Goal: Task Accomplishment & Management: Manage account settings

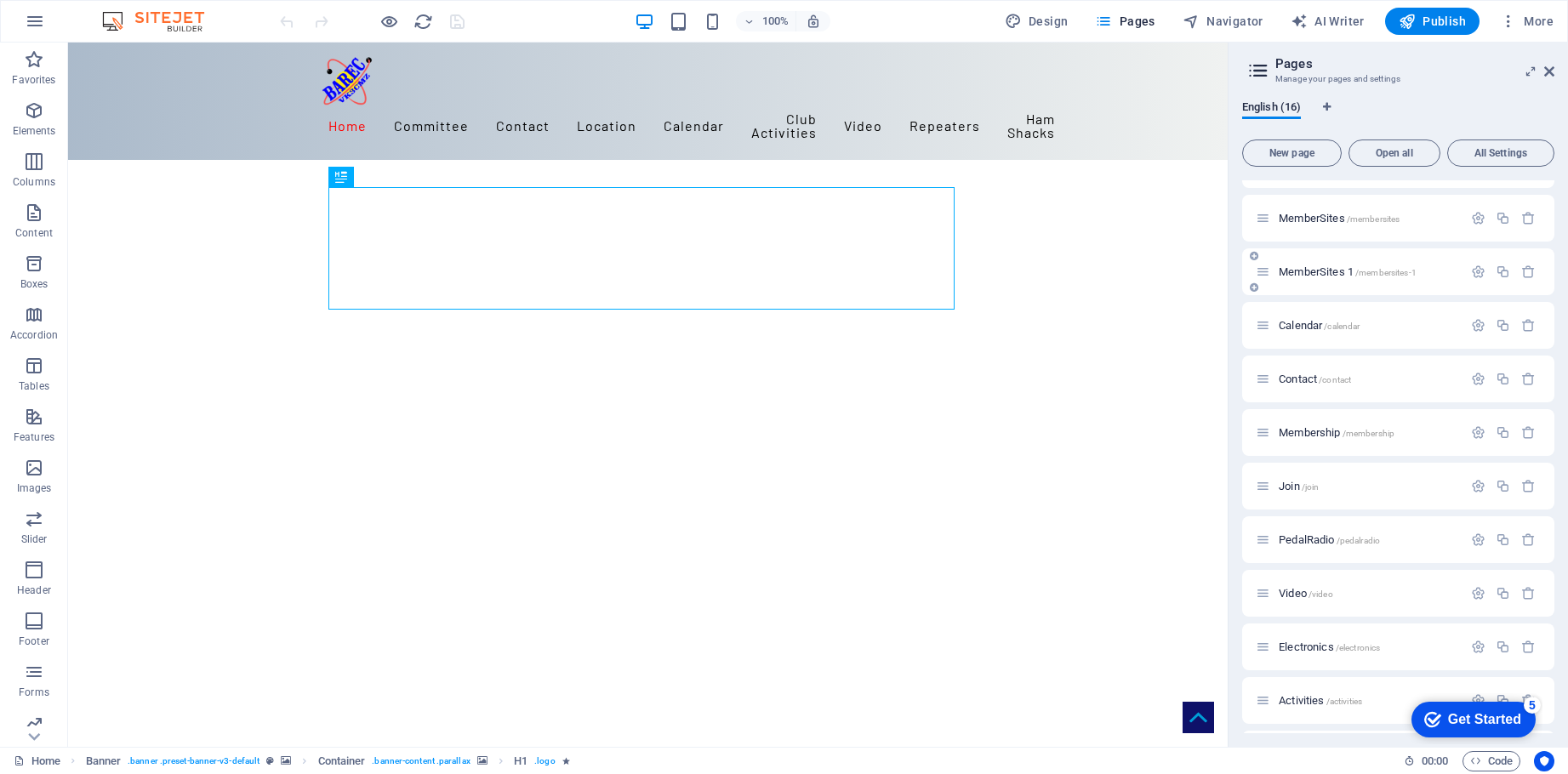
scroll to position [254, 0]
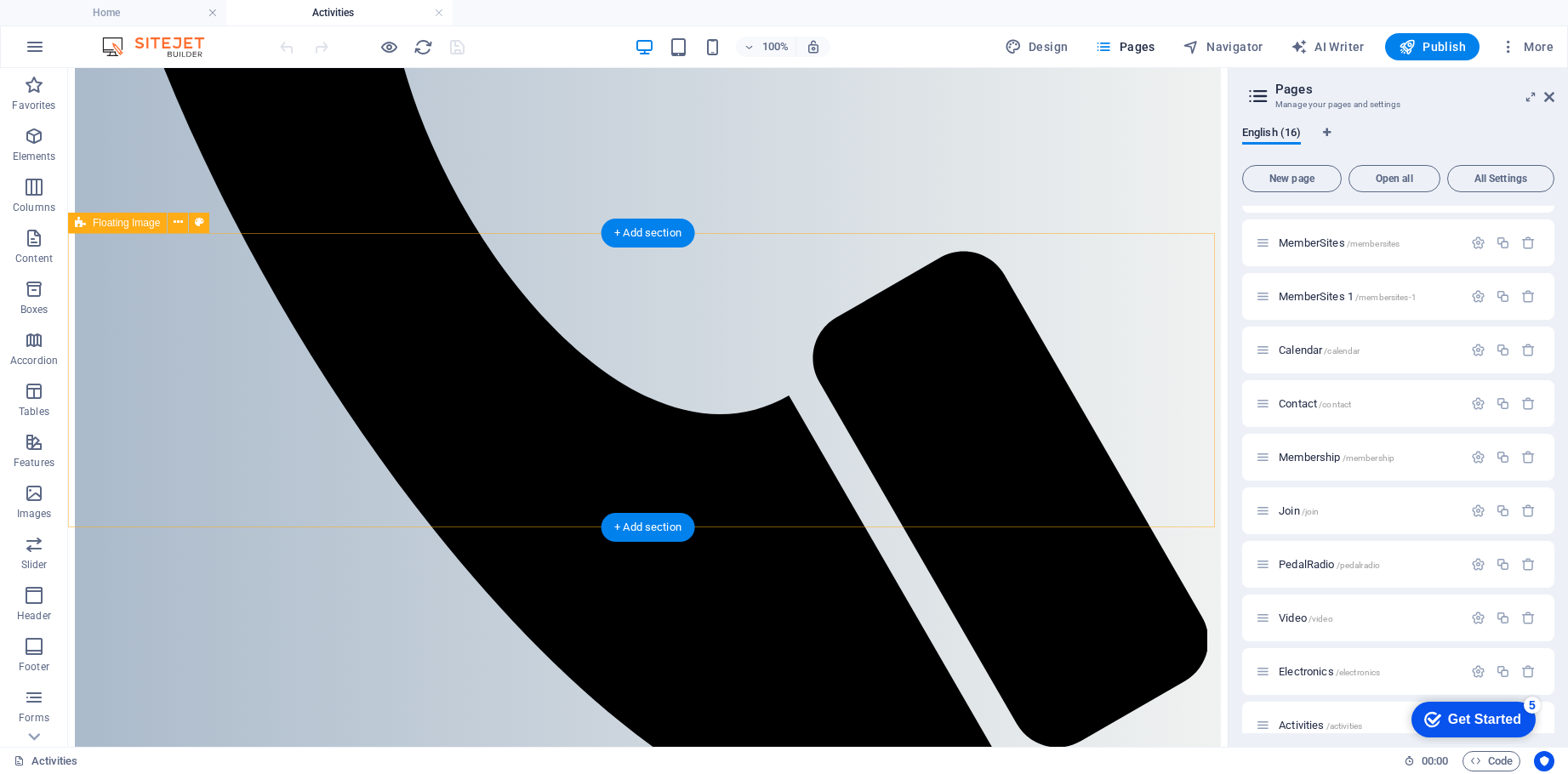
scroll to position [1021, 0]
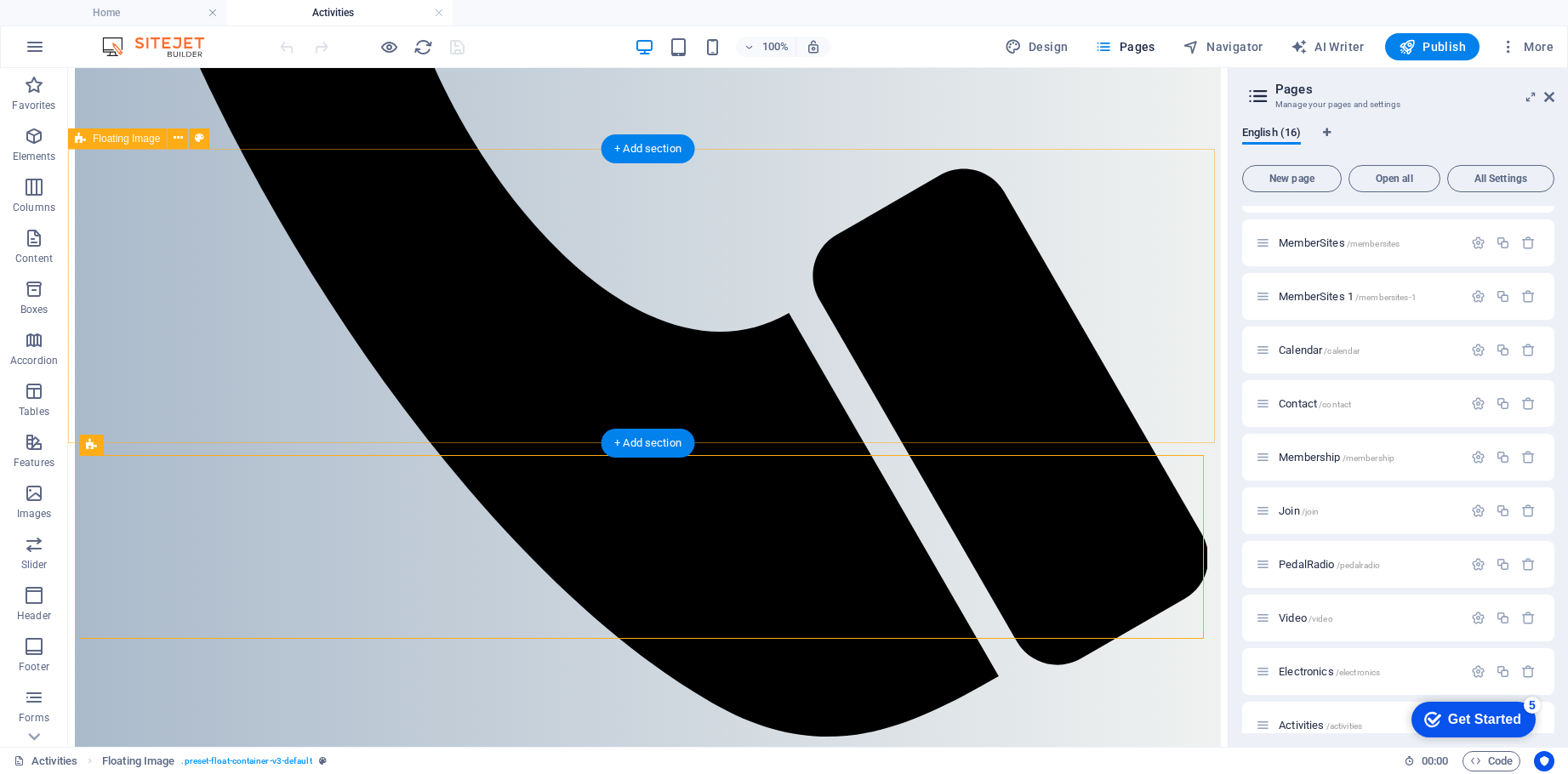
scroll to position [1106, 0]
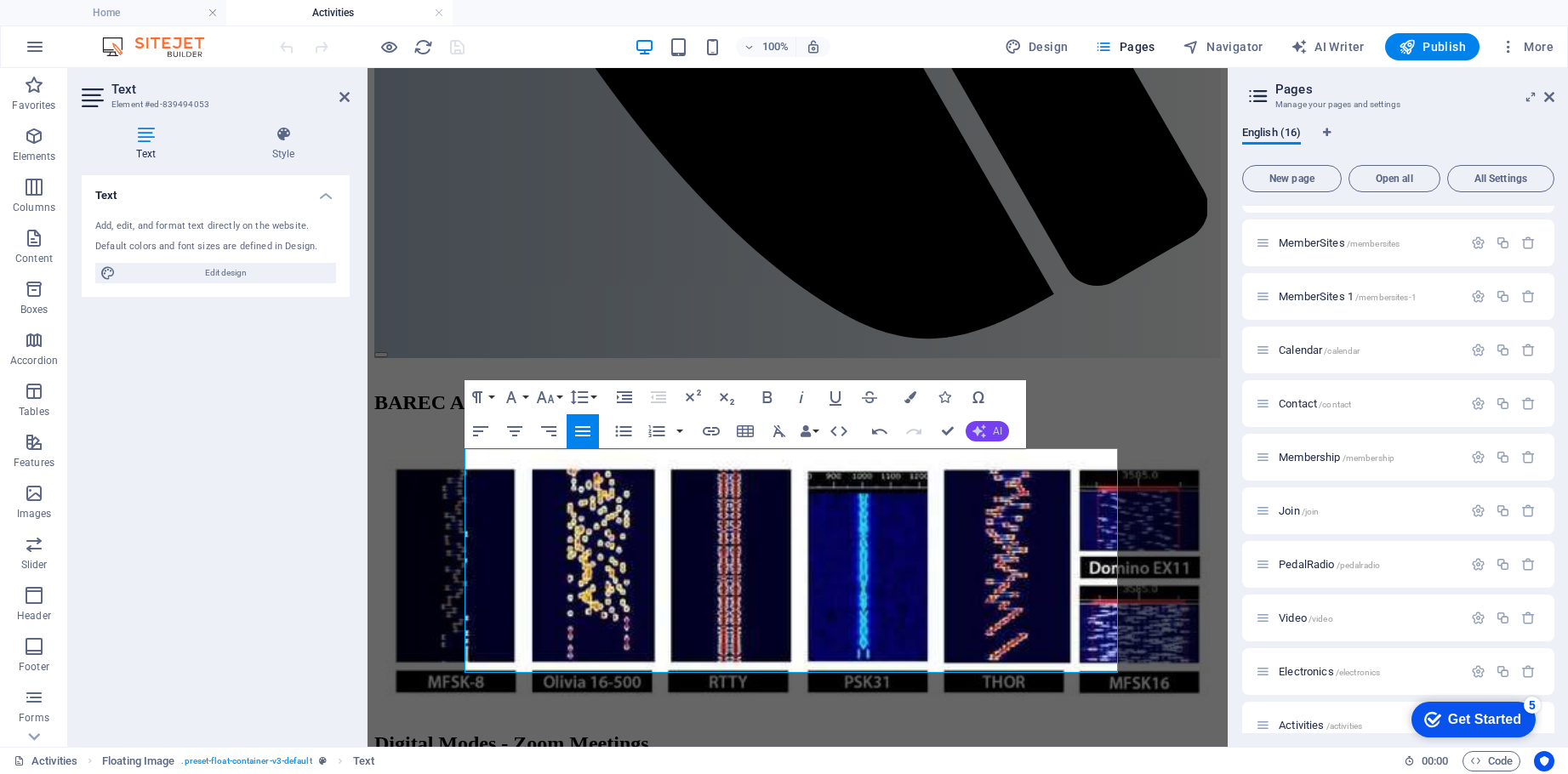
scroll to position [1608, 3]
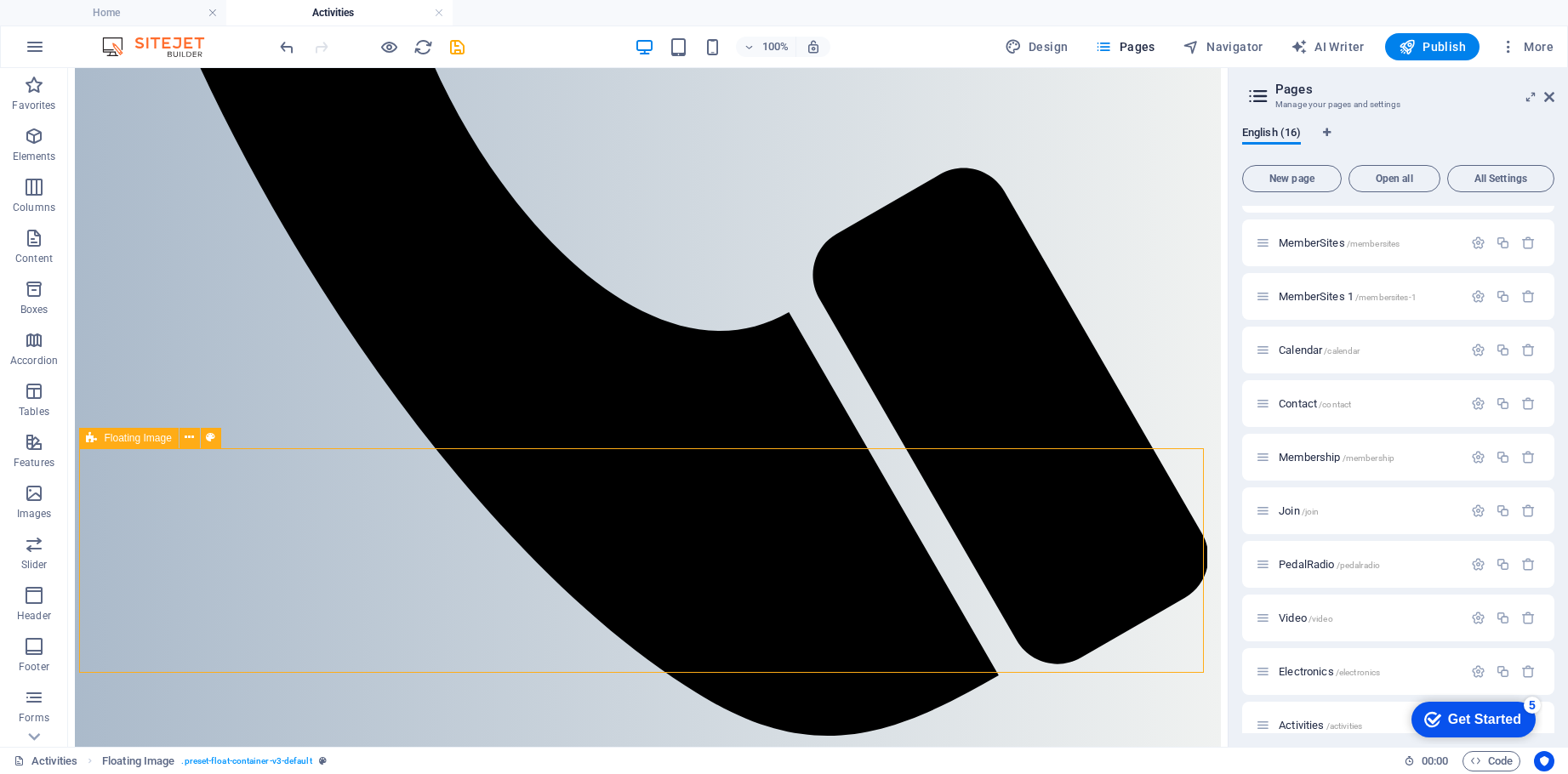
scroll to position [1112, 0]
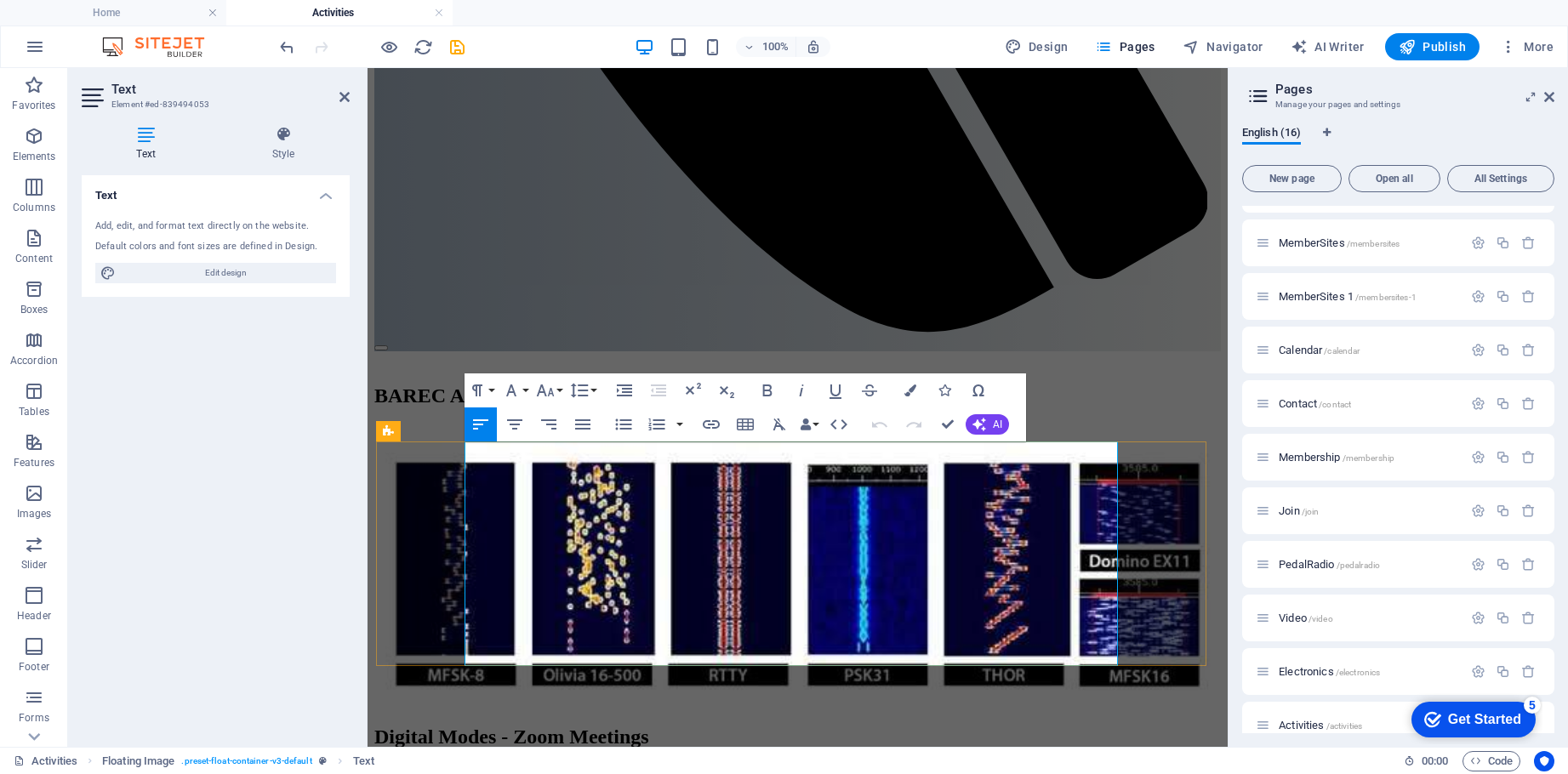
drag, startPoint x: 784, startPoint y: 641, endPoint x: 745, endPoint y: 478, distance: 167.6
copy div "The BARAC Pedal Radio Group participates in the annual Great Cycle Challenge wh…"
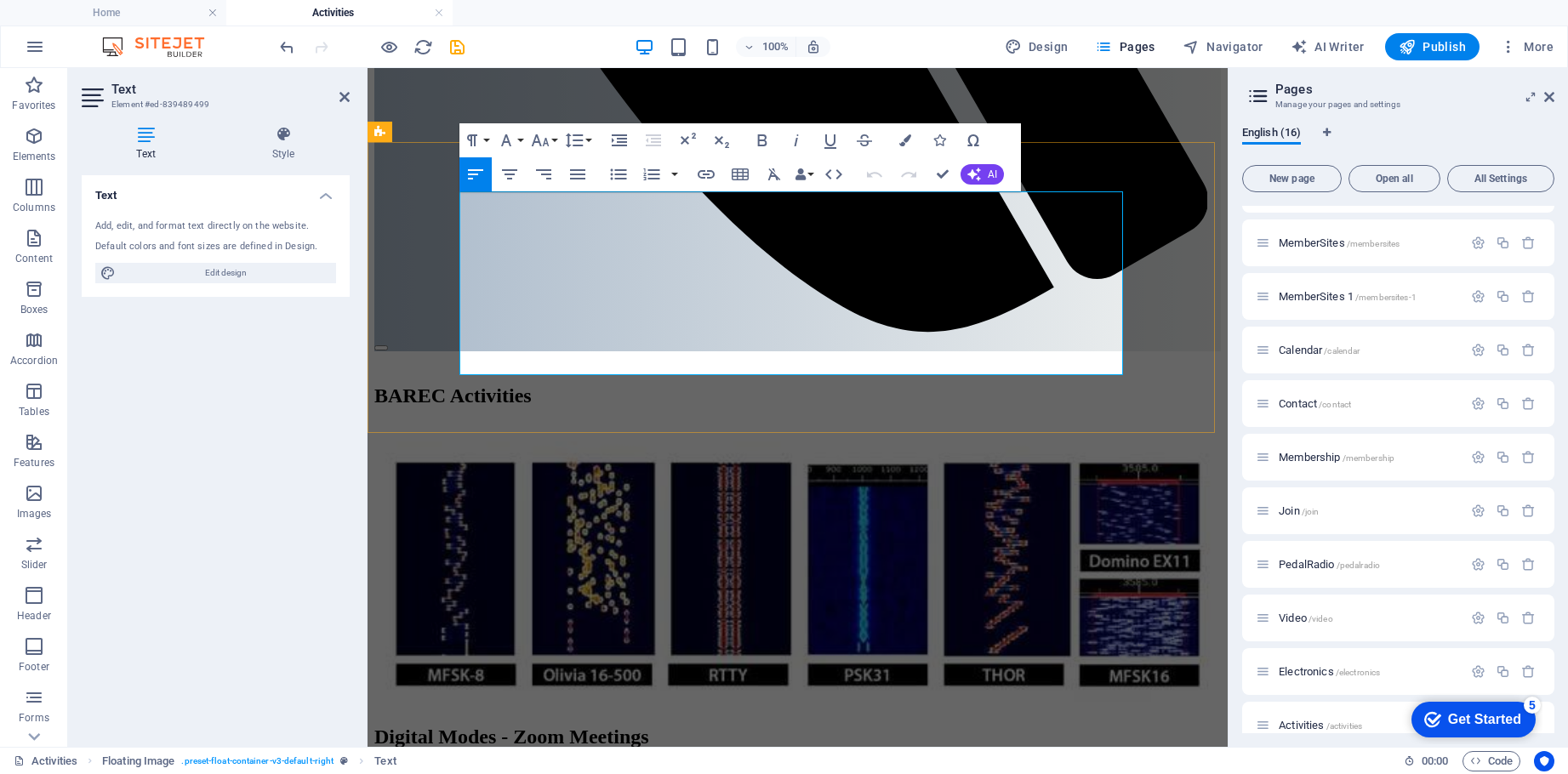
drag, startPoint x: 707, startPoint y: 364, endPoint x: 460, endPoint y: 209, distance: 291.6
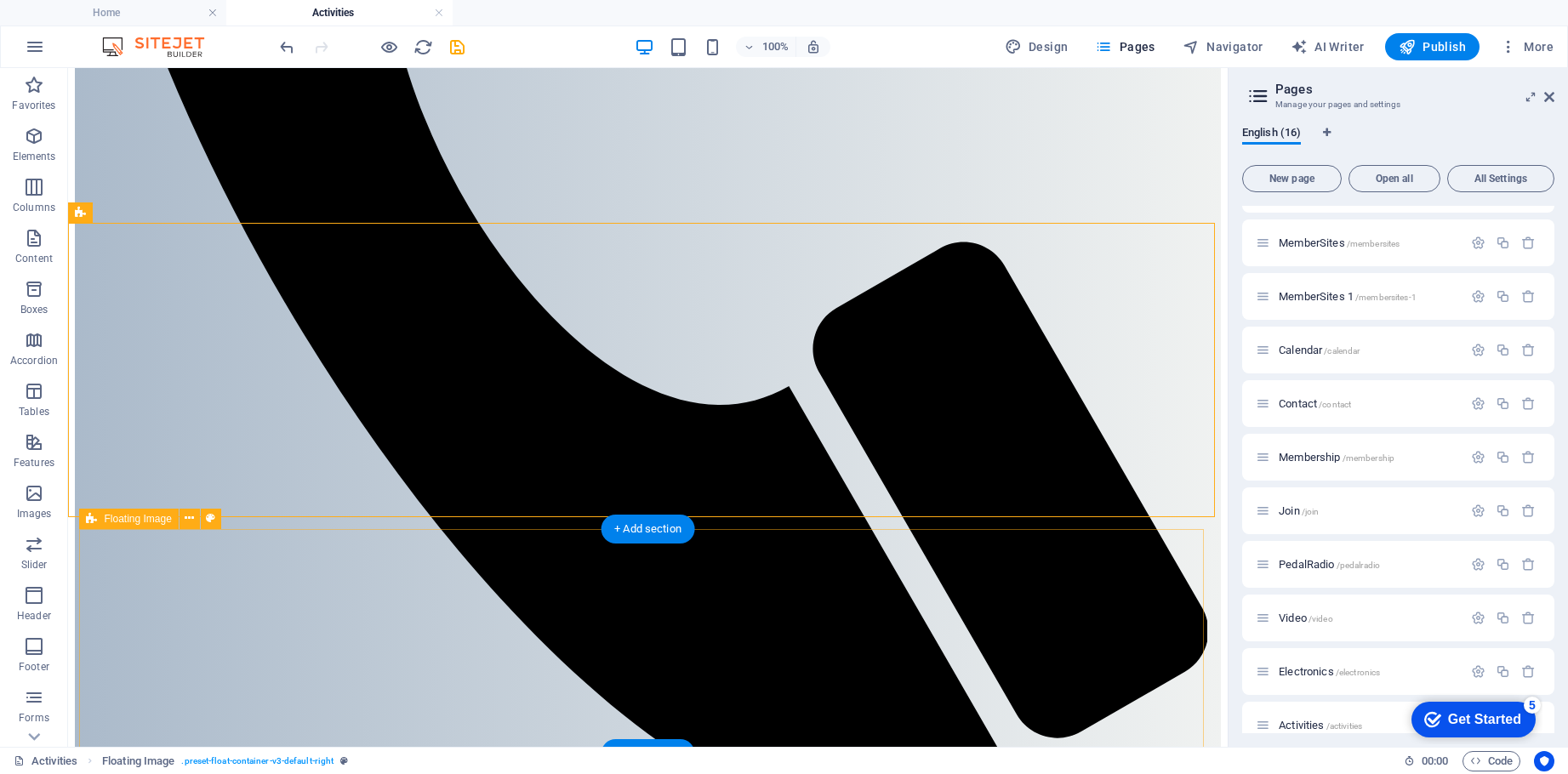
scroll to position [1031, 0]
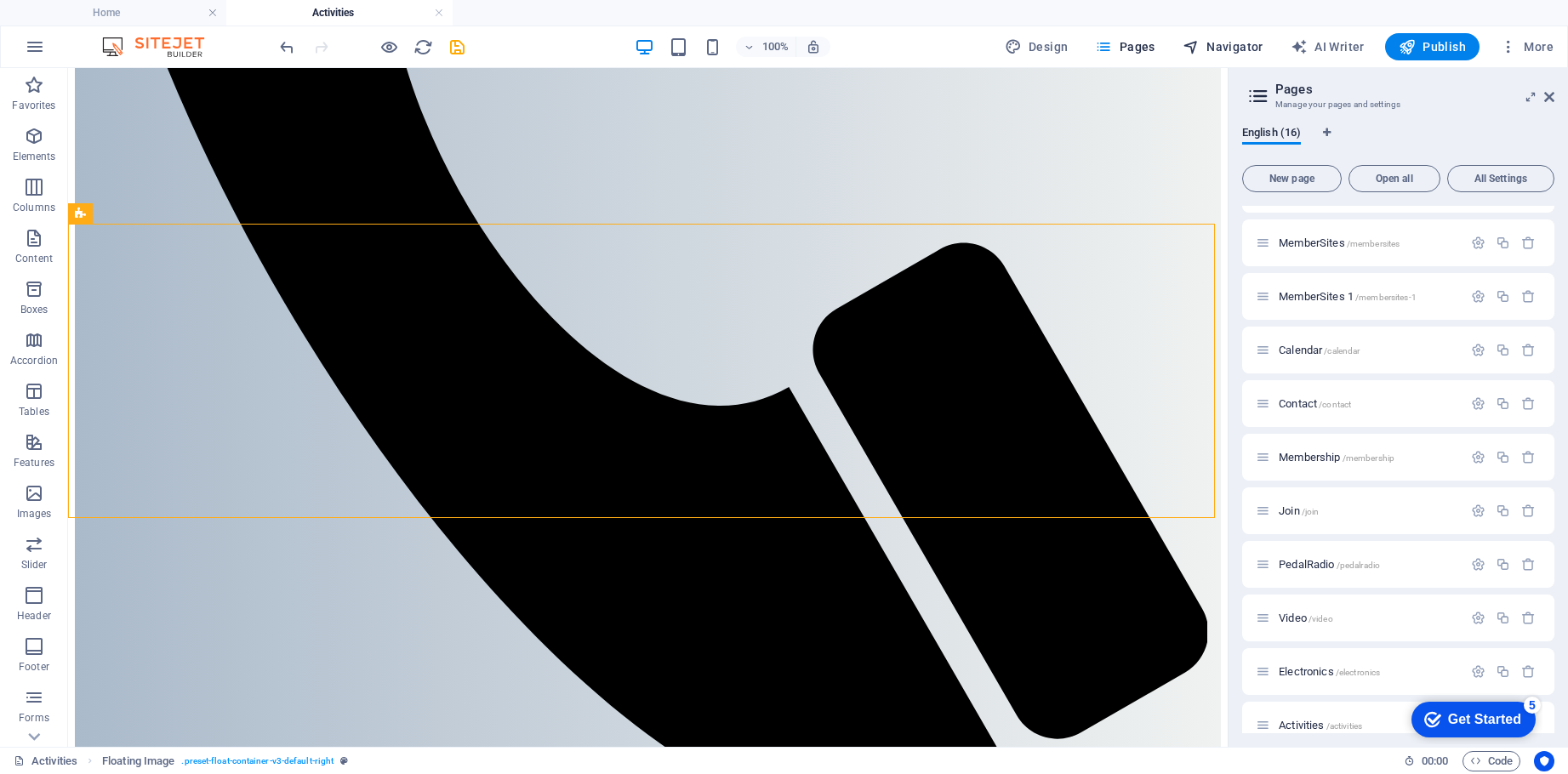
click at [0, 0] on span "Navigator" at bounding box center [0, 0] width 0 height 0
select select "16125350-en"
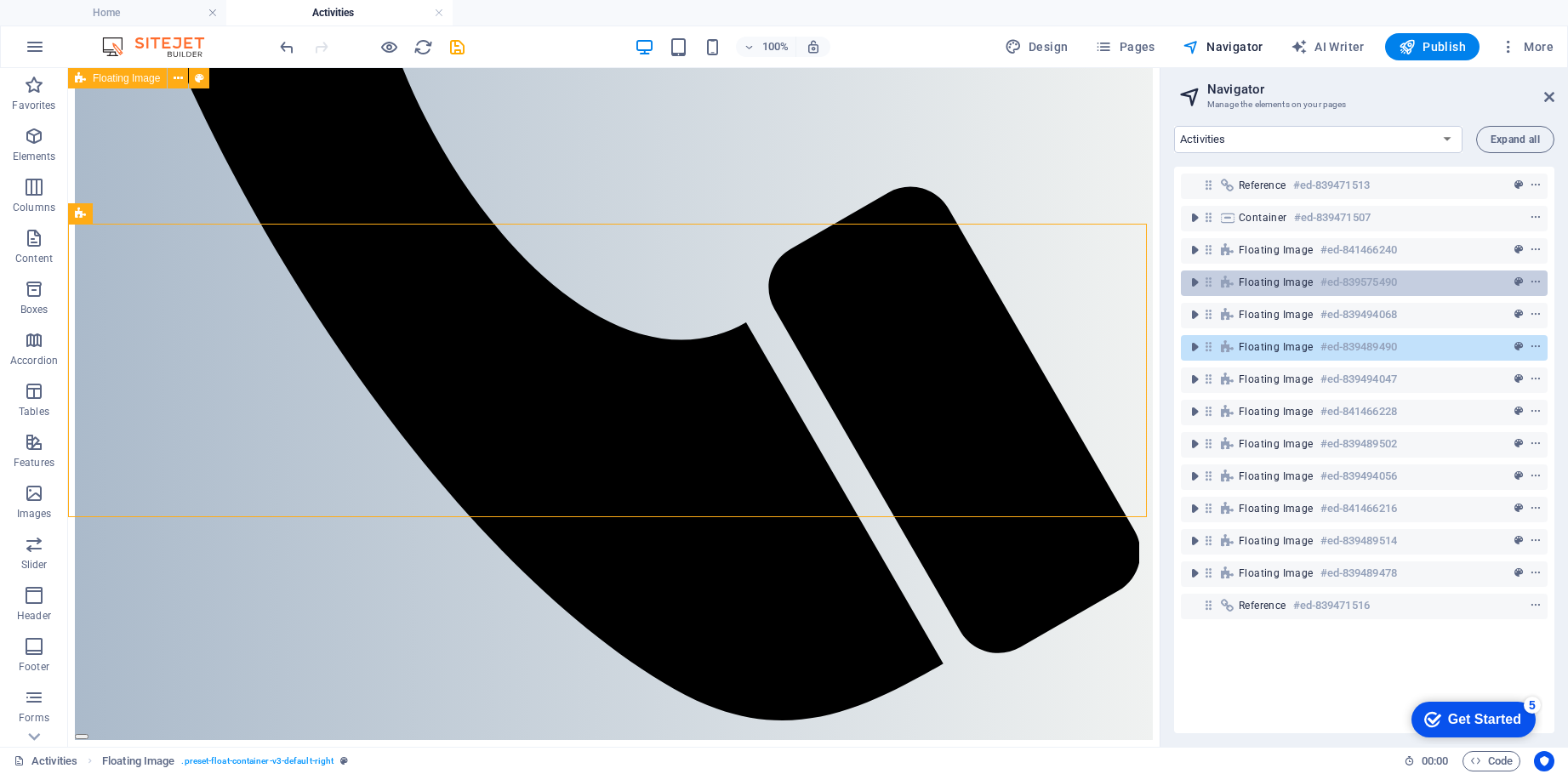
click at [1279, 280] on span "Floating Image" at bounding box center [1276, 283] width 75 height 14
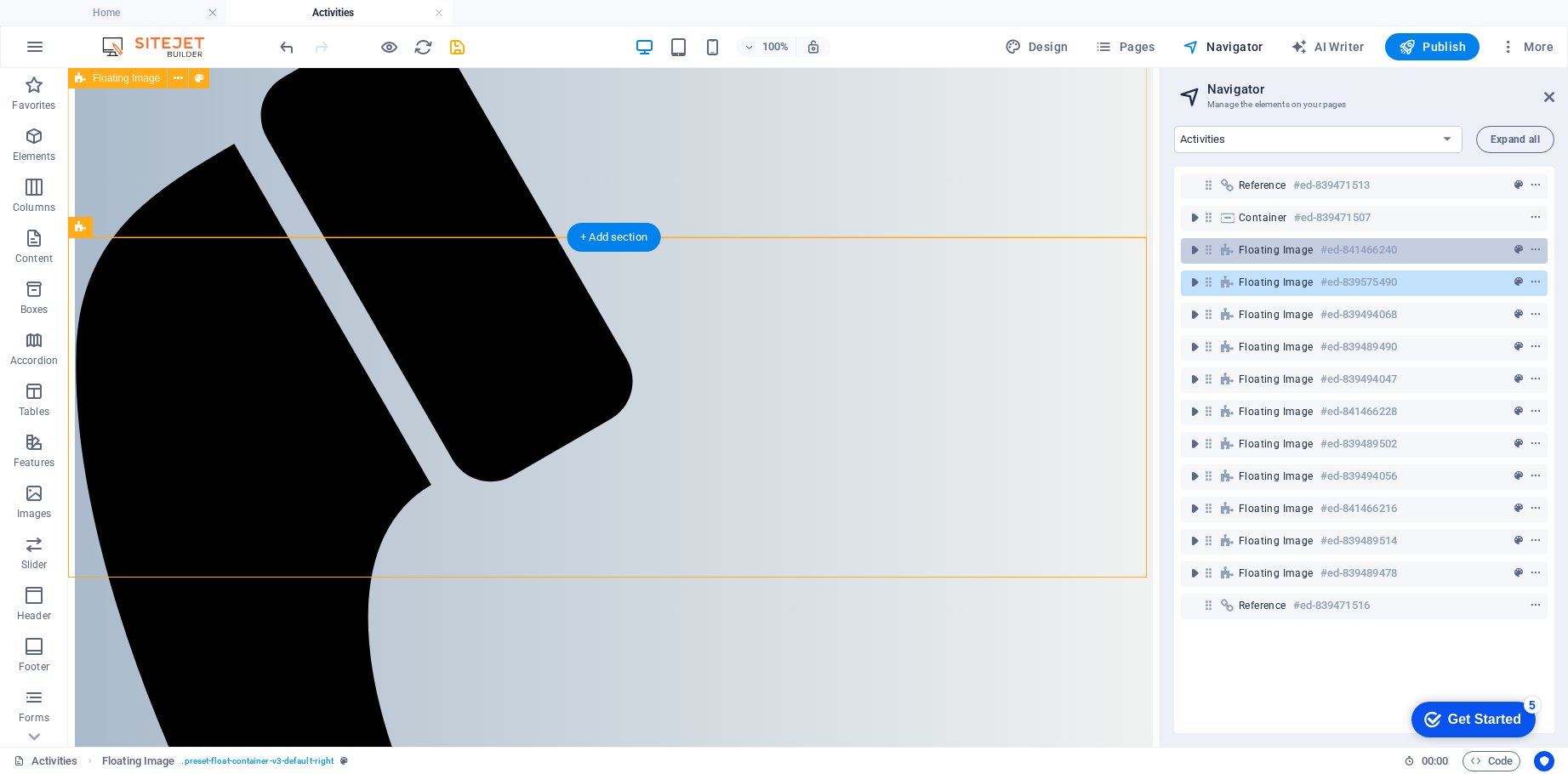
click at [1274, 248] on span "Floating Image" at bounding box center [1276, 250] width 75 height 14
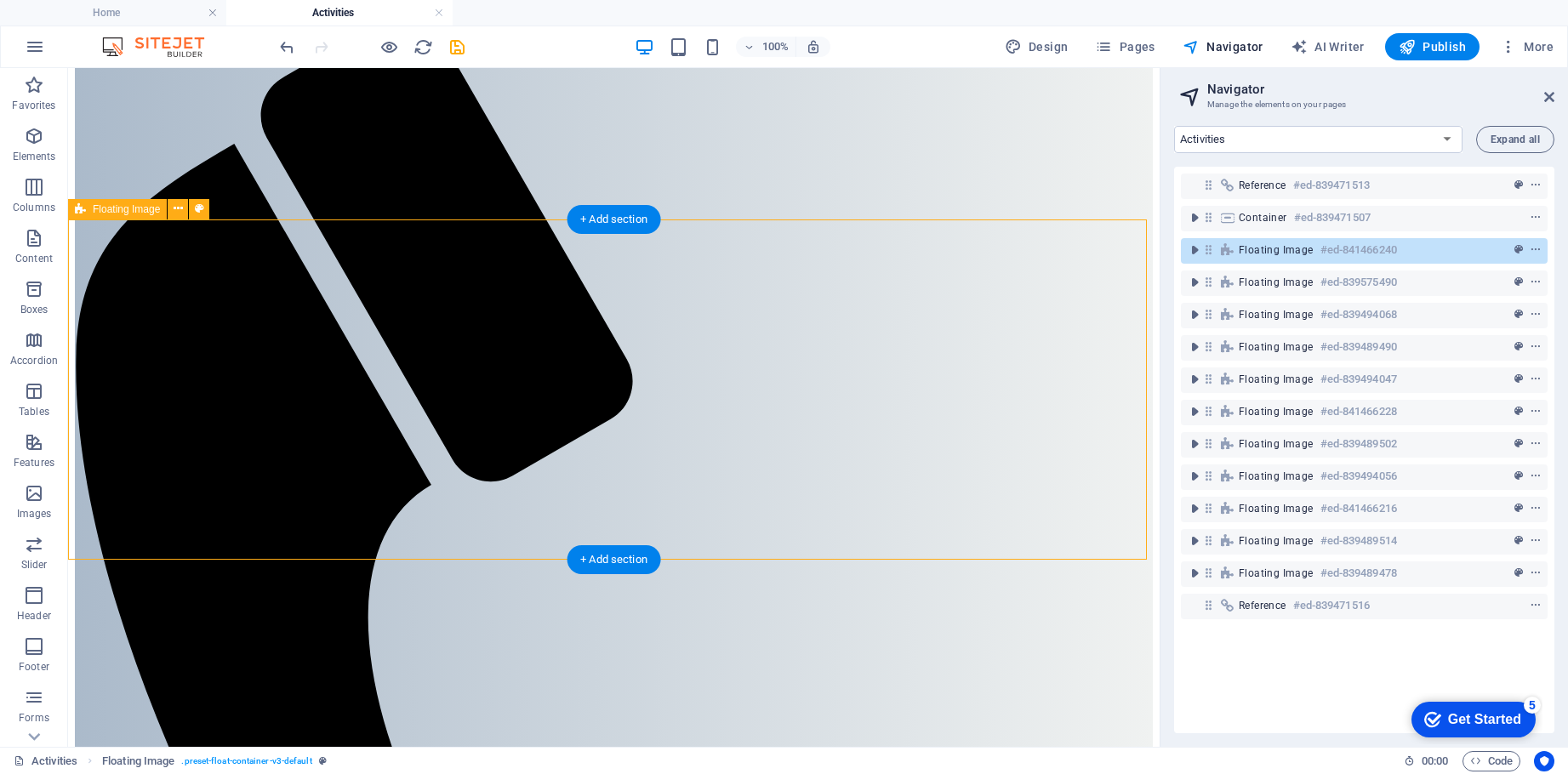
scroll to position [0, 0]
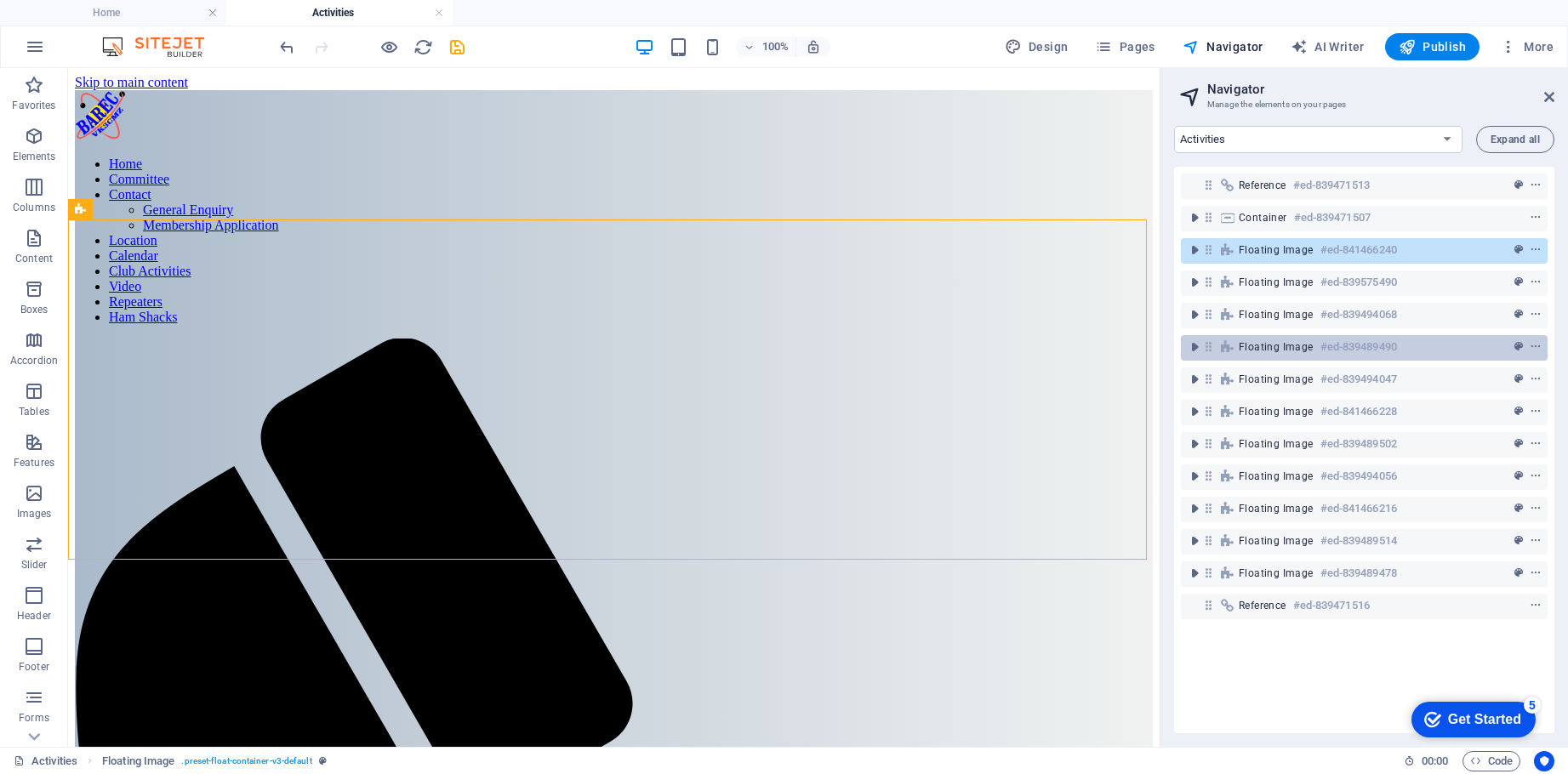
click at [1271, 344] on span "Floating Image" at bounding box center [1276, 347] width 75 height 14
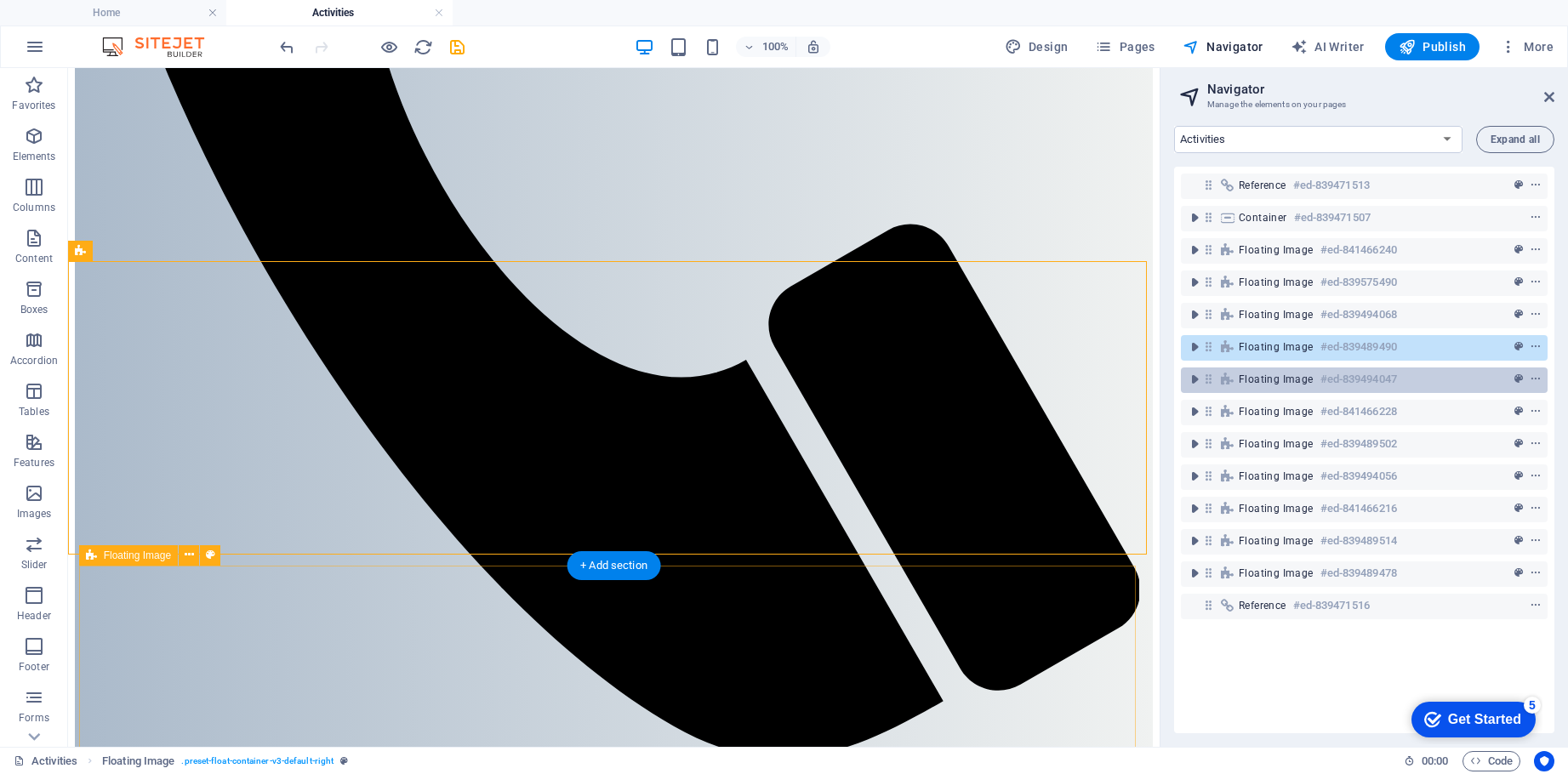
click at [1269, 381] on span "Floating Image" at bounding box center [1276, 380] width 75 height 14
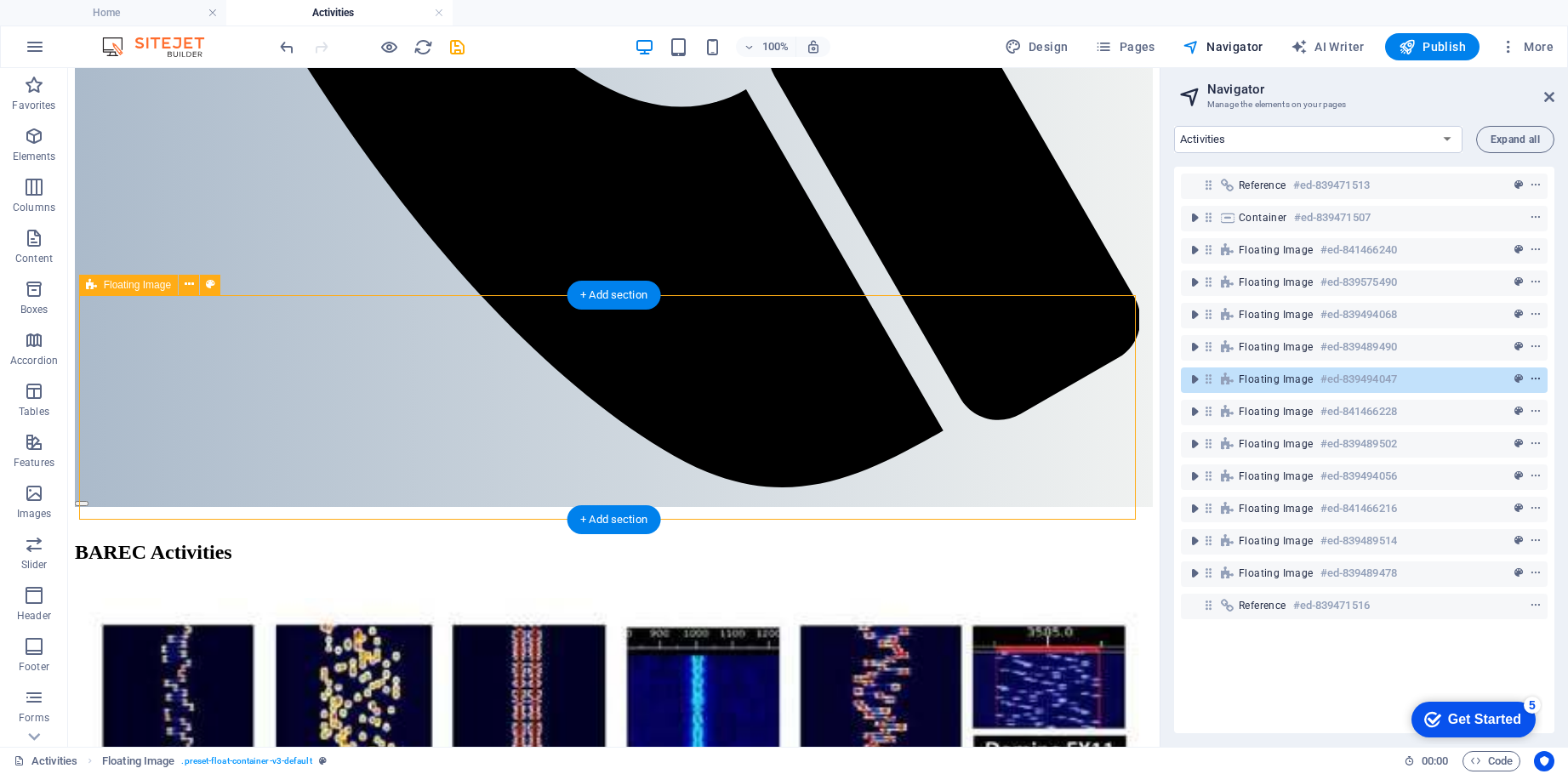
click at [1534, 376] on icon "context-menu" at bounding box center [1536, 380] width 12 height 12
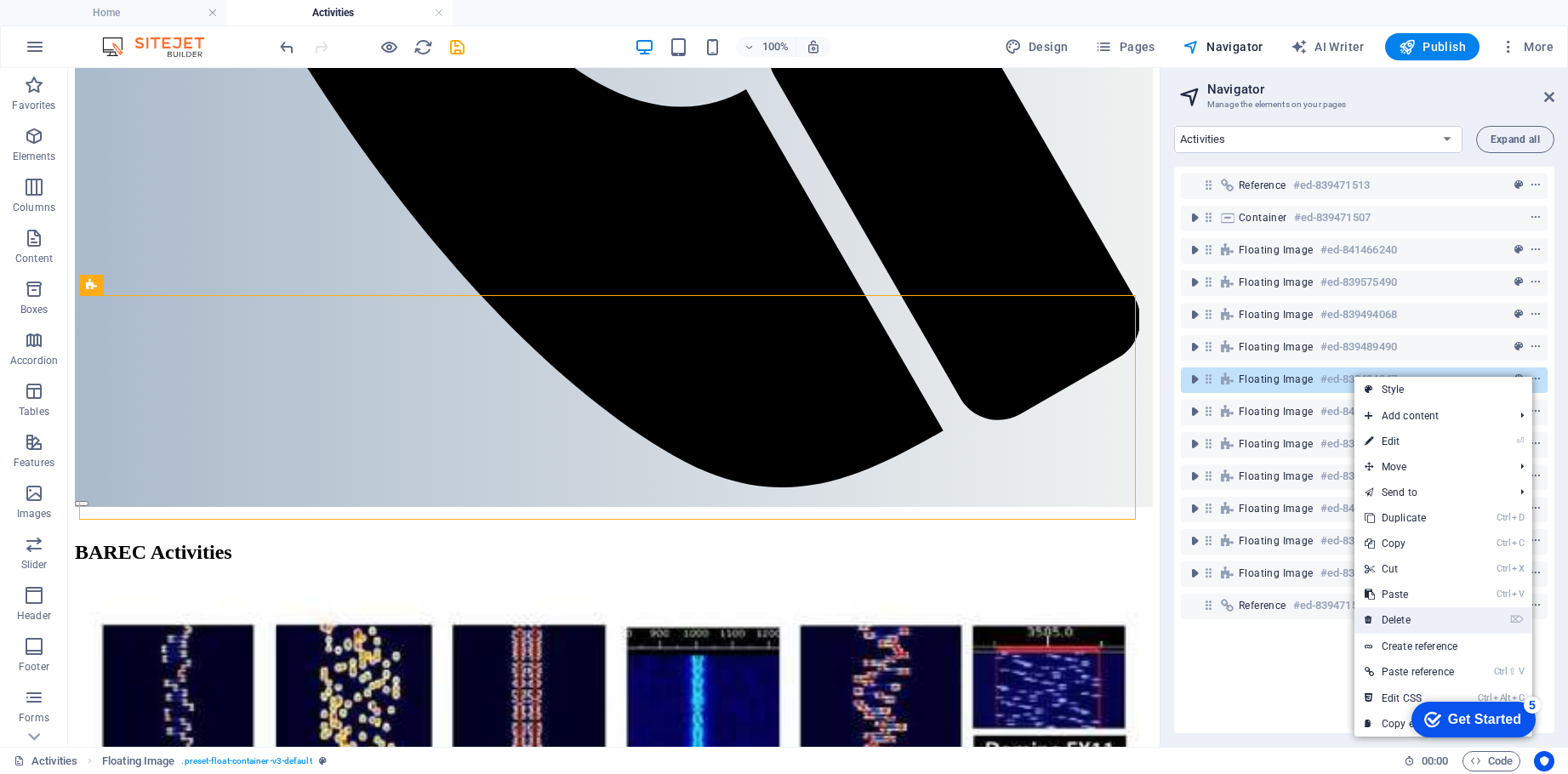
click at [1403, 616] on link "⌦ Delete" at bounding box center [1411, 620] width 114 height 26
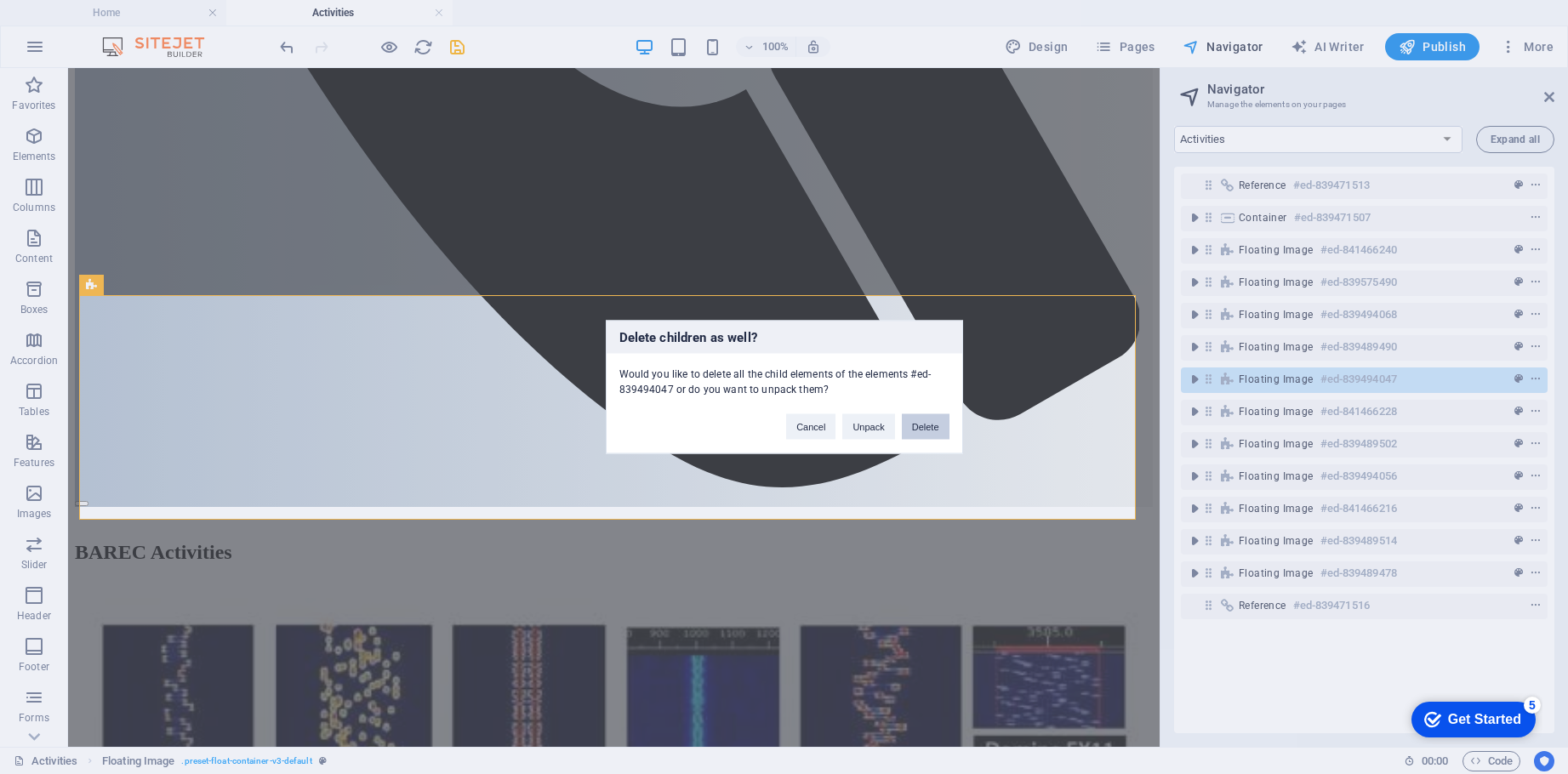
click at [922, 424] on button "Delete" at bounding box center [926, 427] width 48 height 26
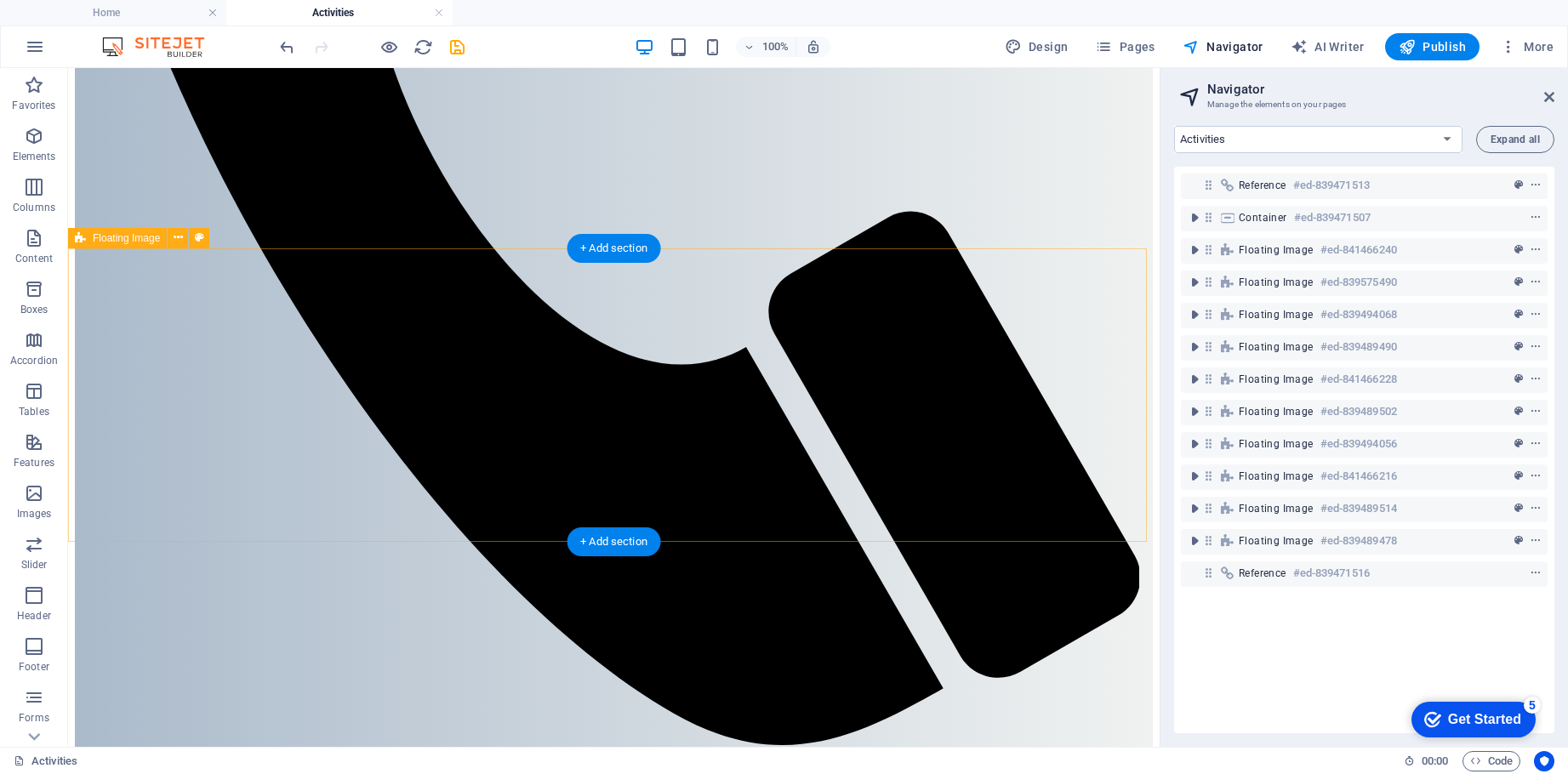
scroll to position [1007, 0]
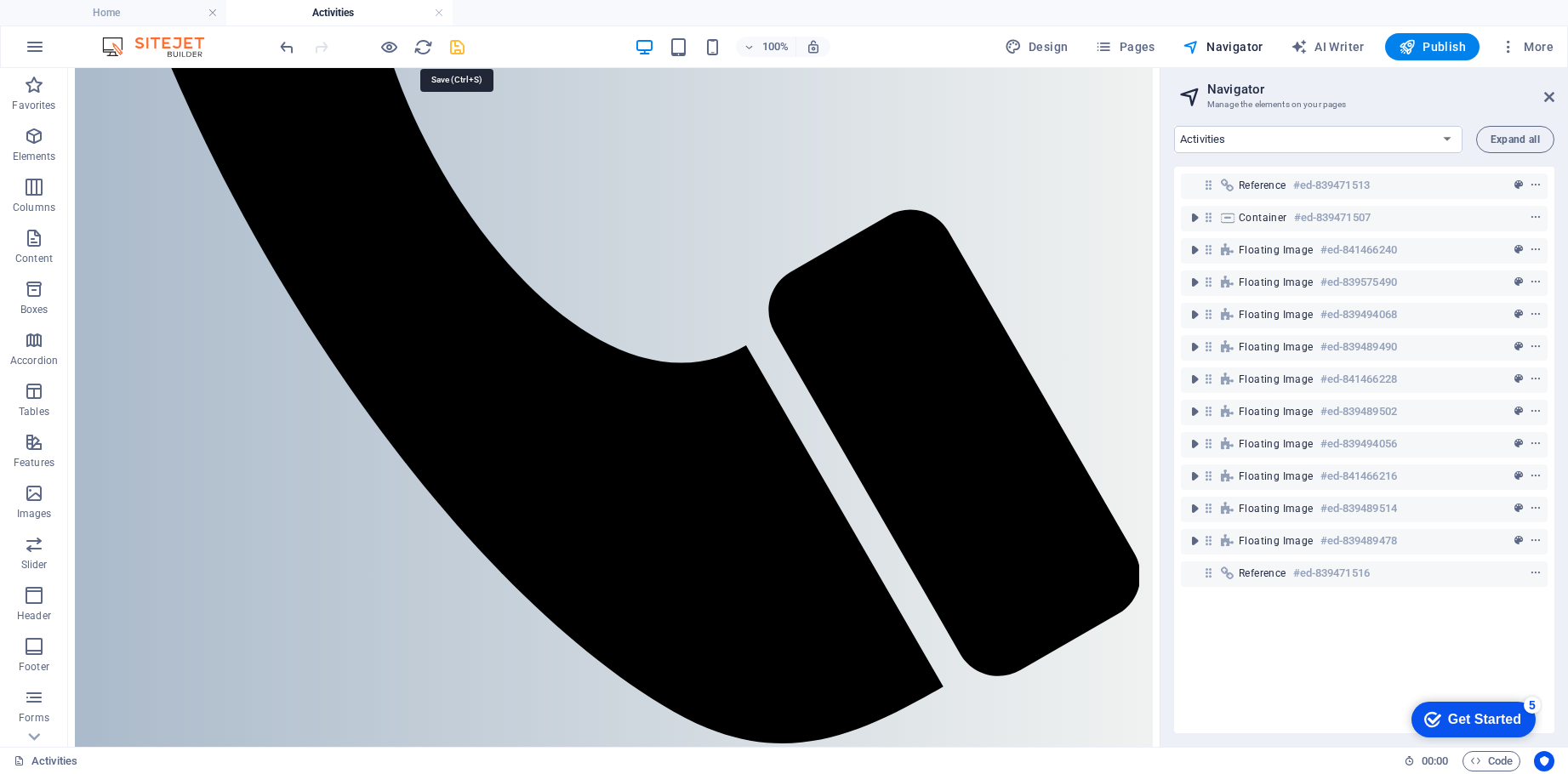
click at [0, 0] on icon "save" at bounding box center [0, 0] width 0 height 0
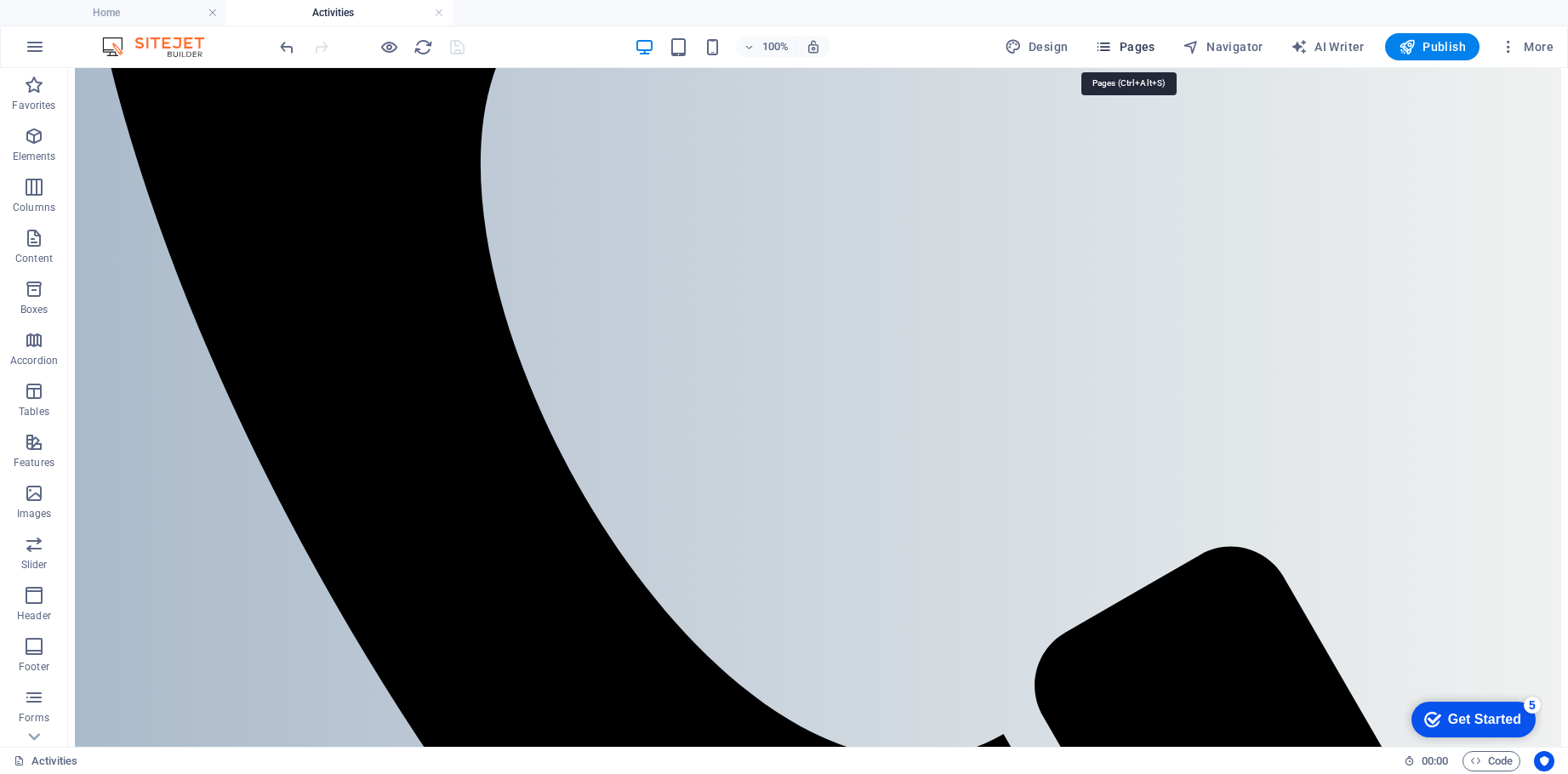
click at [1129, 46] on span "Pages" at bounding box center [1125, 46] width 60 height 17
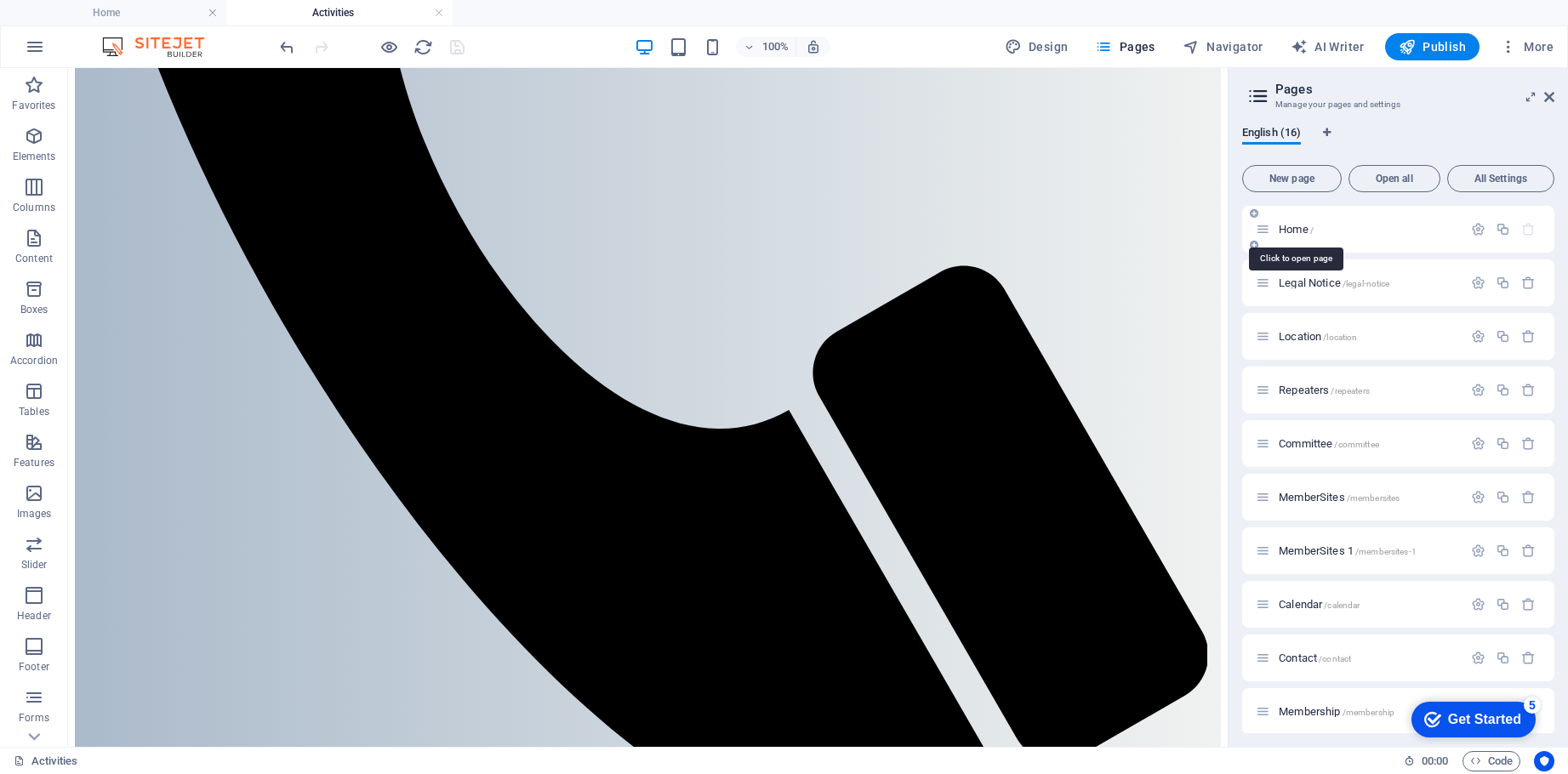
click at [1292, 229] on span "Home /" at bounding box center [1296, 229] width 35 height 13
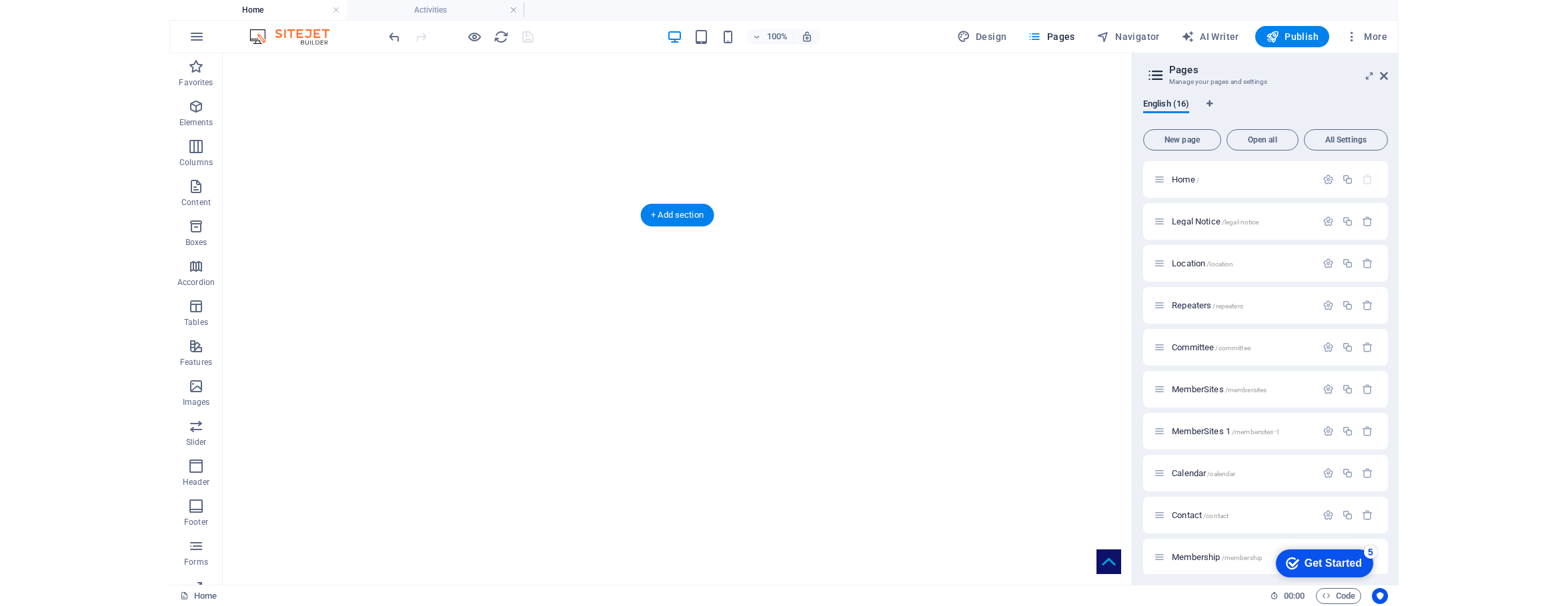
scroll to position [134, 0]
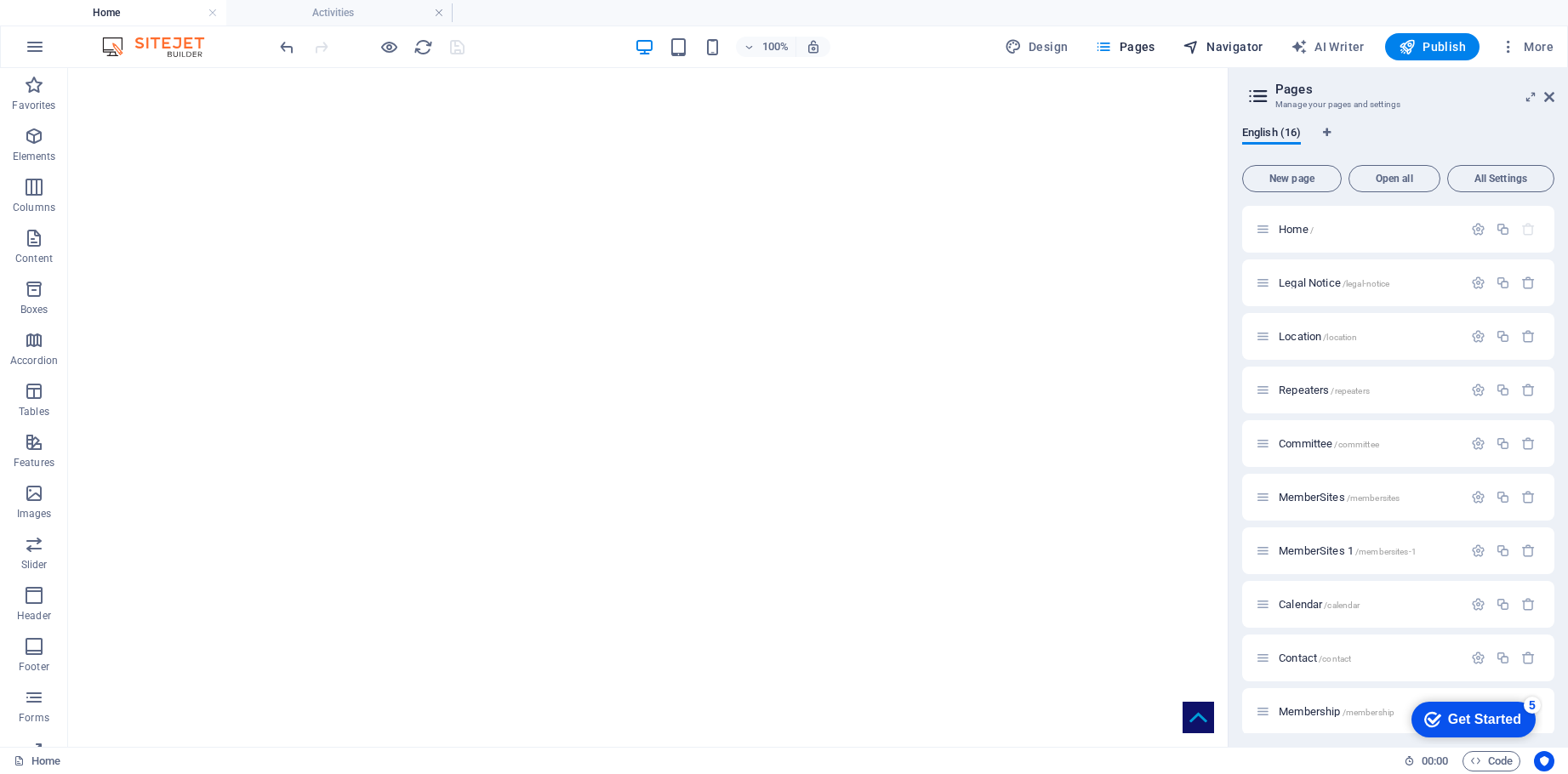
click at [1232, 47] on span "Navigator" at bounding box center [1223, 46] width 80 height 17
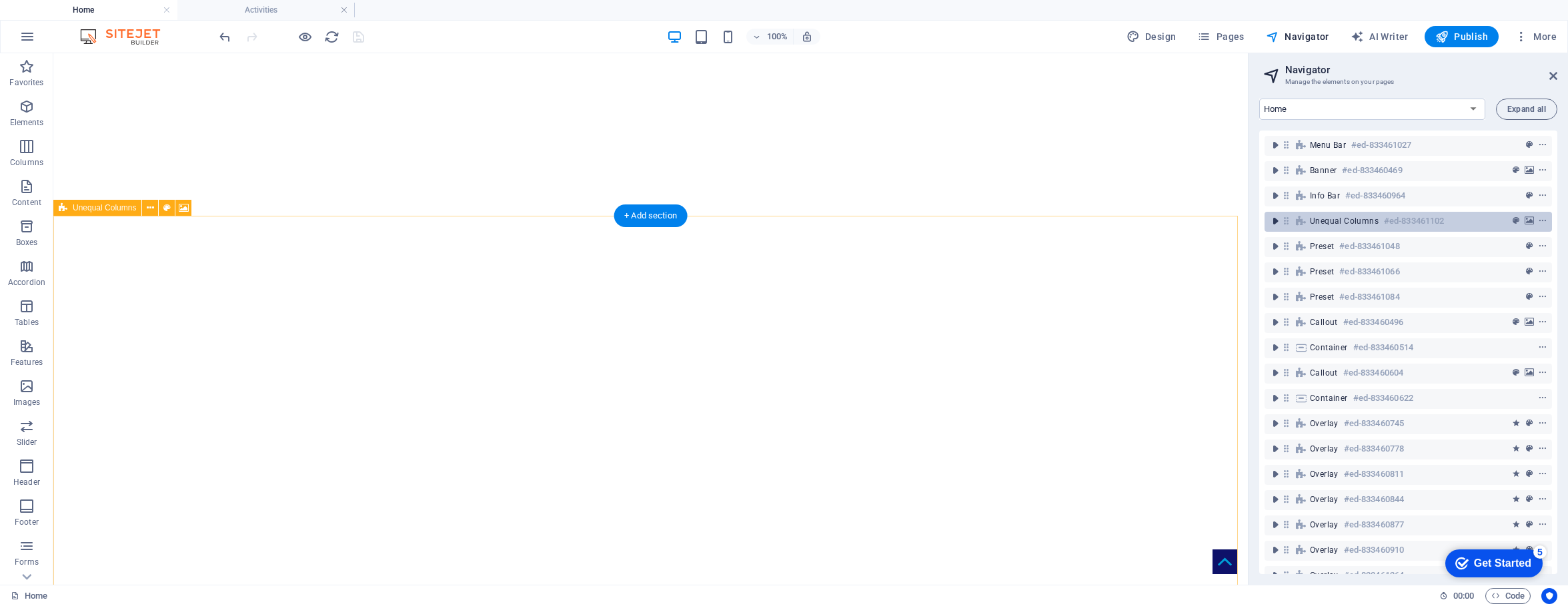
click at [1228, 224] on icon "toggle-expand" at bounding box center [1274, 220] width 13 height 13
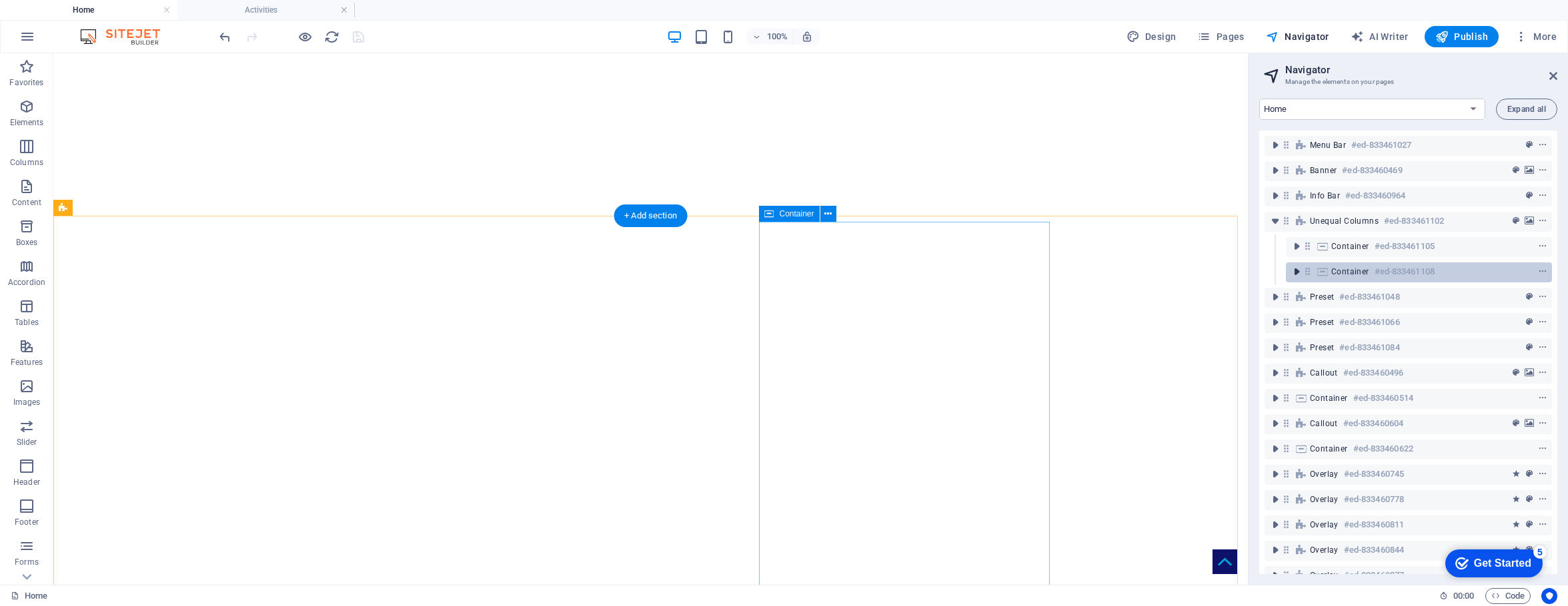
click at [1228, 272] on icon "toggle-expand" at bounding box center [1296, 271] width 13 height 13
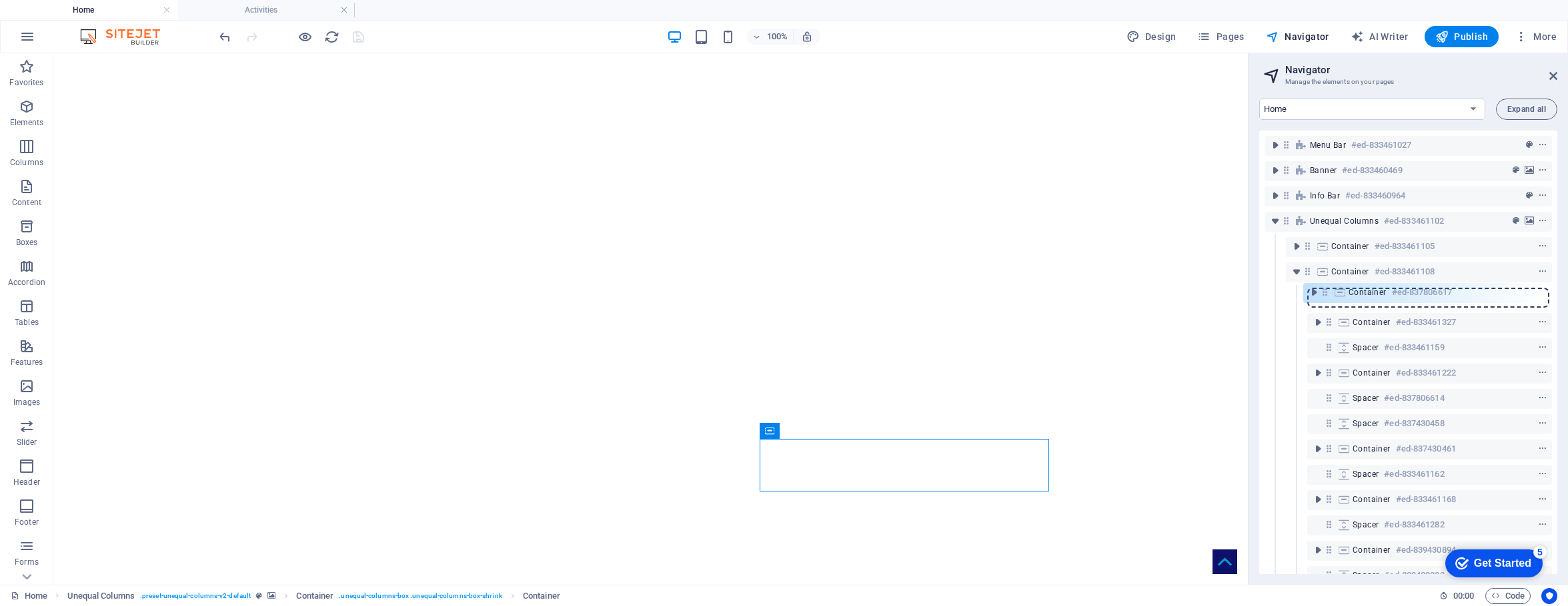
drag, startPoint x: 1330, startPoint y: 400, endPoint x: 1327, endPoint y: 286, distance: 114.0
click at [1228, 286] on div "Menu Bar #ed-833461027 Banner #ed-833460469 Info Bar #ed-833460964 Unequal Colu…" at bounding box center [1408, 353] width 298 height 444
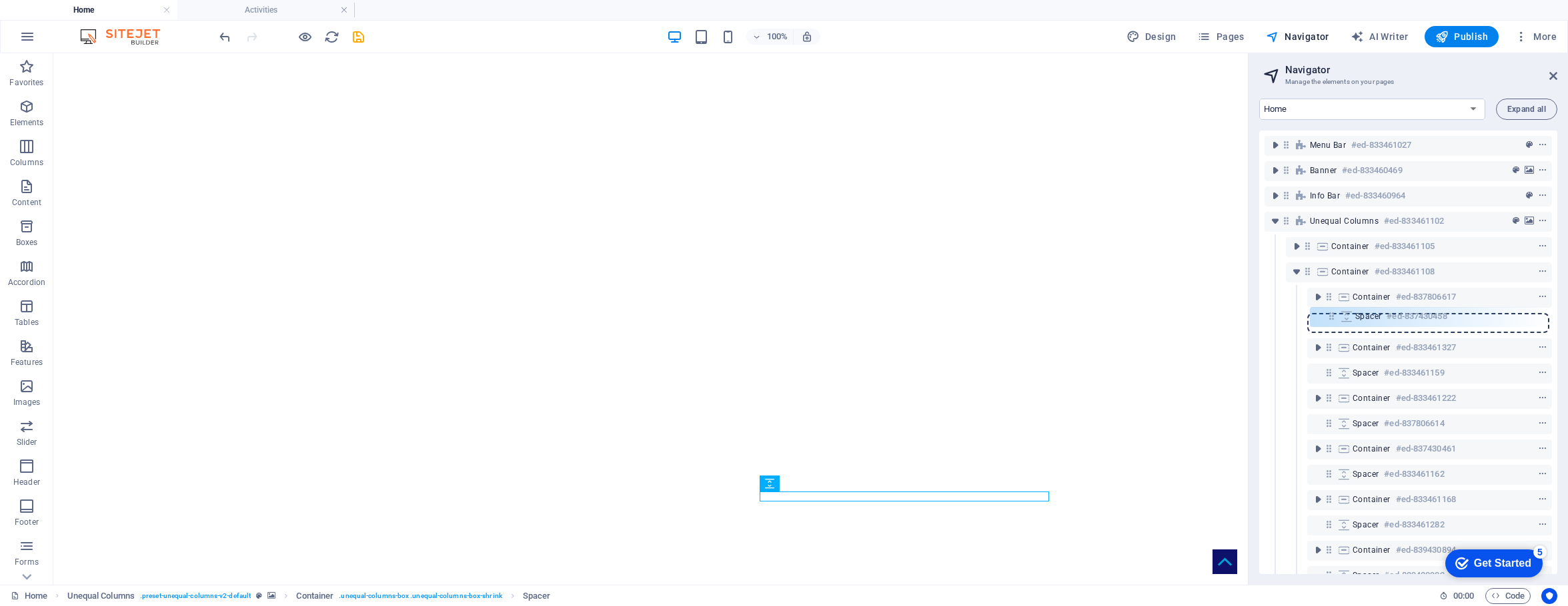
drag, startPoint x: 1328, startPoint y: 425, endPoint x: 1330, endPoint y: 314, distance: 111.0
click at [1228, 314] on div "Menu Bar #ed-833461027 Banner #ed-833460469 Info Bar #ed-833460964 Unequal Colu…" at bounding box center [1408, 353] width 298 height 444
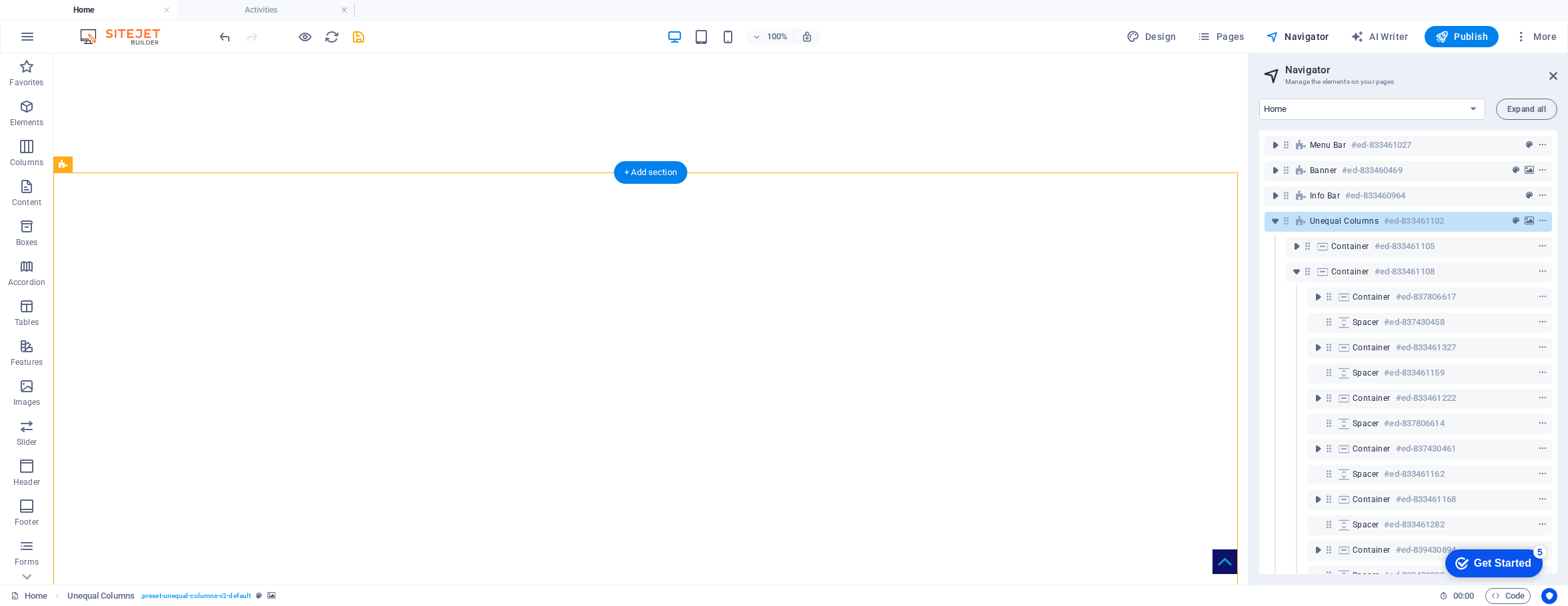
scroll to position [199, 0]
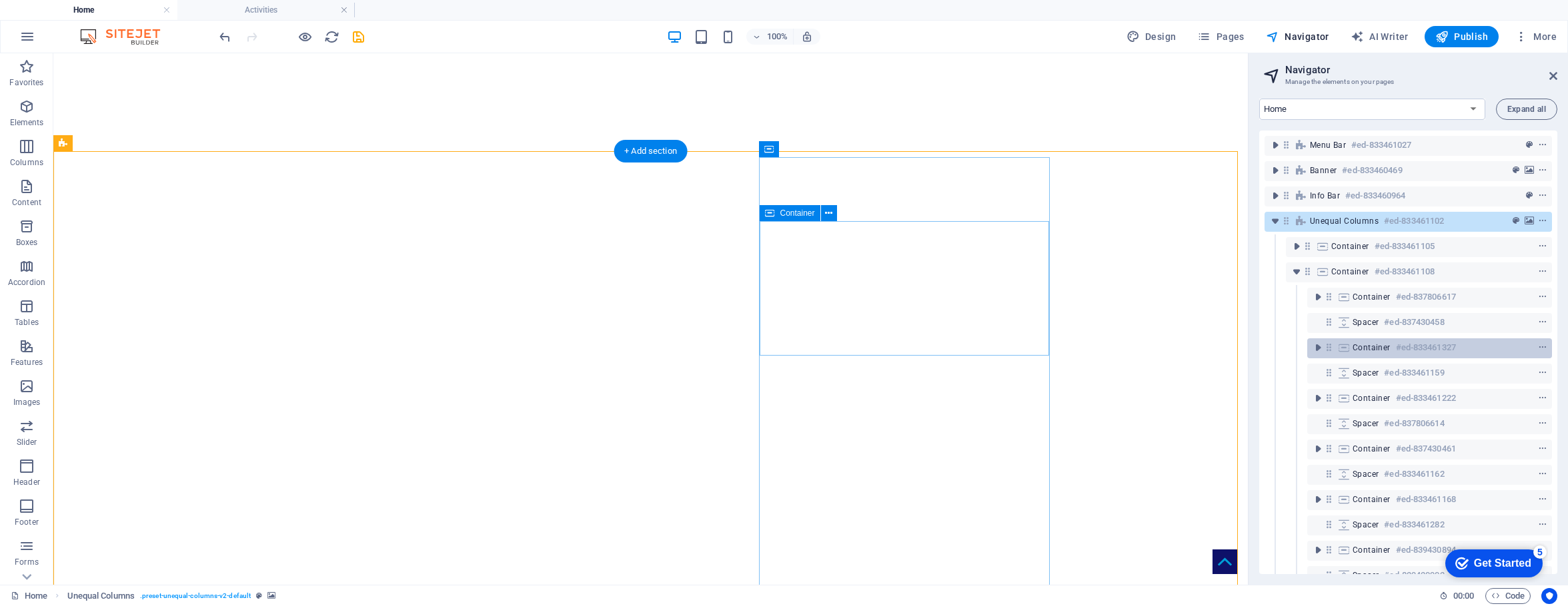
click at [1228, 351] on span "Container" at bounding box center [1370, 348] width 38 height 11
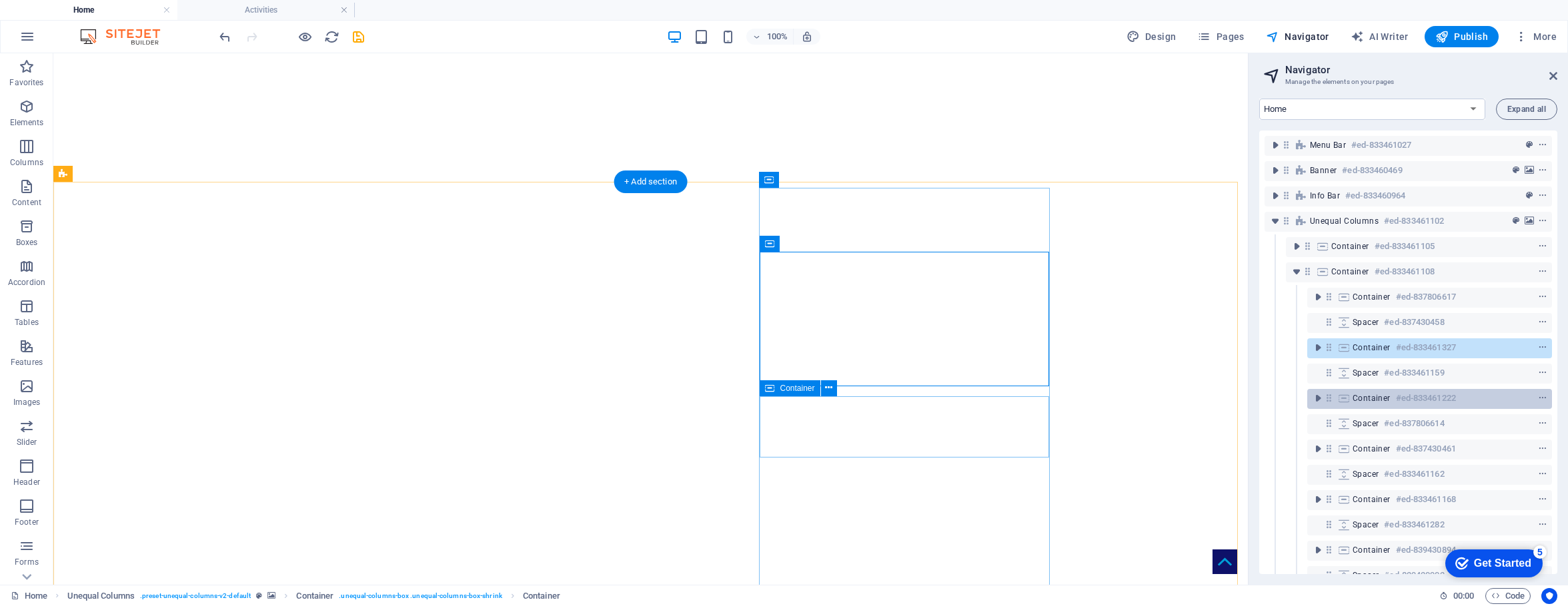
click at [1228, 396] on span "Container" at bounding box center [1370, 399] width 38 height 11
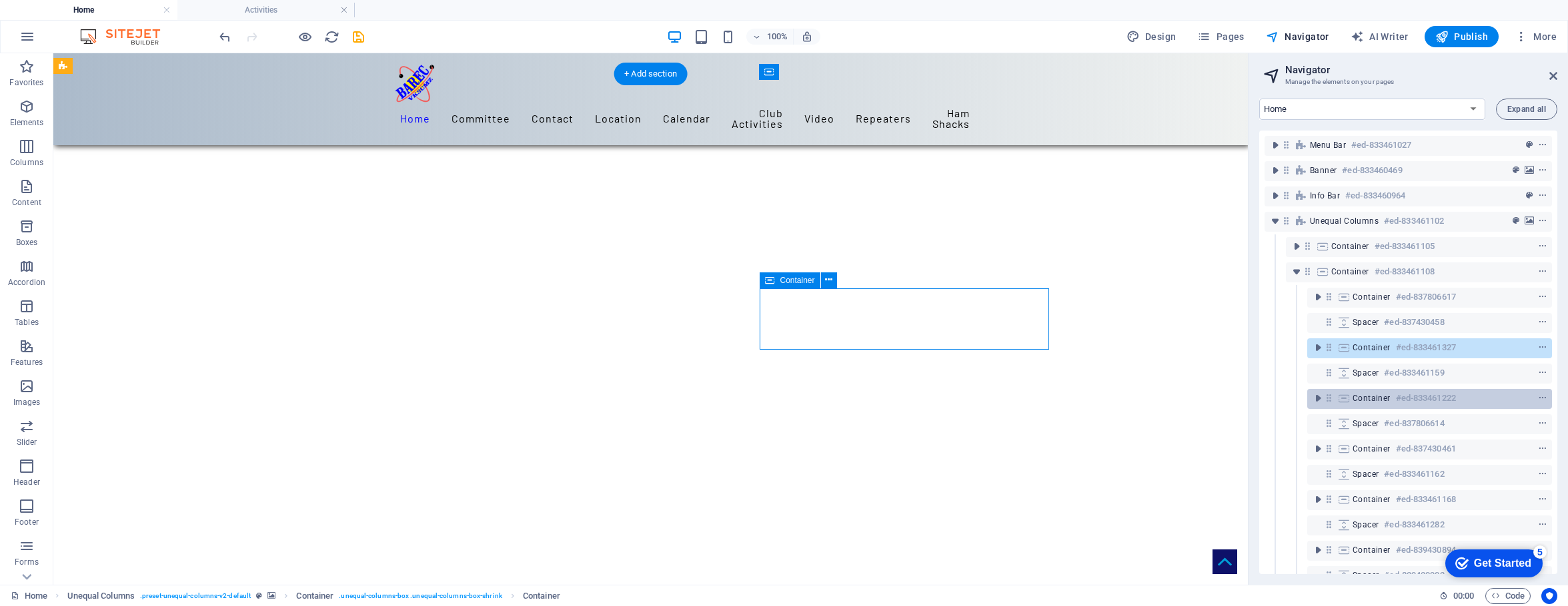
scroll to position [276, 0]
click at [1228, 399] on icon "context-menu" at bounding box center [1543, 399] width 9 height 9
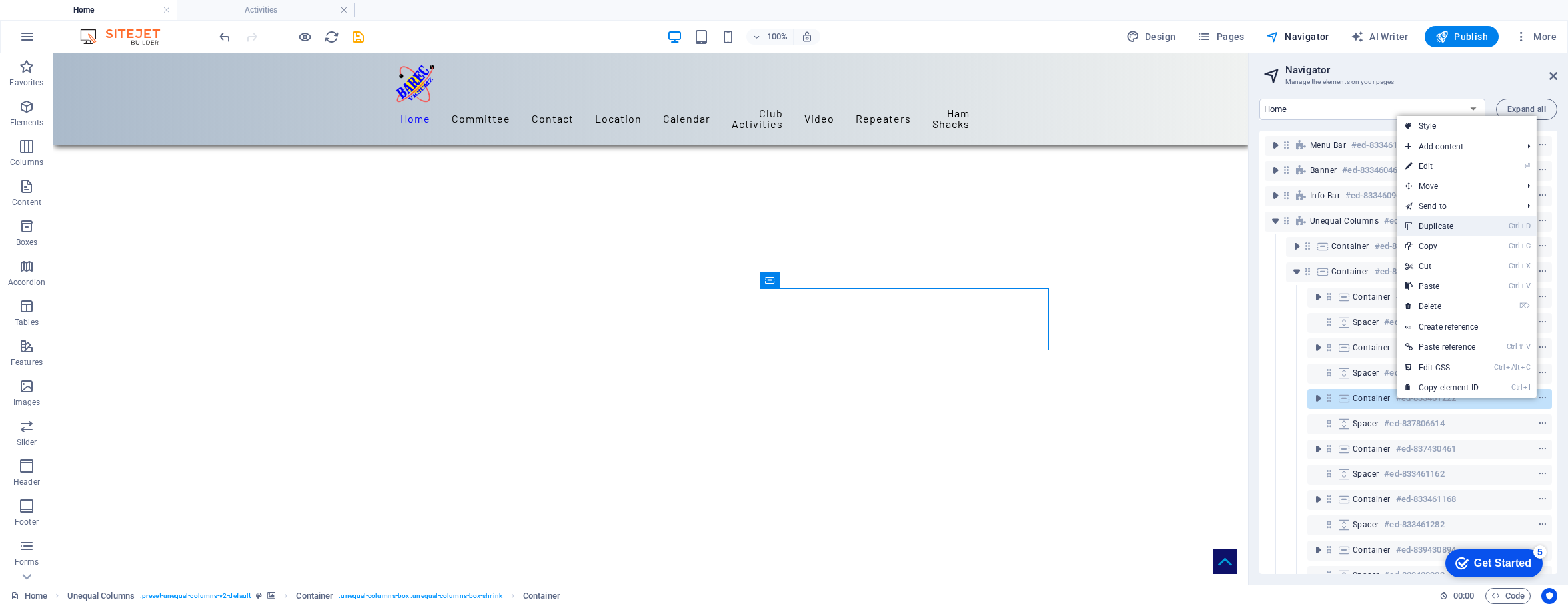
click at [1228, 225] on link "Ctrl D Duplicate" at bounding box center [1442, 227] width 89 height 20
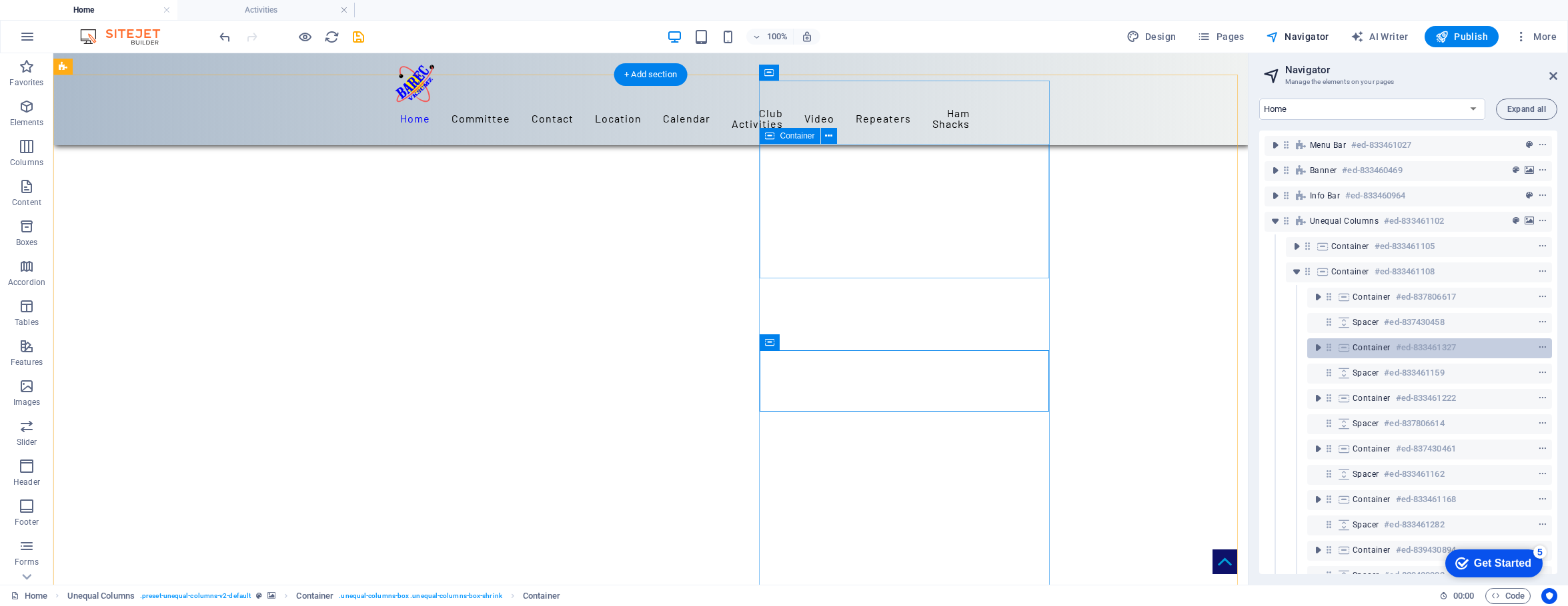
click at [1228, 346] on span "Container" at bounding box center [1370, 348] width 38 height 11
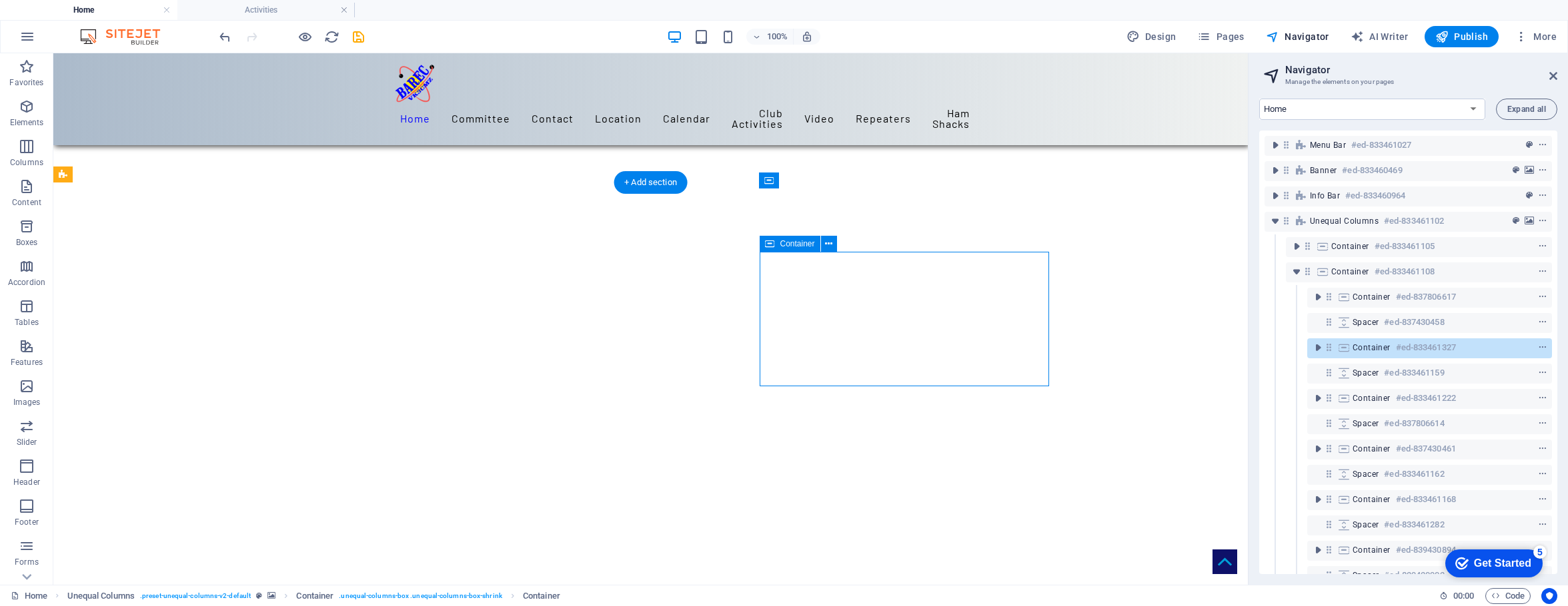
scroll to position [168, 0]
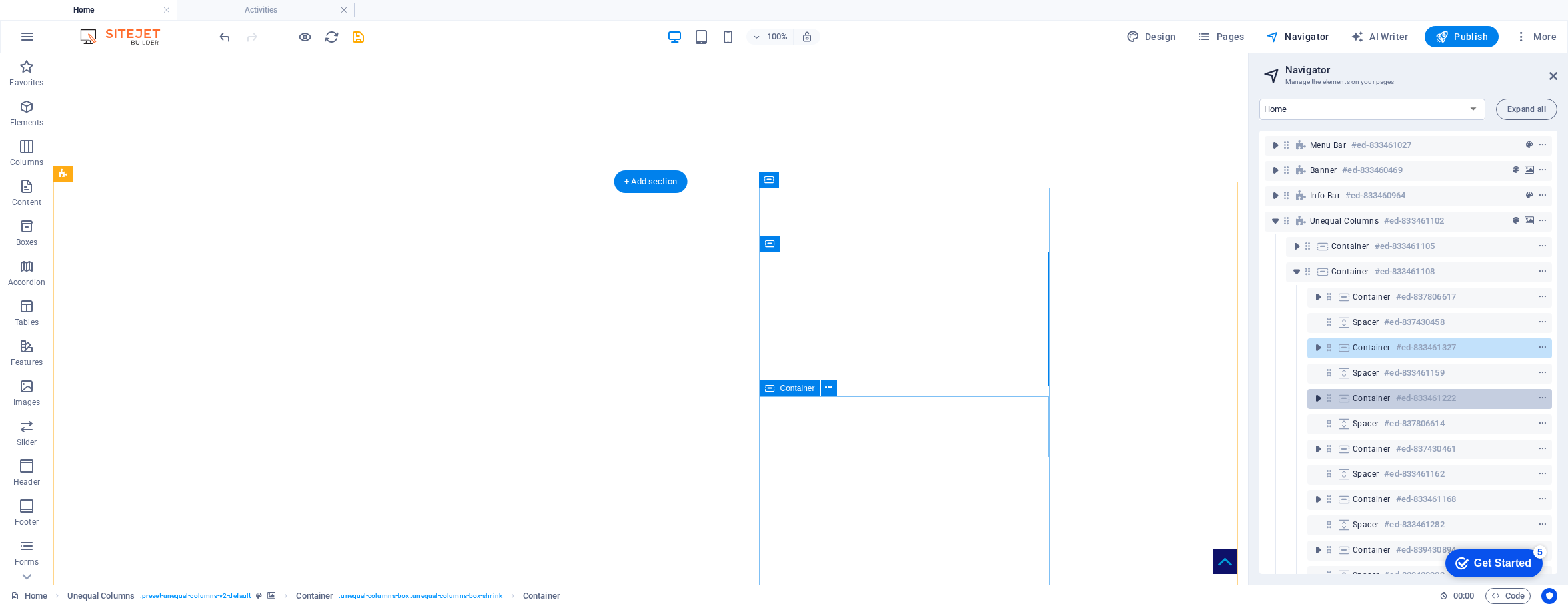
click at [1228, 397] on icon "toggle-expand" at bounding box center [1317, 398] width 13 height 13
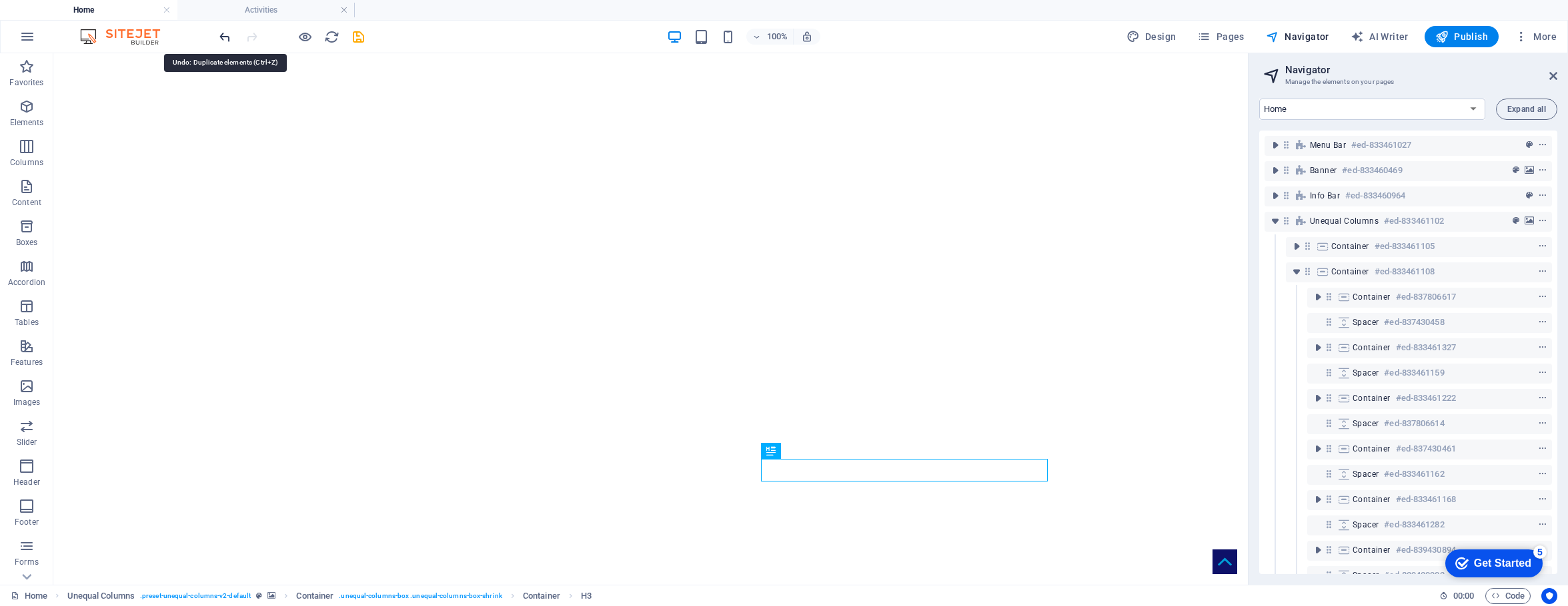
click at [224, 35] on icon "undo" at bounding box center [225, 37] width 15 height 15
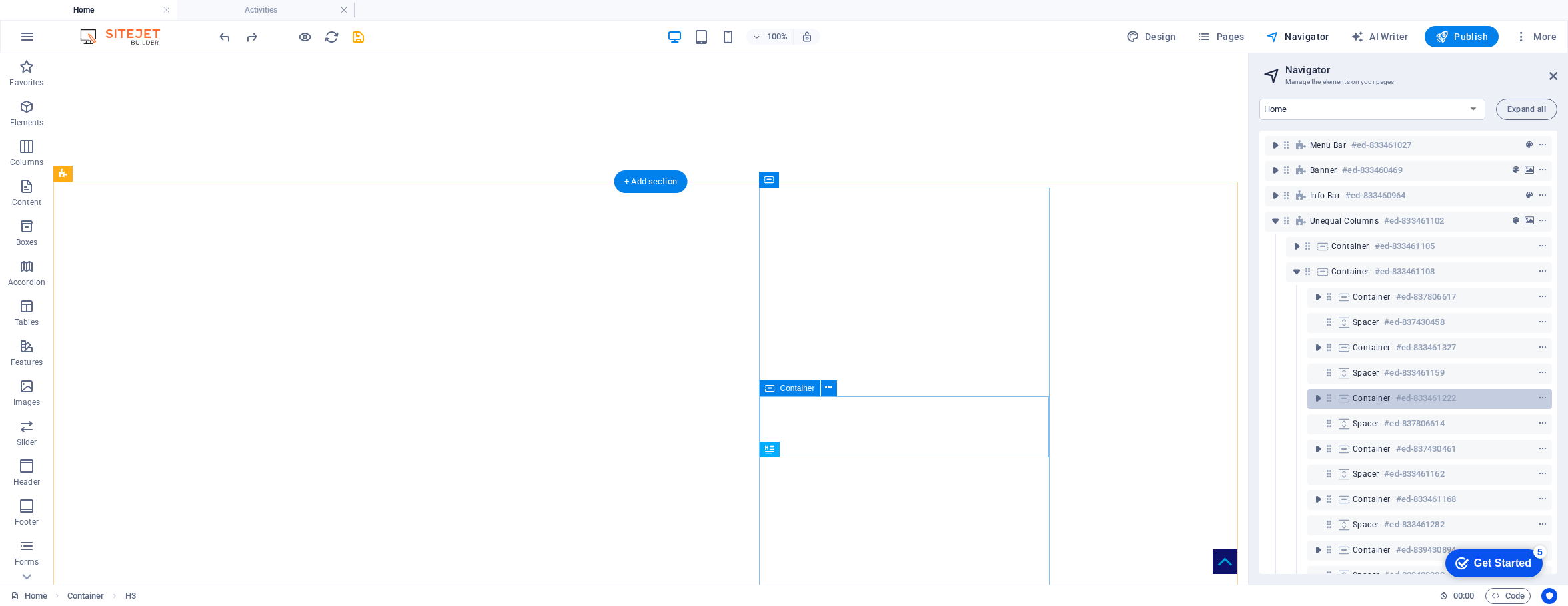
click at [1228, 398] on span "Container" at bounding box center [1370, 399] width 38 height 11
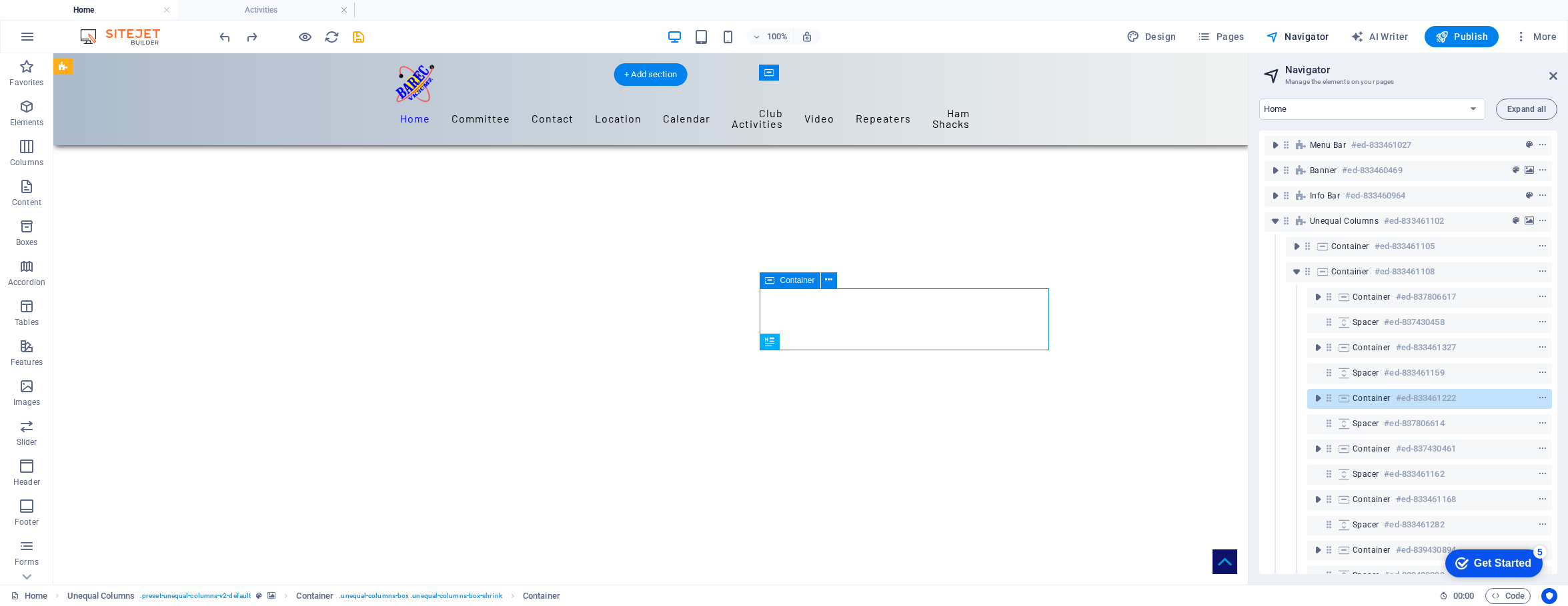
click at [1228, 398] on span "Container" at bounding box center [1370, 399] width 38 height 11
click at [1228, 399] on icon "context-menu" at bounding box center [1543, 399] width 9 height 9
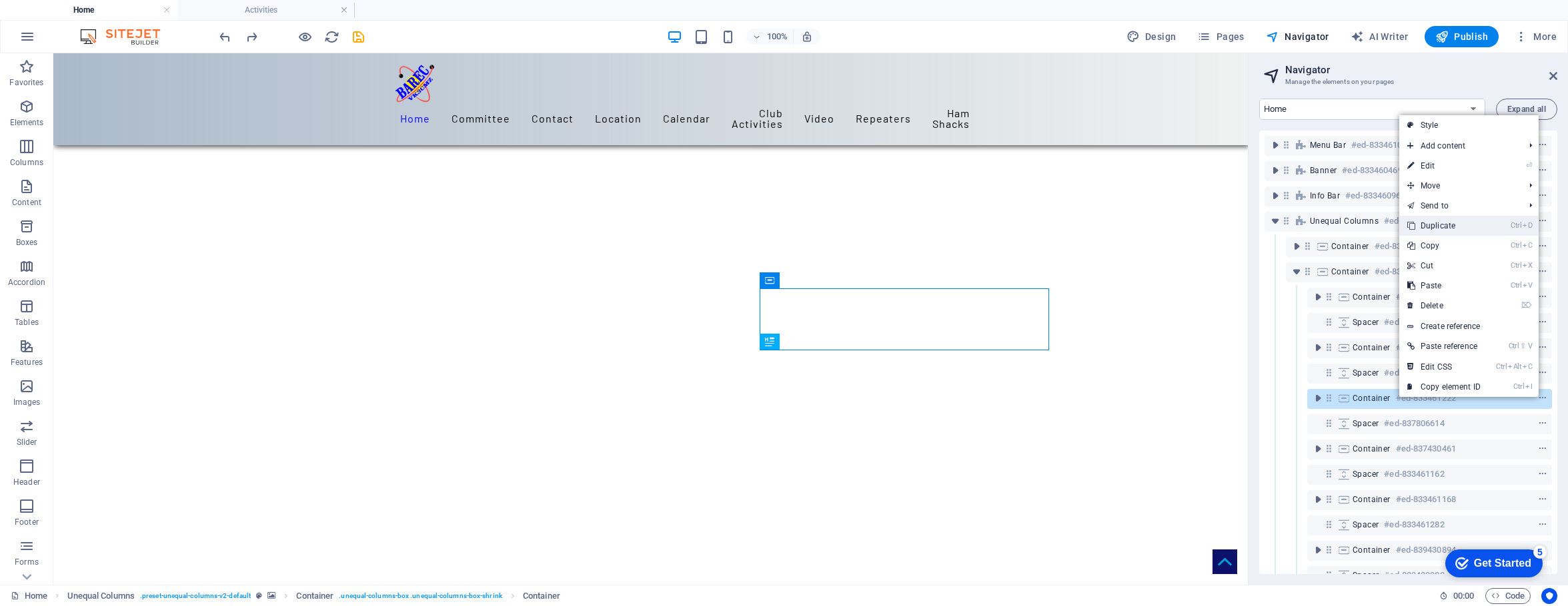
click at [1228, 224] on link "Ctrl D Duplicate" at bounding box center [1443, 226] width 89 height 20
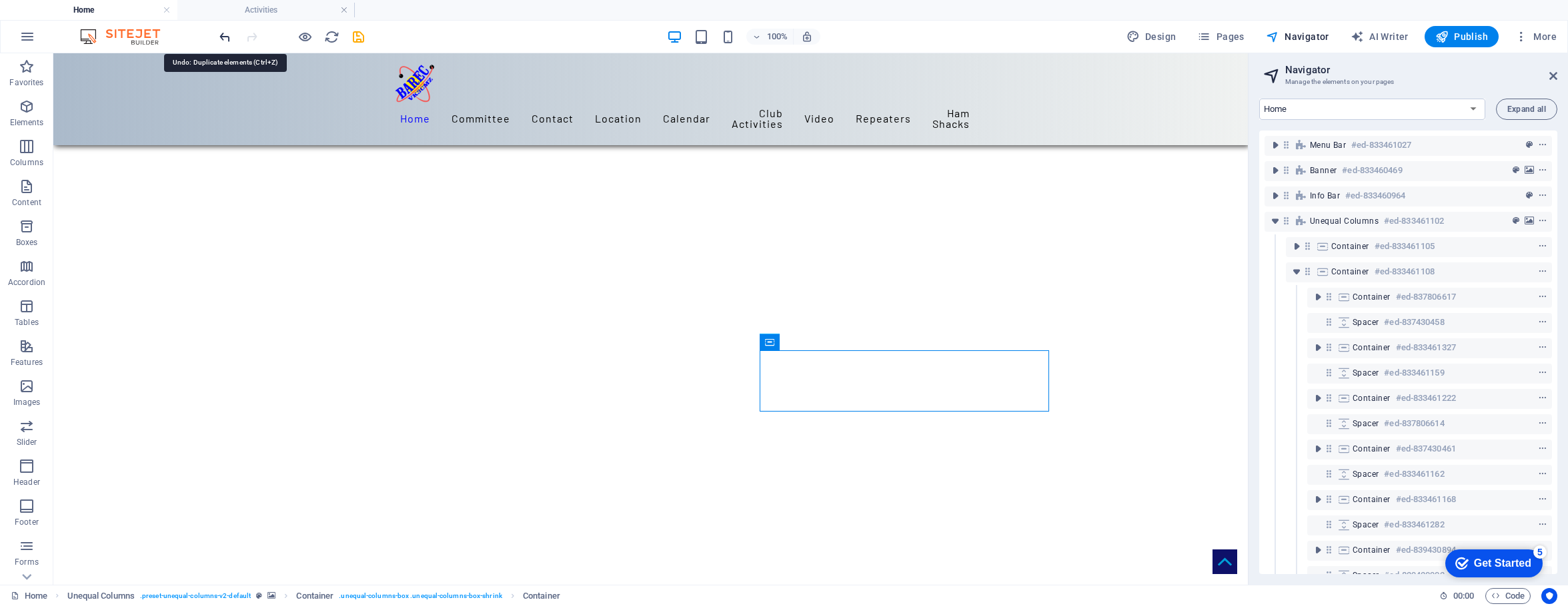
click at [224, 37] on icon "undo" at bounding box center [225, 37] width 15 height 15
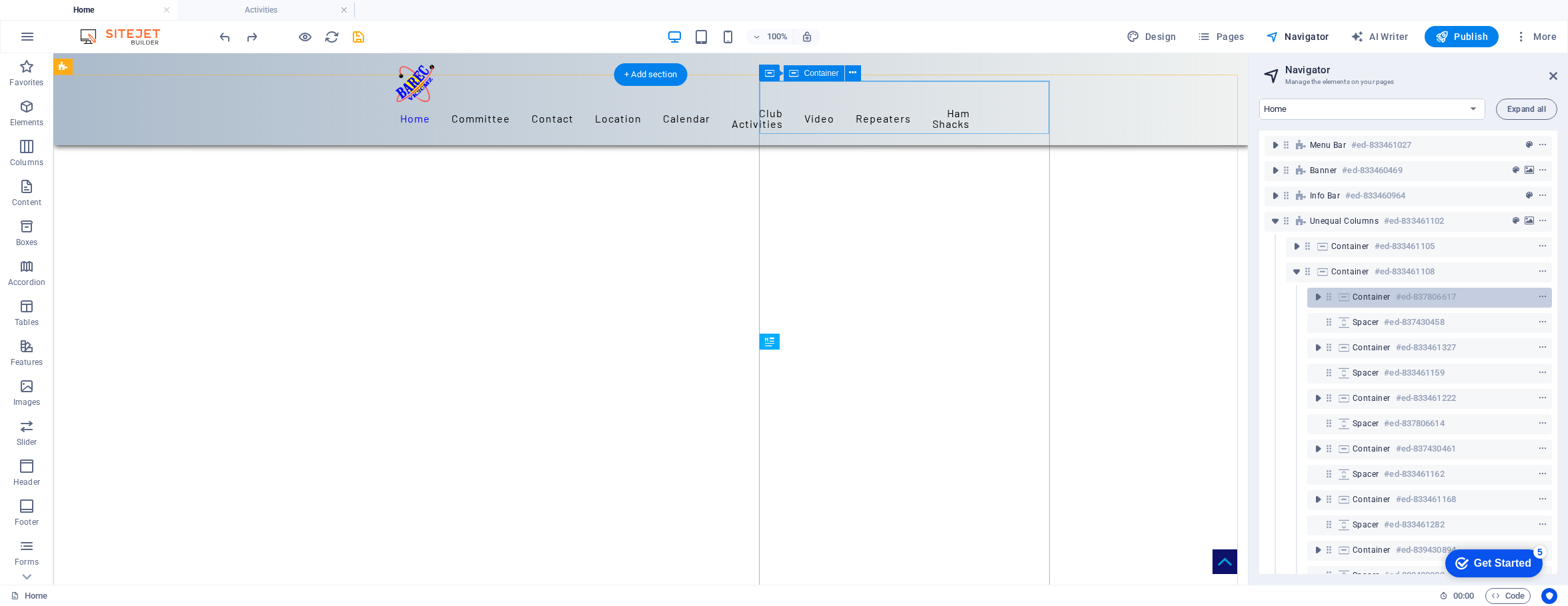
click at [1228, 302] on span "Container" at bounding box center [1370, 297] width 38 height 11
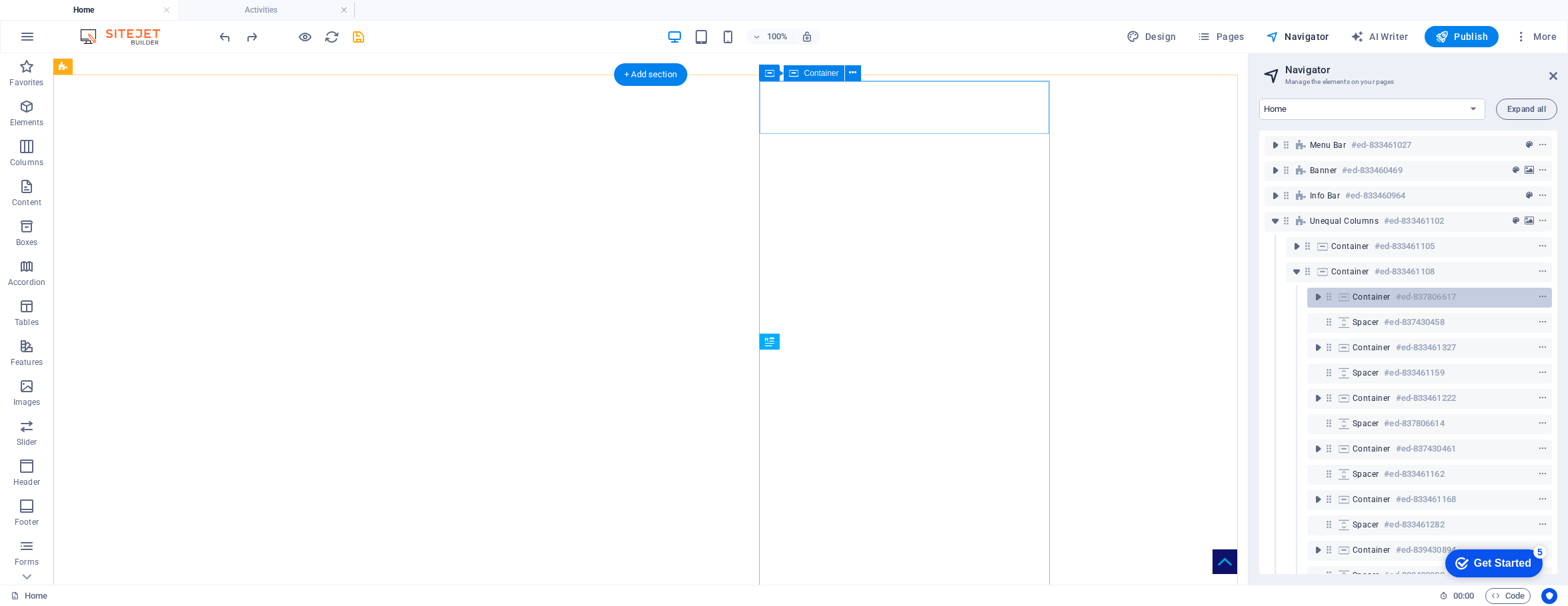
scroll to position [65, 0]
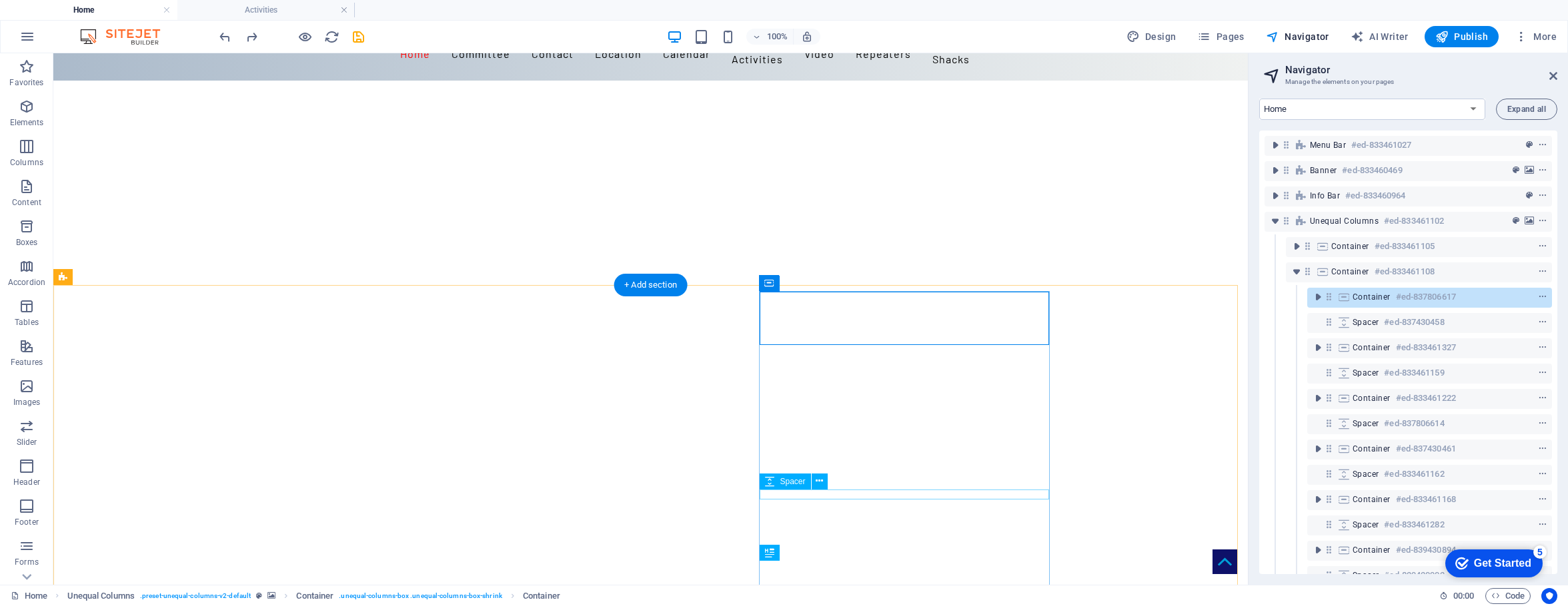
click at [1228, 360] on div "Menu Bar #ed-833461027 Banner #ed-833460469 Info Bar #ed-833460964 Unequal Colu…" at bounding box center [1408, 353] width 298 height 444
click at [1228, 400] on span "Container" at bounding box center [1370, 399] width 38 height 11
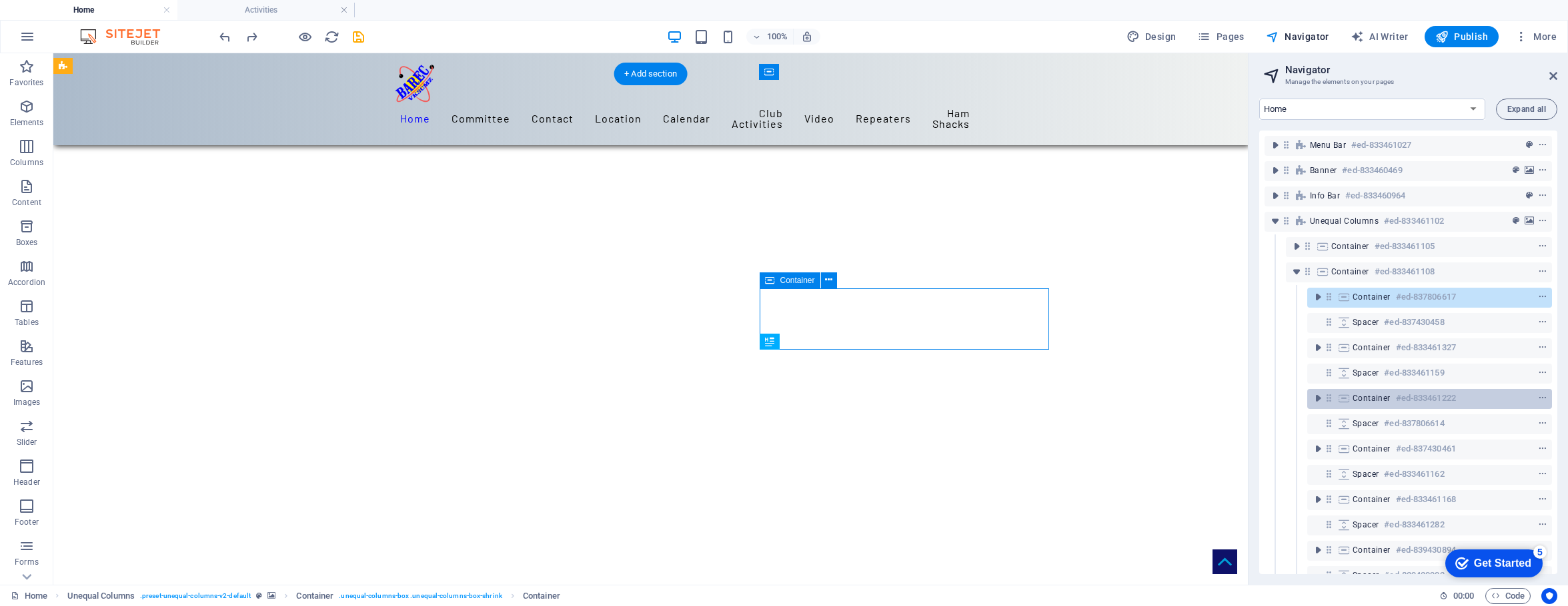
scroll to position [276, 0]
click at [1228, 400] on span "Container" at bounding box center [1370, 399] width 38 height 11
click at [1228, 391] on h6 "#ed-833461222" at bounding box center [1426, 398] width 60 height 16
click at [1228, 398] on icon "context-menu" at bounding box center [1543, 399] width 9 height 9
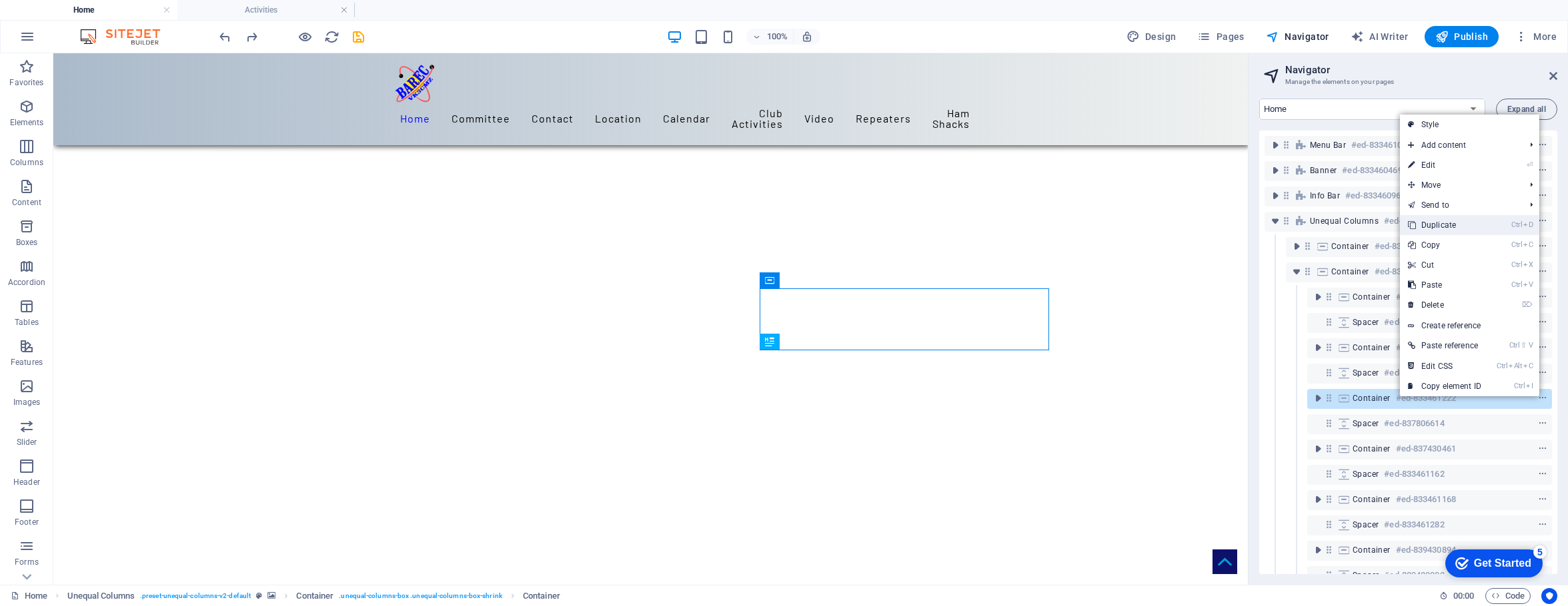
click at [1228, 225] on link "Ctrl D Duplicate" at bounding box center [1444, 225] width 89 height 20
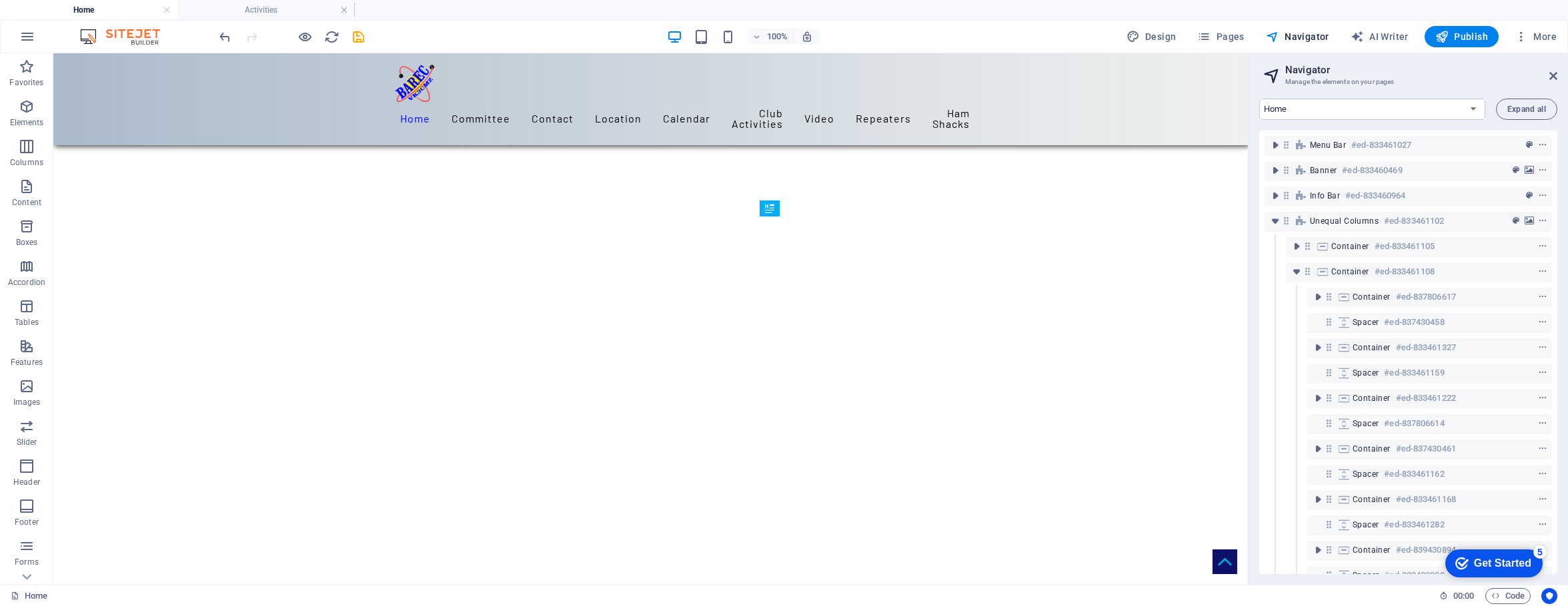
scroll to position [409, 0]
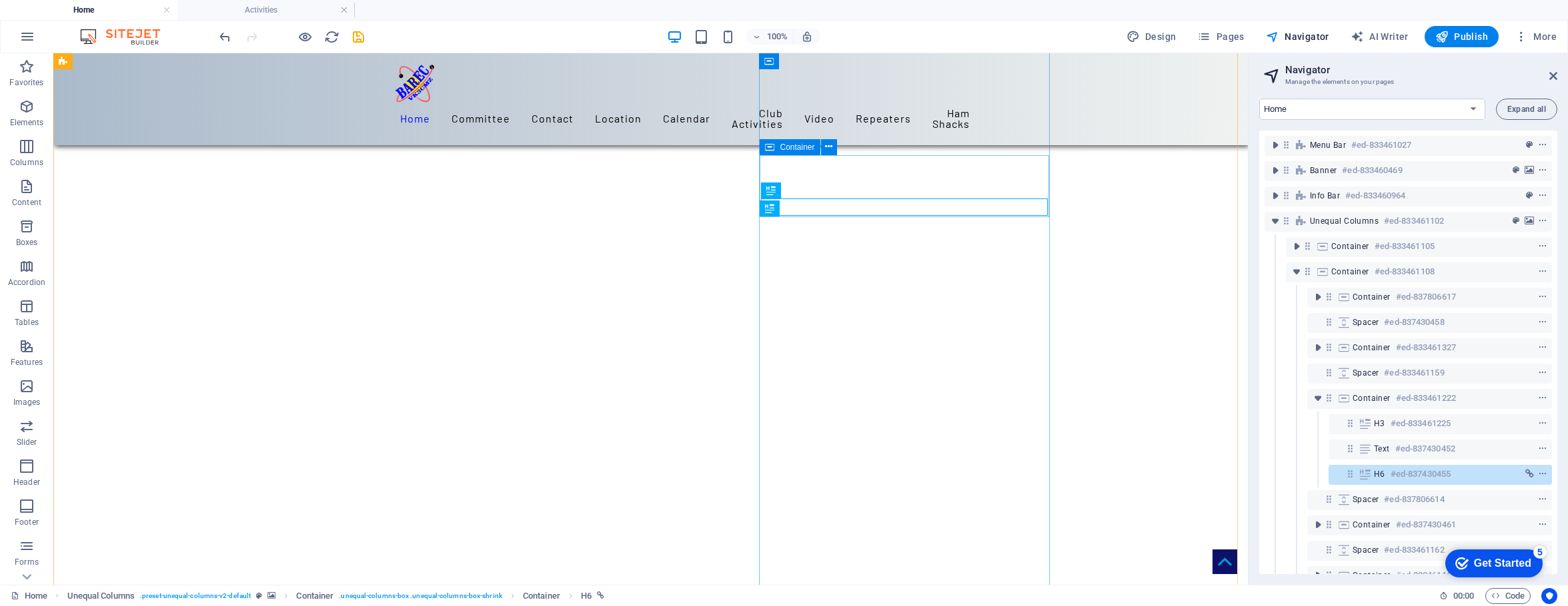
click at [799, 146] on span "Container" at bounding box center [796, 147] width 35 height 8
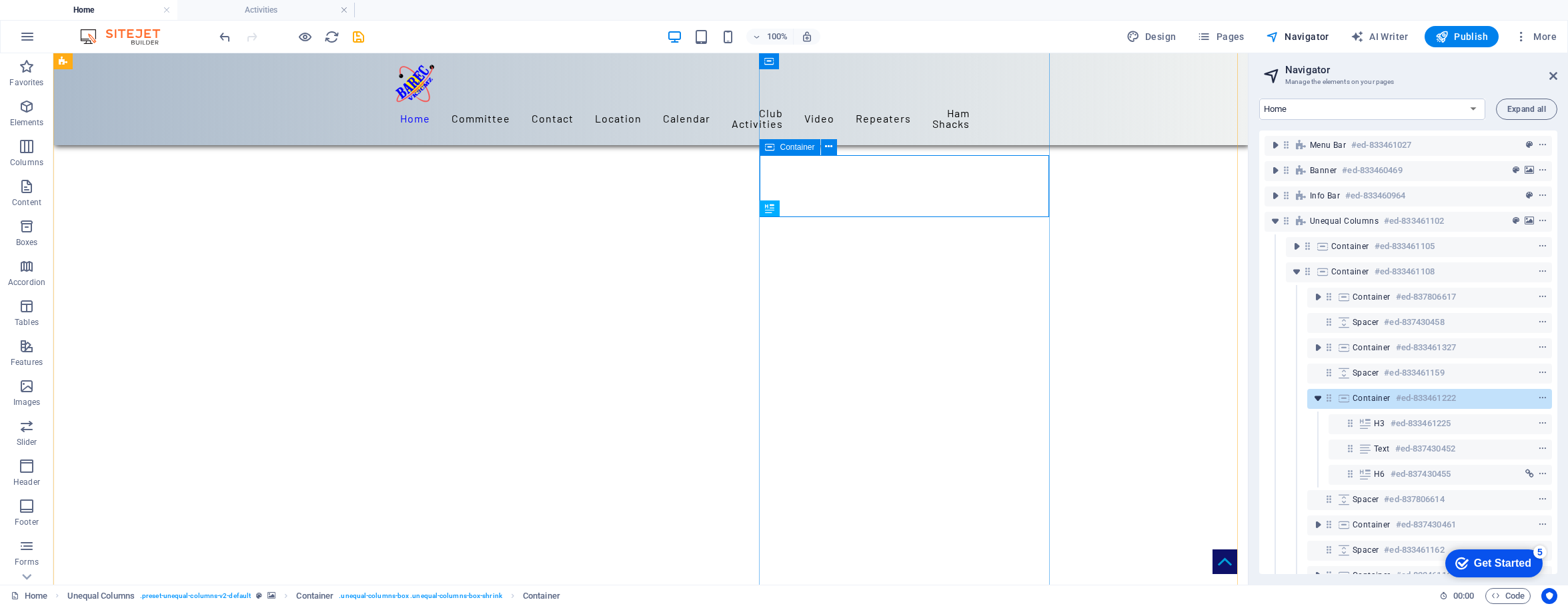
click at [1228, 399] on icon "toggle-expand" at bounding box center [1317, 398] width 13 height 13
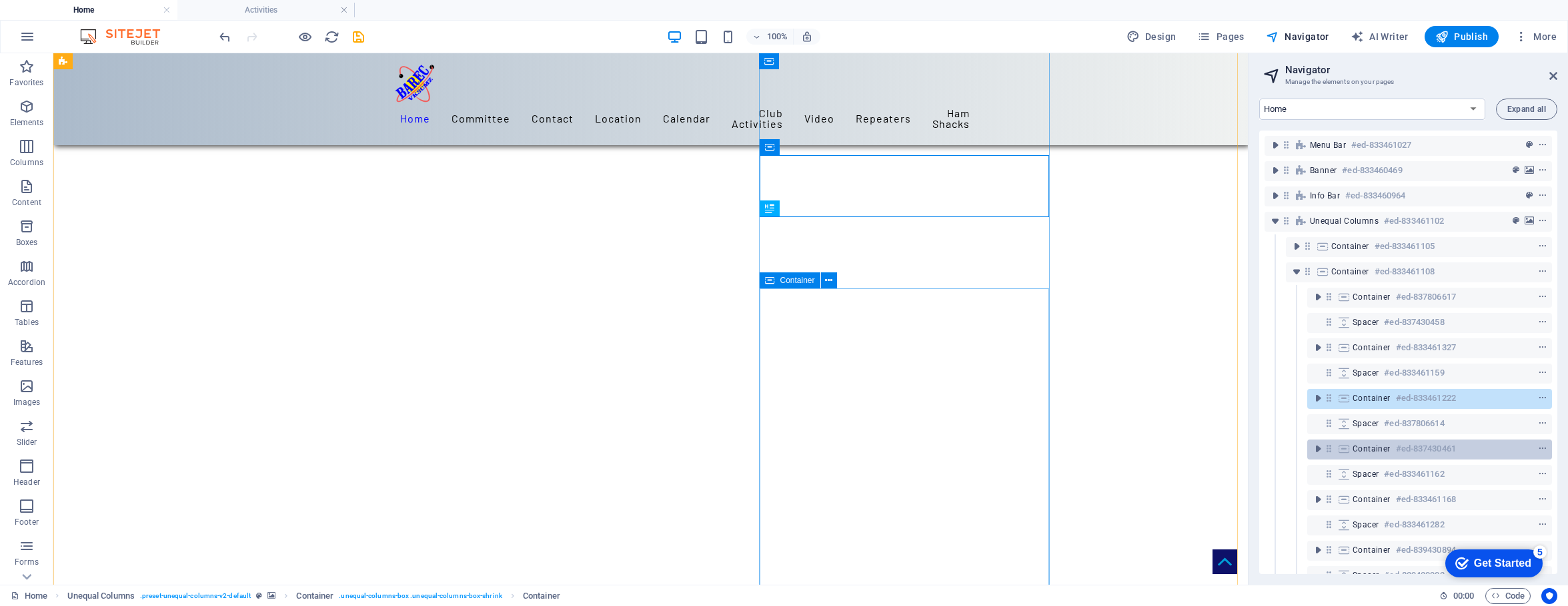
click at [1228, 447] on span "Container" at bounding box center [1370, 449] width 38 height 11
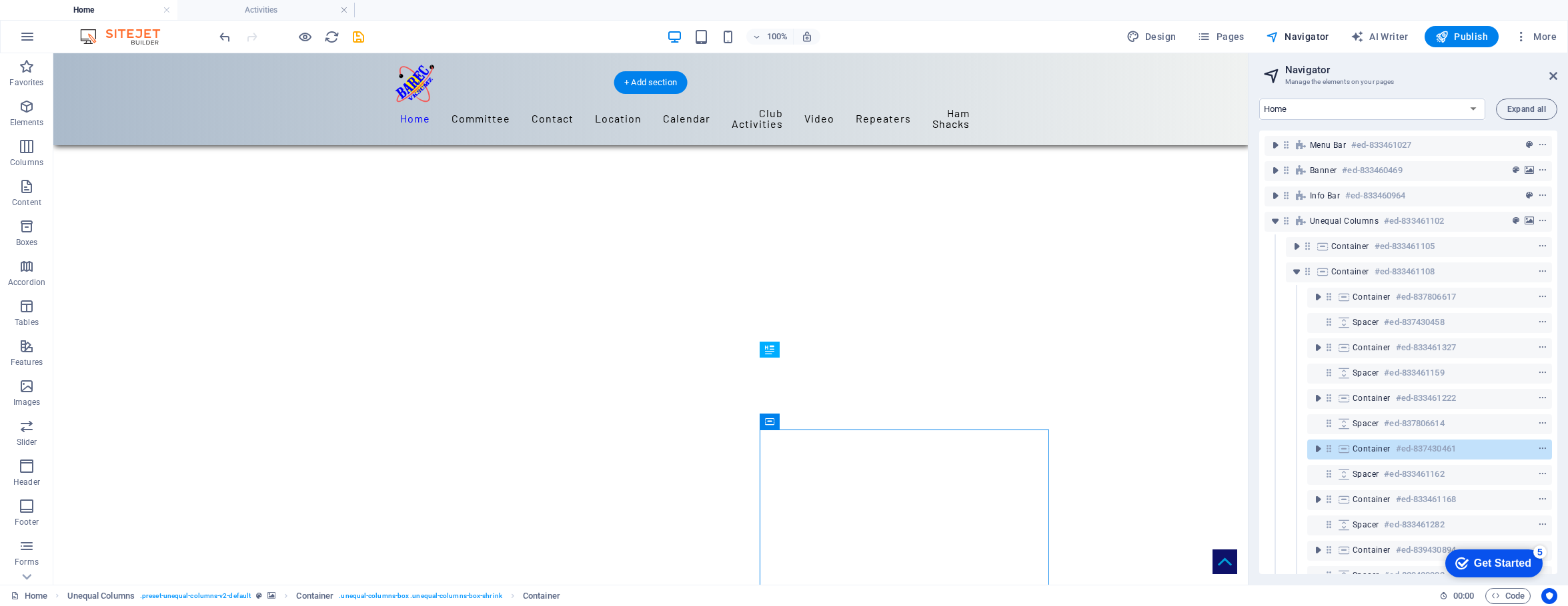
scroll to position [268, 0]
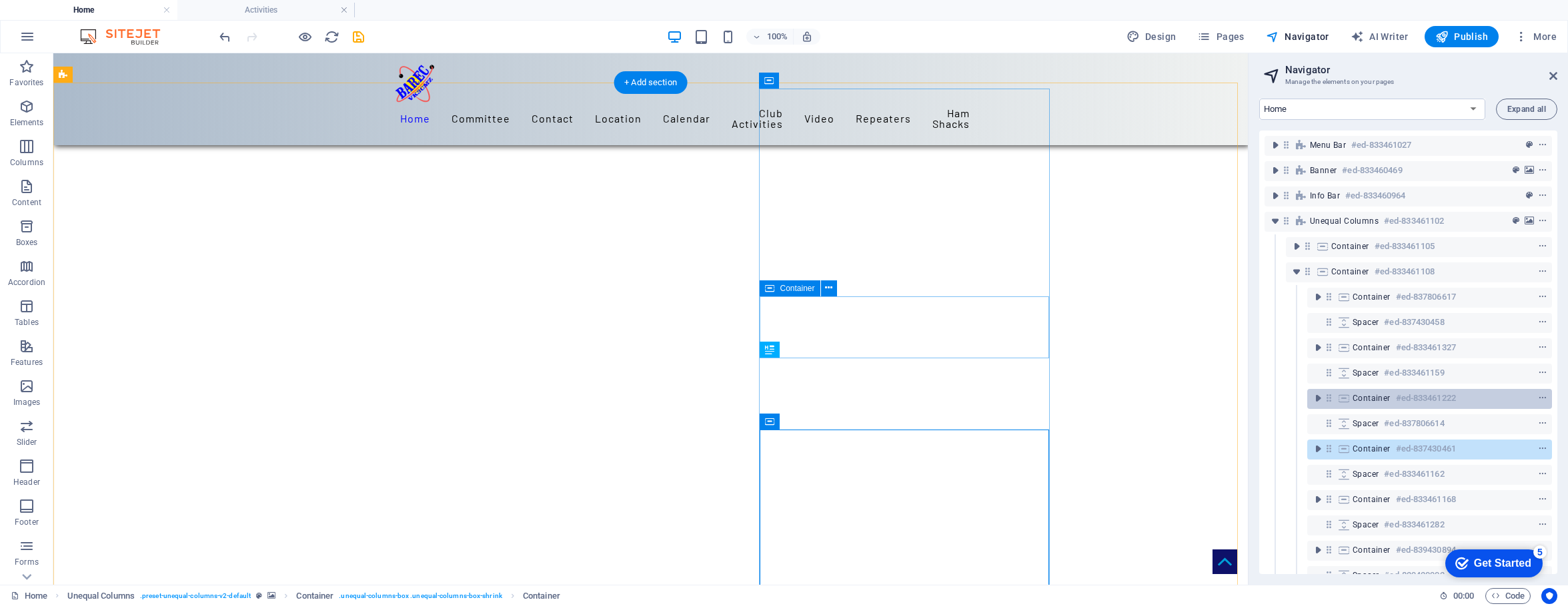
click at [1228, 396] on span "Container" at bounding box center [1370, 399] width 38 height 11
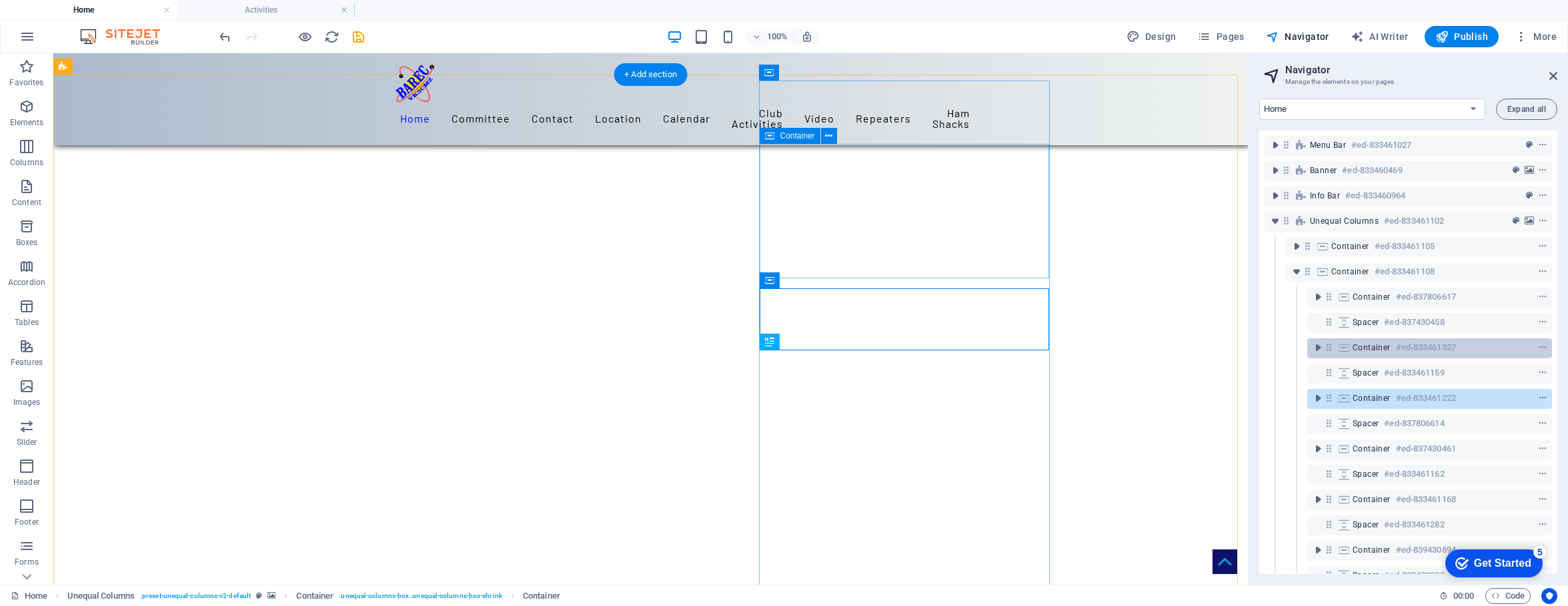
click at [1228, 347] on span "Container" at bounding box center [1370, 348] width 38 height 11
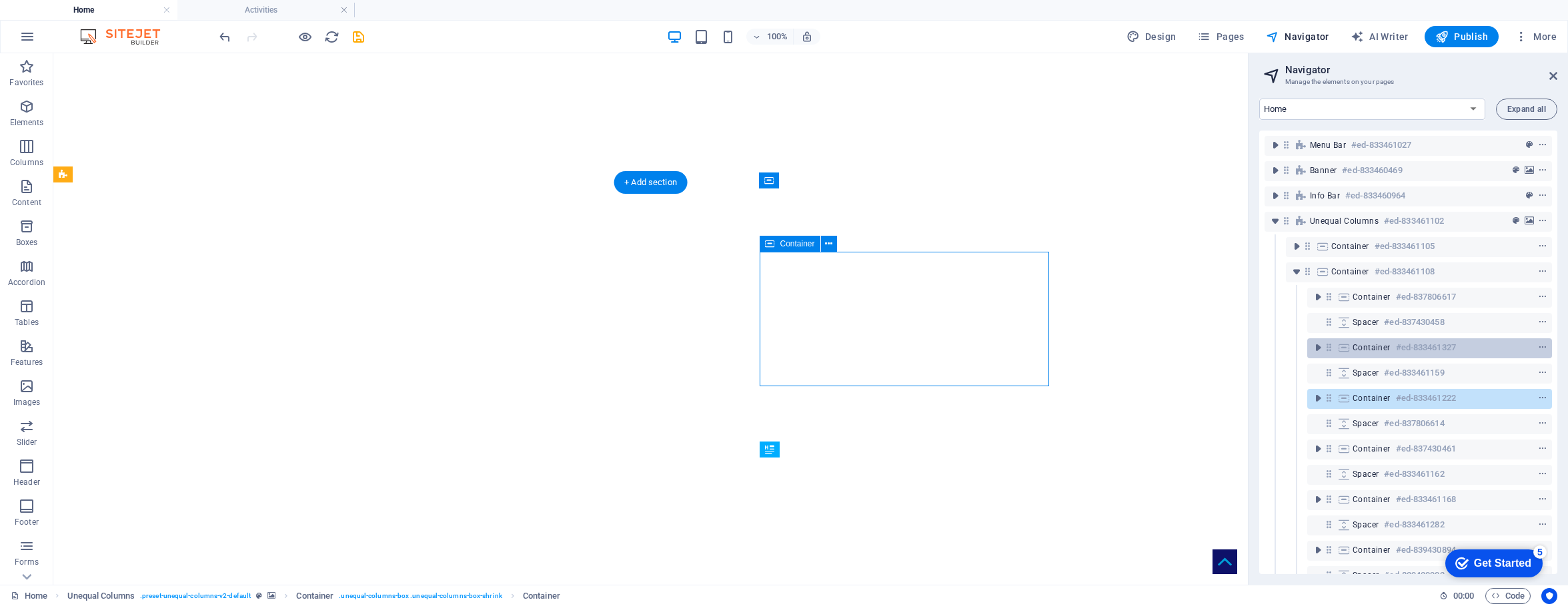
scroll to position [168, 0]
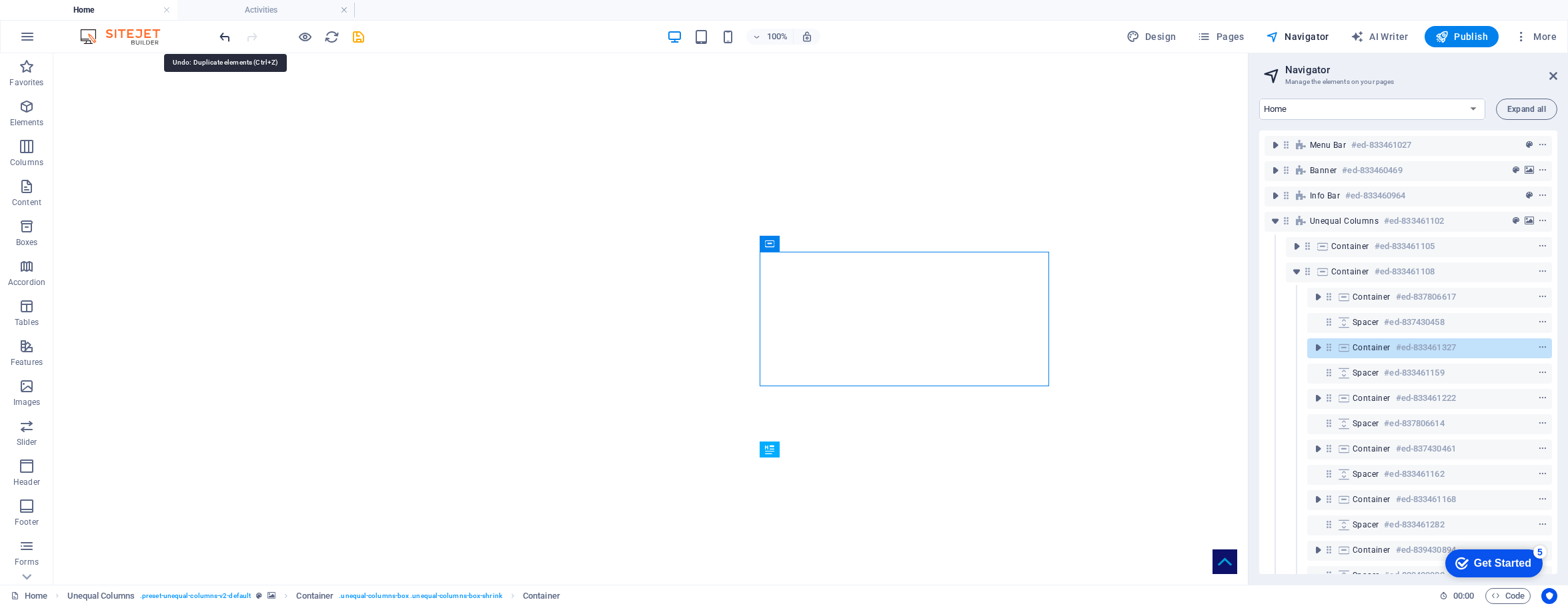
click at [225, 36] on icon "undo" at bounding box center [225, 37] width 15 height 15
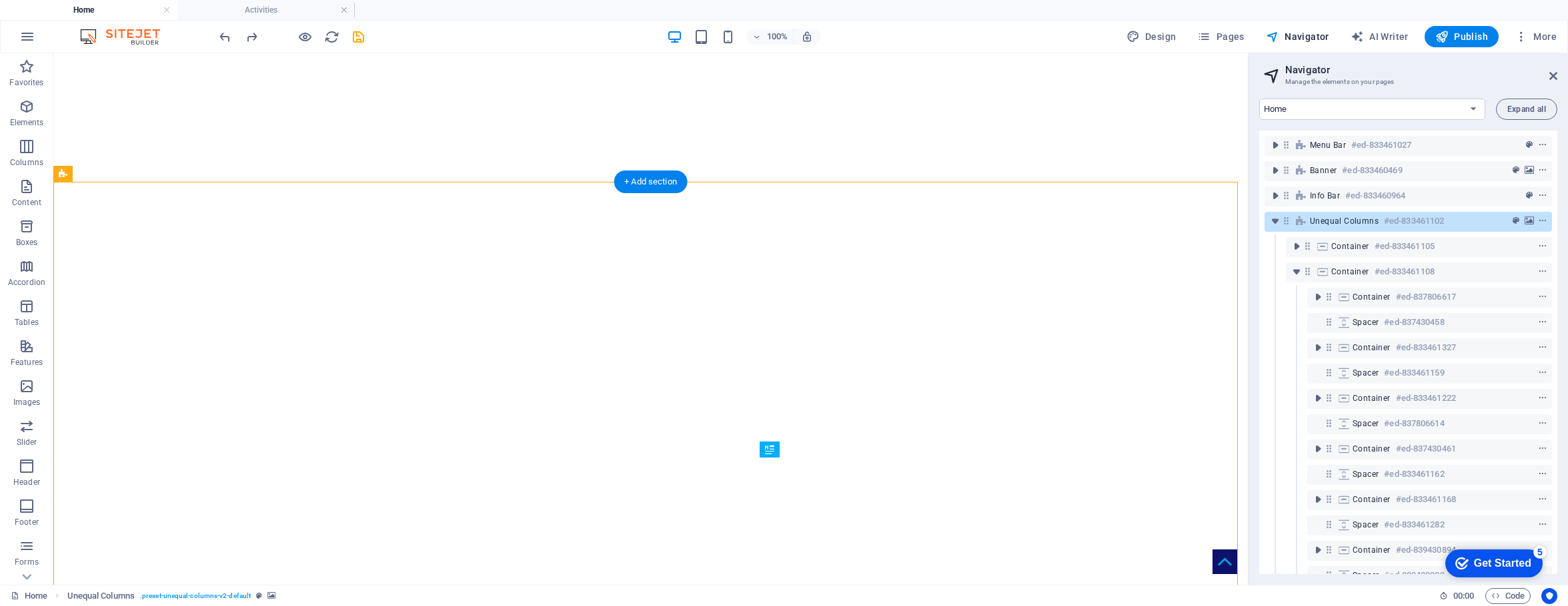
click at [1228, 228] on h6 "#ed-833461102" at bounding box center [1414, 221] width 60 height 16
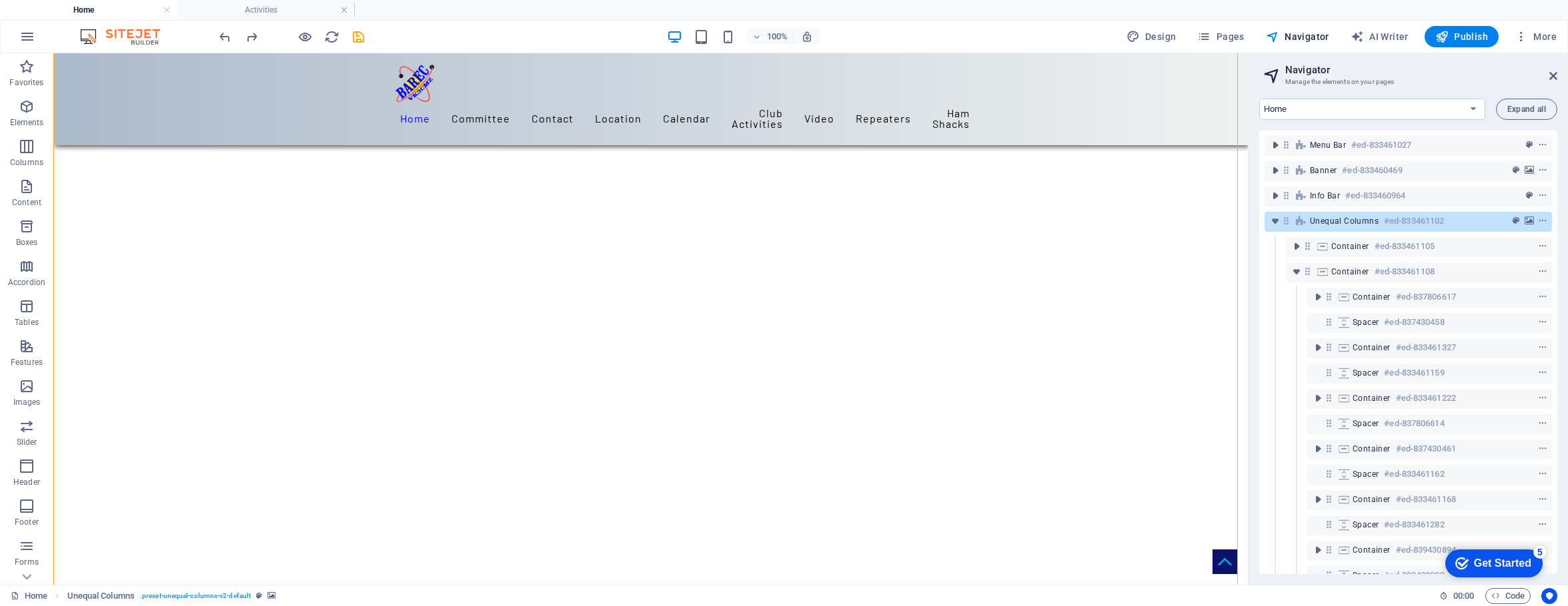
scroll to position [1280, 0]
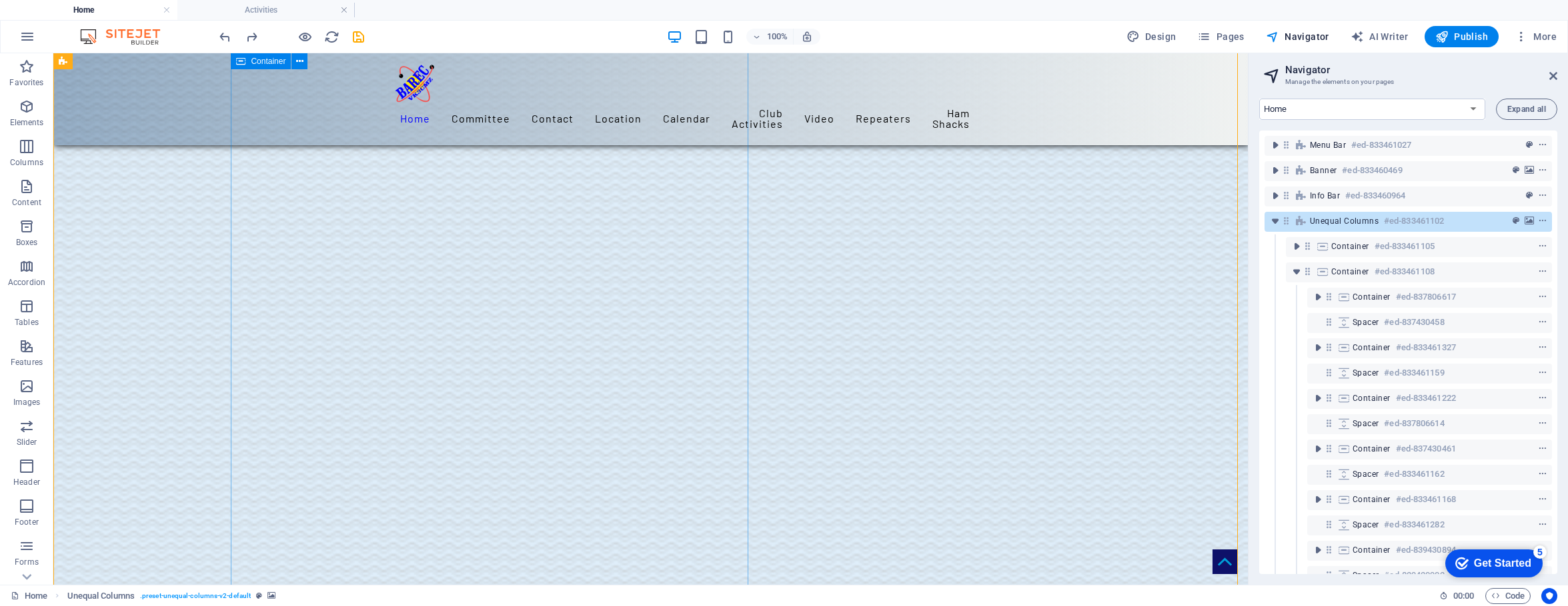
drag, startPoint x: 1397, startPoint y: 244, endPoint x: 1398, endPoint y: 236, distance: 8.1
click at [1228, 236] on div "Container #ed-833461105" at bounding box center [1408, 247] width 287 height 25
click at [1228, 221] on h6 "#ed-833461102" at bounding box center [1414, 221] width 60 height 16
click at [1228, 262] on div "Container #ed-833461108" at bounding box center [1408, 272] width 287 height 25
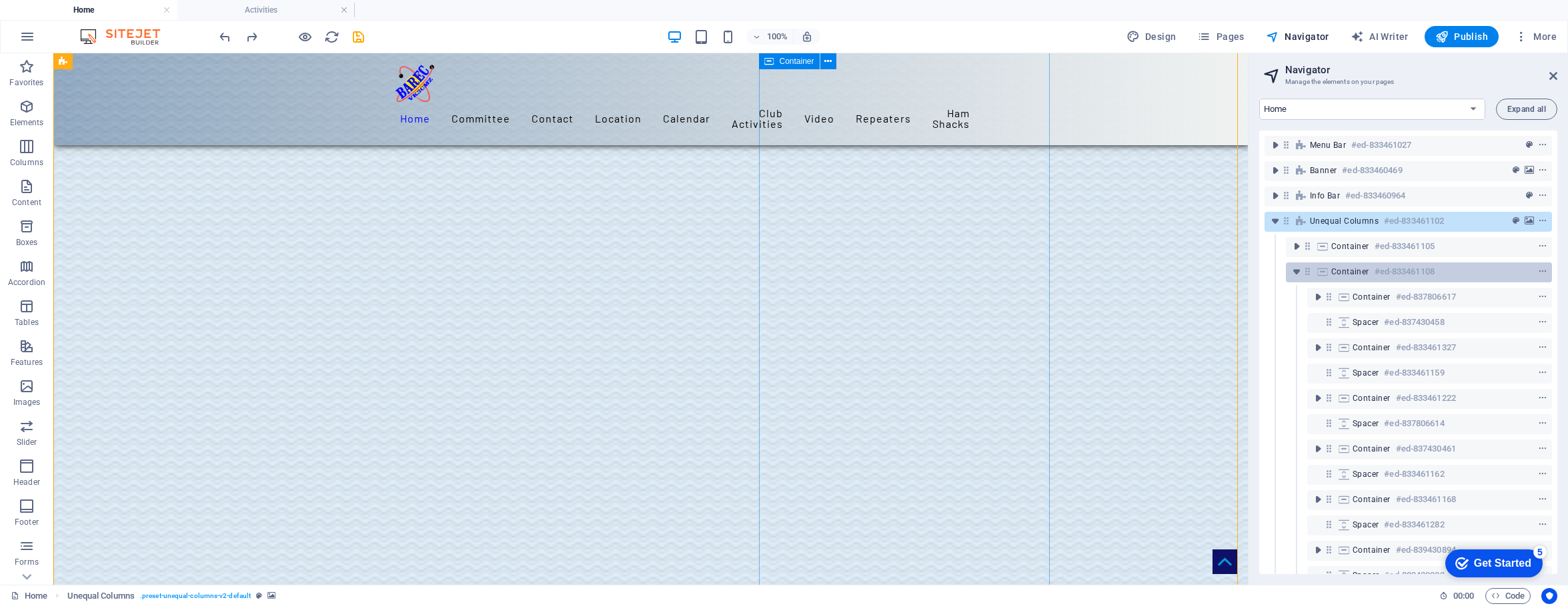
click at [1228, 276] on h6 "#ed-833461108" at bounding box center [1404, 272] width 60 height 16
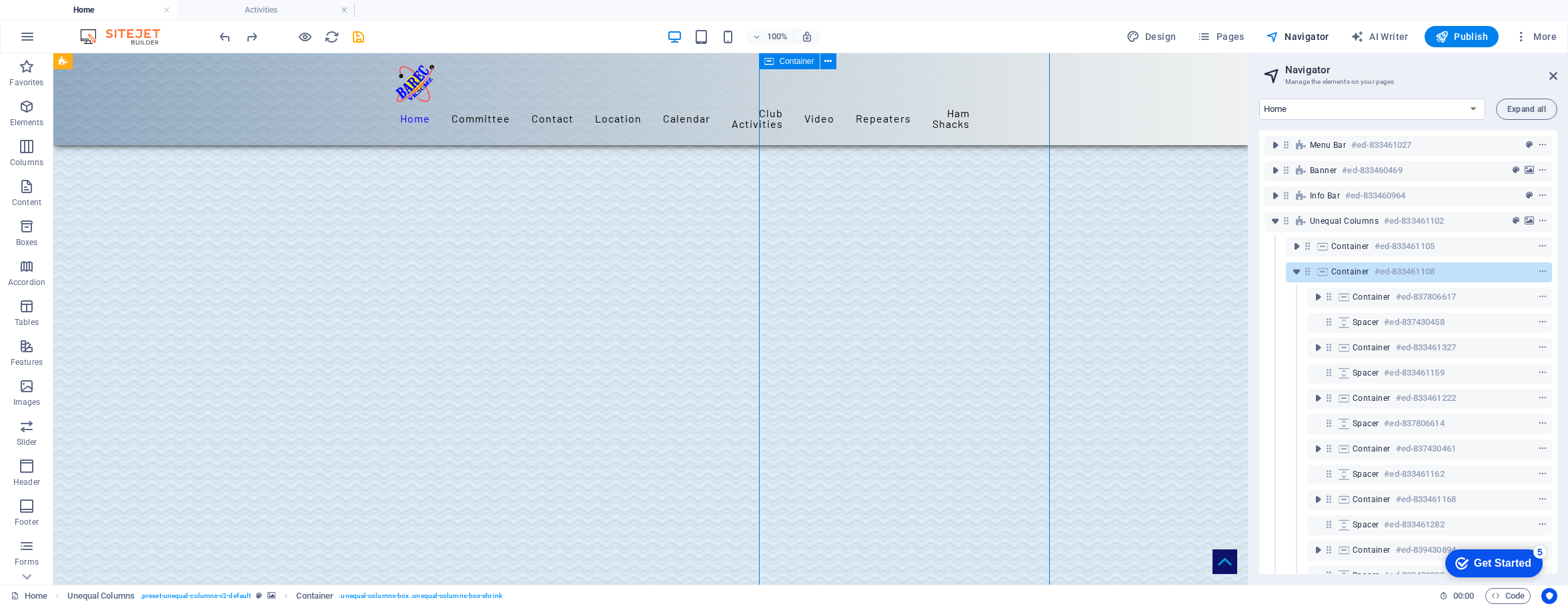
click at [1228, 271] on h6 "#ed-833461108" at bounding box center [1404, 272] width 60 height 16
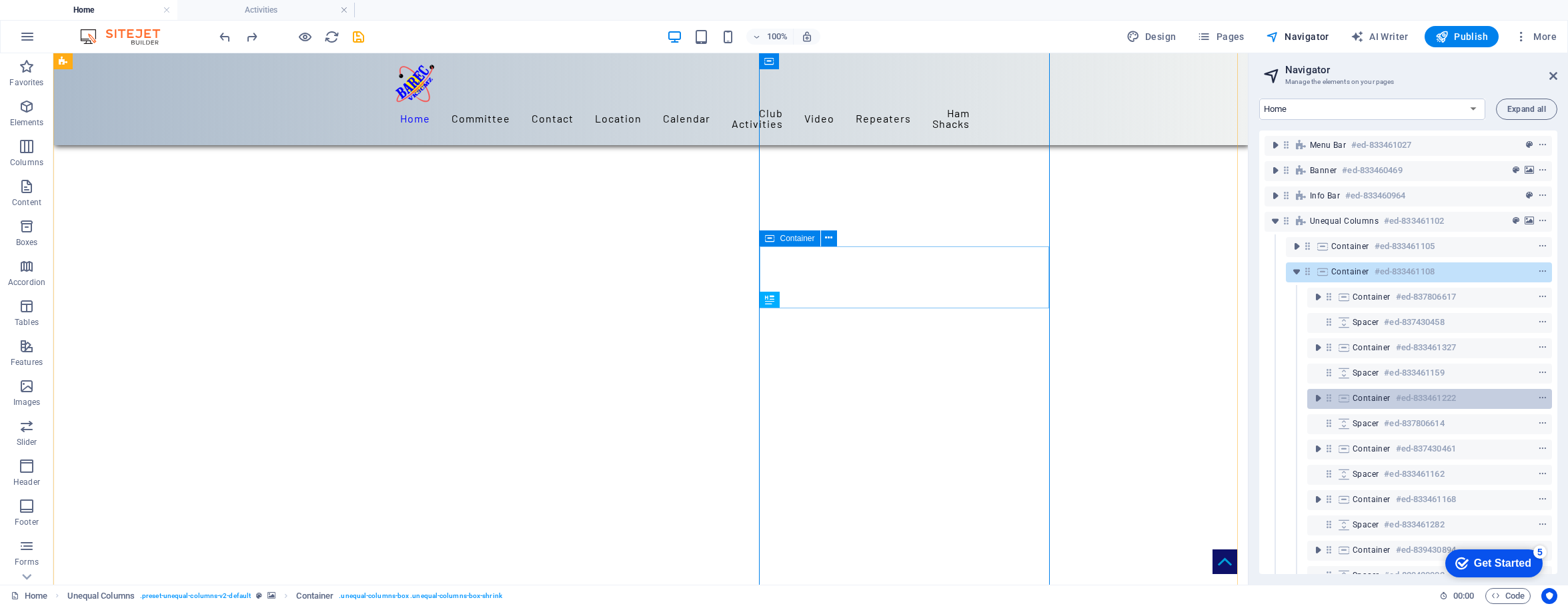
scroll to position [318, 0]
click at [1228, 398] on span "Container" at bounding box center [1370, 399] width 38 height 11
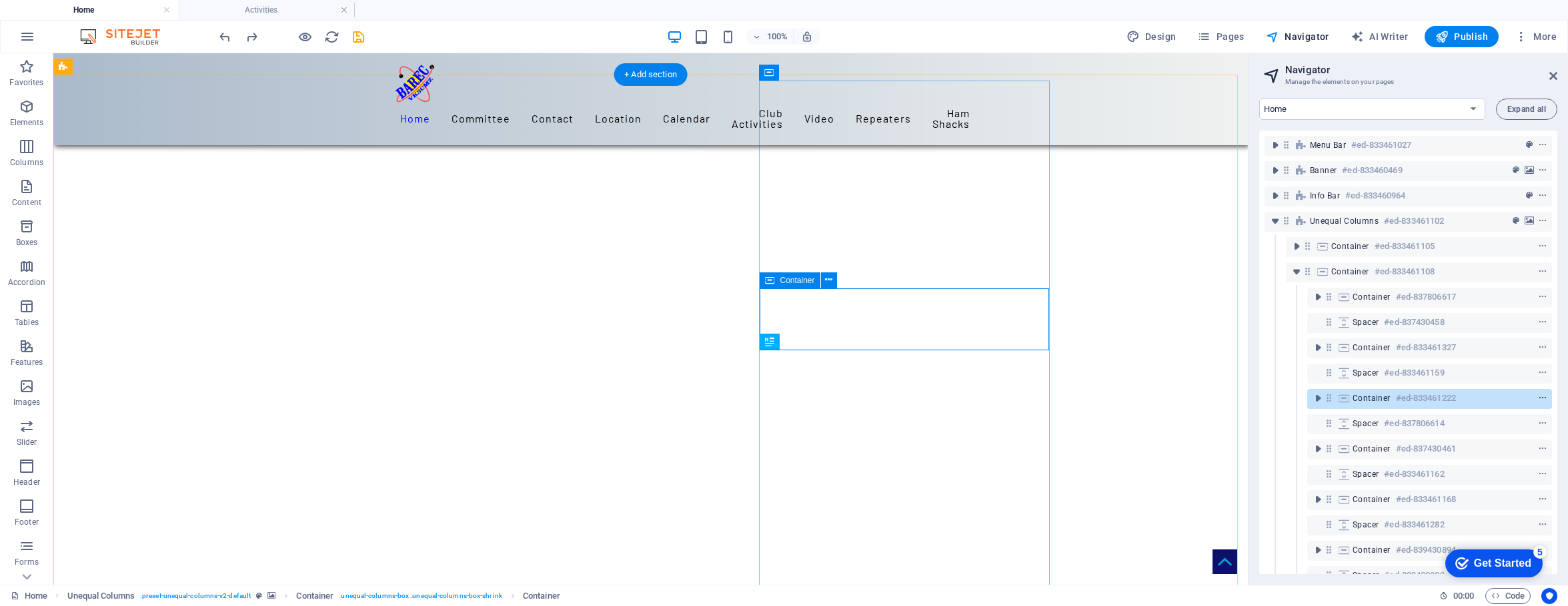
click at [1228, 396] on icon "context-menu" at bounding box center [1543, 399] width 9 height 9
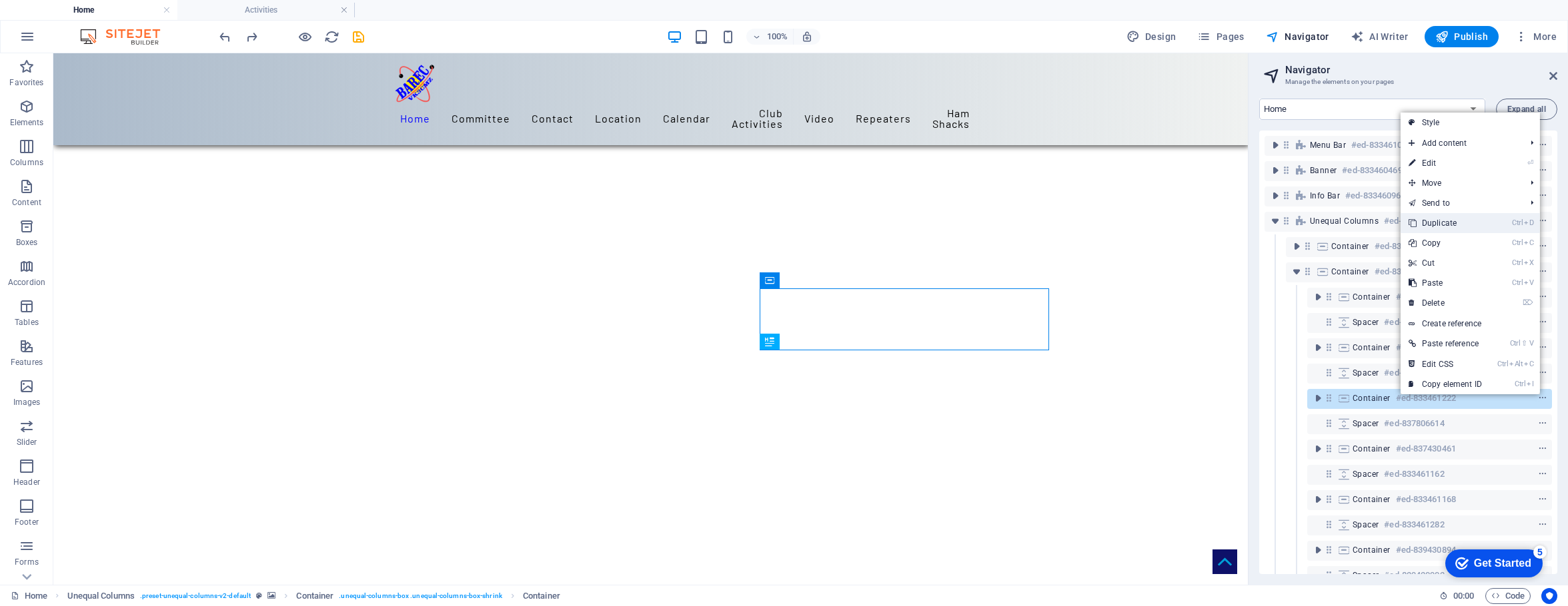
click at [1228, 224] on link "Ctrl D Duplicate" at bounding box center [1445, 224] width 89 height 20
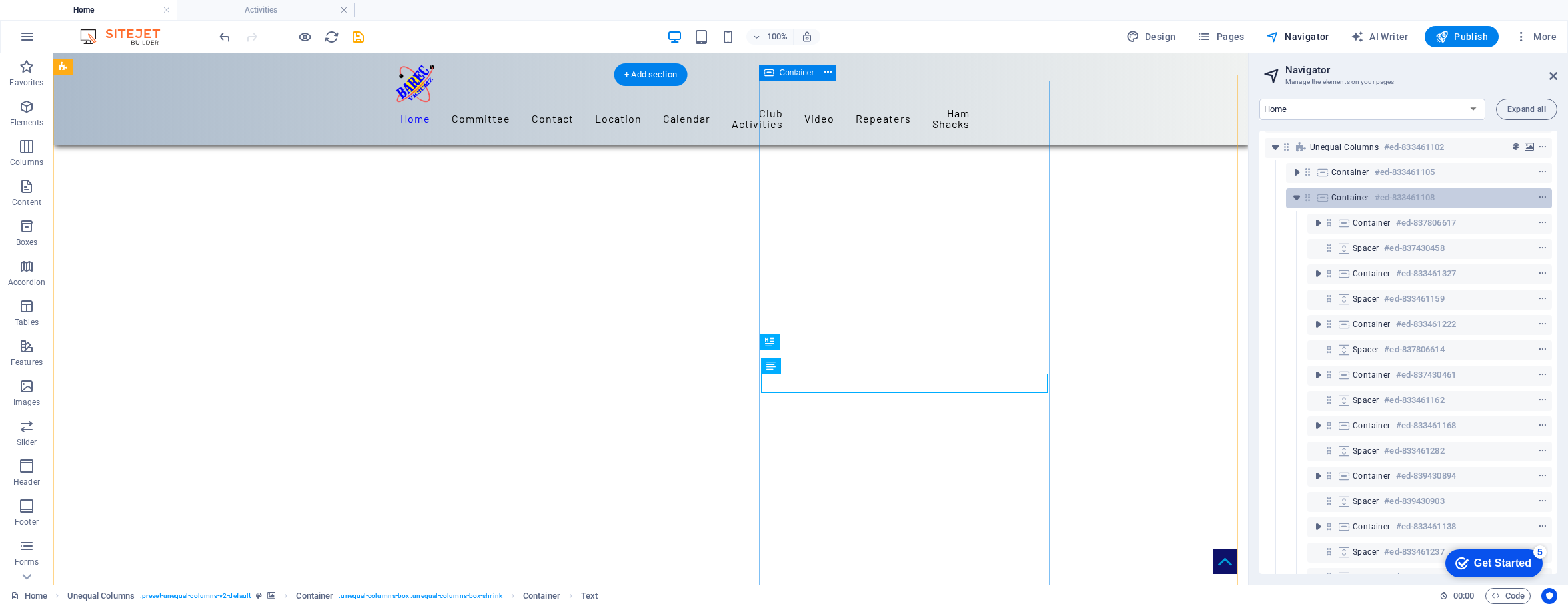
scroll to position [0, 0]
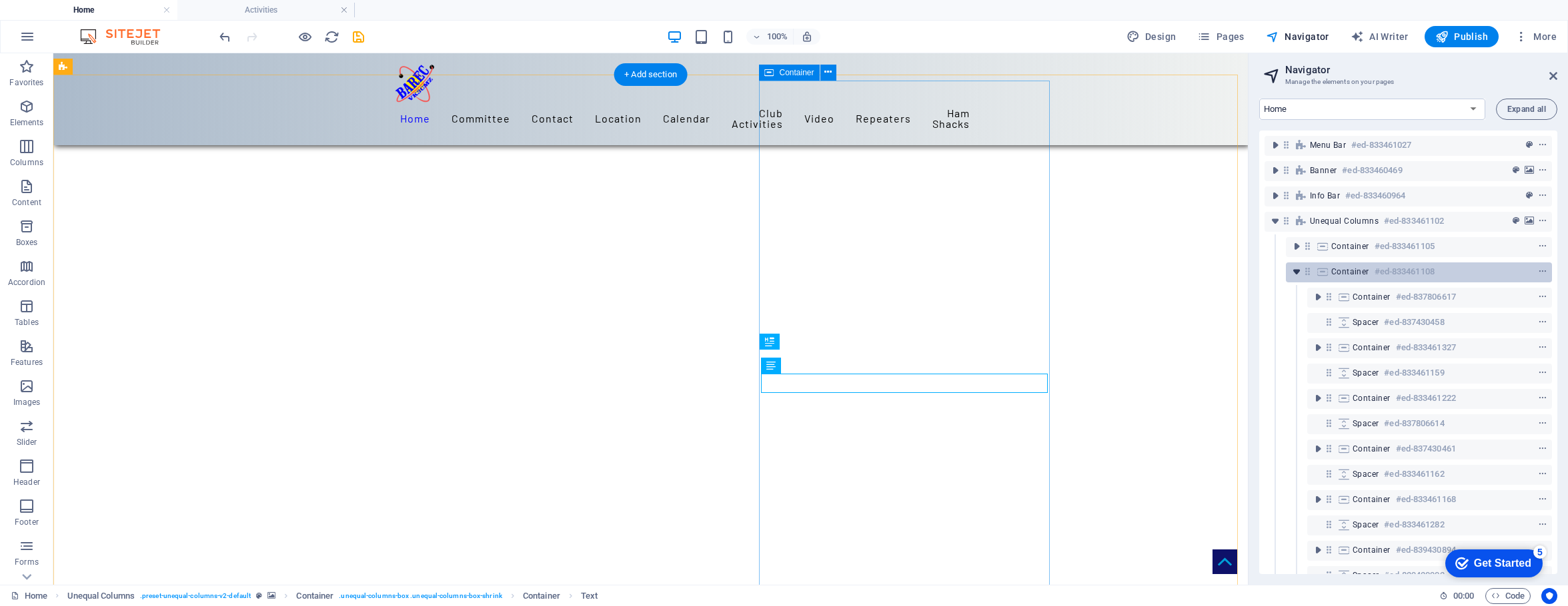
click at [1228, 270] on icon "toggle-expand" at bounding box center [1296, 271] width 13 height 13
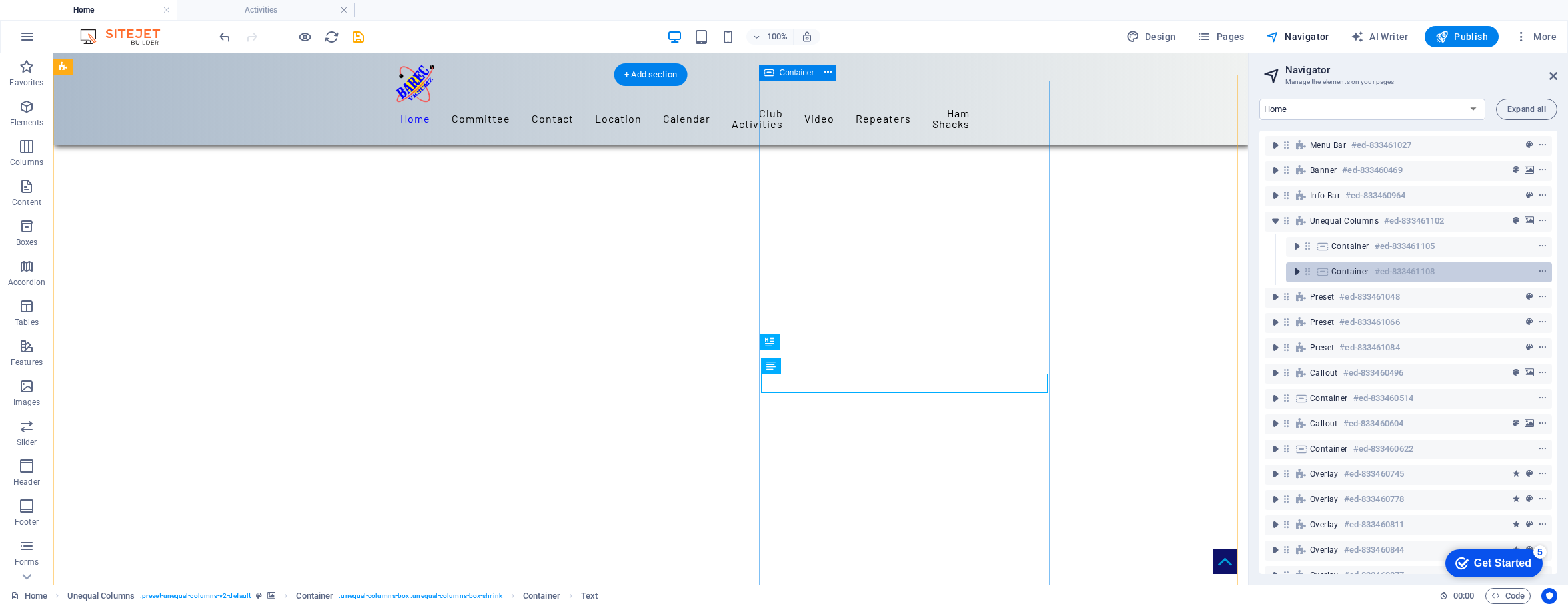
click at [1228, 270] on icon "toggle-expand" at bounding box center [1296, 271] width 13 height 13
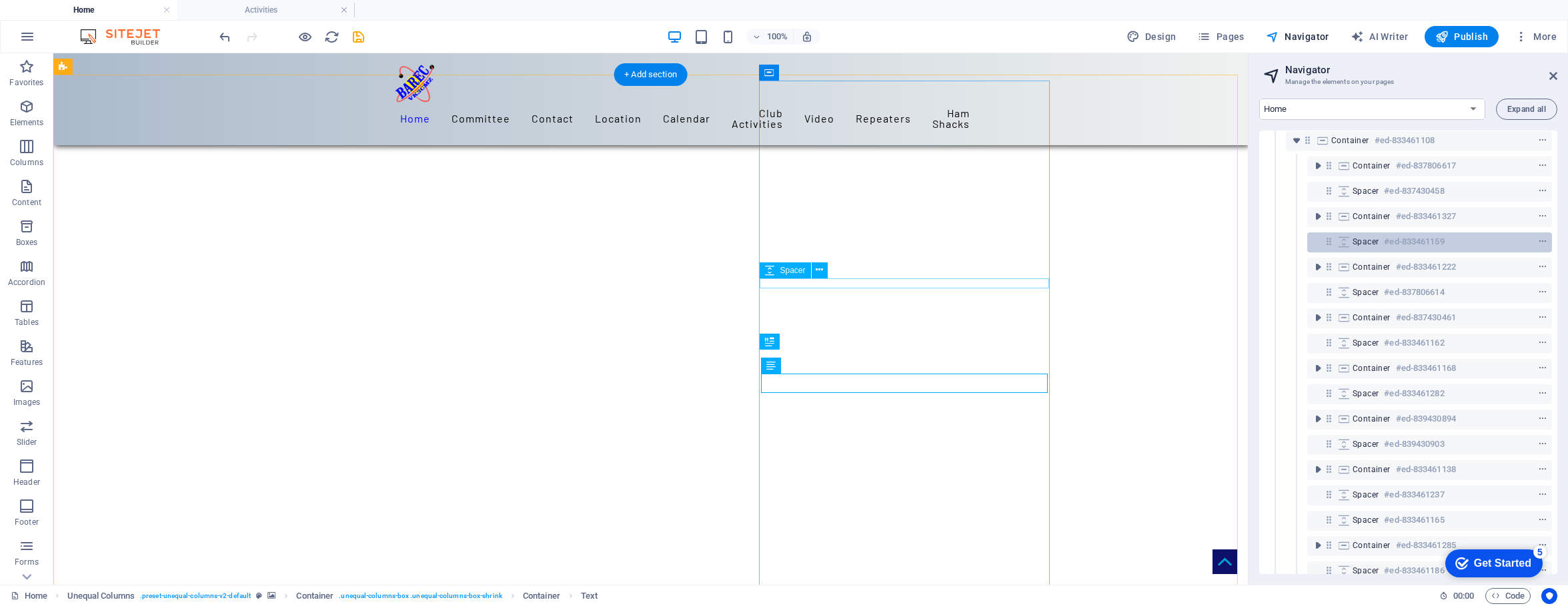
scroll to position [132, 0]
click at [1228, 267] on icon "toggle-expand" at bounding box center [1317, 266] width 13 height 13
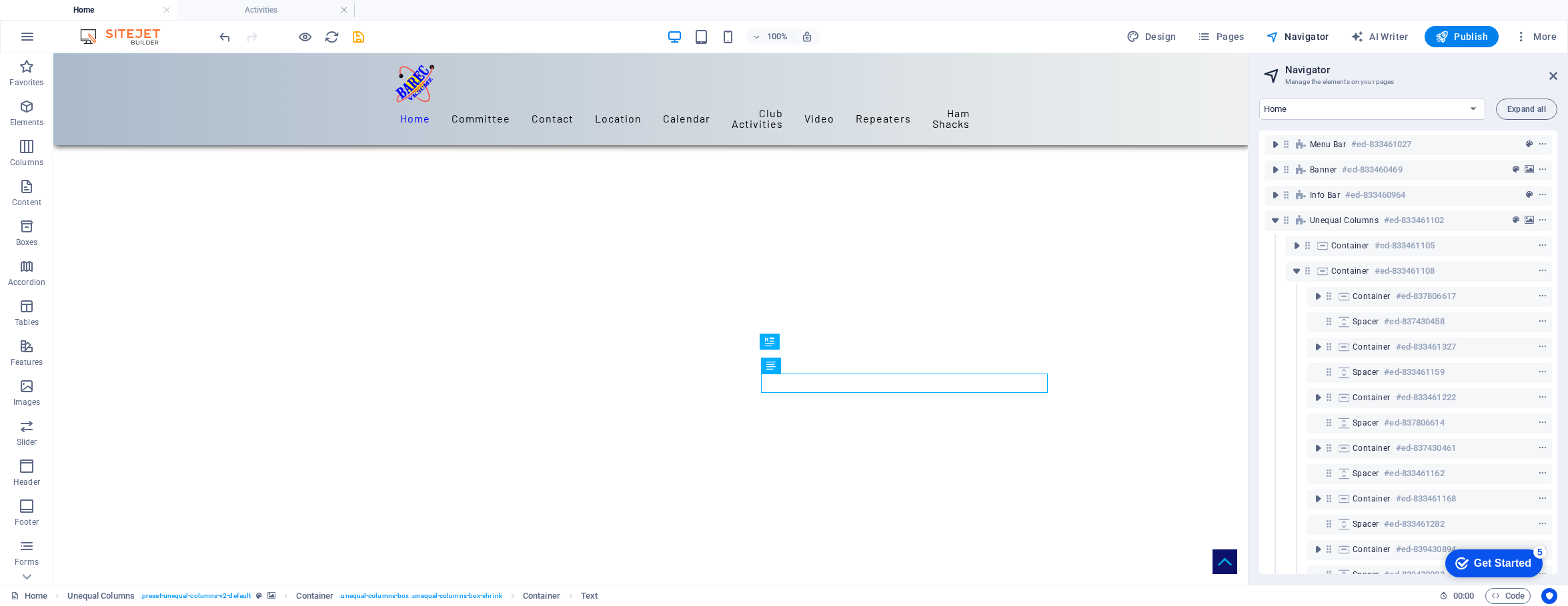
scroll to position [0, 0]
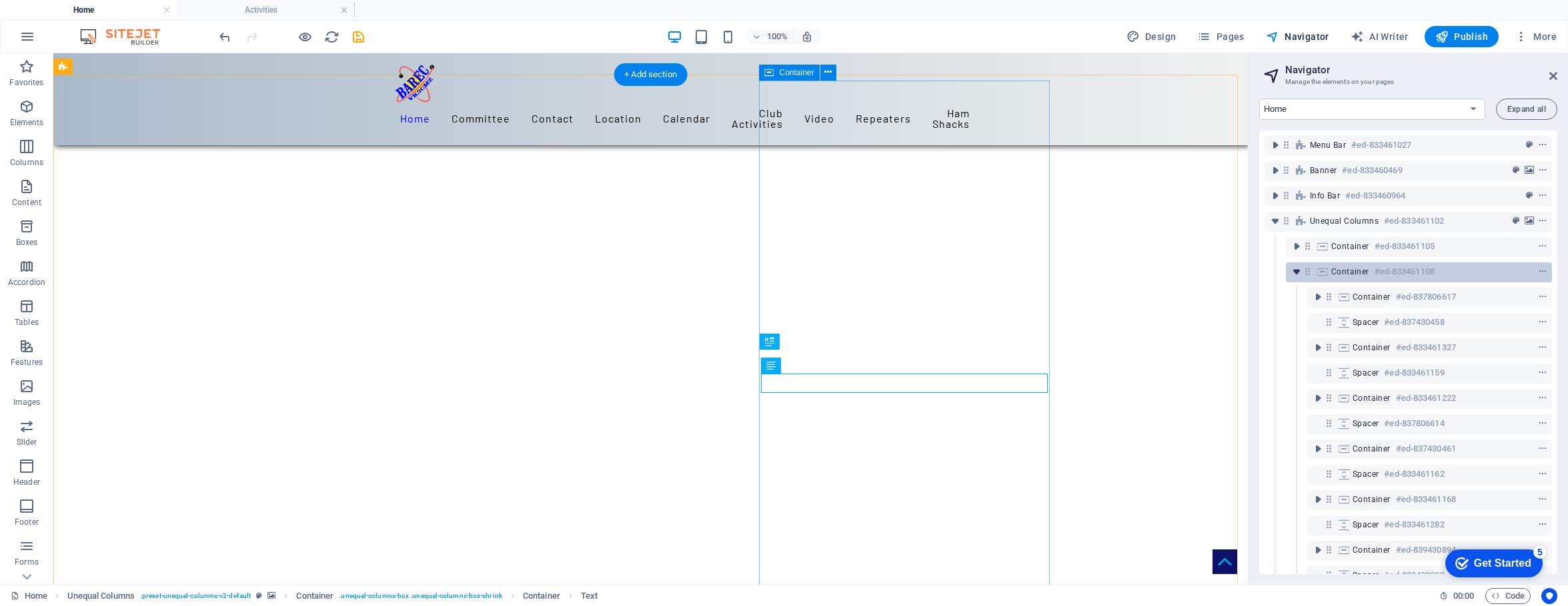
click at [1228, 273] on icon "toggle-expand" at bounding box center [1296, 271] width 13 height 13
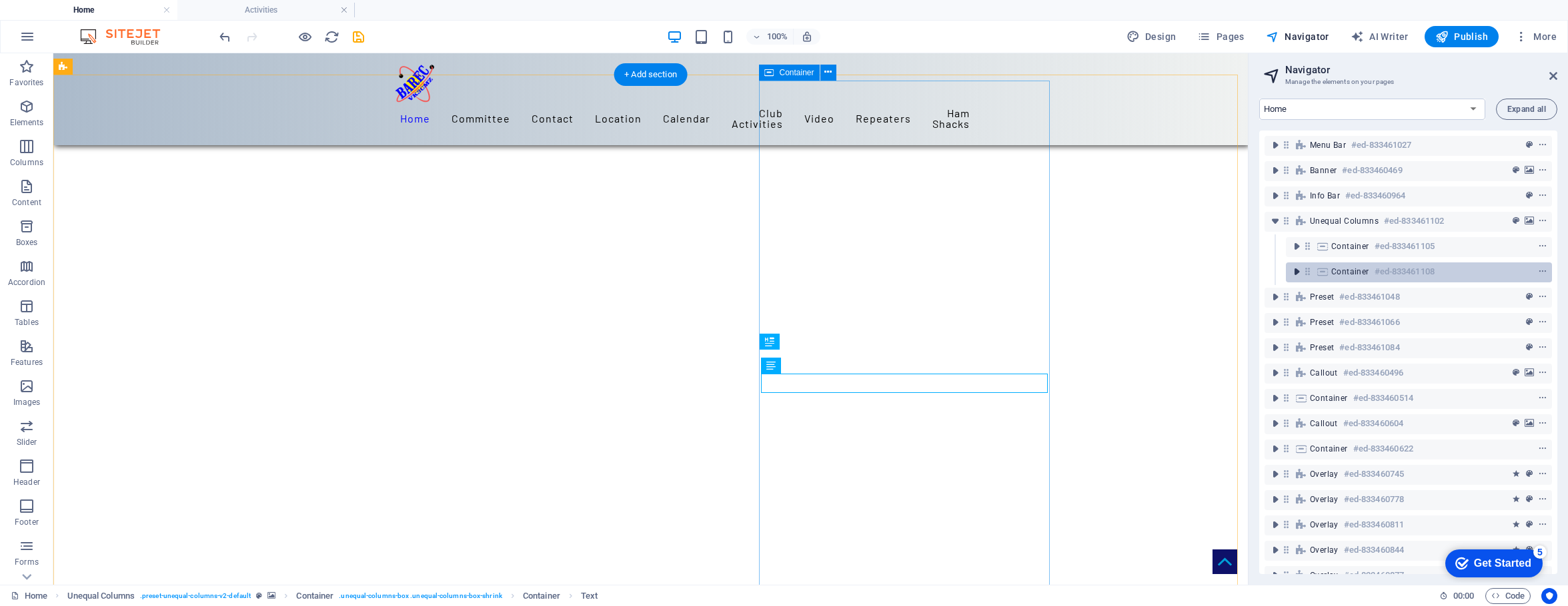
click at [1228, 273] on icon "toggle-expand" at bounding box center [1296, 271] width 13 height 13
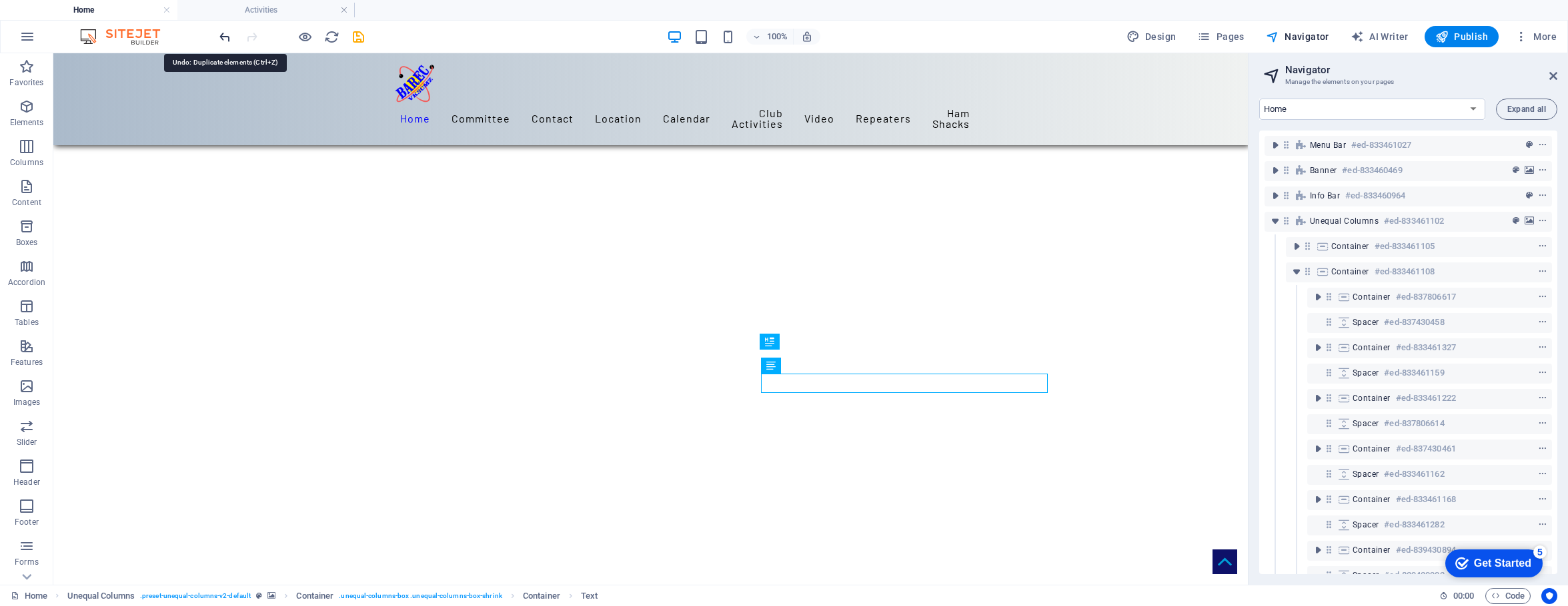
click at [231, 35] on icon "undo" at bounding box center [225, 37] width 15 height 15
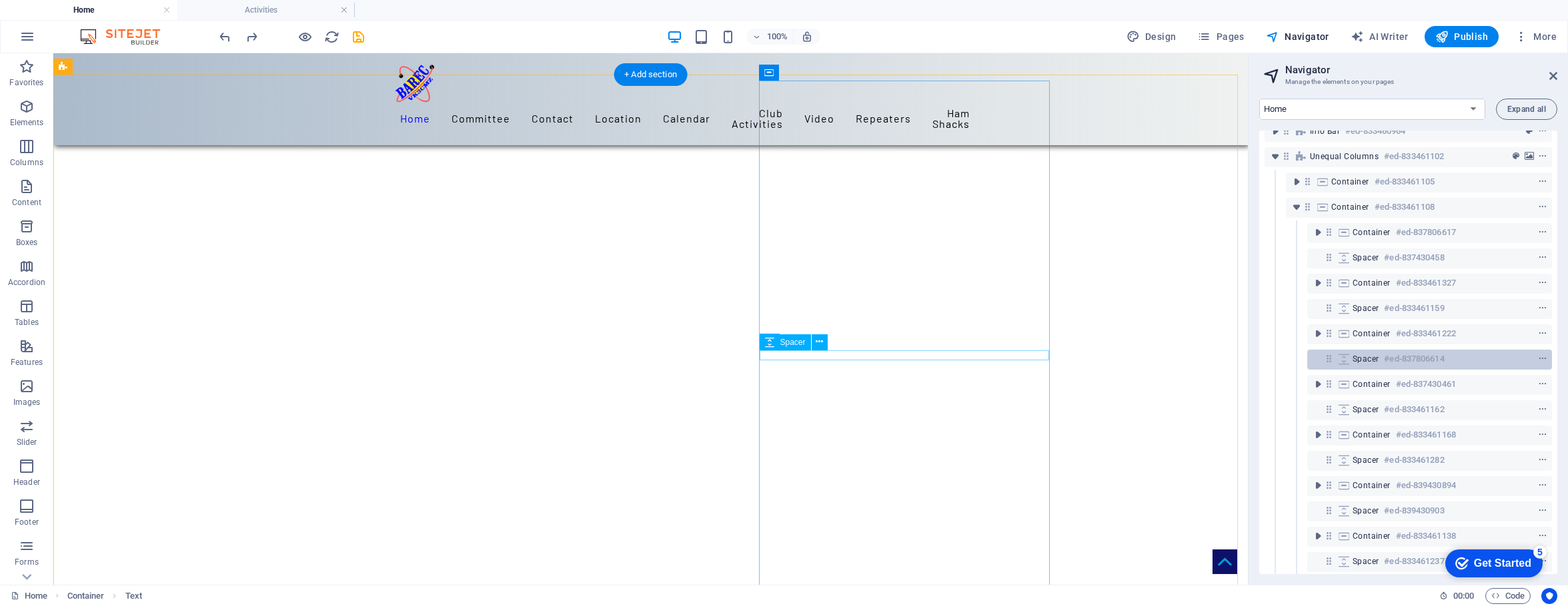
scroll to position [65, 0]
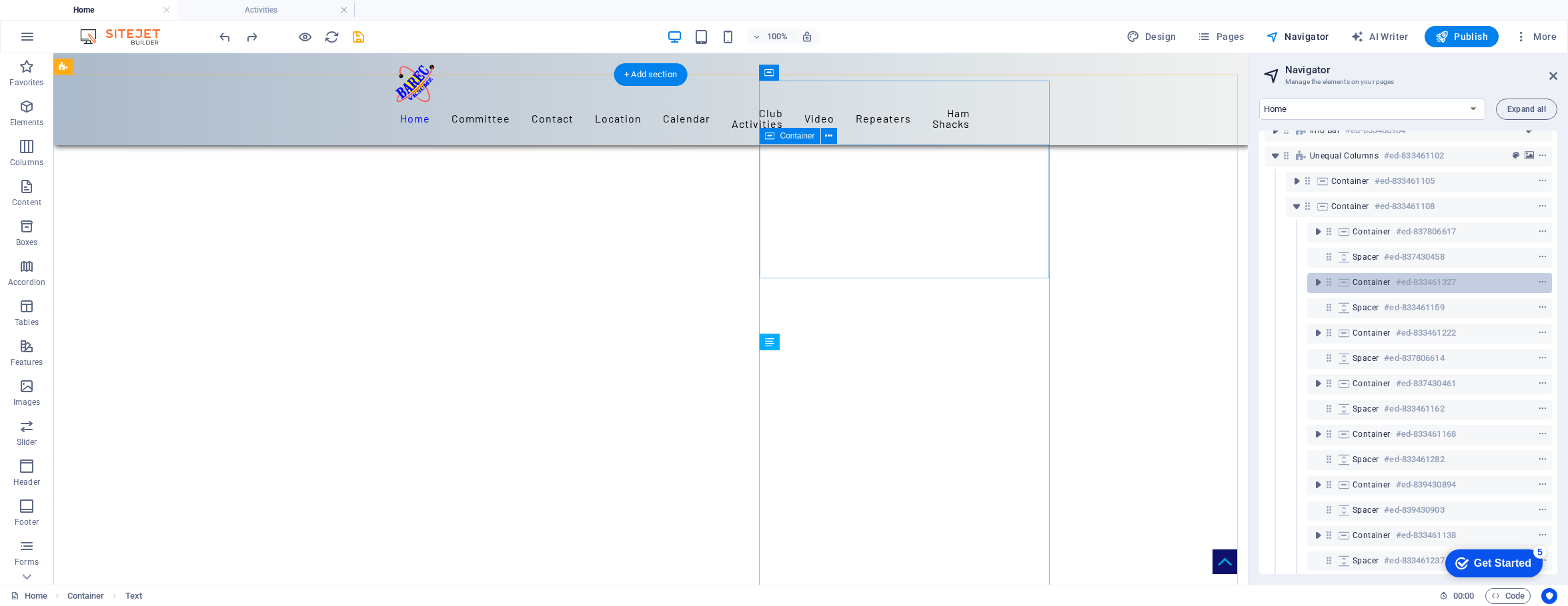
click at [1228, 284] on div "Container #ed-833461327" at bounding box center [1418, 282] width 133 height 16
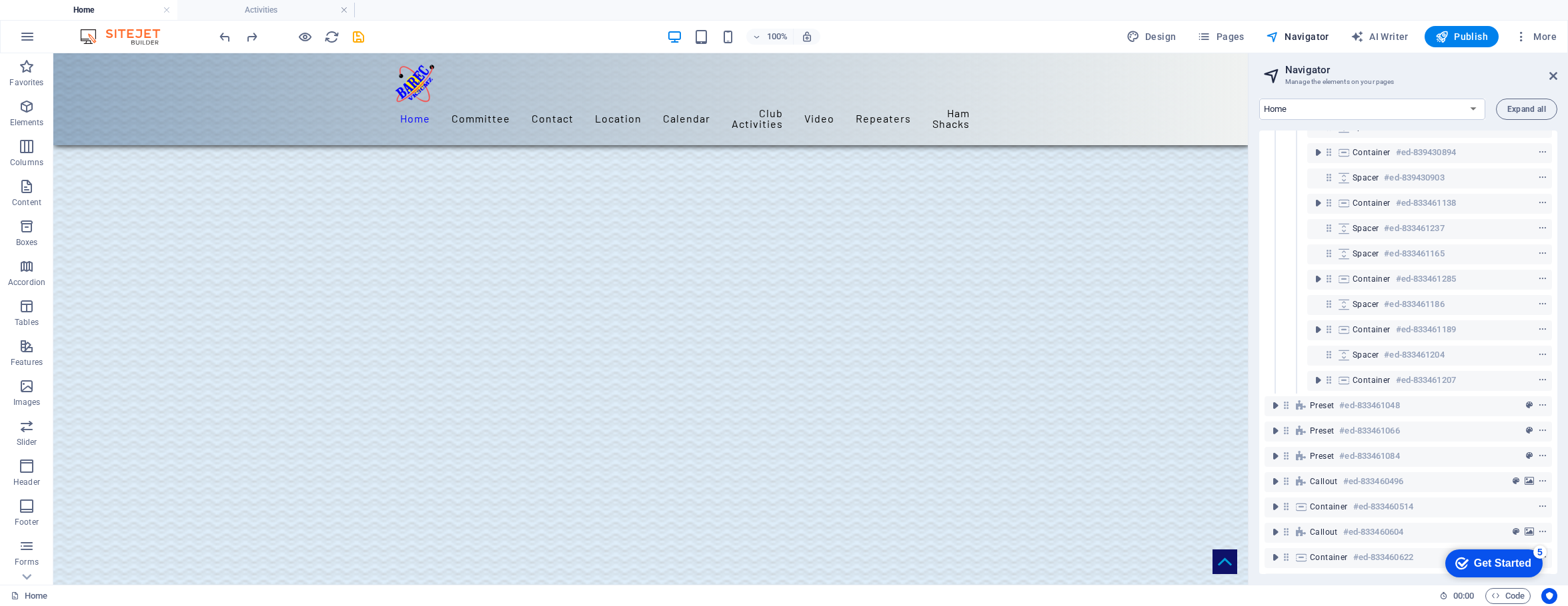
scroll to position [1102, 0]
click at [797, 354] on span "Container" at bounding box center [796, 354] width 35 height 8
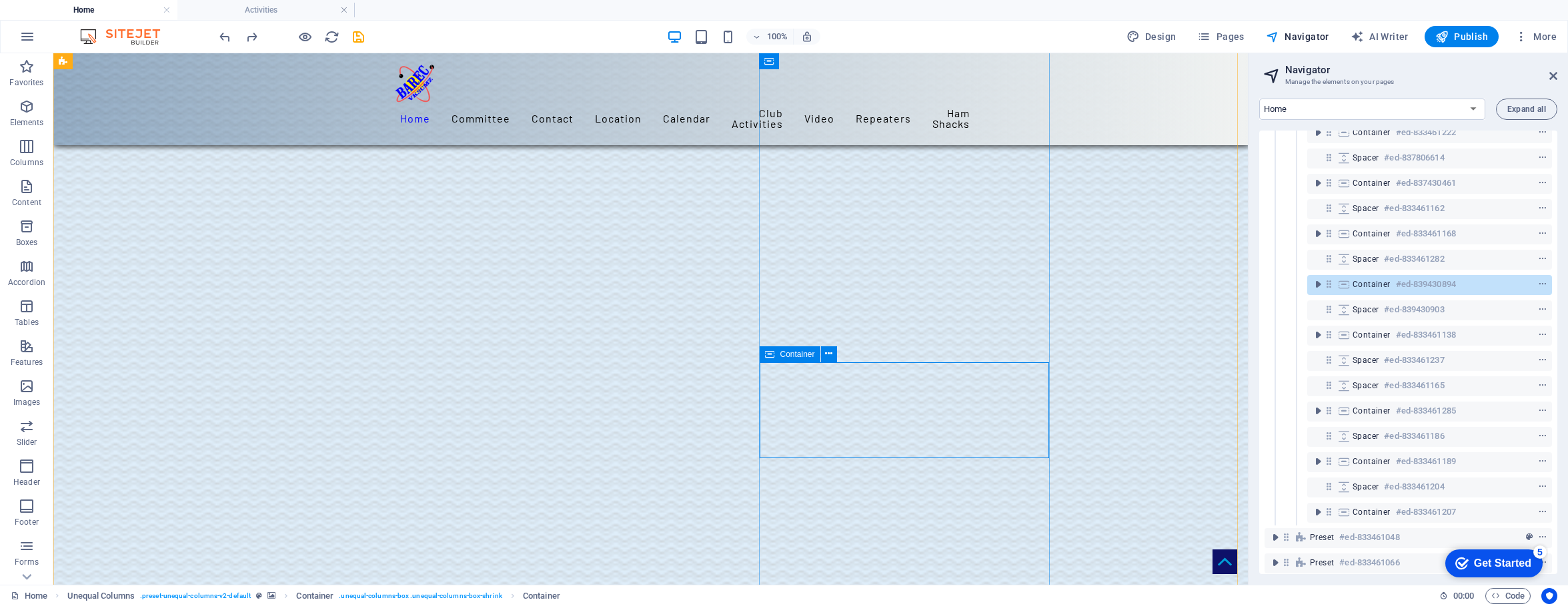
scroll to position [265, 0]
click at [1228, 283] on div at bounding box center [1518, 285] width 63 height 16
click at [1228, 279] on button "context-menu" at bounding box center [1542, 285] width 13 height 16
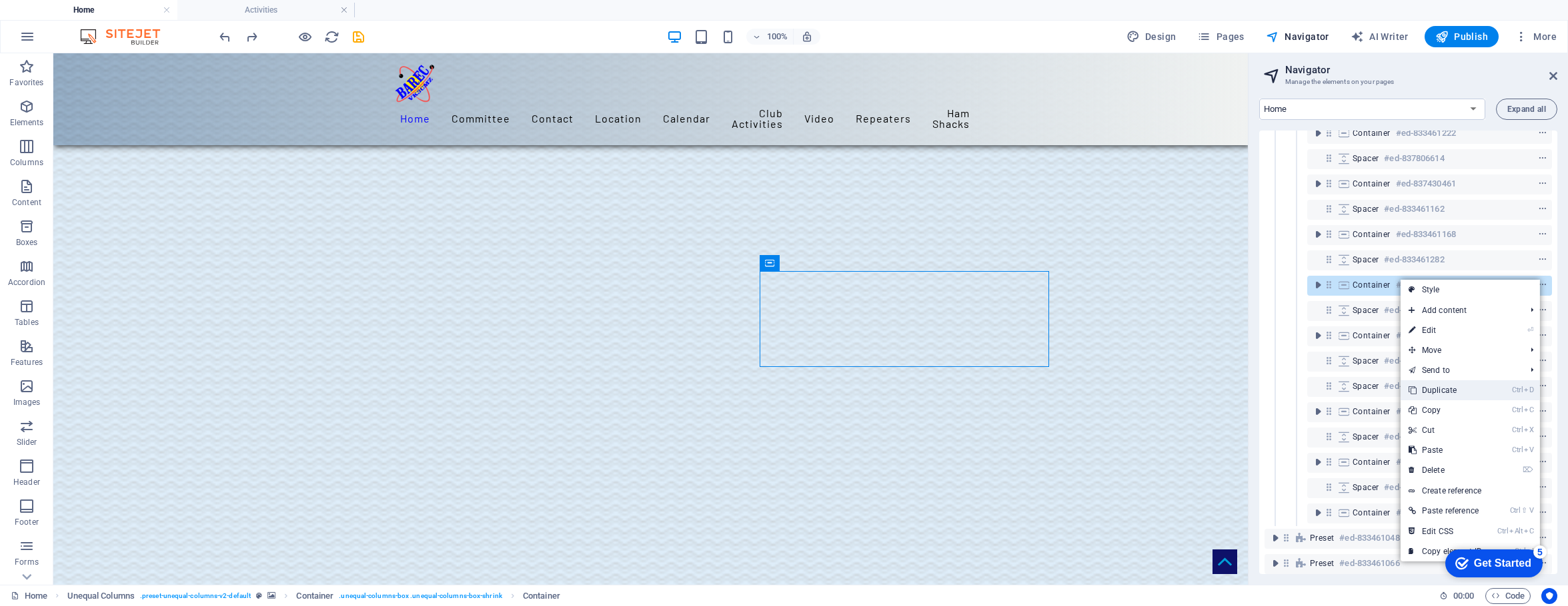
click at [1228, 389] on link "Ctrl D Duplicate" at bounding box center [1445, 390] width 89 height 20
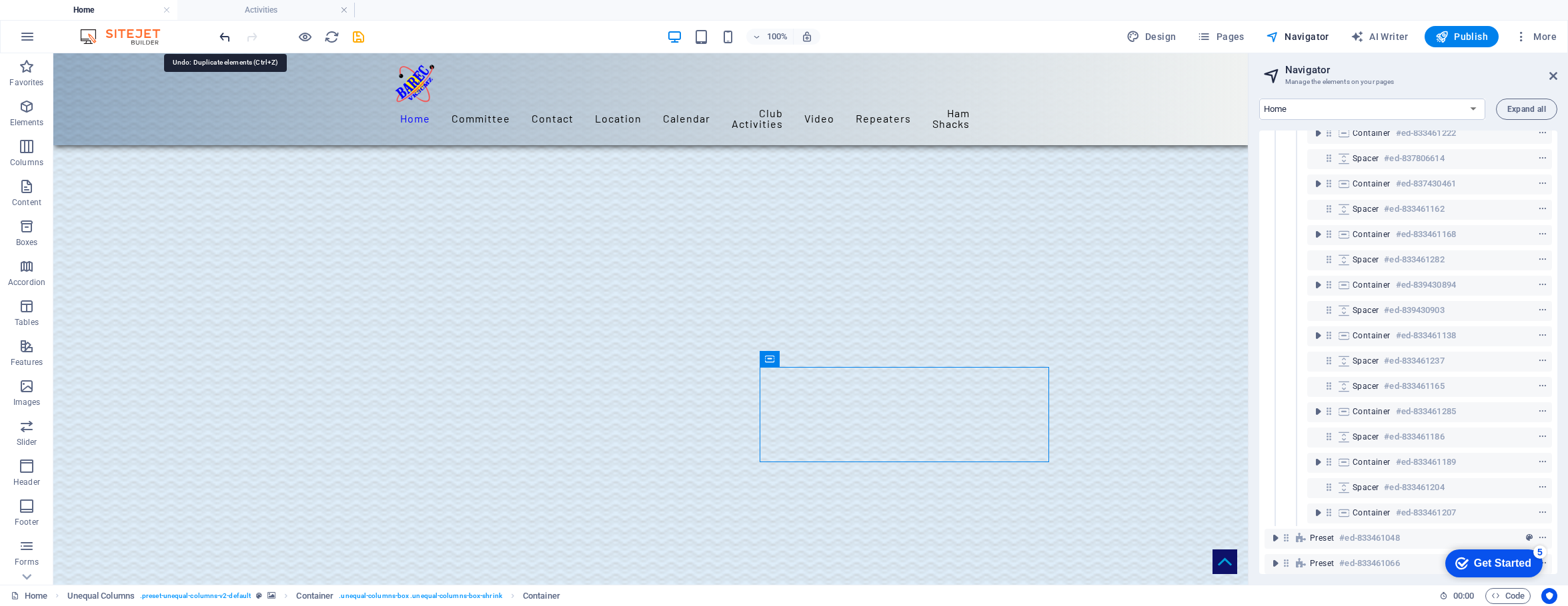
click at [224, 37] on icon "undo" at bounding box center [225, 37] width 15 height 15
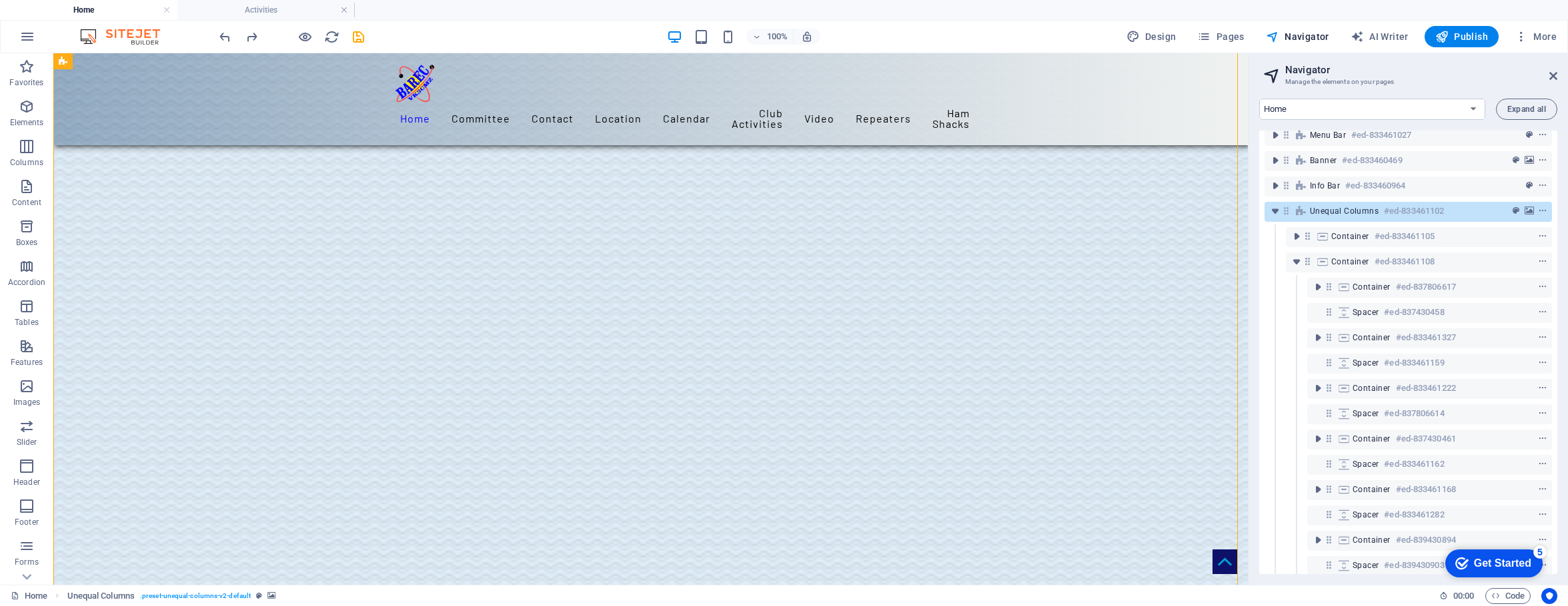
scroll to position [0, 0]
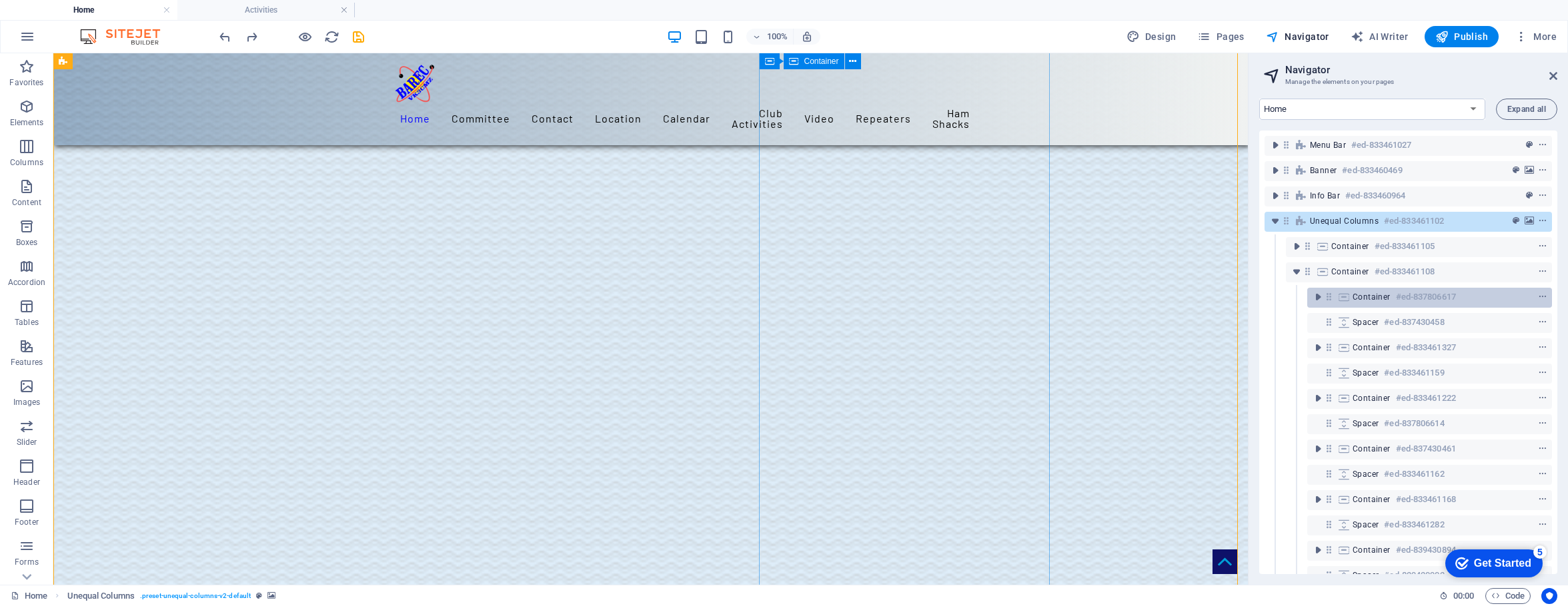
click at [1228, 297] on span "Container" at bounding box center [1370, 297] width 38 height 11
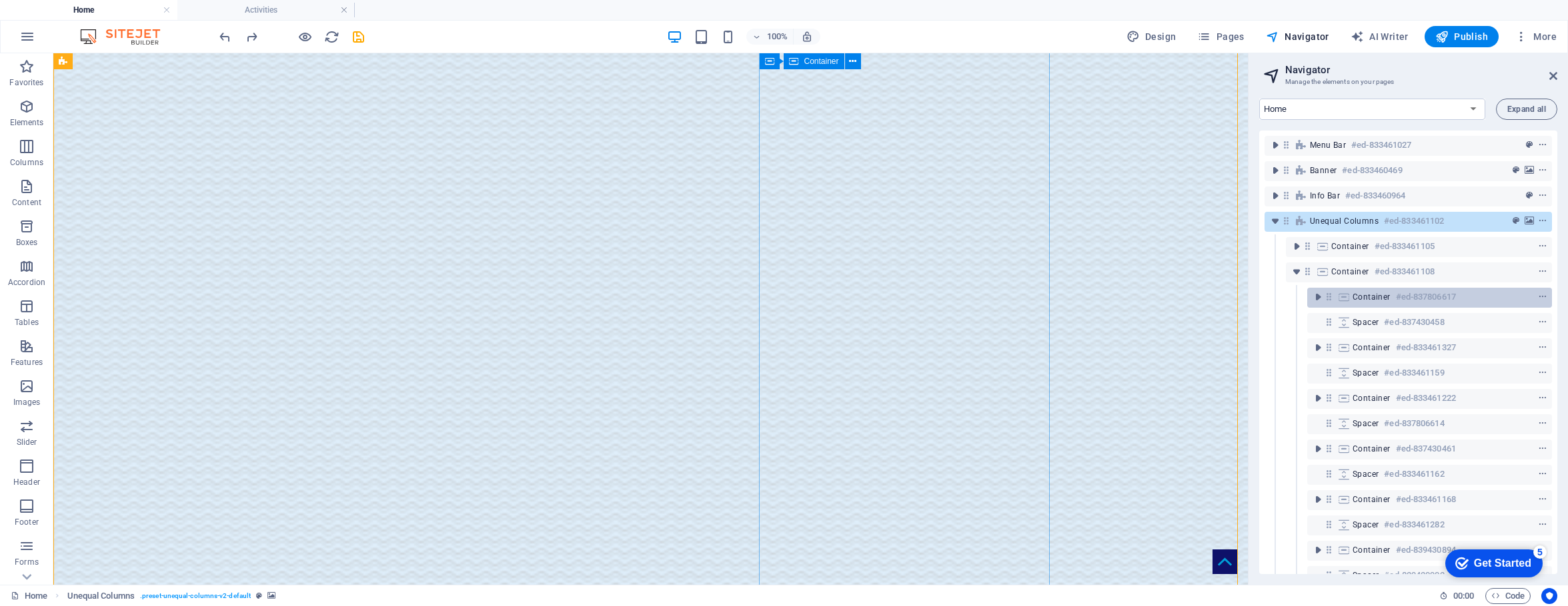
scroll to position [65, 0]
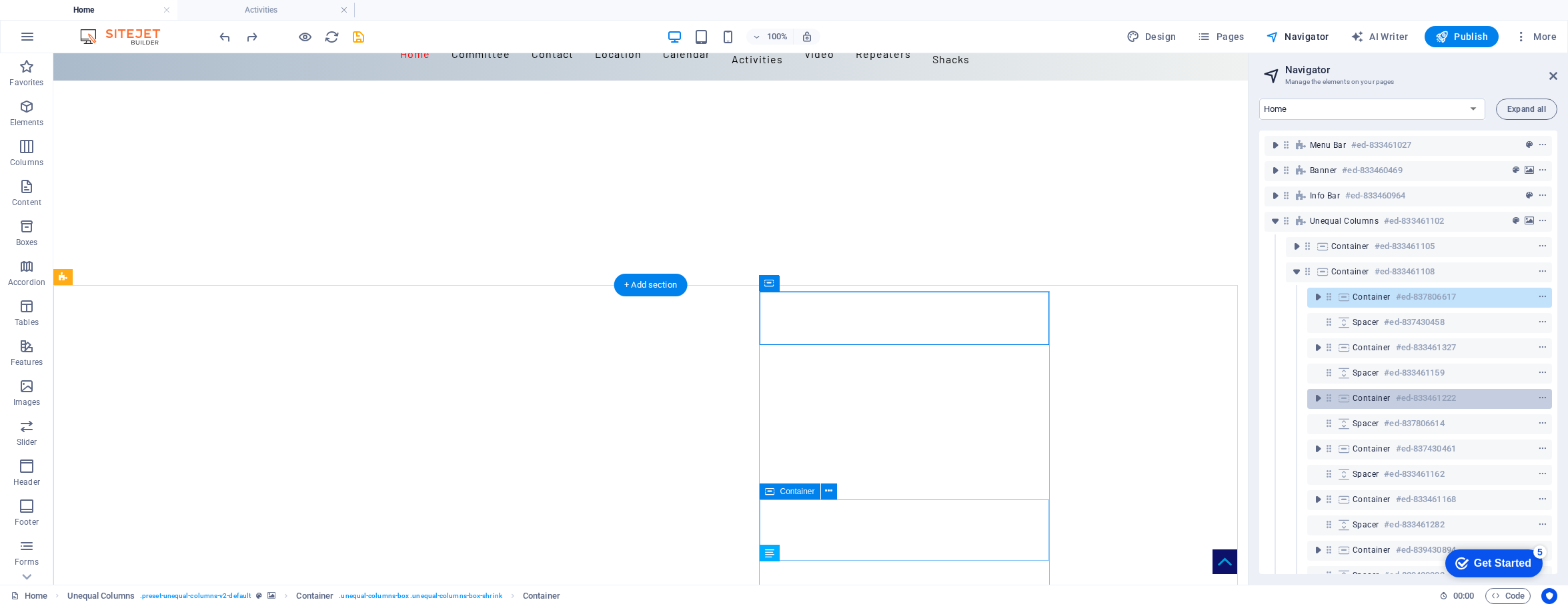
click at [1228, 392] on div "Container #ed-833461222" at bounding box center [1418, 398] width 133 height 16
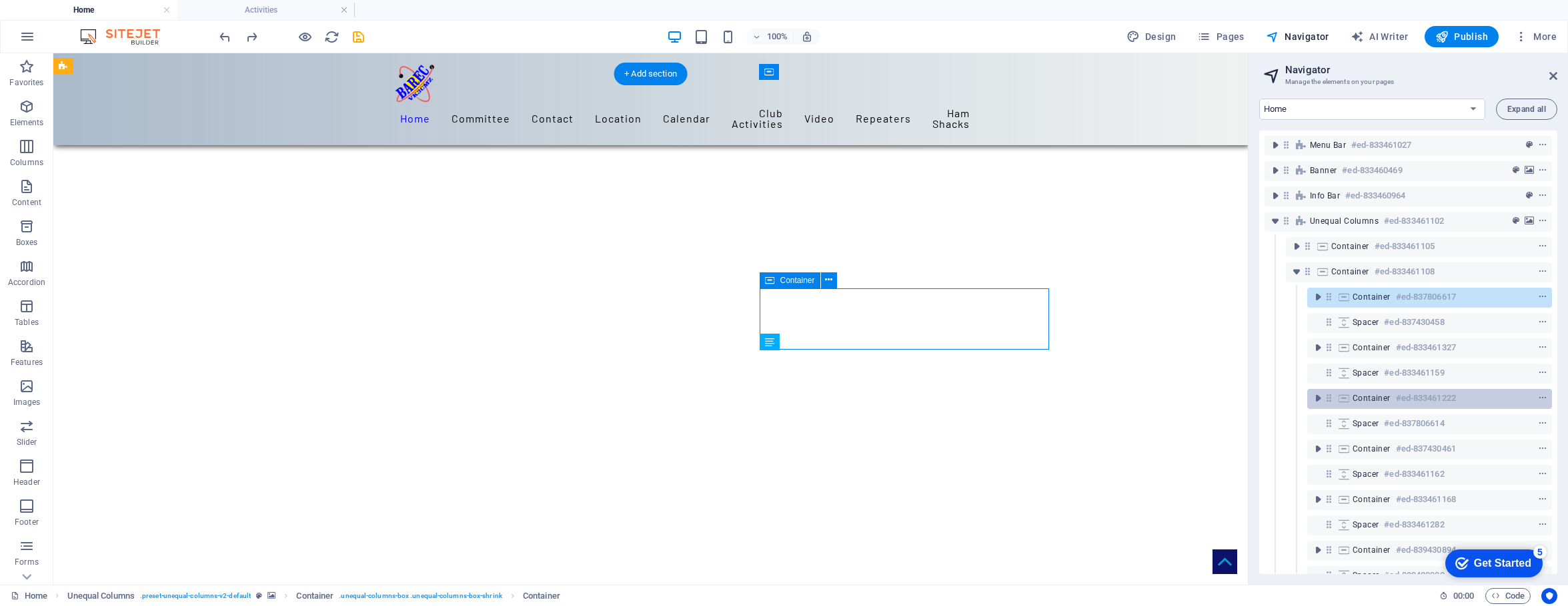
scroll to position [276, 0]
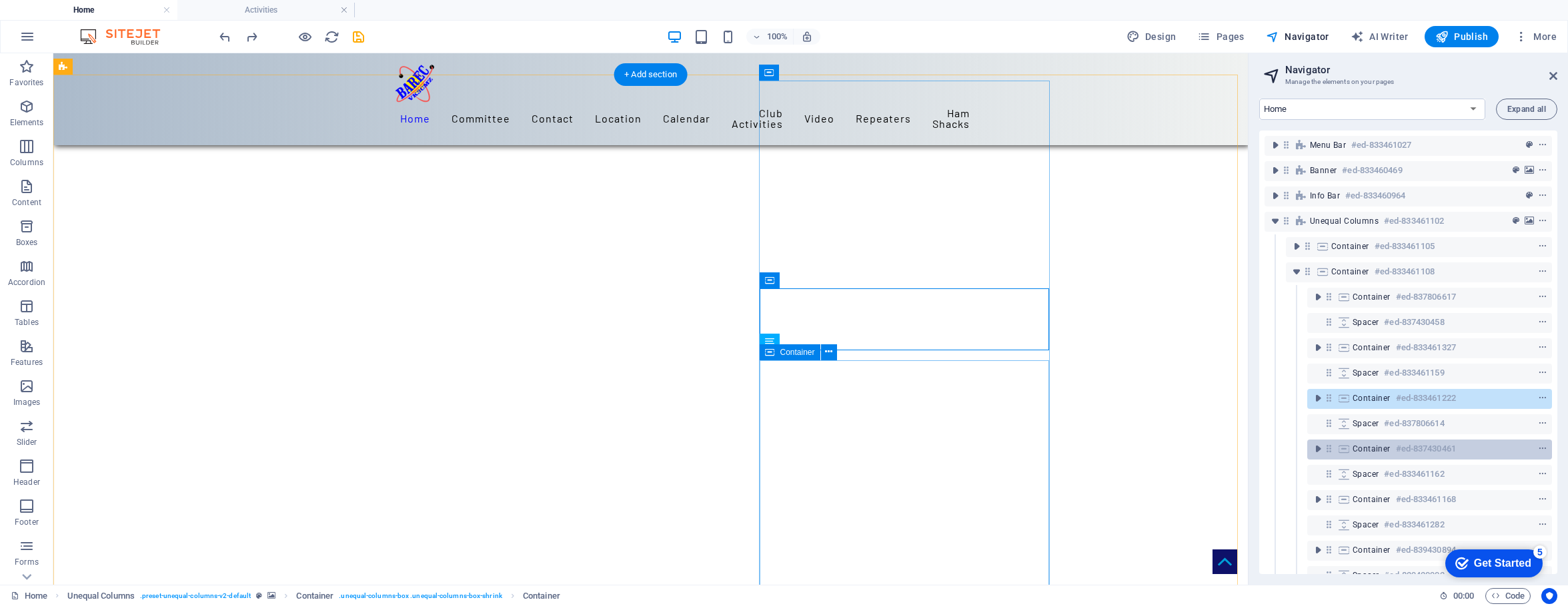
click at [1228, 449] on span "Container" at bounding box center [1370, 449] width 38 height 11
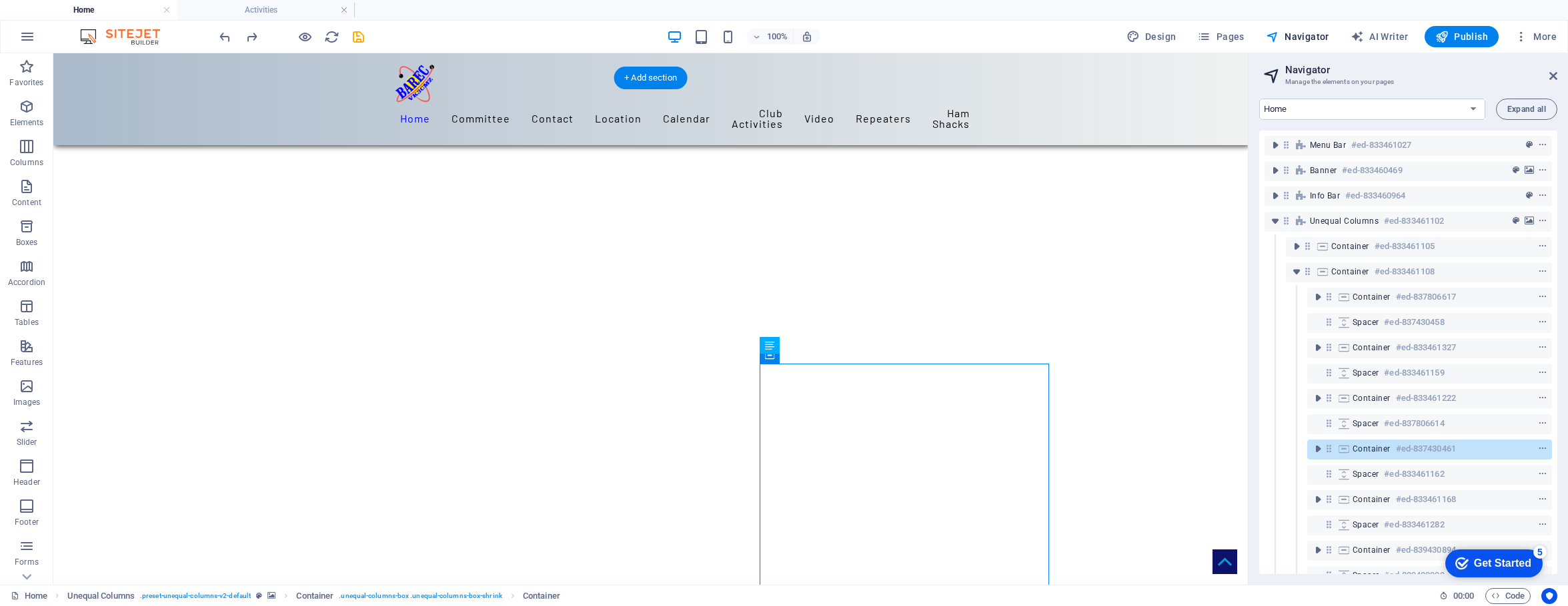
scroll to position [273, 0]
click at [1228, 472] on div "Spacer #ed-833461162" at bounding box center [1418, 474] width 133 height 16
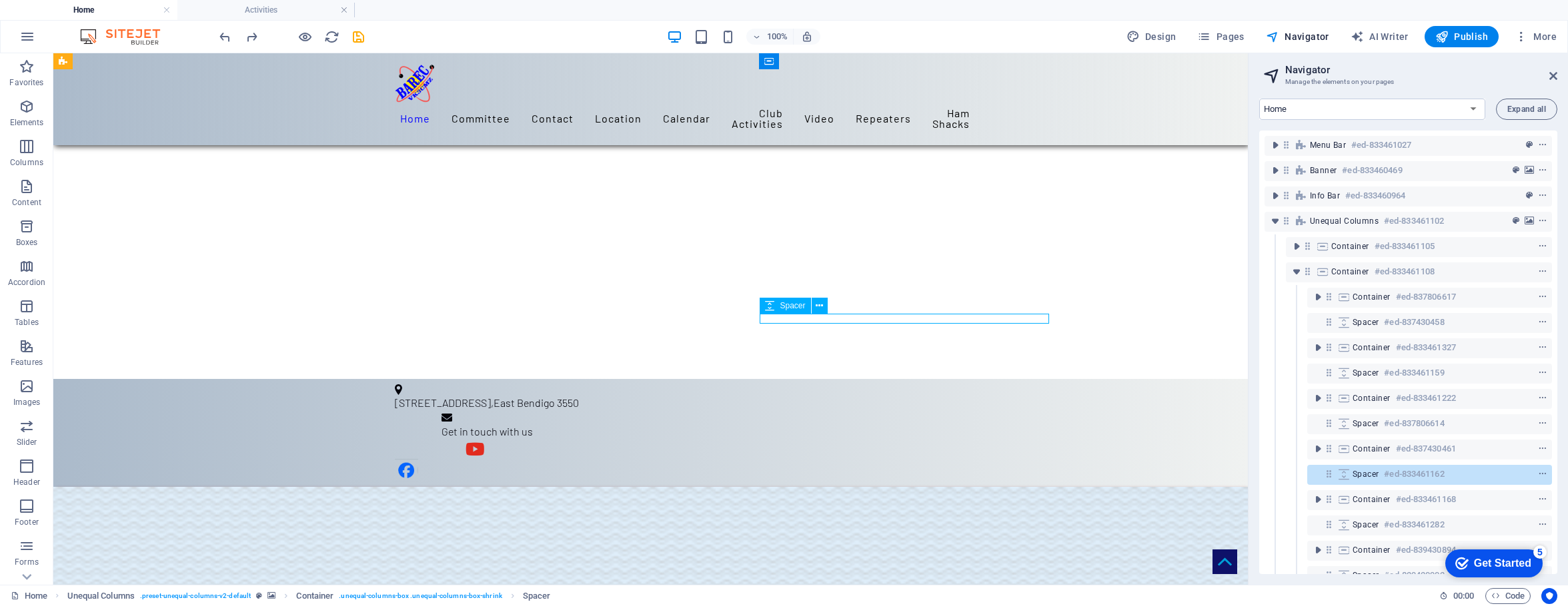
click at [1228, 475] on div "Spacer #ed-833461162" at bounding box center [1418, 474] width 133 height 16
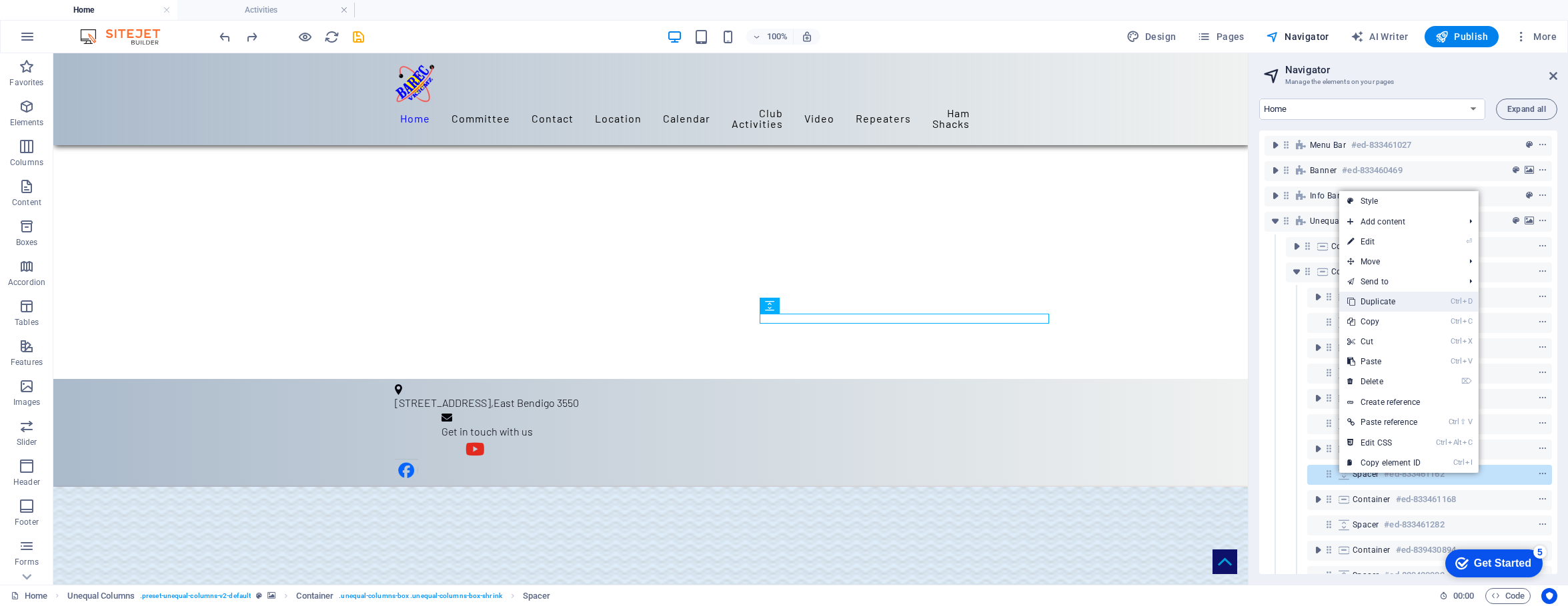
click at [1228, 301] on link "Ctrl D Duplicate" at bounding box center [1384, 302] width 89 height 20
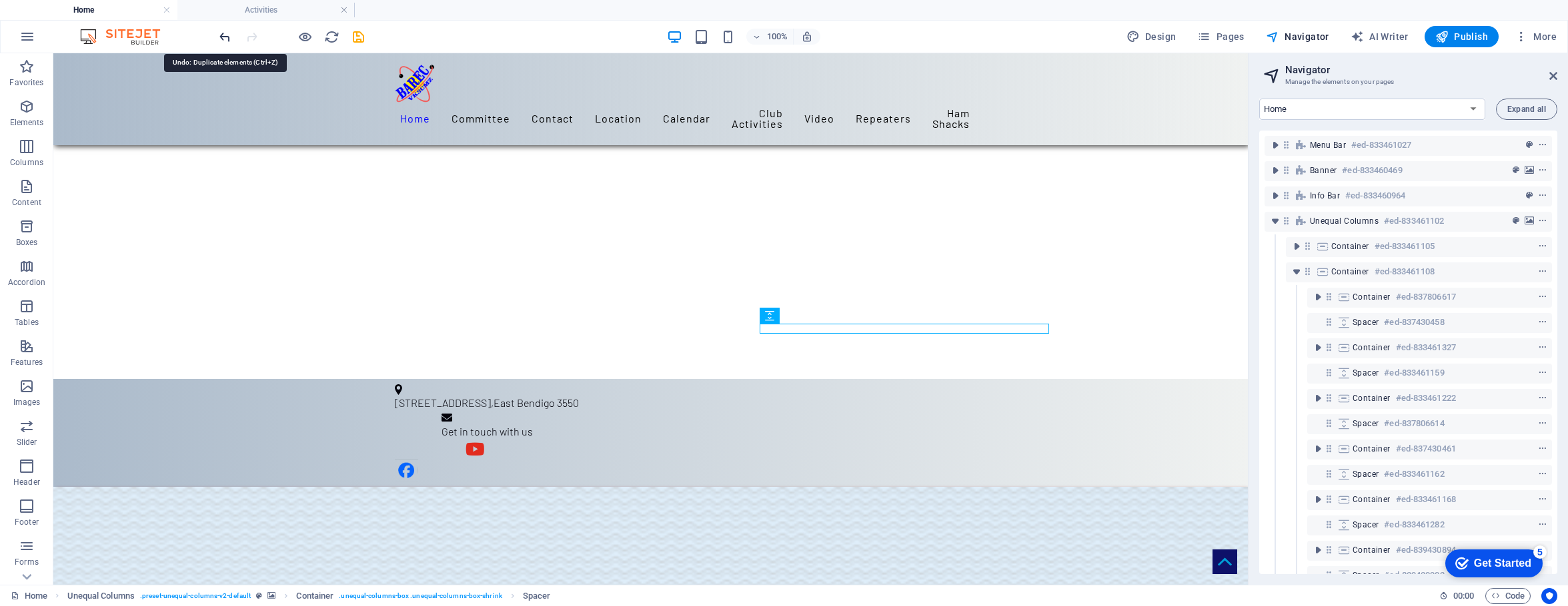
click at [224, 37] on icon "undo" at bounding box center [225, 37] width 15 height 15
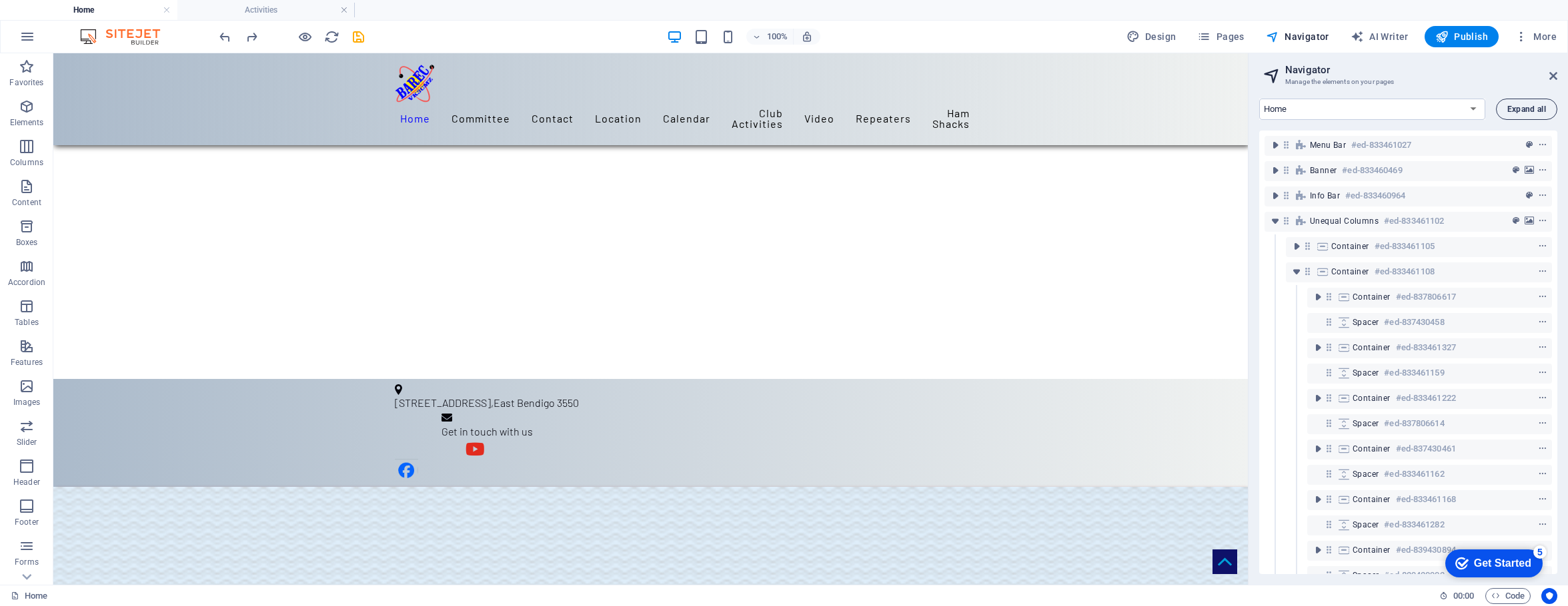
click at [1228, 110] on span "Expand all" at bounding box center [1526, 109] width 38 height 8
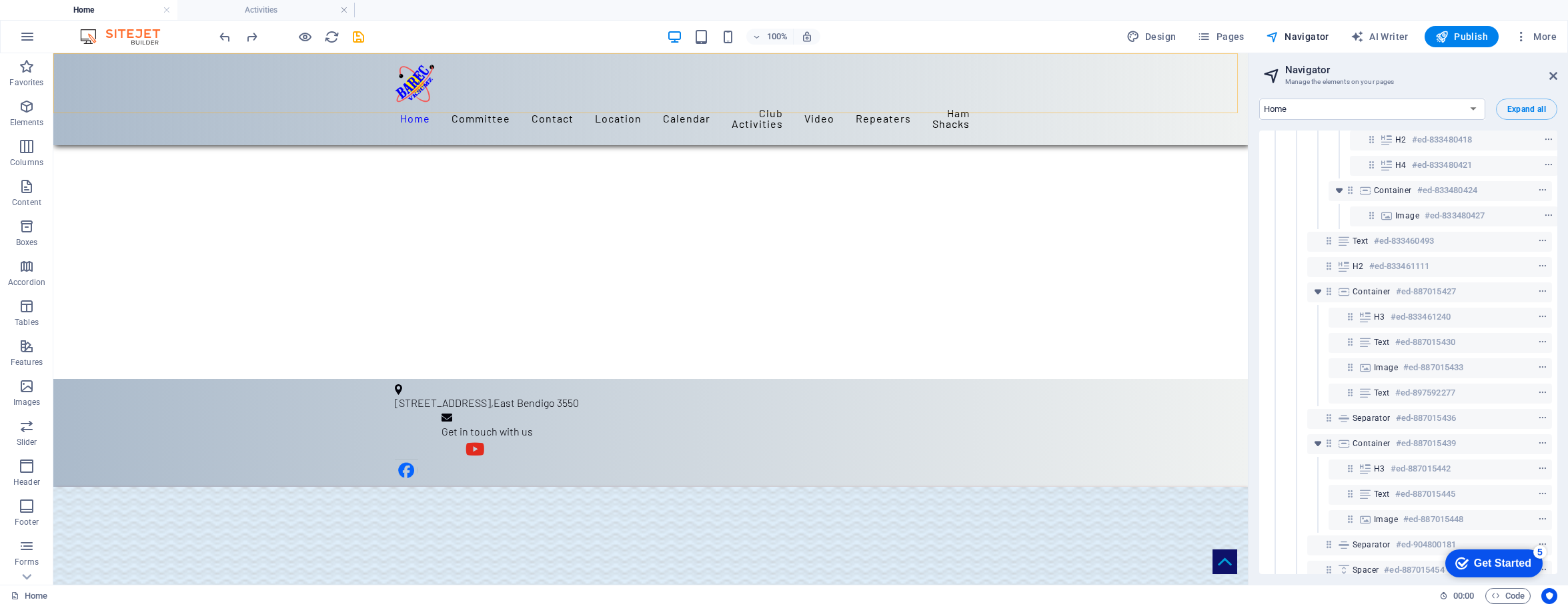
scroll to position [639, 0]
click at [1228, 288] on span "Container" at bounding box center [1370, 291] width 38 height 11
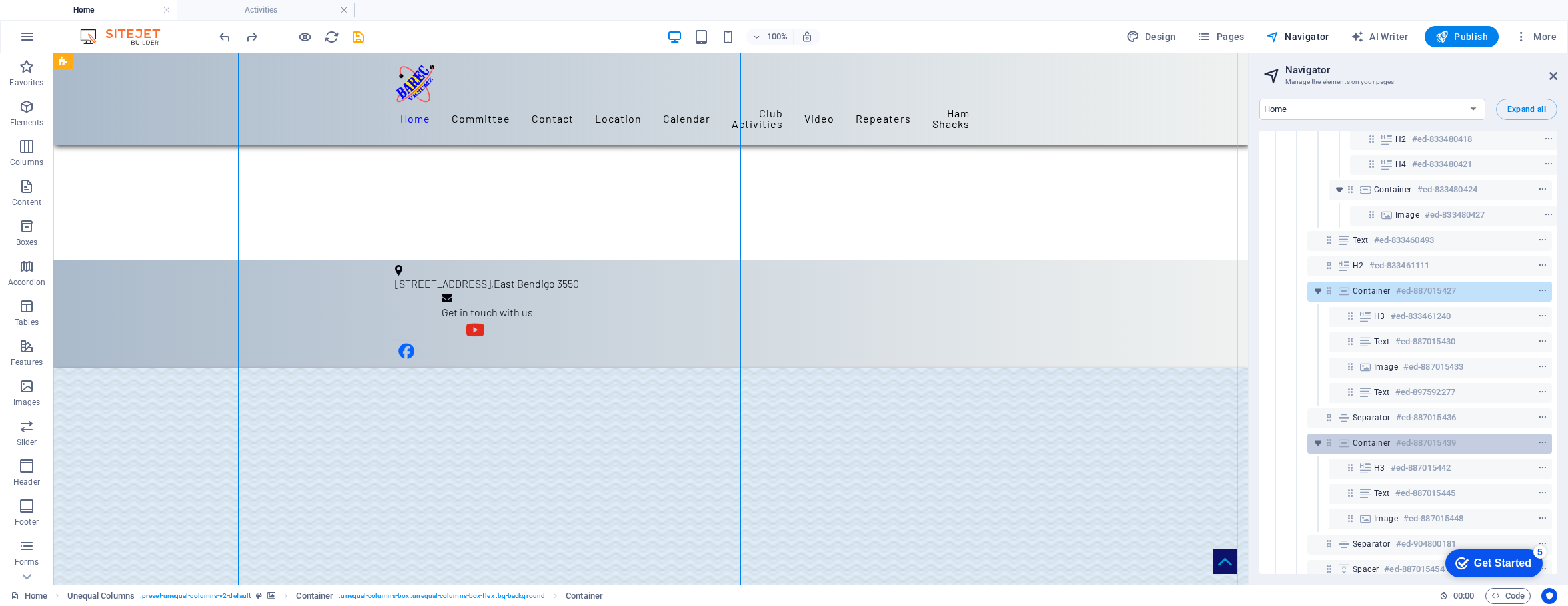
click at [1228, 441] on span "Container" at bounding box center [1370, 443] width 38 height 11
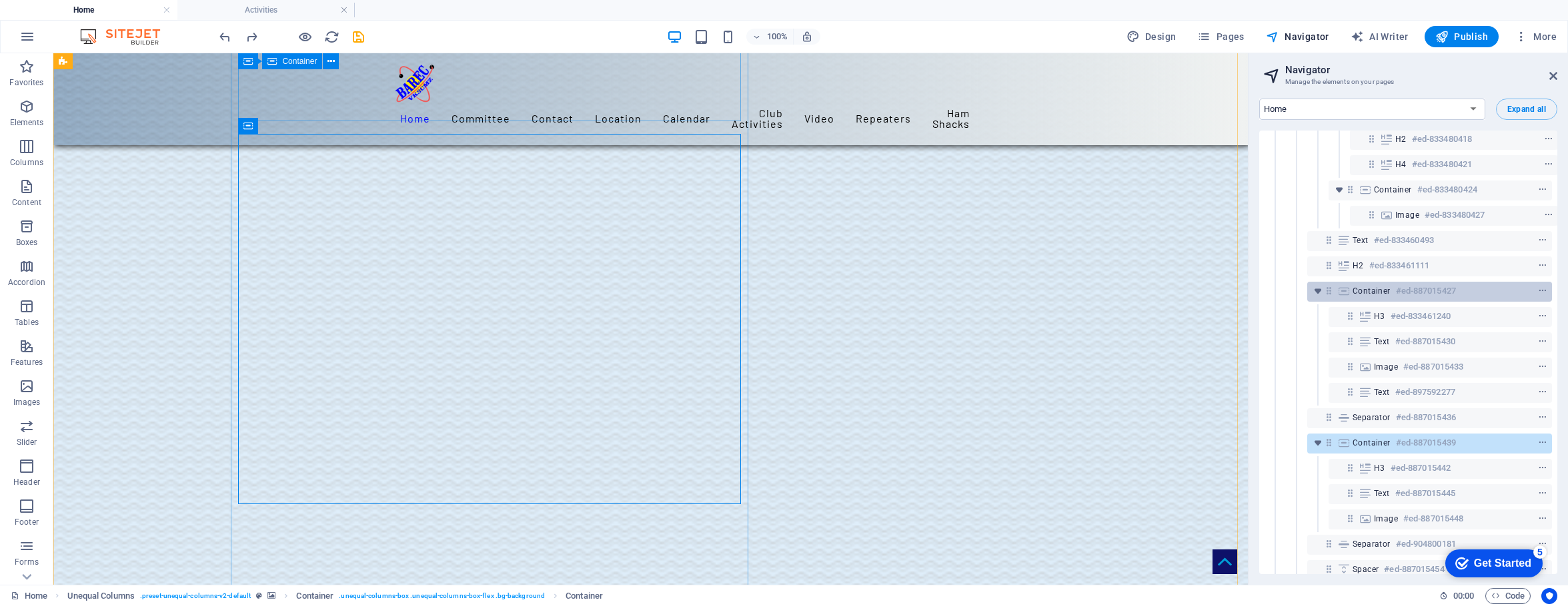
click at [1228, 294] on span "Container" at bounding box center [1370, 291] width 38 height 11
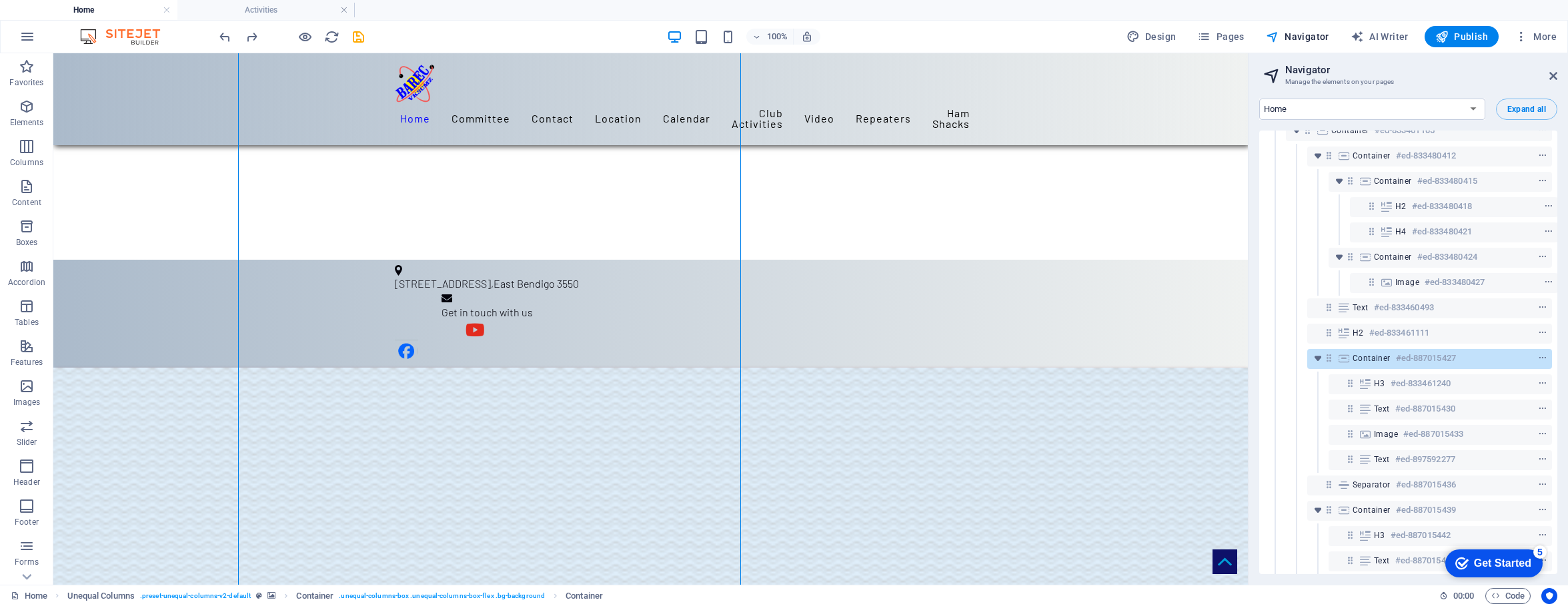
scroll to position [572, 0]
click at [1228, 359] on span "Container" at bounding box center [1370, 358] width 38 height 11
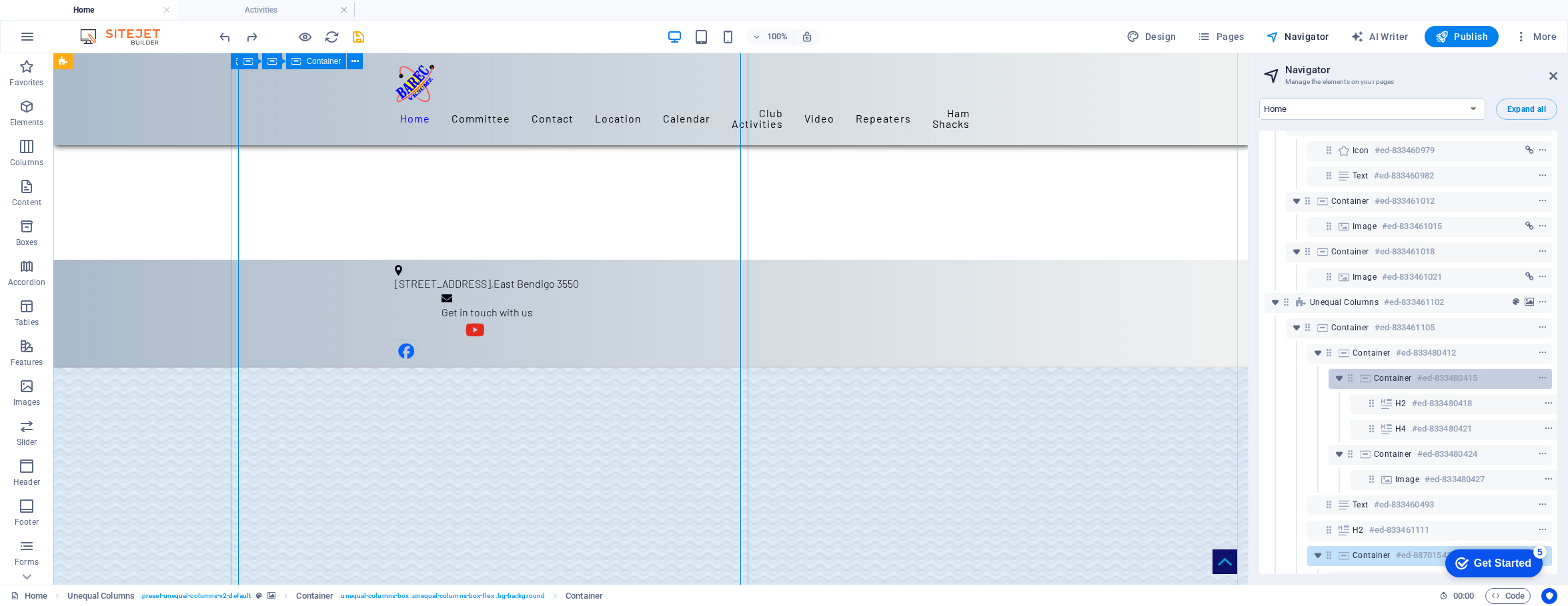
scroll to position [374, 0]
click at [1228, 375] on span "Container" at bounding box center [1392, 379] width 38 height 11
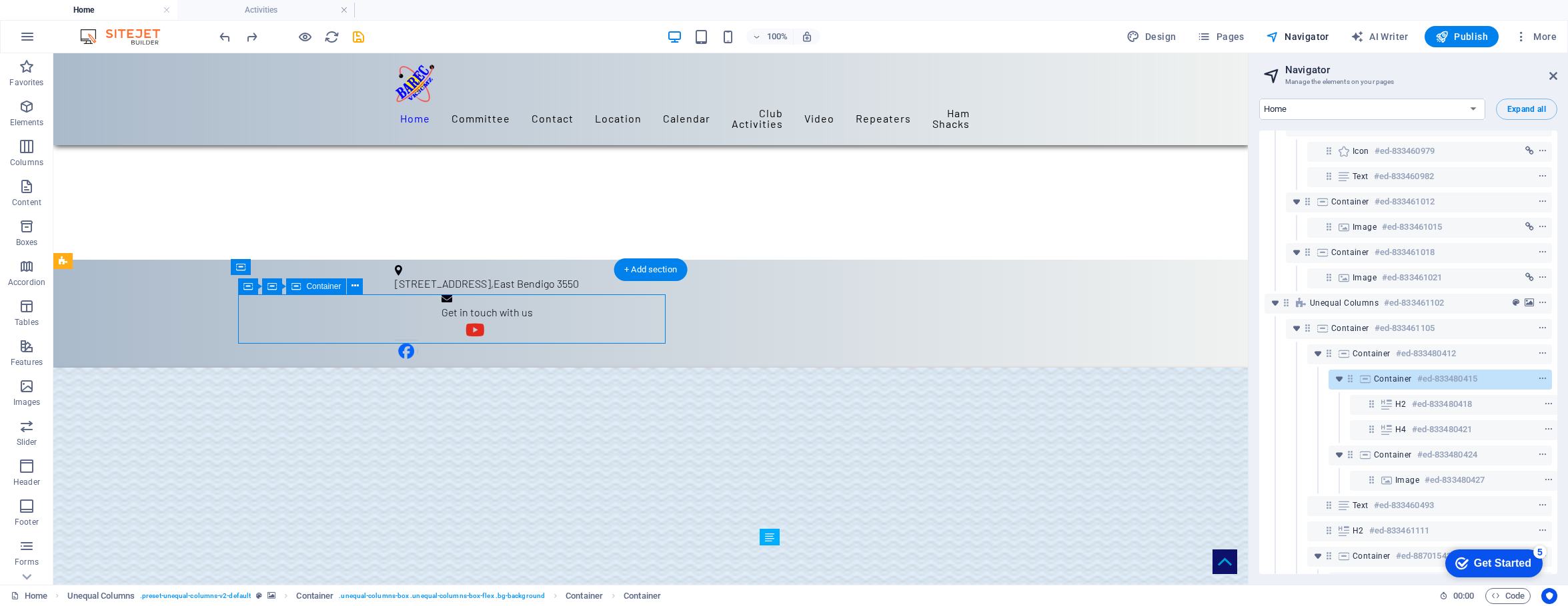
scroll to position [81, 0]
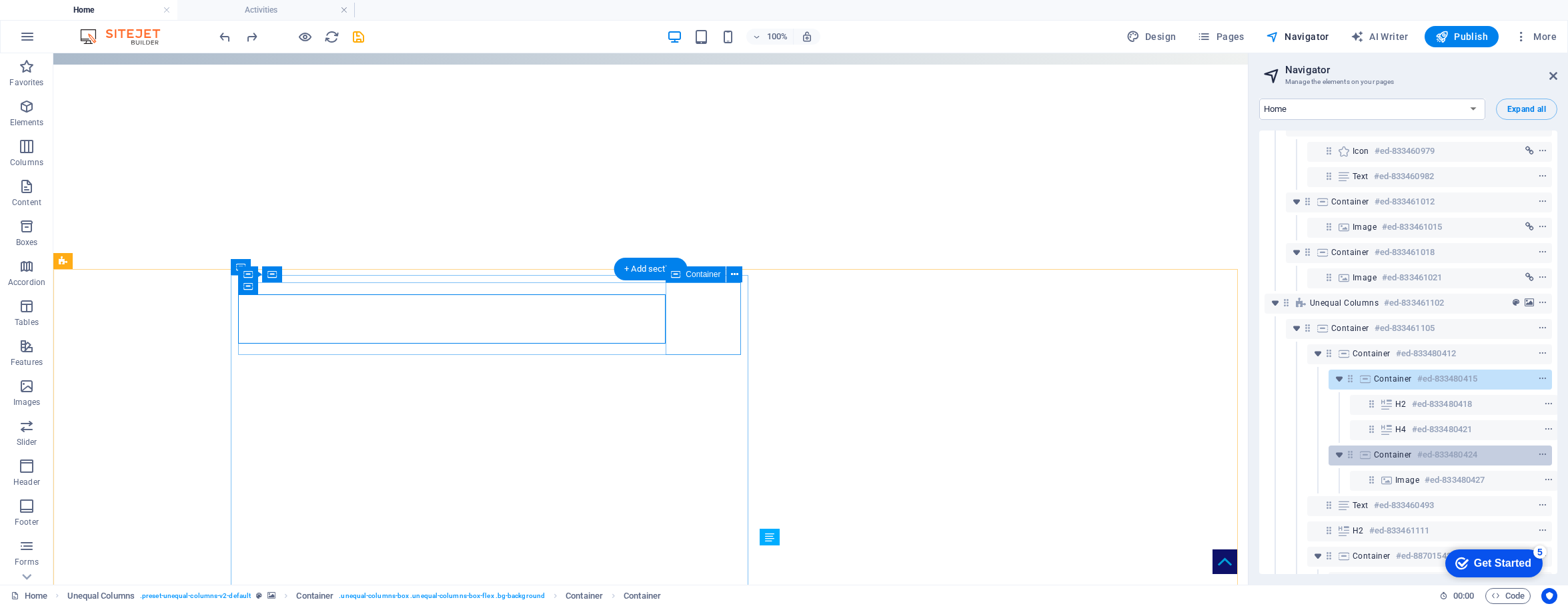
click at [1228, 451] on span "Container" at bounding box center [1392, 455] width 38 height 11
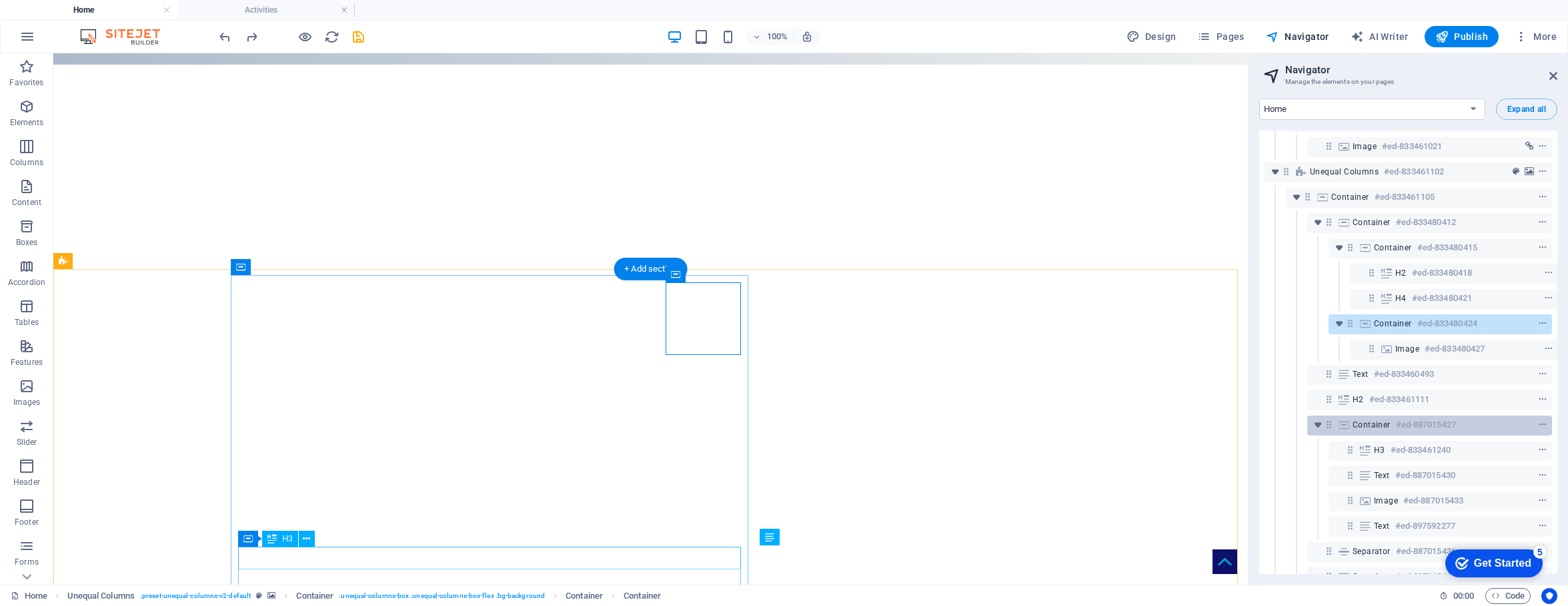
scroll to position [505, 0]
click at [1228, 427] on span "Container" at bounding box center [1370, 425] width 38 height 11
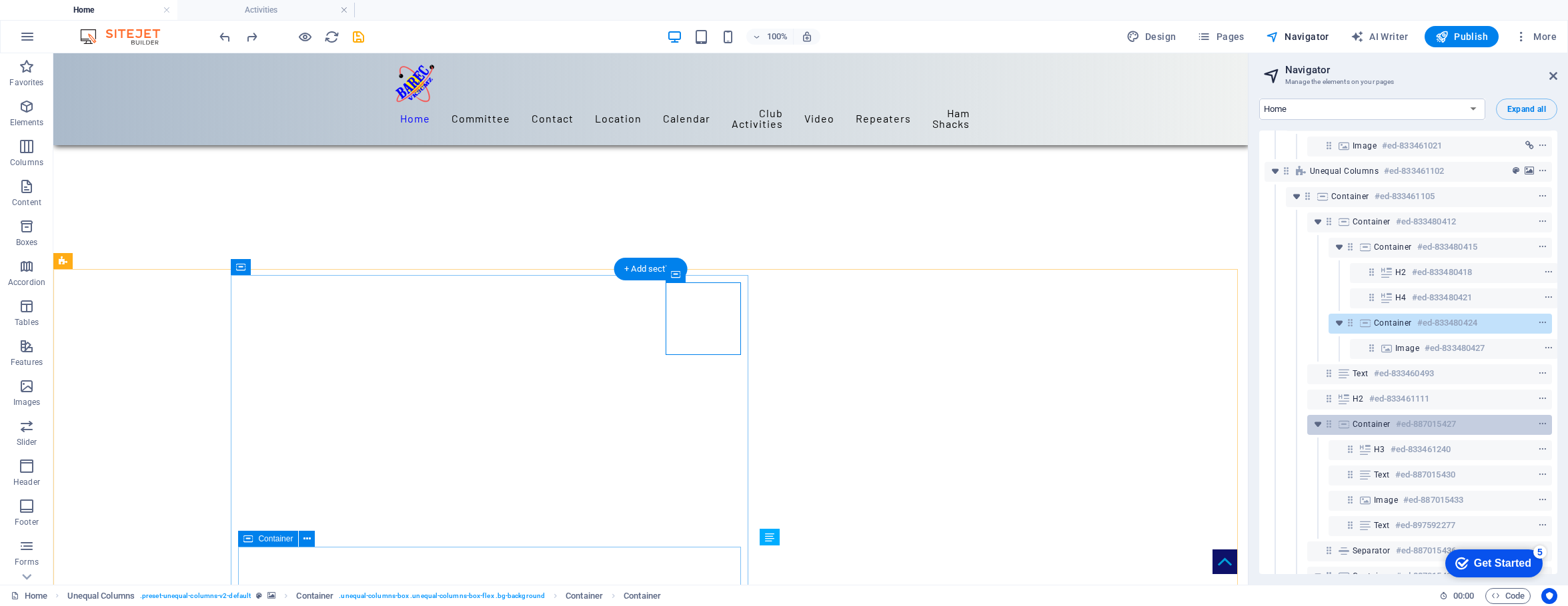
scroll to position [752, 0]
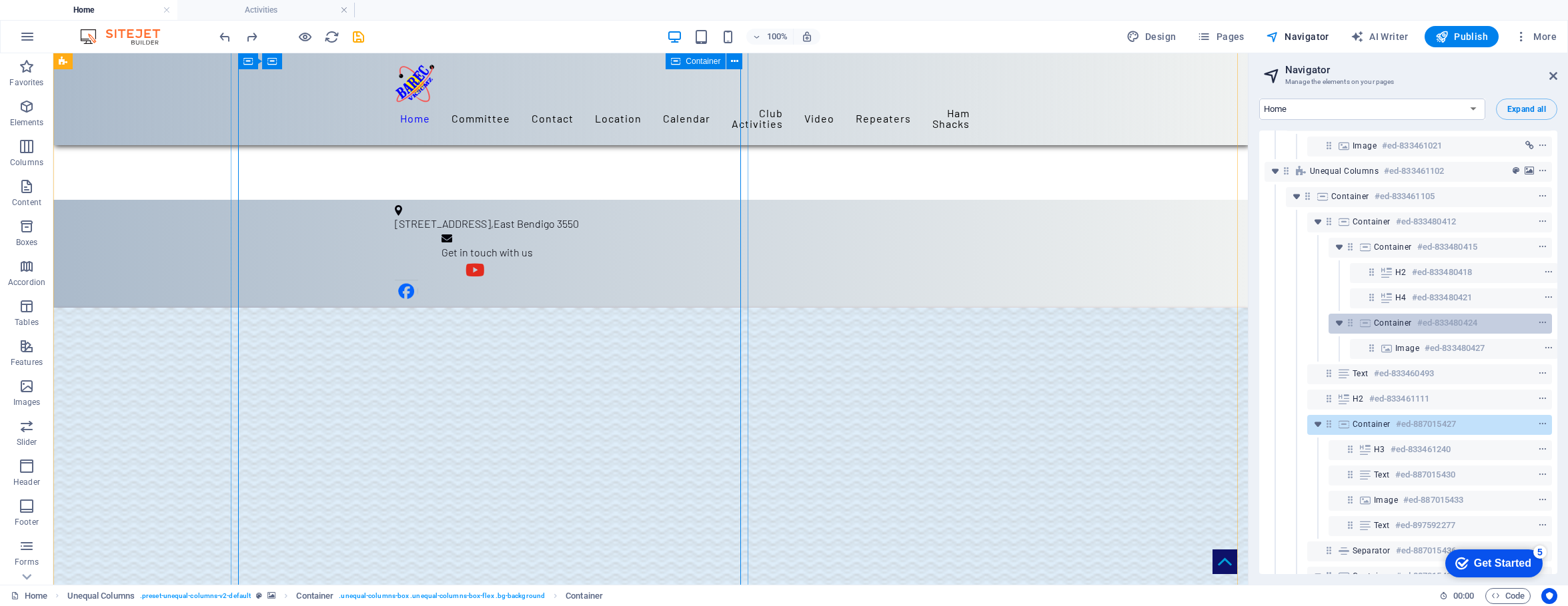
click at [1228, 323] on span "Container" at bounding box center [1392, 323] width 38 height 11
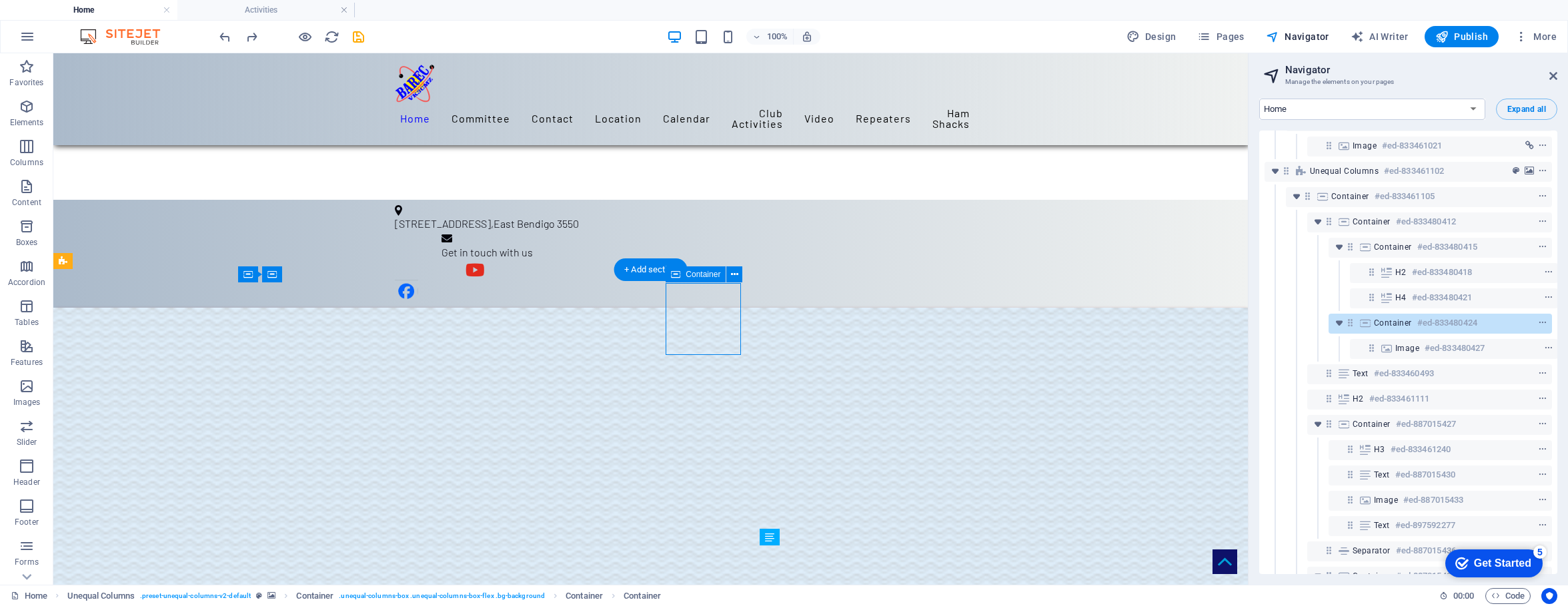
scroll to position [81, 0]
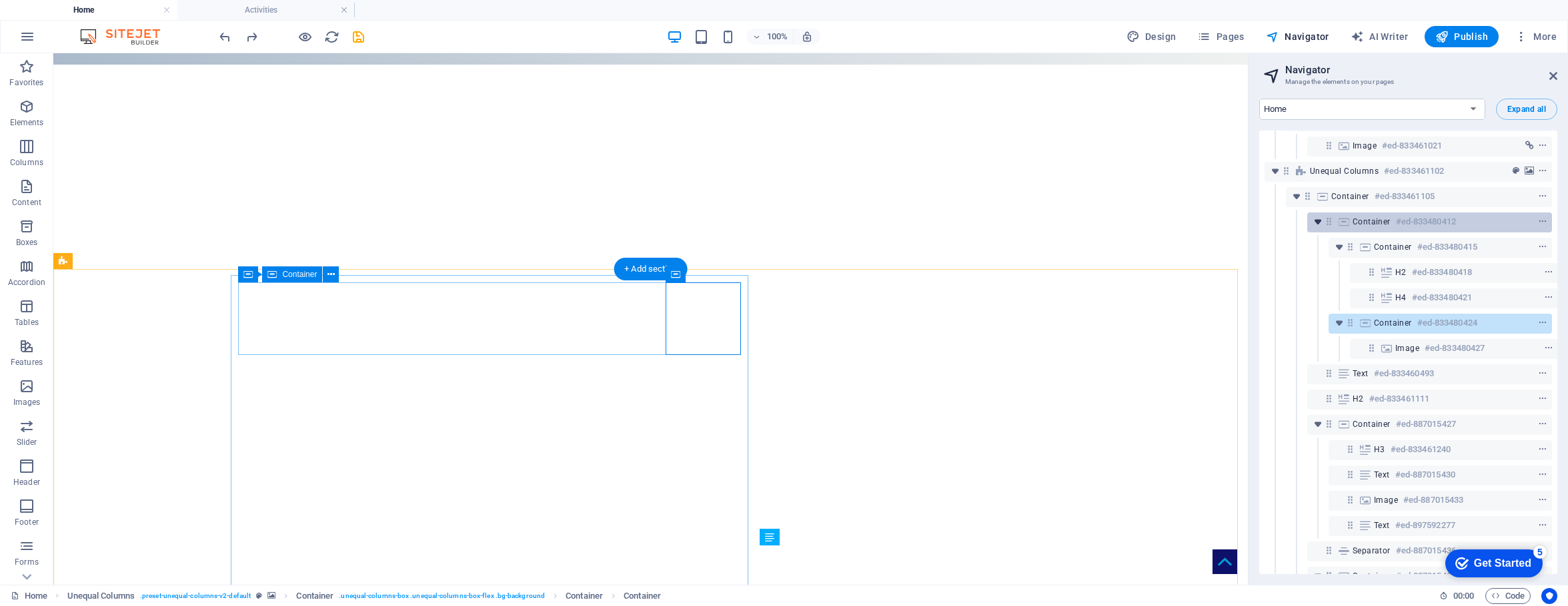
click at [1228, 220] on icon "toggle-expand" at bounding box center [1317, 221] width 13 height 13
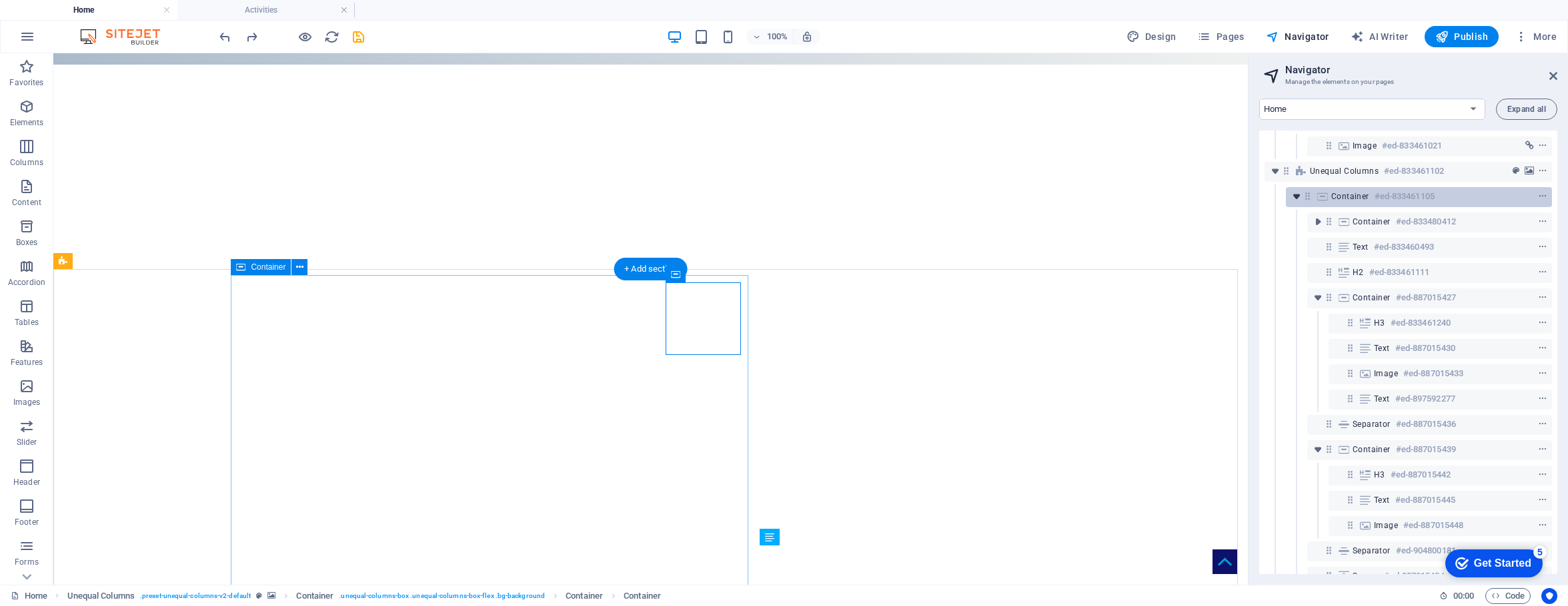
click at [1228, 192] on icon "toggle-expand" at bounding box center [1296, 196] width 13 height 13
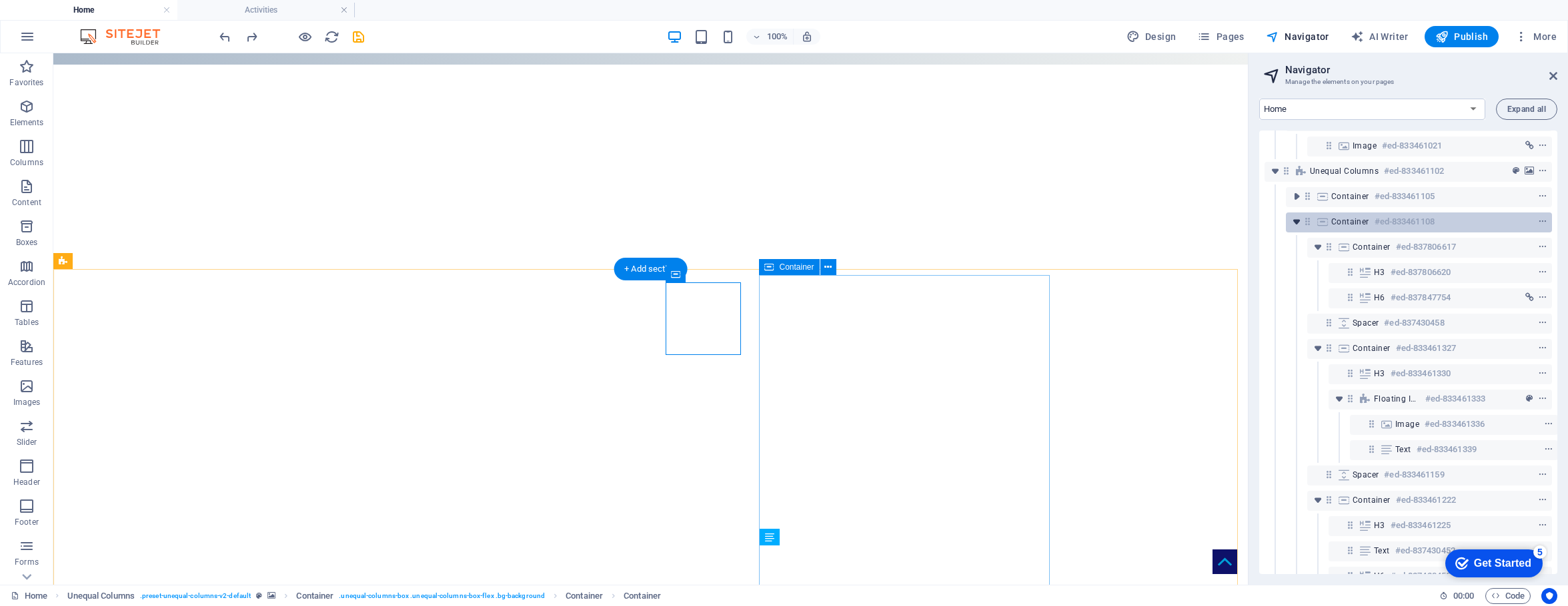
click at [1228, 224] on icon "toggle-expand" at bounding box center [1296, 221] width 13 height 13
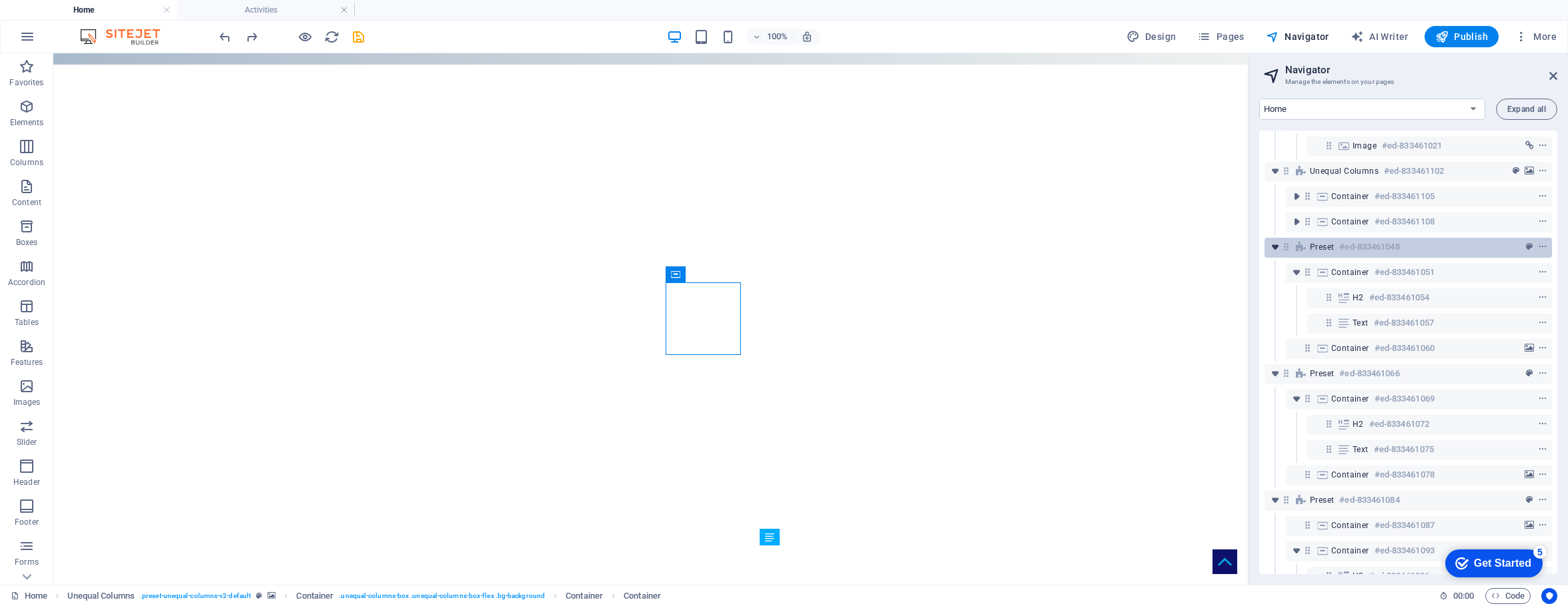
click at [1228, 248] on icon "toggle-expand" at bounding box center [1274, 247] width 13 height 13
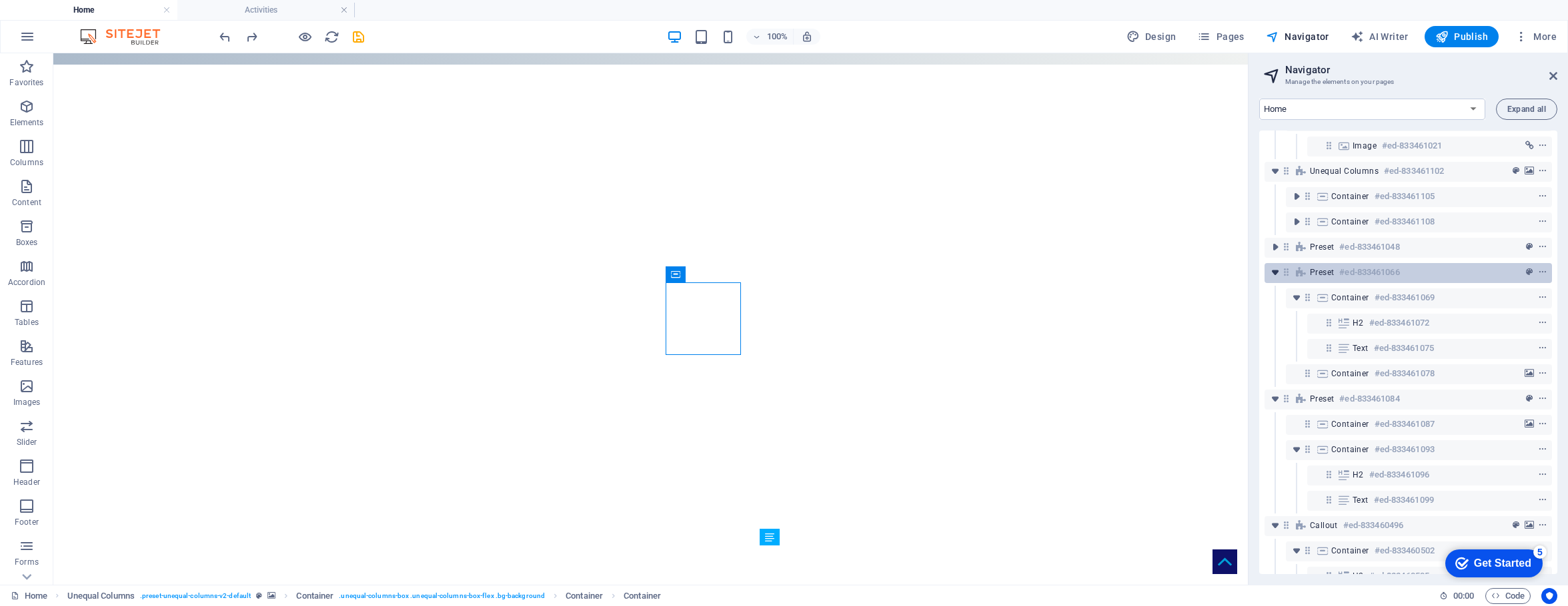
click at [1228, 270] on icon "toggle-expand" at bounding box center [1274, 272] width 13 height 13
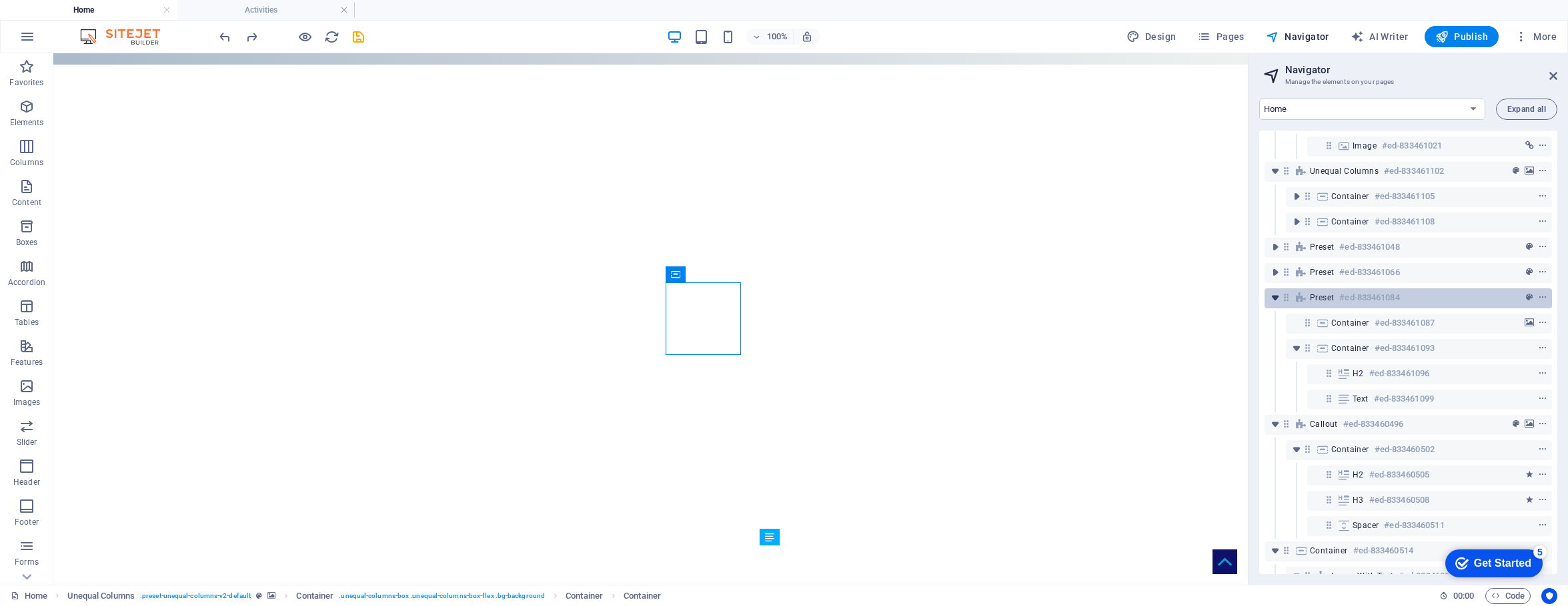
click at [1228, 297] on icon "toggle-expand" at bounding box center [1274, 297] width 13 height 13
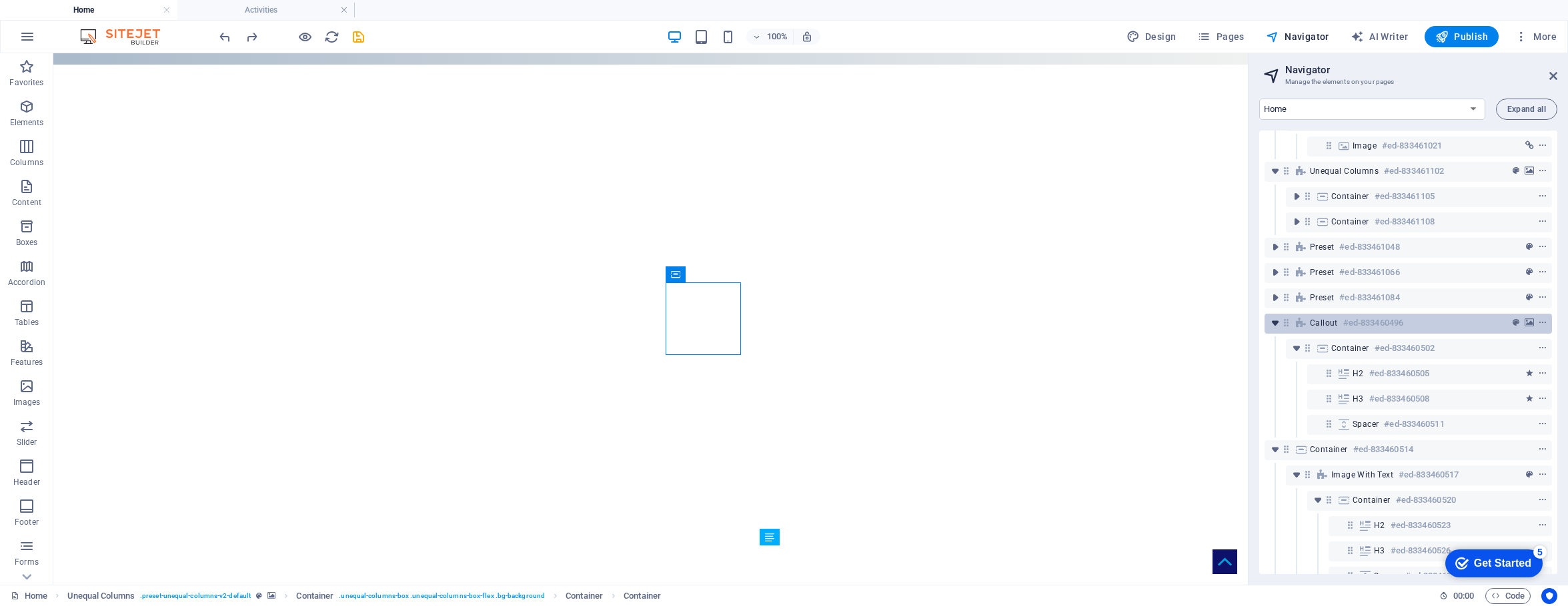
click at [1228, 321] on icon "toggle-expand" at bounding box center [1274, 323] width 13 height 13
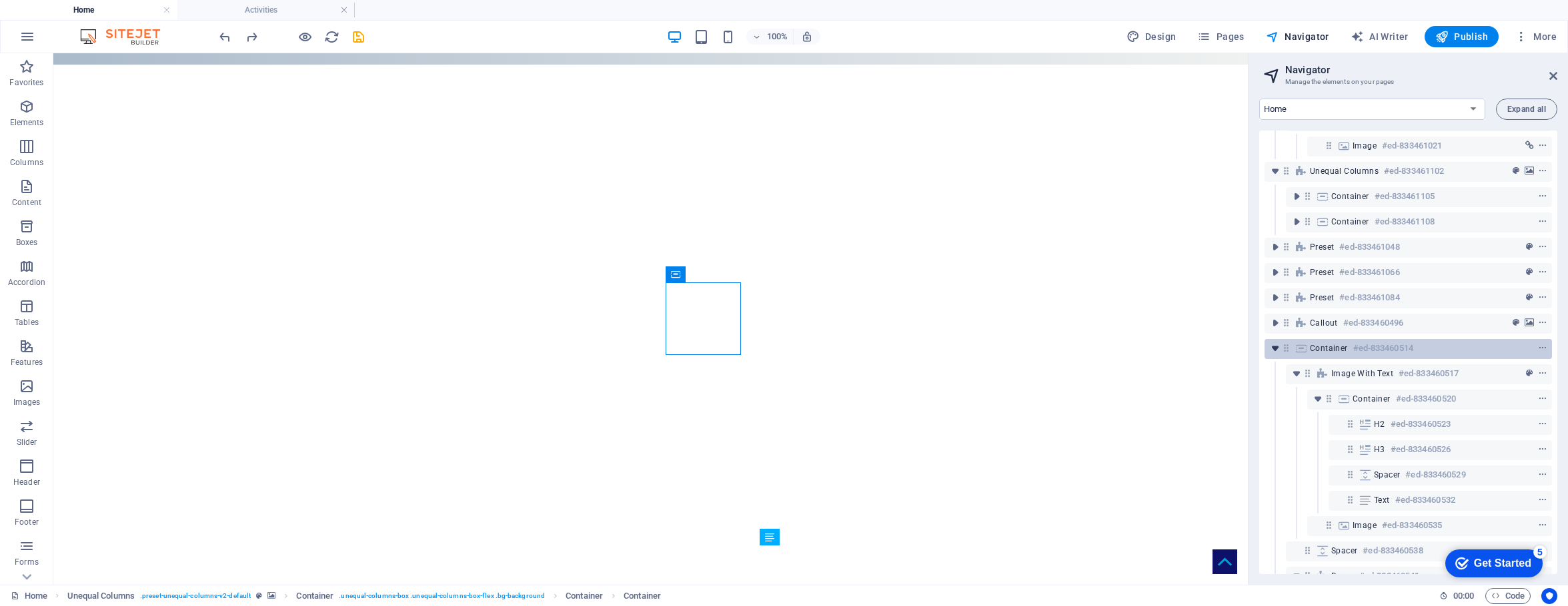
click at [1228, 348] on icon "toggle-expand" at bounding box center [1274, 348] width 13 height 13
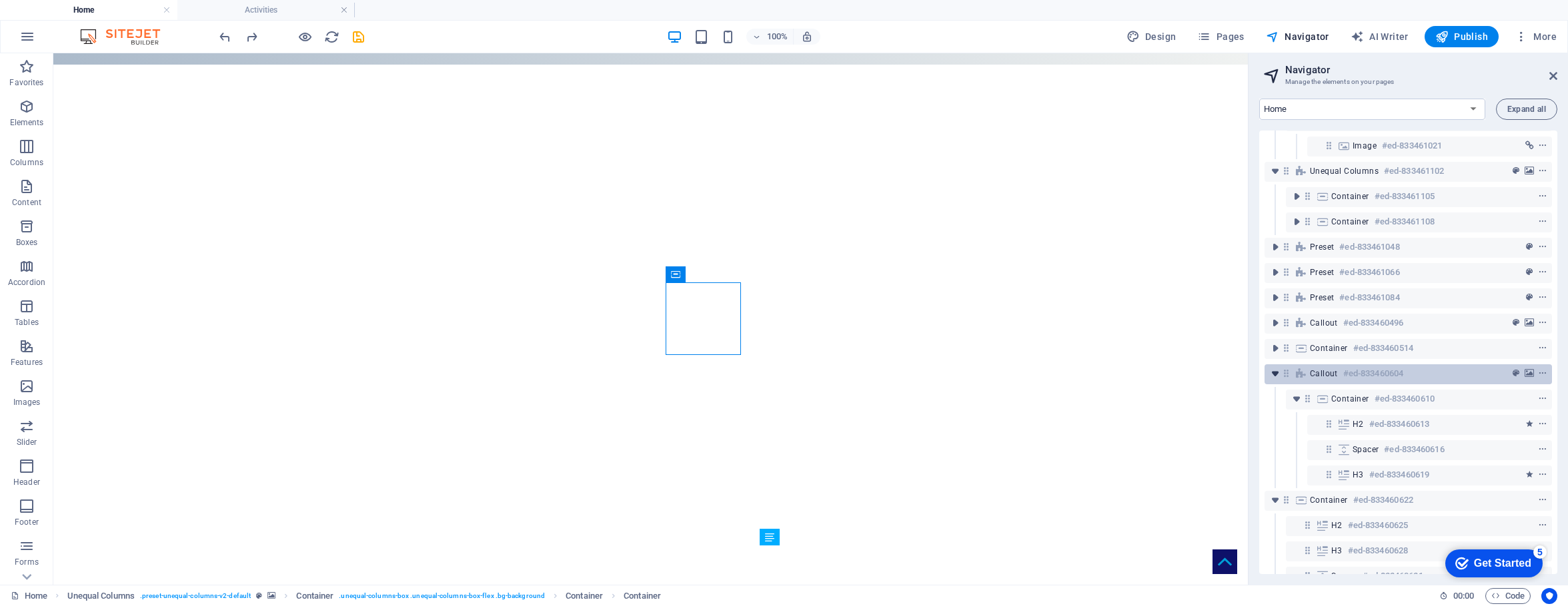
click at [1228, 373] on icon "toggle-expand" at bounding box center [1274, 373] width 13 height 13
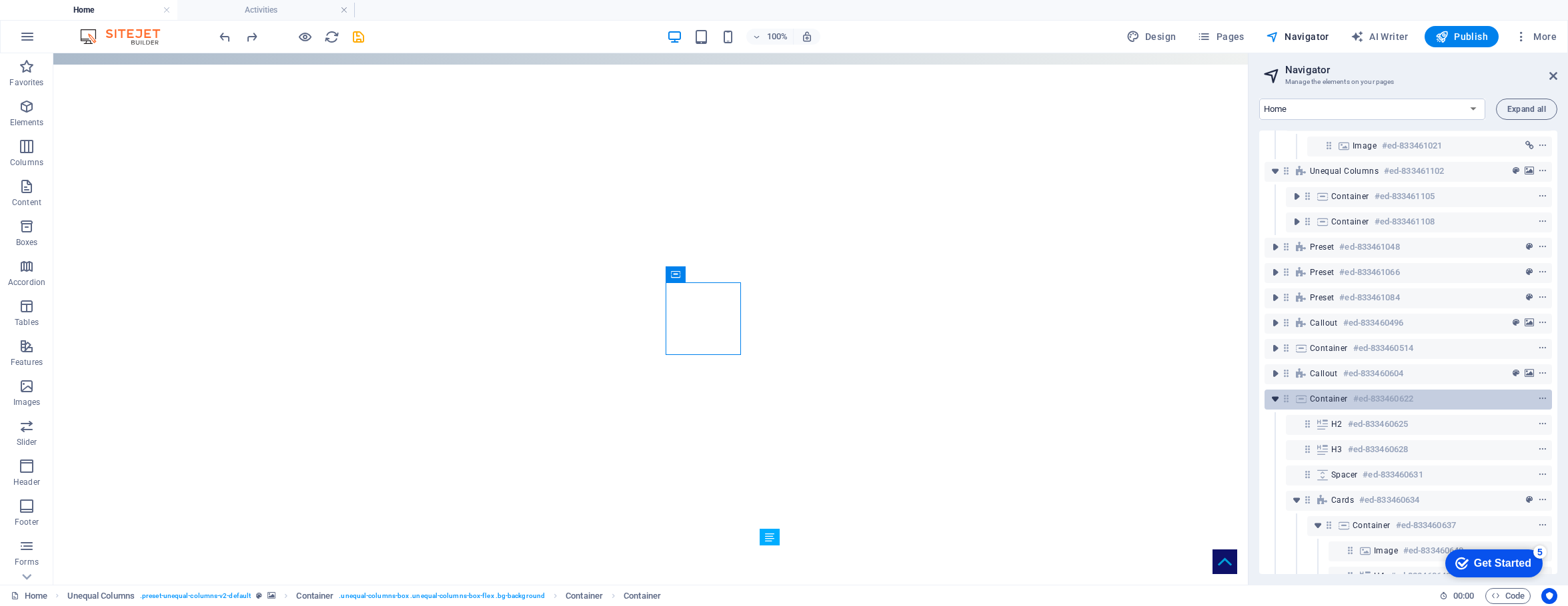
click at [1228, 402] on icon "toggle-expand" at bounding box center [1274, 399] width 13 height 13
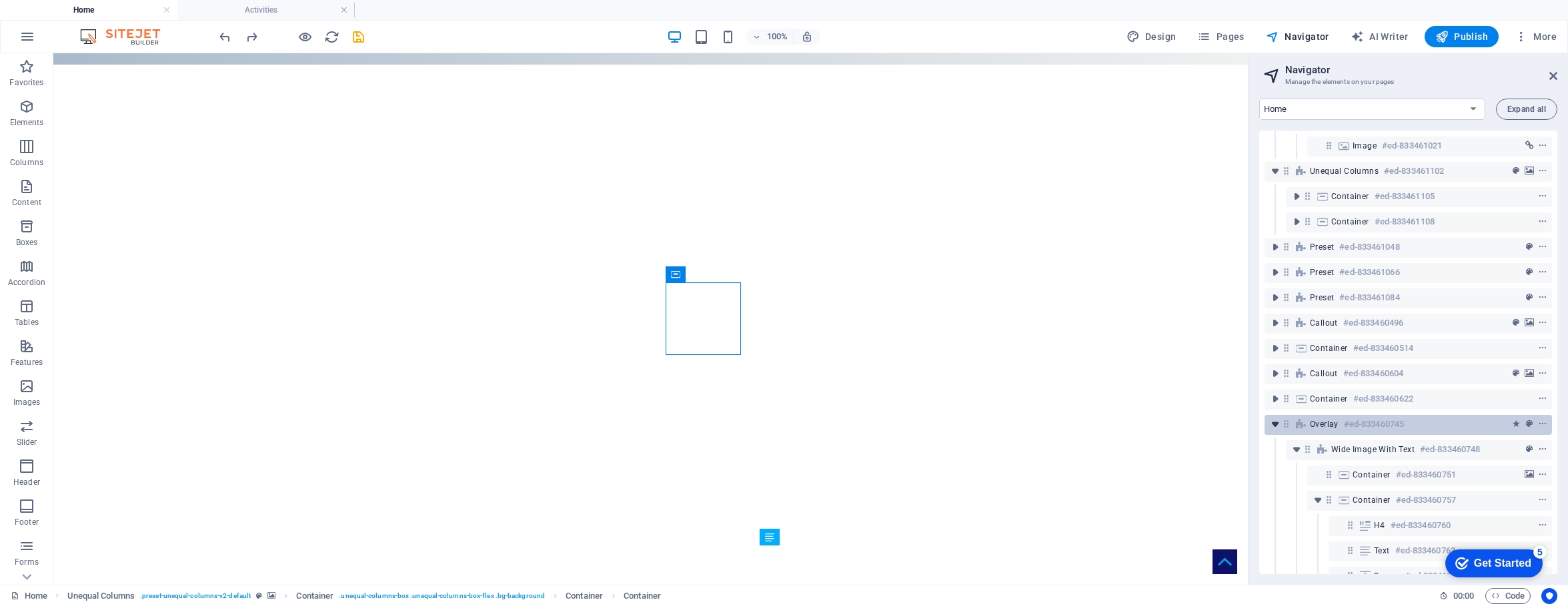
click at [1228, 425] on icon "toggle-expand" at bounding box center [1274, 424] width 13 height 13
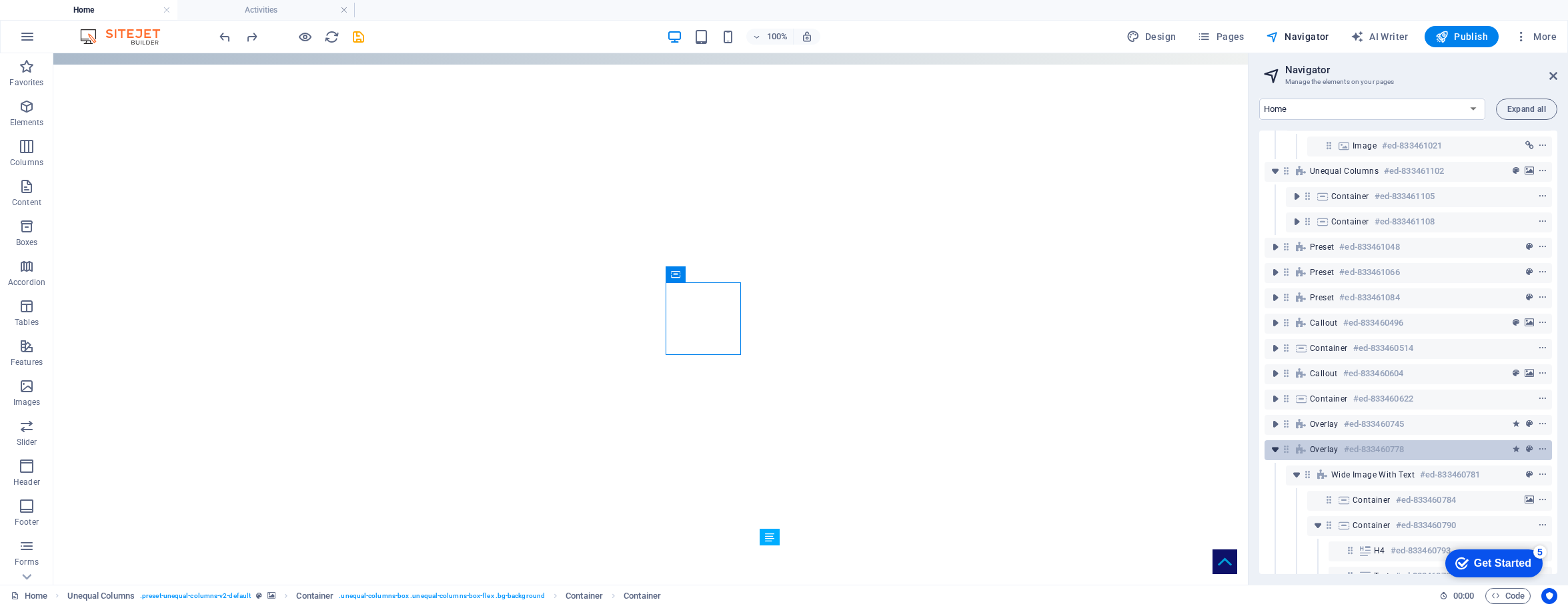
click at [1228, 448] on icon "toggle-expand" at bounding box center [1274, 449] width 13 height 13
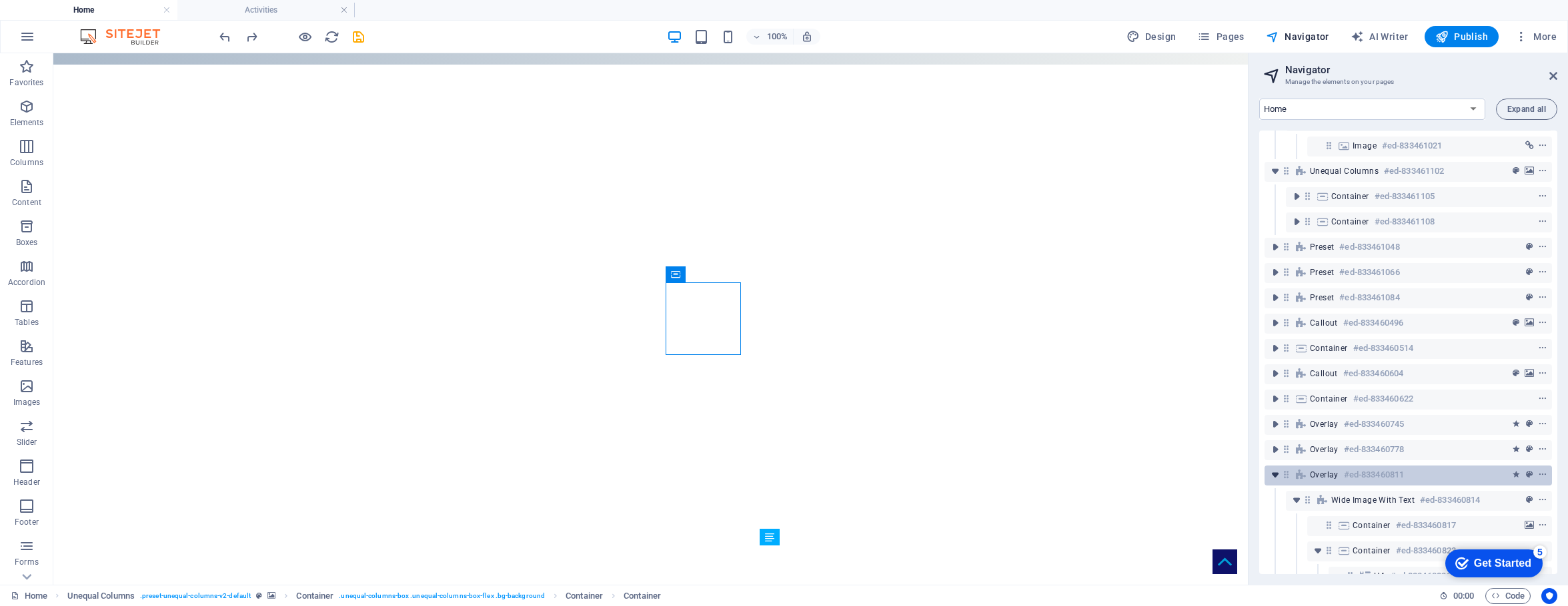
click at [1228, 470] on icon "toggle-expand" at bounding box center [1274, 475] width 13 height 13
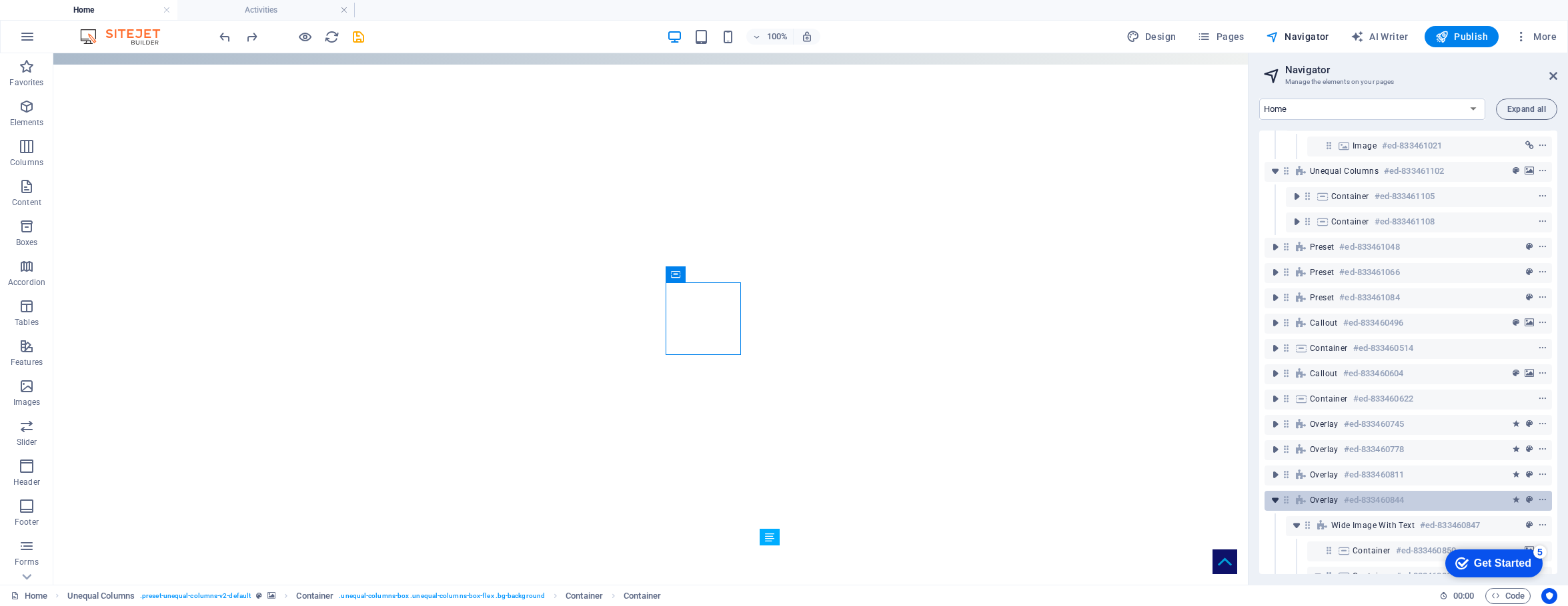
click at [1228, 498] on icon "toggle-expand" at bounding box center [1274, 500] width 13 height 13
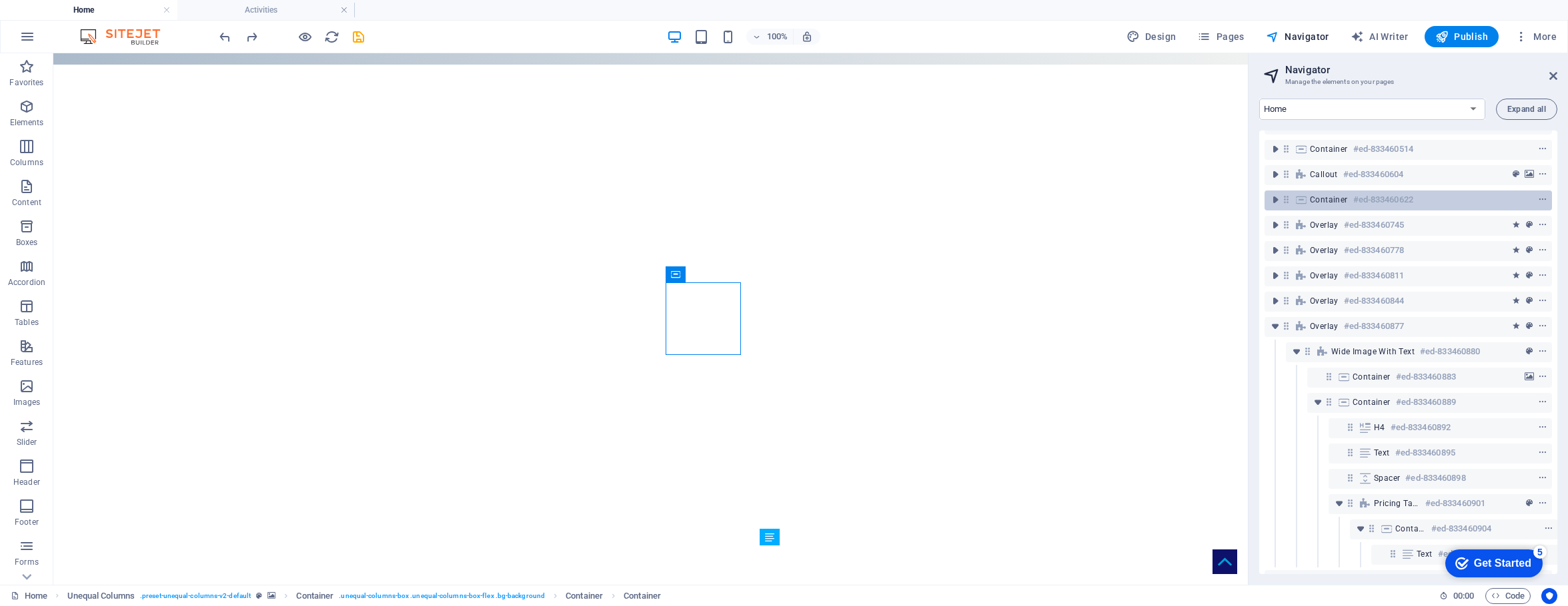
scroll to position [706, 0]
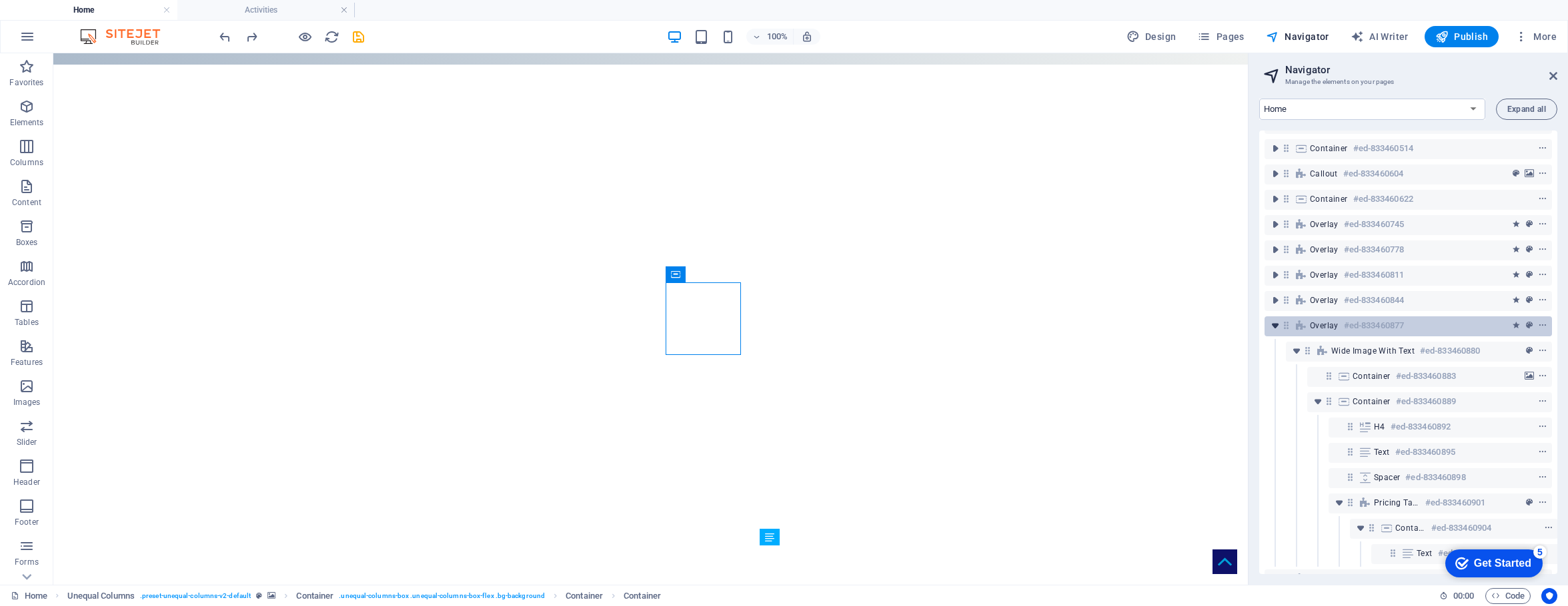
click at [1228, 325] on icon "toggle-expand" at bounding box center [1274, 326] width 13 height 13
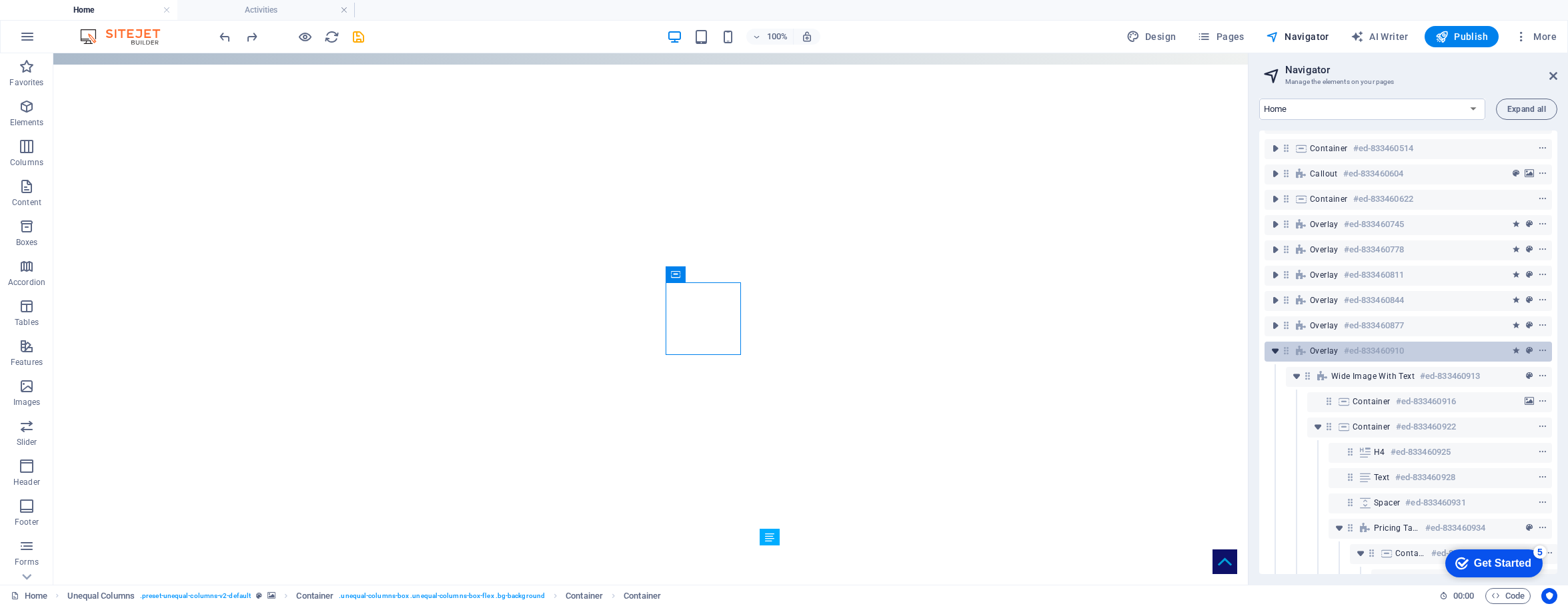
click at [1228, 349] on icon "toggle-expand" at bounding box center [1274, 351] width 13 height 13
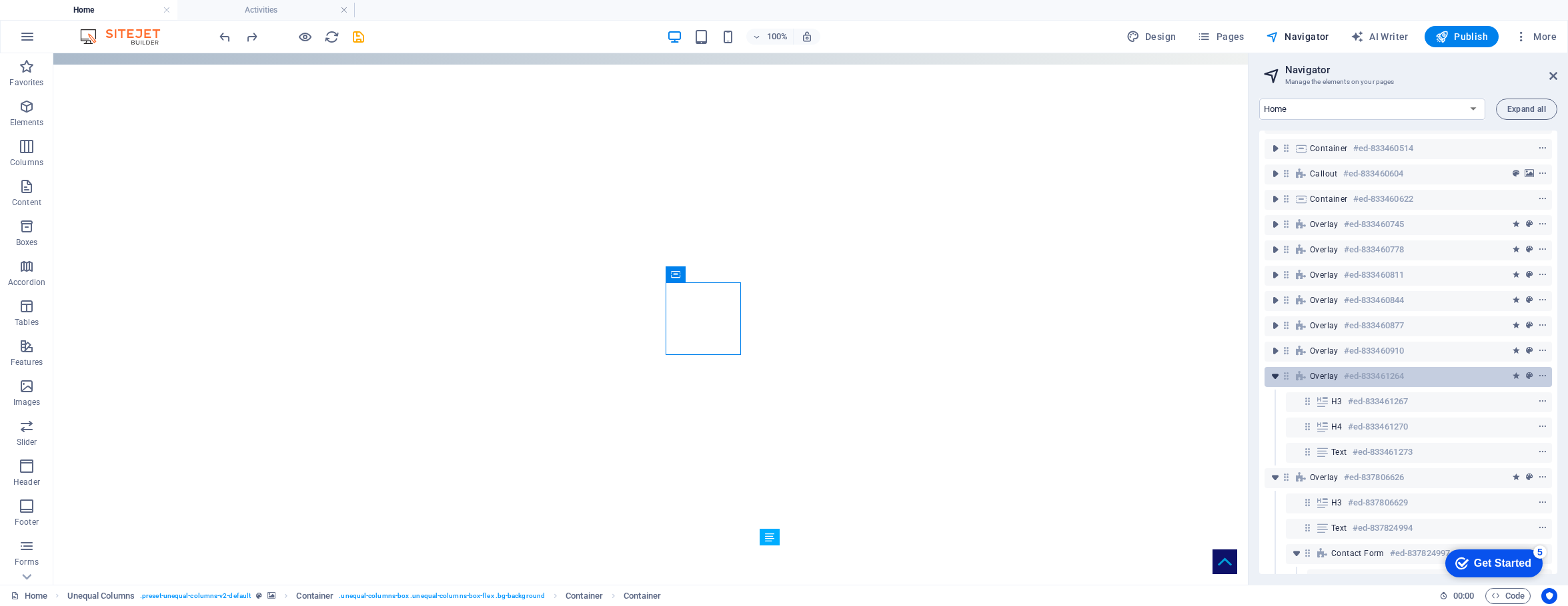
click at [1228, 375] on icon "toggle-expand" at bounding box center [1274, 376] width 13 height 13
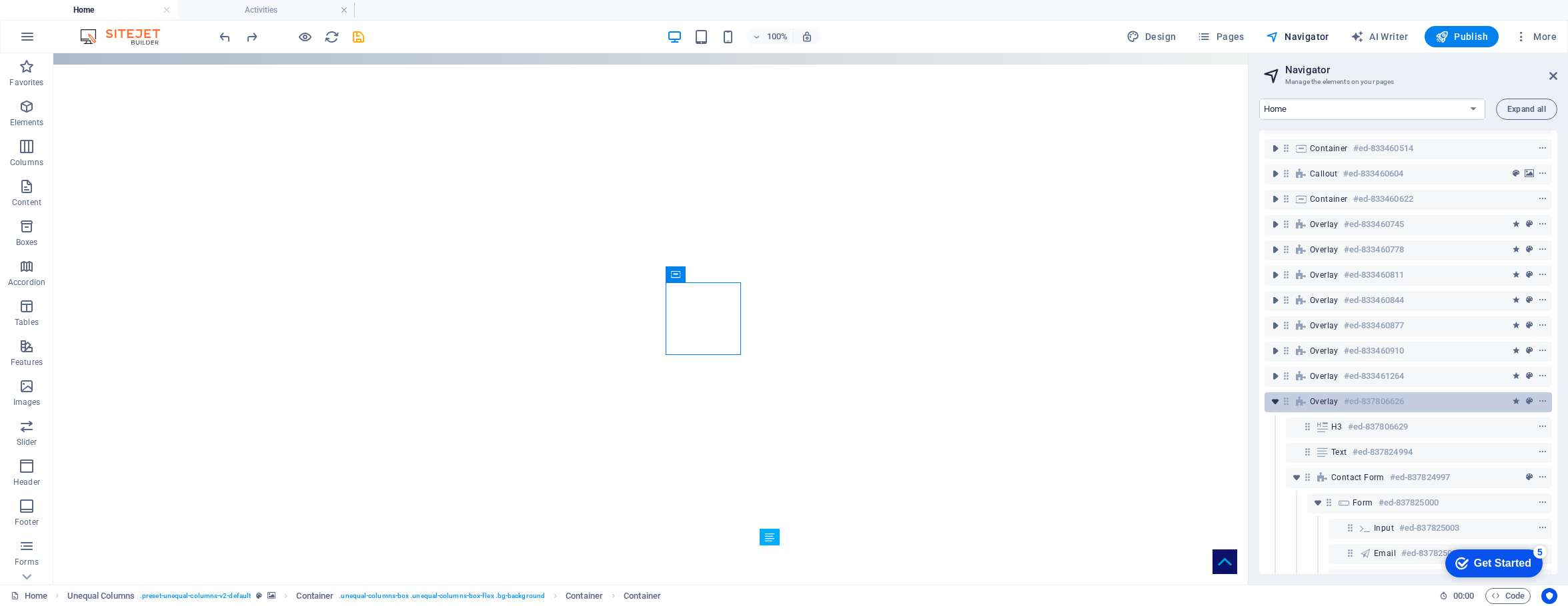
click at [1228, 399] on icon "toggle-expand" at bounding box center [1274, 401] width 13 height 13
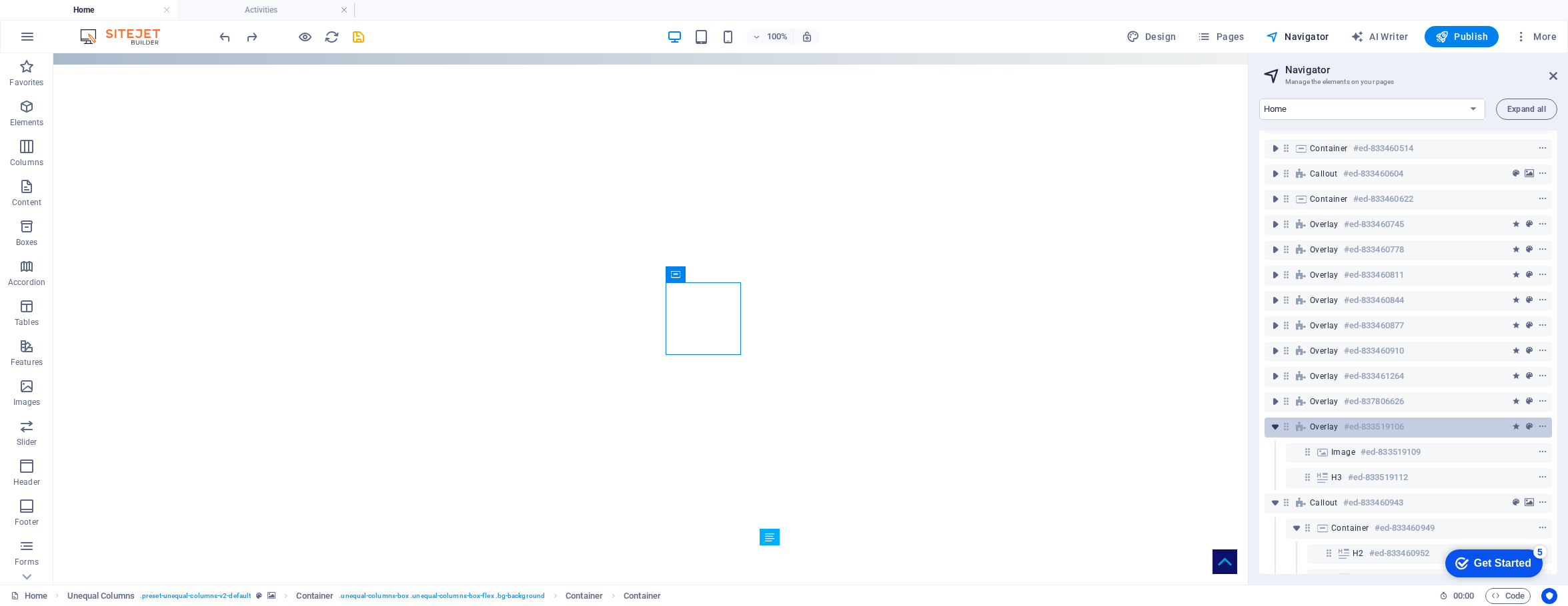
click at [1228, 426] on icon "toggle-expand" at bounding box center [1274, 426] width 13 height 13
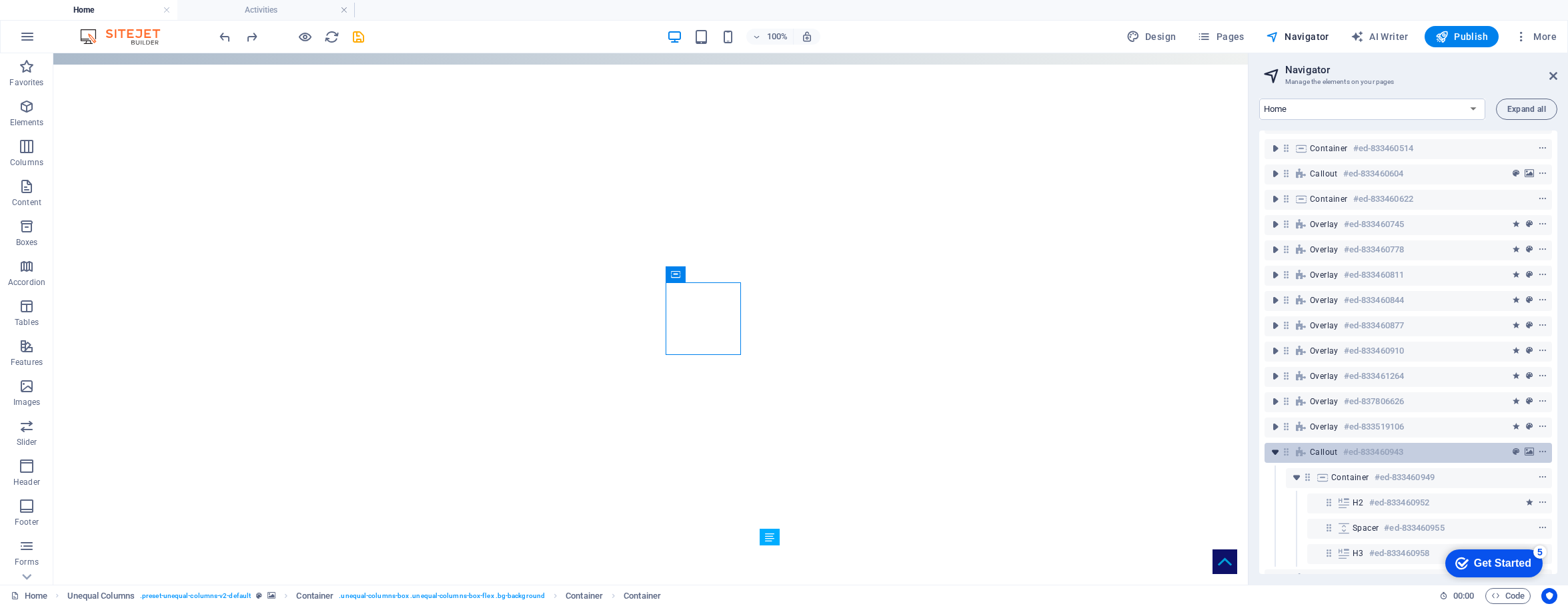
click at [1228, 454] on icon "toggle-expand" at bounding box center [1274, 452] width 13 height 13
click at [1228, 477] on icon "toggle-expand" at bounding box center [1274, 477] width 13 height 13
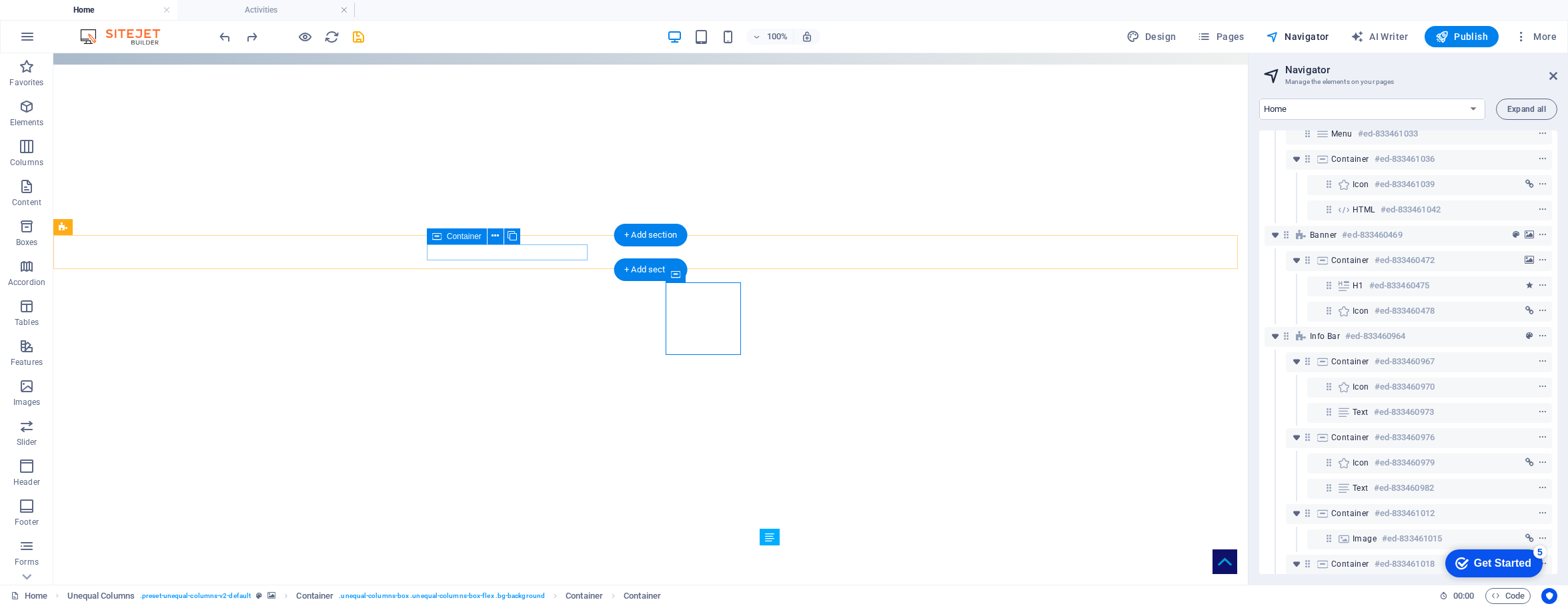
scroll to position [0, 0]
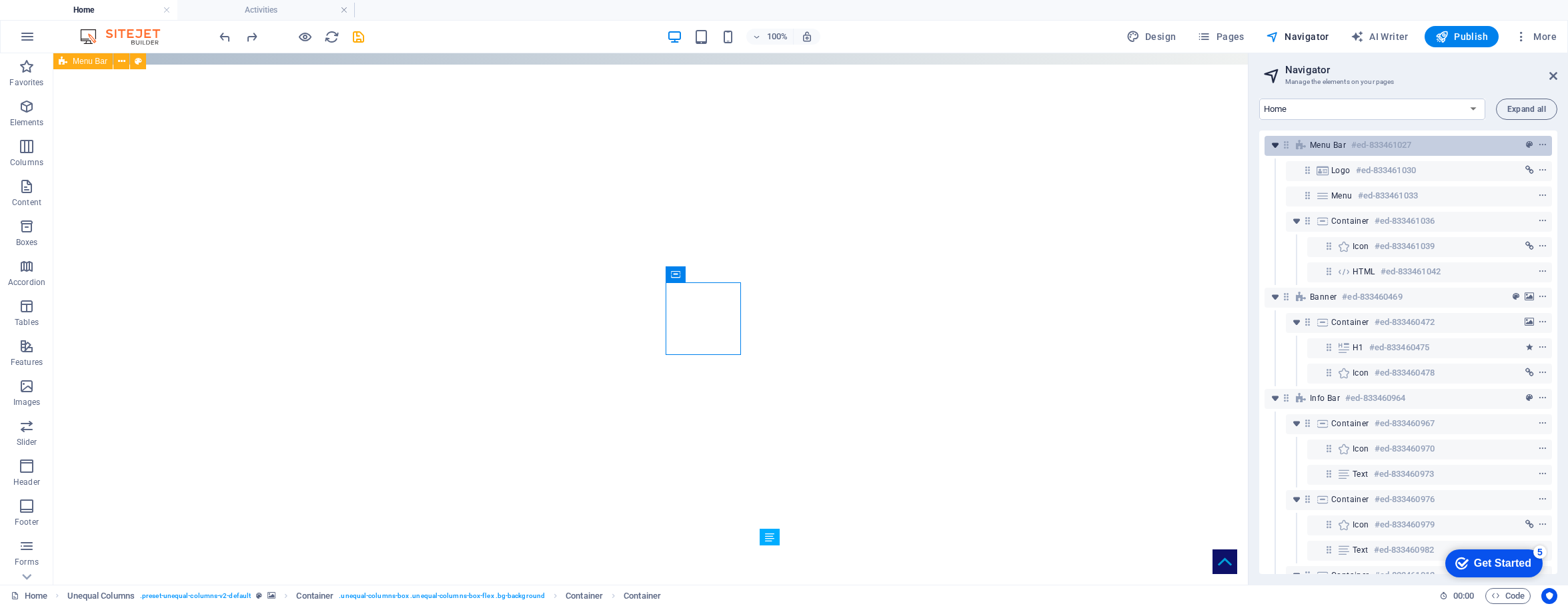
click at [1228, 147] on icon "toggle-expand" at bounding box center [1274, 144] width 13 height 13
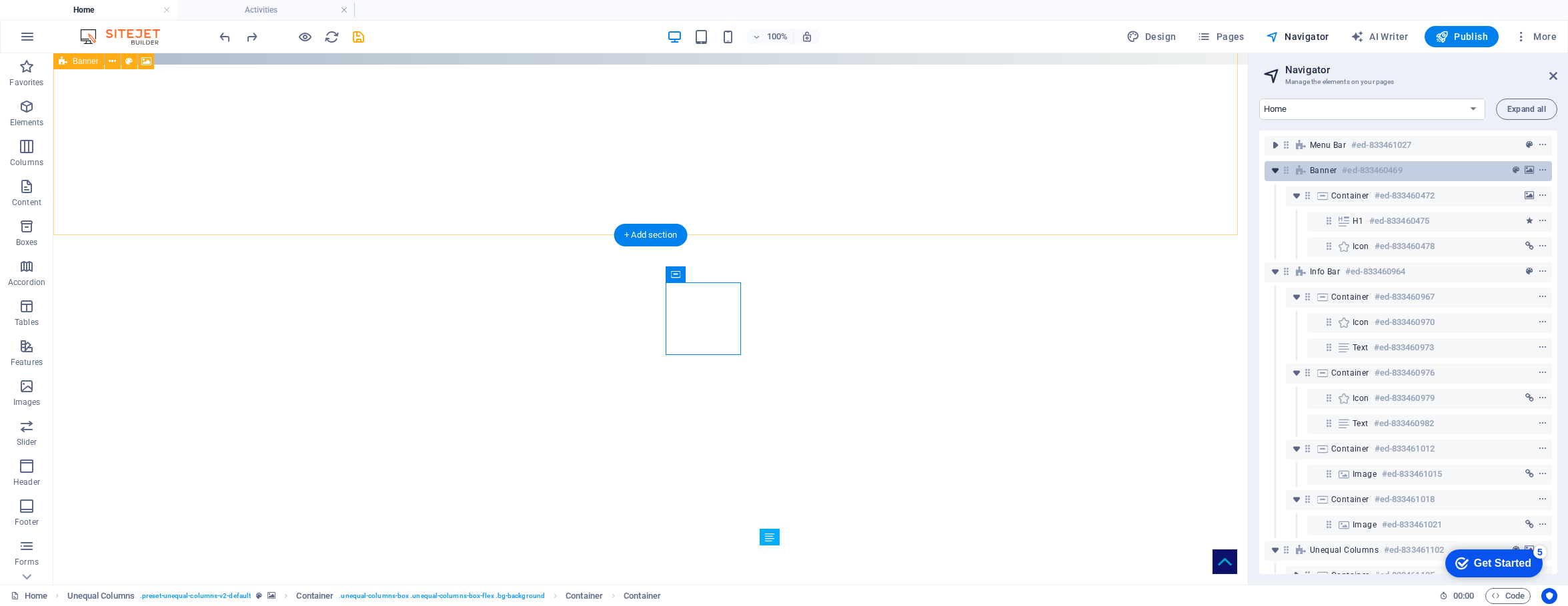
click at [1228, 167] on icon "toggle-expand" at bounding box center [1274, 170] width 13 height 13
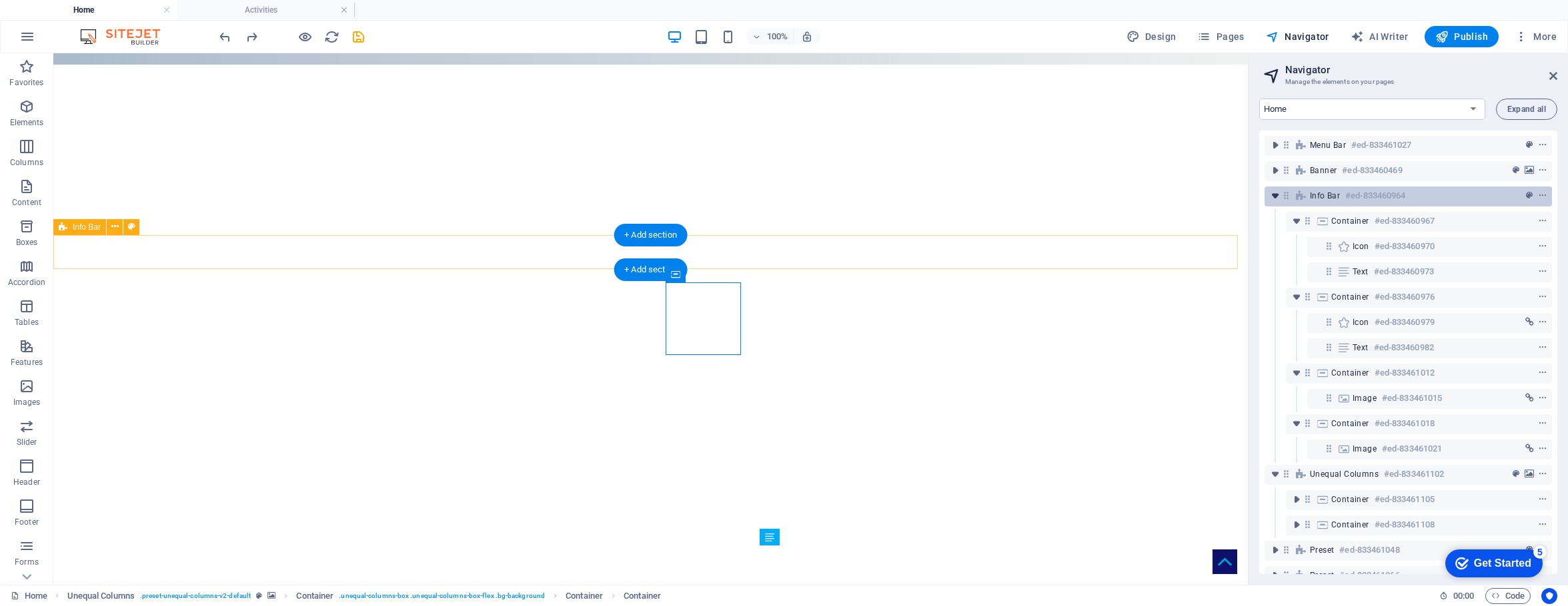
click at [1228, 192] on icon "toggle-expand" at bounding box center [1274, 195] width 13 height 13
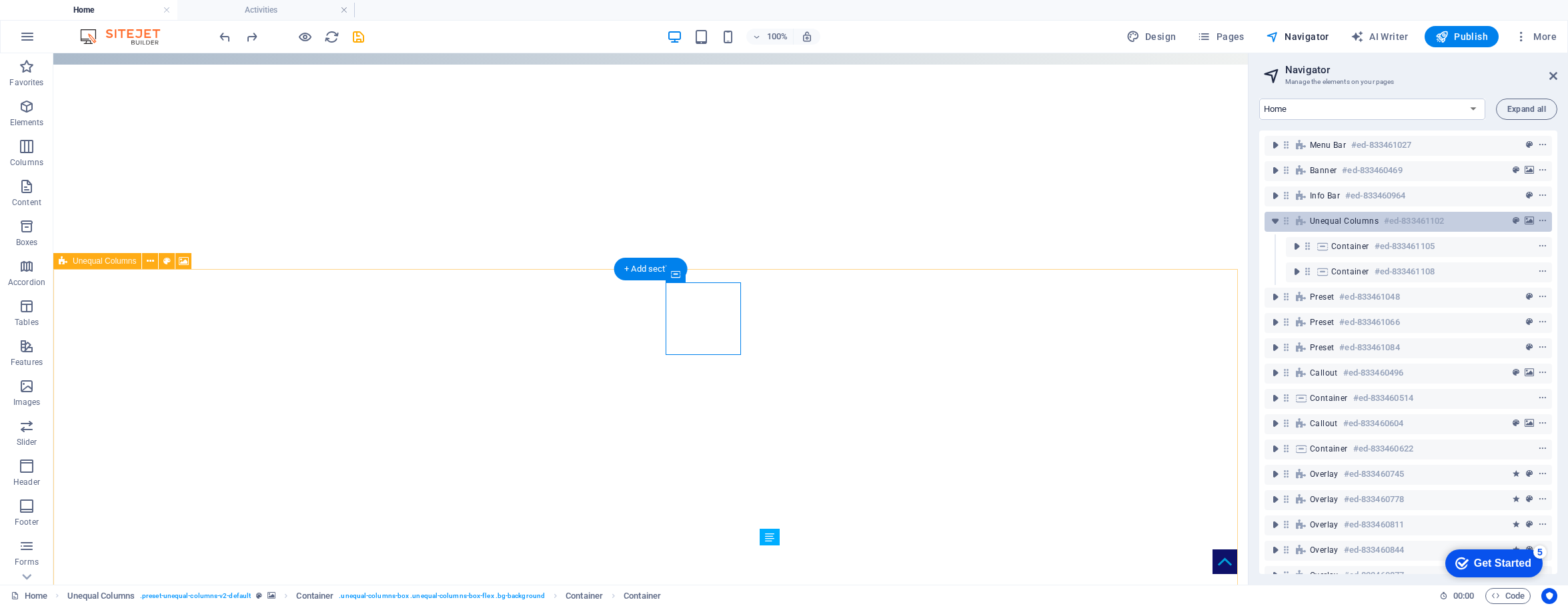
click at [1228, 219] on span "Unequal Columns" at bounding box center [1344, 221] width 68 height 11
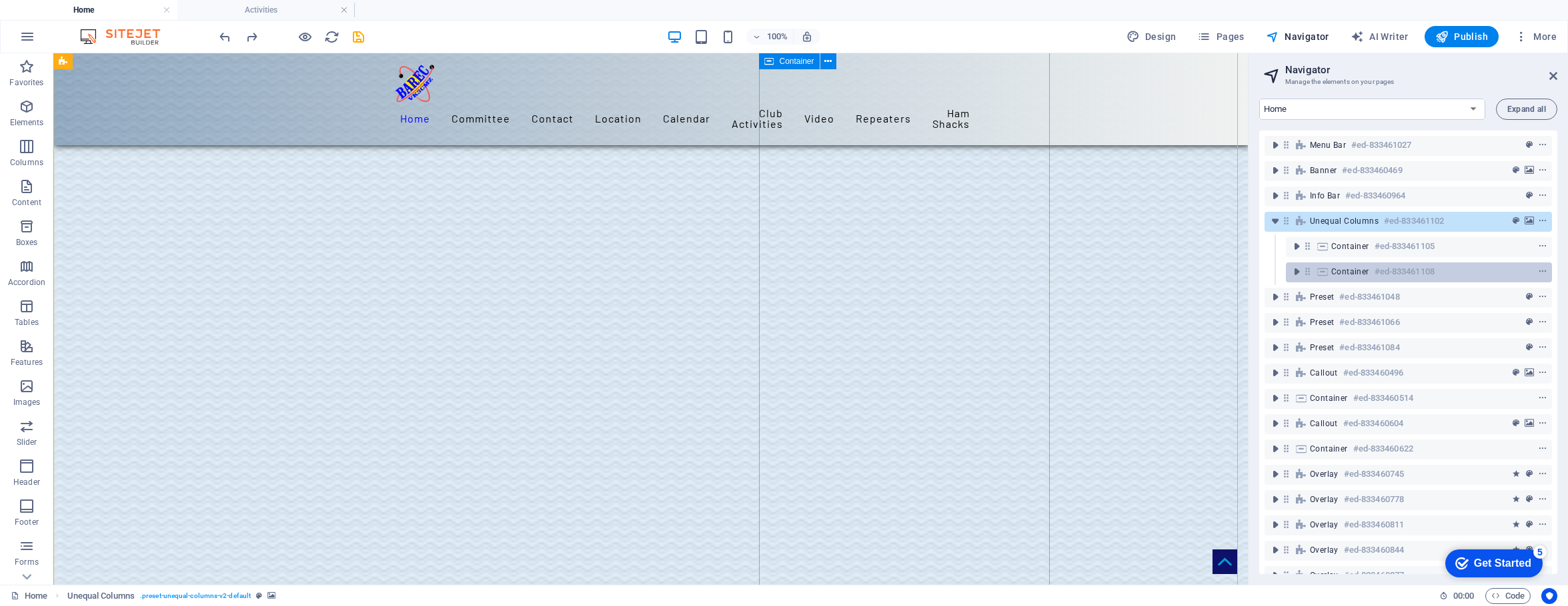
click at [1228, 270] on span "Container" at bounding box center [1350, 272] width 38 height 11
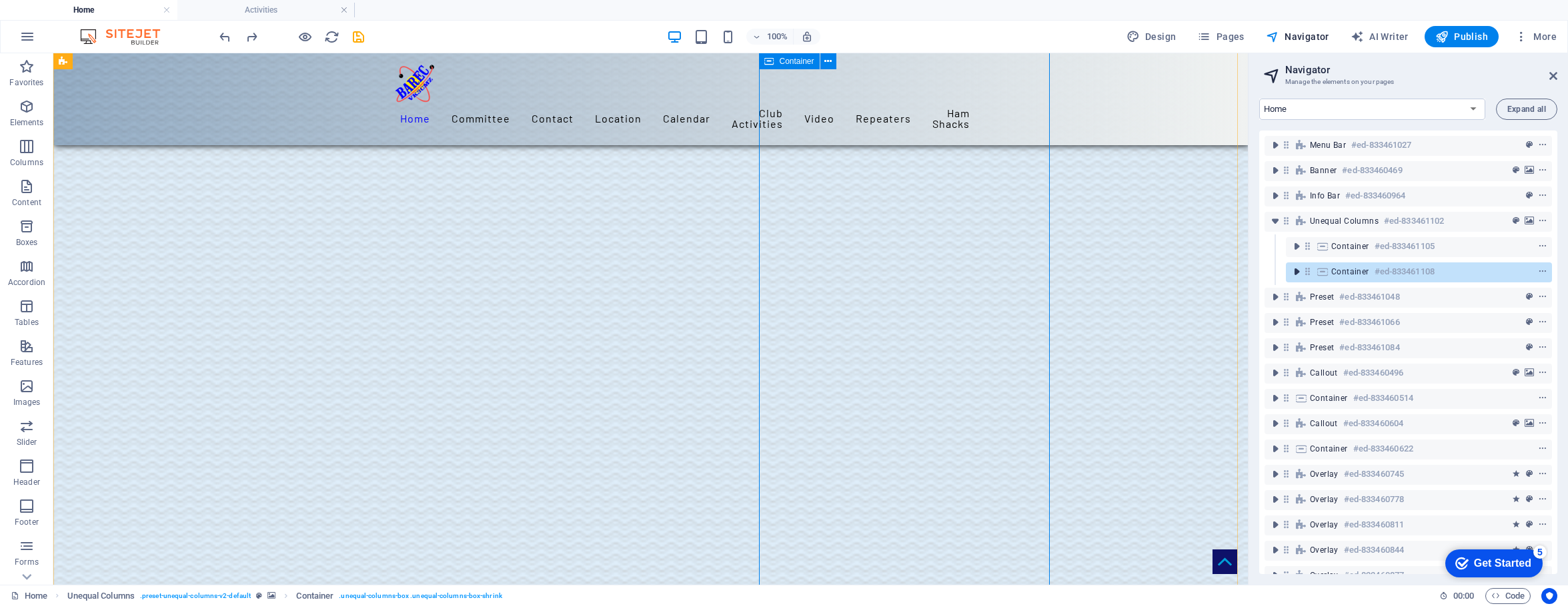
click at [1228, 273] on icon "toggle-expand" at bounding box center [1296, 271] width 13 height 13
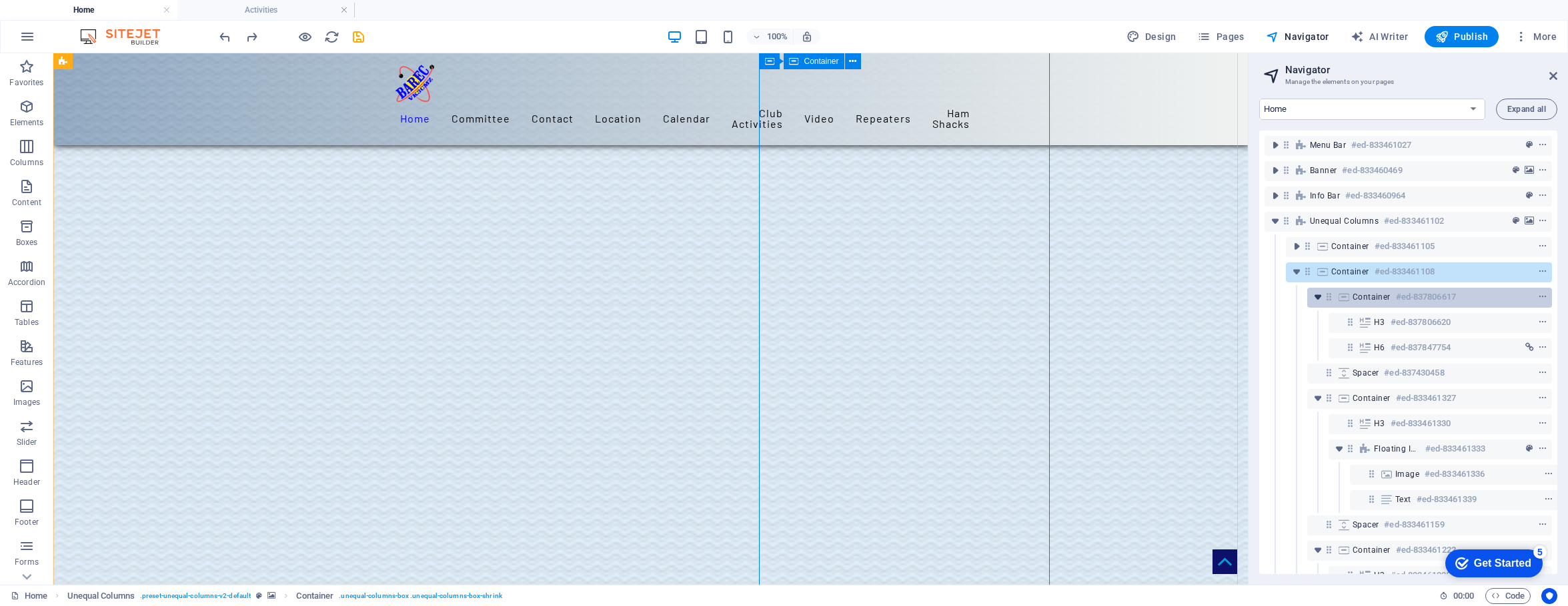
click at [1228, 297] on icon "toggle-expand" at bounding box center [1317, 296] width 13 height 13
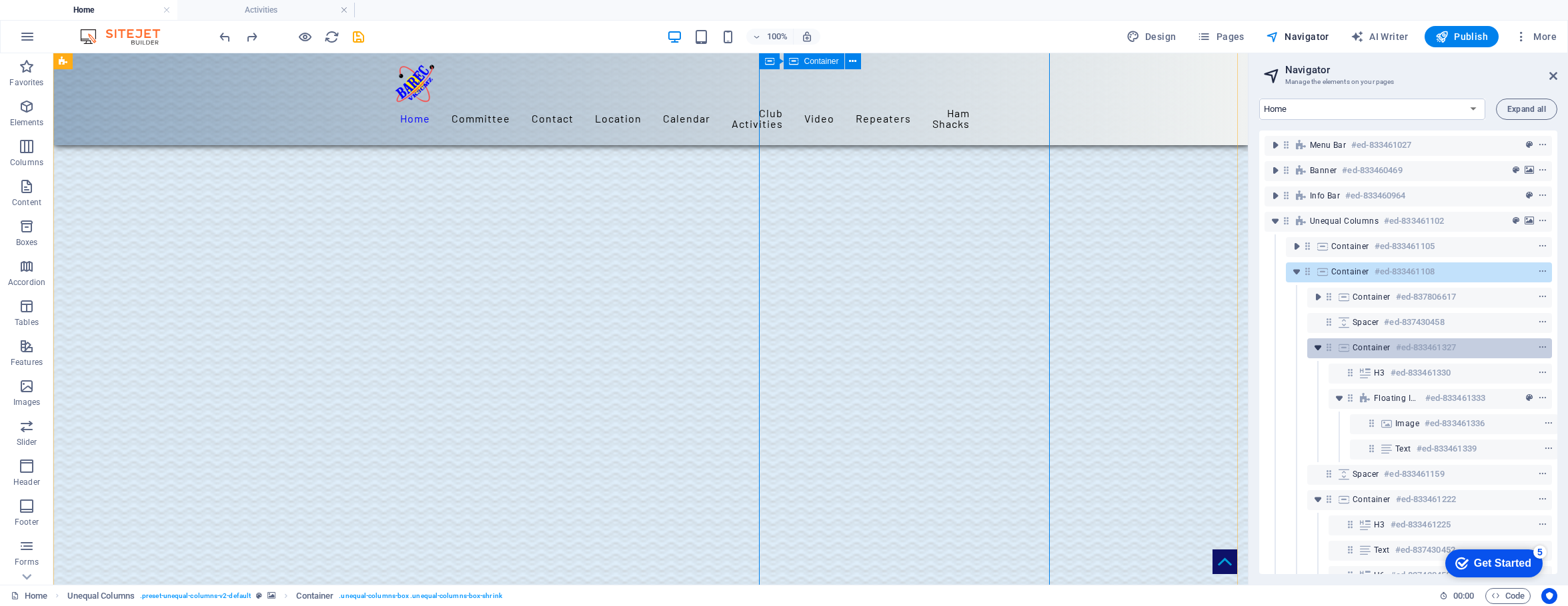
click at [1228, 346] on icon "toggle-expand" at bounding box center [1317, 347] width 13 height 13
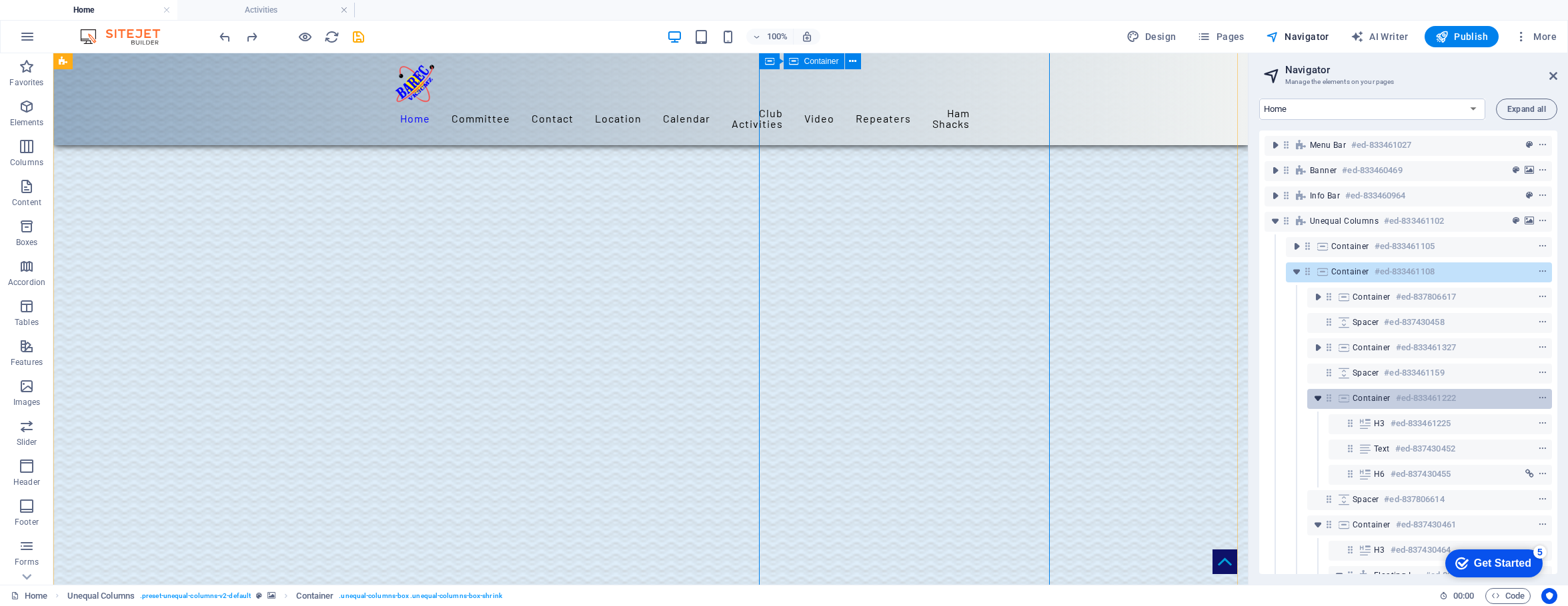
click at [1228, 399] on icon "toggle-expand" at bounding box center [1317, 398] width 13 height 13
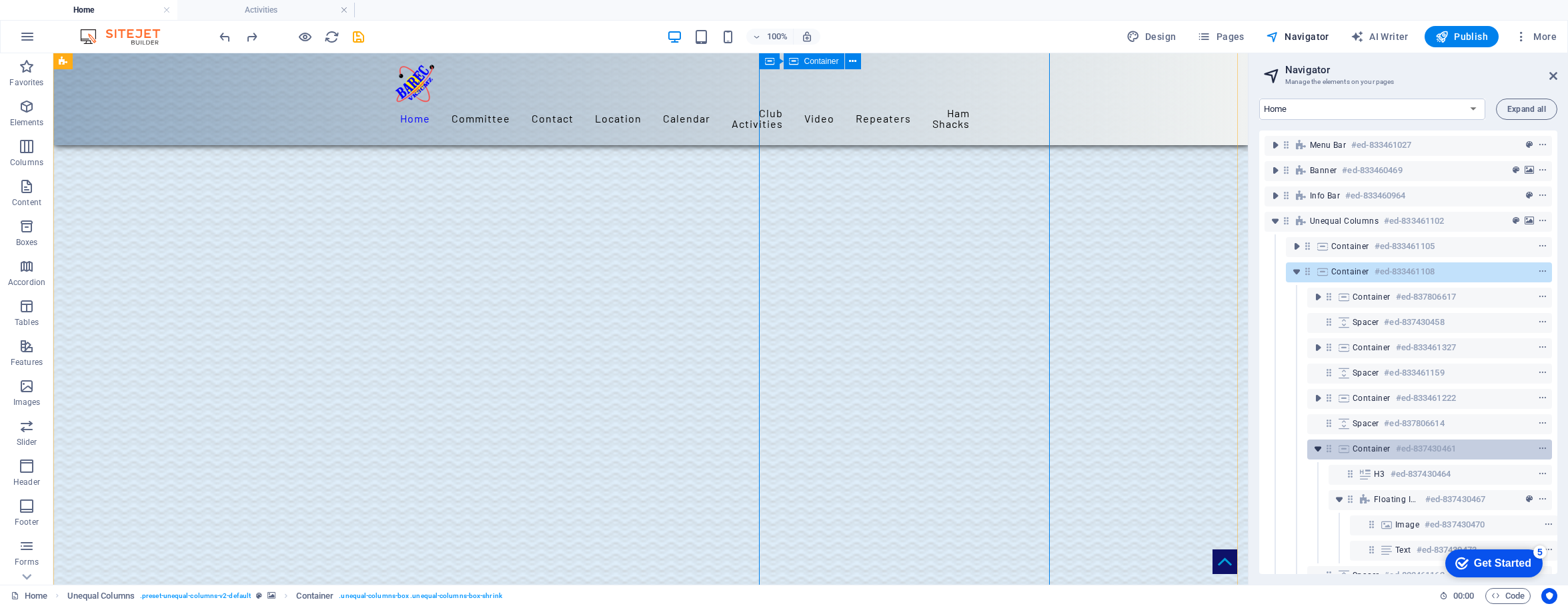
click at [1228, 445] on icon "toggle-expand" at bounding box center [1317, 449] width 13 height 13
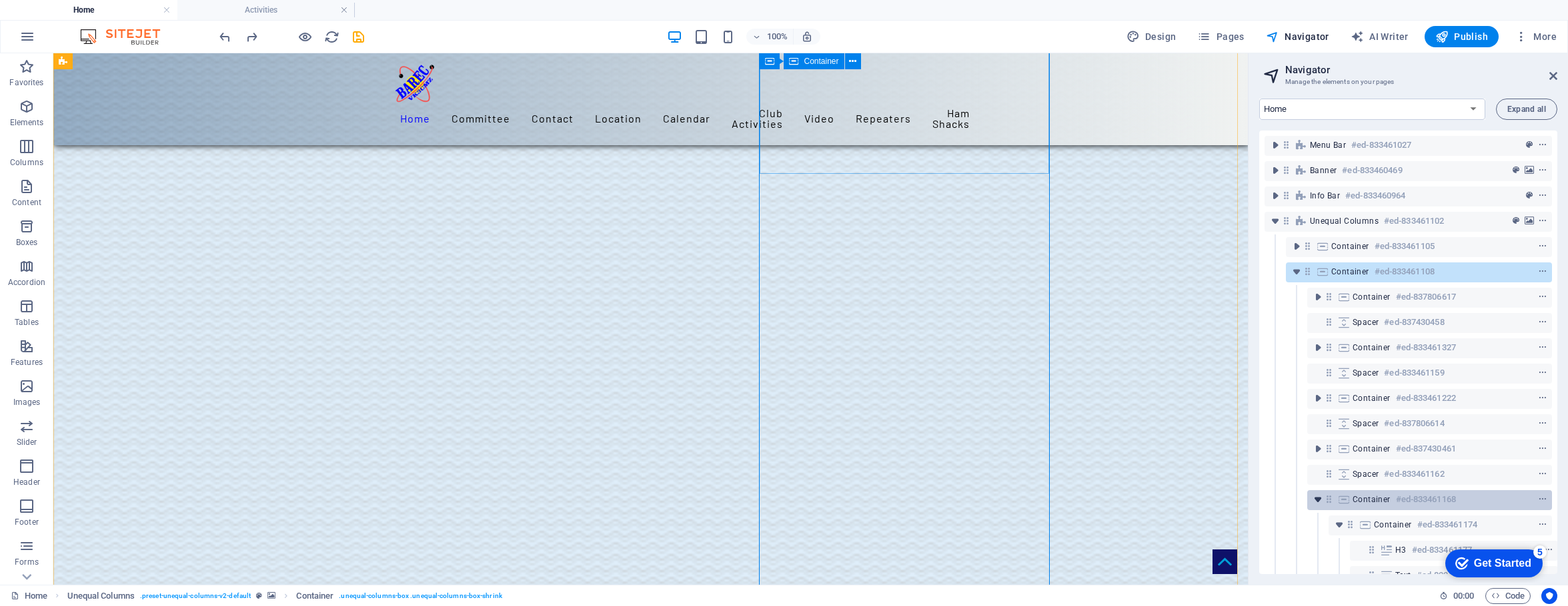
click at [1228, 499] on icon "toggle-expand" at bounding box center [1317, 499] width 13 height 13
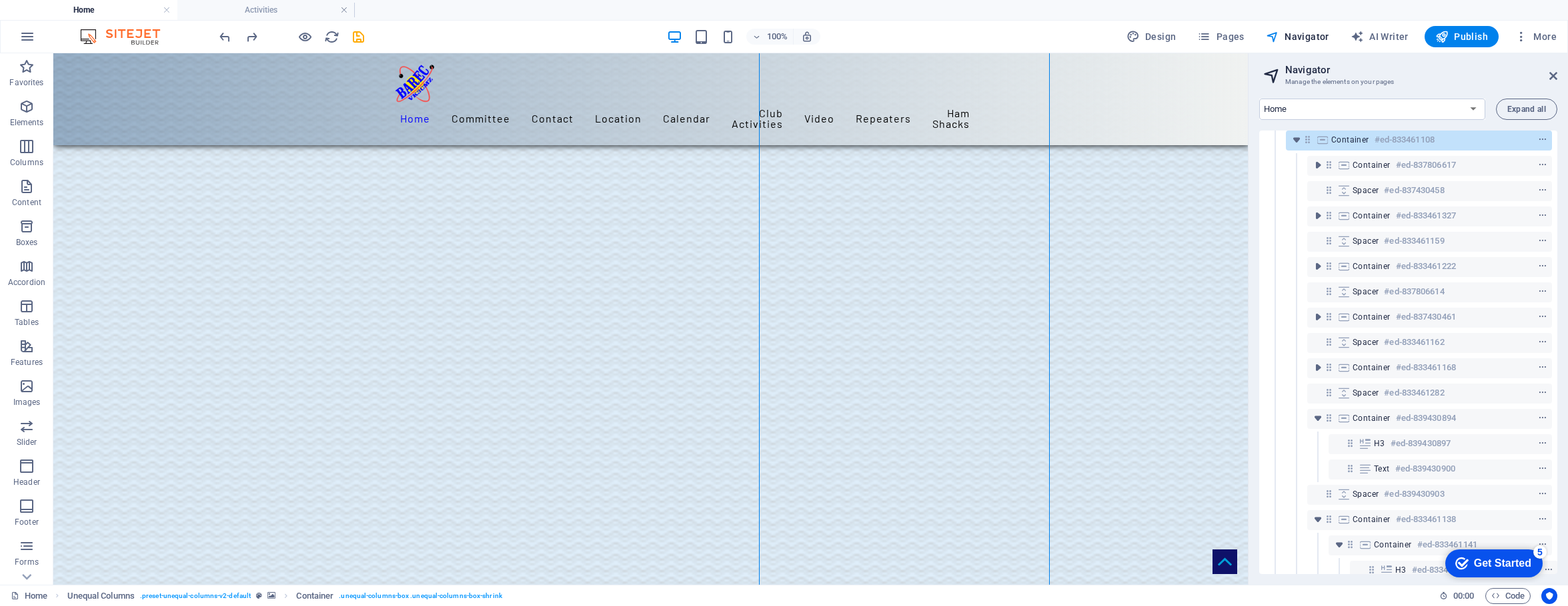
scroll to position [133, 0]
click at [1228, 425] on button "toggle-expand" at bounding box center [1317, 418] width 16 height 16
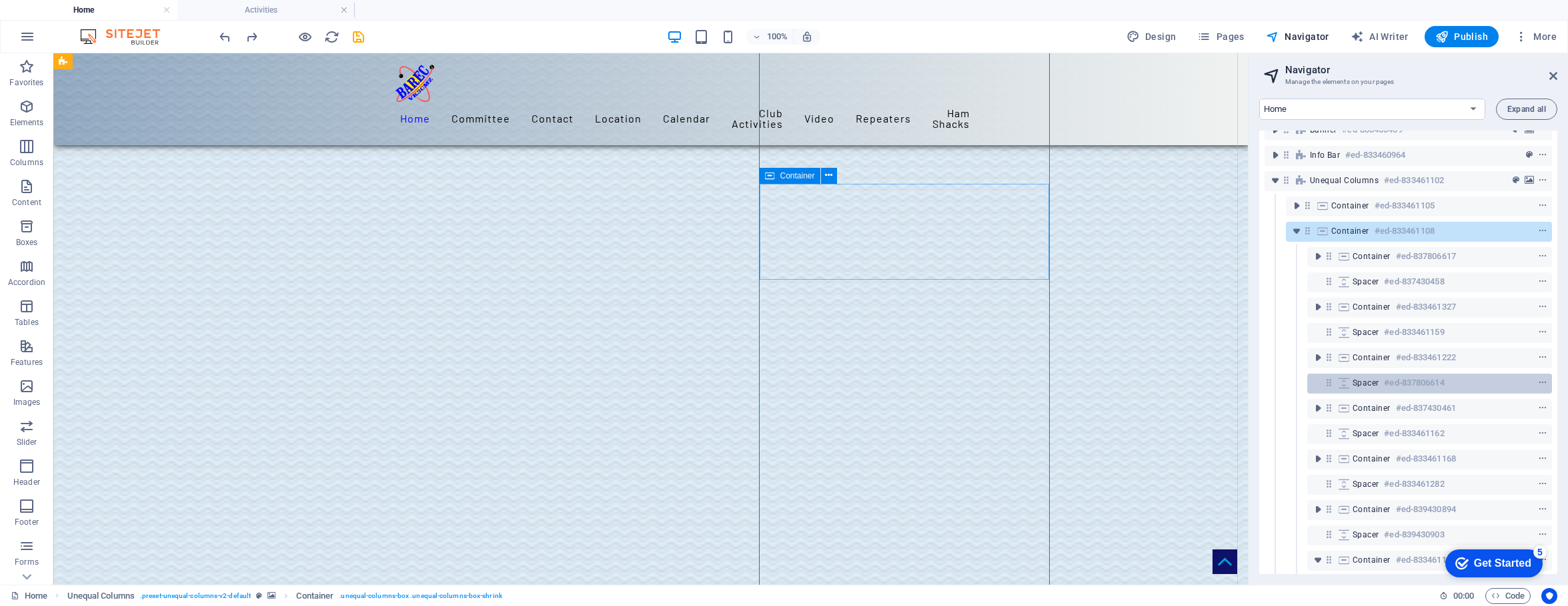
scroll to position [0, 0]
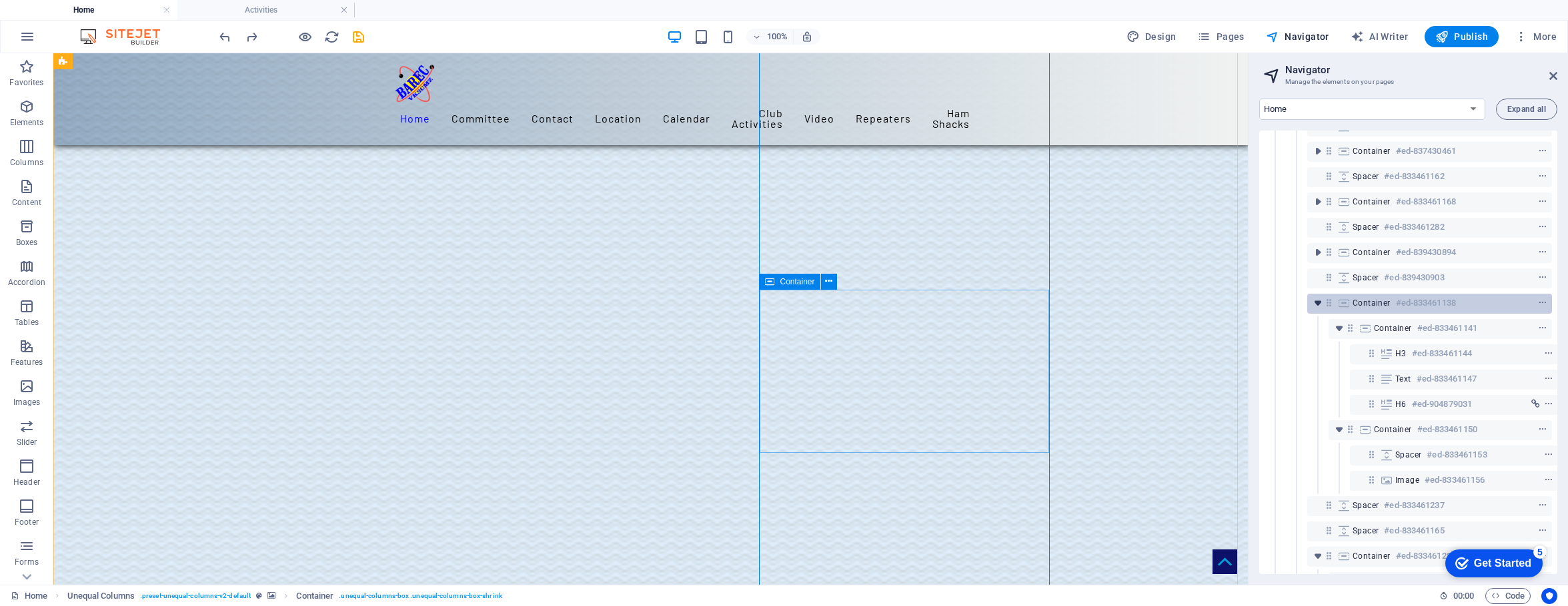
click at [1228, 303] on icon "toggle-expand" at bounding box center [1317, 303] width 13 height 13
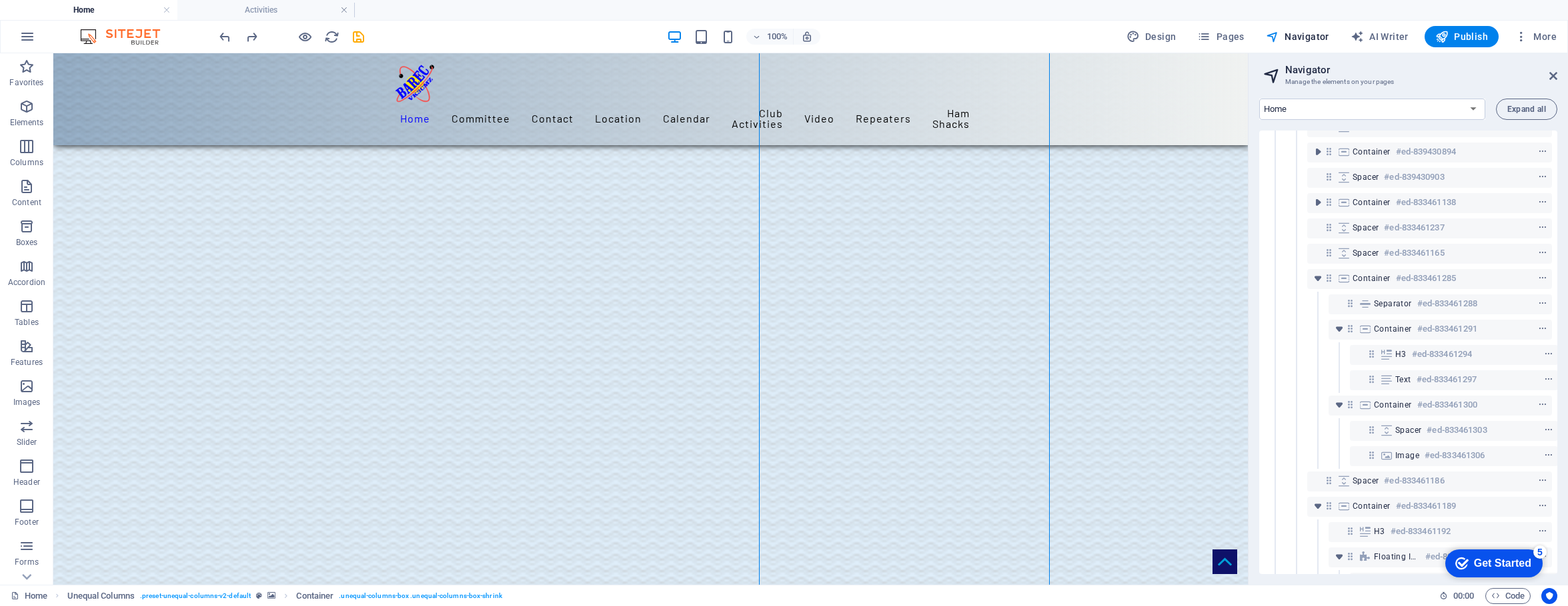
scroll to position [399, 0]
click at [1228, 279] on icon "toggle-expand" at bounding box center [1317, 277] width 13 height 13
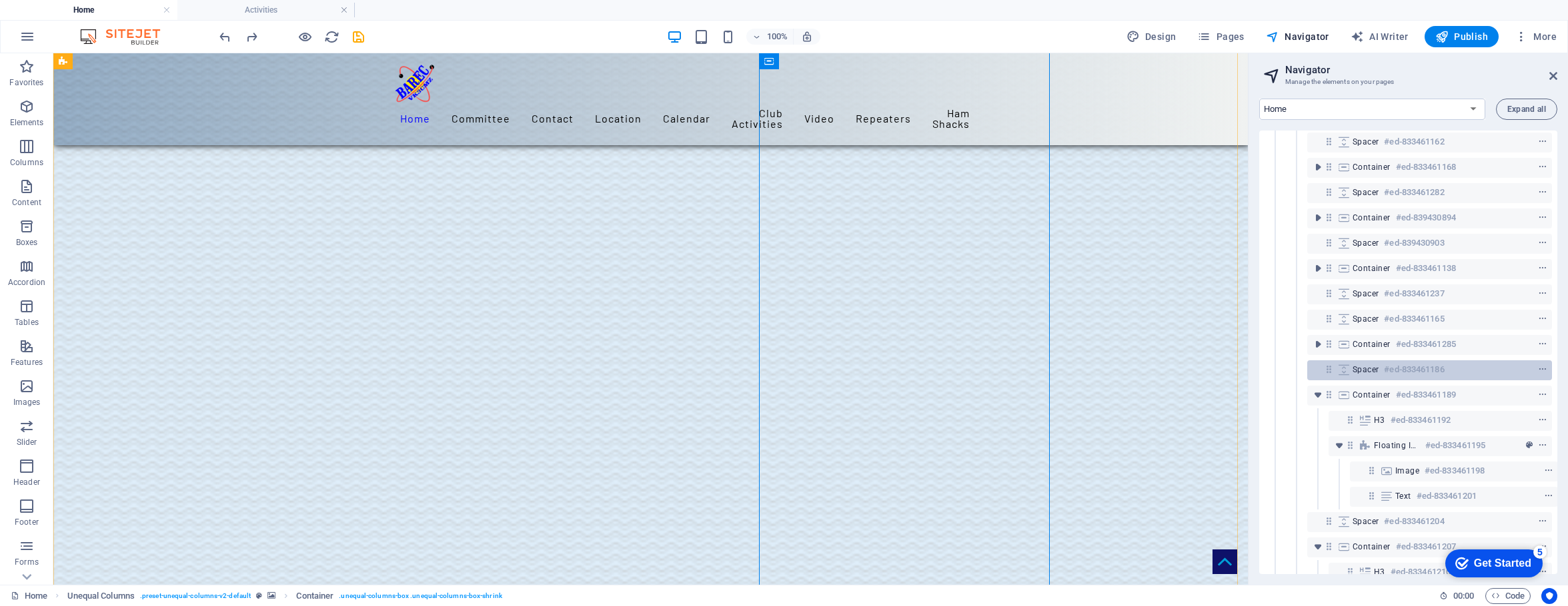
scroll to position [333, 0]
click at [1228, 396] on icon "toggle-expand" at bounding box center [1317, 394] width 13 height 13
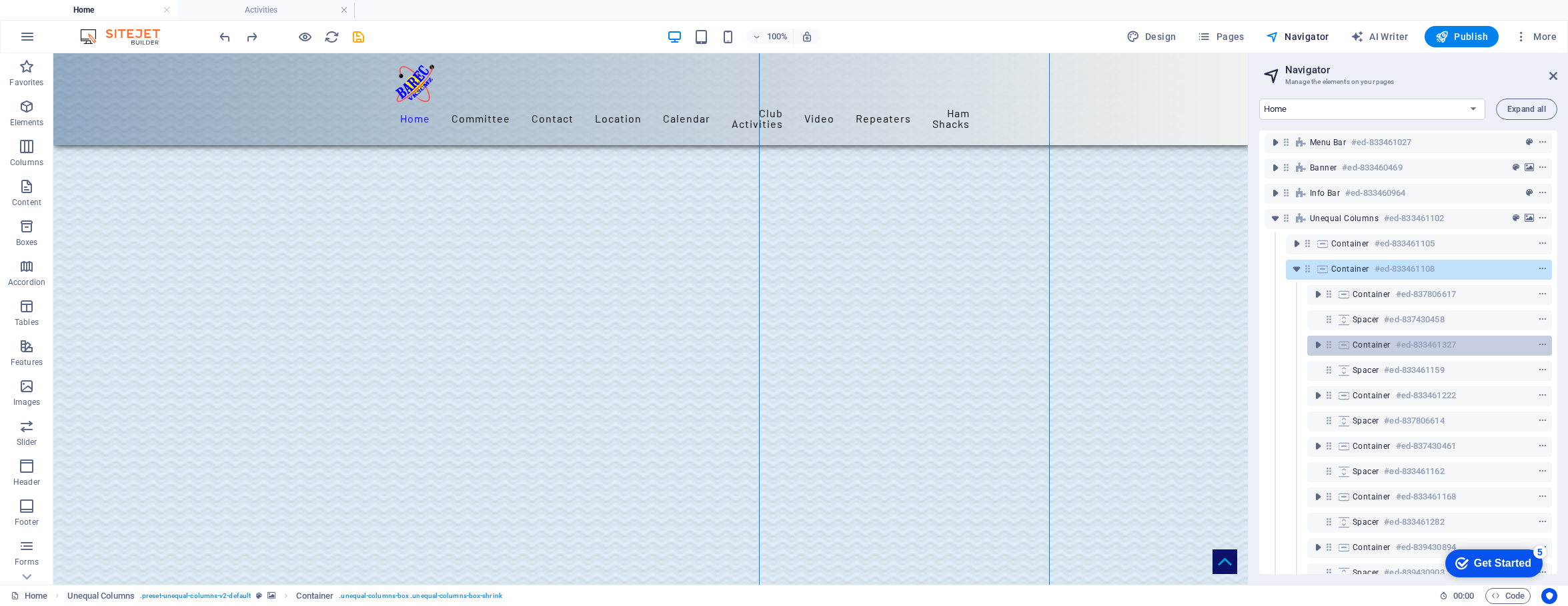
scroll to position [0, 0]
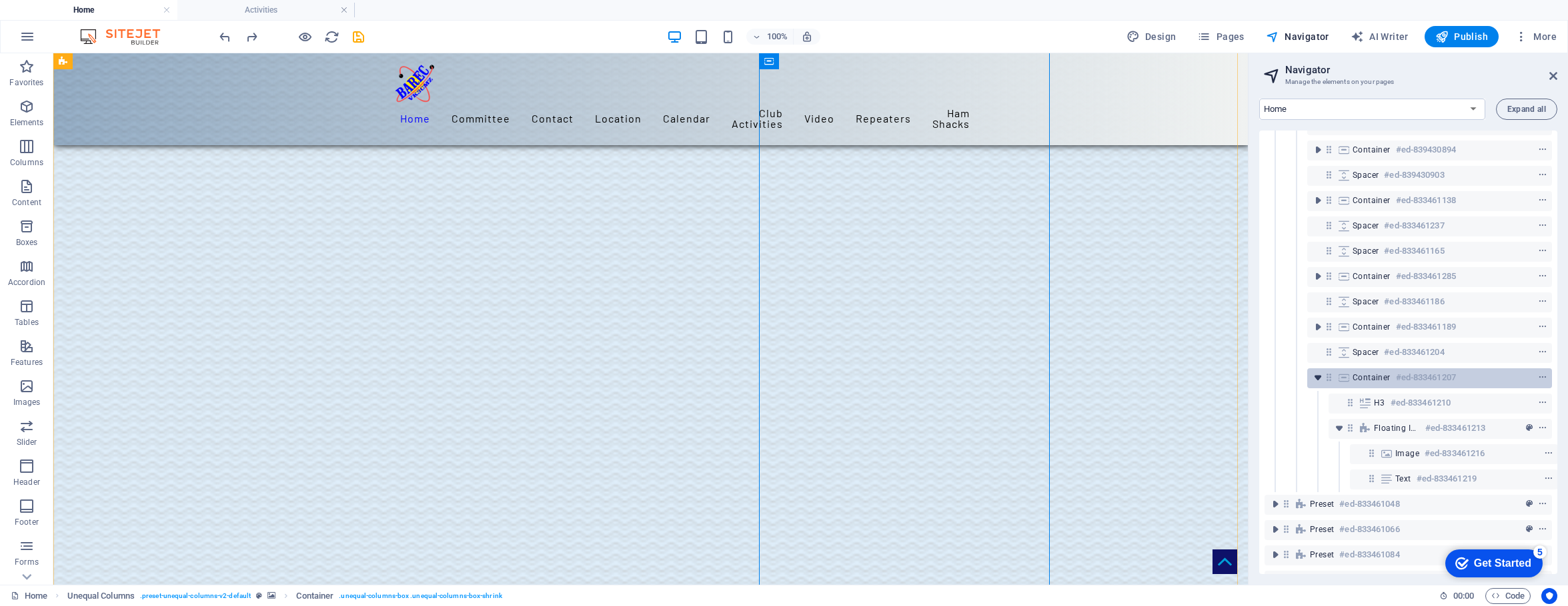
click at [1228, 378] on icon "toggle-expand" at bounding box center [1317, 377] width 13 height 13
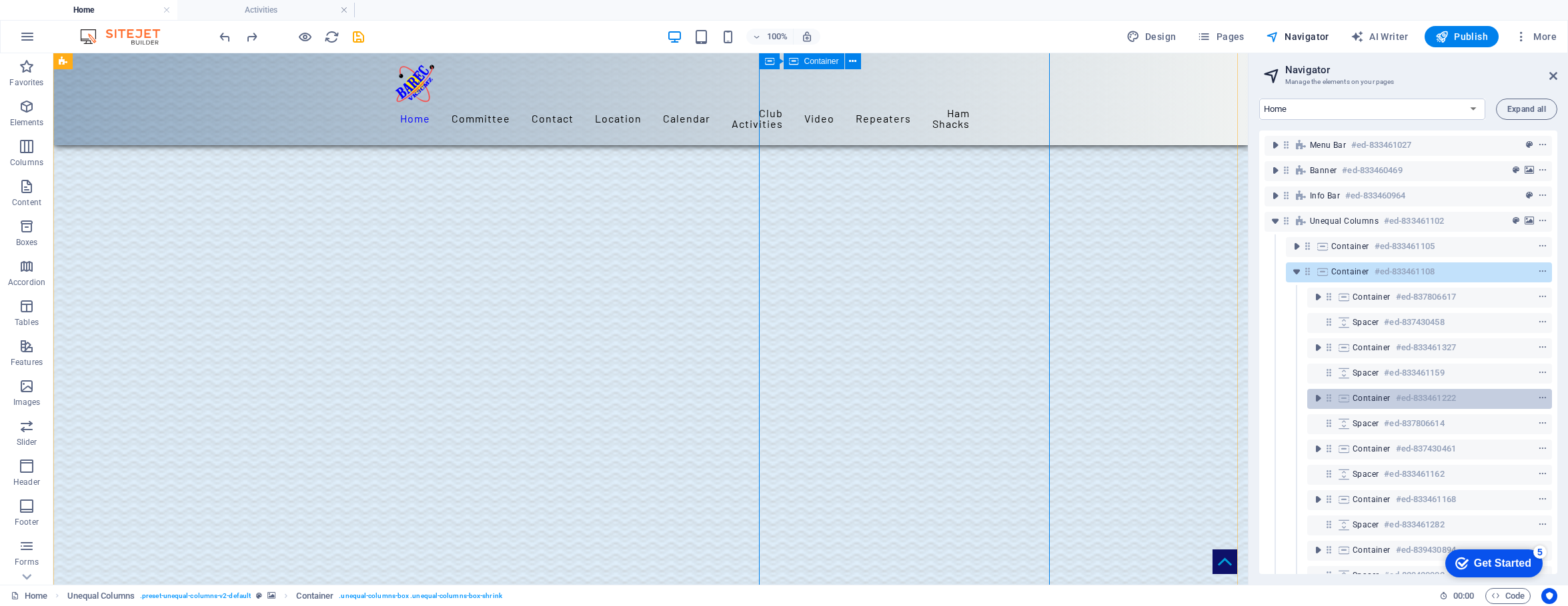
click at [1228, 396] on span "Container" at bounding box center [1370, 399] width 38 height 11
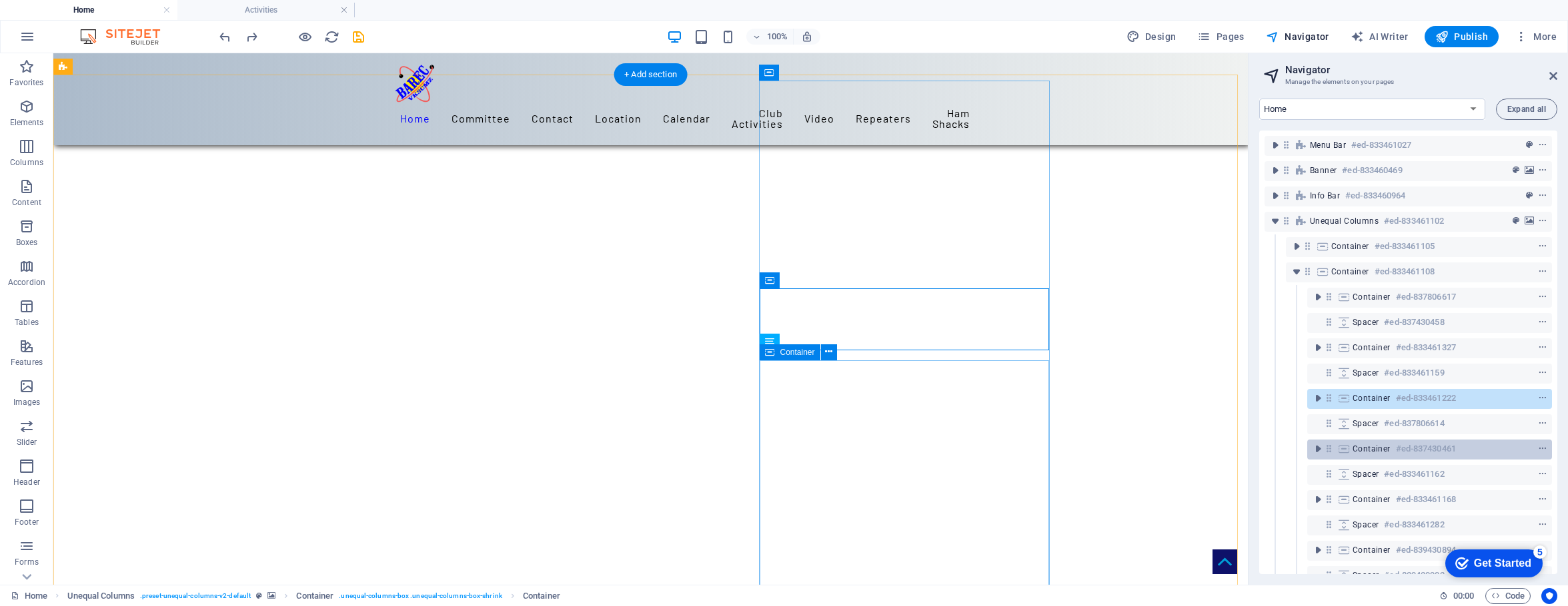
click at [1228, 450] on span "Container" at bounding box center [1370, 449] width 38 height 11
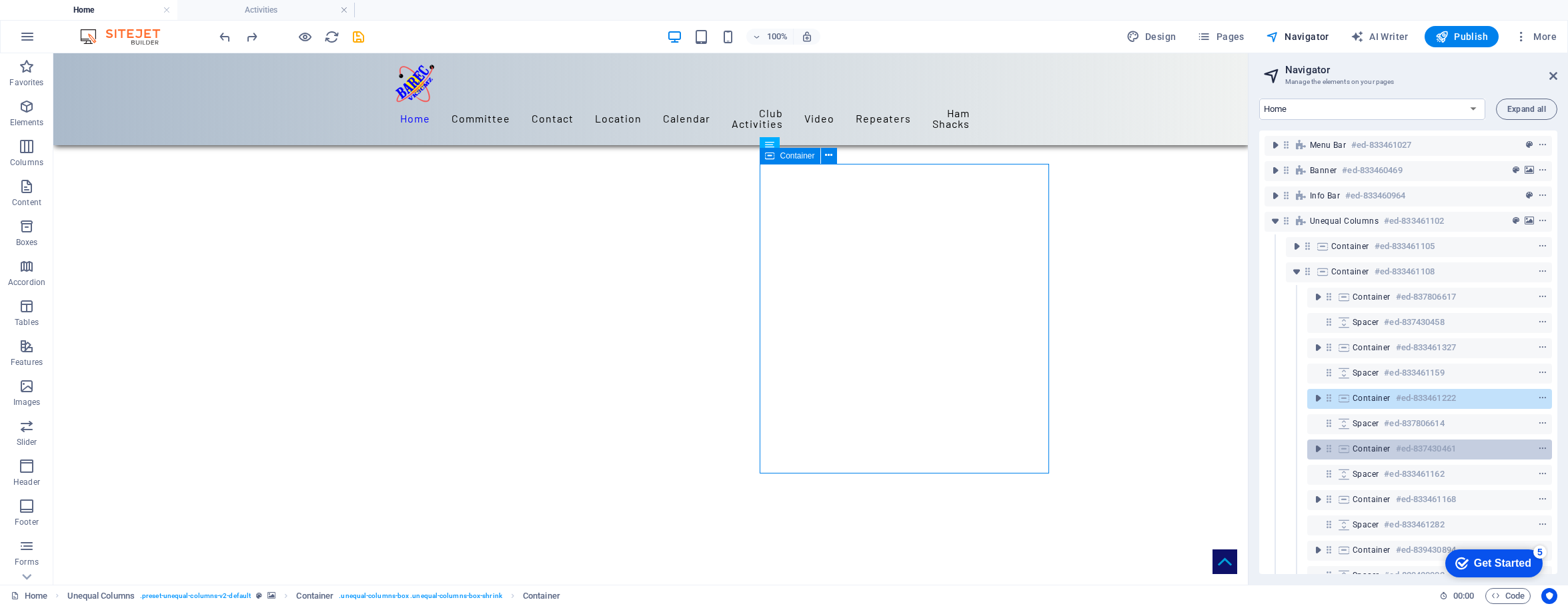
scroll to position [472, 0]
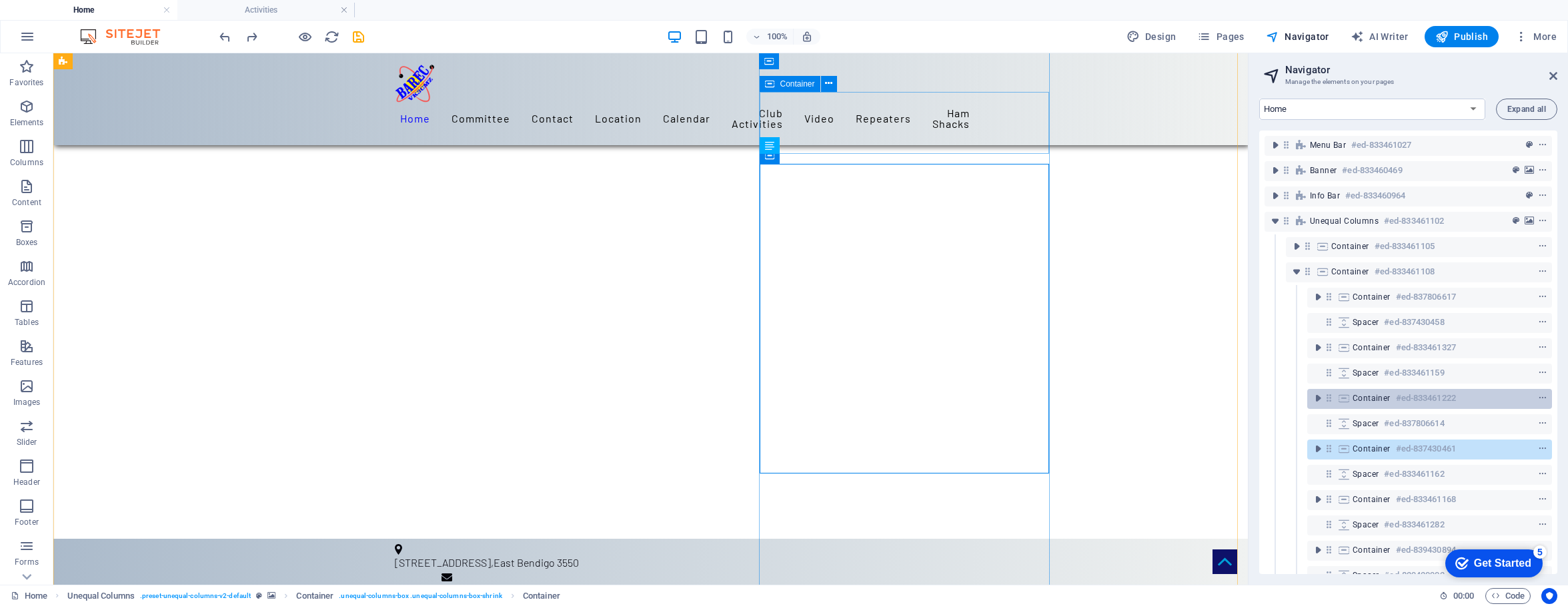
click at [1228, 394] on span "Container" at bounding box center [1370, 399] width 38 height 11
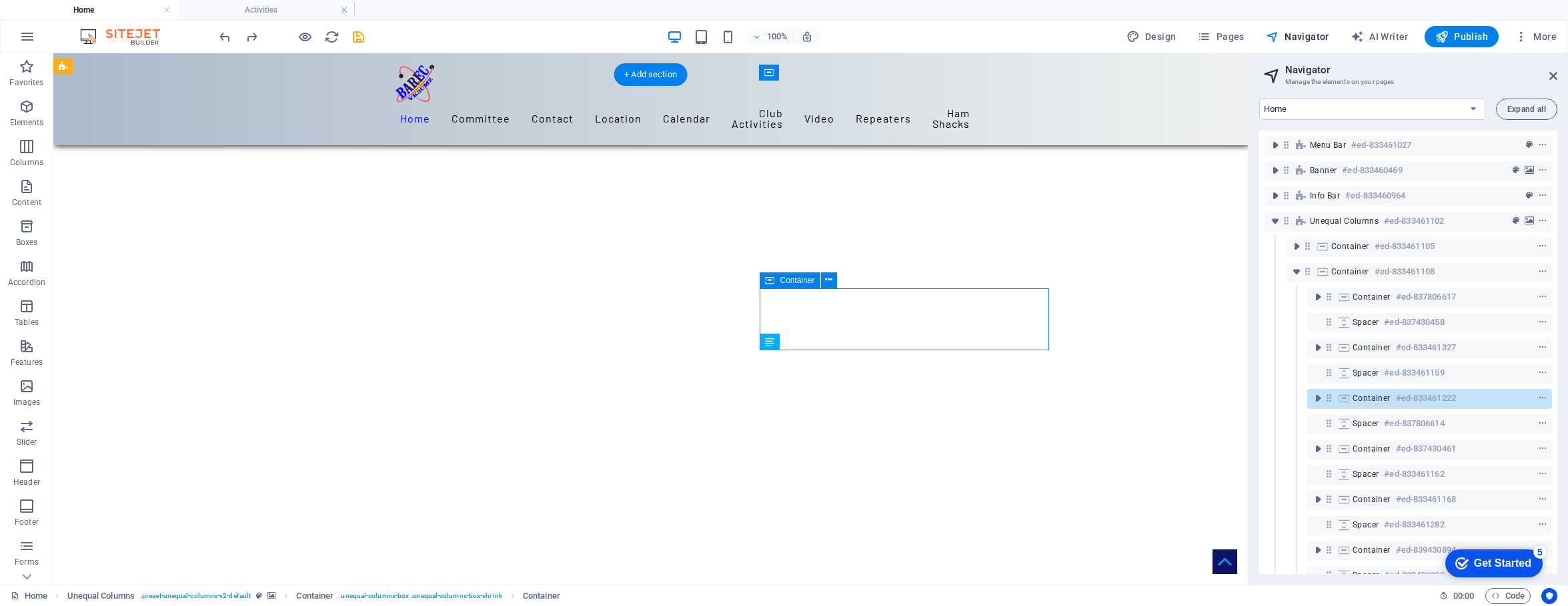
click at [1228, 399] on span "Container" at bounding box center [1370, 399] width 38 height 11
drag, startPoint x: 1357, startPoint y: 400, endPoint x: 1424, endPoint y: 396, distance: 67.1
click at [1228, 396] on div "Container #ed-833461222" at bounding box center [1418, 398] width 133 height 16
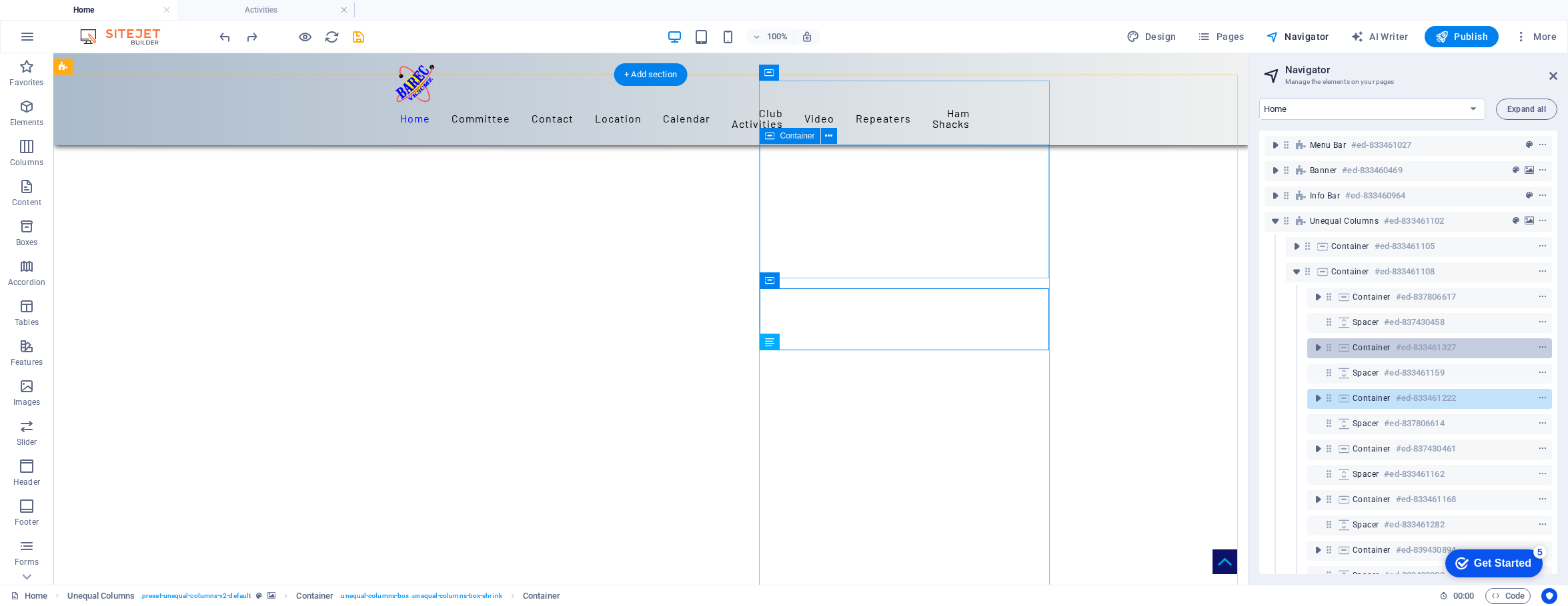
click at [1228, 344] on span "Container" at bounding box center [1370, 348] width 38 height 11
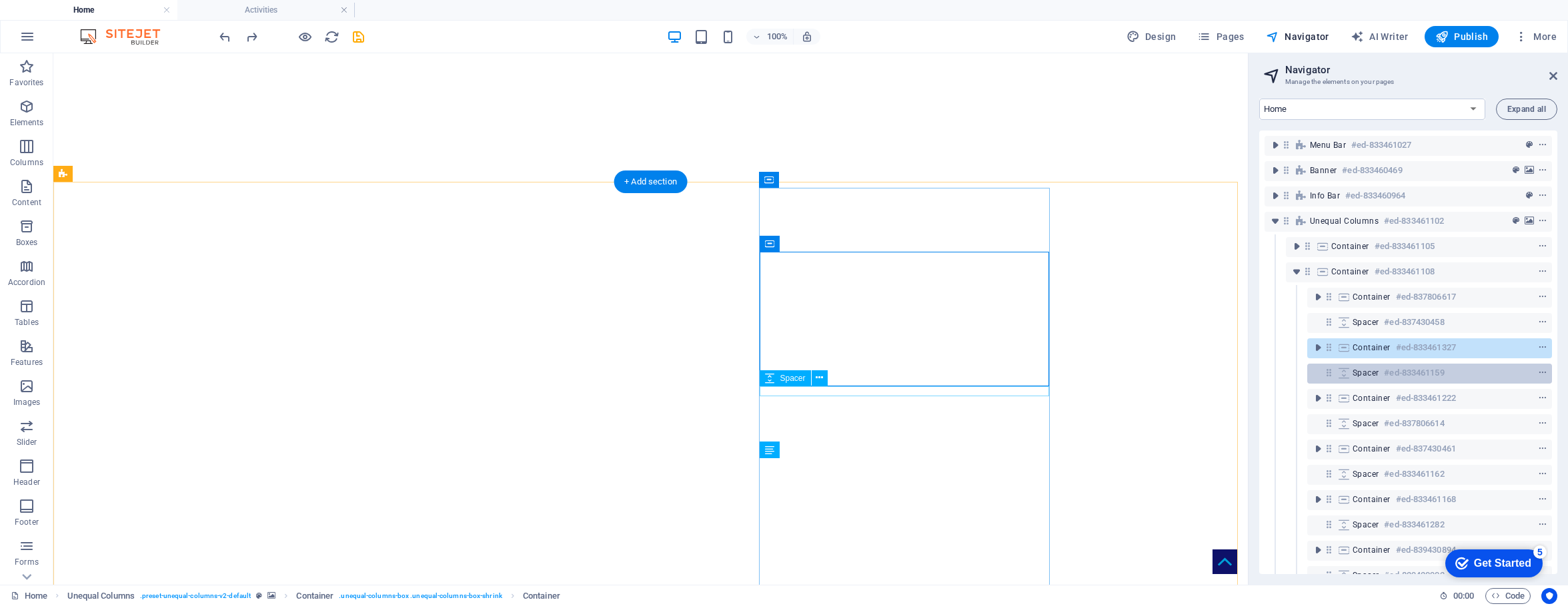
click at [1228, 375] on span "Spacer" at bounding box center [1365, 373] width 26 height 11
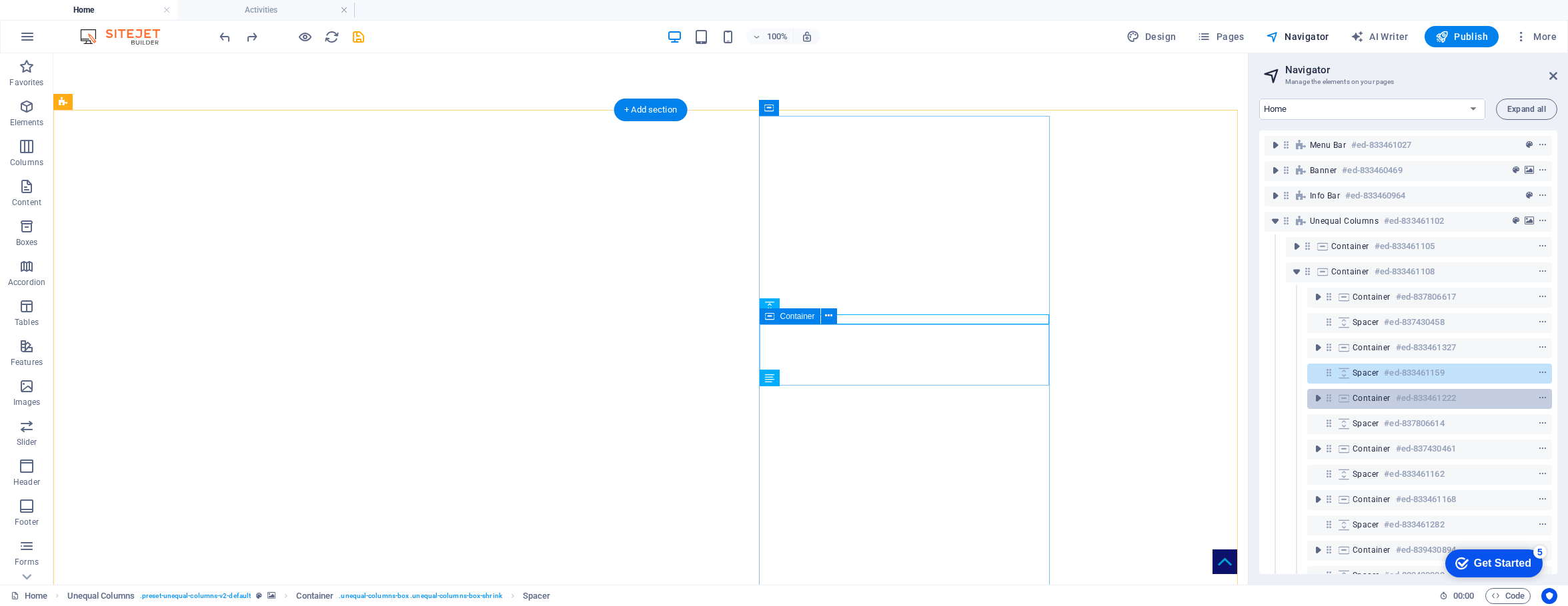
click at [1228, 396] on span "Container" at bounding box center [1370, 399] width 38 height 11
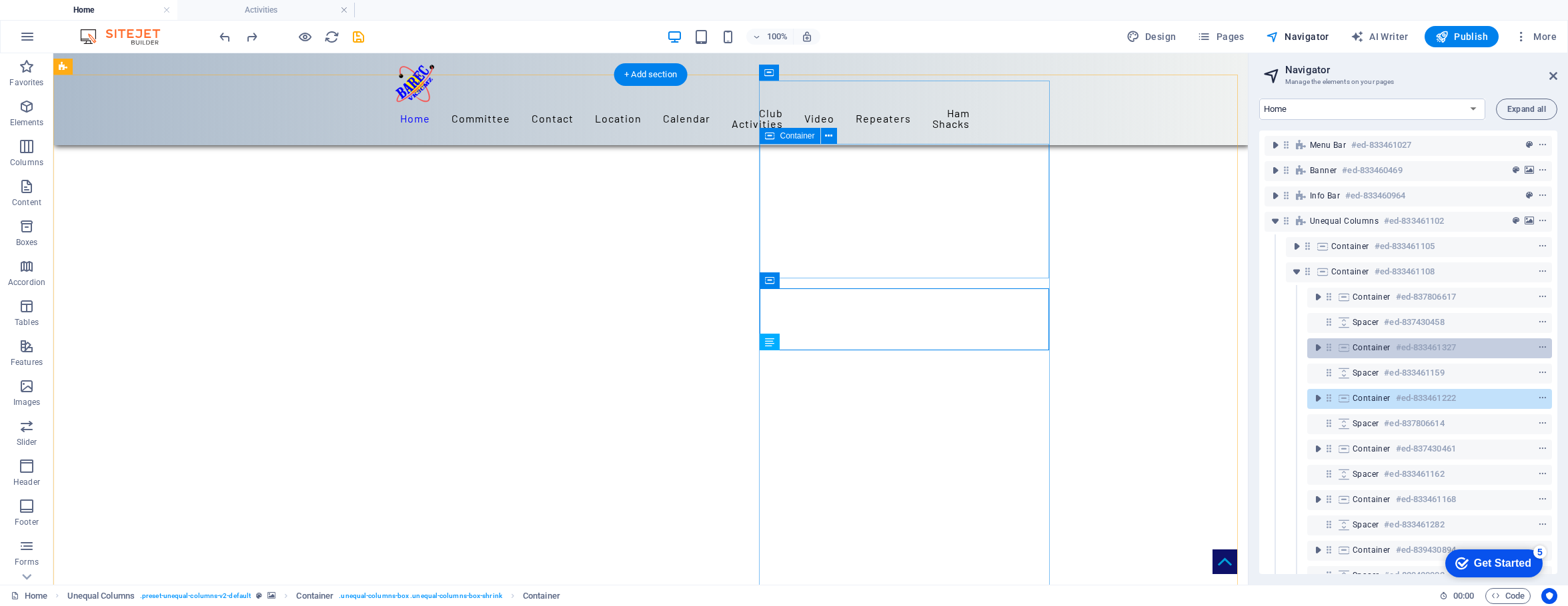
click at [1228, 343] on span "Container" at bounding box center [1370, 348] width 38 height 11
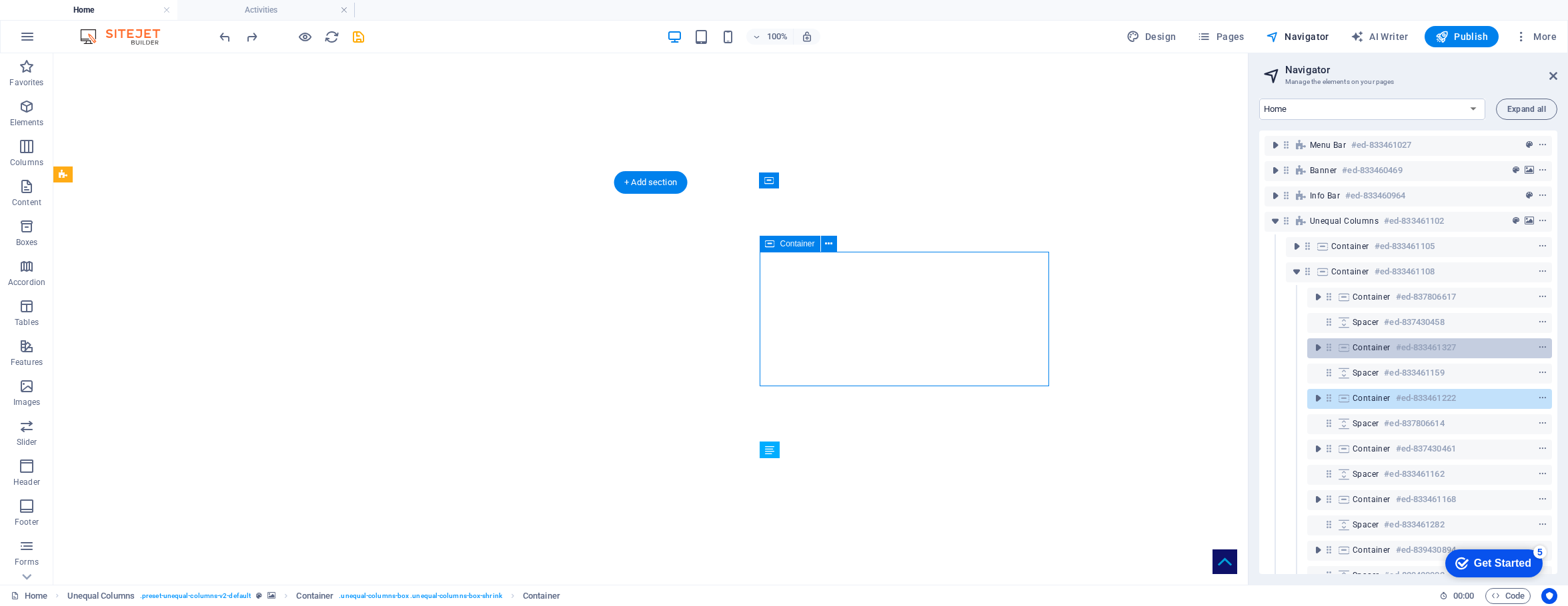
scroll to position [168, 0]
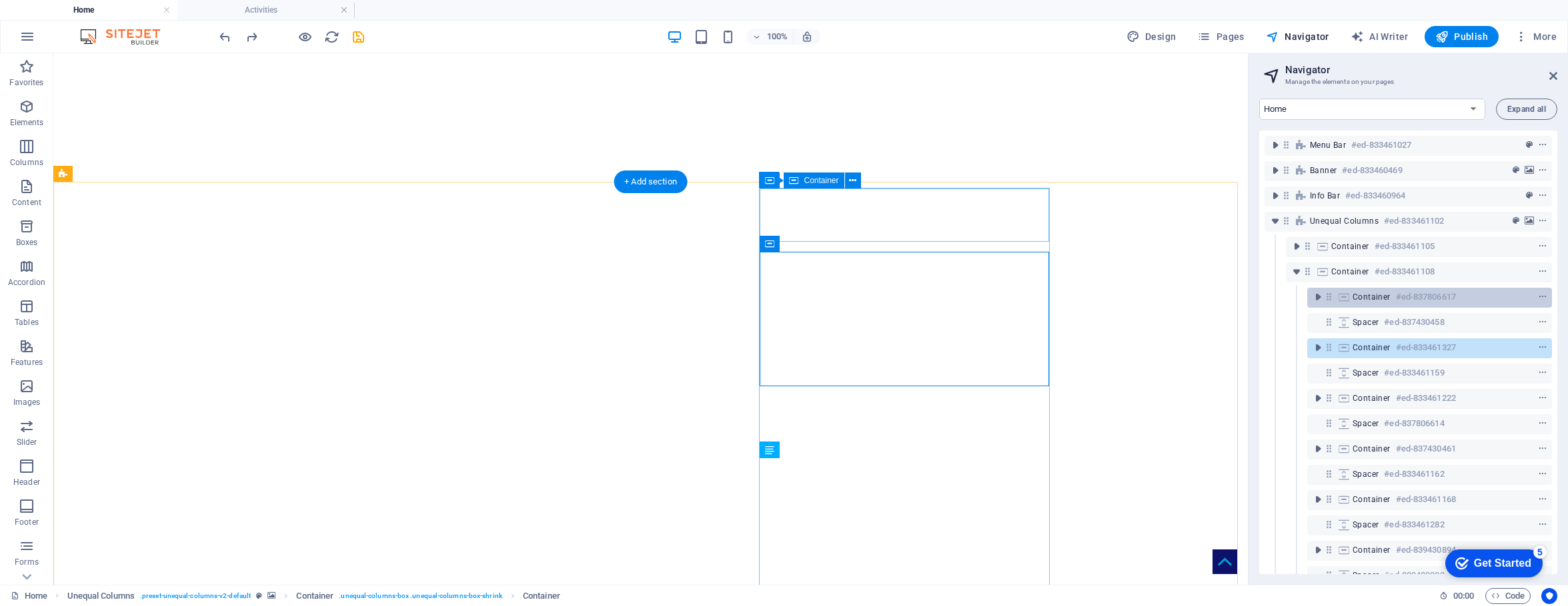
click at [1228, 296] on span "Container" at bounding box center [1370, 297] width 38 height 11
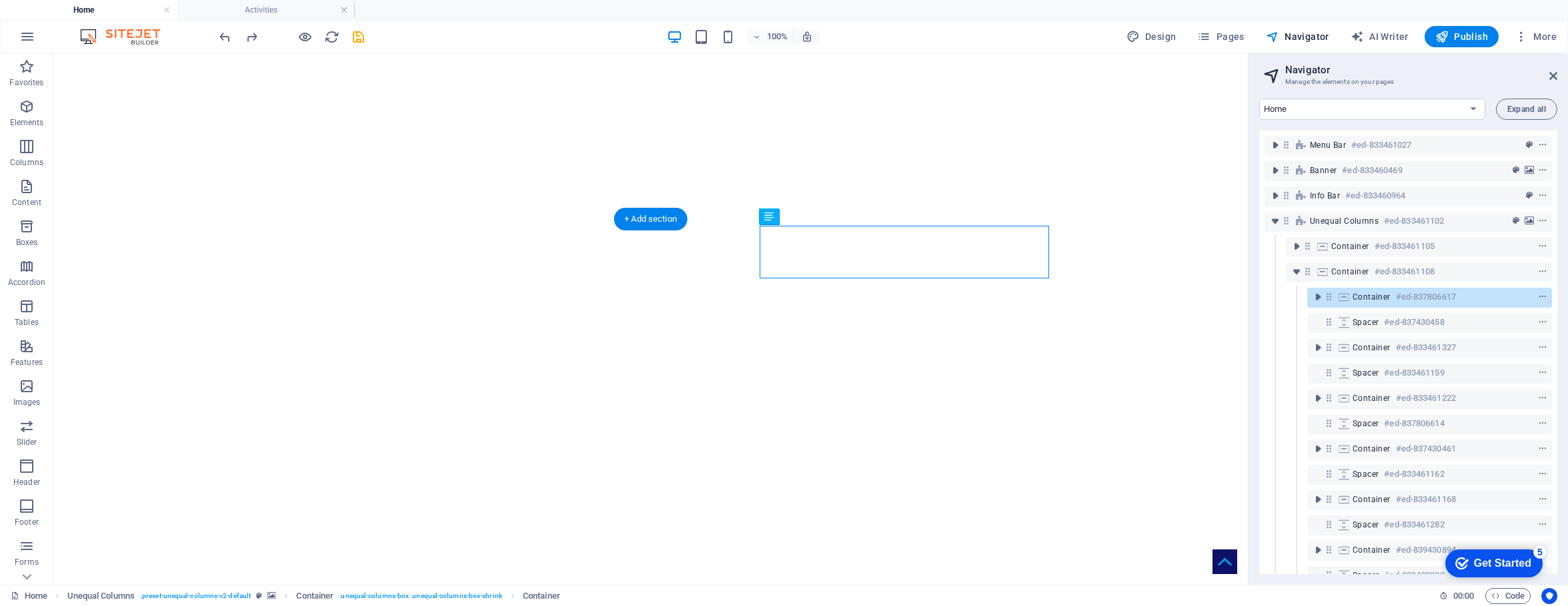
scroll to position [130, 0]
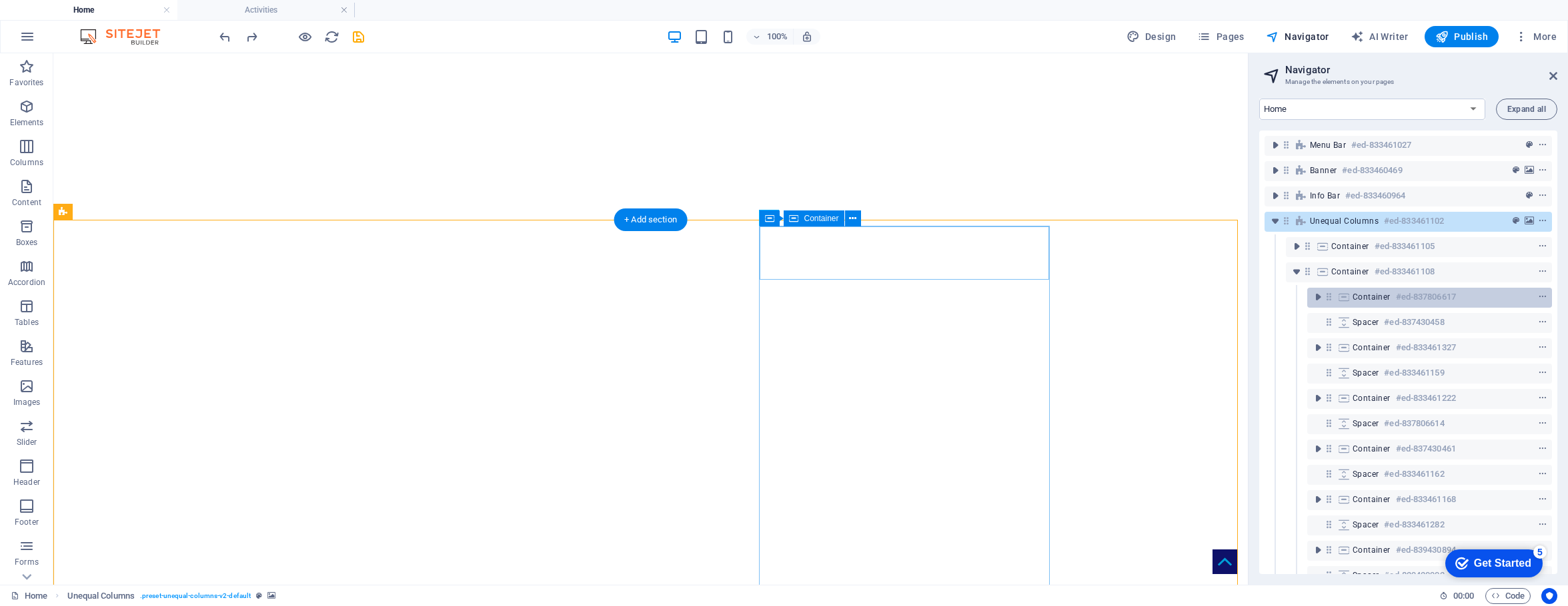
click at [1228, 294] on span "Container" at bounding box center [1370, 297] width 38 height 11
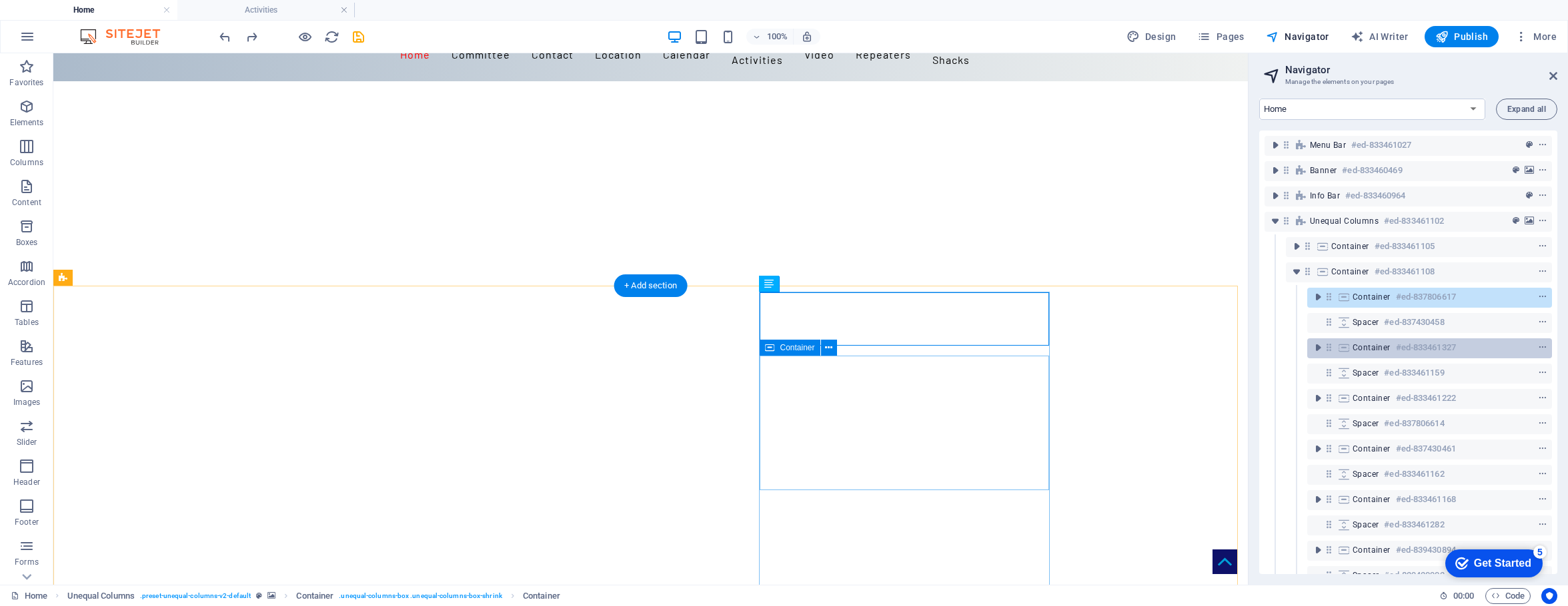
click at [1228, 347] on span "Container" at bounding box center [1370, 348] width 38 height 11
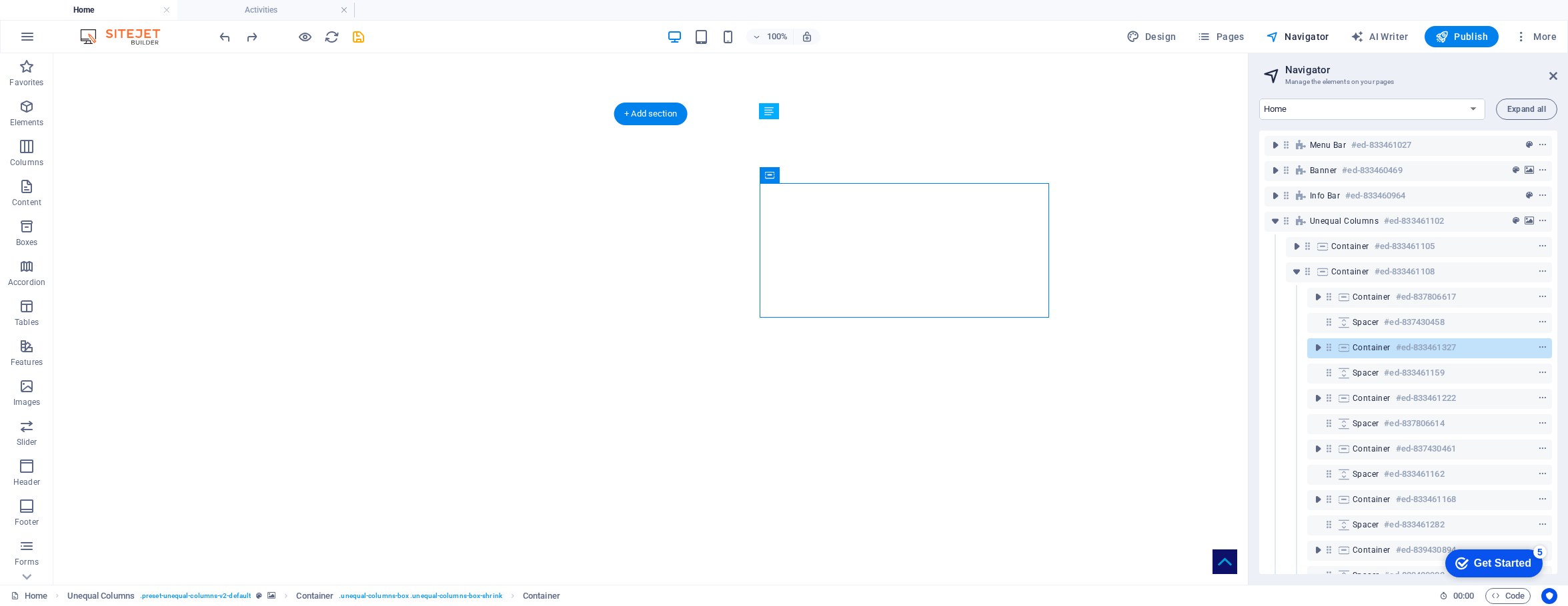
scroll to position [234, 0]
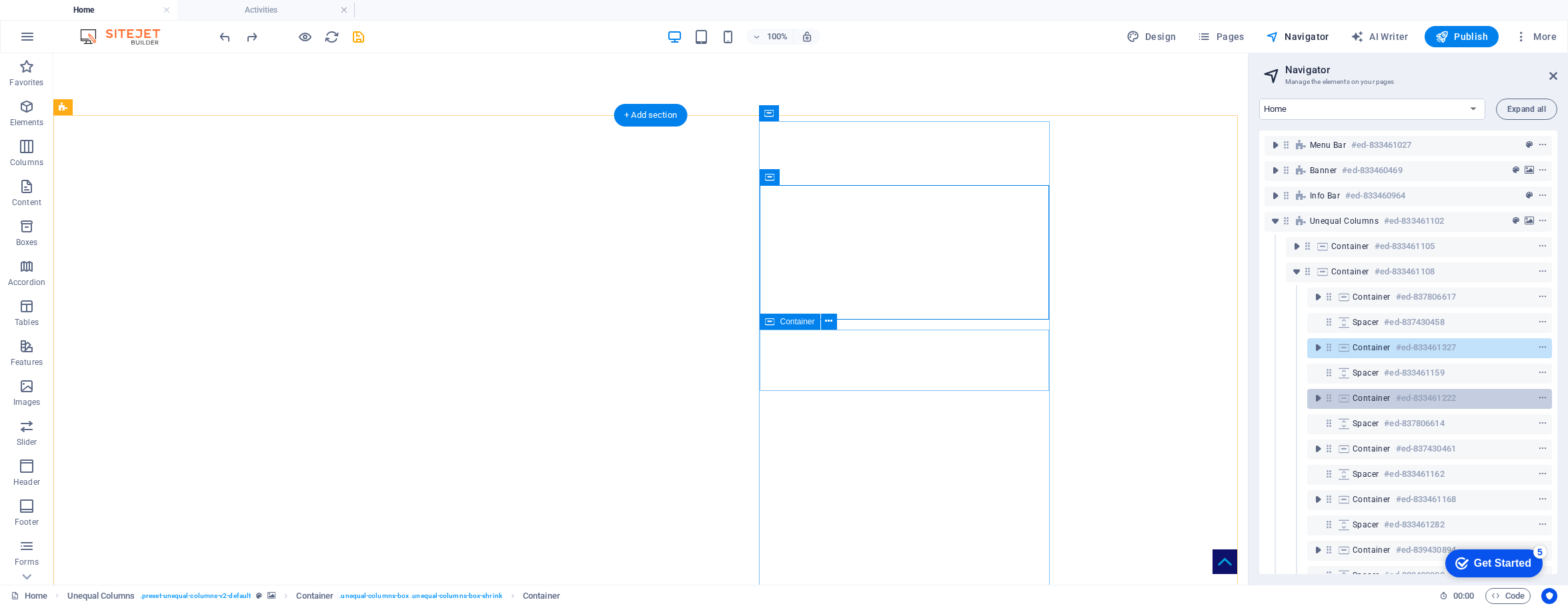
click at [1228, 400] on span "Container" at bounding box center [1370, 399] width 38 height 11
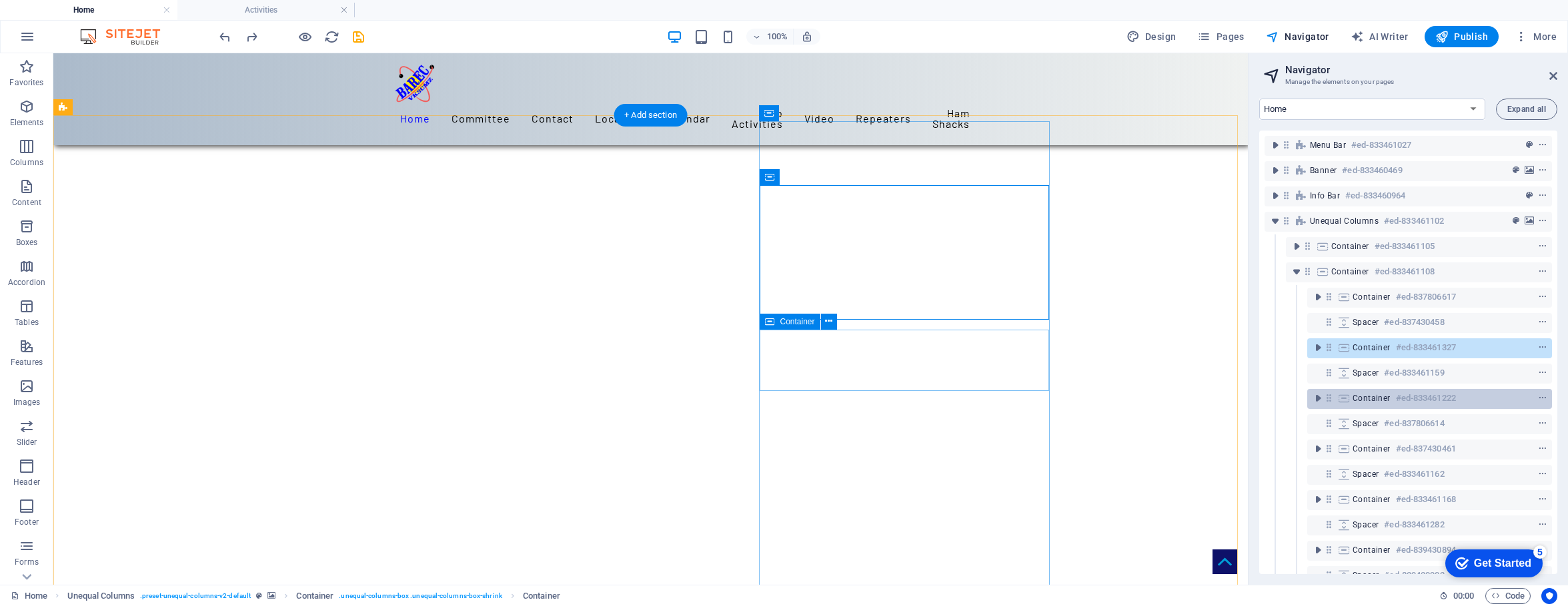
scroll to position [276, 0]
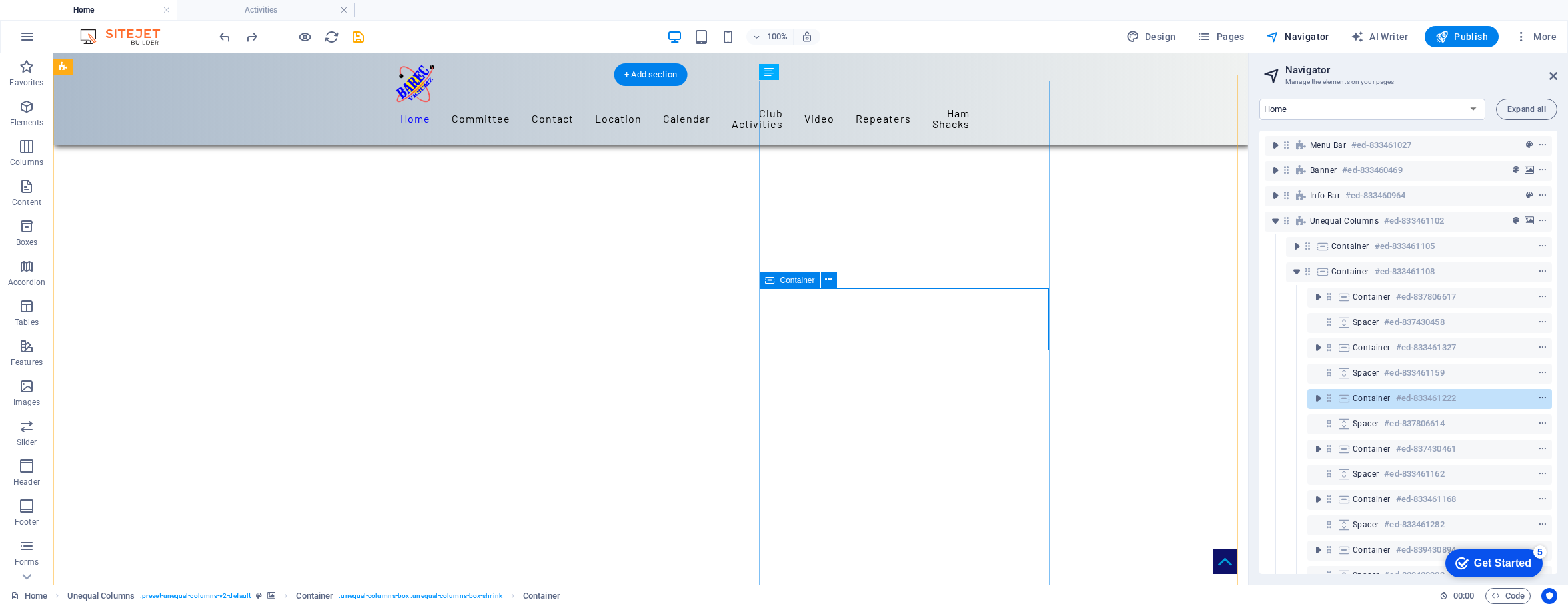
click at [1228, 396] on icon "context-menu" at bounding box center [1543, 399] width 9 height 9
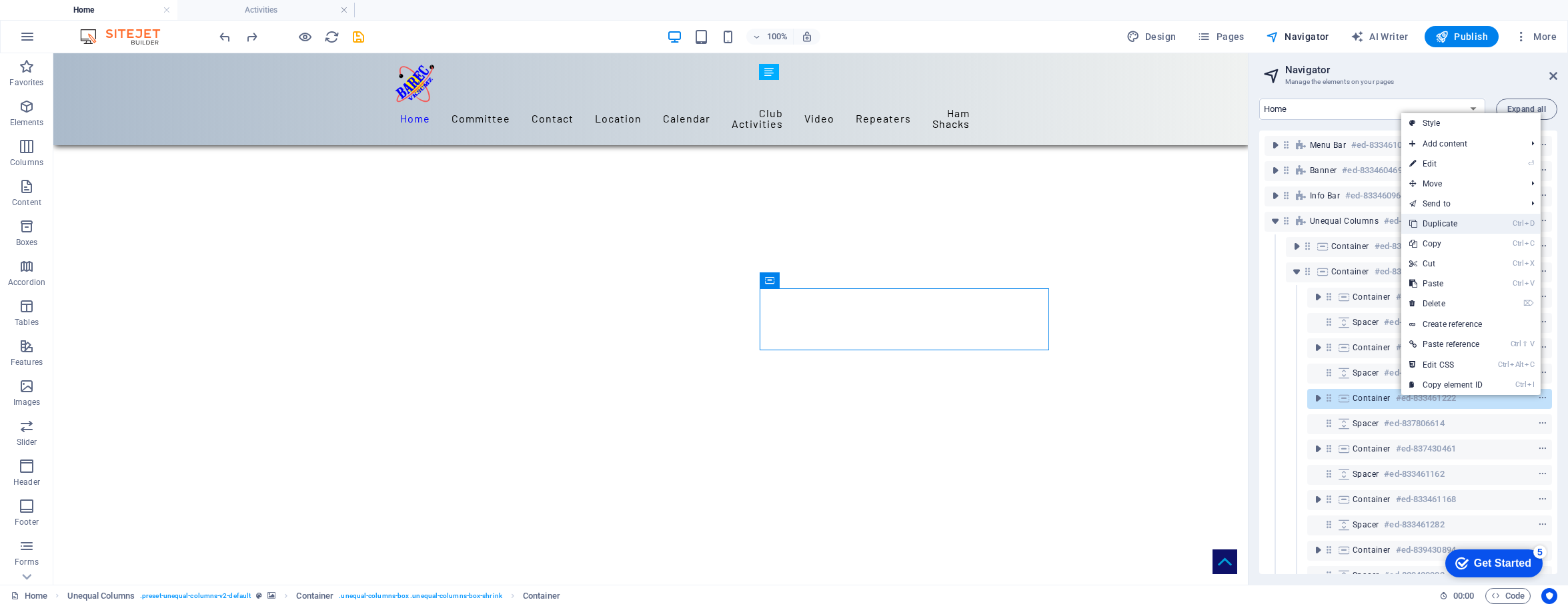
click at [1228, 220] on link "Ctrl D Duplicate" at bounding box center [1446, 224] width 89 height 20
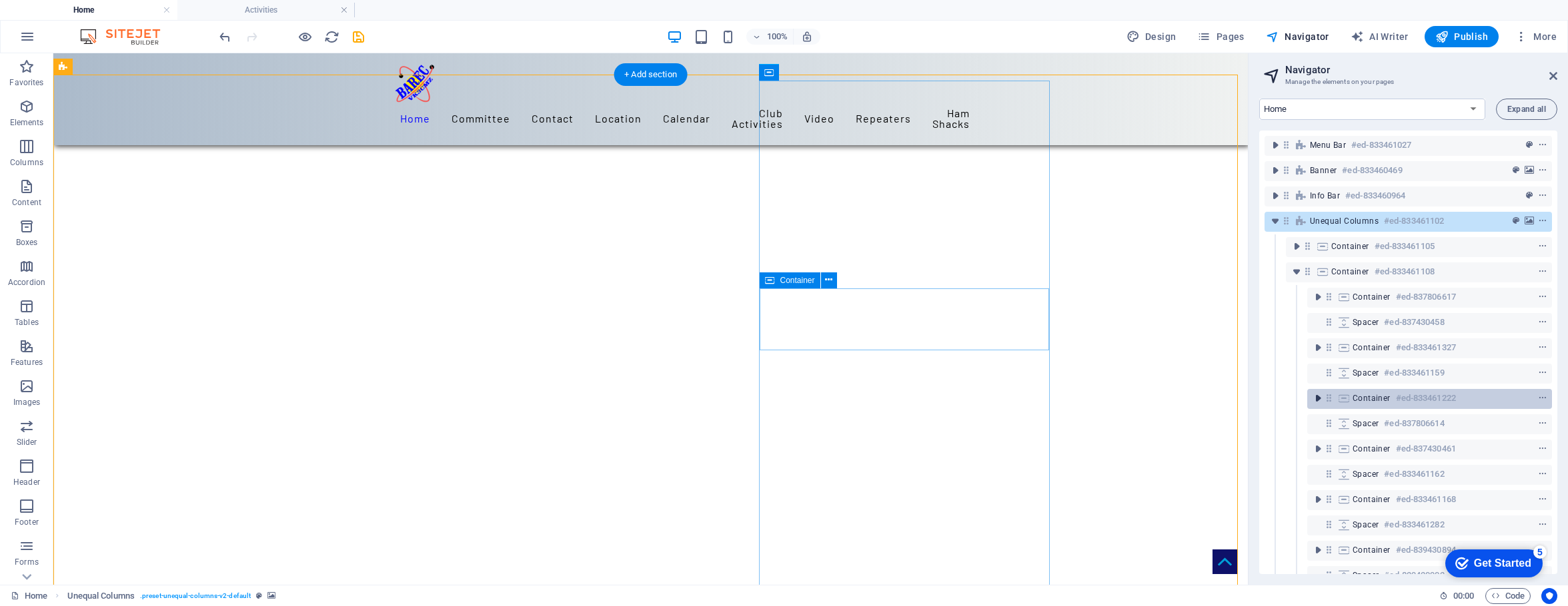
click at [1228, 397] on icon "toggle-expand" at bounding box center [1317, 398] width 13 height 13
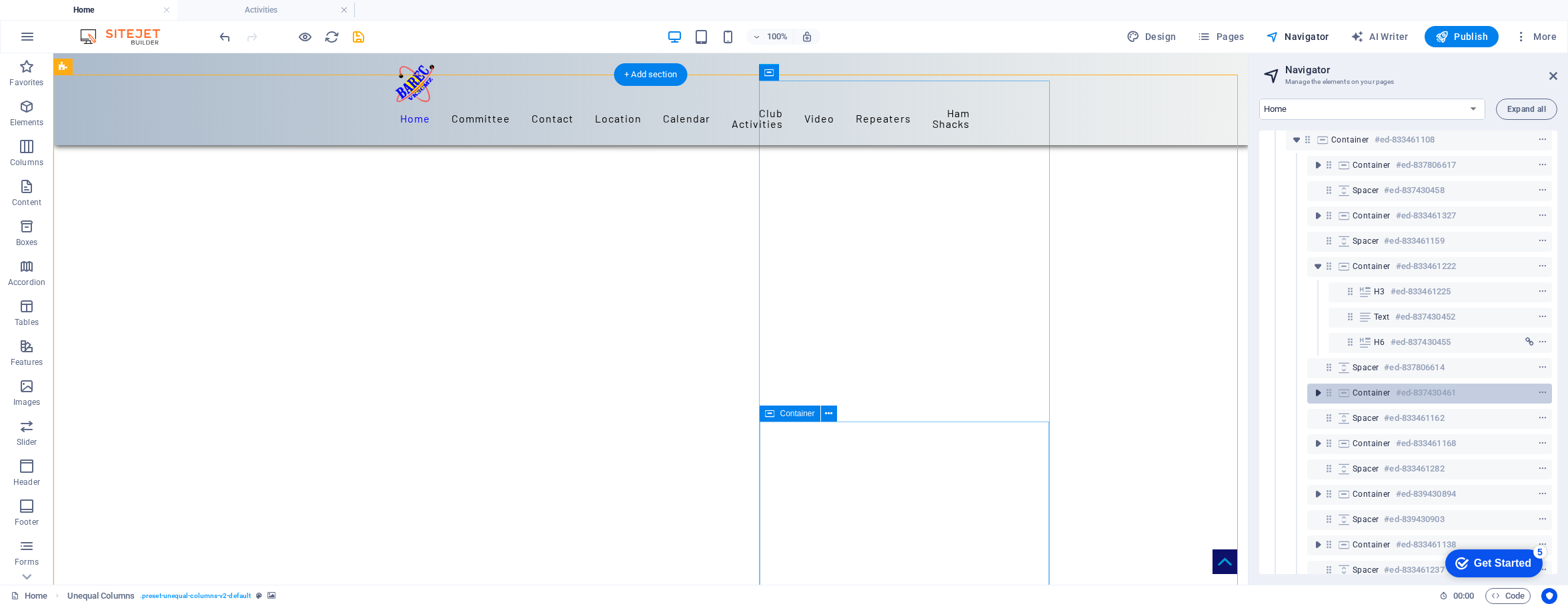
click at [1228, 394] on icon "toggle-expand" at bounding box center [1317, 392] width 13 height 13
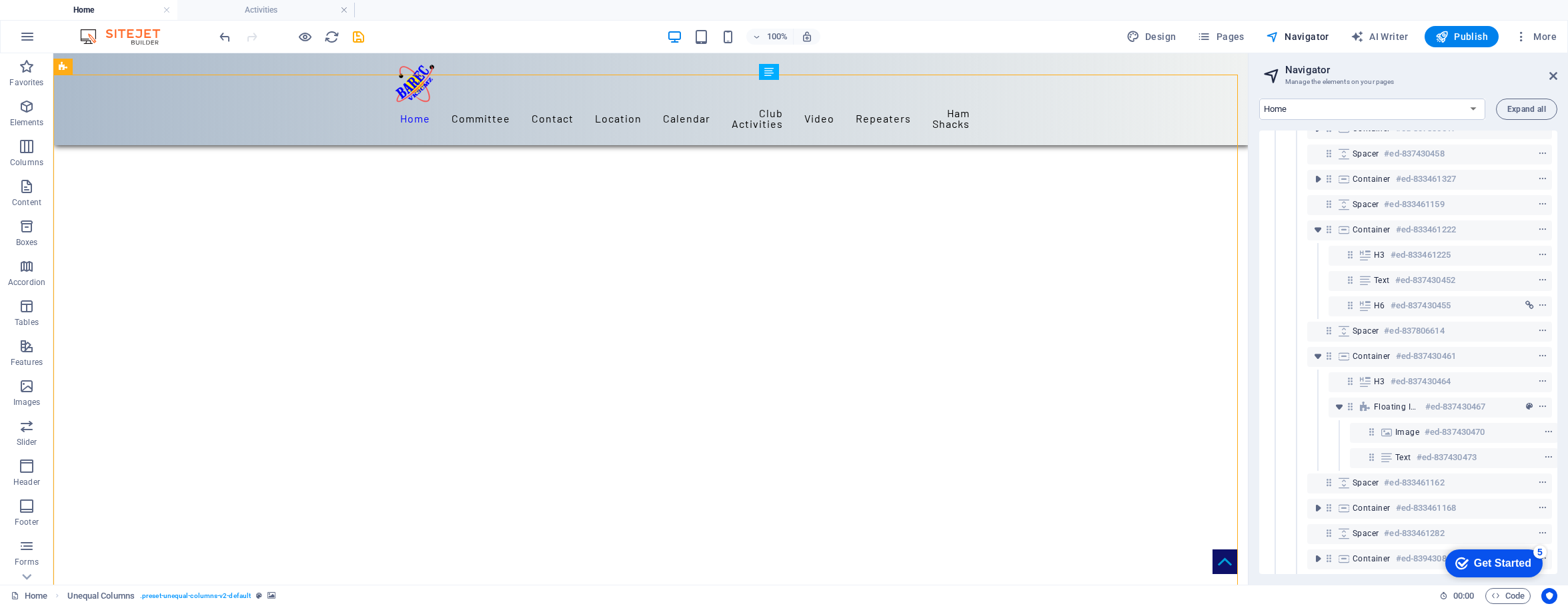
scroll to position [169, 0]
click at [224, 33] on icon "undo" at bounding box center [225, 37] width 15 height 15
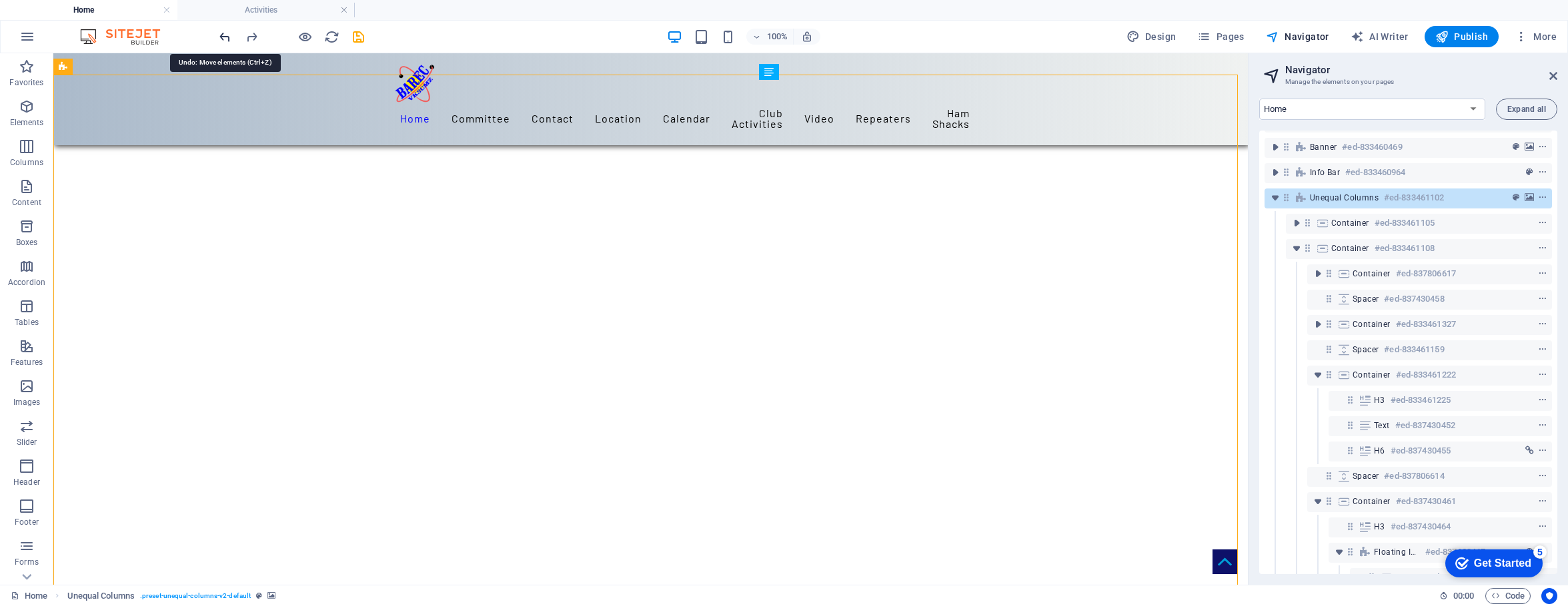
scroll to position [0, 0]
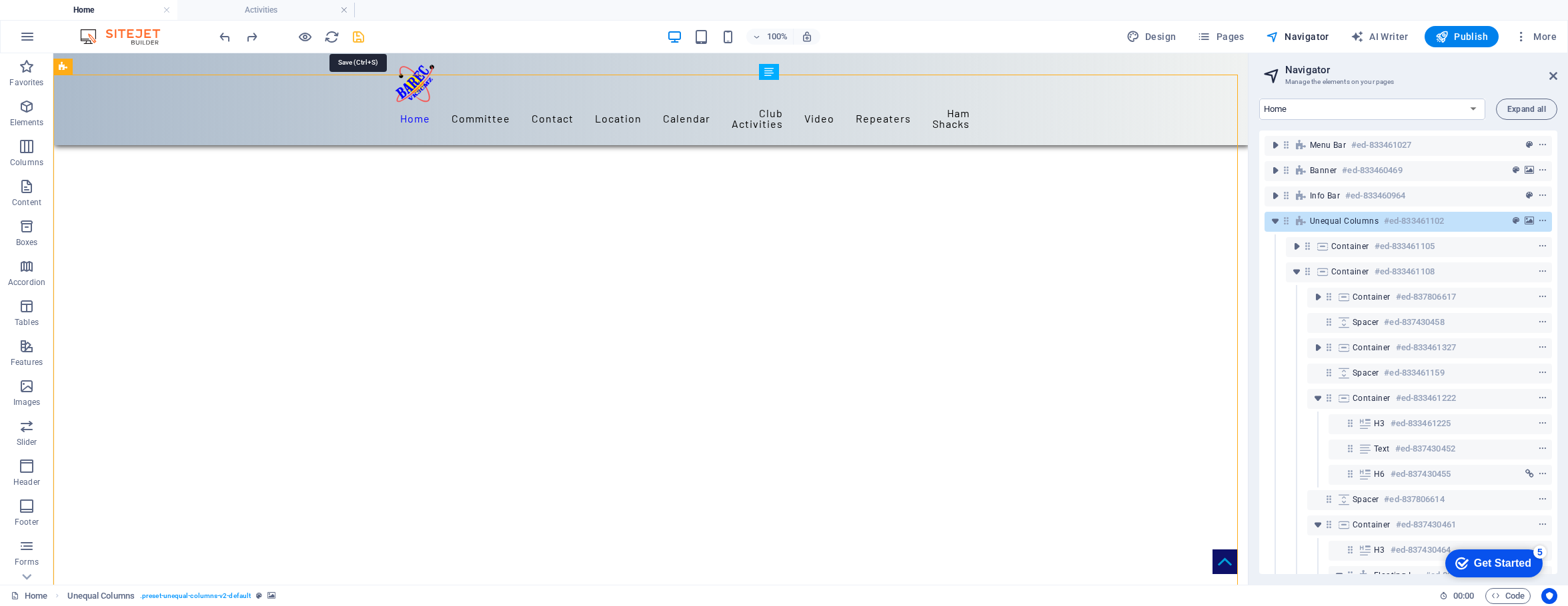
click at [357, 35] on icon "save" at bounding box center [358, 37] width 15 height 15
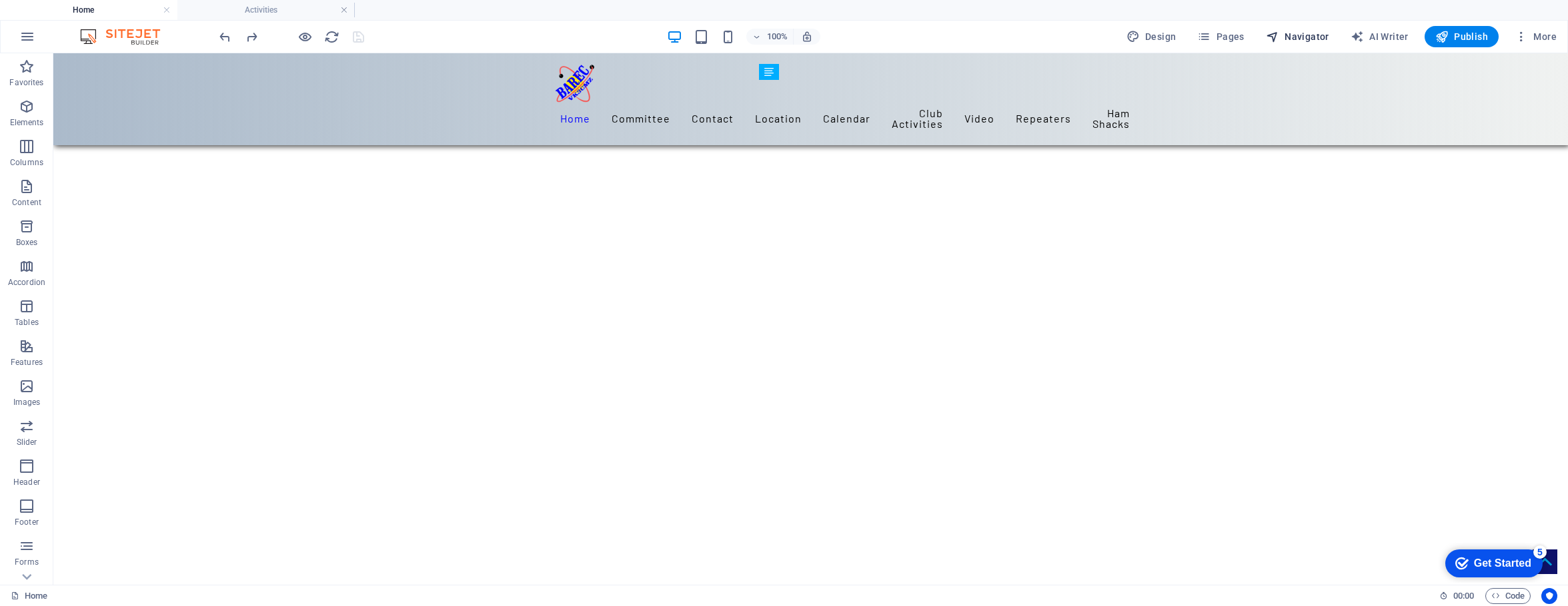
click at [1228, 38] on span "Navigator" at bounding box center [1297, 36] width 63 height 13
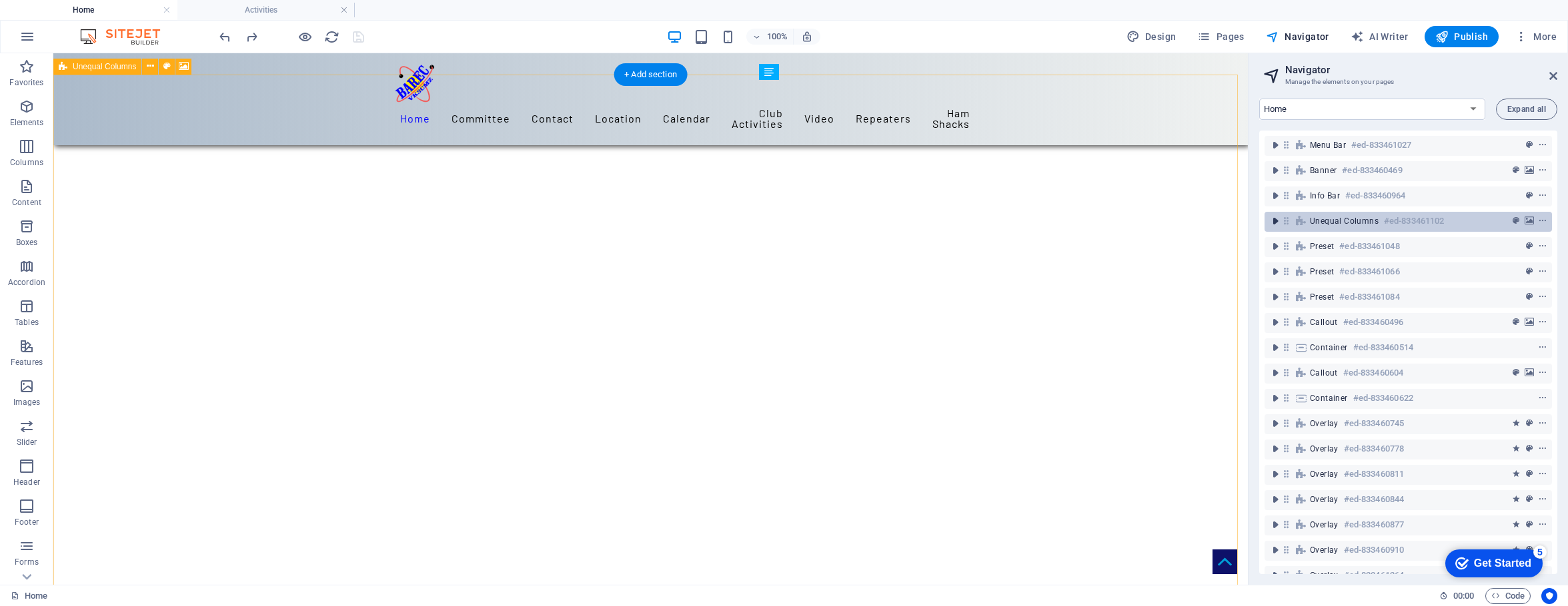
click at [1228, 218] on icon "toggle-expand" at bounding box center [1274, 220] width 13 height 13
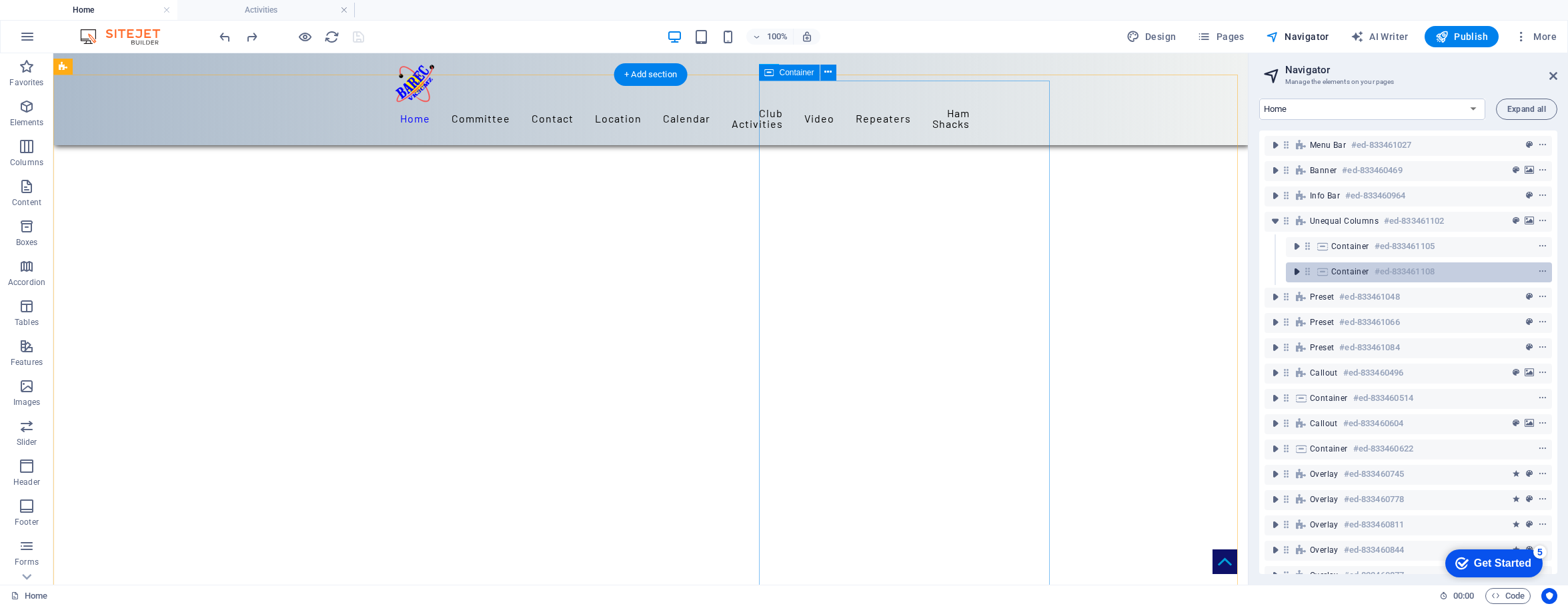
click at [1228, 273] on icon "toggle-expand" at bounding box center [1296, 271] width 13 height 13
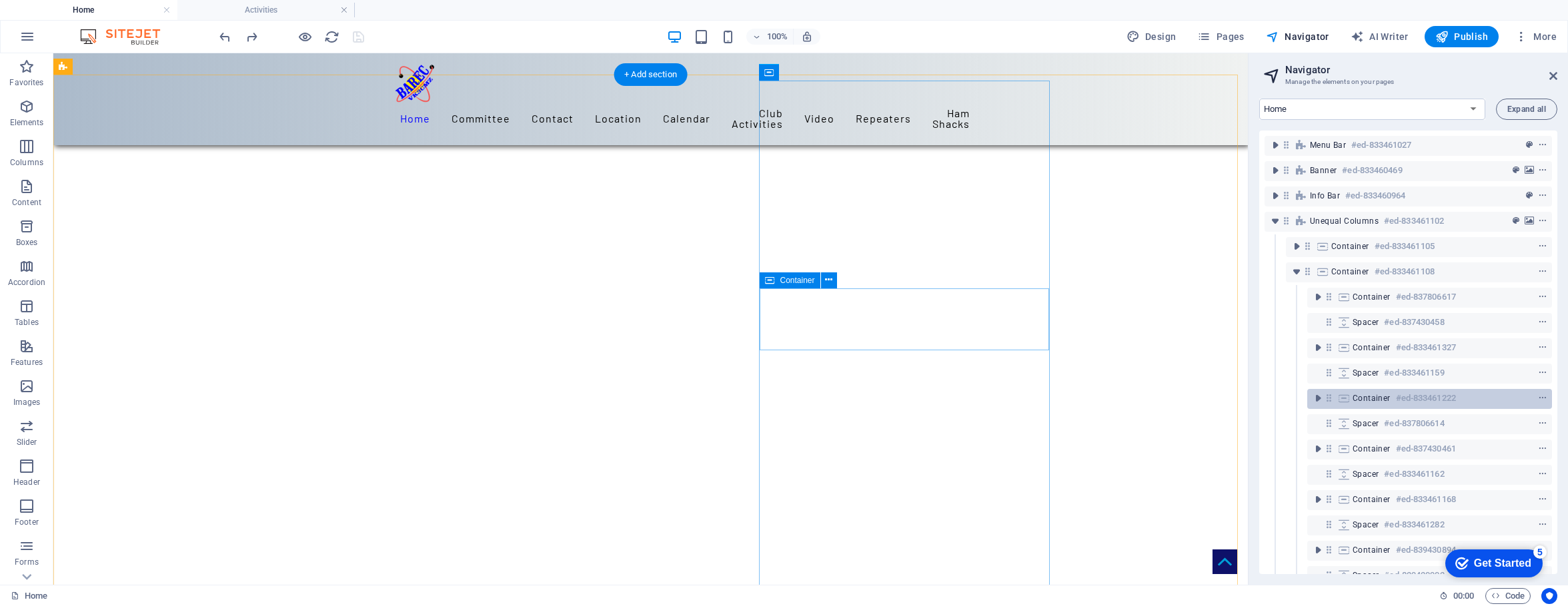
click at [1228, 396] on span "Container" at bounding box center [1370, 399] width 38 height 11
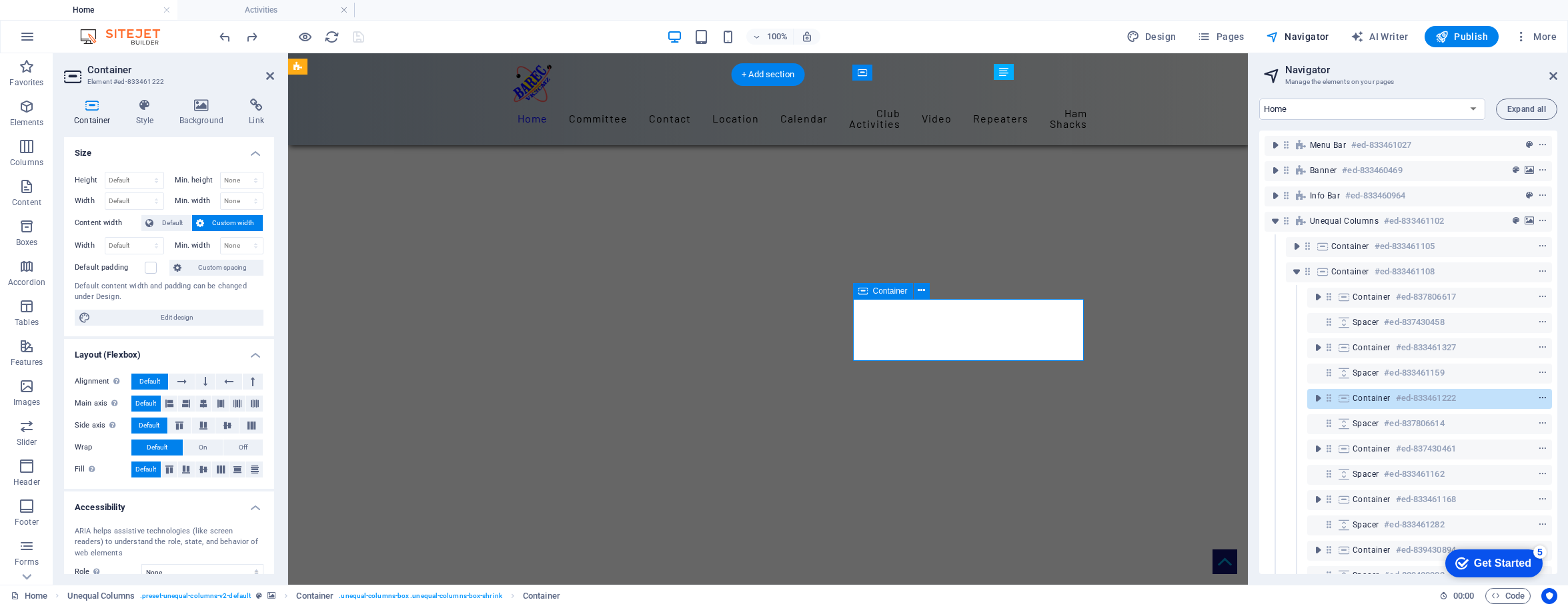
click at [1228, 396] on icon "context-menu" at bounding box center [1543, 399] width 9 height 9
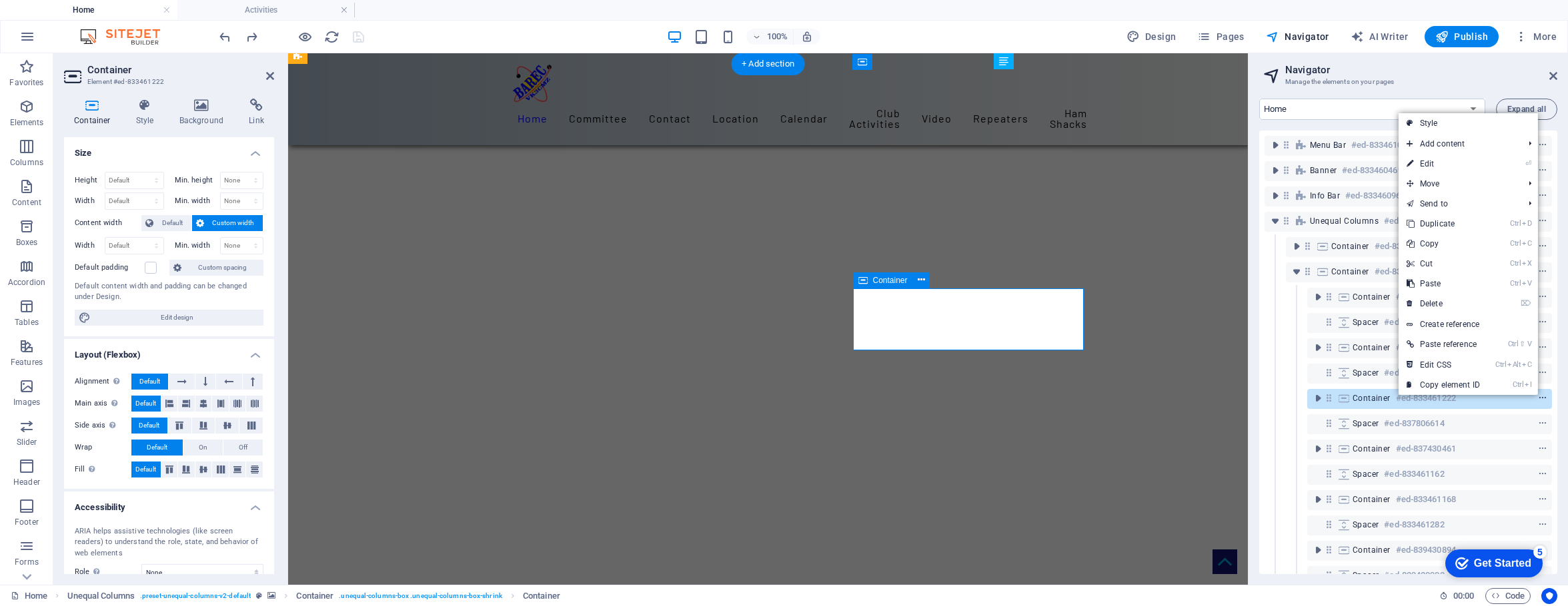
scroll to position [286, 0]
click at [1228, 241] on link "Ctrl C Copy" at bounding box center [1443, 244] width 89 height 20
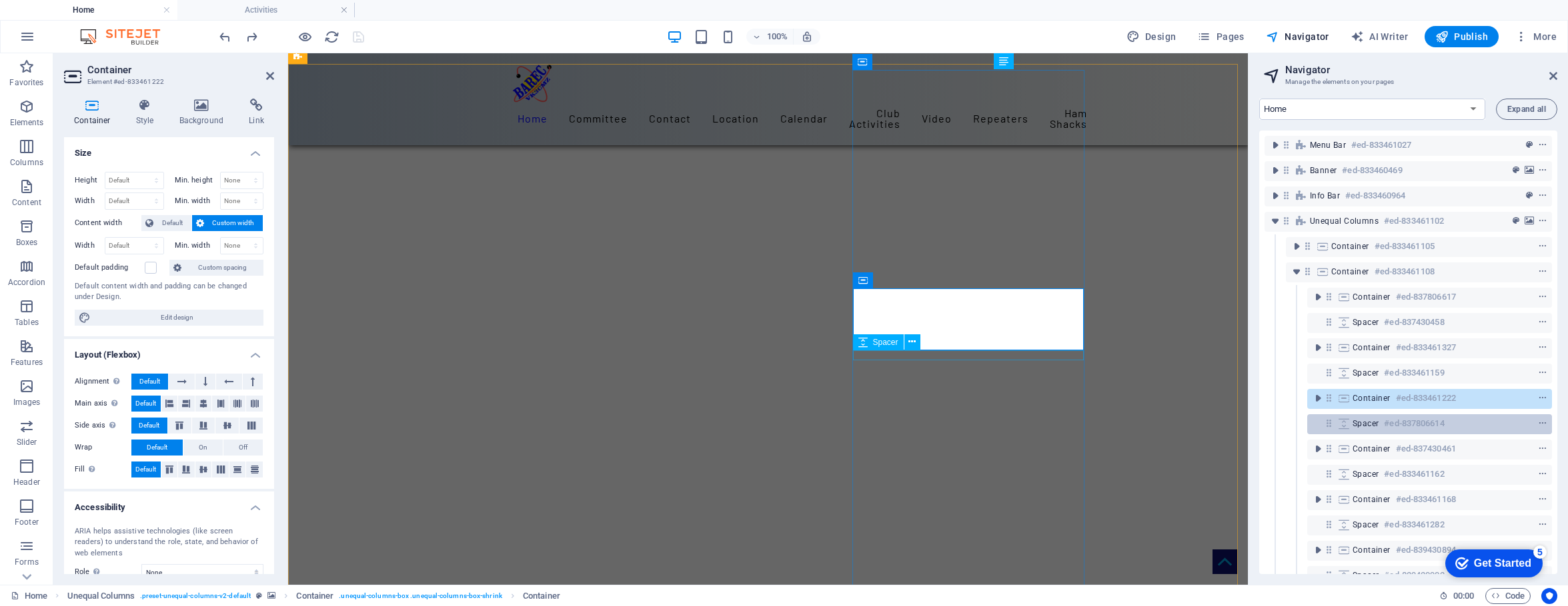
click at [1228, 415] on div "Spacer #ed-837806614" at bounding box center [1429, 425] width 244 height 20
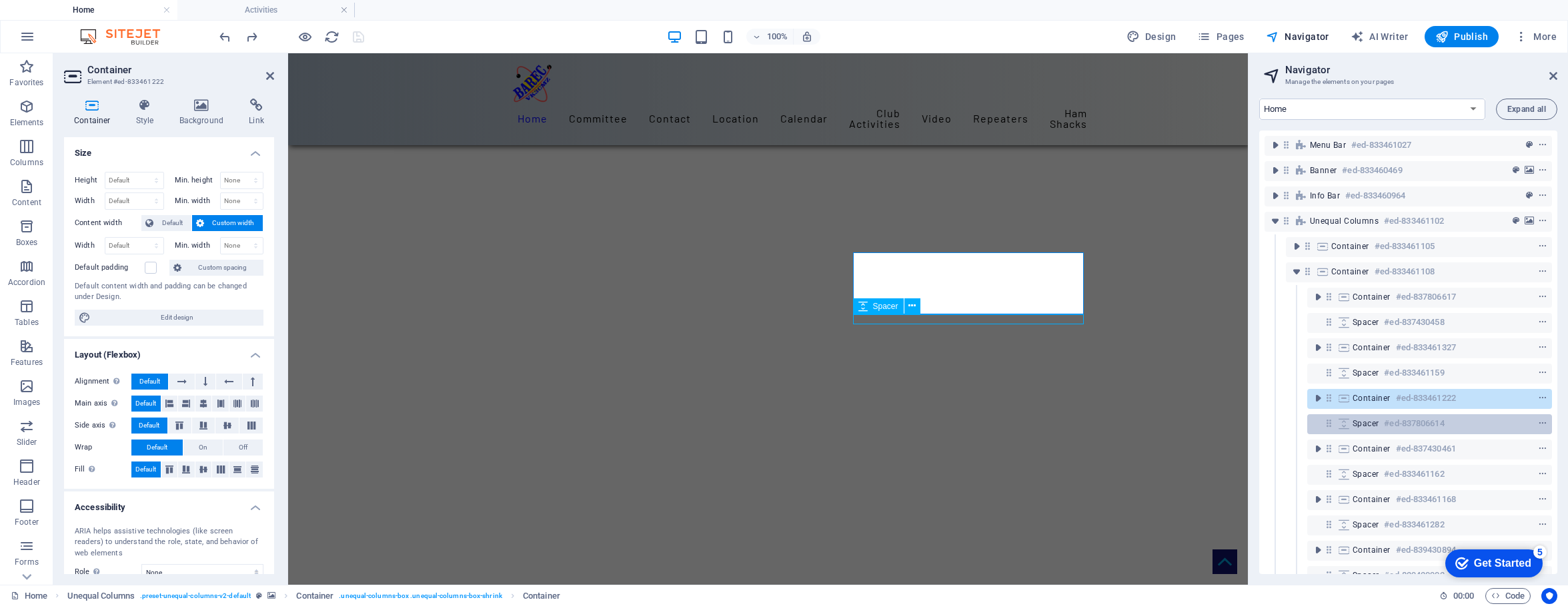
scroll to position [323, 0]
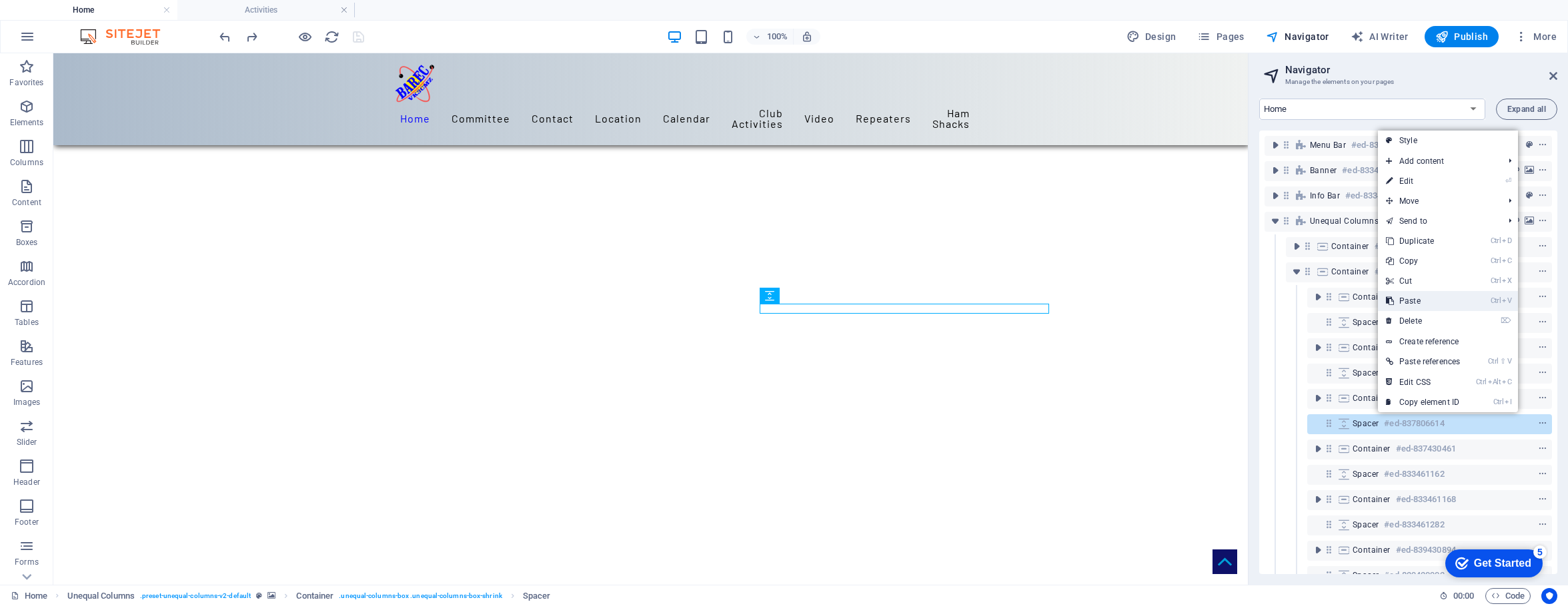
click at [1228, 300] on link "Ctrl V Paste" at bounding box center [1422, 301] width 90 height 20
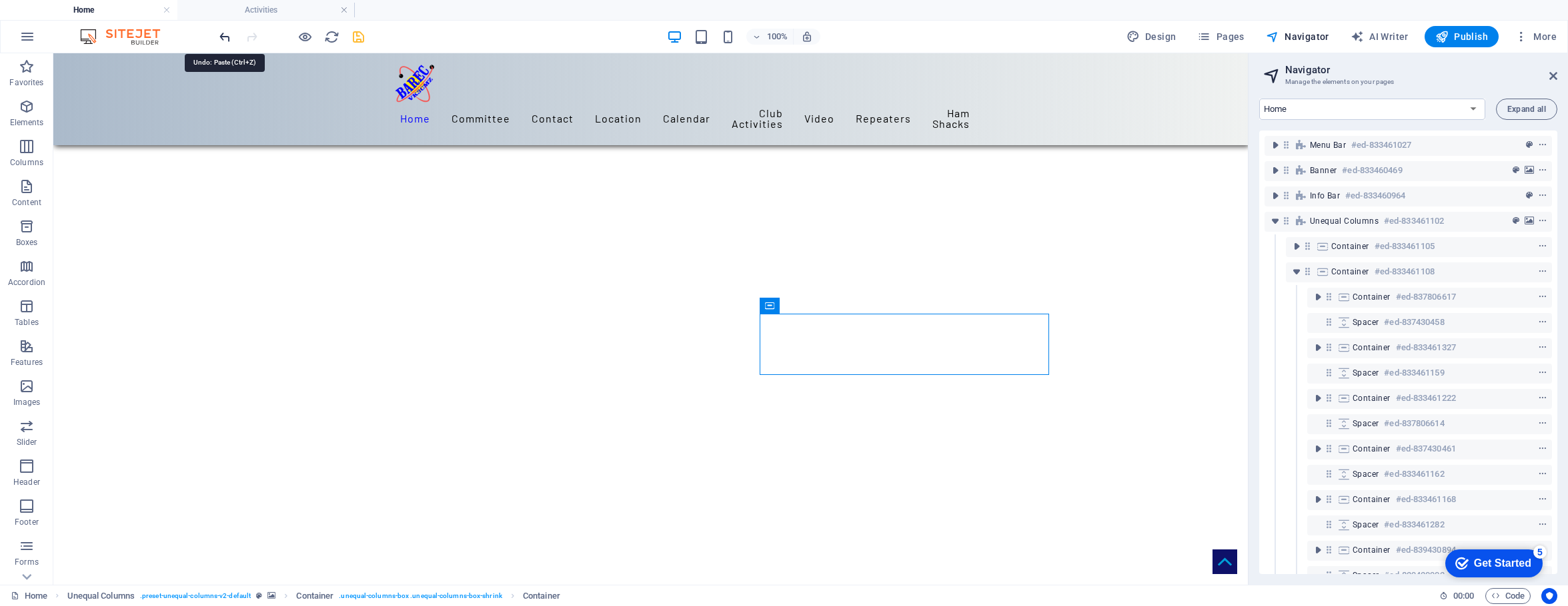
click at [224, 33] on icon "undo" at bounding box center [225, 37] width 15 height 15
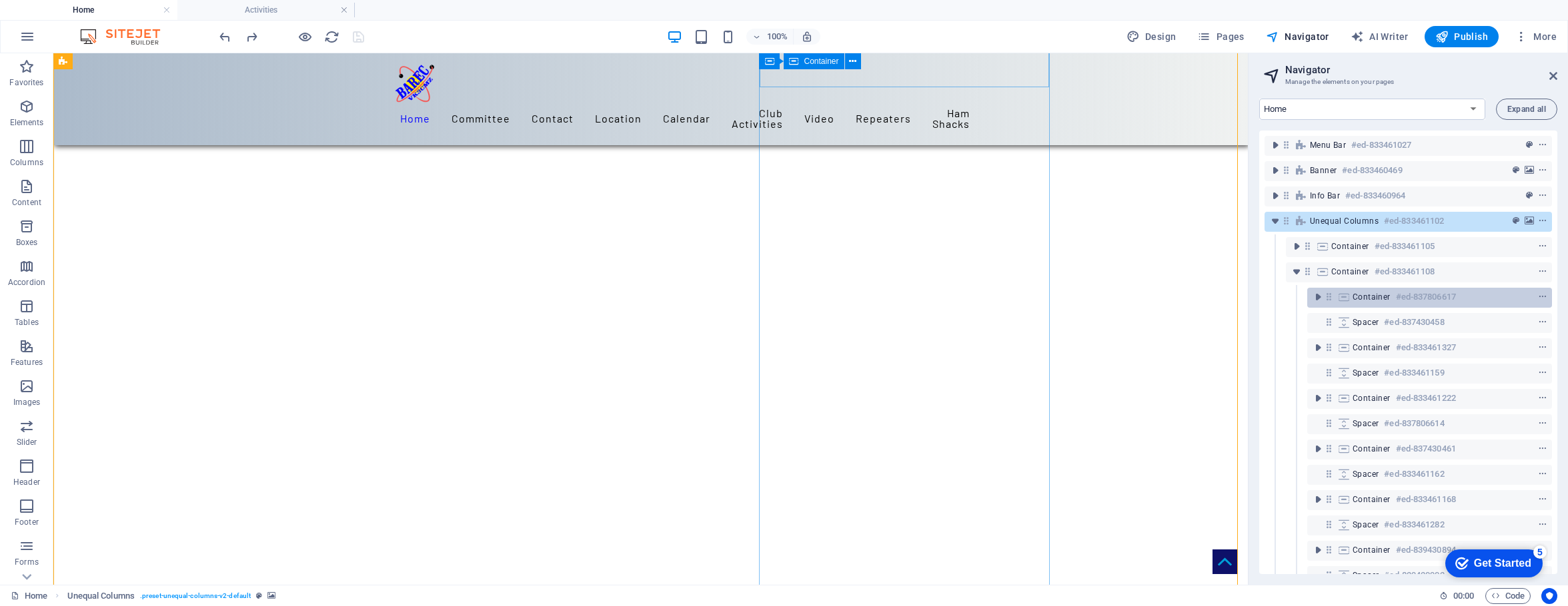
click at [1228, 294] on span "Container" at bounding box center [1370, 297] width 38 height 11
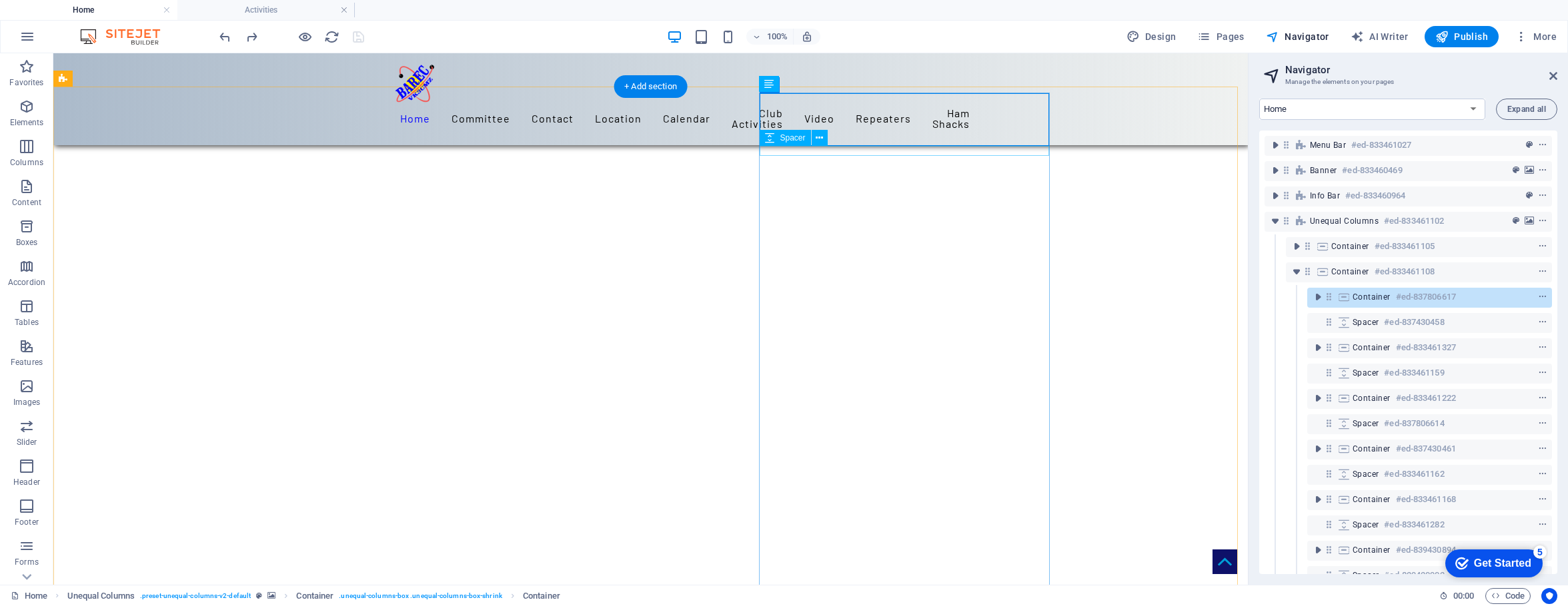
scroll to position [1, 0]
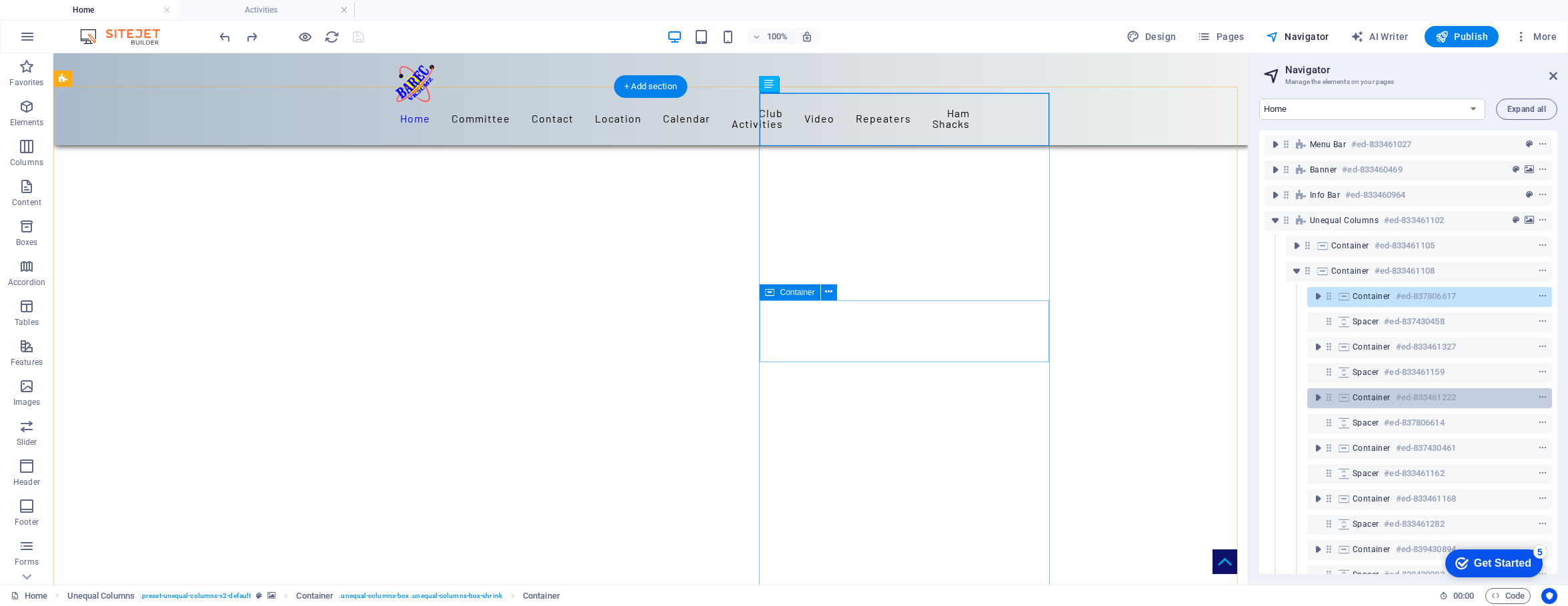
click at [1228, 395] on div at bounding box center [1518, 398] width 63 height 16
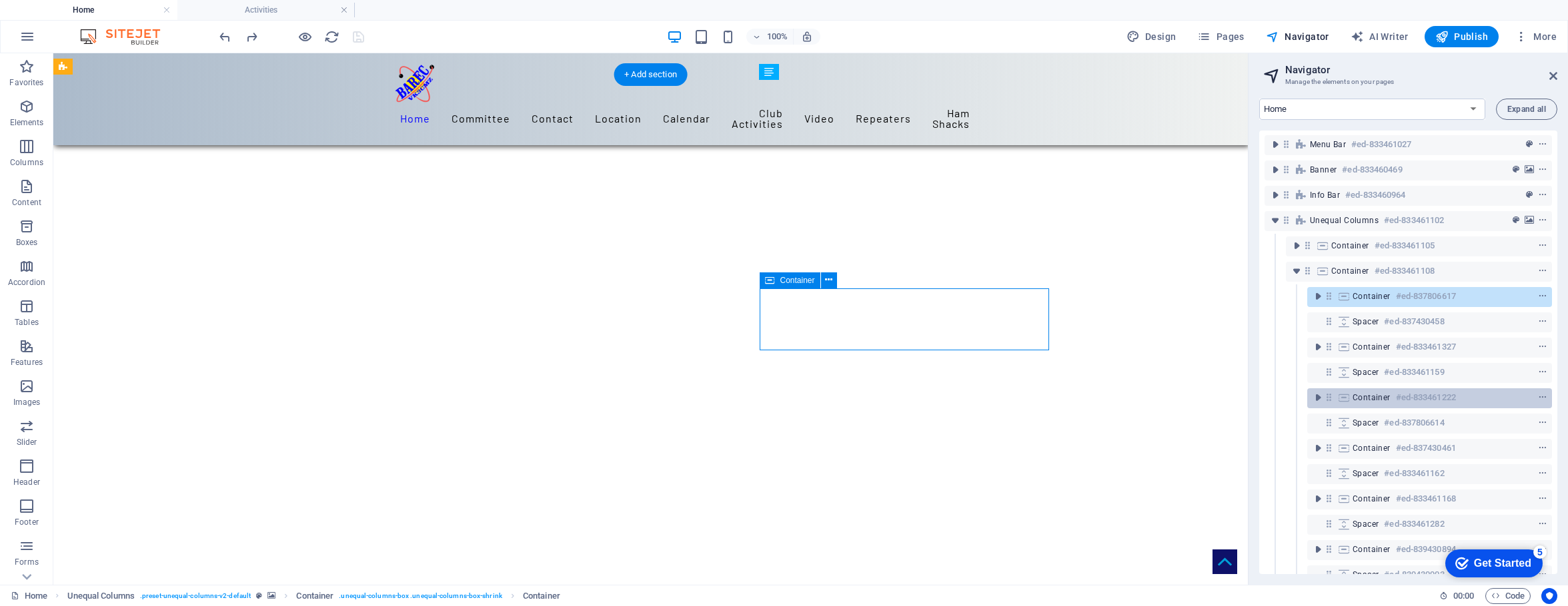
scroll to position [276, 0]
click at [1228, 395] on div at bounding box center [1518, 398] width 63 height 16
click at [1228, 395] on icon "context-menu" at bounding box center [1543, 398] width 9 height 9
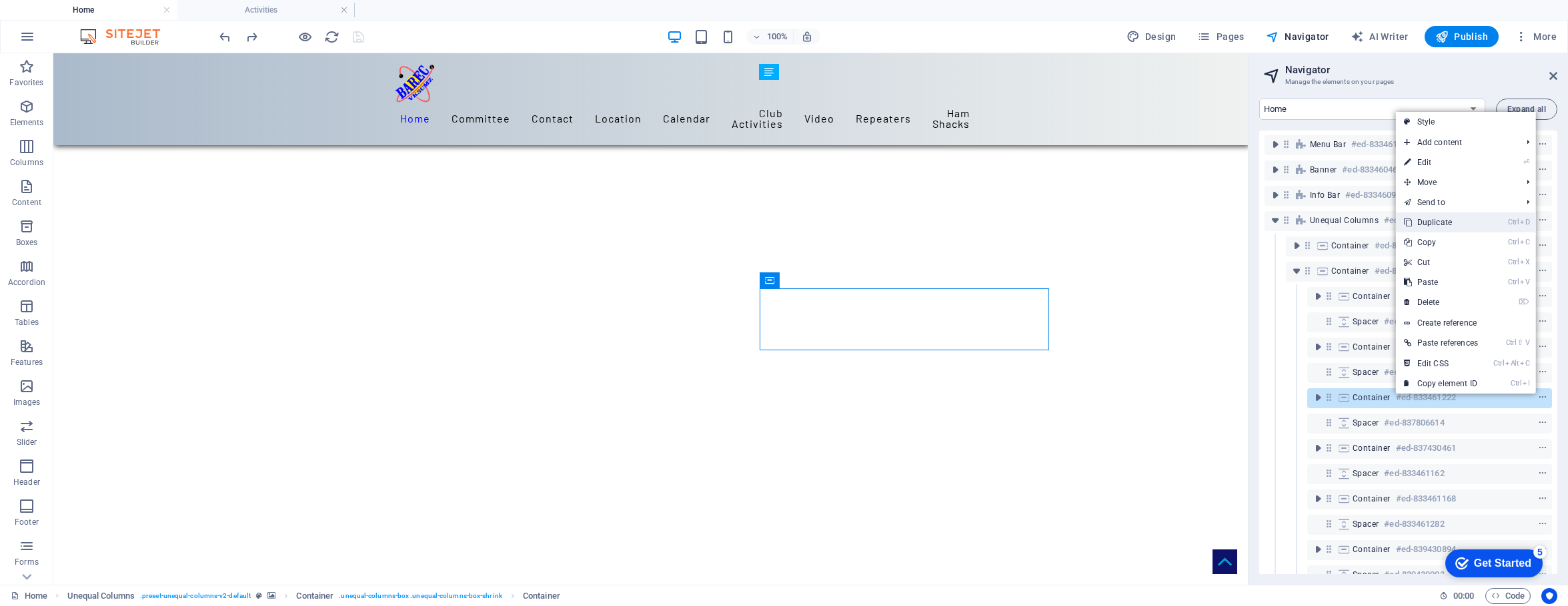
click at [1228, 220] on link "Ctrl D Duplicate" at bounding box center [1440, 223] width 90 height 20
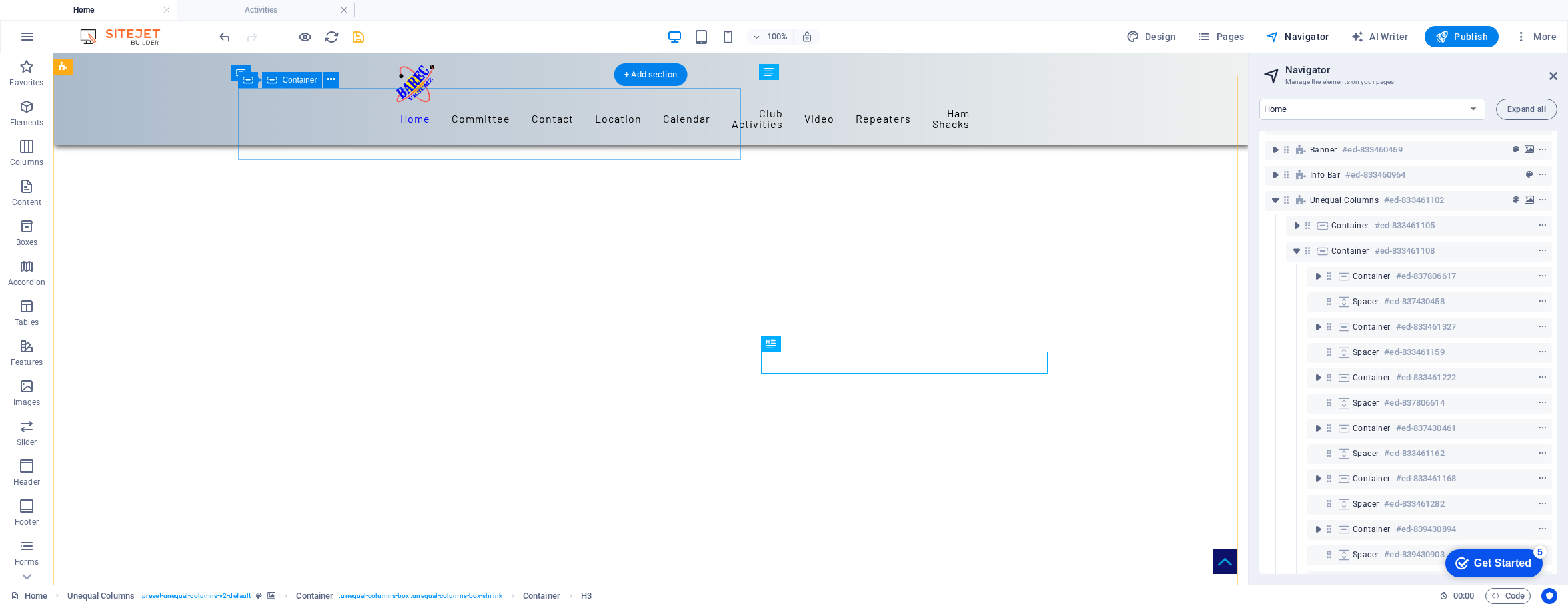
scroll to position [22, 0]
click at [223, 35] on icon "undo" at bounding box center [225, 37] width 15 height 15
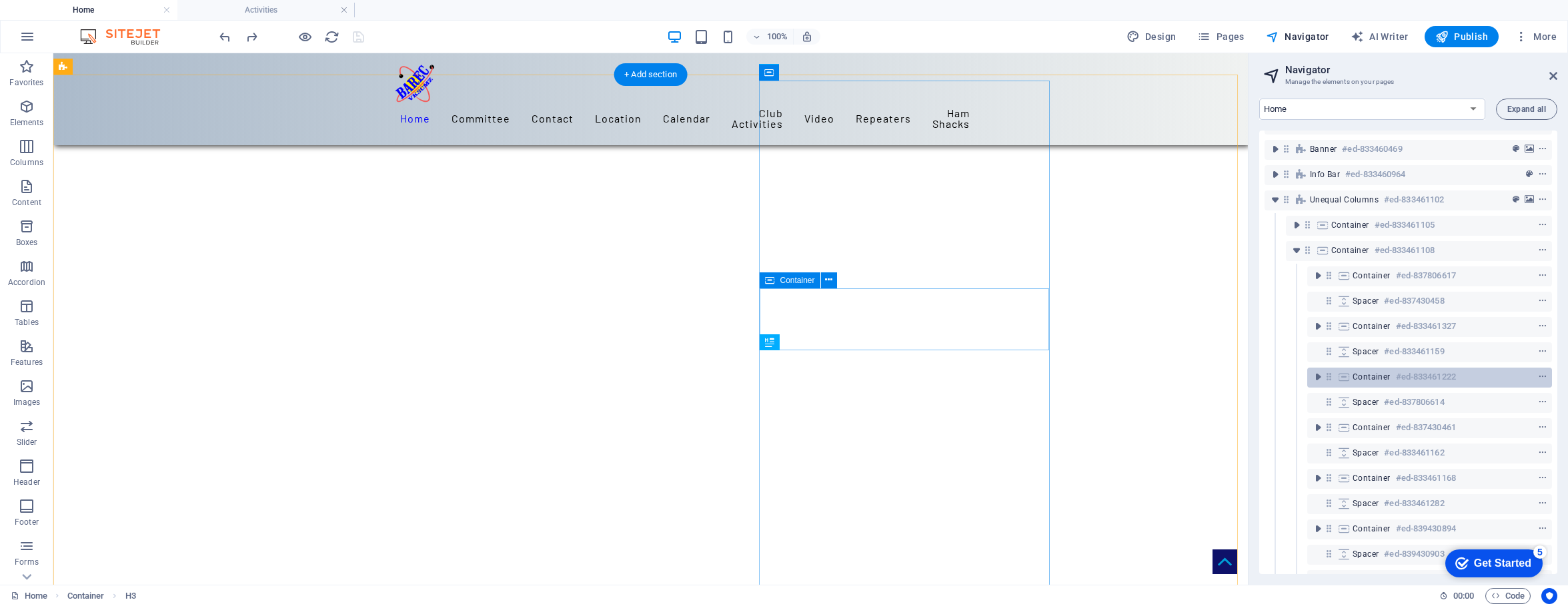
click at [1228, 383] on div "Container #ed-833461222" at bounding box center [1418, 377] width 133 height 16
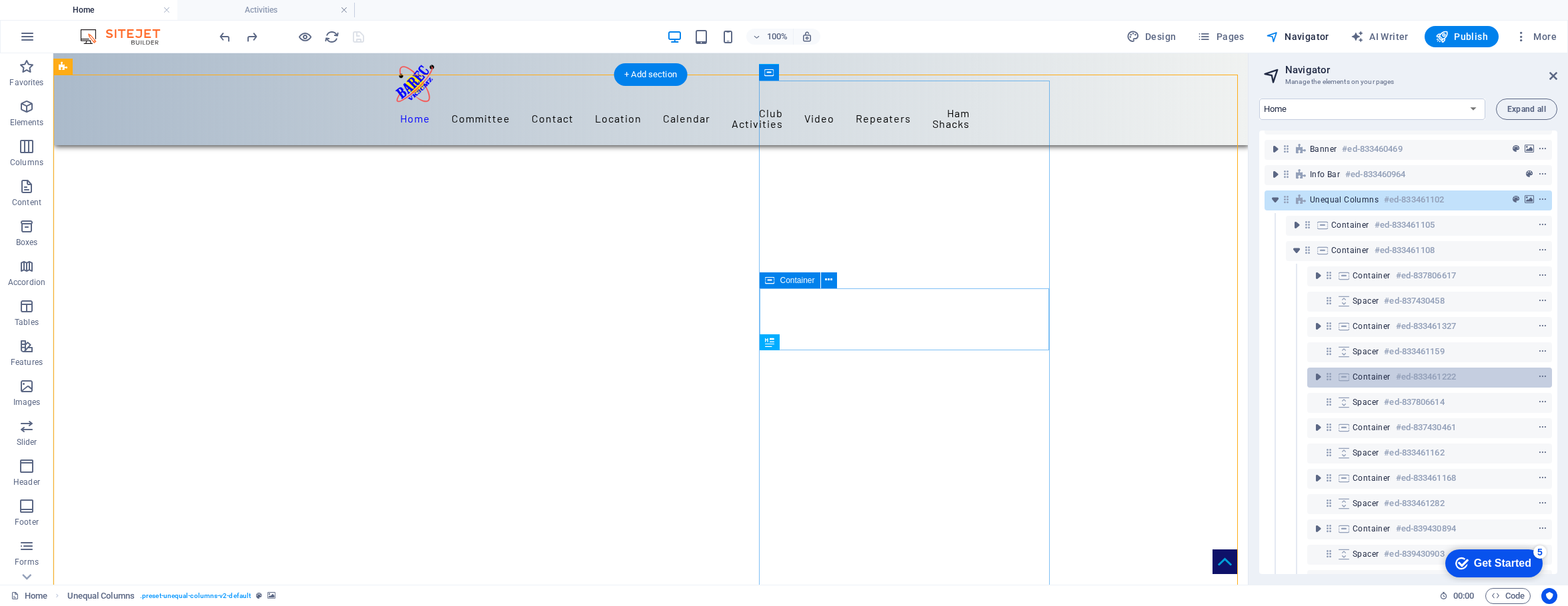
click at [1228, 376] on span "Container" at bounding box center [1370, 377] width 38 height 11
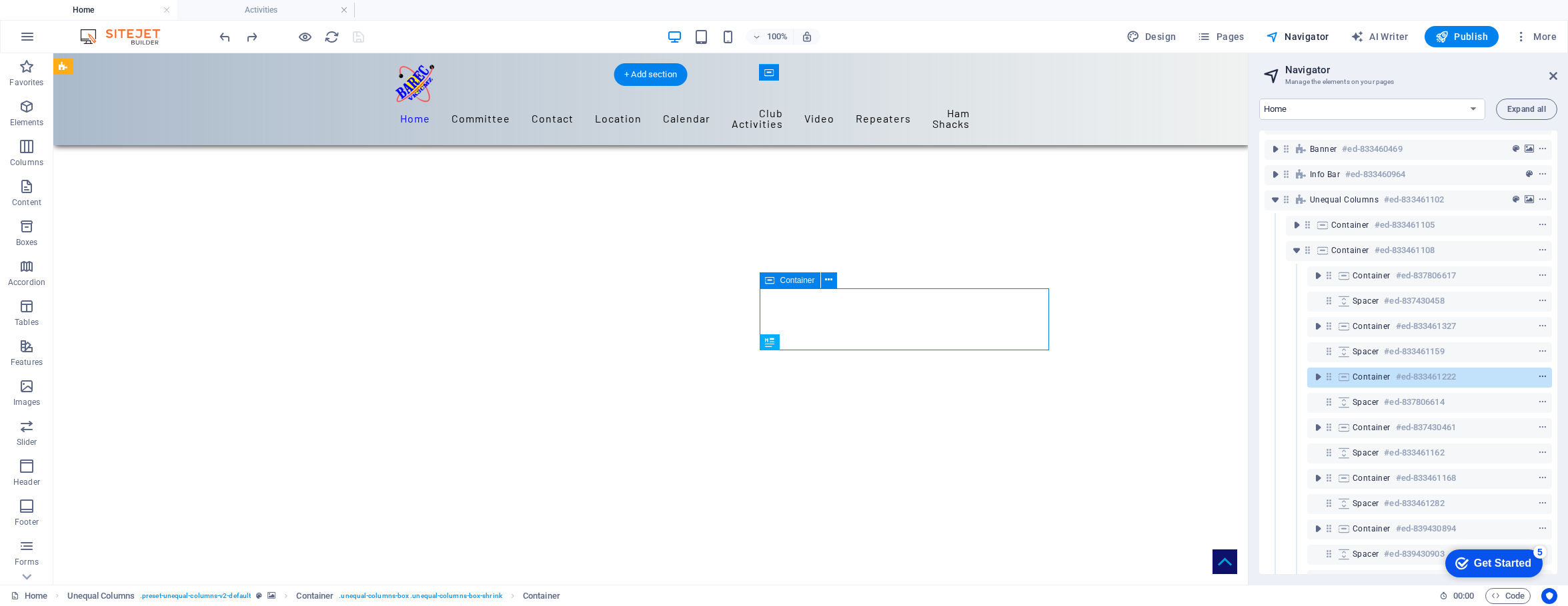
click at [1228, 374] on icon "context-menu" at bounding box center [1543, 377] width 9 height 9
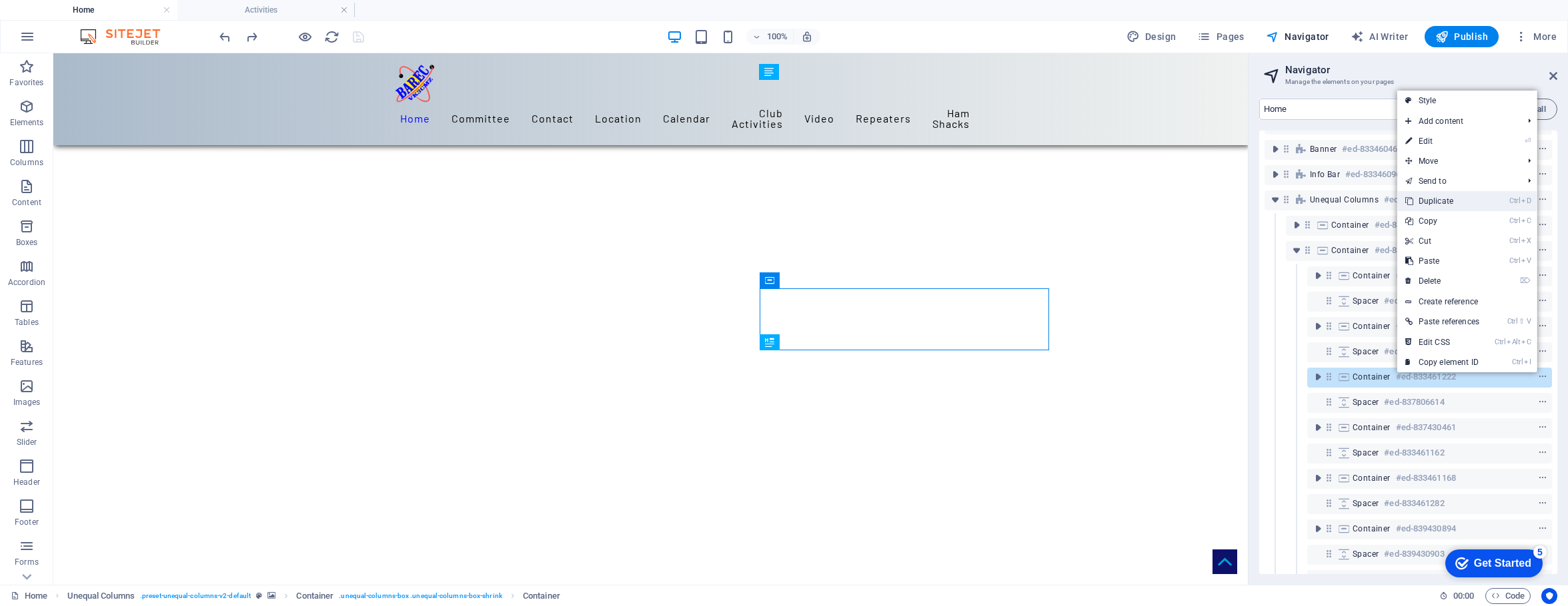
click at [1228, 204] on link "Ctrl D Duplicate" at bounding box center [1442, 201] width 90 height 20
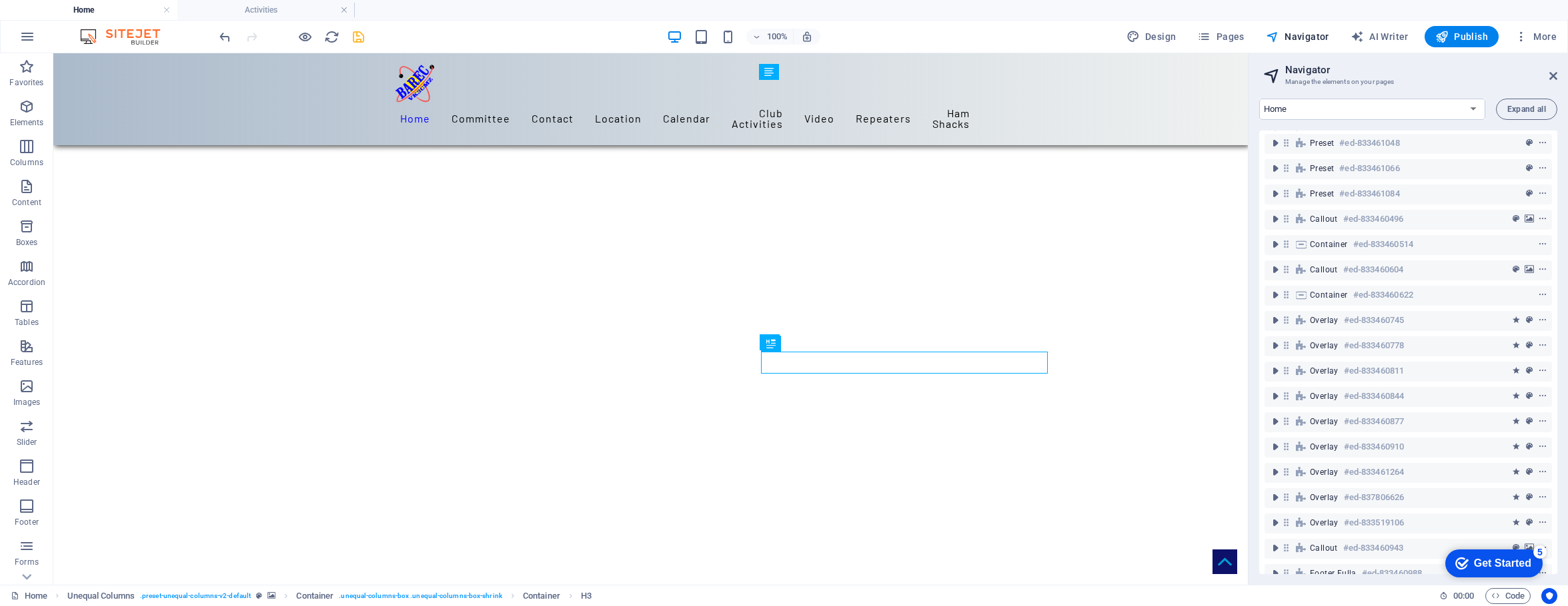
scroll to position [711, 0]
click at [1228, 108] on span "Expand all" at bounding box center [1526, 109] width 38 height 8
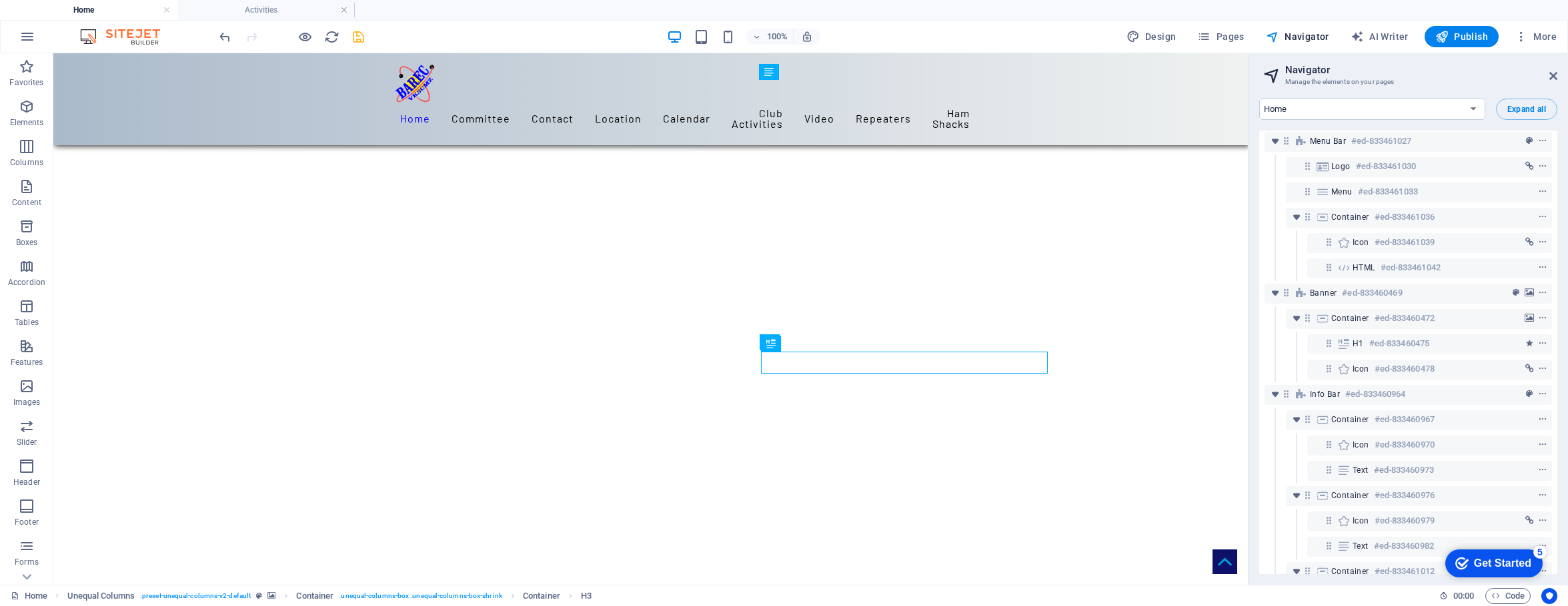
scroll to position [0, 0]
click at [1228, 108] on span "Expand all" at bounding box center [1526, 109] width 38 height 8
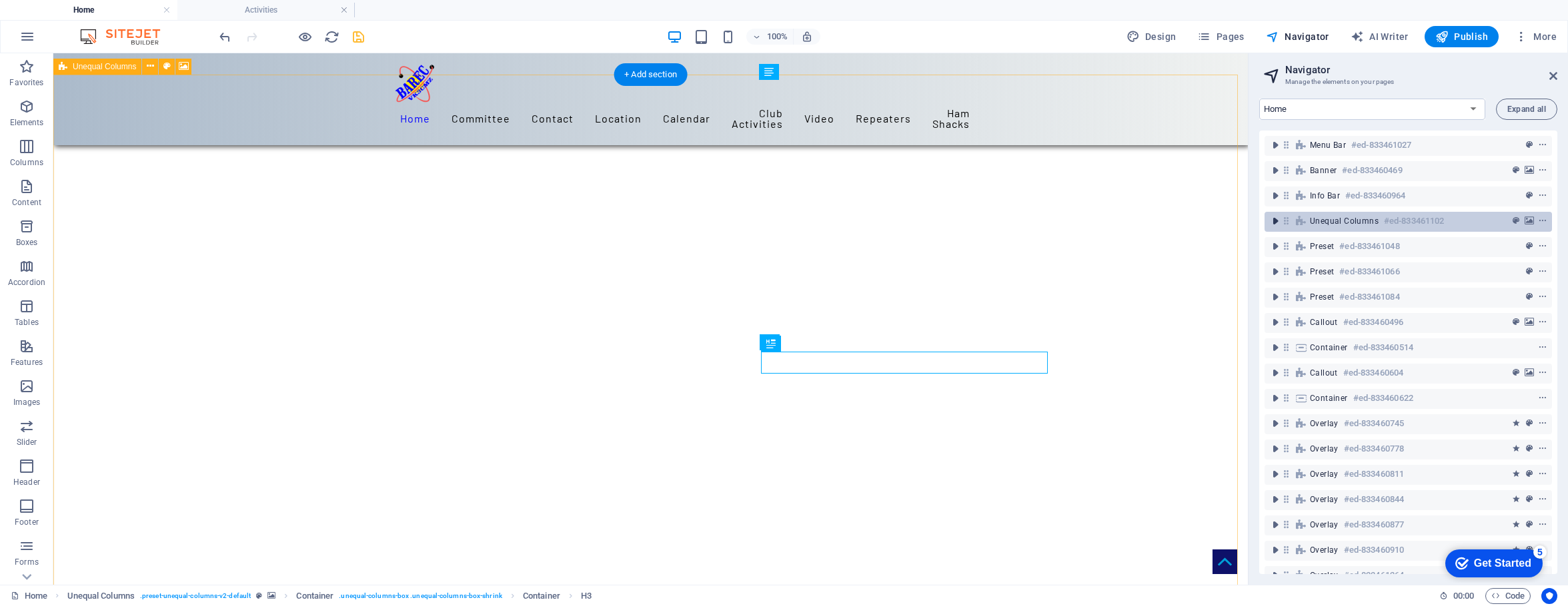
click at [1228, 218] on icon "toggle-expand" at bounding box center [1274, 220] width 13 height 13
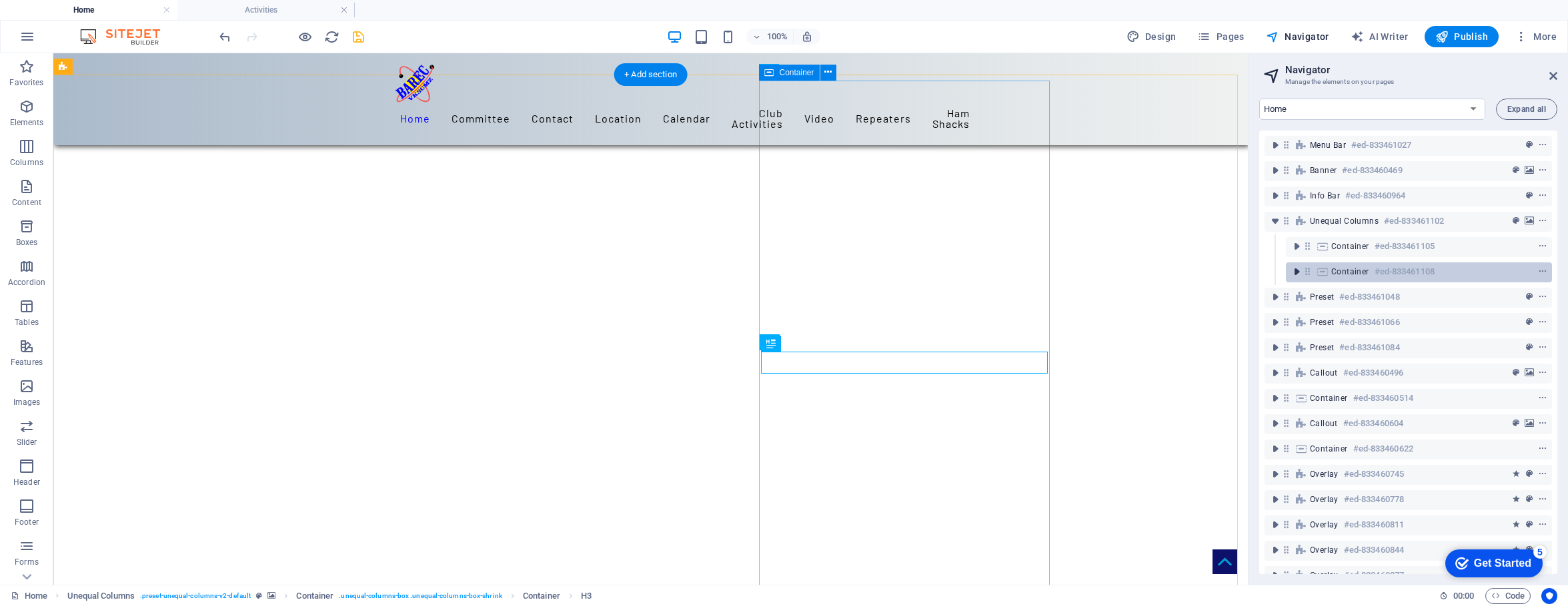
click at [1228, 269] on icon "toggle-expand" at bounding box center [1296, 271] width 13 height 13
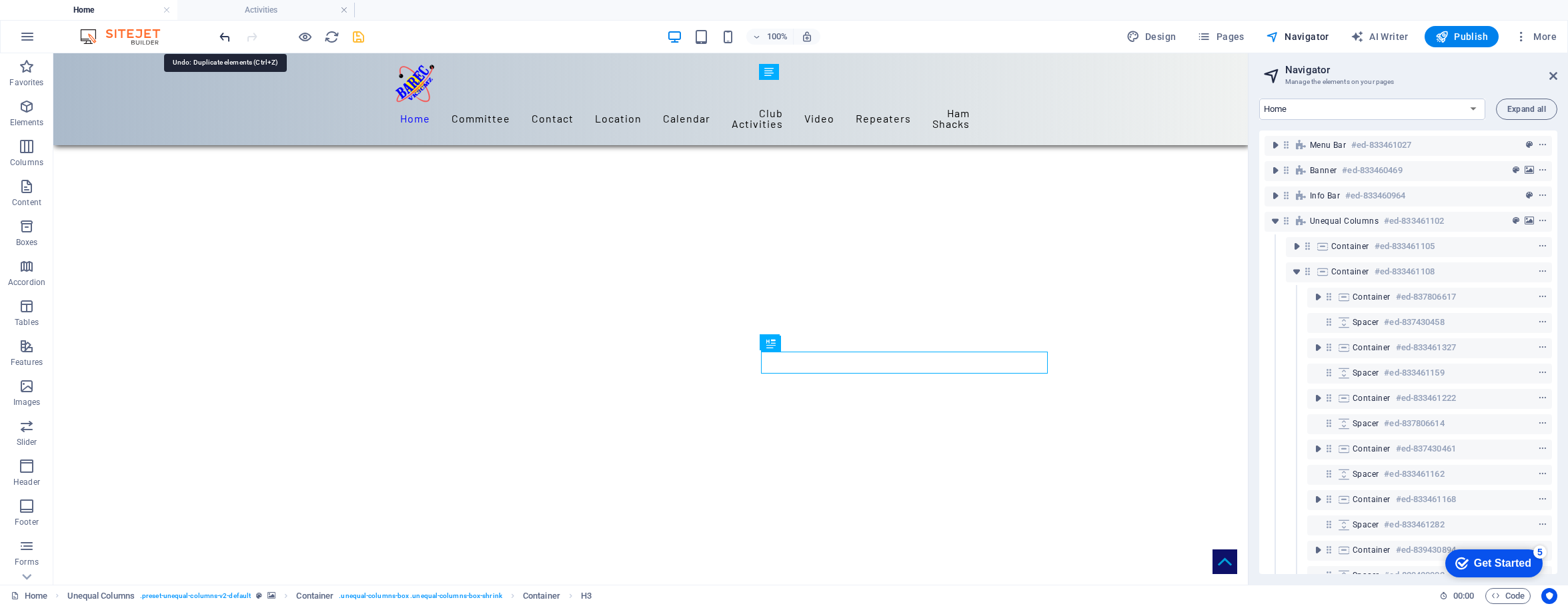
click at [219, 31] on icon "undo" at bounding box center [225, 37] width 15 height 15
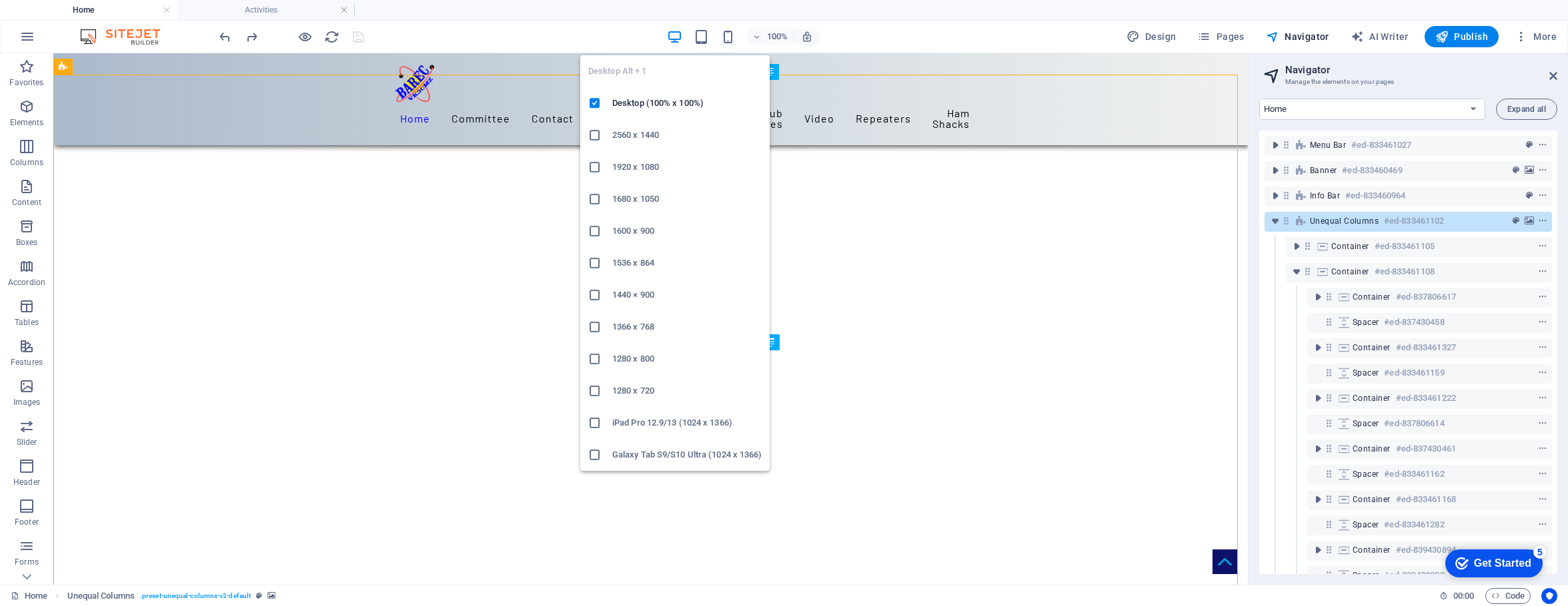
click at [677, 34] on icon "button" at bounding box center [675, 37] width 15 height 15
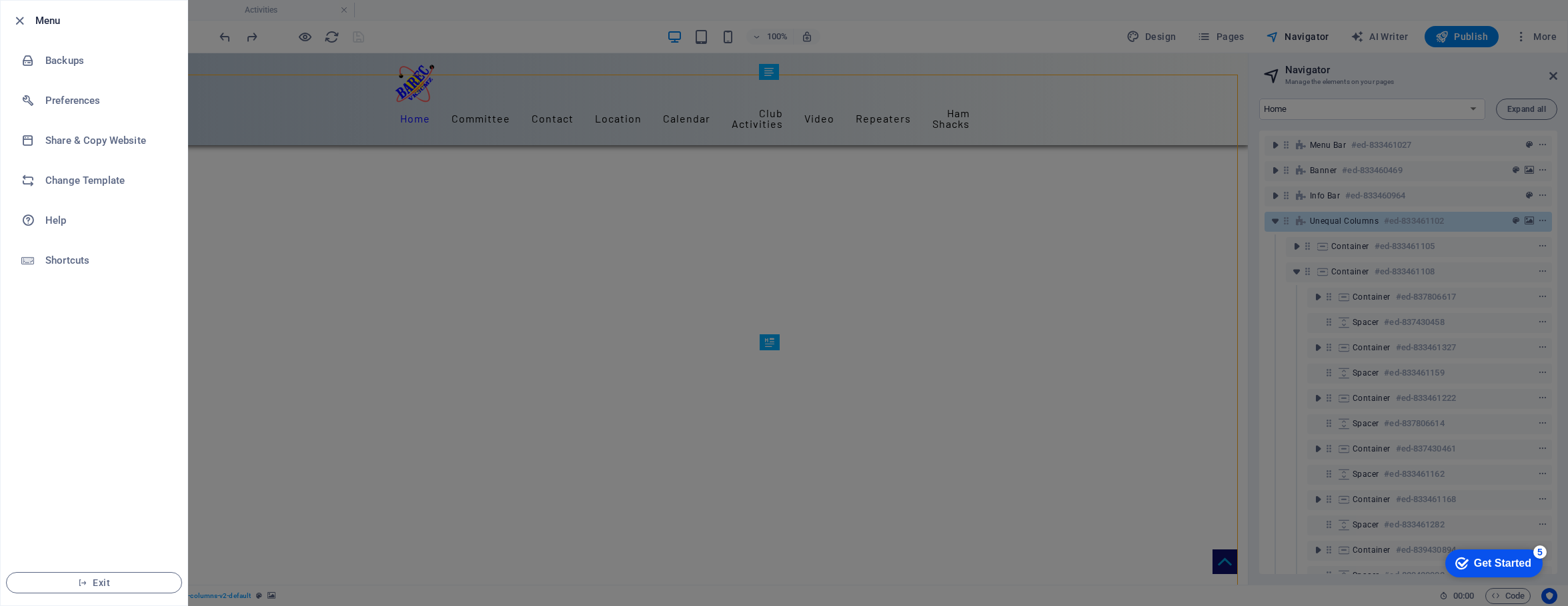
click at [1111, 210] on div at bounding box center [784, 303] width 1568 height 606
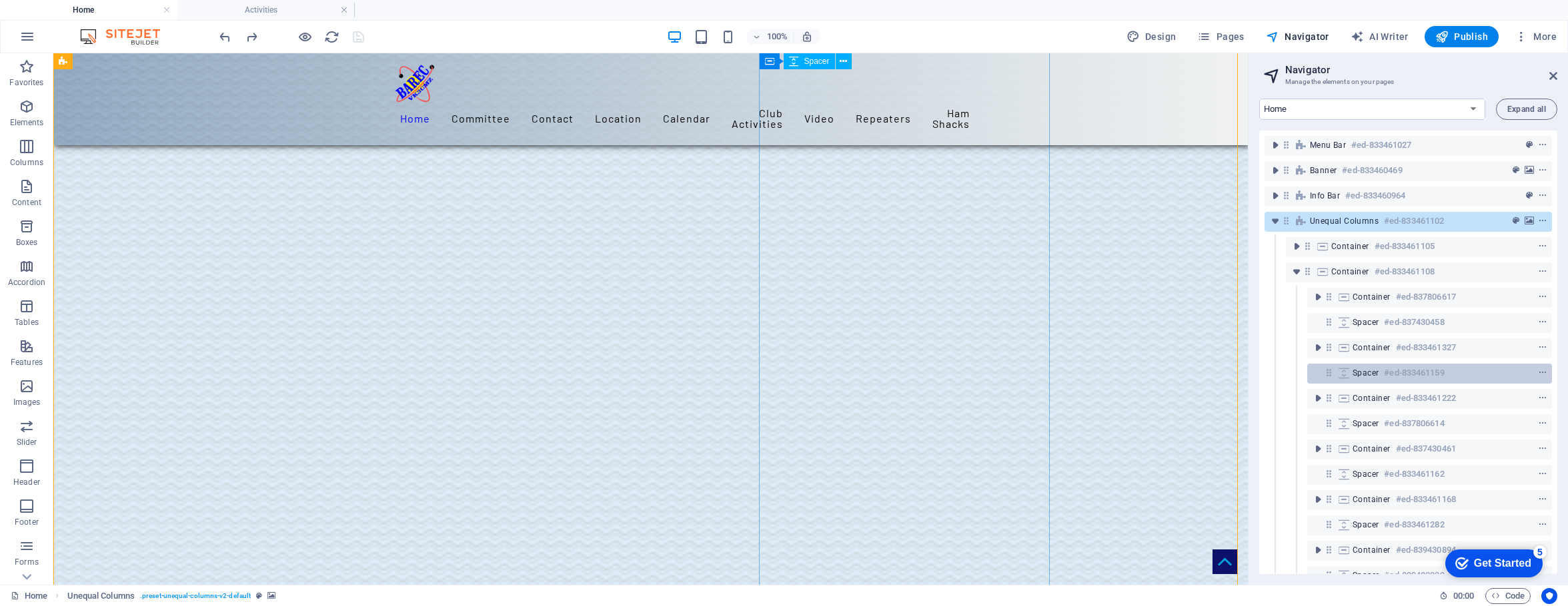
scroll to position [1134, 0]
click at [1228, 396] on span "Container" at bounding box center [1370, 399] width 38 height 11
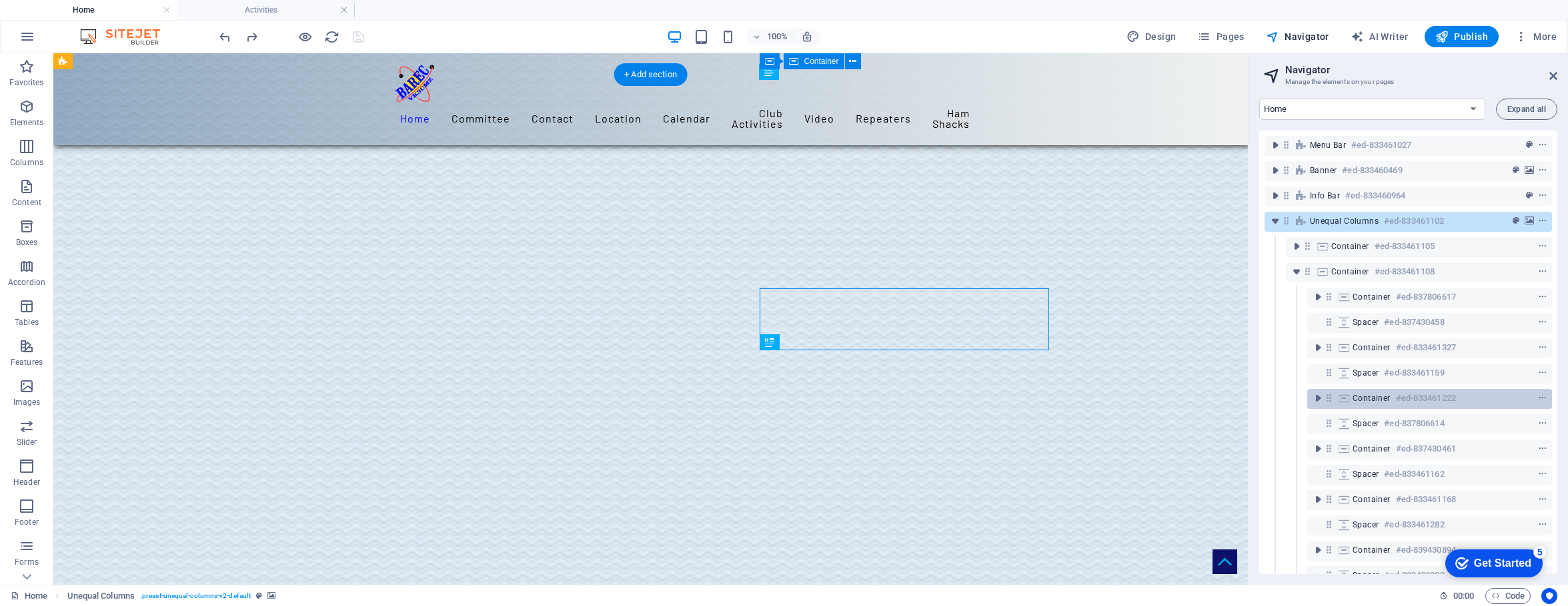
scroll to position [276, 0]
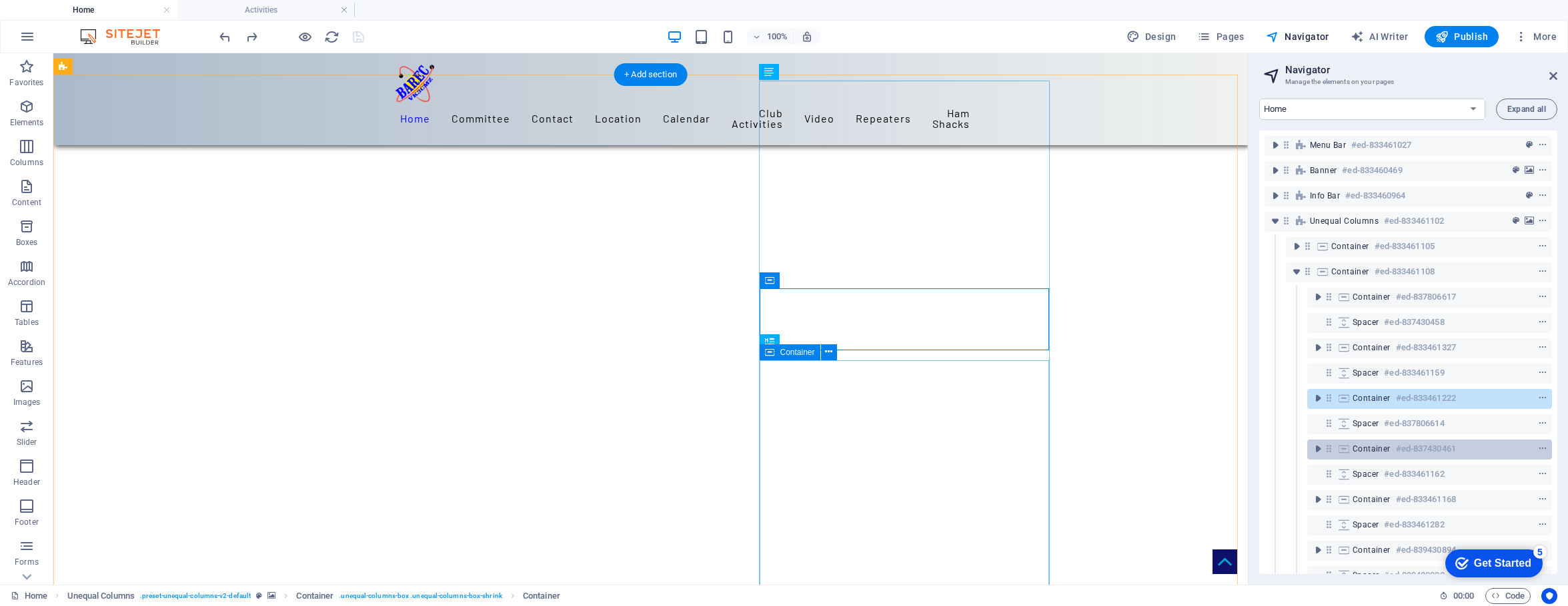
click at [1228, 445] on span "Container" at bounding box center [1370, 449] width 38 height 11
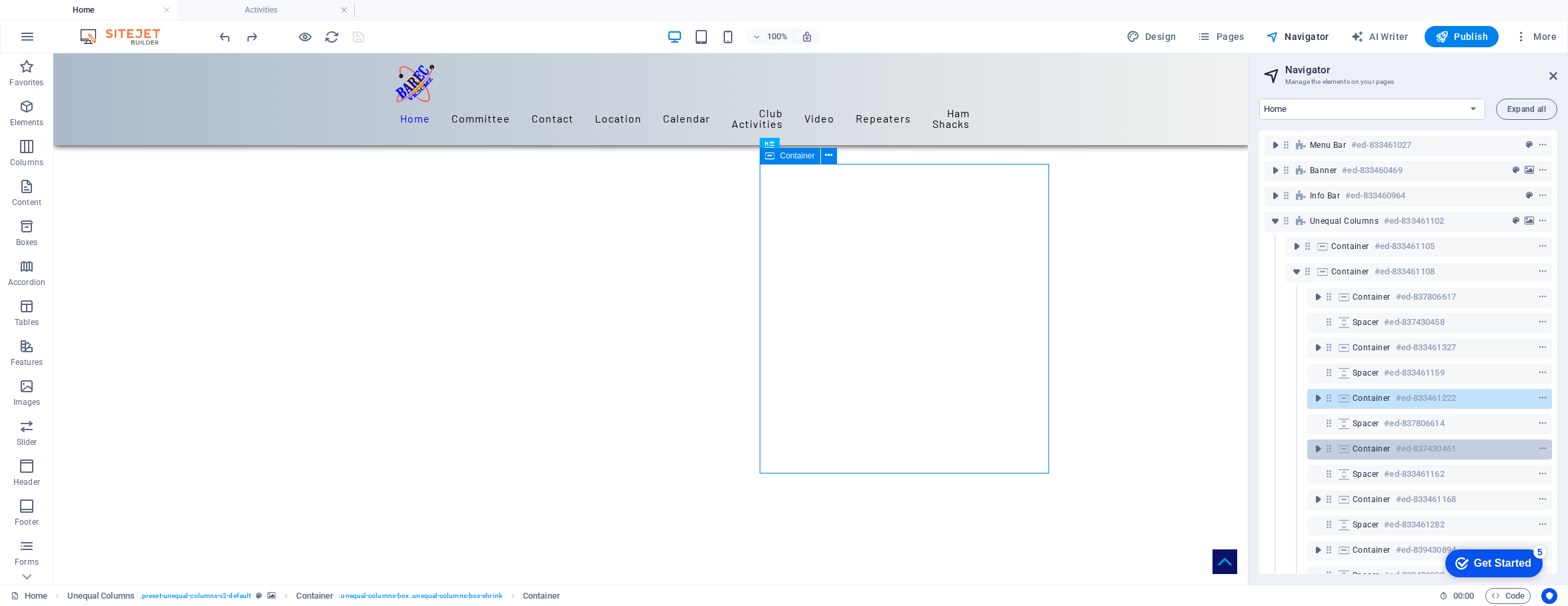
scroll to position [472, 0]
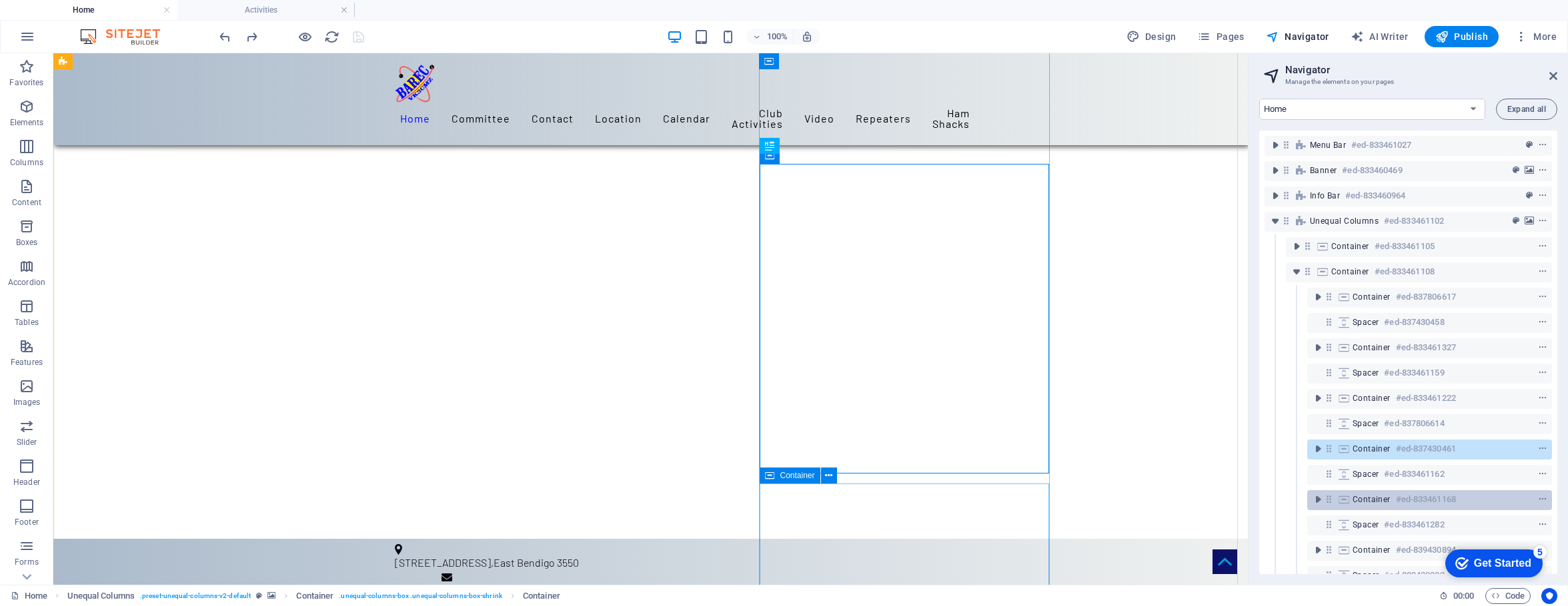
click at [1228, 500] on span "Container" at bounding box center [1370, 500] width 38 height 11
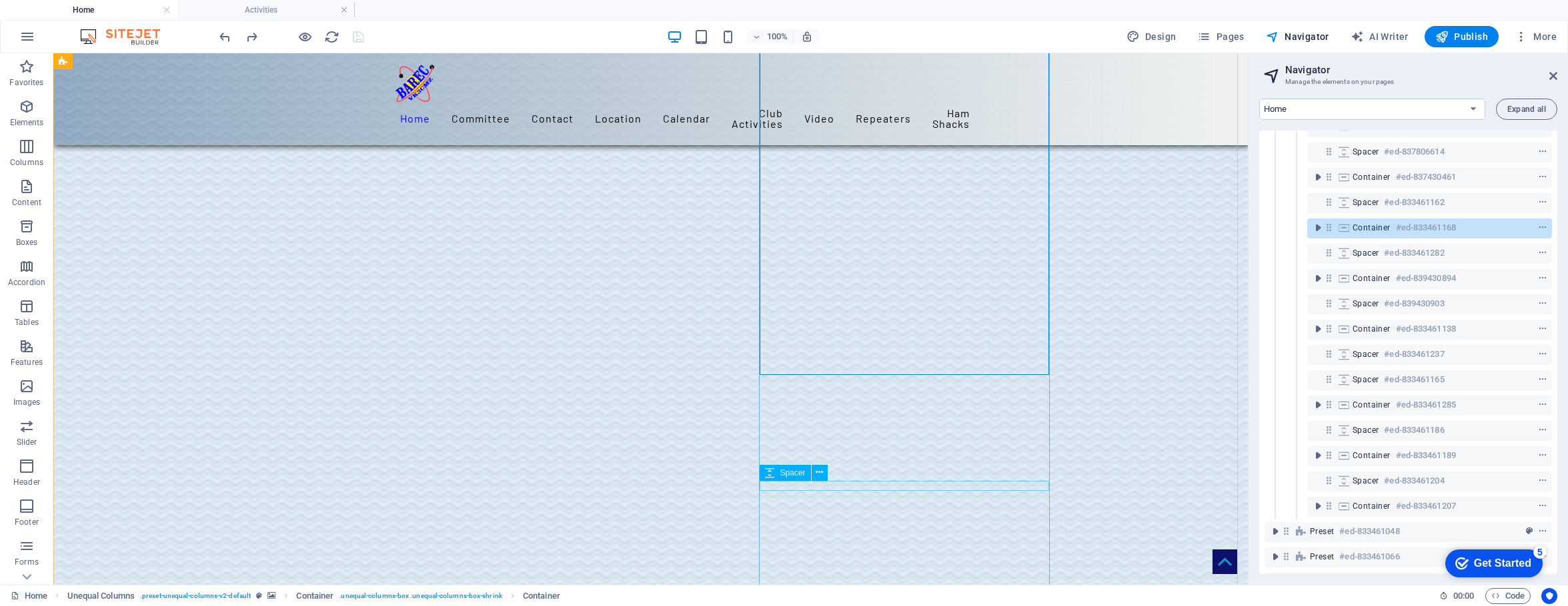
scroll to position [273, 0]
click at [1228, 275] on span "Container" at bounding box center [1370, 277] width 38 height 11
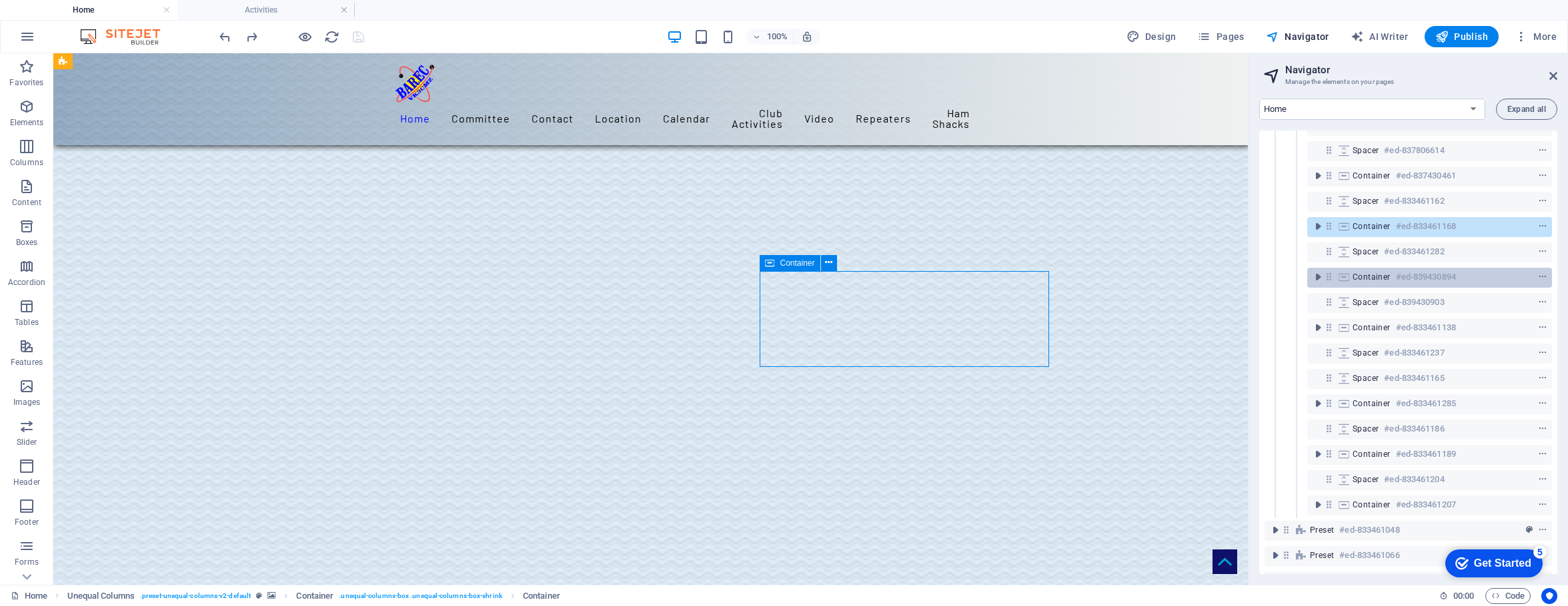
scroll to position [1194, 0]
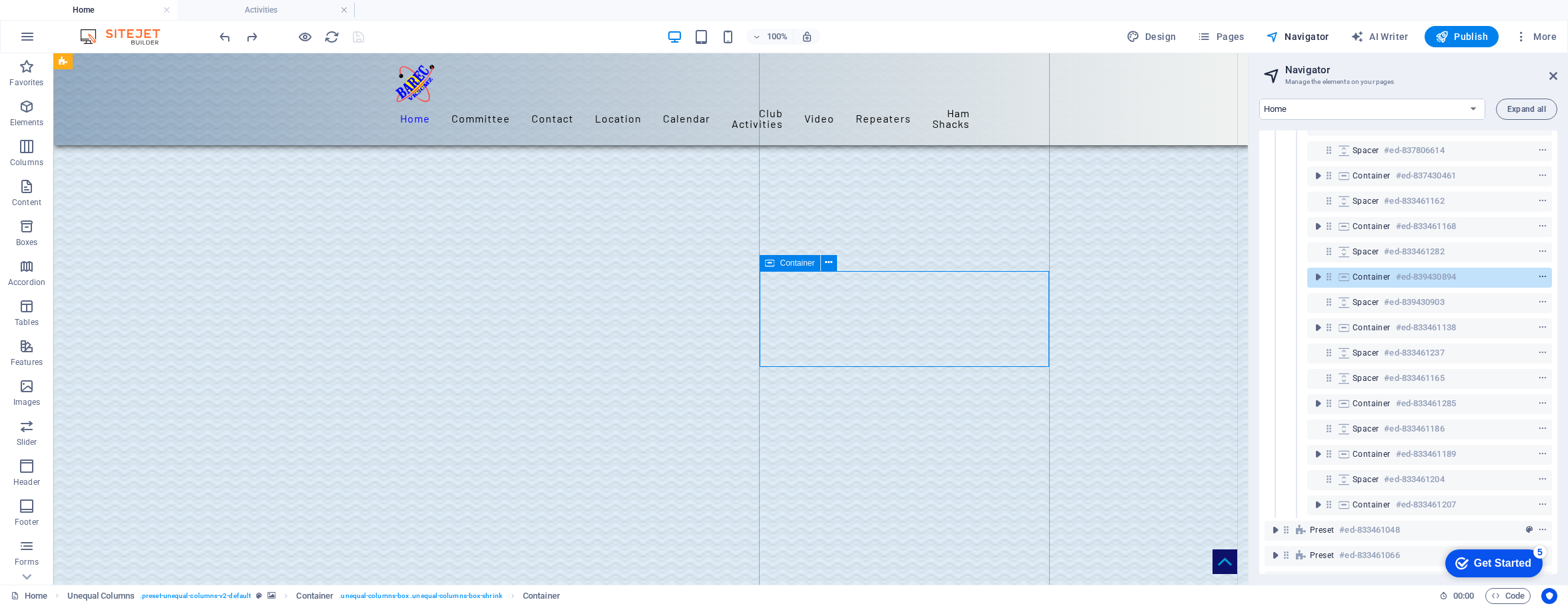
click at [1228, 277] on icon "context-menu" at bounding box center [1543, 277] width 9 height 9
click at [1228, 385] on link "Ctrl D Duplicate" at bounding box center [1443, 389] width 90 height 20
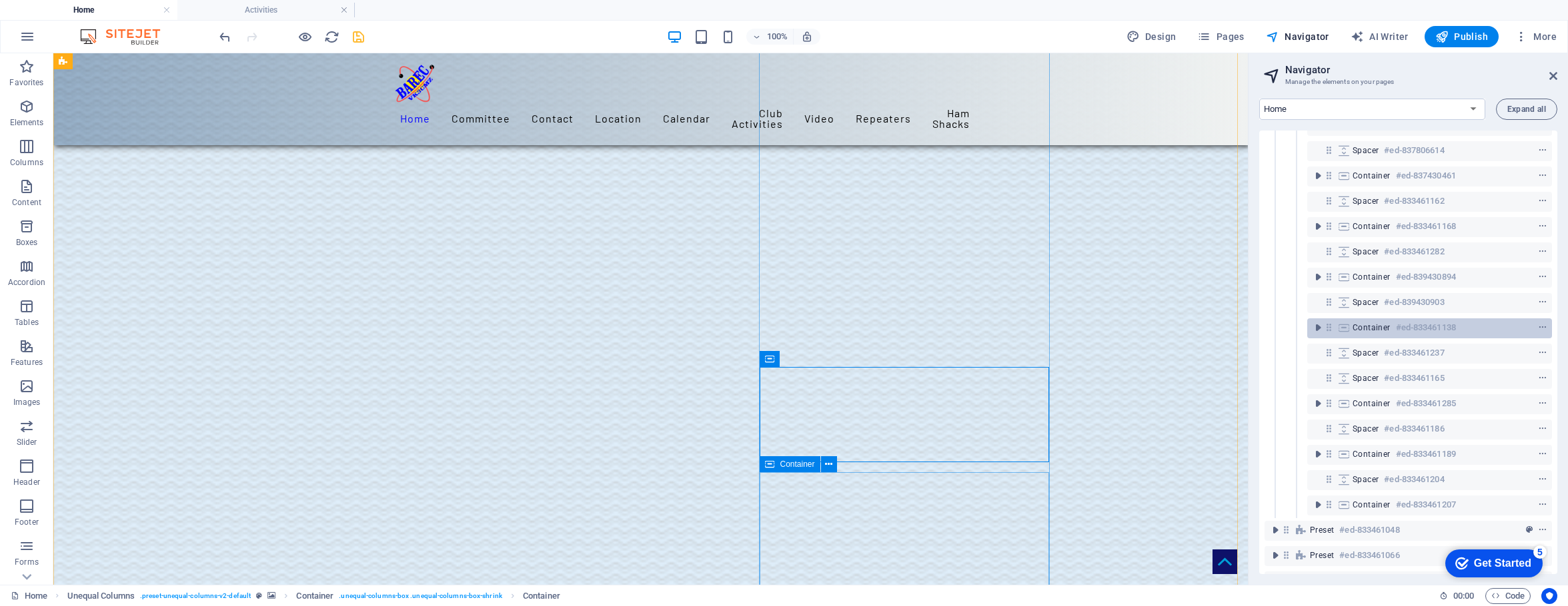
click at [1228, 327] on span "Container" at bounding box center [1370, 328] width 38 height 11
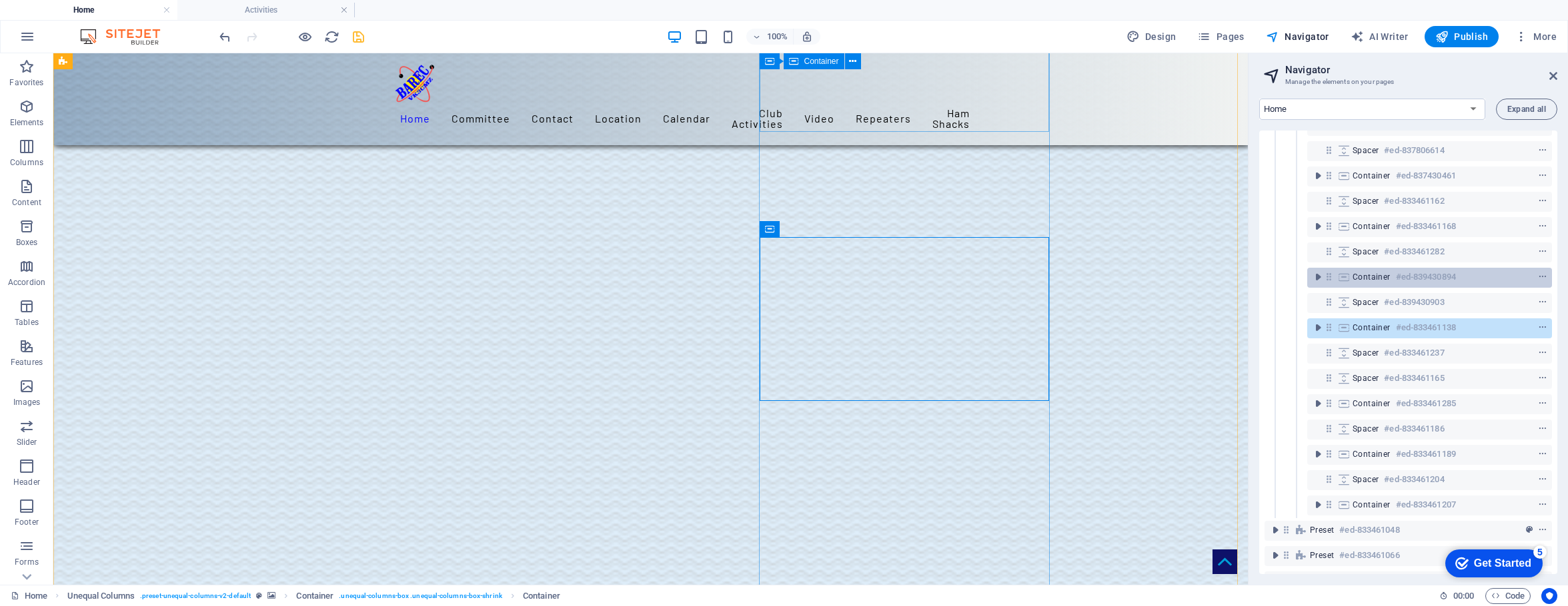
click at [1228, 272] on span "Container" at bounding box center [1370, 277] width 38 height 11
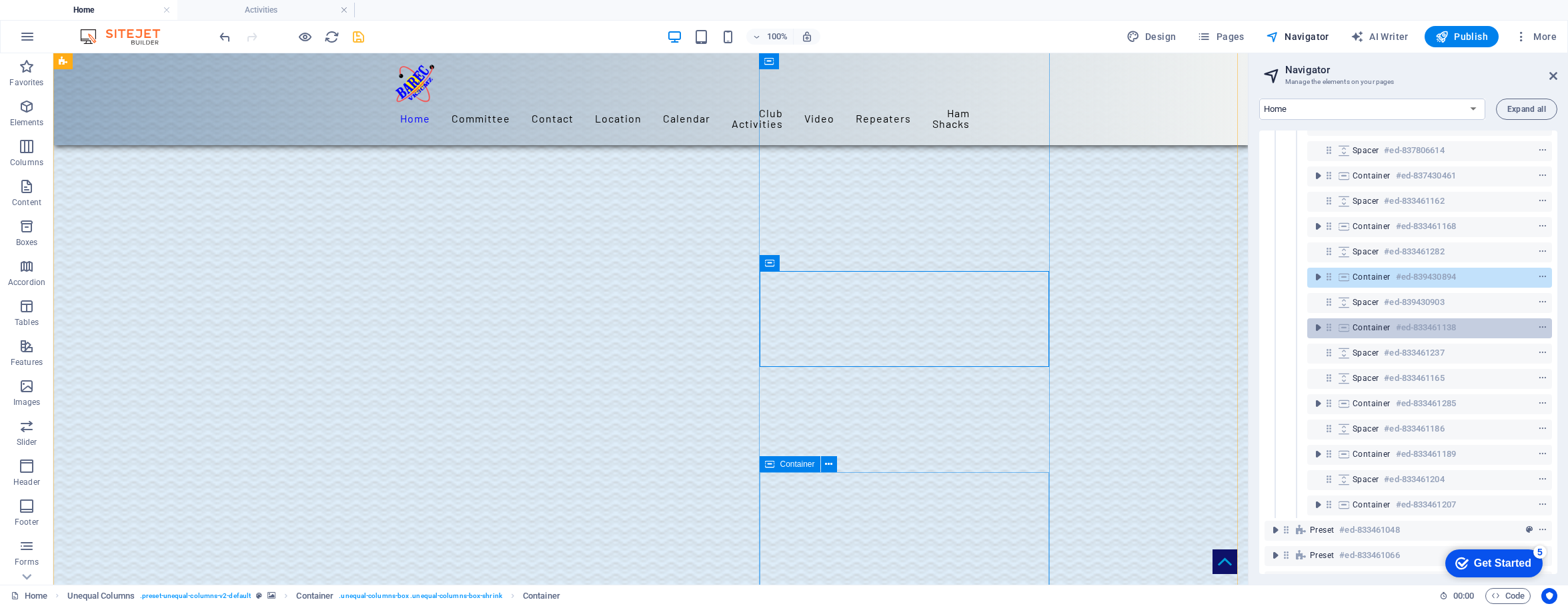
click at [1228, 325] on span "Container" at bounding box center [1370, 328] width 38 height 11
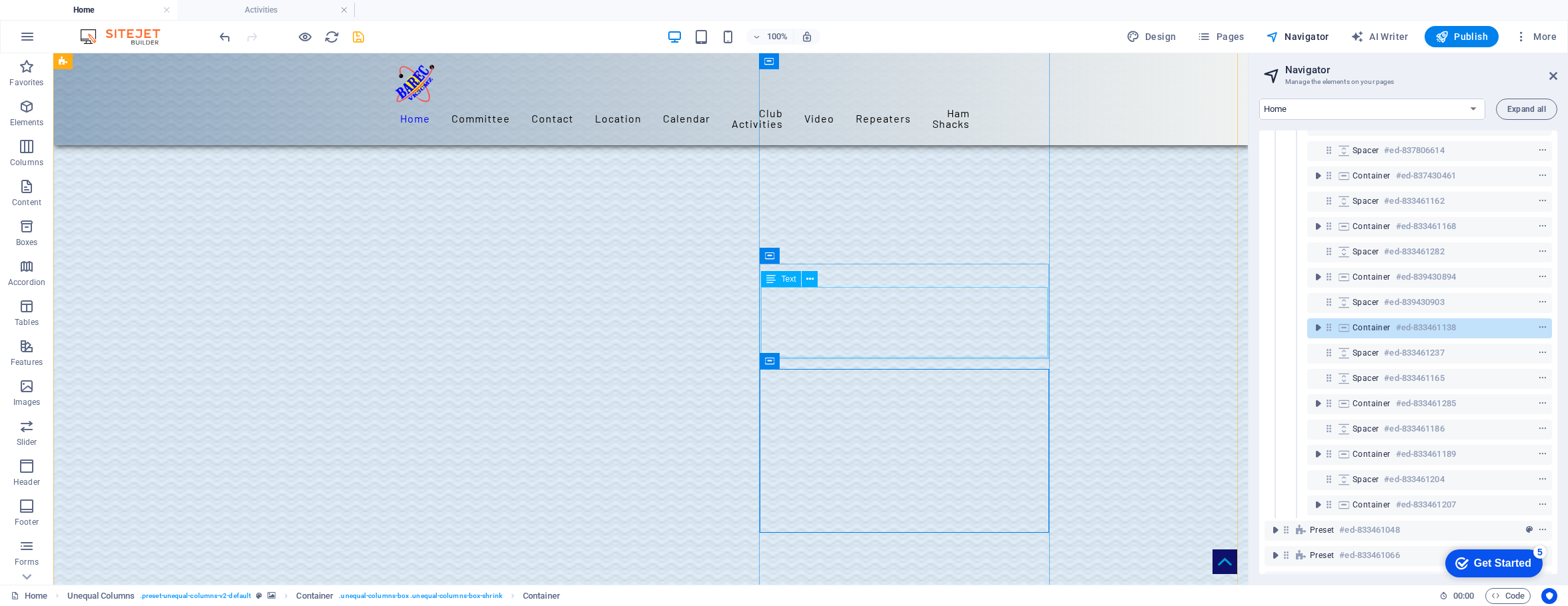
scroll to position [1296, 0]
click at [829, 254] on icon at bounding box center [829, 256] width 8 height 14
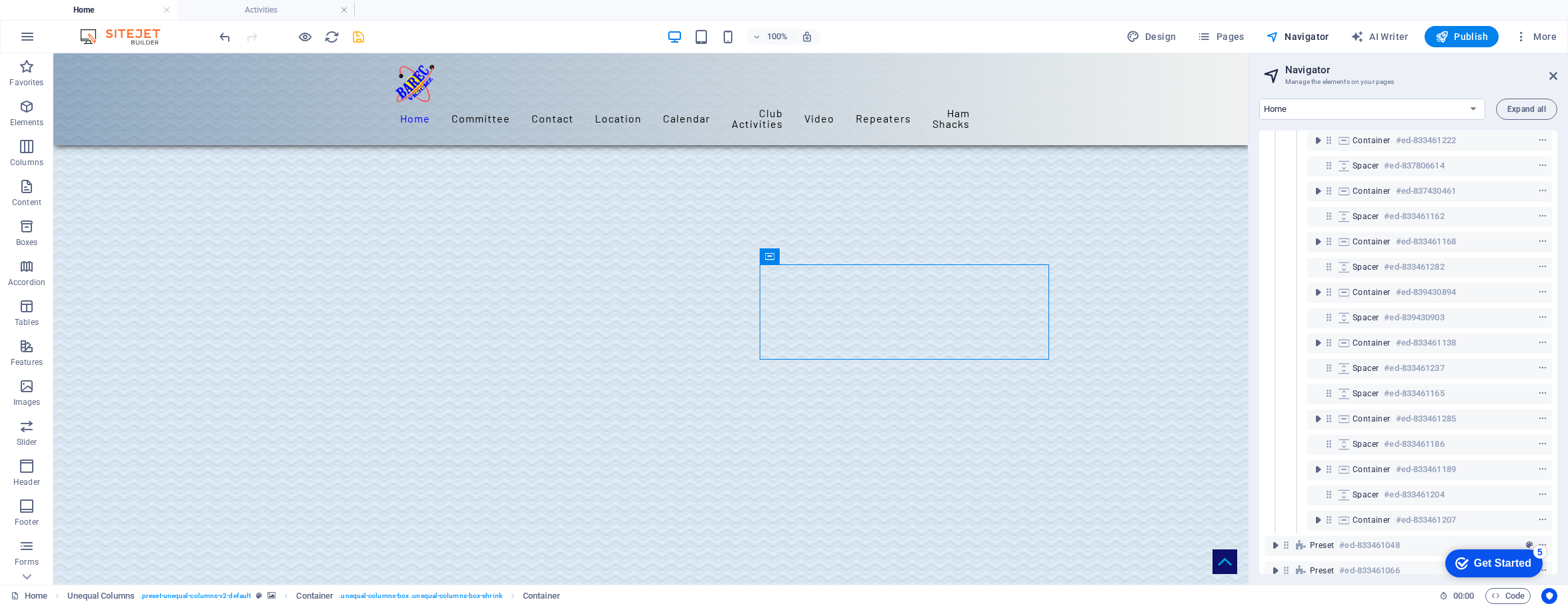
scroll to position [259, 0]
click at [224, 36] on icon "undo" at bounding box center [225, 37] width 15 height 15
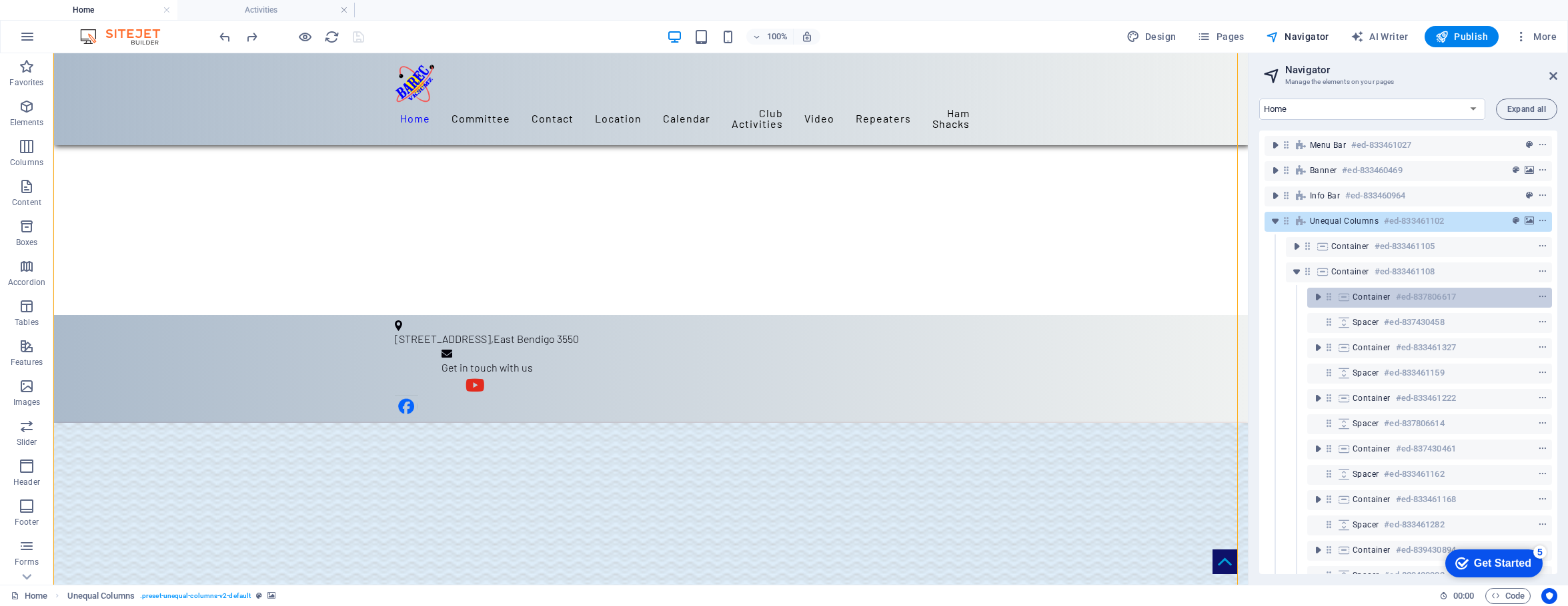
scroll to position [697, 0]
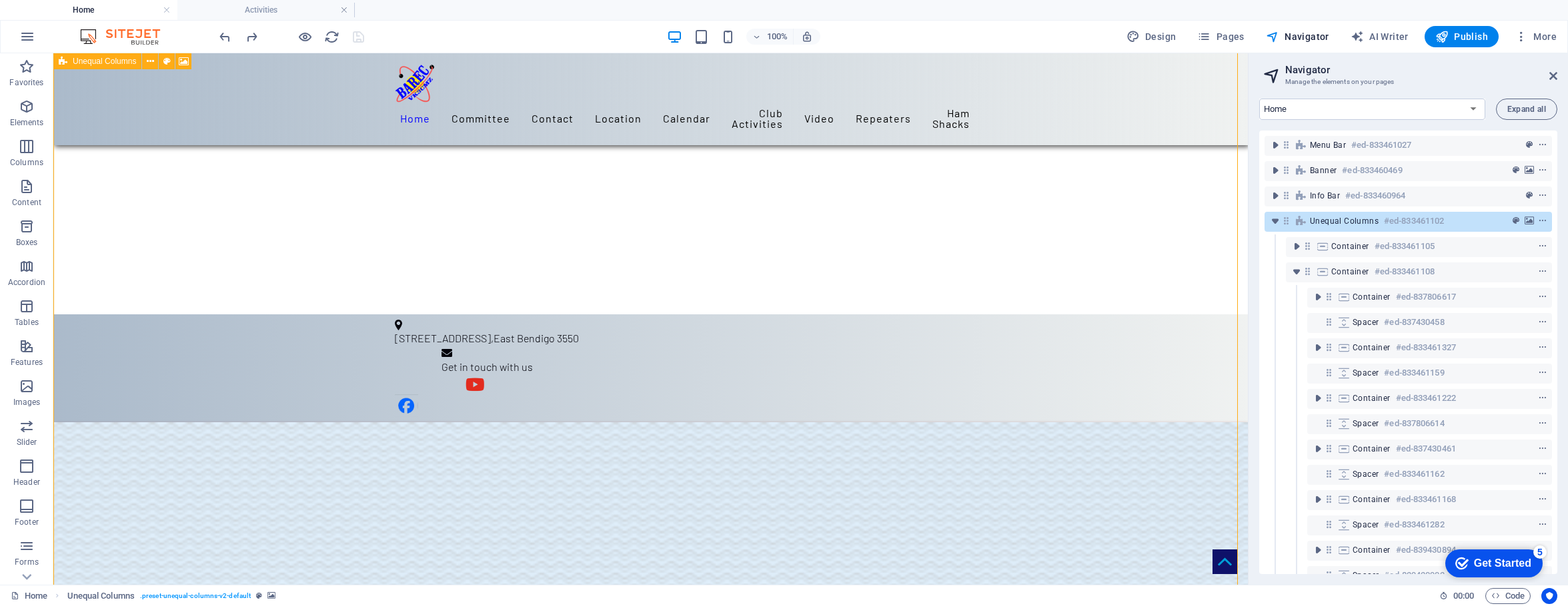
click at [1228, 229] on div "Unequal Columns #ed-833461102" at bounding box center [1408, 222] width 287 height 20
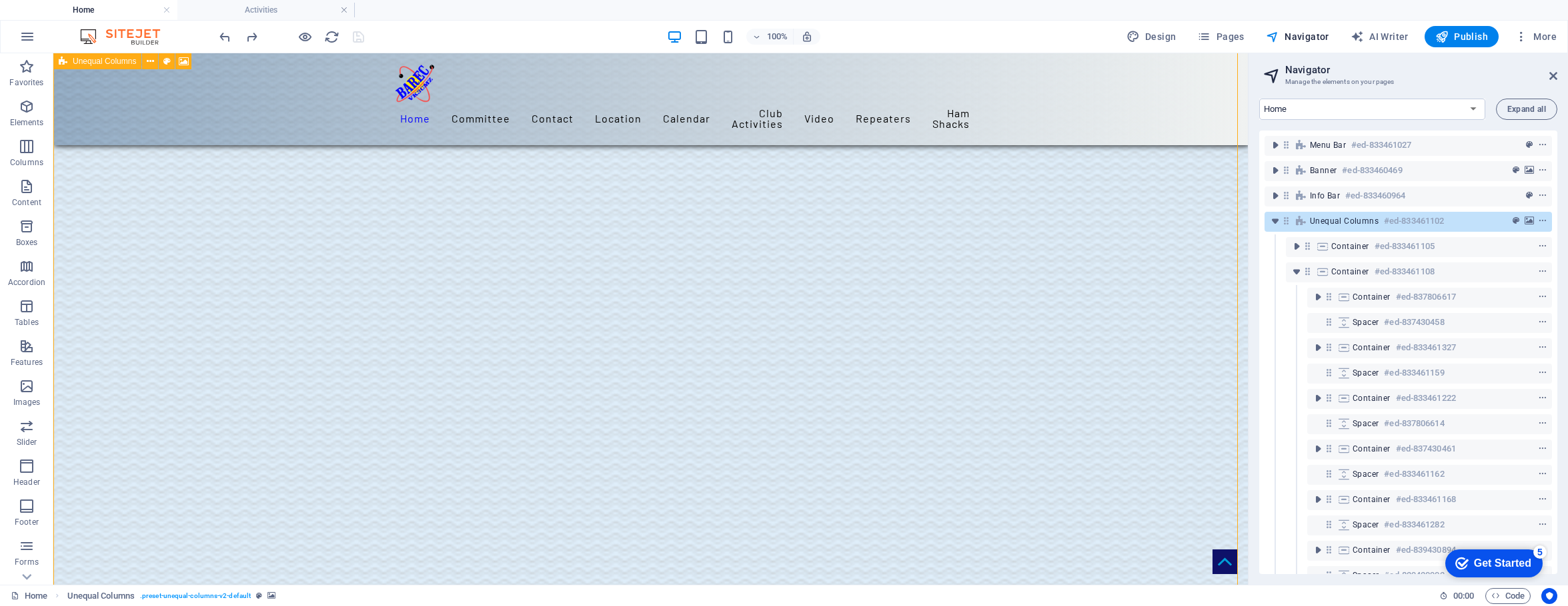
click at [1228, 220] on span "Unequal Columns" at bounding box center [1344, 221] width 68 height 11
click at [1228, 218] on icon "toggle-expand" at bounding box center [1274, 220] width 13 height 13
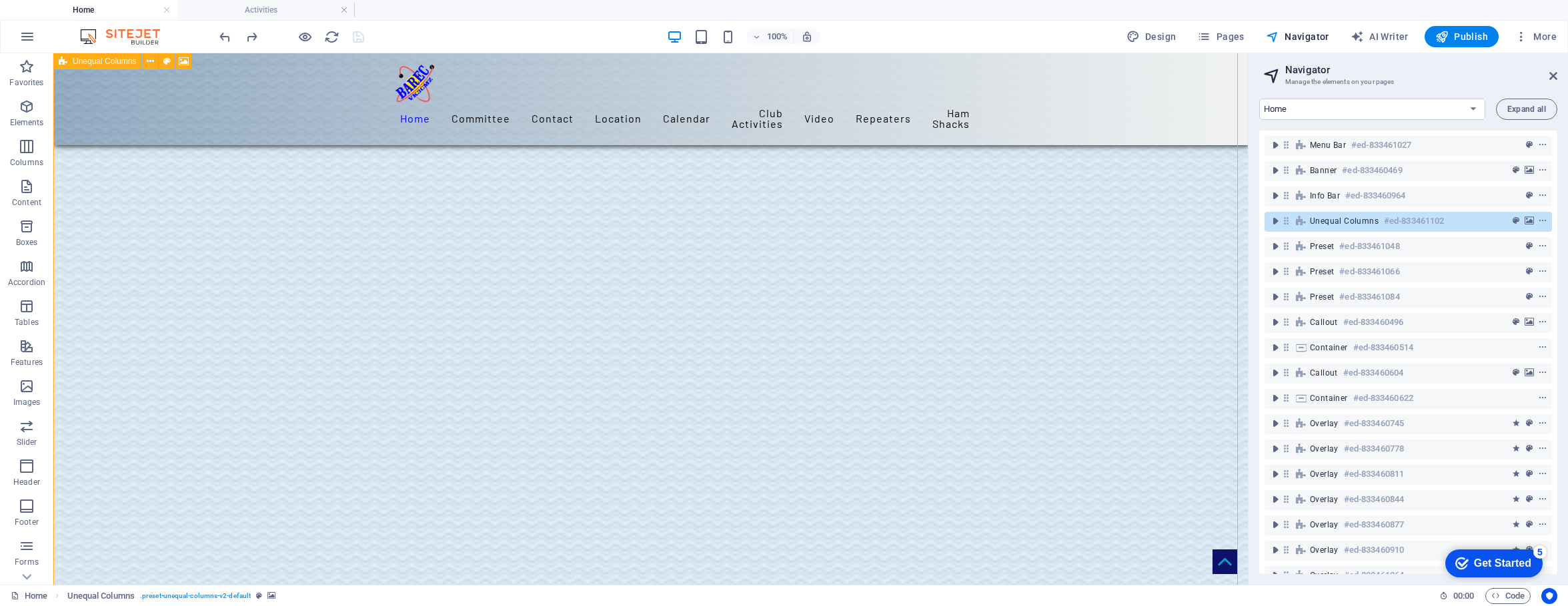
click at [1228, 227] on div "Unequal Columns #ed-833461102" at bounding box center [1397, 221] width 175 height 16
click at [1228, 219] on span "Unequal Columns" at bounding box center [1344, 221] width 68 height 11
click at [1228, 221] on icon "toggle-expand" at bounding box center [1274, 220] width 13 height 13
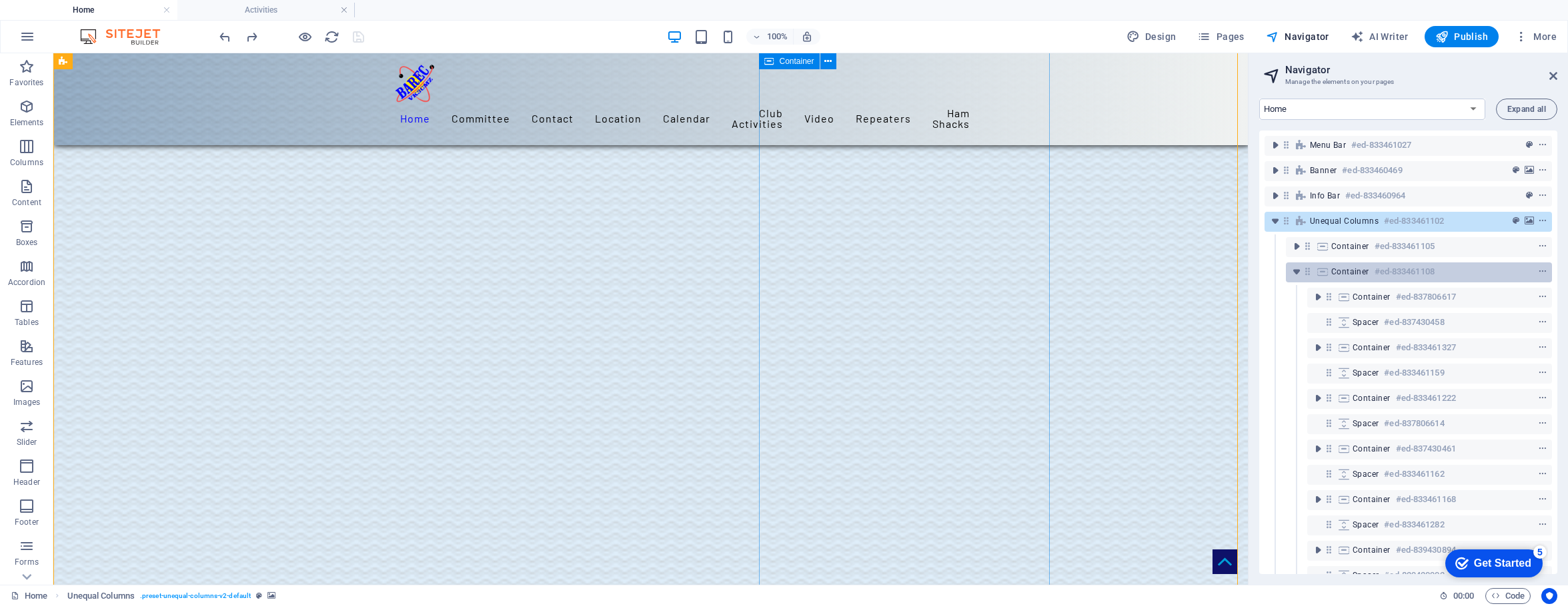
click at [1228, 280] on div "Container #ed-833461108" at bounding box center [1419, 273] width 266 height 20
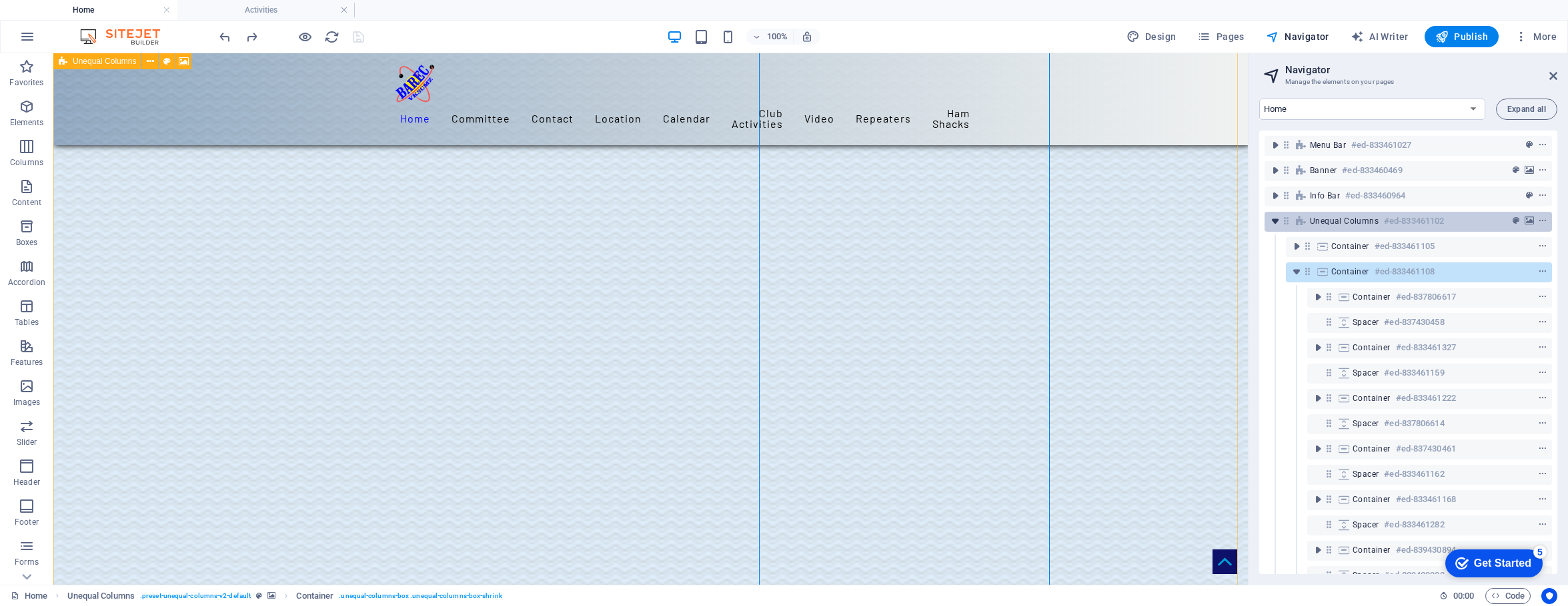
click at [1228, 218] on icon "toggle-expand" at bounding box center [1274, 220] width 13 height 13
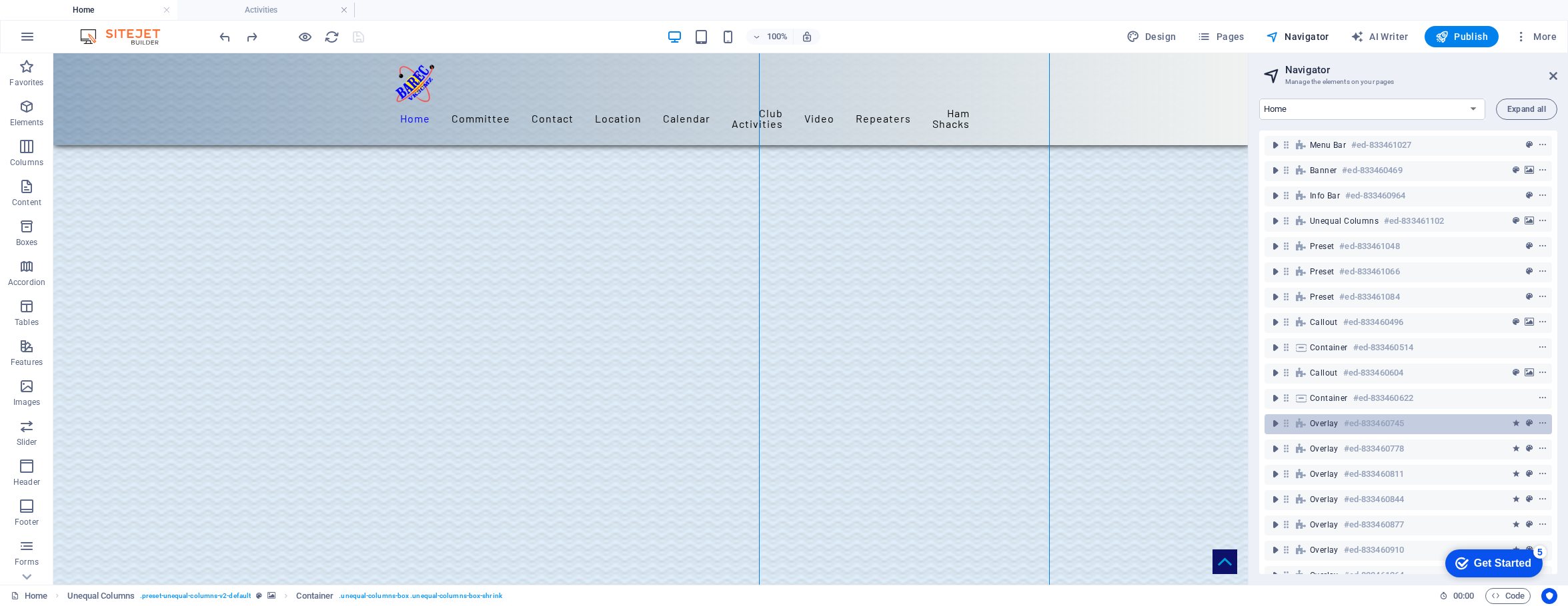
click at [1228, 420] on div "Overlay #ed-833460745" at bounding box center [1397, 423] width 175 height 16
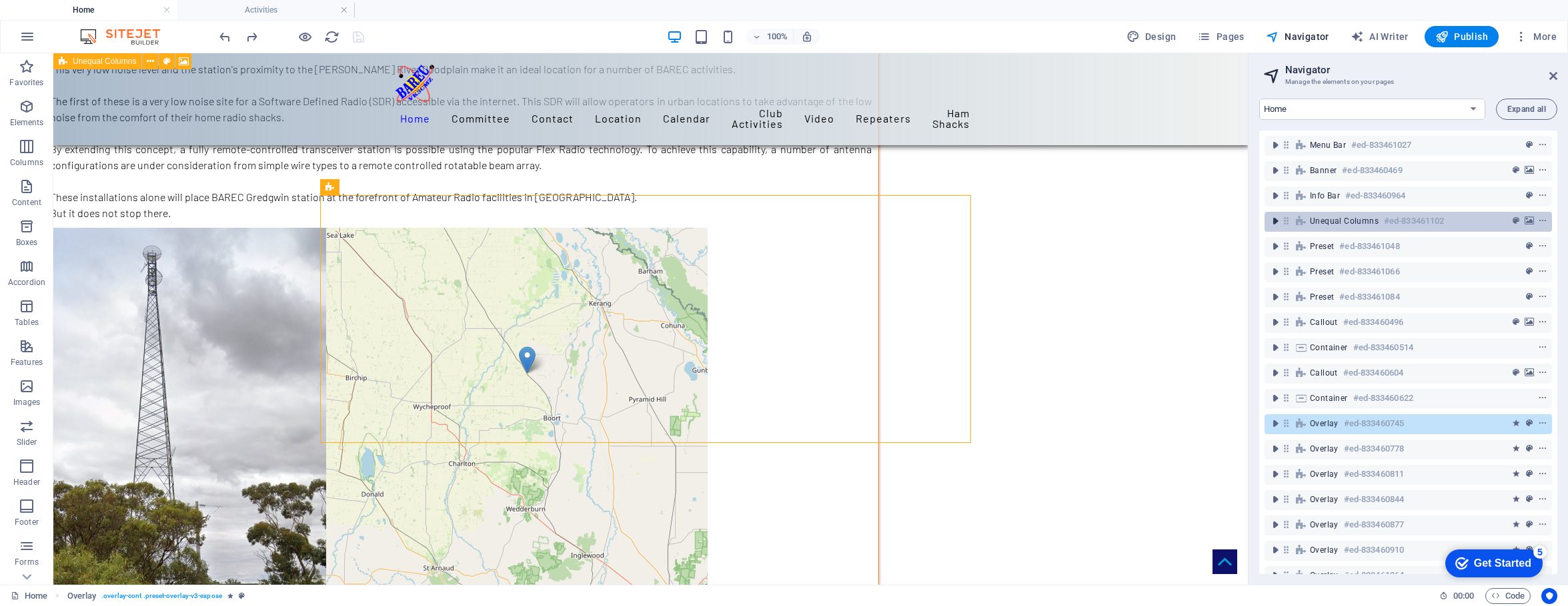
click at [1228, 221] on icon "toggle-expand" at bounding box center [1274, 220] width 13 height 13
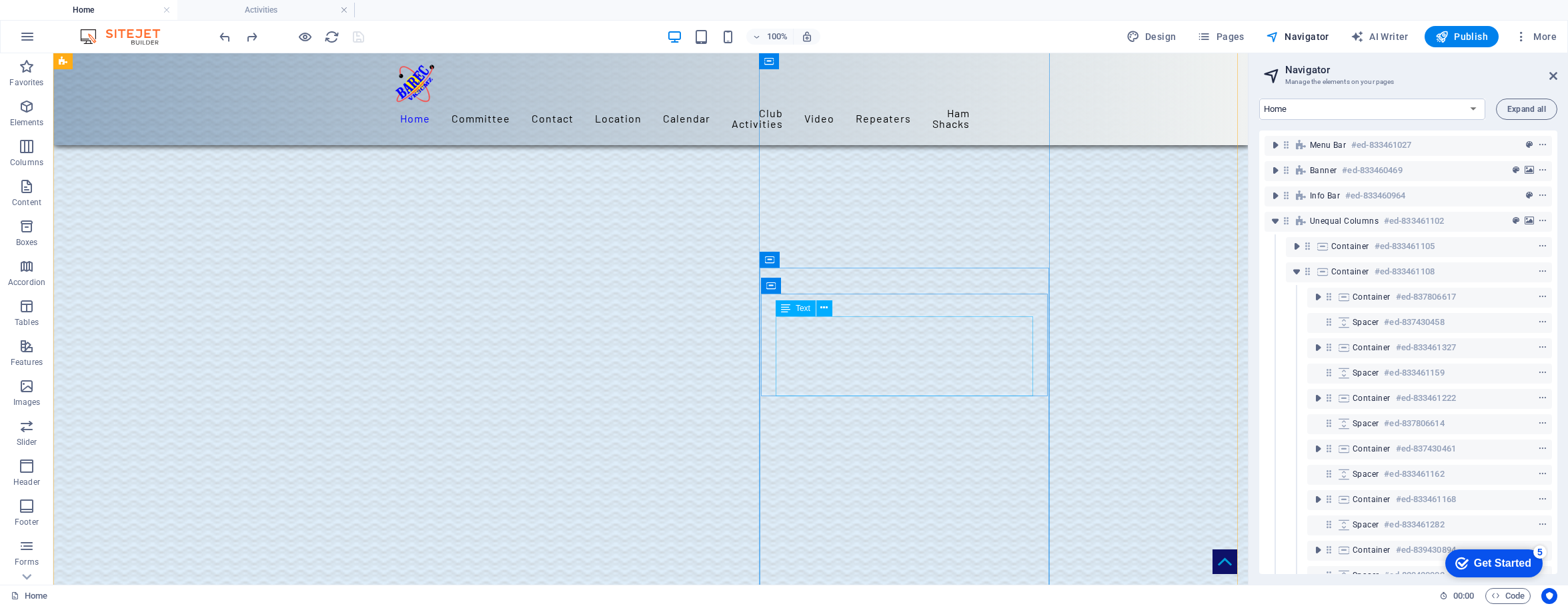
scroll to position [1488, 0]
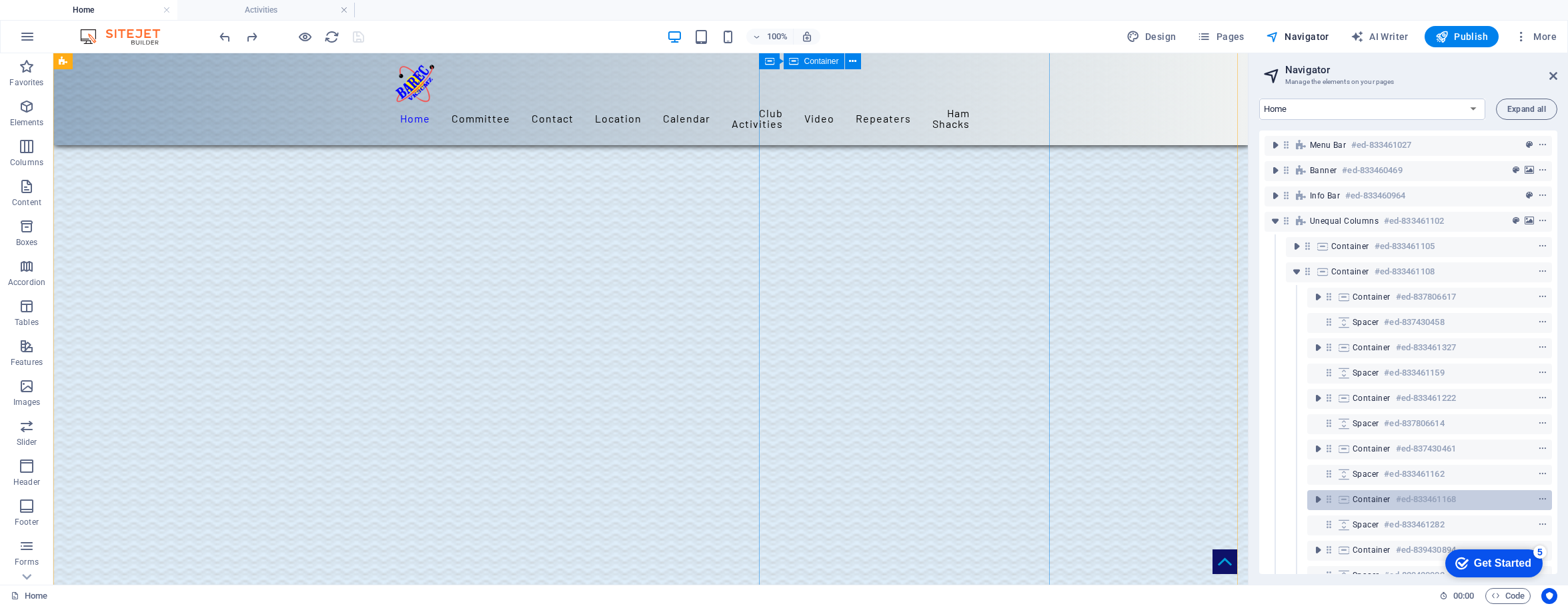
click at [1228, 495] on span "Container" at bounding box center [1370, 500] width 38 height 11
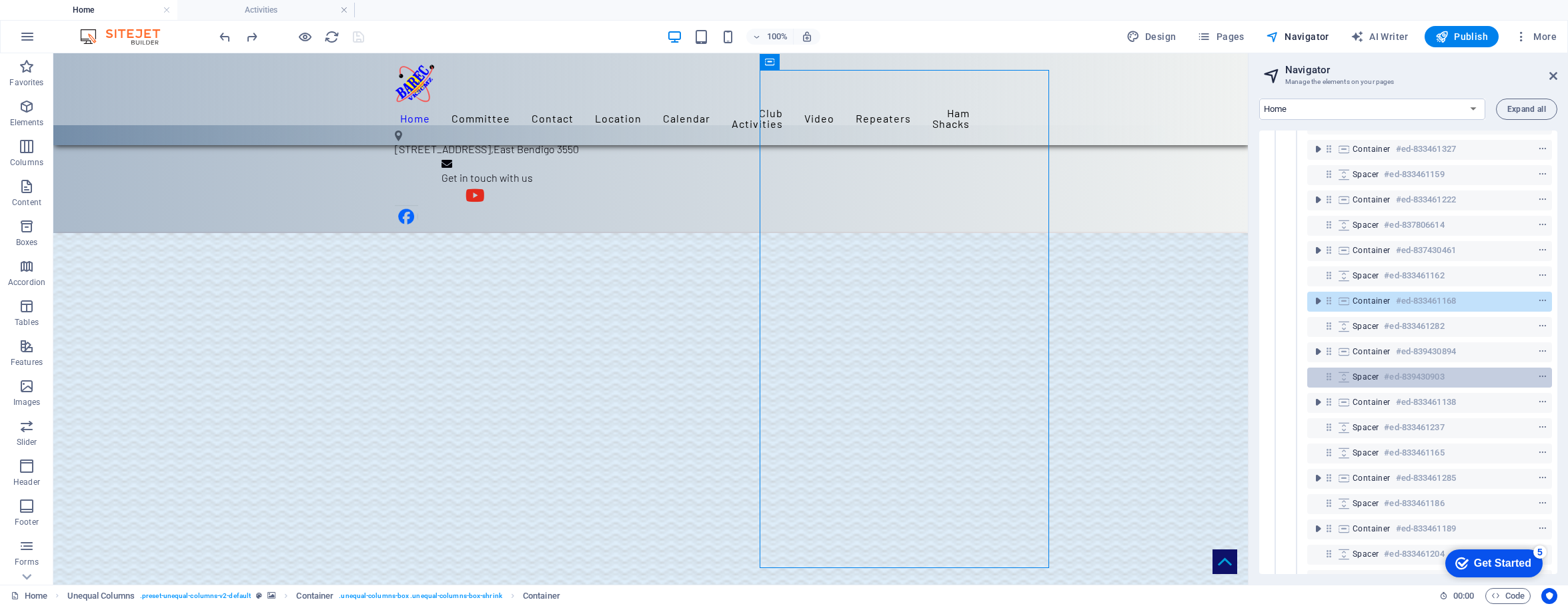
scroll to position [200, 0]
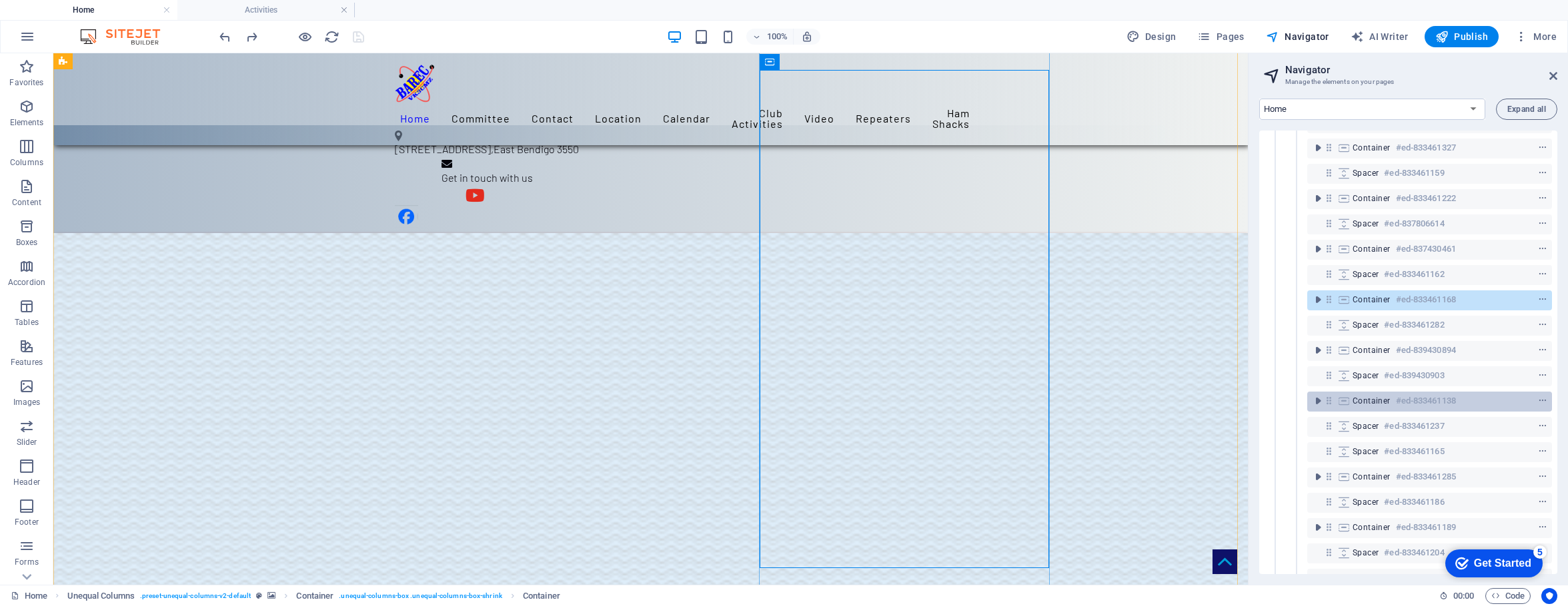
click at [1228, 399] on span "Container" at bounding box center [1370, 401] width 38 height 11
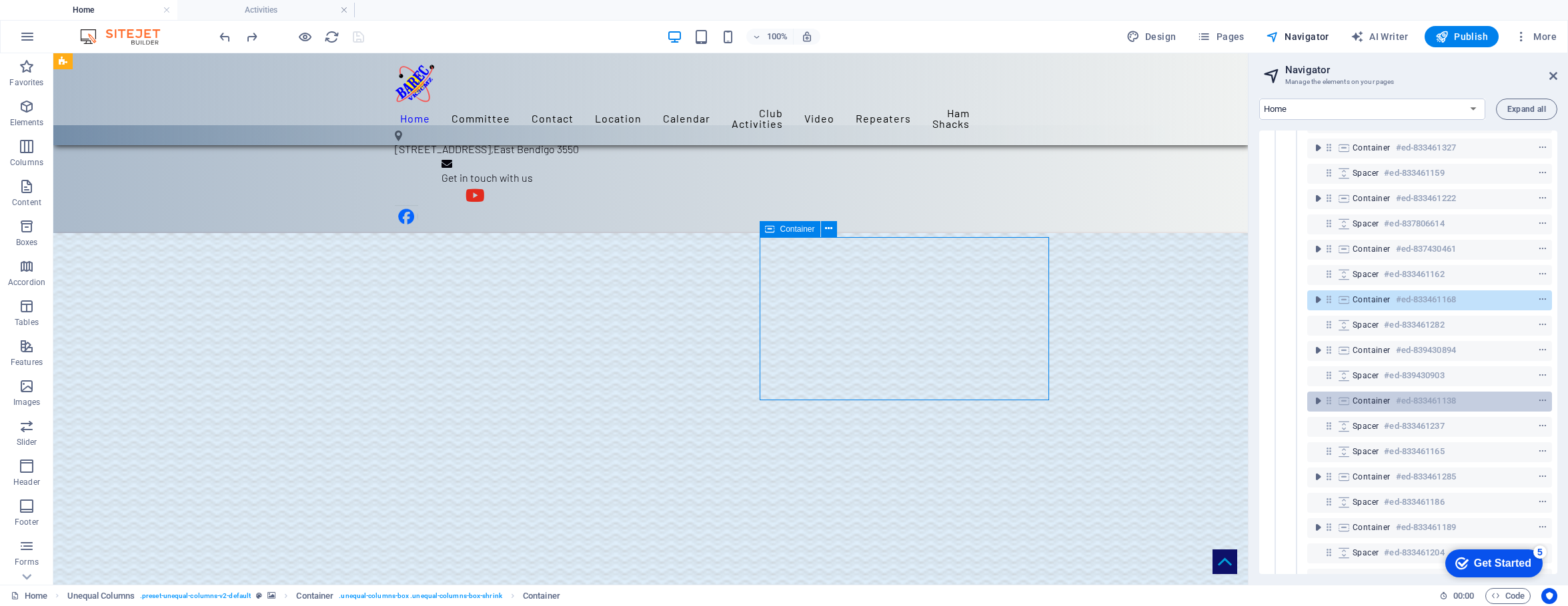
scroll to position [1333, 0]
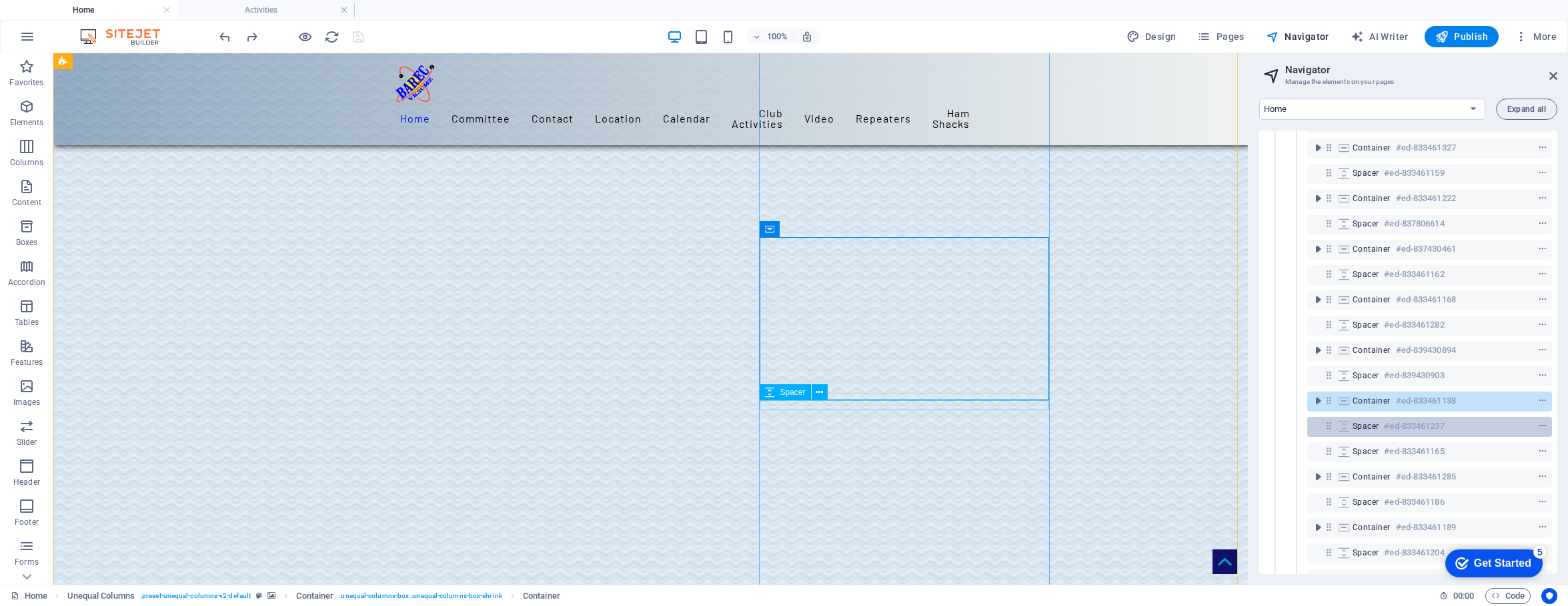
click at [1228, 422] on span "Spacer" at bounding box center [1365, 426] width 26 height 11
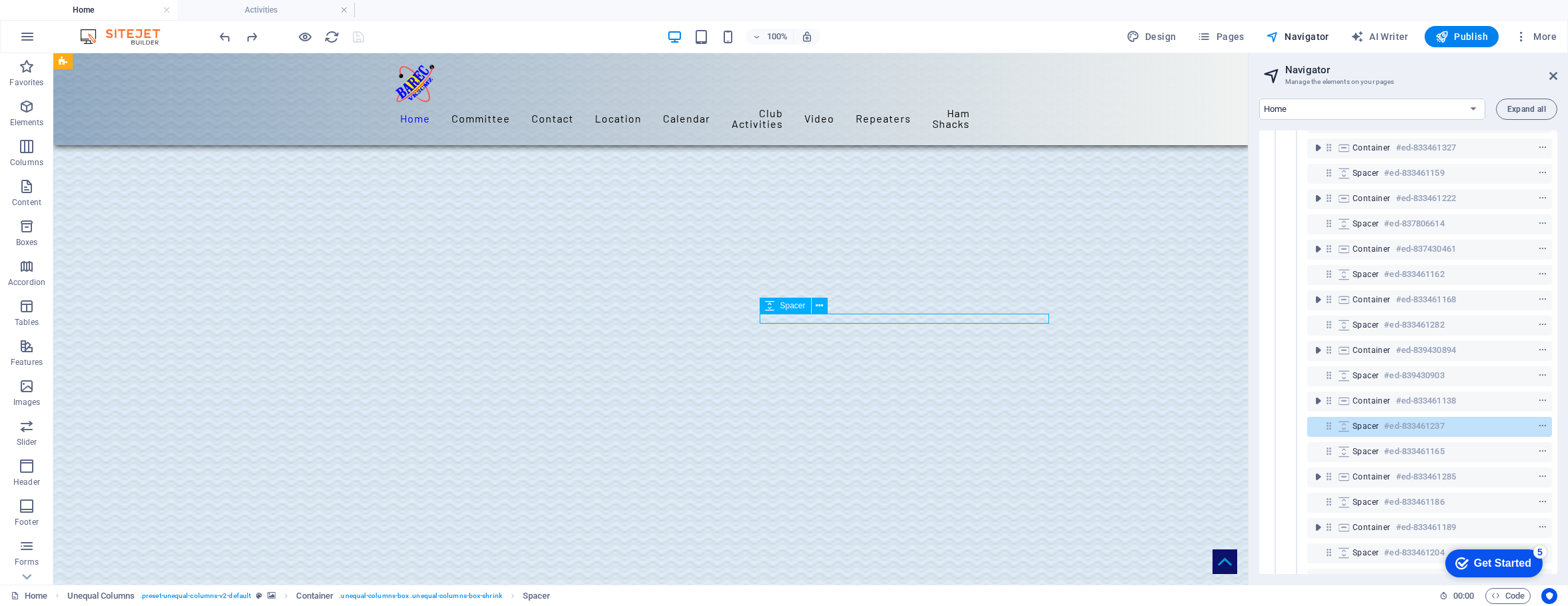
scroll to position [1420, 0]
click at [1228, 448] on span "Spacer" at bounding box center [1365, 452] width 26 height 11
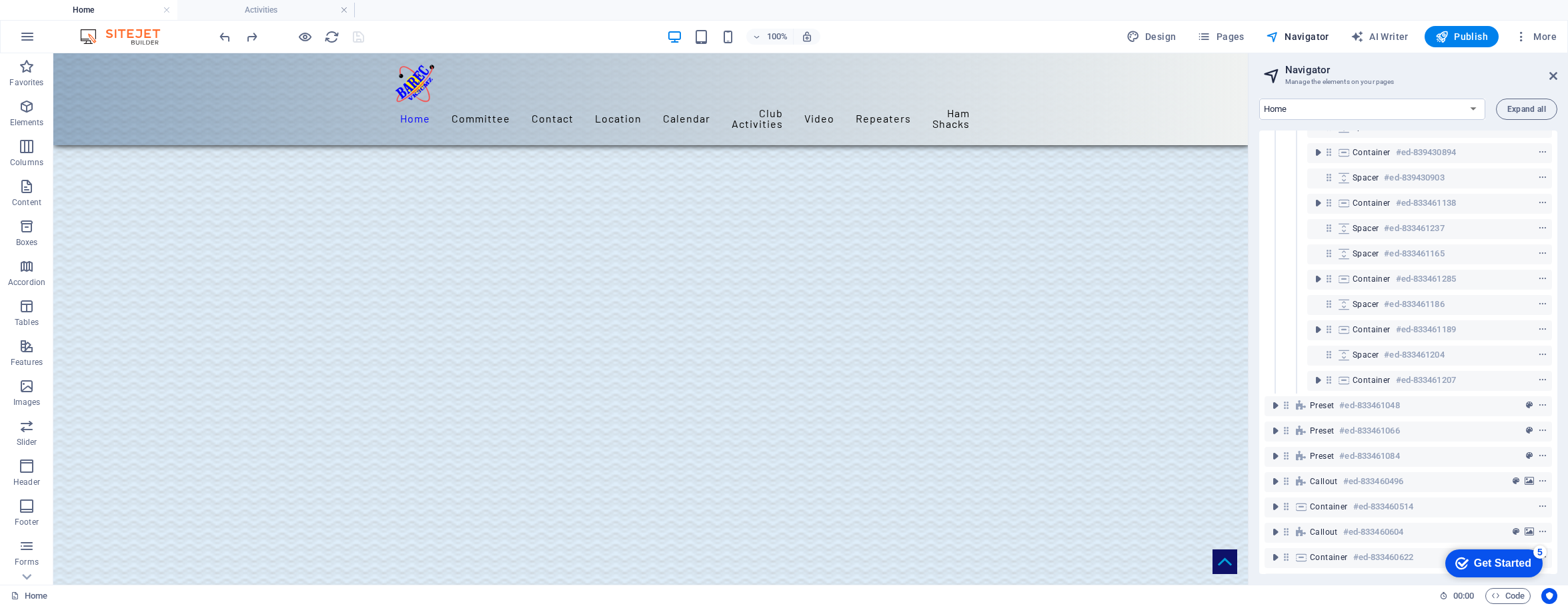
scroll to position [399, 0]
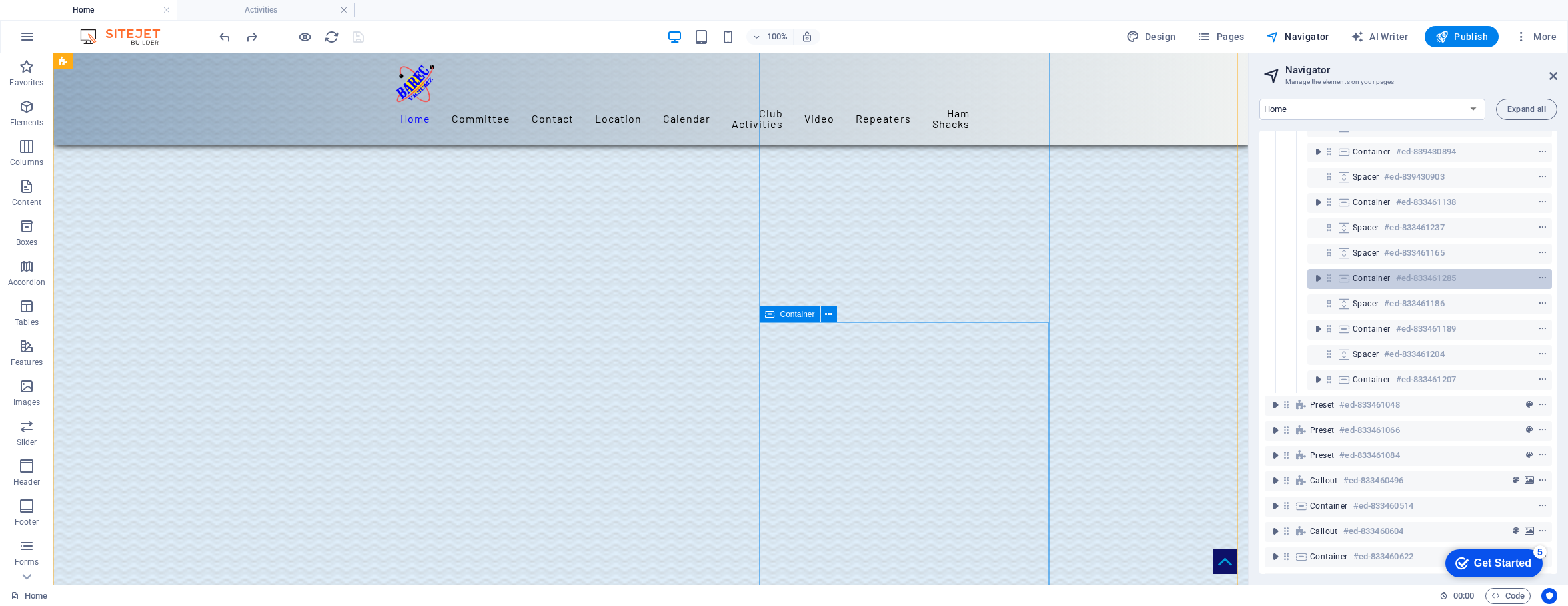
click at [1228, 277] on span "Container" at bounding box center [1370, 279] width 38 height 11
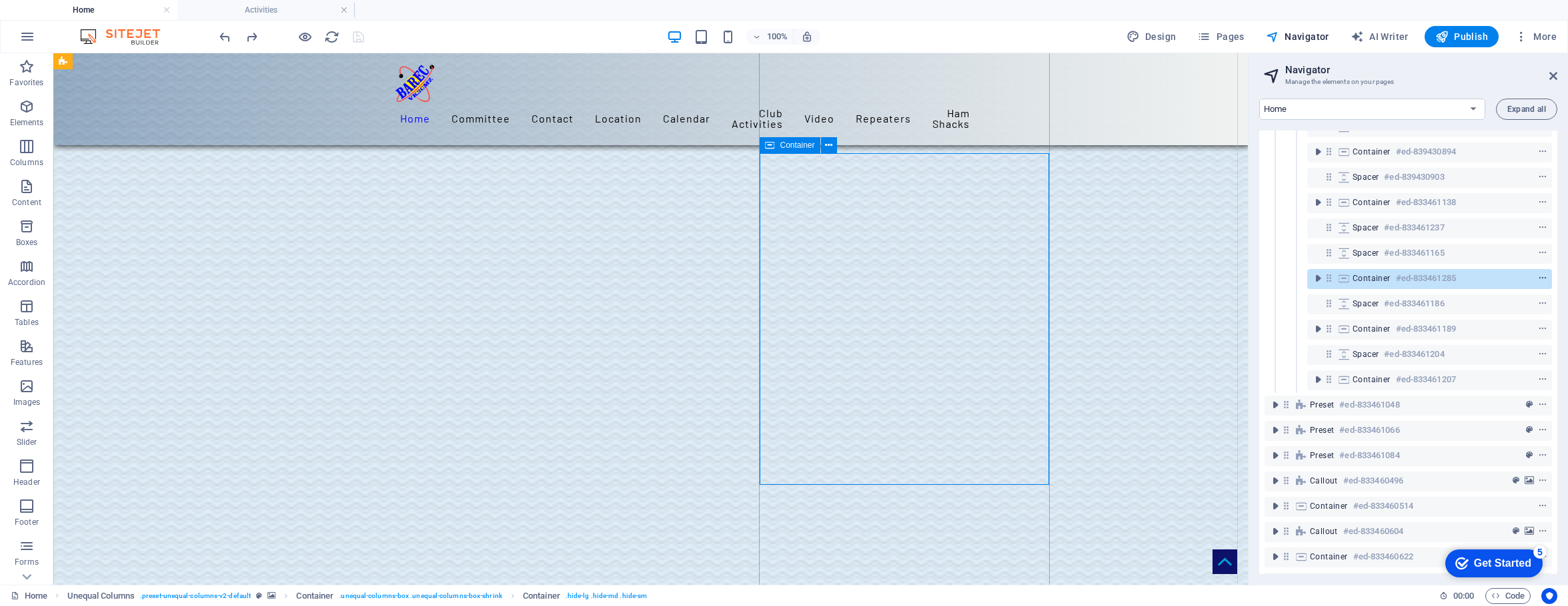
click at [1228, 277] on icon "context-menu" at bounding box center [1543, 279] width 9 height 9
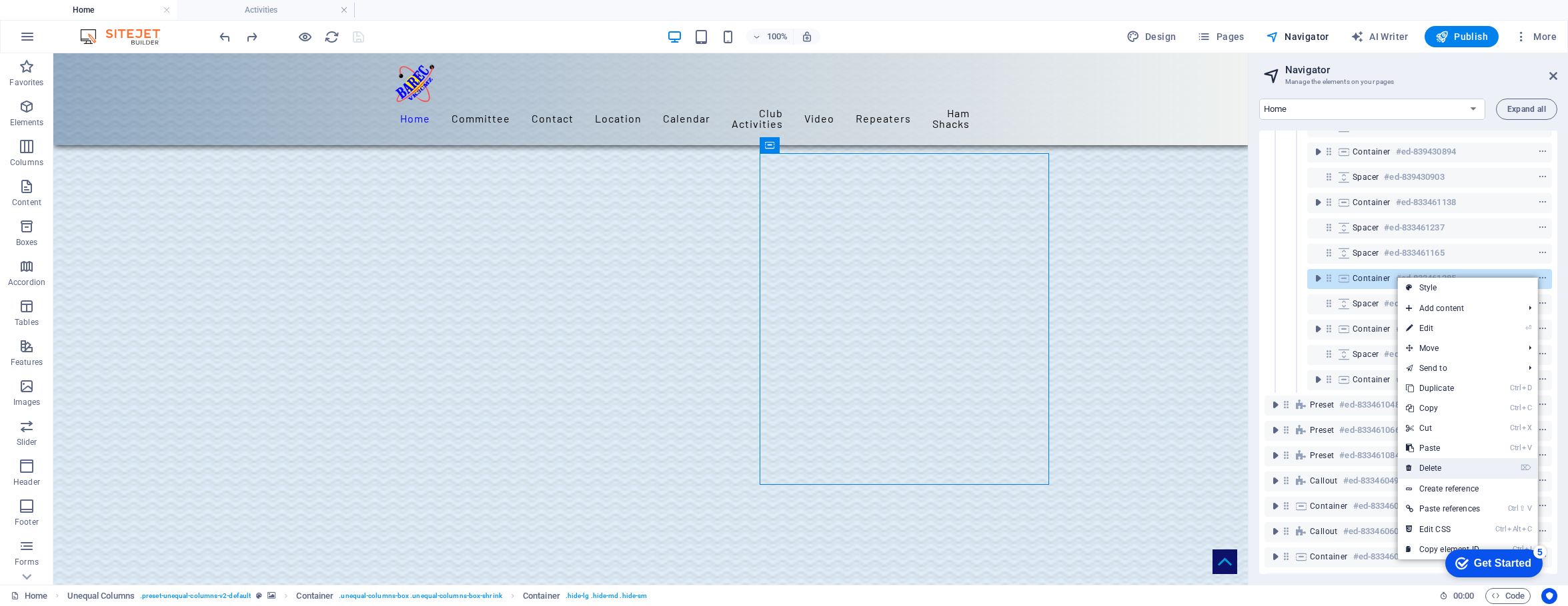
click at [1228, 466] on link "⌦ Delete" at bounding box center [1442, 469] width 90 height 20
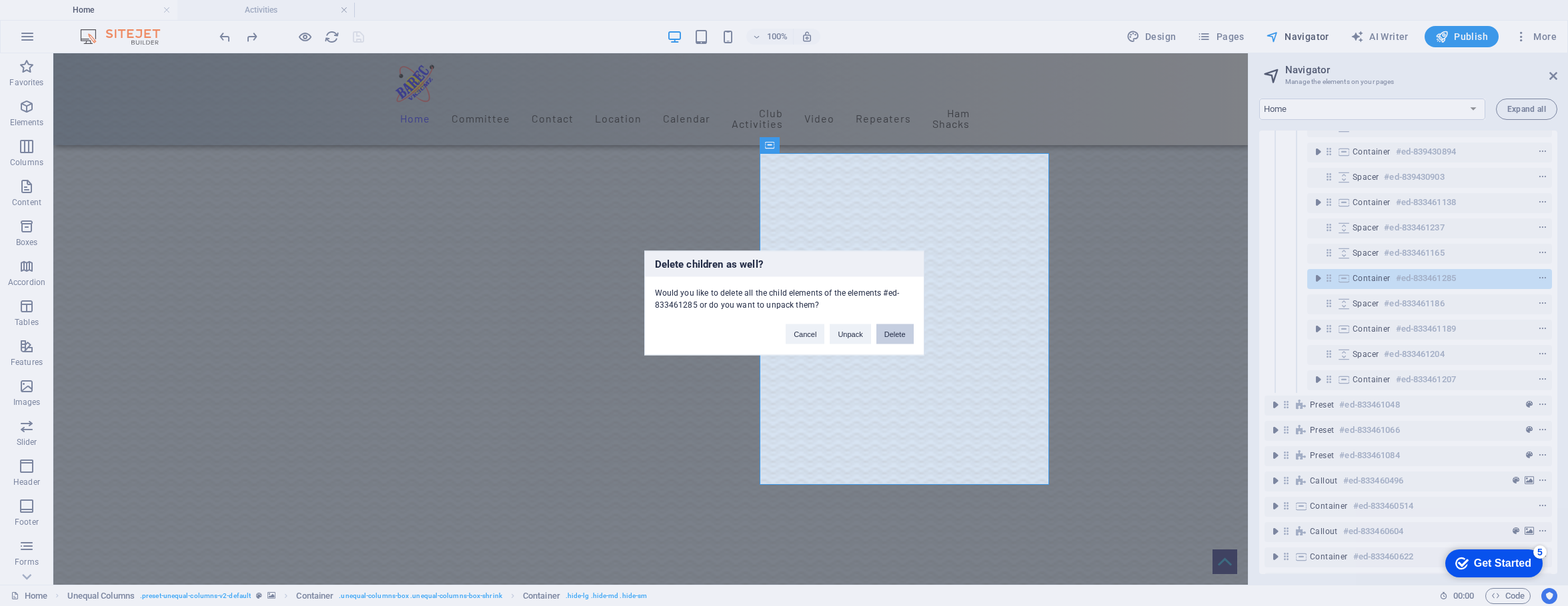
click at [888, 338] on button "Delete" at bounding box center [895, 334] width 38 height 20
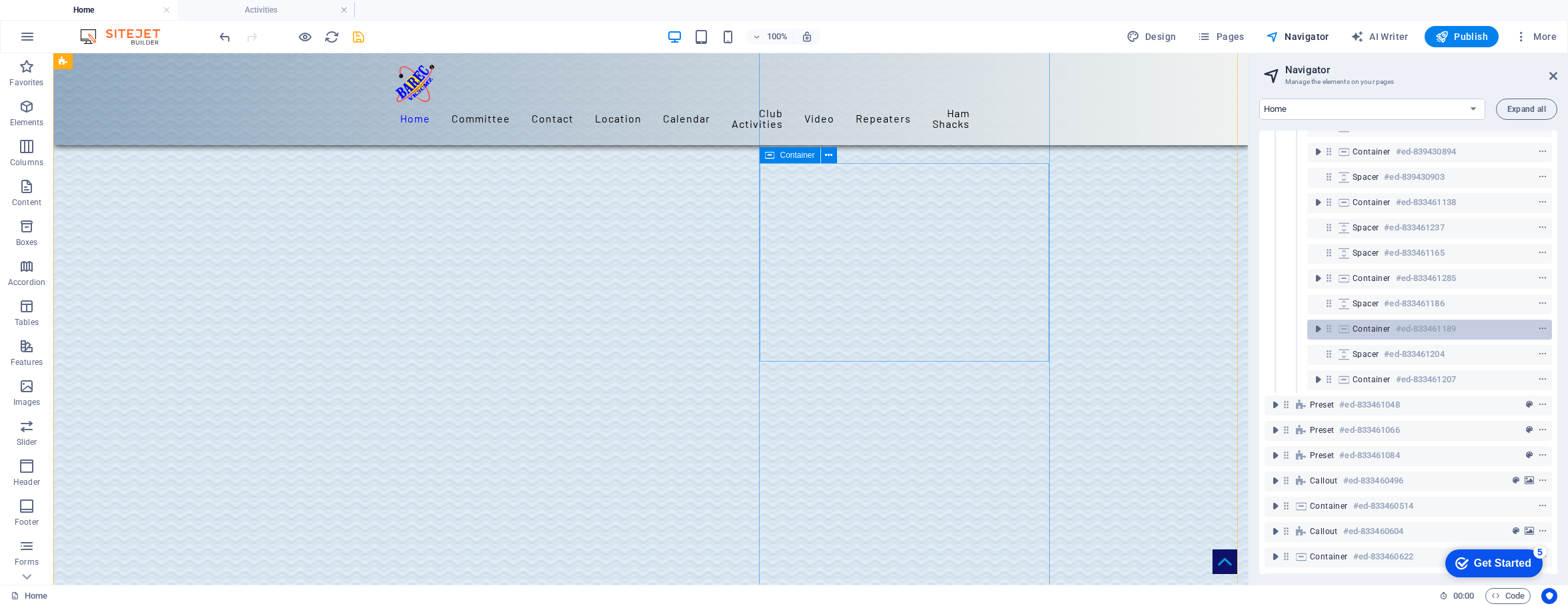
click at [1228, 327] on span "Container" at bounding box center [1370, 329] width 38 height 11
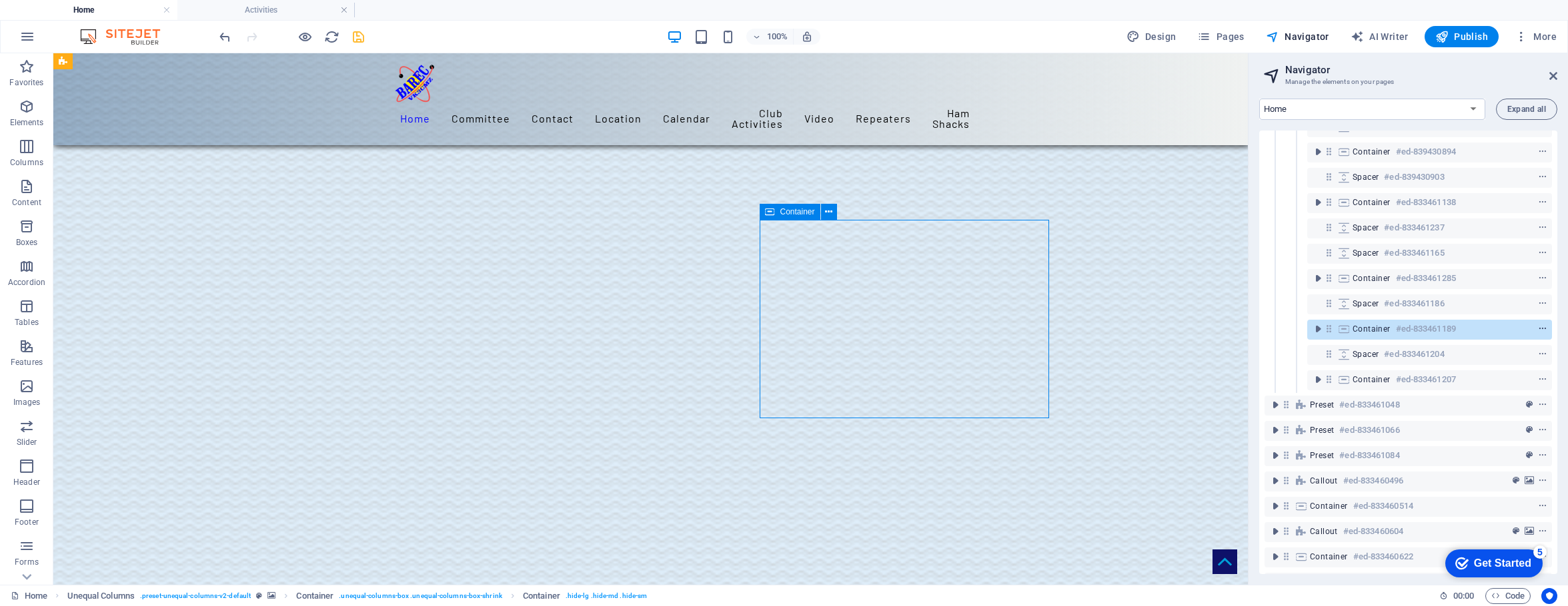
click at [1228, 328] on icon "context-menu" at bounding box center [1543, 329] width 9 height 9
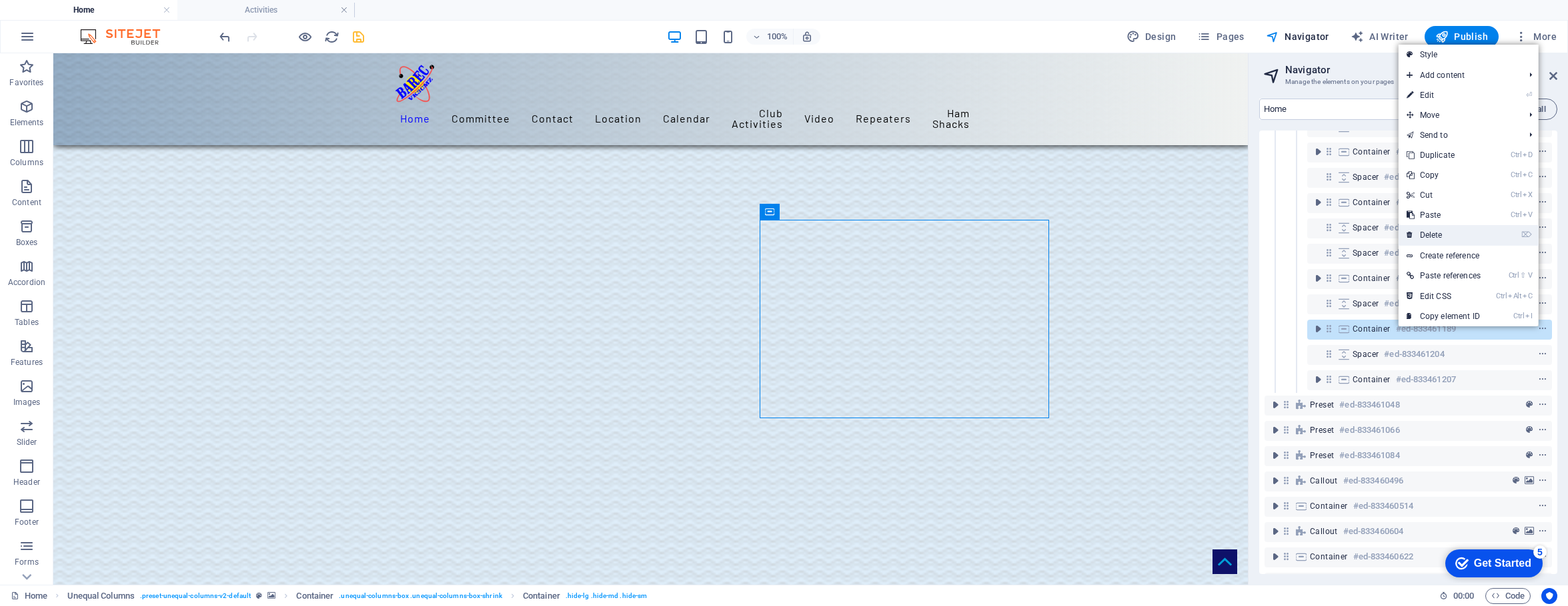
click at [1228, 233] on link "⌦ Delete" at bounding box center [1443, 235] width 90 height 20
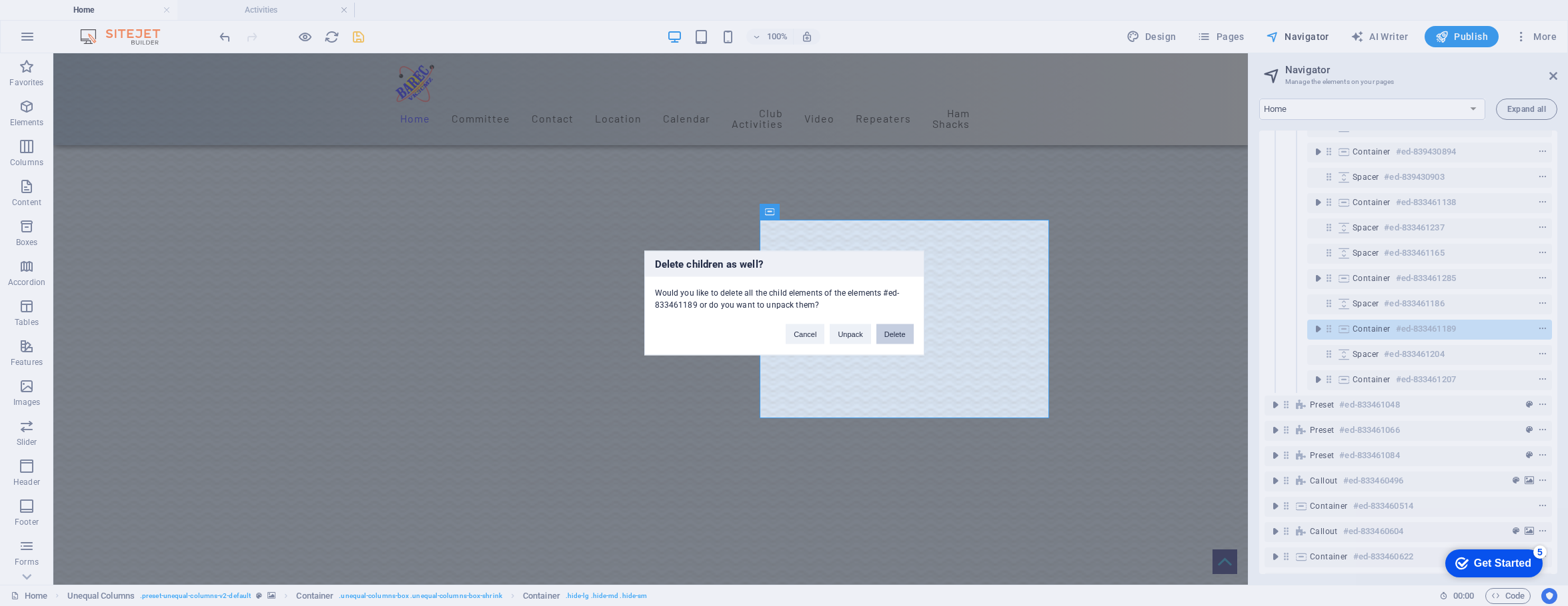
click at [895, 329] on button "Delete" at bounding box center [895, 334] width 38 height 20
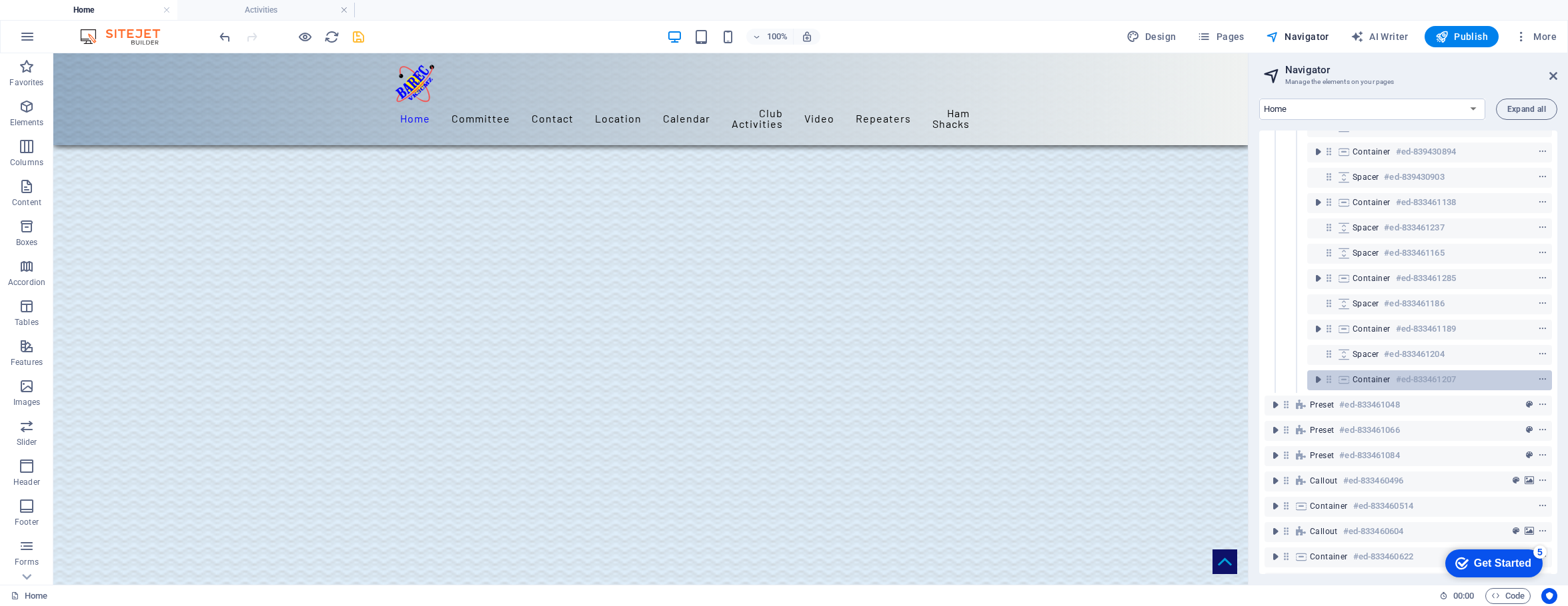
click at [1228, 380] on span "Container" at bounding box center [1370, 380] width 38 height 11
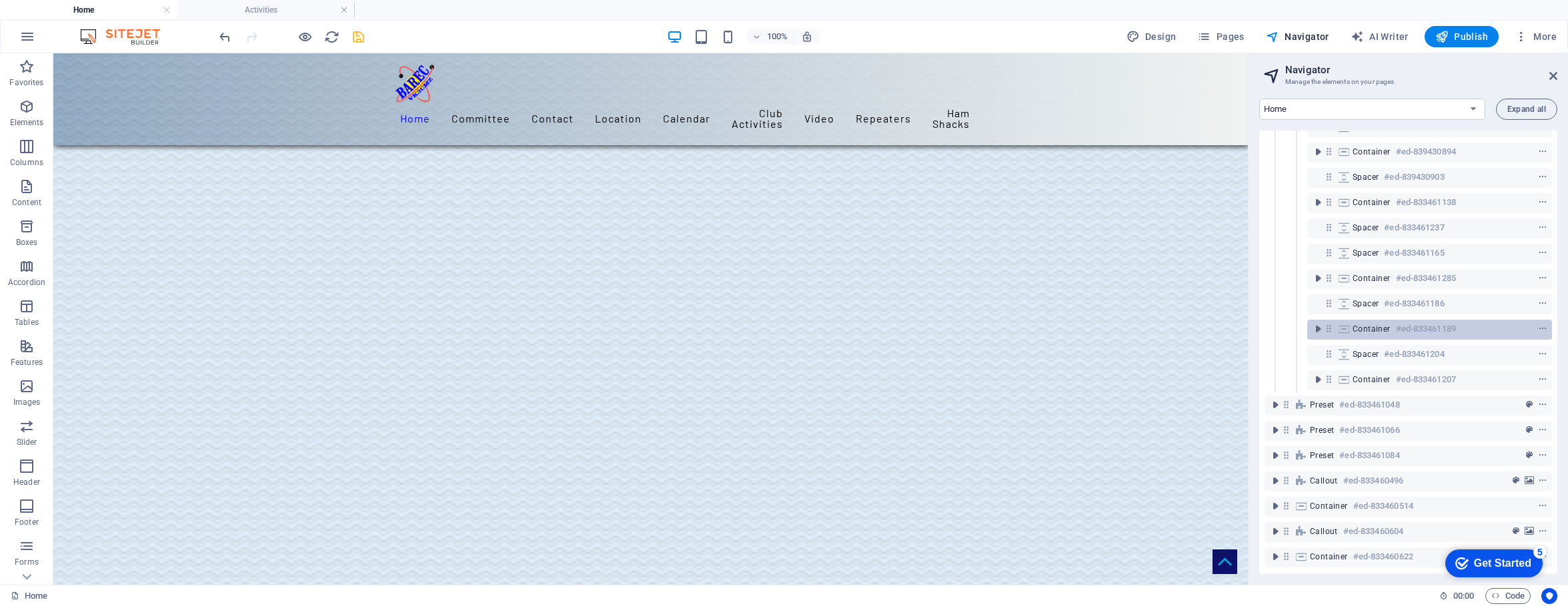
click at [1228, 331] on span "Container" at bounding box center [1370, 329] width 38 height 11
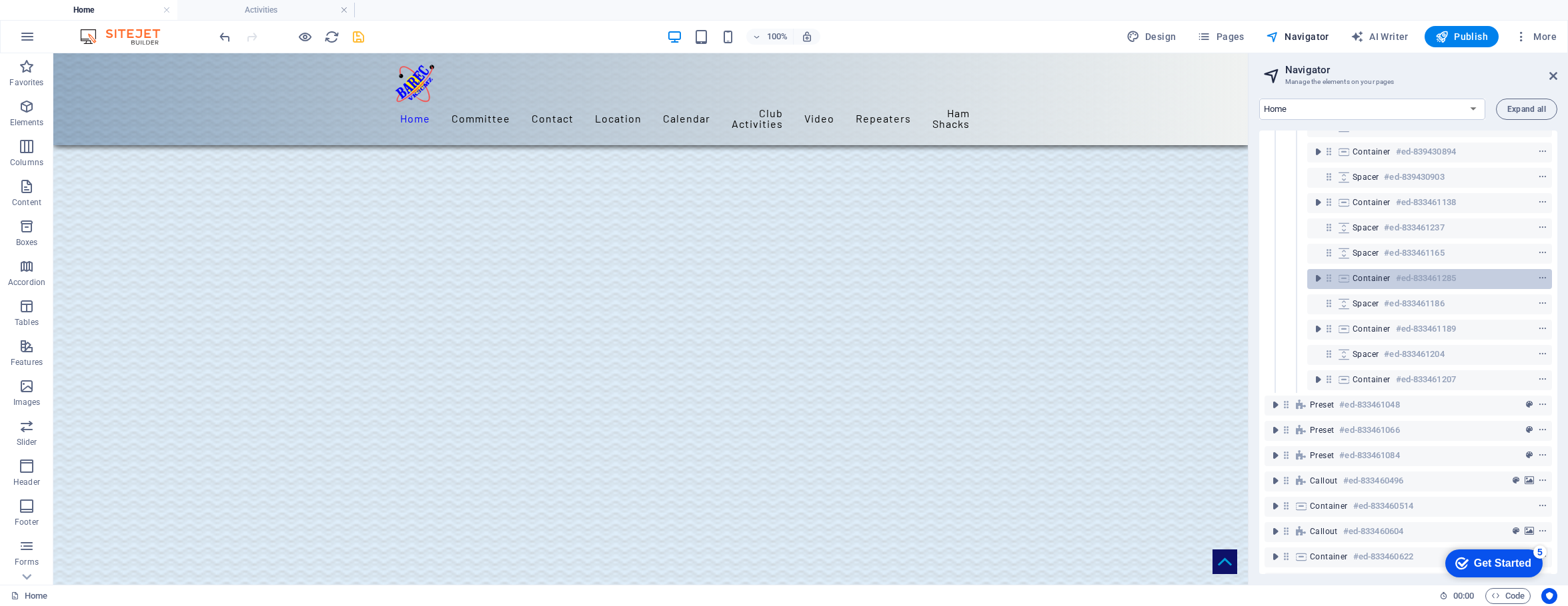
click at [1228, 280] on span "Container" at bounding box center [1370, 279] width 38 height 11
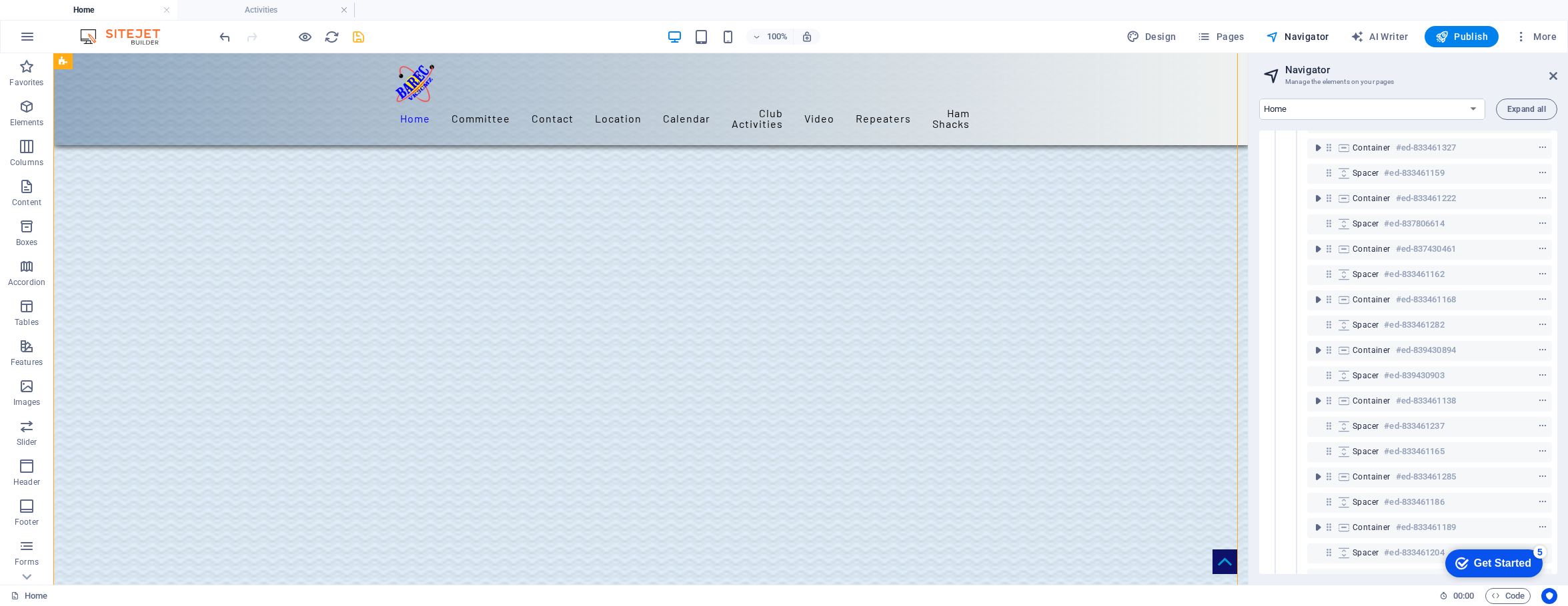
scroll to position [199, 0]
click at [1228, 303] on span "Container" at bounding box center [1370, 300] width 38 height 11
click at [1228, 301] on span "Container" at bounding box center [1370, 300] width 38 height 11
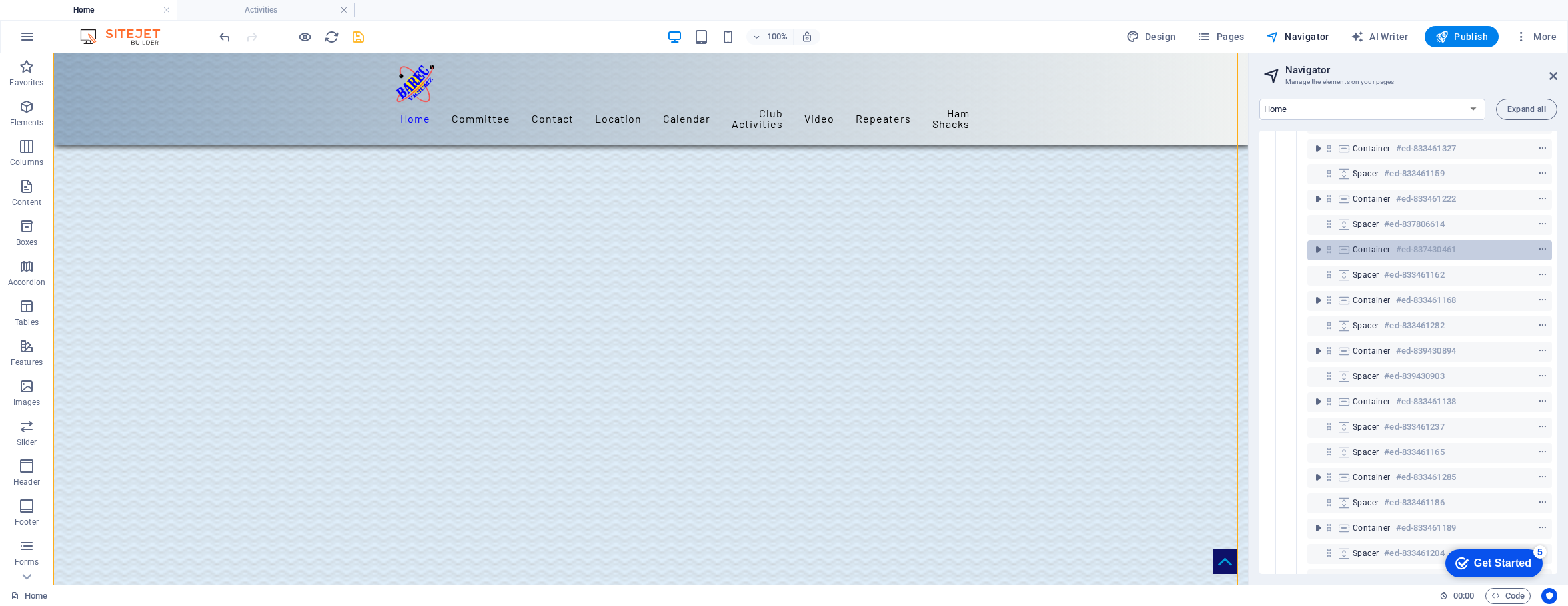
click at [1228, 251] on span "Container" at bounding box center [1370, 250] width 38 height 11
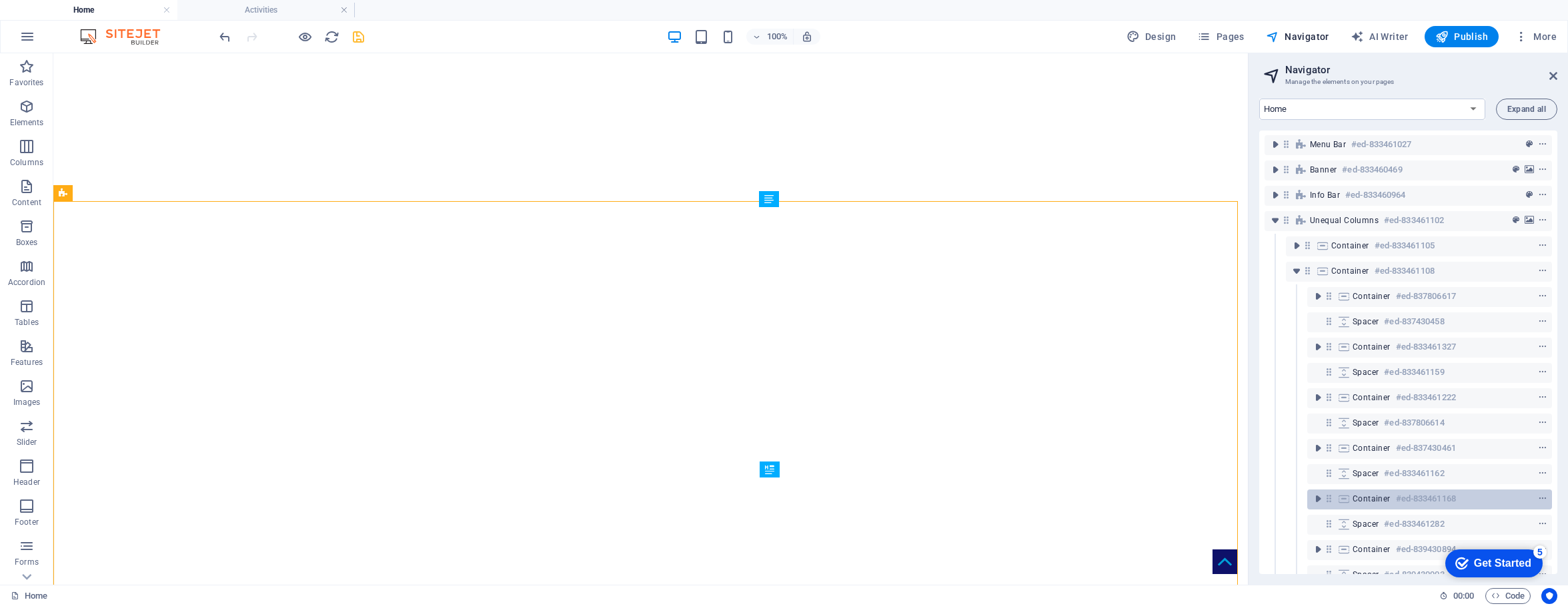
scroll to position [0, 0]
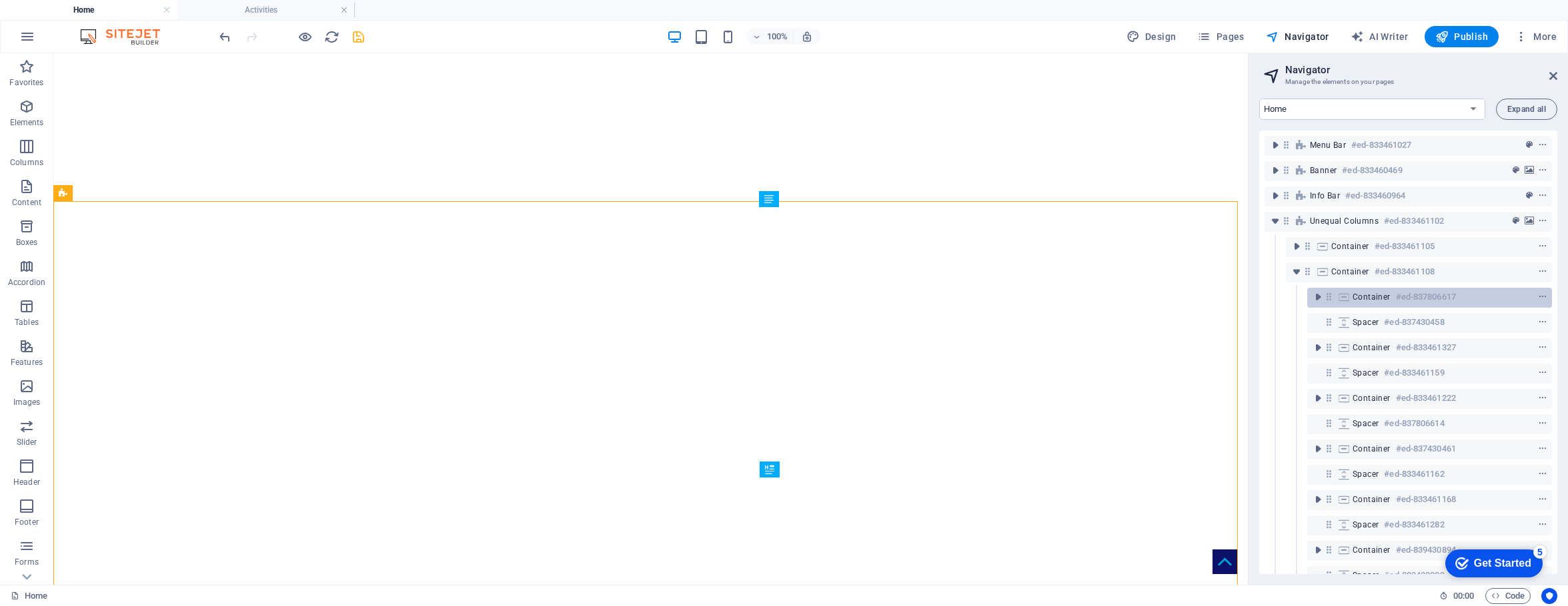
click at [1228, 297] on span "Container" at bounding box center [1370, 297] width 38 height 11
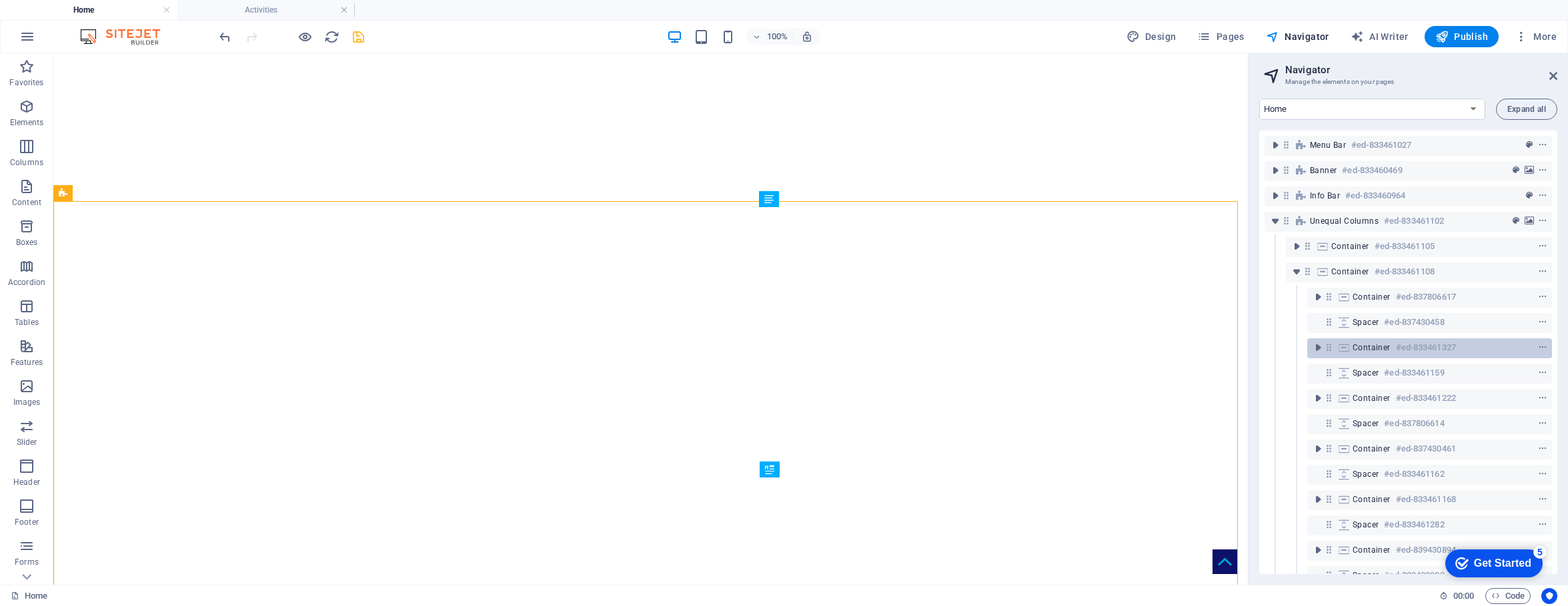
click at [1228, 346] on span "Container" at bounding box center [1370, 348] width 38 height 11
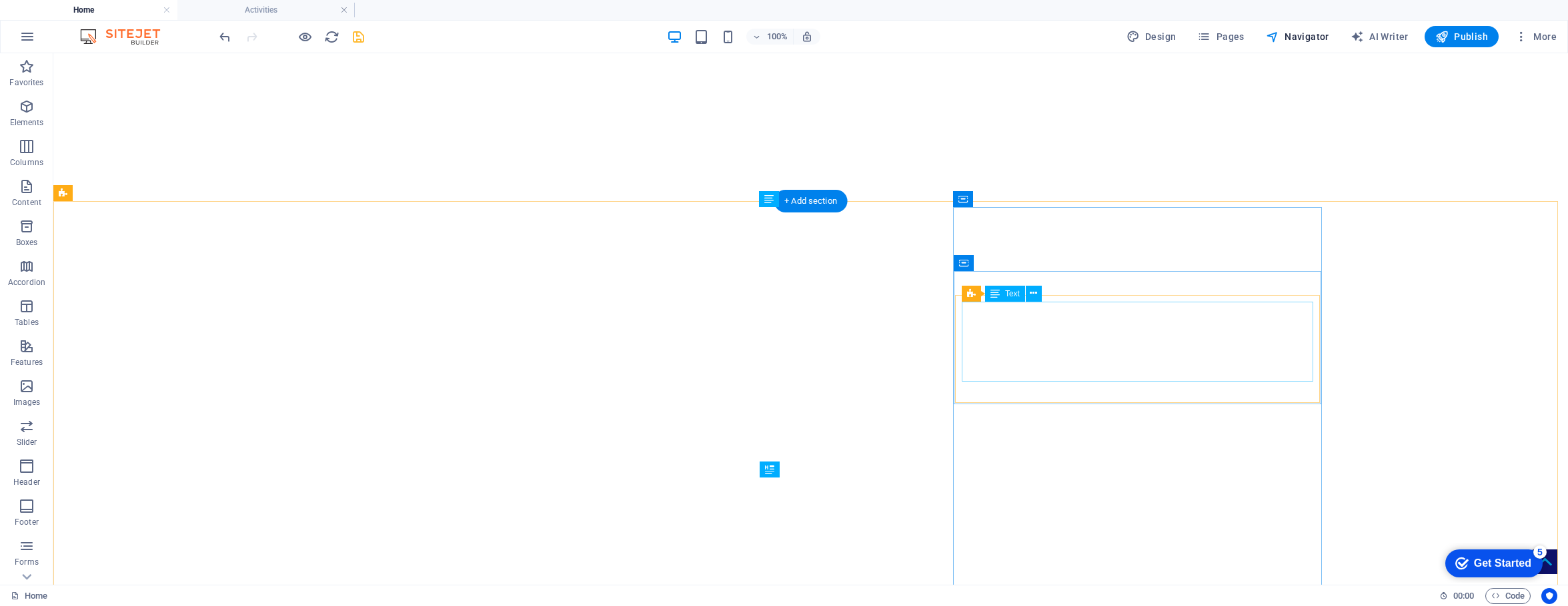
click at [1228, 37] on span "Navigator" at bounding box center [1297, 36] width 63 height 13
click at [1228, 38] on span "Navigator" at bounding box center [1297, 36] width 63 height 13
click at [1228, 34] on span "Navigator" at bounding box center [1297, 36] width 63 height 13
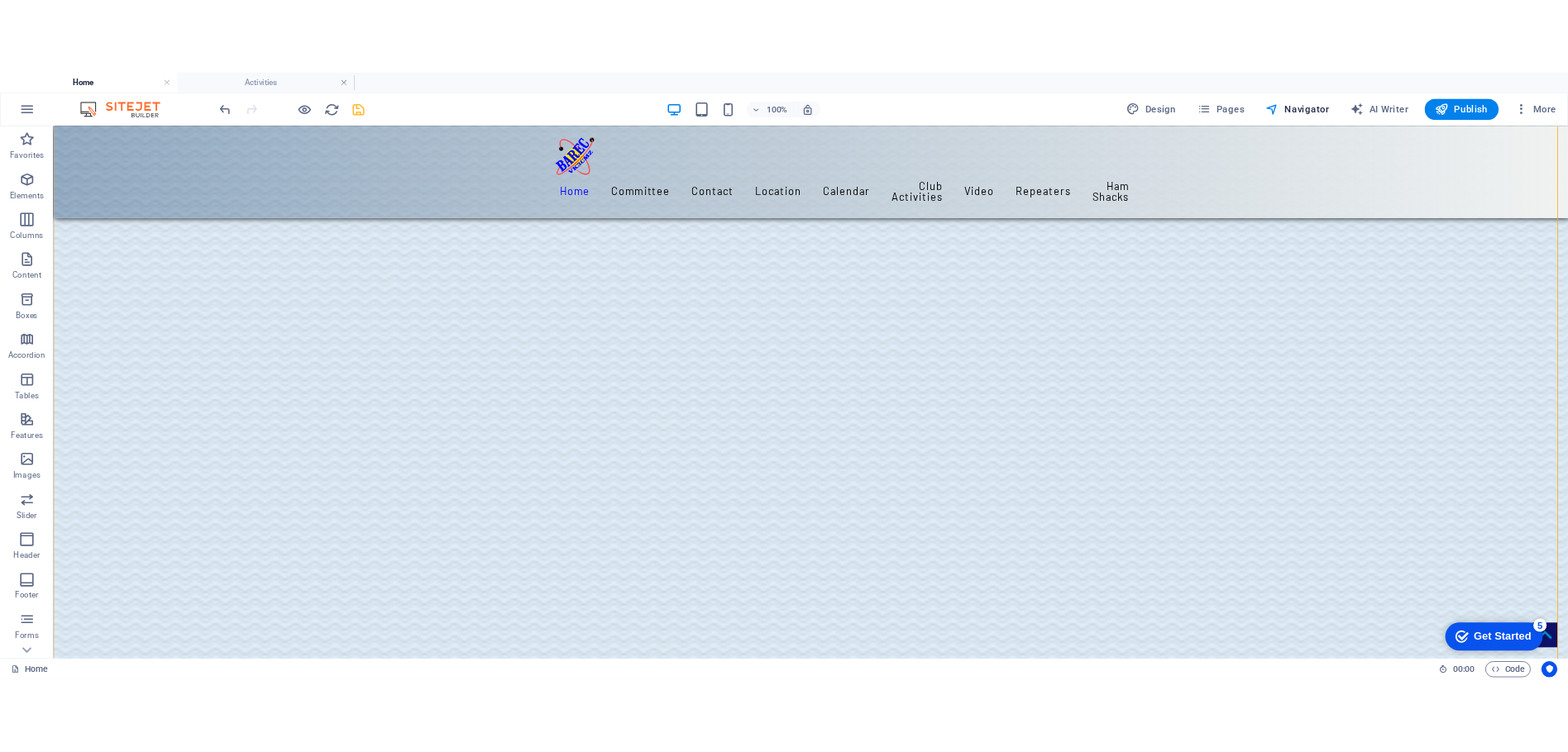
scroll to position [1838, 0]
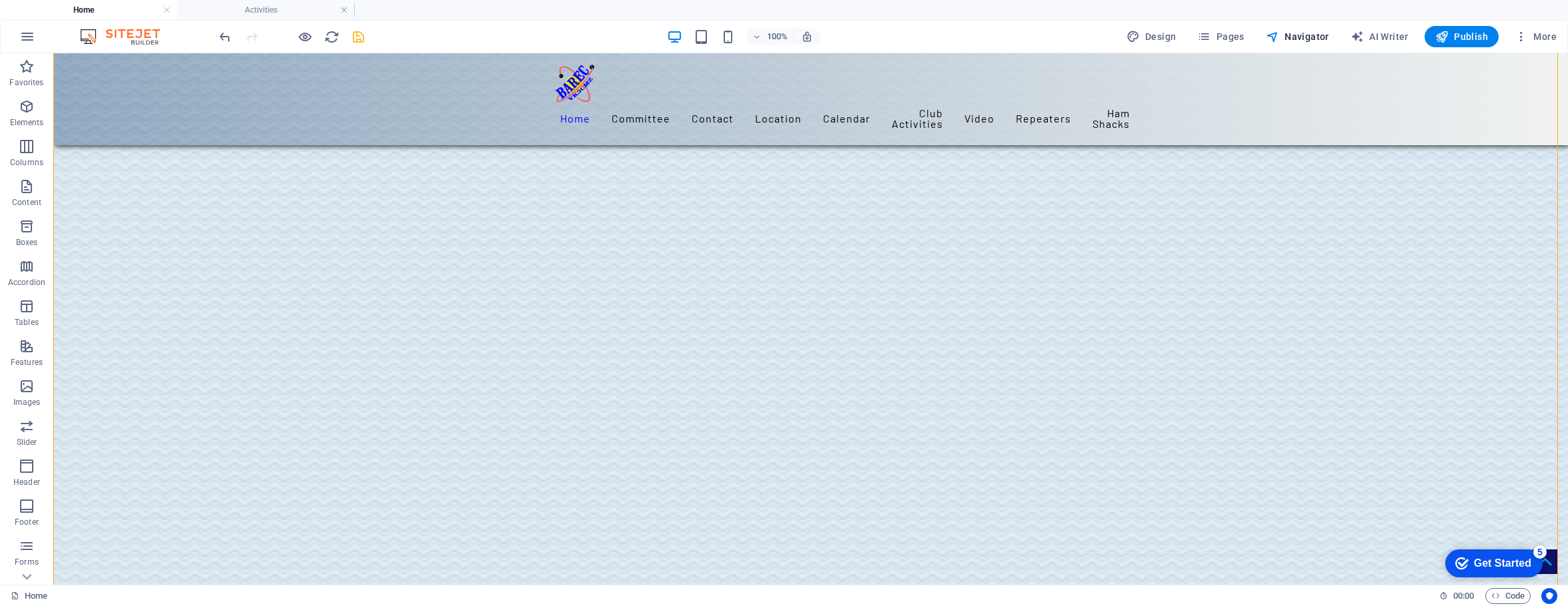
click at [1228, 34] on span "Navigator" at bounding box center [1297, 36] width 63 height 13
click at [360, 36] on icon "save" at bounding box center [358, 37] width 15 height 15
click at [357, 38] on icon "save" at bounding box center [358, 37] width 15 height 15
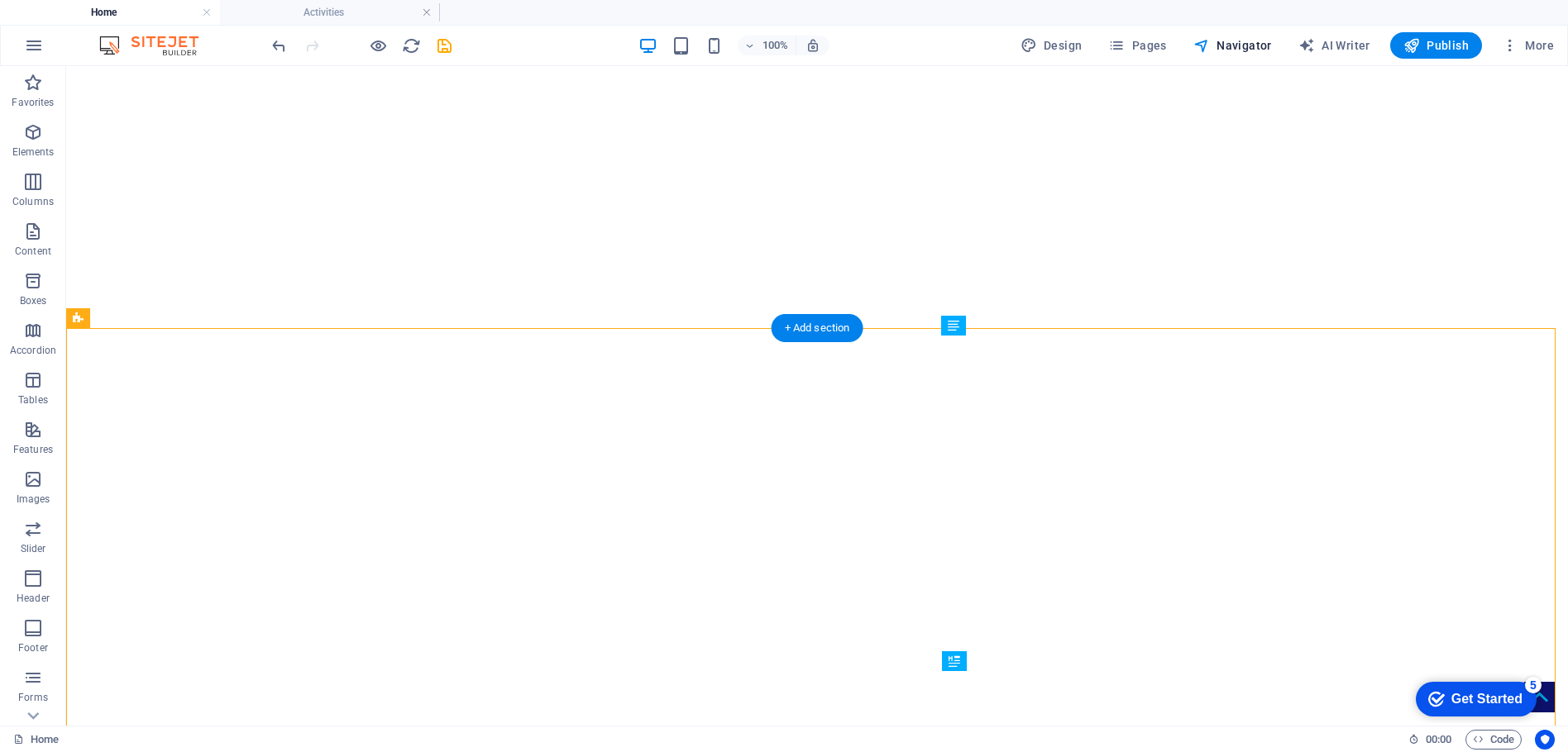
scroll to position [105, 0]
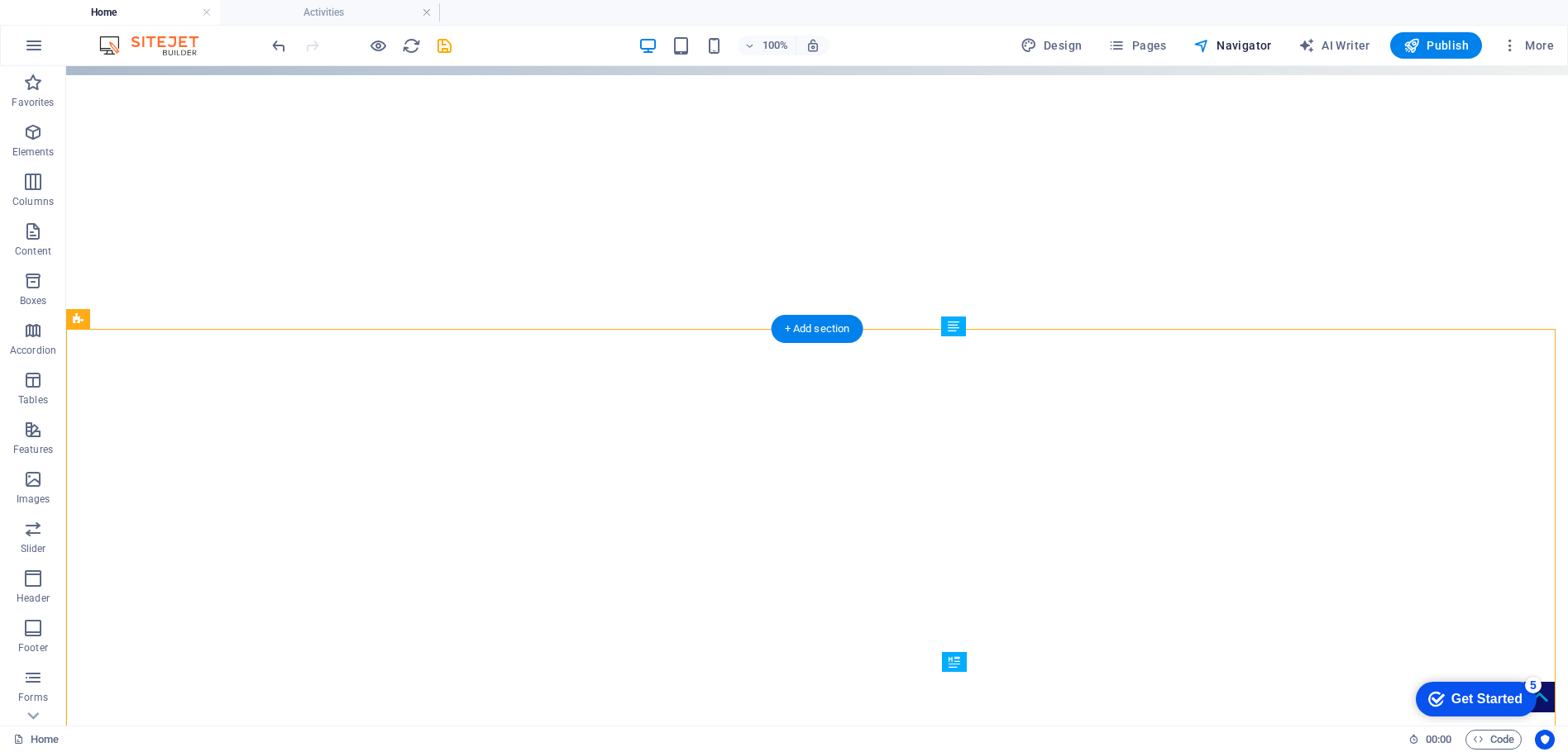
drag, startPoint x: 1297, startPoint y: 447, endPoint x: 1401, endPoint y: 440, distance: 104.2
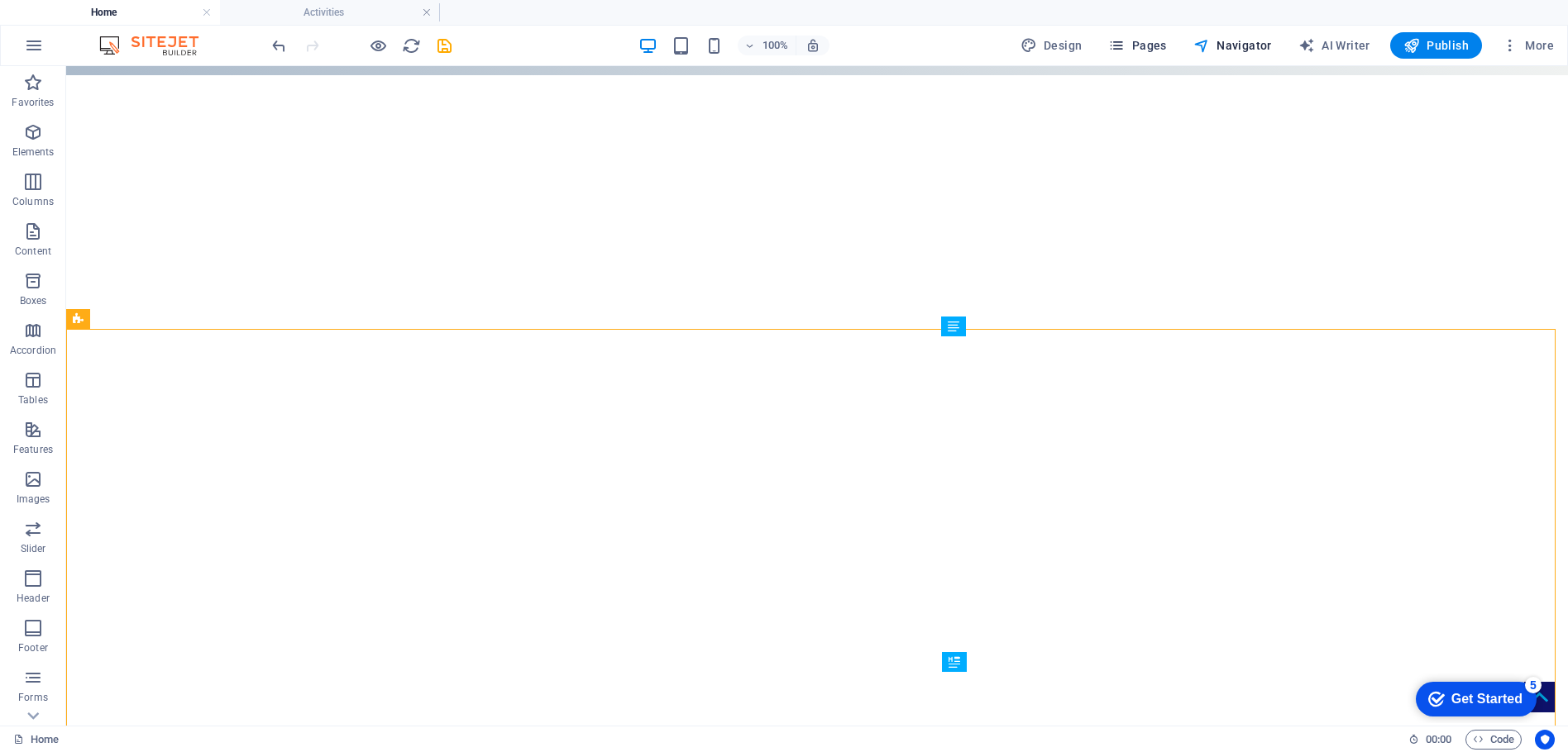
click at [1138, 35] on button "Pages" at bounding box center [1137, 46] width 71 height 27
click at [1141, 42] on span "Pages" at bounding box center [1137, 45] width 58 height 16
drag, startPoint x: 1473, startPoint y: 411, endPoint x: 1347, endPoint y: 345, distance: 142.2
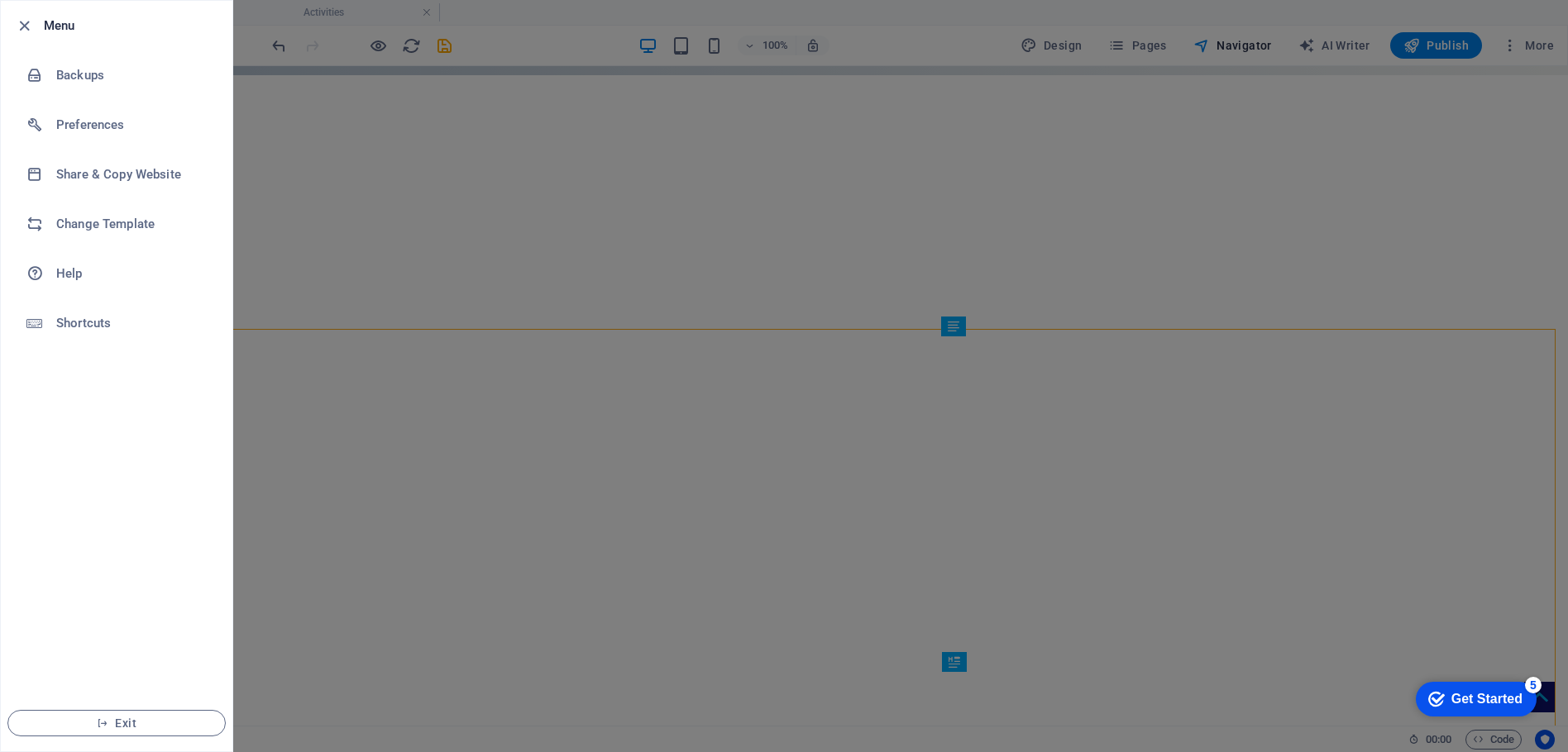
click at [1447, 409] on div at bounding box center [784, 376] width 1568 height 752
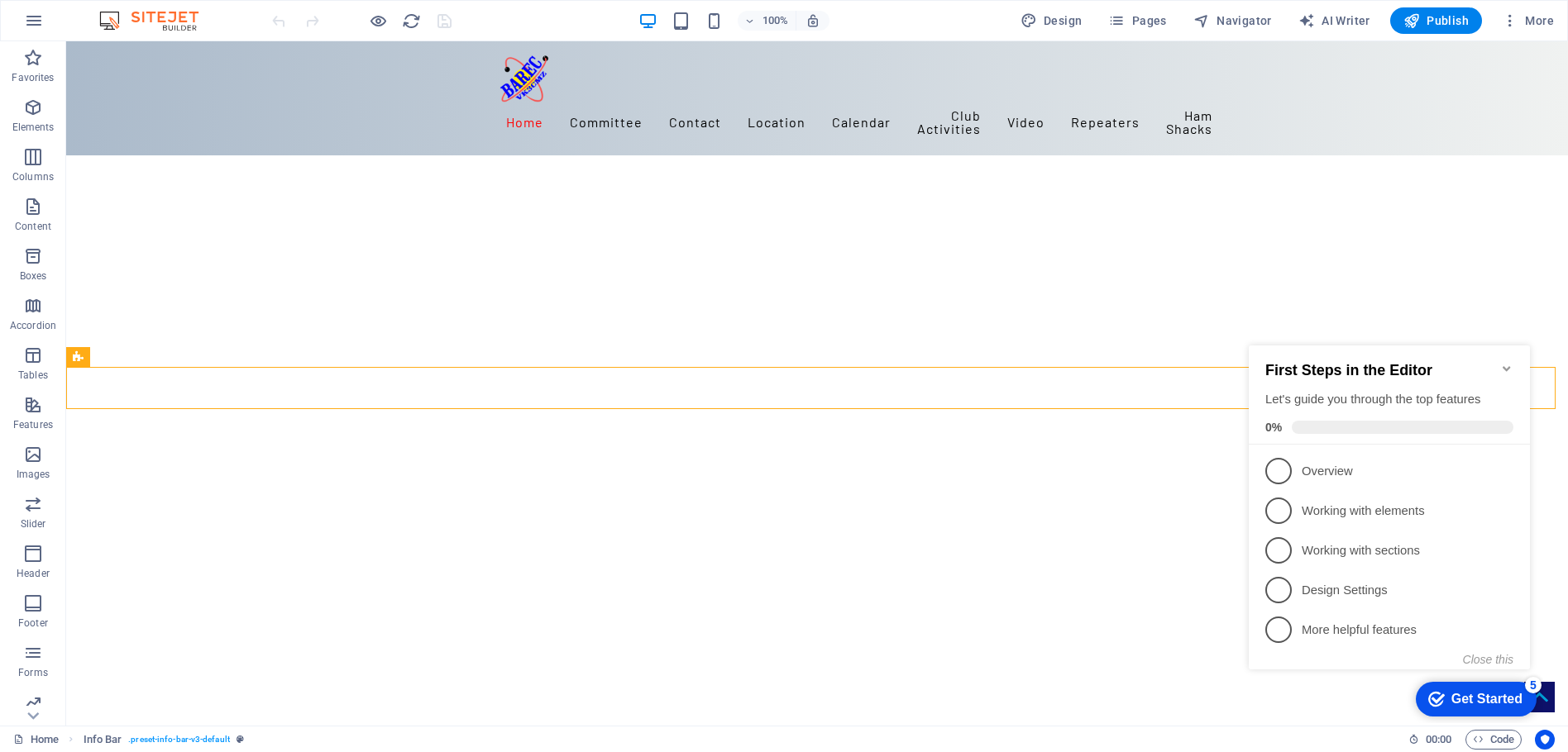
click at [1511, 363] on icon "Minimize checklist" at bounding box center [1507, 369] width 13 height 13
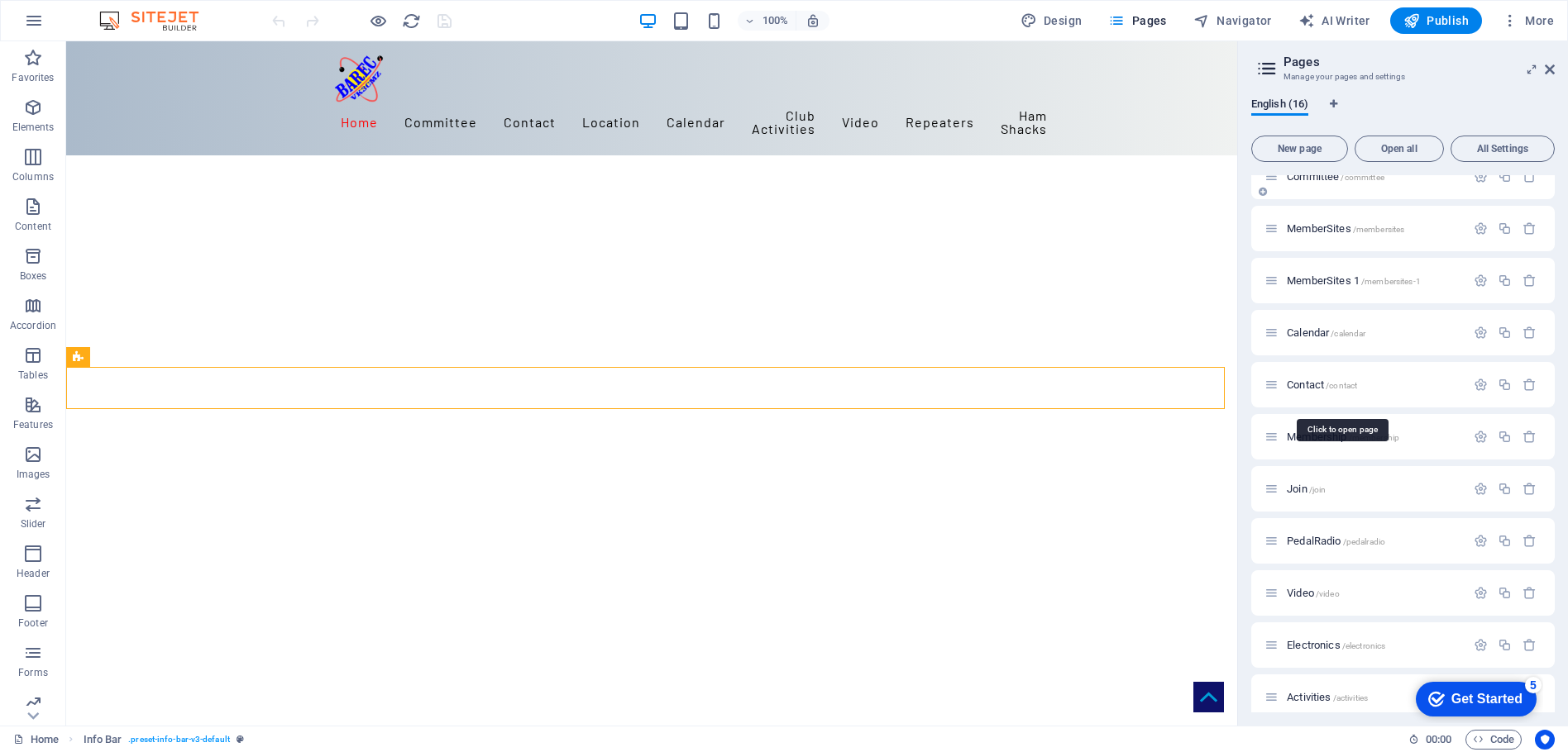
scroll to position [296, 0]
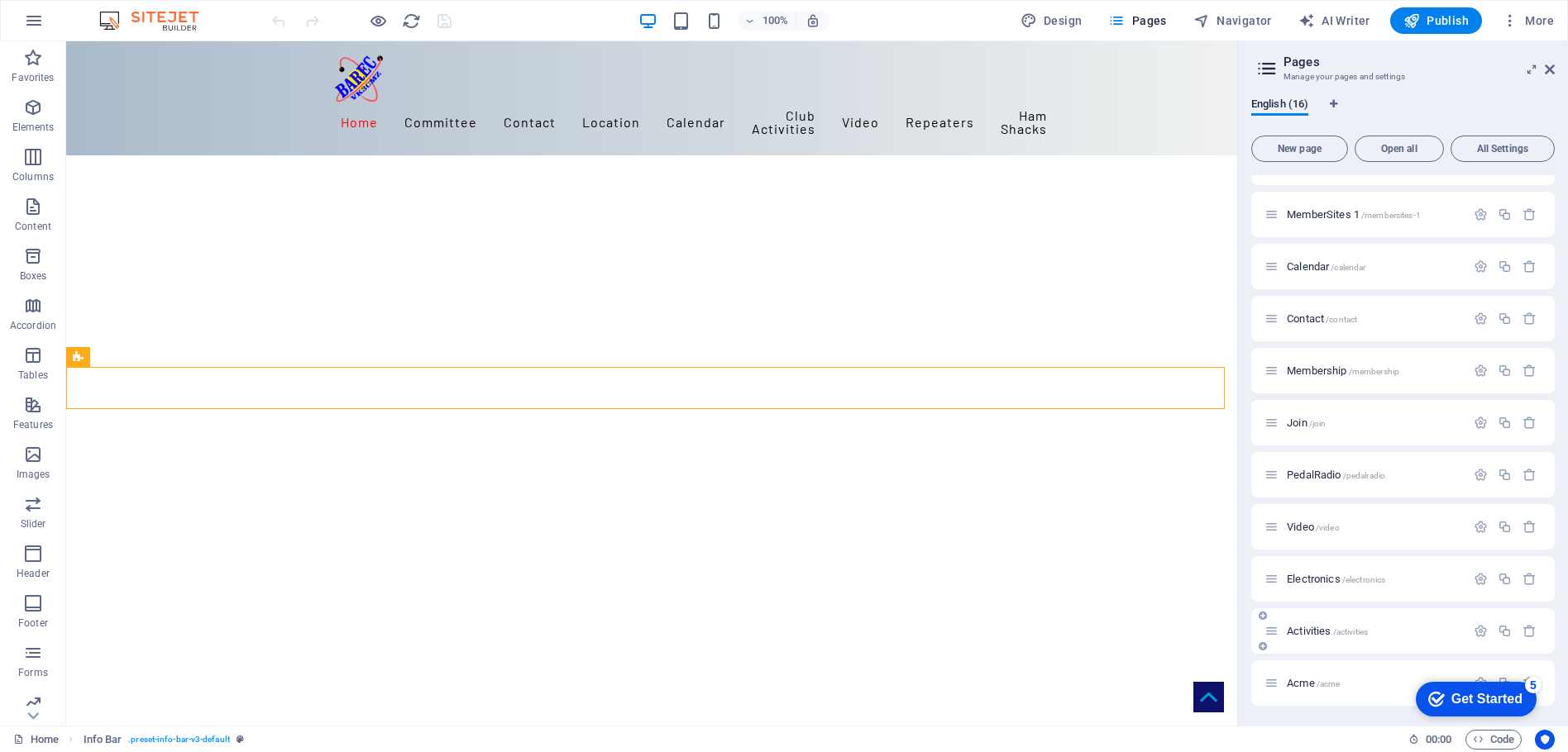
click at [1302, 625] on div "Activities /activities" at bounding box center [1364, 631] width 201 height 19
click at [0, 0] on span "Activities /activities" at bounding box center [0, 0] width 0 height 0
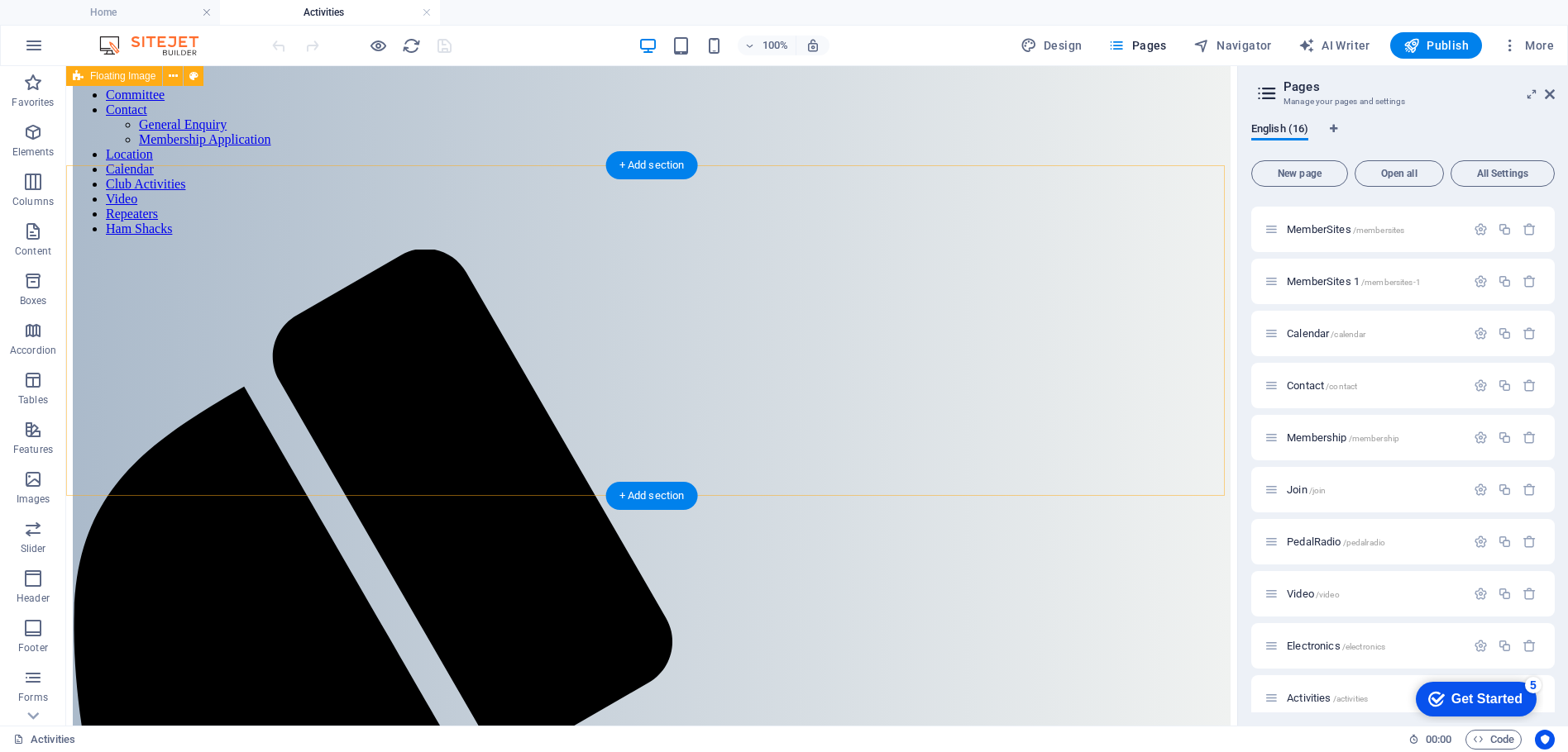
scroll to position [0, 0]
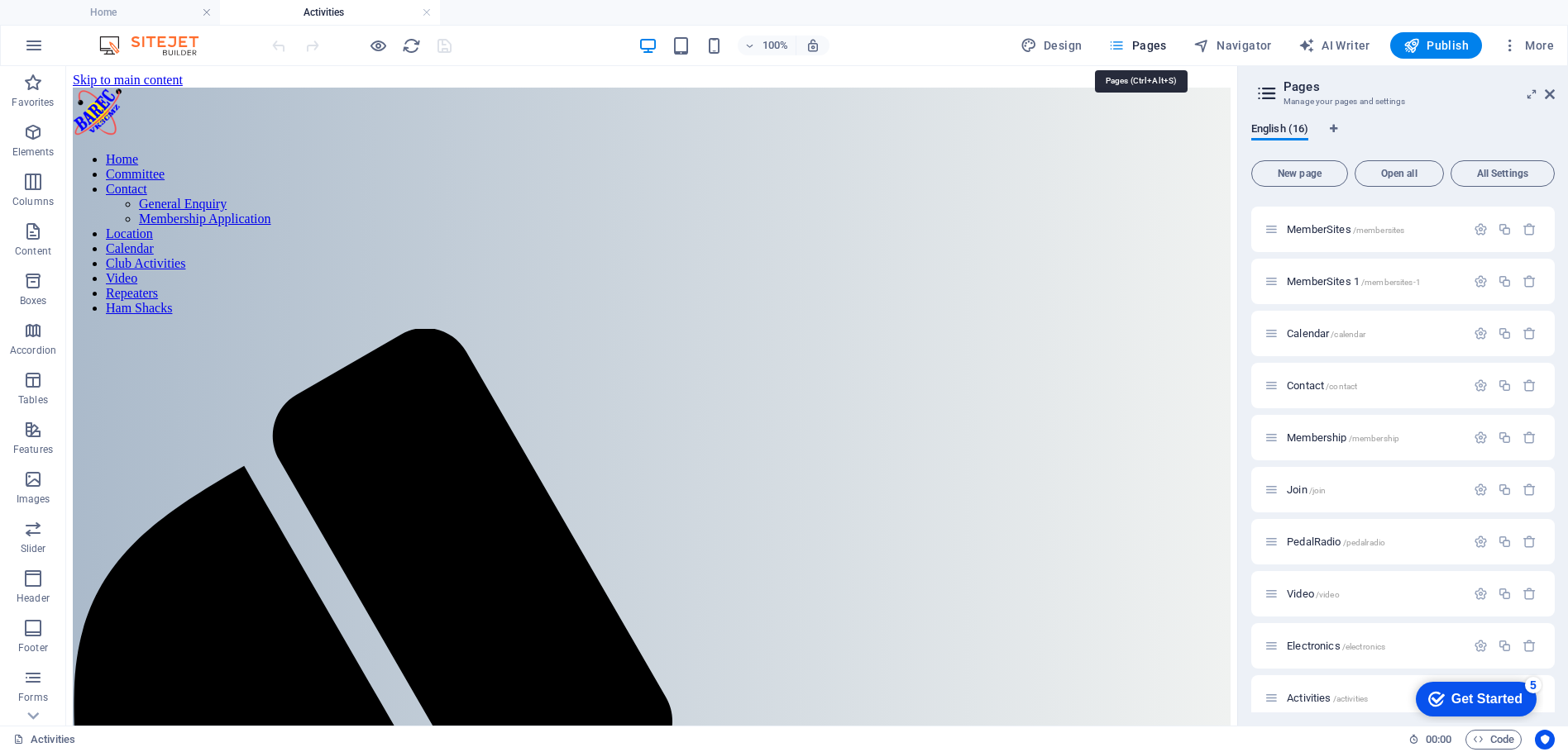
click at [1149, 49] on span "Pages" at bounding box center [1137, 45] width 58 height 16
click at [0, 0] on span "Home /" at bounding box center [0, 0] width 0 height 0
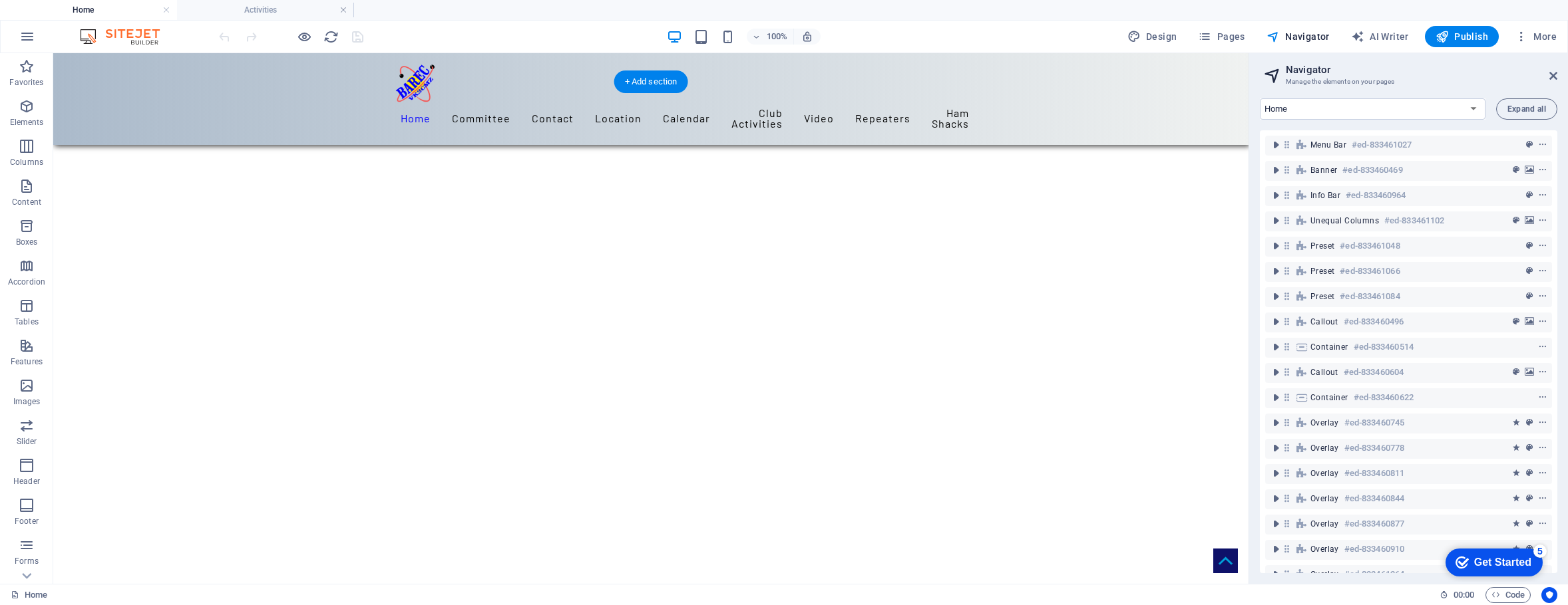
scroll to position [267, 0]
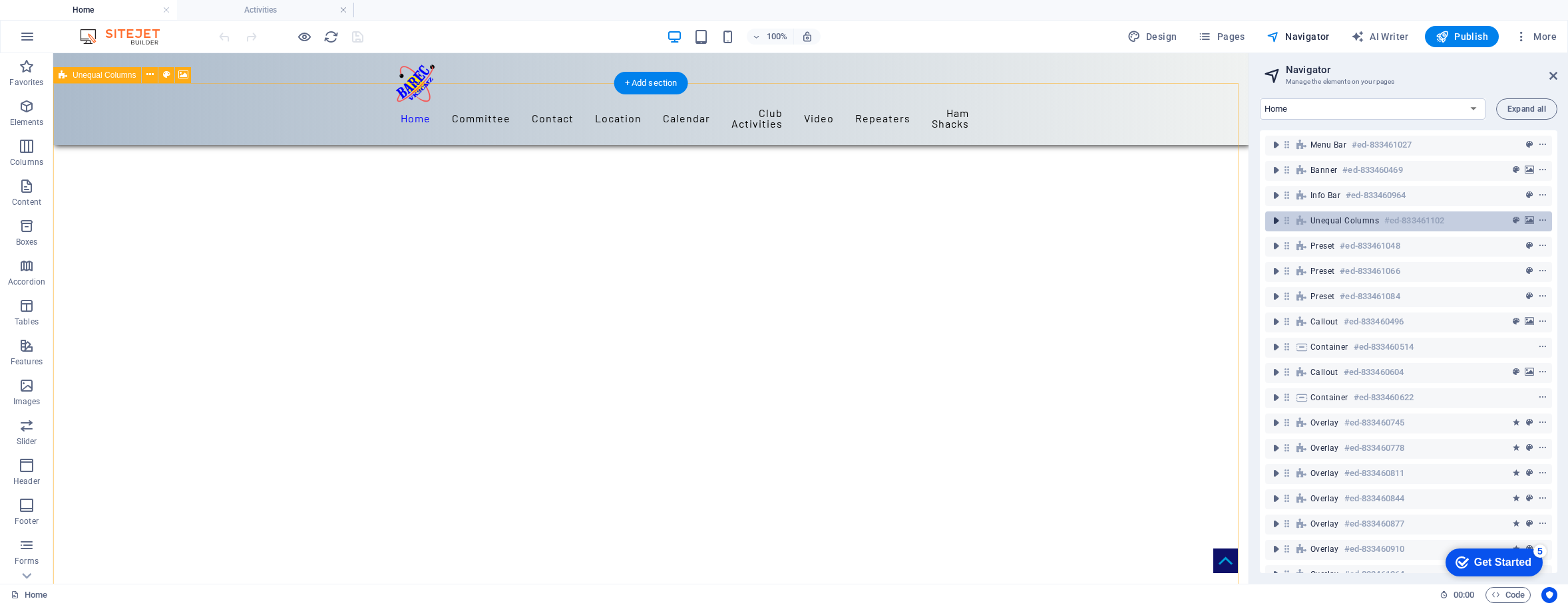
click at [0, 0] on icon "toggle-expand" at bounding box center [0, 0] width 0 height 0
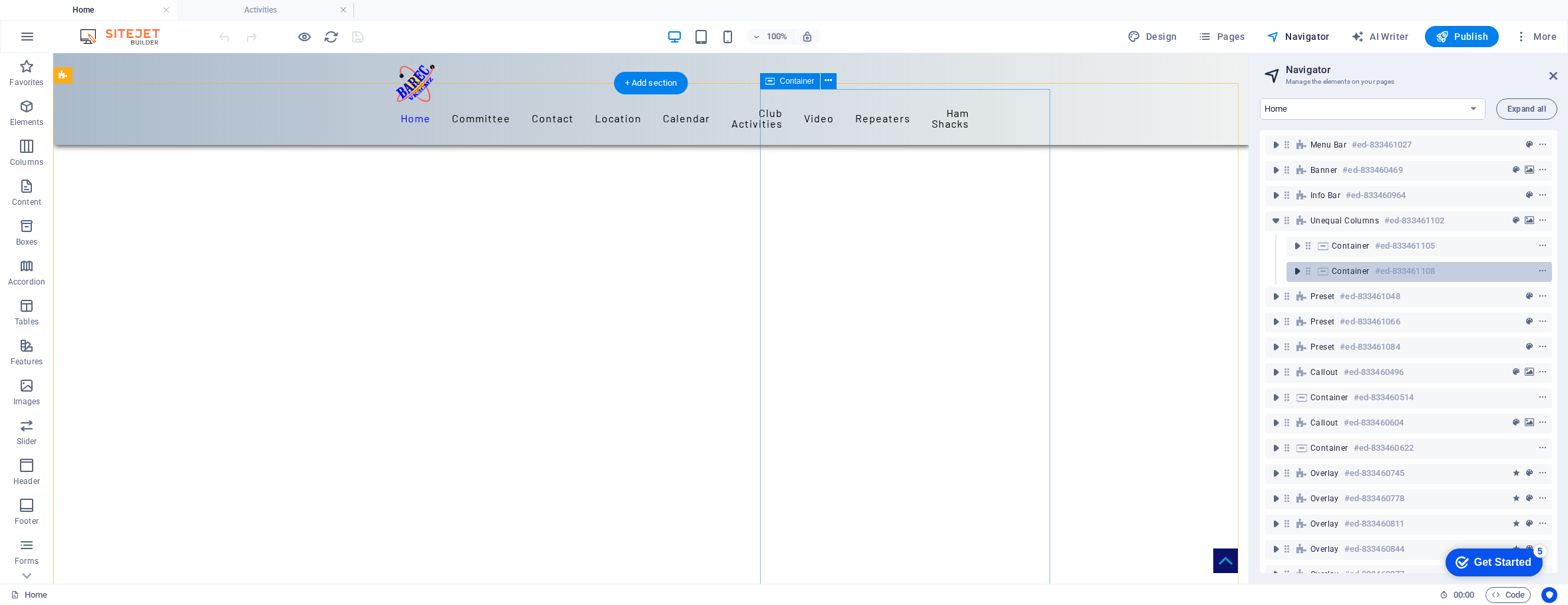
click at [1261, 271] on icon "toggle-expand" at bounding box center [1296, 271] width 13 height 13
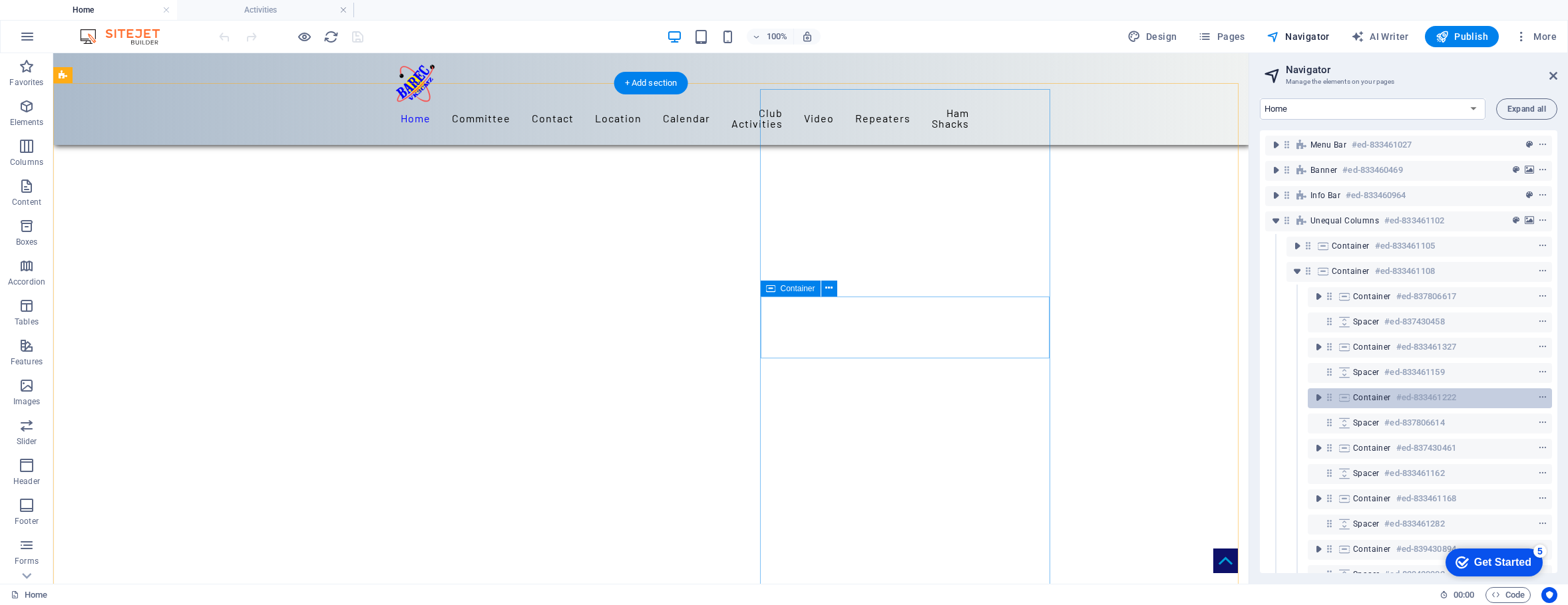
click at [1261, 397] on span "Container" at bounding box center [1372, 398] width 38 height 11
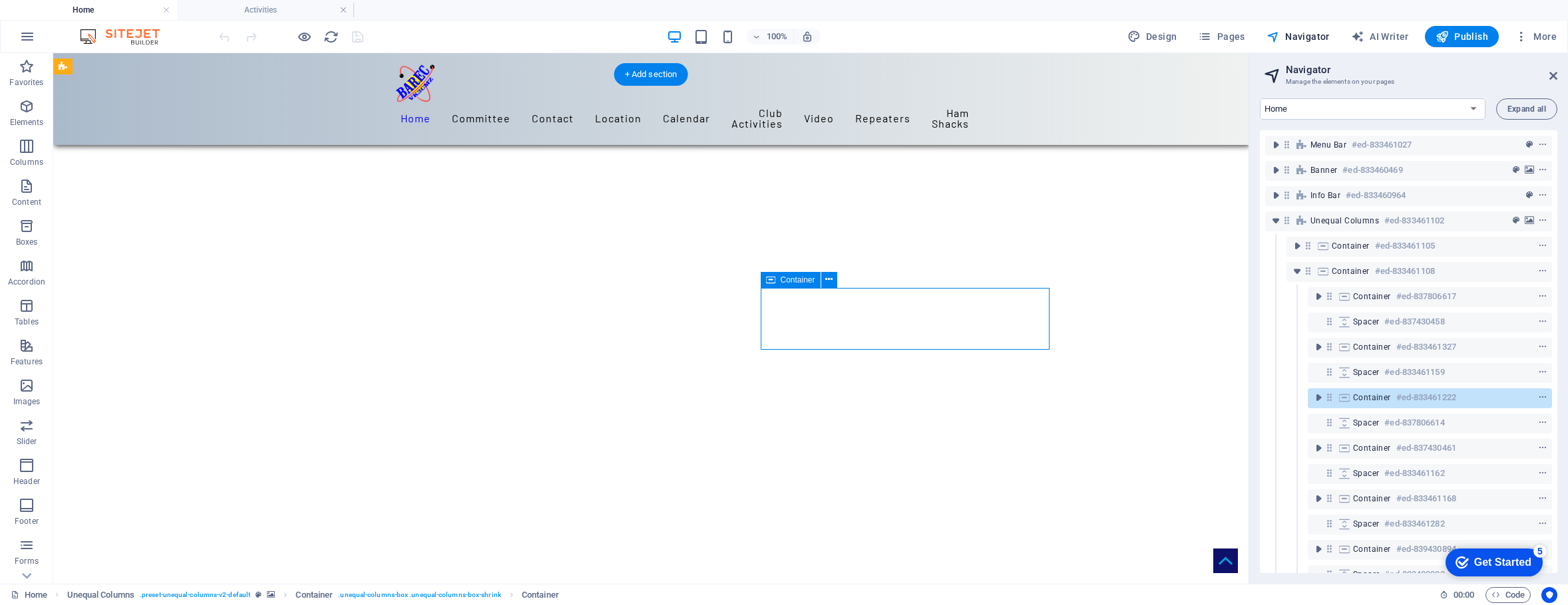
click at [1261, 397] on span "Container" at bounding box center [1372, 398] width 38 height 11
click at [1261, 398] on icon "context-menu" at bounding box center [1543, 398] width 9 height 9
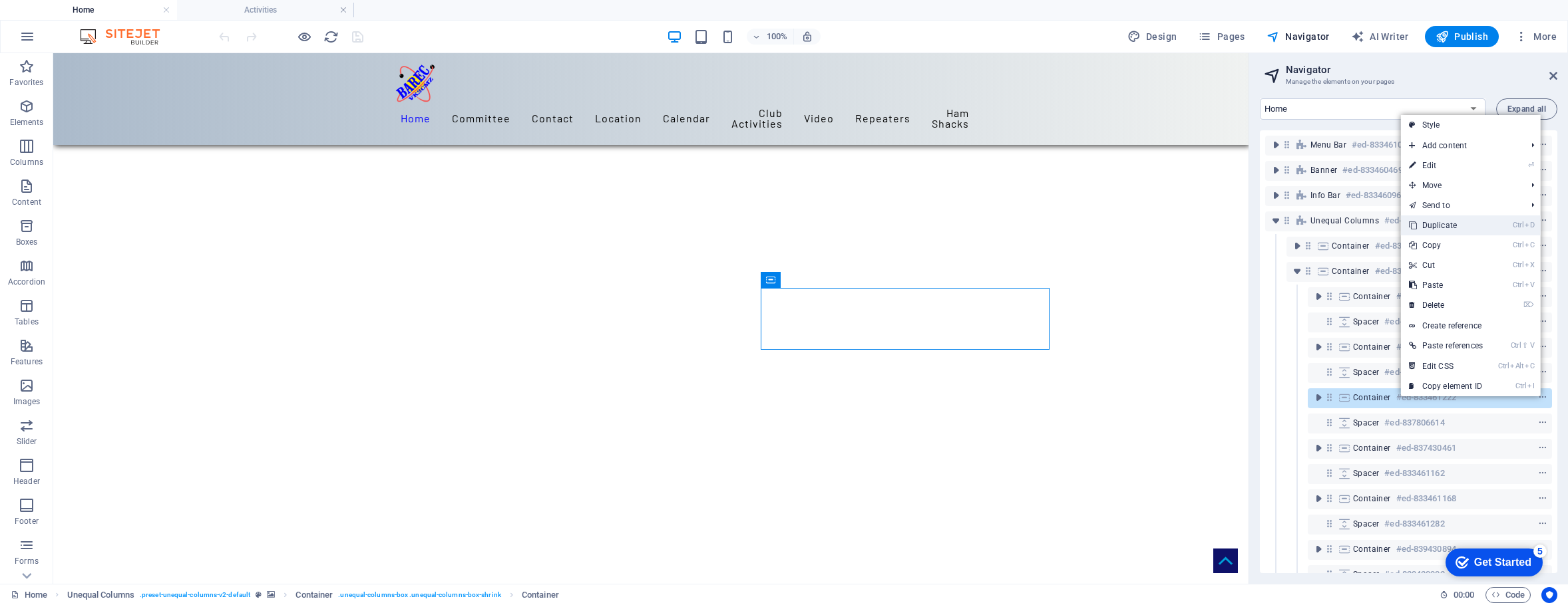
click at [1261, 224] on link "Ctrl D Duplicate" at bounding box center [1445, 225] width 90 height 20
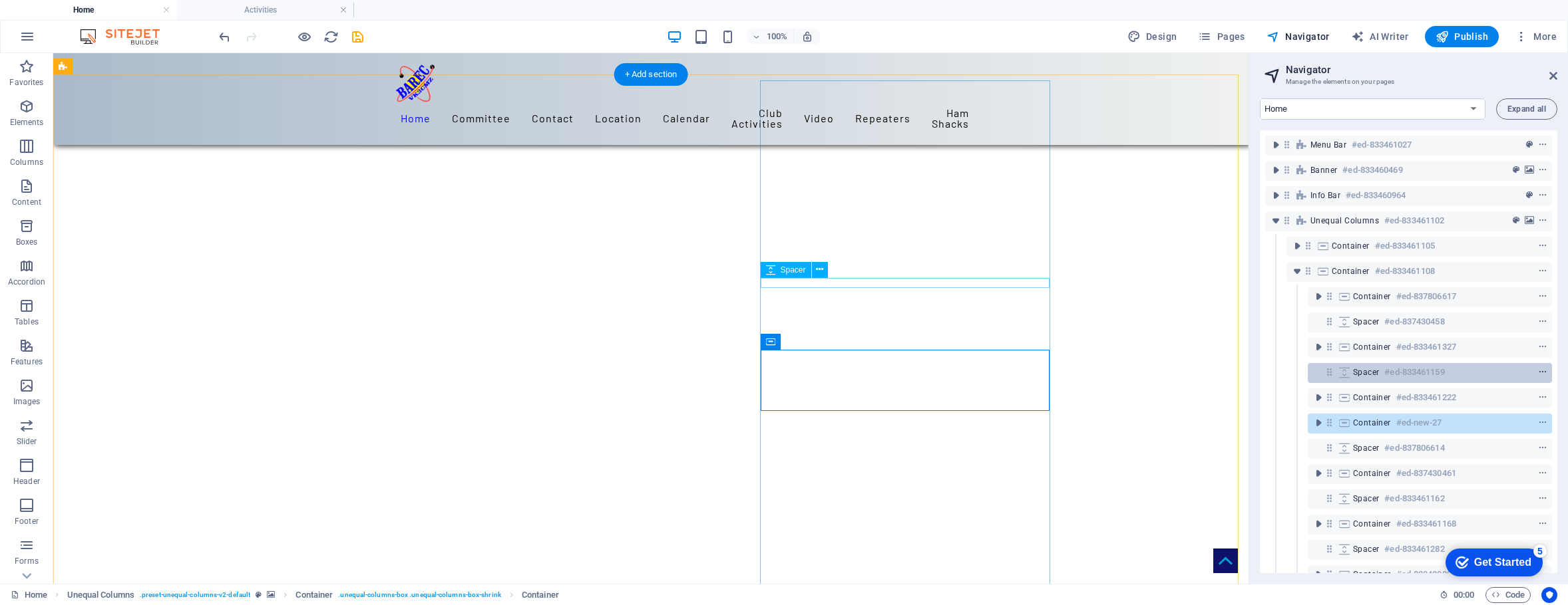
click at [1261, 370] on icon "context-menu" at bounding box center [1543, 373] width 9 height 9
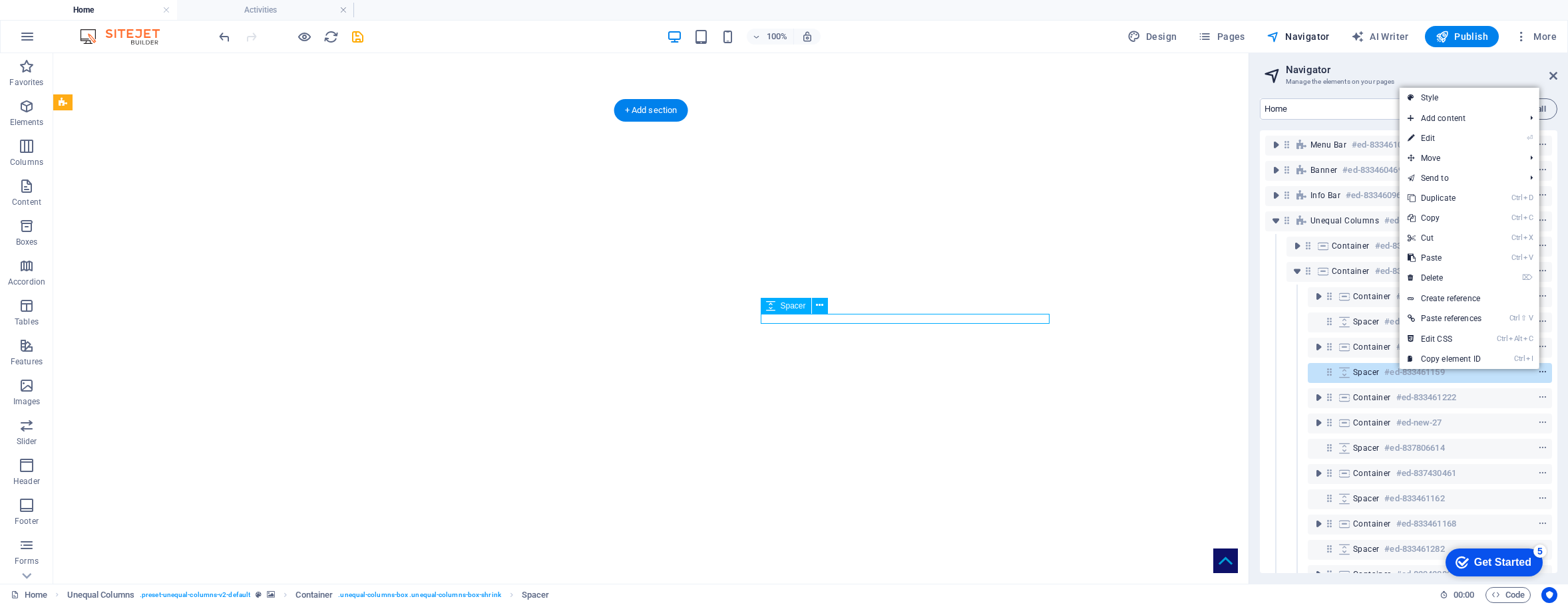
scroll to position [239, 0]
click at [1261, 197] on link "Ctrl D Duplicate" at bounding box center [1444, 199] width 90 height 20
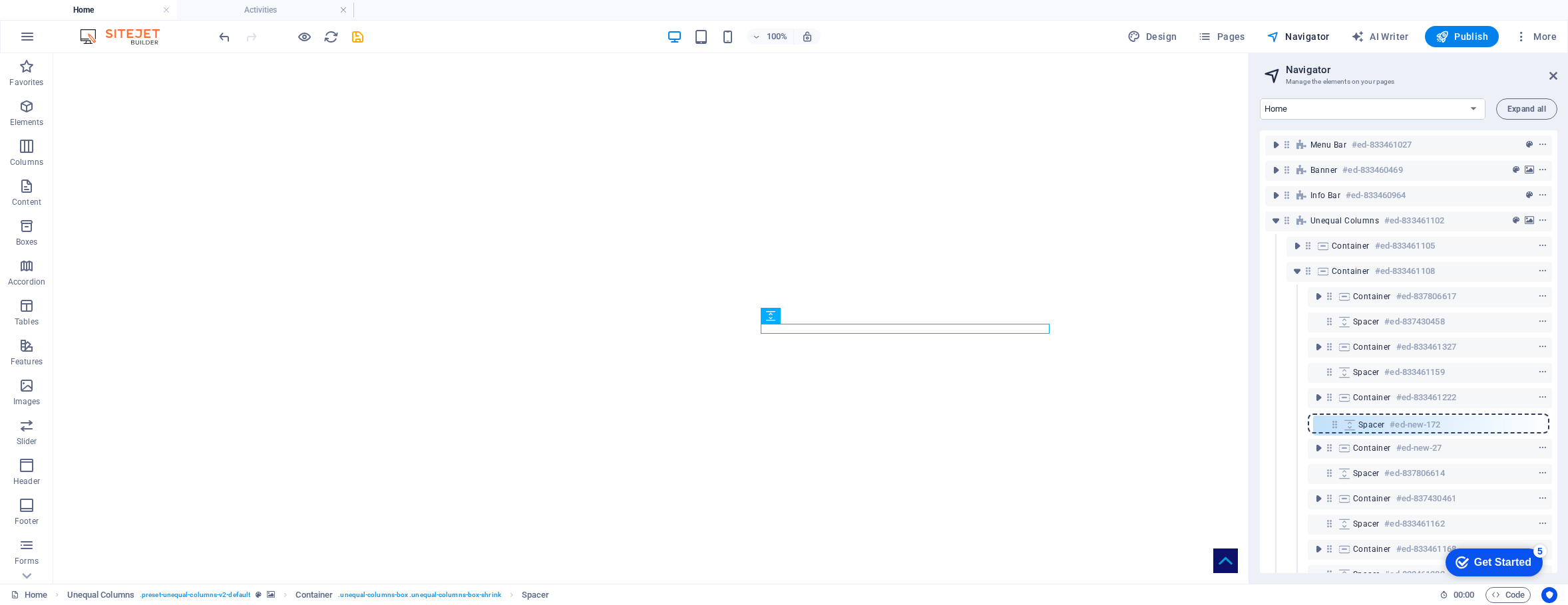
drag, startPoint x: 1326, startPoint y: 395, endPoint x: 1334, endPoint y: 429, distance: 34.9
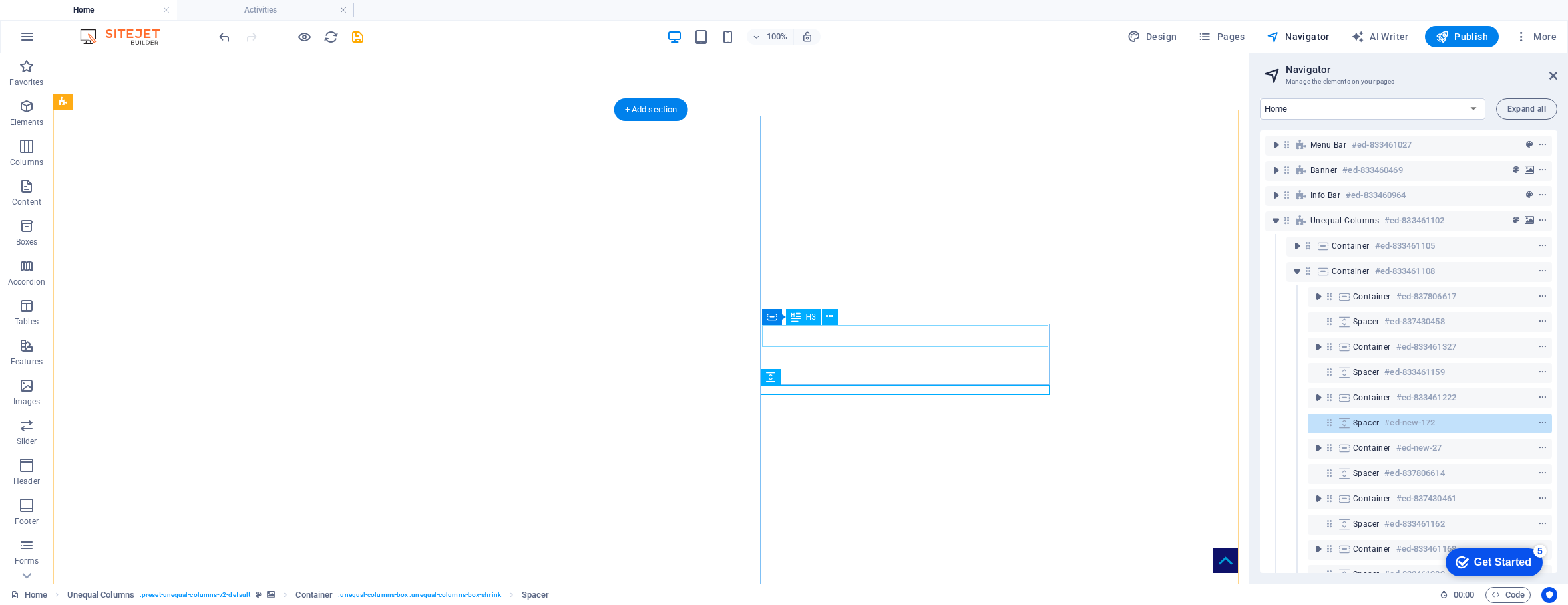
drag, startPoint x: 798, startPoint y: 335, endPoint x: 565, endPoint y: 335, distance: 233.0
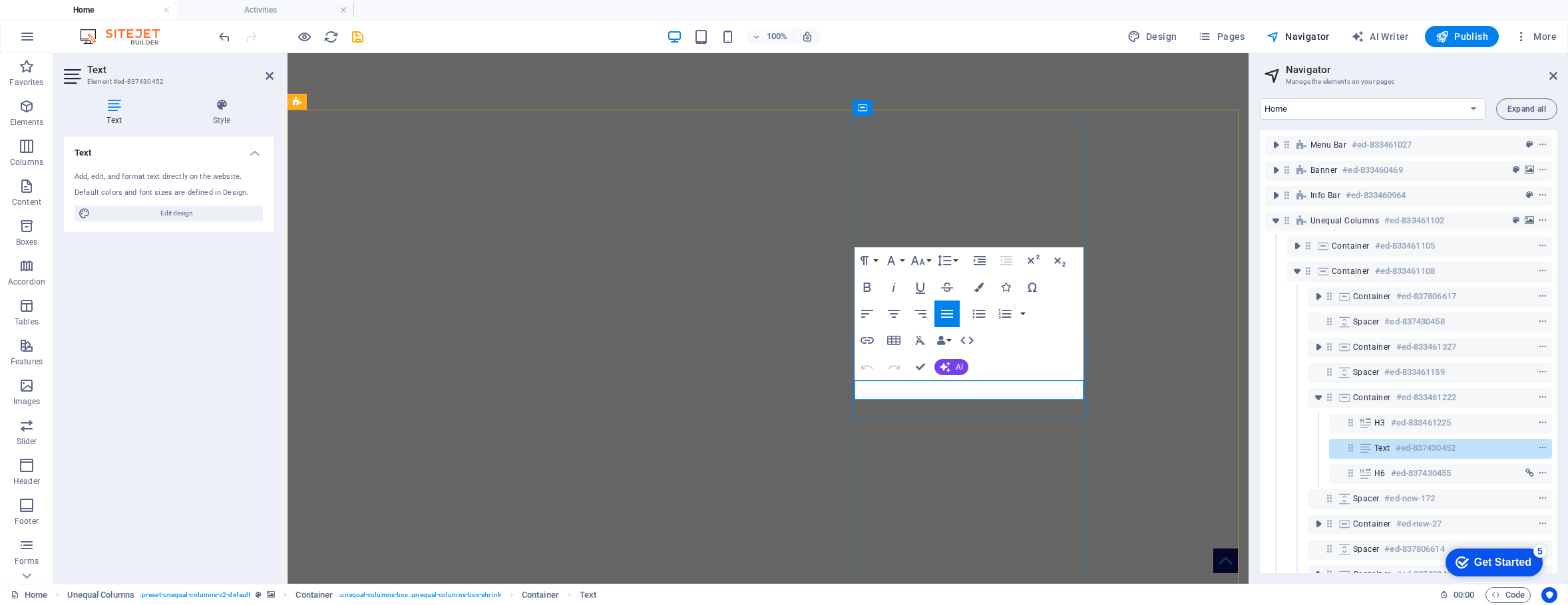
drag, startPoint x: 1074, startPoint y: 390, endPoint x: 856, endPoint y: 378, distance: 218.3
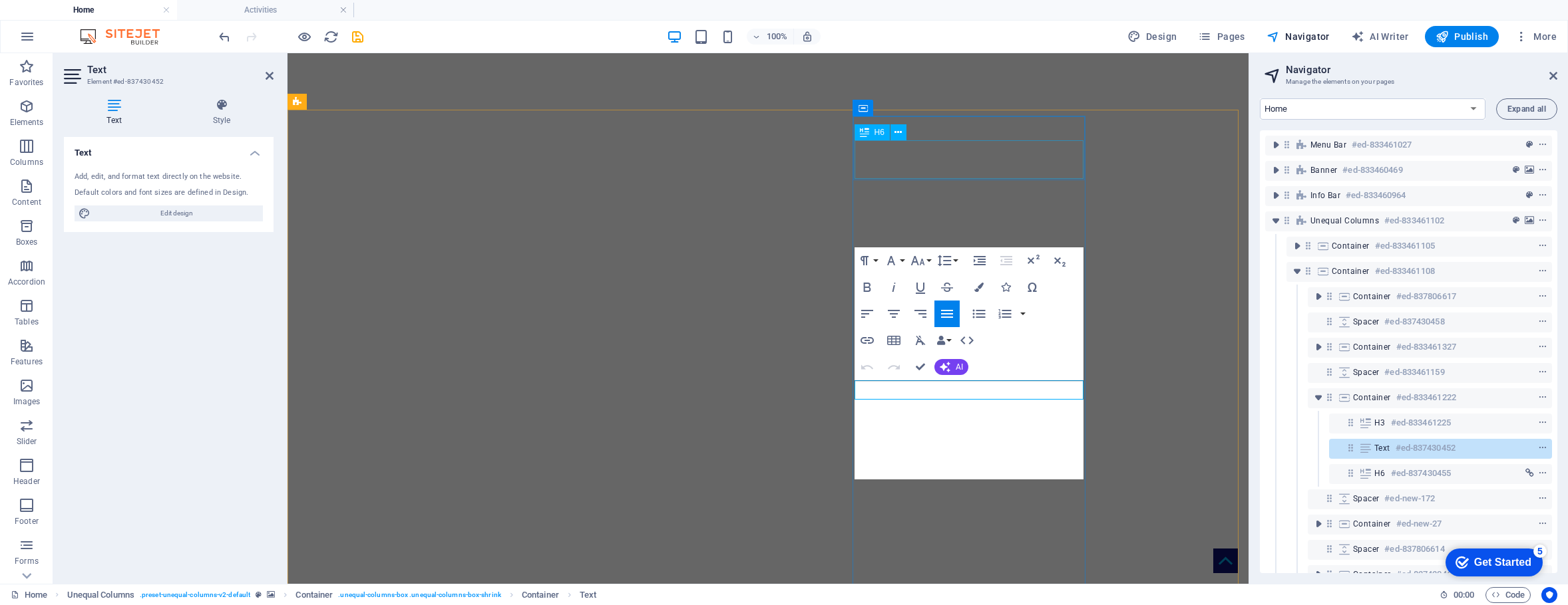
scroll to position [2792, 2]
click at [866, 311] on icon "button" at bounding box center [867, 314] width 16 height 16
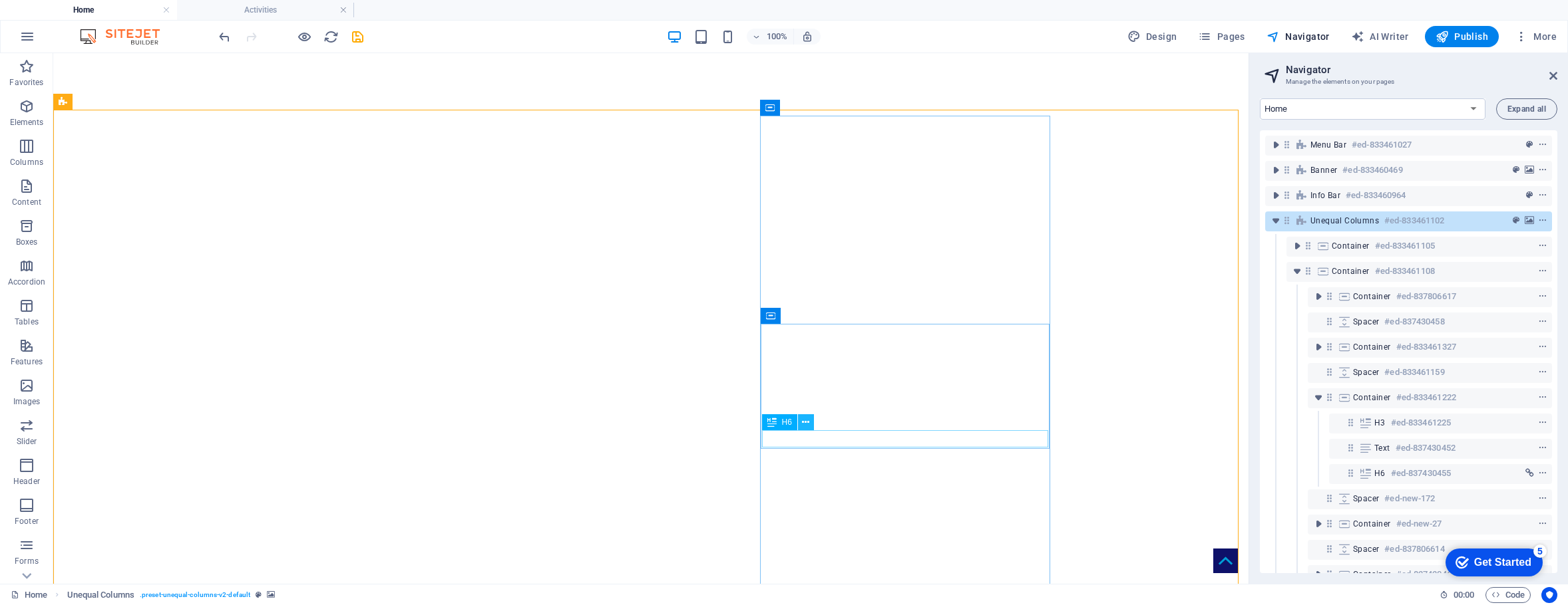
click at [805, 422] on icon at bounding box center [805, 423] width 8 height 14
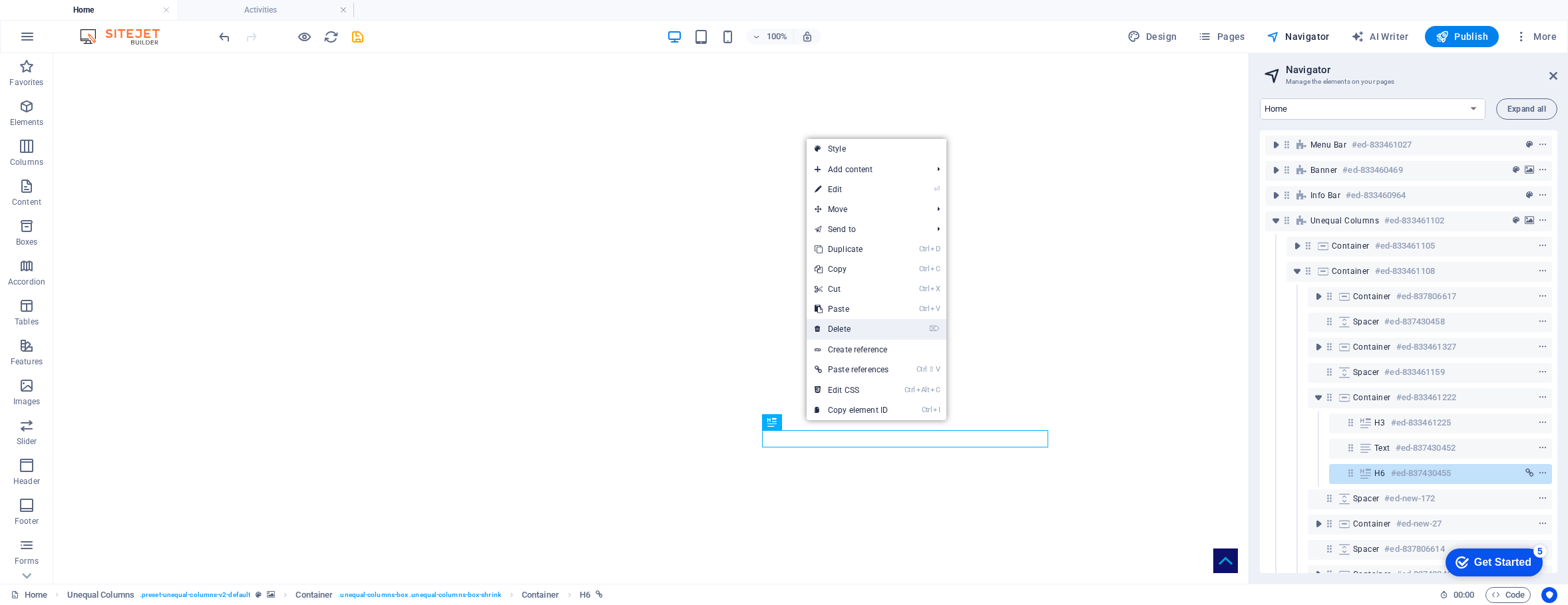
drag, startPoint x: 789, startPoint y: 274, endPoint x: 842, endPoint y: 323, distance: 72.2
click at [842, 323] on link "⌦ Delete" at bounding box center [851, 329] width 90 height 20
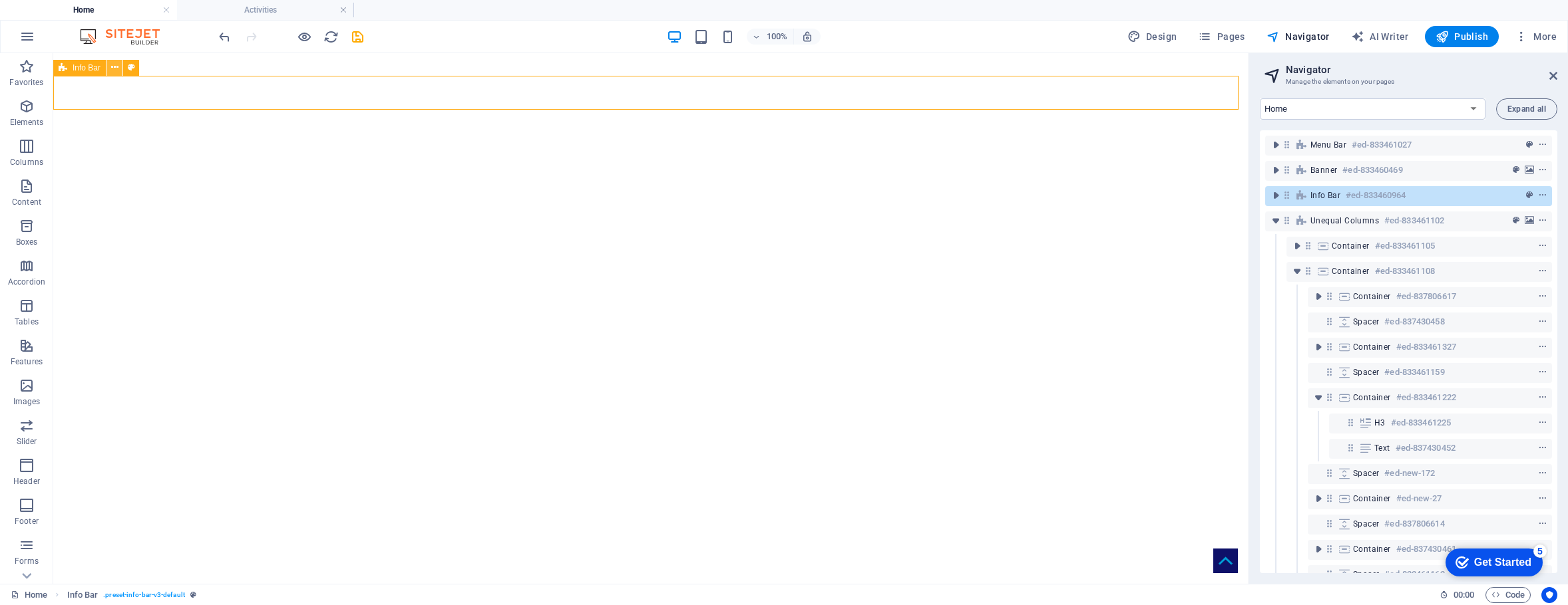
click at [115, 67] on icon at bounding box center [115, 67] width 8 height 14
click at [116, 64] on icon at bounding box center [115, 67] width 8 height 14
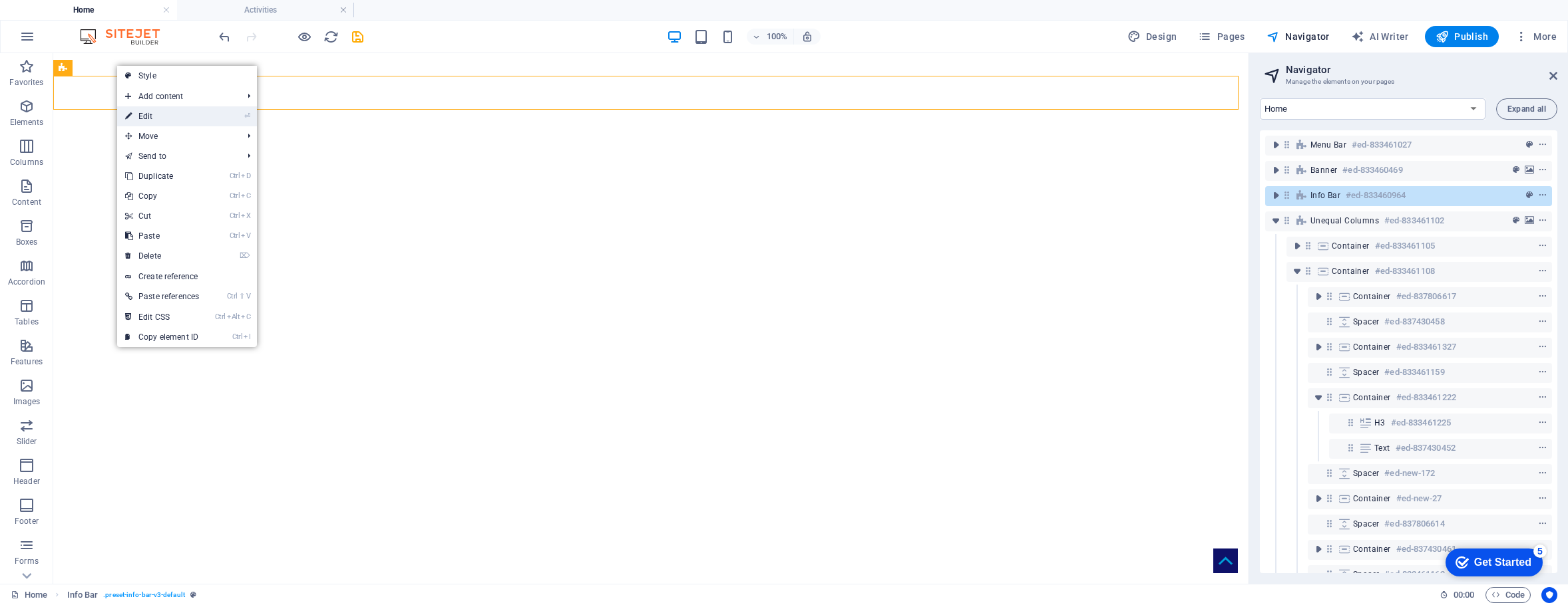
click at [146, 118] on link "⏎ Edit" at bounding box center [162, 117] width 90 height 20
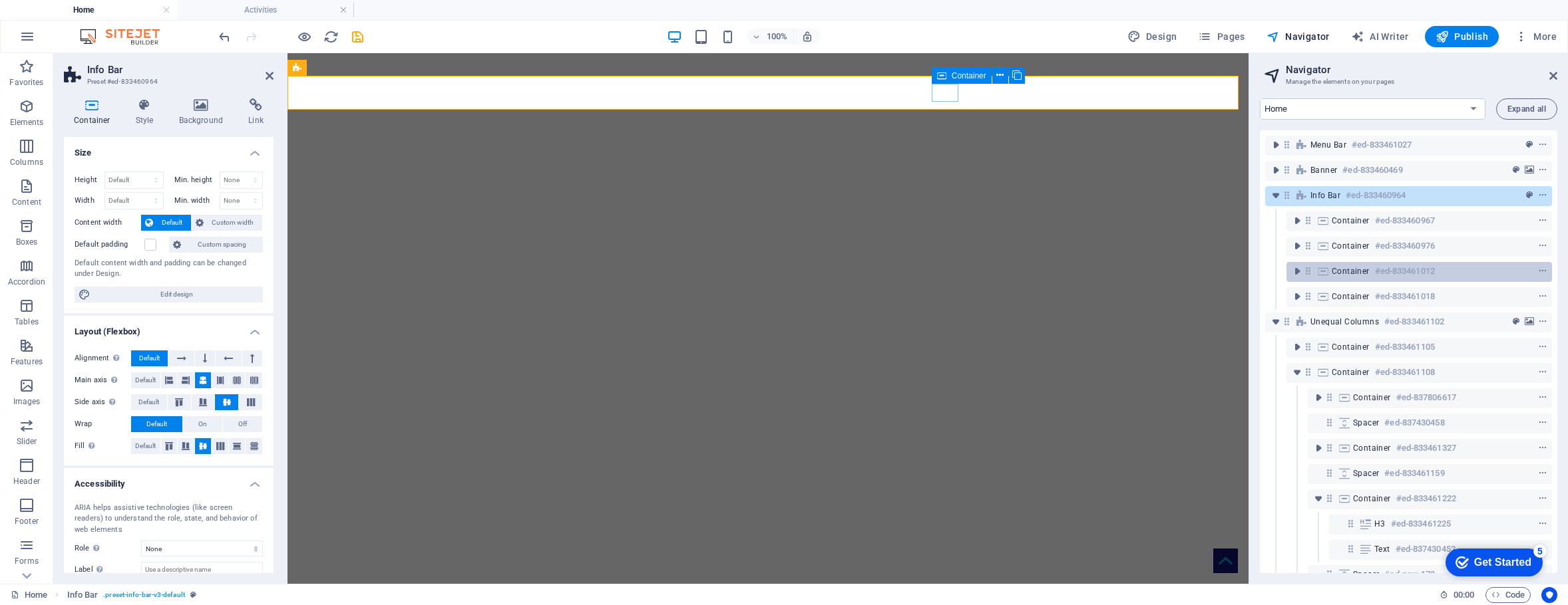
click at [1261, 271] on span "Container" at bounding box center [1350, 271] width 38 height 11
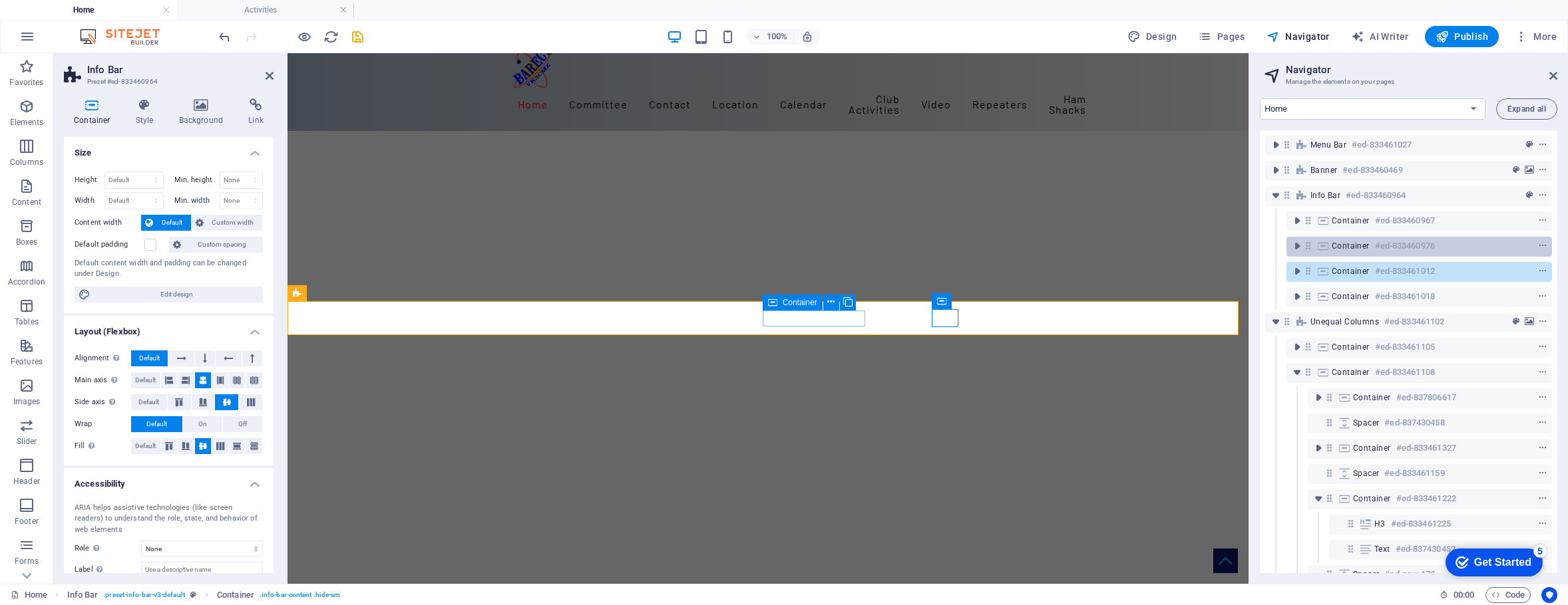
click at [1261, 242] on span "Container" at bounding box center [1350, 246] width 38 height 11
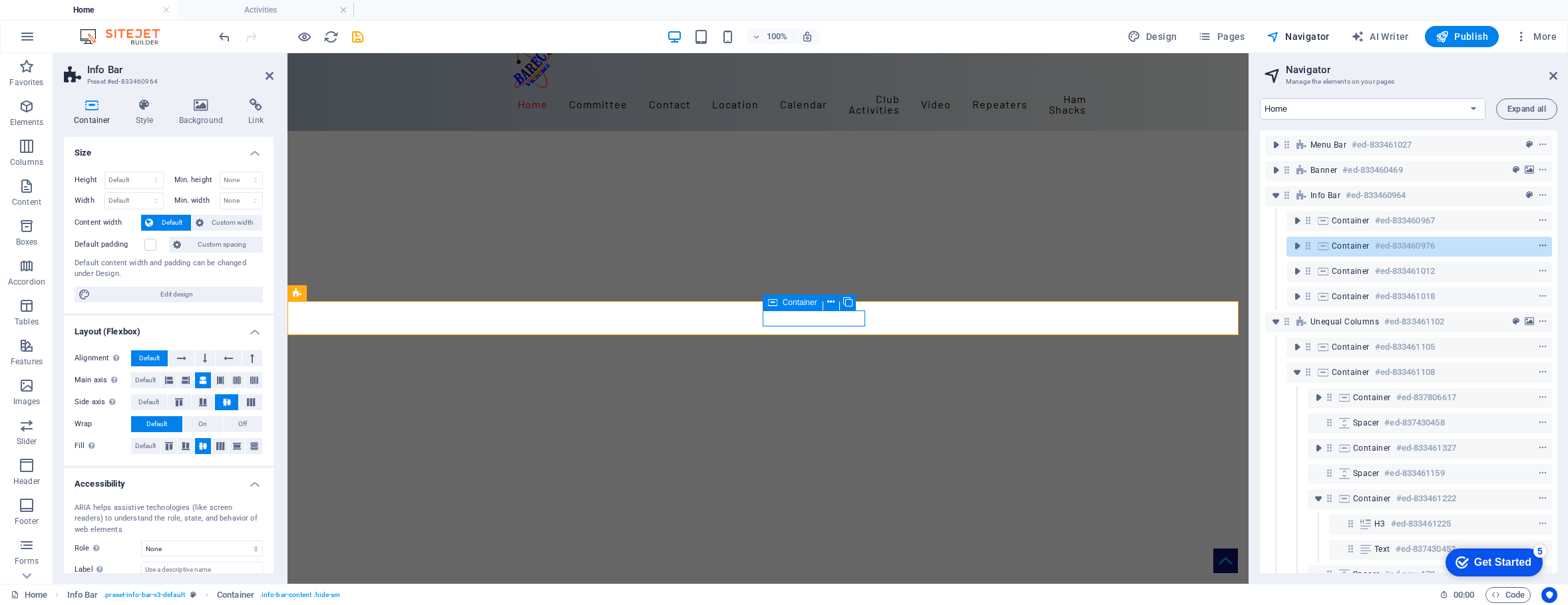
click at [1261, 246] on icon "context-menu" at bounding box center [1543, 246] width 9 height 9
click at [1261, 357] on link "Ctrl D Duplicate" at bounding box center [1444, 358] width 90 height 20
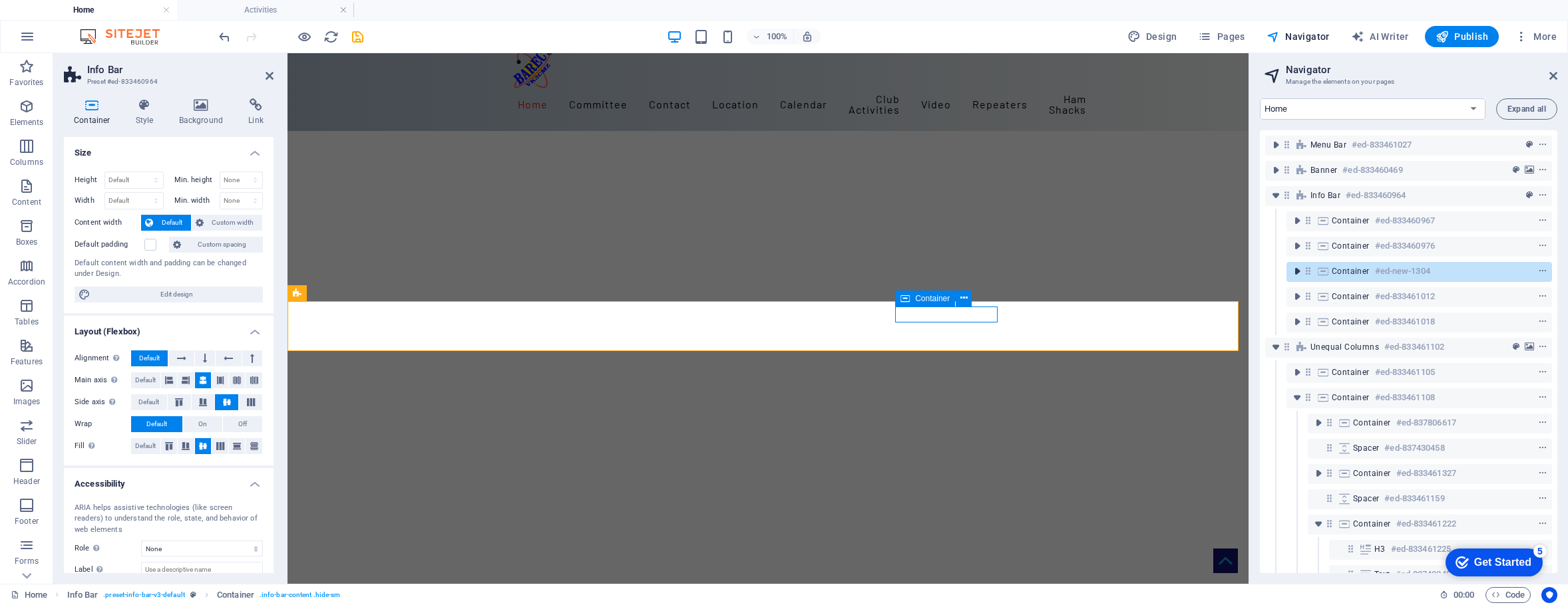
click at [1261, 265] on icon "toggle-expand" at bounding box center [1296, 271] width 13 height 13
click at [1261, 294] on icon "context-menu" at bounding box center [1543, 297] width 9 height 9
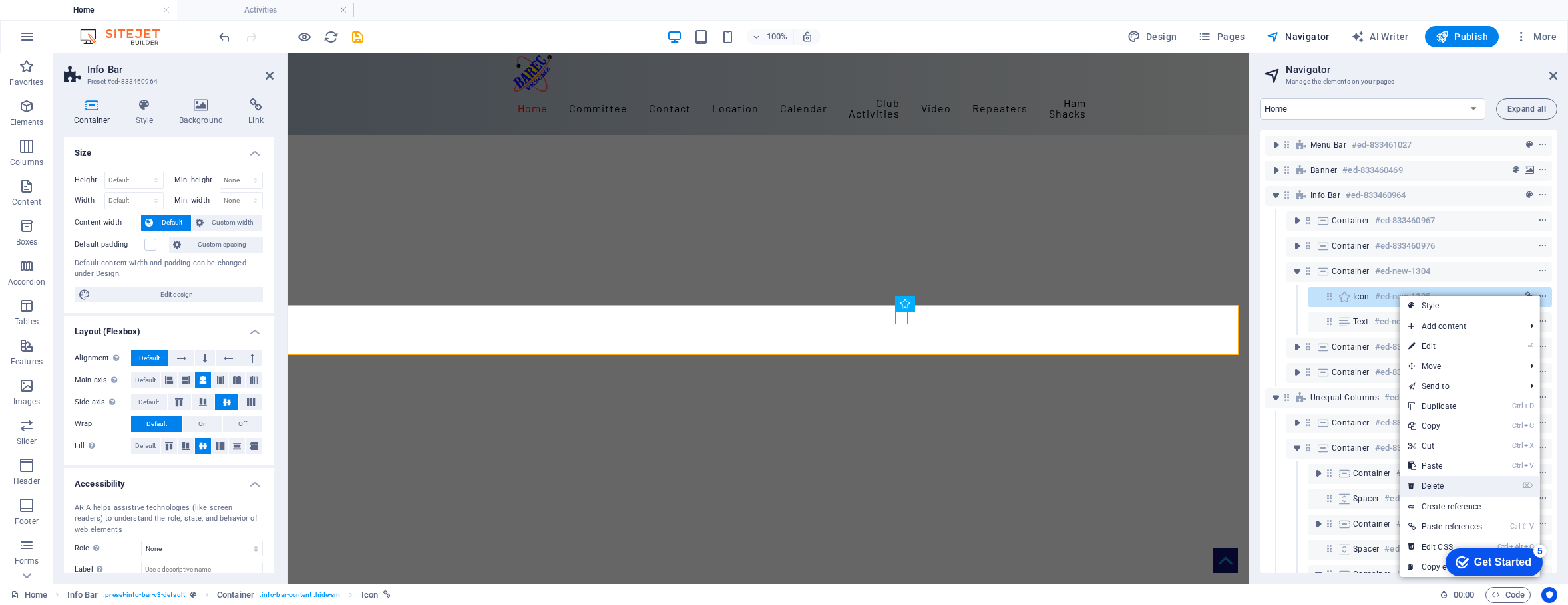
click at [1261, 483] on link "⌦ Delete" at bounding box center [1444, 486] width 90 height 20
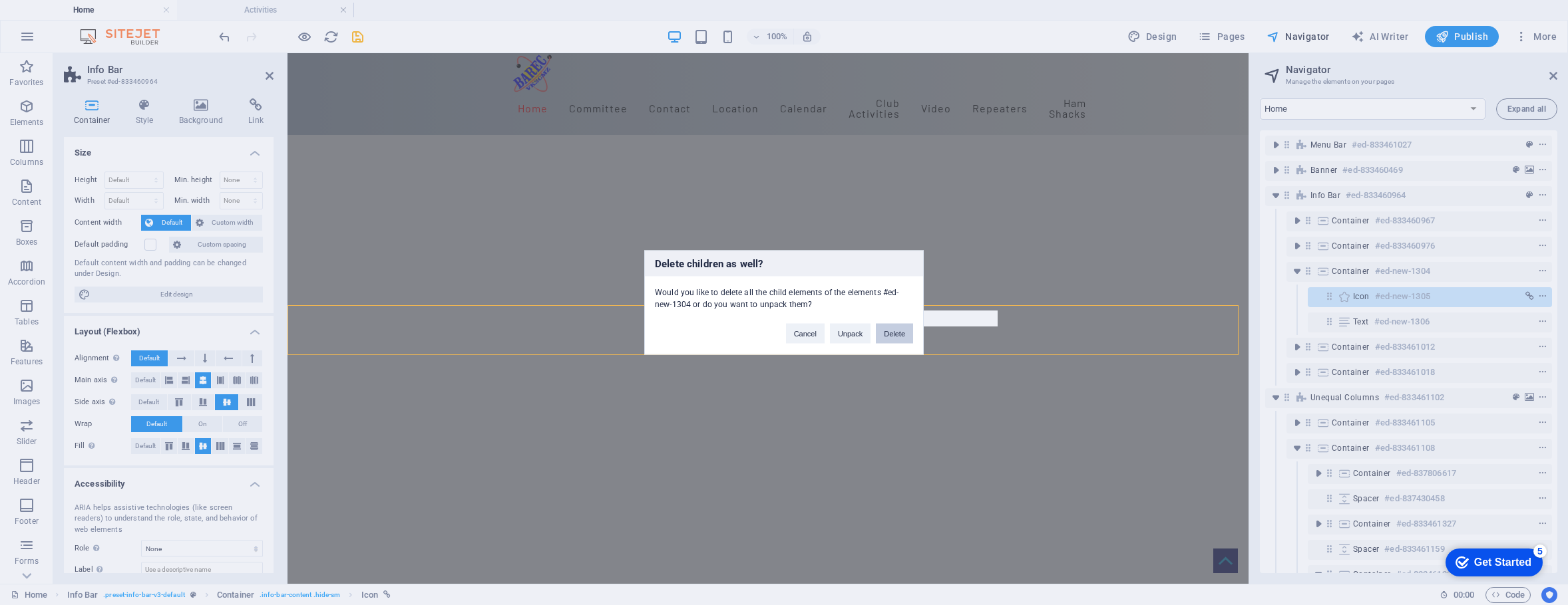
click at [894, 332] on button "Delete" at bounding box center [894, 334] width 38 height 20
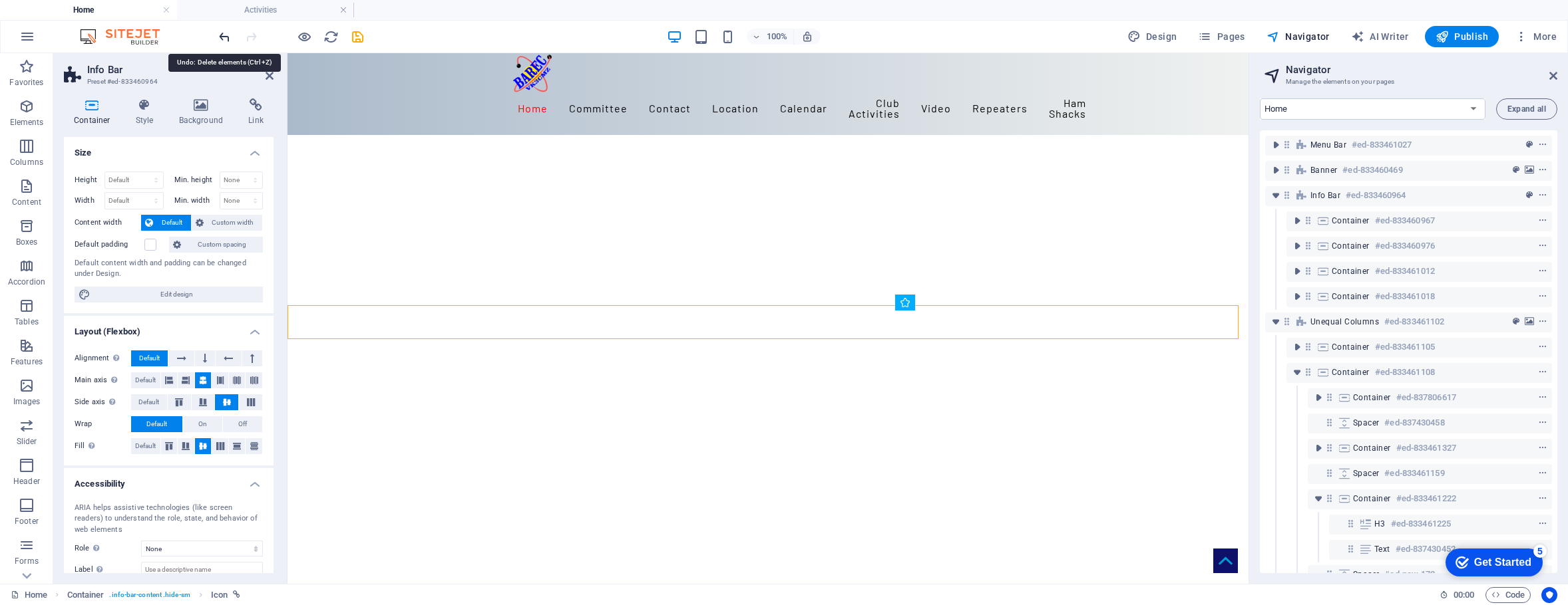
click at [223, 35] on icon "undo" at bounding box center [225, 37] width 15 height 15
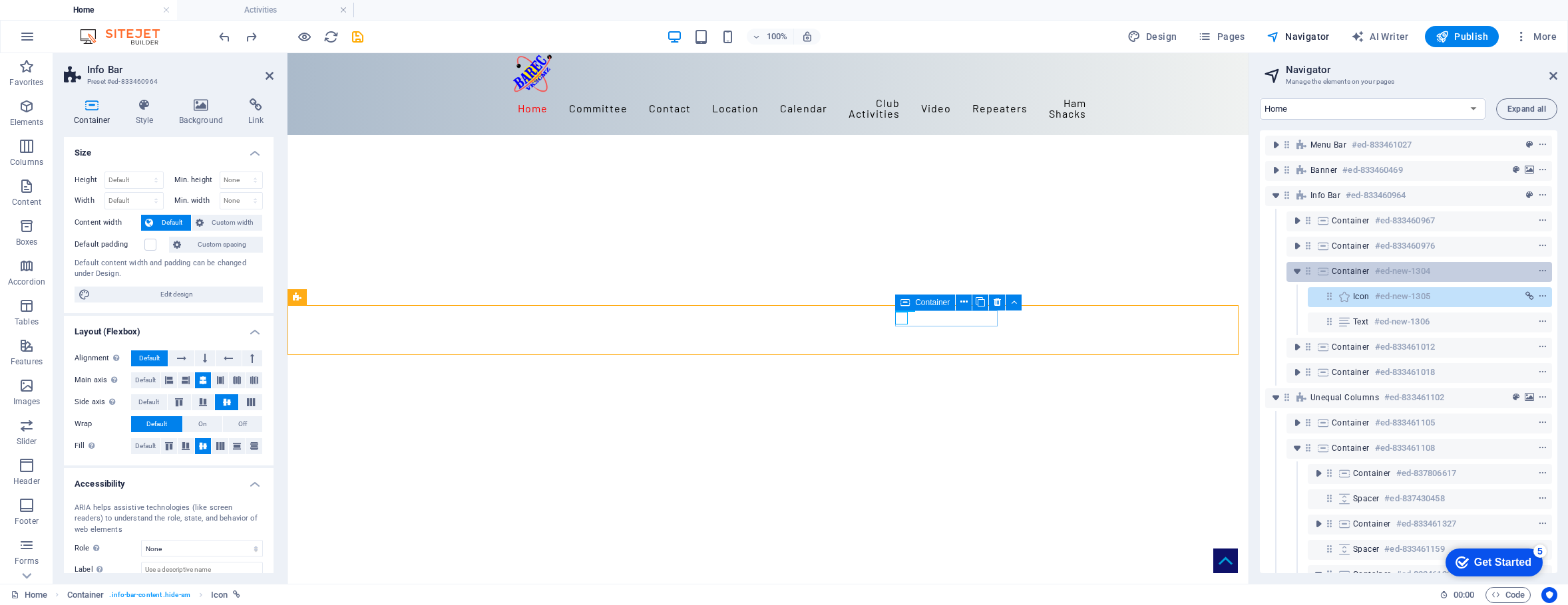
click at [1261, 271] on span "Container" at bounding box center [1350, 271] width 38 height 11
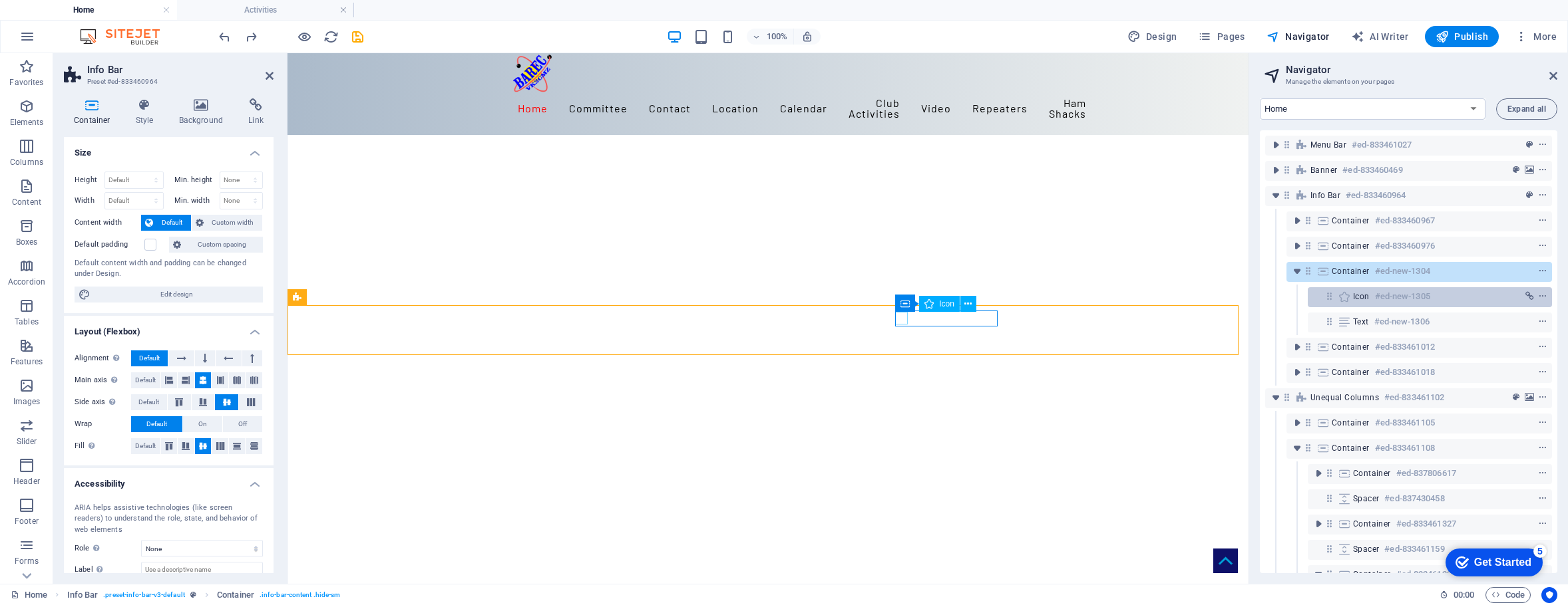
click at [1261, 290] on div "Icon #ed-new-1305" at bounding box center [1419, 297] width 133 height 16
click at [1261, 294] on div "Icon #ed-new-1305" at bounding box center [1419, 297] width 133 height 16
click at [1261, 295] on icon "context-menu" at bounding box center [1543, 297] width 9 height 9
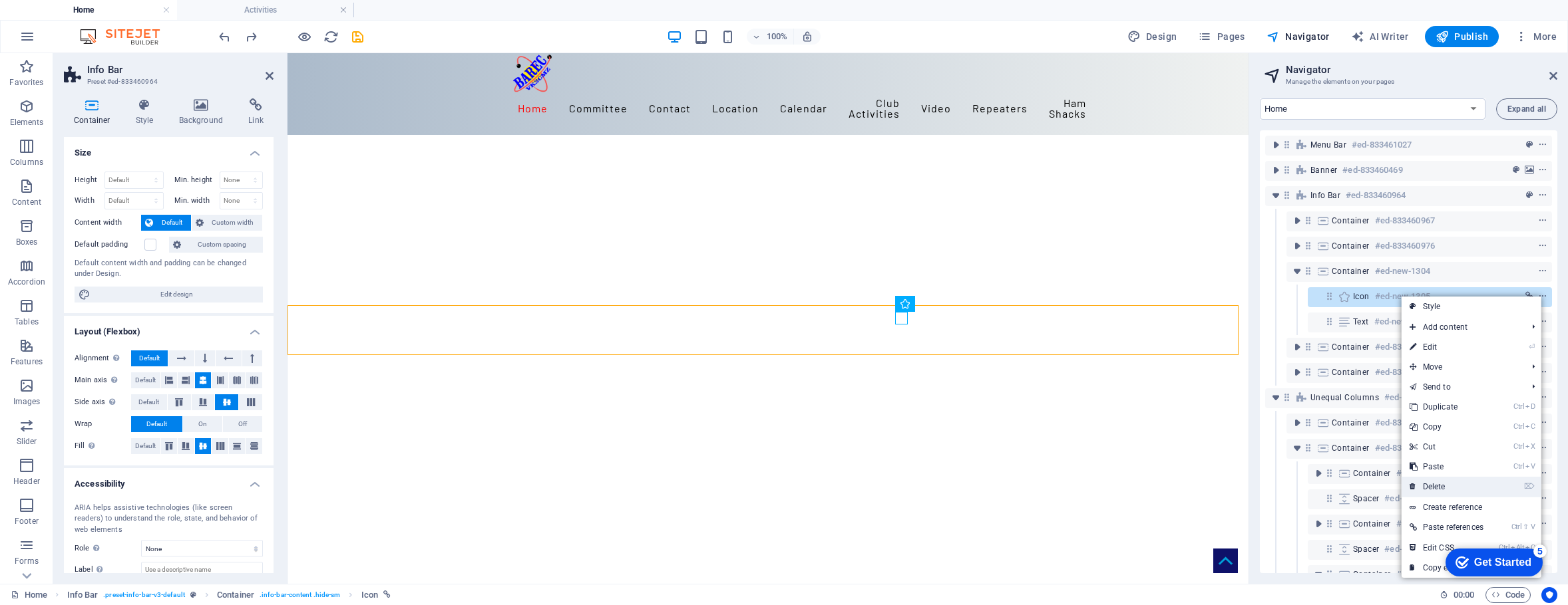
click at [1261, 488] on link "⌦ Delete" at bounding box center [1446, 487] width 90 height 20
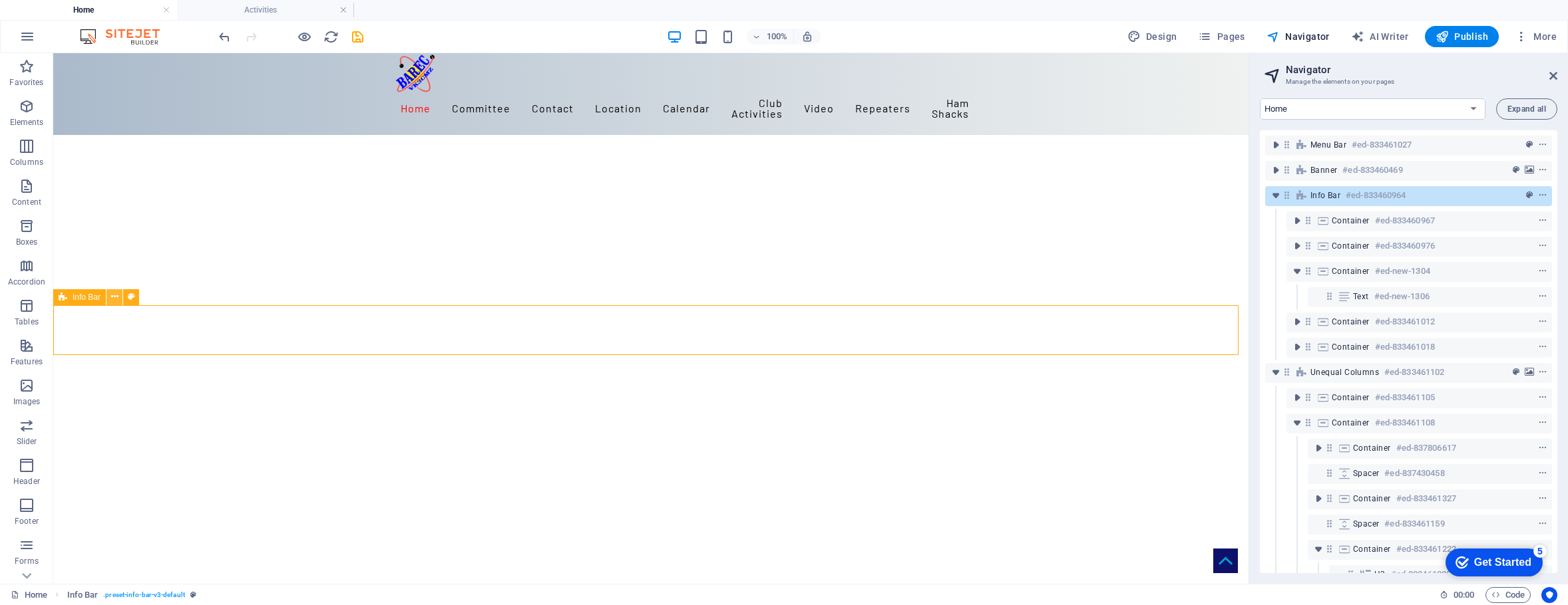
click at [113, 295] on icon at bounding box center [115, 297] width 8 height 14
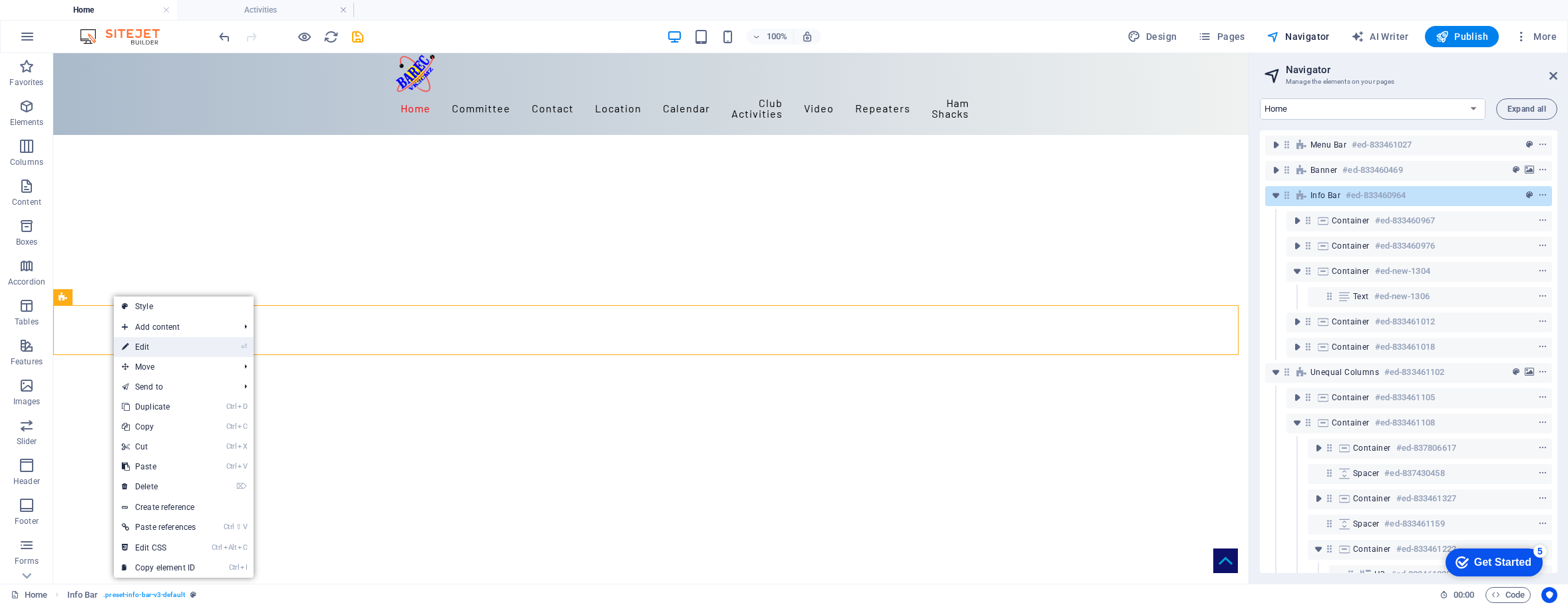
click at [147, 351] on link "⏎ Edit" at bounding box center [158, 347] width 90 height 20
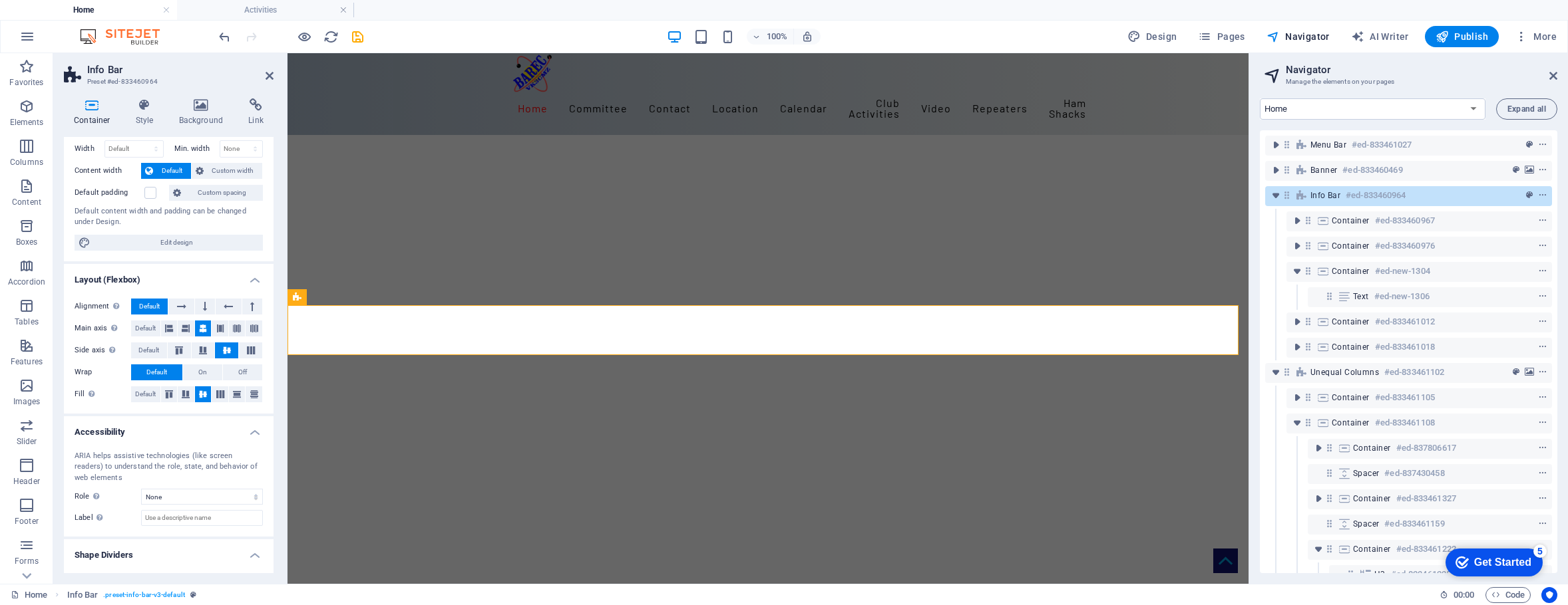
scroll to position [79, 0]
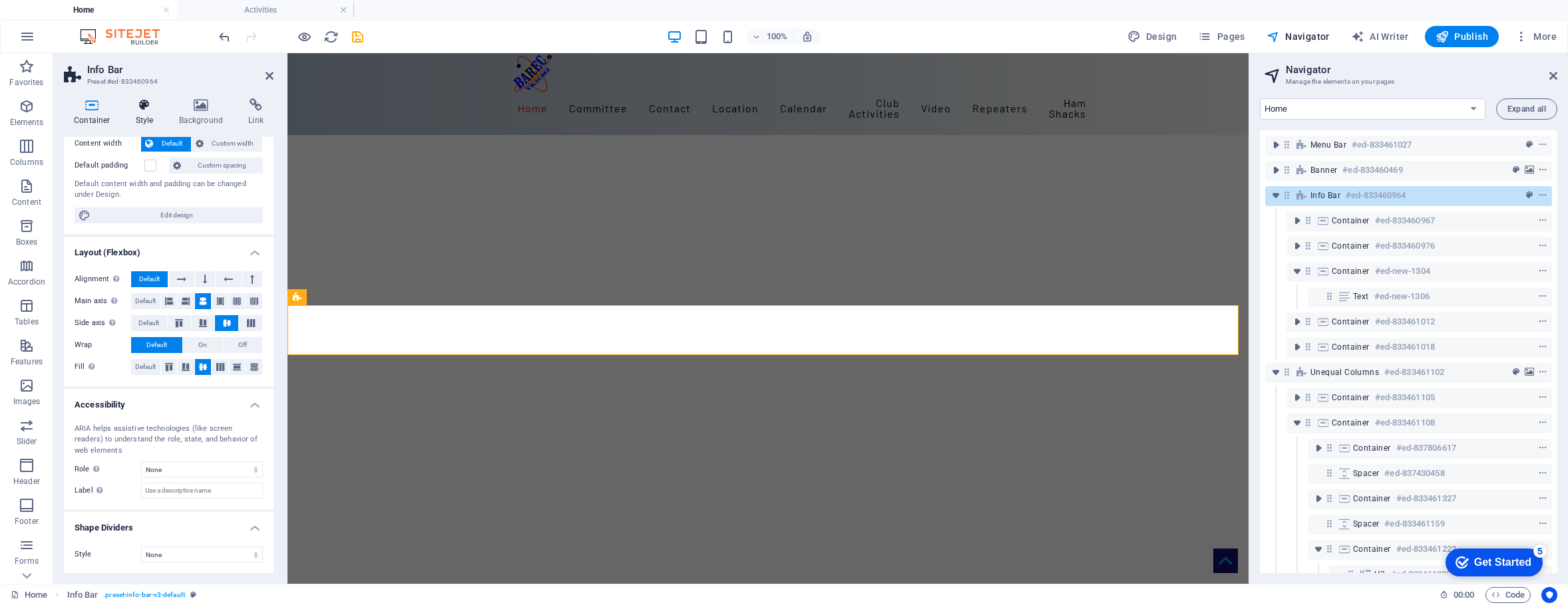
click at [140, 109] on icon at bounding box center [144, 104] width 38 height 13
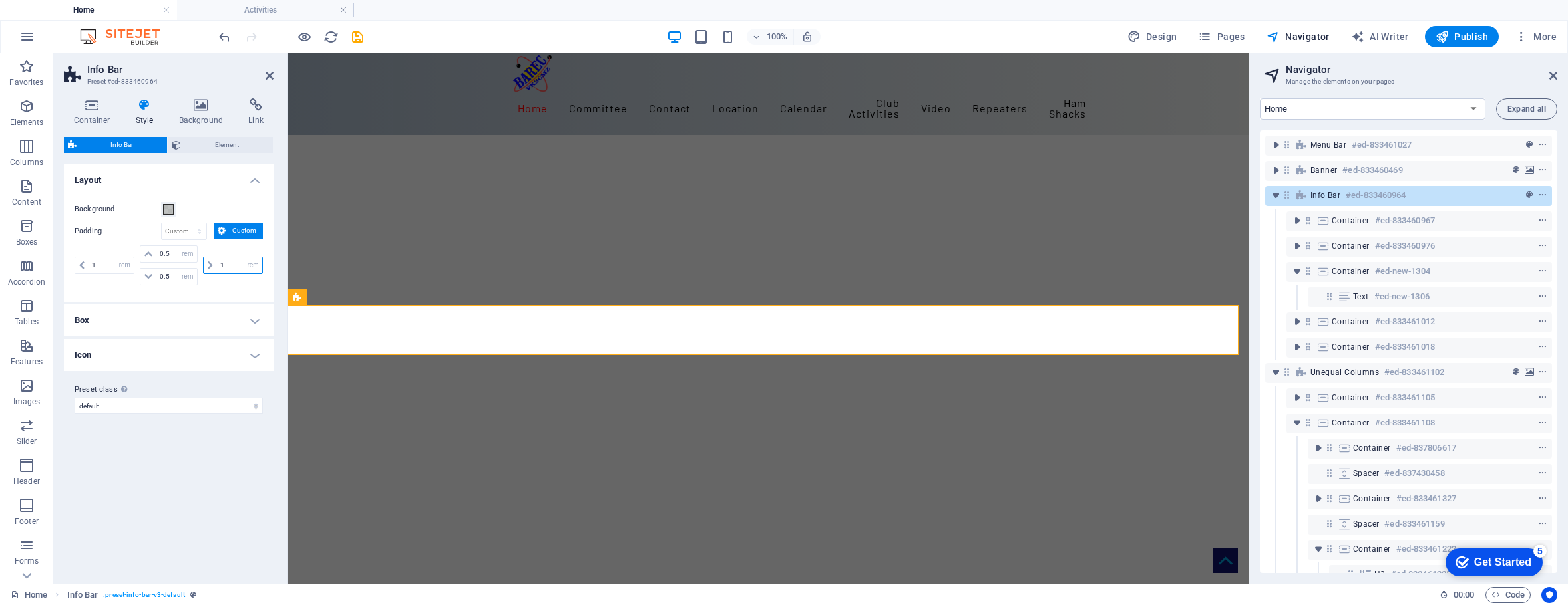
drag, startPoint x: 229, startPoint y: 261, endPoint x: 208, endPoint y: 261, distance: 21.0
click at [208, 261] on div "1 px rem % vh vw" at bounding box center [233, 265] width 60 height 18
click at [229, 289] on div "Background Padding px rem % vh vw Custom Custom 1 px rem % vh vw 0.5 px rem % v…" at bounding box center [169, 245] width 215 height 113
click at [230, 289] on div "Background Padding px rem % vh vw Custom Custom 1 px rem % vh vw 0.5 px rem % v…" at bounding box center [169, 245] width 215 height 113
drag, startPoint x: 233, startPoint y: 262, endPoint x: 216, endPoint y: 262, distance: 17.0
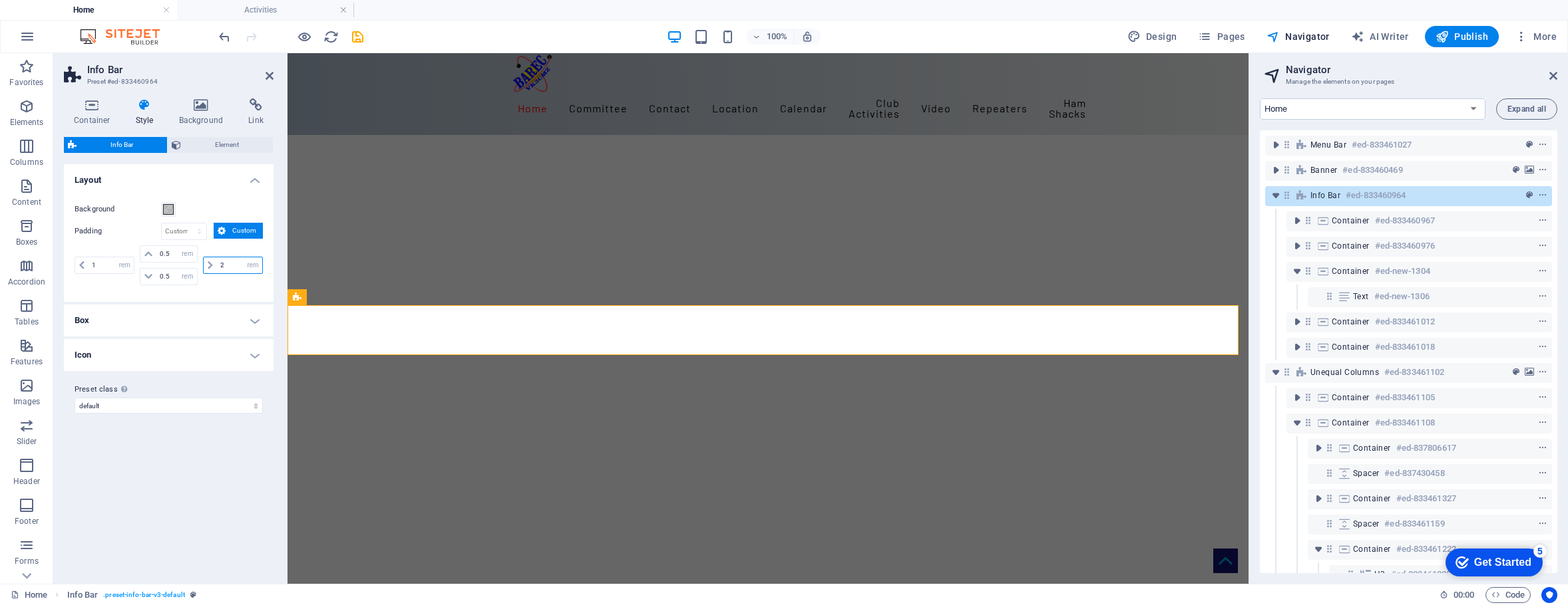
click at [217, 262] on input "2" at bounding box center [239, 265] width 45 height 16
click at [226, 294] on div "Background Padding px rem % vh vw Custom Custom 1 px rem % vh vw 0.5 px rem % v…" at bounding box center [169, 245] width 215 height 113
drag, startPoint x: 229, startPoint y: 268, endPoint x: 209, endPoint y: 265, distance: 20.2
click at [209, 265] on div "3 px rem % vh vw" at bounding box center [233, 265] width 60 height 18
type input "0"
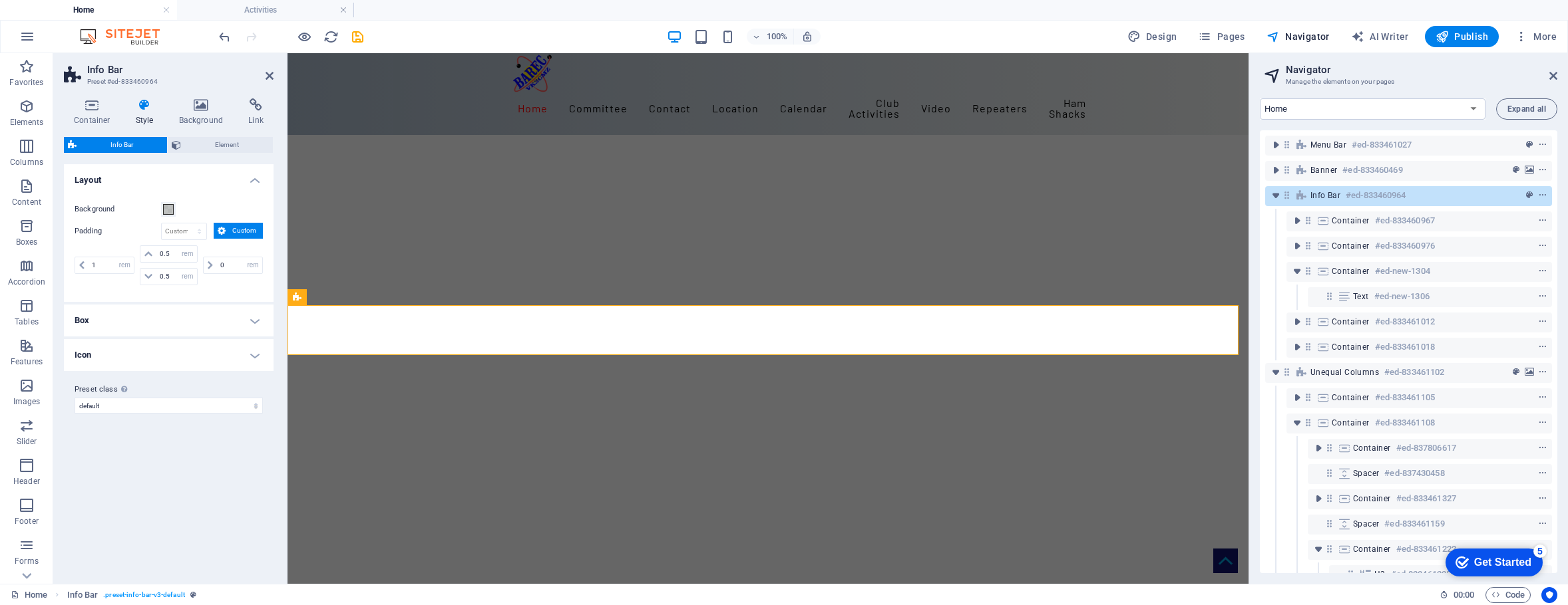
click at [229, 293] on div "Background Padding px rem % vh vw Custom Custom 1 px rem % vh vw 0.5 px rem % v…" at bounding box center [169, 245] width 215 height 113
drag, startPoint x: 230, startPoint y: 268, endPoint x: 217, endPoint y: 263, distance: 13.9
click at [217, 263] on input "0" at bounding box center [239, 265] width 45 height 16
drag, startPoint x: 108, startPoint y: 258, endPoint x: 84, endPoint y: 258, distance: 24.0
click at [84, 258] on div "1 px rem % vh vw" at bounding box center [104, 265] width 60 height 18
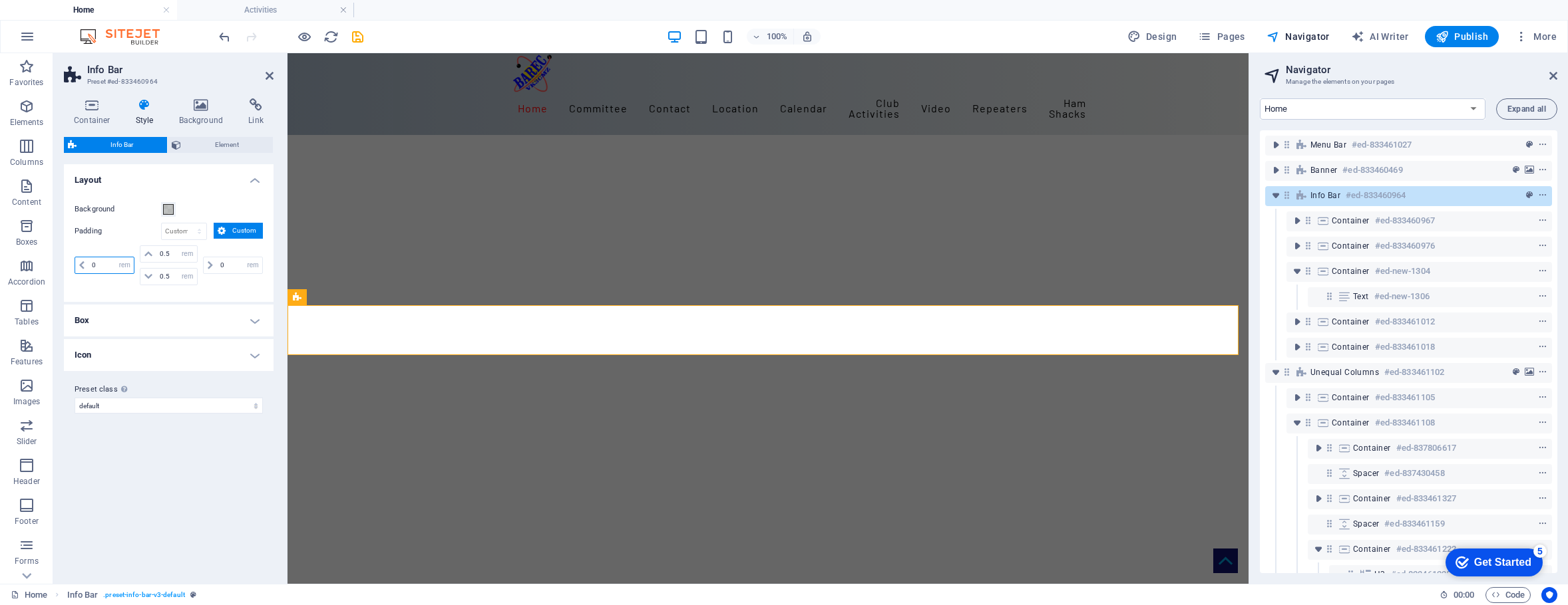
type input "0"
click at [209, 288] on div "0 px rem % vh vw 0.5 px rem % vh vw 0.5 px rem % vh vw 0 px rem % vh vw" at bounding box center [169, 267] width 189 height 43
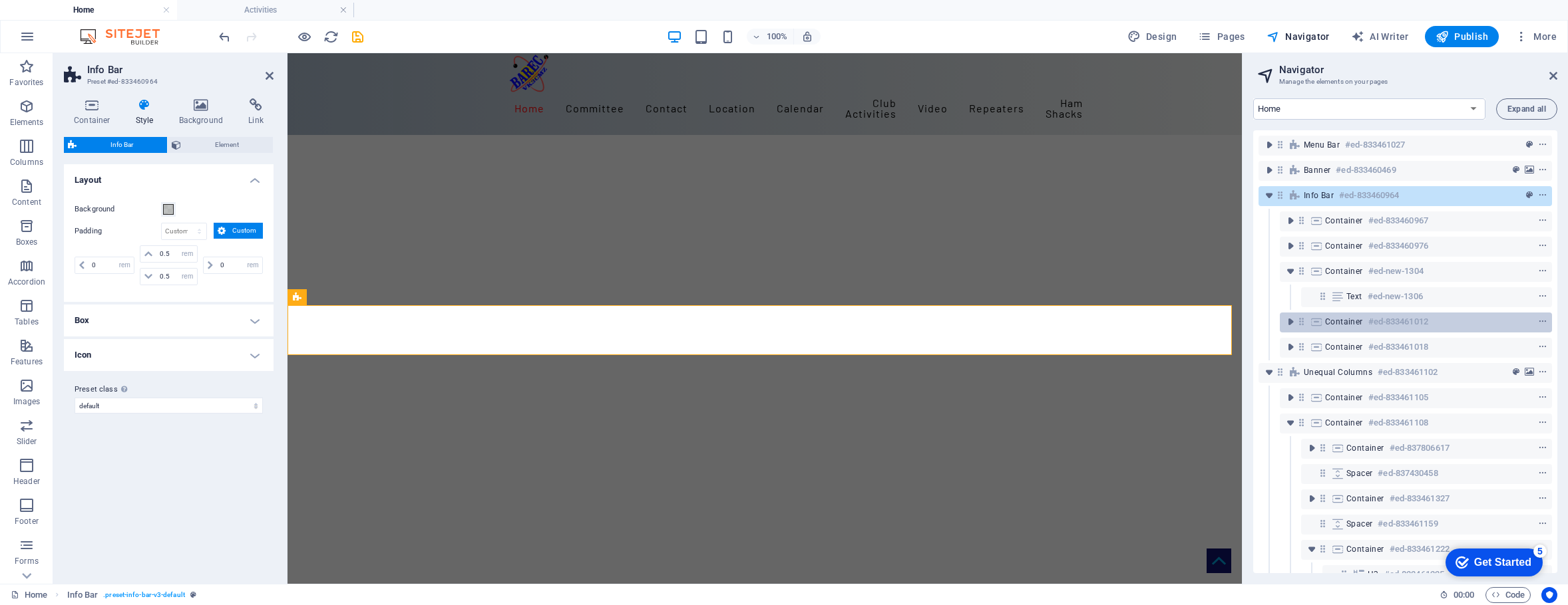
drag, startPoint x: 1250, startPoint y: 230, endPoint x: 1254, endPoint y: 324, distance: 94.1
click at [0, 0] on aside "Navigator Manage the elements on your pages Home Legal Notice Location Repeater…" at bounding box center [0, 0] width 0 height 0
click at [1261, 74] on icon at bounding box center [1553, 76] width 8 height 11
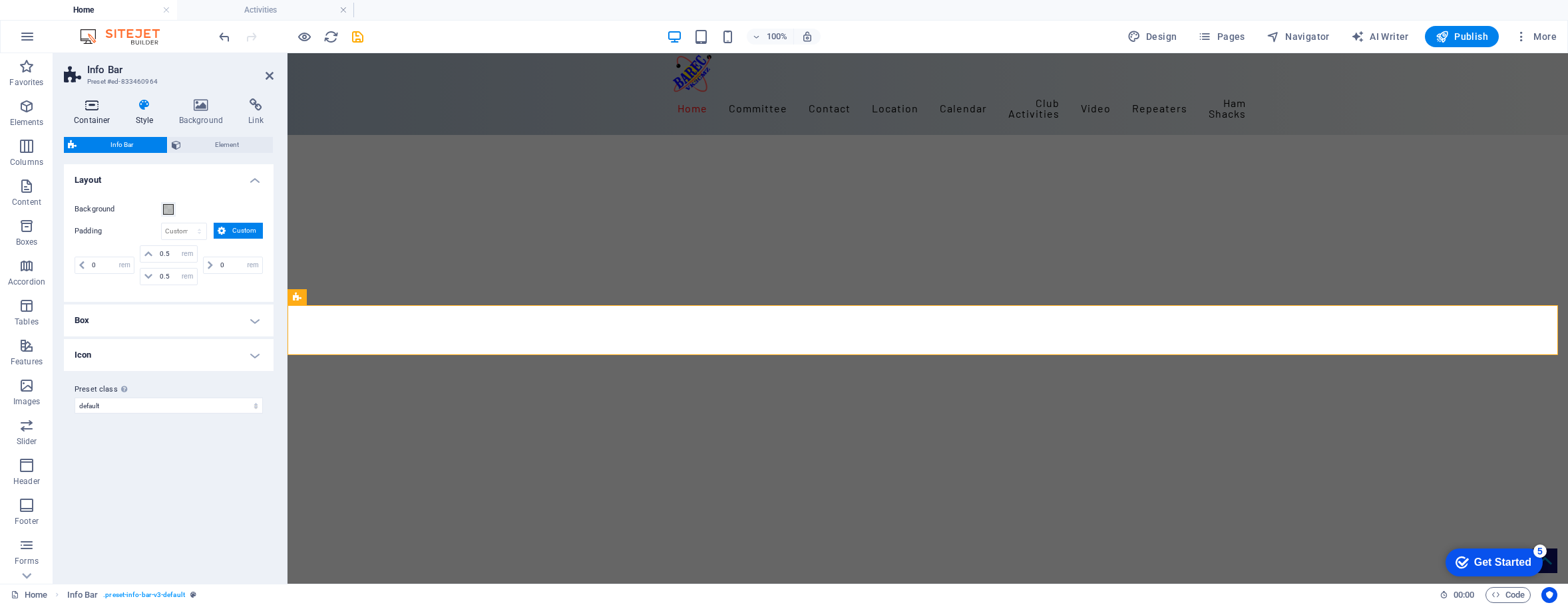
click at [88, 109] on icon at bounding box center [92, 104] width 57 height 13
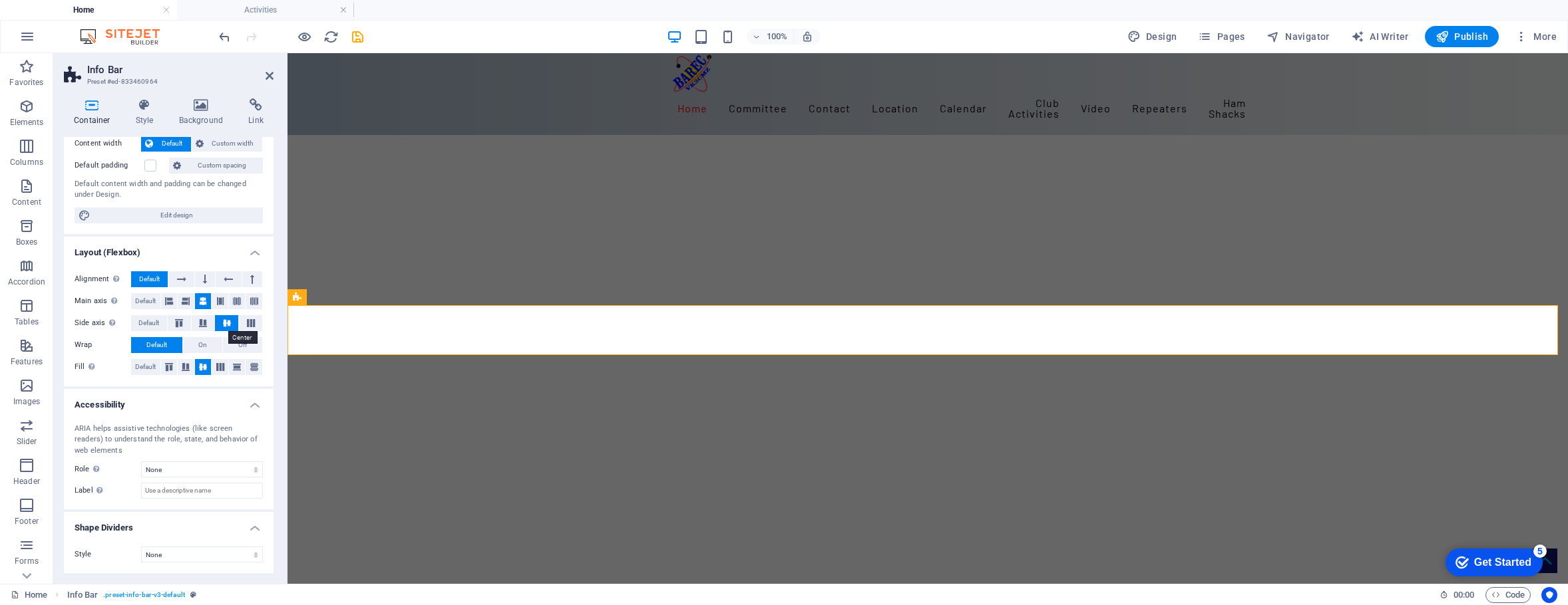
click at [224, 319] on icon at bounding box center [226, 323] width 16 height 8
click at [247, 321] on icon at bounding box center [251, 323] width 16 height 8
click at [222, 321] on icon at bounding box center [226, 323] width 16 height 8
click at [176, 319] on icon at bounding box center [179, 323] width 16 height 8
click at [206, 322] on icon at bounding box center [203, 323] width 16 height 8
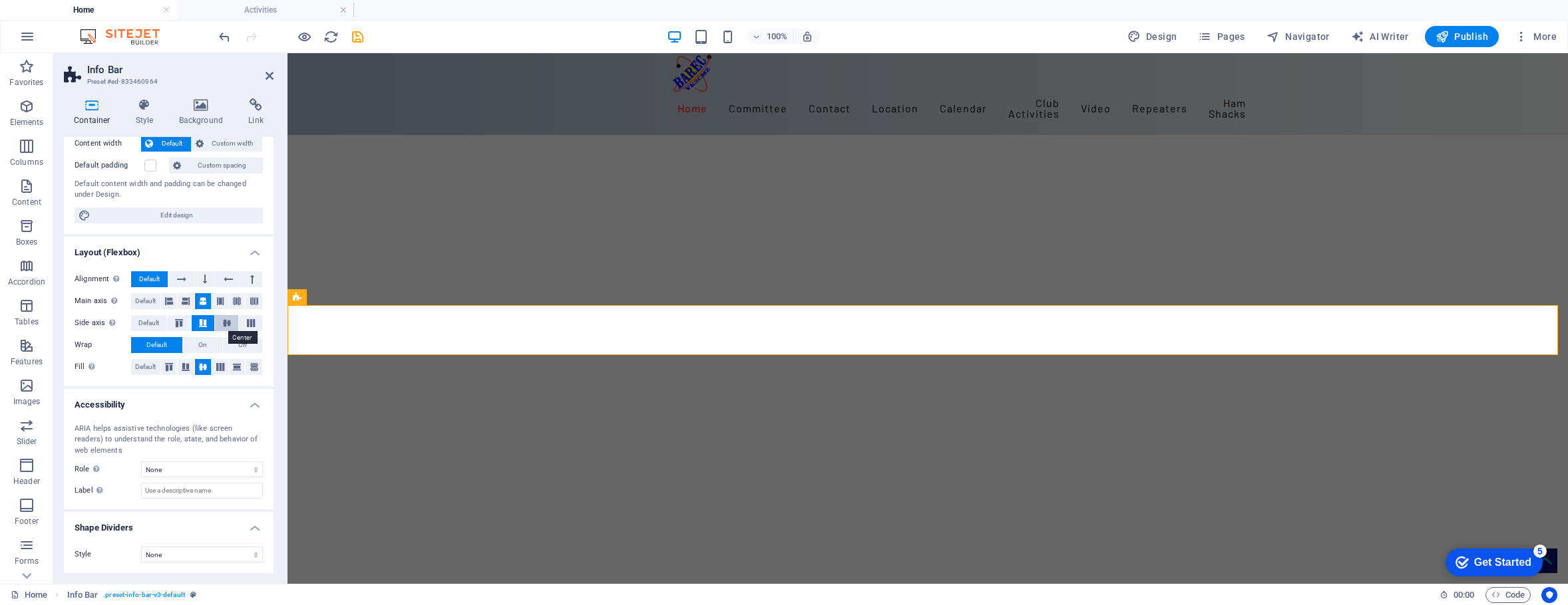
click at [229, 320] on icon at bounding box center [226, 323] width 16 height 8
click at [216, 301] on icon at bounding box center [220, 301] width 8 height 16
click at [201, 299] on icon at bounding box center [203, 301] width 8 height 16
click at [203, 295] on icon at bounding box center [203, 301] width 8 height 16
click at [233, 299] on icon at bounding box center [237, 301] width 8 height 16
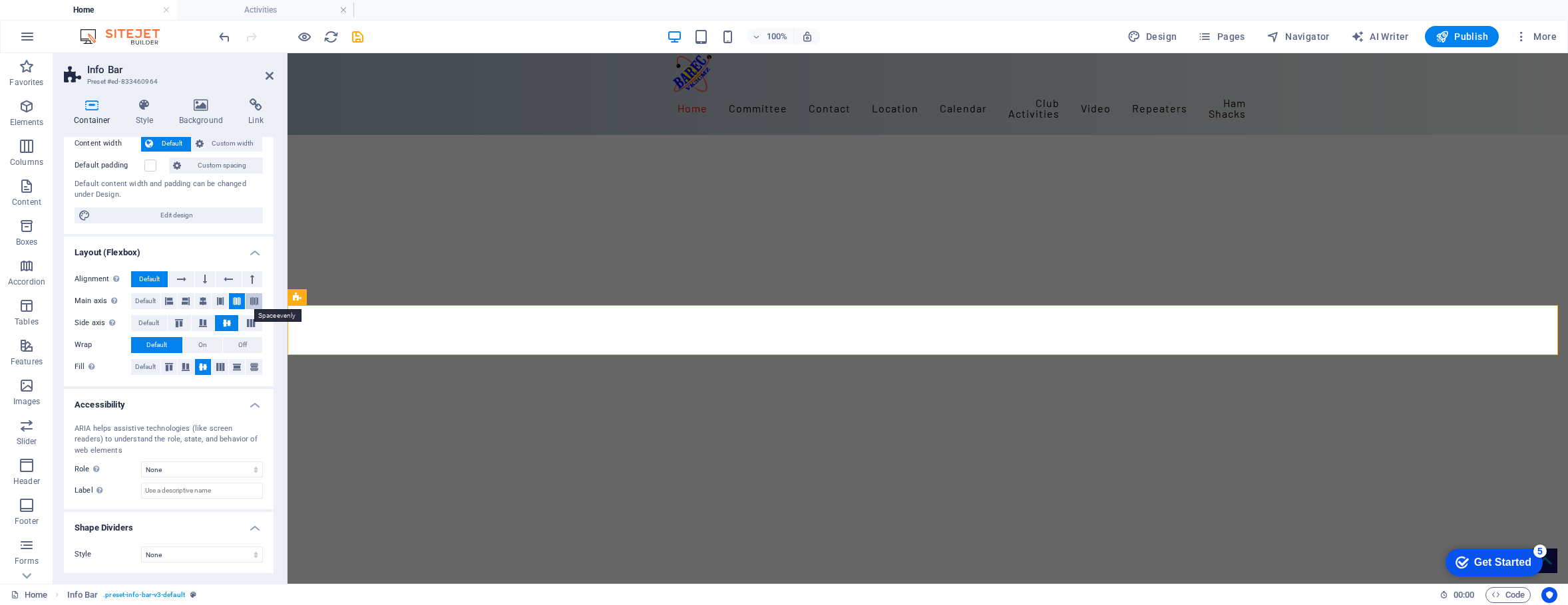
click at [250, 299] on icon at bounding box center [254, 301] width 8 height 16
click at [166, 298] on icon at bounding box center [169, 301] width 8 height 16
click at [200, 300] on icon at bounding box center [203, 301] width 8 height 16
click at [205, 277] on icon at bounding box center [205, 279] width 4 height 16
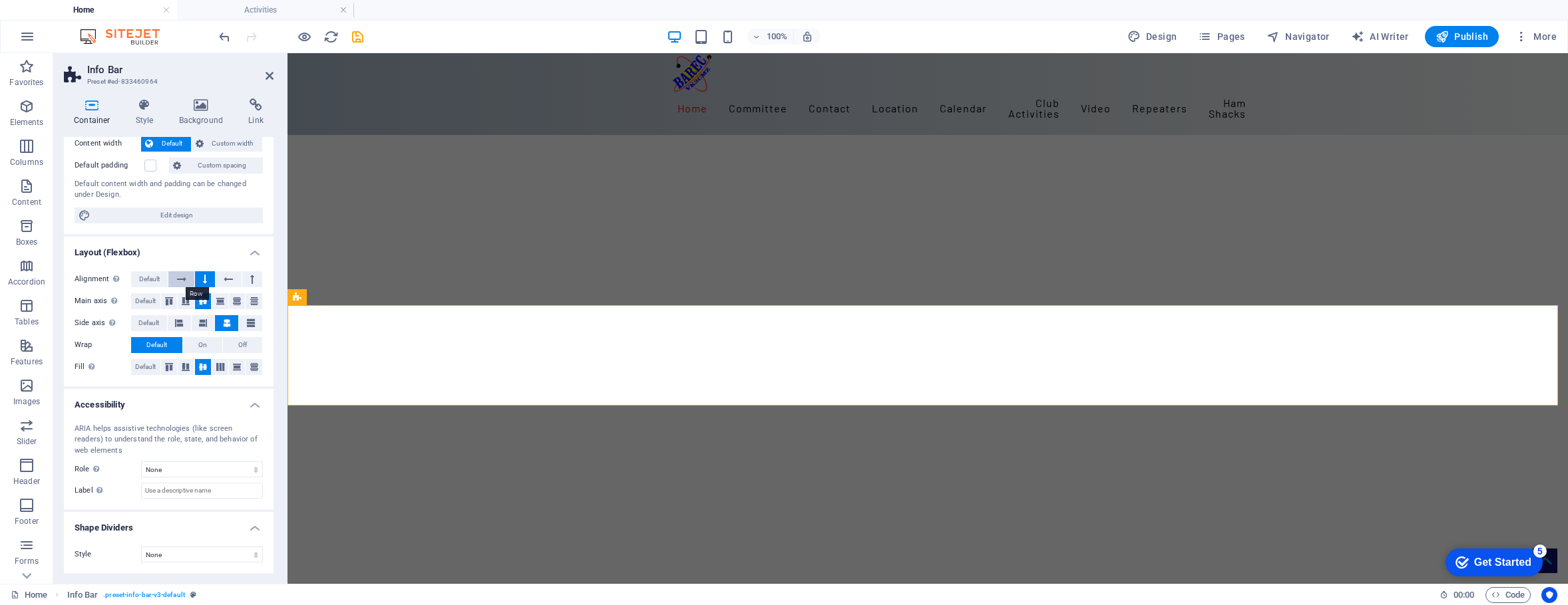
click at [183, 278] on icon at bounding box center [182, 279] width 9 height 16
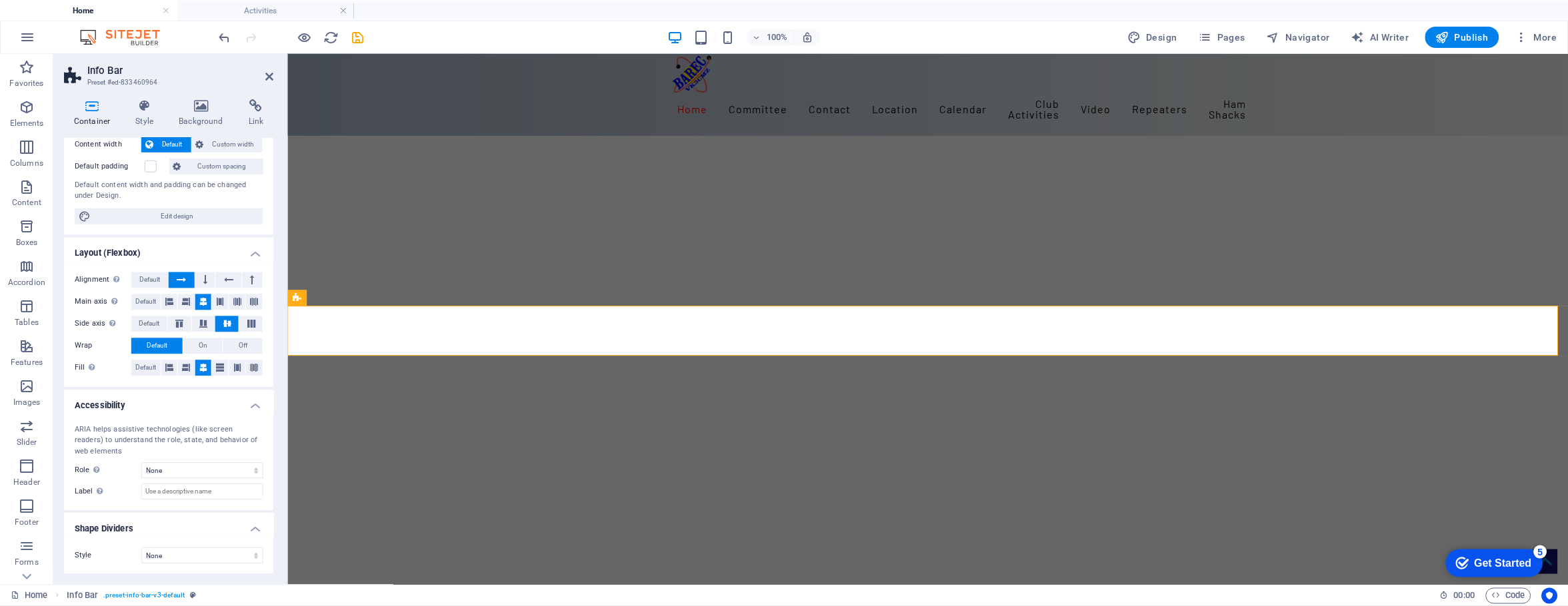
scroll to position [0, 0]
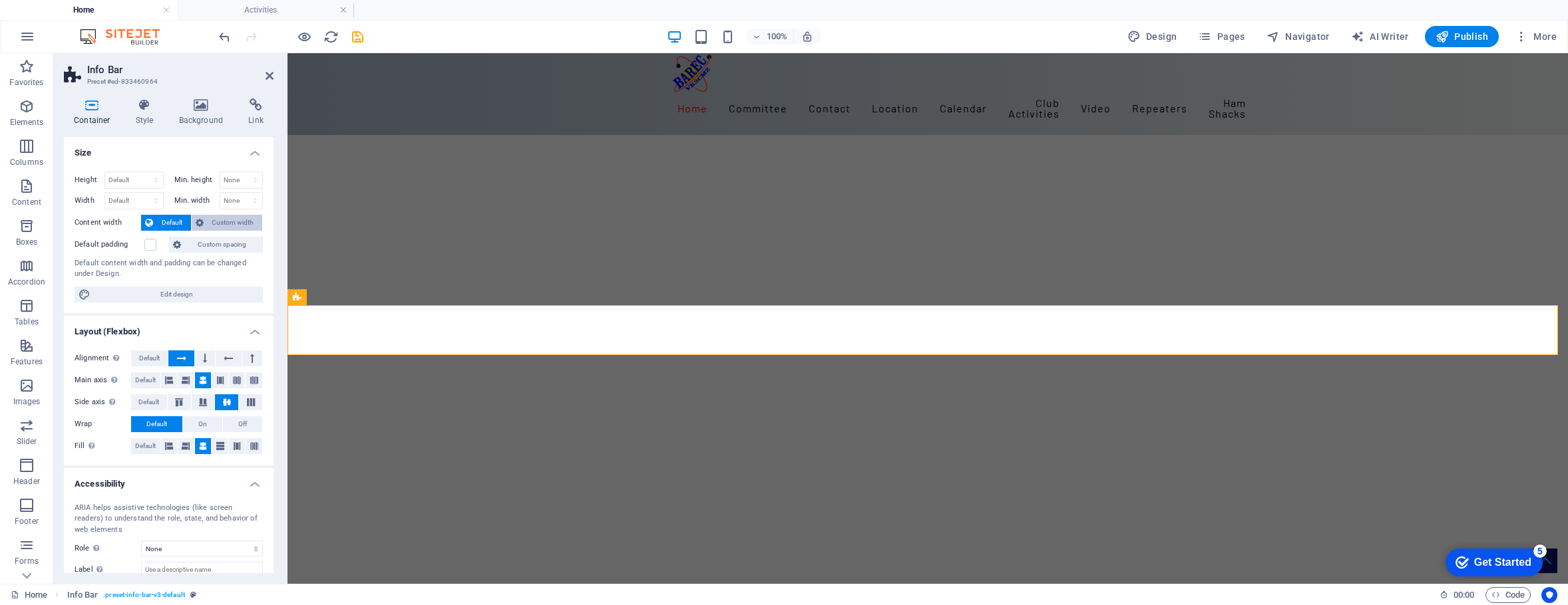
click at [239, 219] on span "Custom width" at bounding box center [233, 222] width 51 height 16
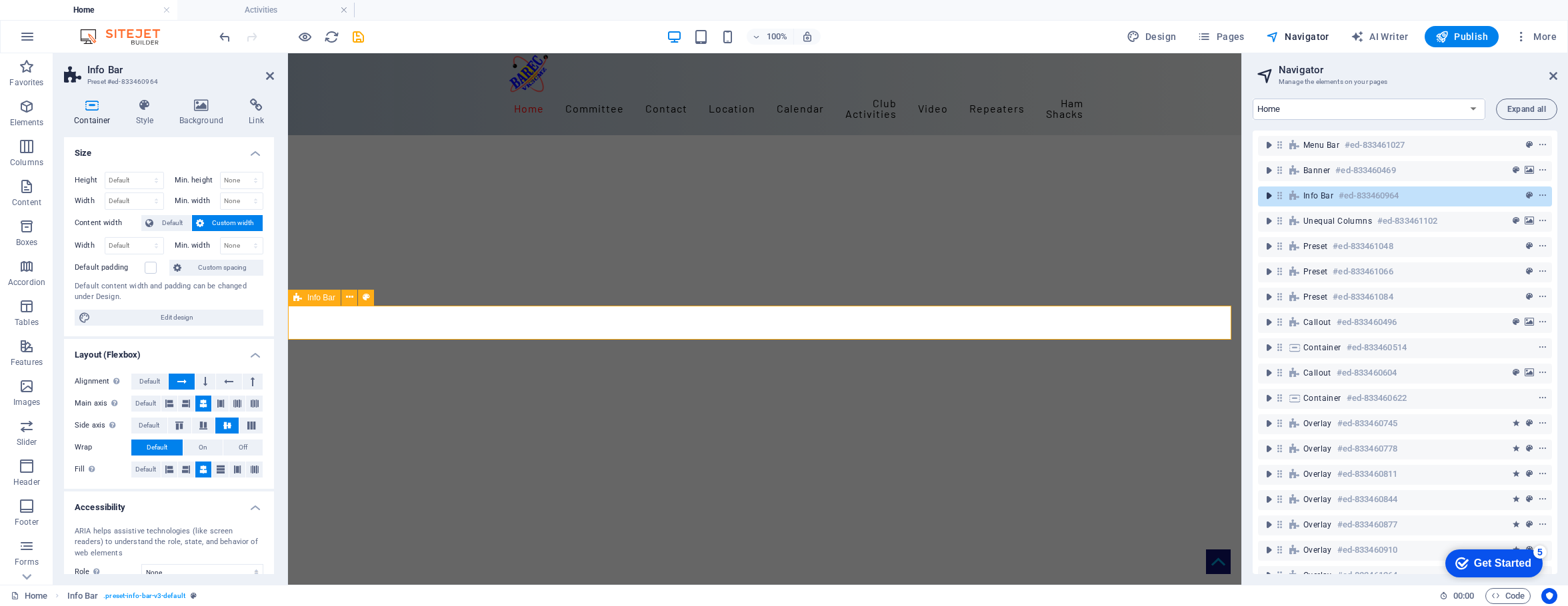
click at [1264, 194] on icon "toggle-expand" at bounding box center [1268, 195] width 13 height 13
click at [29, 110] on icon "button" at bounding box center [26, 106] width 16 height 16
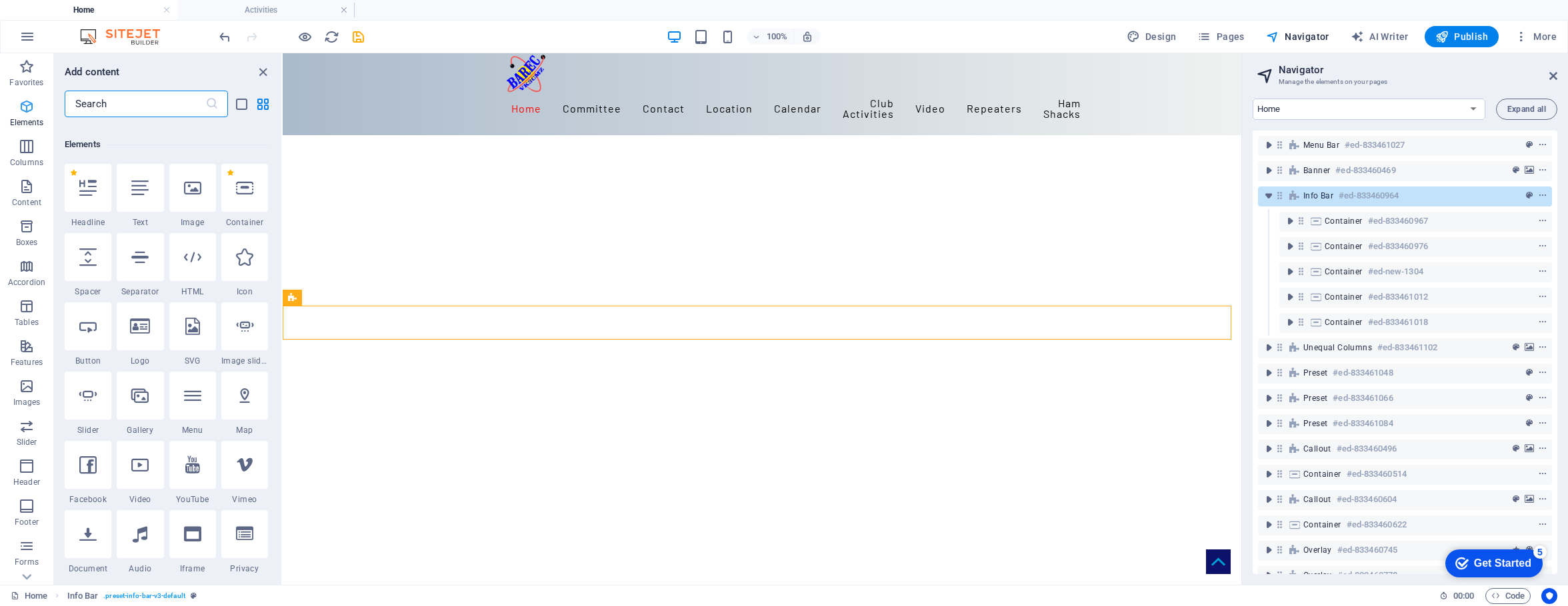
scroll to position [142, 0]
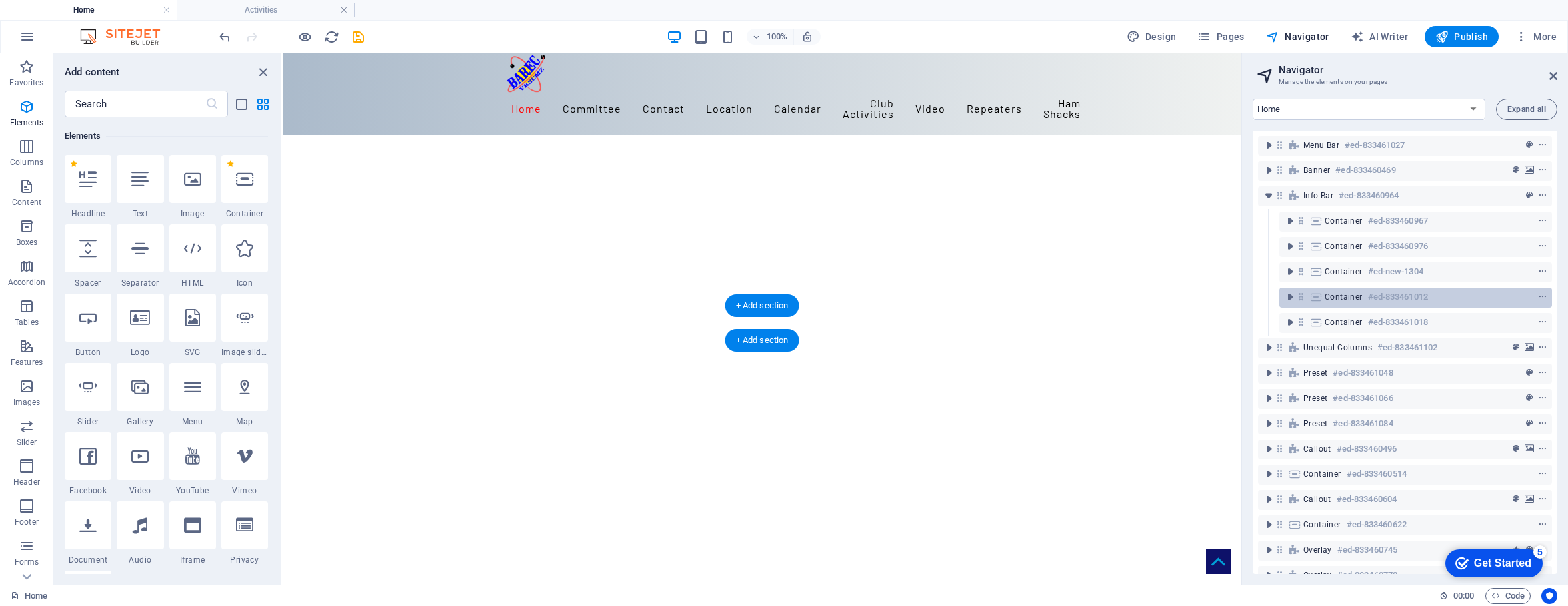
click at [1264, 294] on span "Container" at bounding box center [1344, 297] width 38 height 11
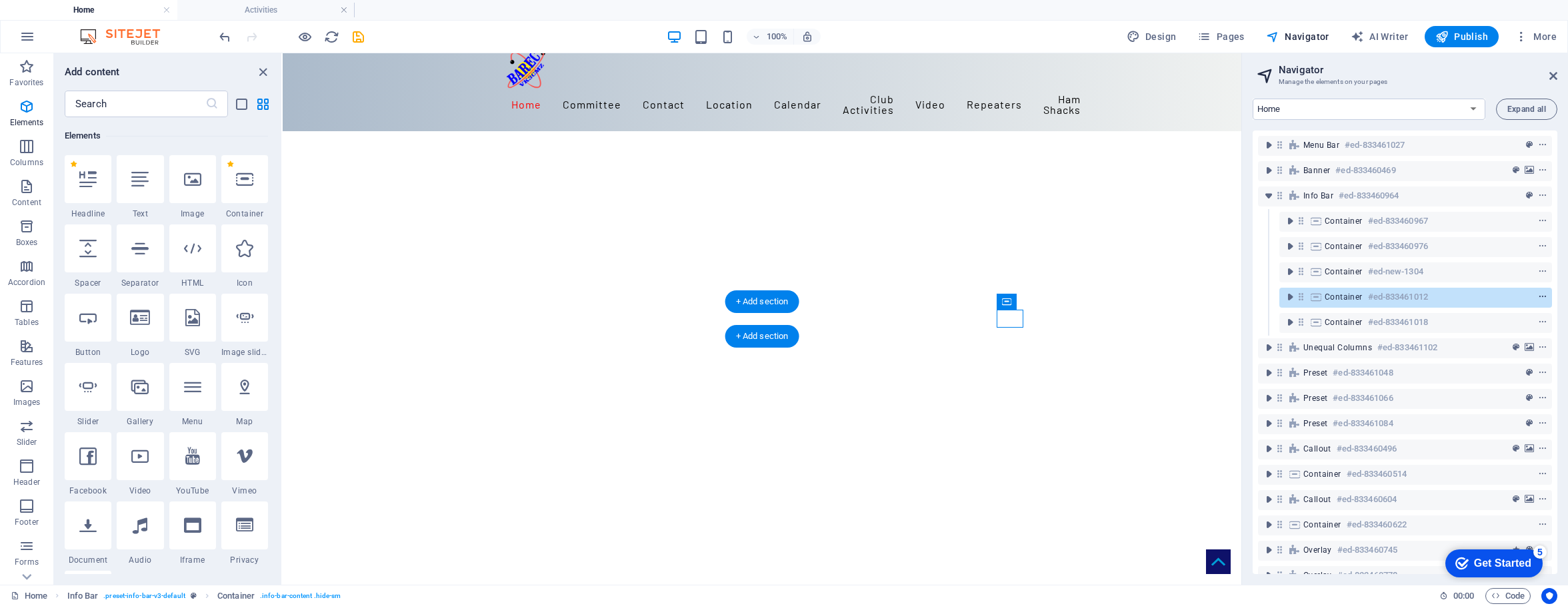
click at [1264, 299] on icon "context-menu" at bounding box center [1543, 297] width 9 height 9
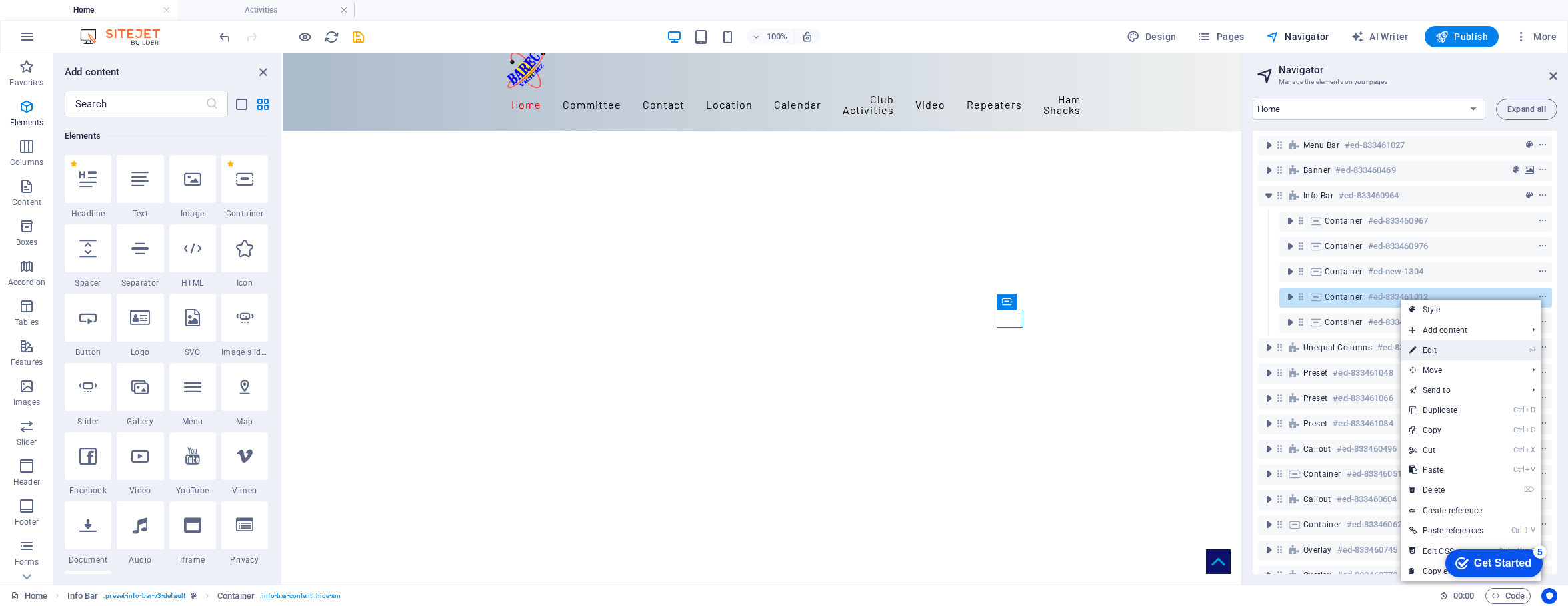
click at [1264, 346] on link "⏎ Edit" at bounding box center [1447, 350] width 90 height 20
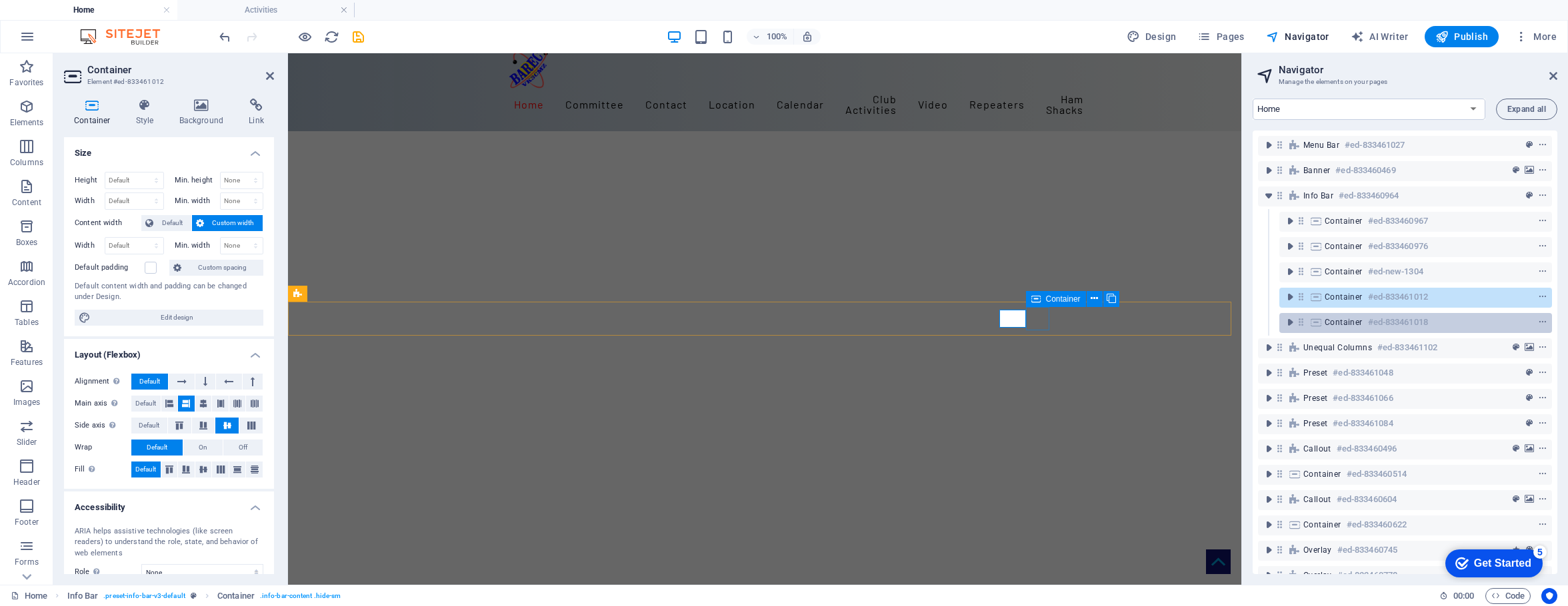
click at [1264, 321] on div "Container #ed-833461018" at bounding box center [1405, 322] width 161 height 16
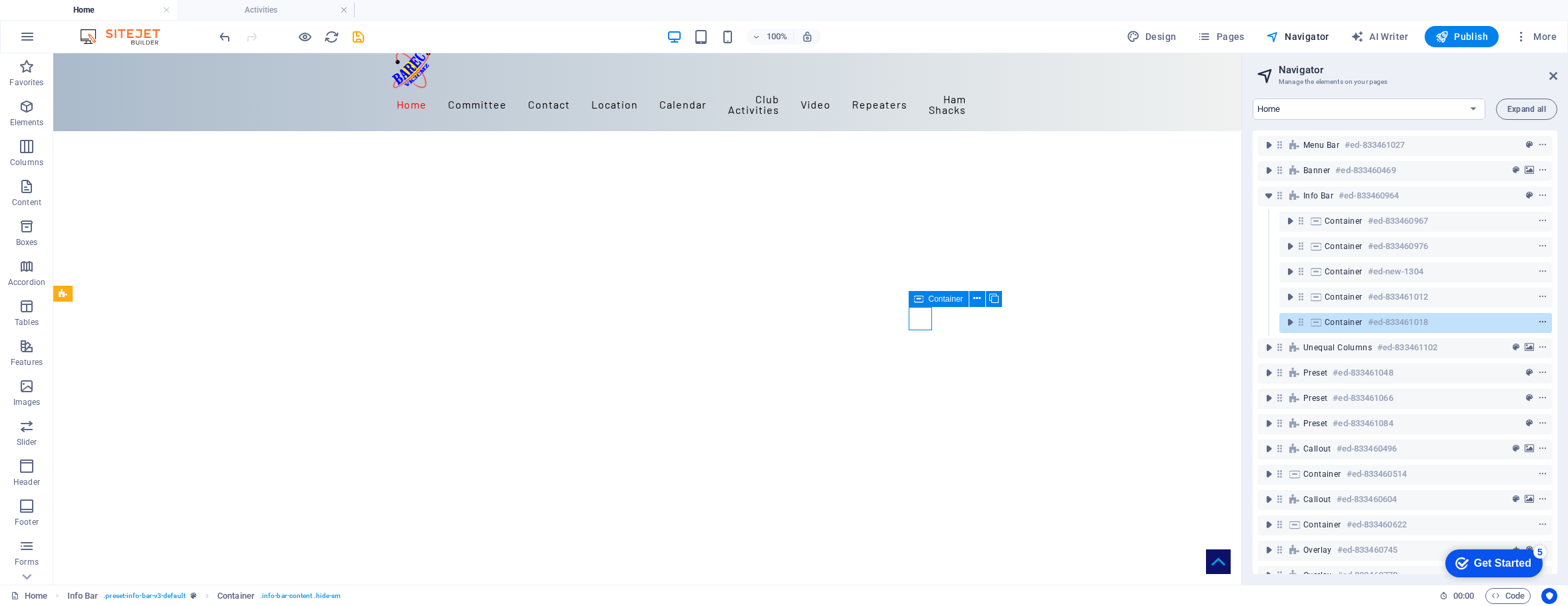
click at [1264, 323] on icon "context-menu" at bounding box center [1543, 323] width 9 height 9
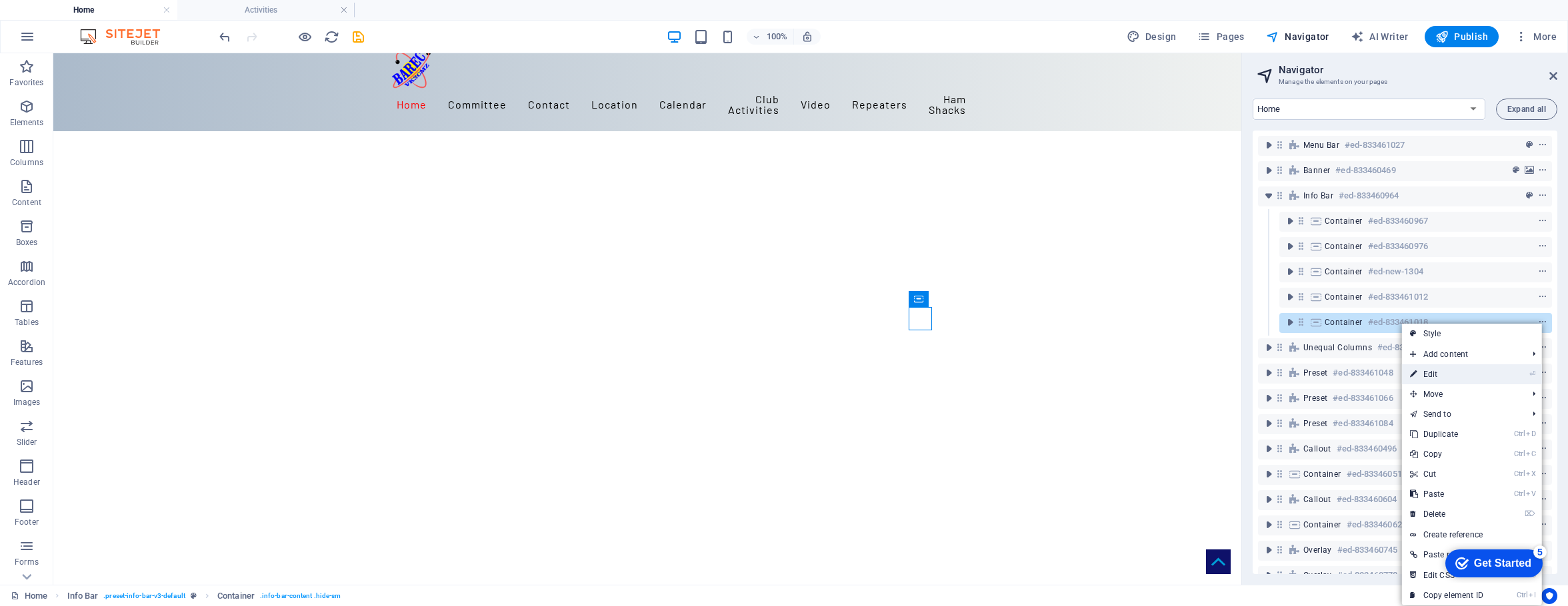
click at [1264, 372] on link "⏎ Edit" at bounding box center [1447, 375] width 90 height 20
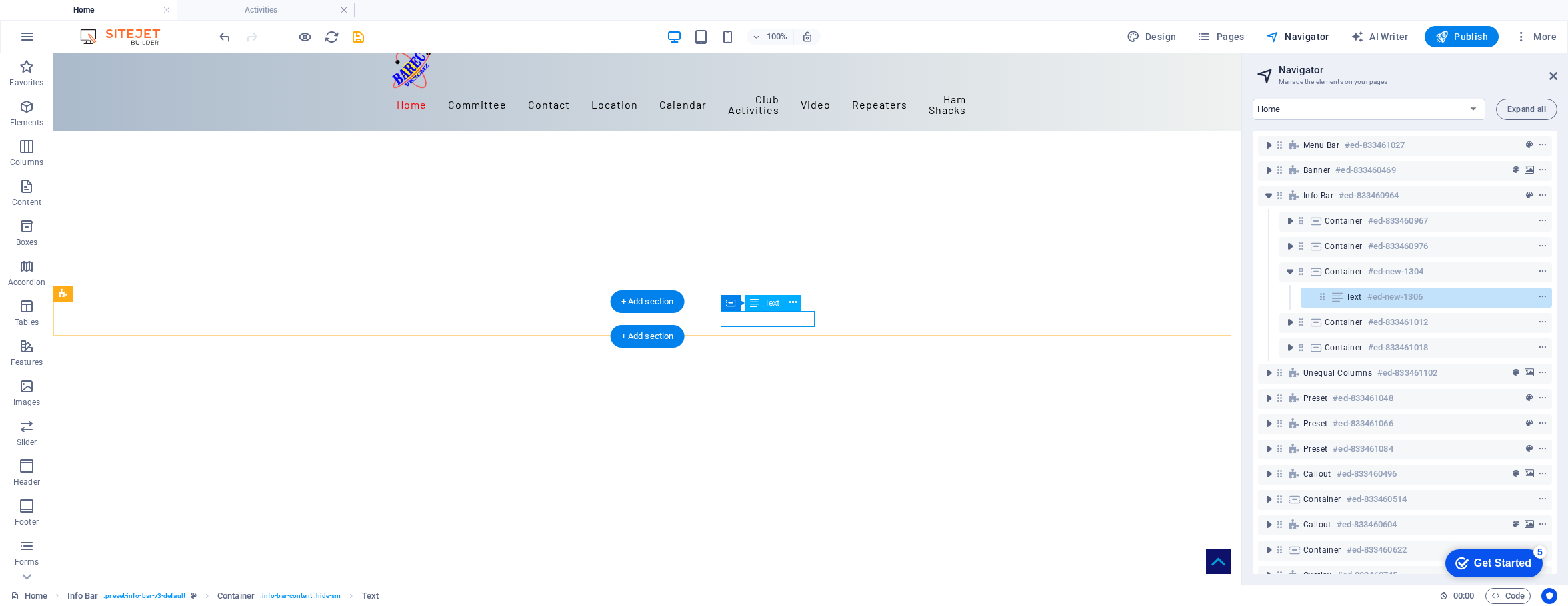
click at [1264, 271] on div "Container #ed-new-1304" at bounding box center [1405, 272] width 161 height 16
click at [1264, 270] on icon "context-menu" at bounding box center [1543, 272] width 9 height 9
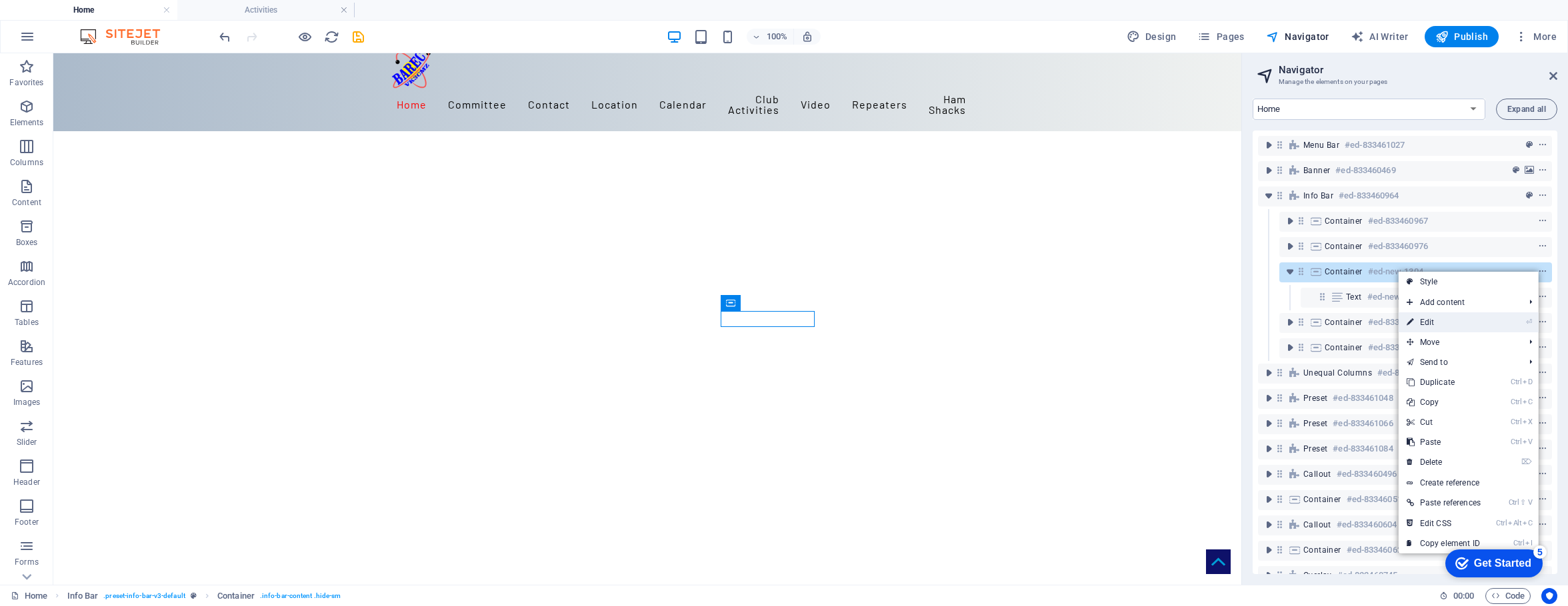
click at [1264, 325] on link "⏎ Edit" at bounding box center [1443, 323] width 90 height 20
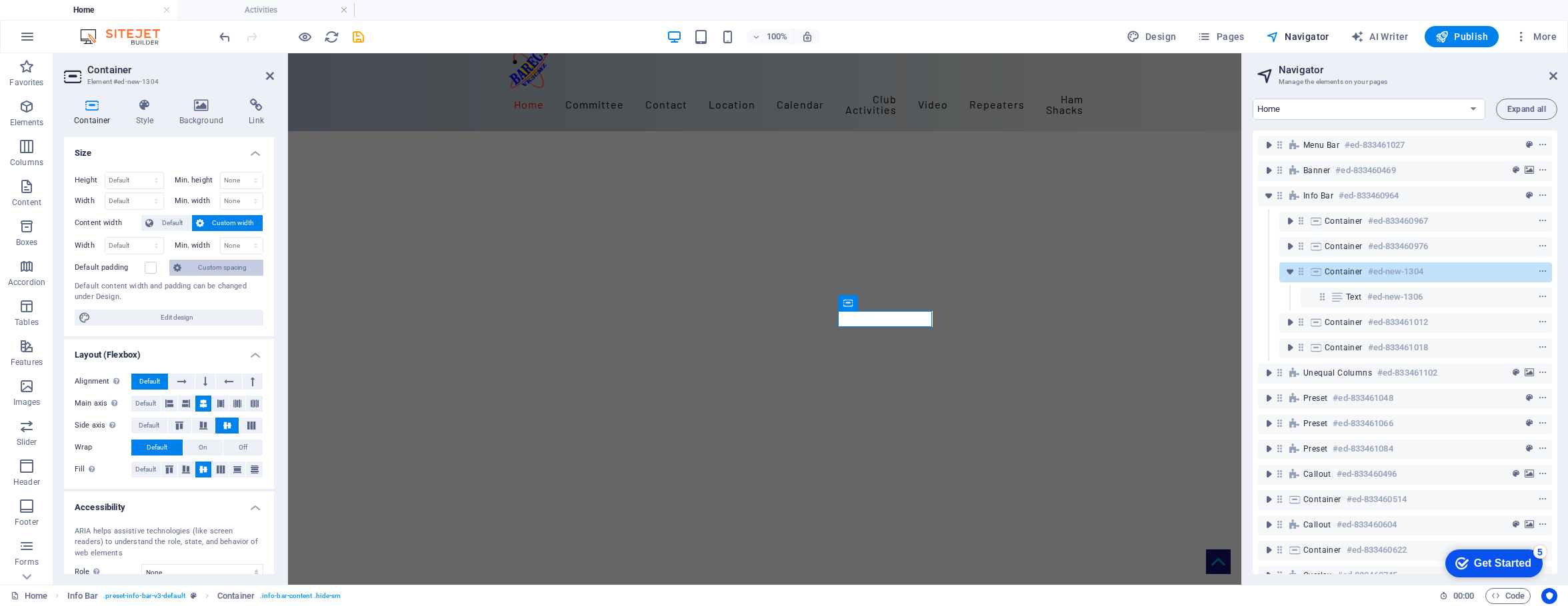
click at [247, 272] on span "Custom spacing" at bounding box center [222, 267] width 74 height 16
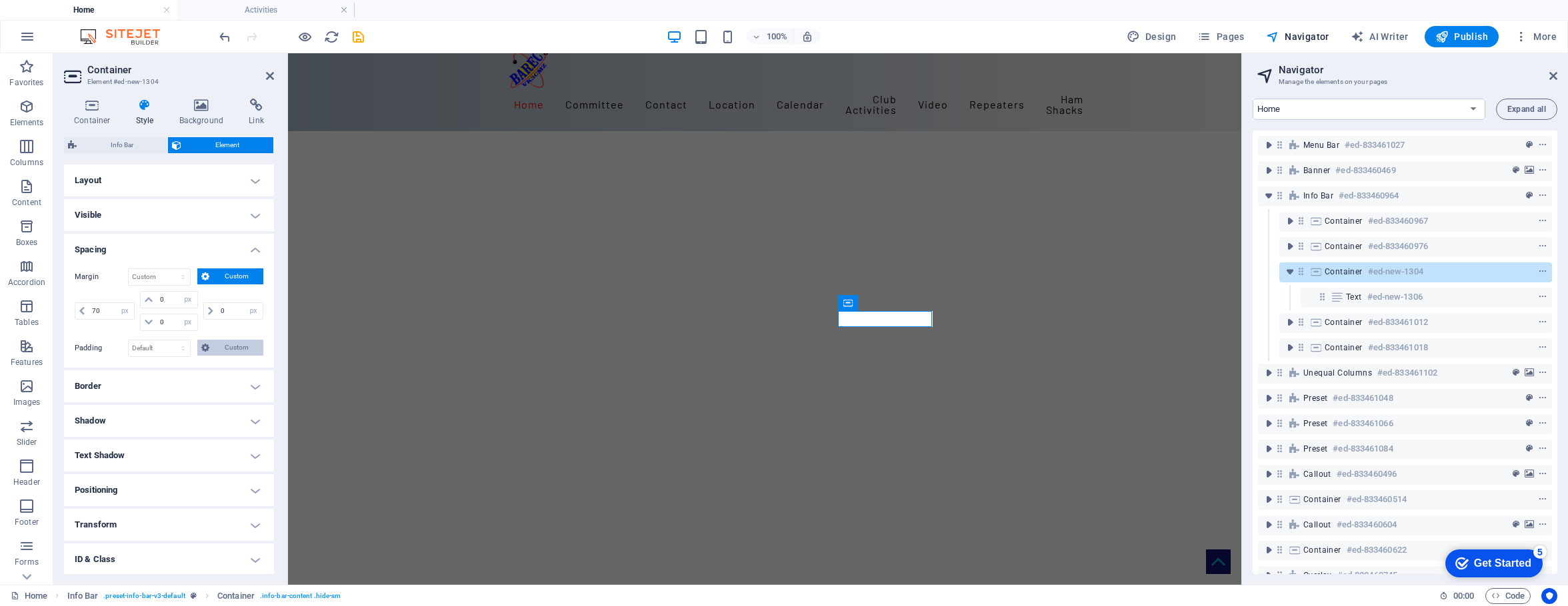
click at [236, 349] on span "Custom" at bounding box center [237, 347] width 46 height 16
click at [166, 352] on select "Default px rem % vh vw Custom" at bounding box center [159, 348] width 61 height 16
select select "px"
click at [170, 340] on select "Default px rem % vh vw Custom" at bounding box center [159, 348] width 61 height 16
type input "0"
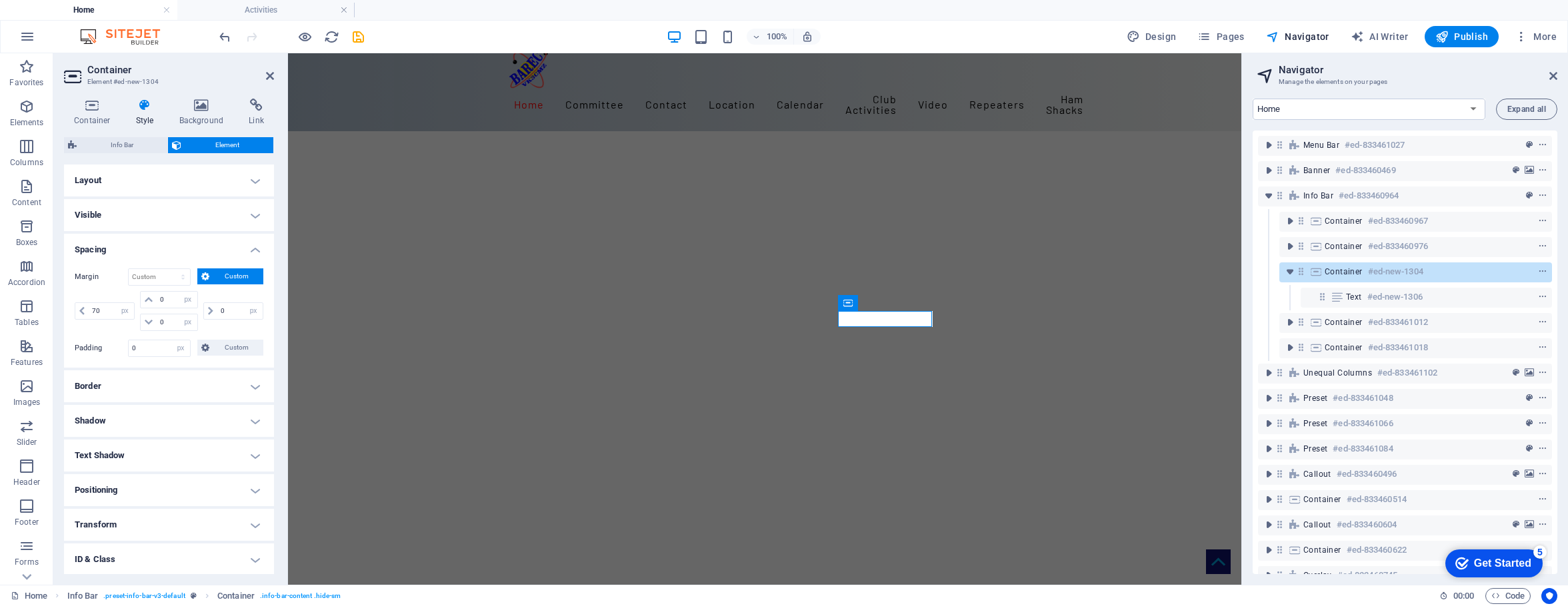
click at [200, 244] on h4 "Spacing" at bounding box center [168, 246] width 210 height 24
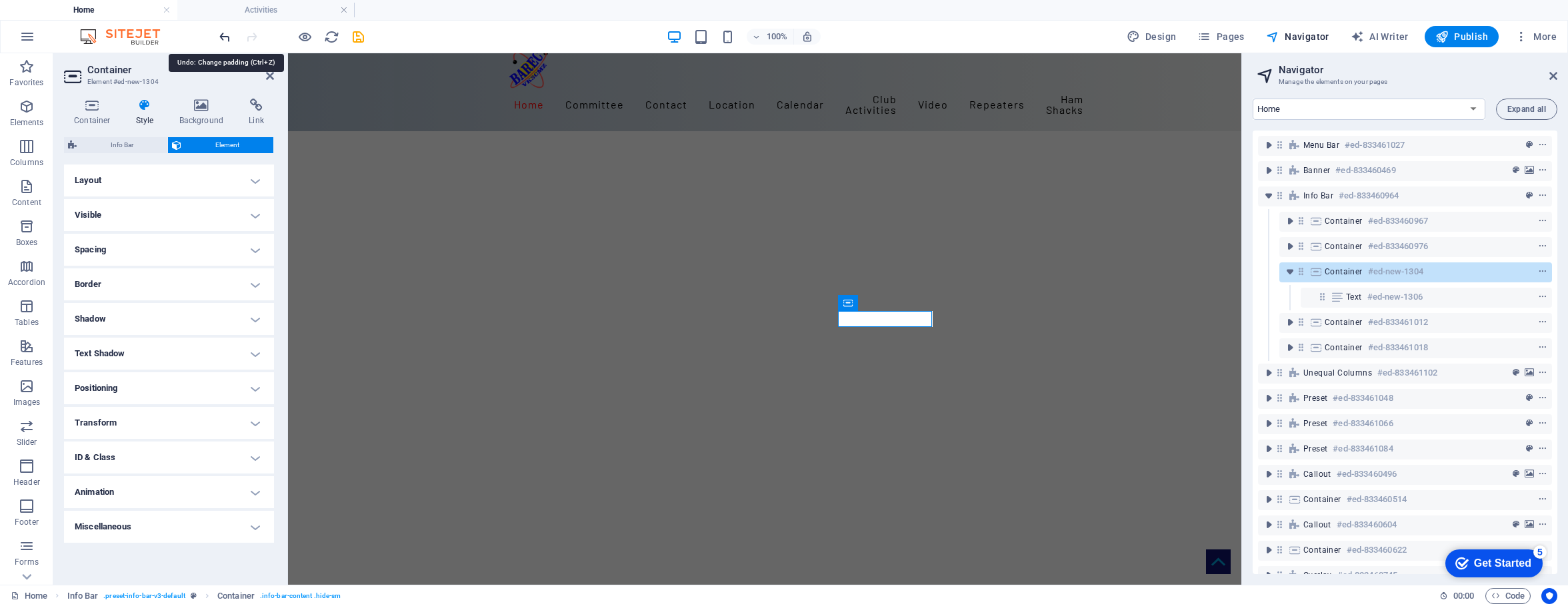
click at [224, 41] on icon "undo" at bounding box center [225, 37] width 15 height 15
click at [0, 0] on icon "redo" at bounding box center [0, 0] width 0 height 0
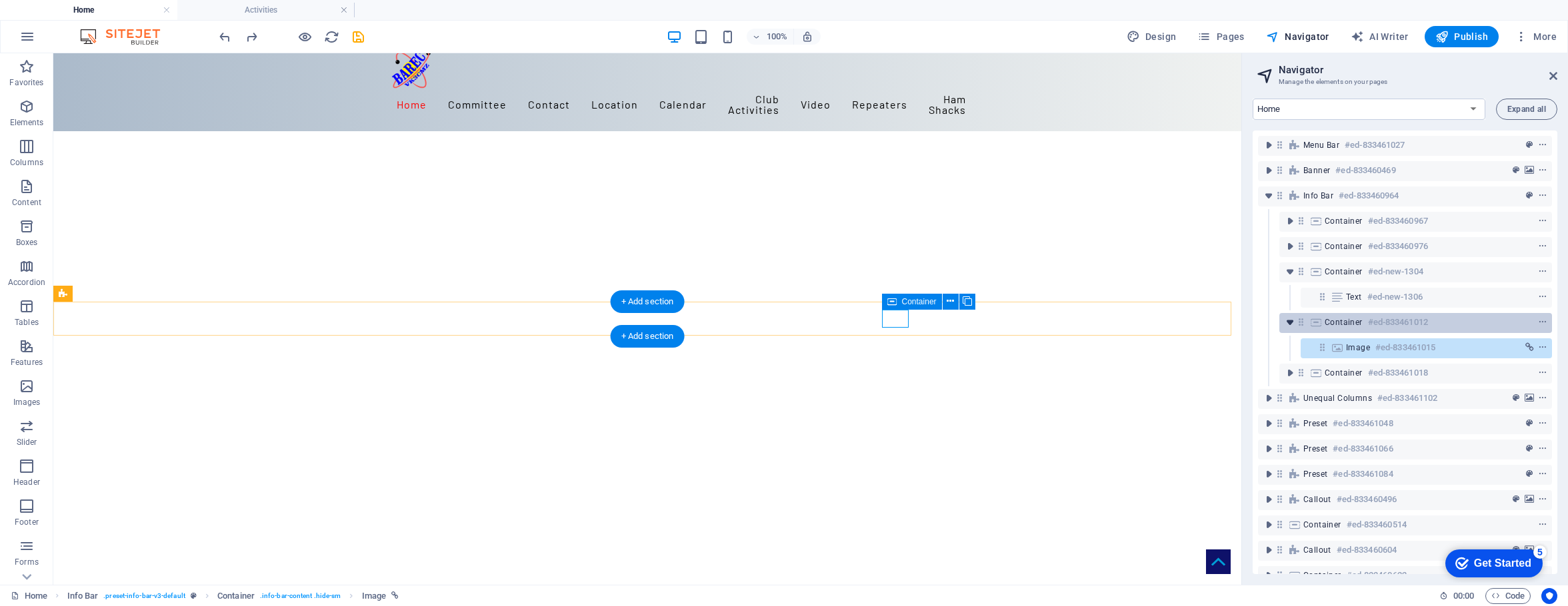
click at [1264, 329] on icon "toggle-expand" at bounding box center [1290, 322] width 13 height 13
click at [1264, 320] on span "Container" at bounding box center [1344, 323] width 38 height 11
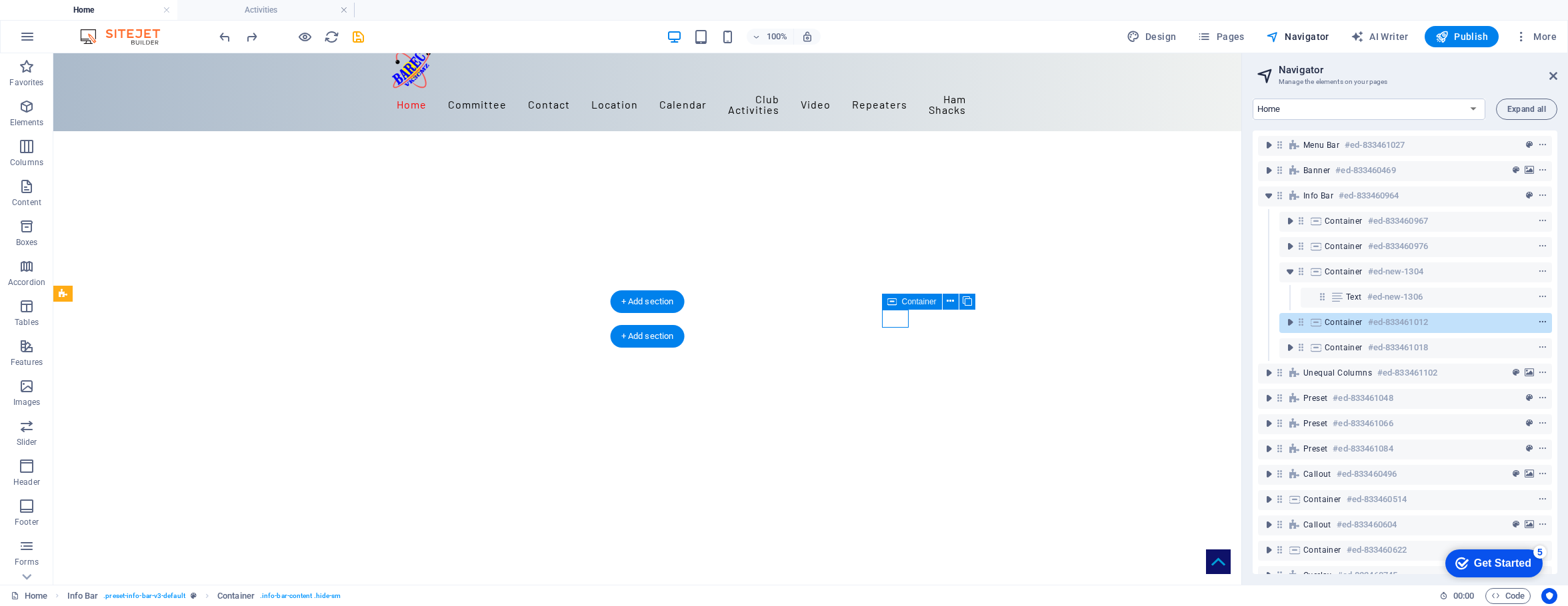
click at [1264, 323] on icon "context-menu" at bounding box center [1543, 323] width 9 height 9
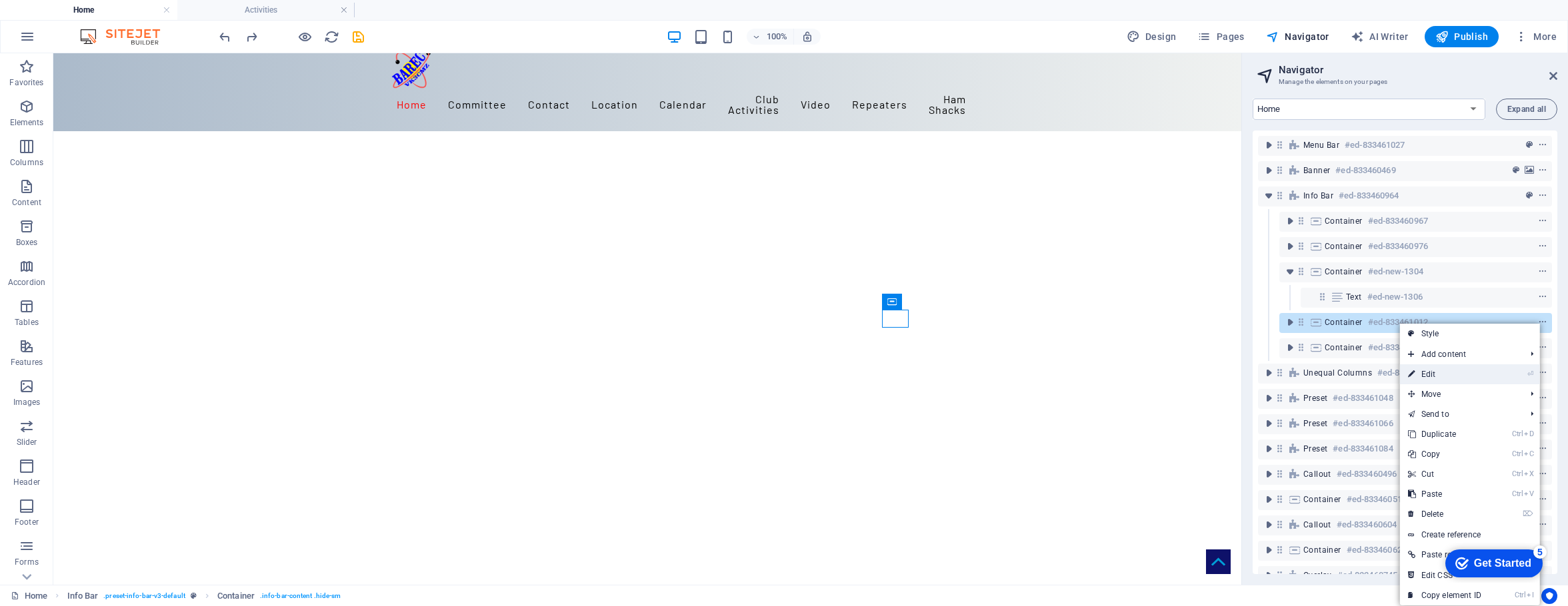
click at [1264, 375] on link "⏎ Edit" at bounding box center [1445, 375] width 90 height 20
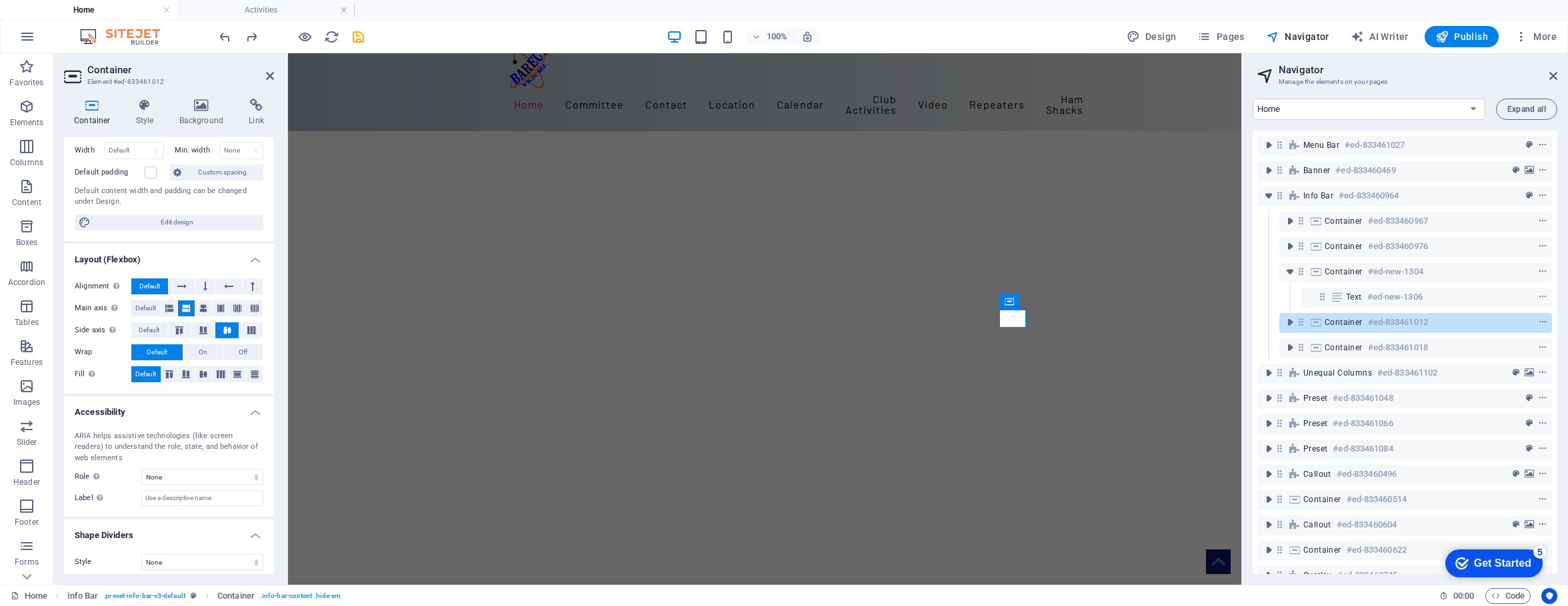
scroll to position [102, 0]
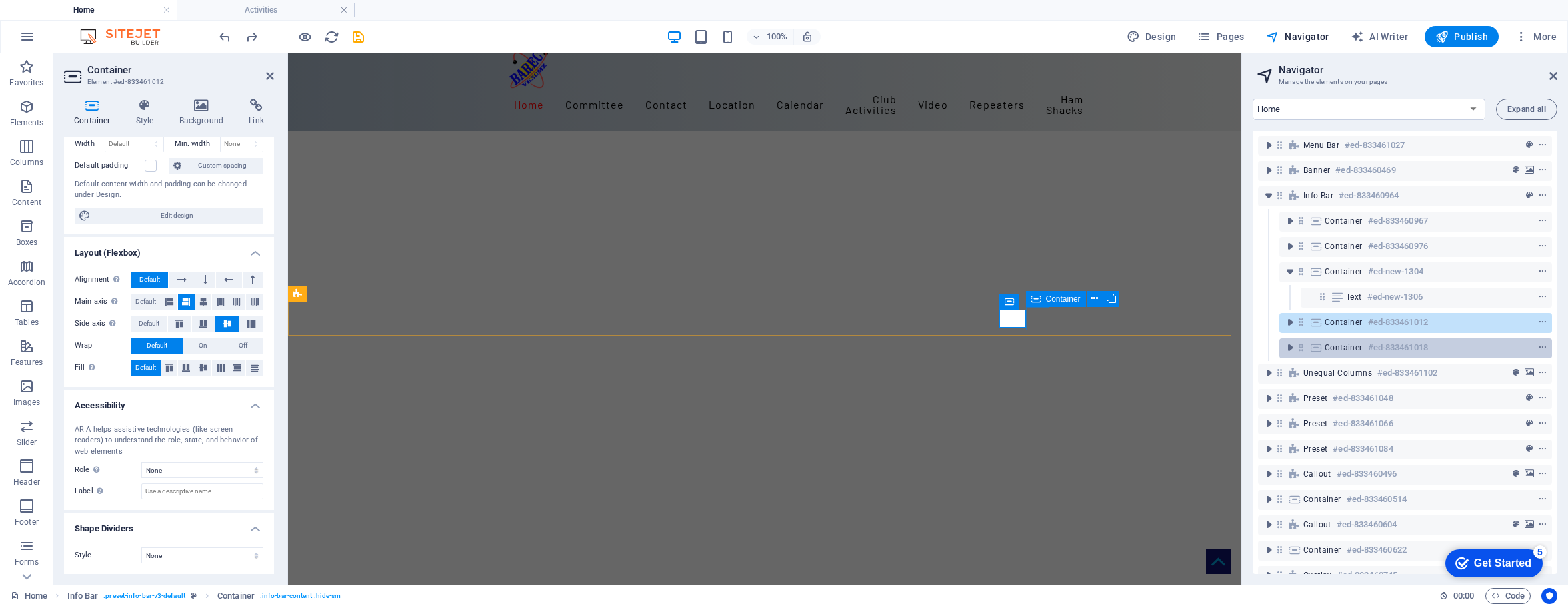
click at [1264, 343] on span "Container" at bounding box center [1344, 348] width 38 height 11
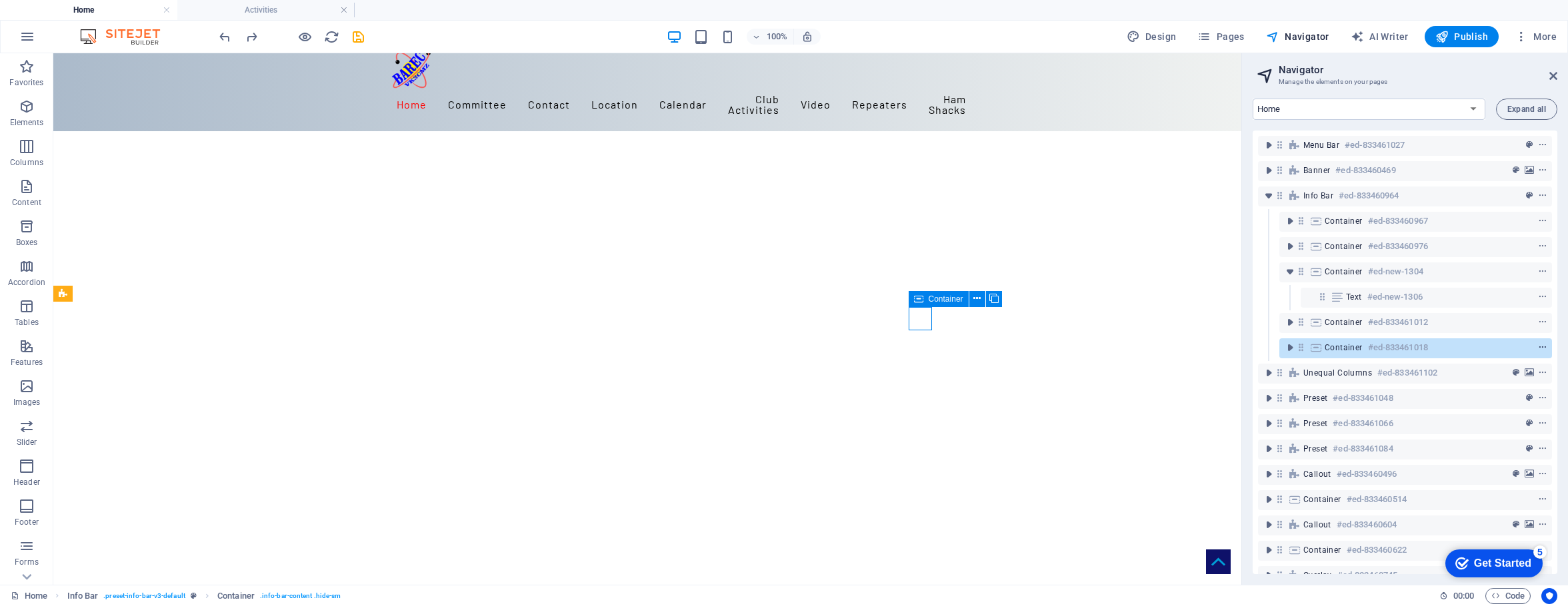
click at [1264, 347] on icon "context-menu" at bounding box center [1543, 348] width 9 height 9
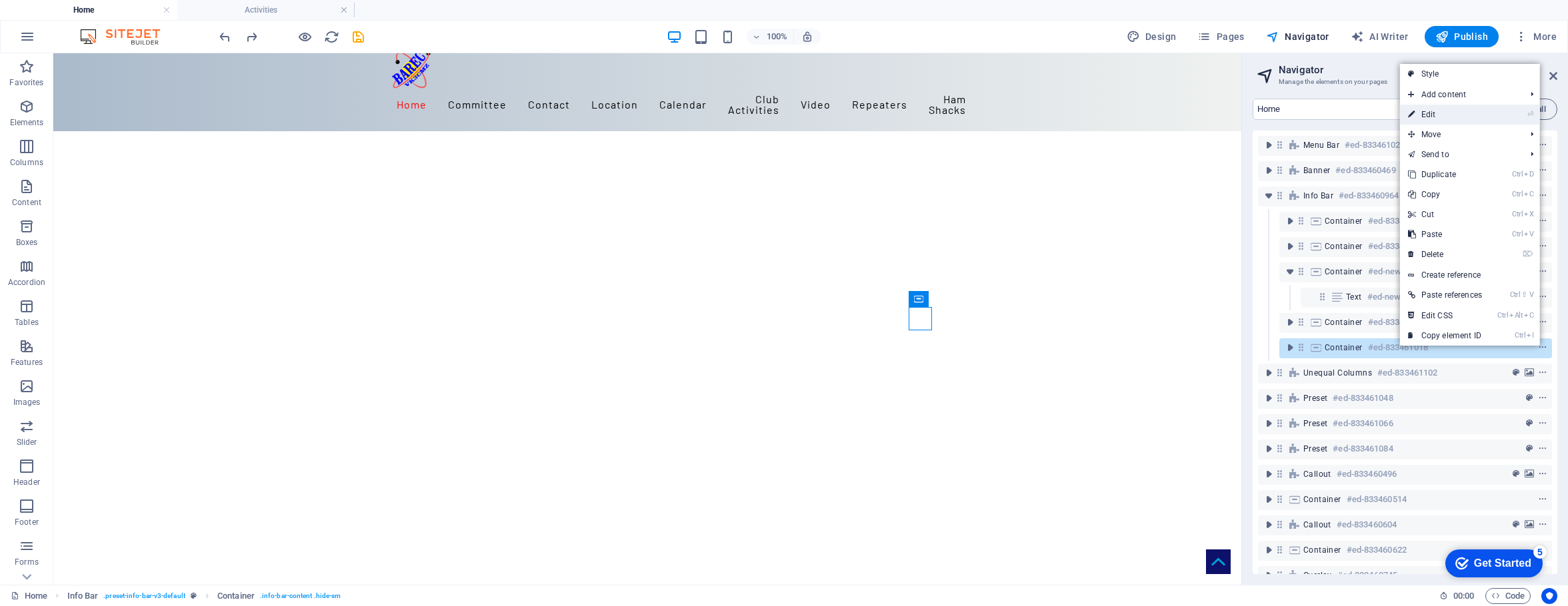
click at [1264, 113] on link "⏎ Edit" at bounding box center [1445, 114] width 90 height 20
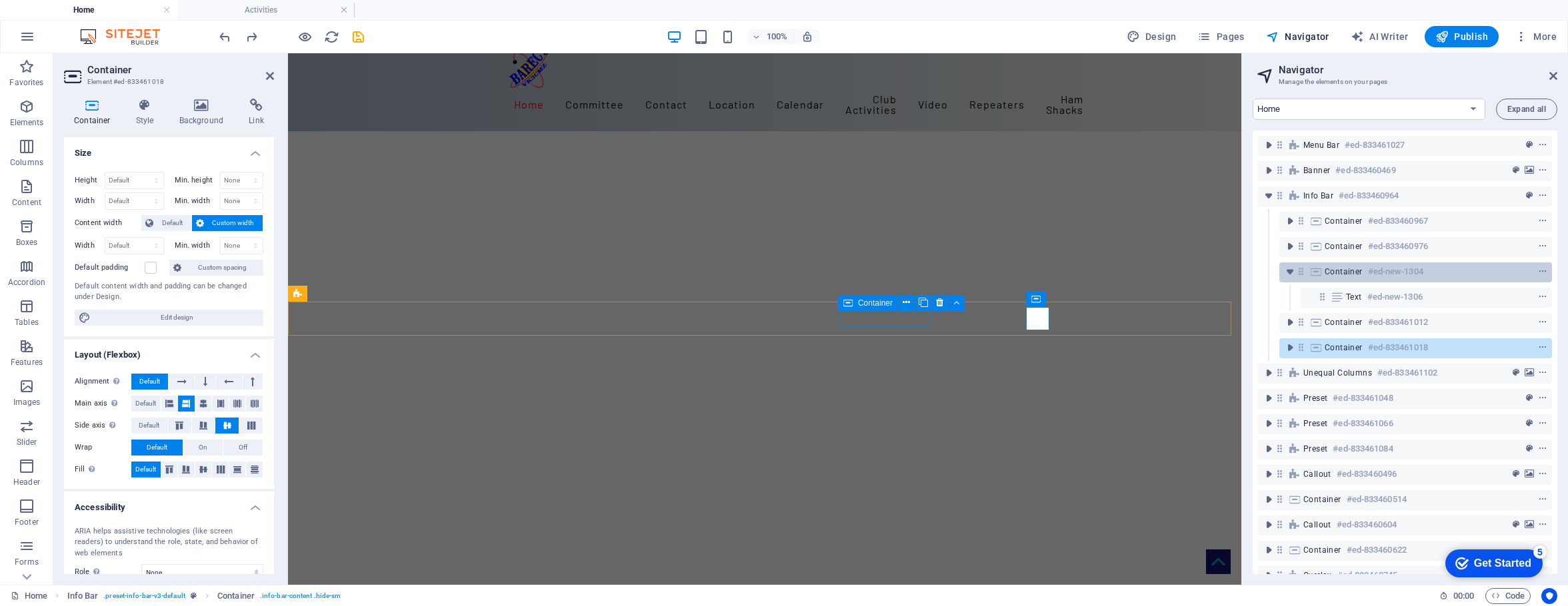
click at [1264, 270] on span "Container" at bounding box center [1344, 272] width 38 height 11
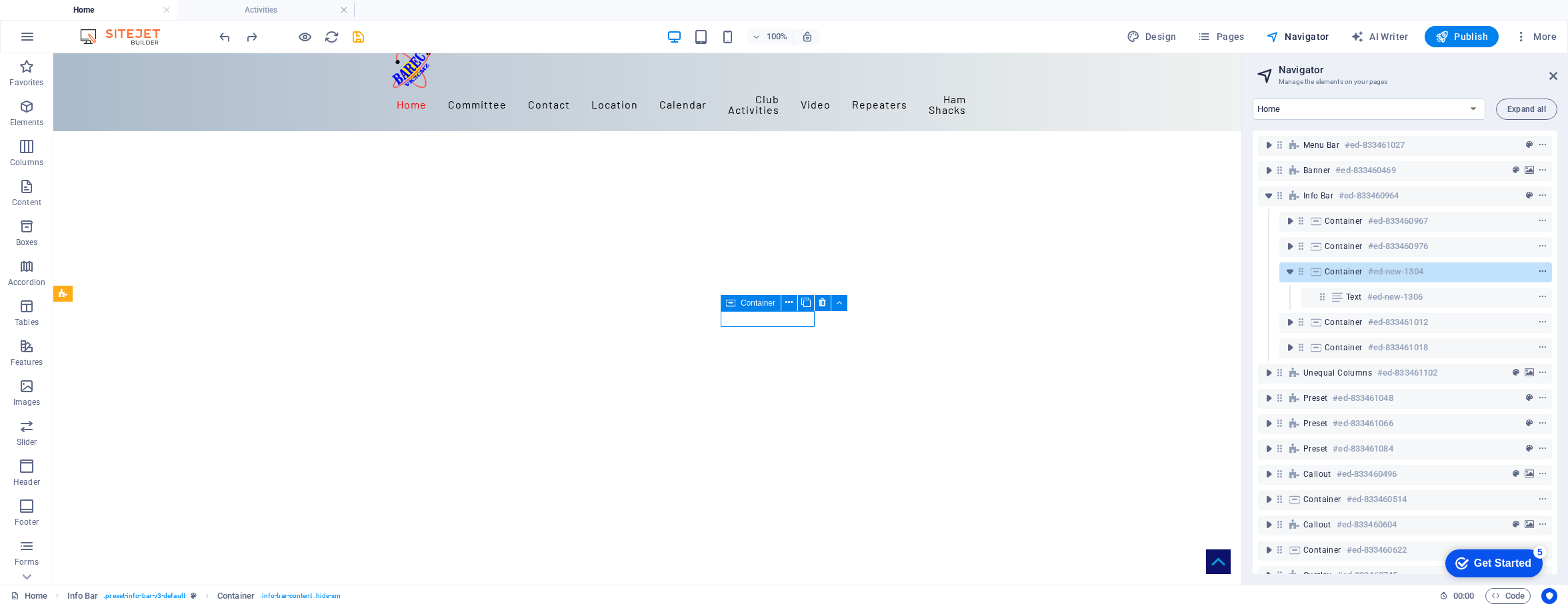
click at [1264, 272] on icon "context-menu" at bounding box center [1543, 272] width 9 height 9
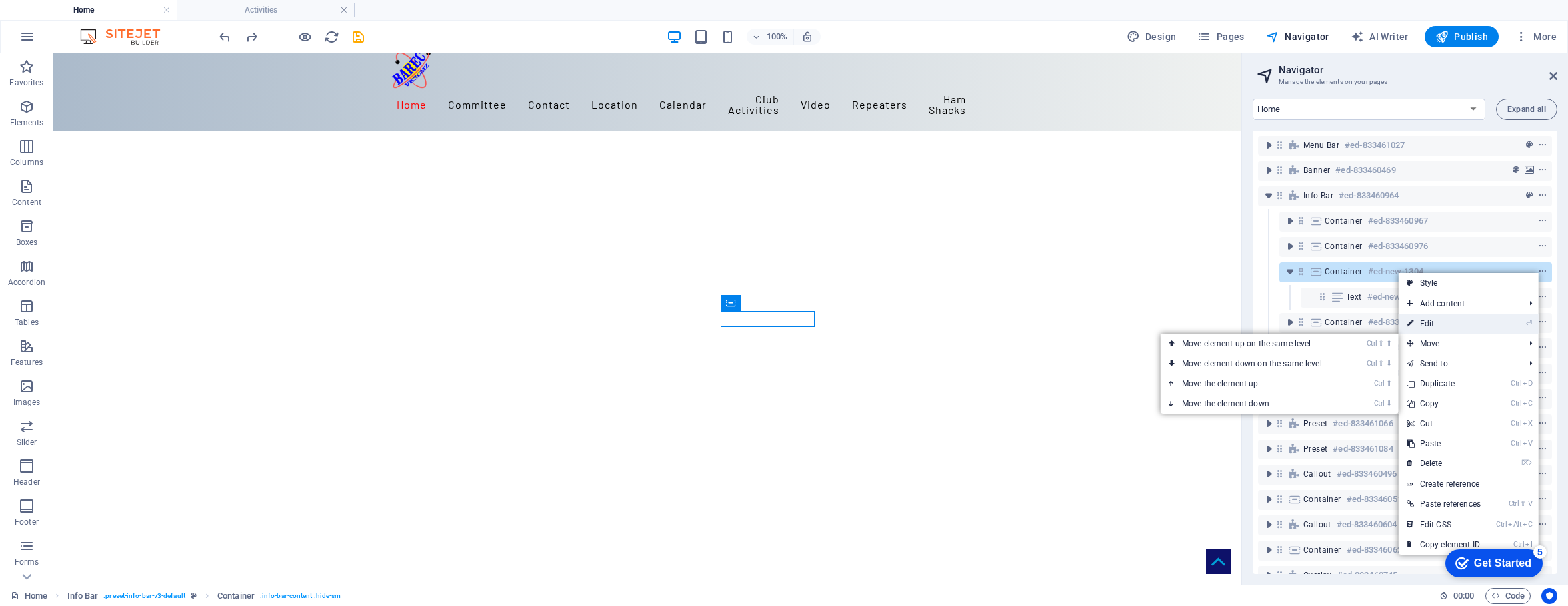
click at [1264, 324] on link "⏎ Edit" at bounding box center [1443, 324] width 90 height 20
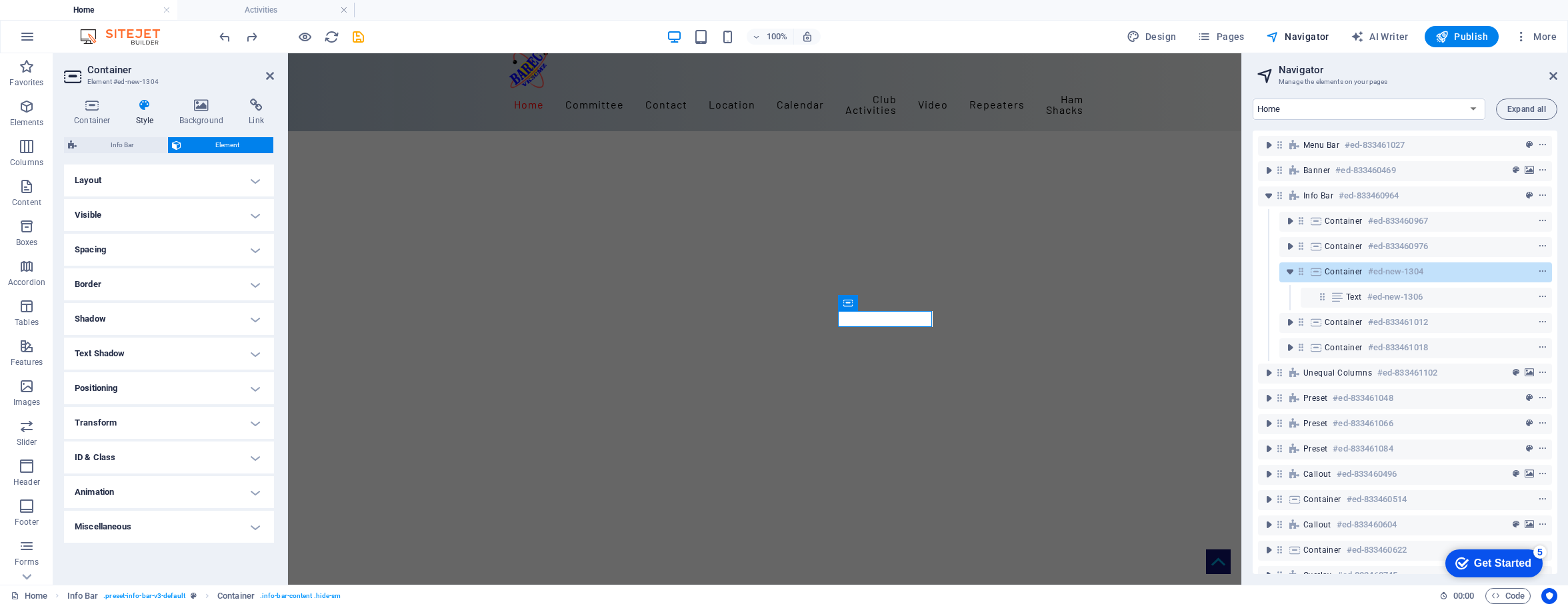
click at [146, 111] on icon at bounding box center [145, 104] width 38 height 13
click at [141, 98] on div "Container Style Background Link Size Height Default px rem % vh vw Min. height …" at bounding box center [168, 336] width 231 height 497
click at [139, 107] on icon at bounding box center [145, 104] width 38 height 13
click at [144, 108] on icon at bounding box center [145, 104] width 38 height 13
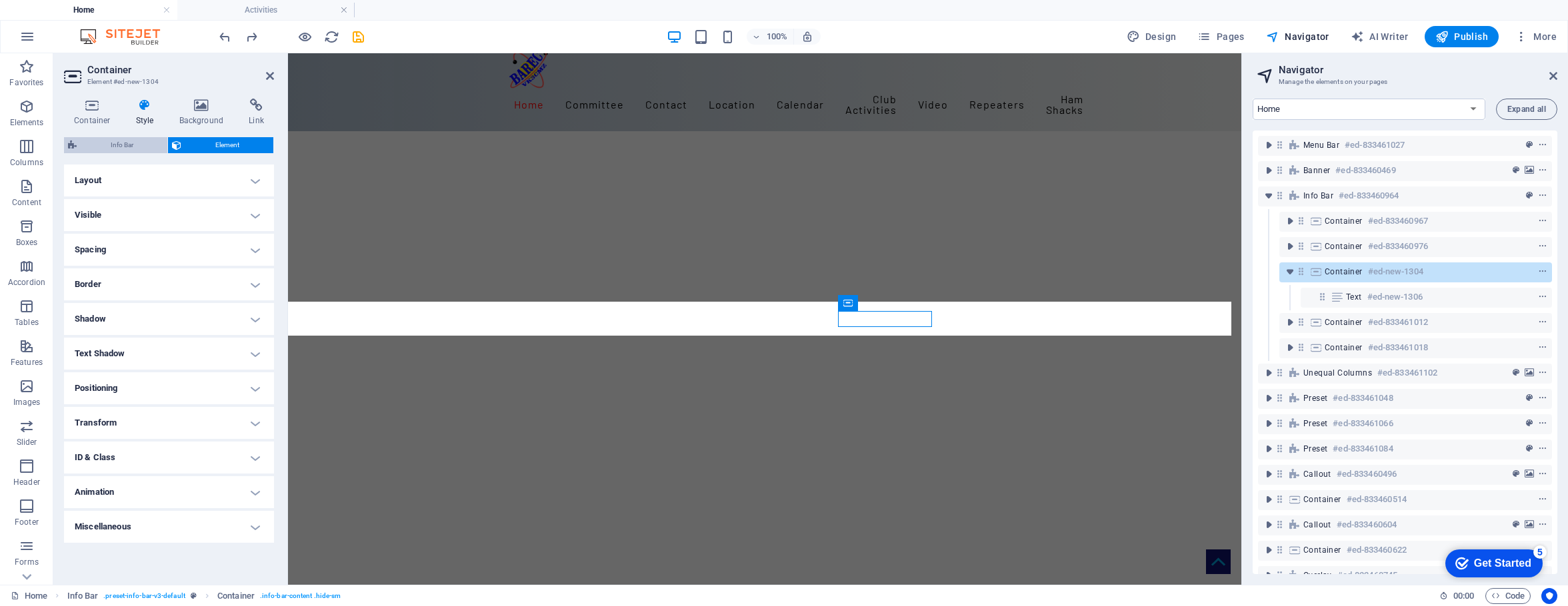
click at [123, 144] on span "Info Bar" at bounding box center [122, 145] width 83 height 16
select select "rem"
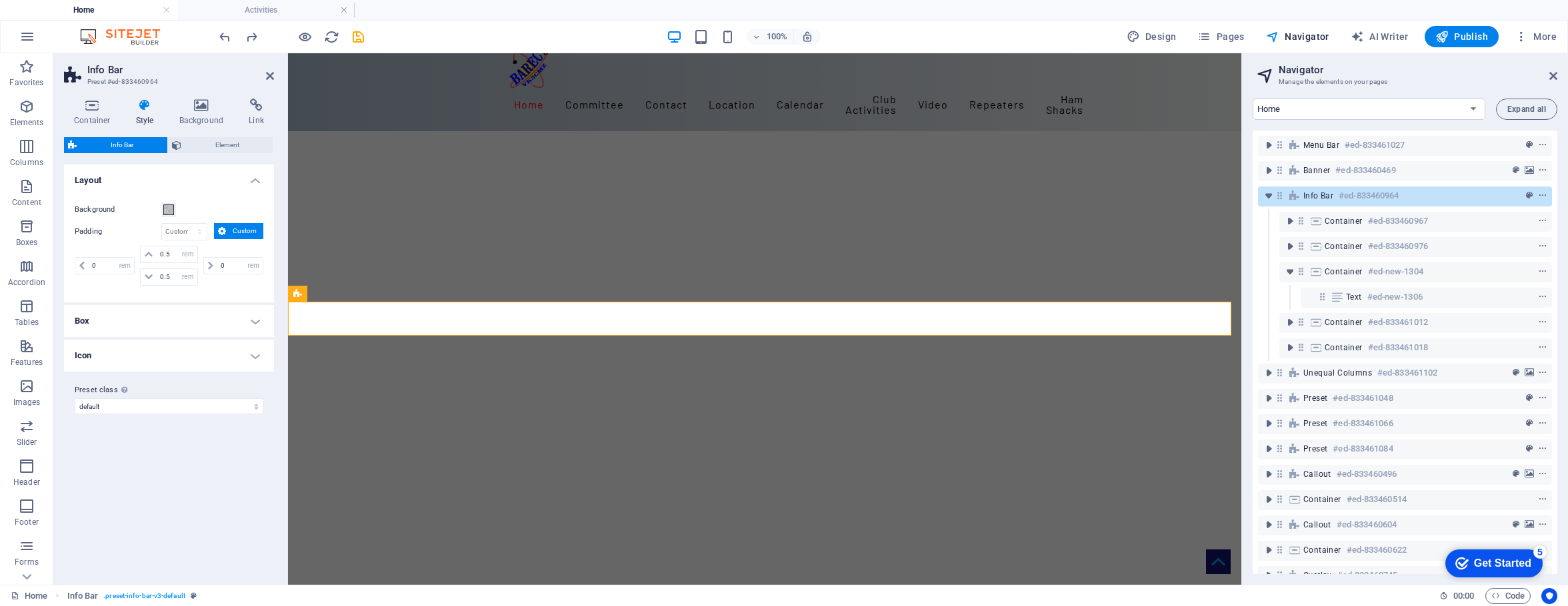
click at [264, 74] on h2 "Info Bar" at bounding box center [181, 70] width 187 height 12
click at [270, 71] on header "Info Bar Preset #ed-833460964" at bounding box center [168, 70] width 210 height 35
click at [269, 75] on icon at bounding box center [270, 76] width 8 height 11
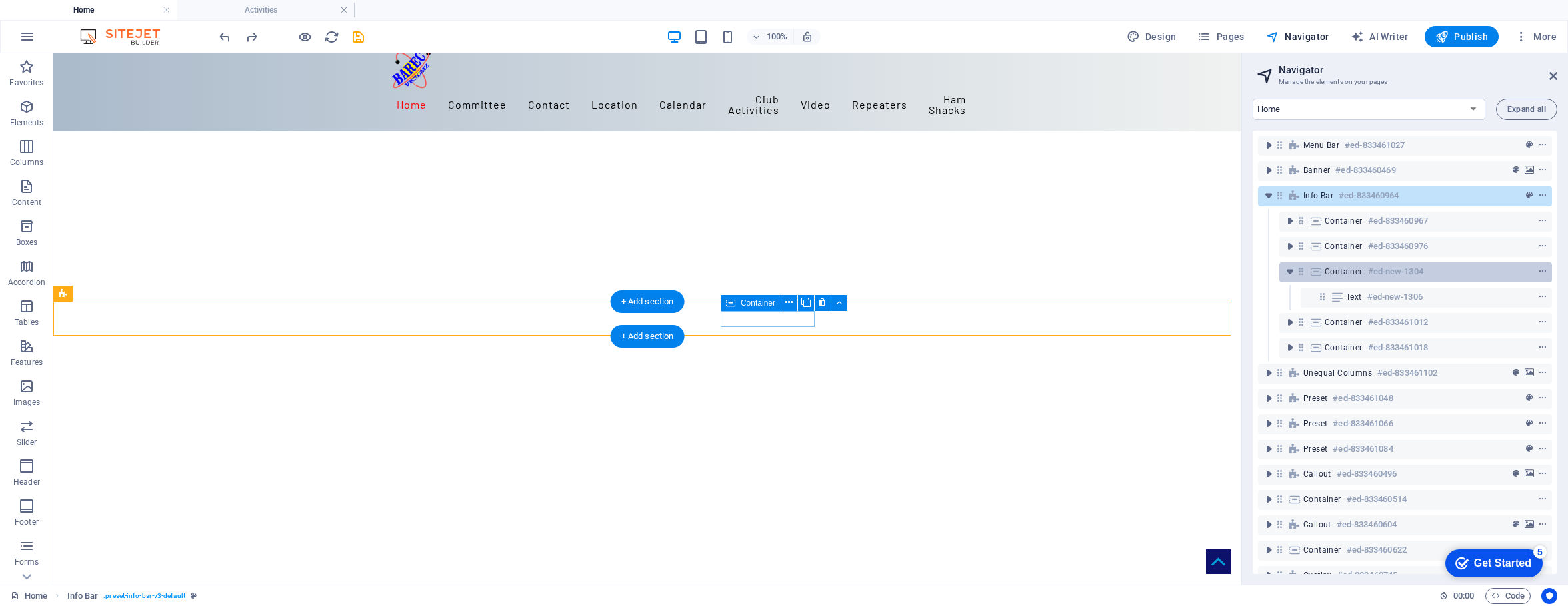
click at [1264, 273] on span "Container" at bounding box center [1344, 272] width 38 height 11
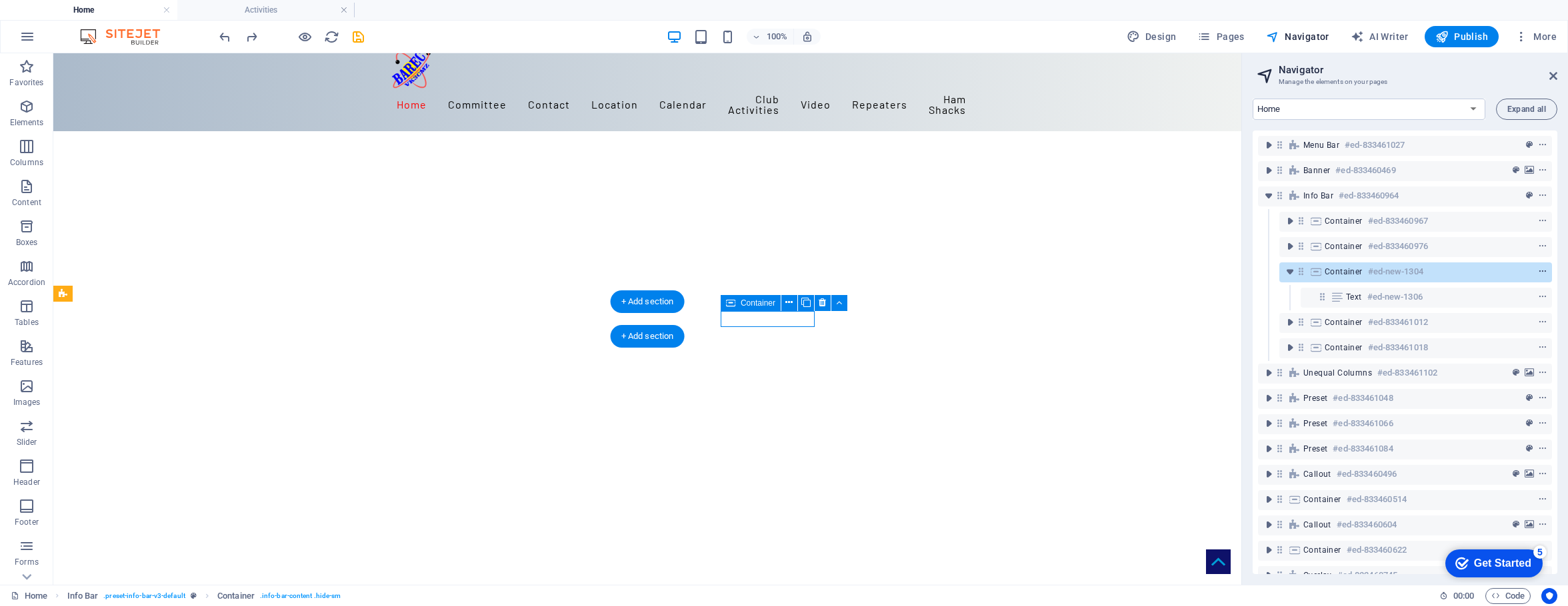
click at [1264, 269] on icon "context-menu" at bounding box center [1543, 272] width 9 height 9
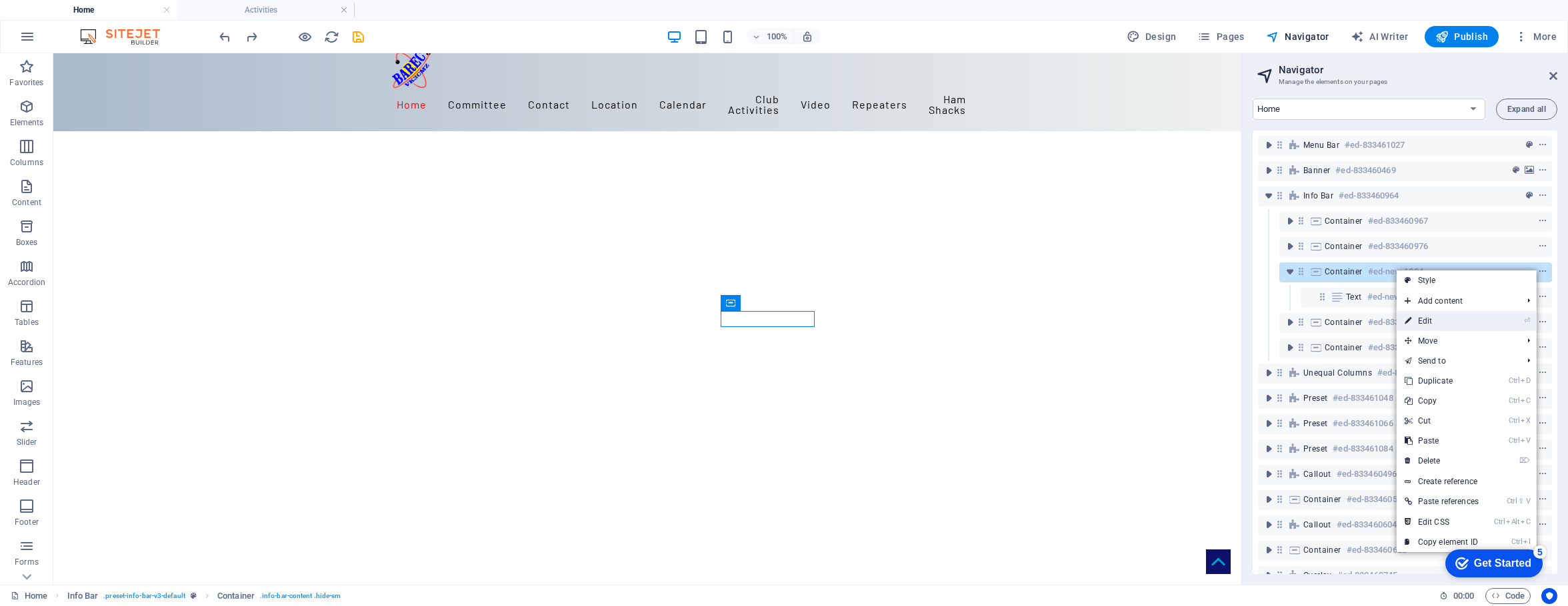
click at [1264, 320] on link "⏎ Edit" at bounding box center [1442, 321] width 90 height 20
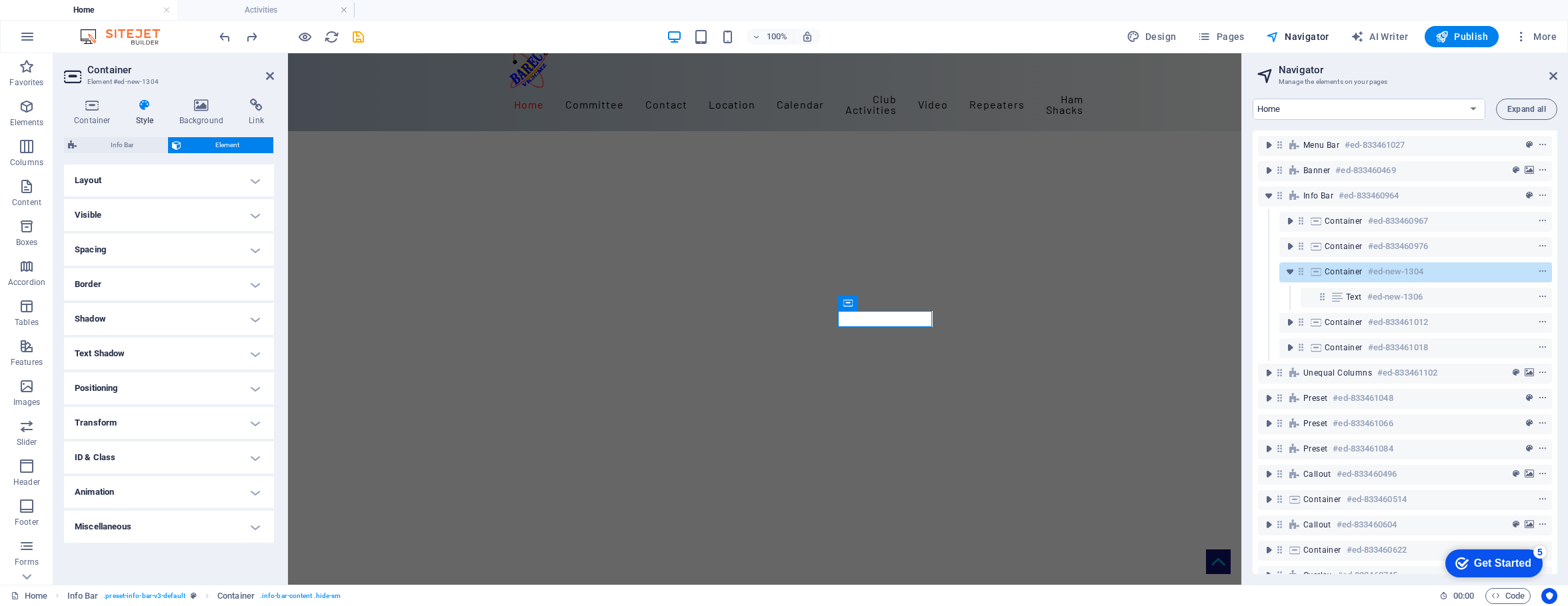
click at [254, 183] on h4 "Layout" at bounding box center [168, 180] width 210 height 32
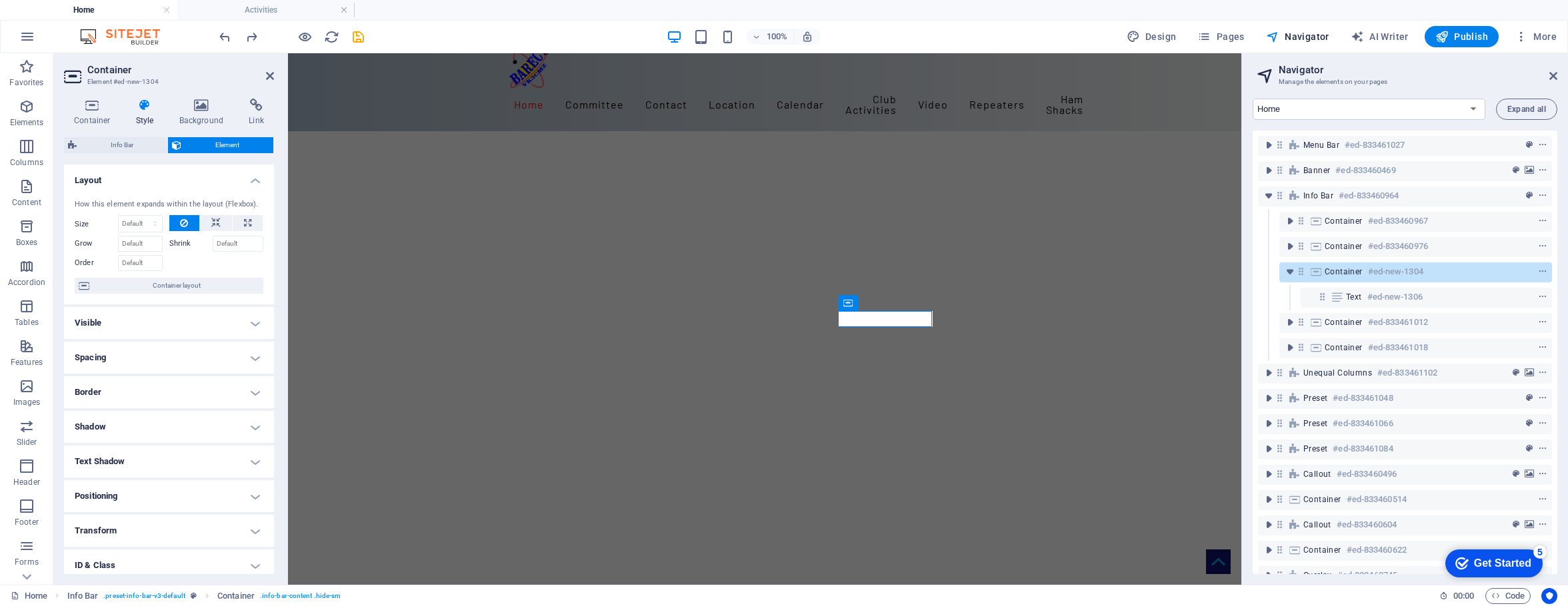
click at [248, 315] on h4 "Visible" at bounding box center [168, 323] width 210 height 32
click at [92, 108] on icon at bounding box center [92, 104] width 57 height 13
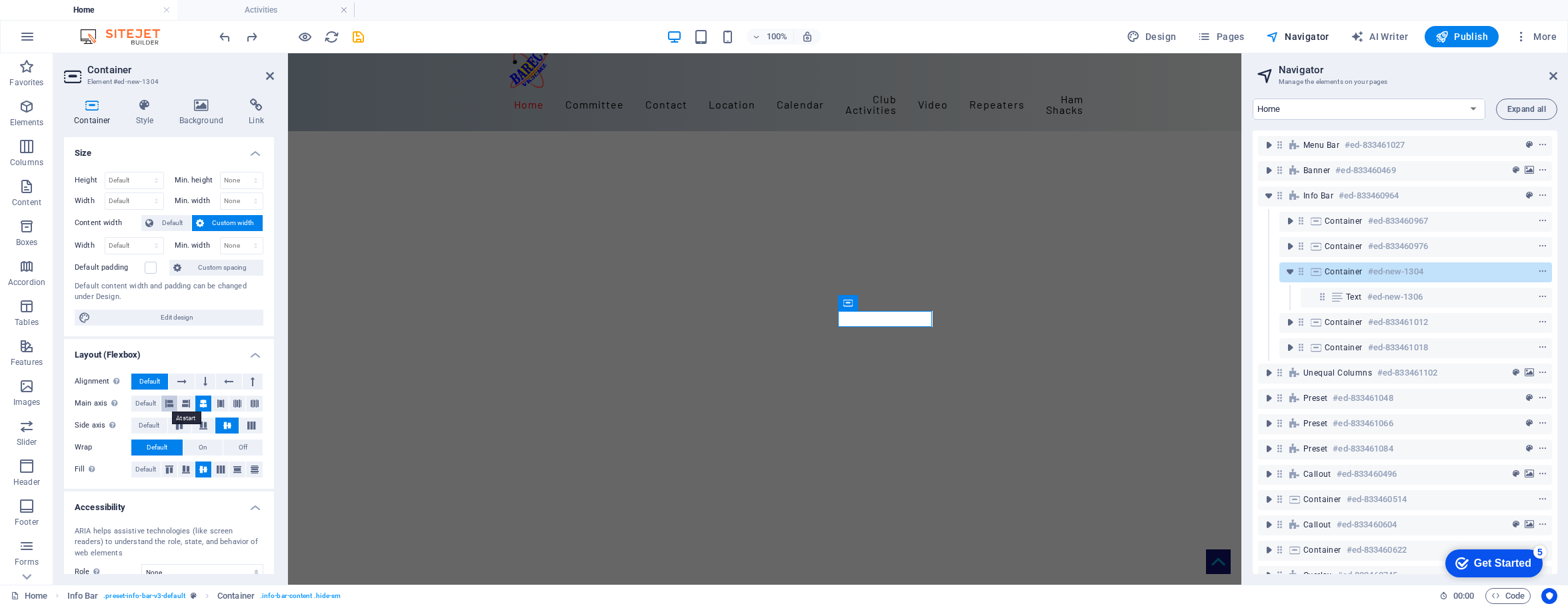
click at [168, 402] on icon at bounding box center [169, 403] width 8 height 16
click at [147, 465] on span "Default" at bounding box center [145, 469] width 21 height 16
click at [214, 505] on h4 "Accessibility" at bounding box center [168, 503] width 210 height 24
click at [178, 163] on div "Height Default px rem % vh vw Min. height None px rem % vh vw Width Default px …" at bounding box center [168, 249] width 210 height 175
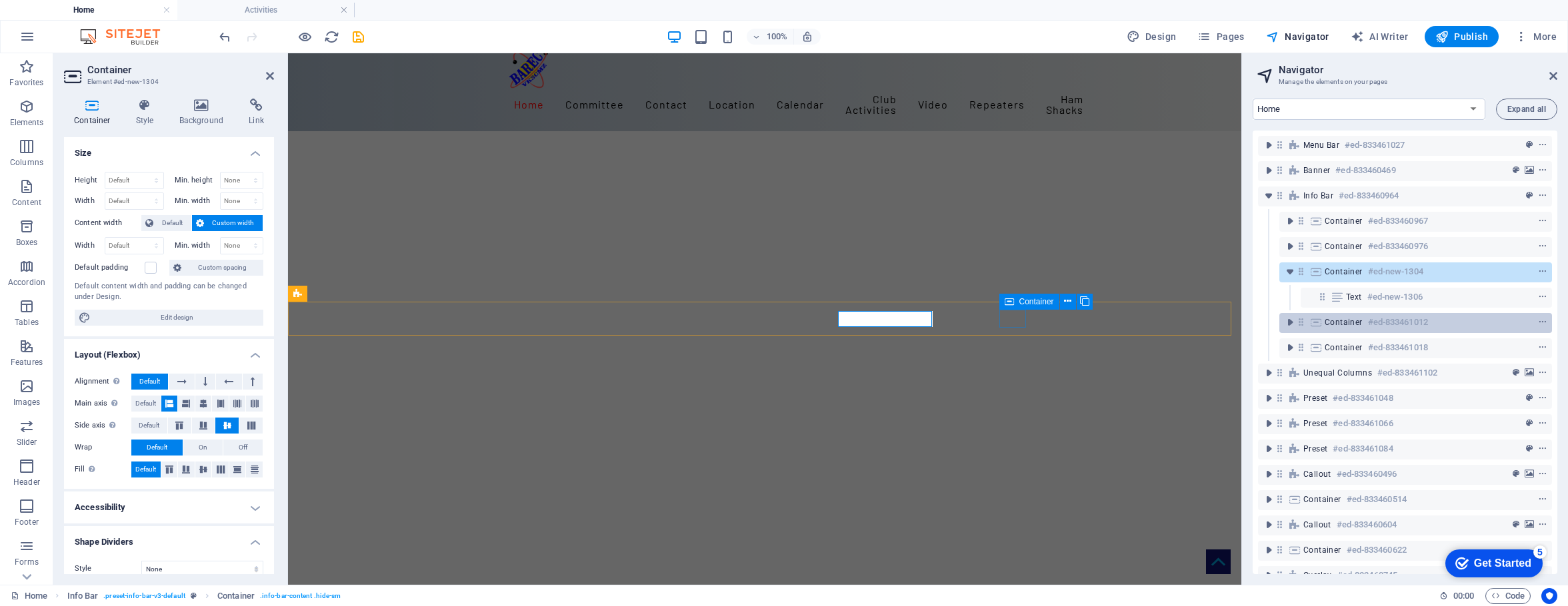
click at [1264, 323] on div "Container #ed-833461012" at bounding box center [1405, 322] width 161 height 16
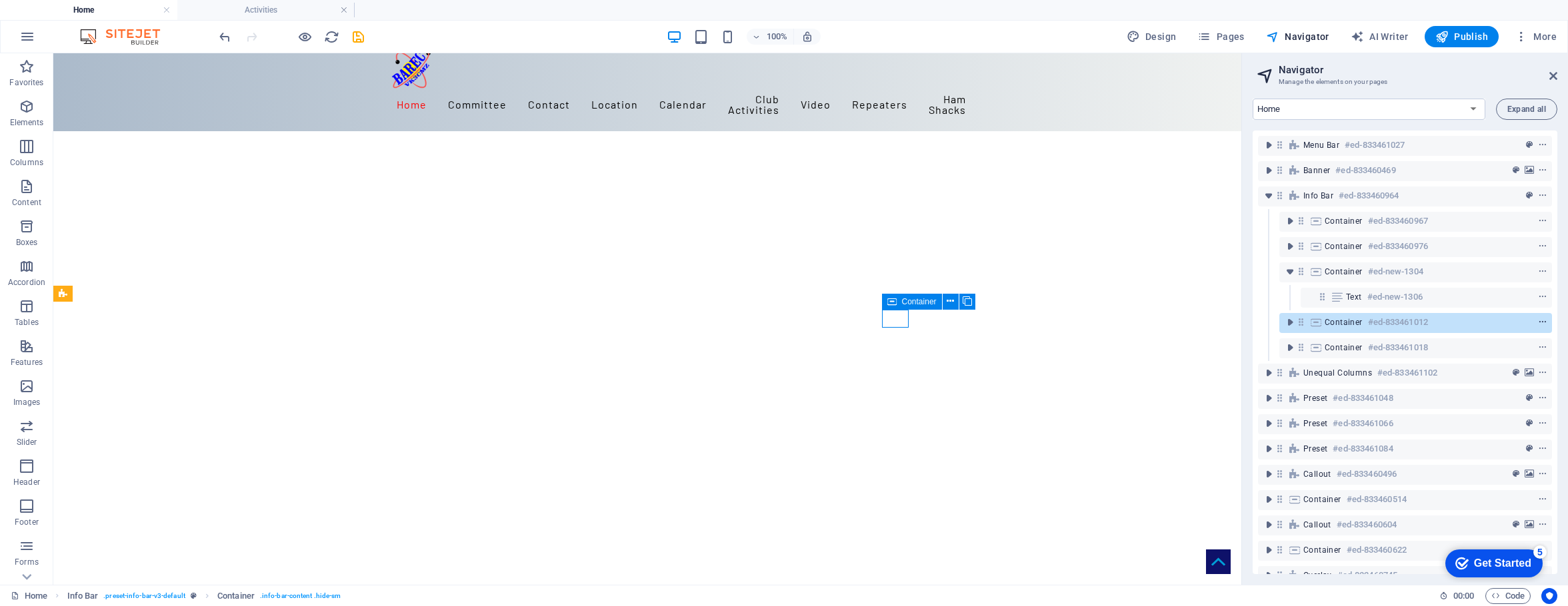
click at [1264, 324] on icon "context-menu" at bounding box center [1543, 323] width 9 height 9
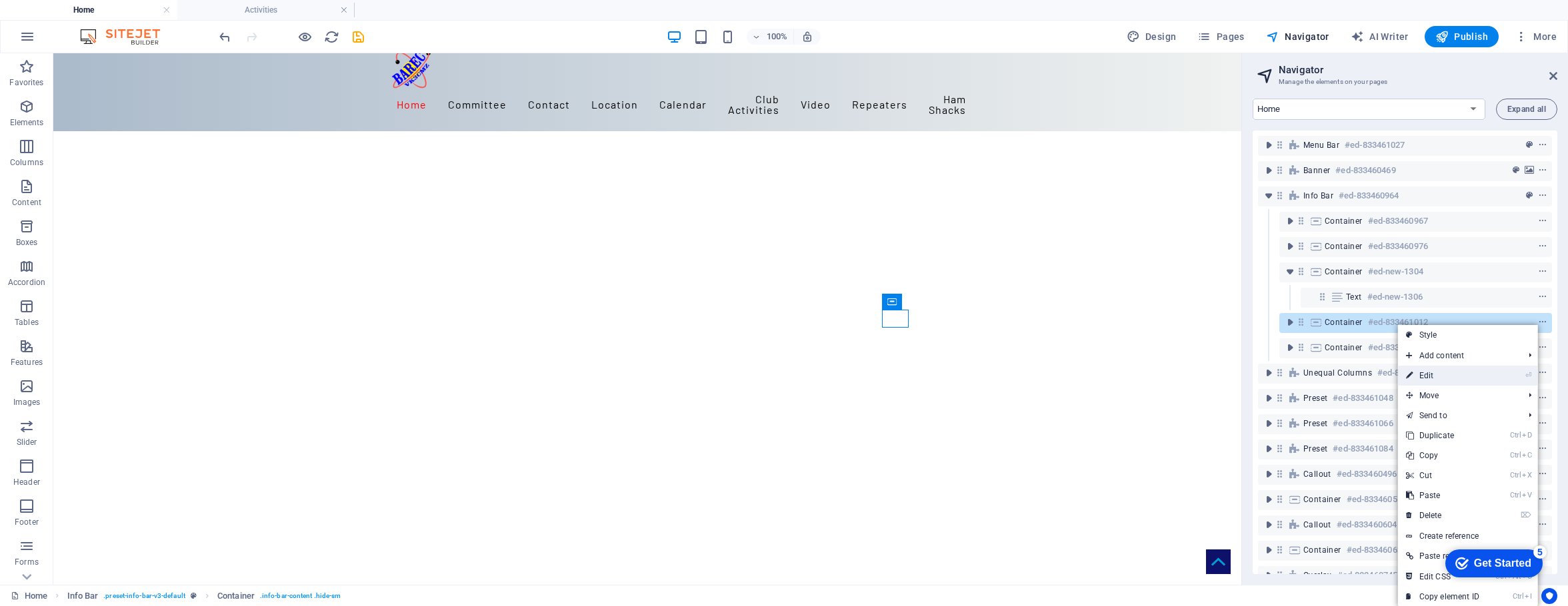
click at [1264, 374] on link "⏎ Edit" at bounding box center [1443, 376] width 90 height 20
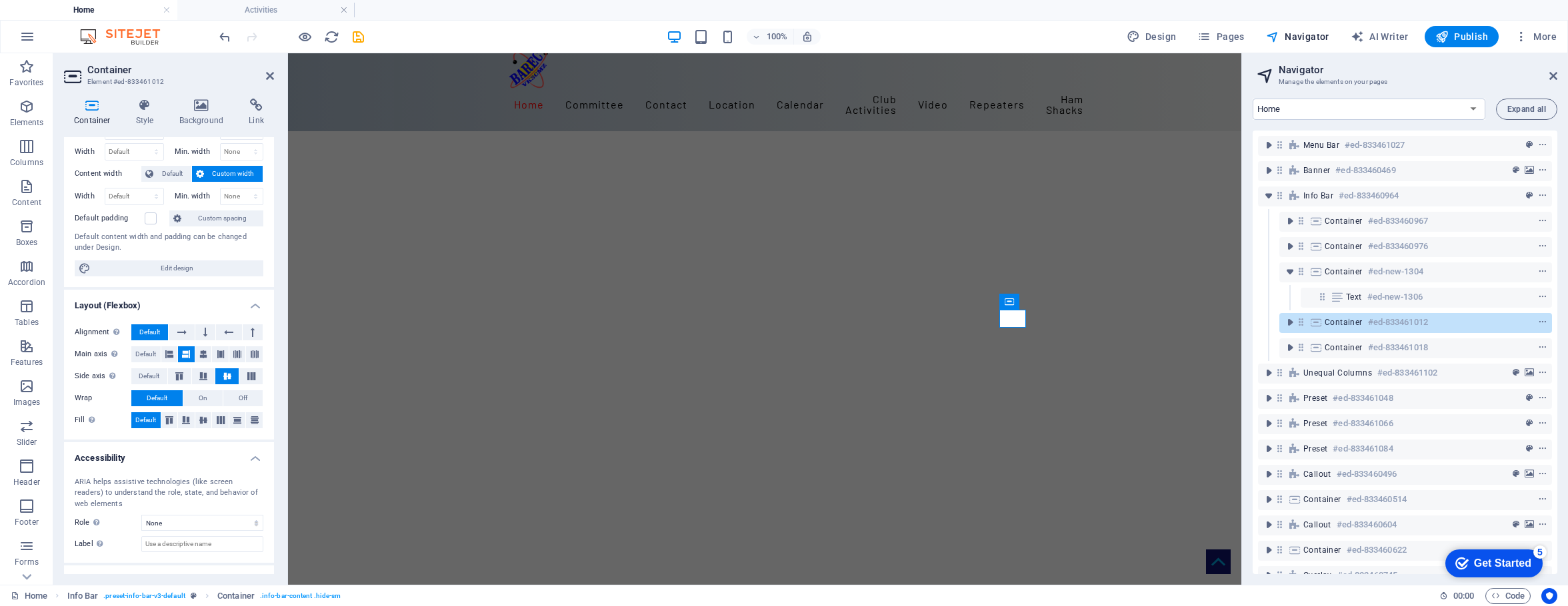
scroll to position [0, 0]
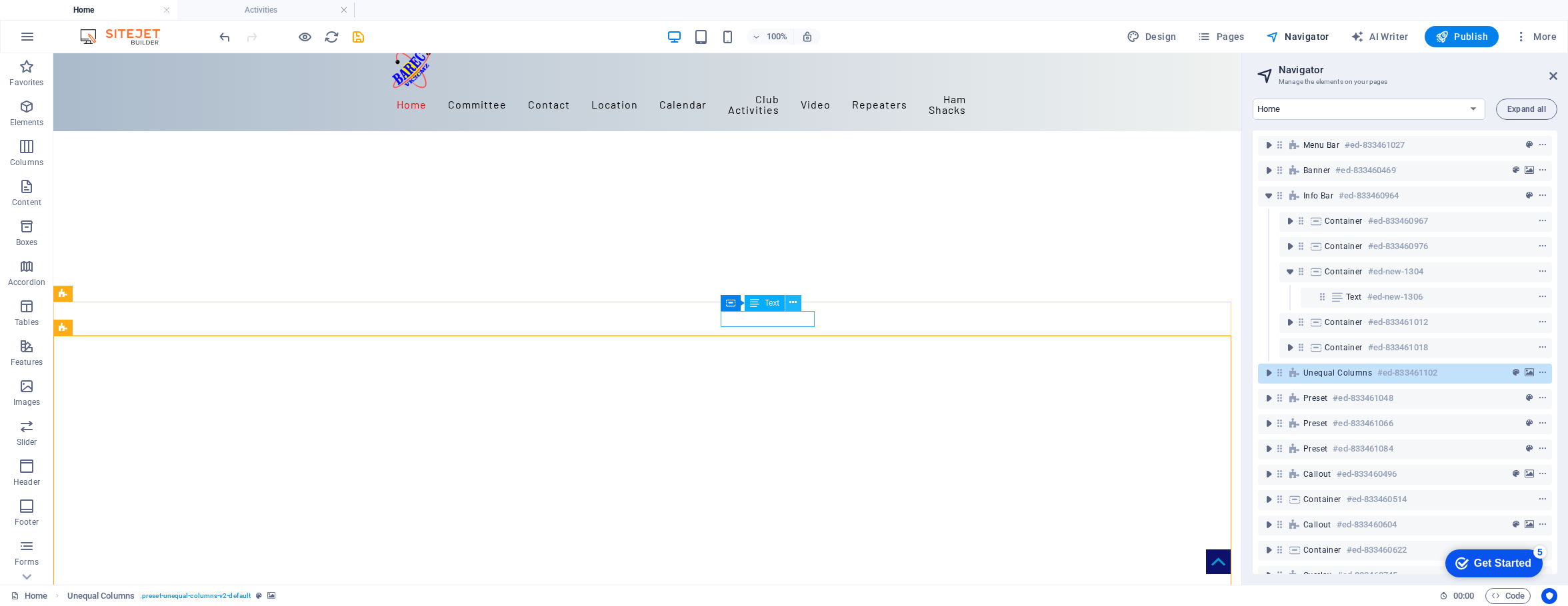
click at [795, 302] on icon at bounding box center [793, 303] width 8 height 14
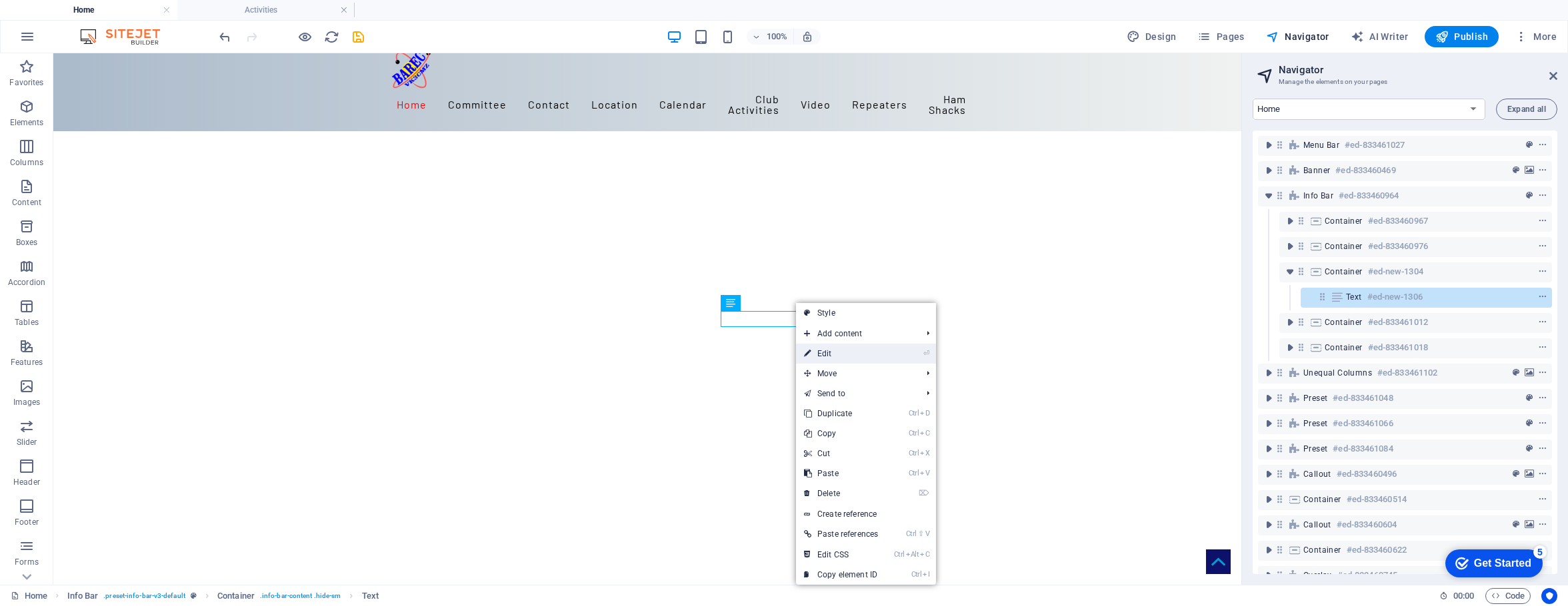
click at [819, 353] on link "⏎ Edit" at bounding box center [841, 354] width 90 height 20
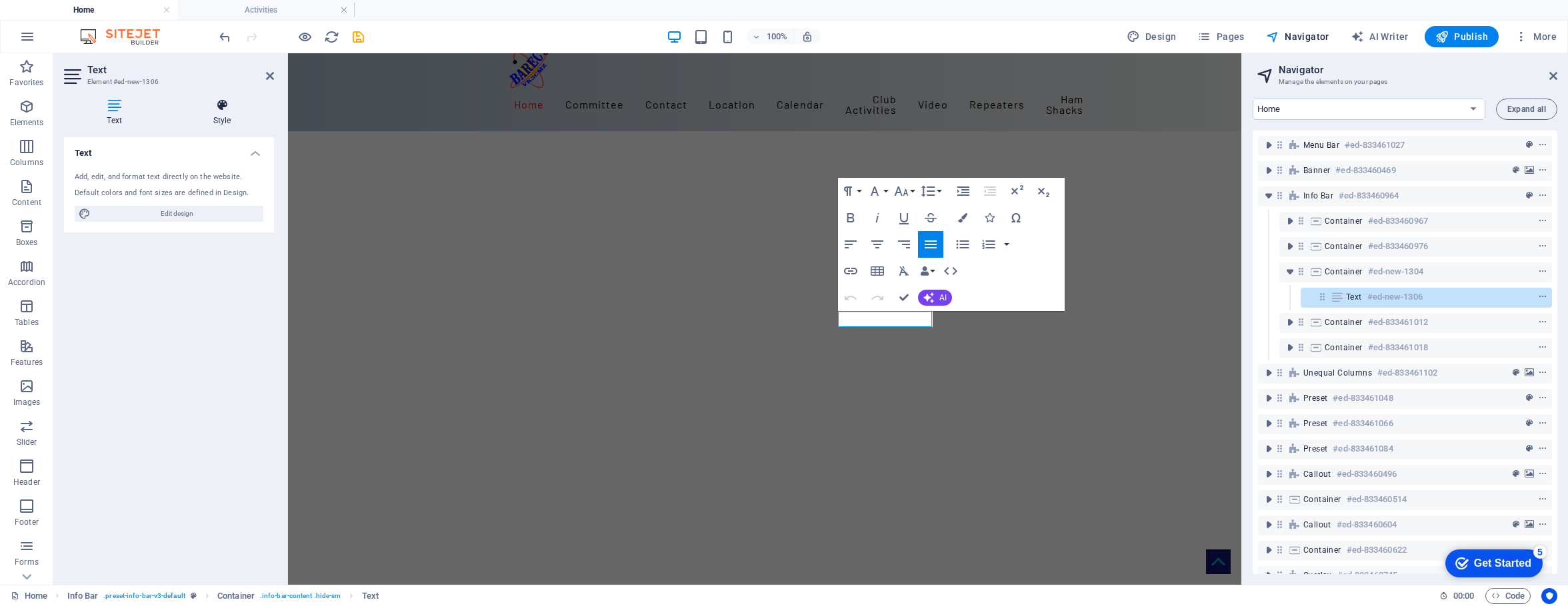
click at [211, 112] on h4 "Style" at bounding box center [221, 112] width 104 height 28
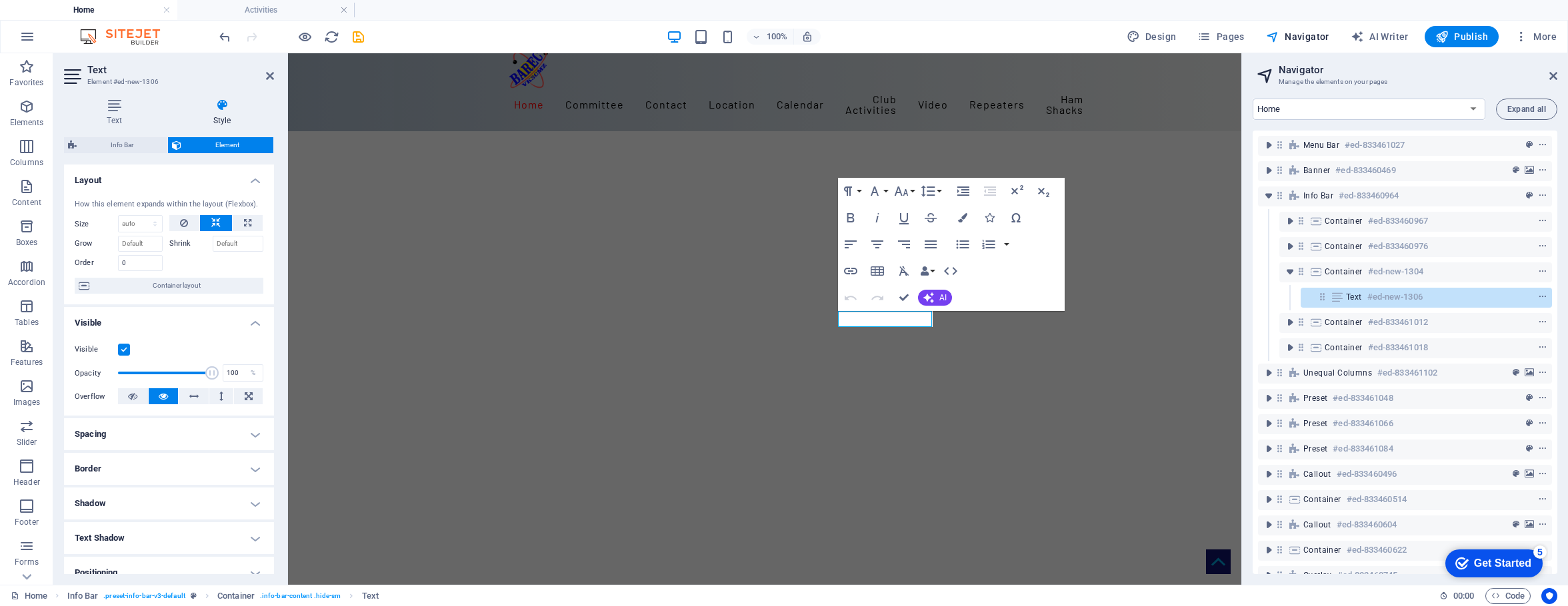
click at [250, 430] on h4 "Spacing" at bounding box center [168, 435] width 210 height 32
click at [238, 462] on span "Custom" at bounding box center [237, 461] width 46 height 16
click at [161, 453] on div "Default auto px % rem vw vh Custom" at bounding box center [160, 462] width 63 height 18
click at [164, 458] on select "Default auto px % rem vw vh Custom" at bounding box center [159, 462] width 61 height 16
select select "px"
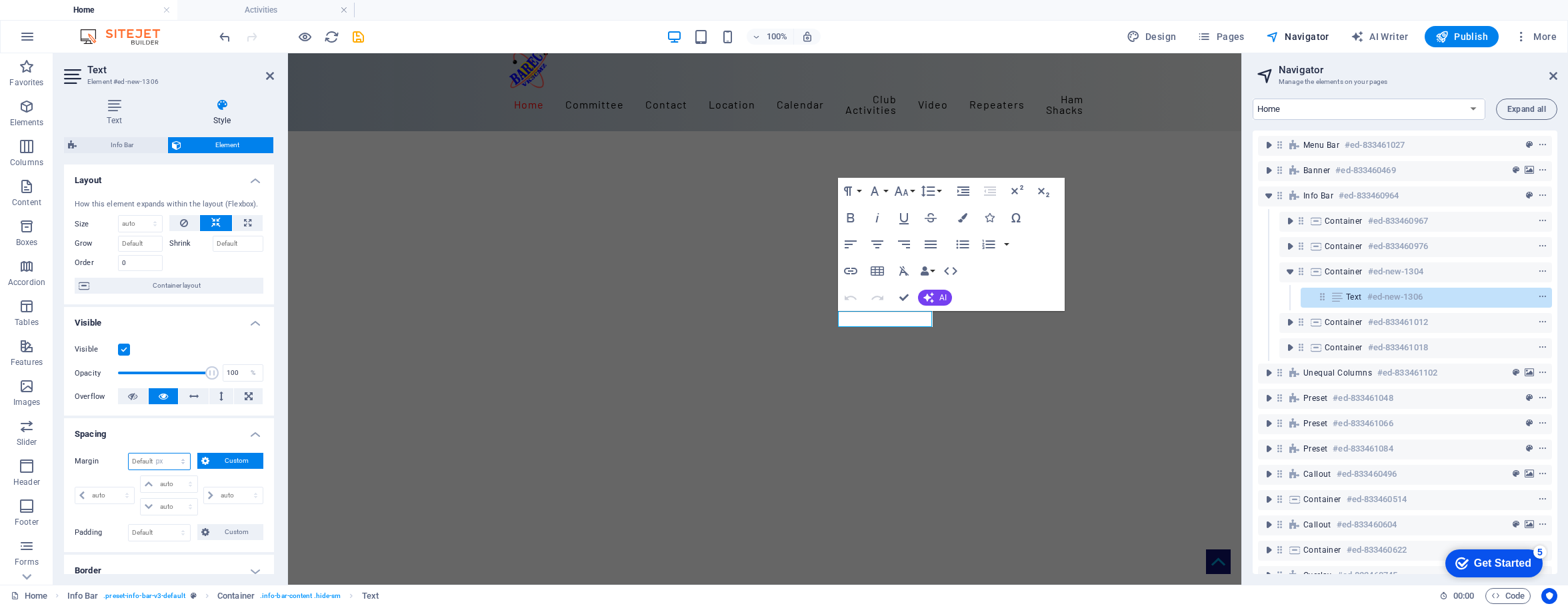
click at [170, 454] on select "Default auto px % rem vw vh Custom" at bounding box center [159, 462] width 61 height 16
type input "0"
click at [177, 440] on h4 "Spacing" at bounding box center [168, 430] width 210 height 24
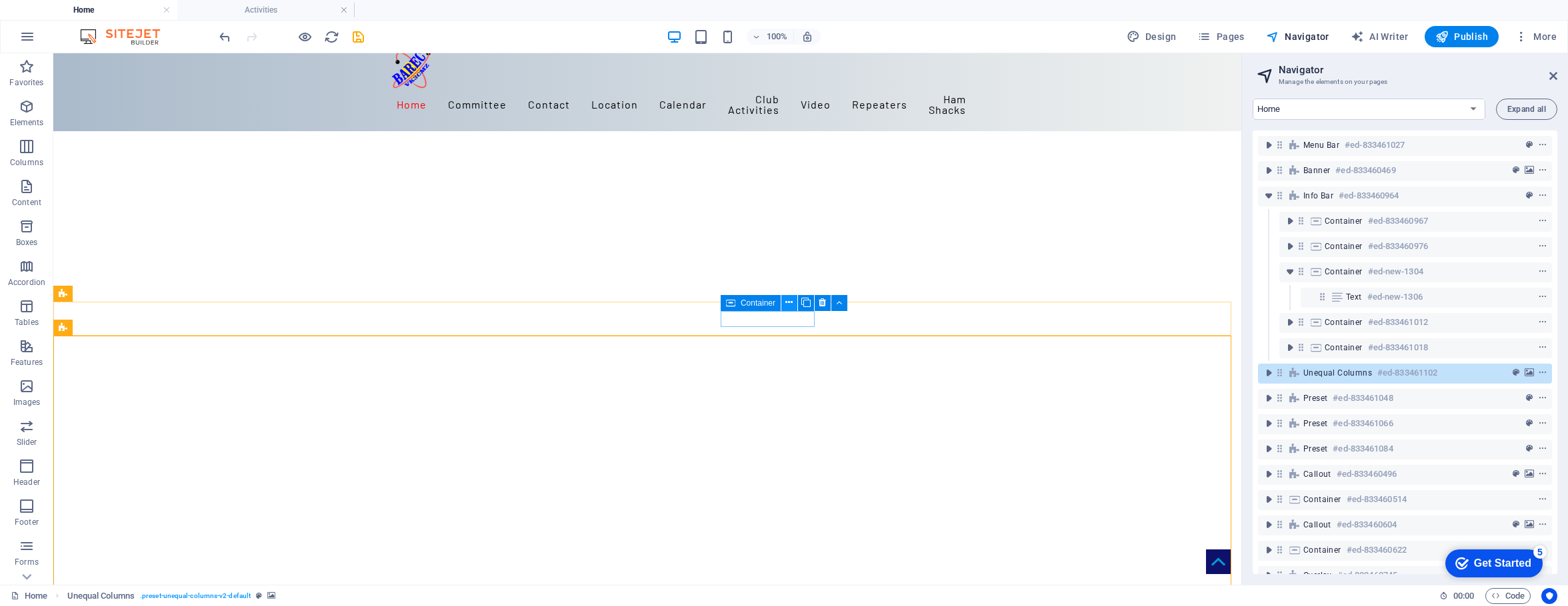
click at [789, 303] on icon at bounding box center [789, 303] width 8 height 14
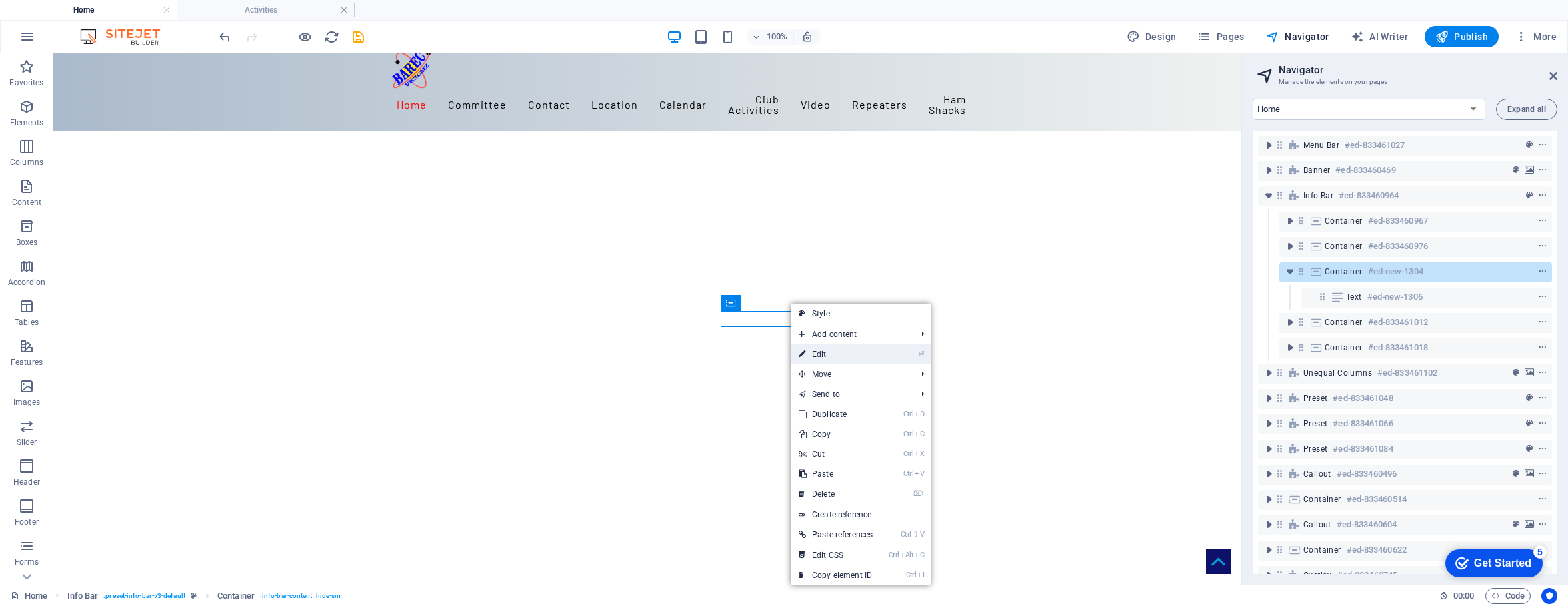
click at [822, 351] on link "⏎ Edit" at bounding box center [835, 355] width 90 height 20
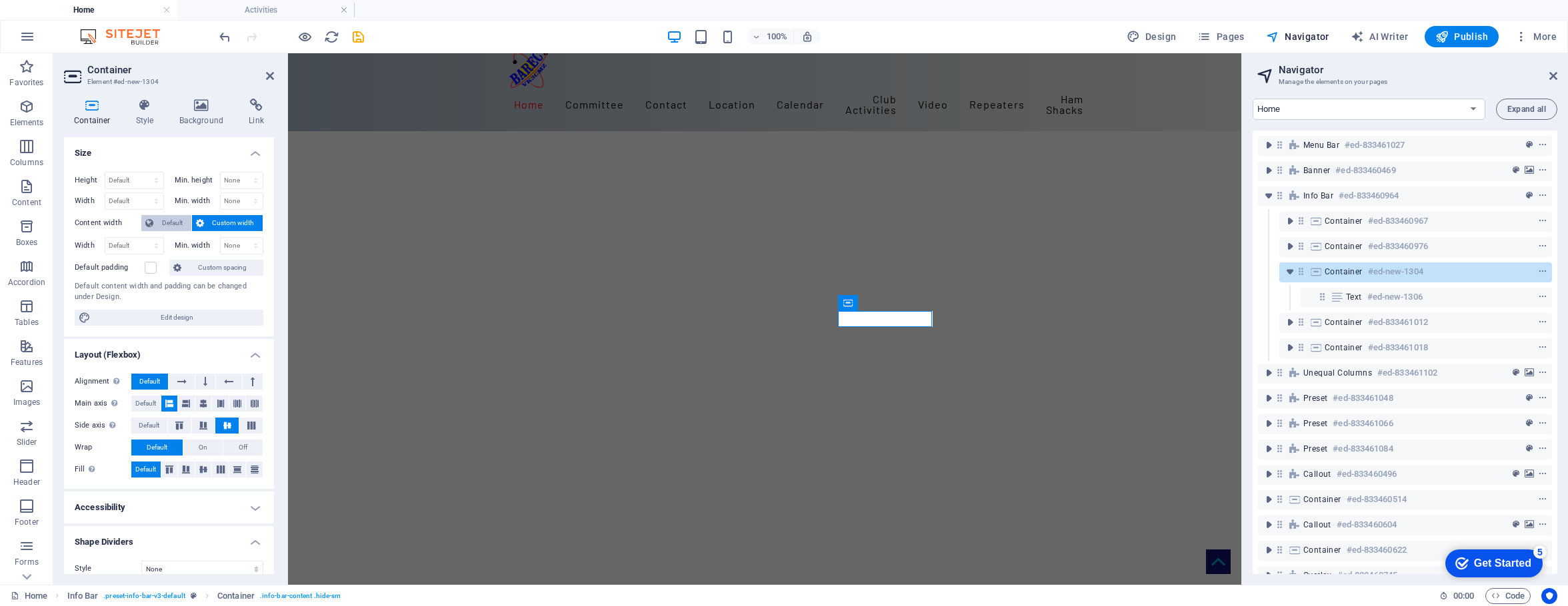
click at [166, 216] on span "Default" at bounding box center [172, 223] width 30 height 16
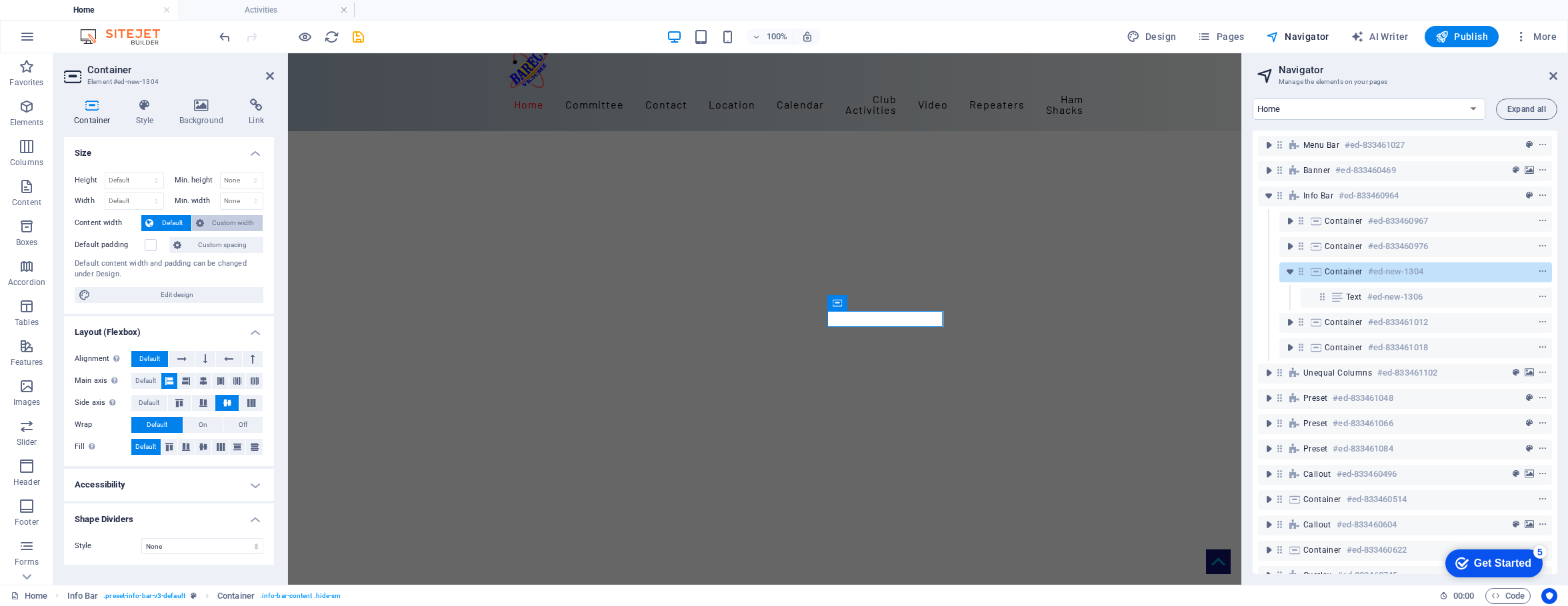
click at [240, 220] on span "Custom width" at bounding box center [234, 223] width 51 height 16
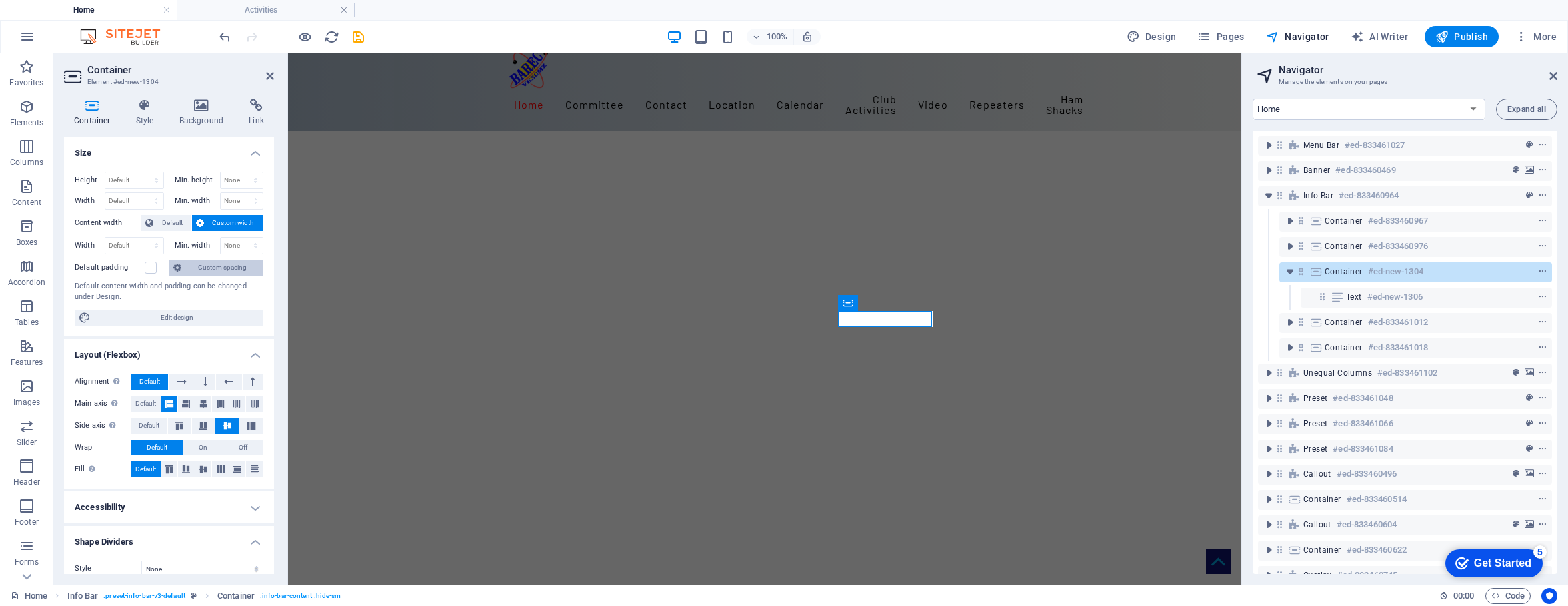
click at [225, 269] on span "Custom spacing" at bounding box center [222, 267] width 74 height 16
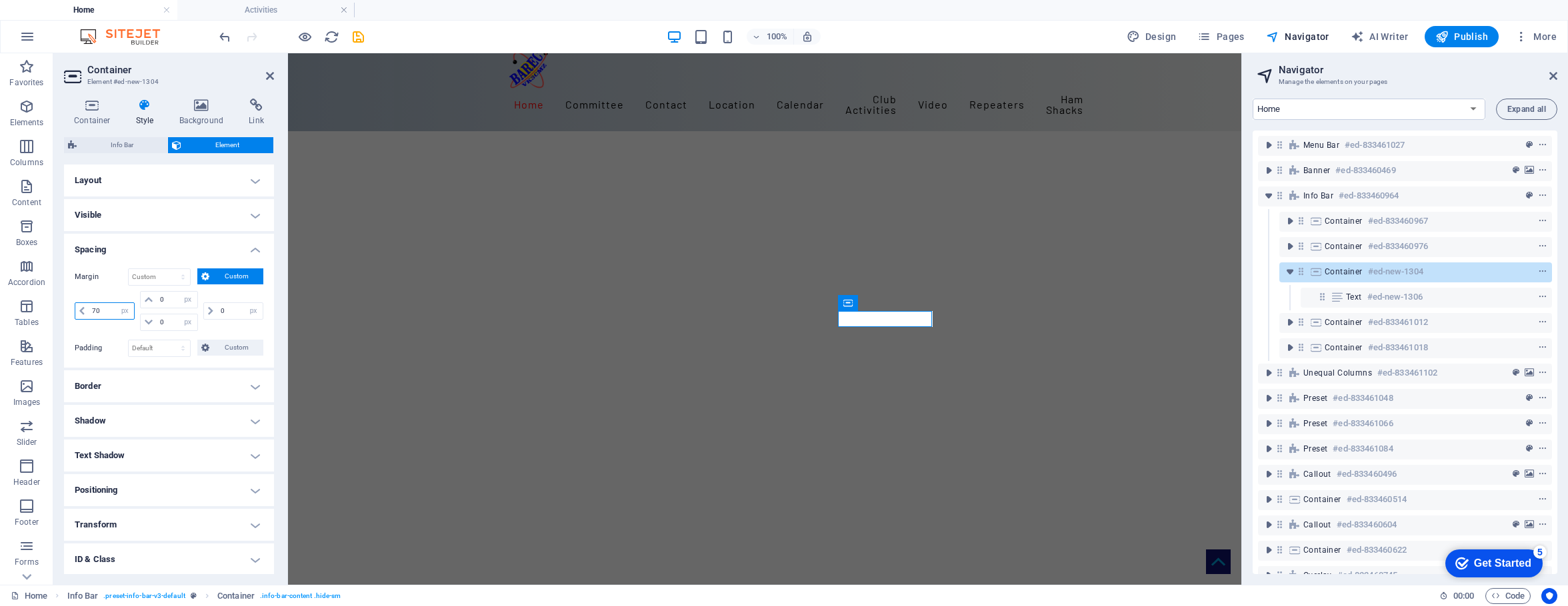
drag, startPoint x: 110, startPoint y: 310, endPoint x: 76, endPoint y: 311, distance: 34.0
click at [76, 311] on div "70 auto px % rem vw vh" at bounding box center [105, 311] width 60 height 18
type input "4"
type input "50"
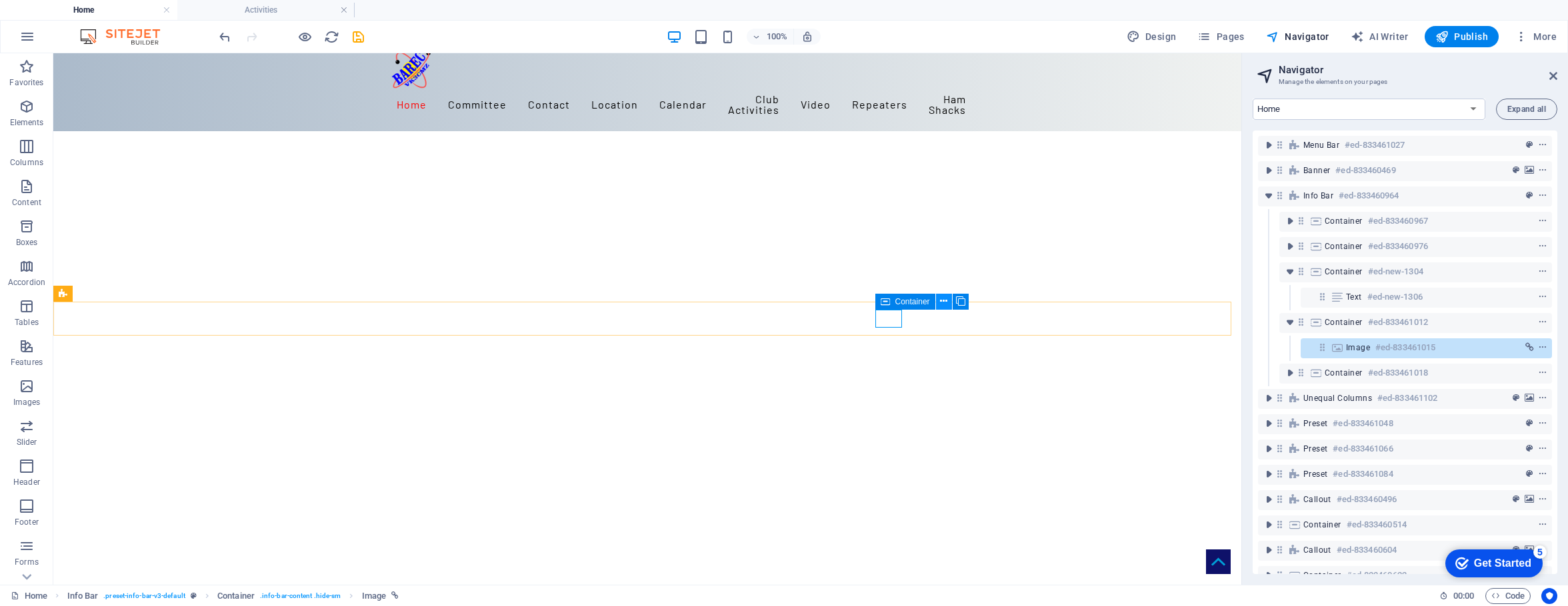
click at [946, 302] on icon at bounding box center [944, 301] width 8 height 14
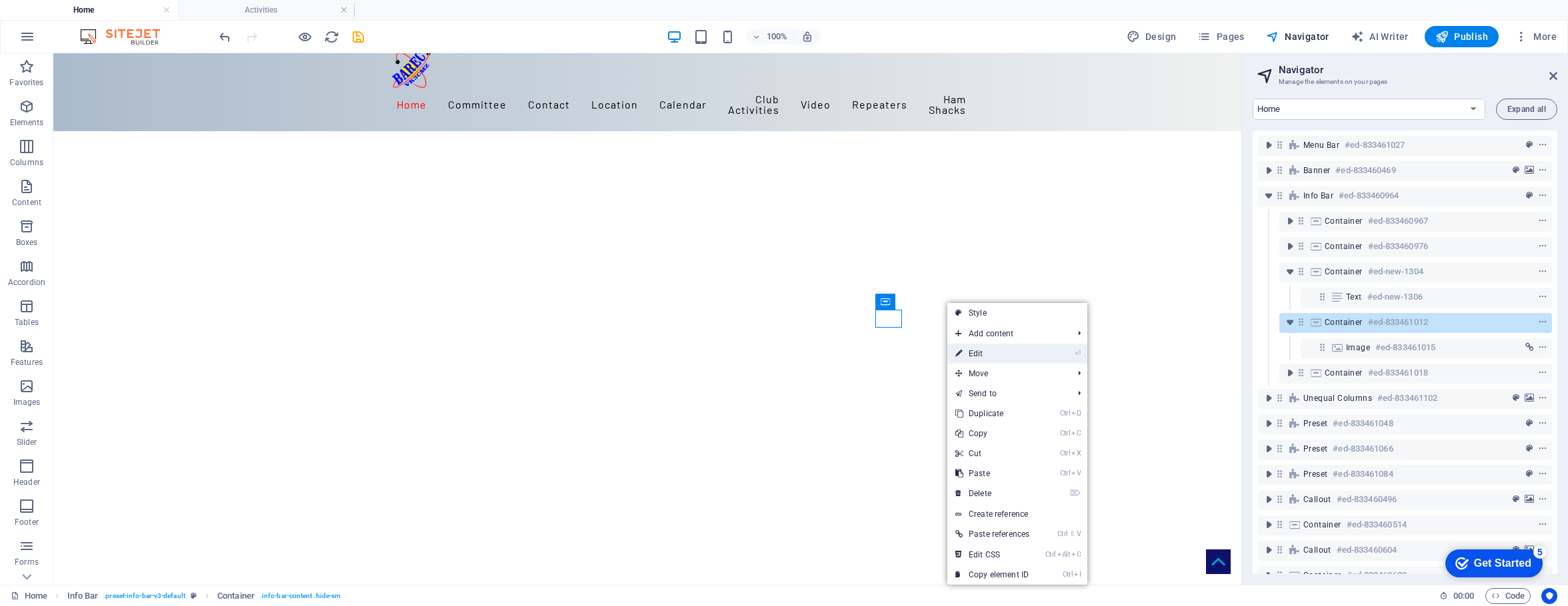
click at [979, 353] on link "⏎ Edit" at bounding box center [992, 354] width 90 height 20
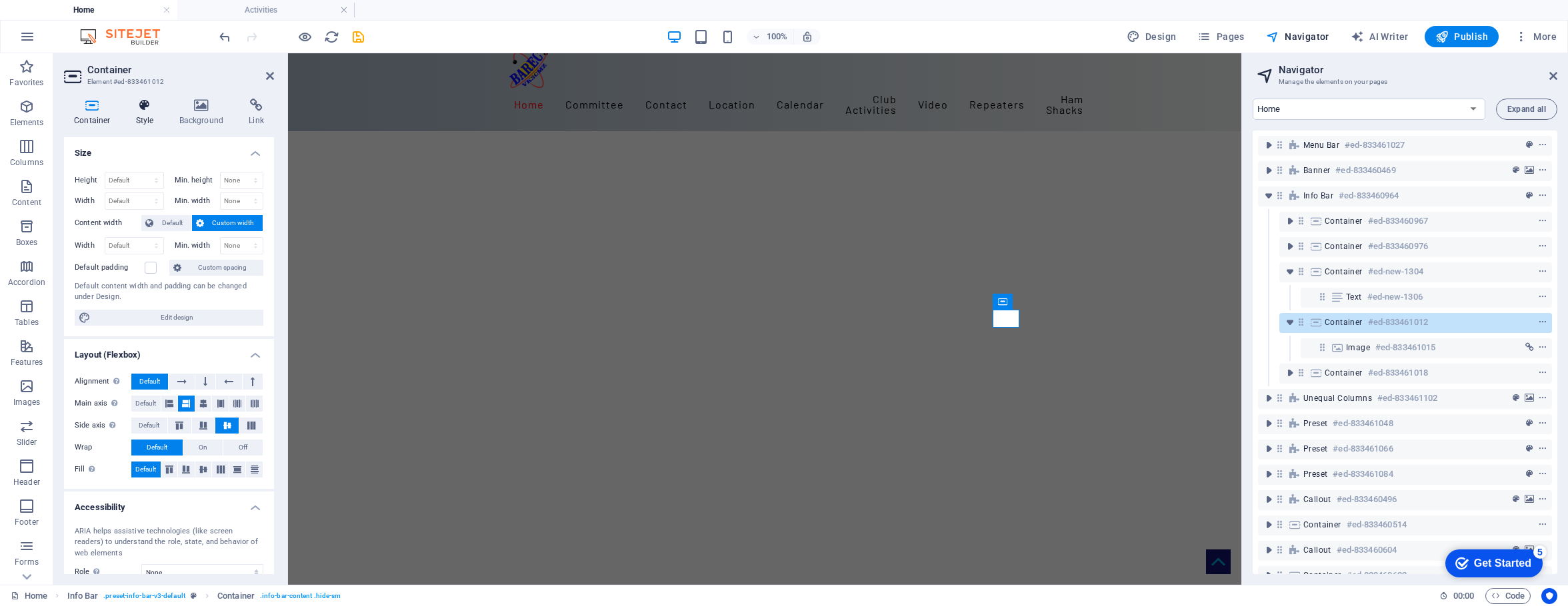
click at [141, 108] on icon at bounding box center [145, 104] width 38 height 13
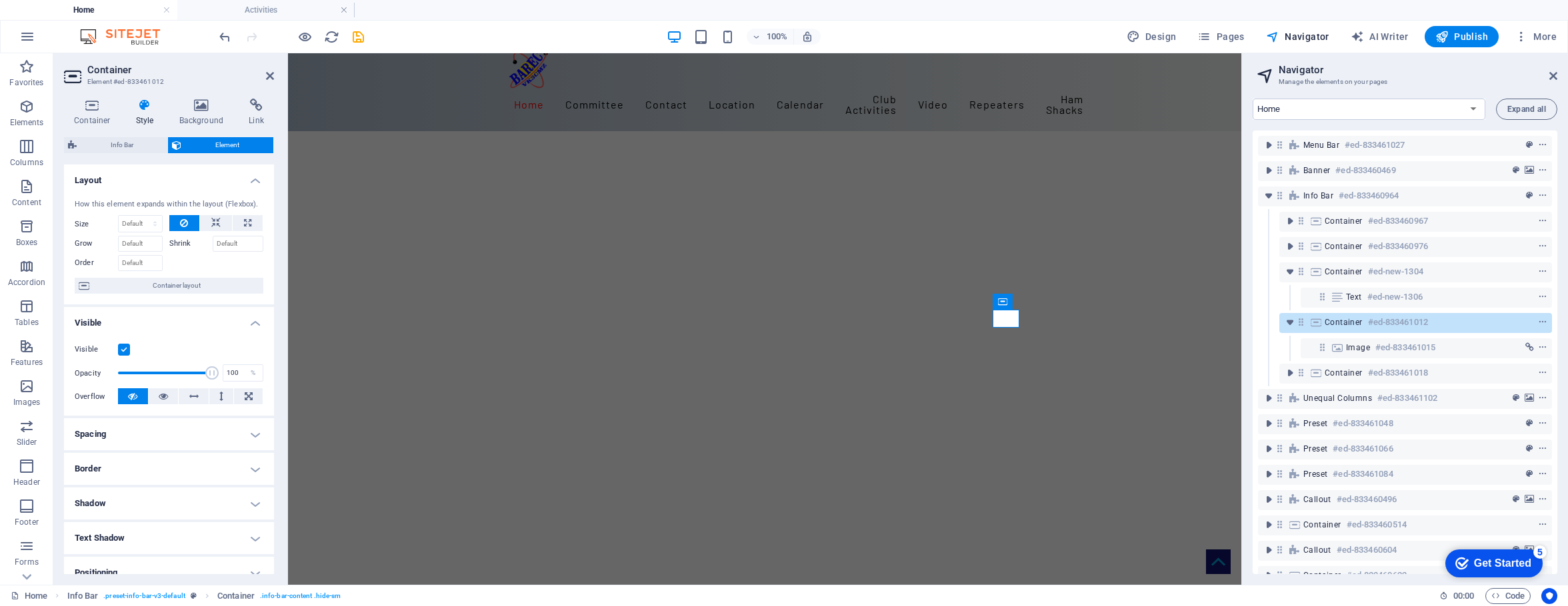
click at [235, 144] on span "Element" at bounding box center [227, 145] width 84 height 16
click at [248, 431] on h4 "Spacing" at bounding box center [168, 435] width 210 height 32
drag, startPoint x: 107, startPoint y: 492, endPoint x: 70, endPoint y: 494, distance: 37.1
click at [70, 494] on div "Margin Default auto px % rem vw vh Custom Custom 100 auto px % rem vw vh 0 auto…" at bounding box center [168, 497] width 210 height 110
type input "2"
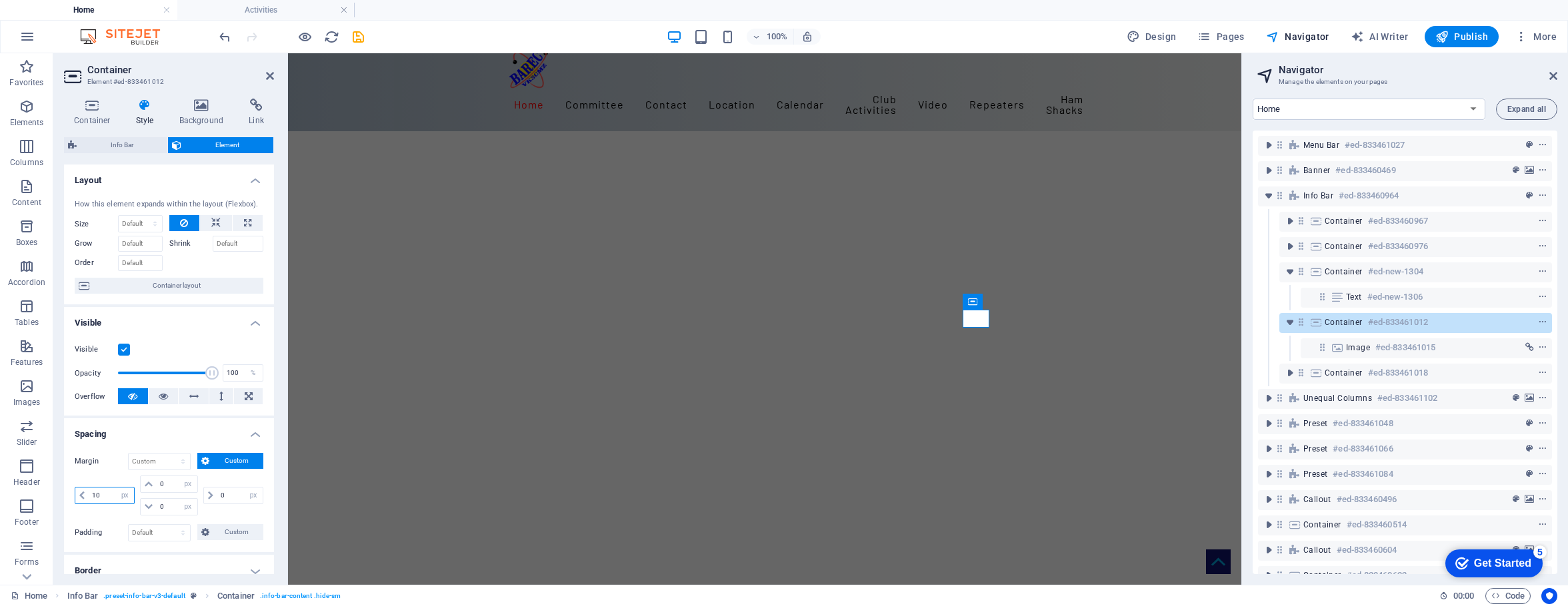
type input "10"
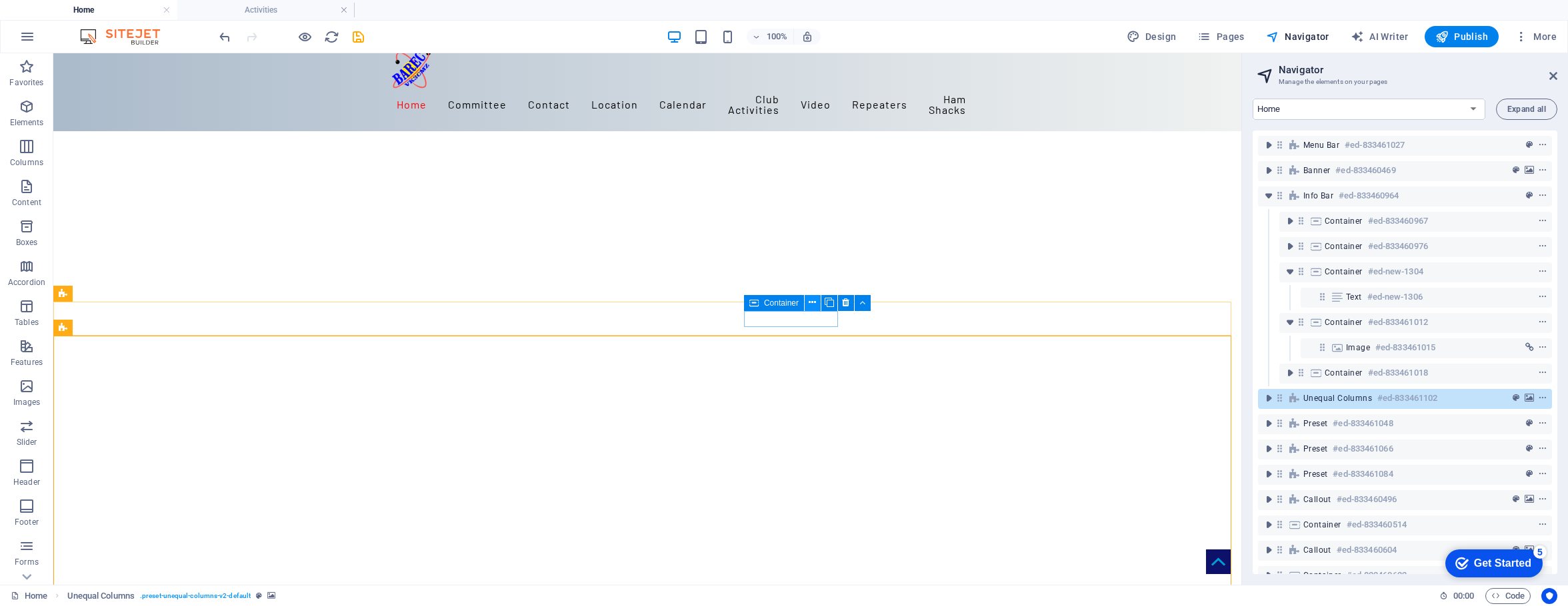
click at [812, 301] on icon at bounding box center [812, 303] width 8 height 14
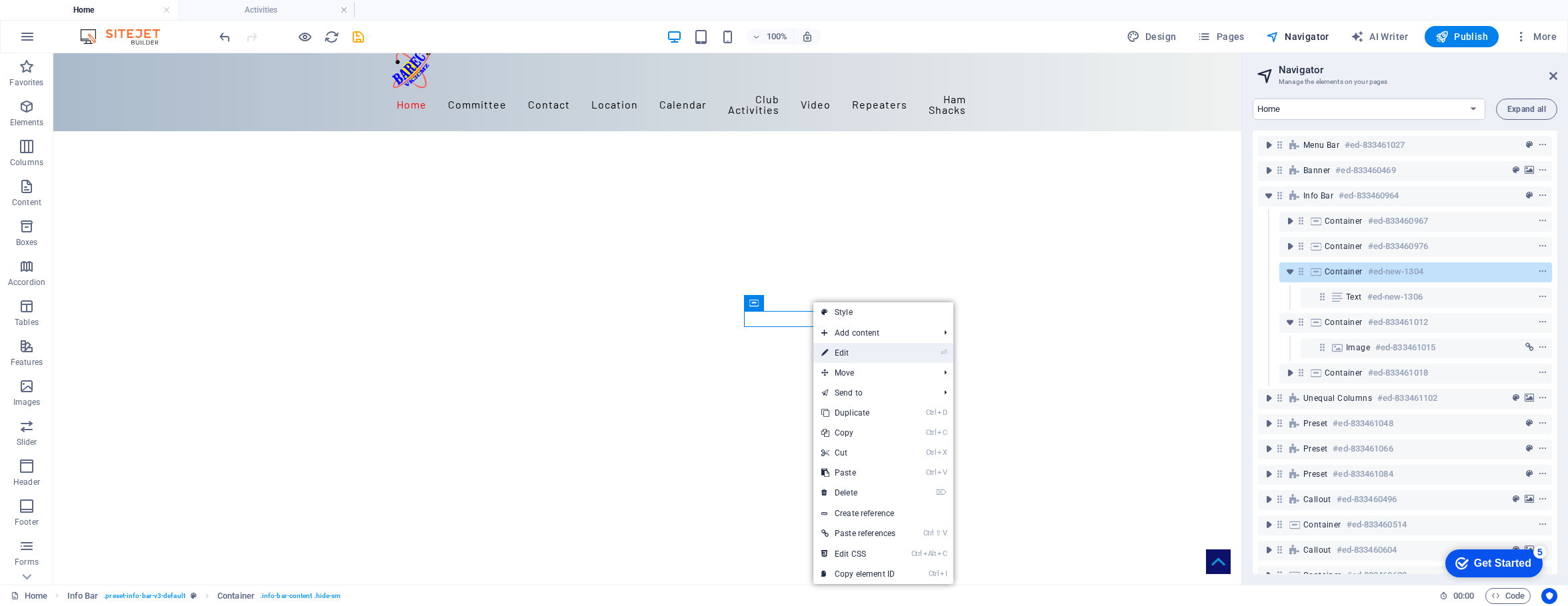
click at [848, 357] on link "⏎ Edit" at bounding box center [858, 353] width 90 height 20
select select "px"
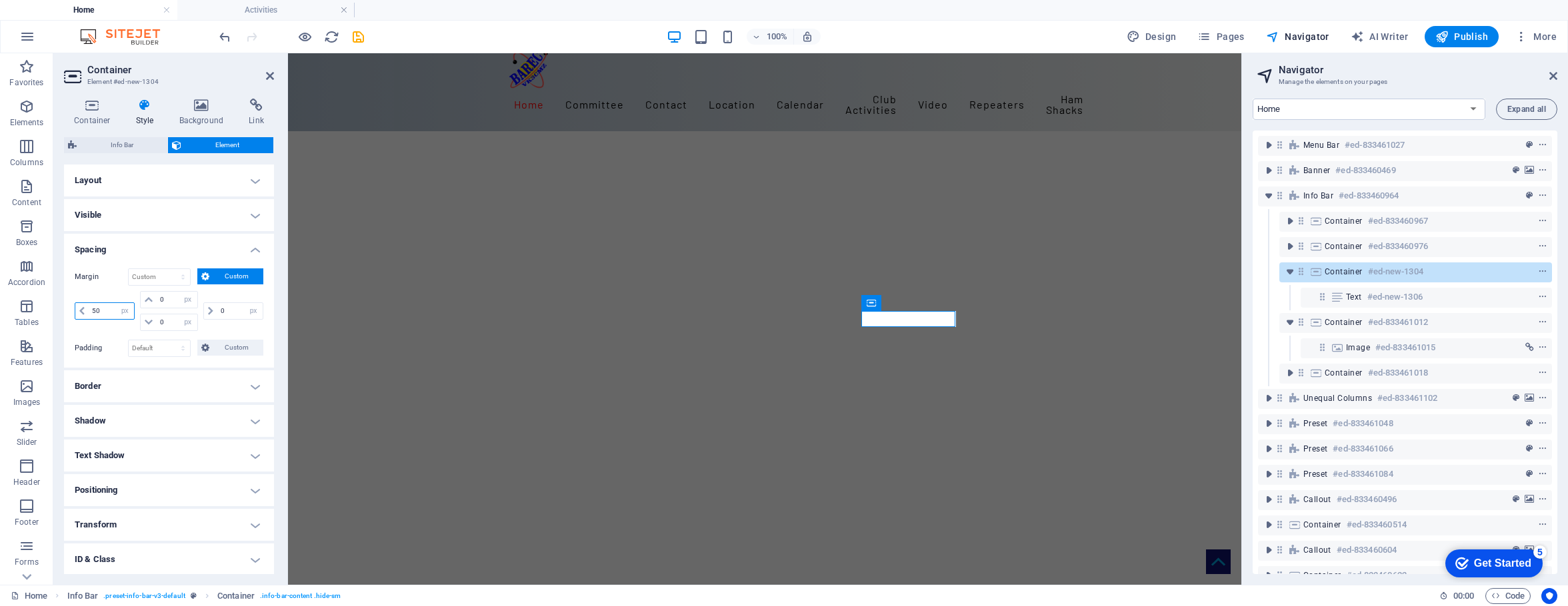
drag, startPoint x: 106, startPoint y: 312, endPoint x: 77, endPoint y: 313, distance: 29.0
click at [77, 313] on div "50 auto px % rem vw vh" at bounding box center [105, 311] width 60 height 18
type input "70"
click at [151, 249] on h4 "Spacing" at bounding box center [168, 246] width 210 height 24
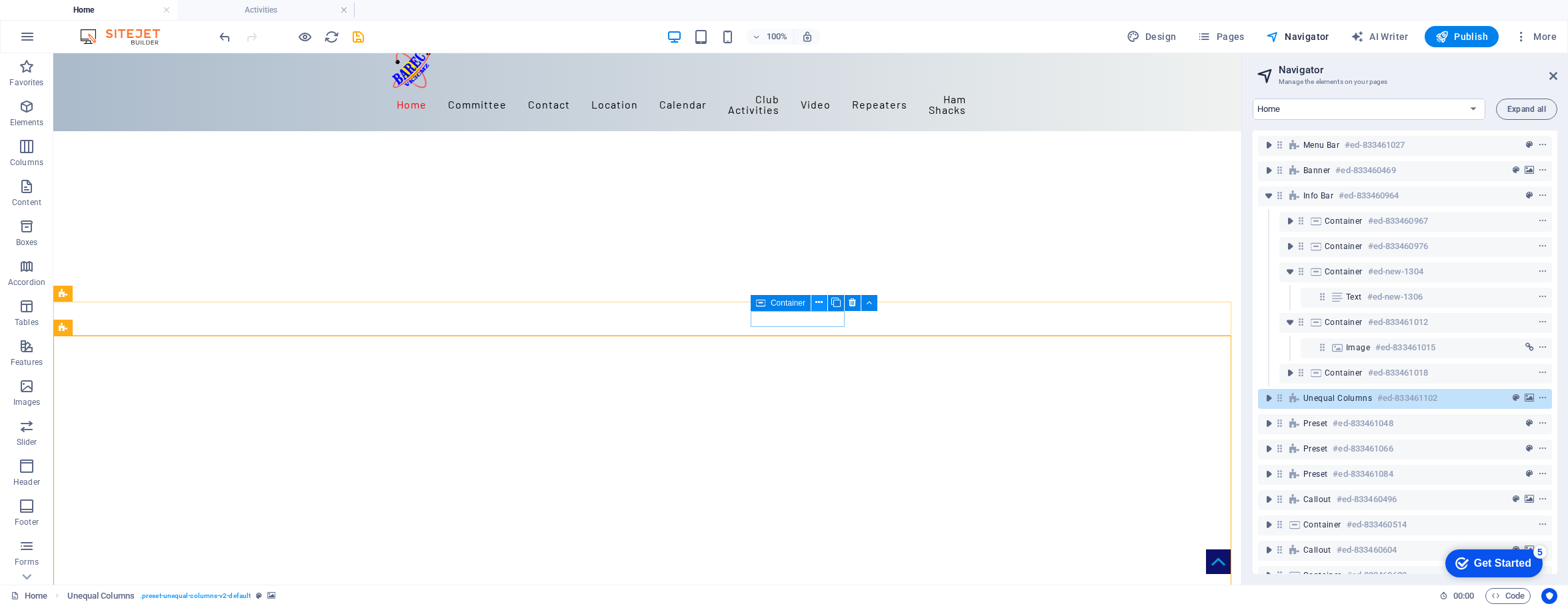
click at [819, 300] on icon at bounding box center [819, 303] width 8 height 14
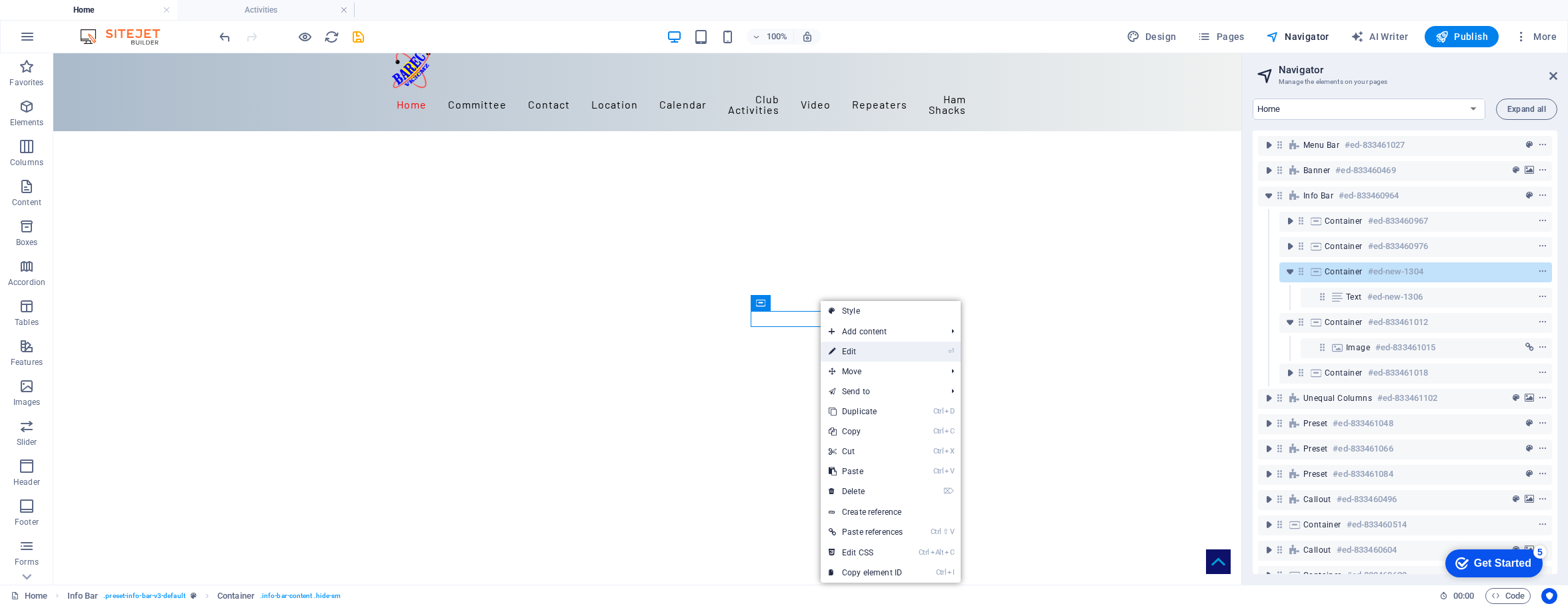
click at [852, 346] on link "⏎ Edit" at bounding box center [865, 352] width 90 height 20
select select "px"
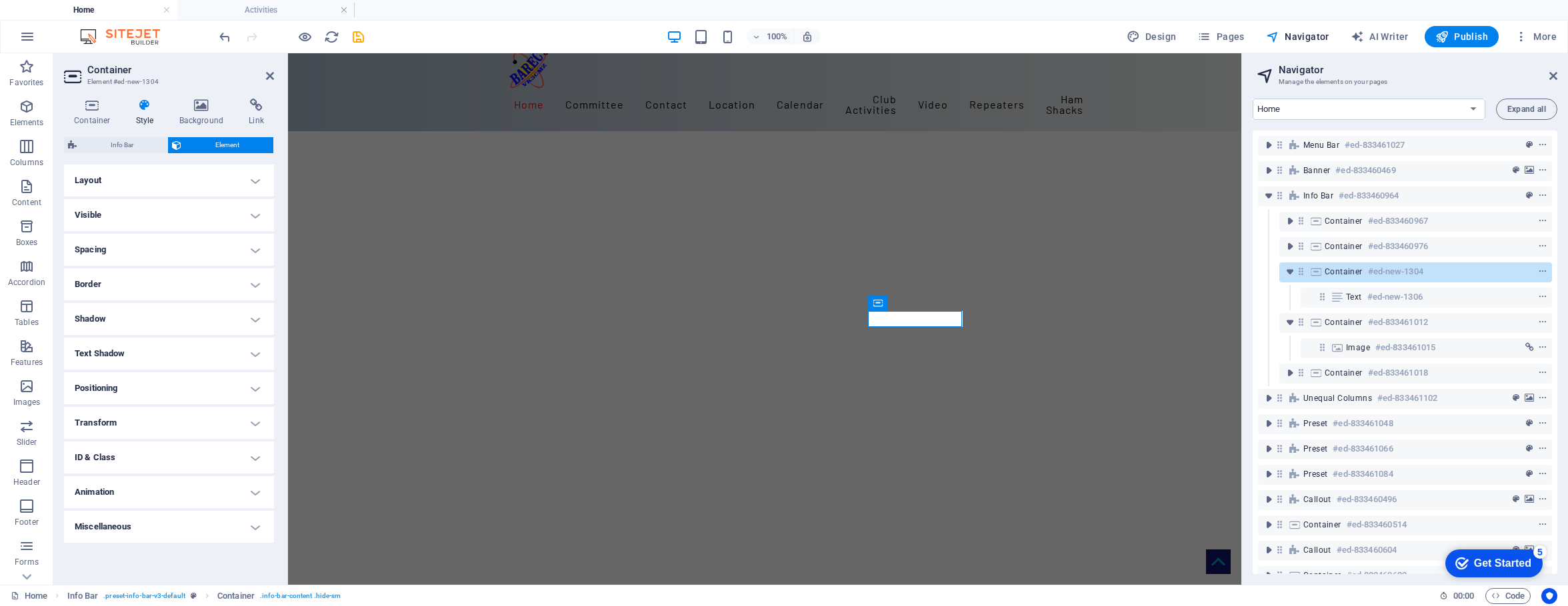
click at [248, 247] on h4 "Spacing" at bounding box center [168, 250] width 210 height 32
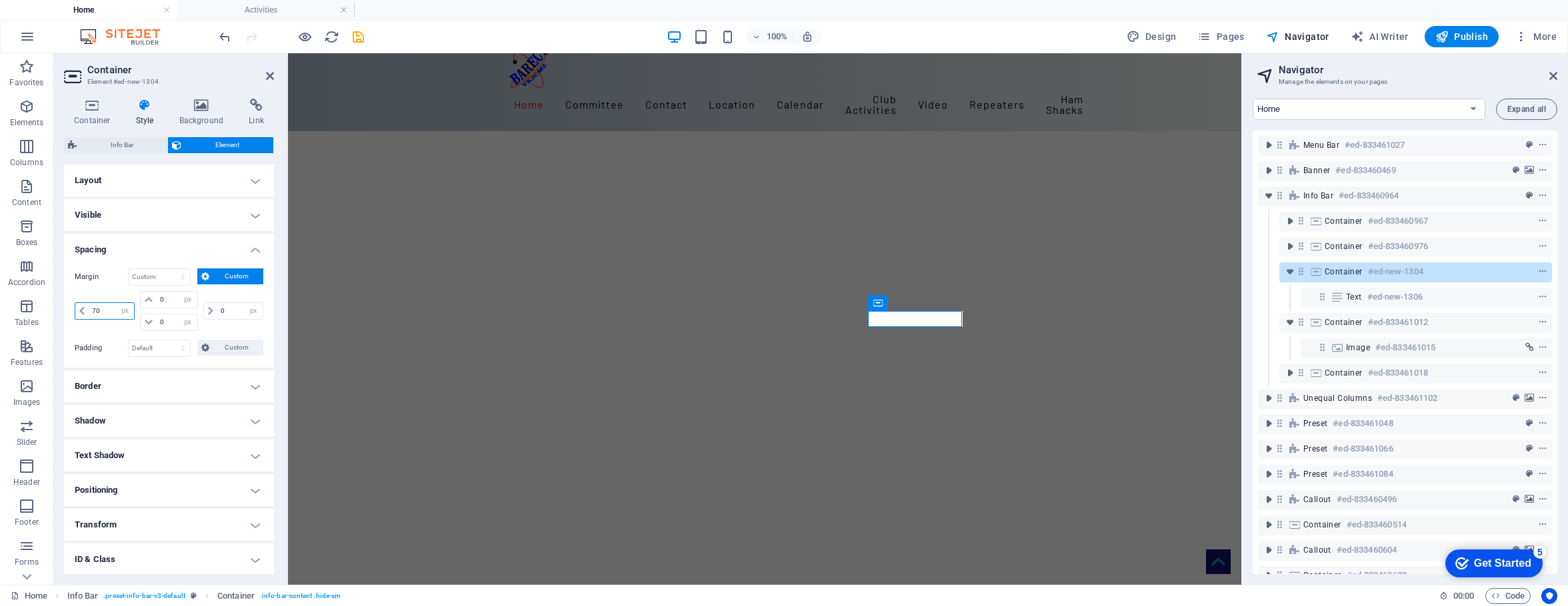
drag, startPoint x: 110, startPoint y: 310, endPoint x: 93, endPoint y: 309, distance: 17.0
click at [93, 309] on input "70" at bounding box center [111, 311] width 45 height 16
type input "90"
click at [188, 385] on h4 "Border" at bounding box center [168, 386] width 210 height 32
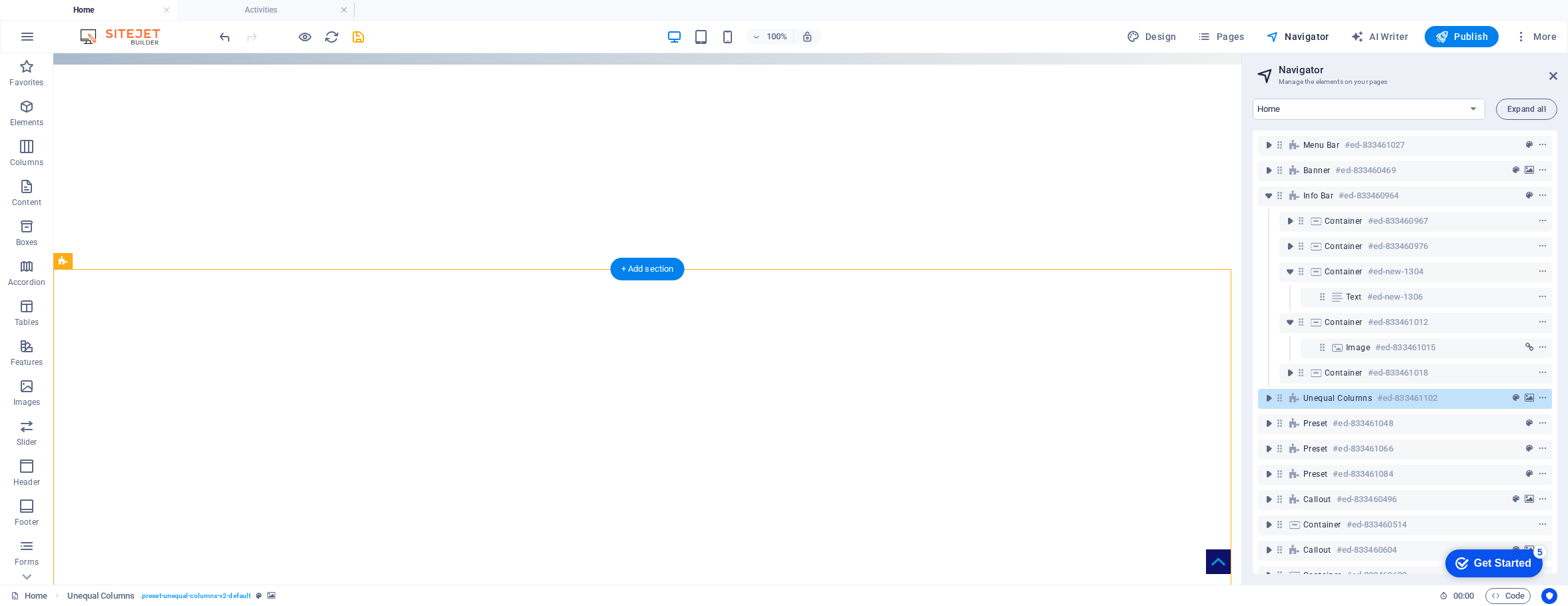
scroll to position [214, 0]
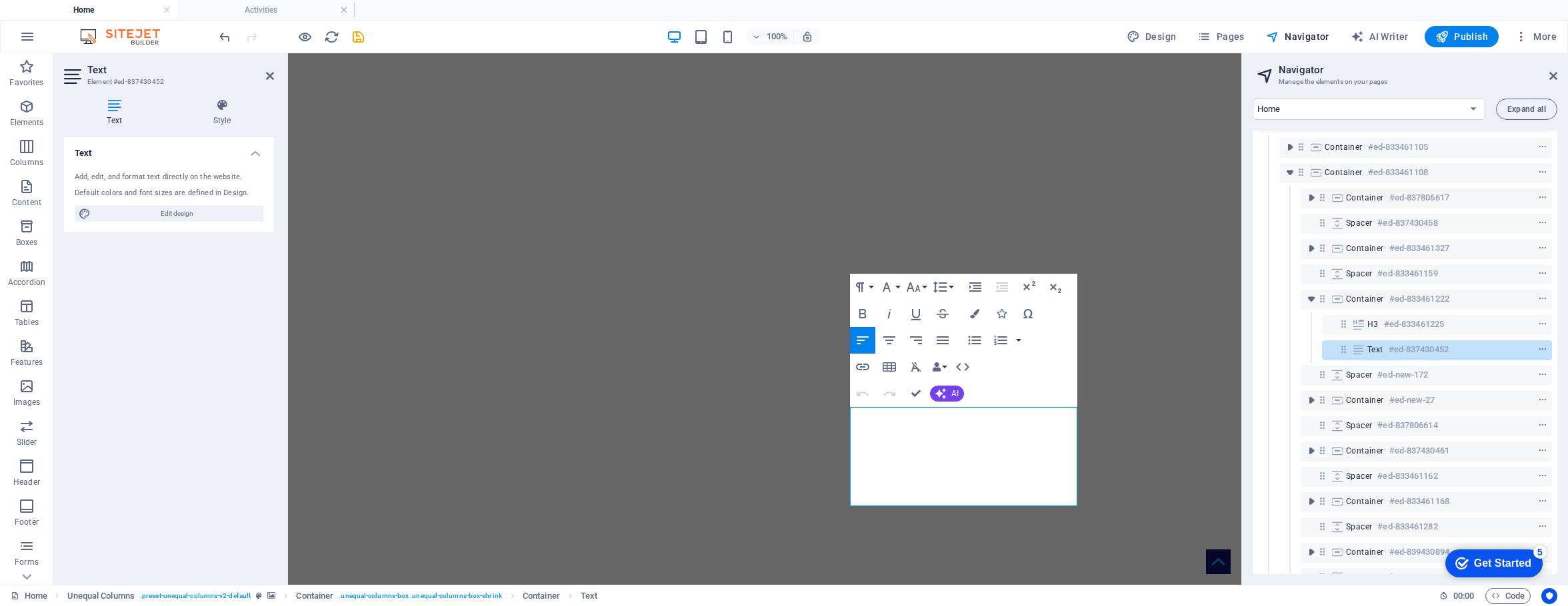
scroll to position [280, 0]
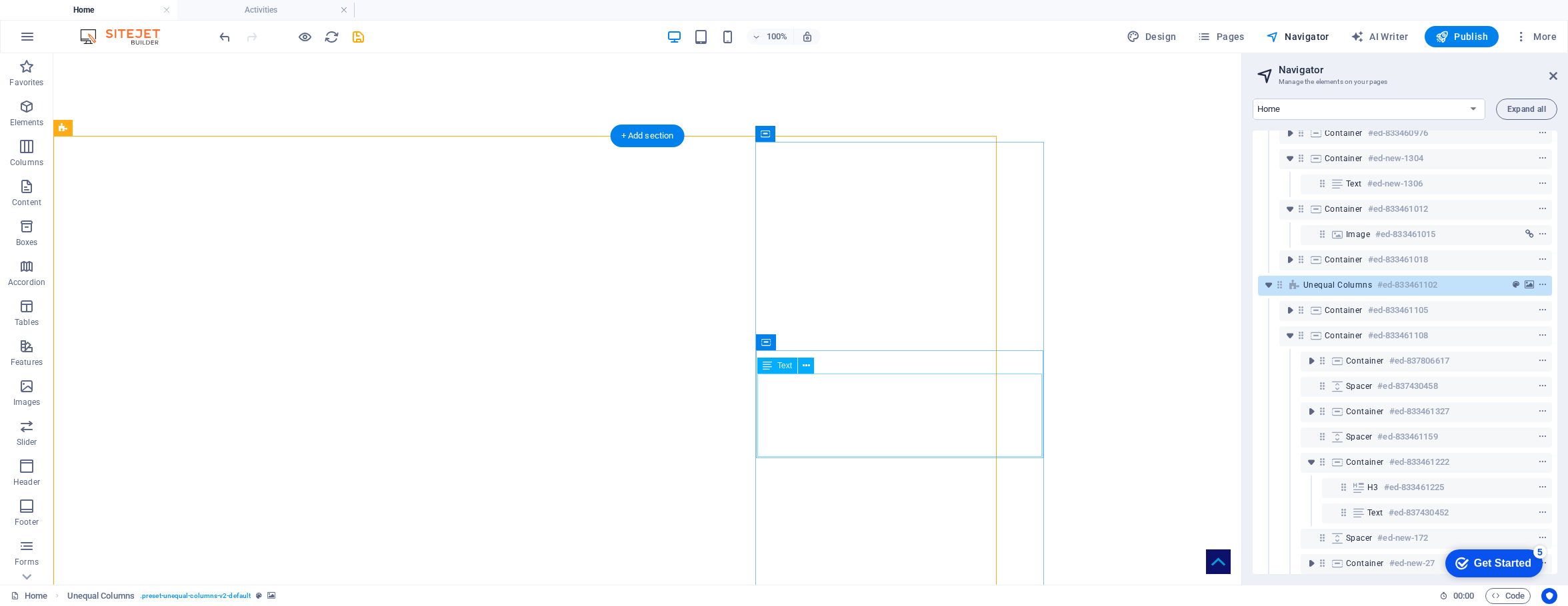
scroll to position [52, 0]
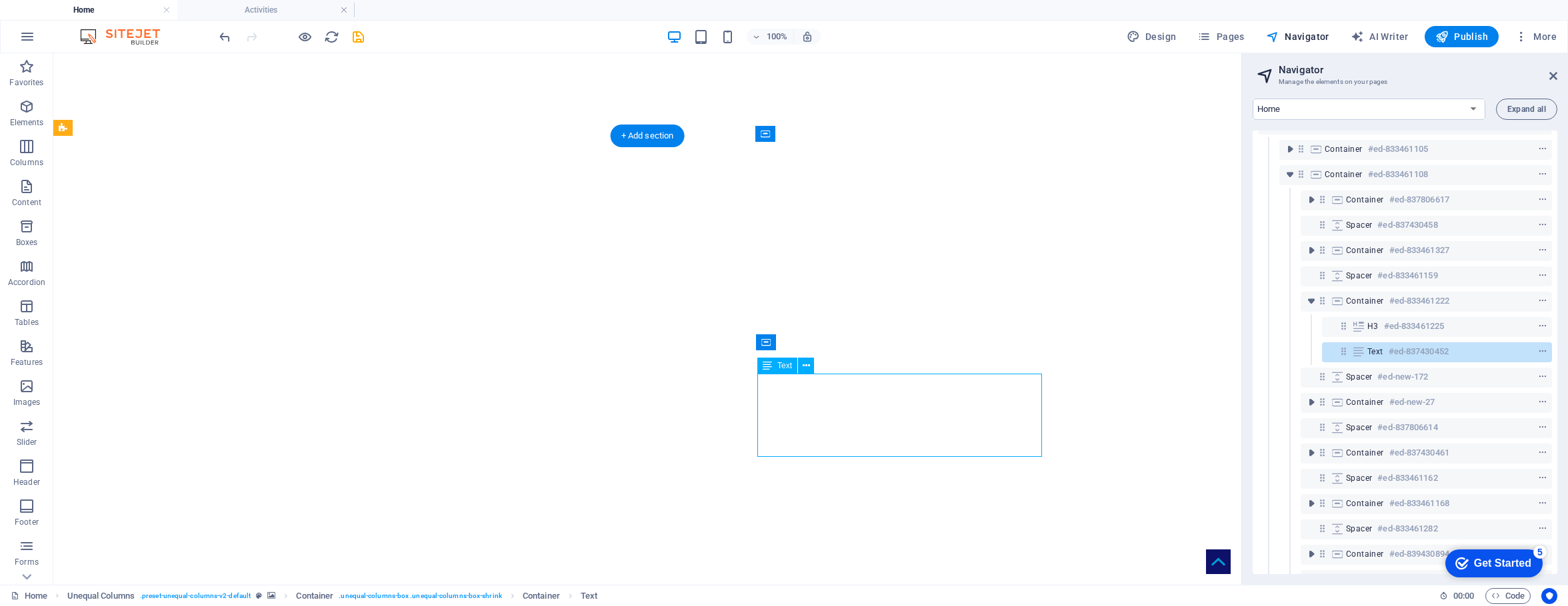
scroll to position [280, 0]
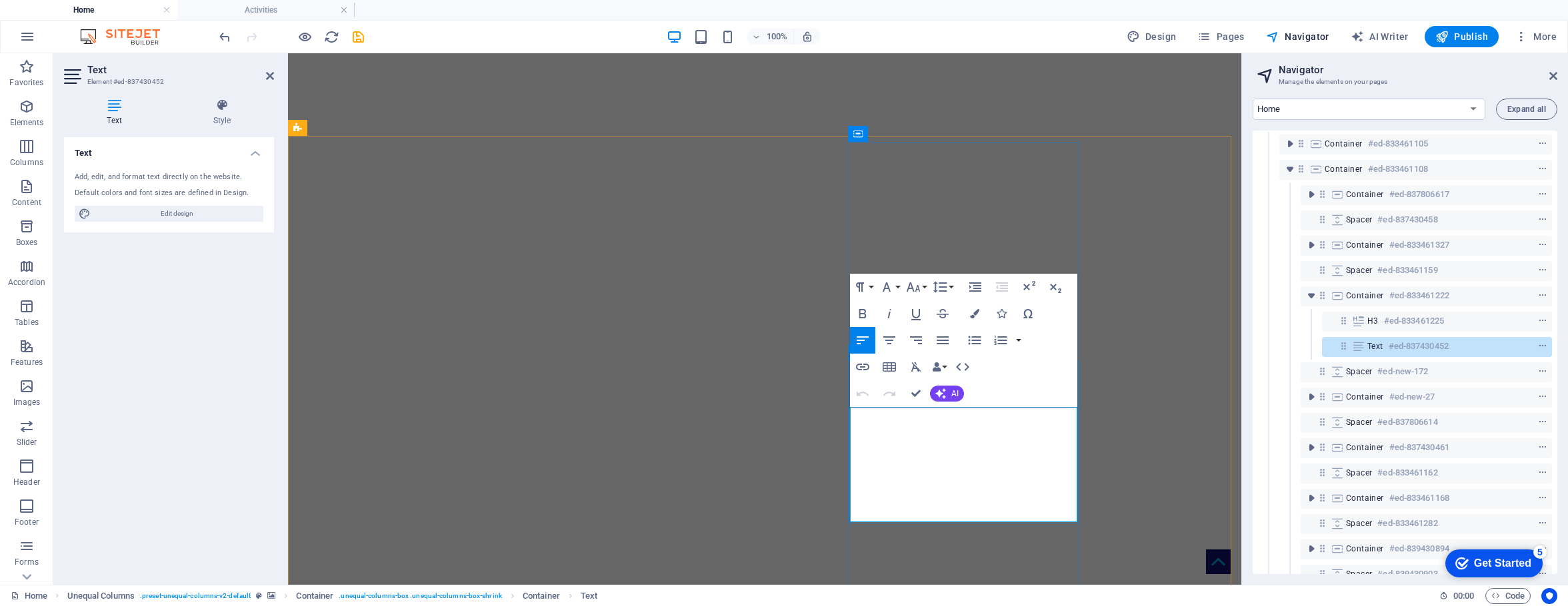
drag, startPoint x: 869, startPoint y: 460, endPoint x: 962, endPoint y: 458, distance: 93.0
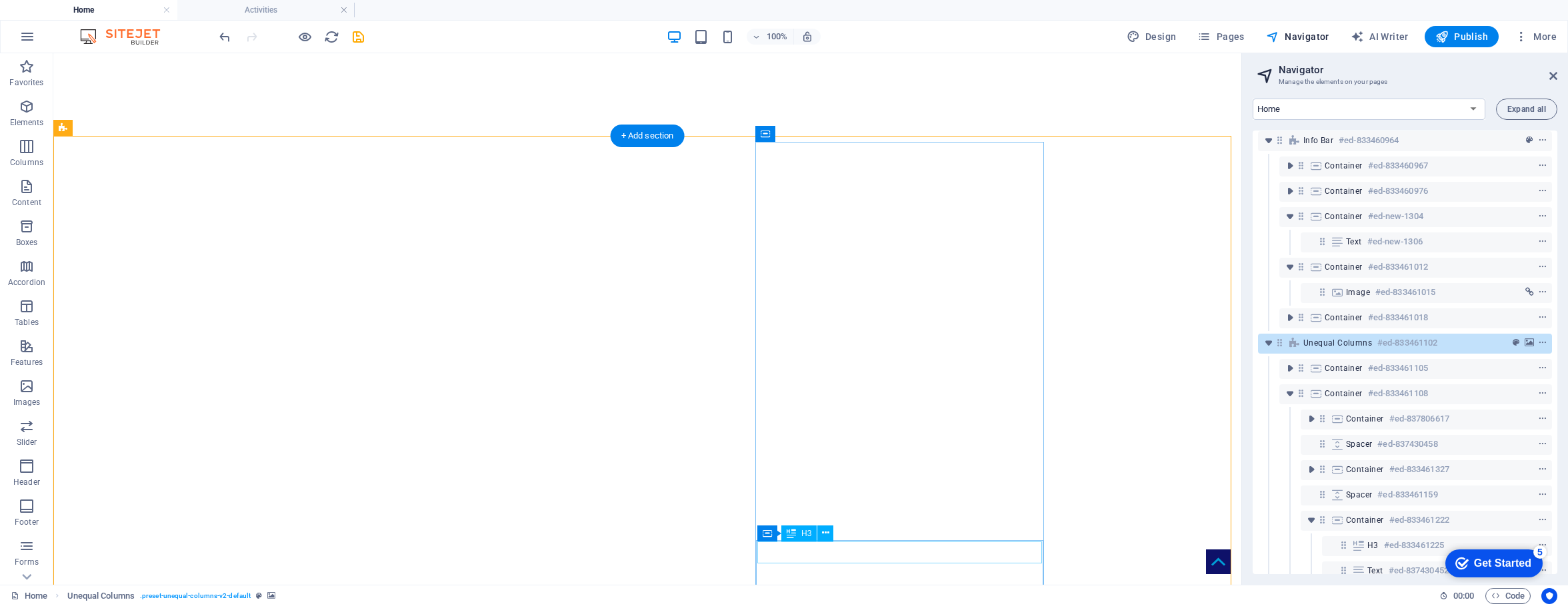
scroll to position [52, 0]
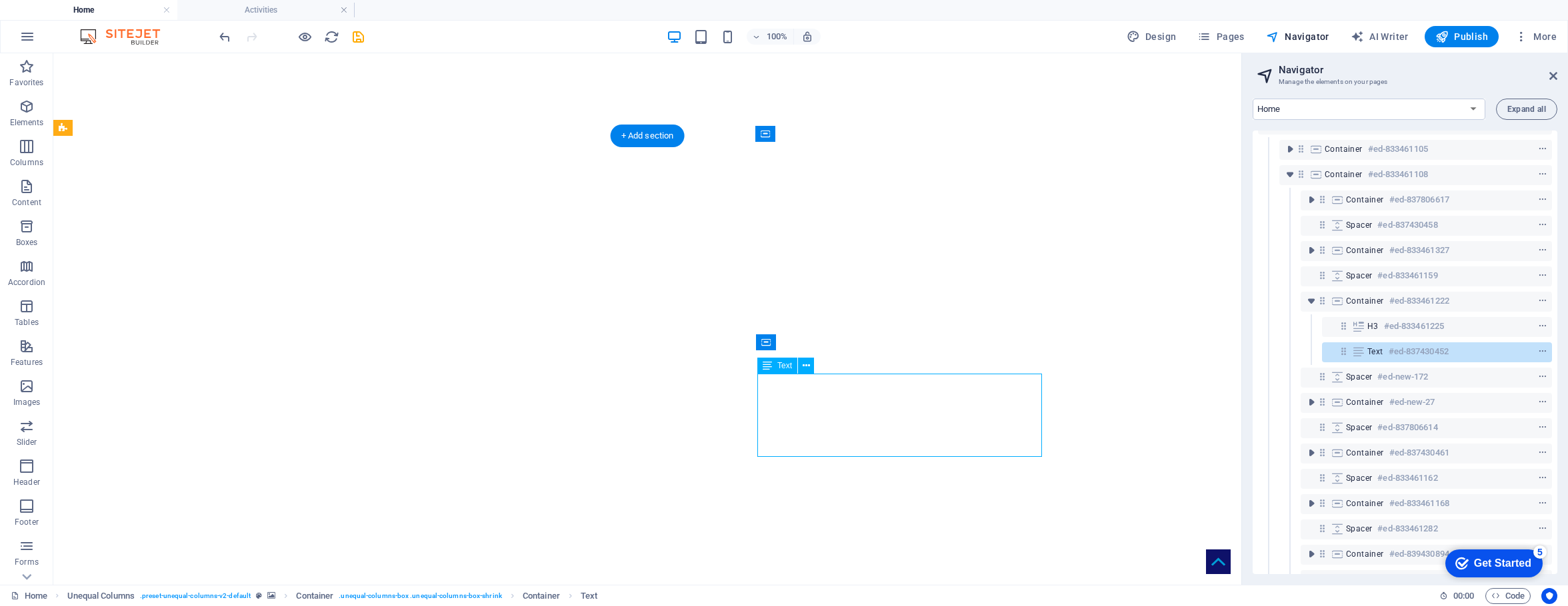
scroll to position [280, 0]
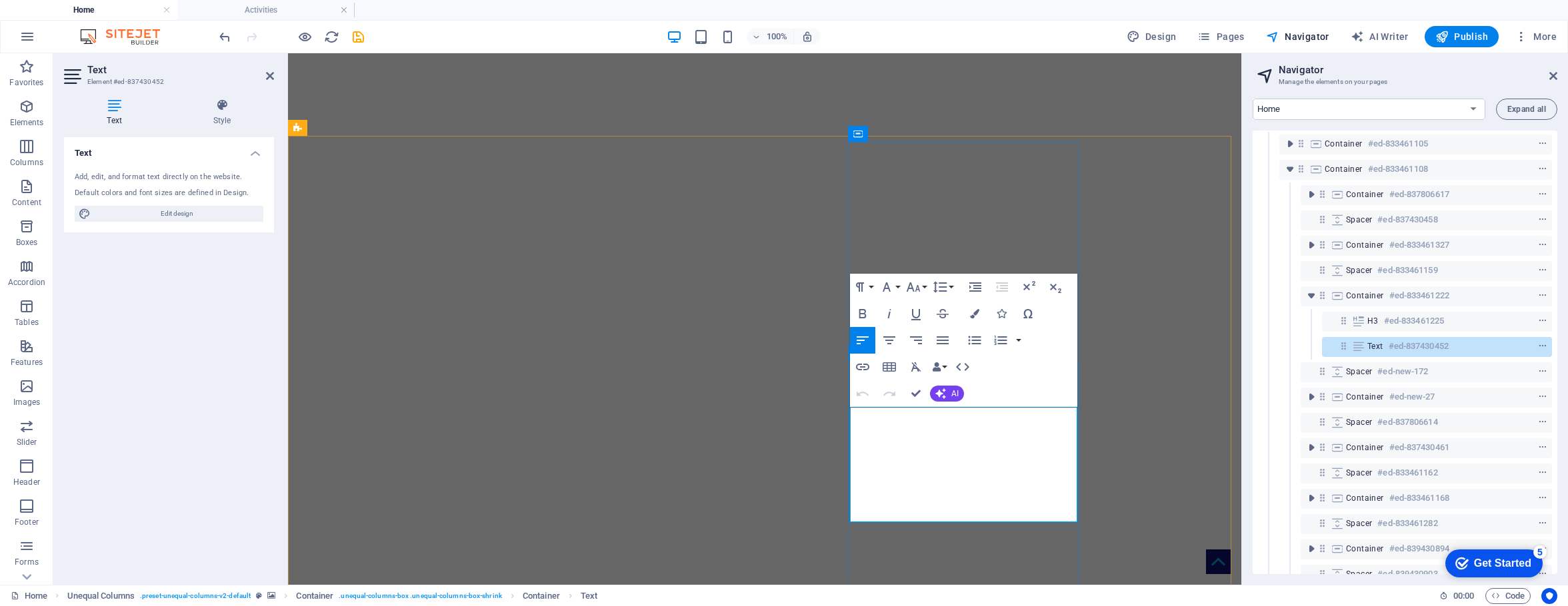
drag, startPoint x: 869, startPoint y: 464, endPoint x: 962, endPoint y: 459, distance: 93.1
click at [914, 315] on icon "button" at bounding box center [916, 315] width 9 height 12
click at [889, 313] on icon "button" at bounding box center [889, 313] width 16 height 16
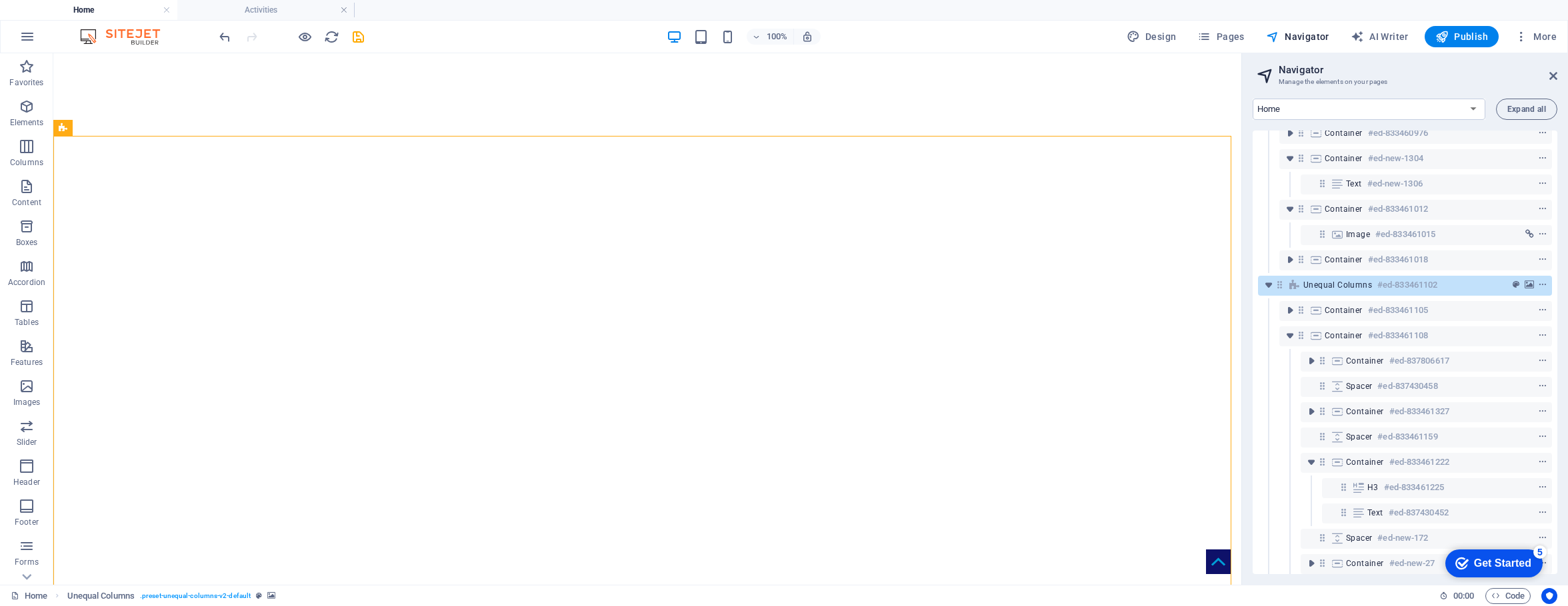
scroll to position [52, 0]
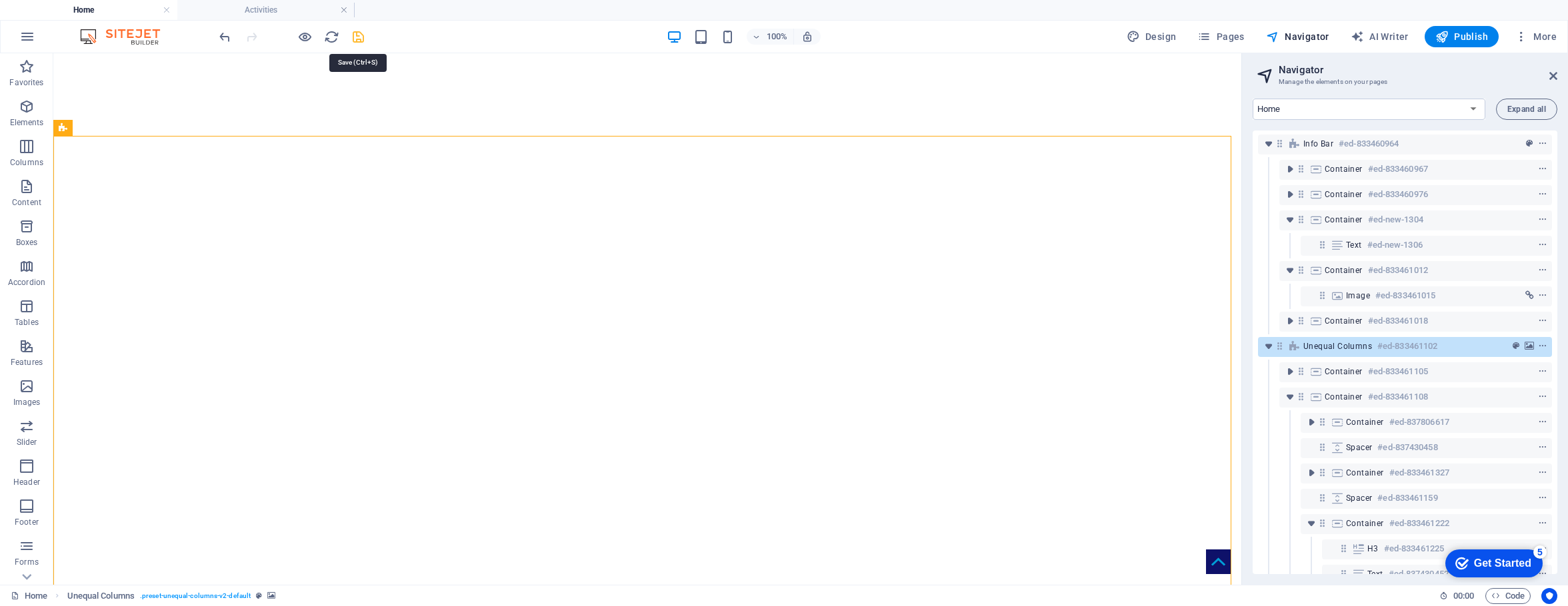
click at [357, 34] on icon "save" at bounding box center [358, 37] width 15 height 15
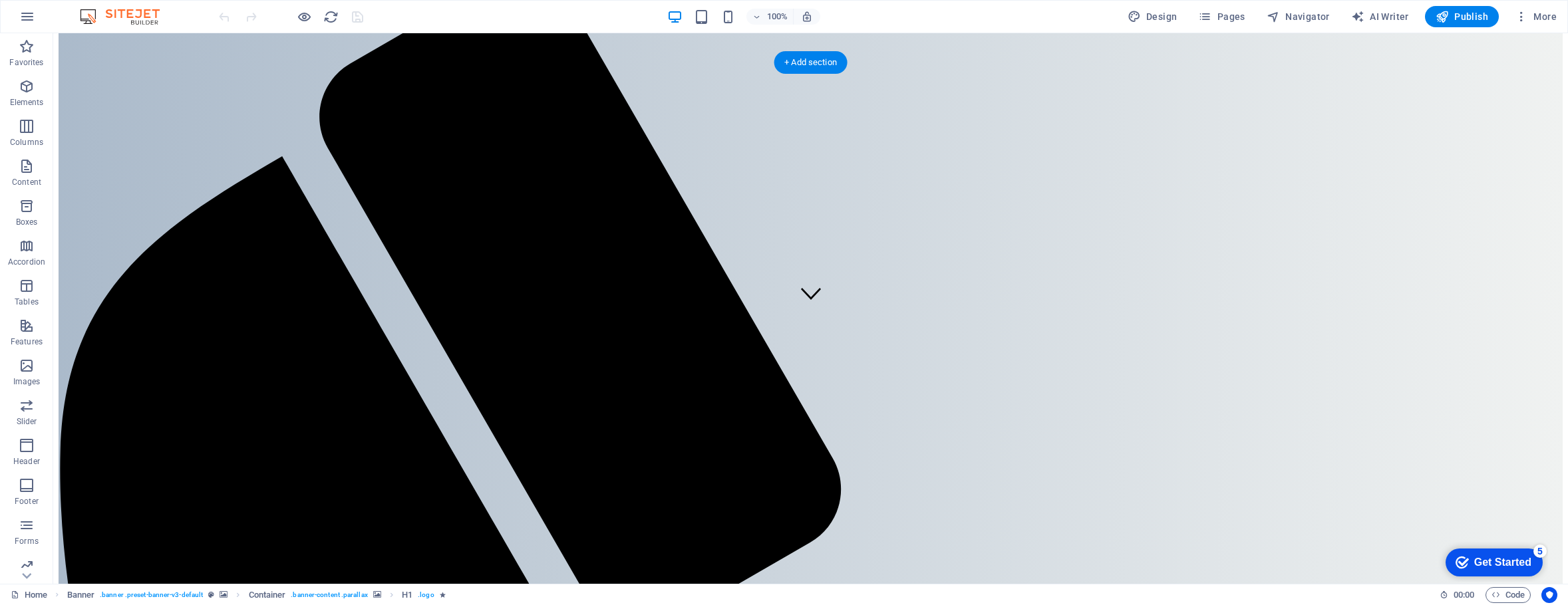
scroll to position [268, 0]
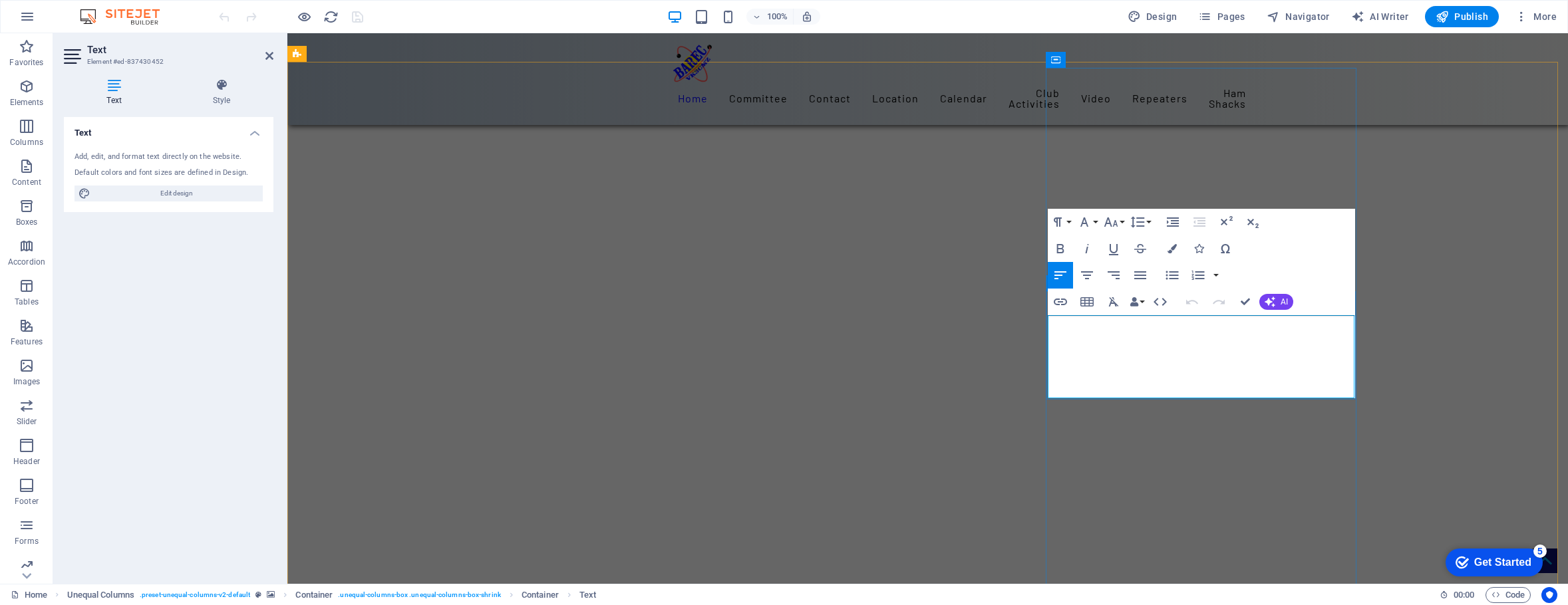
drag, startPoint x: 1298, startPoint y: 357, endPoint x: 1205, endPoint y: 349, distance: 93.3
click at [1061, 301] on icon "button" at bounding box center [1060, 301] width 16 height 16
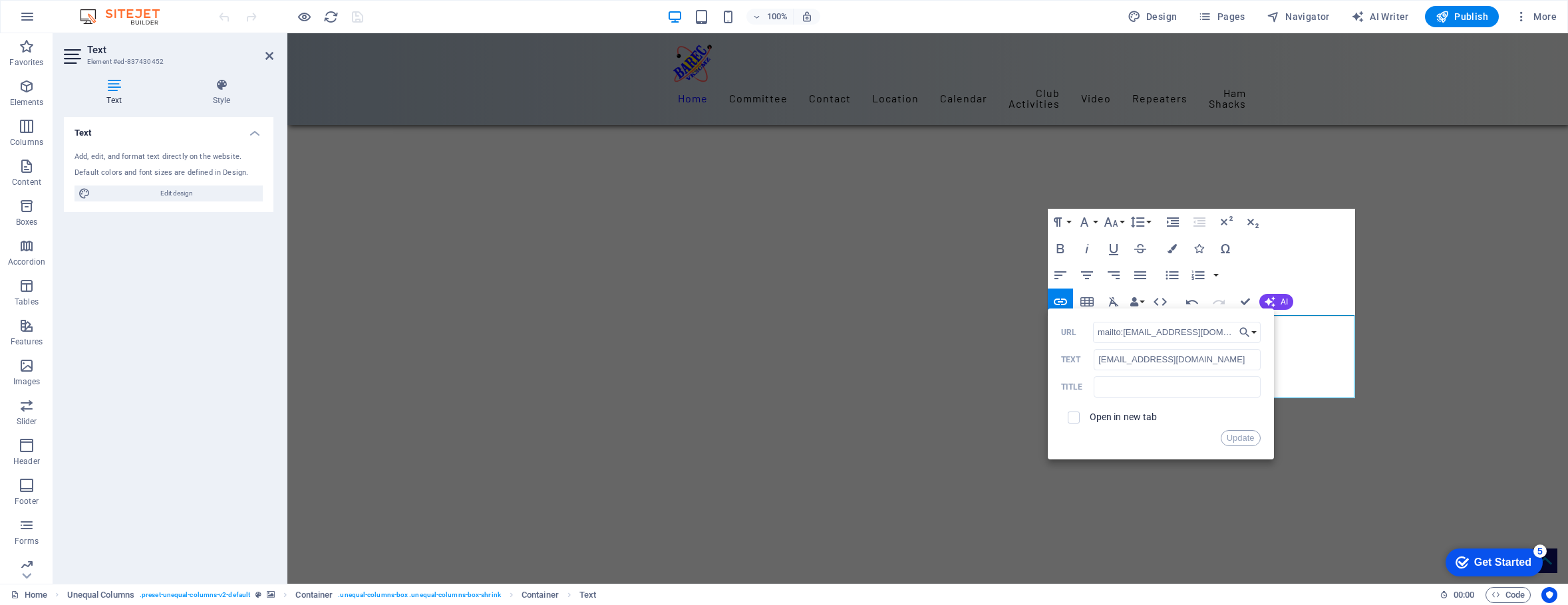
click at [1078, 420] on span at bounding box center [1073, 418] width 12 height 12
click at [1074, 417] on input "checkbox" at bounding box center [1072, 416] width 12 height 12
checkbox input "true"
drag, startPoint x: 1248, startPoint y: 438, endPoint x: 961, endPoint y: 404, distance: 289.0
click at [1248, 438] on button "Update" at bounding box center [1241, 438] width 40 height 16
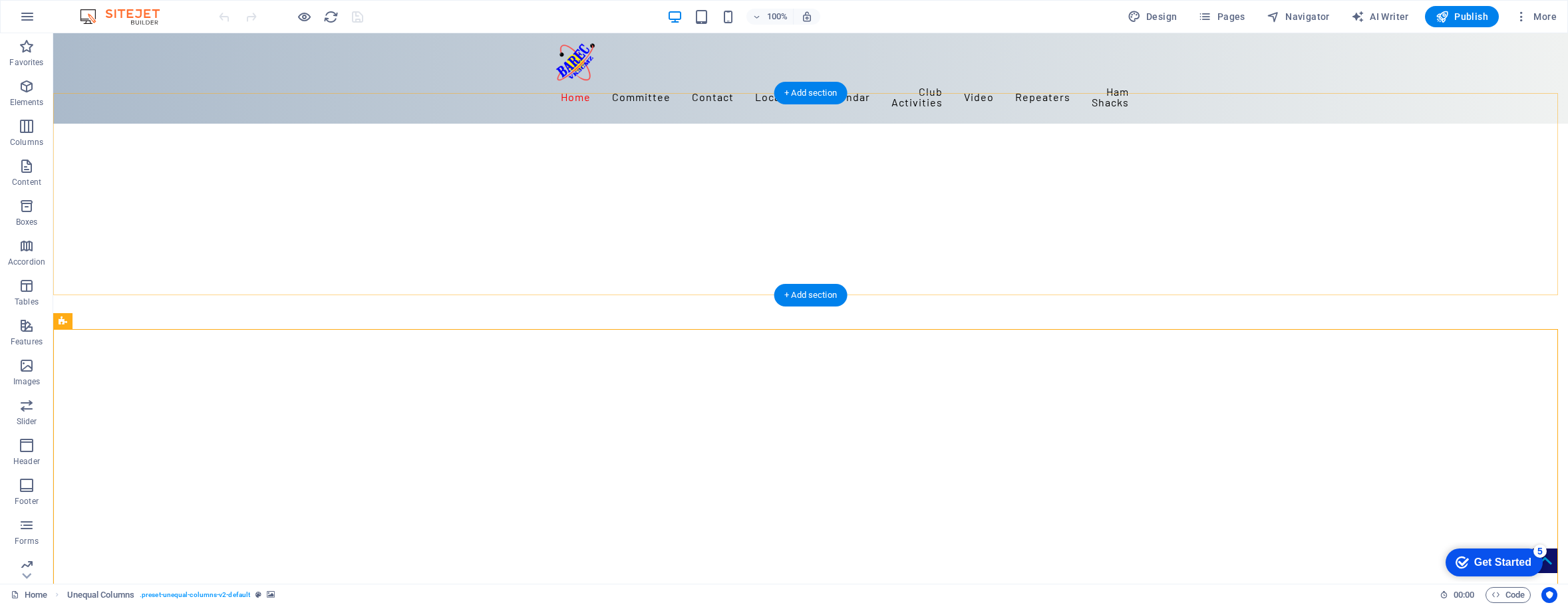
scroll to position [0, 0]
click at [1220, 17] on span "Pages" at bounding box center [1221, 16] width 47 height 13
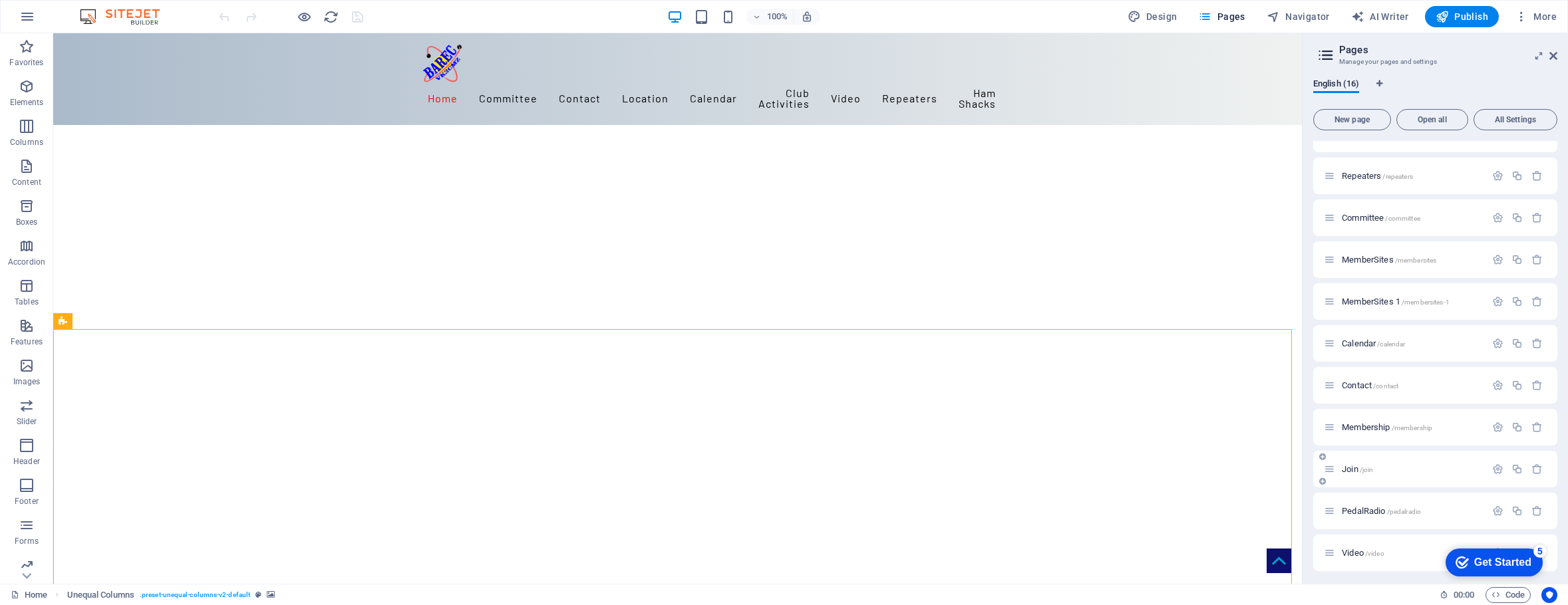
scroll to position [107, 0]
click at [1368, 258] on span "MemberSites /membersites" at bounding box center [1389, 262] width 94 height 10
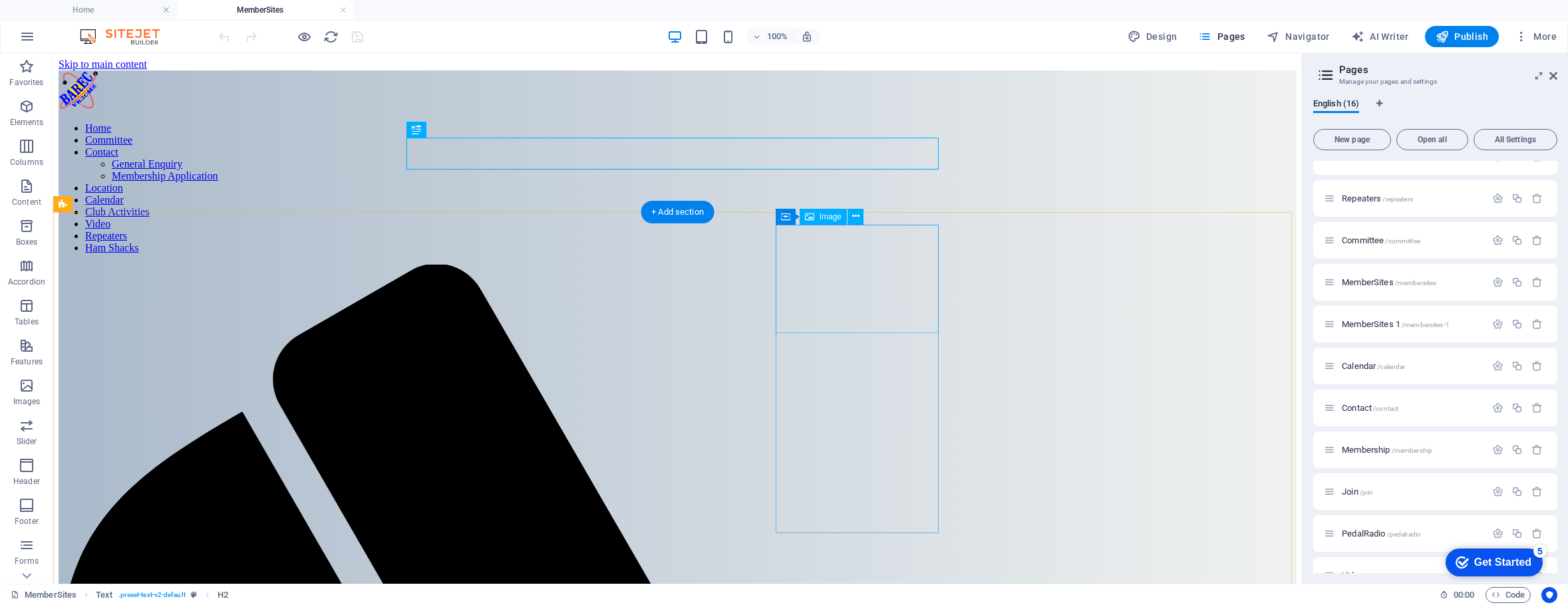
scroll to position [0, 0]
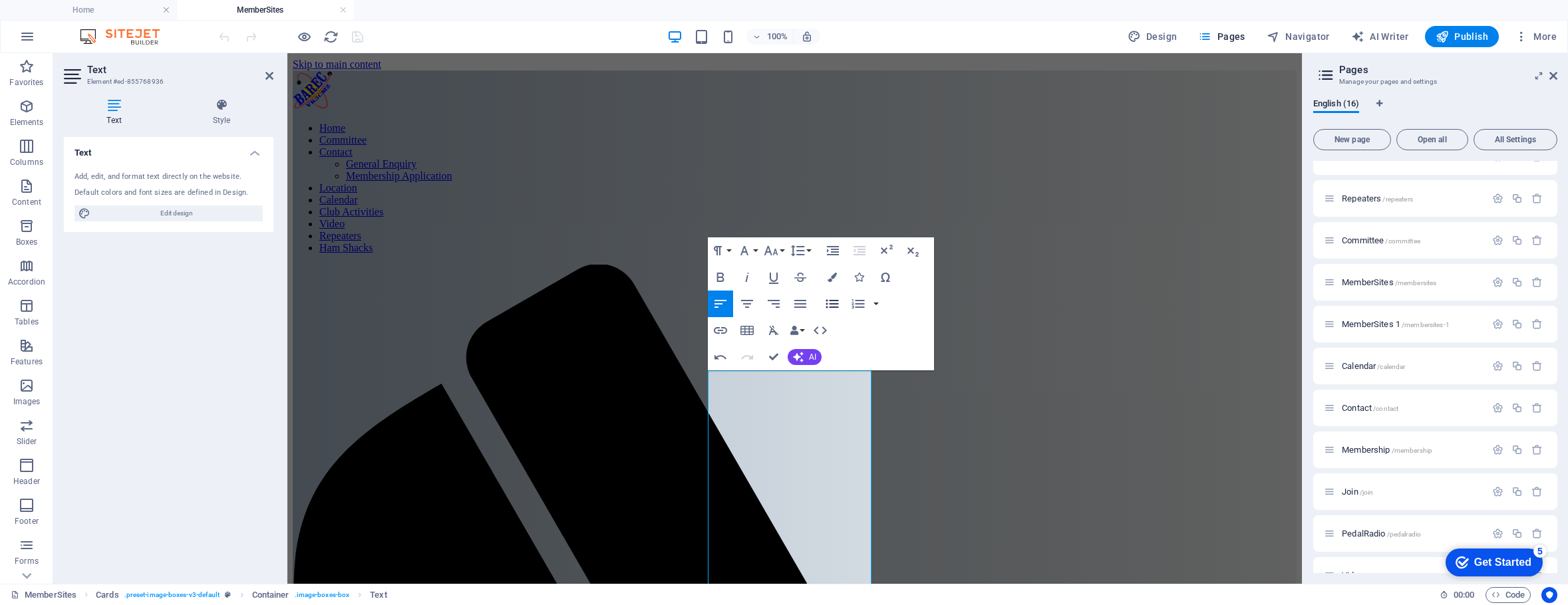
scroll to position [7204, 2]
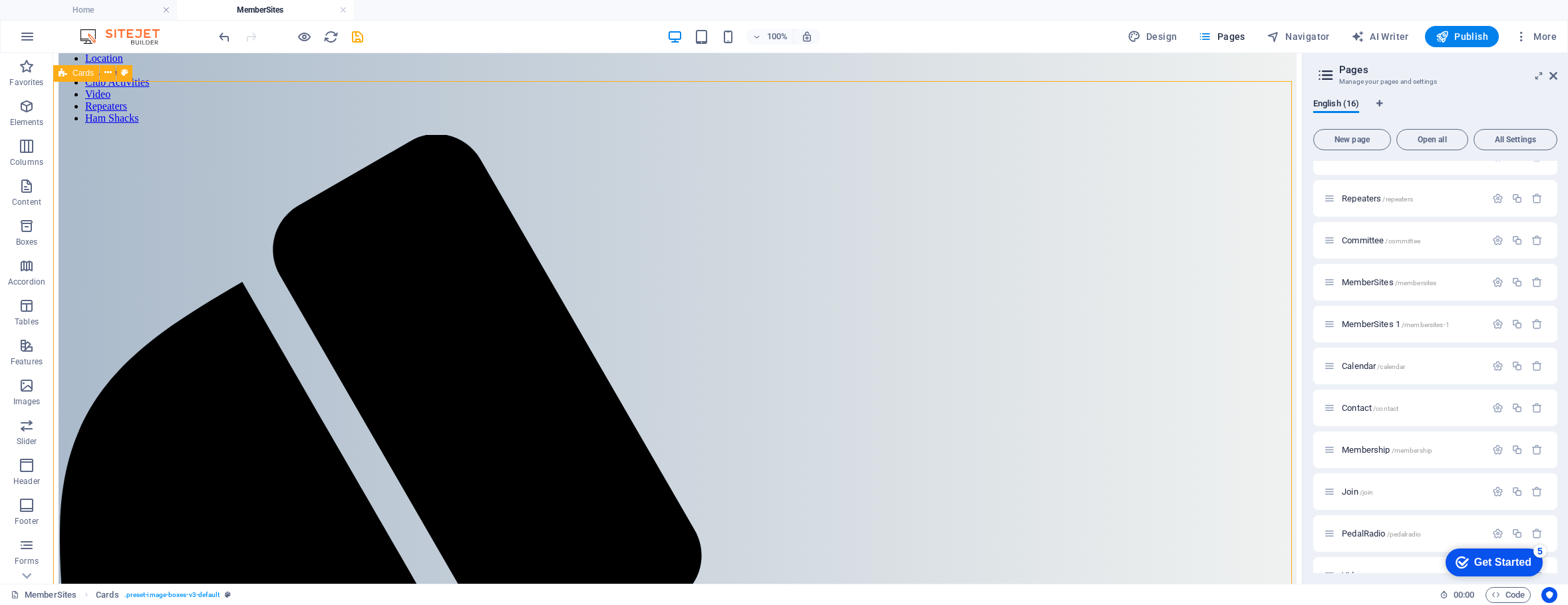
scroll to position [132, 0]
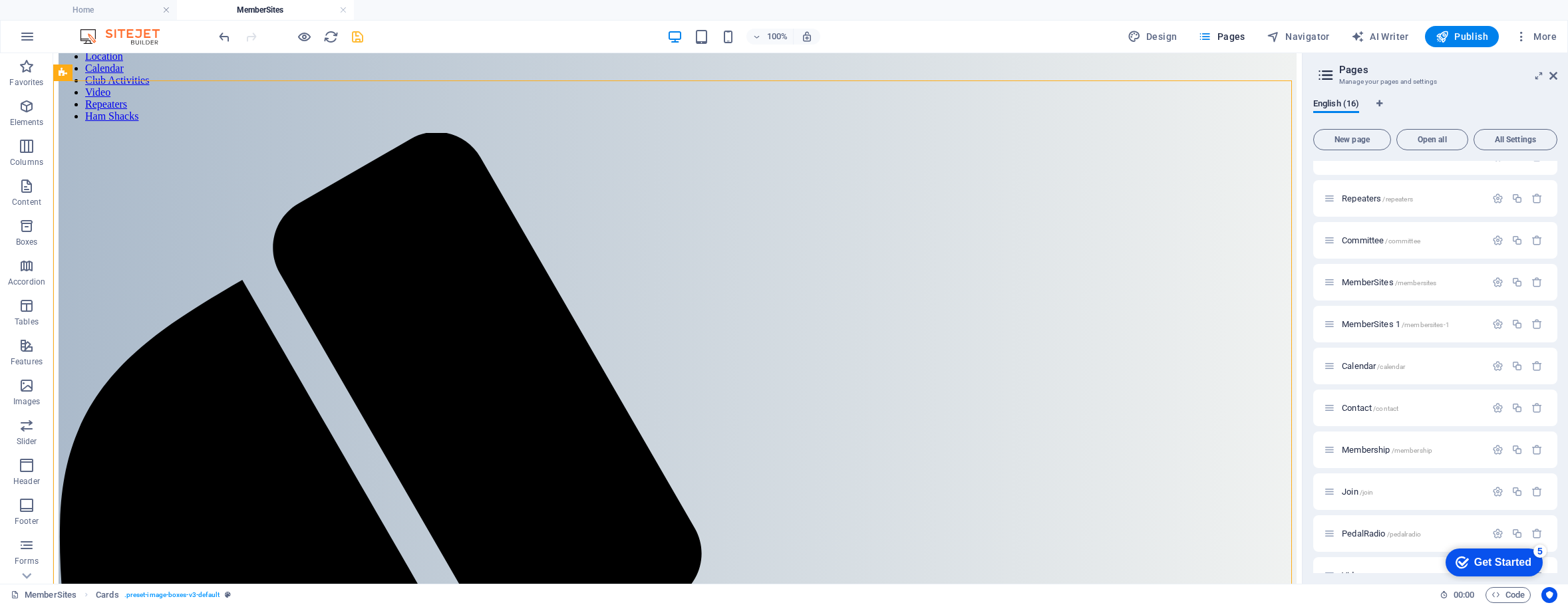
click at [357, 35] on icon "save" at bounding box center [357, 37] width 15 height 15
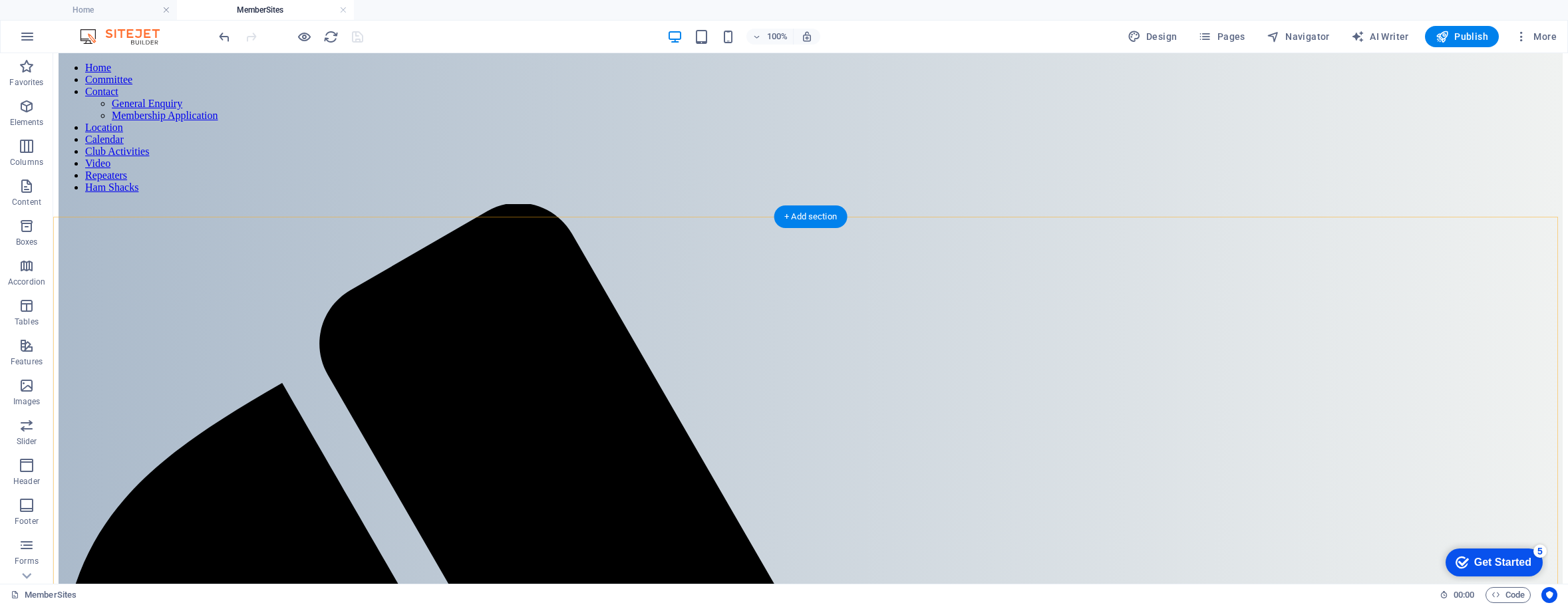
scroll to position [0, 0]
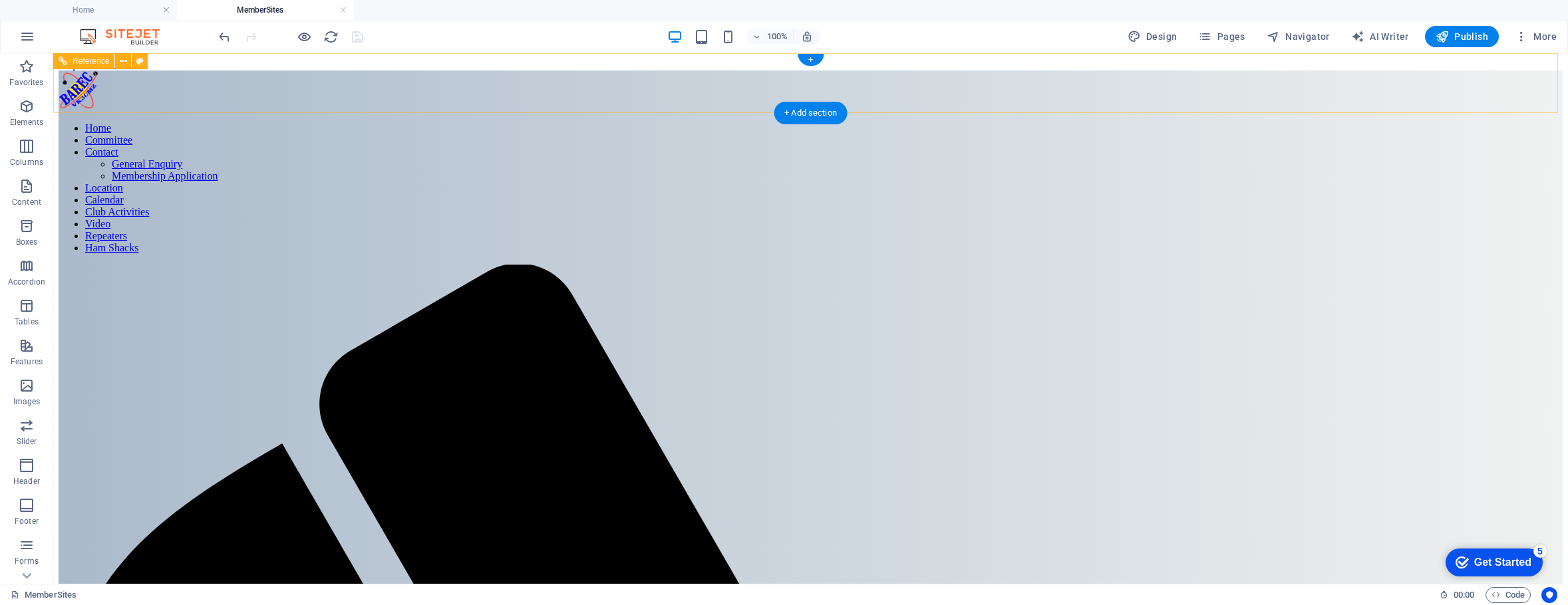
click at [609, 123] on nav "Home Committee Contact General Enquiry Membership Application Location Calendar…" at bounding box center [810, 189] width 1504 height 132
click at [613, 123] on nav "Home Committee Contact General Enquiry Membership Application Location Calendar…" at bounding box center [810, 189] width 1504 height 132
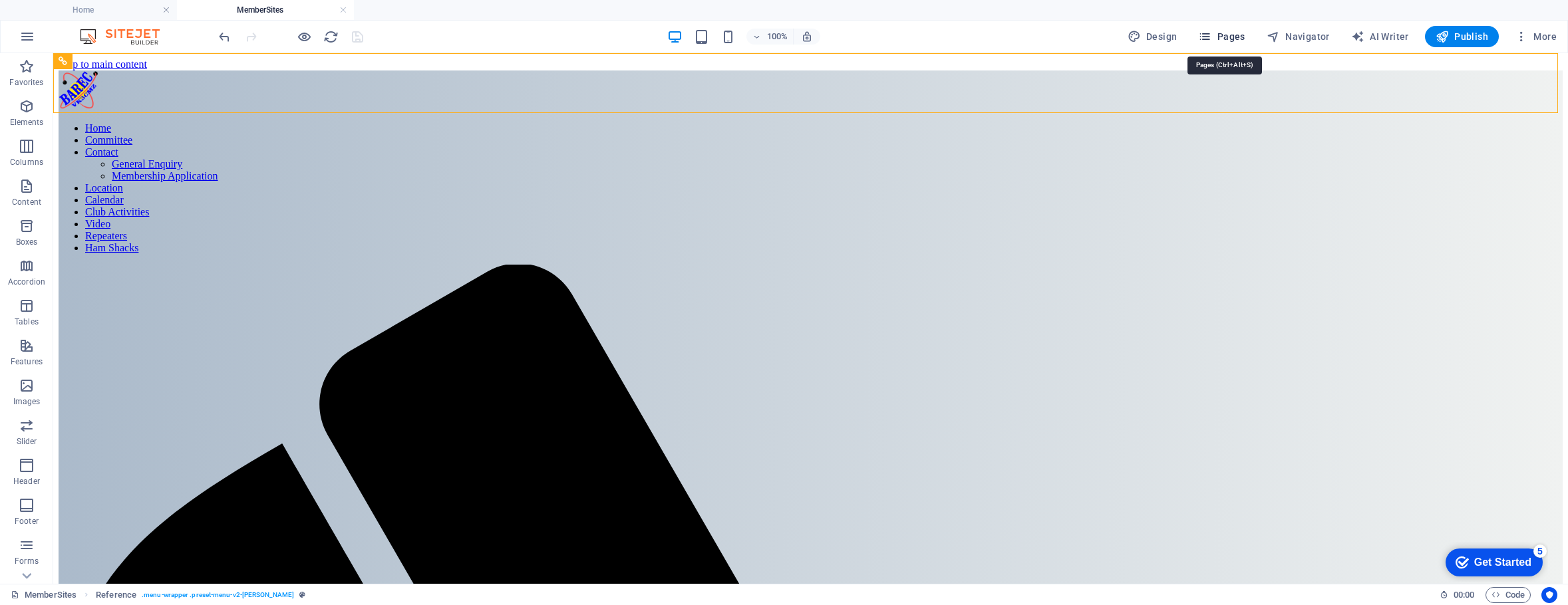
click at [1229, 33] on span "Pages" at bounding box center [1221, 36] width 47 height 13
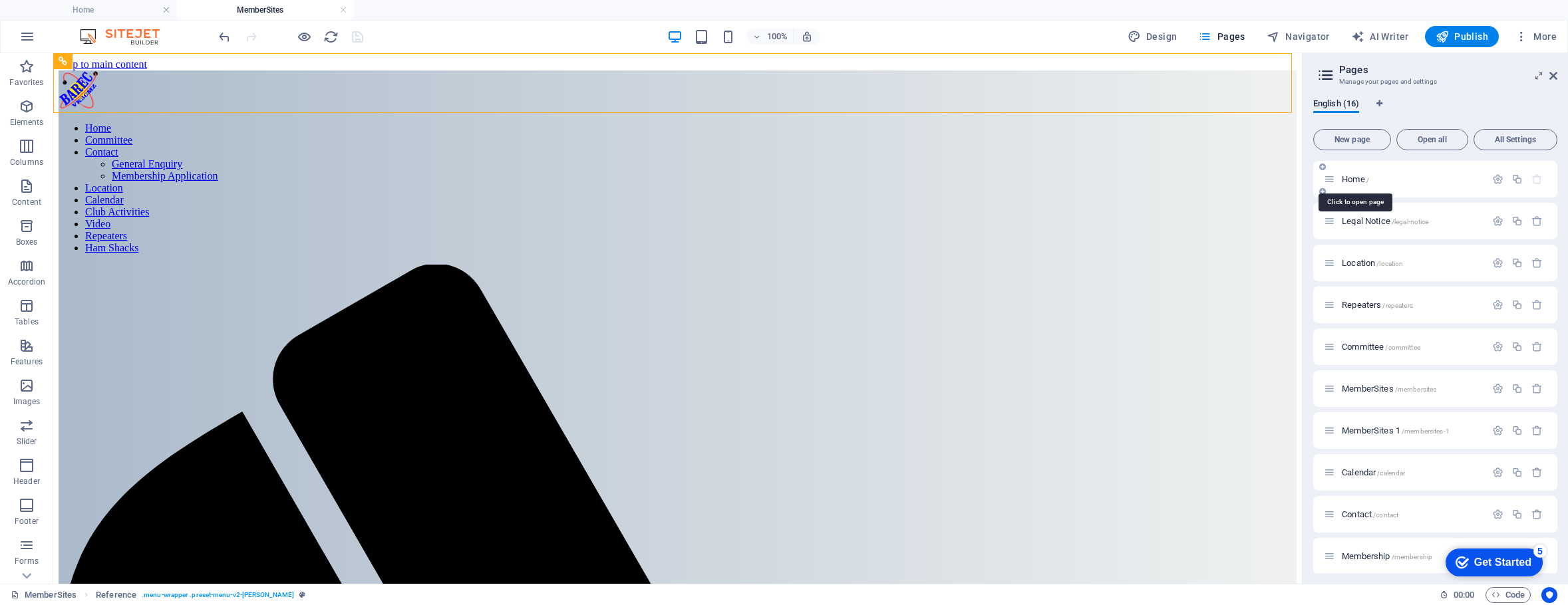
click at [1343, 173] on div "Home /" at bounding box center [1404, 179] width 162 height 15
click at [832, 123] on nav "Home Committee Contact General Enquiry Membership Application Location Calendar…" at bounding box center [677, 189] width 1238 height 132
click at [817, 123] on nav "Home Committee Contact General Enquiry Membership Application Location Calendar…" at bounding box center [677, 189] width 1238 height 132
click at [1229, 35] on span "Pages" at bounding box center [1221, 36] width 47 height 13
click at [1352, 176] on span "Home /" at bounding box center [1356, 179] width 28 height 10
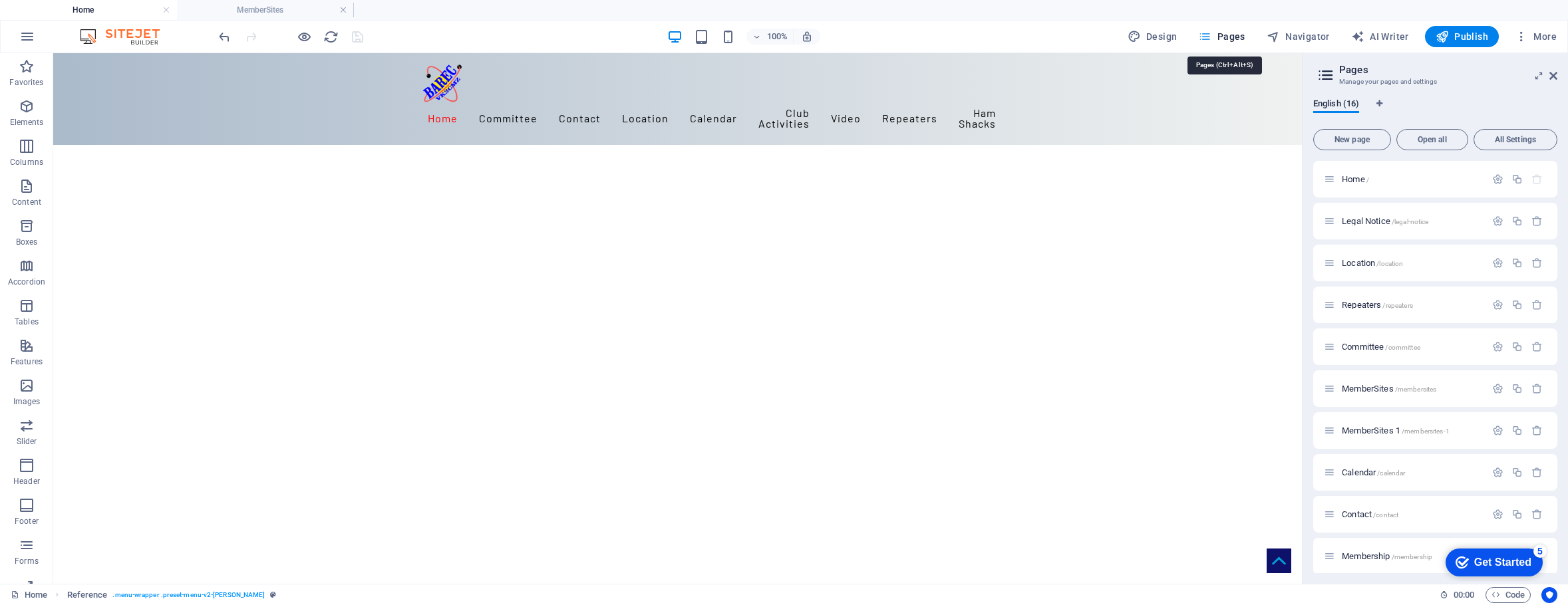
click at [1218, 33] on span "Pages" at bounding box center [1221, 36] width 47 height 13
click at [1363, 507] on span "Activities /activities" at bounding box center [1374, 508] width 65 height 10
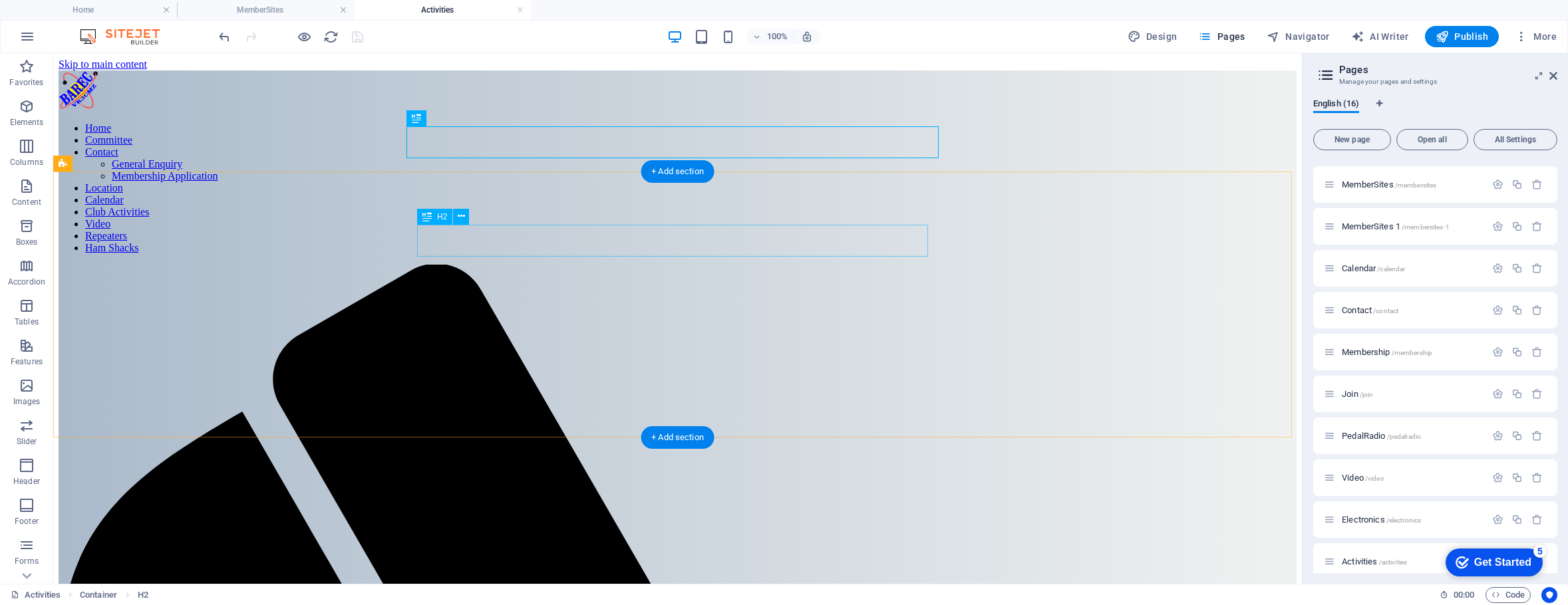
scroll to position [0, 0]
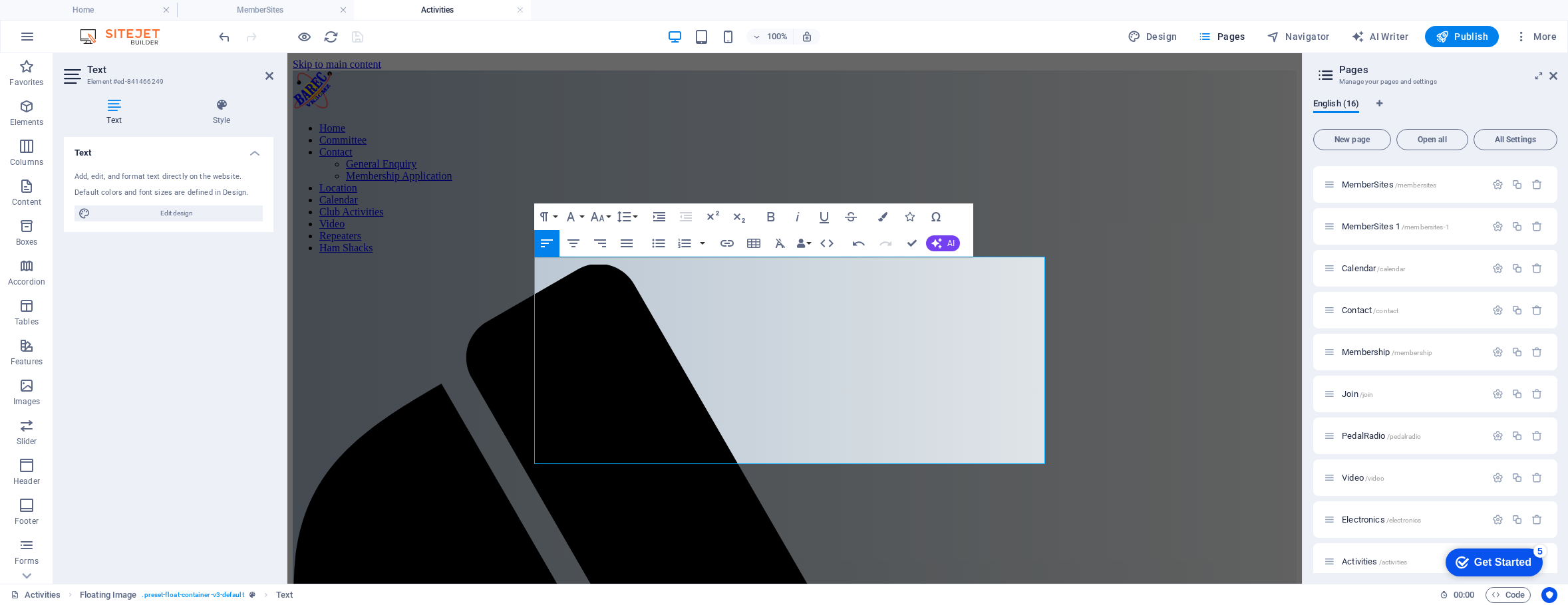
scroll to position [6190, 2]
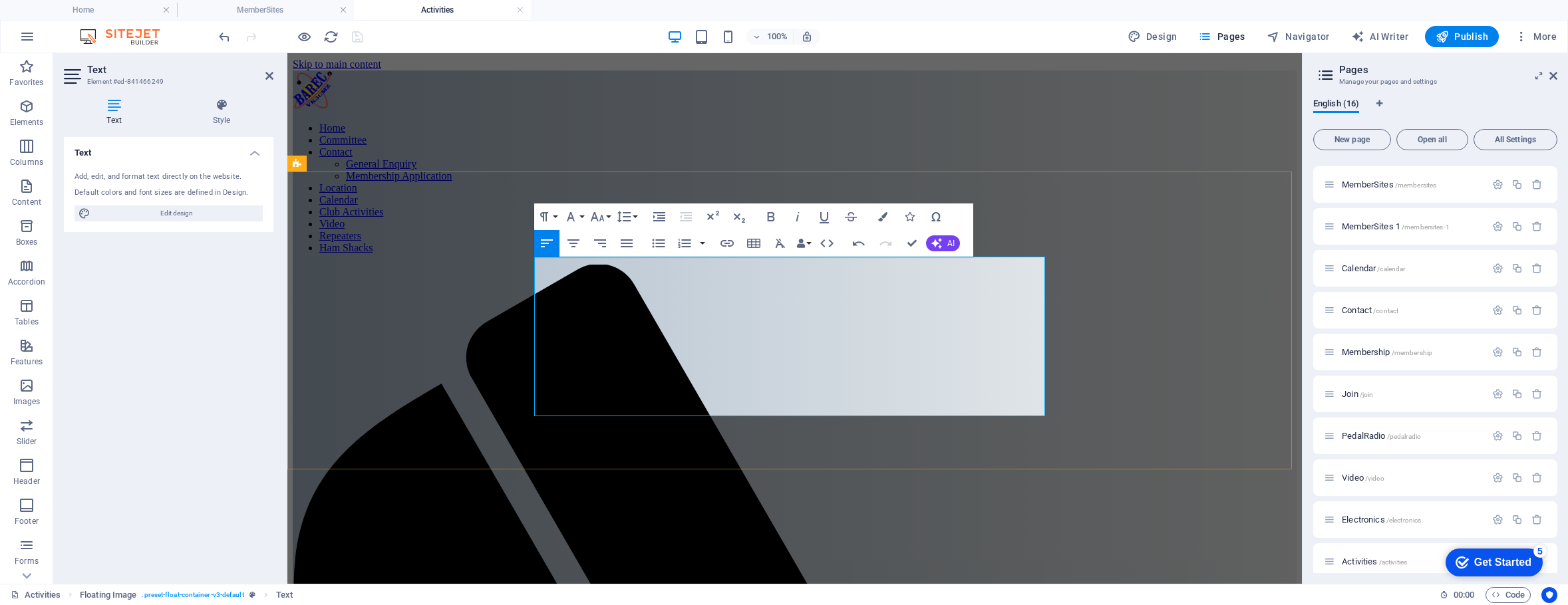
drag, startPoint x: 860, startPoint y: 342, endPoint x: 669, endPoint y: 377, distance: 194.2
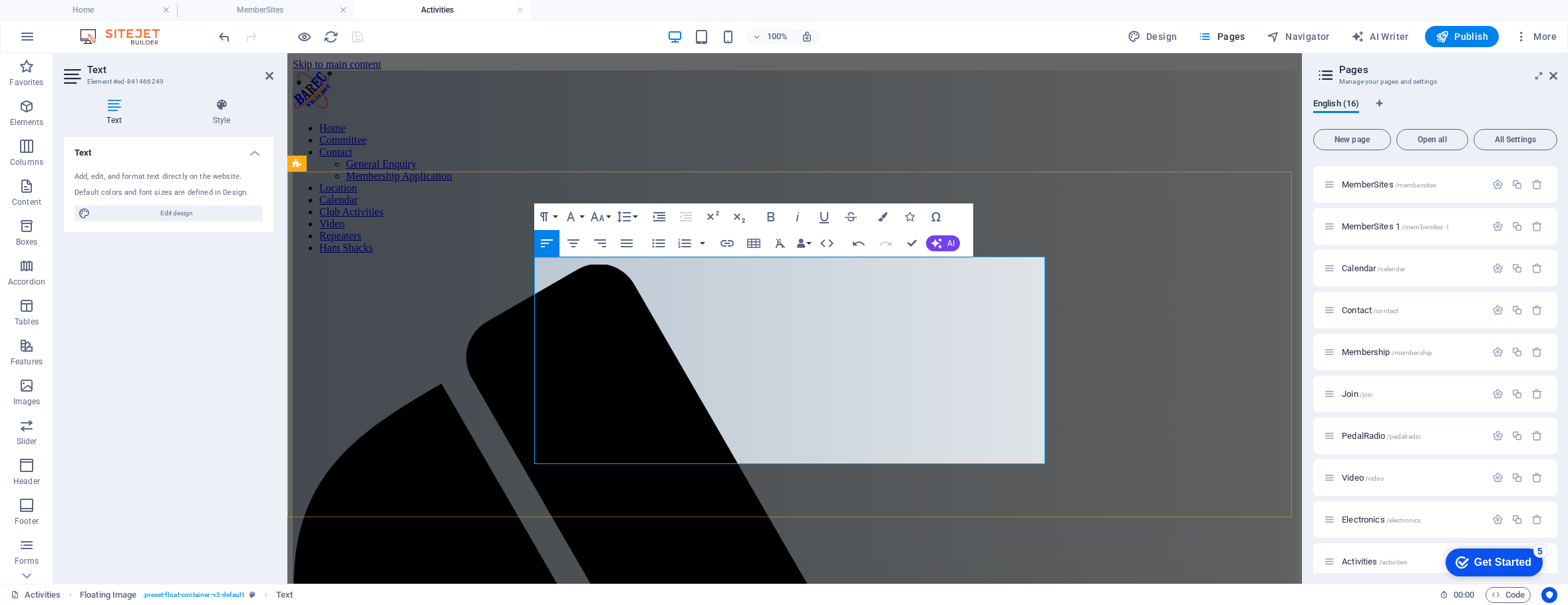
drag, startPoint x: 957, startPoint y: 423, endPoint x: 971, endPoint y: 434, distance: 17.8
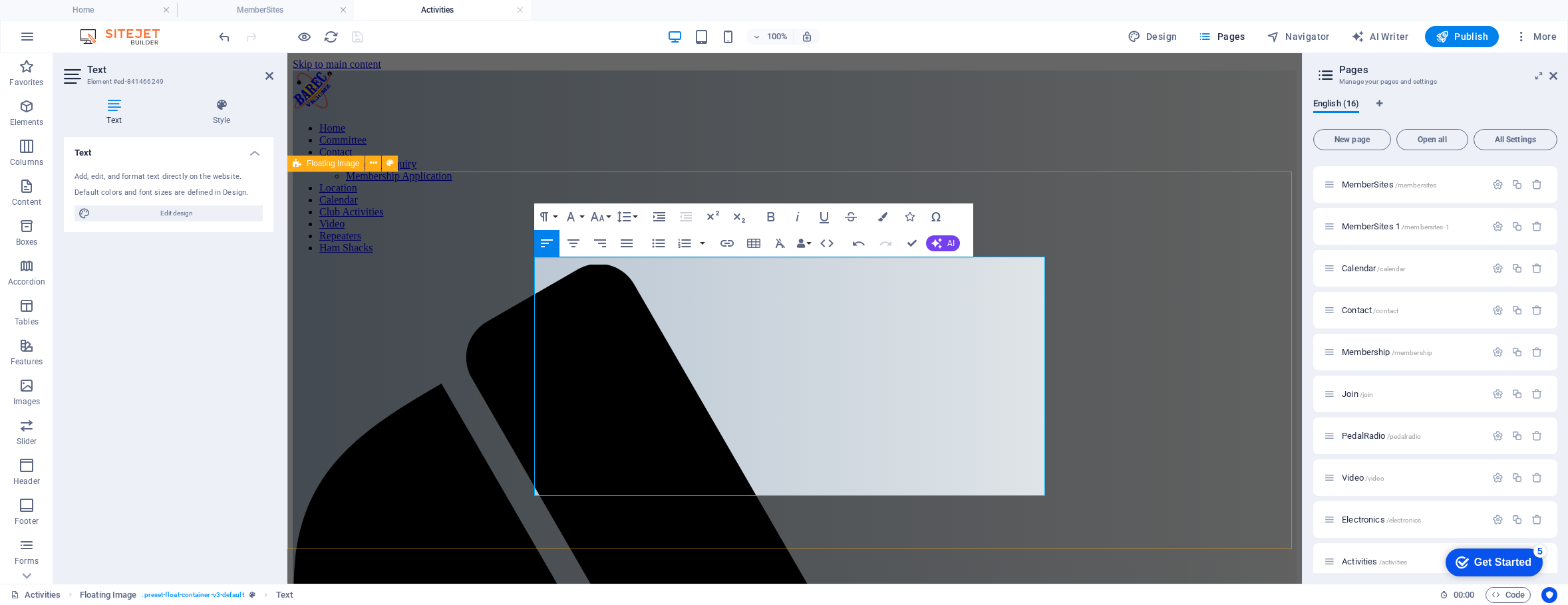
drag, startPoint x: 530, startPoint y: 454, endPoint x: 548, endPoint y: 454, distance: 18.0
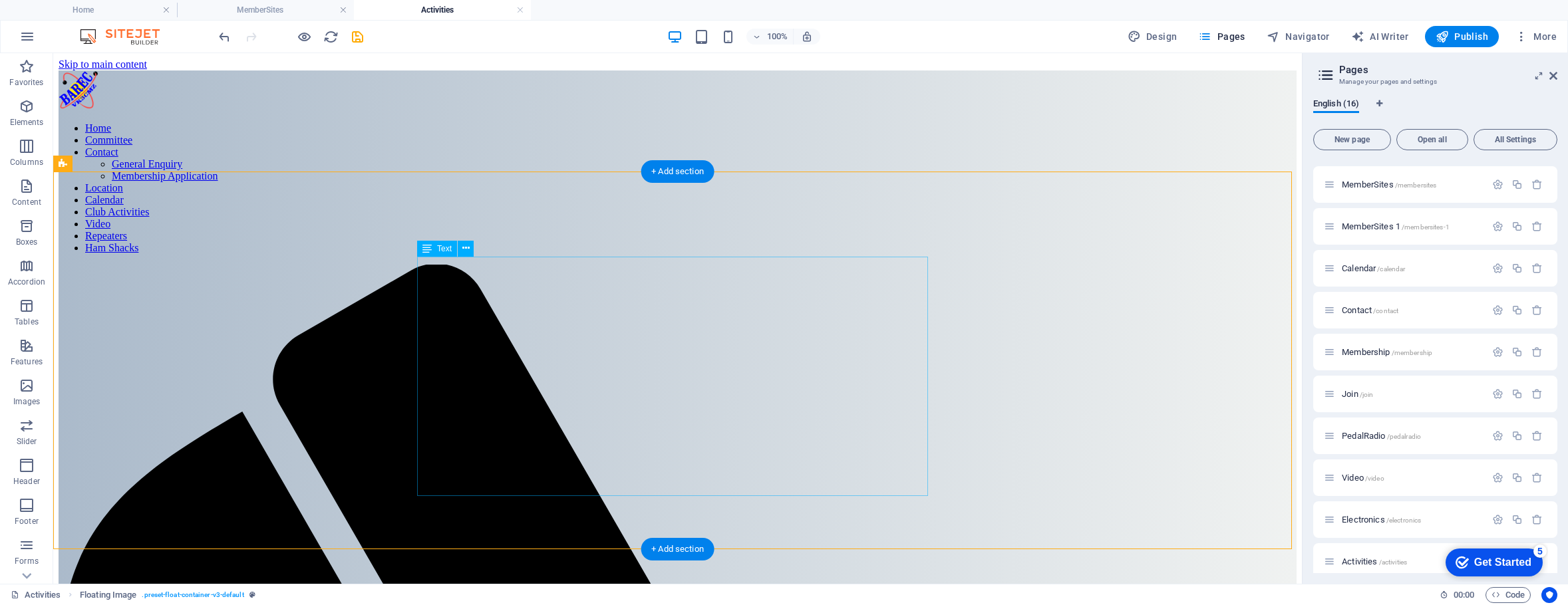
drag, startPoint x: 644, startPoint y: 446, endPoint x: 637, endPoint y: 447, distance: 7.1
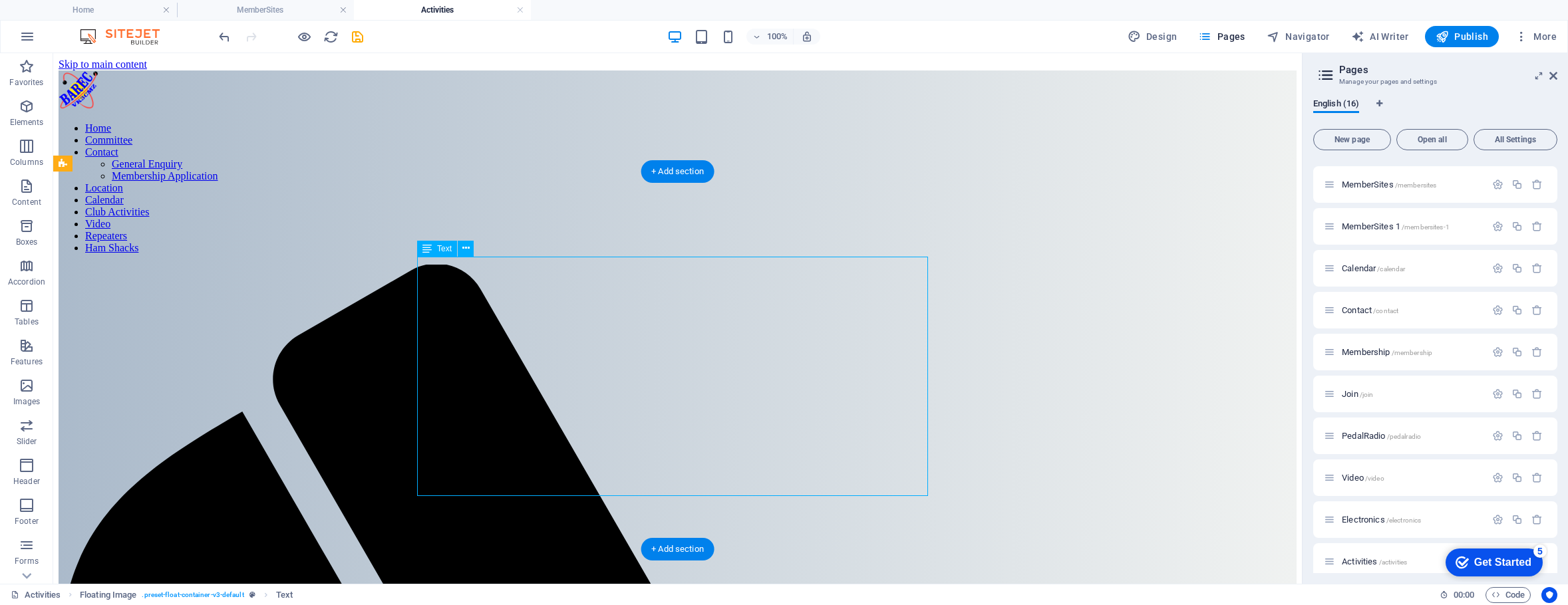
drag, startPoint x: 553, startPoint y: 413, endPoint x: 319, endPoint y: 413, distance: 234.0
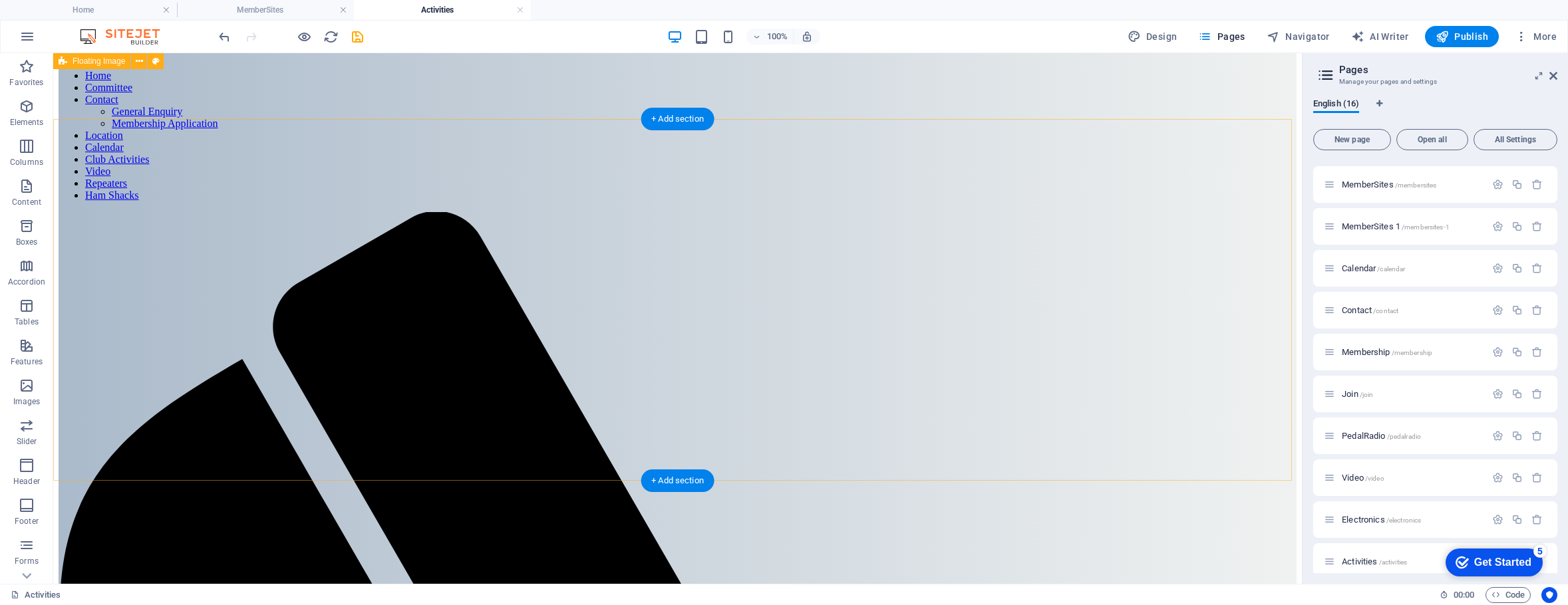
scroll to position [51, 0]
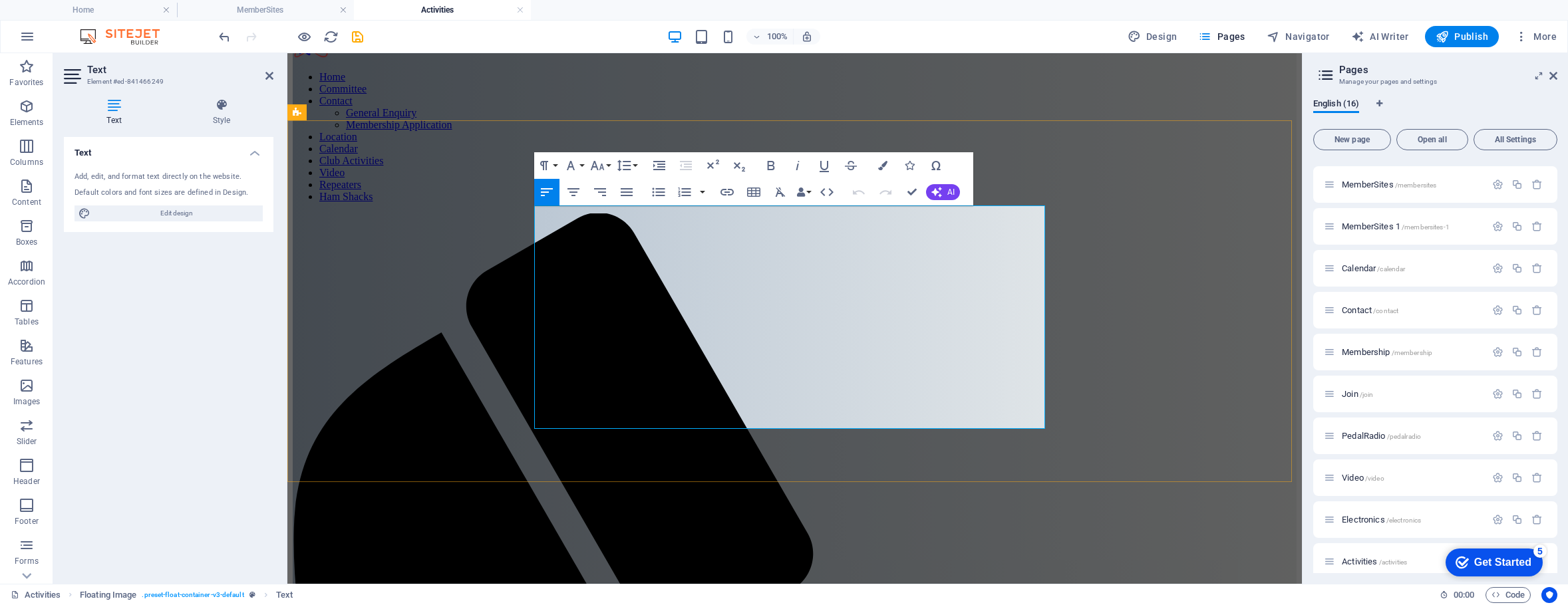
drag, startPoint x: 656, startPoint y: 422, endPoint x: 618, endPoint y: 426, distance: 38.2
click at [826, 164] on icon "button" at bounding box center [823, 166] width 16 height 16
click at [797, 163] on icon "button" at bounding box center [797, 166] width 16 height 16
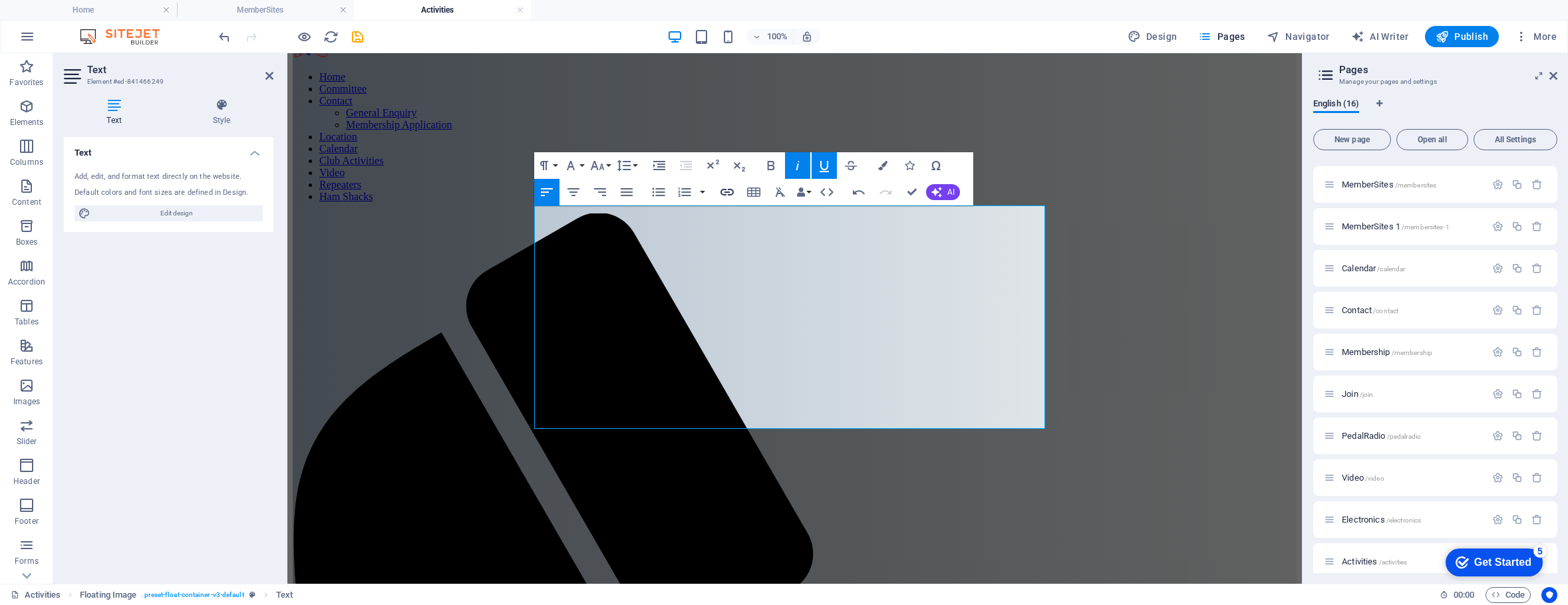
click at [725, 193] on icon "button" at bounding box center [727, 192] width 16 height 16
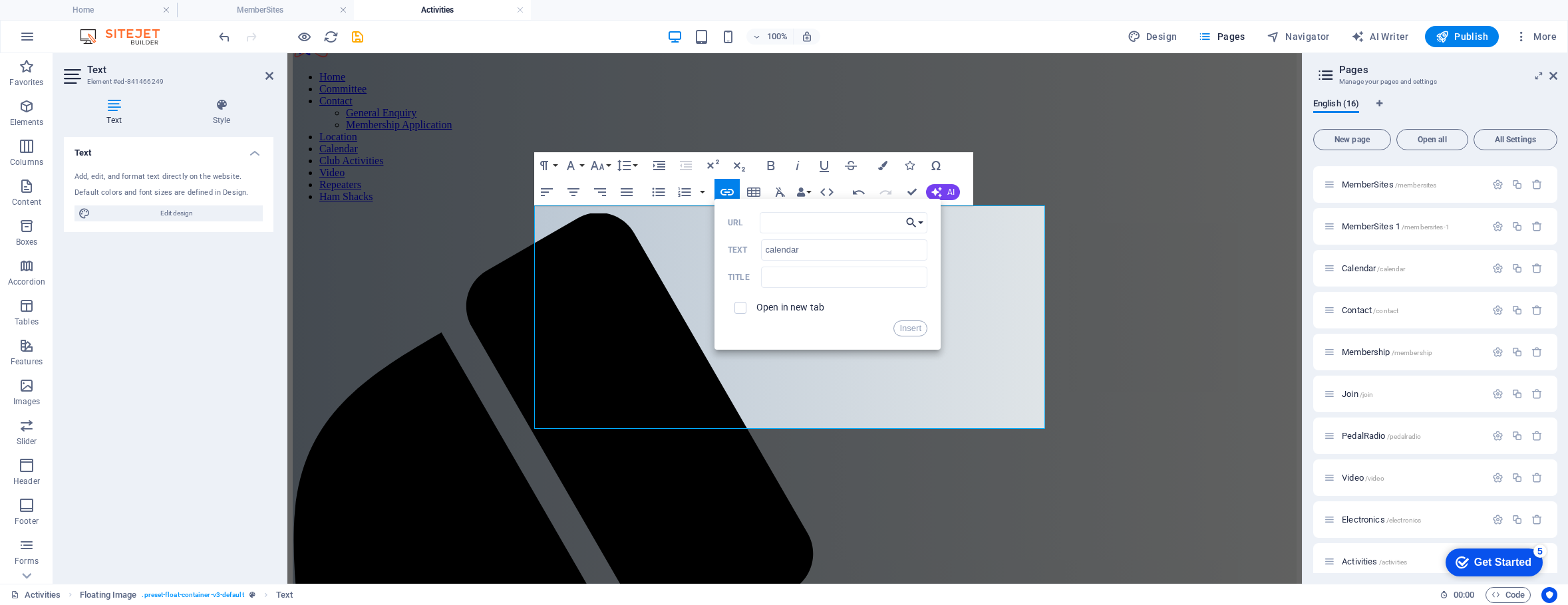
click at [918, 220] on button "Choose Link" at bounding box center [914, 223] width 25 height 21
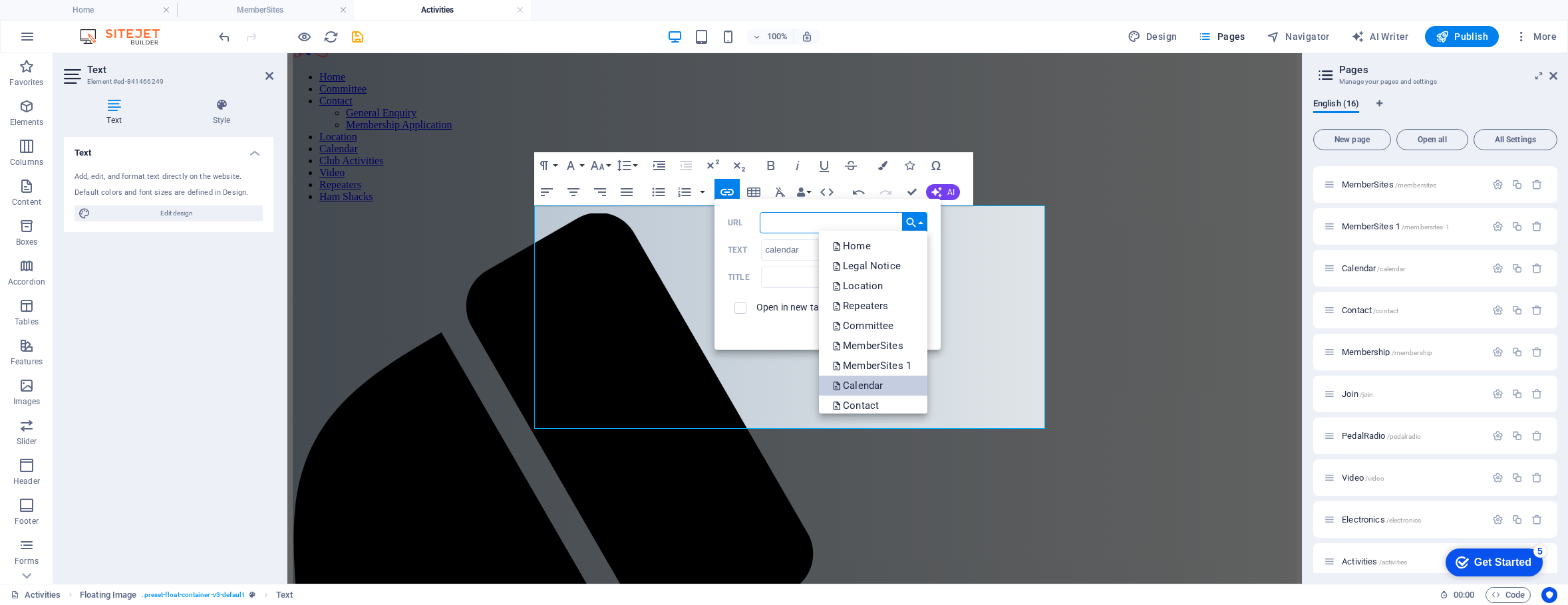
click at [863, 384] on p "Calendar" at bounding box center [858, 386] width 53 height 20
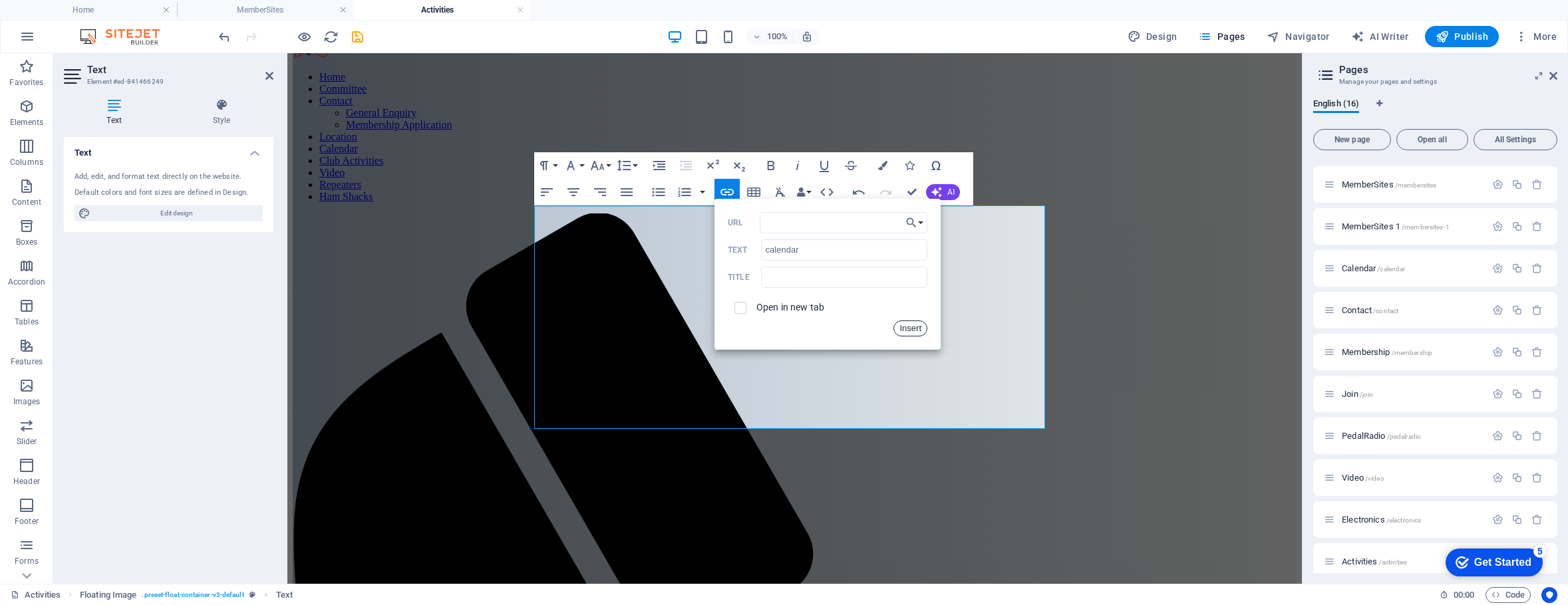
click at [905, 330] on button "Insert" at bounding box center [910, 328] width 34 height 16
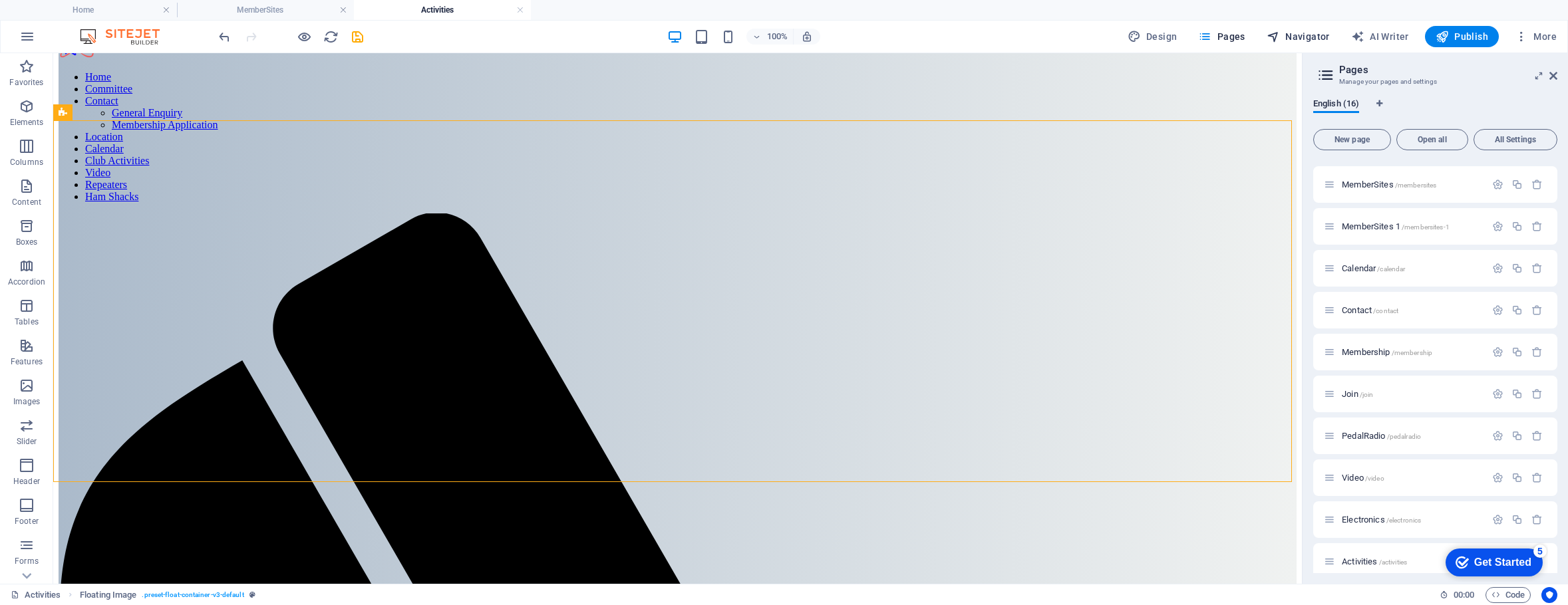
click at [1310, 31] on span "Navigator" at bounding box center [1298, 36] width 63 height 13
select select "16125350-en"
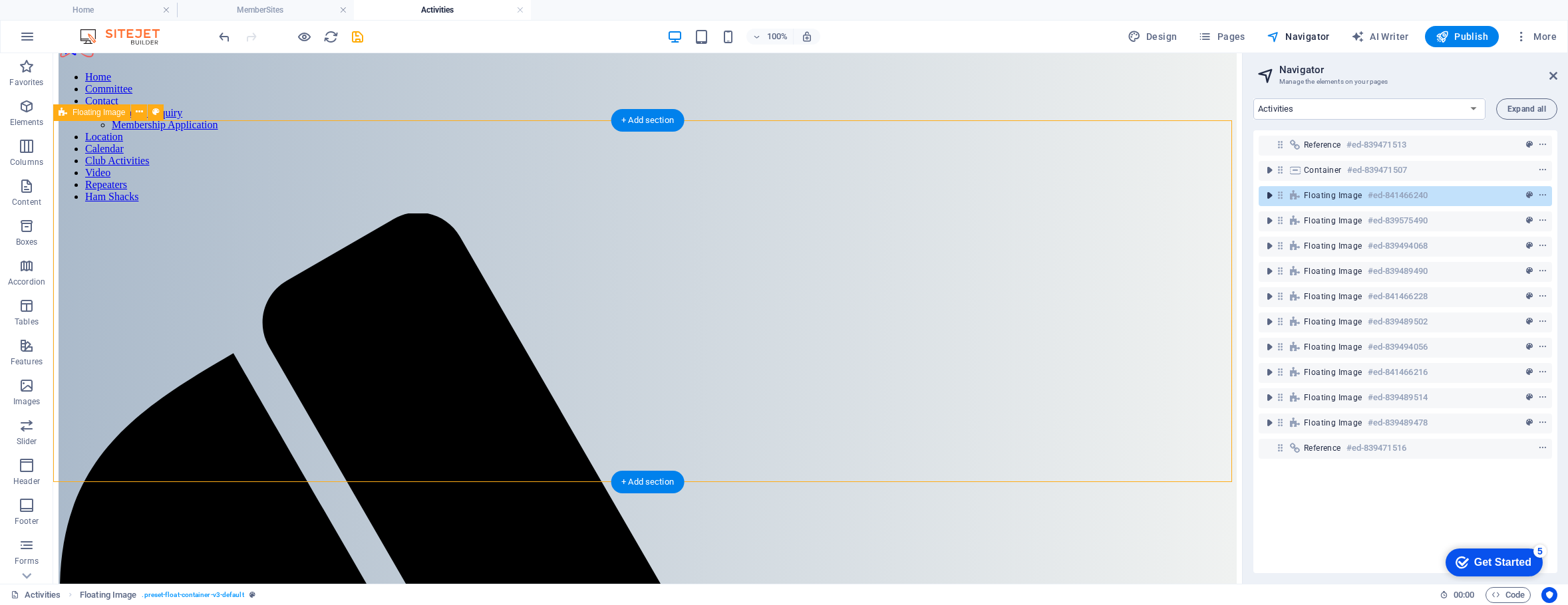
click at [1269, 194] on icon "toggle-expand" at bounding box center [1269, 195] width 13 height 13
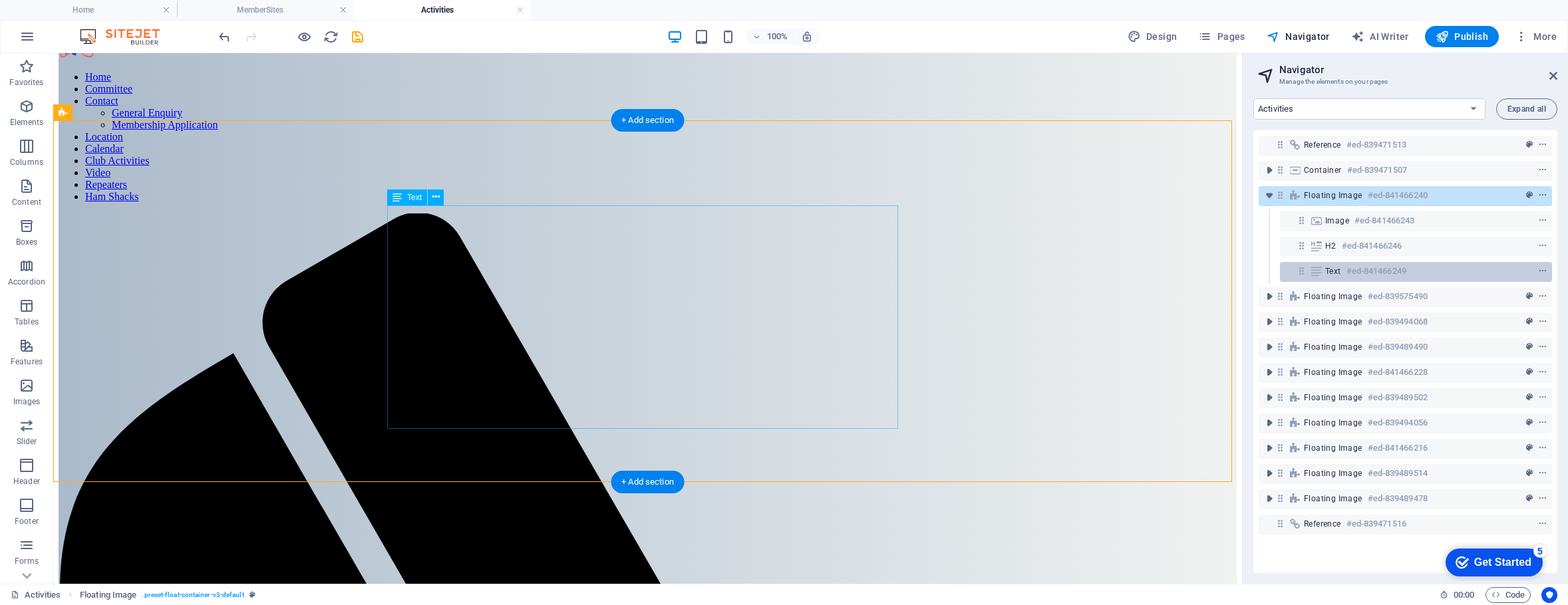
click at [1338, 268] on span "Text" at bounding box center [1333, 271] width 16 height 11
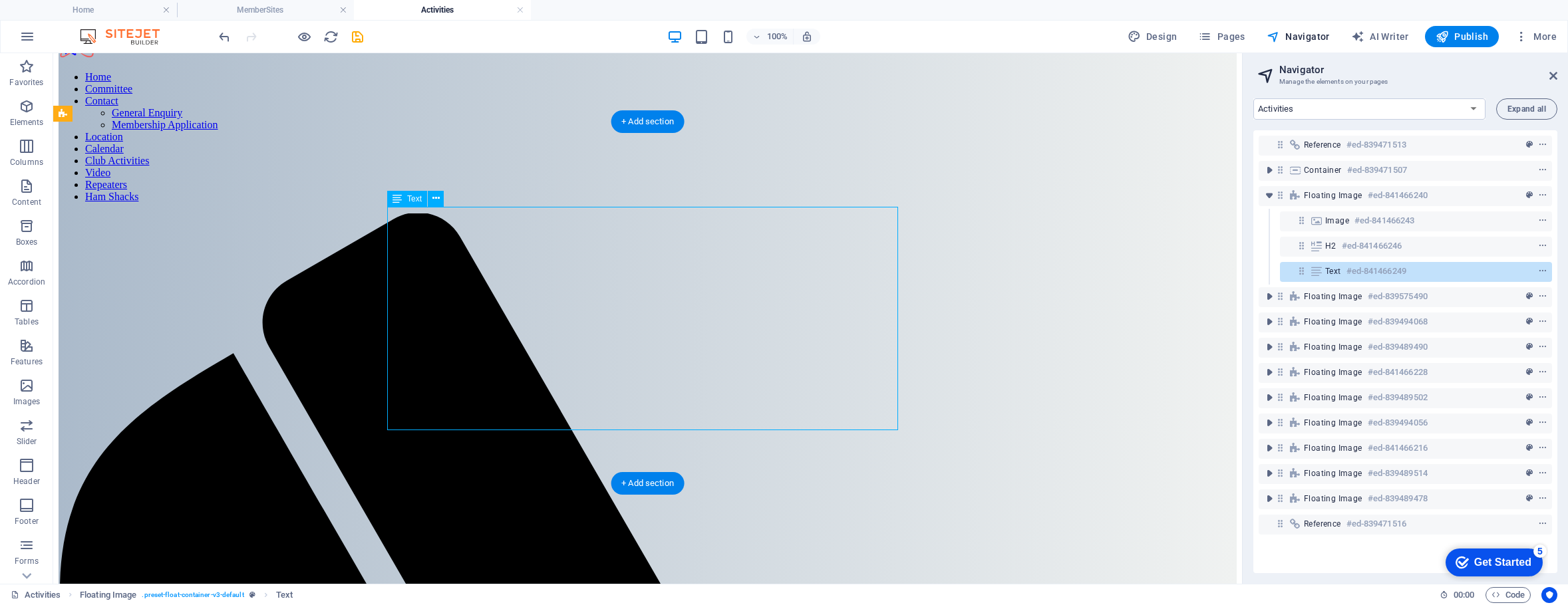
scroll to position [50, 0]
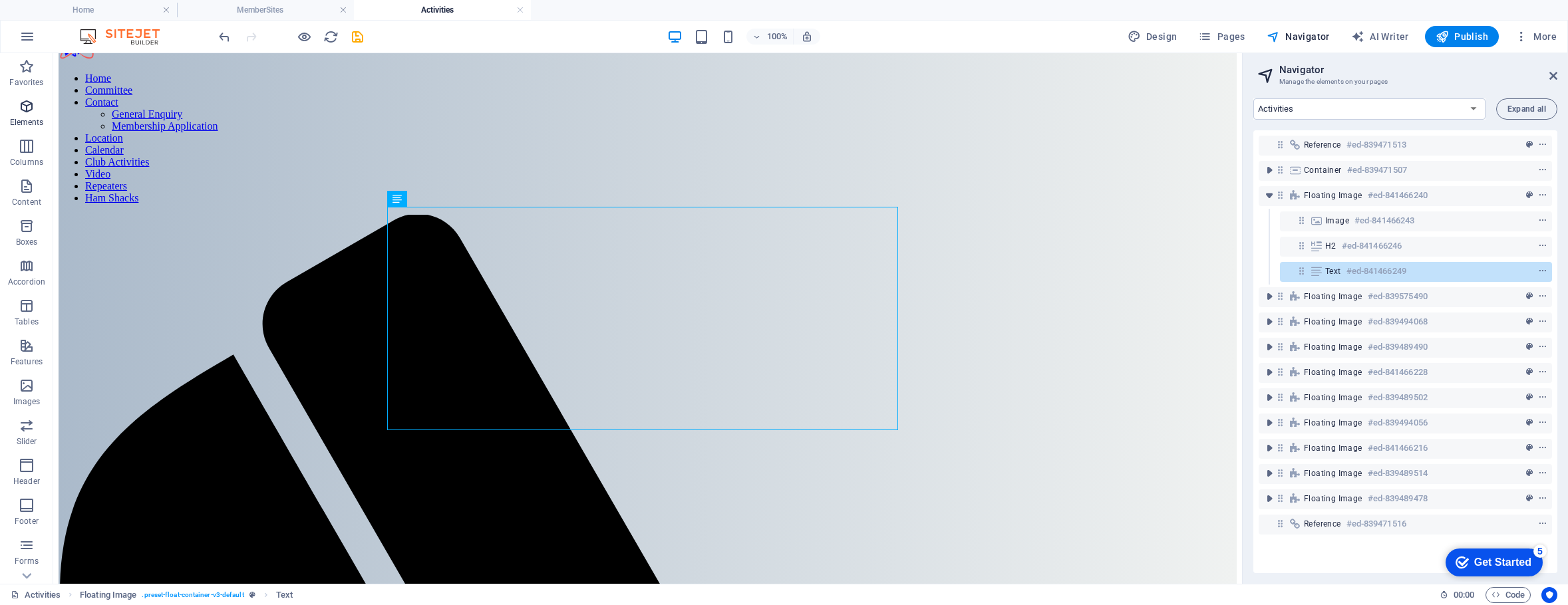
click at [22, 109] on icon "button" at bounding box center [26, 106] width 16 height 16
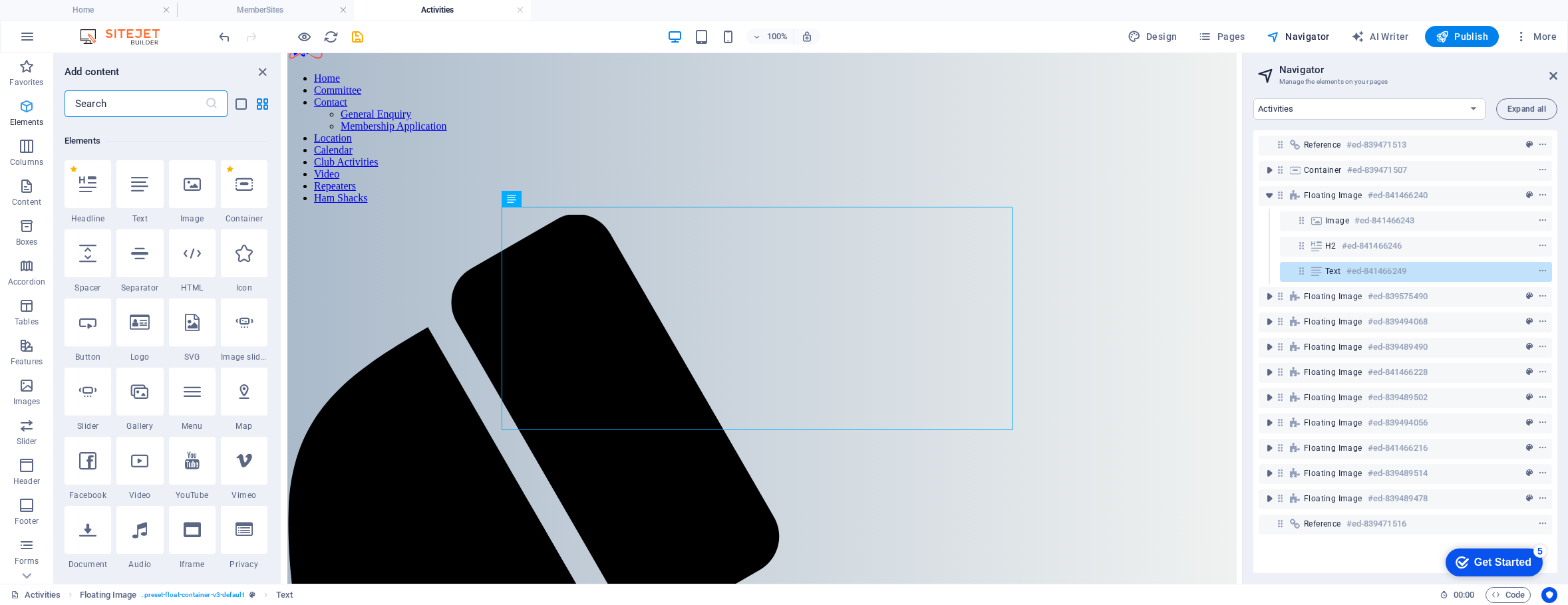
scroll to position [142, 0]
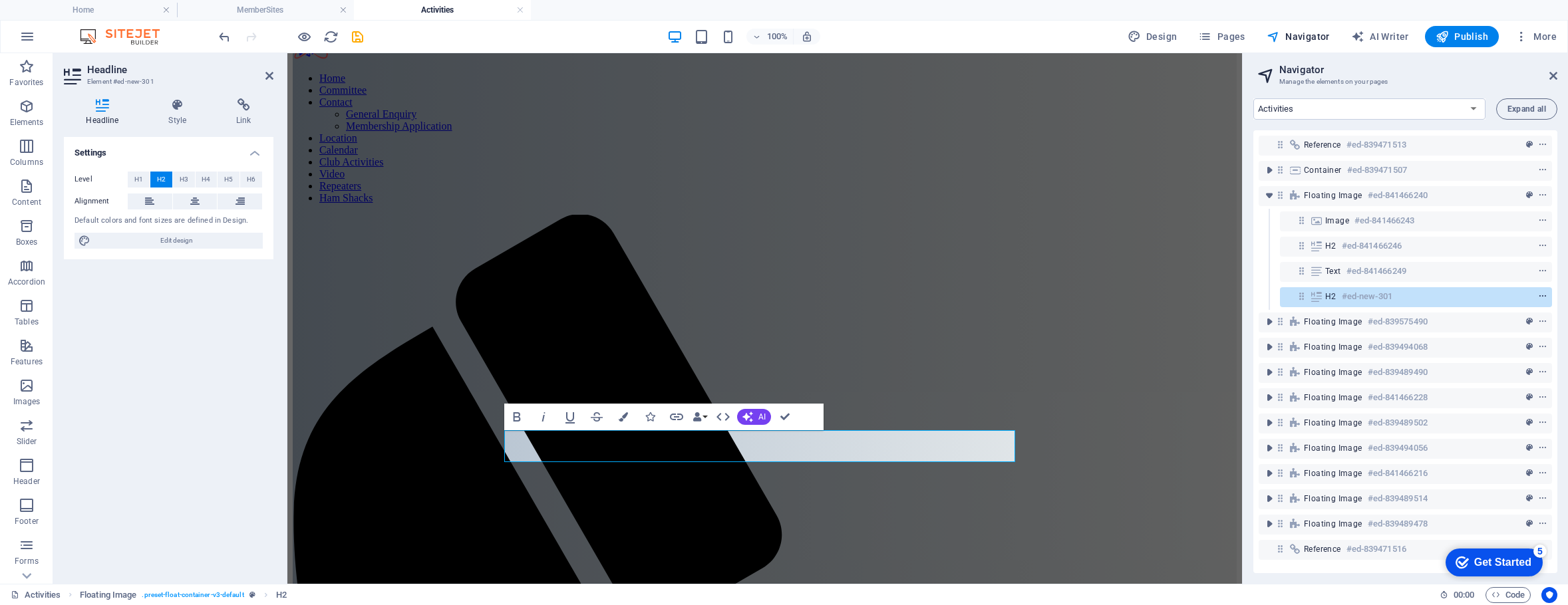
click at [1538, 294] on icon "context-menu" at bounding box center [1543, 297] width 9 height 9
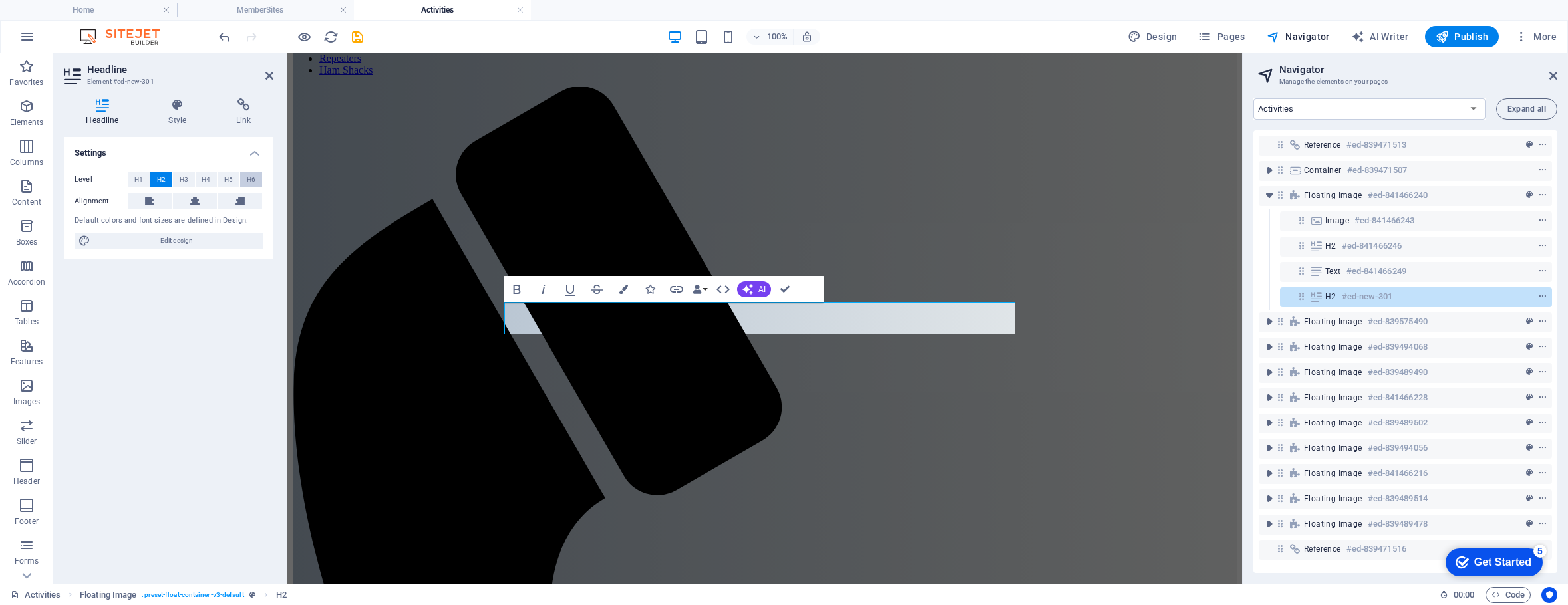
click at [248, 179] on span "H6" at bounding box center [251, 179] width 8 height 16
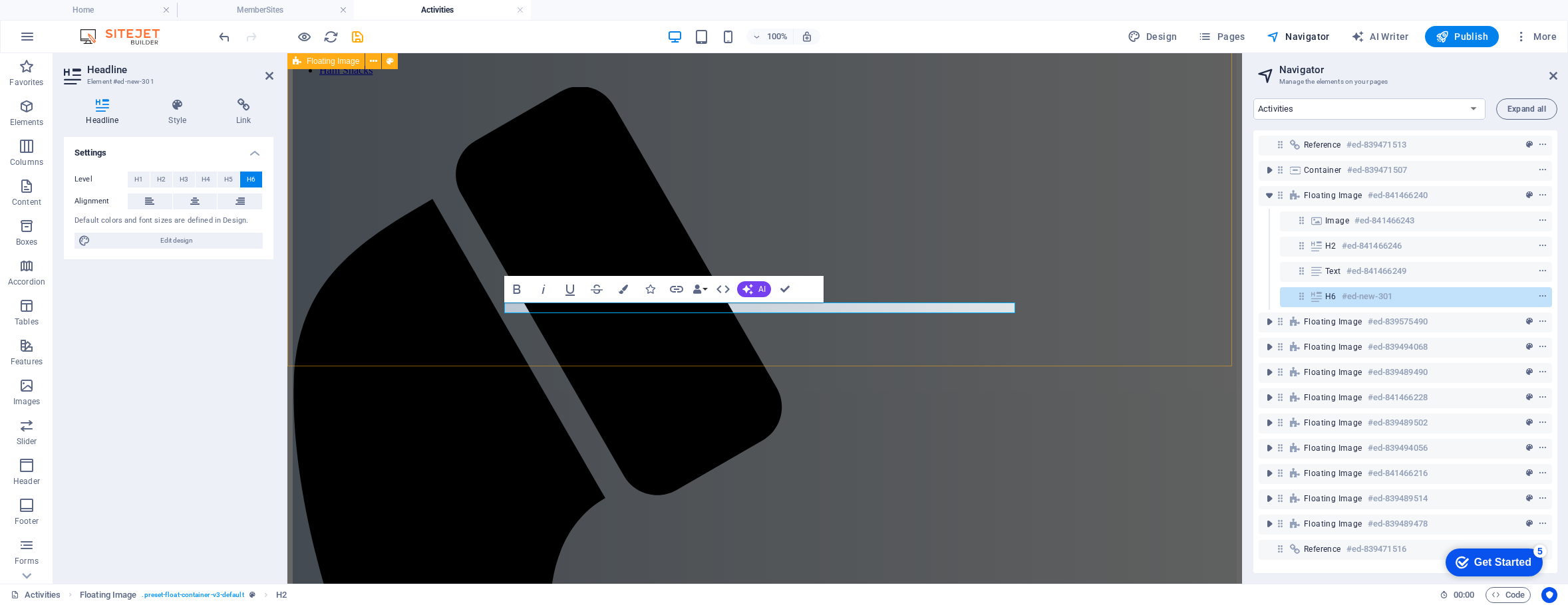
drag, startPoint x: 572, startPoint y: 307, endPoint x: 502, endPoint y: 306, distance: 70.0
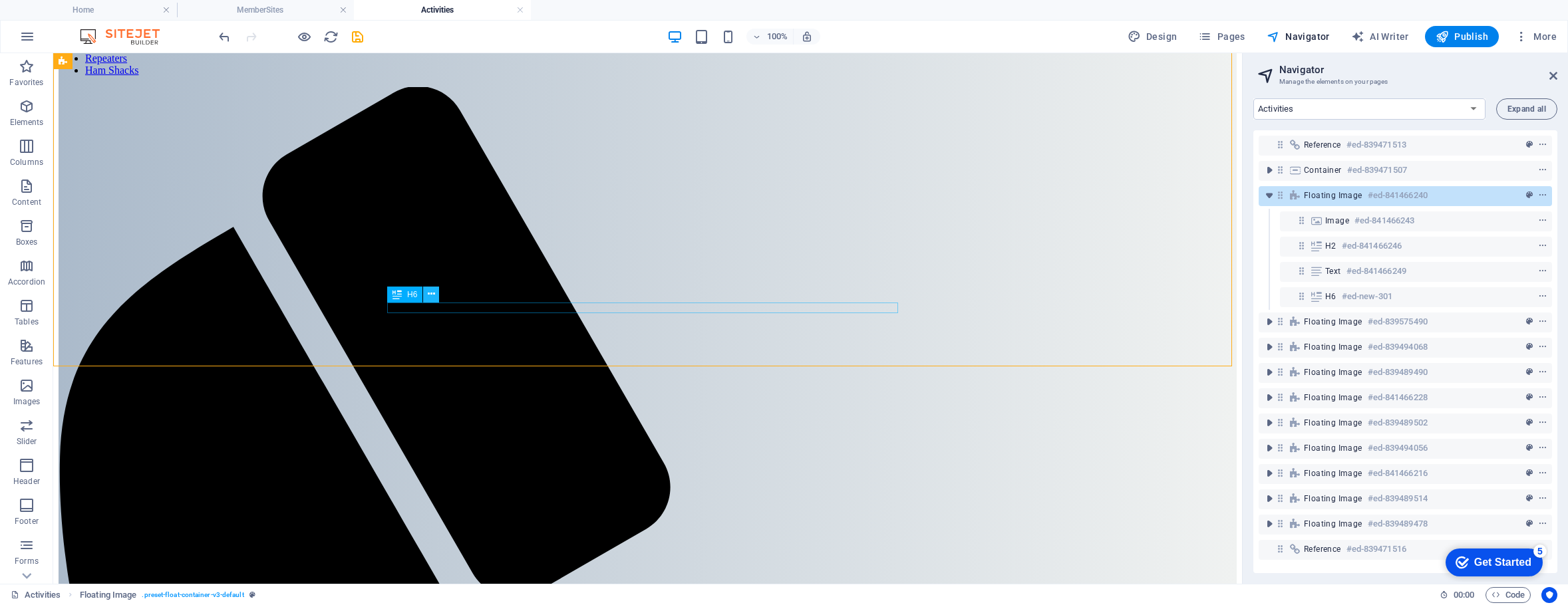
click at [429, 294] on icon at bounding box center [432, 294] width 8 height 14
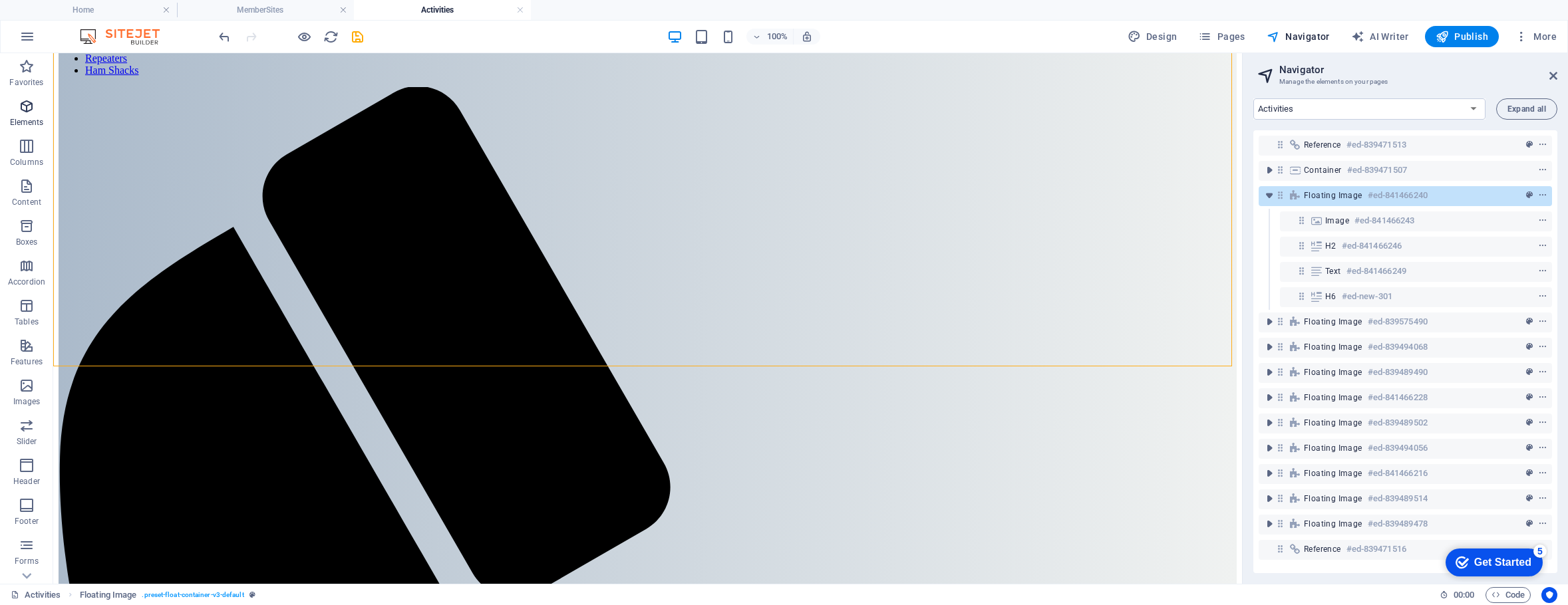
click at [21, 107] on icon "button" at bounding box center [26, 106] width 16 height 16
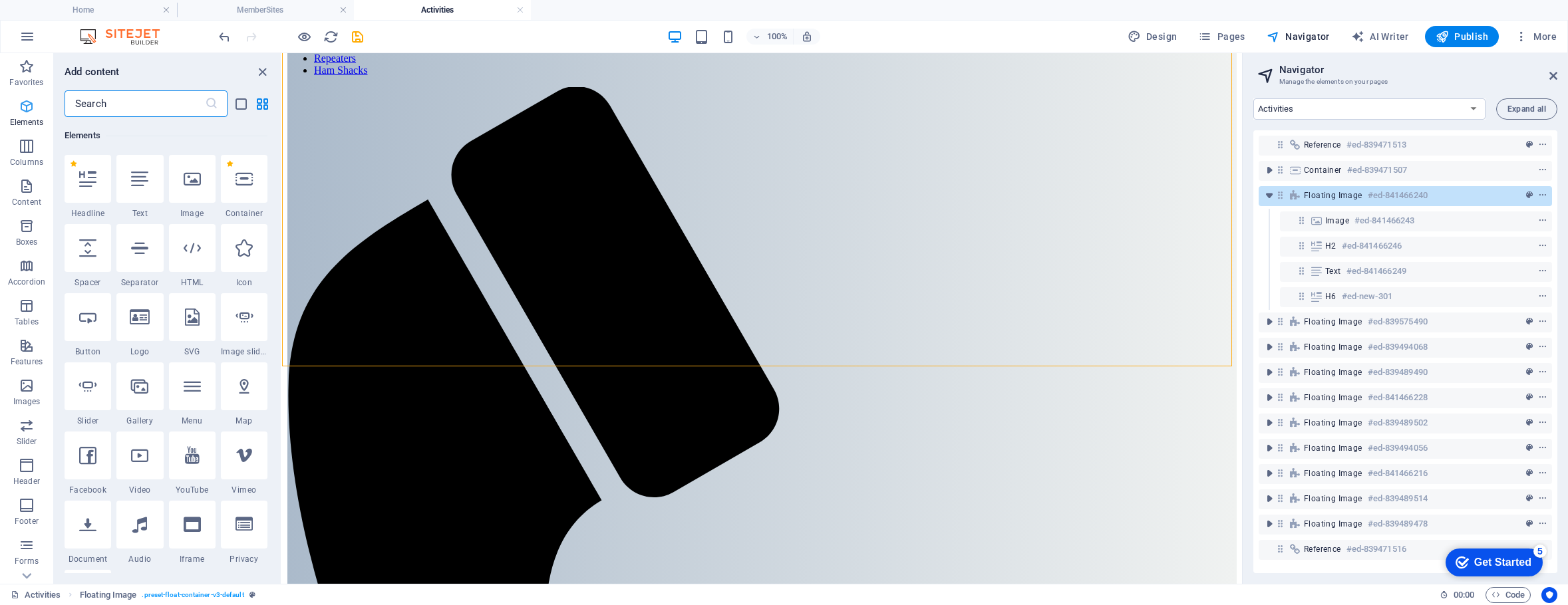
scroll to position [142, 0]
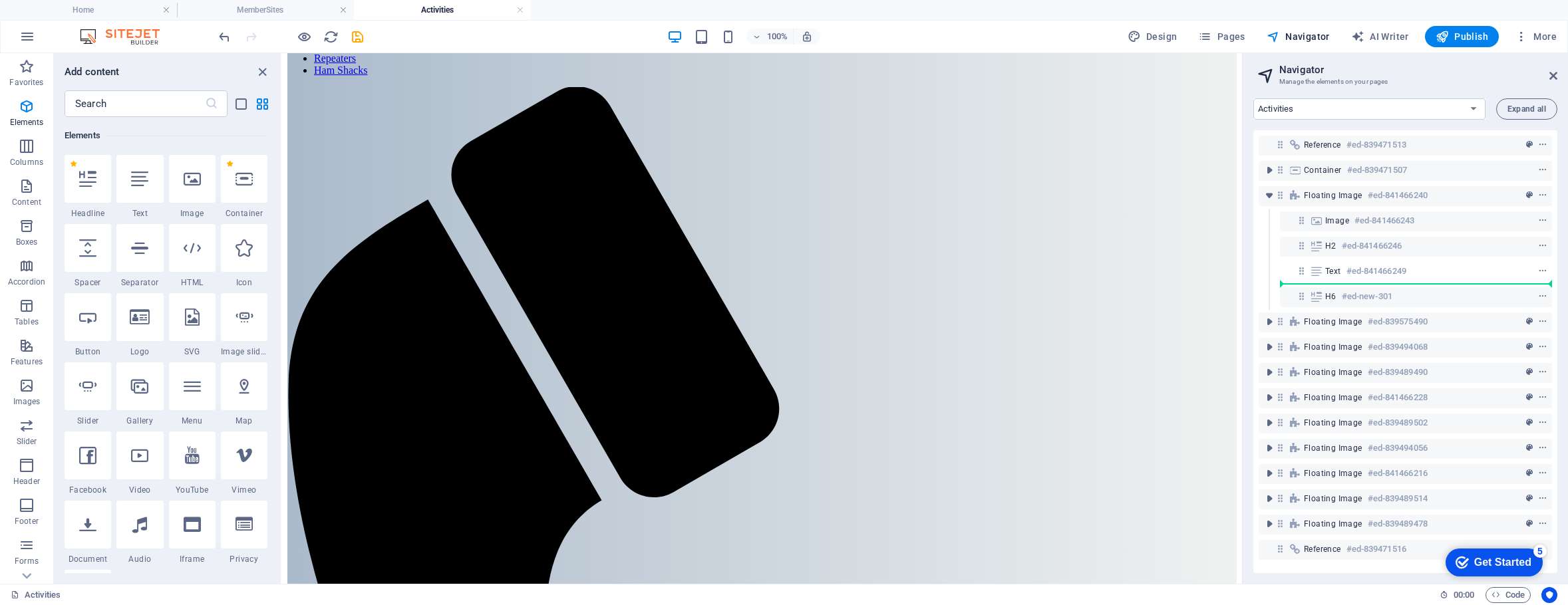
select select "px"
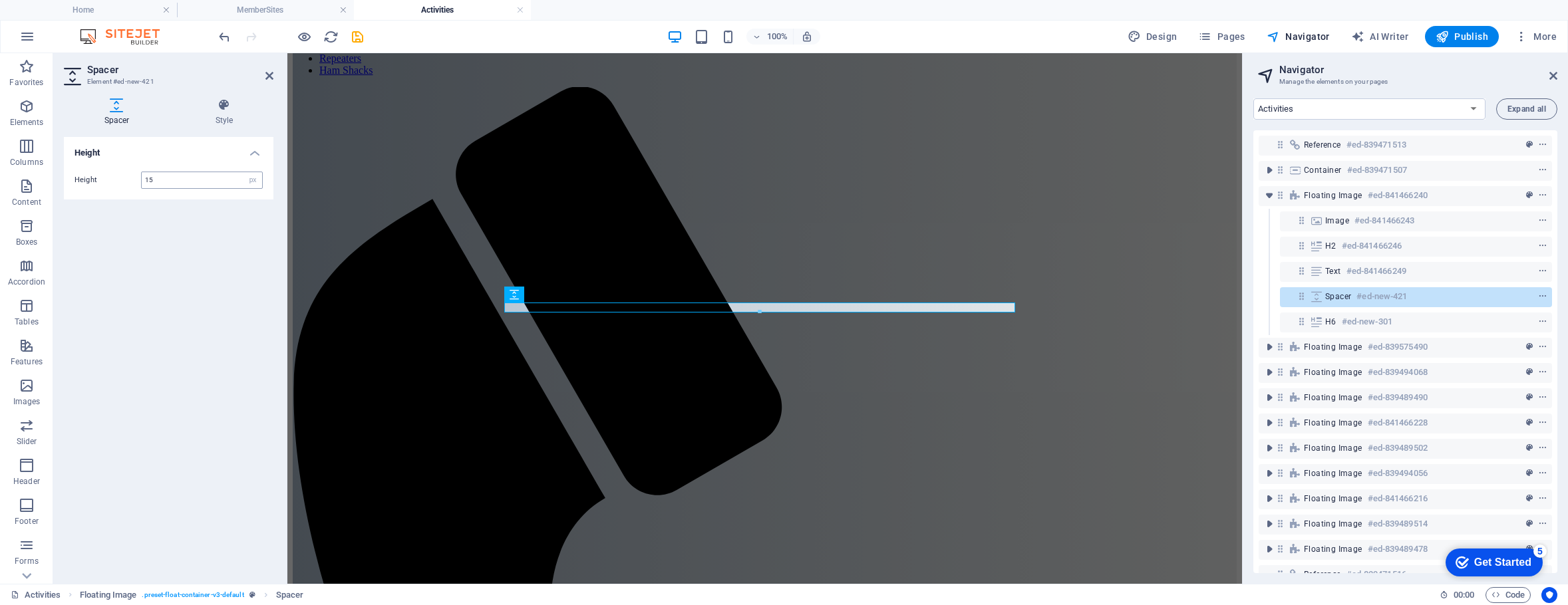
type input "15"
click at [270, 73] on icon at bounding box center [269, 76] width 8 height 11
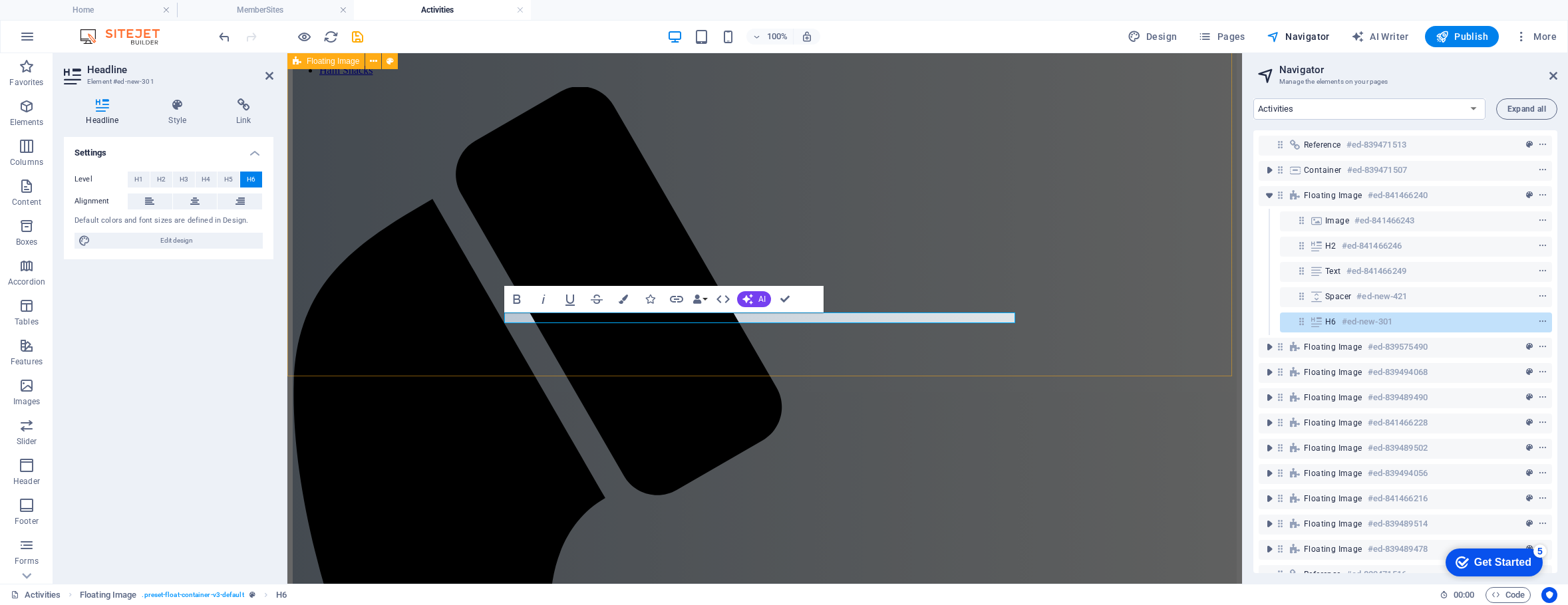
drag, startPoint x: 560, startPoint y: 322, endPoint x: 493, endPoint y: 310, distance: 68.1
click at [565, 298] on icon "button" at bounding box center [570, 299] width 16 height 16
click at [541, 295] on icon "button" at bounding box center [543, 299] width 16 height 16
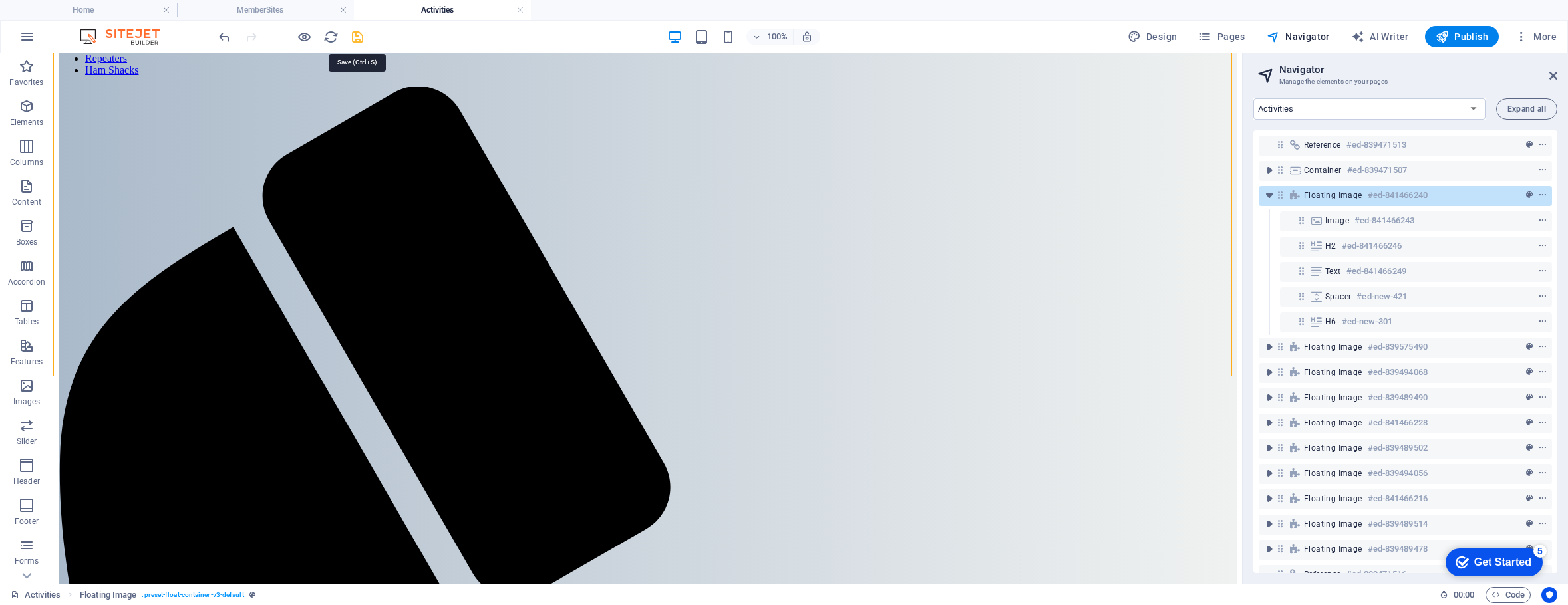
click at [358, 36] on icon "save" at bounding box center [357, 37] width 15 height 15
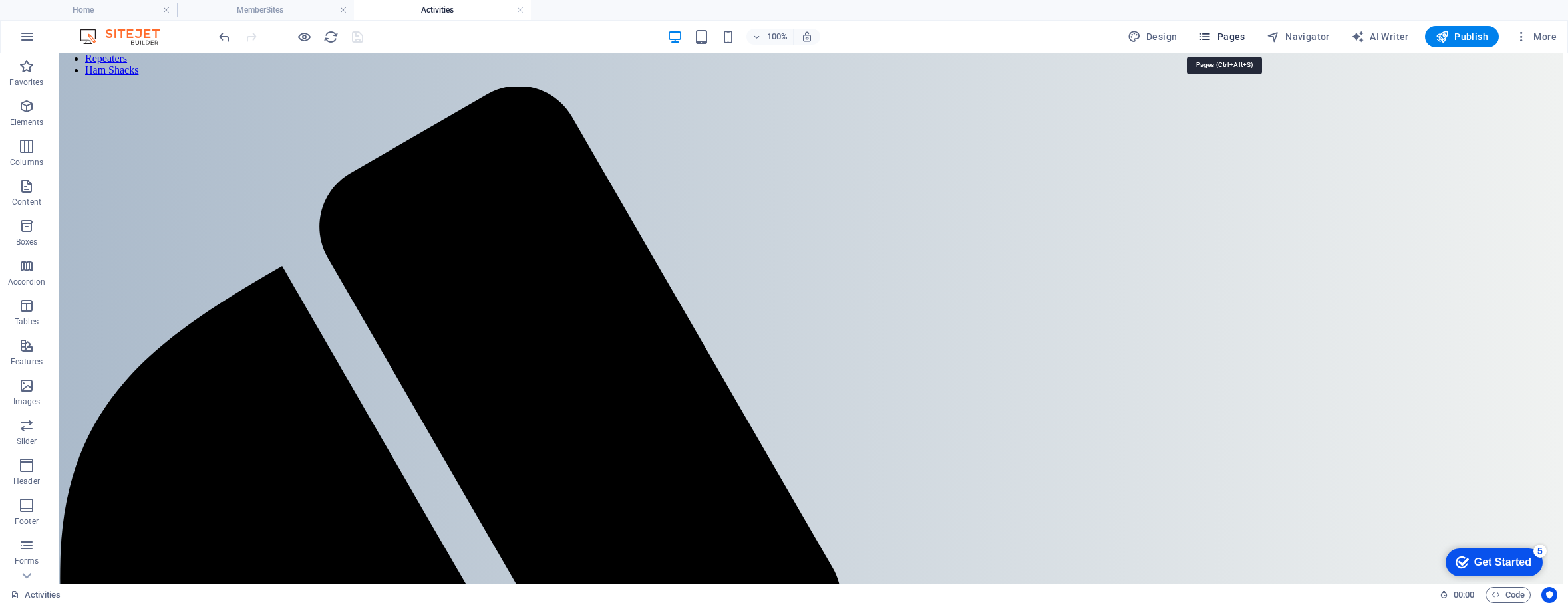
click at [1228, 34] on span "Pages" at bounding box center [1221, 36] width 47 height 13
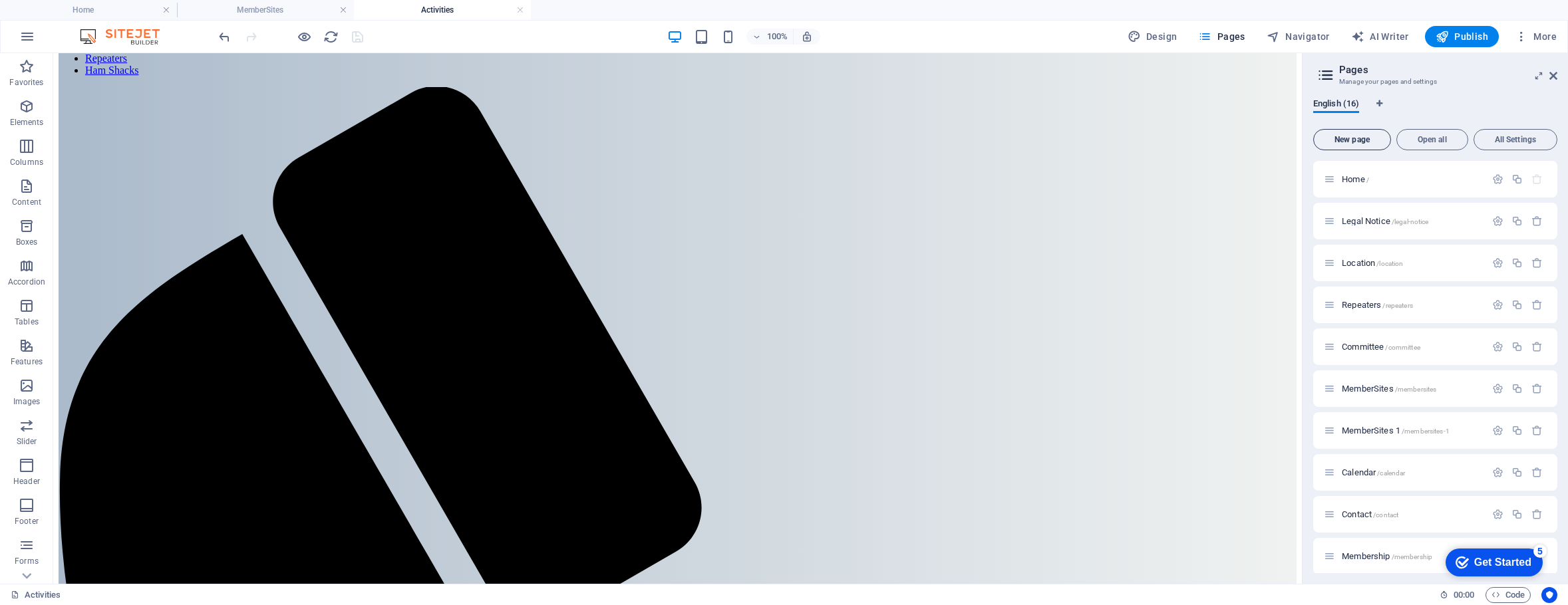
click at [1345, 138] on span "New page" at bounding box center [1352, 140] width 66 height 8
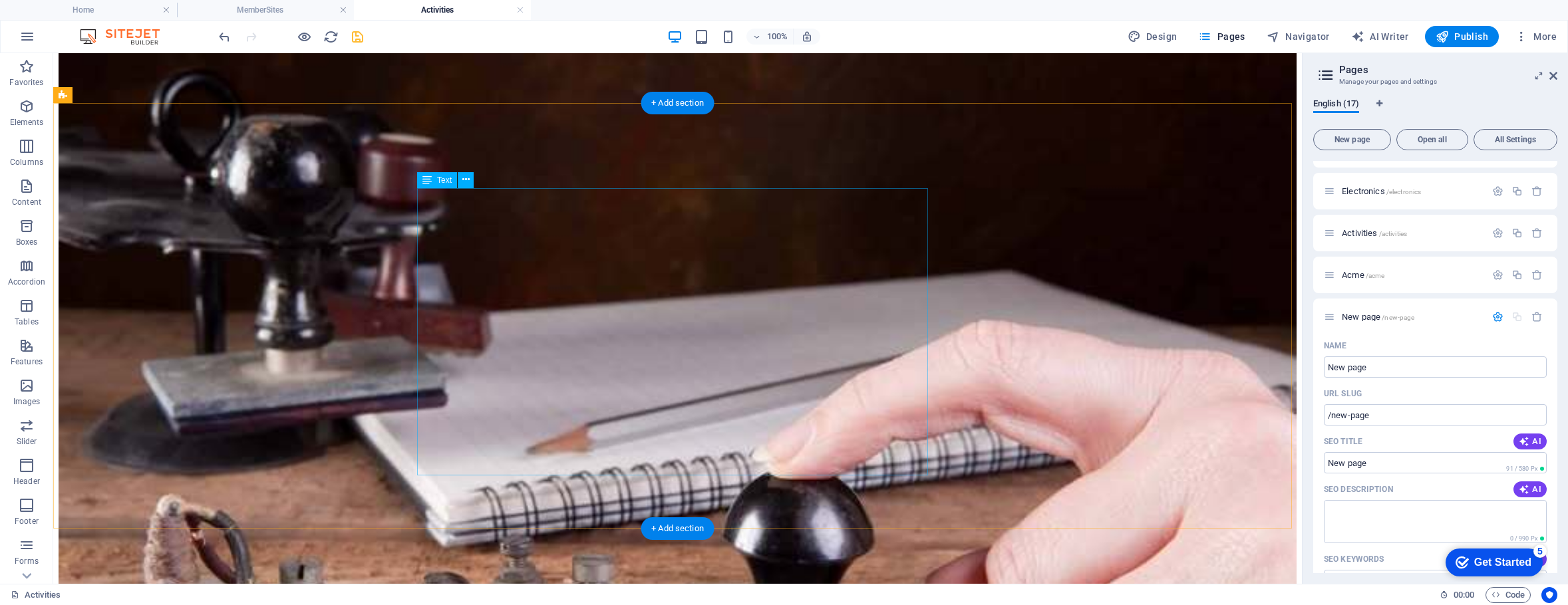
scroll to position [3540, 0]
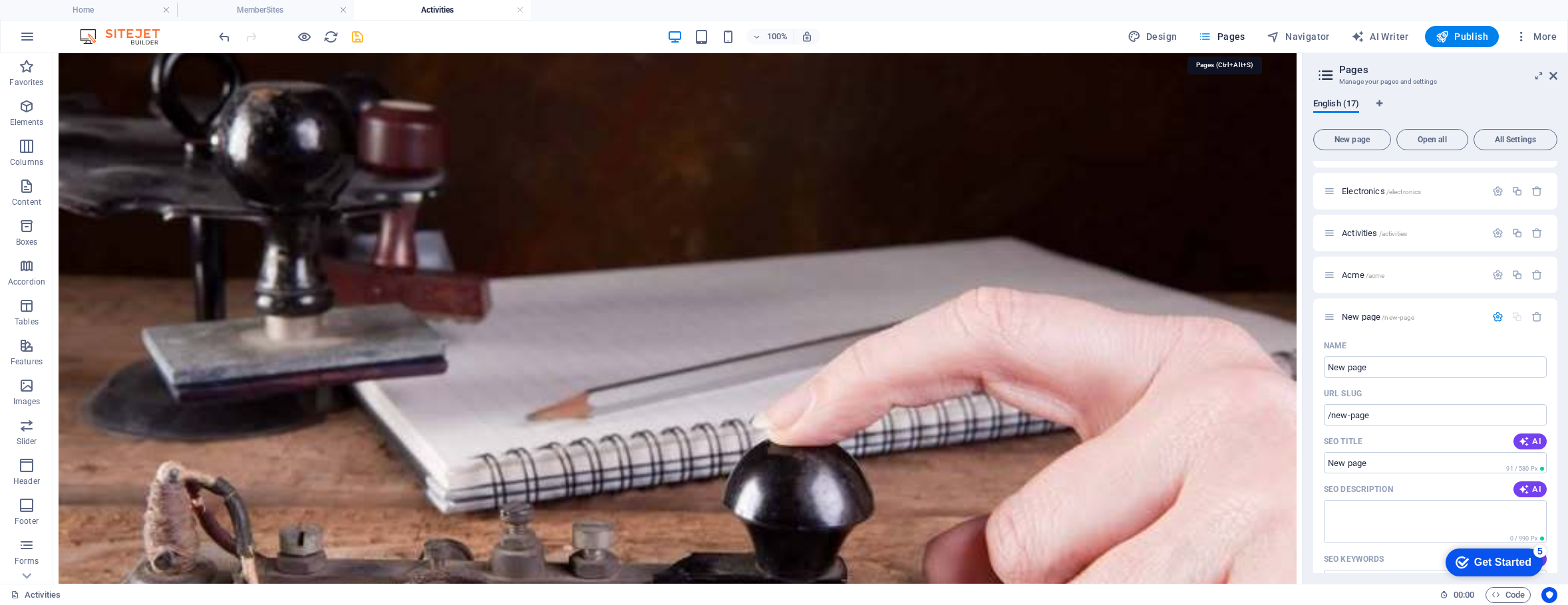
click at [1228, 33] on span "Pages" at bounding box center [1221, 36] width 47 height 13
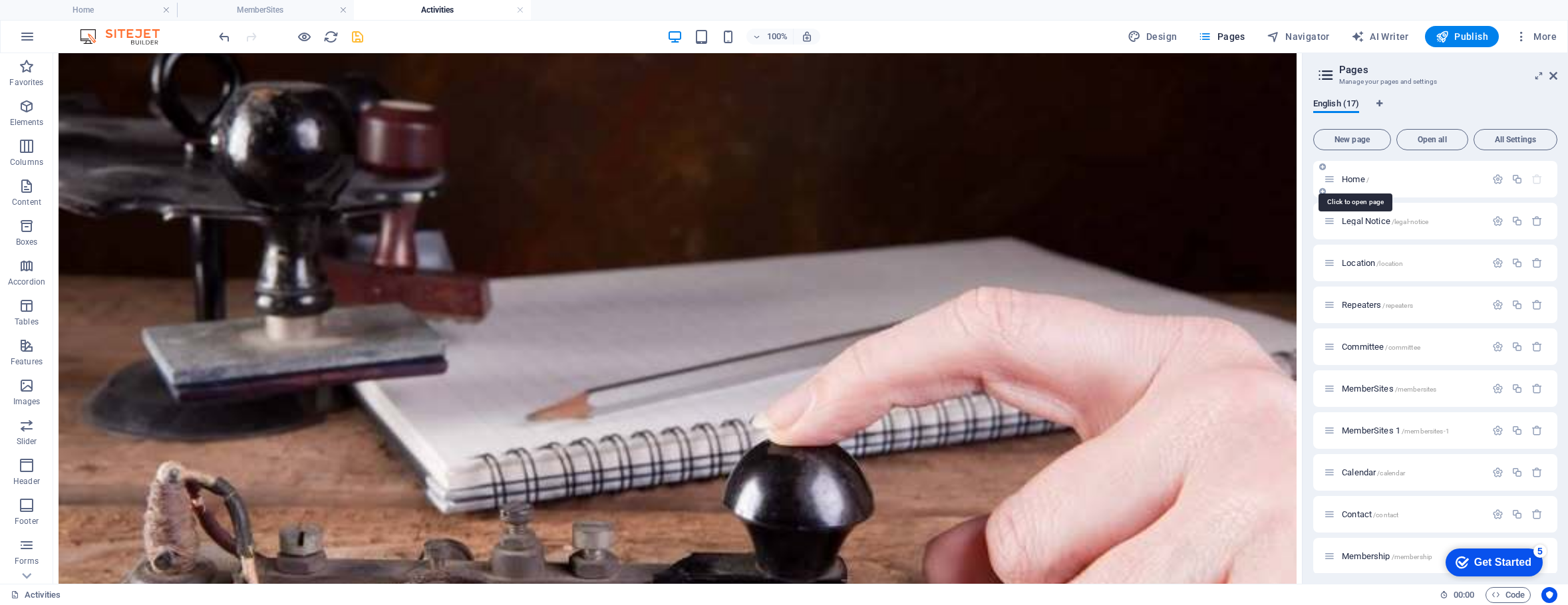
click at [1356, 180] on span "Home /" at bounding box center [1356, 179] width 28 height 10
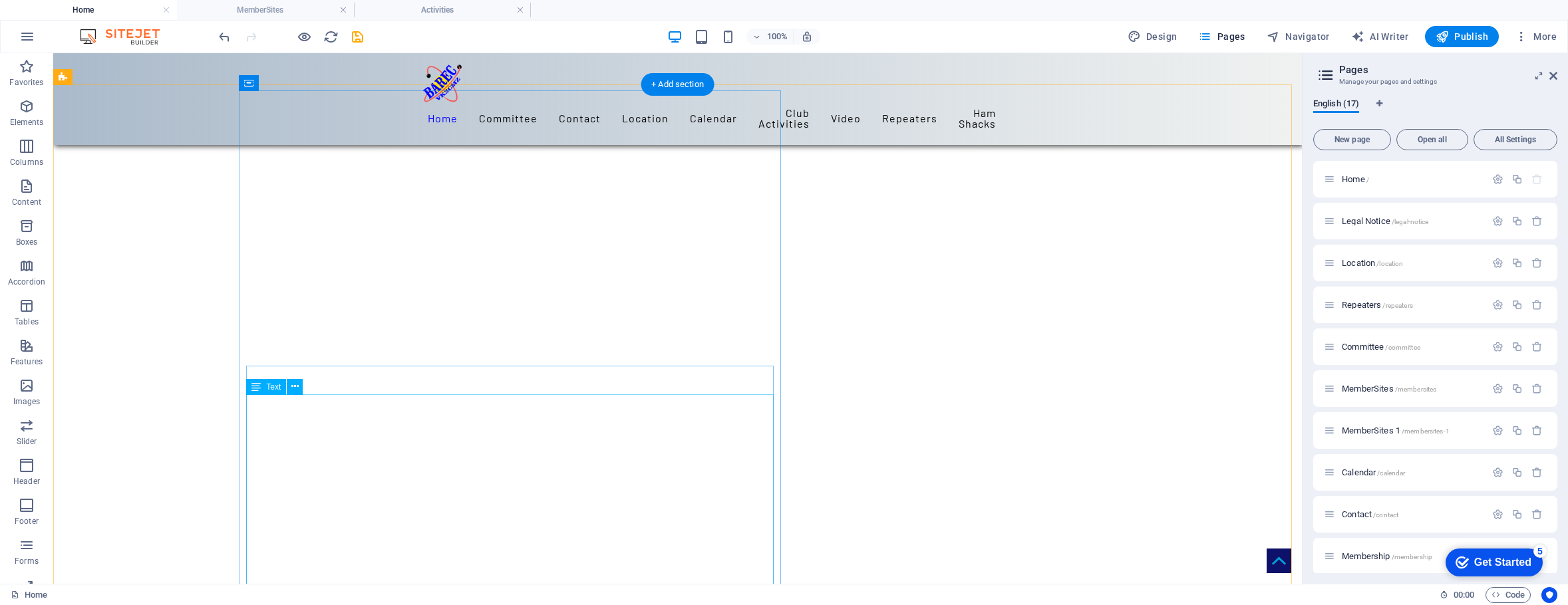
scroll to position [265, 0]
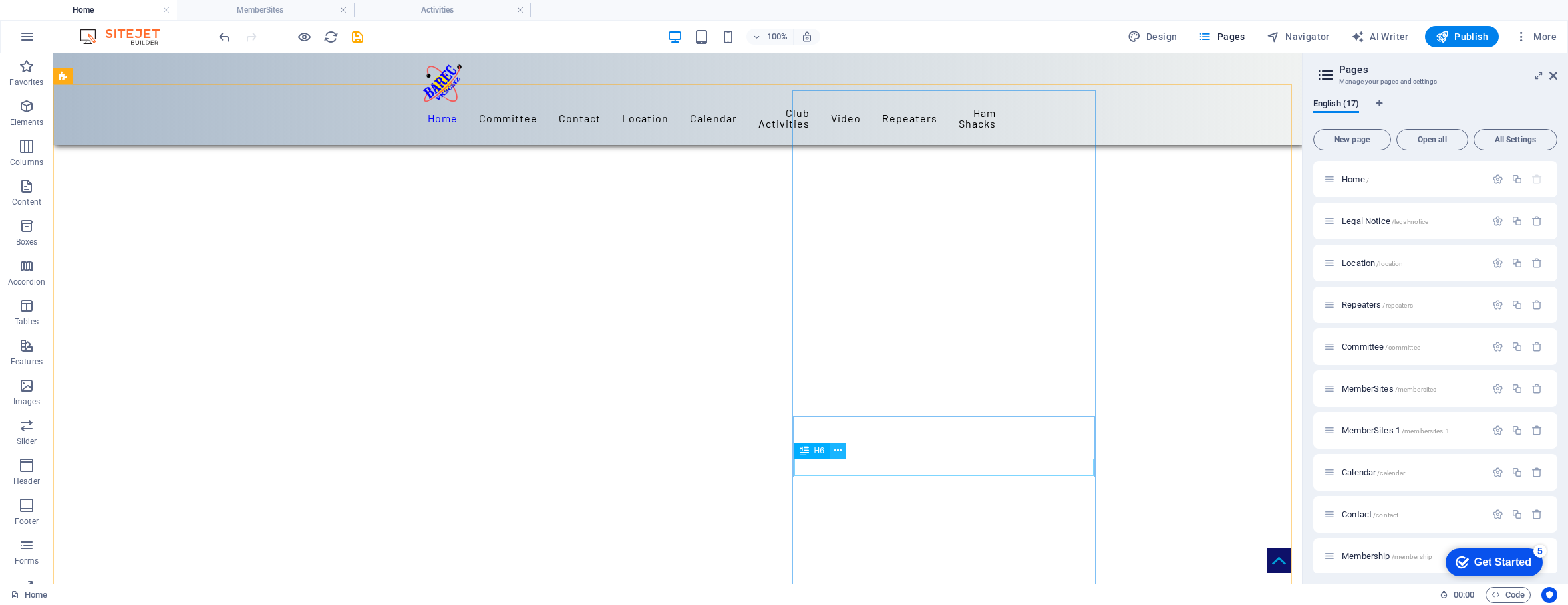
click at [840, 448] on icon at bounding box center [838, 452] width 8 height 14
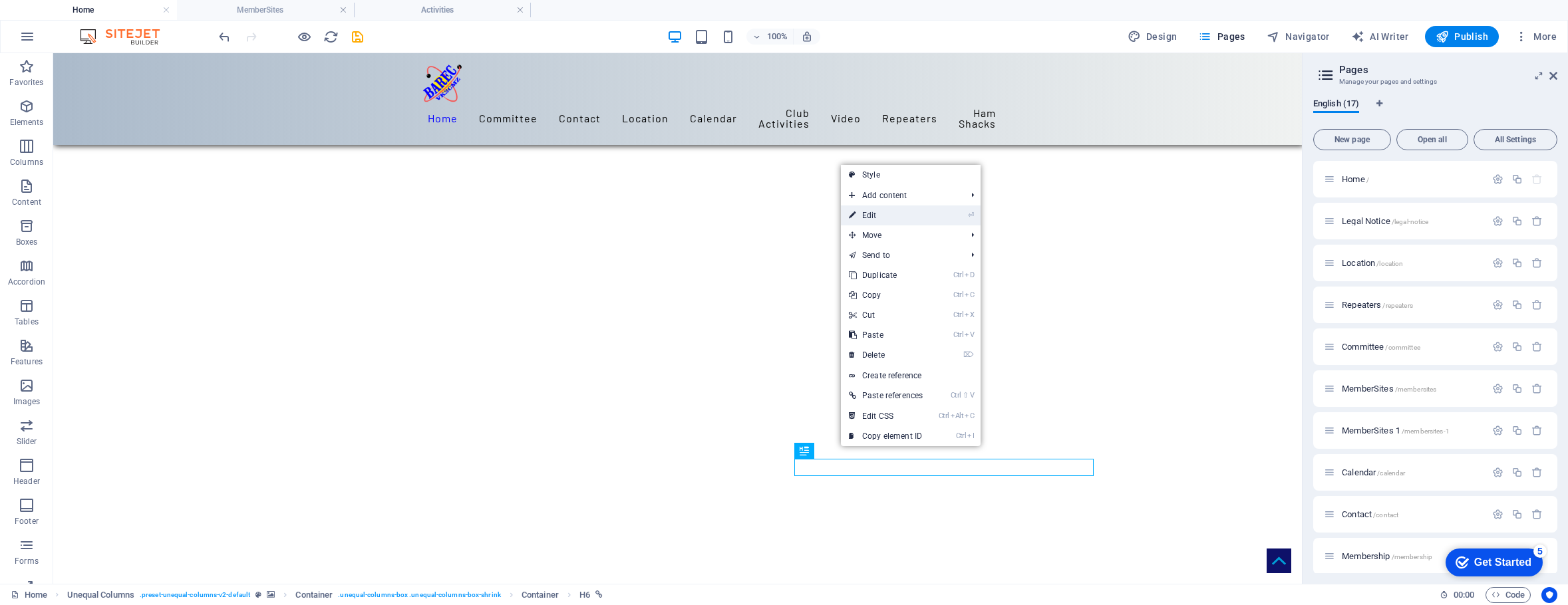
click at [867, 215] on link "⏎ Edit" at bounding box center [886, 215] width 90 height 20
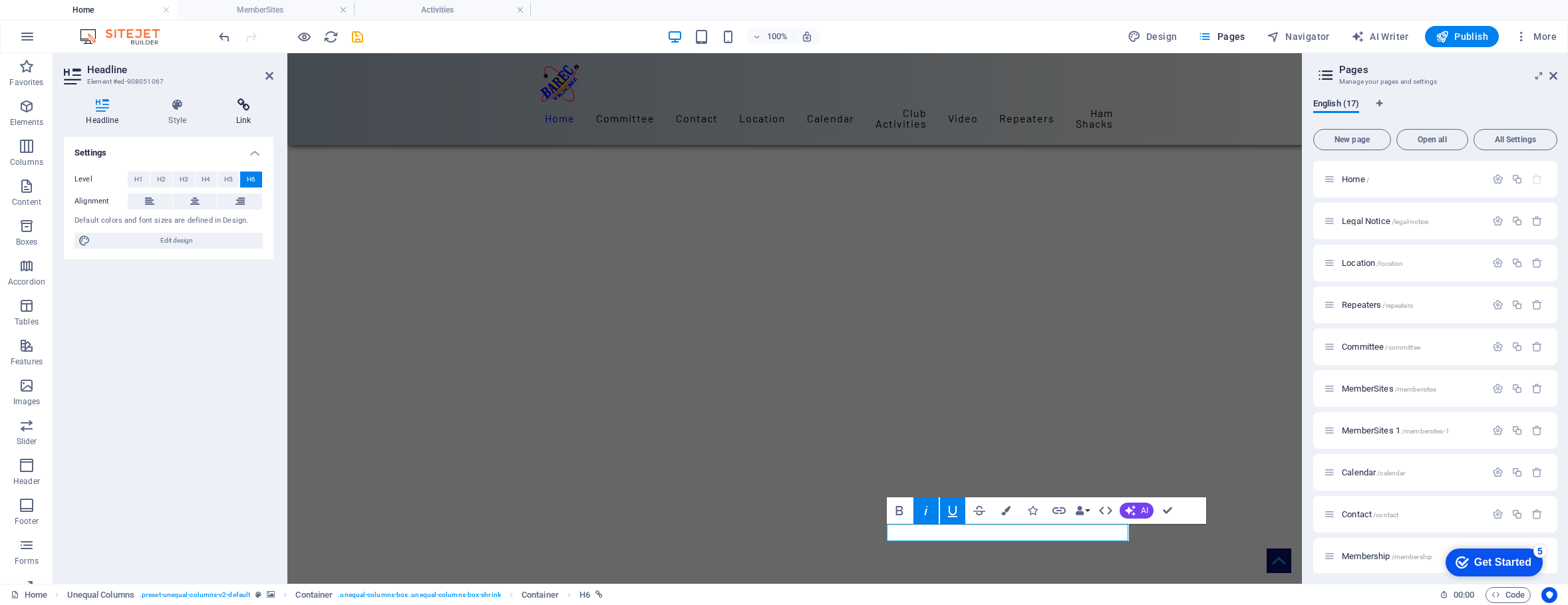
click at [242, 110] on icon at bounding box center [243, 104] width 59 height 13
click at [265, 75] on icon at bounding box center [269, 76] width 8 height 11
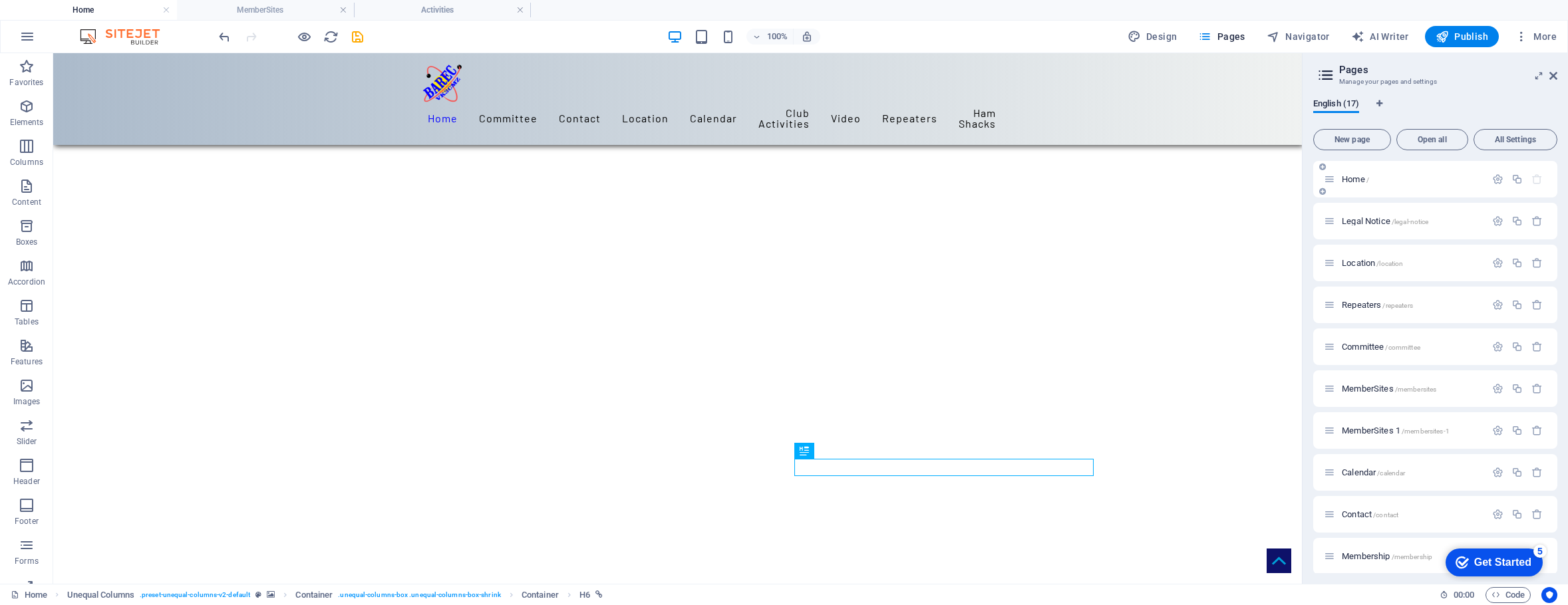
click at [1349, 176] on span "Home /" at bounding box center [1356, 179] width 28 height 10
click at [1354, 181] on span "Home /" at bounding box center [1356, 179] width 28 height 10
click at [1360, 175] on span "Home /" at bounding box center [1356, 179] width 28 height 10
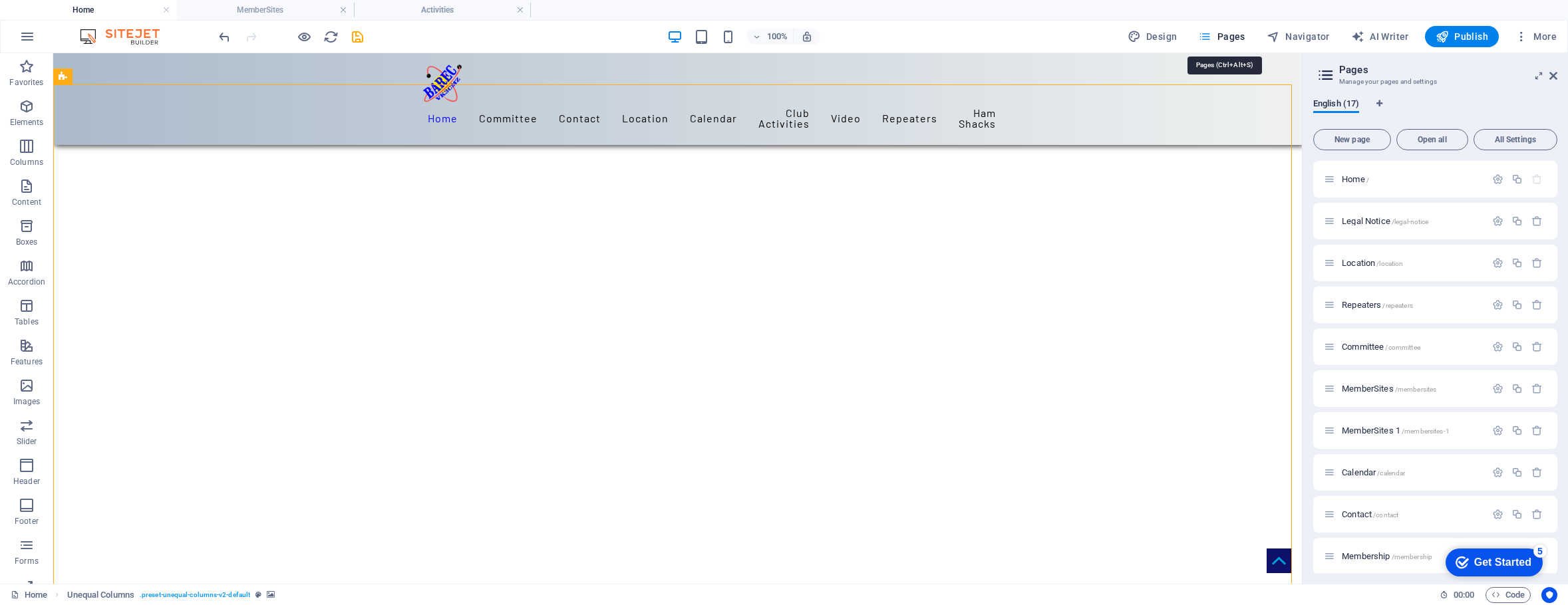
click at [1232, 38] on span "Pages" at bounding box center [1221, 36] width 47 height 13
click at [1353, 179] on span "Home /" at bounding box center [1356, 179] width 28 height 10
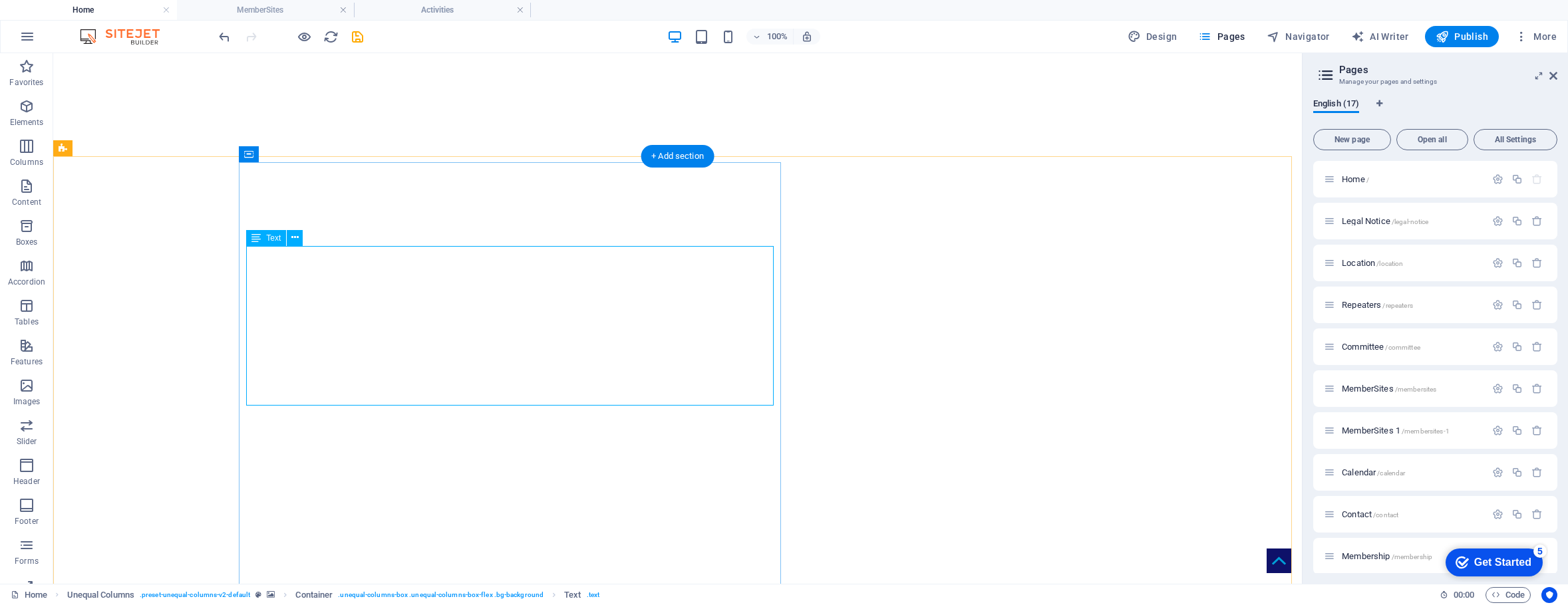
scroll to position [194, 0]
click at [1494, 179] on icon "button" at bounding box center [1497, 179] width 12 height 12
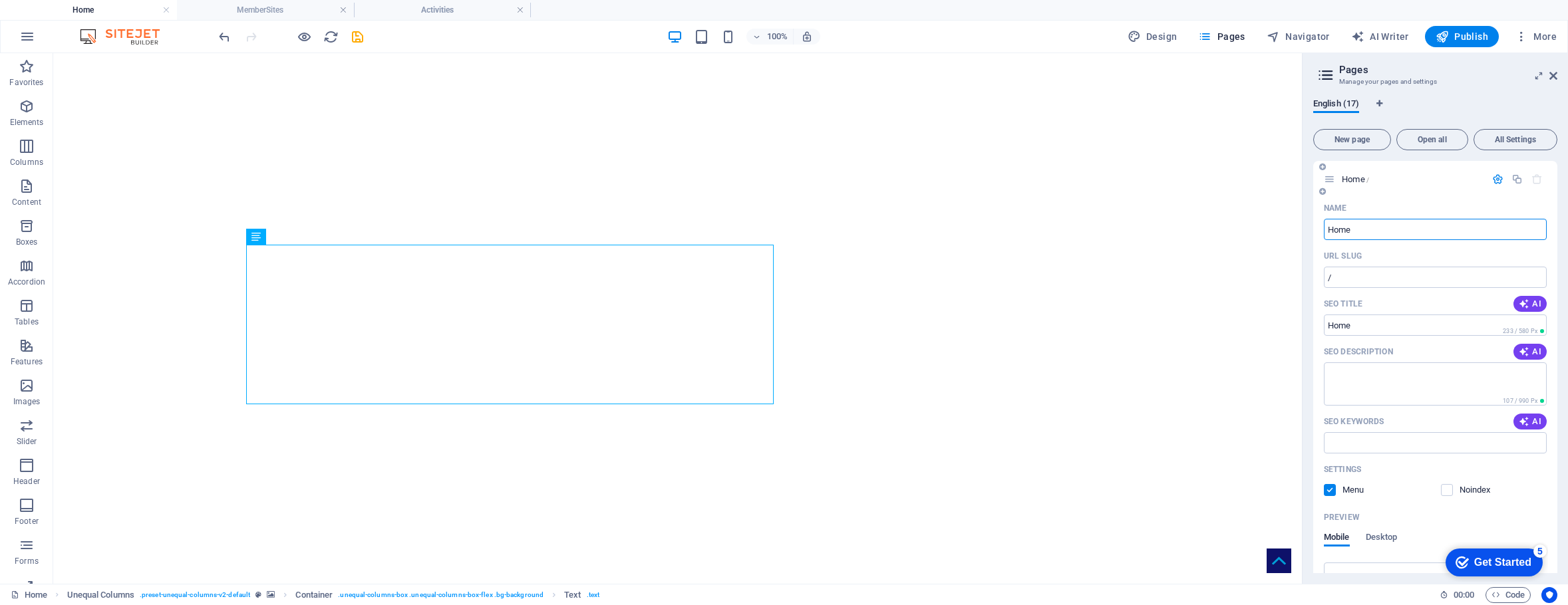
click at [1495, 179] on icon "button" at bounding box center [1497, 179] width 12 height 12
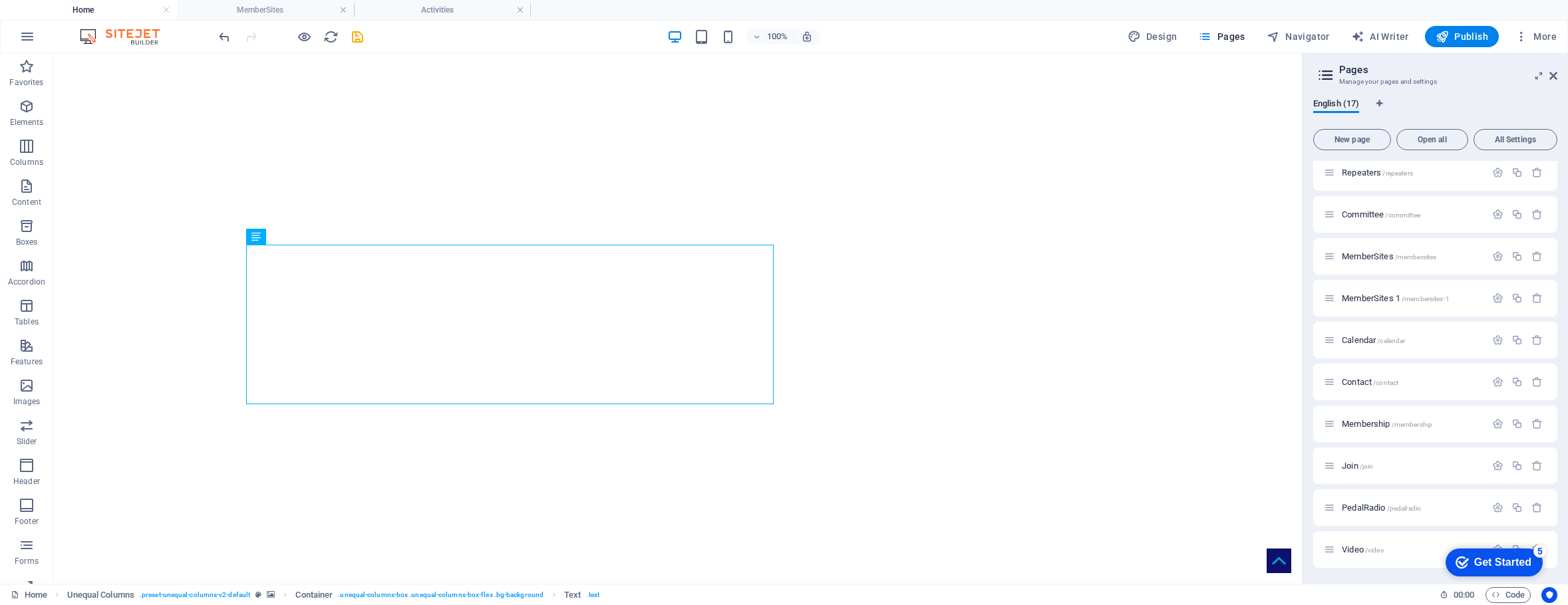
scroll to position [133, 0]
click at [1494, 174] on icon "button" at bounding box center [1497, 172] width 12 height 12
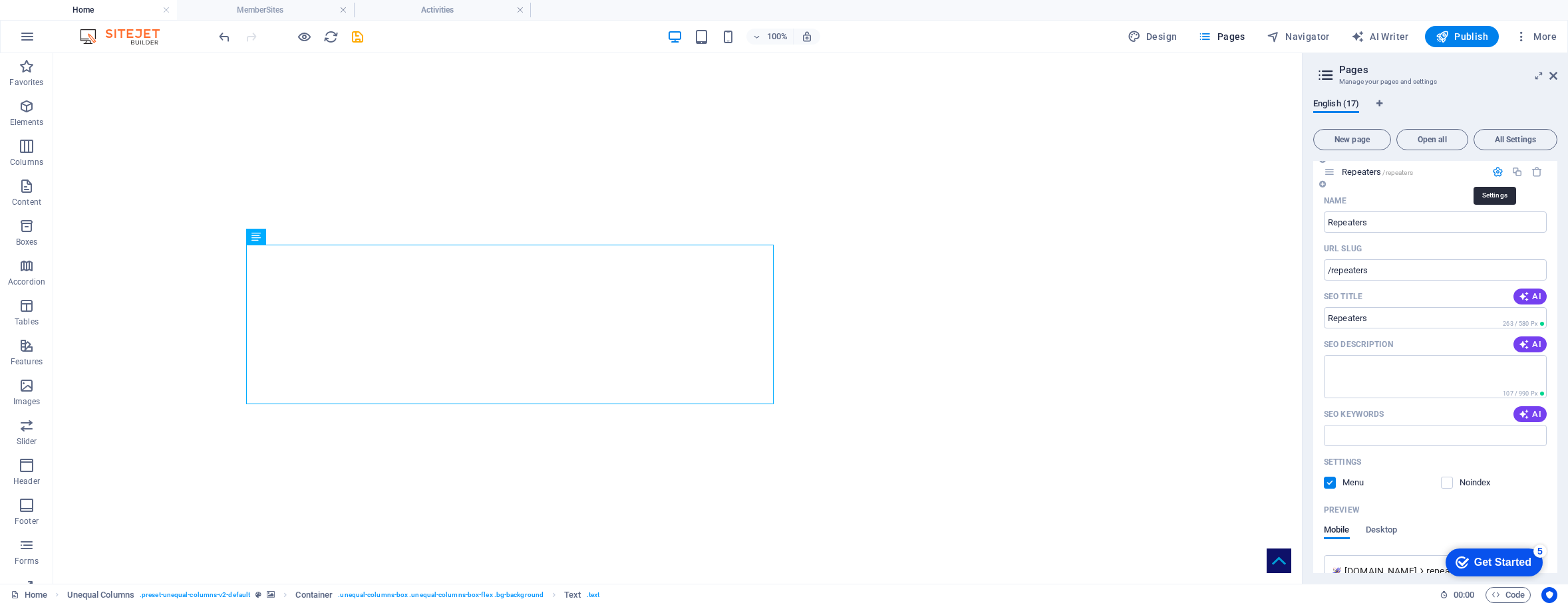
click at [1494, 174] on icon "button" at bounding box center [1497, 172] width 12 height 12
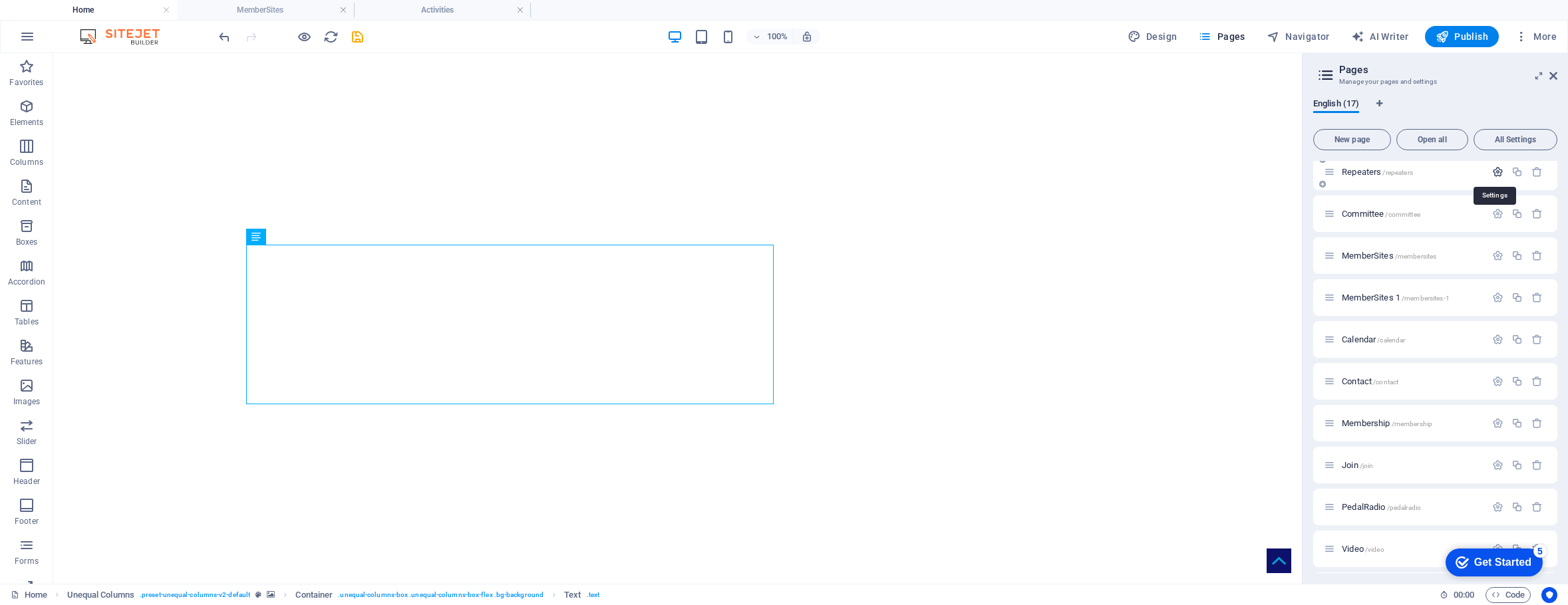
click at [1494, 174] on icon "button" at bounding box center [1497, 172] width 12 height 12
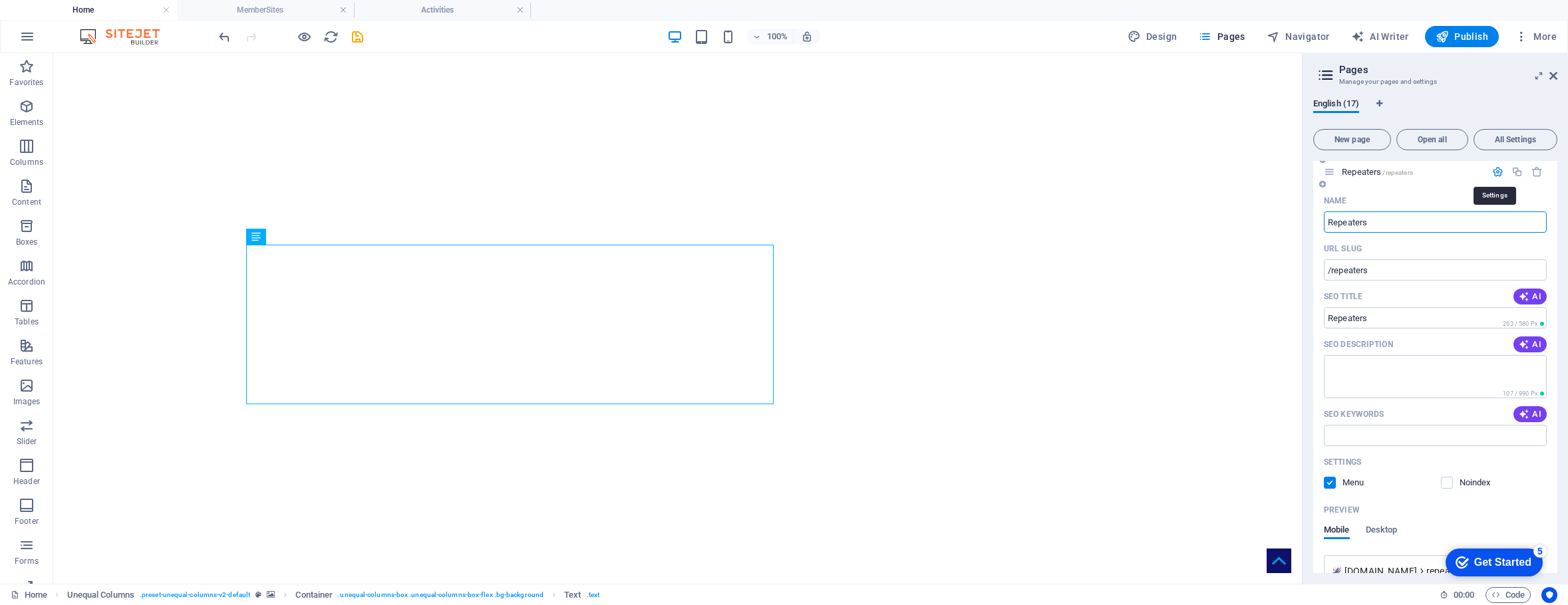
click at [1494, 174] on icon "button" at bounding box center [1497, 172] width 12 height 12
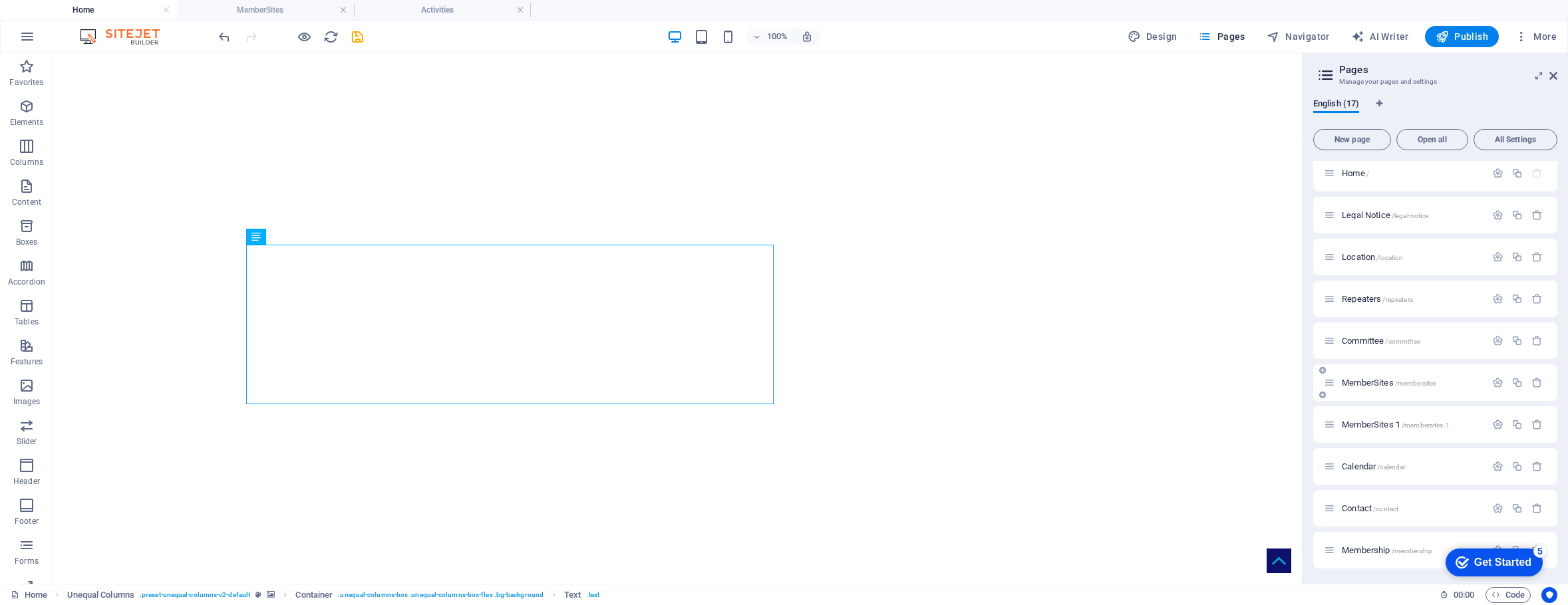
scroll to position [0, 0]
click at [1494, 176] on icon "button" at bounding box center [1497, 179] width 12 height 12
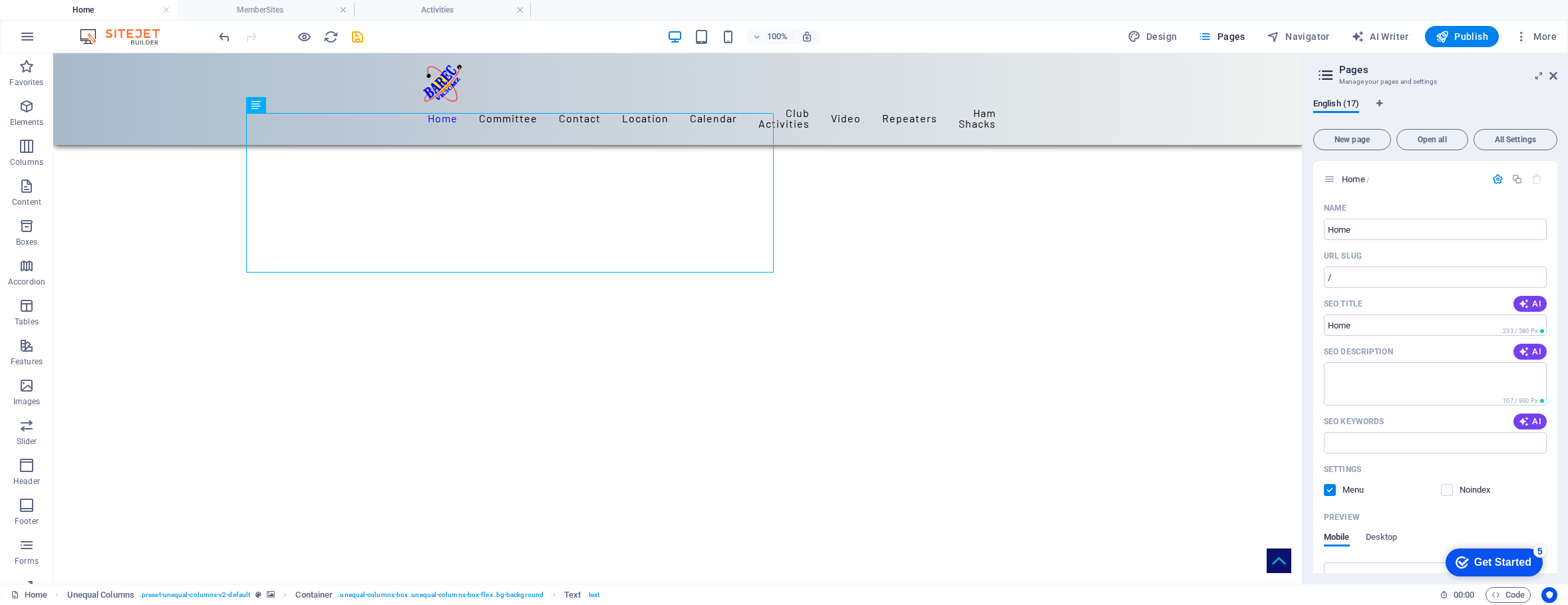
scroll to position [327, 0]
click at [840, 387] on icon at bounding box center [838, 390] width 8 height 14
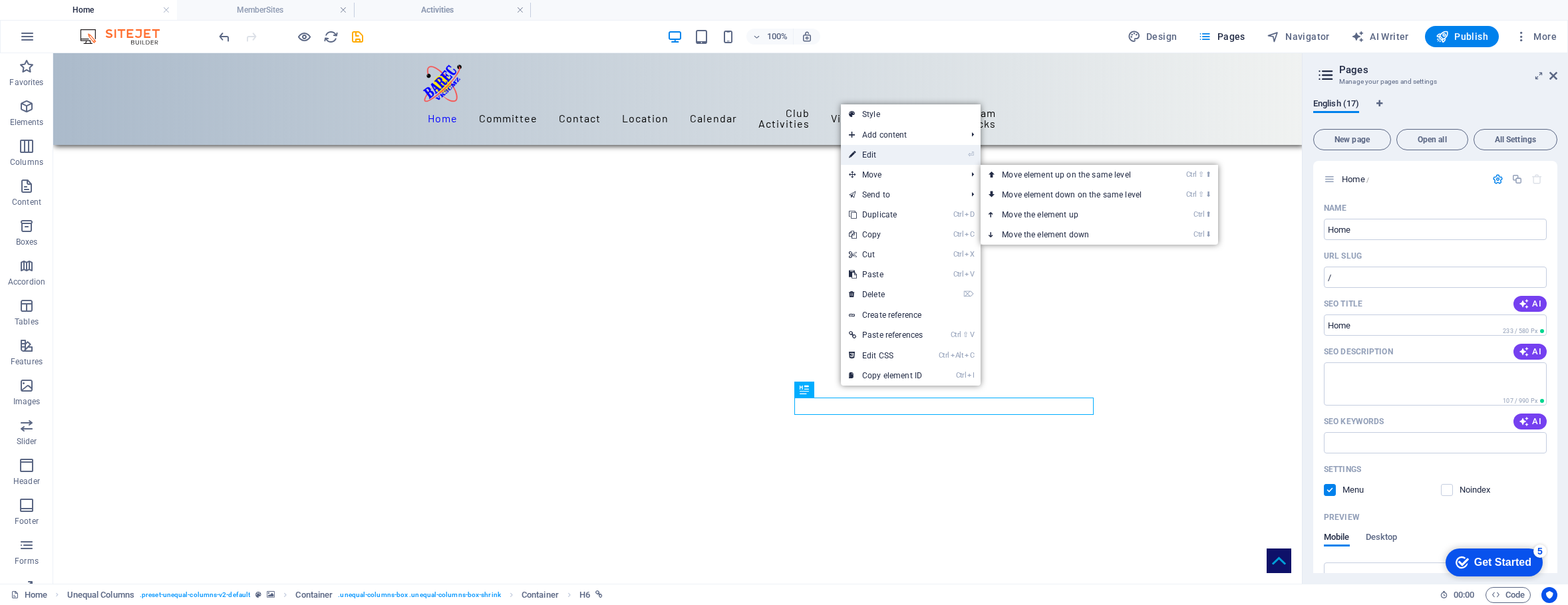
click at [870, 156] on link "⏎ Edit" at bounding box center [886, 155] width 90 height 20
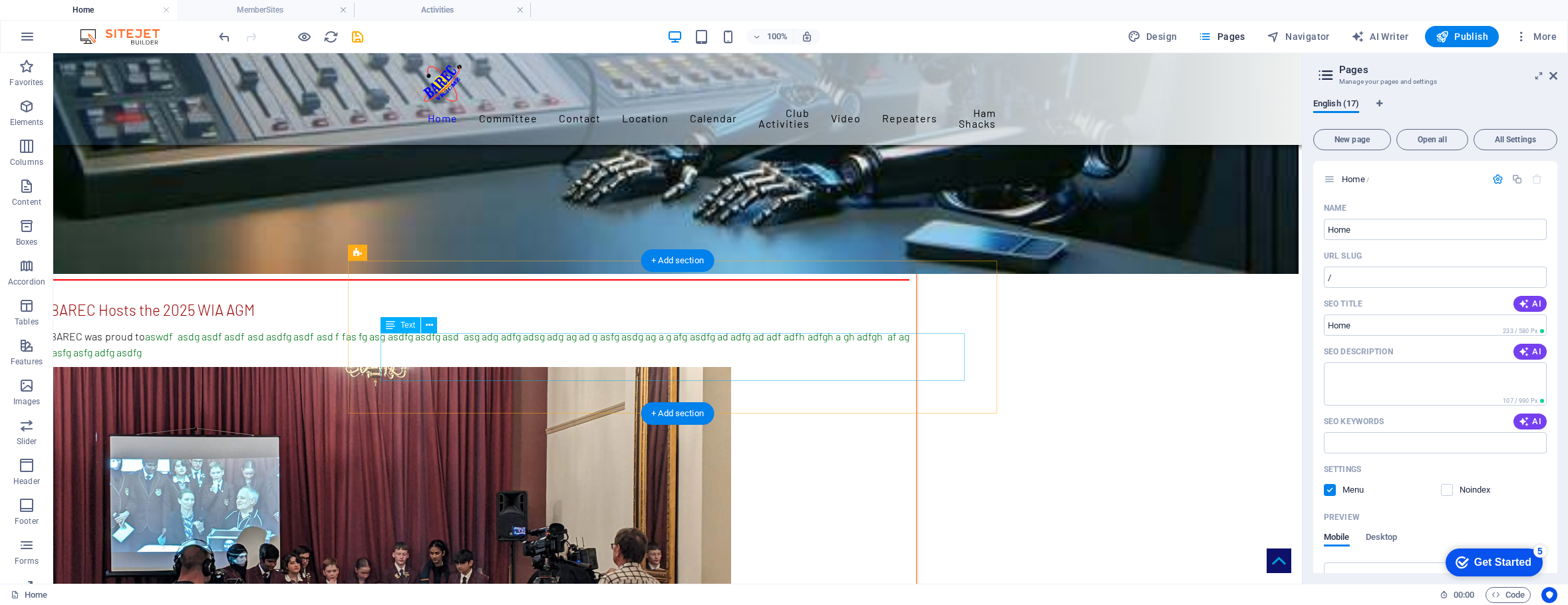
scroll to position [6446, 0]
click at [409, 253] on icon at bounding box center [409, 254] width 8 height 14
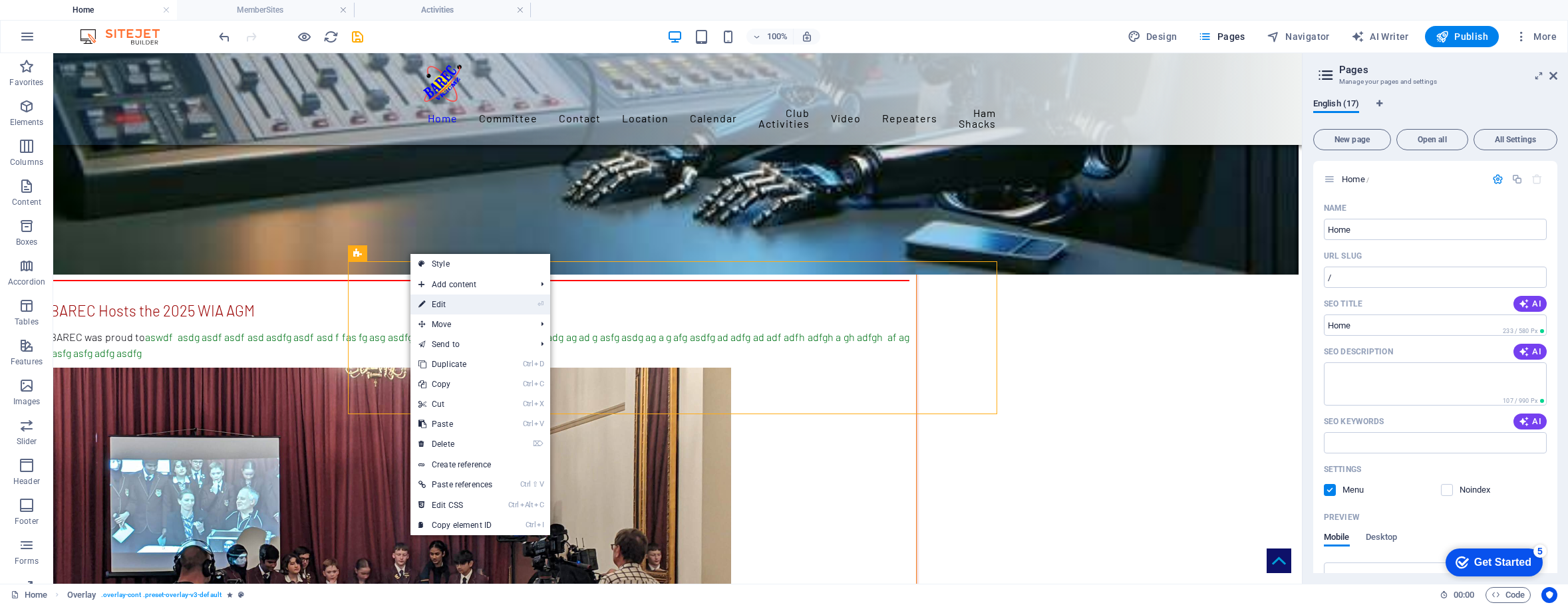
click at [435, 302] on link "⏎ Edit" at bounding box center [455, 304] width 90 height 20
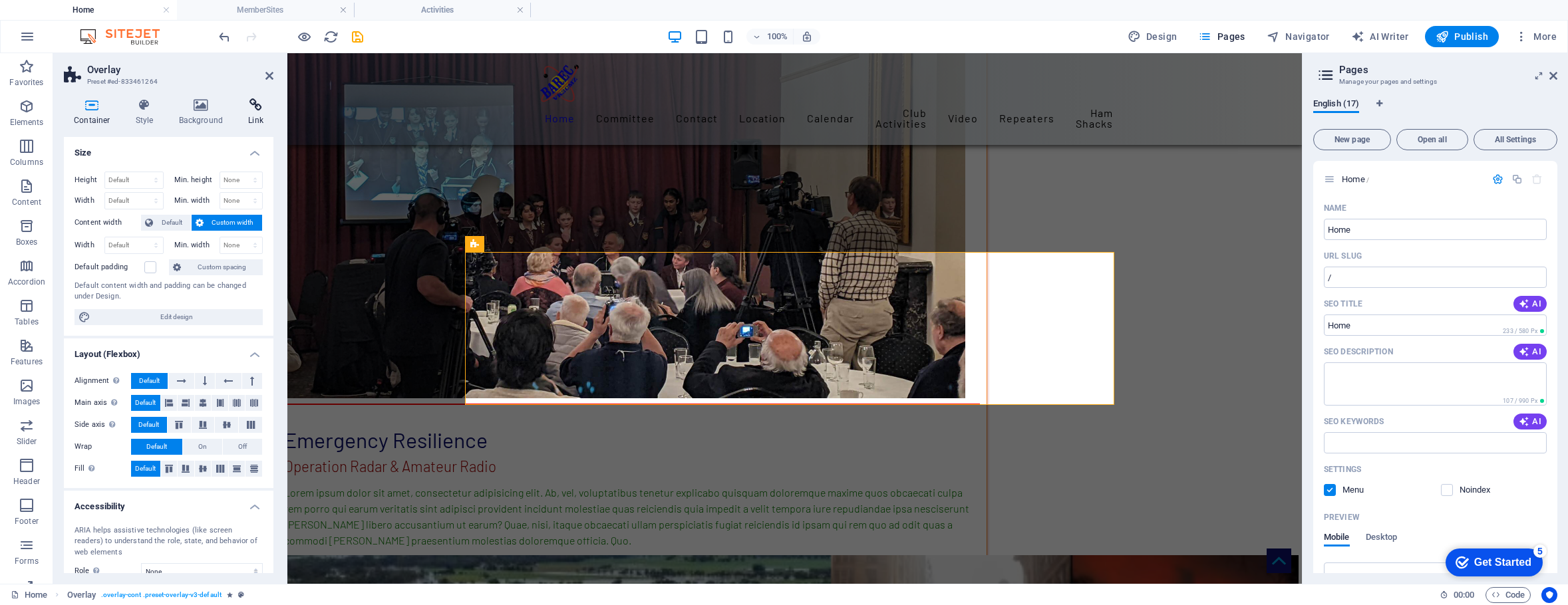
click at [253, 107] on icon at bounding box center [256, 104] width 35 height 13
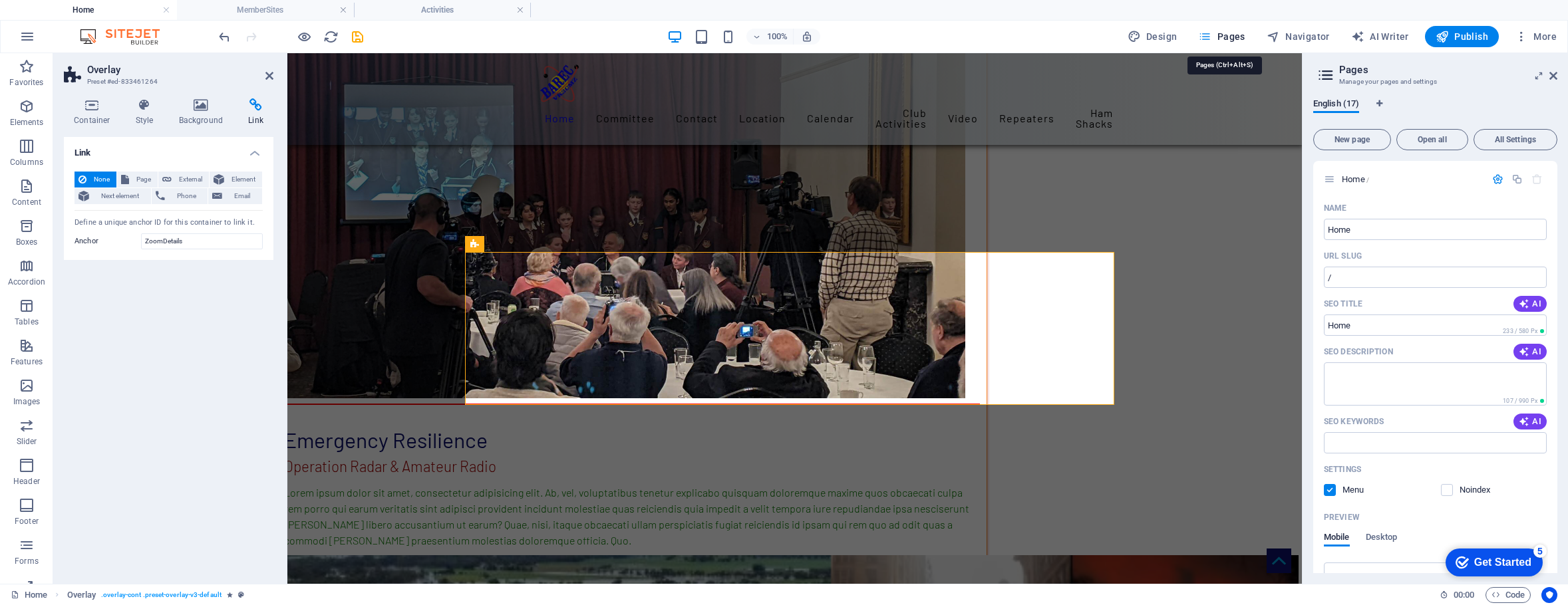
click at [1238, 37] on span "Pages" at bounding box center [1221, 36] width 47 height 13
click at [268, 71] on icon at bounding box center [269, 76] width 8 height 11
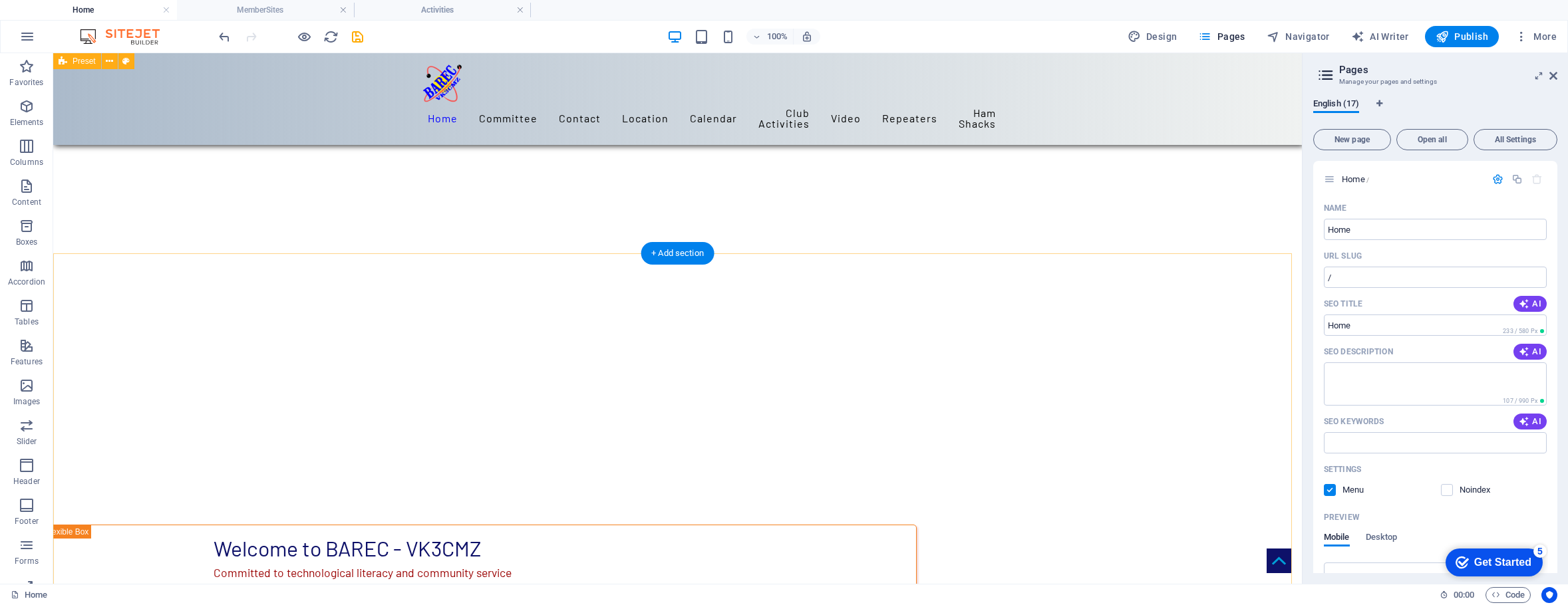
scroll to position [3122, 0]
click at [1230, 35] on span "Pages" at bounding box center [1221, 36] width 47 height 13
click at [1224, 37] on span "Pages" at bounding box center [1221, 36] width 47 height 13
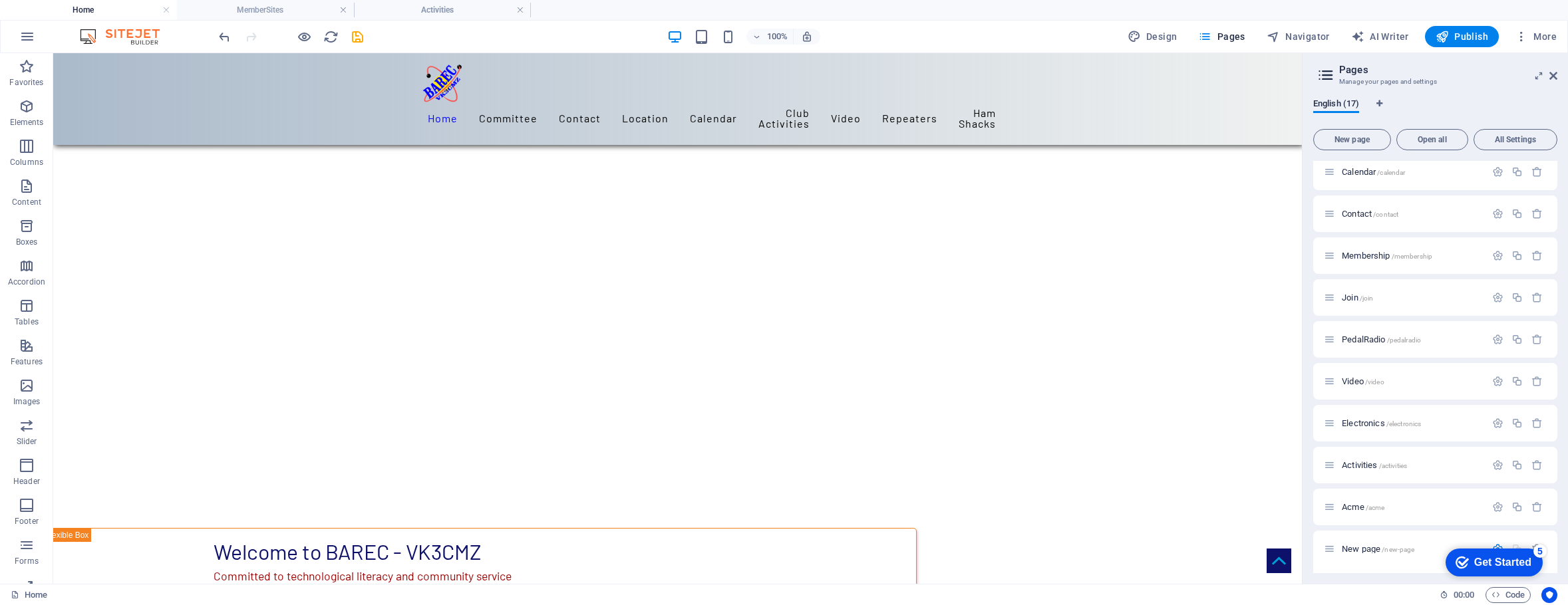
scroll to position [797, 0]
click at [1369, 463] on span "Activities /activities" at bounding box center [1374, 464] width 65 height 10
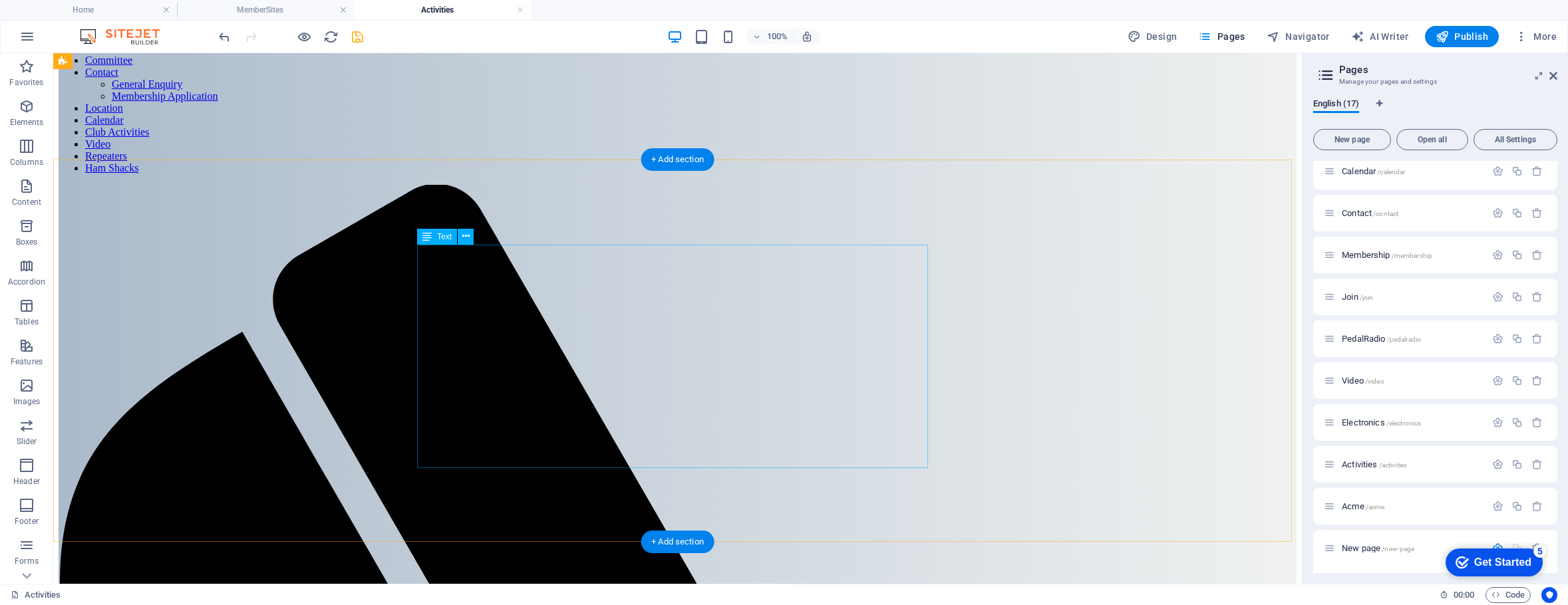
scroll to position [0, 0]
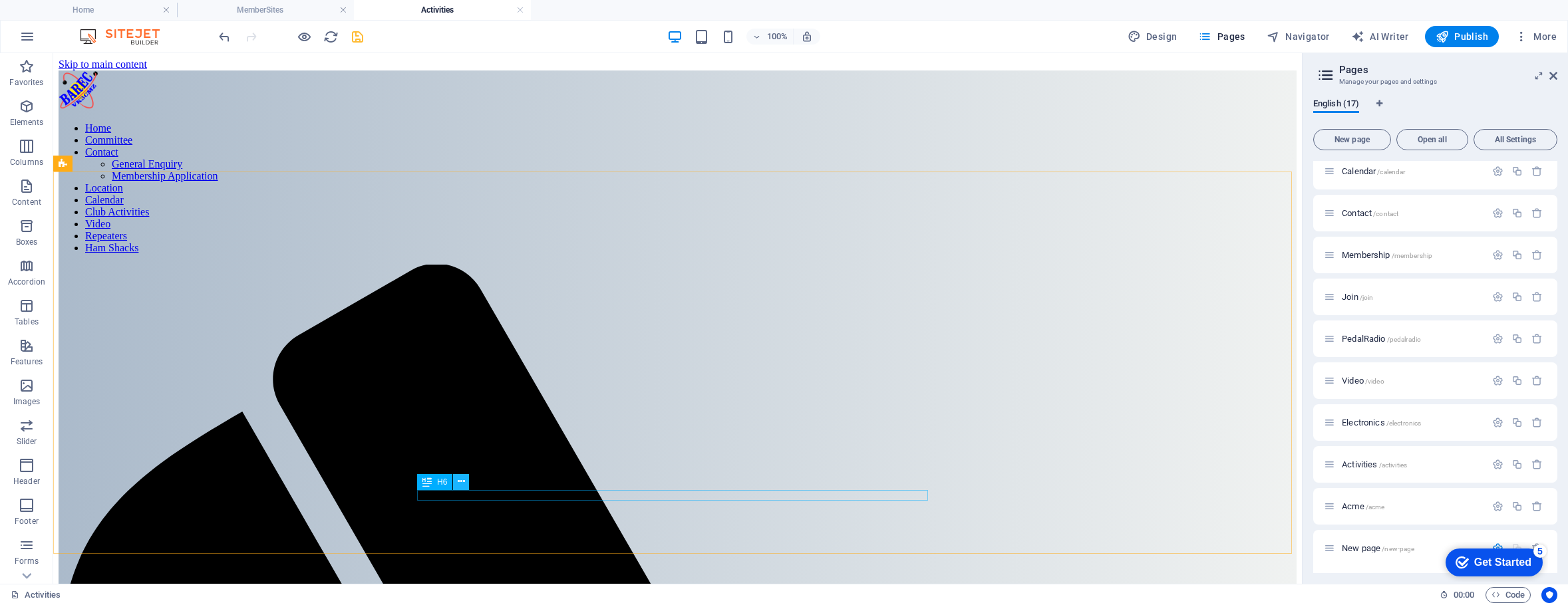
click at [459, 485] on icon at bounding box center [462, 482] width 8 height 14
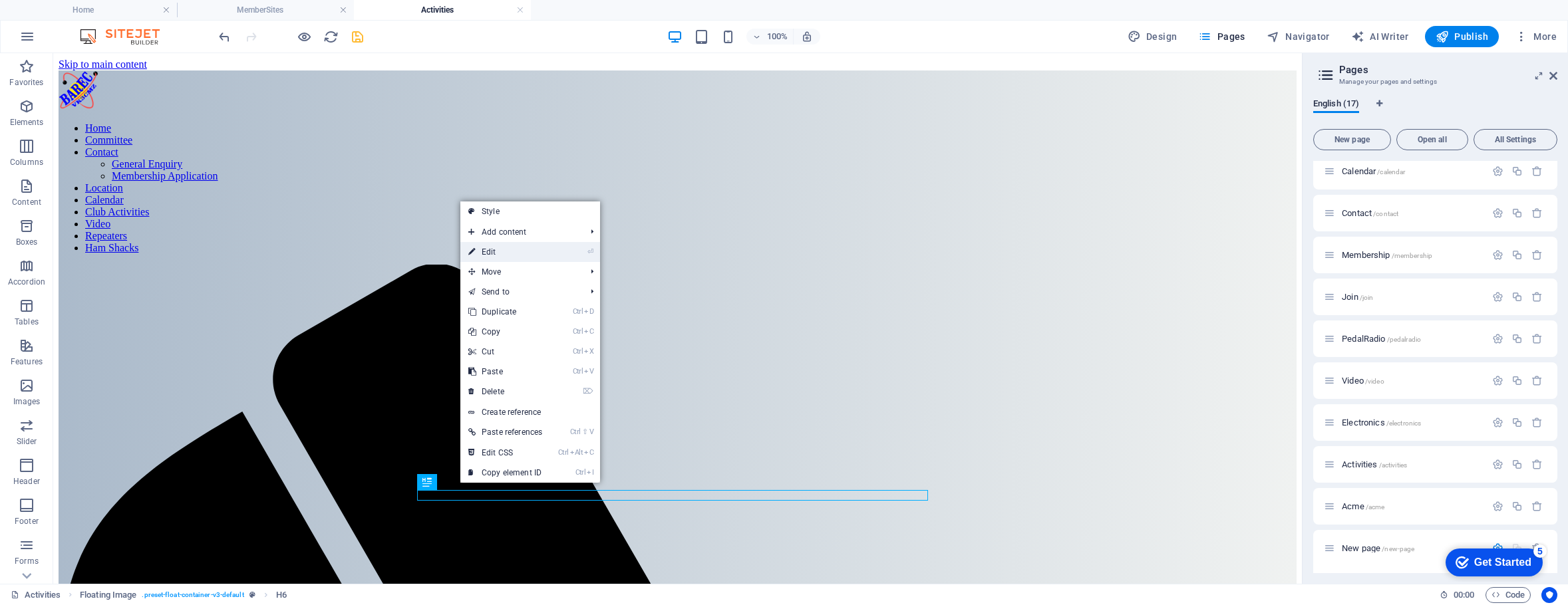
click at [486, 251] on link "⏎ Edit" at bounding box center [505, 252] width 90 height 20
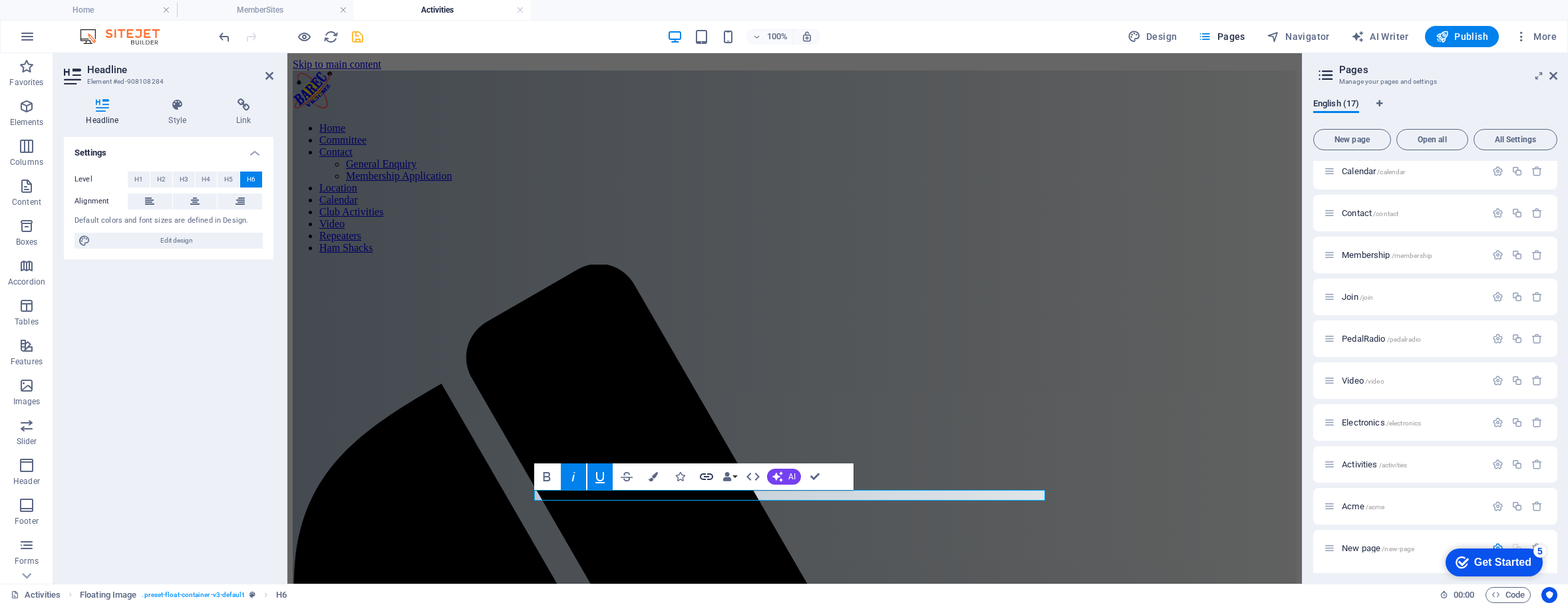
click at [708, 472] on icon "button" at bounding box center [706, 477] width 16 height 16
click at [186, 170] on div "None Page External Element Next element Phone Email Page Home Legal Notice Loca…" at bounding box center [168, 191] width 209 height 60
click at [181, 176] on span "External" at bounding box center [190, 179] width 29 height 16
select select "blank"
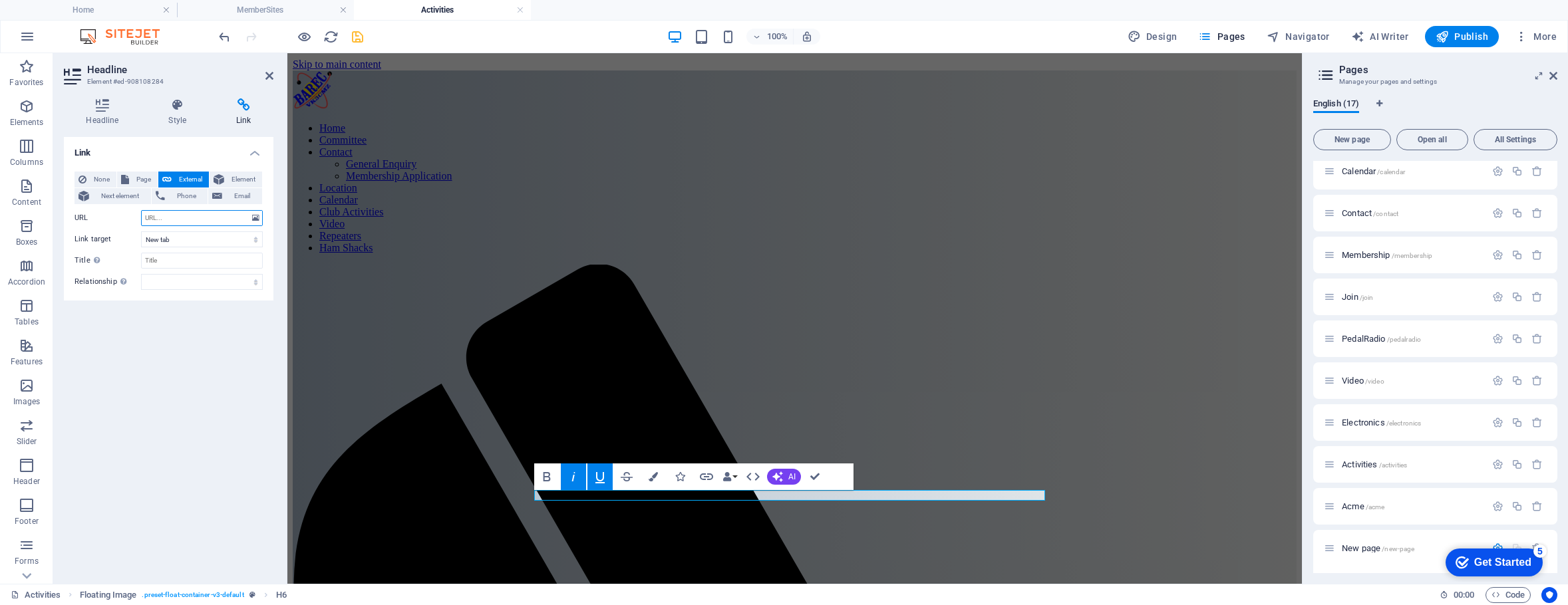
click at [173, 219] on input "URL" at bounding box center [202, 218] width 122 height 16
type input "#ZoomDetails"
click at [219, 321] on div "Link None Page External Element Next element Phone Email Page Home Legal Notice…" at bounding box center [168, 355] width 209 height 436
click at [271, 77] on icon at bounding box center [269, 76] width 8 height 11
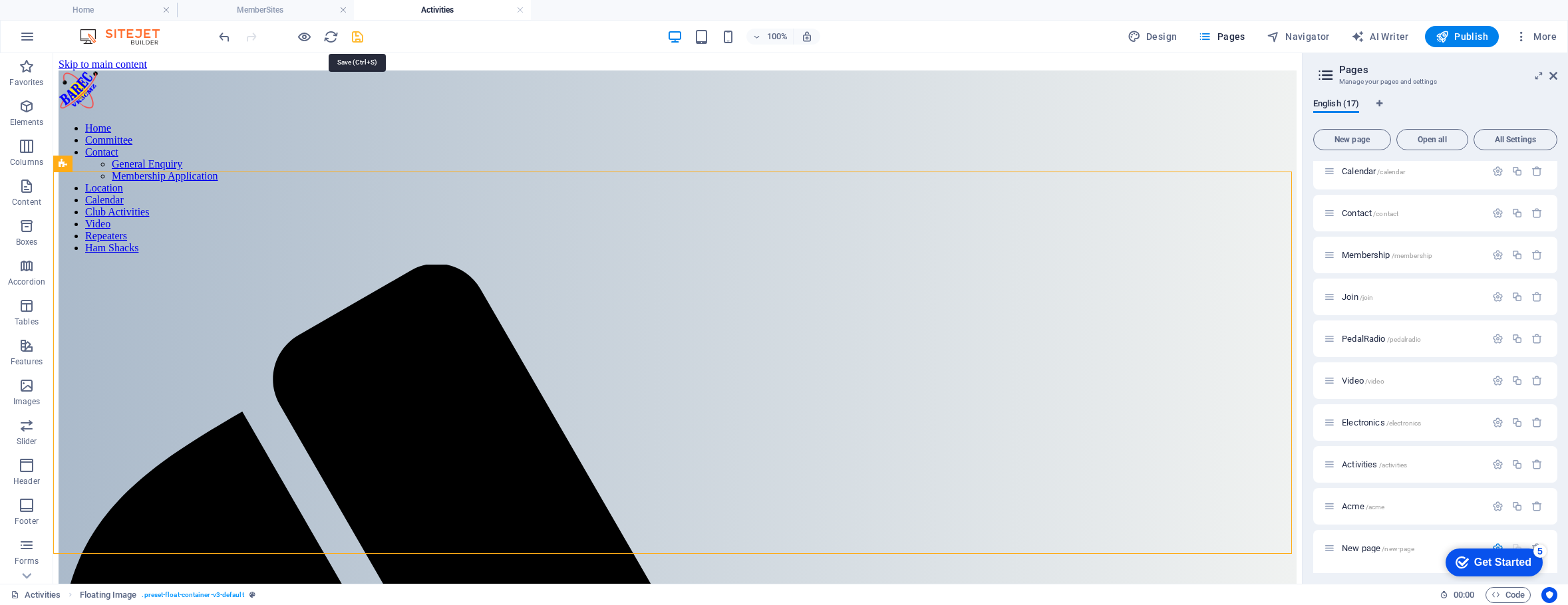
click at [354, 37] on icon "save" at bounding box center [357, 37] width 15 height 15
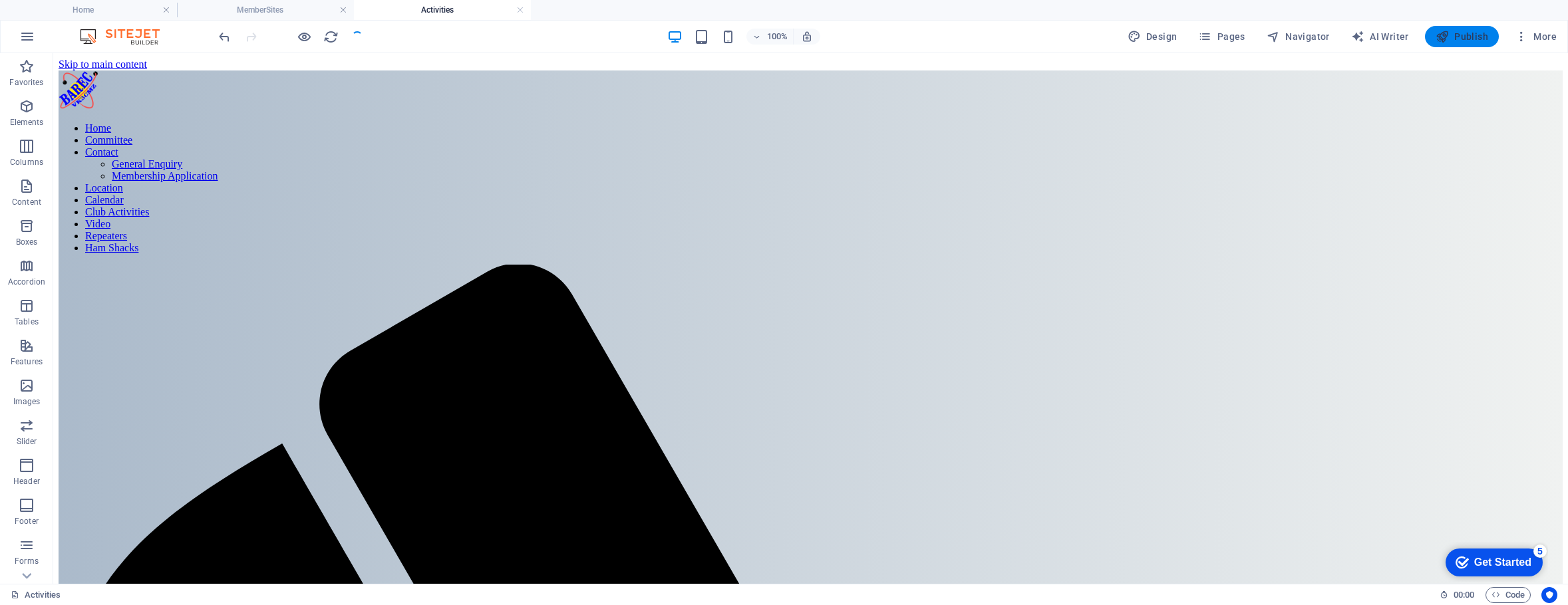
click at [1475, 33] on span "Publish" at bounding box center [1461, 36] width 53 height 13
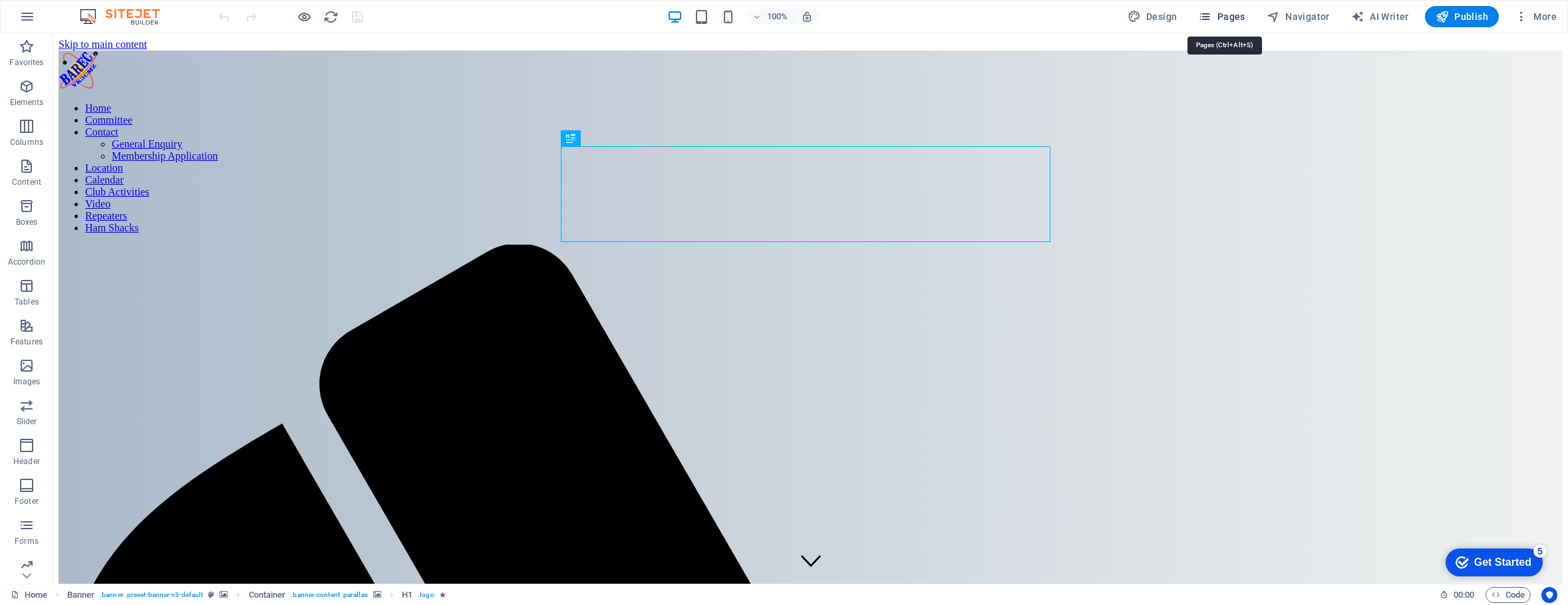
click at [1224, 14] on span "Pages" at bounding box center [1221, 16] width 47 height 13
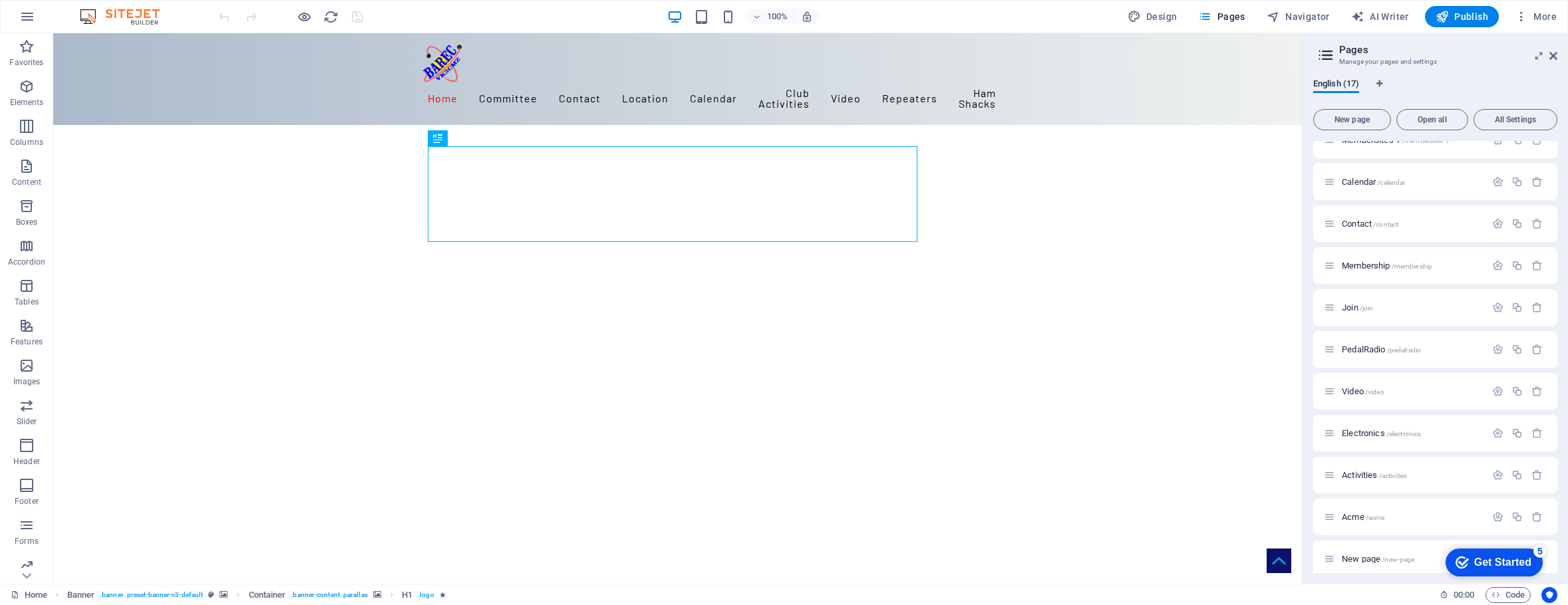
scroll to position [280, 0]
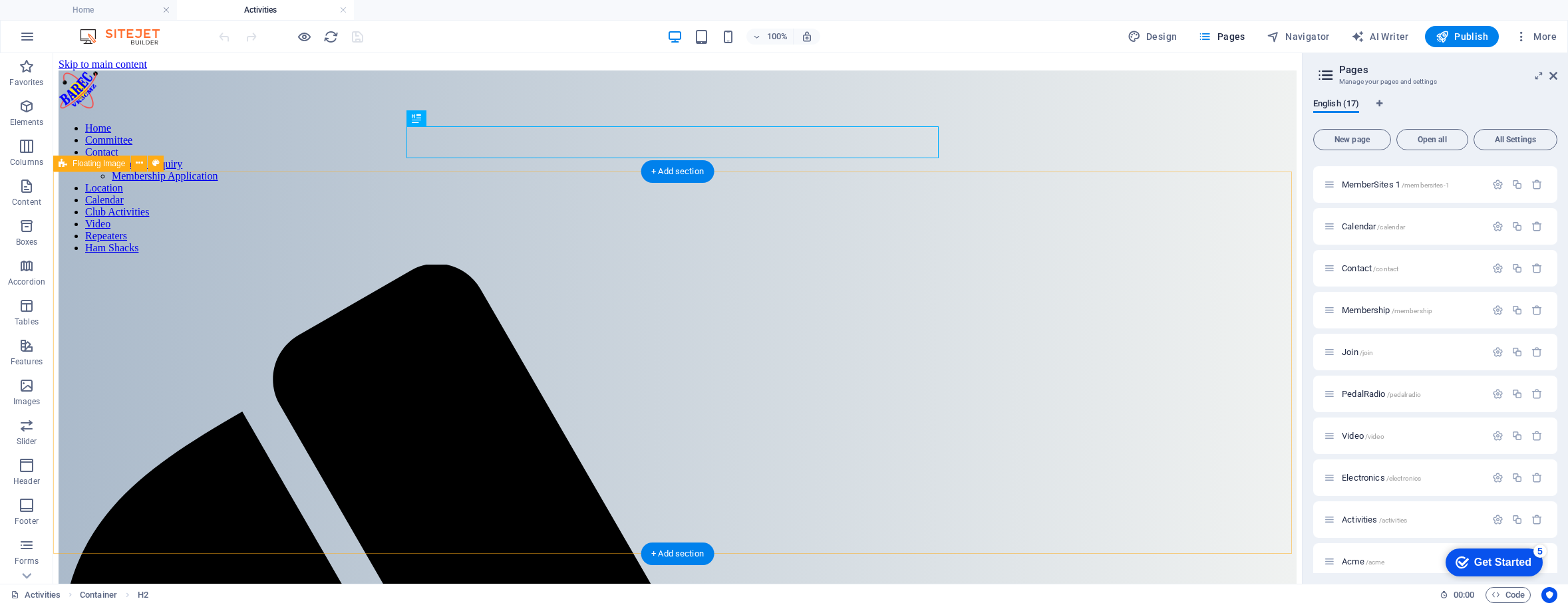
scroll to position [0, 0]
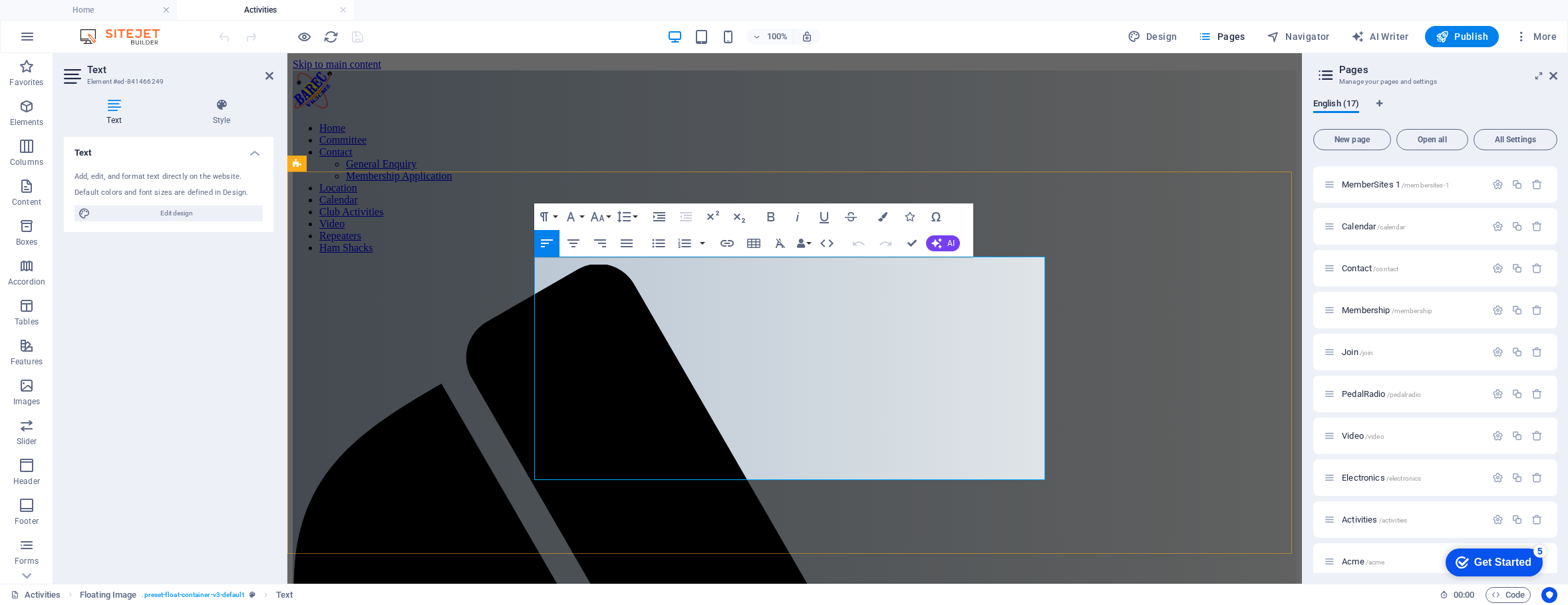
drag, startPoint x: 656, startPoint y: 473, endPoint x: 619, endPoint y: 469, distance: 37.2
click at [637, 445] on icon "button" at bounding box center [636, 446] width 16 height 16
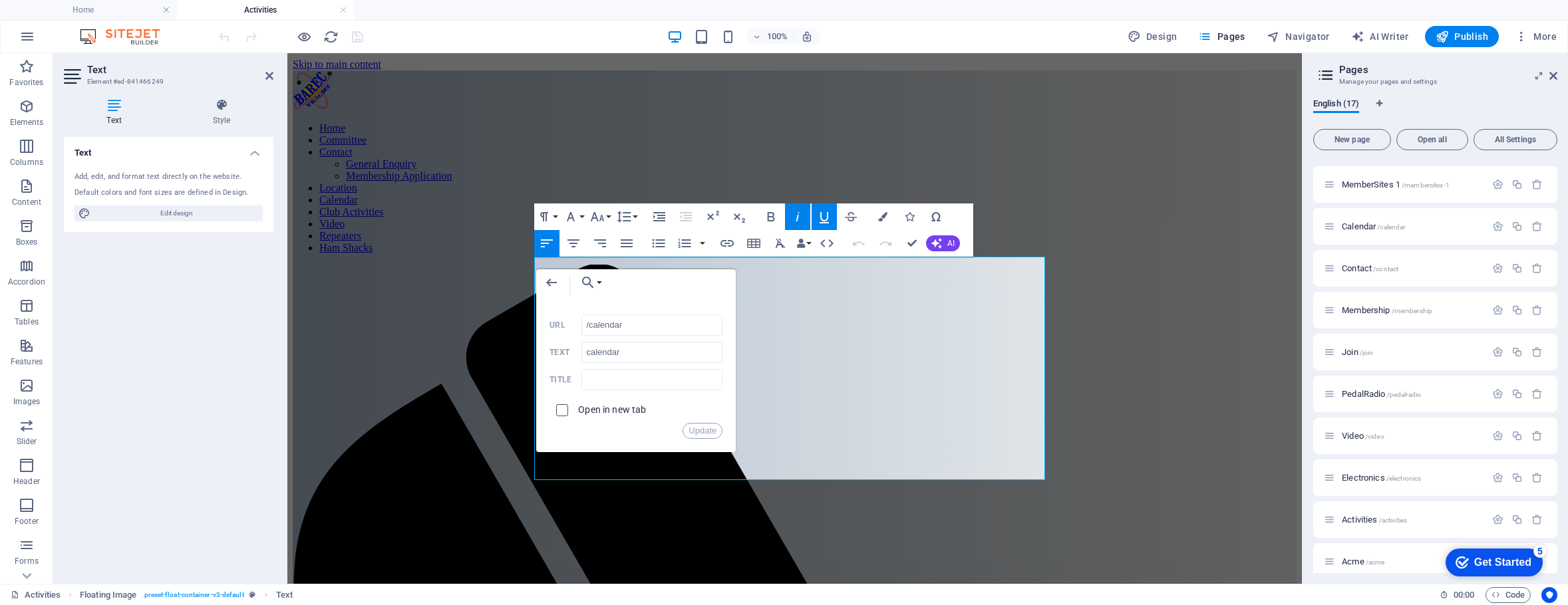
click at [565, 407] on input "checkbox" at bounding box center [560, 409] width 12 height 12
checkbox input "true"
click at [701, 429] on button "Update" at bounding box center [702, 431] width 40 height 16
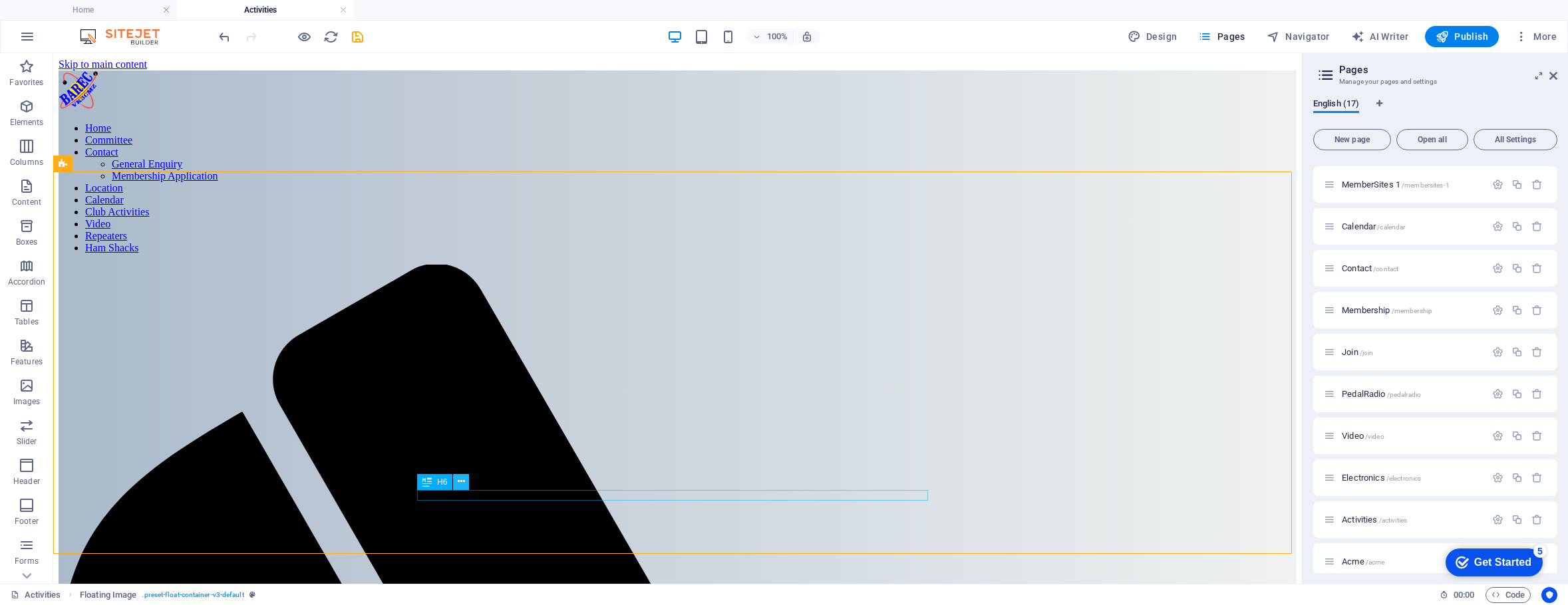
click at [0, 0] on icon at bounding box center [0, 0] width 0 height 0
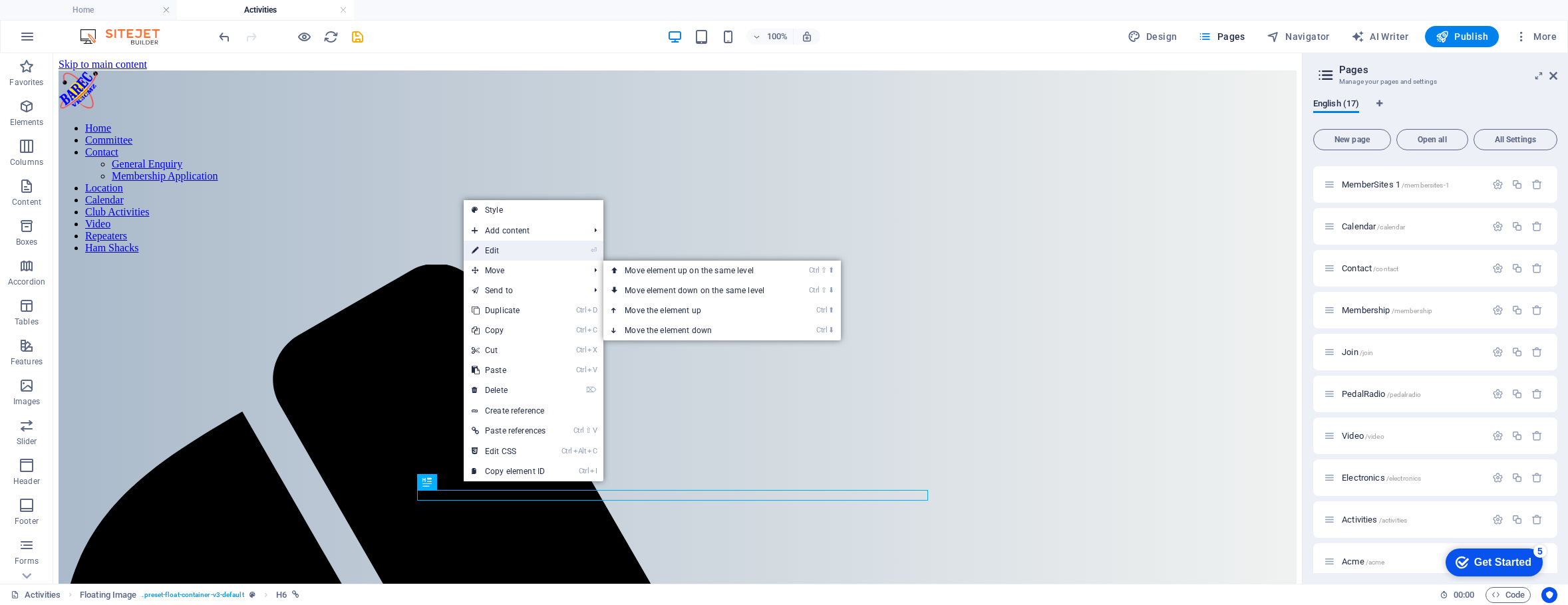
click at [505, 251] on link "⏎ Edit" at bounding box center [508, 251] width 90 height 20
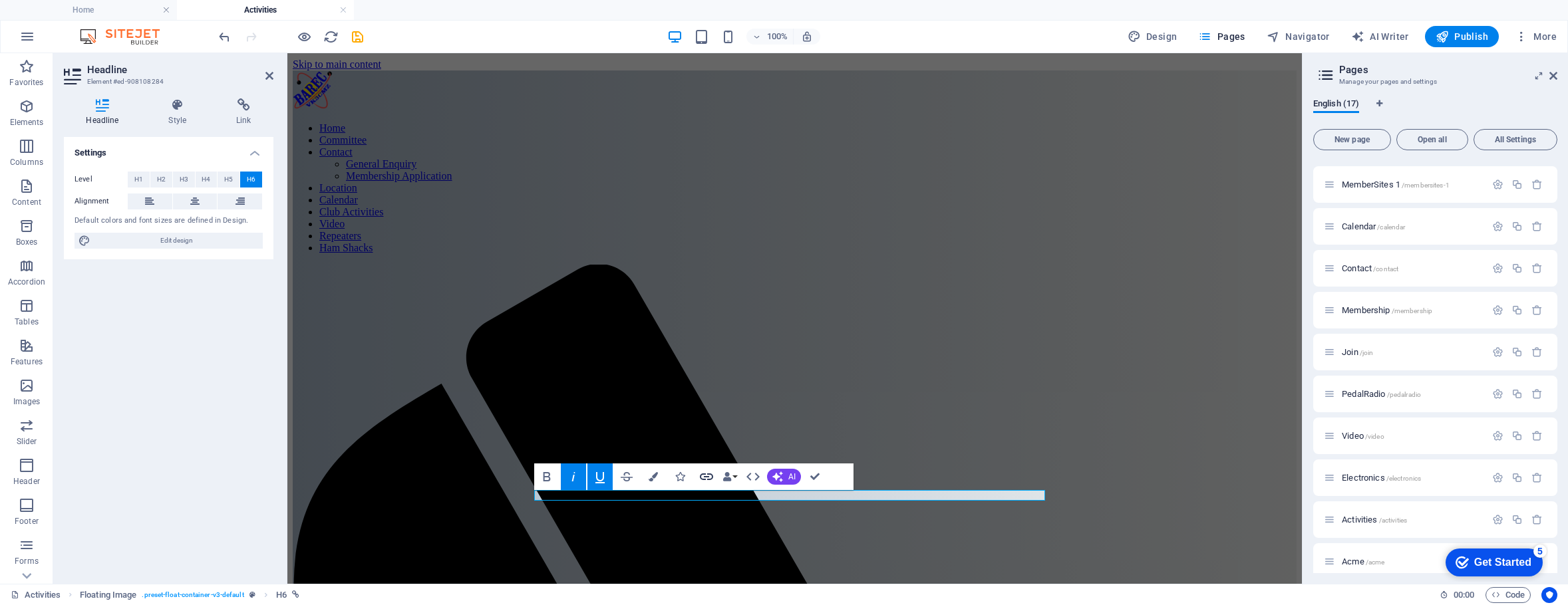
click at [704, 475] on icon "button" at bounding box center [706, 477] width 13 height 7
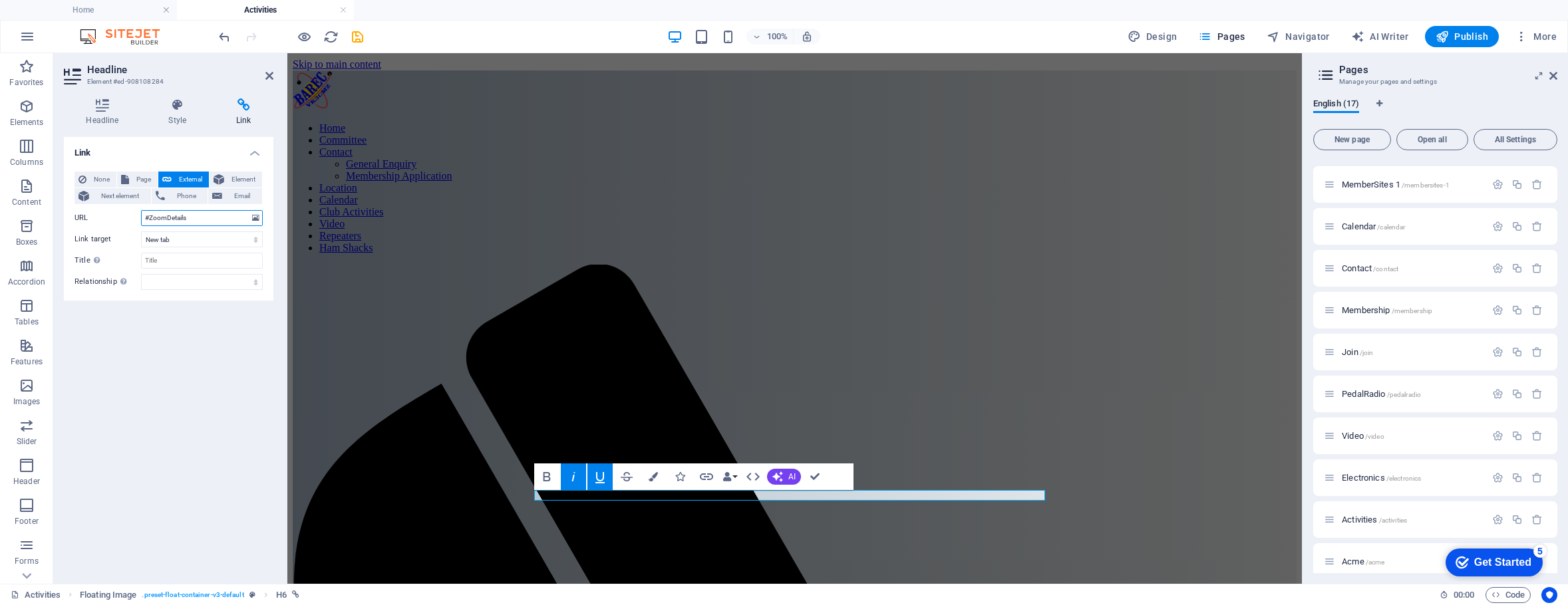
click at [148, 211] on input "#ZoomDetails" at bounding box center [202, 218] width 122 height 16
type input "/#ZoomDetails"
click at [218, 342] on div "Link None Page External Element Next element Phone Email Page Home Legal Notice…" at bounding box center [168, 355] width 209 height 436
click at [271, 75] on icon at bounding box center [269, 76] width 8 height 11
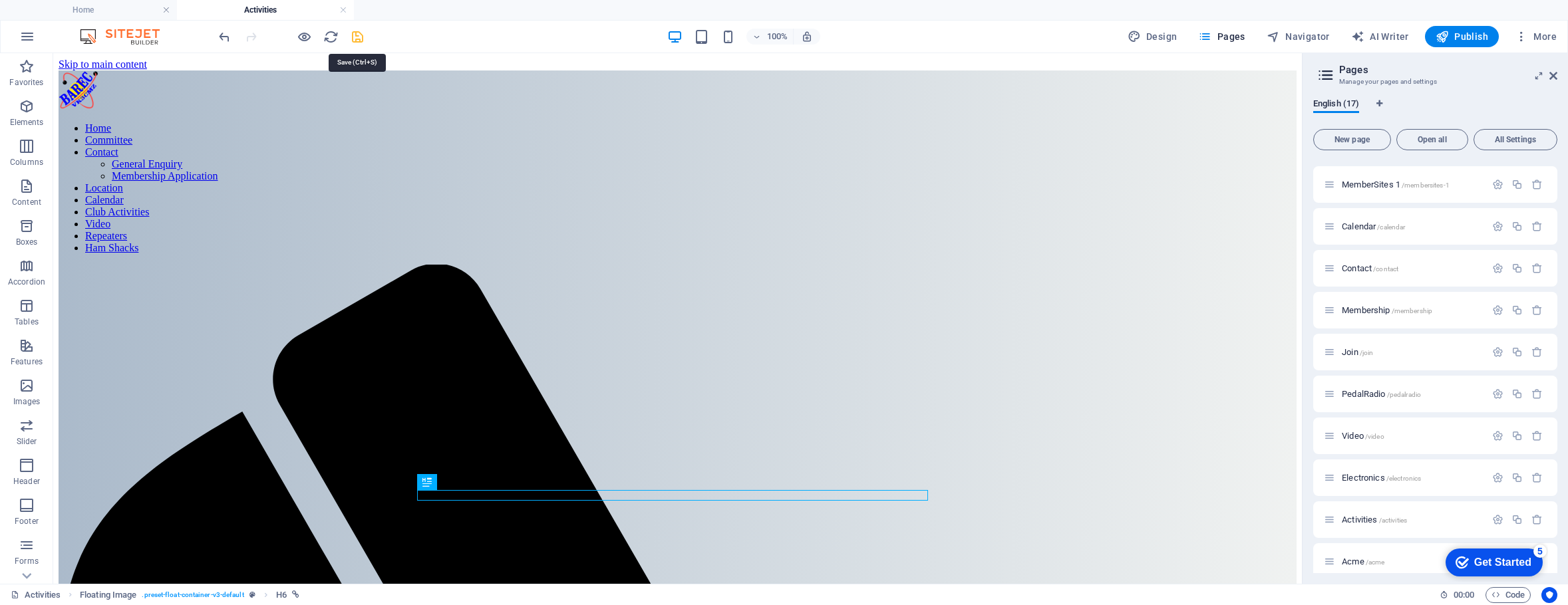
click at [360, 33] on icon "save" at bounding box center [357, 37] width 15 height 15
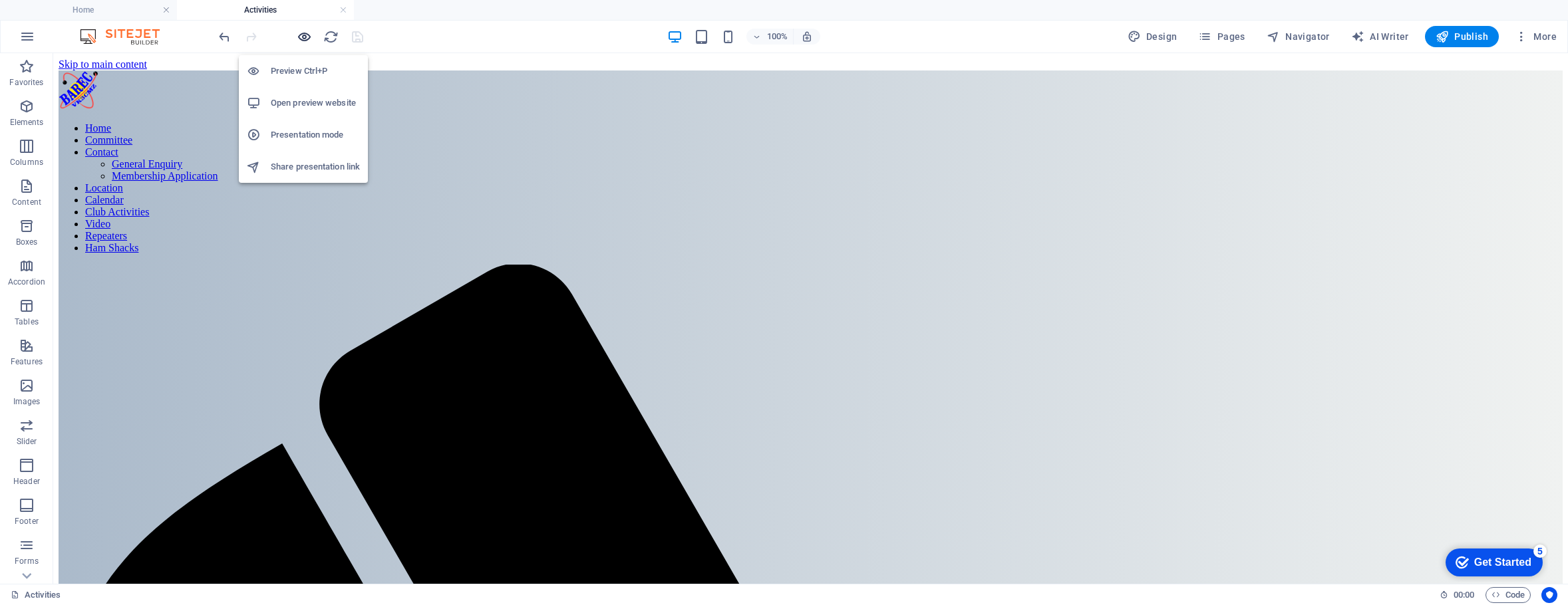
click at [307, 36] on icon "button" at bounding box center [304, 37] width 15 height 15
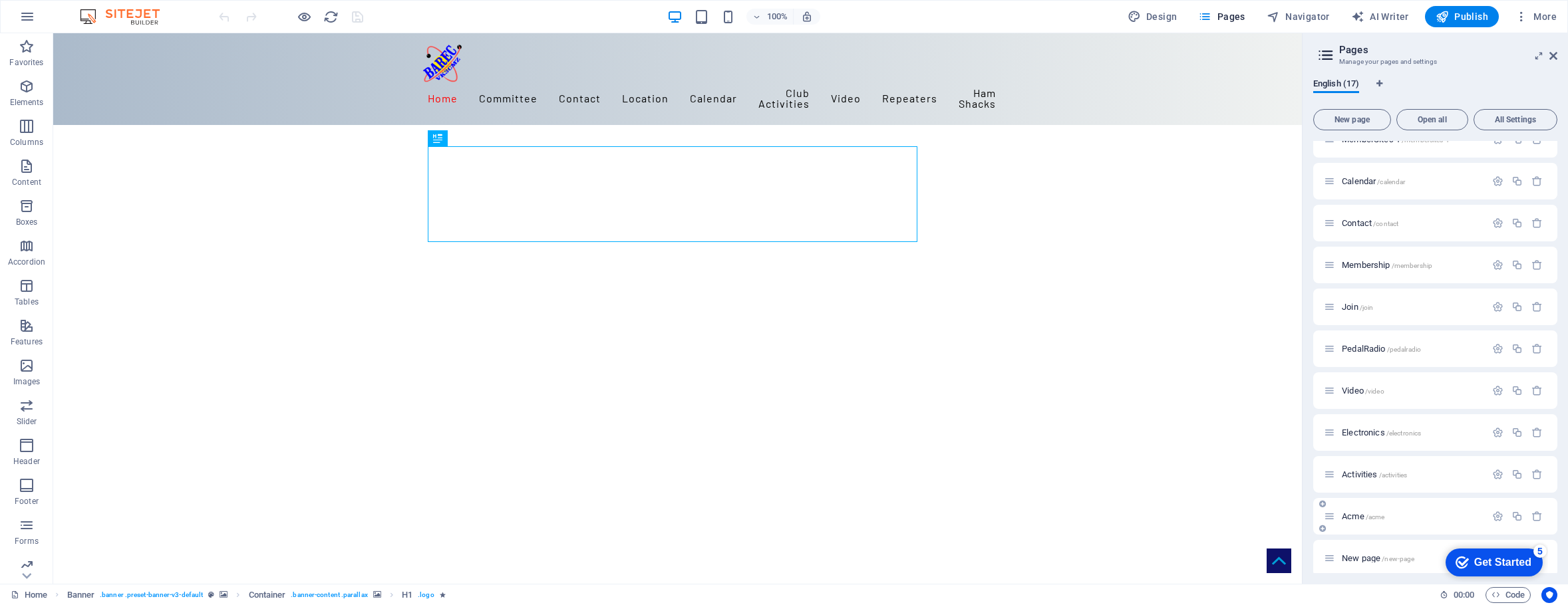
scroll to position [280, 0]
click at [0, 0] on span "Activities /activities" at bounding box center [0, 0] width 0 height 0
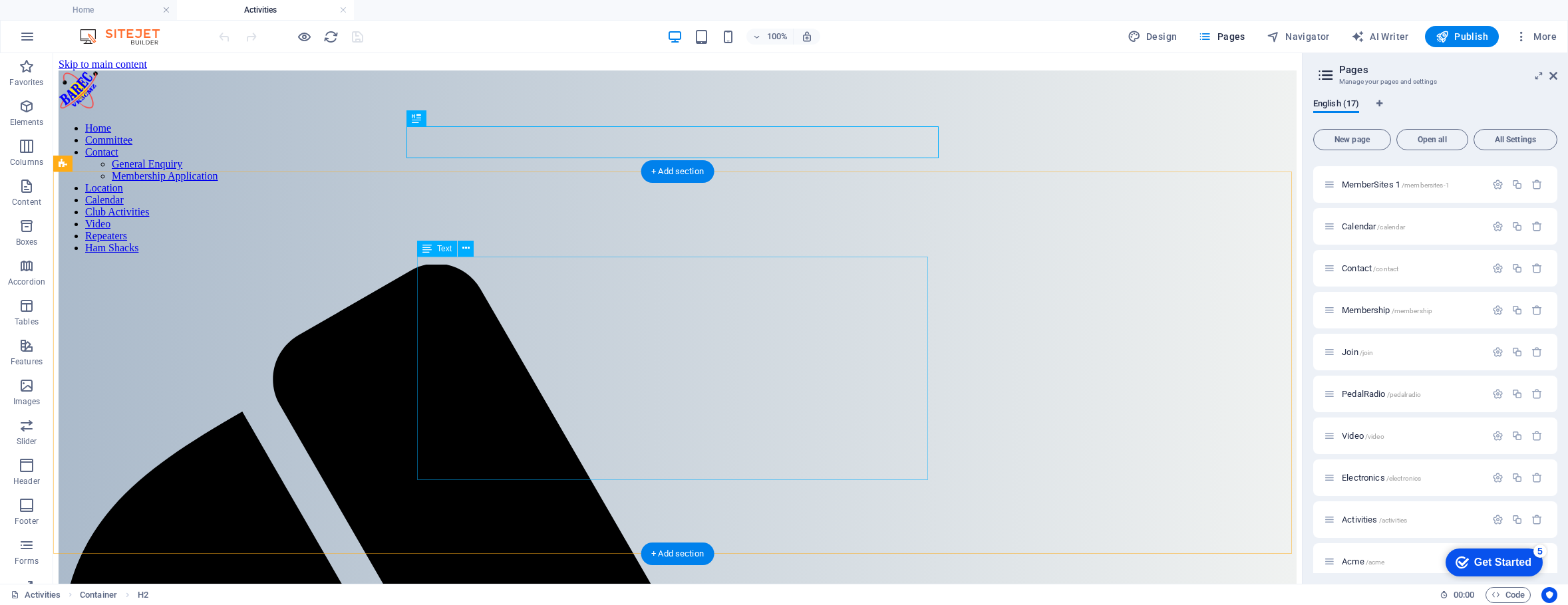
scroll to position [0, 0]
click at [0, 0] on icon at bounding box center [0, 0] width 0 height 0
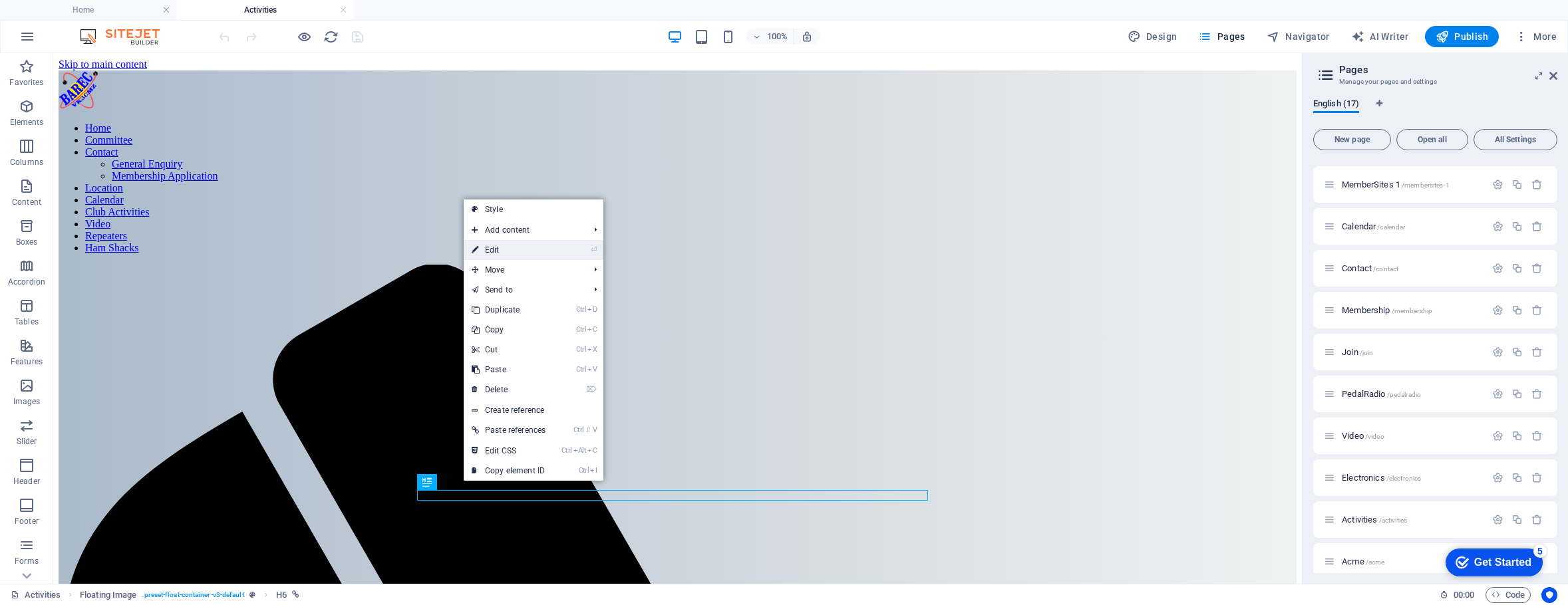
click at [0, 0] on link "⏎ Edit" at bounding box center [0, 0] width 0 height 0
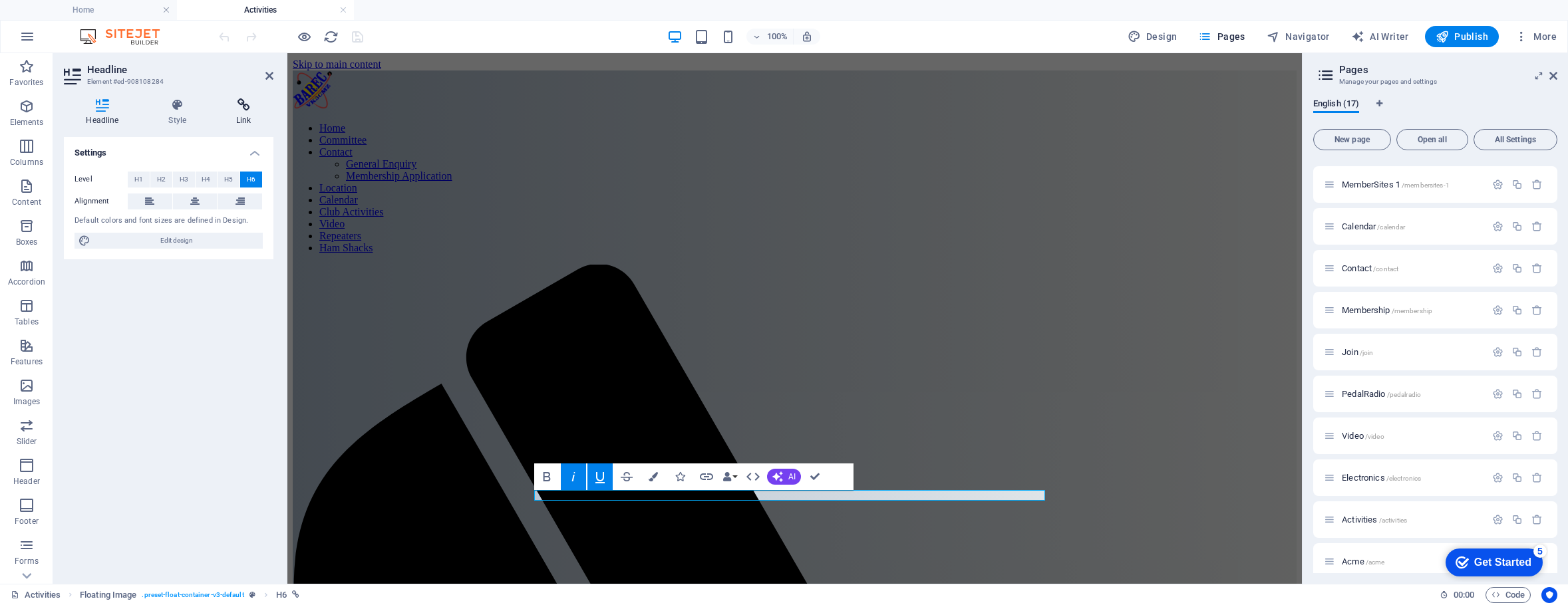
click at [0, 0] on icon at bounding box center [0, 0] width 0 height 0
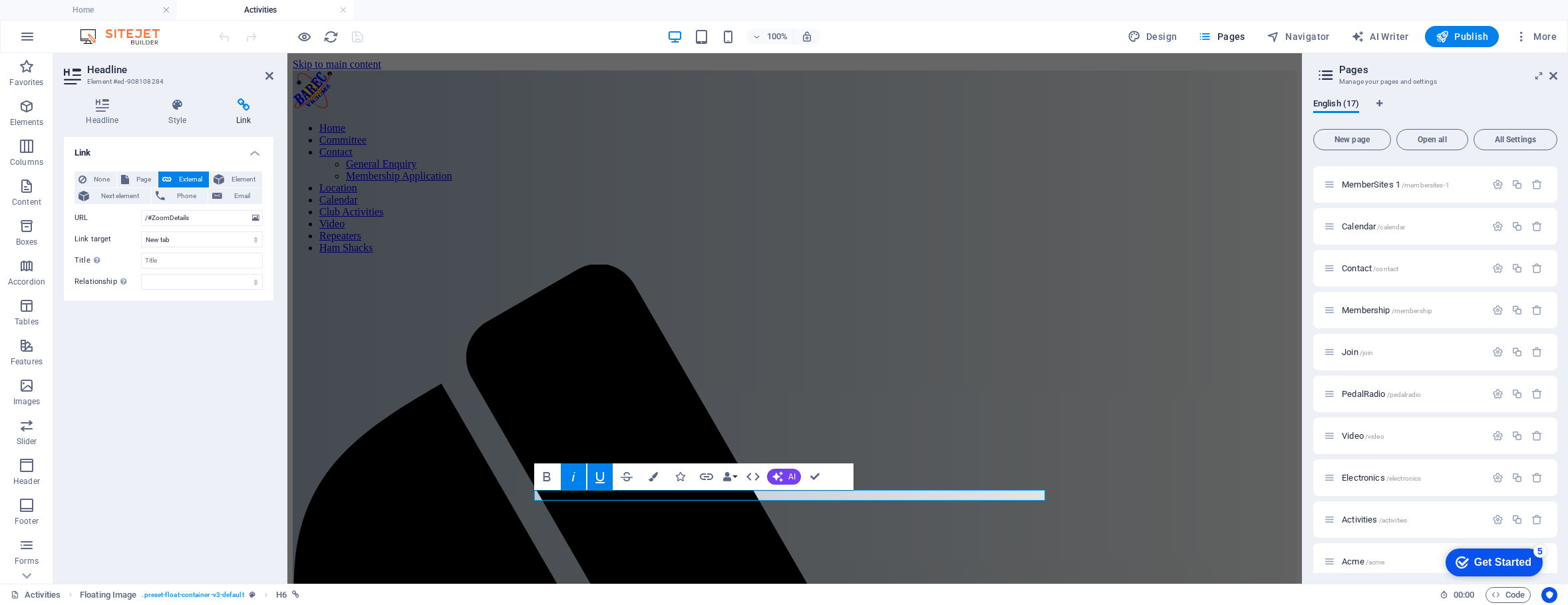
click at [0, 0] on h2 "Headline" at bounding box center [0, 0] width 0 height 0
click at [1479, 35] on span "Publish" at bounding box center [1461, 36] width 53 height 13
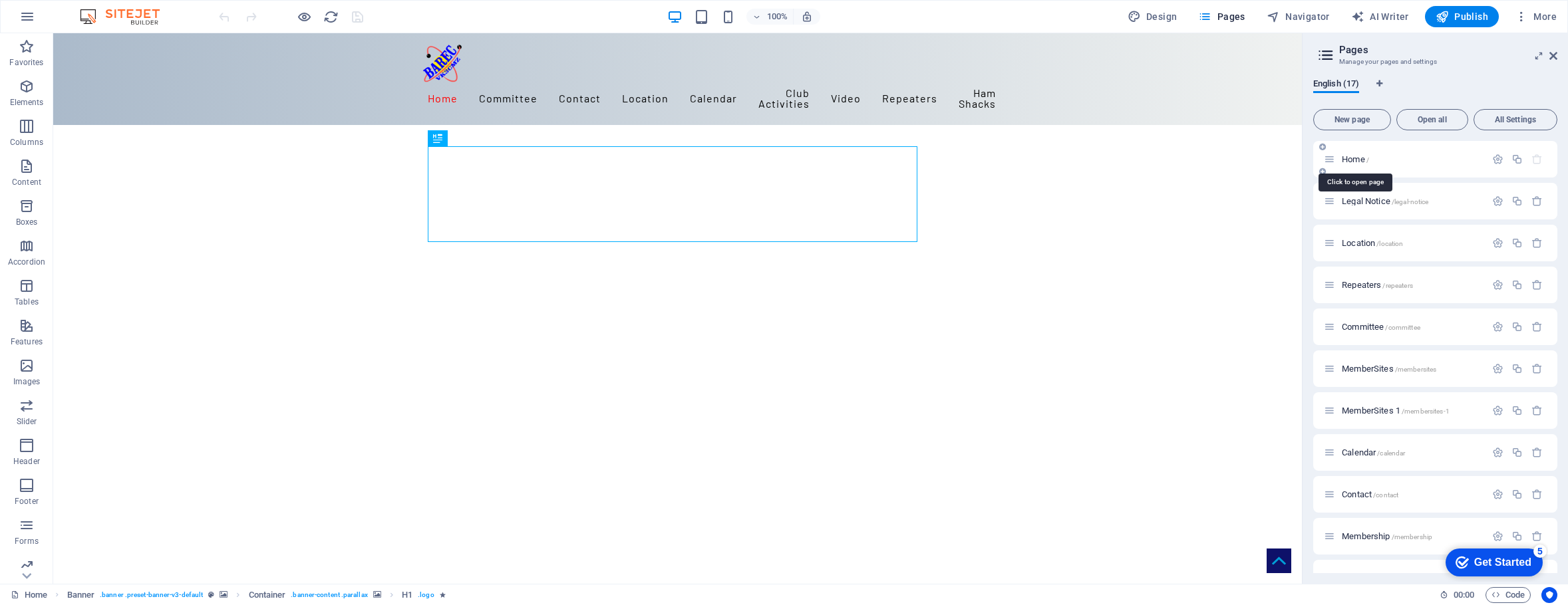
click at [1354, 160] on span "Home /" at bounding box center [1356, 159] width 28 height 10
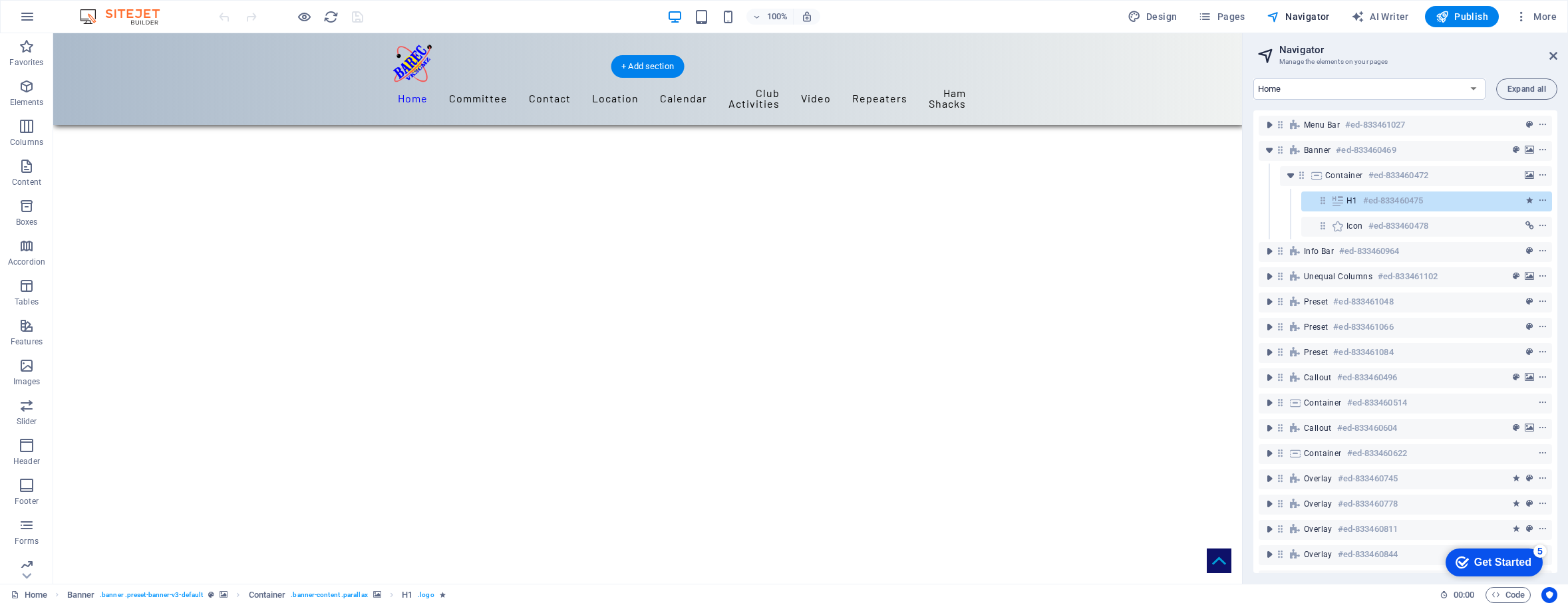
scroll to position [265, 0]
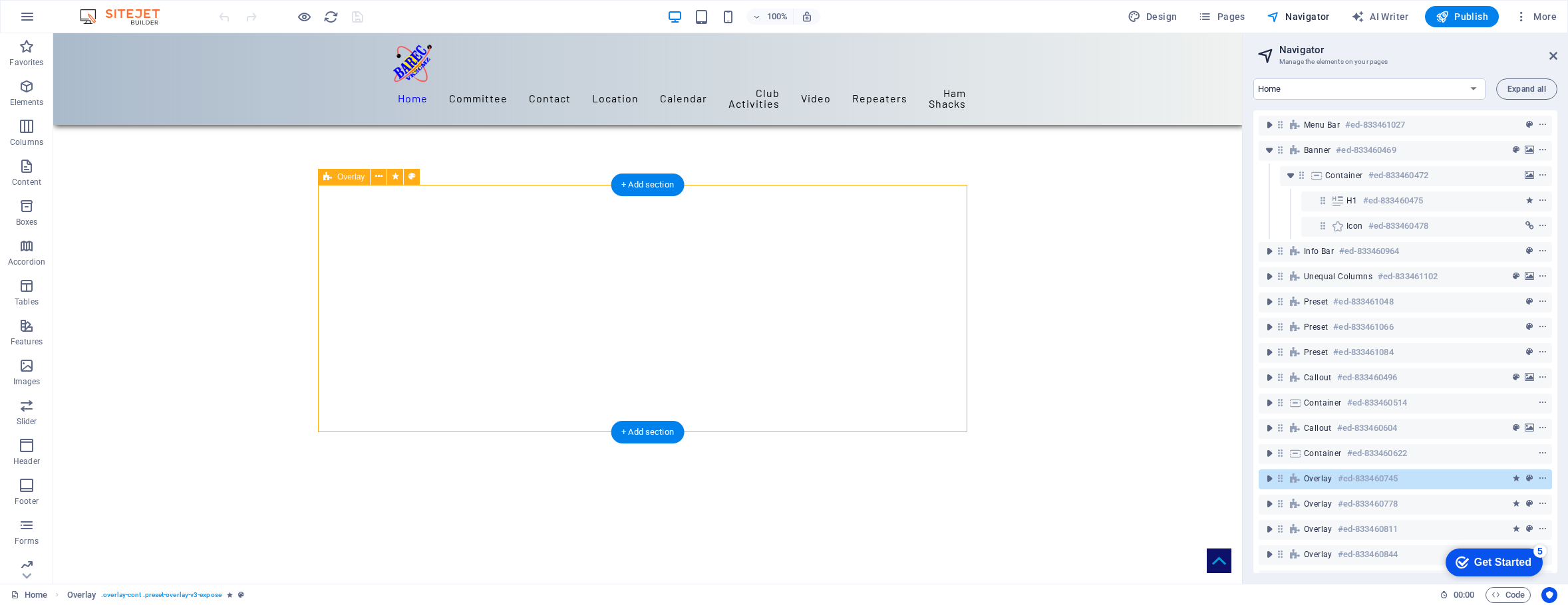
scroll to position [4999, 0]
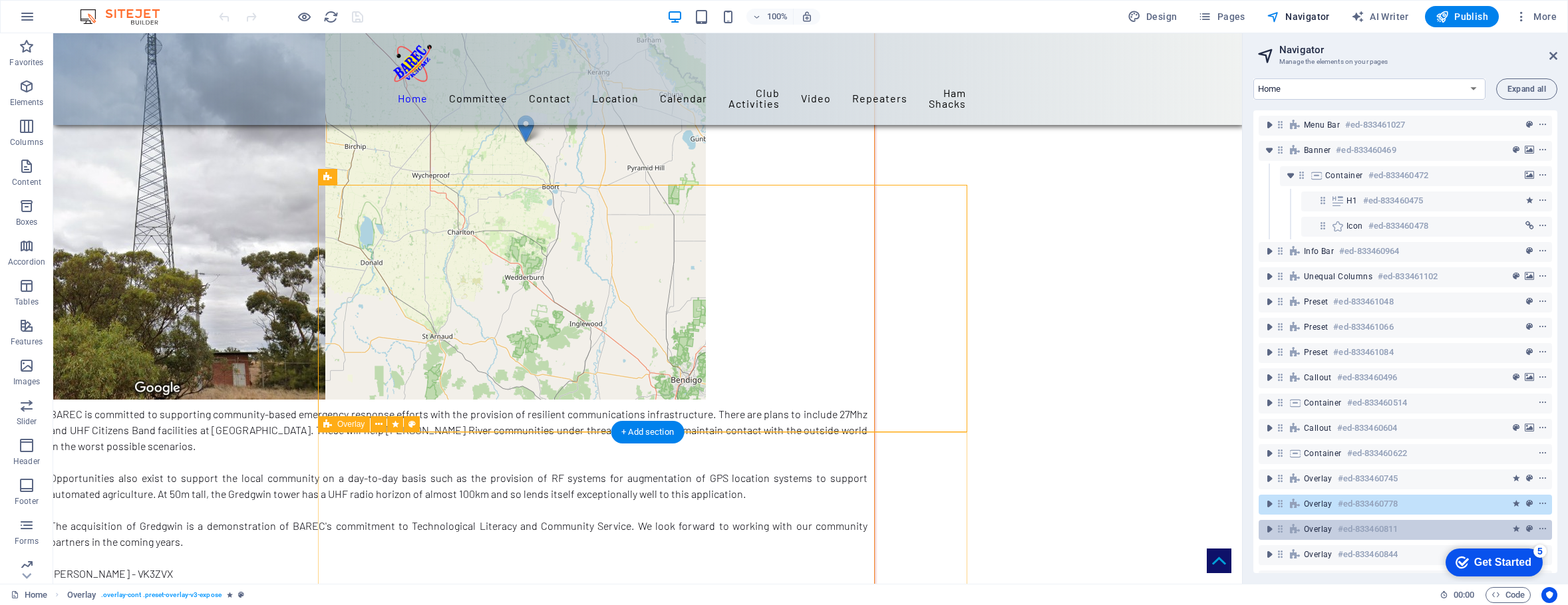
click at [1313, 523] on div "Overlay #ed-833460811" at bounding box center [1394, 529] width 182 height 16
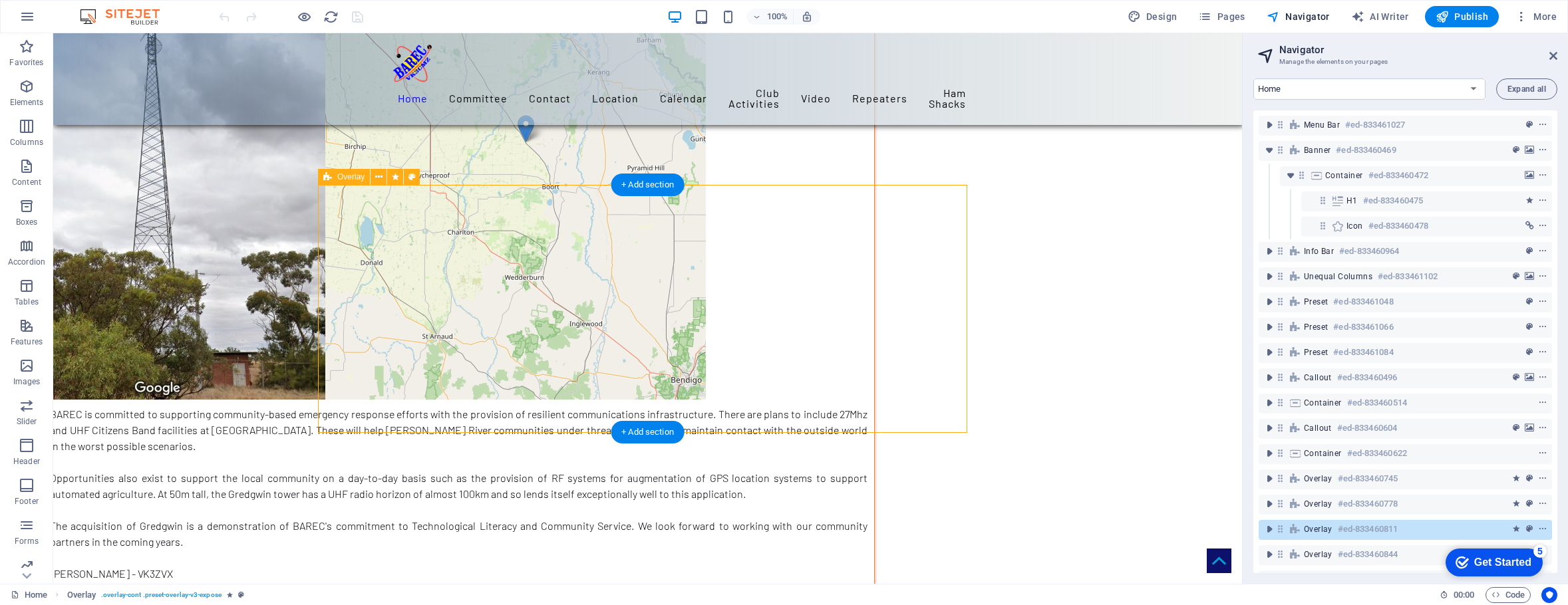
scroll to position [5495, 0]
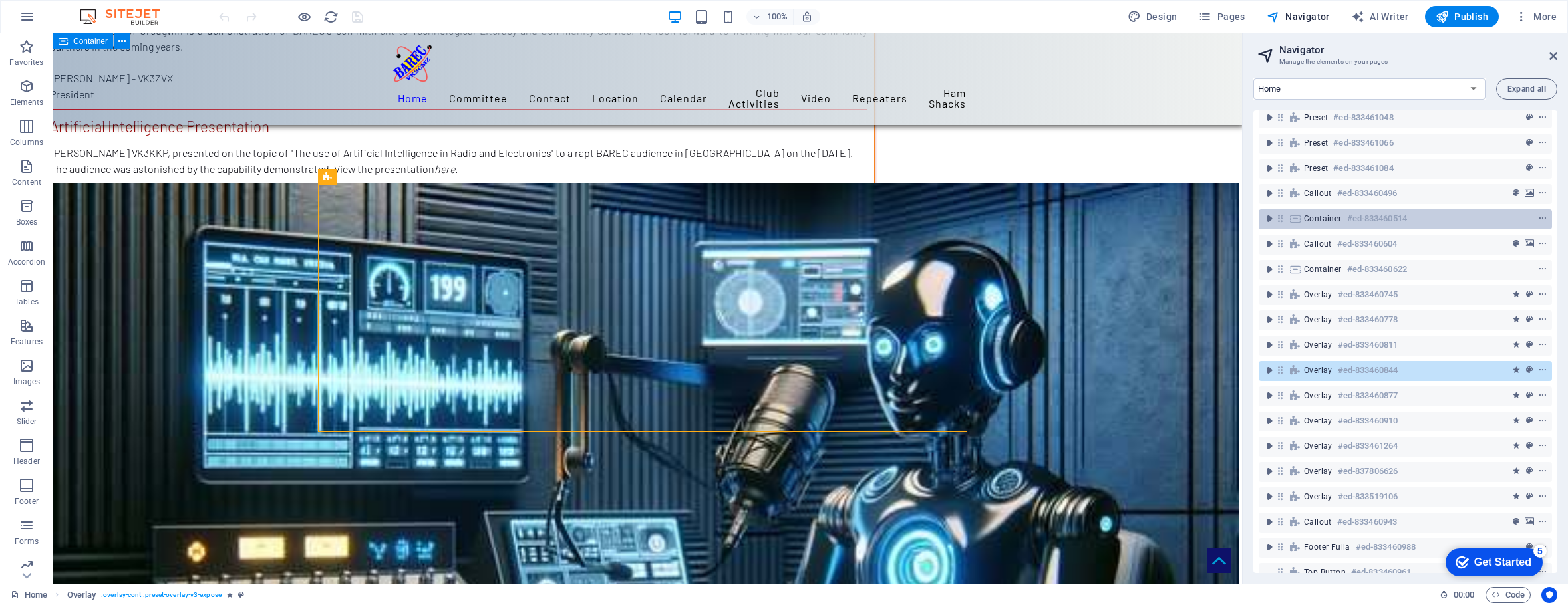
scroll to position [209, 0]
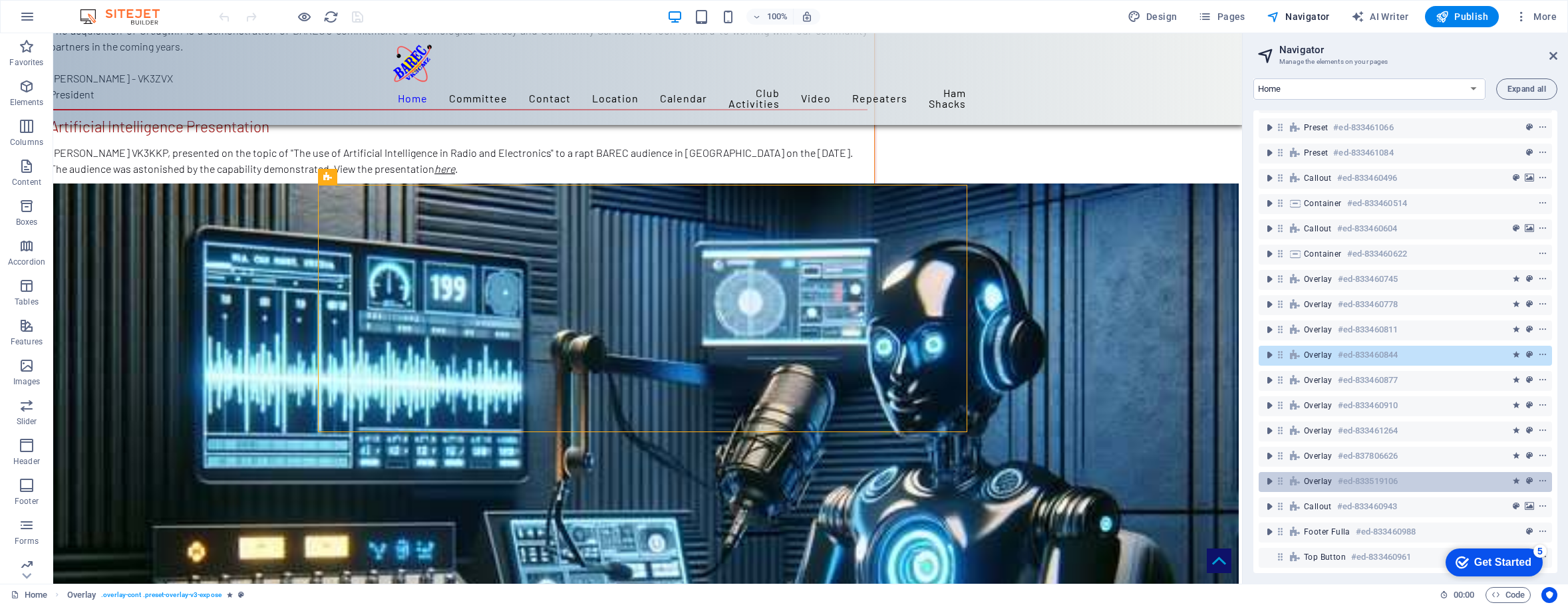
click at [1303, 476] on span "Overlay" at bounding box center [1317, 482] width 28 height 11
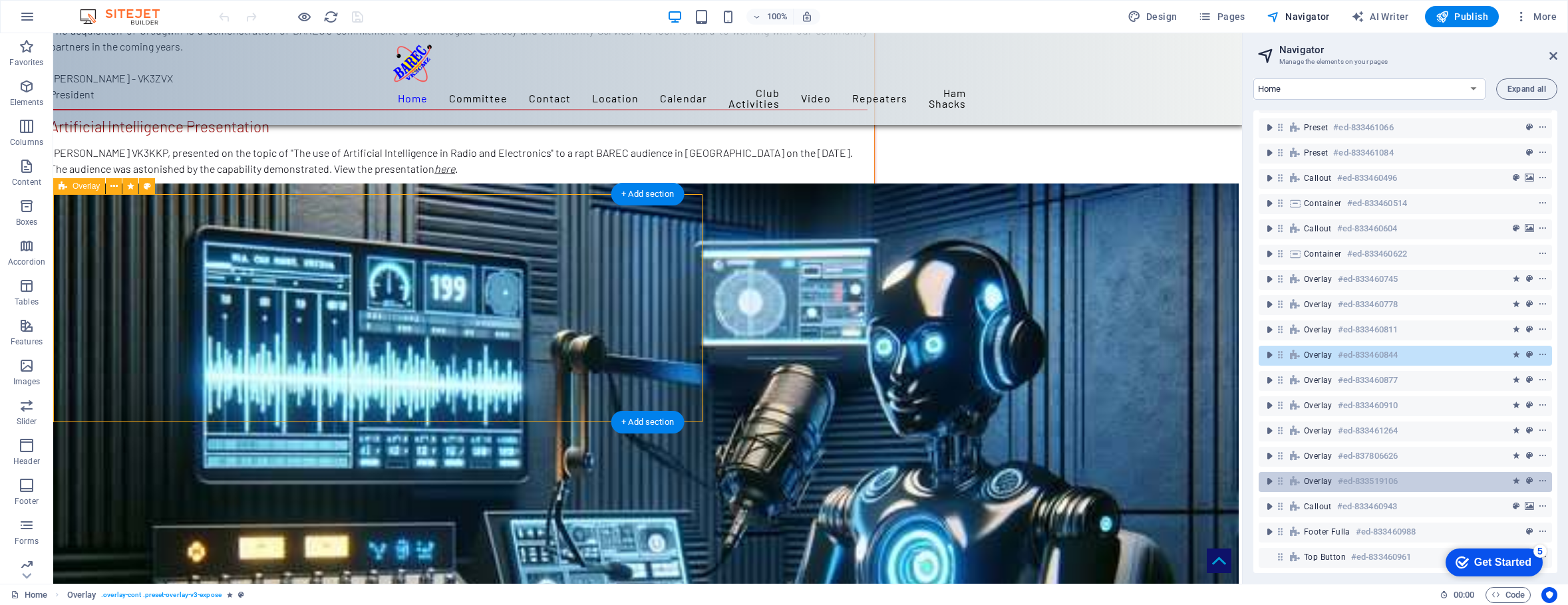
scroll to position [6847, 0]
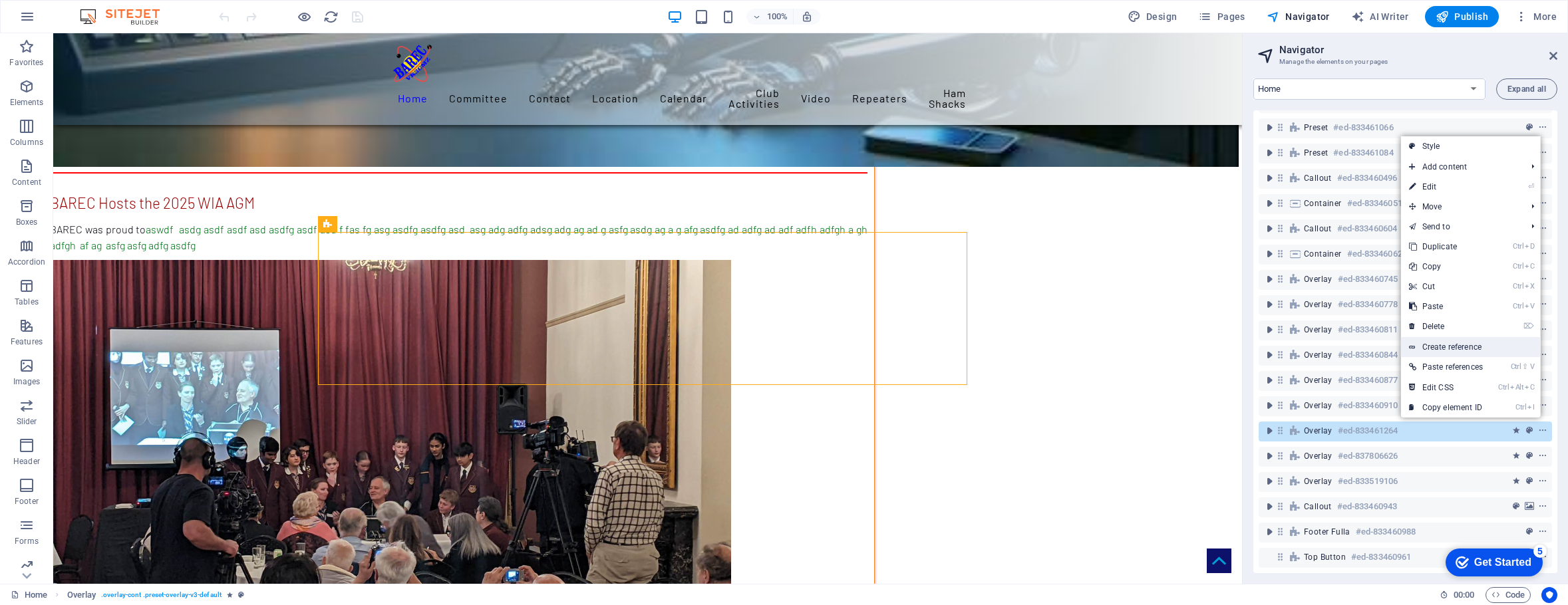
click at [1439, 344] on link "Create reference" at bounding box center [1471, 347] width 140 height 20
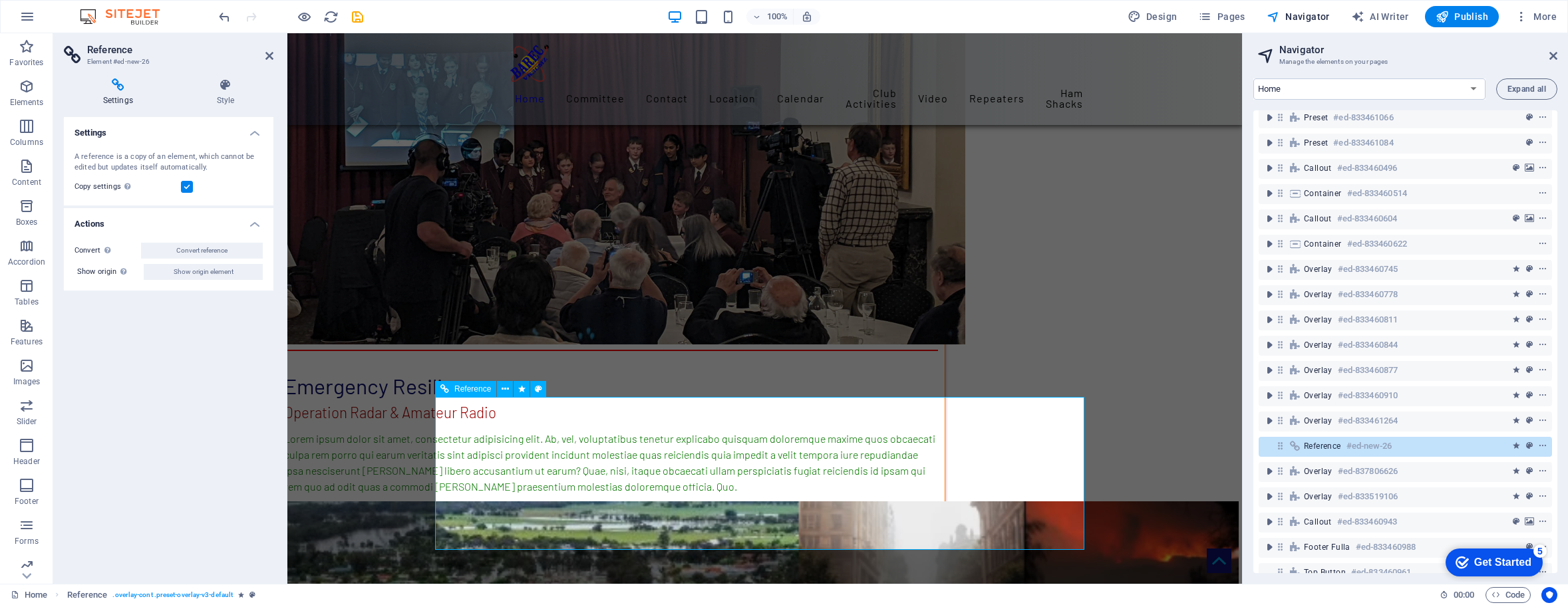
scroll to position [6571, 0]
click at [1540, 445] on icon "context-menu" at bounding box center [1543, 446] width 9 height 9
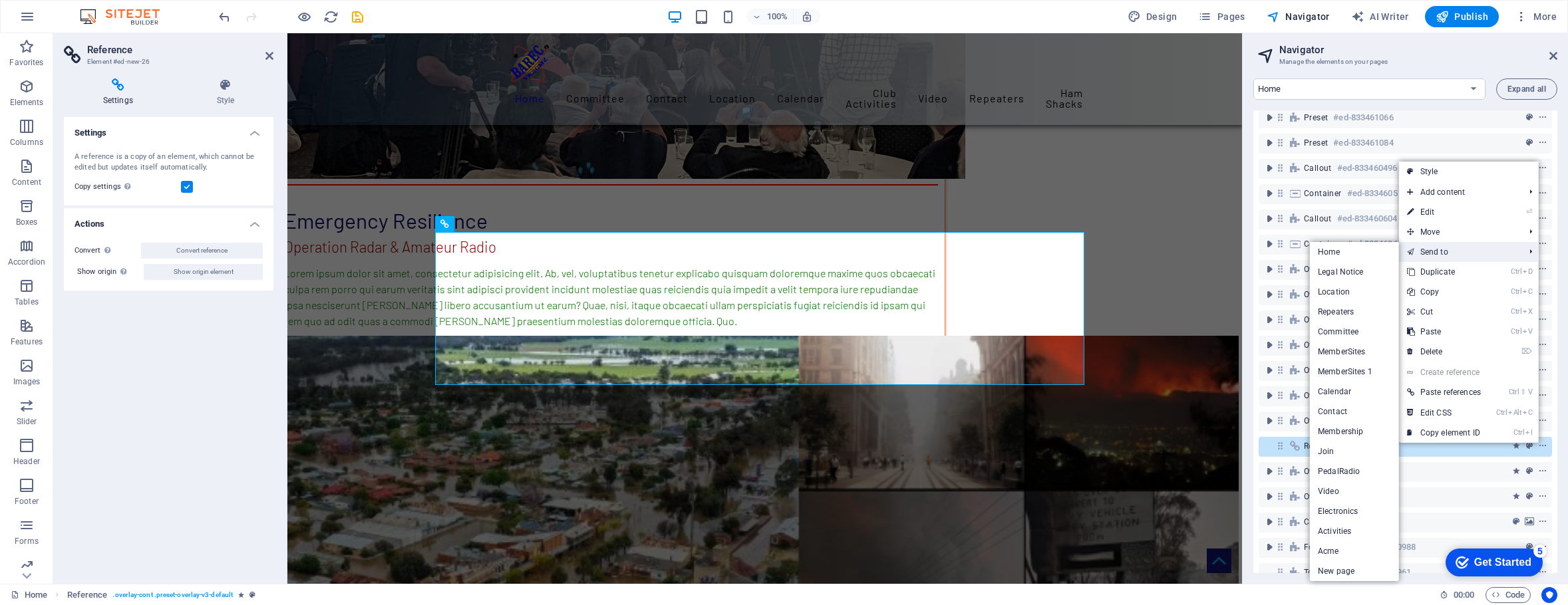
click at [1524, 252] on li "Send to Home Legal Notice Location Repeaters Committee MemberSites MemberSites …" at bounding box center [1468, 252] width 140 height 20
click at [1336, 524] on link "Activities" at bounding box center [1354, 531] width 89 height 20
select select "16125350-en"
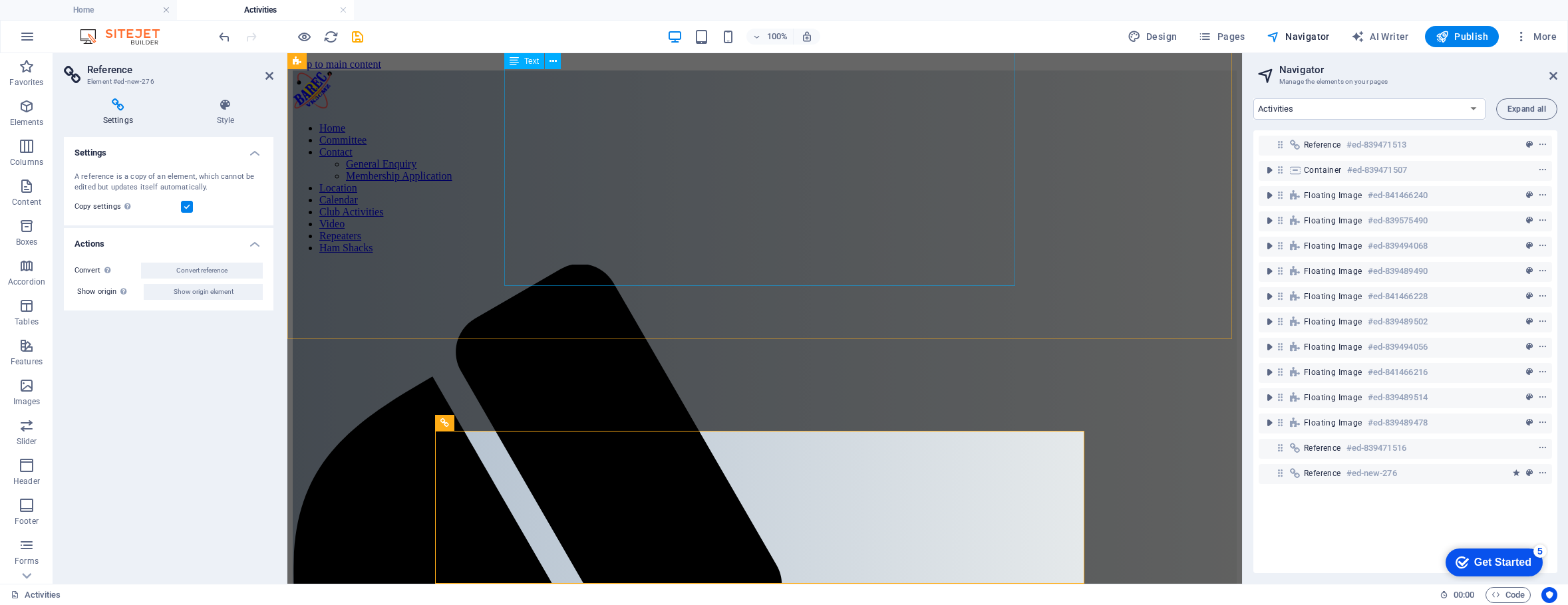
scroll to position [3689, 0]
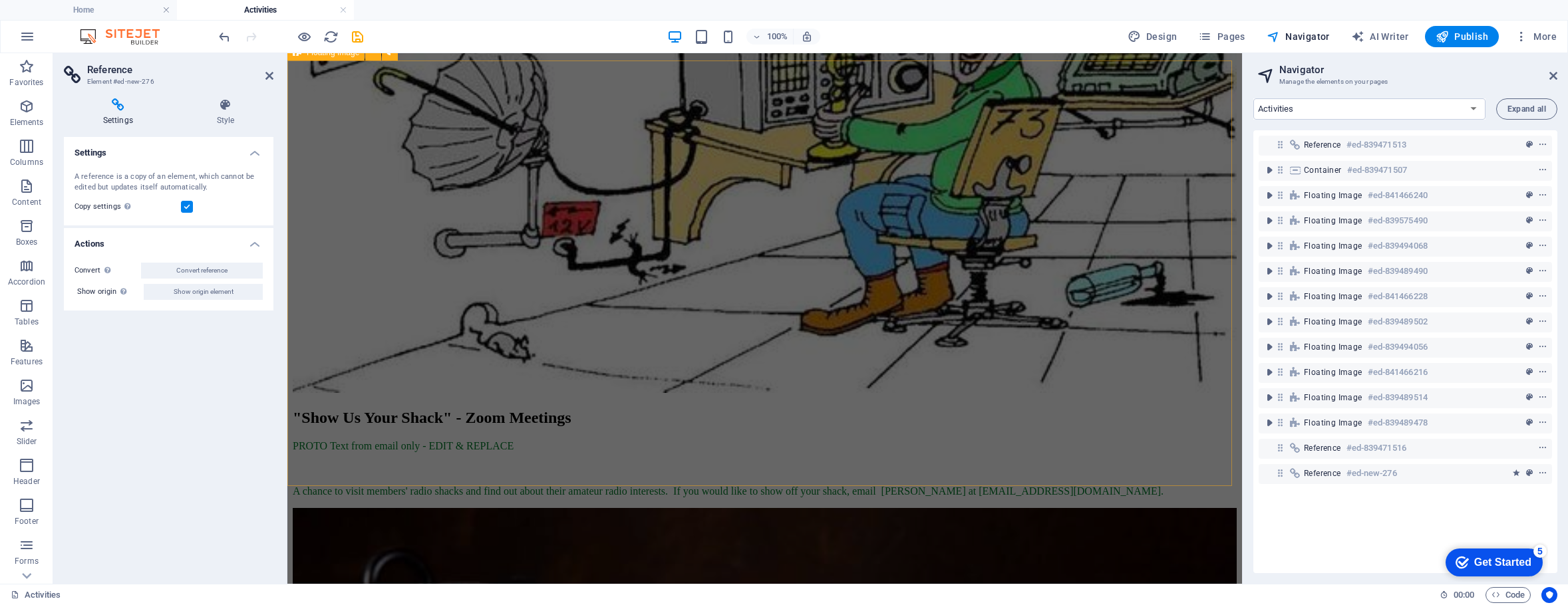
scroll to position [2359, 0]
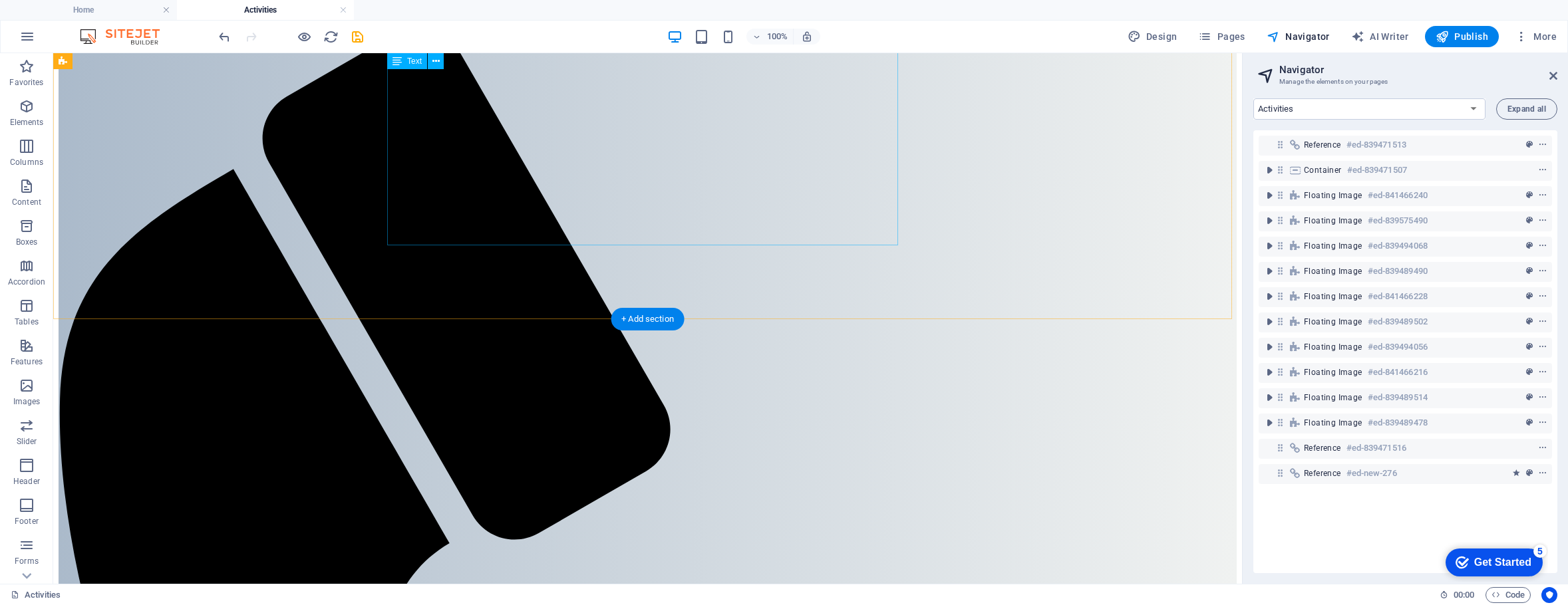
scroll to position [235, 0]
click at [432, 248] on icon at bounding box center [432, 247] width 8 height 14
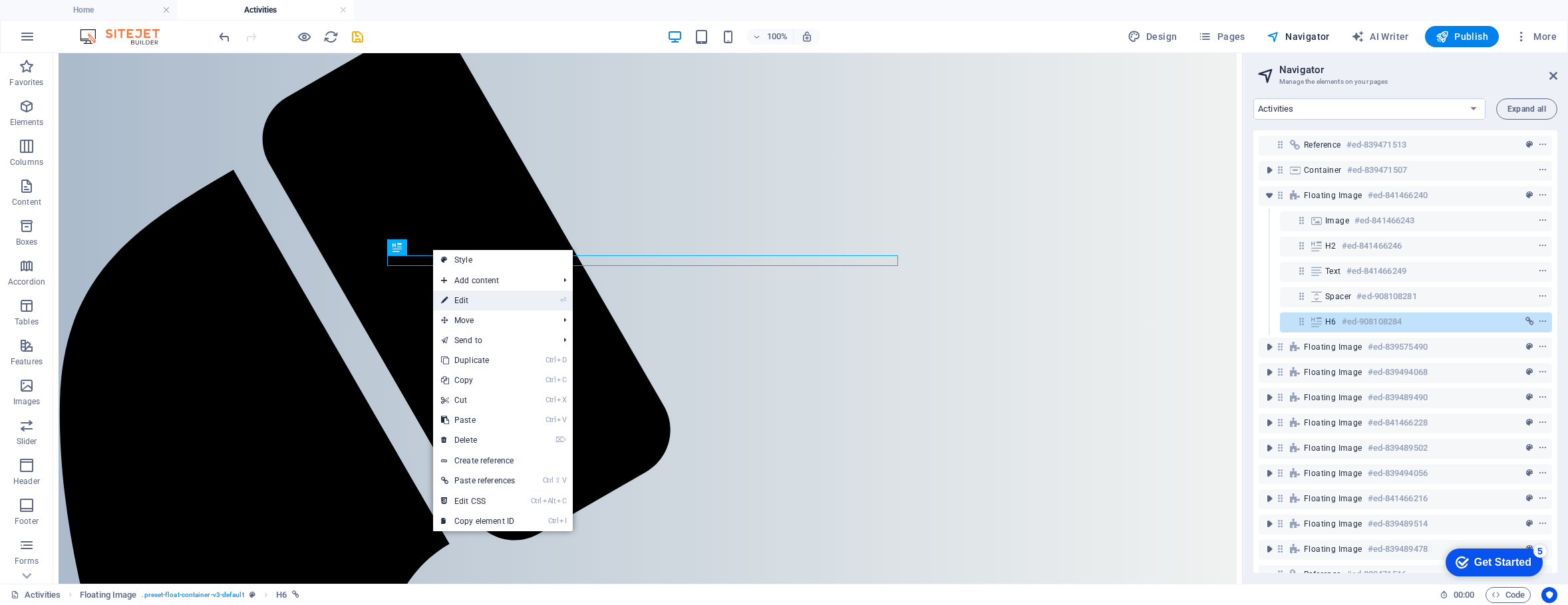
drag, startPoint x: 468, startPoint y: 303, endPoint x: 98, endPoint y: 172, distance: 392.5
click at [468, 303] on link "⏎ Edit" at bounding box center [478, 301] width 90 height 20
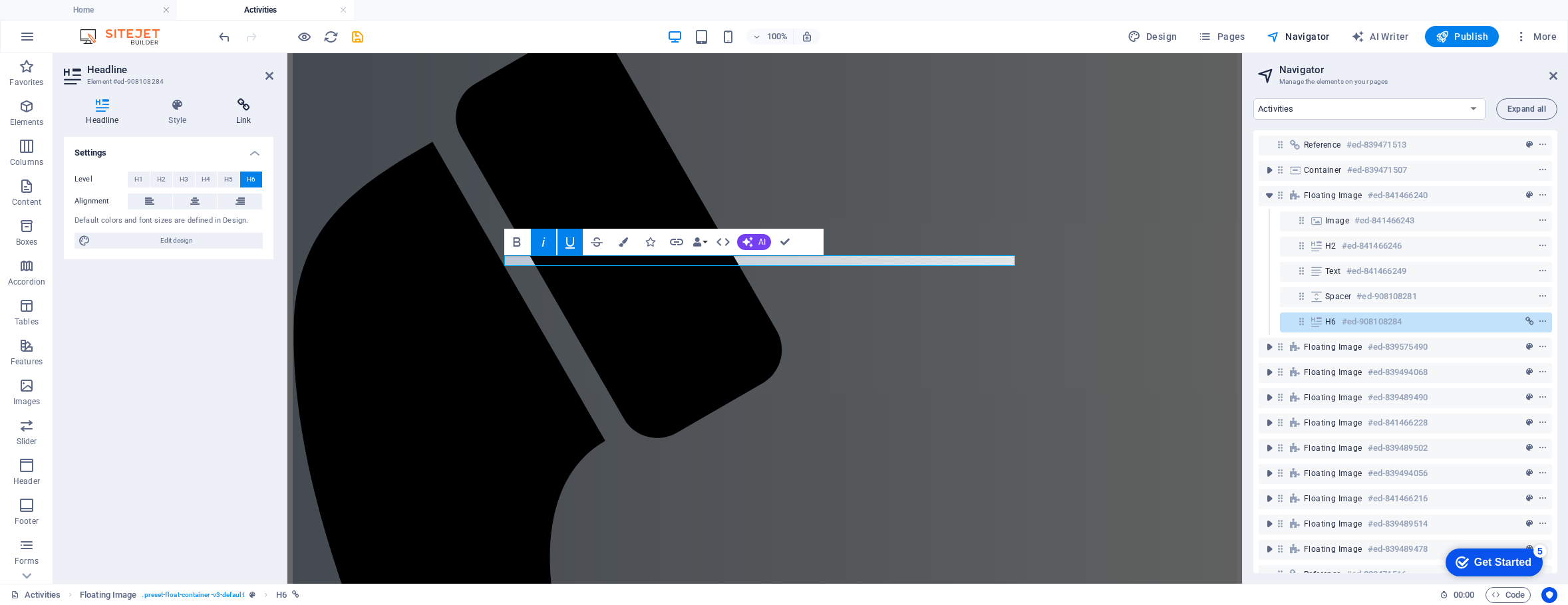
click at [248, 109] on icon at bounding box center [243, 104] width 59 height 13
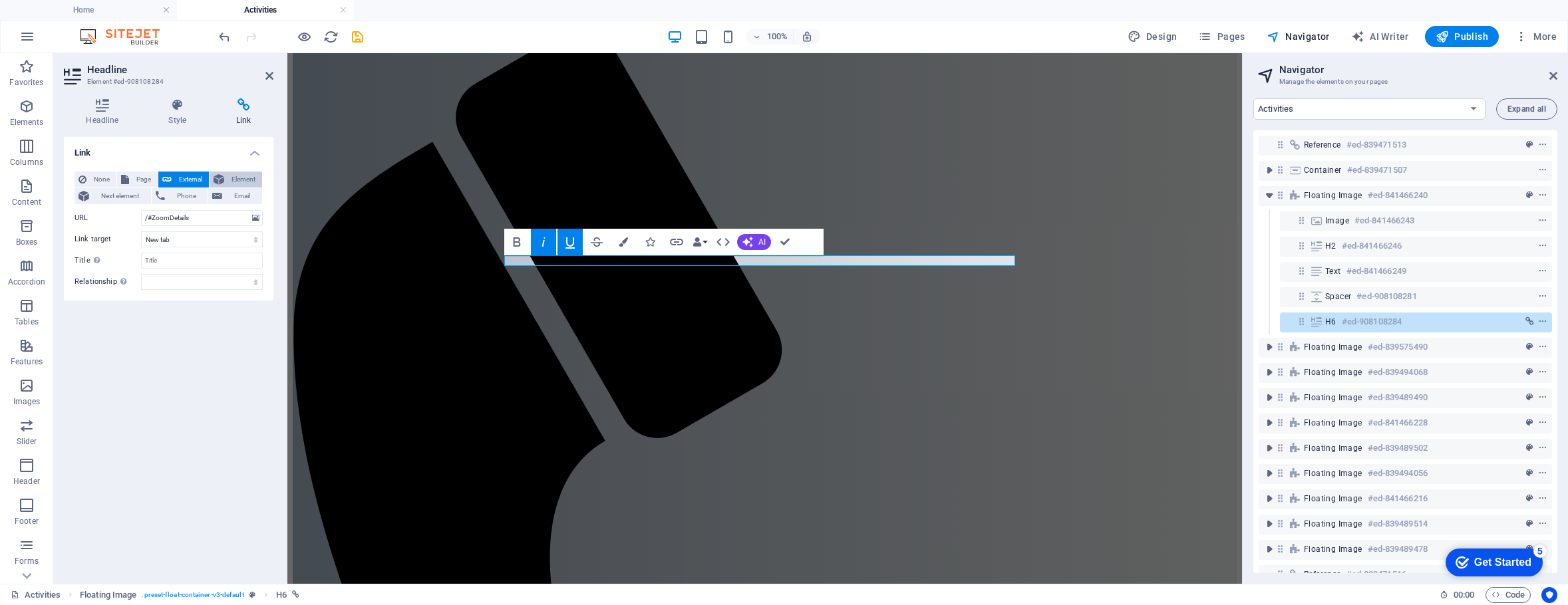
click at [246, 180] on span "Element" at bounding box center [243, 179] width 30 height 16
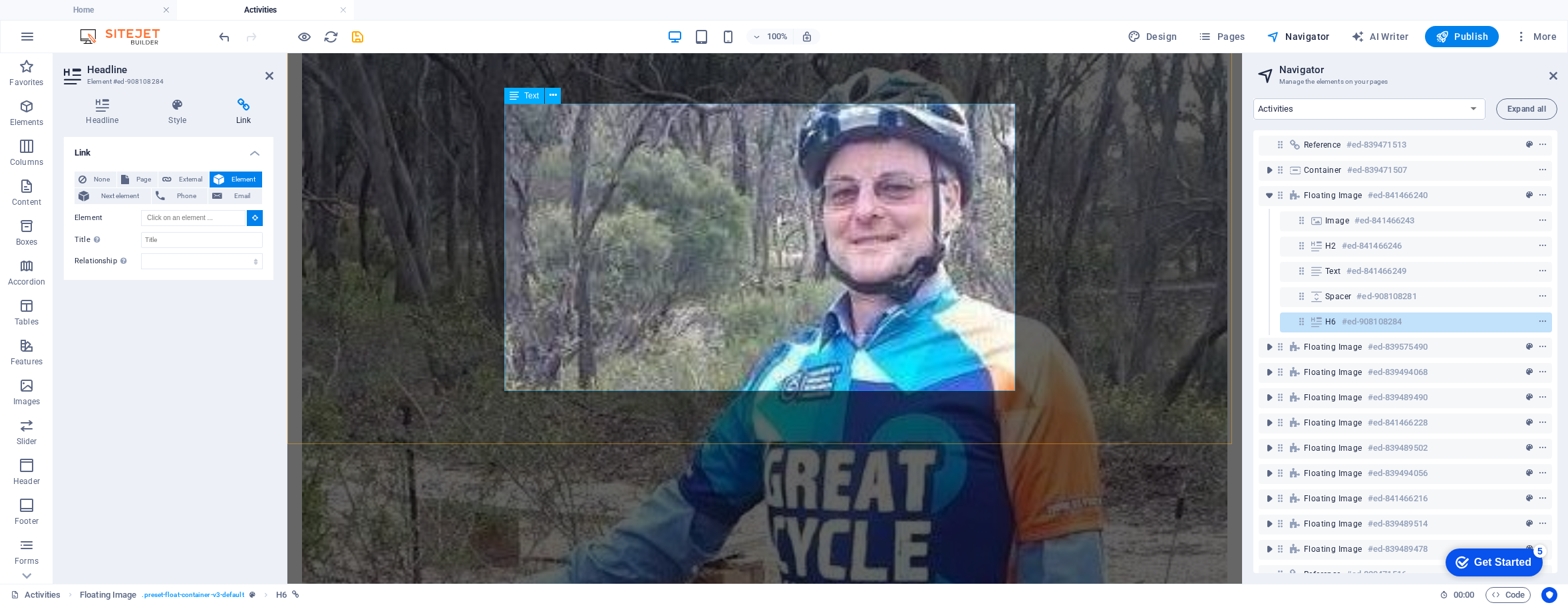
scroll to position [3689, 0]
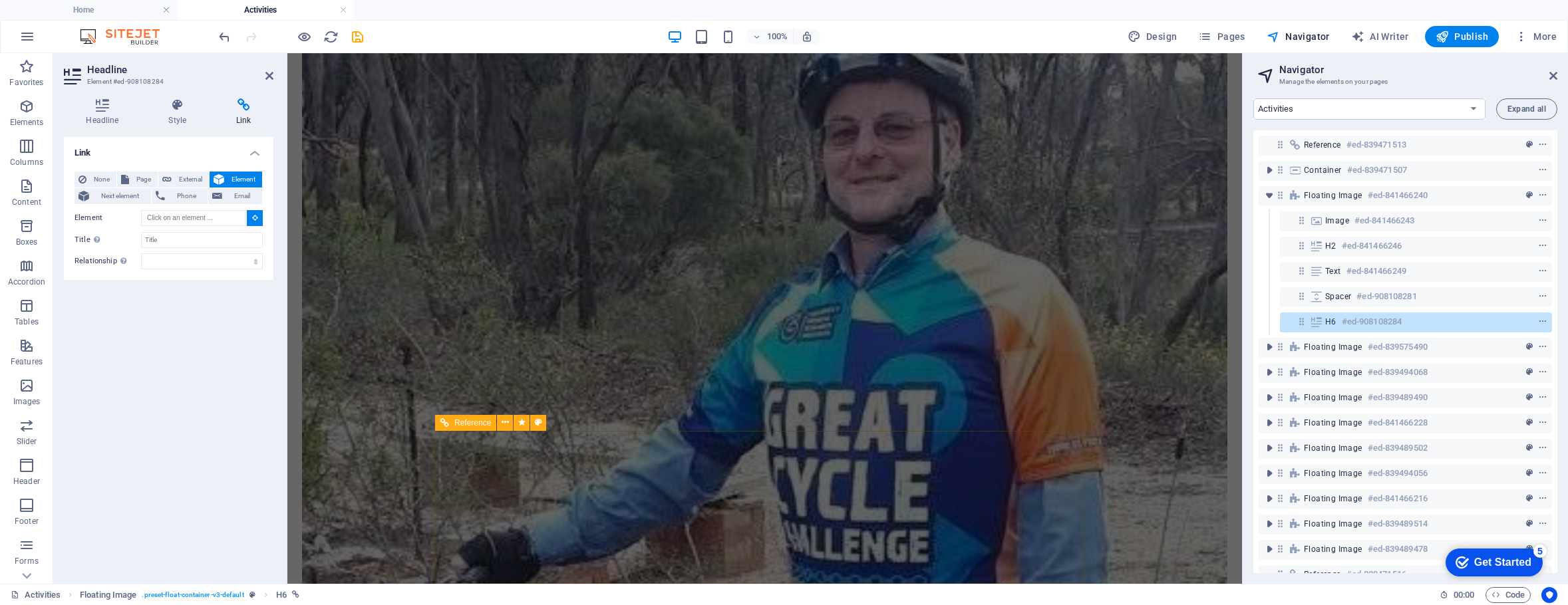
click at [468, 424] on span "Reference" at bounding box center [473, 423] width 37 height 8
type input "#ed-new-276"
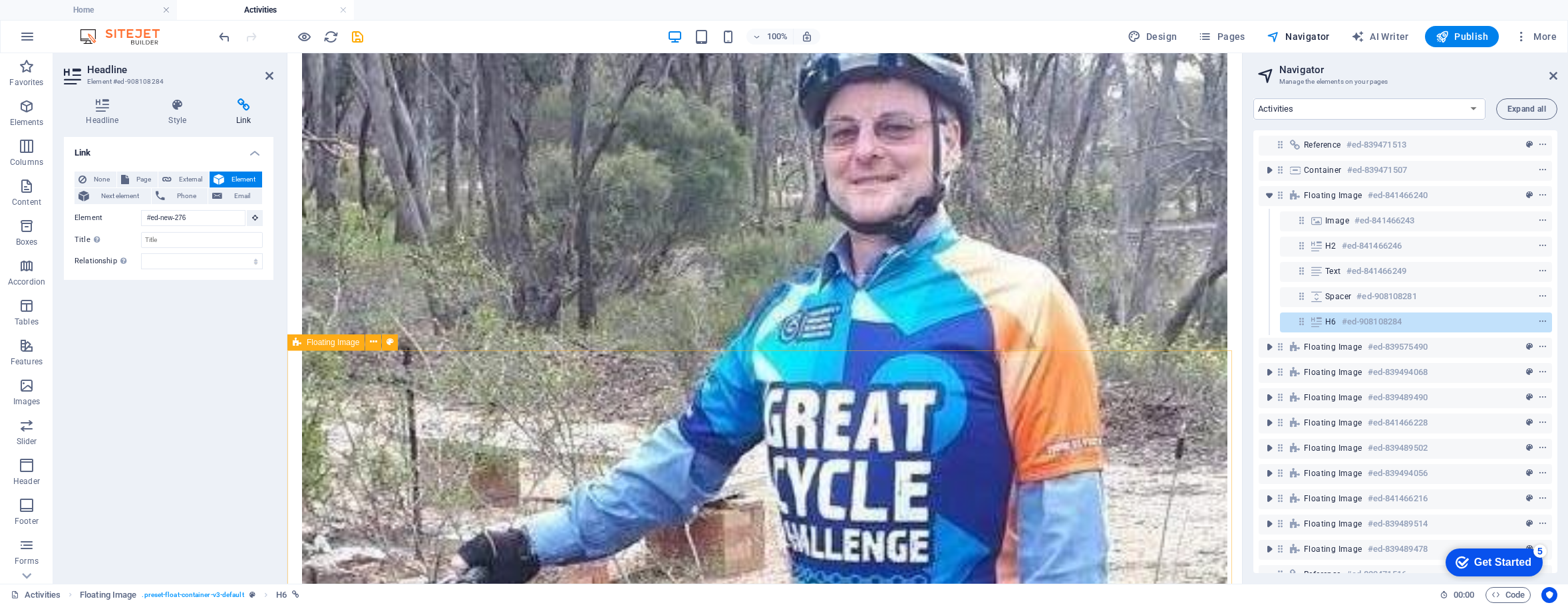
scroll to position [177, 0]
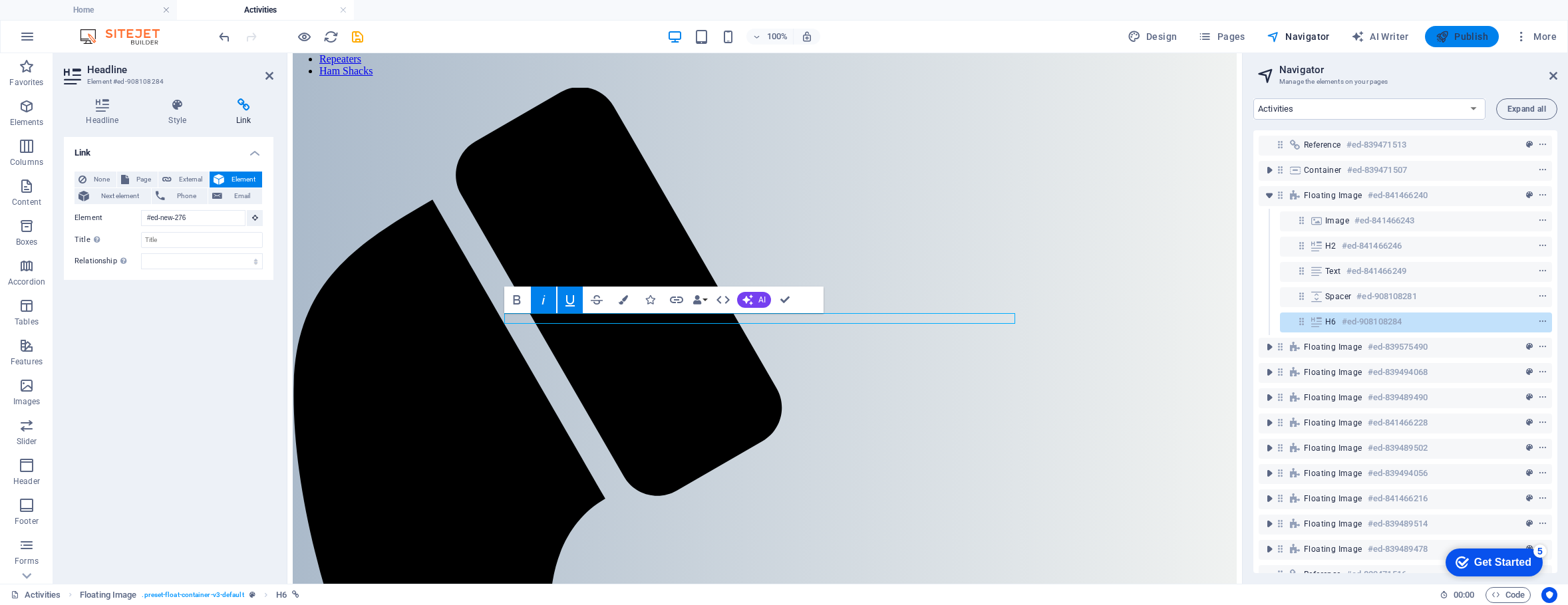
click at [1471, 34] on span "Publish" at bounding box center [1461, 36] width 53 height 13
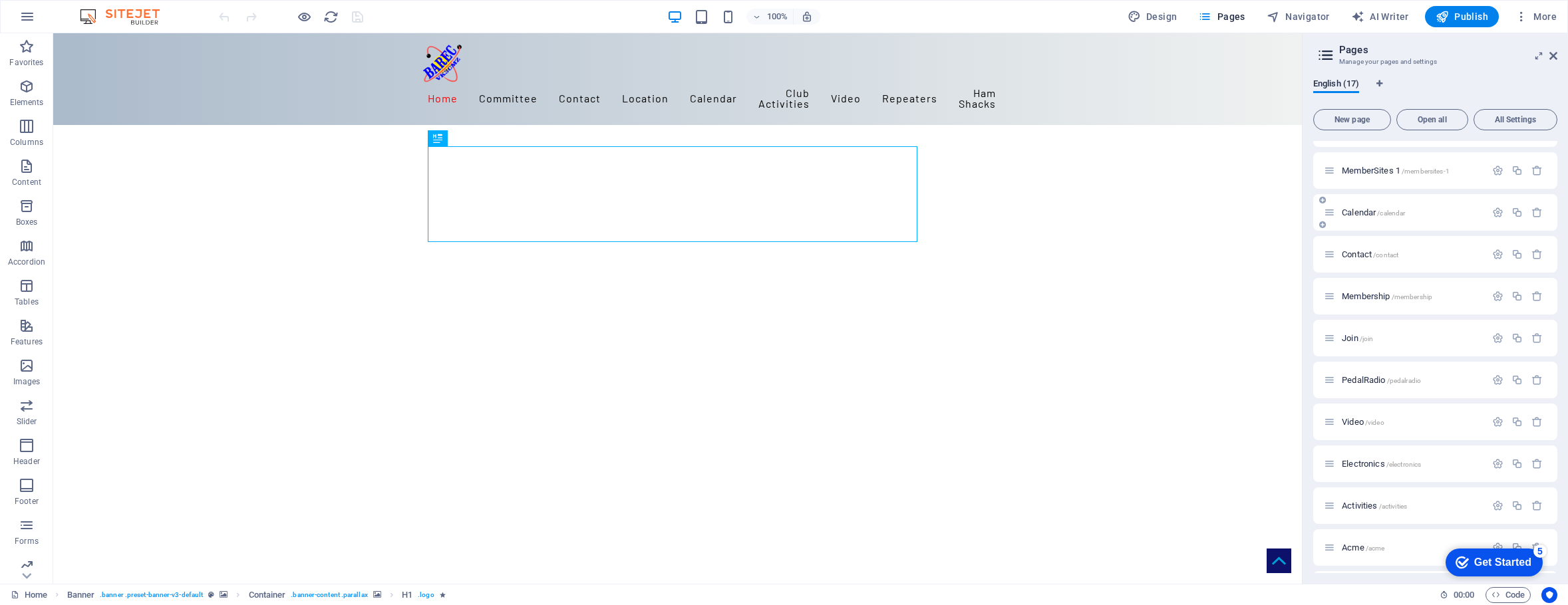
scroll to position [280, 0]
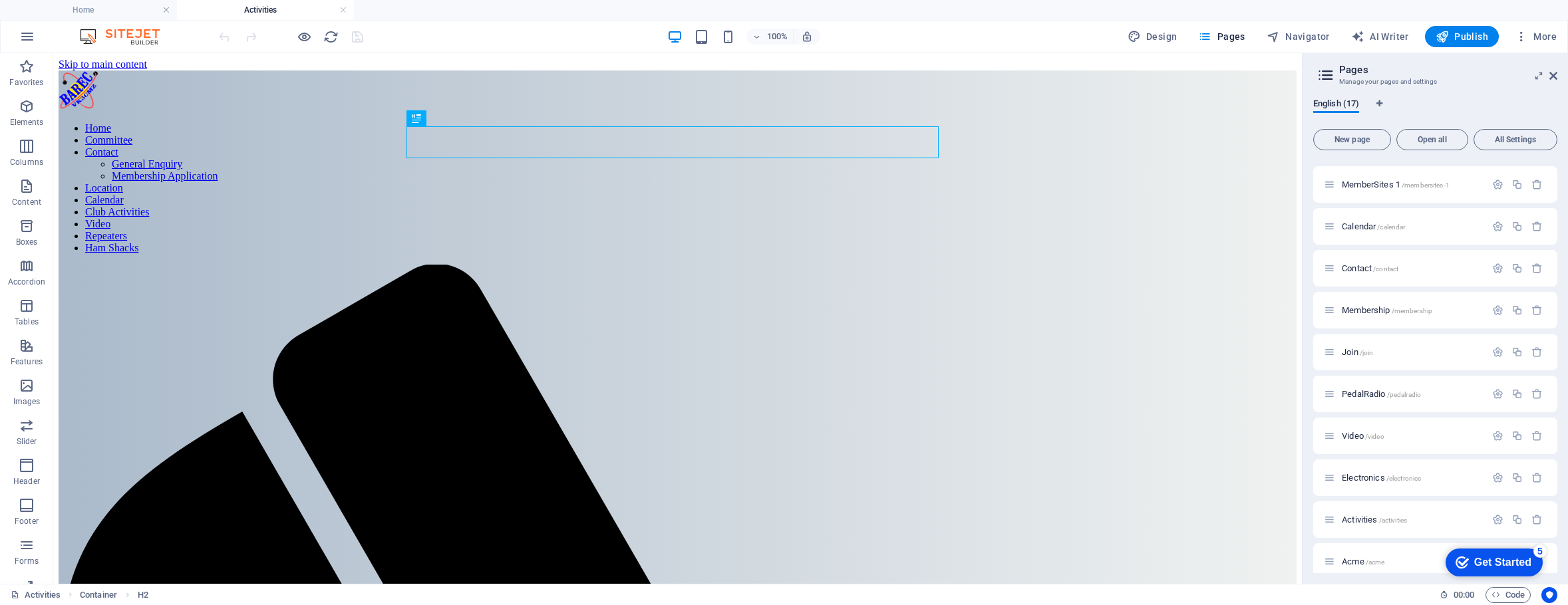
scroll to position [0, 0]
click at [475, 219] on icon at bounding box center [473, 216] width 8 height 14
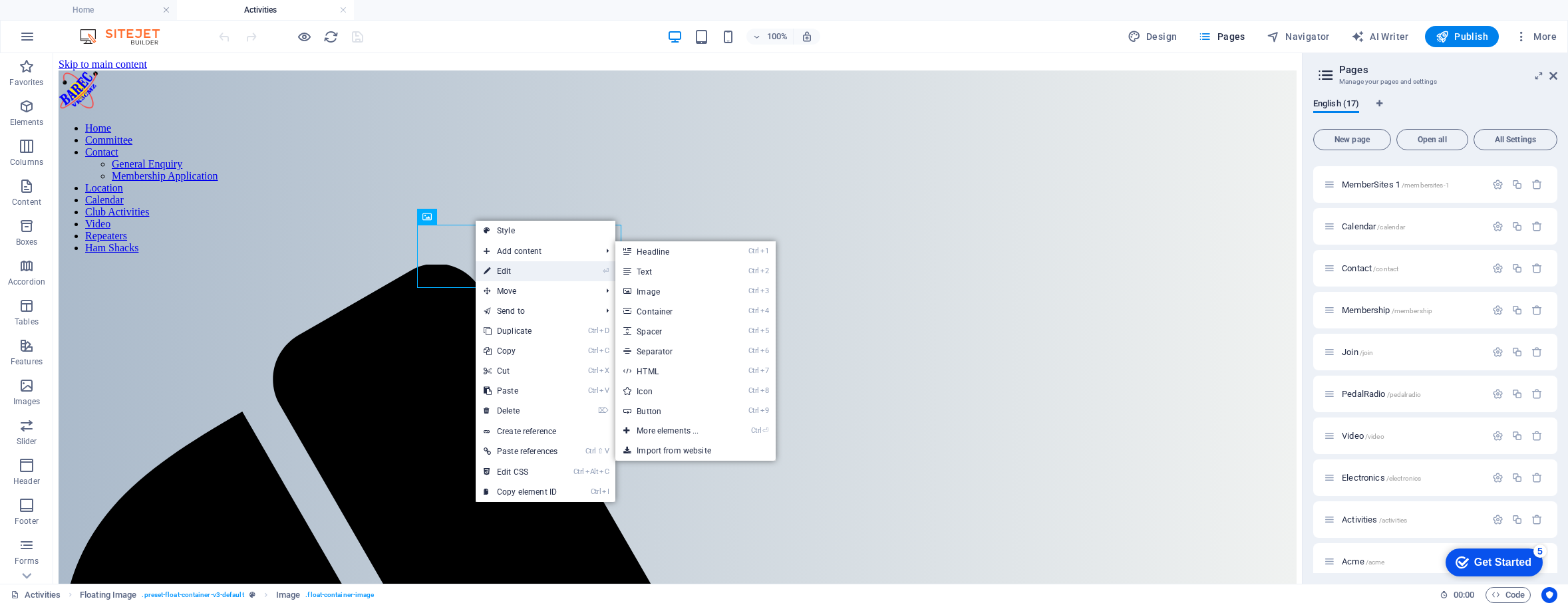
click at [0, 0] on link "⏎ Edit" at bounding box center [0, 0] width 0 height 0
select select "%"
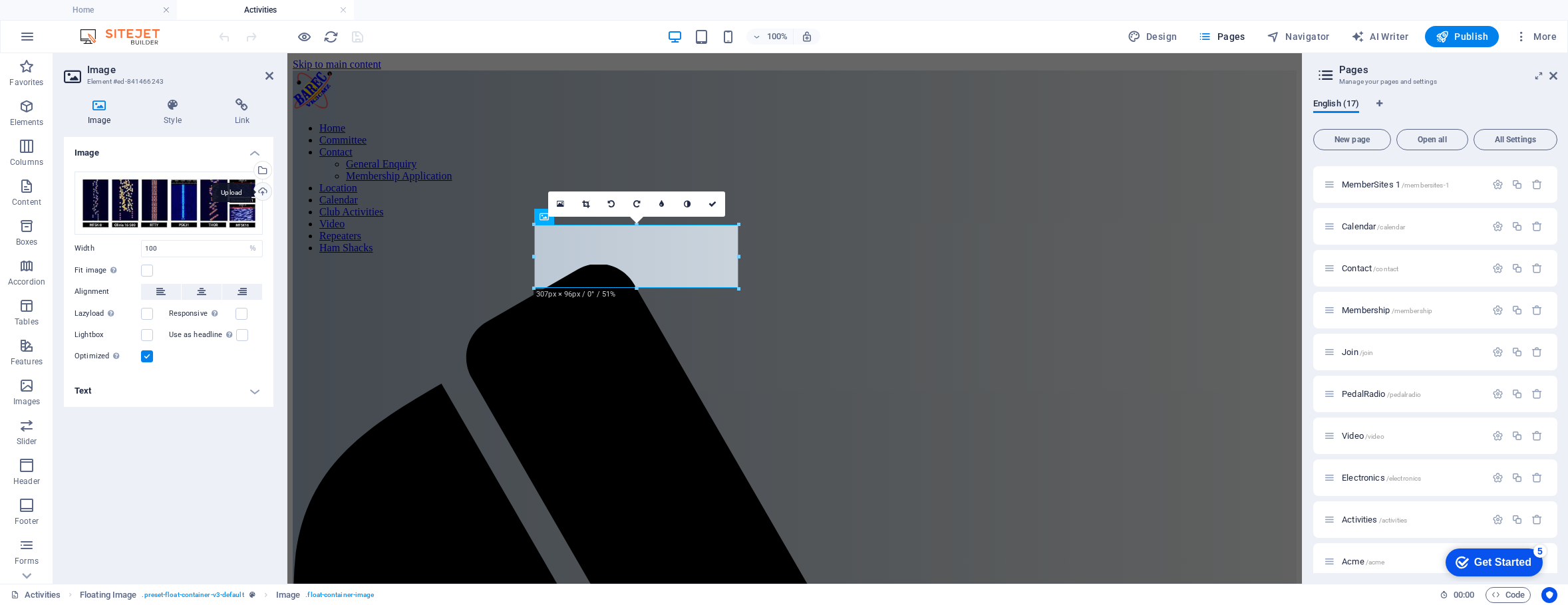
click at [0, 0] on div "Upload" at bounding box center [0, 0] width 0 height 0
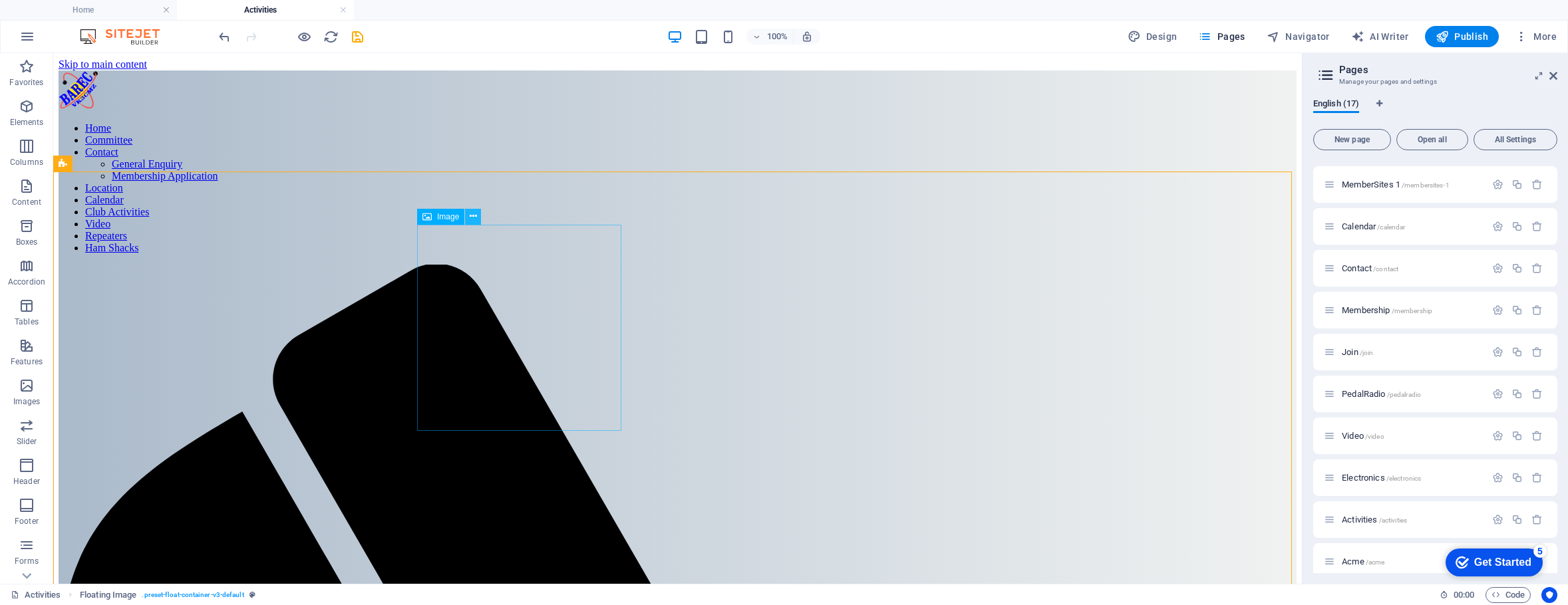
click at [472, 216] on icon at bounding box center [473, 216] width 8 height 14
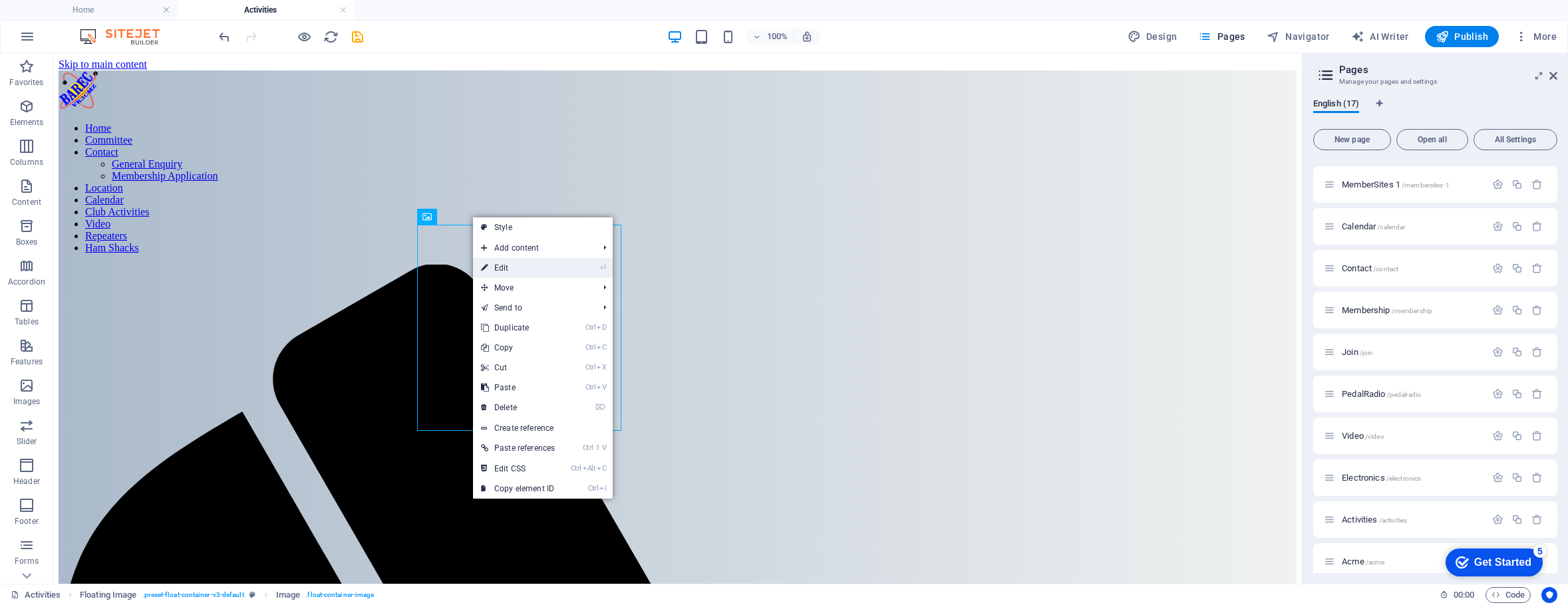
click at [505, 266] on link "⏎ Edit" at bounding box center [518, 268] width 90 height 20
select select "%"
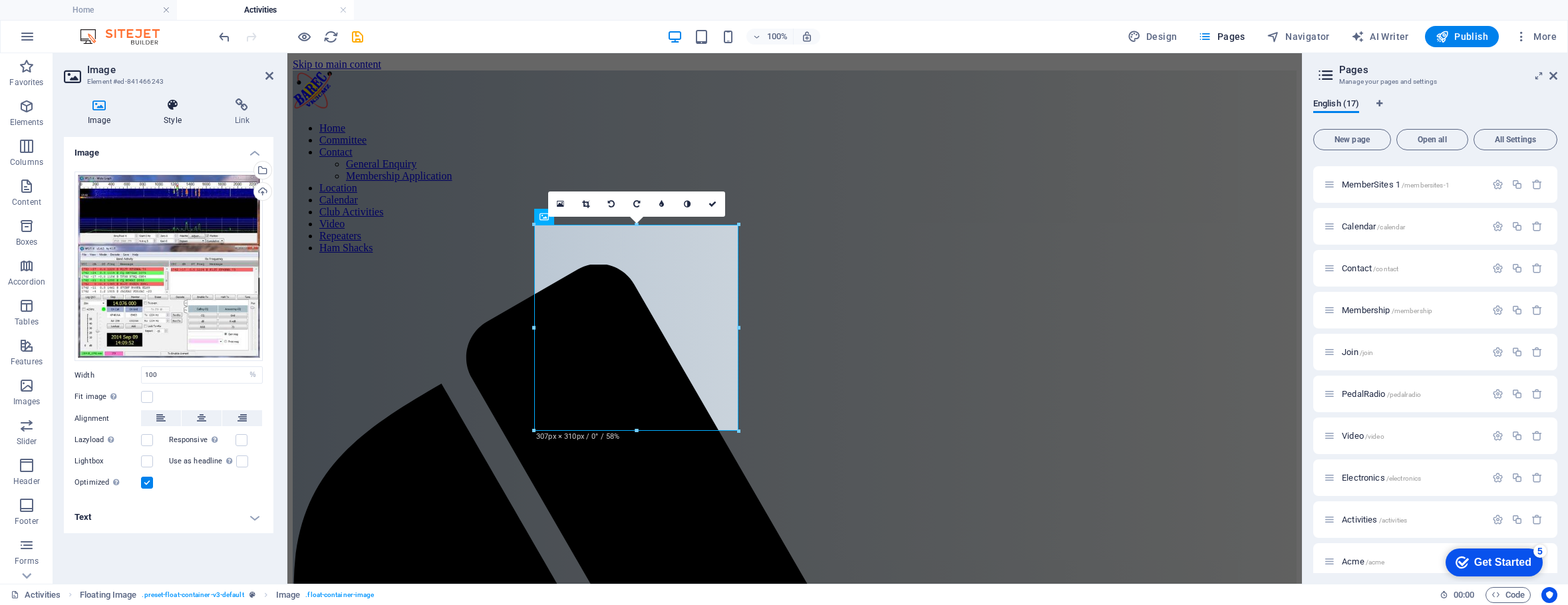
click at [169, 113] on h4 "Style" at bounding box center [175, 112] width 71 height 28
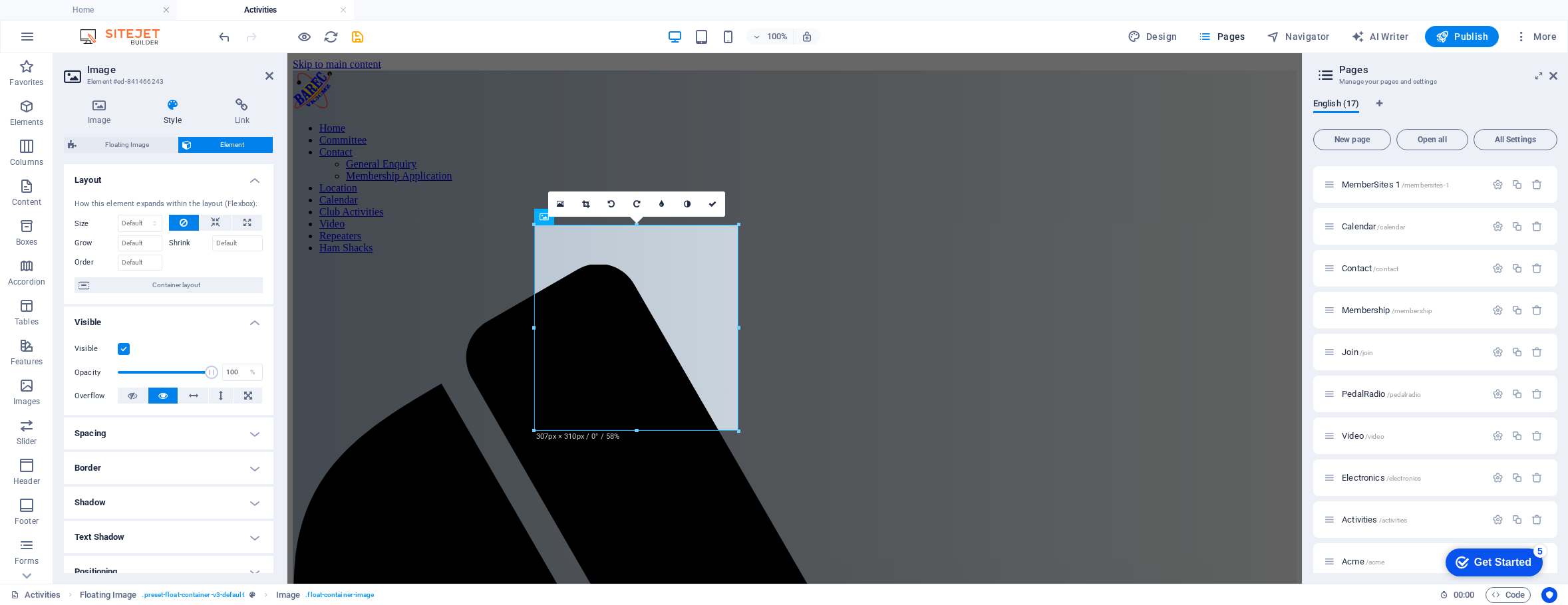
click at [252, 429] on h4 "Spacing" at bounding box center [168, 434] width 209 height 32
click at [238, 476] on span "Custom" at bounding box center [236, 482] width 46 height 16
click at [160, 504] on input "number" at bounding box center [176, 506] width 40 height 16
drag, startPoint x: 173, startPoint y: 505, endPoint x: 142, endPoint y: 508, distance: 31.1
click at [142, 508] on div "px rem % vh vw" at bounding box center [168, 506] width 58 height 18
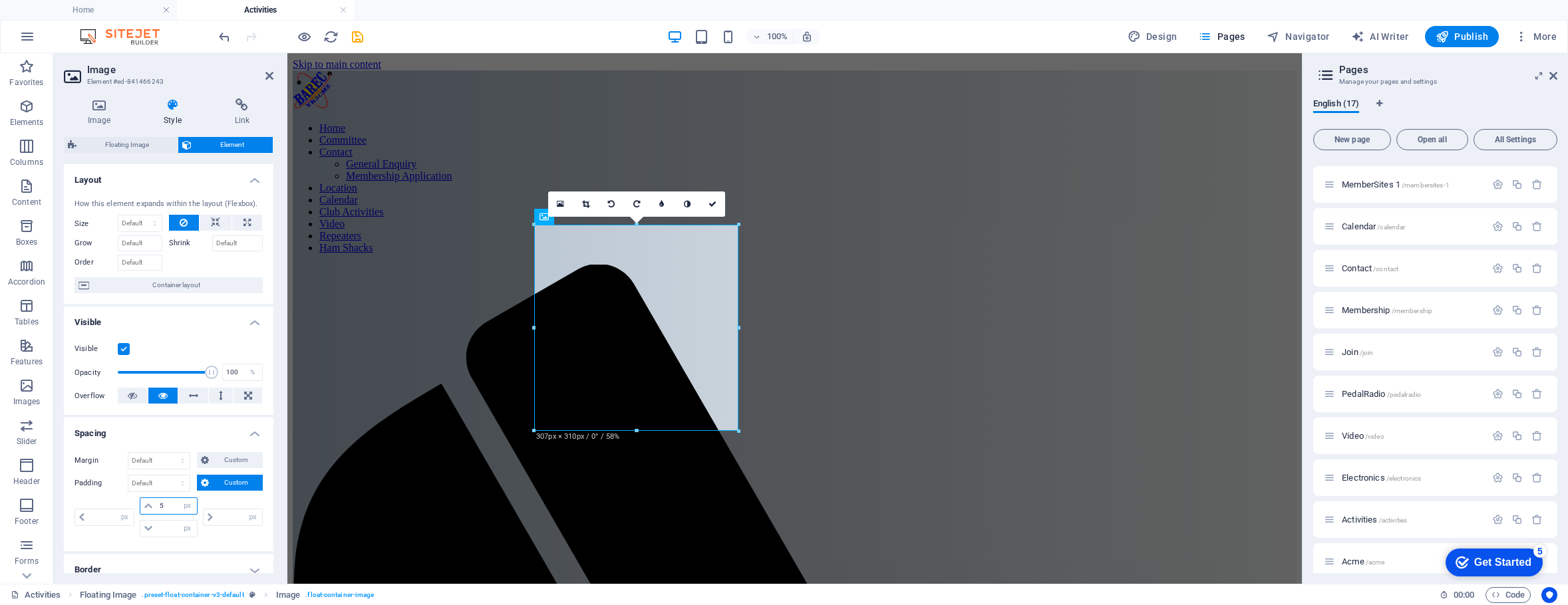
type input "50"
type input "0"
drag, startPoint x: 177, startPoint y: 503, endPoint x: 157, endPoint y: 501, distance: 20.1
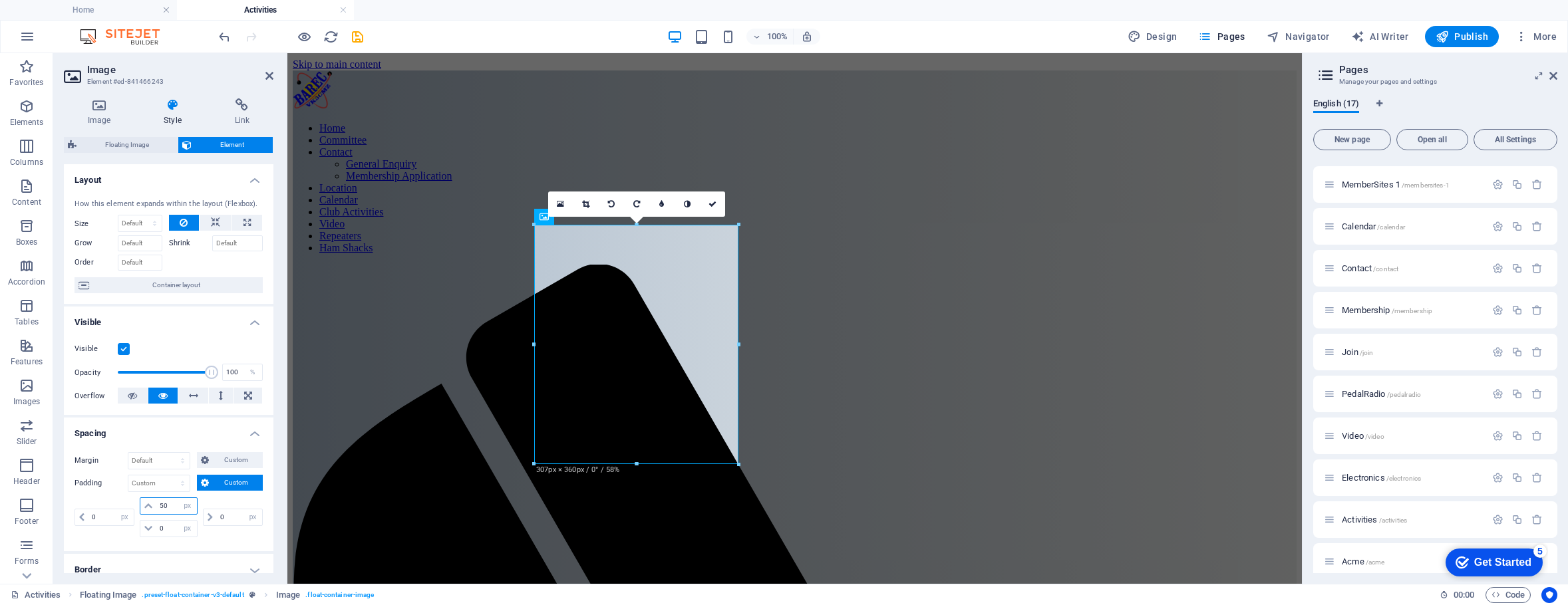
click at [157, 501] on div "50 px rem % vh vw" at bounding box center [168, 506] width 58 height 18
drag, startPoint x: 168, startPoint y: 504, endPoint x: 154, endPoint y: 500, distance: 14.6
click at [155, 503] on div "50 px rem % vh vw" at bounding box center [168, 506] width 58 height 18
drag, startPoint x: 172, startPoint y: 504, endPoint x: 157, endPoint y: 501, distance: 15.3
click at [157, 501] on input "25" at bounding box center [176, 506] width 40 height 16
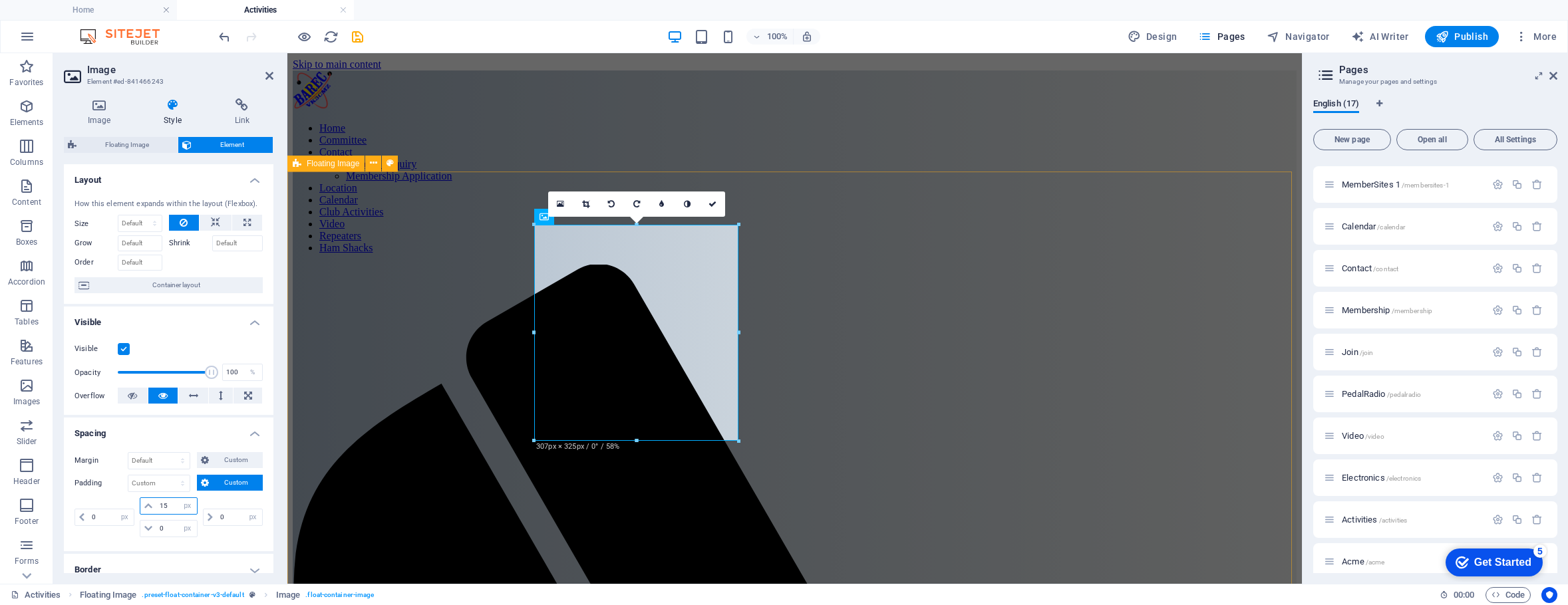
type input "15"
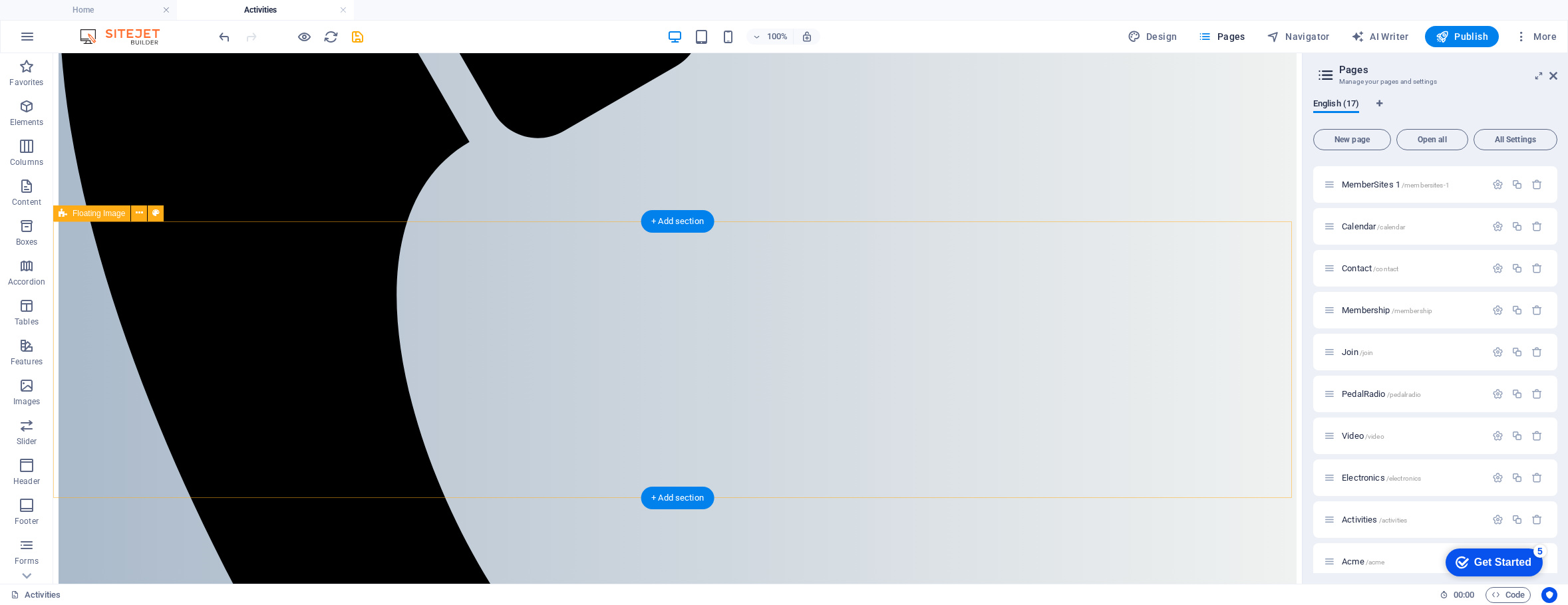
scroll to position [665, 0]
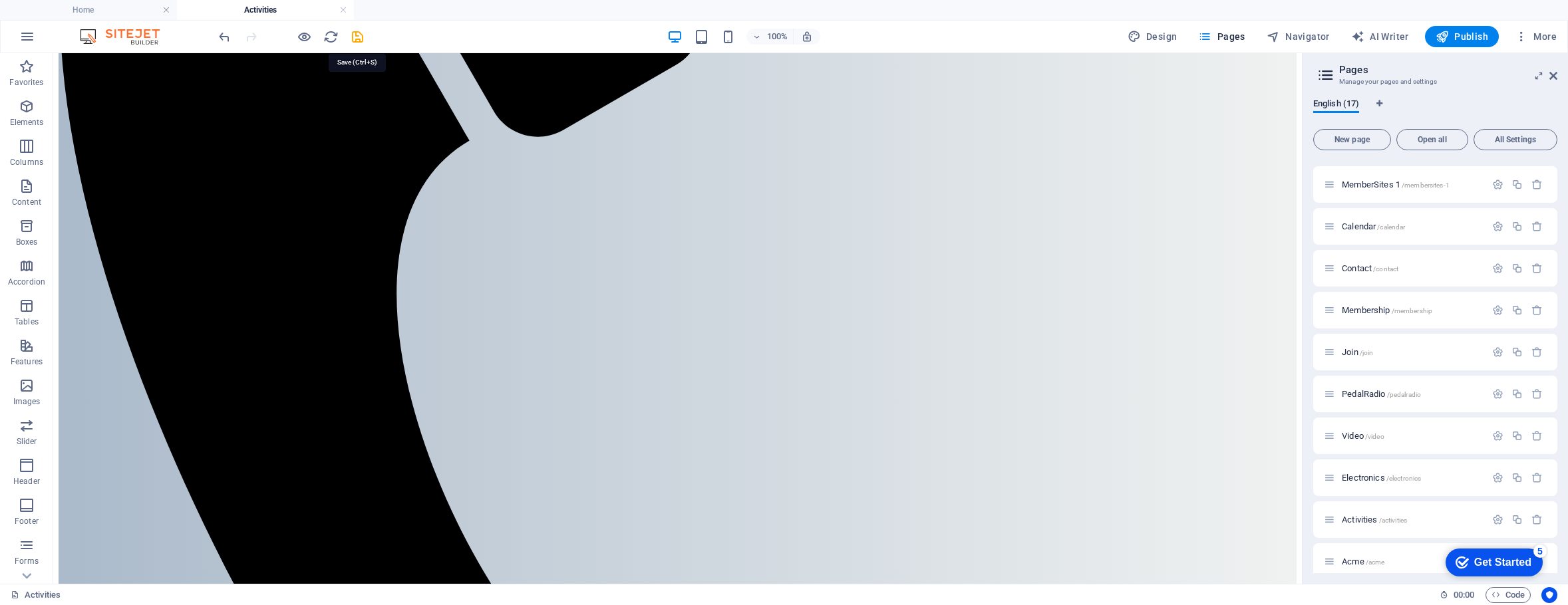
click at [0, 0] on icon "save" at bounding box center [0, 0] width 0 height 0
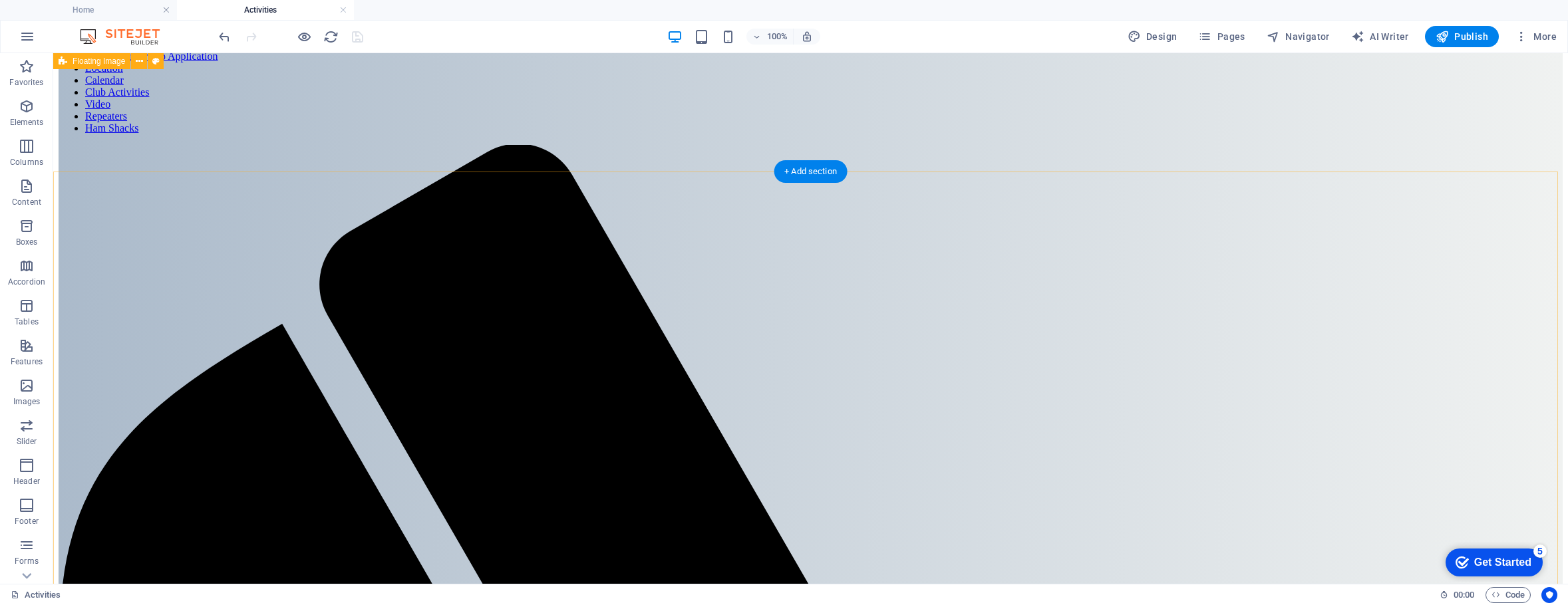
scroll to position [0, 0]
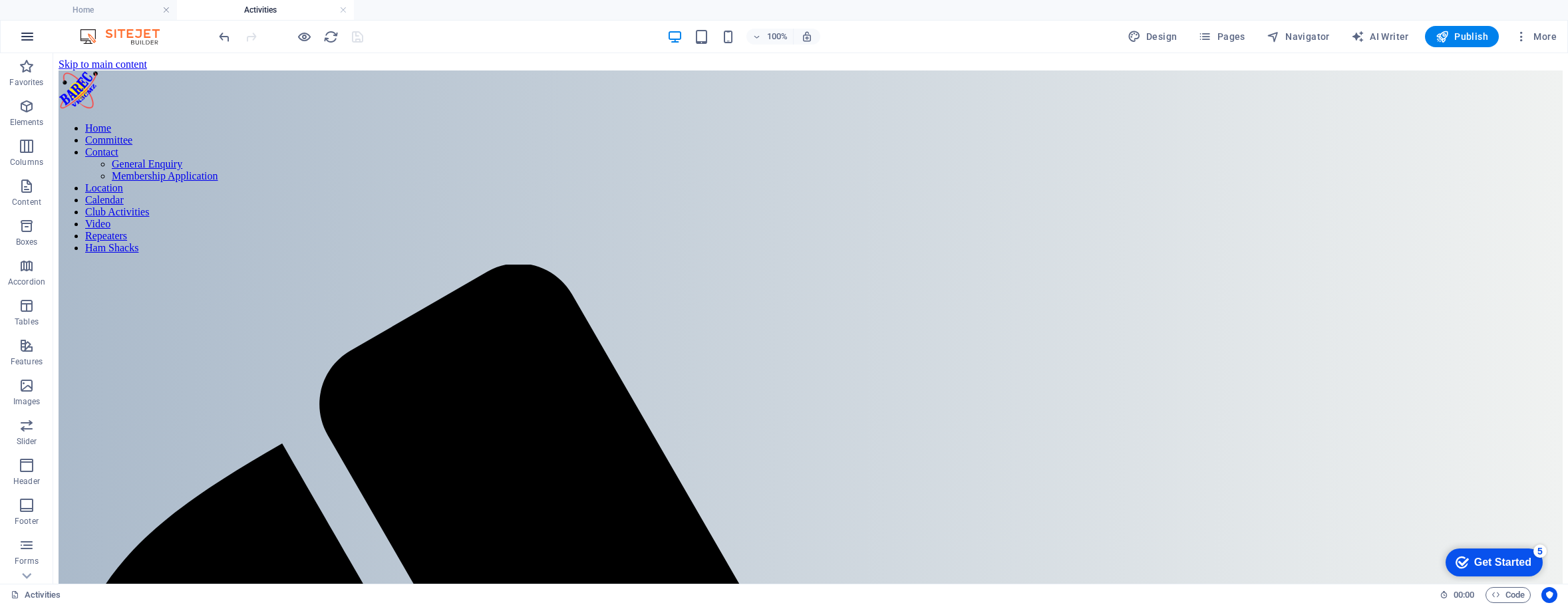
click at [0, 0] on icon "button" at bounding box center [0, 0] width 0 height 0
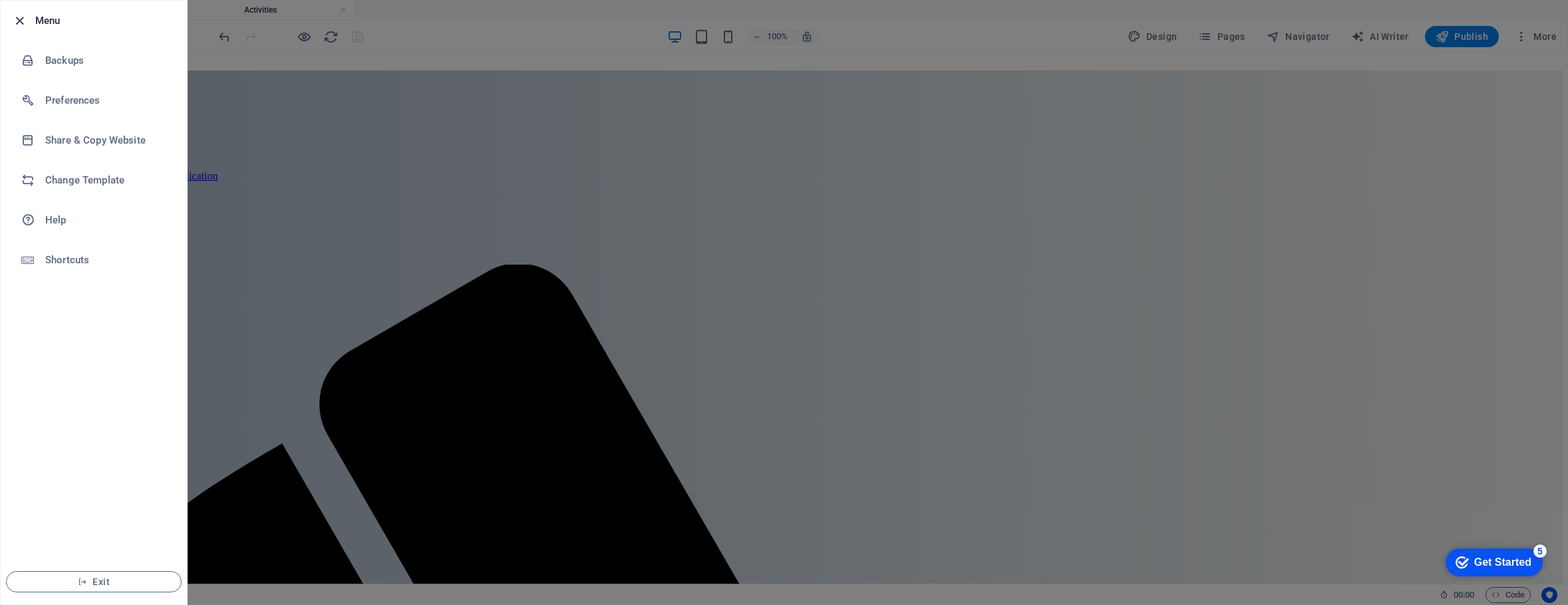
click at [18, 20] on icon "button" at bounding box center [20, 21] width 15 height 15
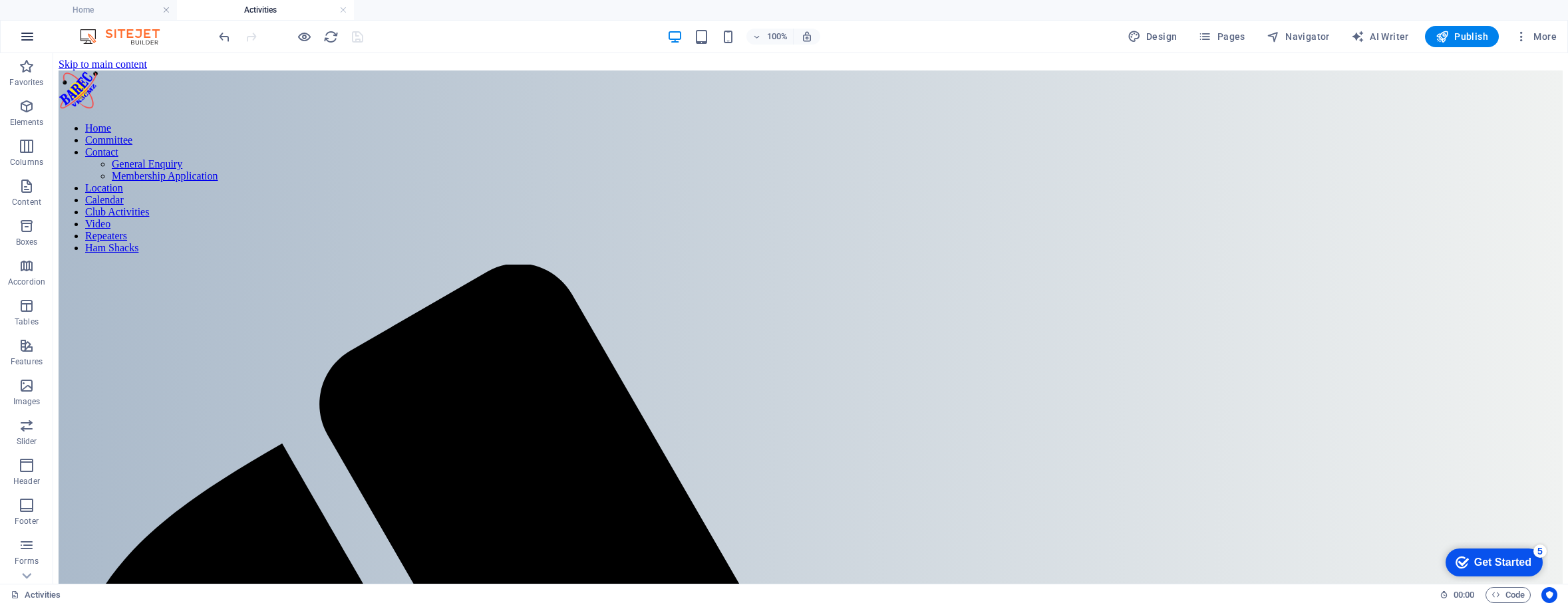
click at [0, 0] on icon "button" at bounding box center [0, 0] width 0 height 0
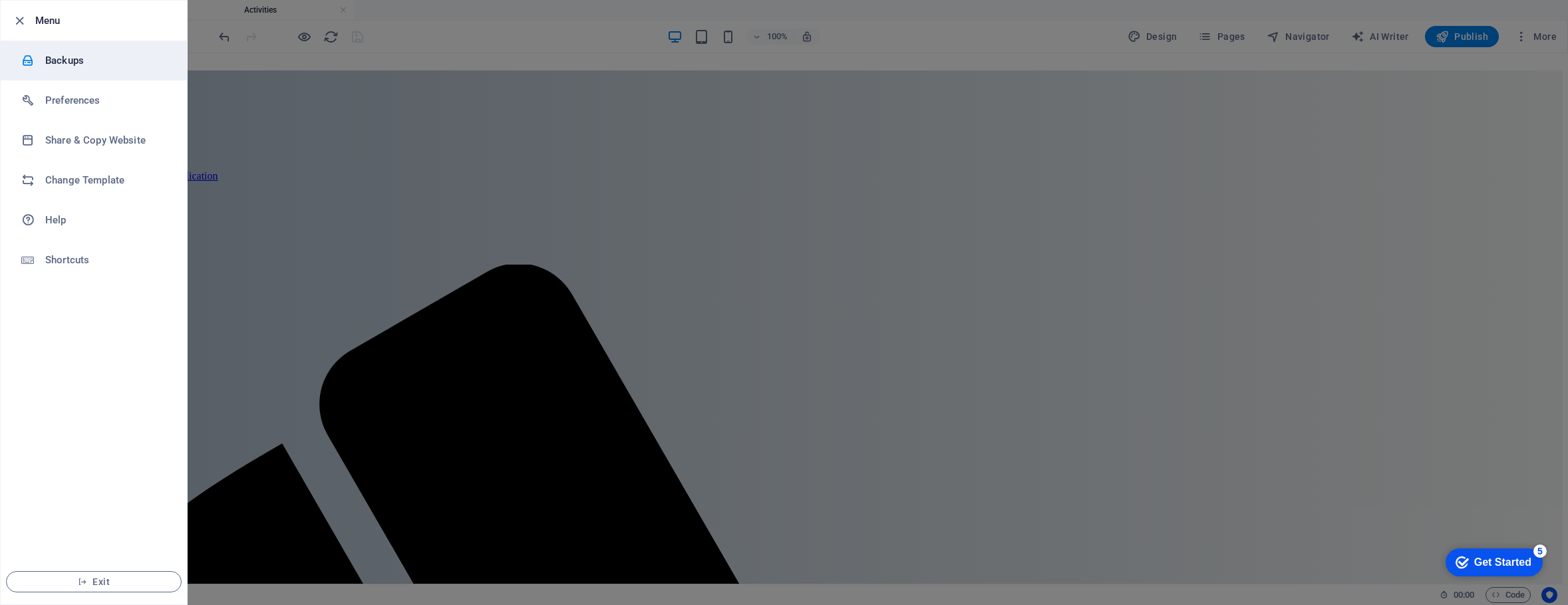
click at [54, 58] on h6 "Backups" at bounding box center [107, 61] width 123 height 16
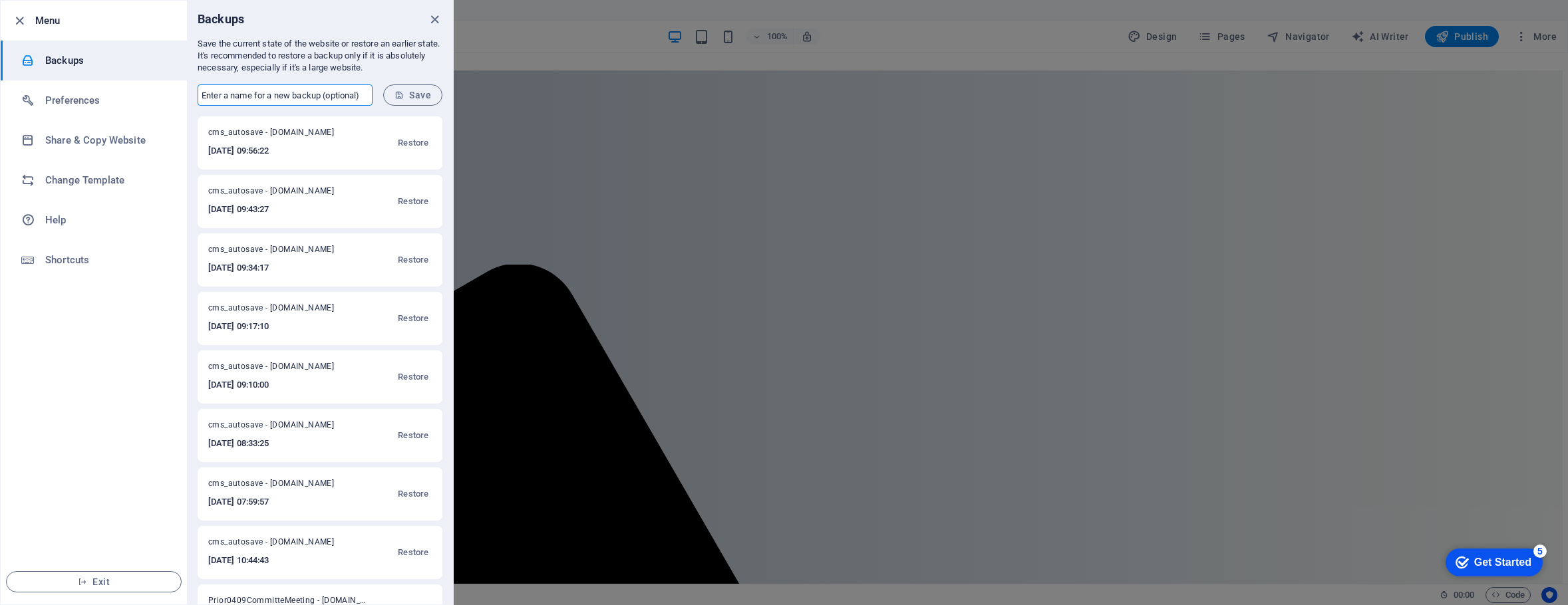
click at [245, 99] on input "text" at bounding box center [285, 95] width 175 height 21
click at [291, 98] on input "VK3grk aDDITIONS" at bounding box center [285, 95] width 175 height 21
type input "VK3GRK Additions"
click at [413, 90] on span "Save" at bounding box center [413, 95] width 37 height 11
click at [1229, 31] on div at bounding box center [784, 302] width 1568 height 605
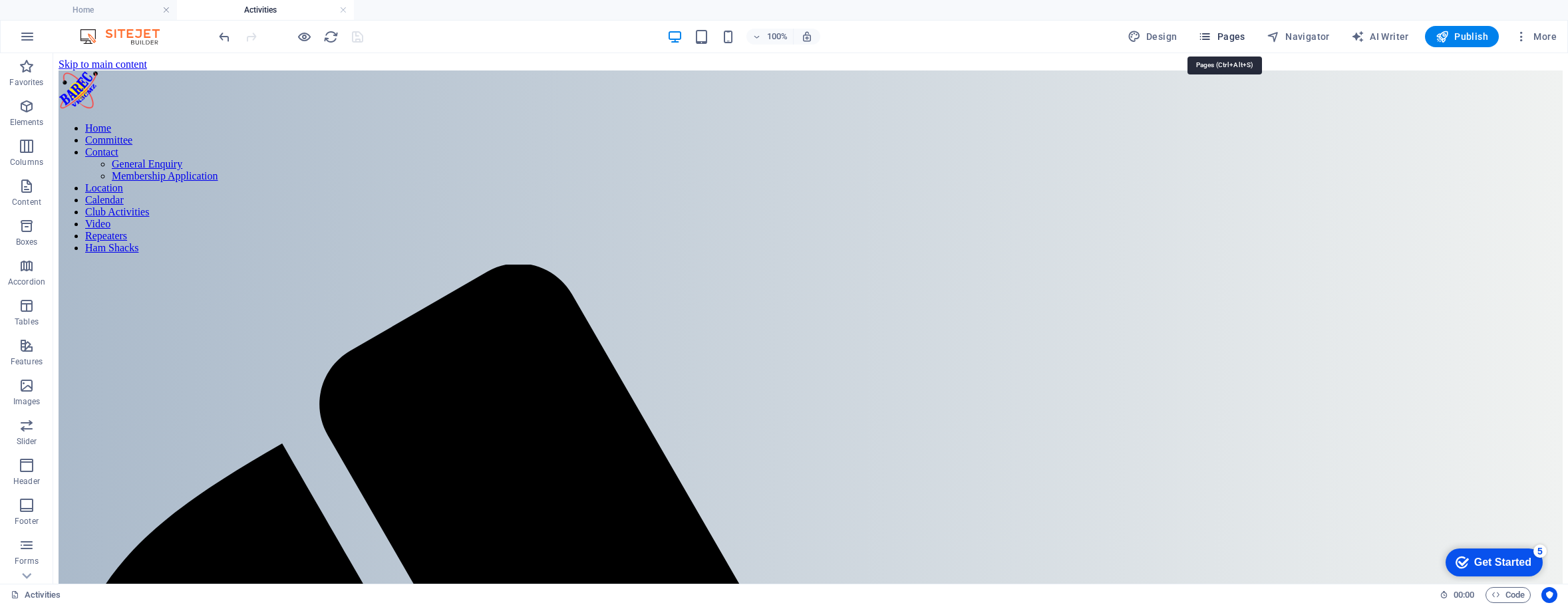
click at [0, 0] on span "Pages" at bounding box center [0, 0] width 0 height 0
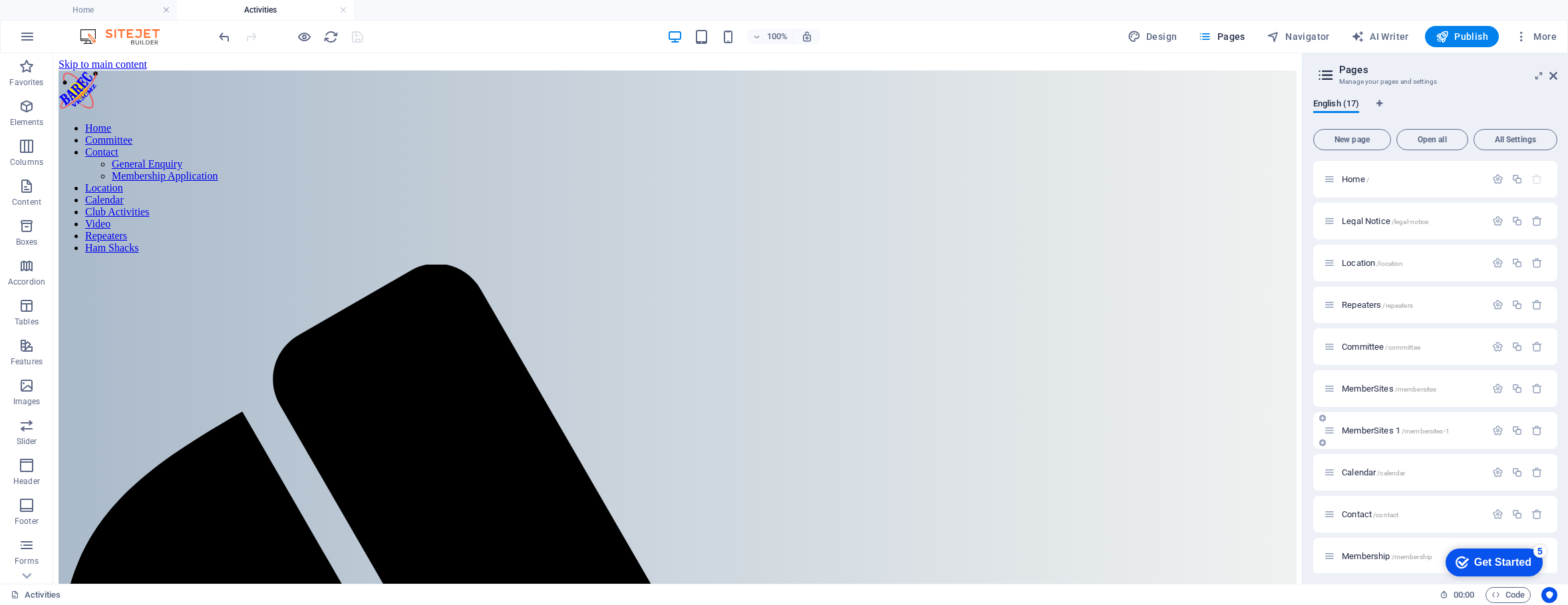
click at [1368, 424] on div "MemberSites 1 /membersites-1" at bounding box center [1404, 431] width 162 height 15
click at [1372, 426] on div "MemberSites 1 /membersites-1" at bounding box center [1404, 431] width 162 height 15
click at [1372, 435] on span "MemberSites 1 /membersites-1" at bounding box center [1395, 430] width 108 height 10
click at [1362, 386] on span "MemberSites /membersites" at bounding box center [1389, 389] width 94 height 10
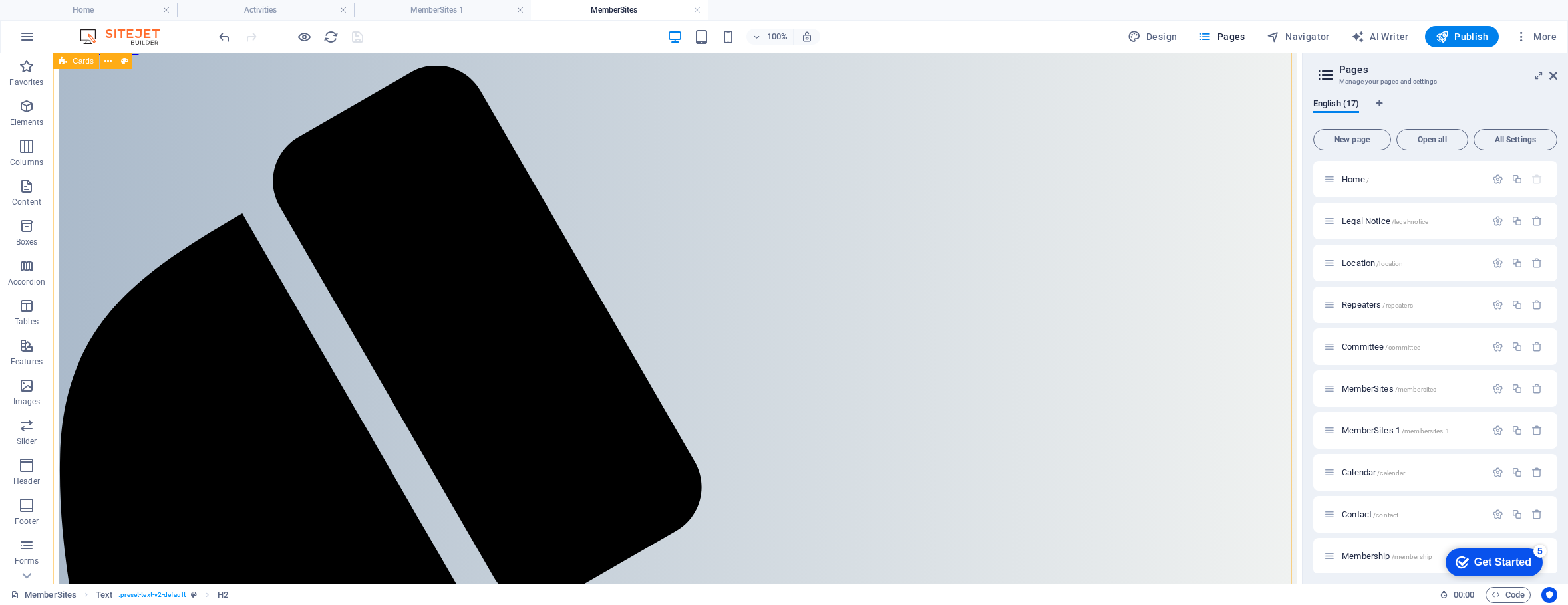
scroll to position [199, 0]
click at [1533, 430] on icon "button" at bounding box center [1537, 430] width 12 height 12
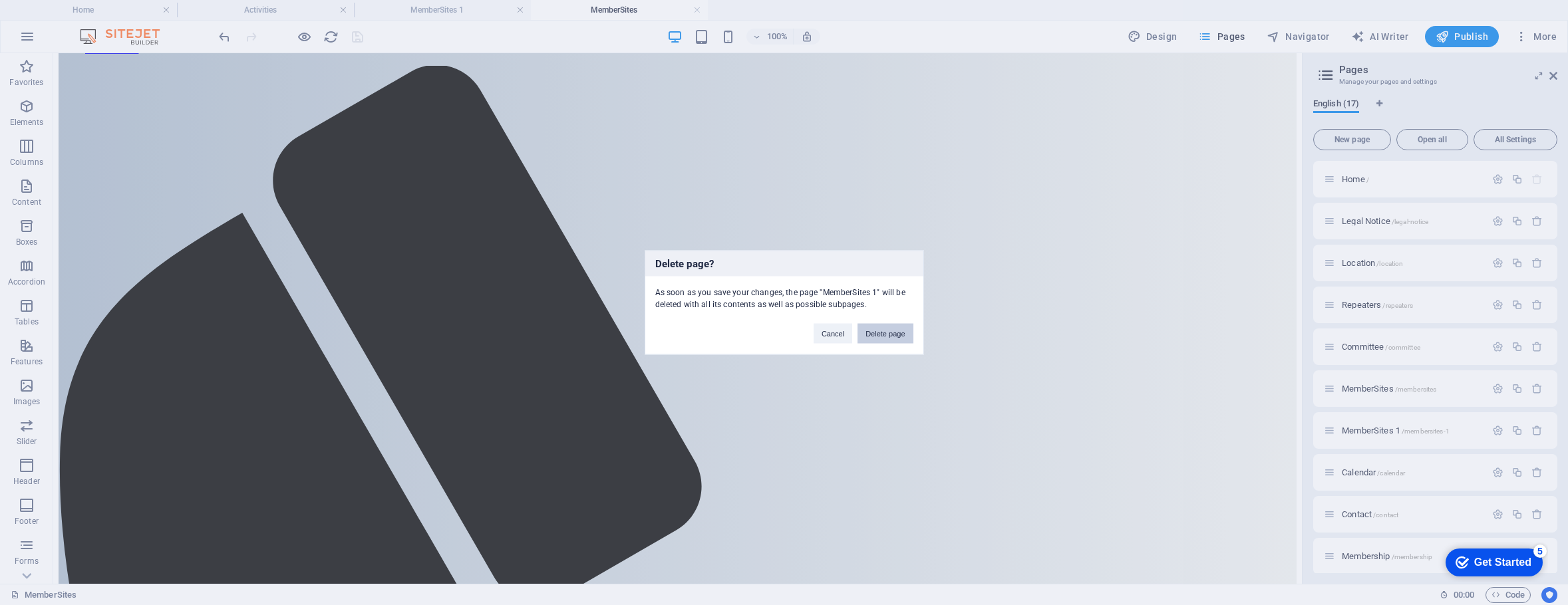
click at [882, 335] on button "Delete page" at bounding box center [885, 334] width 55 height 20
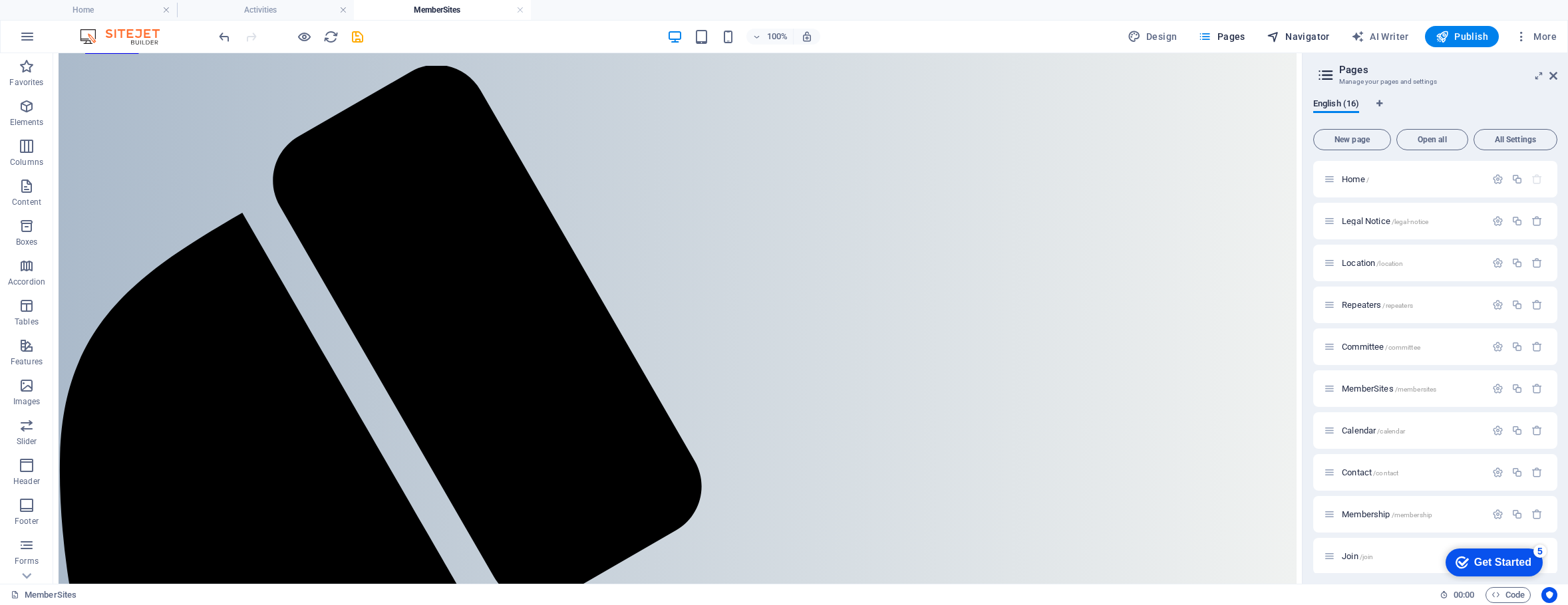
click at [1307, 36] on span "Navigator" at bounding box center [1298, 36] width 63 height 13
select select "16123372-en"
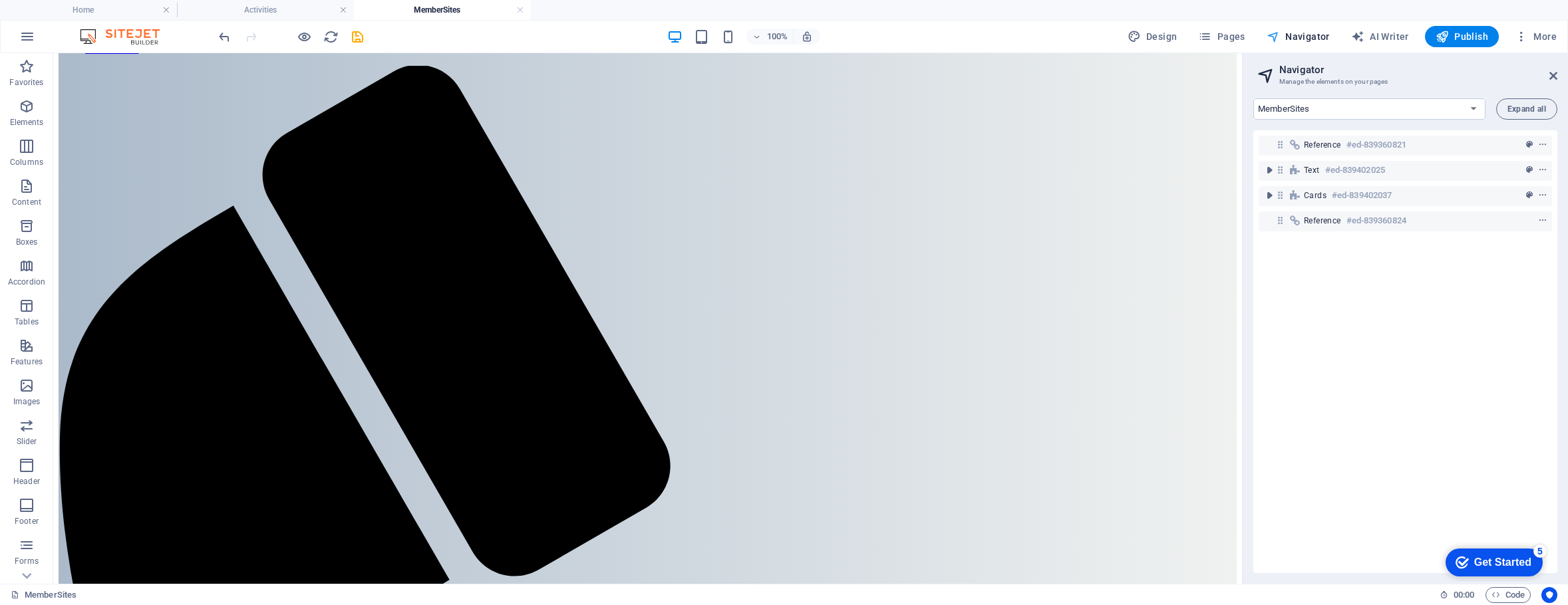
scroll to position [198, 0]
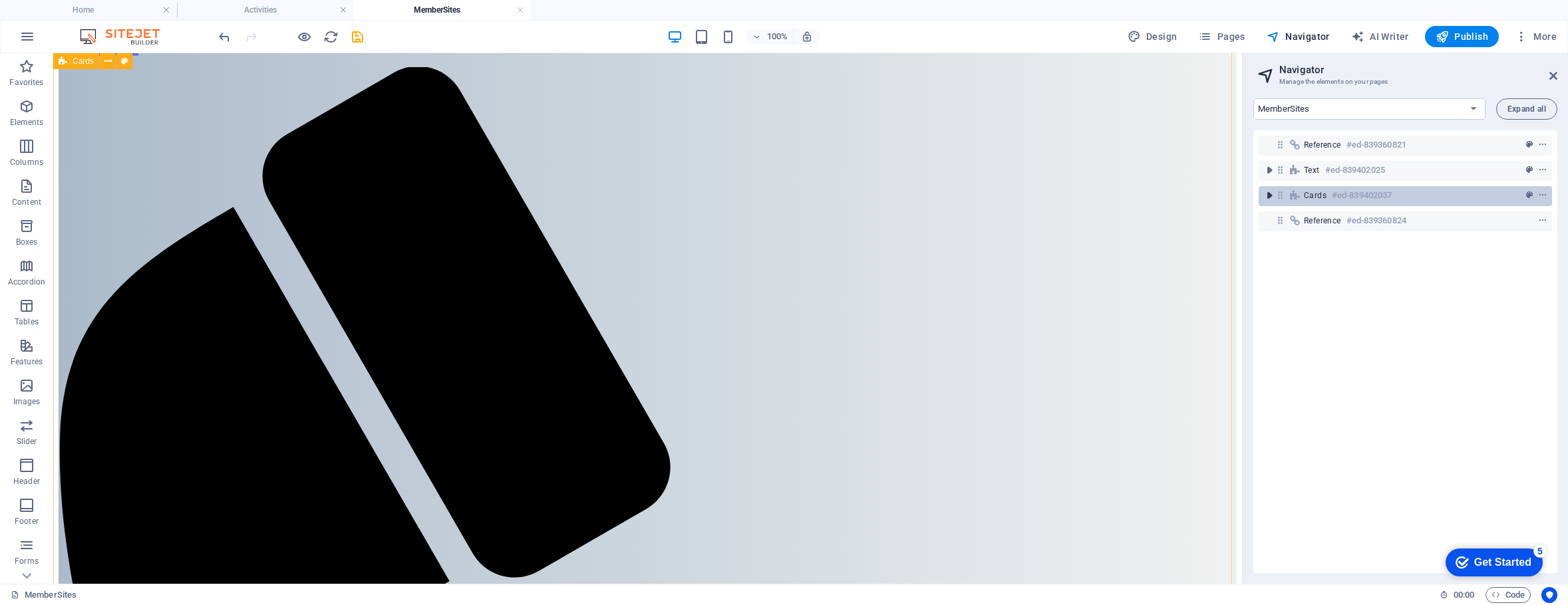
click at [1267, 194] on icon "toggle-expand" at bounding box center [1269, 195] width 13 height 13
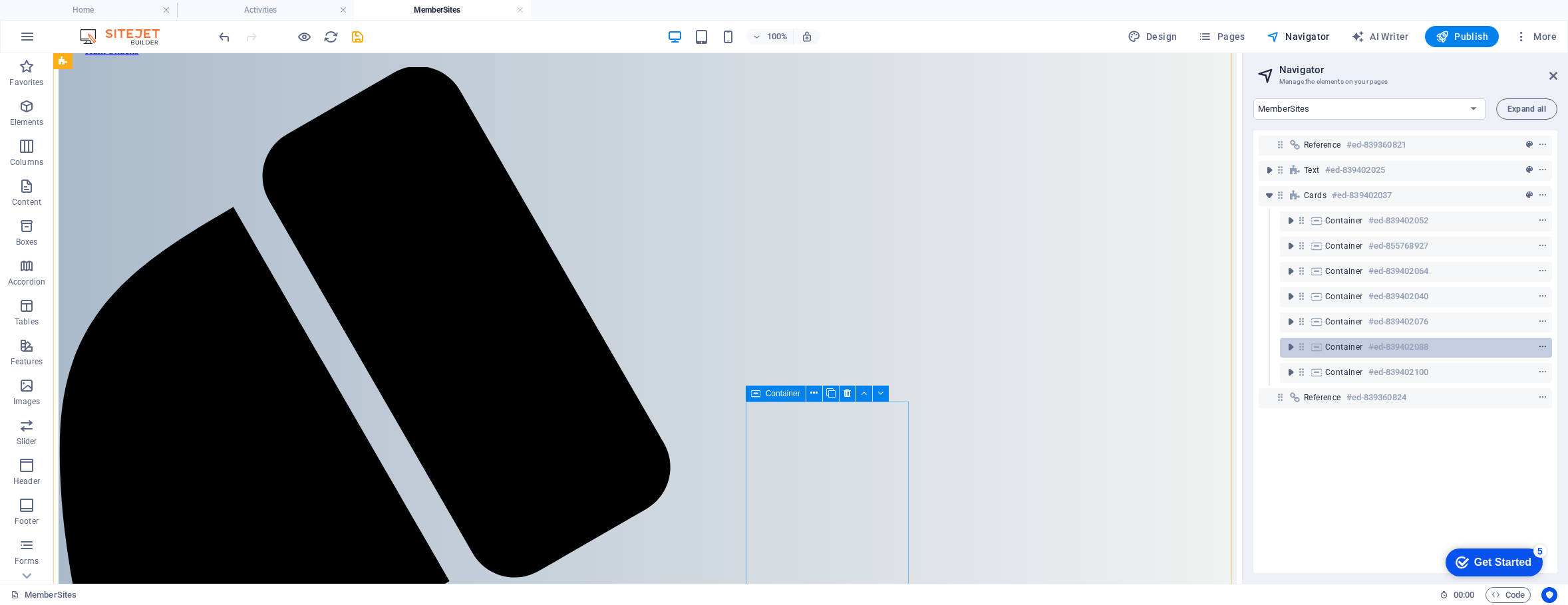
click at [1540, 344] on icon "context-menu" at bounding box center [1543, 347] width 9 height 9
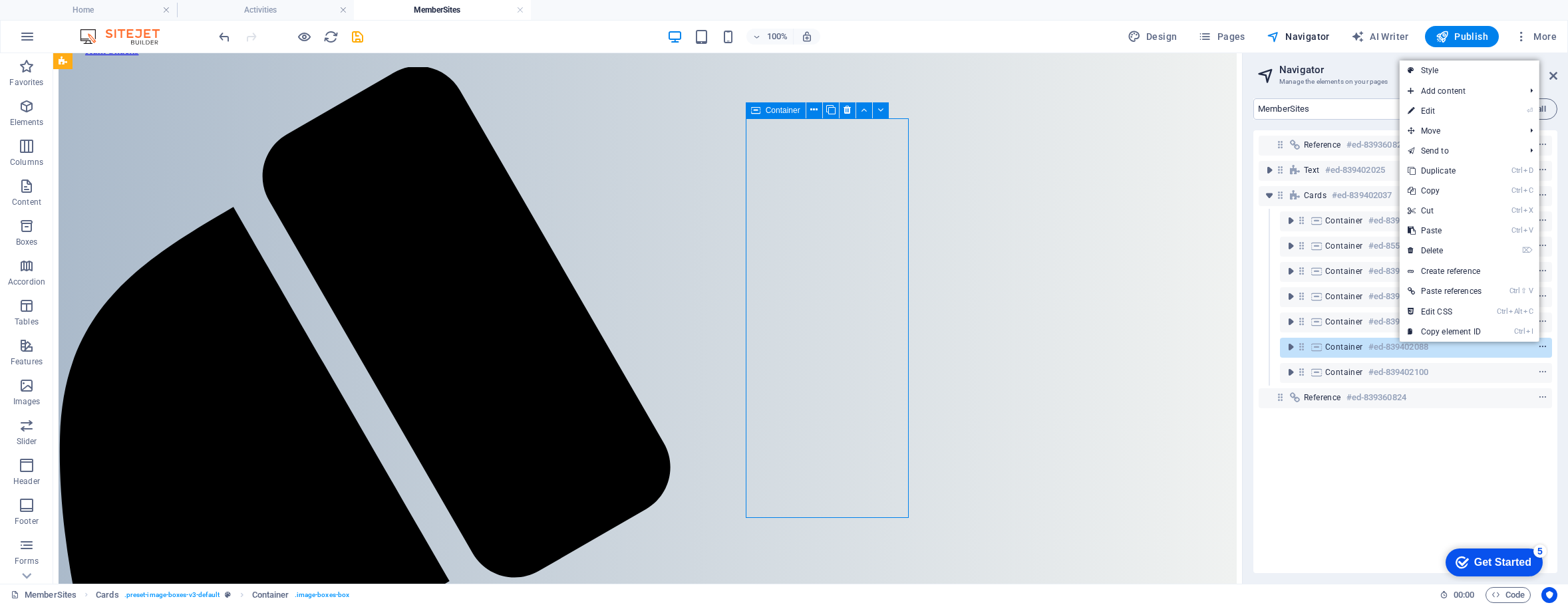
scroll to position [481, 0]
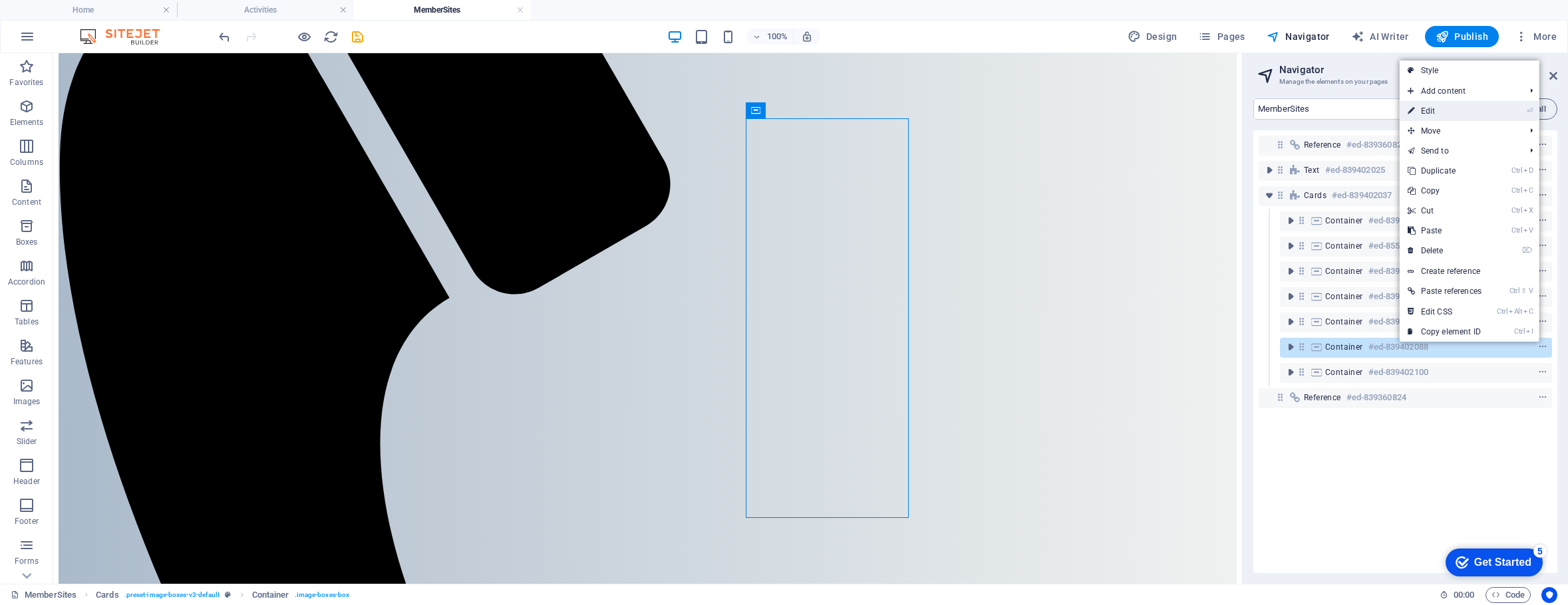
drag, startPoint x: 1430, startPoint y: 107, endPoint x: 205, endPoint y: 224, distance: 1230.6
click at [1430, 107] on link "⏎ Edit" at bounding box center [1444, 111] width 90 height 20
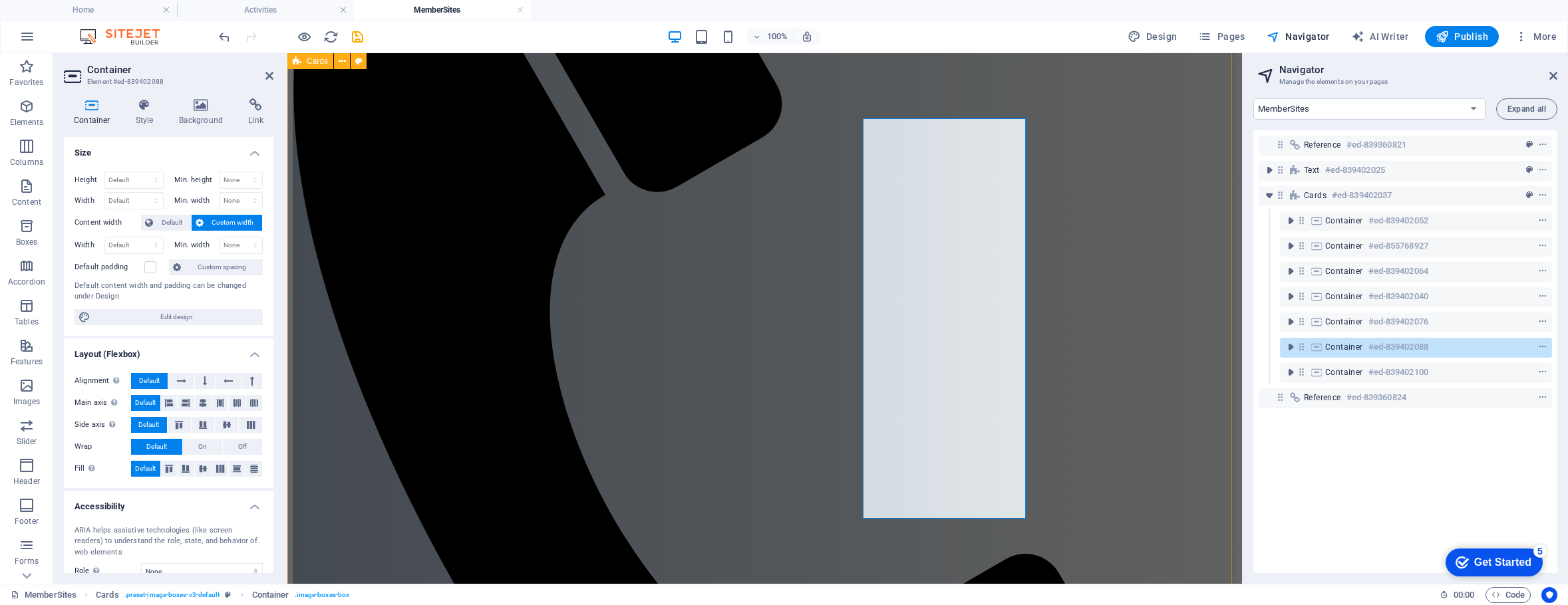
scroll to position [474, 0]
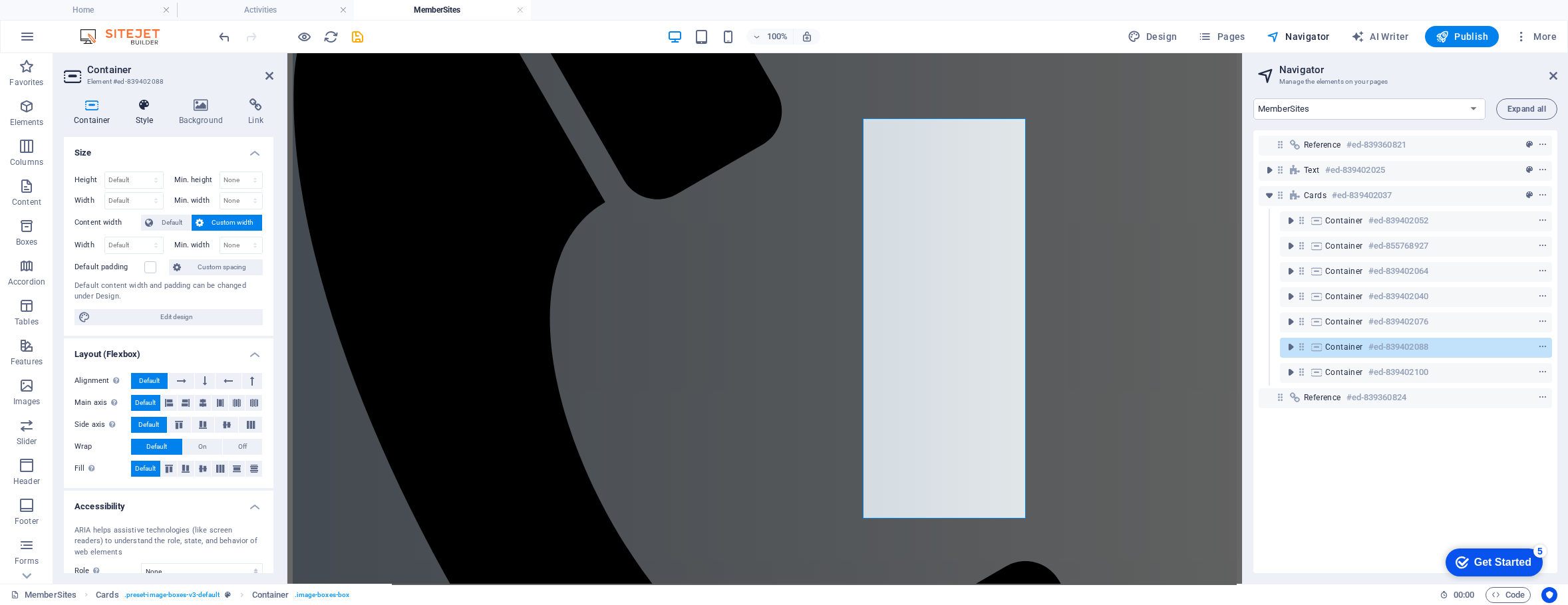
click at [146, 110] on icon at bounding box center [144, 104] width 38 height 13
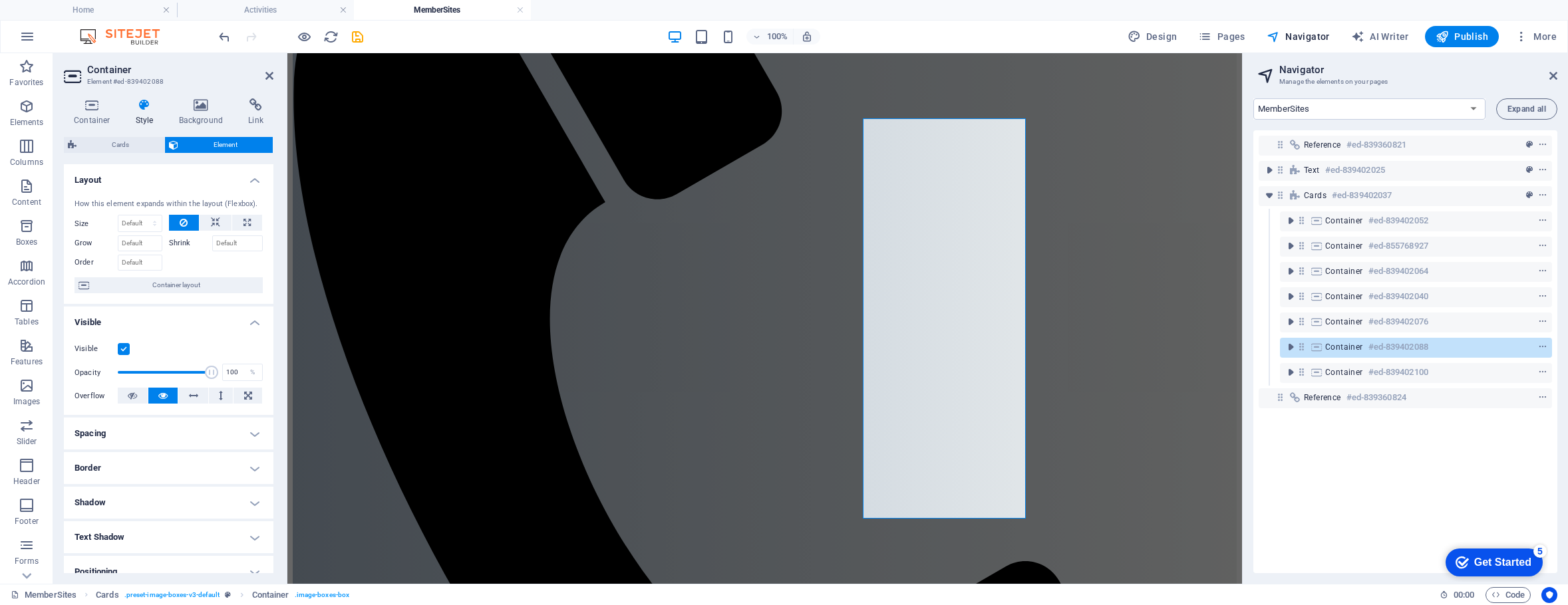
click at [123, 348] on label at bounding box center [124, 350] width 12 height 12
click at [0, 0] on input "Visible" at bounding box center [0, 0] width 0 height 0
click at [265, 76] on icon at bounding box center [269, 76] width 8 height 11
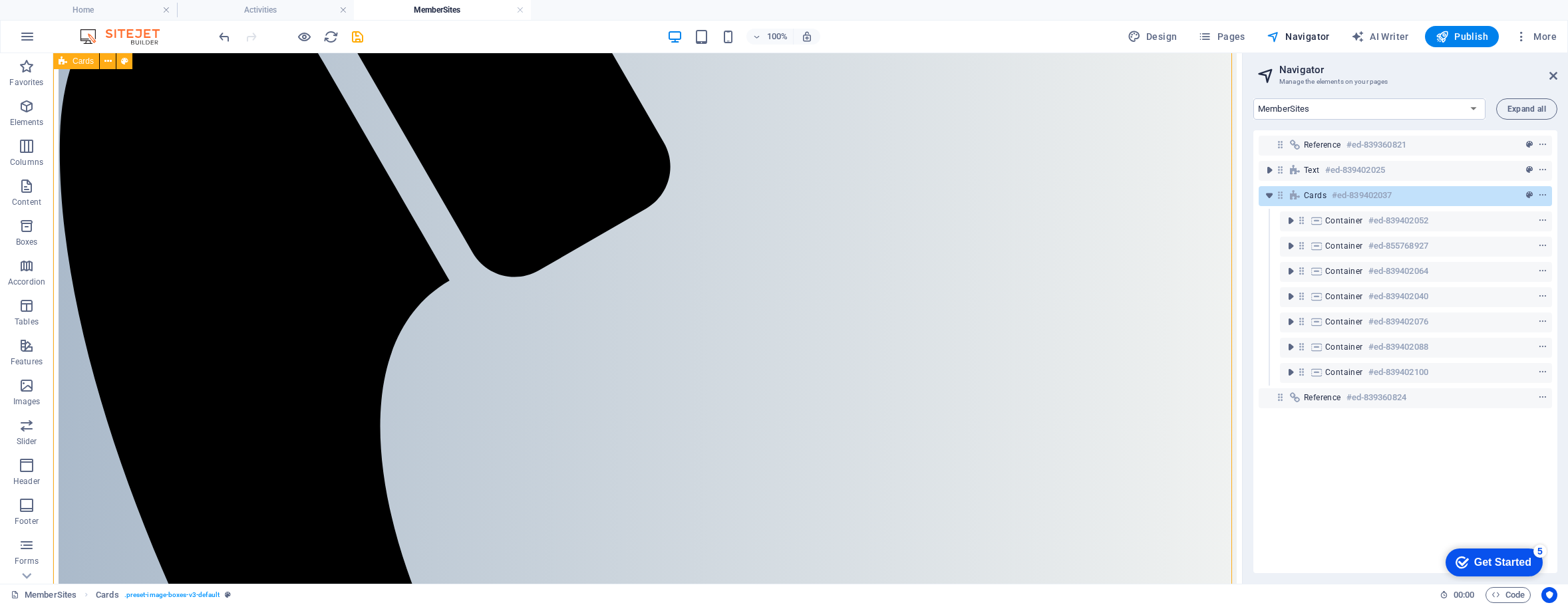
scroll to position [499, 0]
click at [1231, 35] on span "Pages" at bounding box center [1221, 36] width 47 height 13
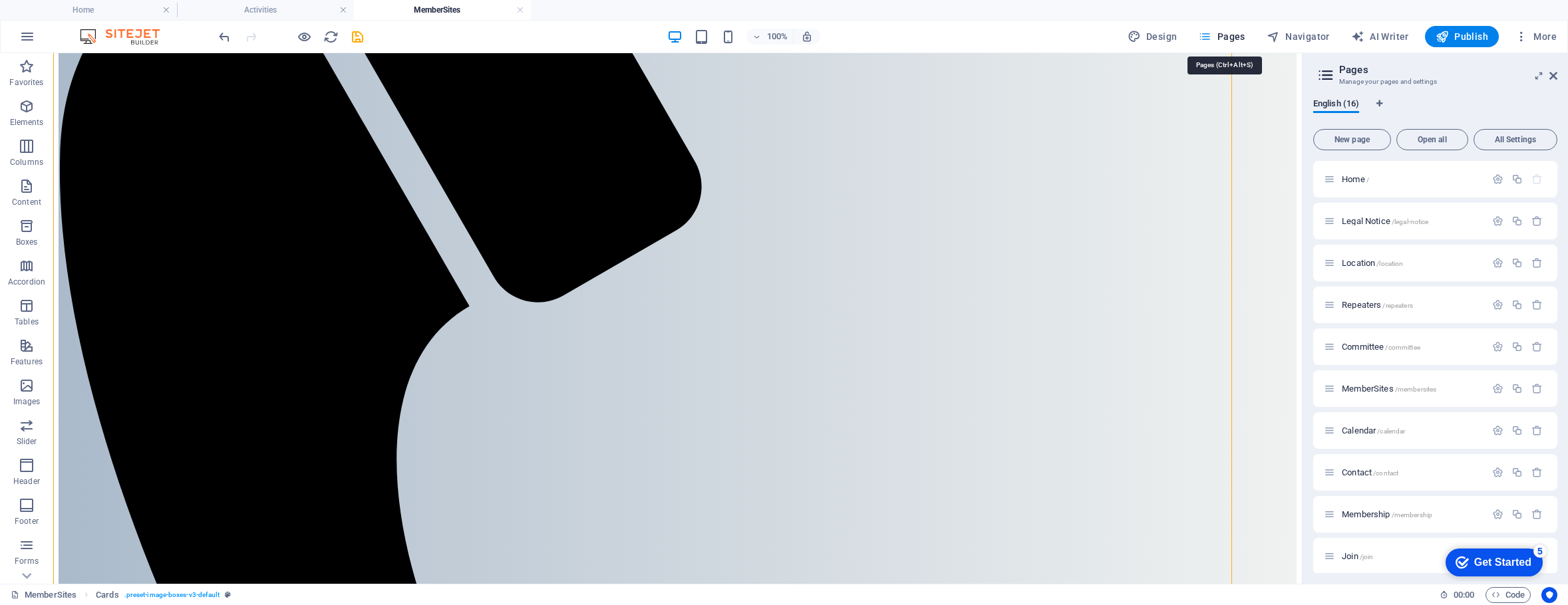
scroll to position [500, 0]
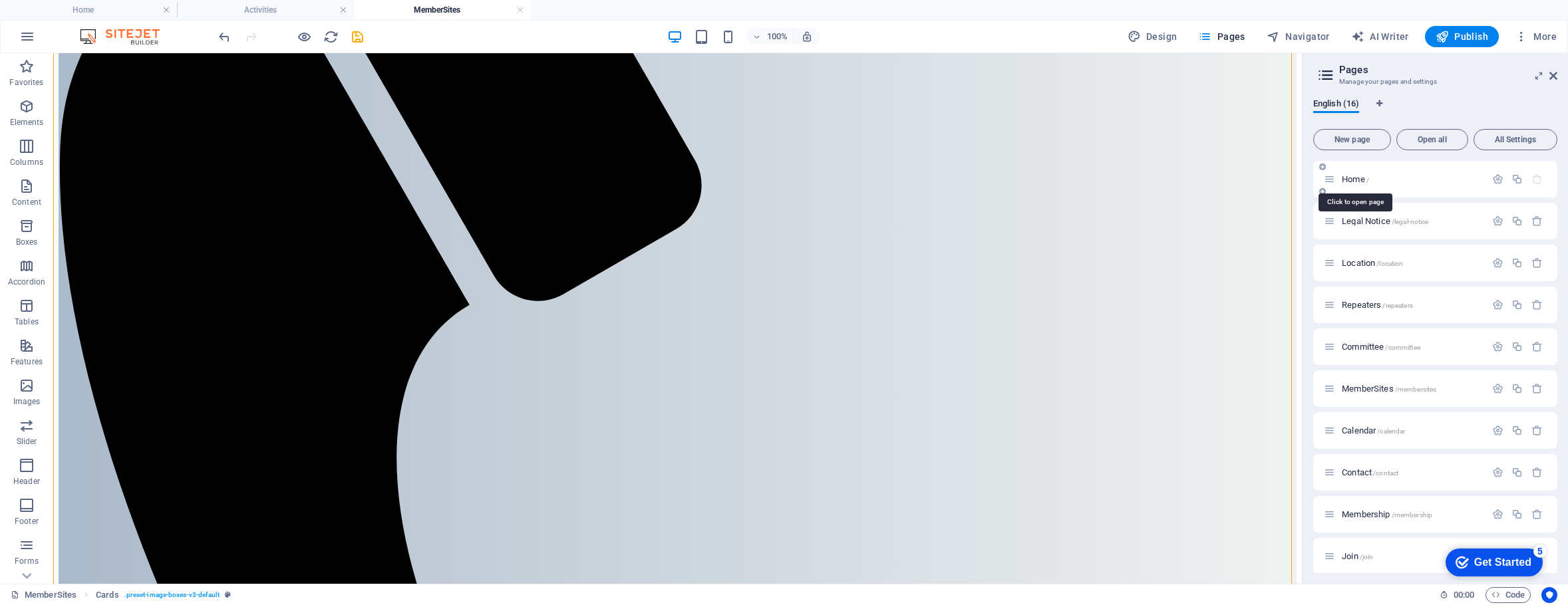
click at [1351, 175] on span "Home /" at bounding box center [1356, 179] width 28 height 10
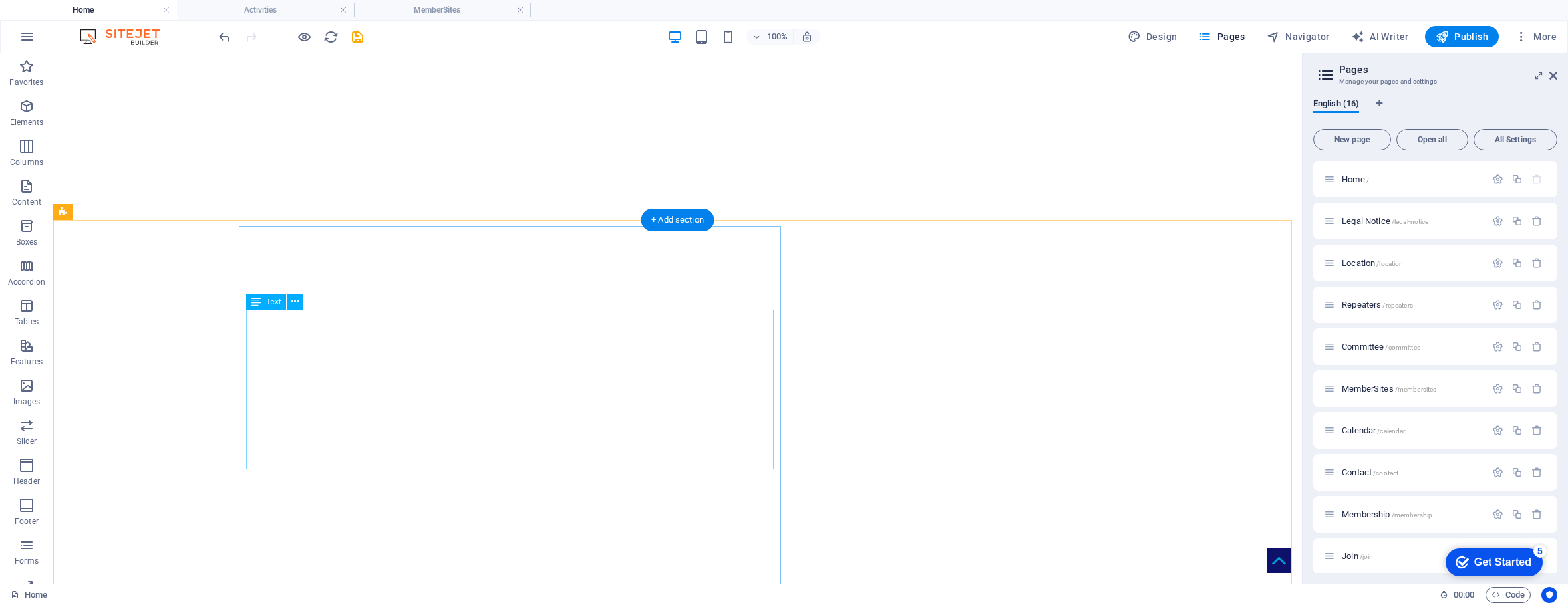
scroll to position [133, 0]
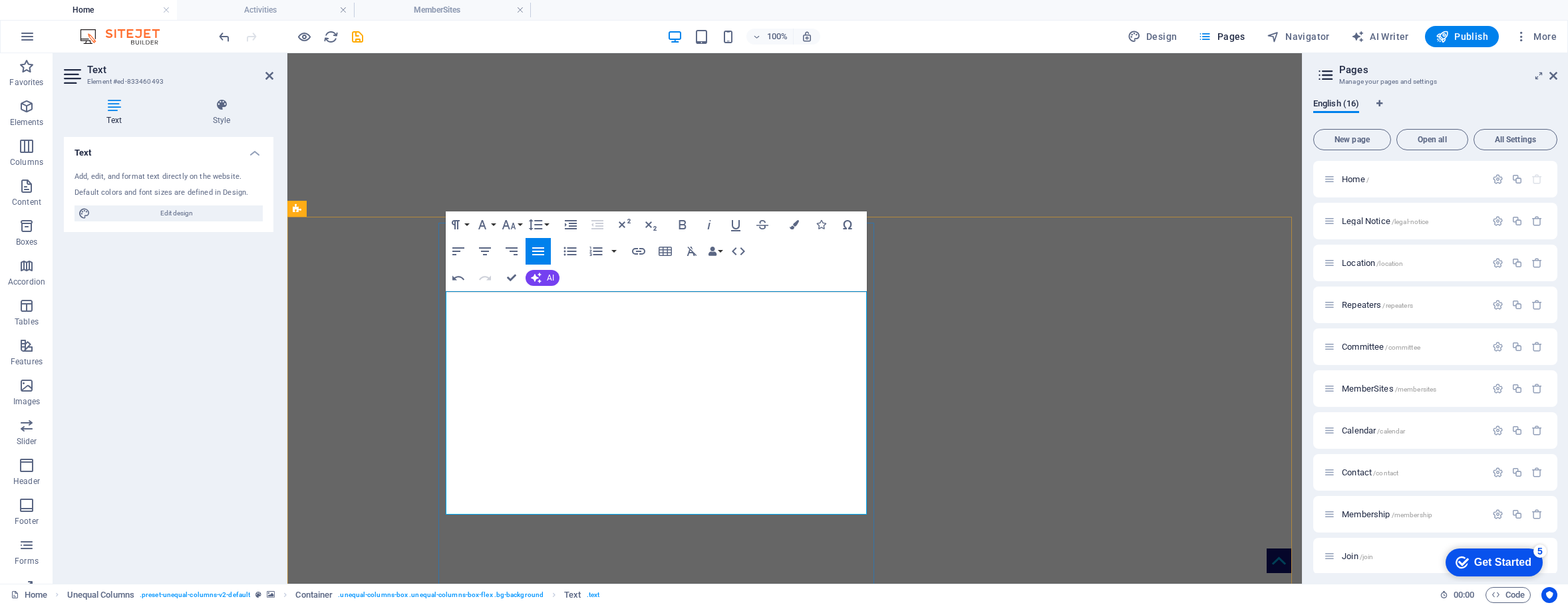
scroll to position [436, 2]
click at [268, 74] on icon at bounding box center [269, 76] width 8 height 11
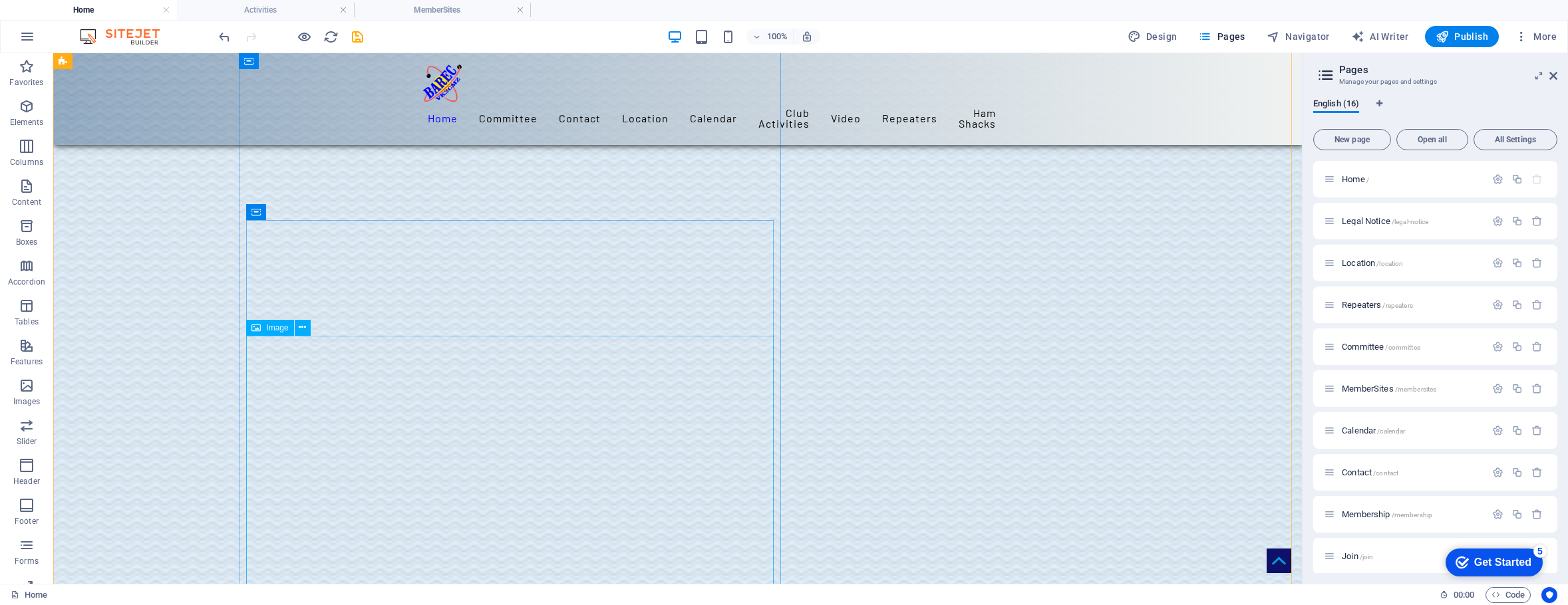
scroll to position [2061, 0]
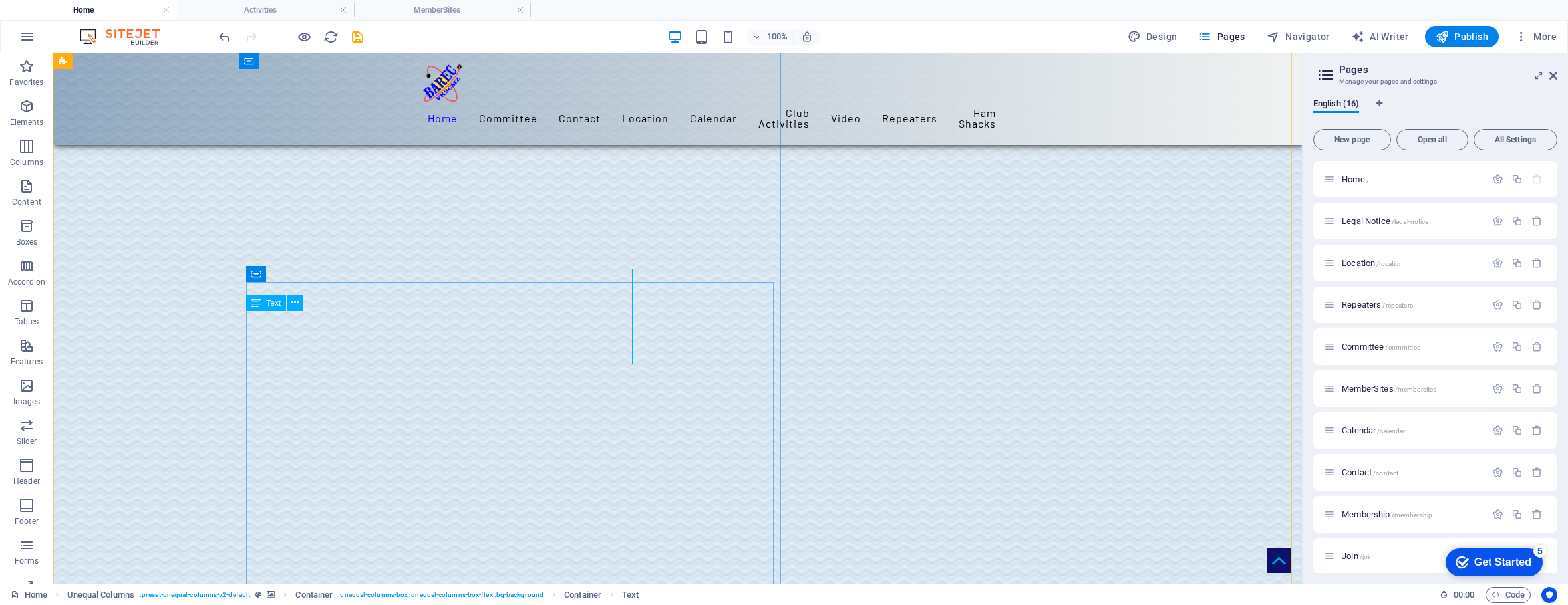
click at [199, 347] on figure at bounding box center [677, 336] width 1248 height 2526
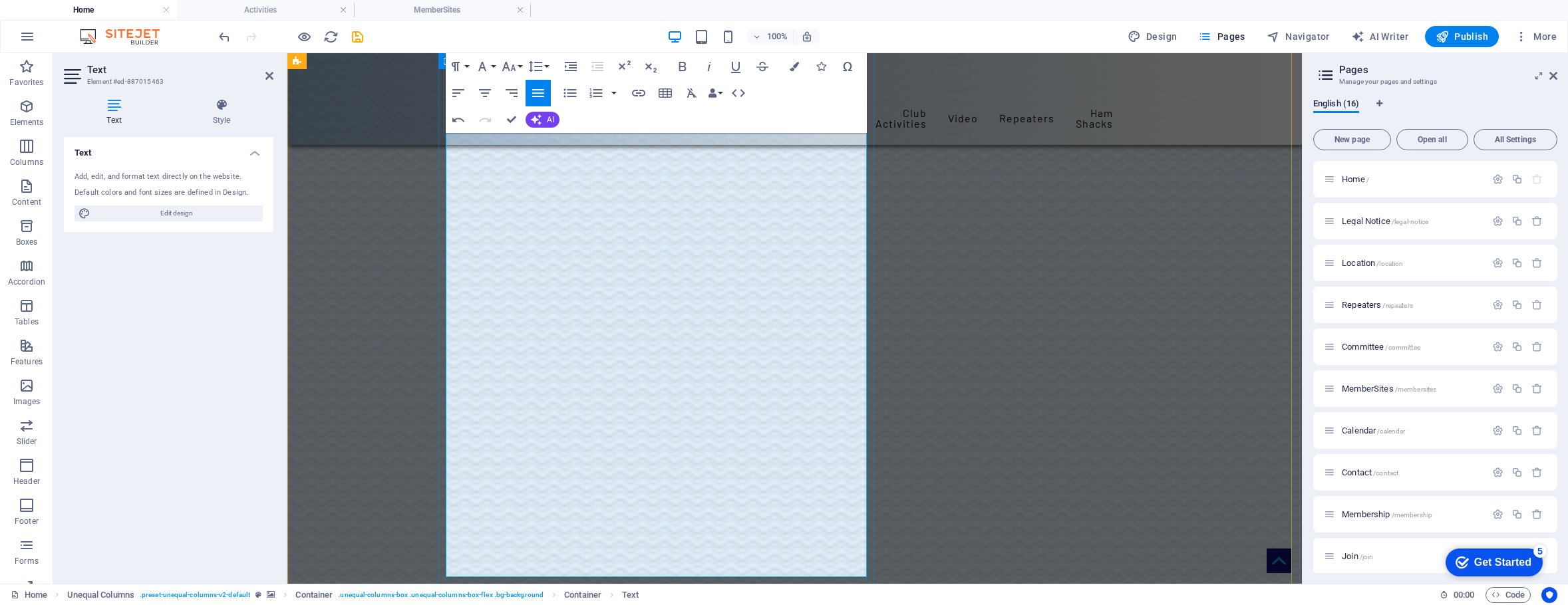
scroll to position [2393, 0]
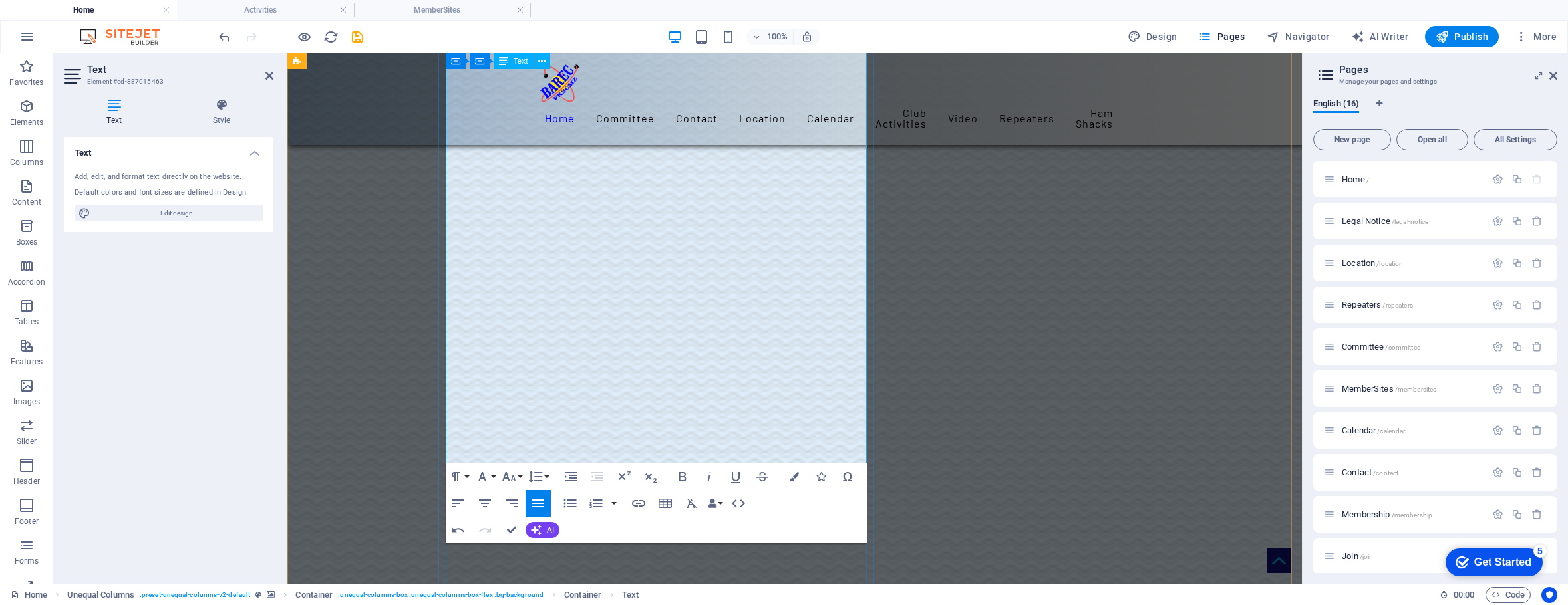
click at [1551, 74] on icon at bounding box center [1553, 76] width 8 height 11
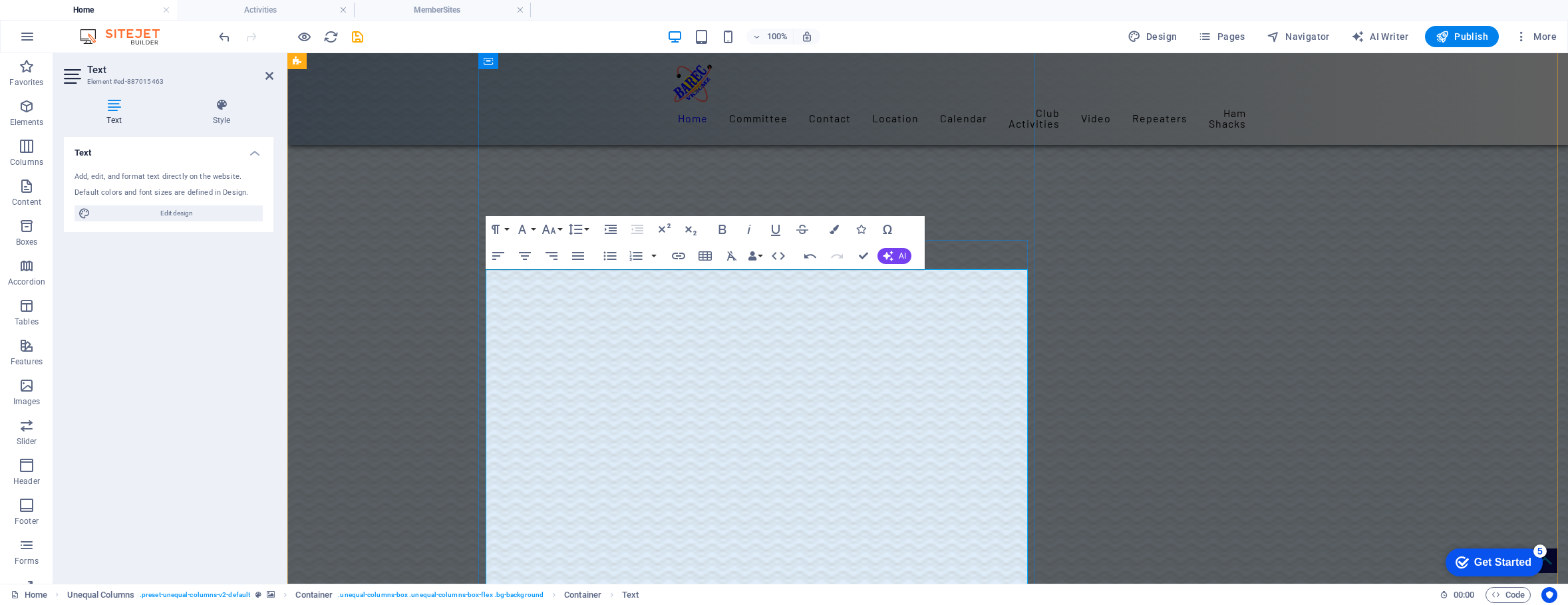
scroll to position [2128, 0]
drag, startPoint x: 675, startPoint y: 306, endPoint x: 706, endPoint y: 318, distance: 33.2
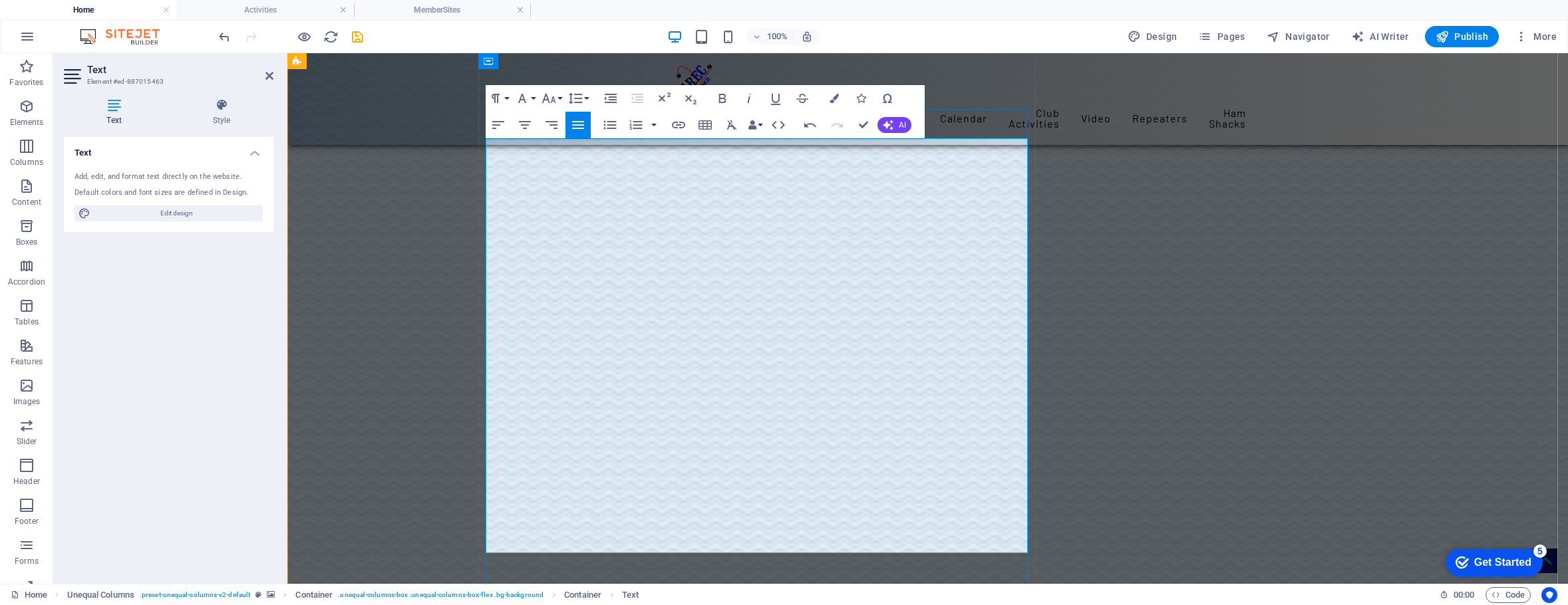
scroll to position [2261, 0]
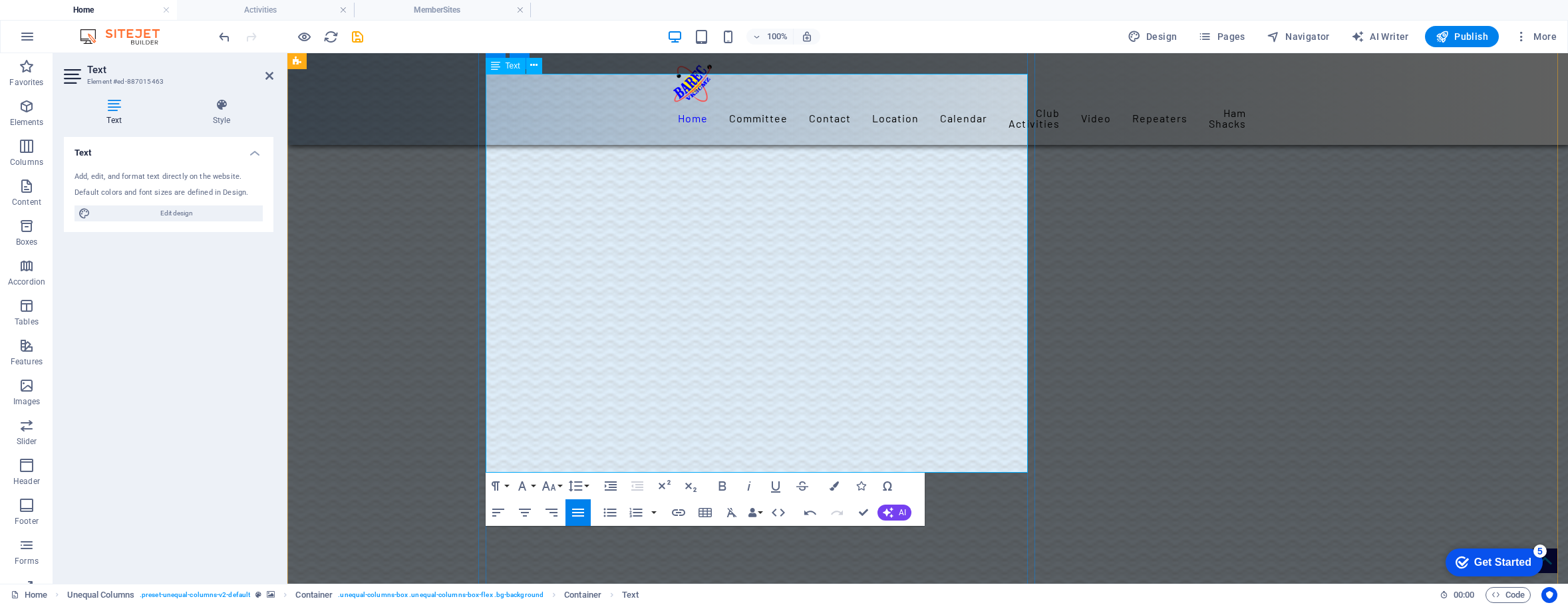
scroll to position [2326, 0]
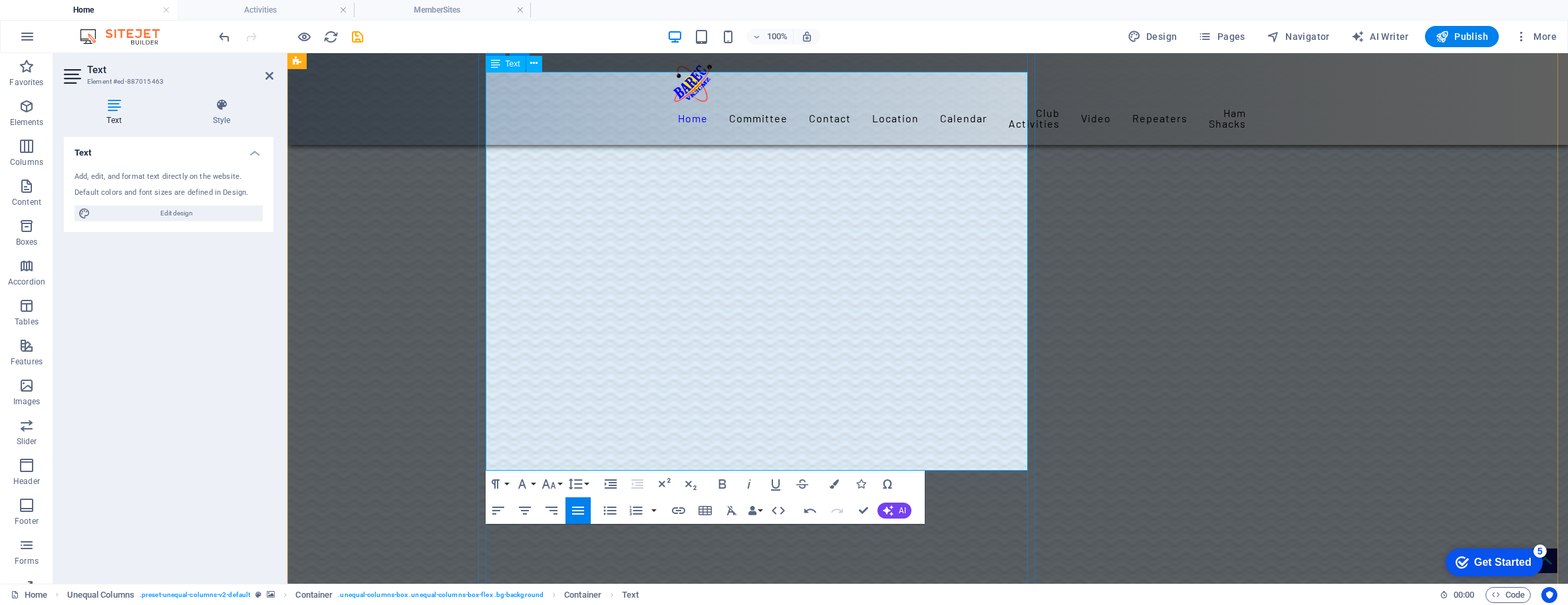
drag, startPoint x: 873, startPoint y: 433, endPoint x: 670, endPoint y: 434, distance: 203.0
click at [722, 481] on icon "button" at bounding box center [722, 484] width 16 height 16
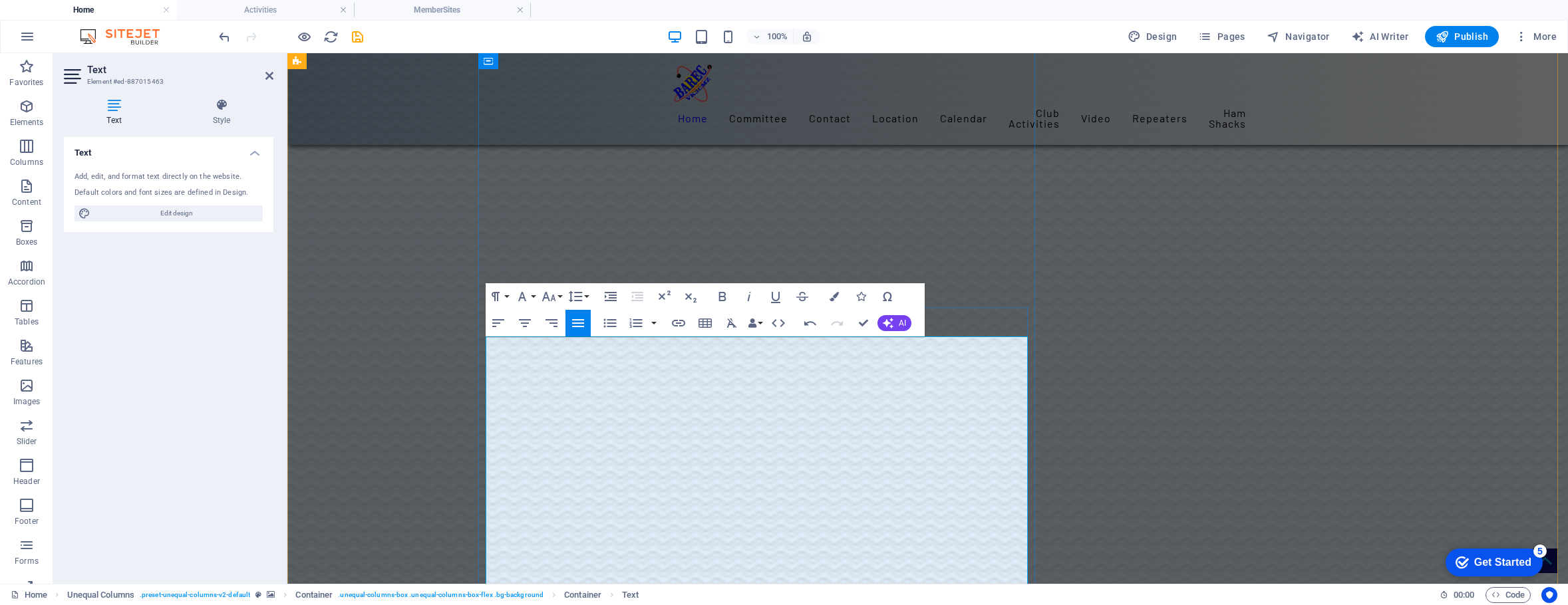
scroll to position [2061, 0]
click at [267, 76] on icon at bounding box center [269, 76] width 8 height 11
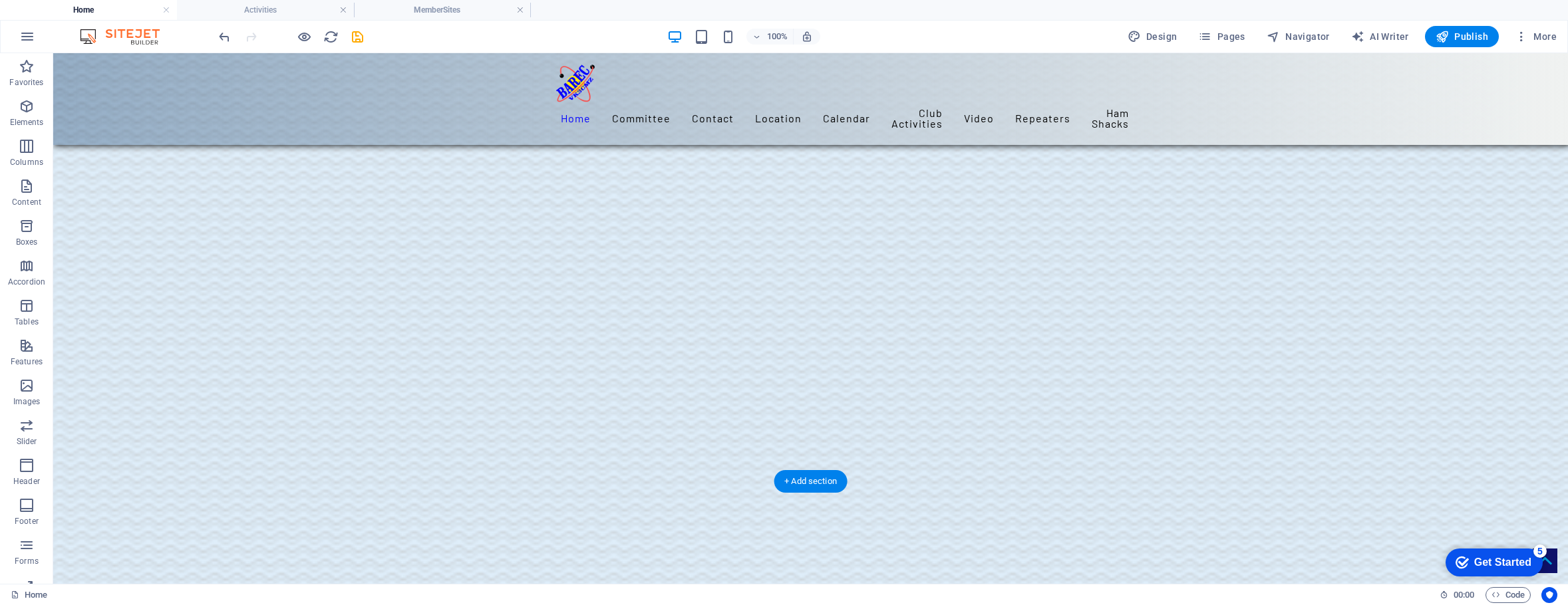
scroll to position [2859, 0]
click at [1300, 33] on span "Navigator" at bounding box center [1298, 36] width 63 height 13
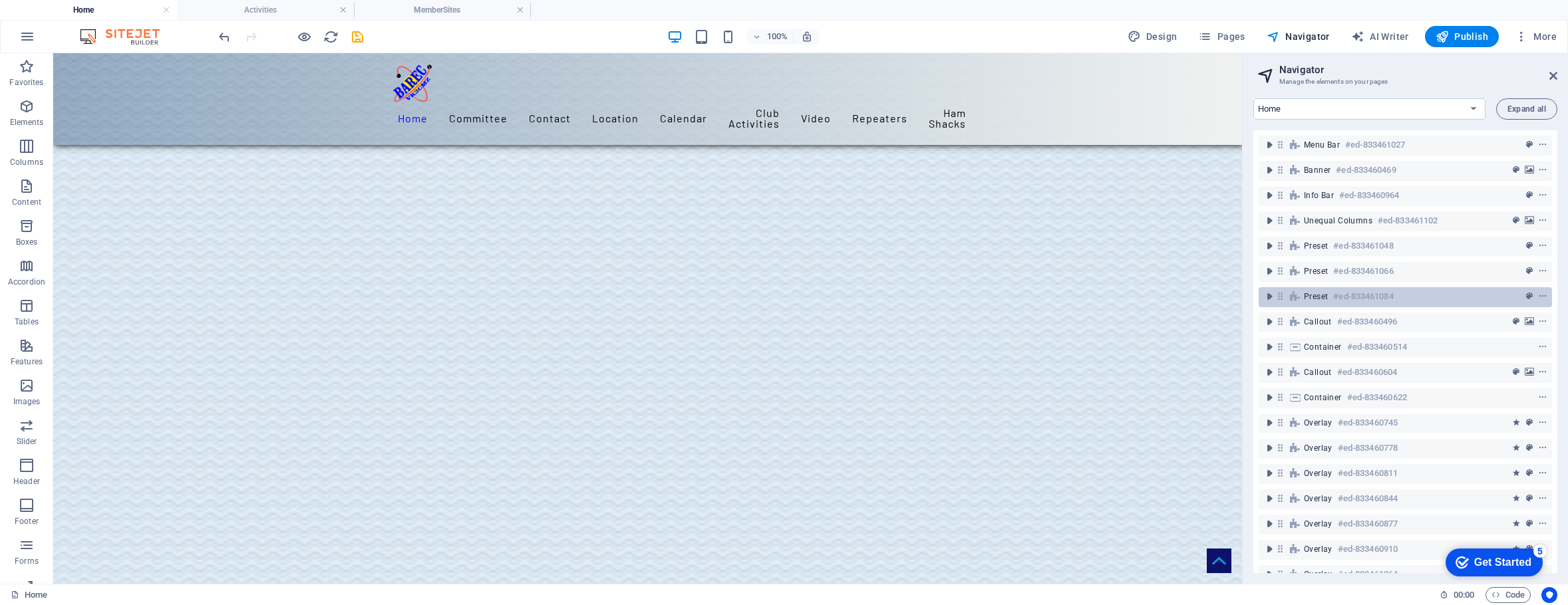
click at [1313, 298] on span "Preset" at bounding box center [1315, 297] width 24 height 11
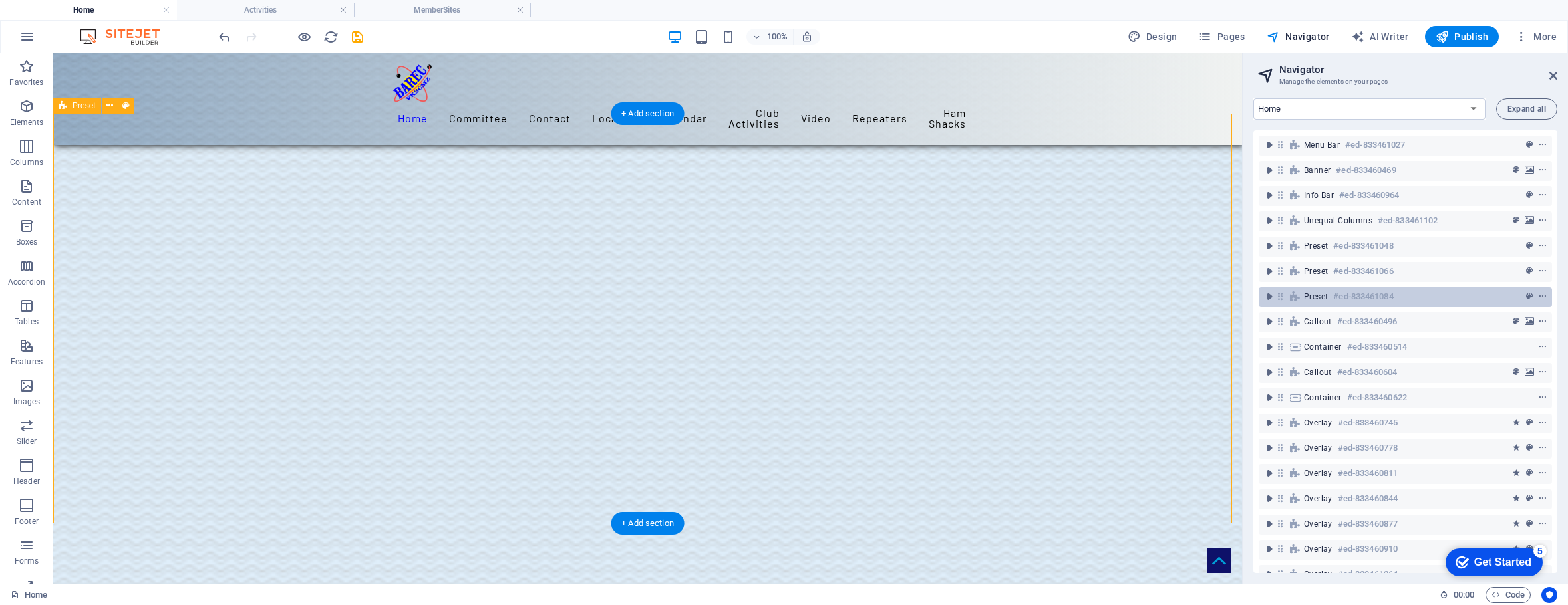
scroll to position [3583, 0]
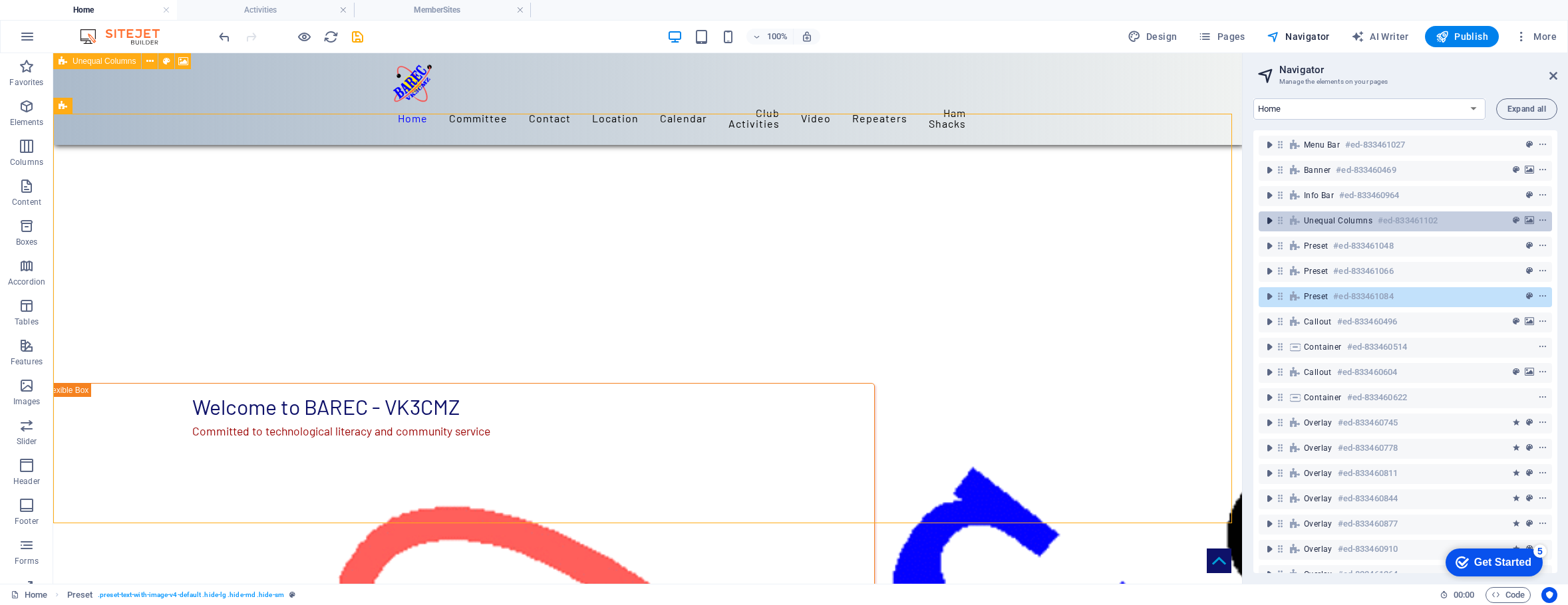
click at [1273, 219] on icon "toggle-expand" at bounding box center [1269, 220] width 13 height 13
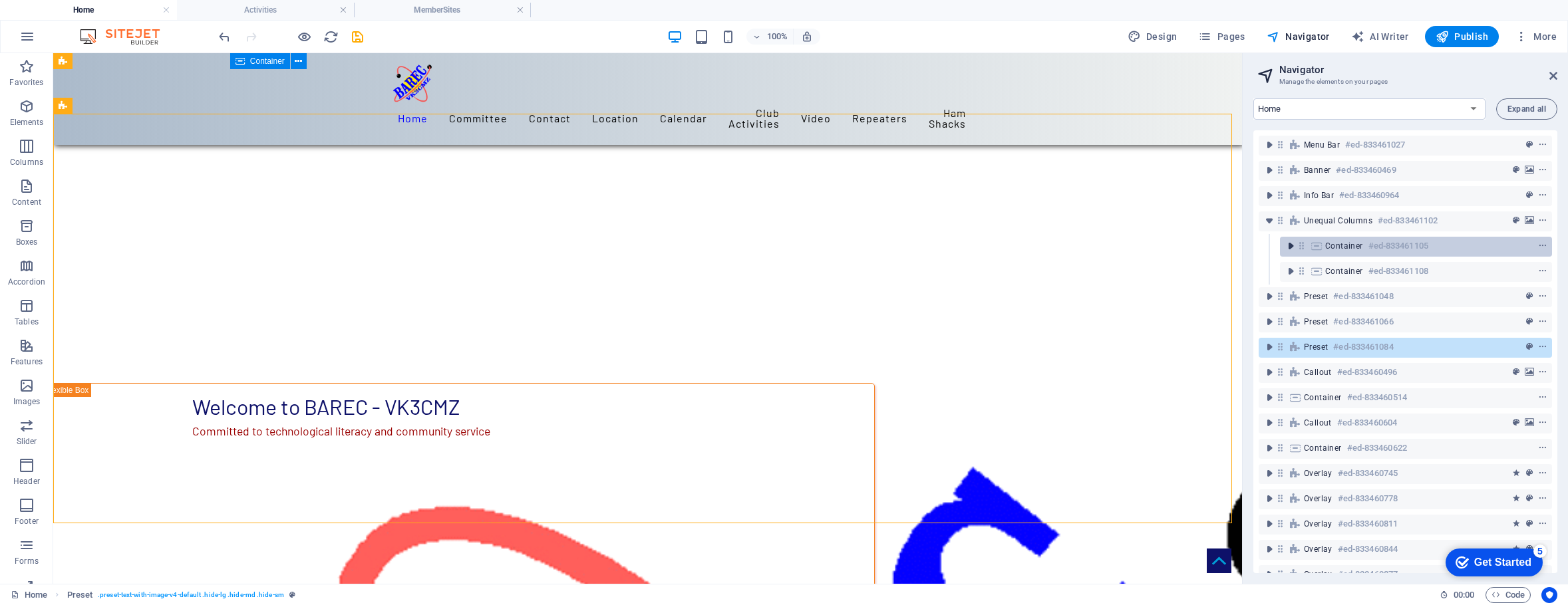
click at [1289, 248] on icon "toggle-expand" at bounding box center [1290, 245] width 13 height 13
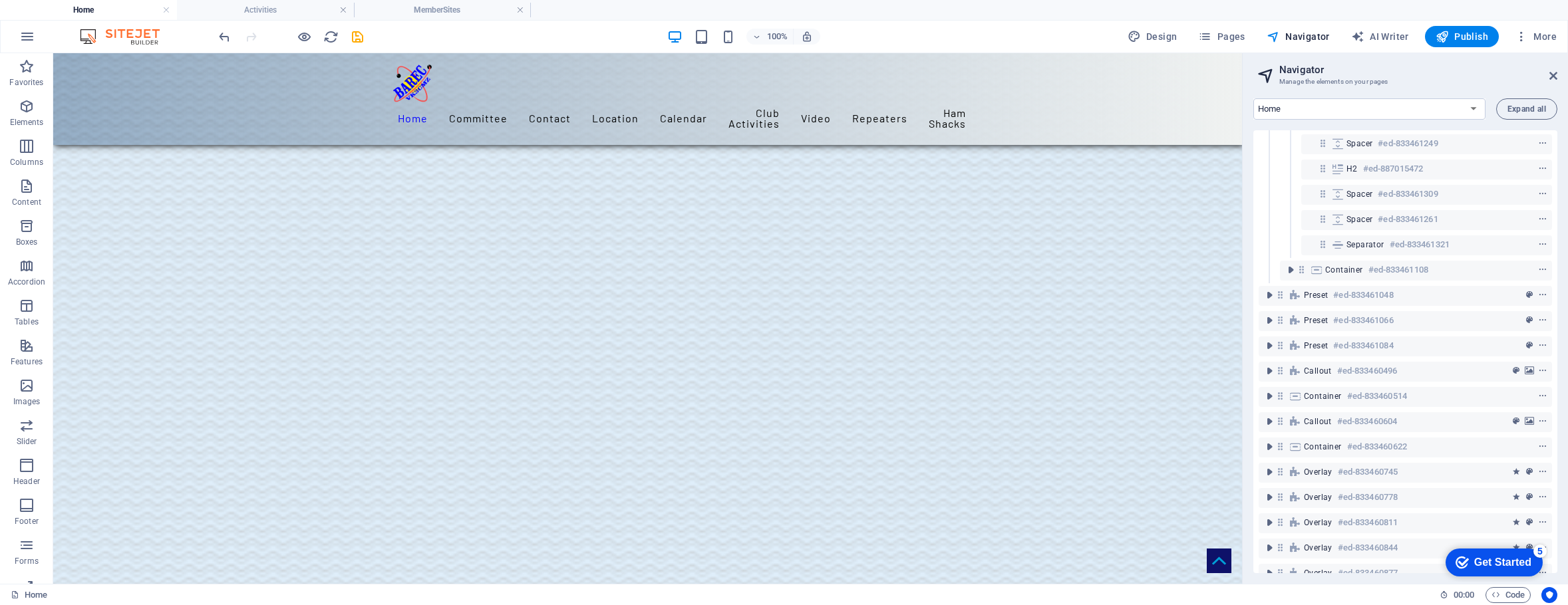
scroll to position [2652, 0]
drag, startPoint x: 1557, startPoint y: 321, endPoint x: 1560, endPoint y: 307, distance: 14.3
click at [1560, 307] on div "Home Legal Notice Location Repeaters Committee MemberSites Calendar Contact Mem…" at bounding box center [1405, 336] width 325 height 496
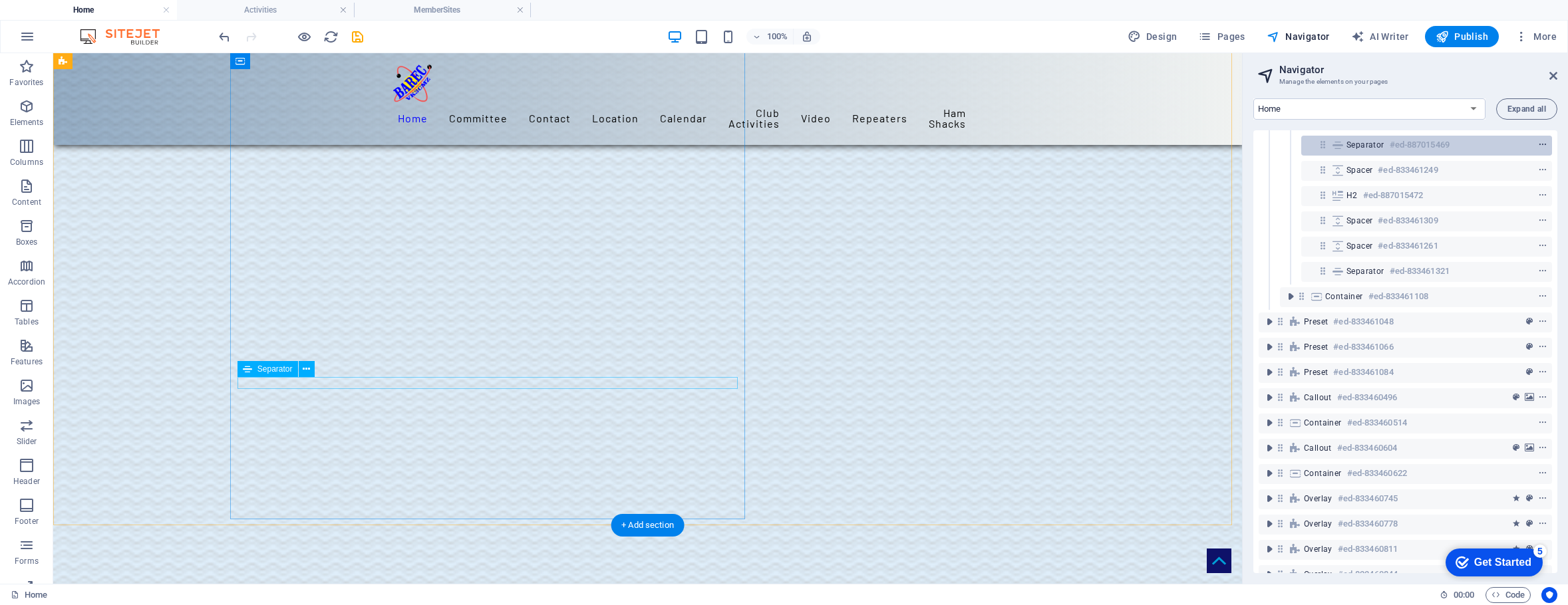
click at [1538, 141] on icon "context-menu" at bounding box center [1543, 145] width 9 height 9
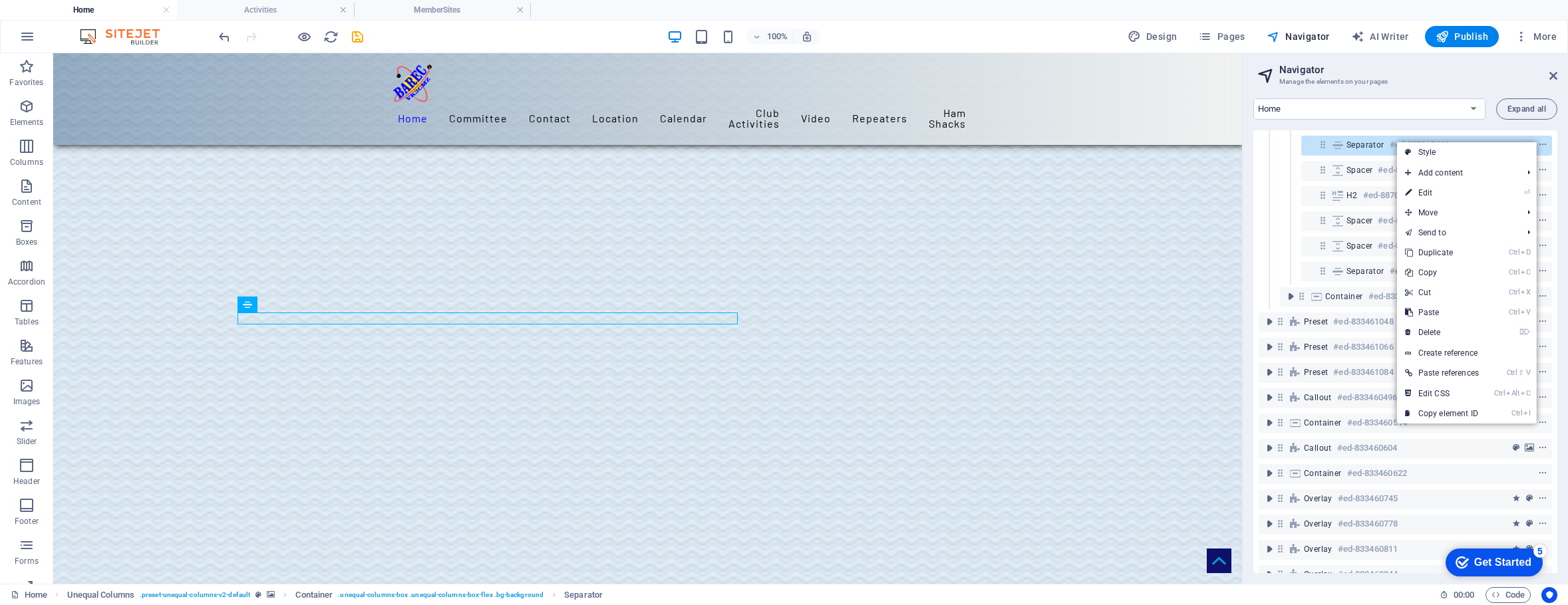
click at [1440, 332] on link "⌦ Delete" at bounding box center [1441, 333] width 90 height 20
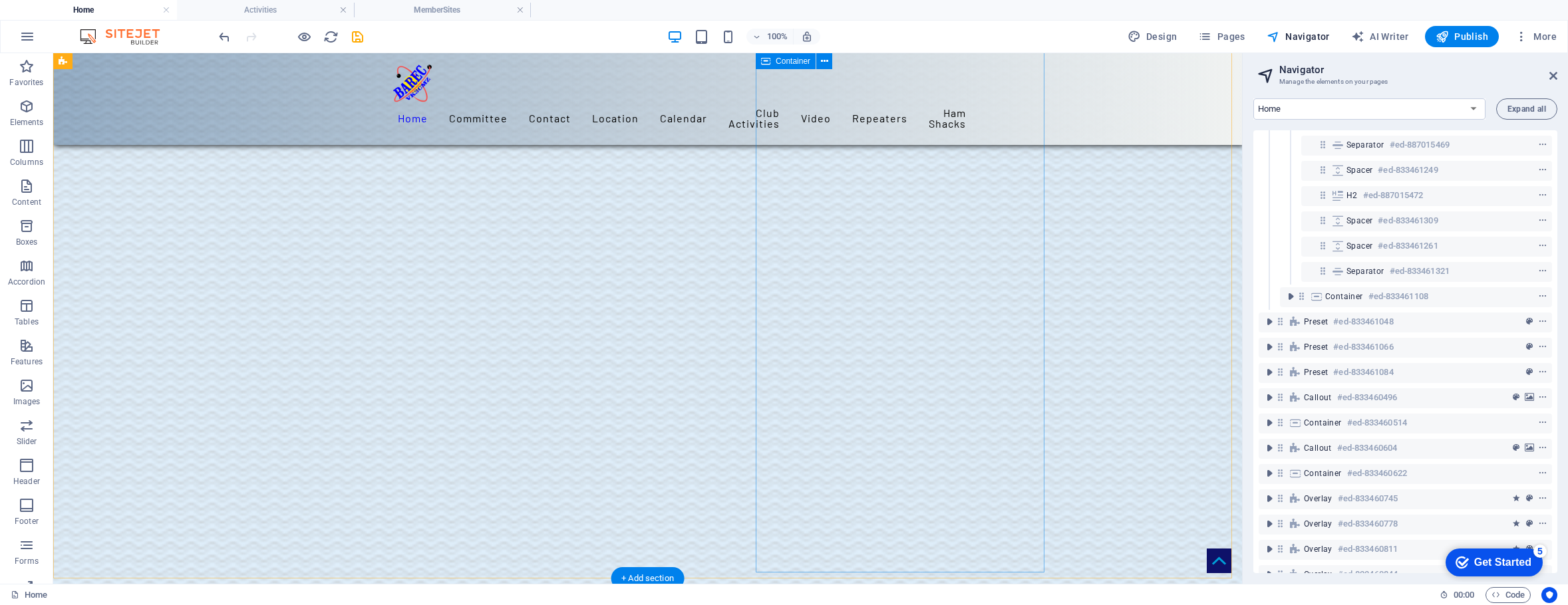
scroll to position [2584, 0]
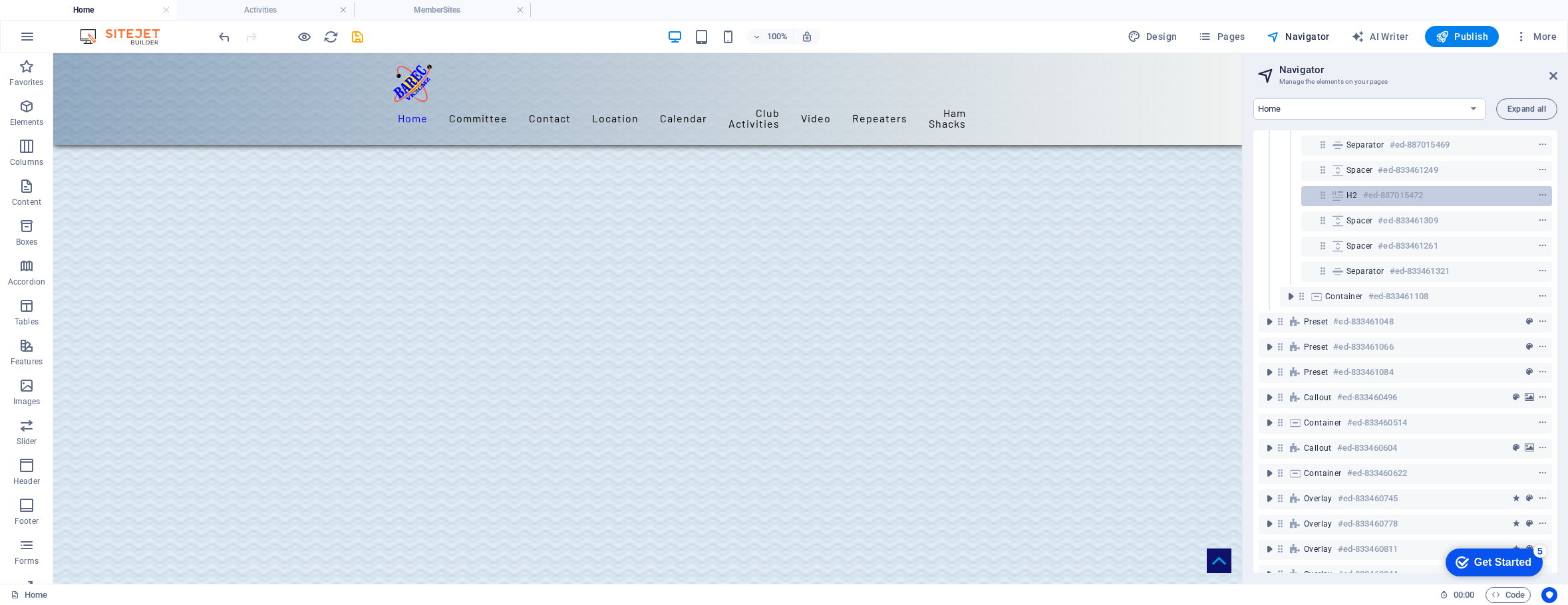
click at [1383, 193] on h6 "#ed-887015472" at bounding box center [1393, 196] width 60 height 16
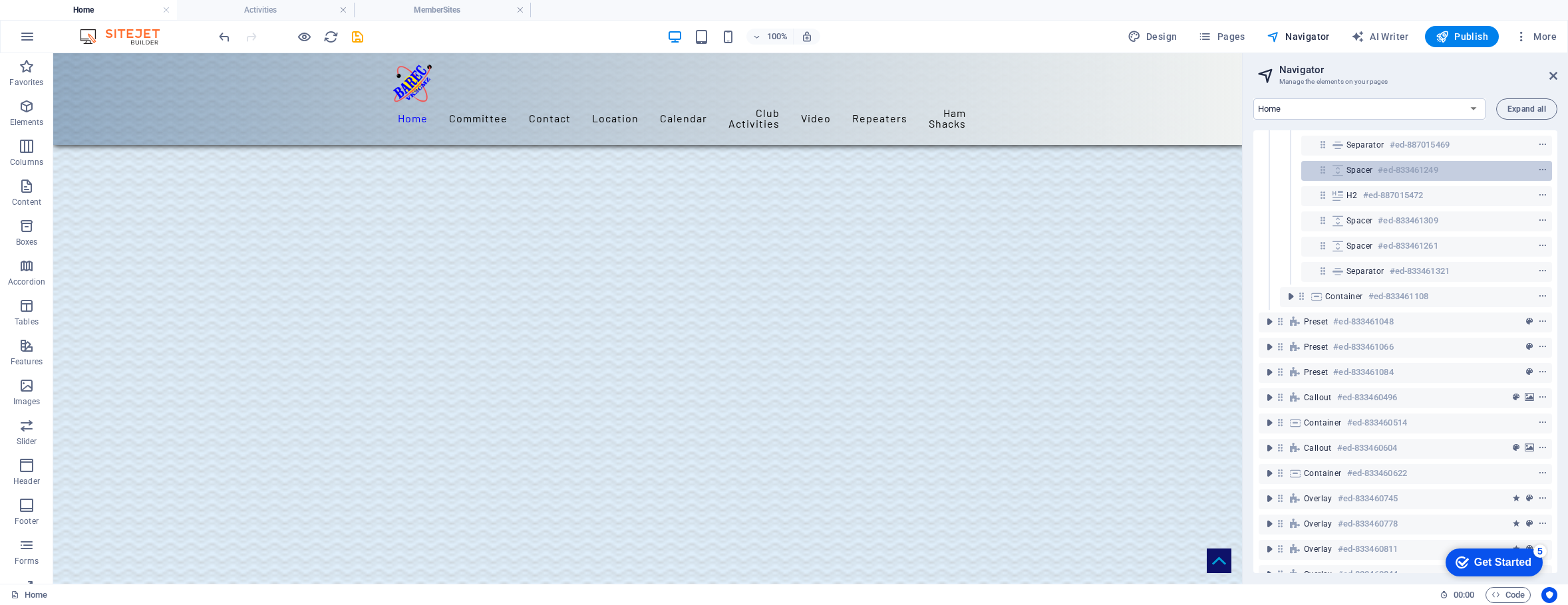
click at [1366, 169] on span "Spacer" at bounding box center [1359, 170] width 26 height 11
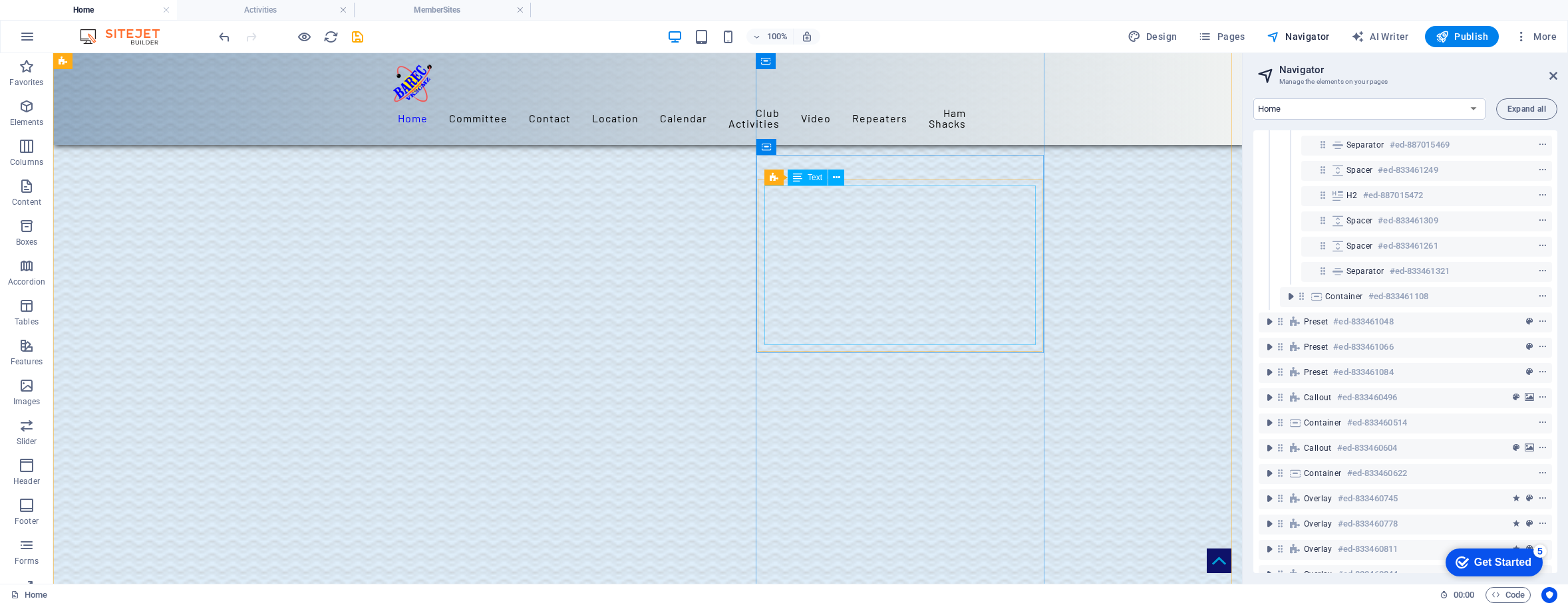
scroll to position [2052, 0]
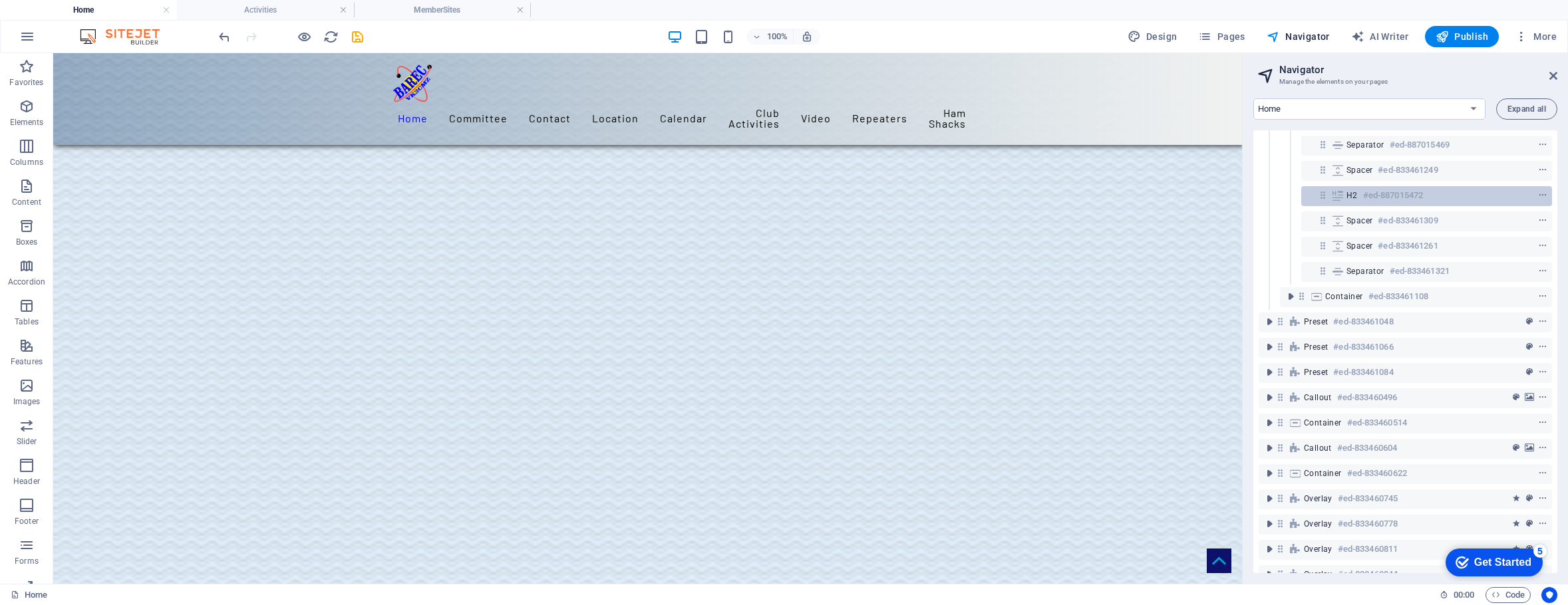
click at [1356, 199] on span "H2" at bounding box center [1352, 196] width 12 height 11
click at [1171, 254] on figure at bounding box center [647, 488] width 1188 height 2815
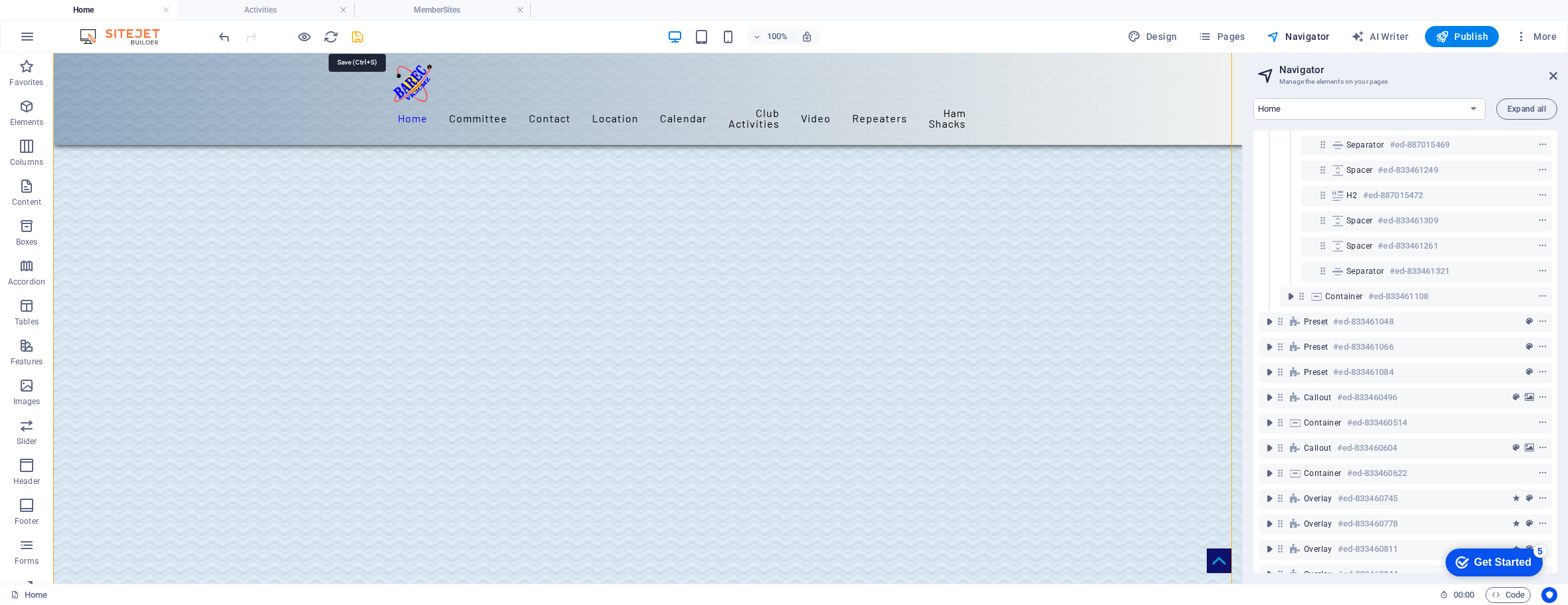
click at [357, 39] on icon "save" at bounding box center [357, 37] width 15 height 15
click at [355, 35] on icon "save" at bounding box center [357, 37] width 15 height 15
drag, startPoint x: 1220, startPoint y: 170, endPoint x: 1129, endPoint y: 165, distance: 91.1
click at [1215, 170] on figure at bounding box center [647, 488] width 1188 height 2815
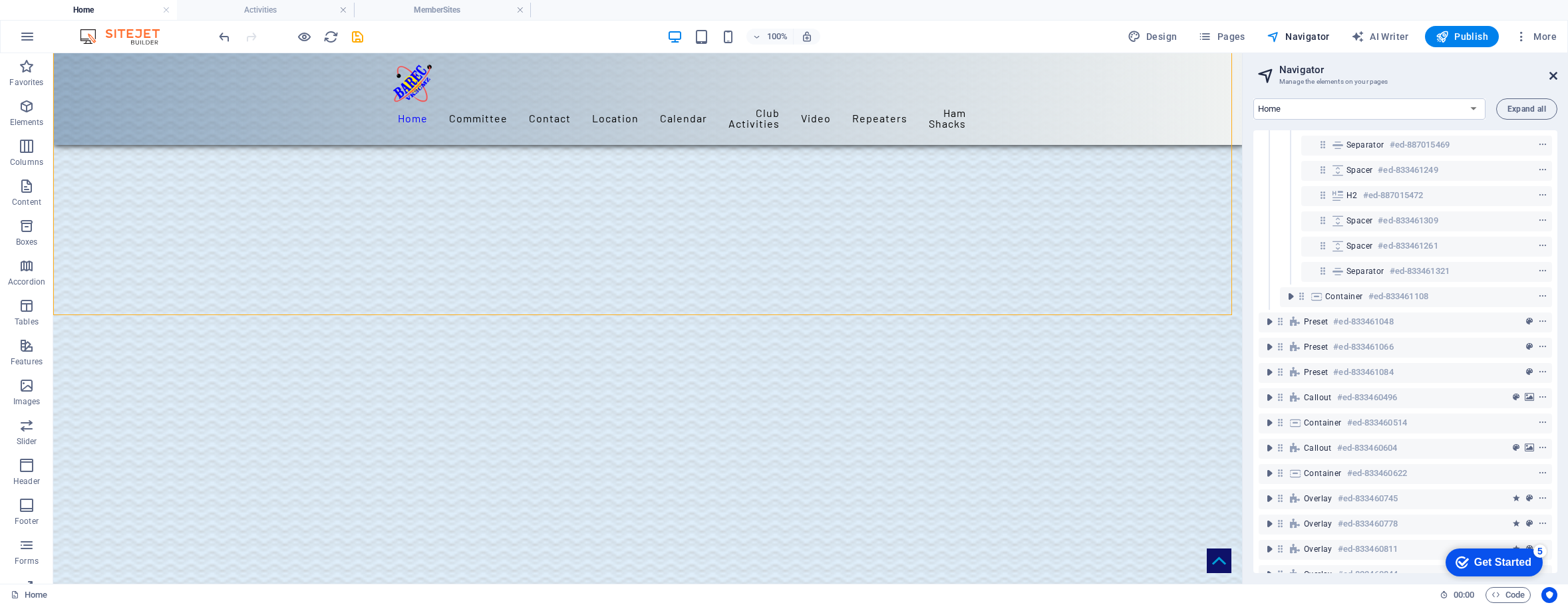
click at [1556, 74] on icon at bounding box center [1553, 76] width 8 height 11
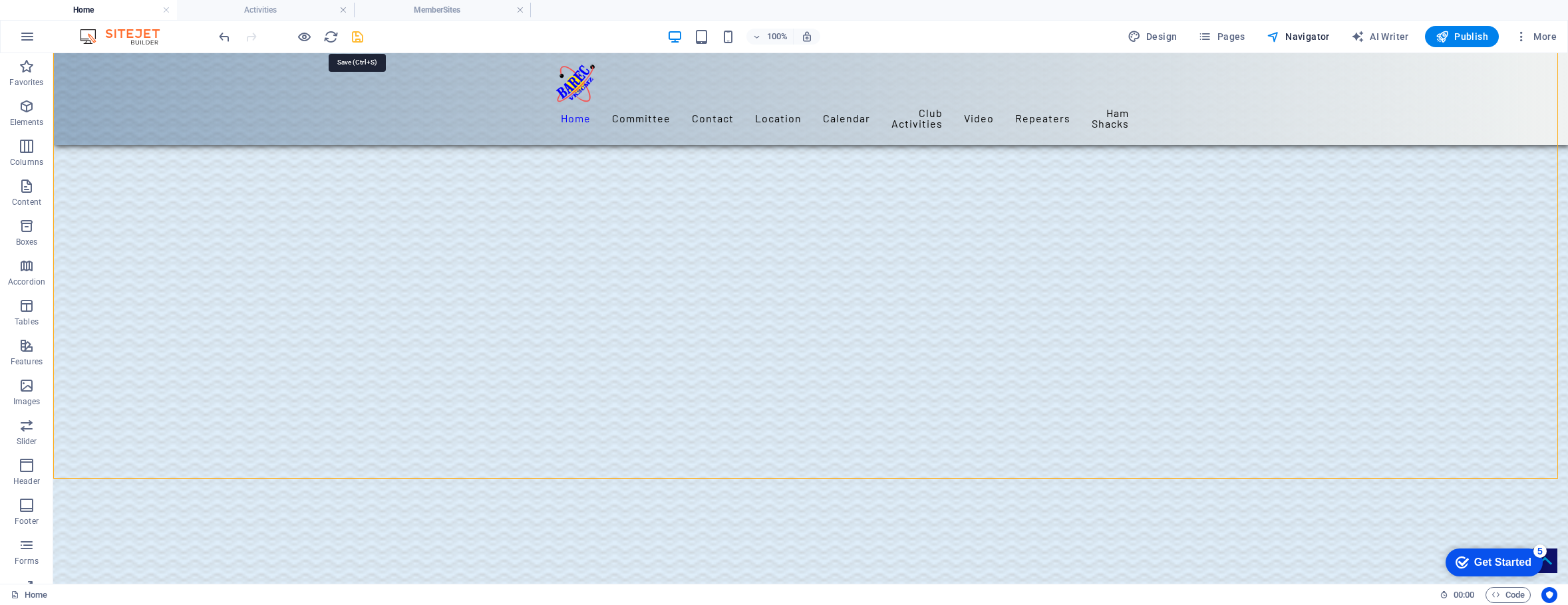
click at [354, 36] on icon "save" at bounding box center [357, 37] width 15 height 15
click at [1301, 37] on span "Navigator" at bounding box center [1298, 36] width 63 height 13
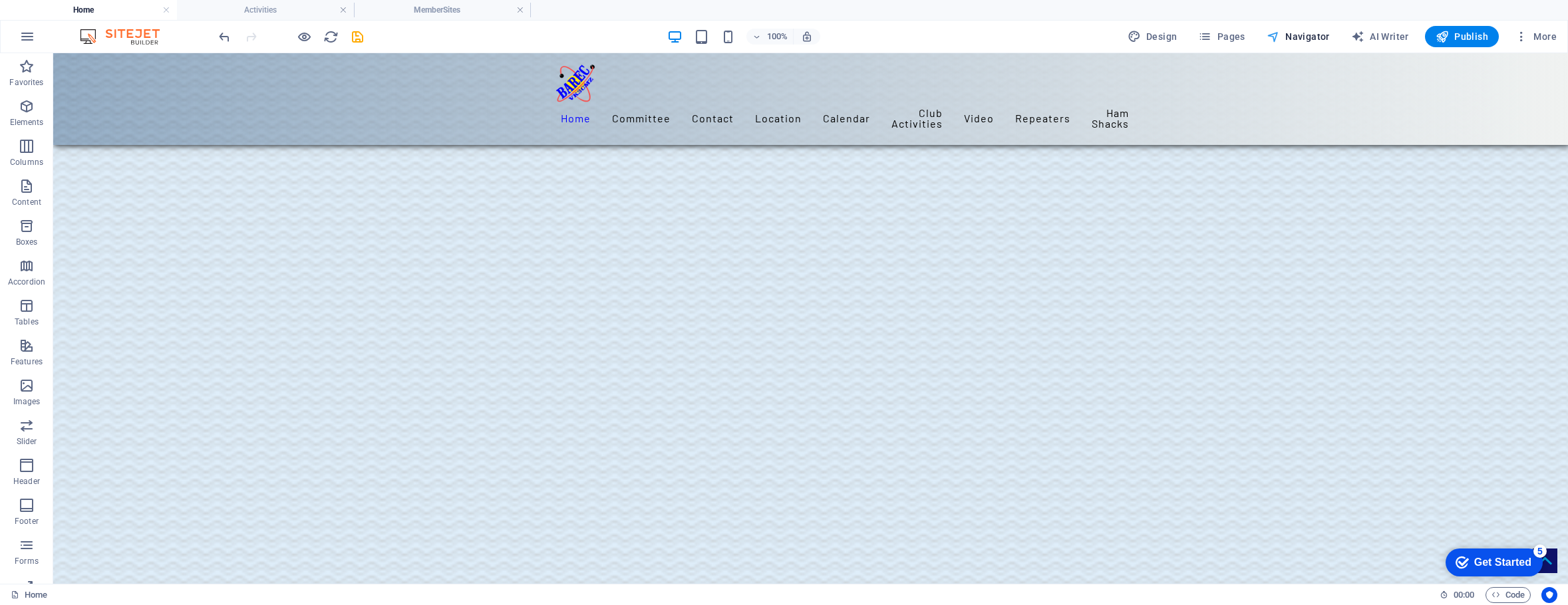
click at [1305, 33] on span "Navigator" at bounding box center [1298, 36] width 63 height 13
click at [1304, 38] on span "Navigator" at bounding box center [1298, 36] width 63 height 13
click at [356, 38] on icon "save" at bounding box center [357, 37] width 15 height 15
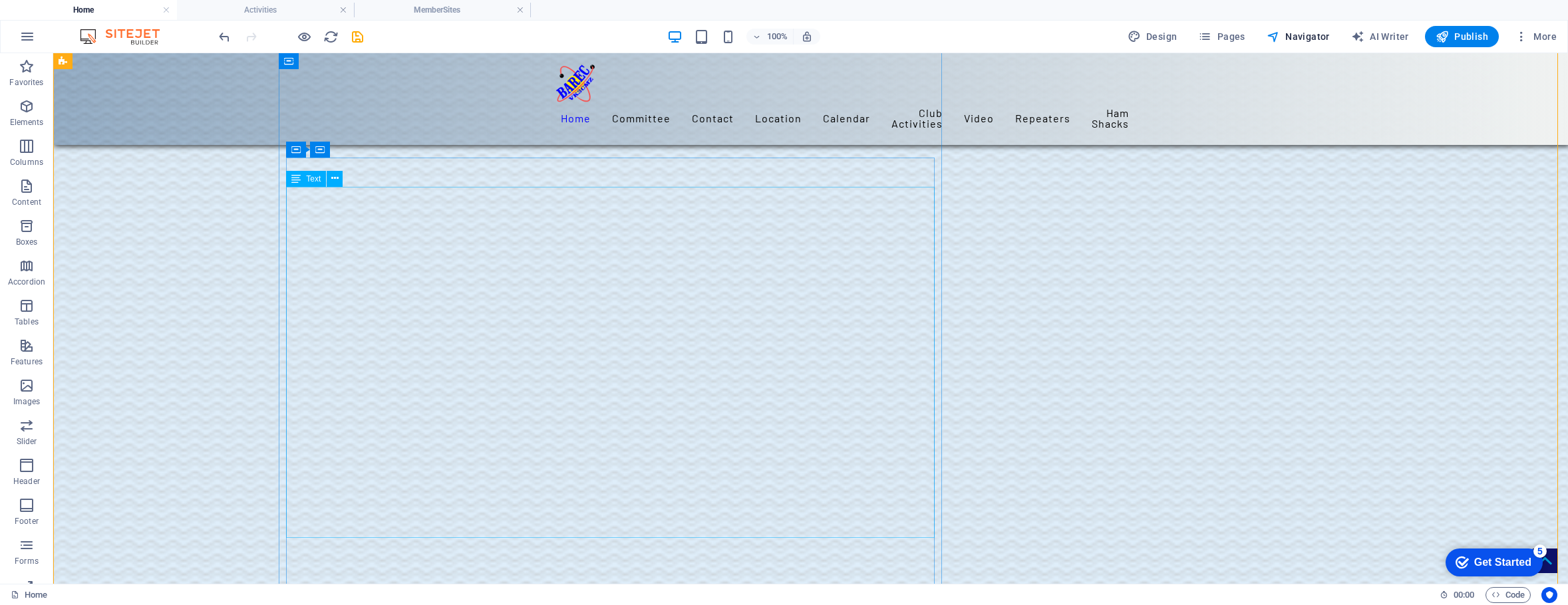
click at [356, 43] on icon "save" at bounding box center [357, 37] width 15 height 15
click at [354, 38] on icon "save" at bounding box center [357, 37] width 15 height 15
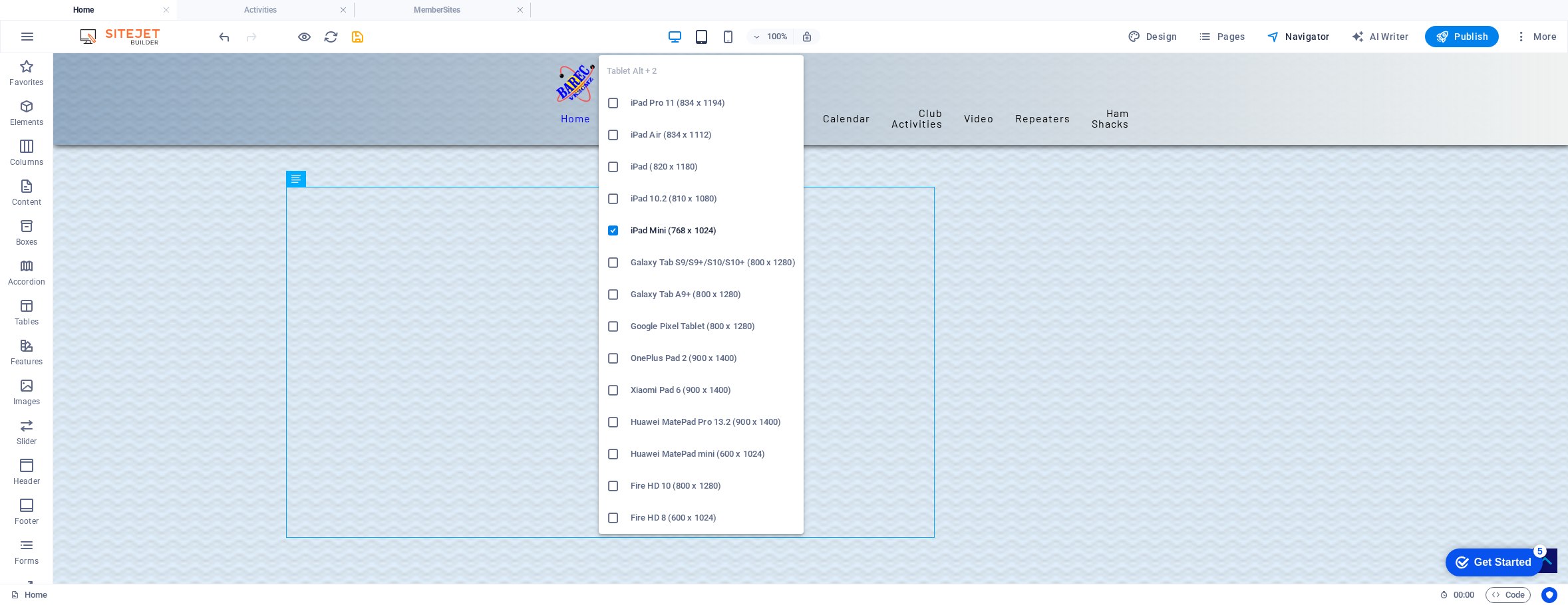
click at [705, 38] on icon "button" at bounding box center [702, 37] width 15 height 15
click at [702, 31] on icon "button" at bounding box center [702, 37] width 15 height 15
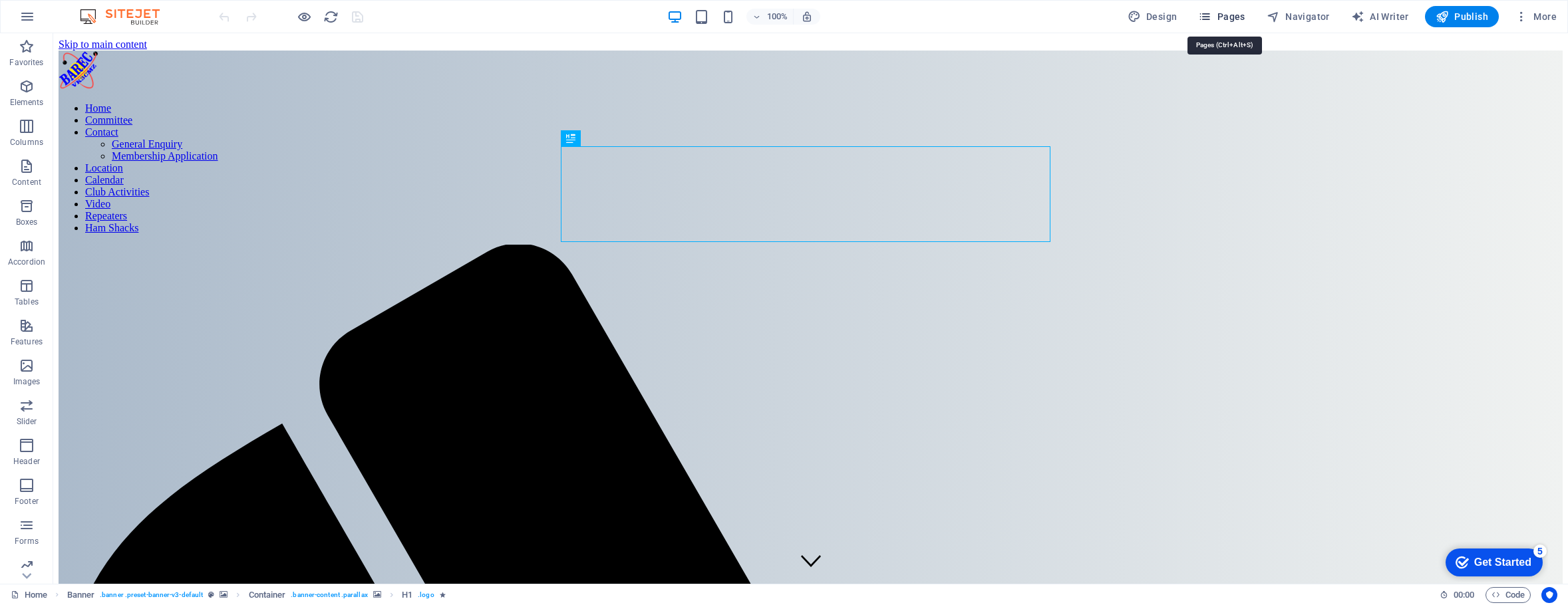
click at [1226, 18] on span "Pages" at bounding box center [1221, 16] width 47 height 13
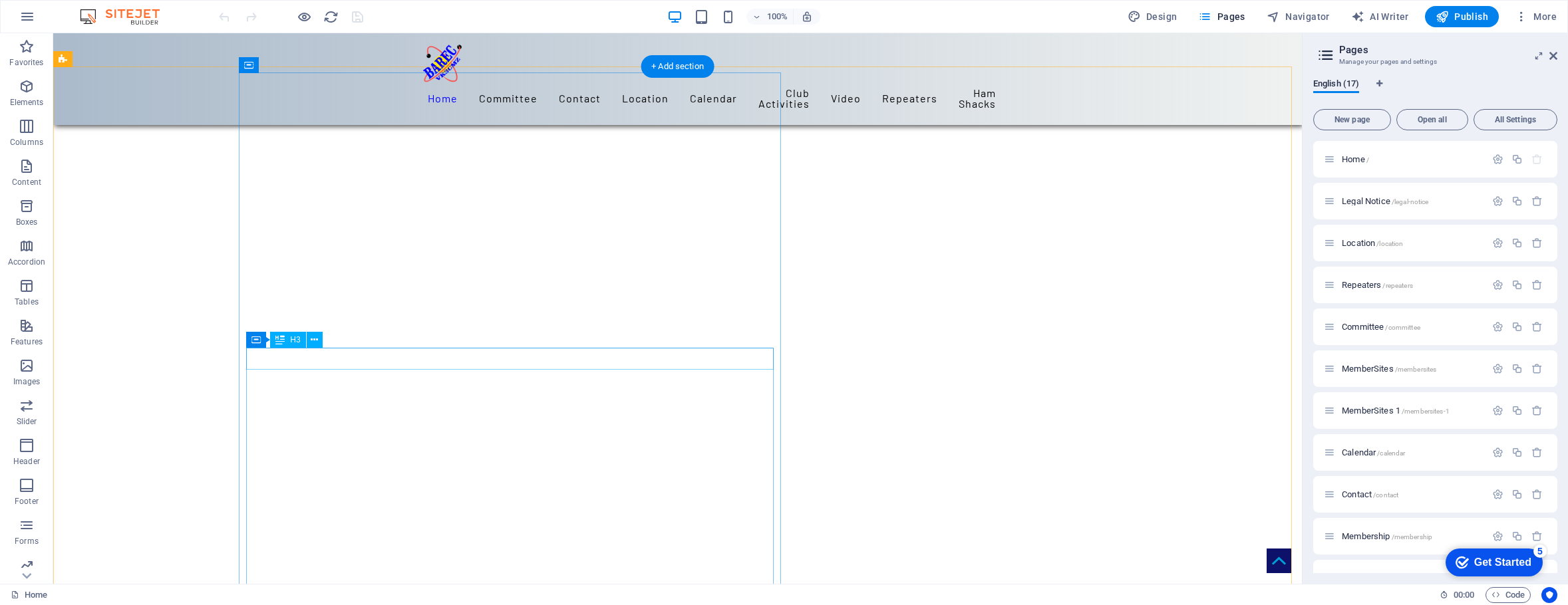
scroll to position [265, 0]
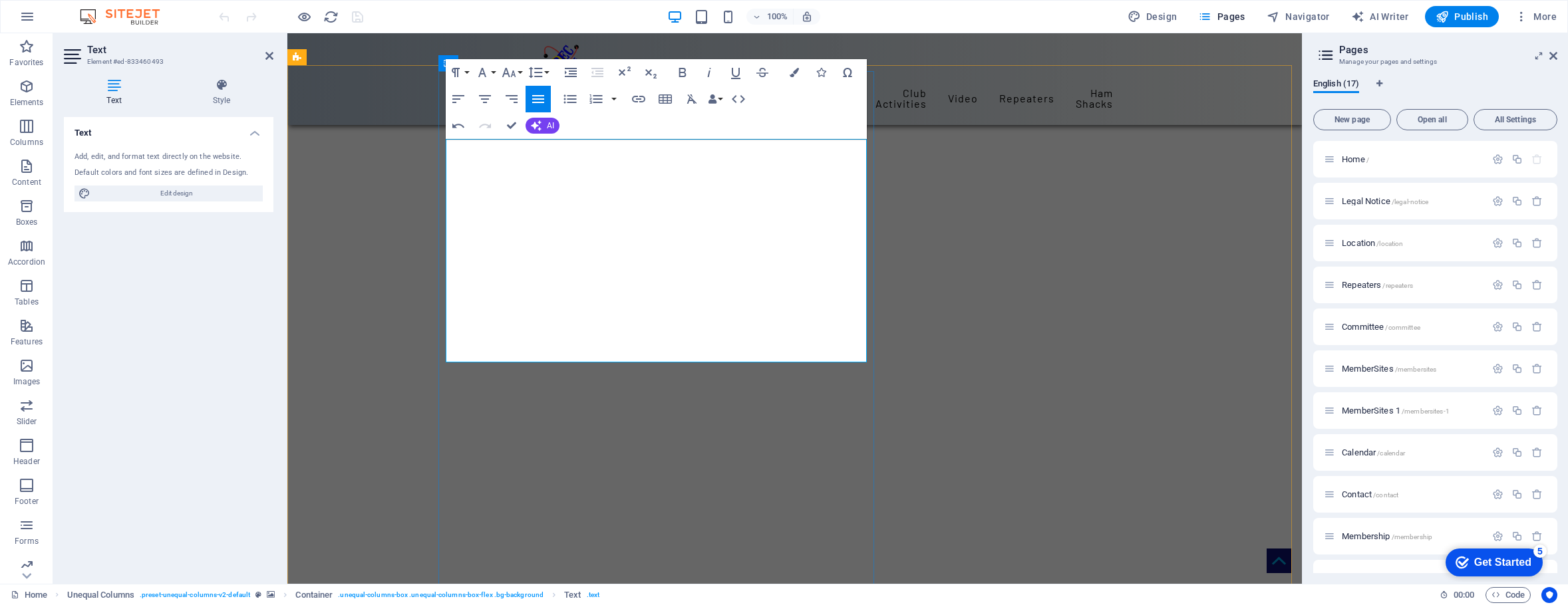
scroll to position [416, 2]
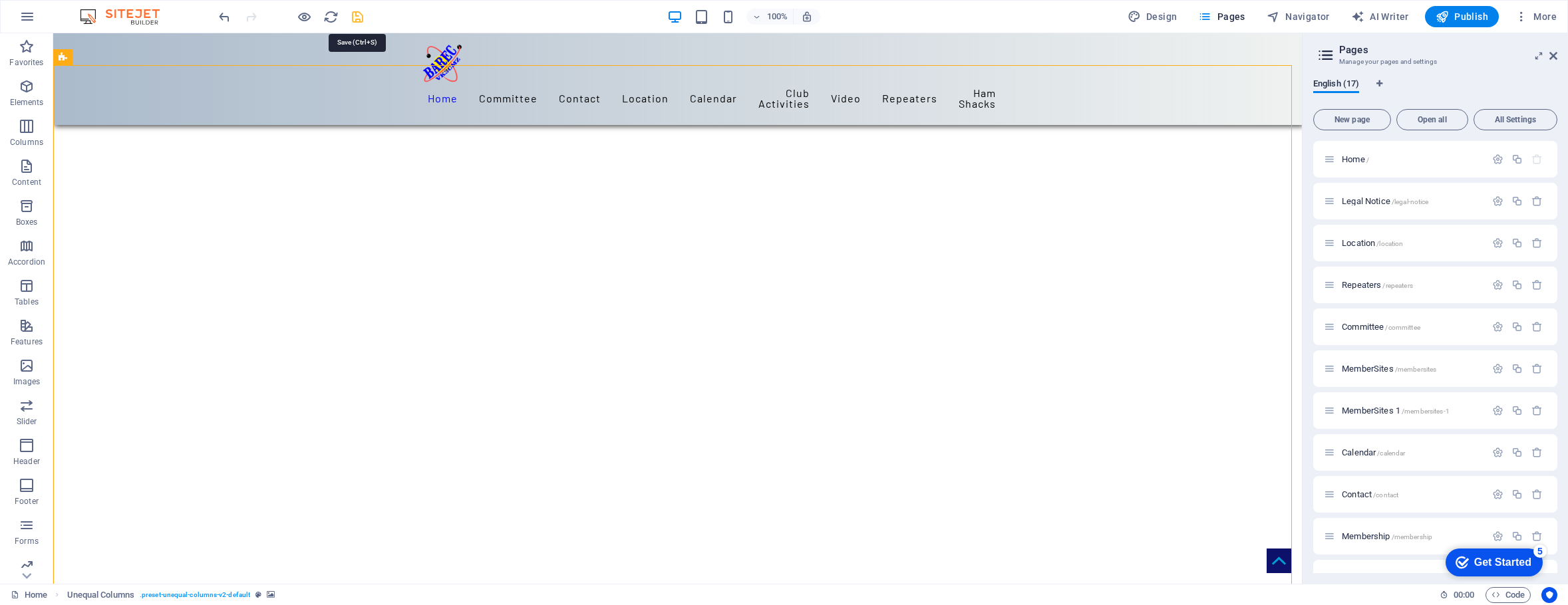
click at [357, 14] on icon "save" at bounding box center [357, 17] width 15 height 15
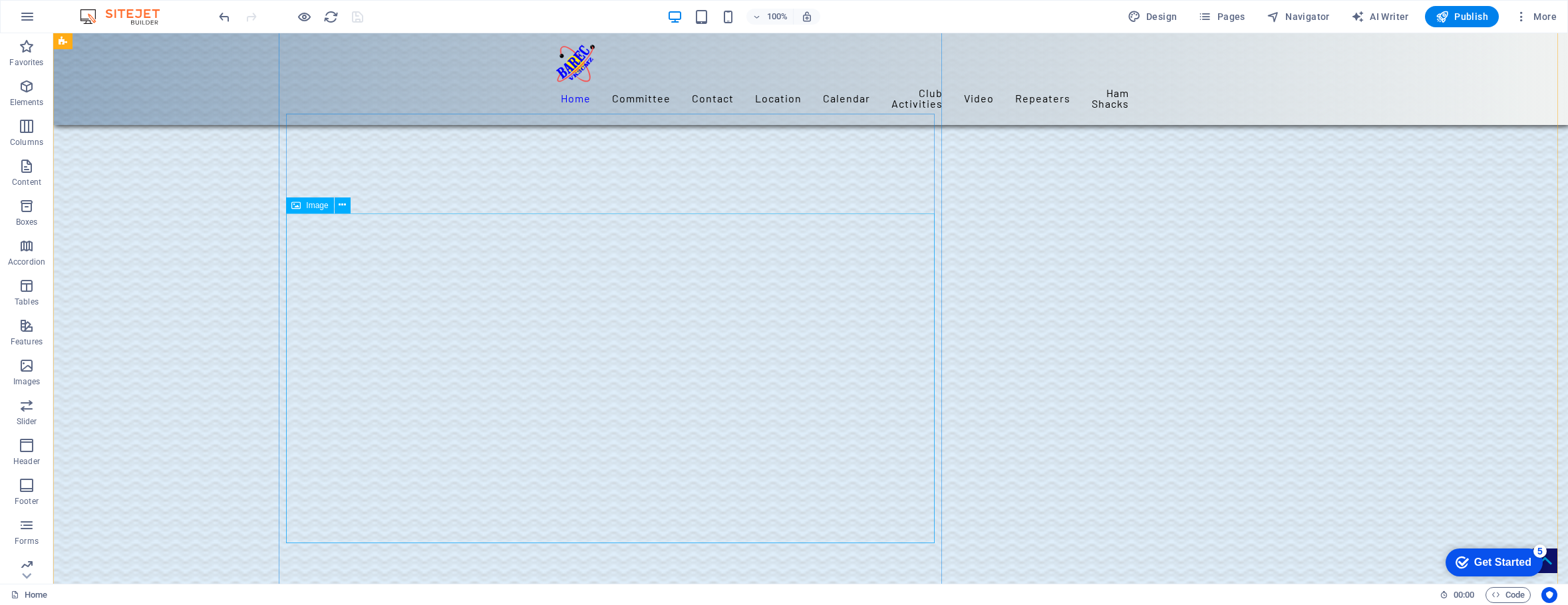
scroll to position [2326, 0]
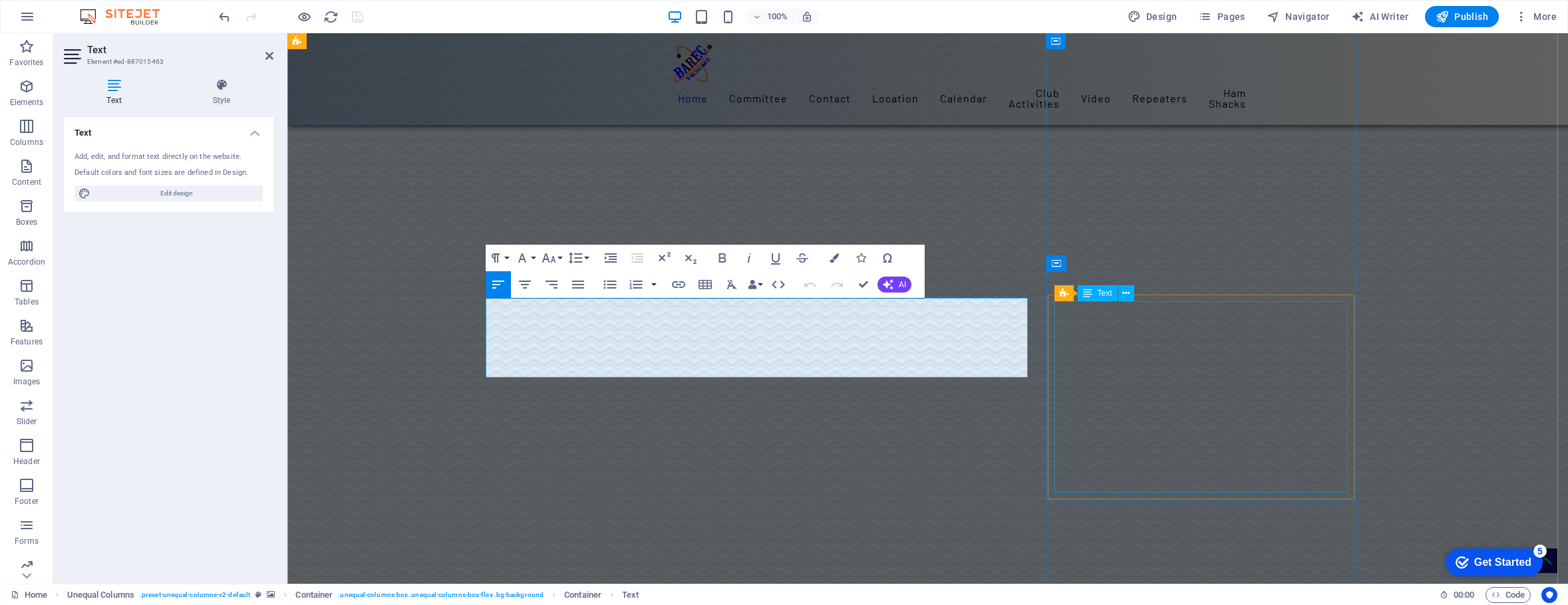
scroll to position [2062, 0]
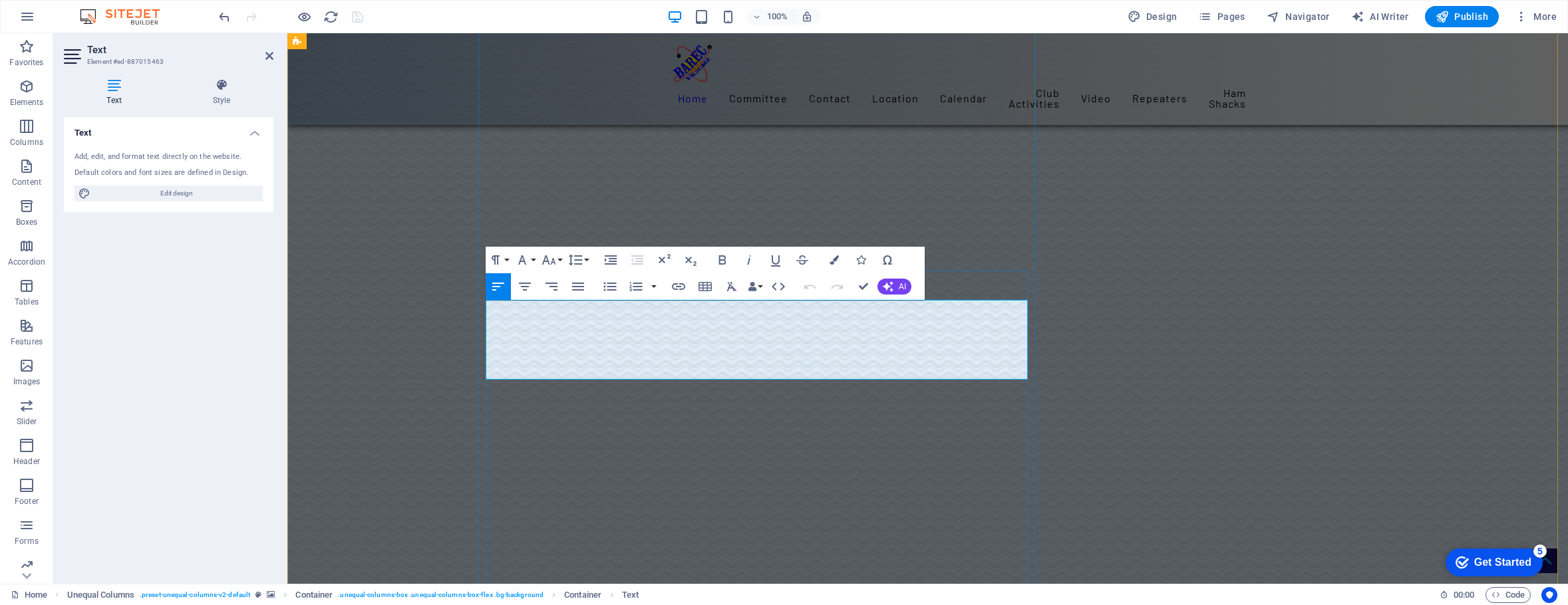
drag, startPoint x: 496, startPoint y: 307, endPoint x: 518, endPoint y: 309, distance: 22.1
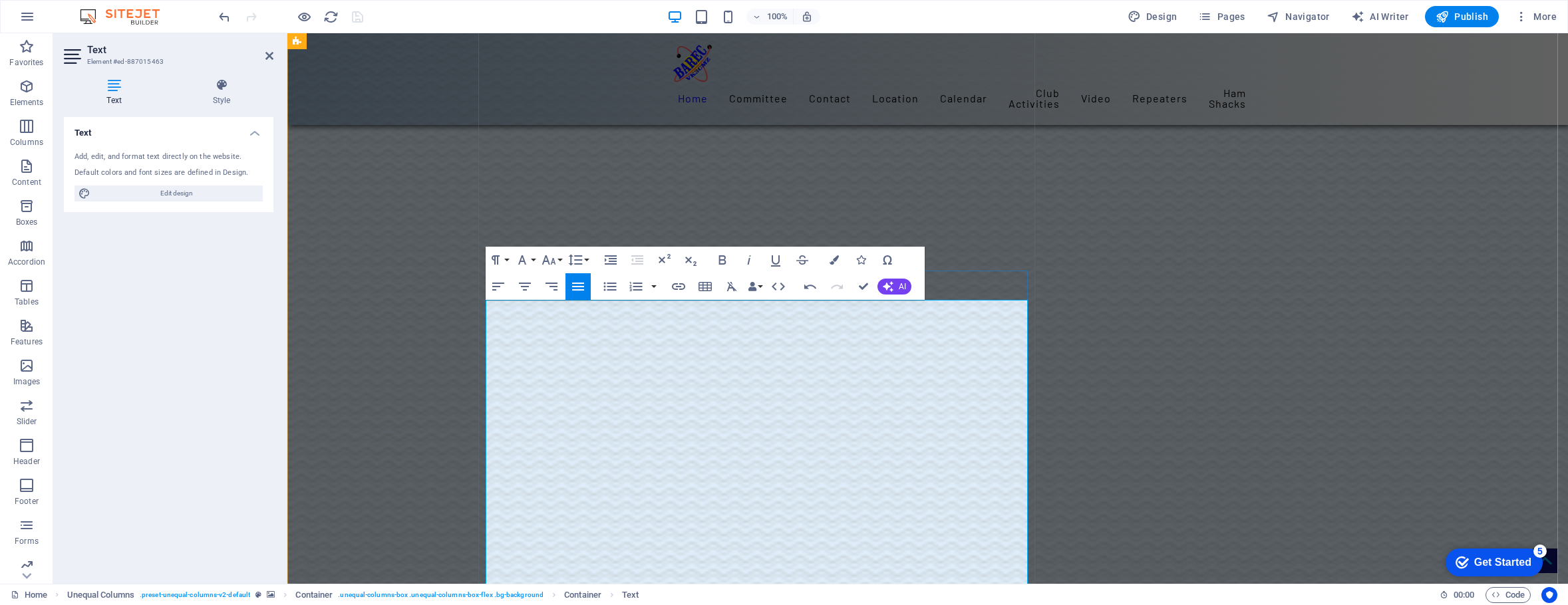
scroll to position [24087, 2]
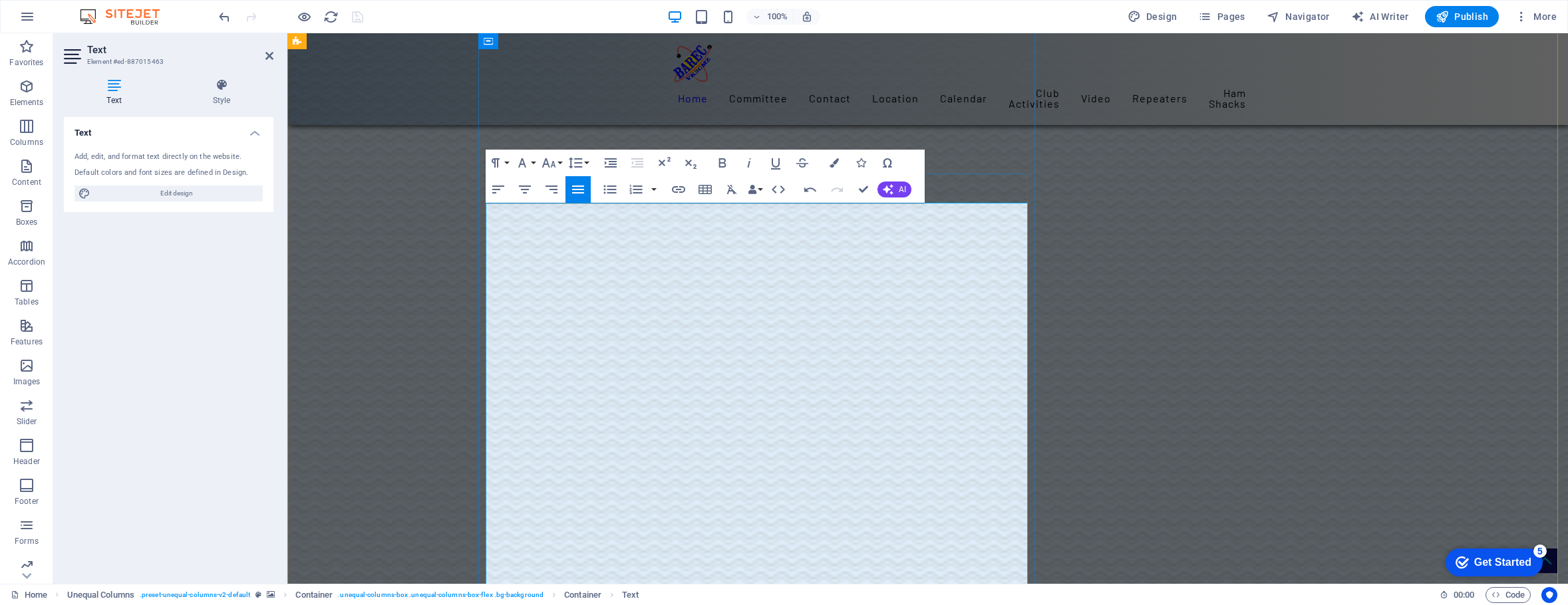
scroll to position [2175, 0]
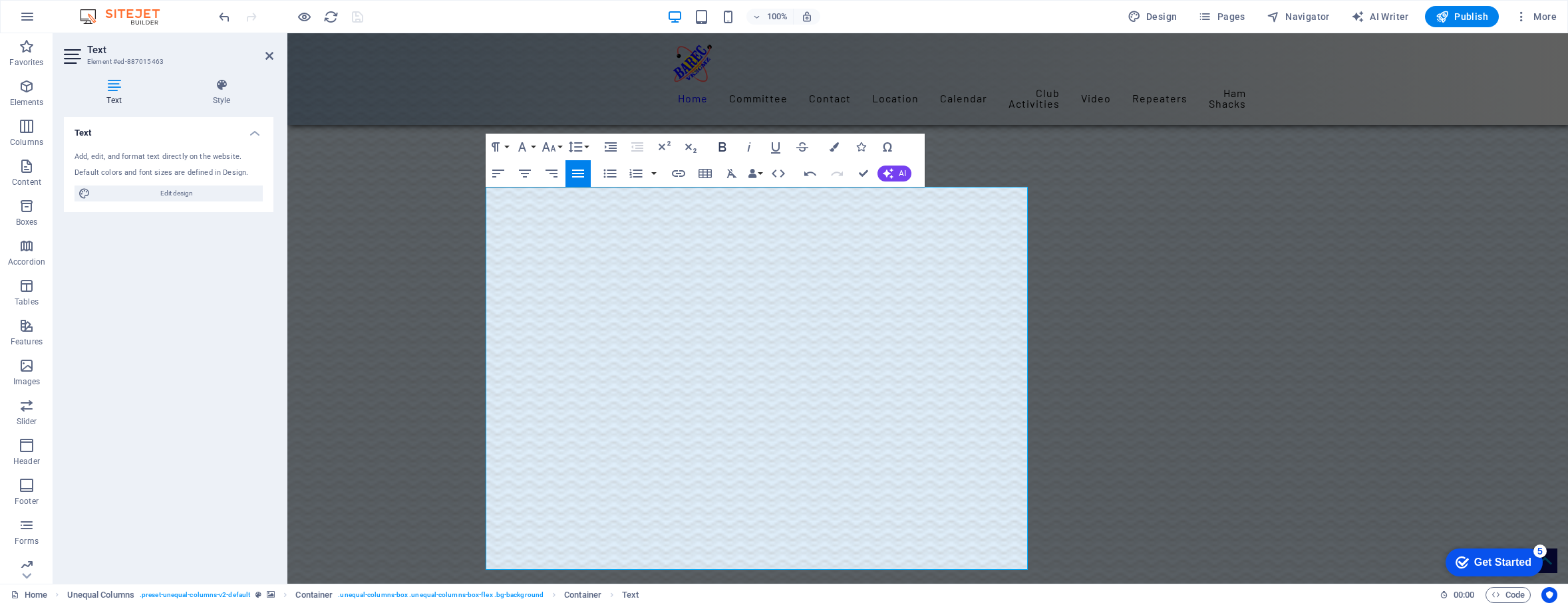
click at [718, 148] on icon "button" at bounding box center [722, 146] width 16 height 16
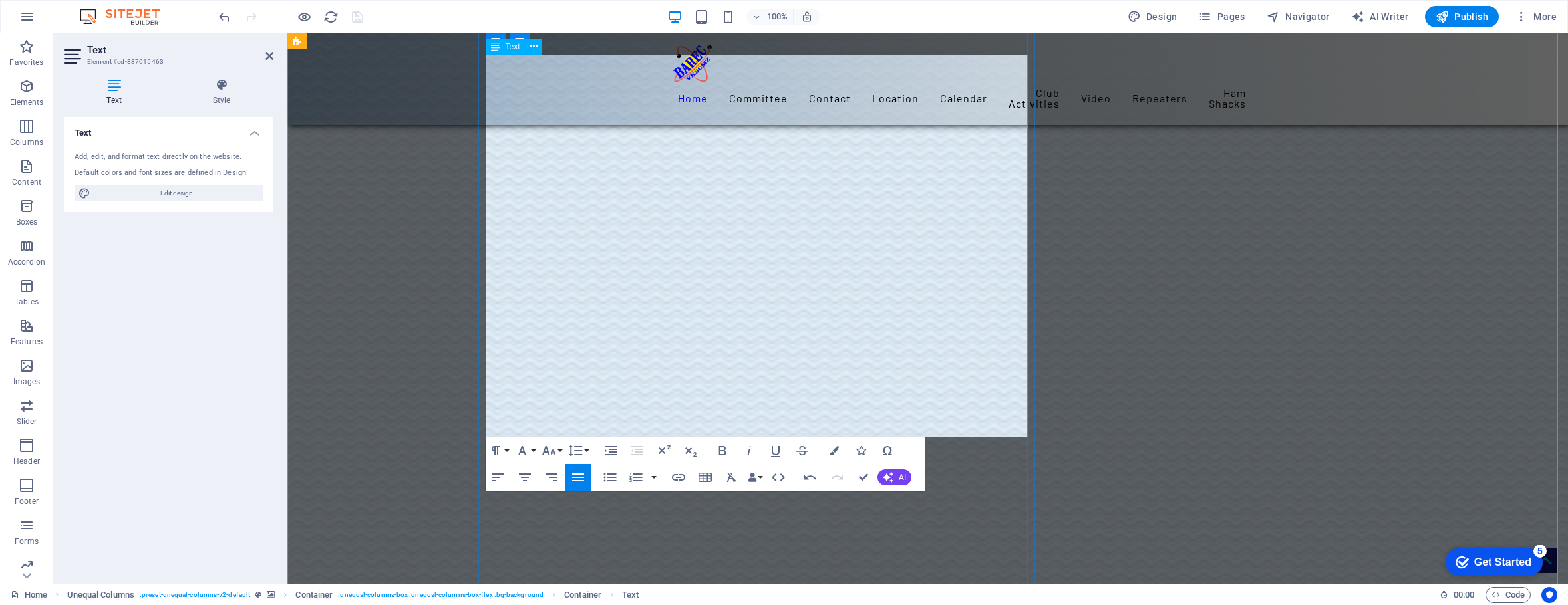
scroll to position [2308, 0]
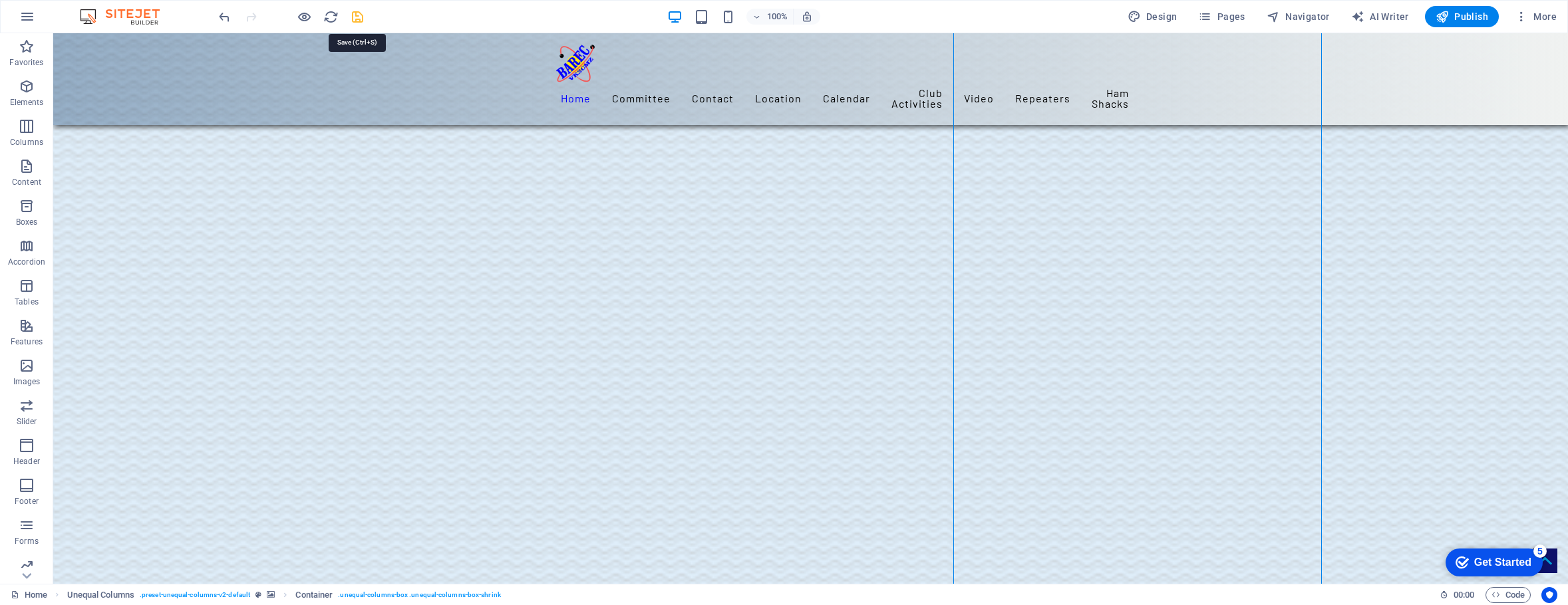
click at [355, 18] on icon "save" at bounding box center [357, 17] width 15 height 15
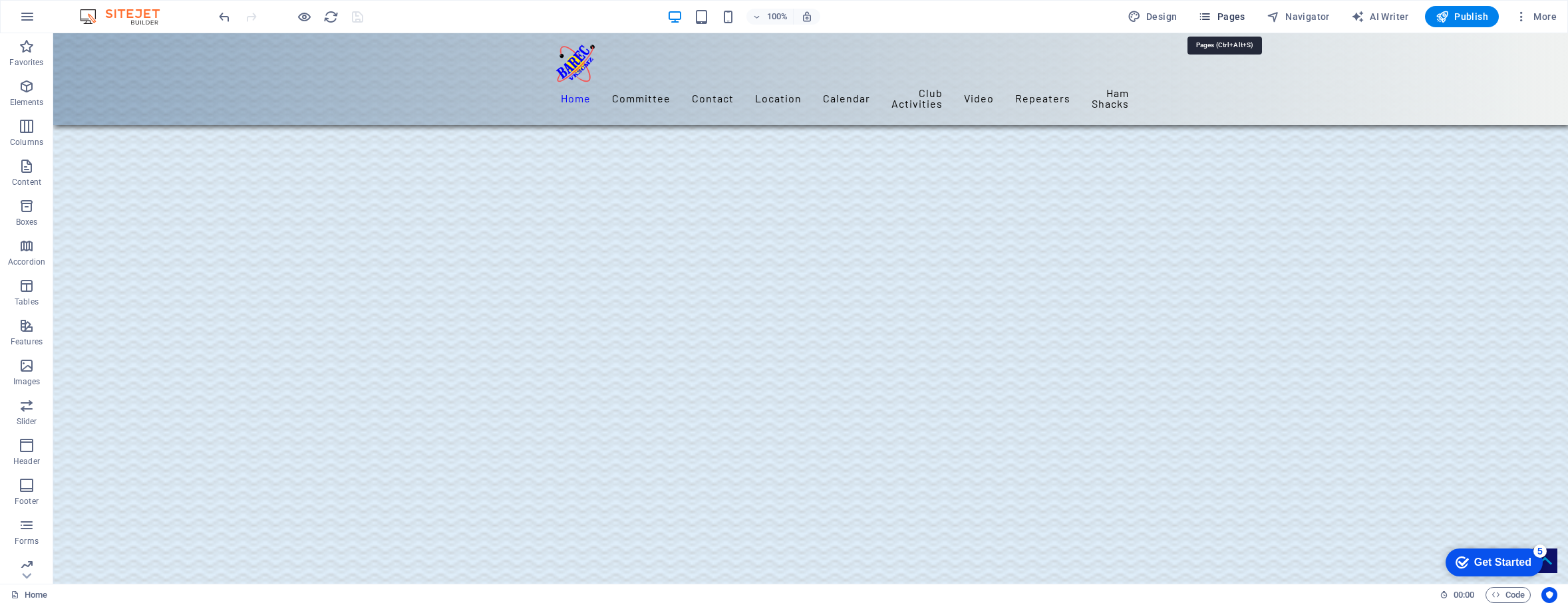
click at [1234, 14] on span "Pages" at bounding box center [1221, 16] width 47 height 13
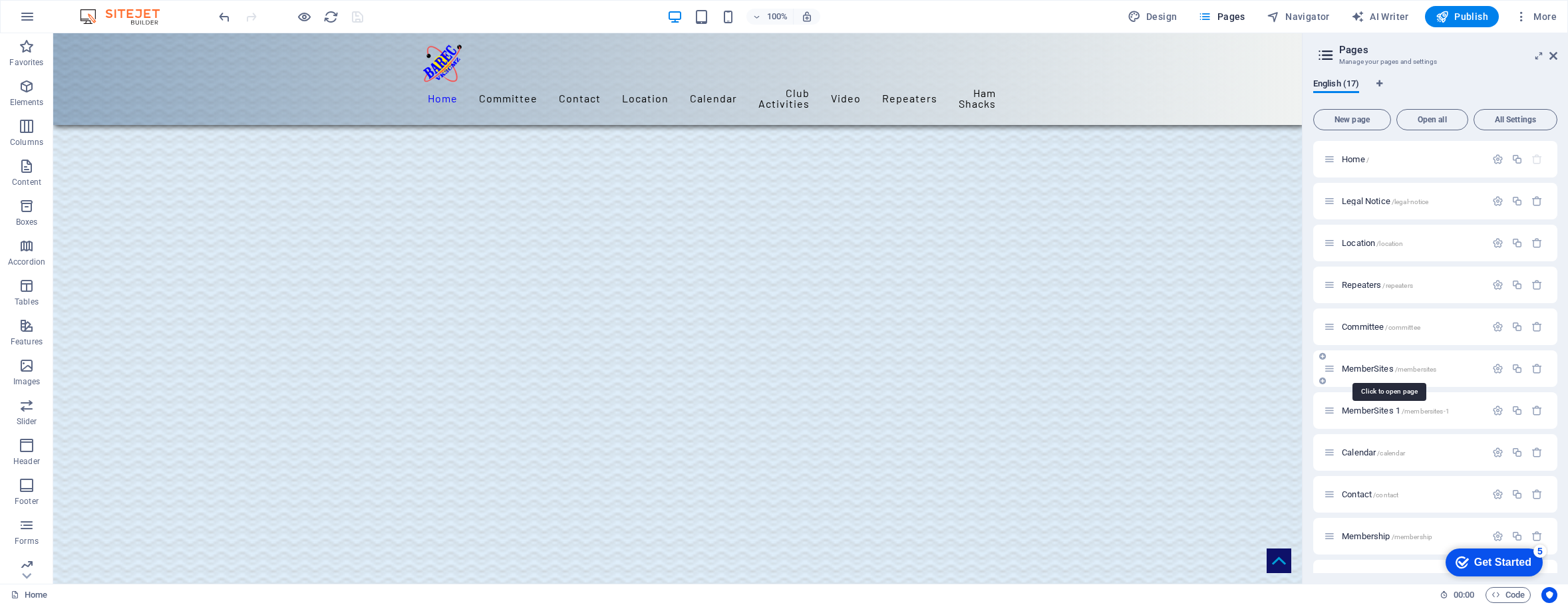
click at [1363, 369] on span "MemberSites /membersites" at bounding box center [1389, 369] width 94 height 10
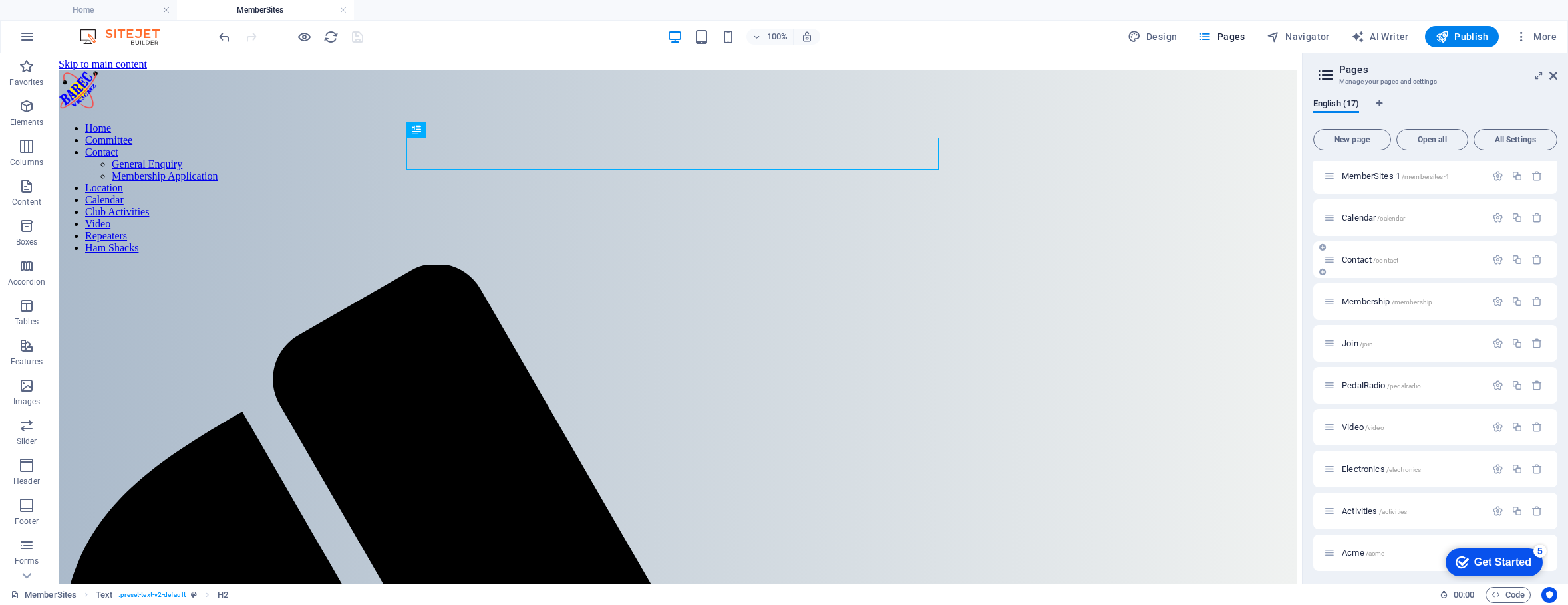
scroll to position [300, 0]
click at [1356, 465] on span "Activities /activities" at bounding box center [1374, 465] width 65 height 10
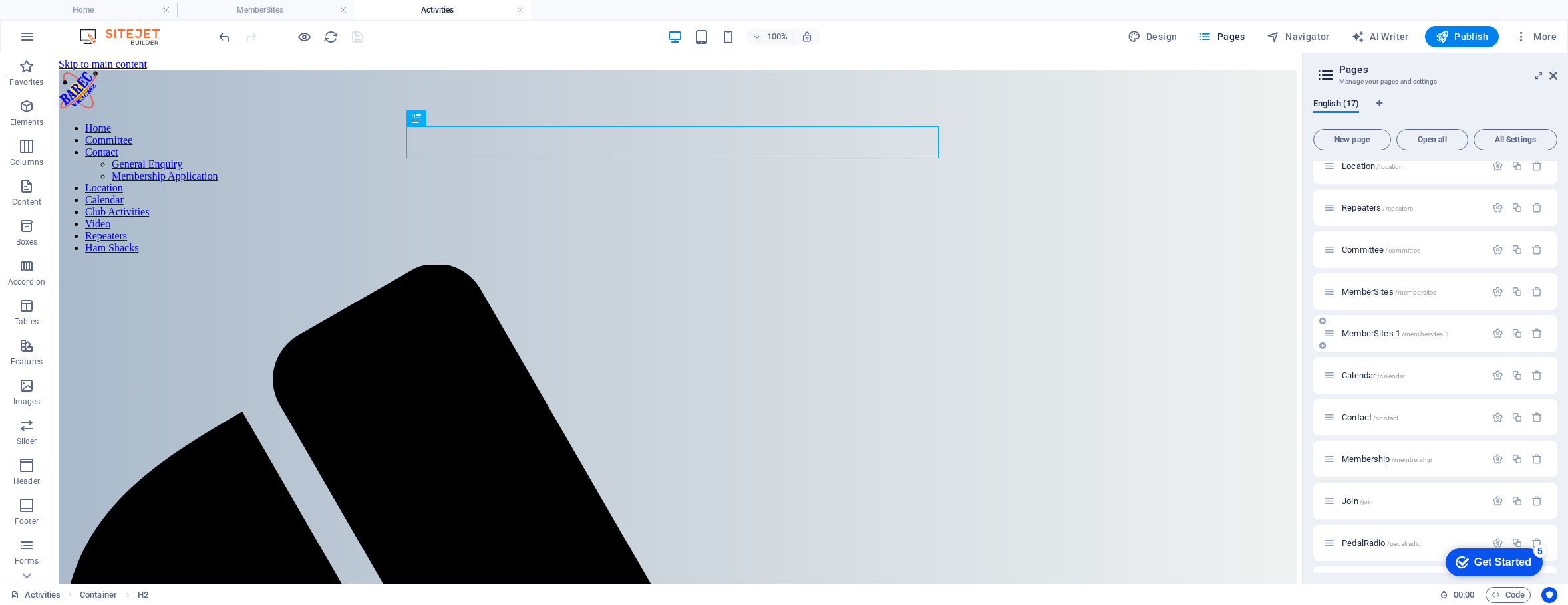
scroll to position [97, 0]
click at [1534, 333] on icon "button" at bounding box center [1537, 334] width 12 height 12
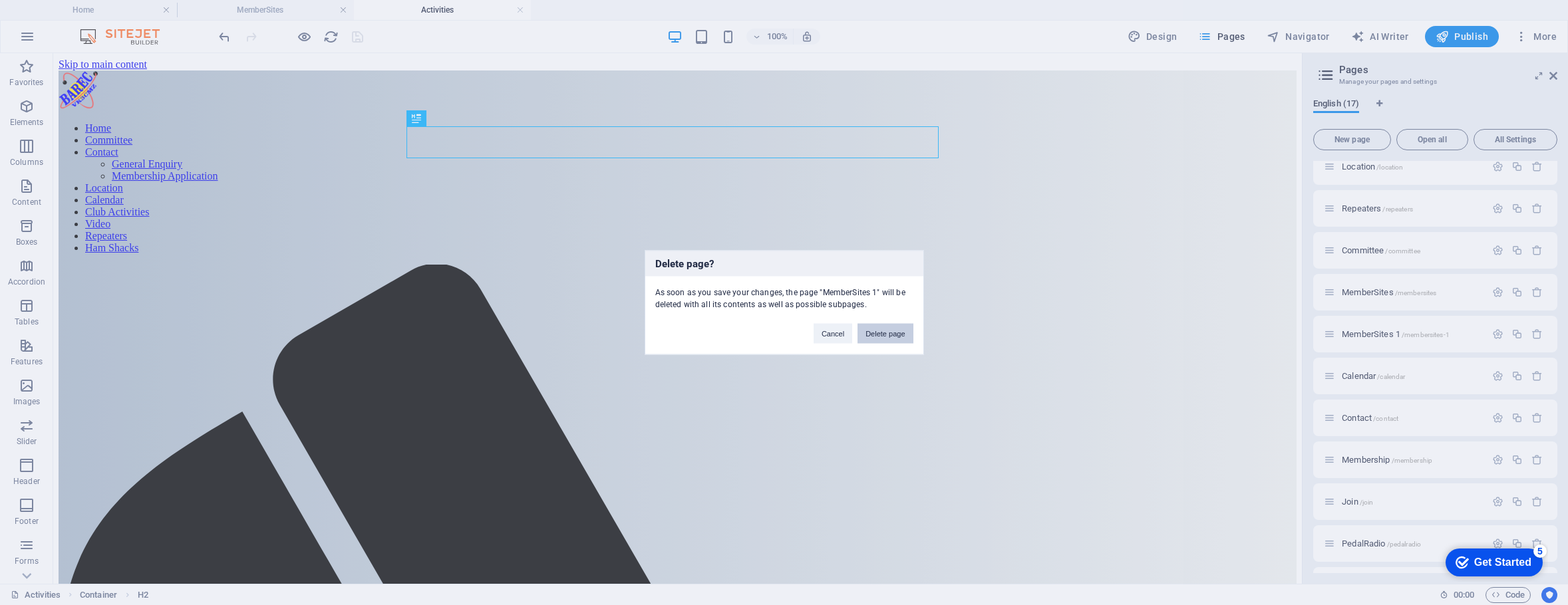
click at [892, 335] on button "Delete page" at bounding box center [885, 334] width 55 height 20
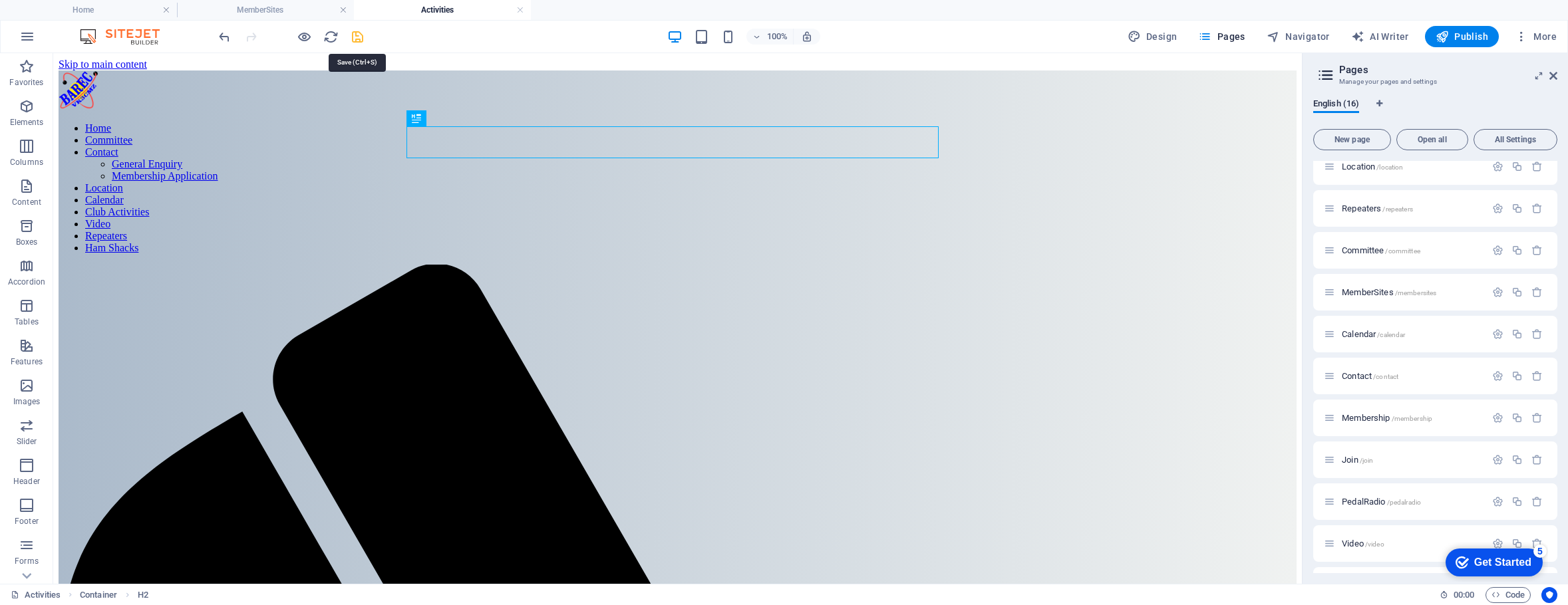
click at [359, 37] on icon "save" at bounding box center [357, 37] width 15 height 15
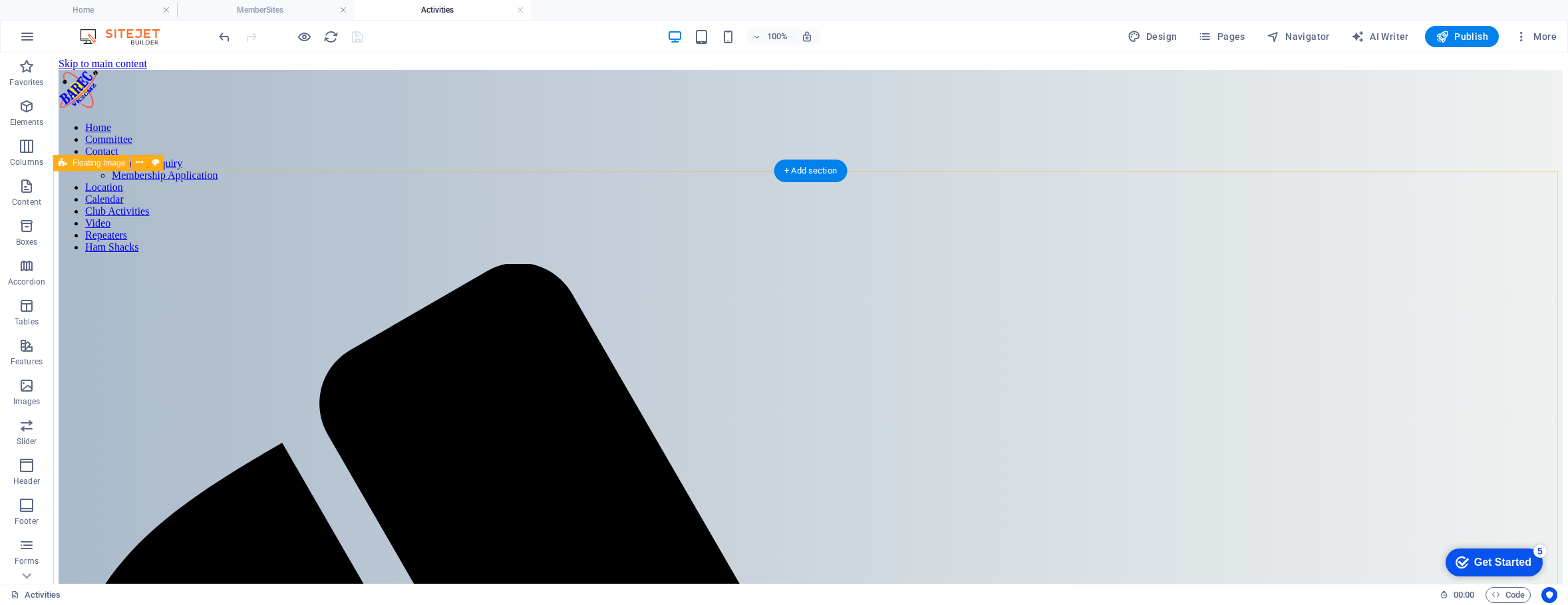
scroll to position [0, 0]
click at [1228, 34] on span "Pages" at bounding box center [1221, 36] width 47 height 13
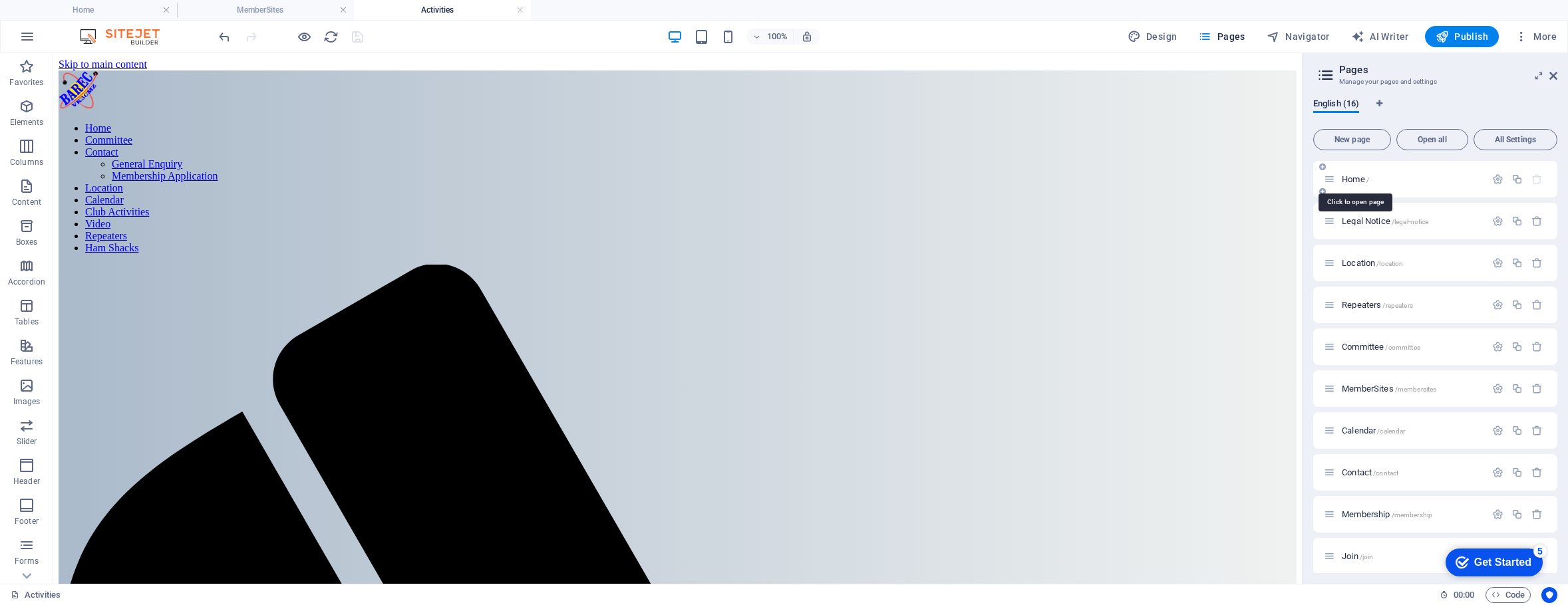
click at [1353, 176] on span "Home /" at bounding box center [1356, 179] width 28 height 10
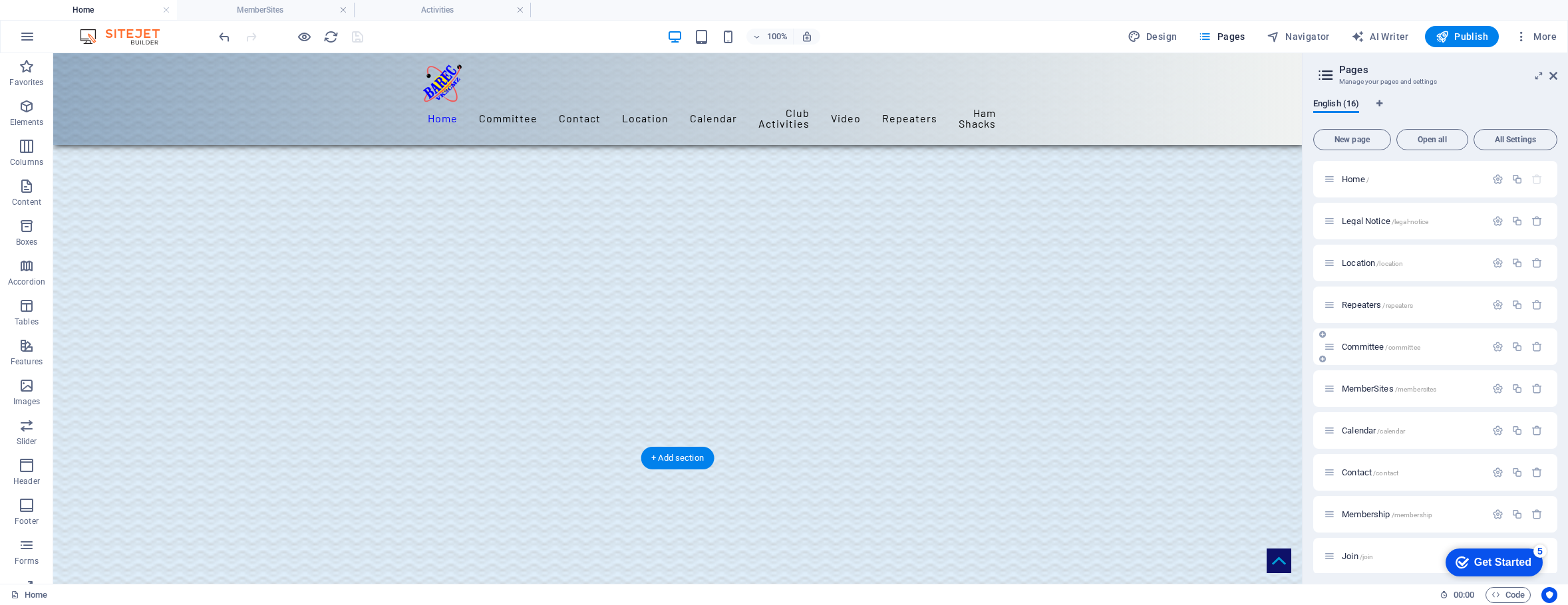
scroll to position [2706, 0]
click at [1308, 33] on span "Navigator" at bounding box center [1298, 36] width 63 height 13
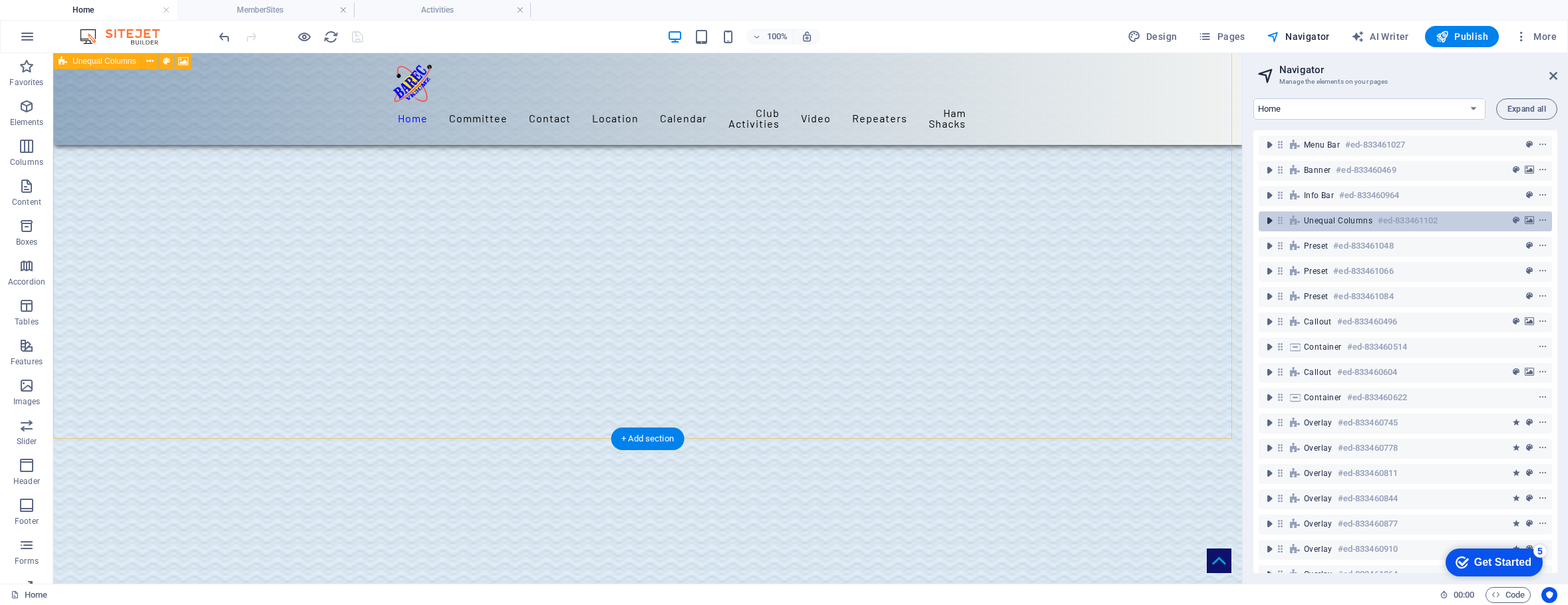
click at [1267, 219] on icon "toggle-expand" at bounding box center [1269, 220] width 13 height 13
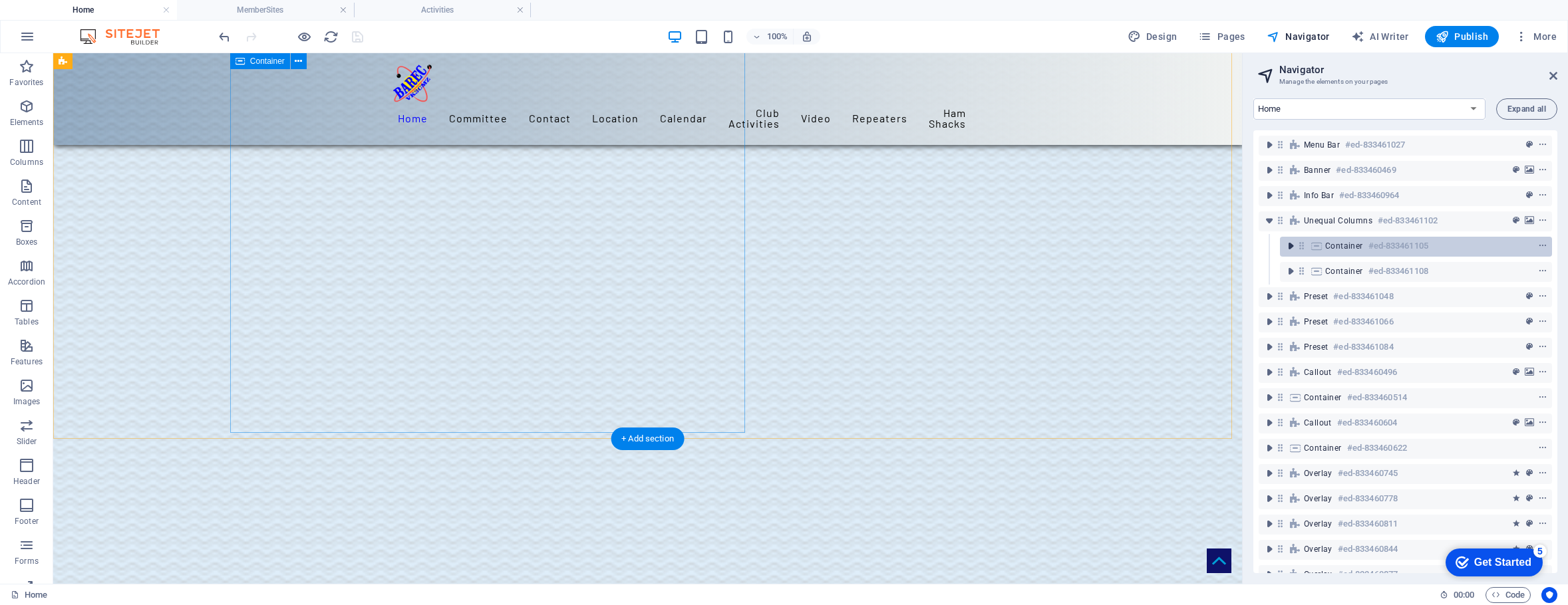
click at [1288, 245] on icon "toggle-expand" at bounding box center [1290, 245] width 13 height 13
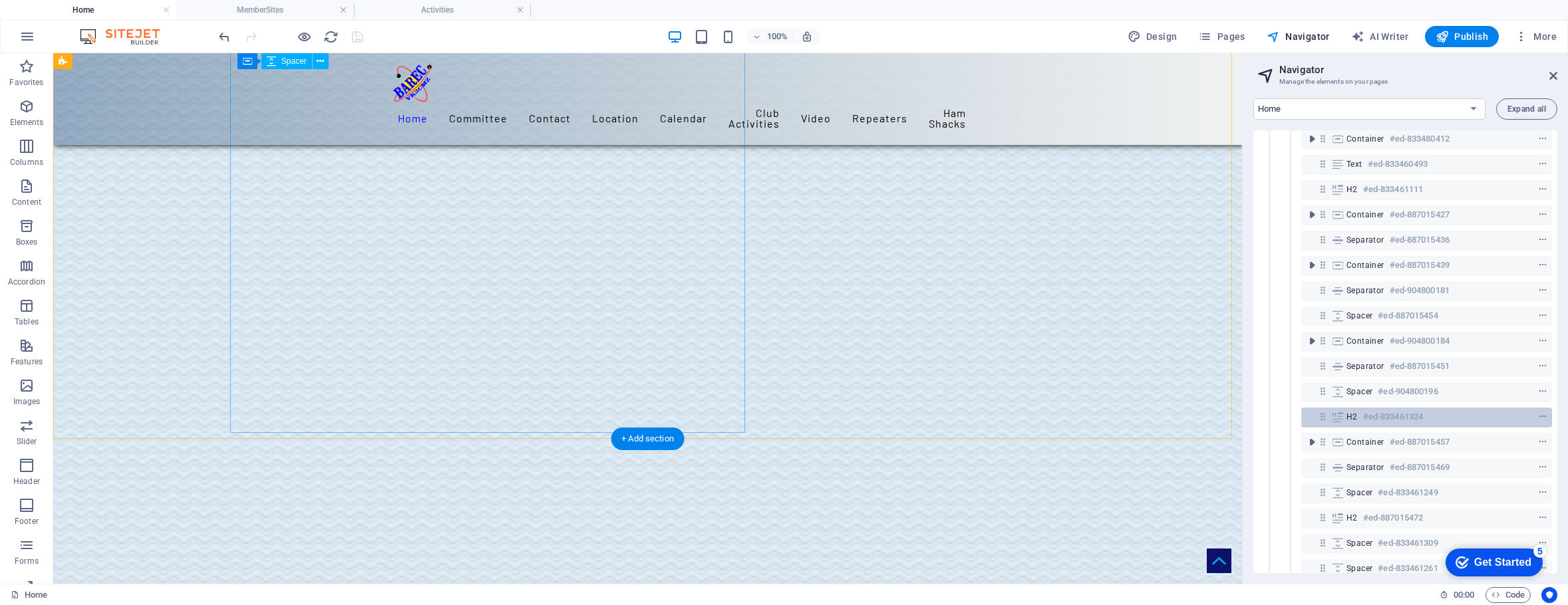
scroll to position [133, 0]
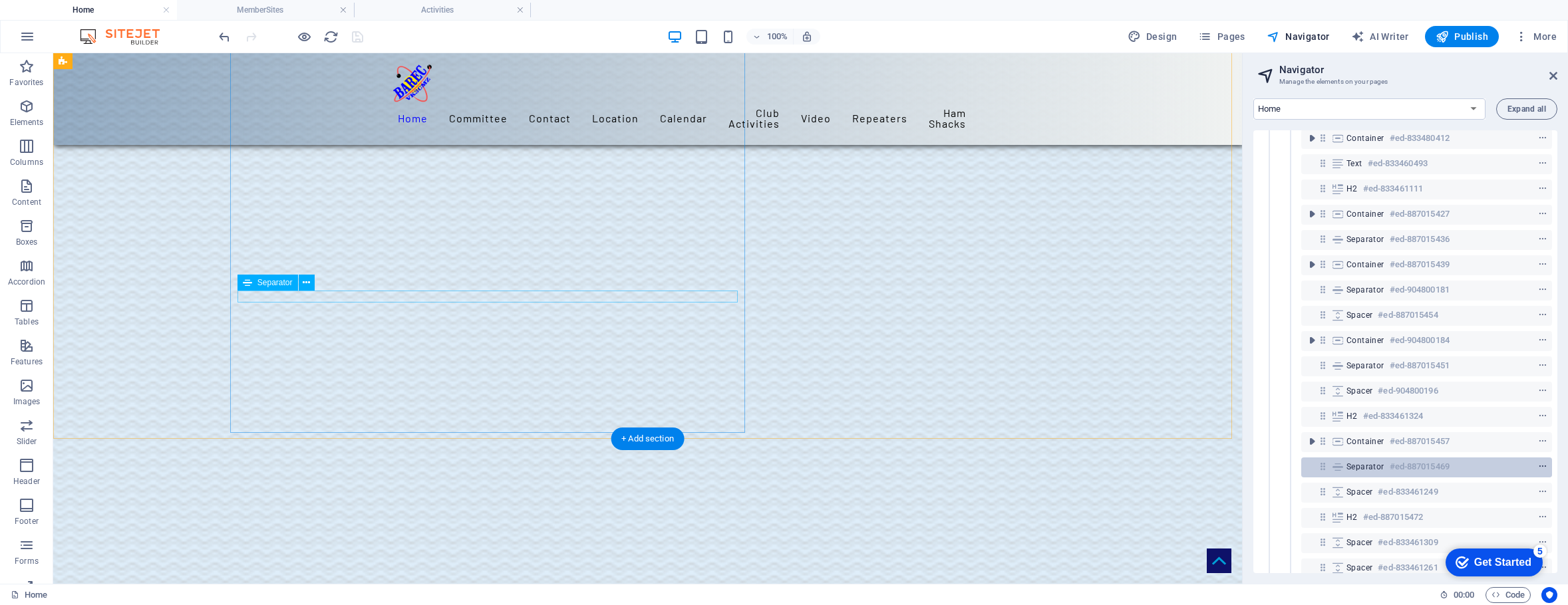
click at [1540, 464] on icon "context-menu" at bounding box center [1543, 467] width 9 height 9
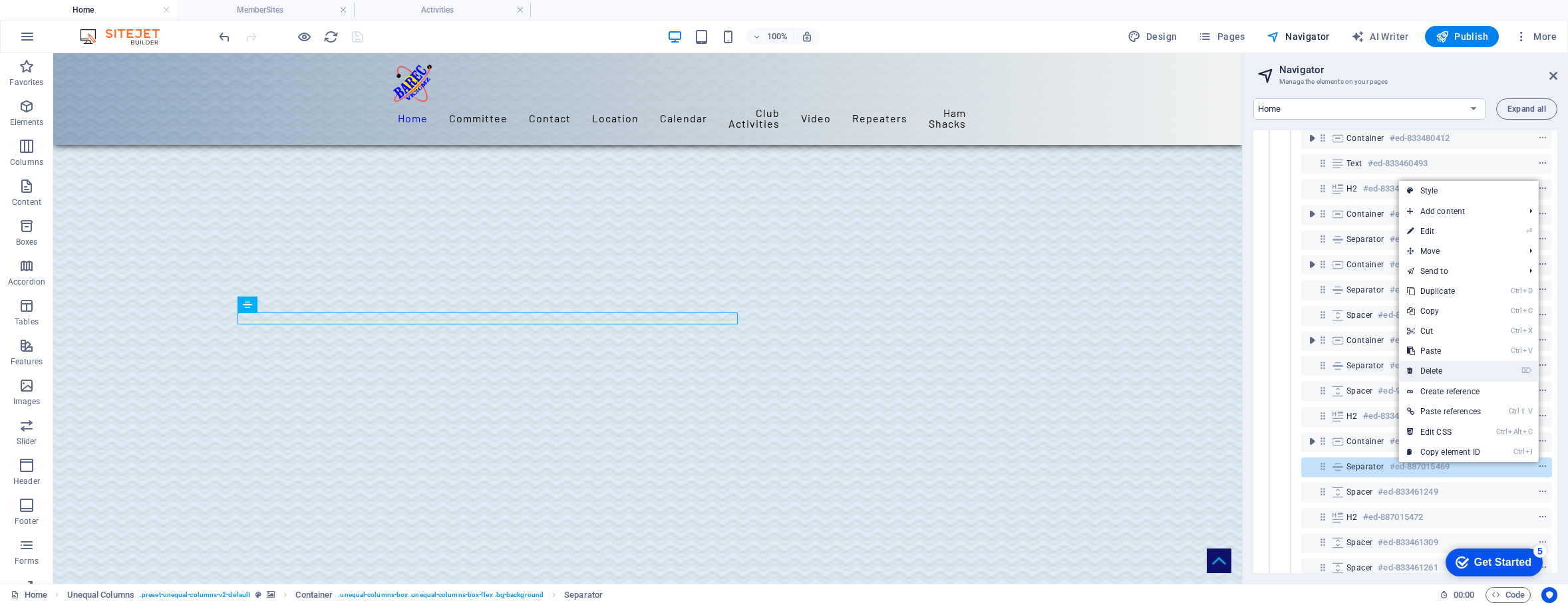
click at [1444, 369] on link "⌦ Delete" at bounding box center [1443, 371] width 90 height 20
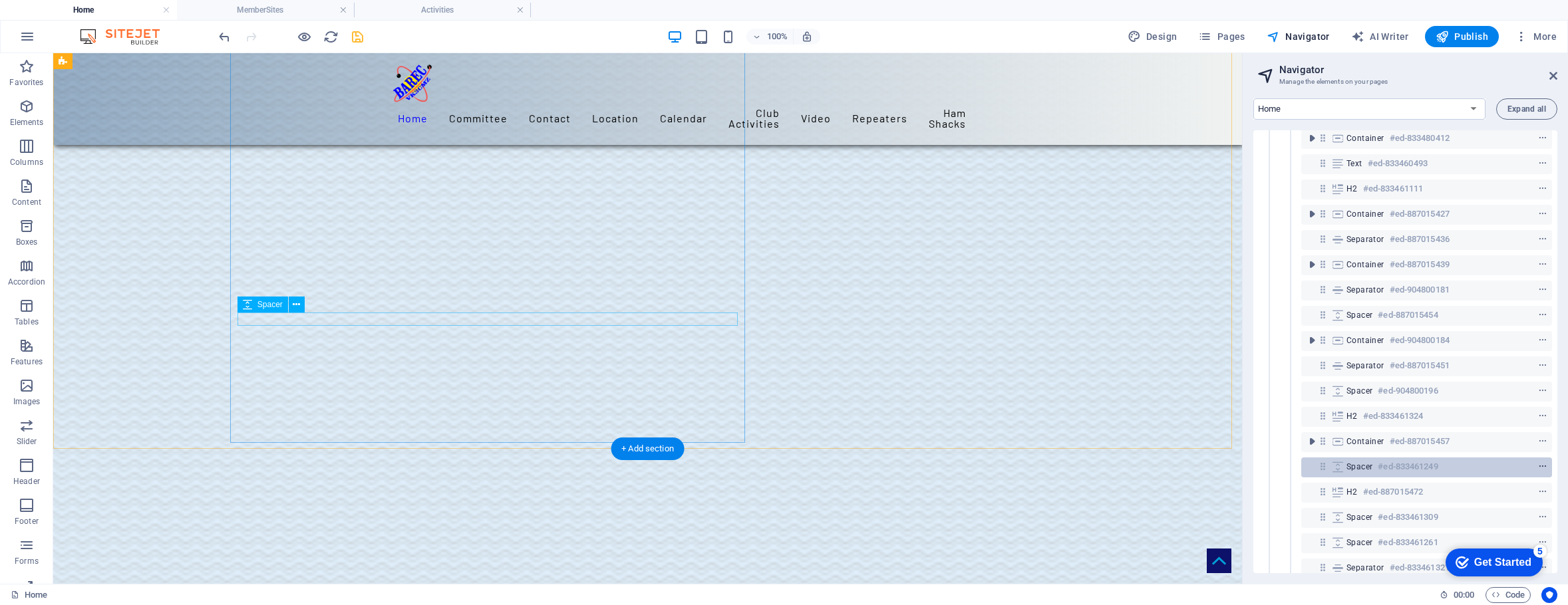
click at [1540, 465] on icon "context-menu" at bounding box center [1543, 467] width 9 height 9
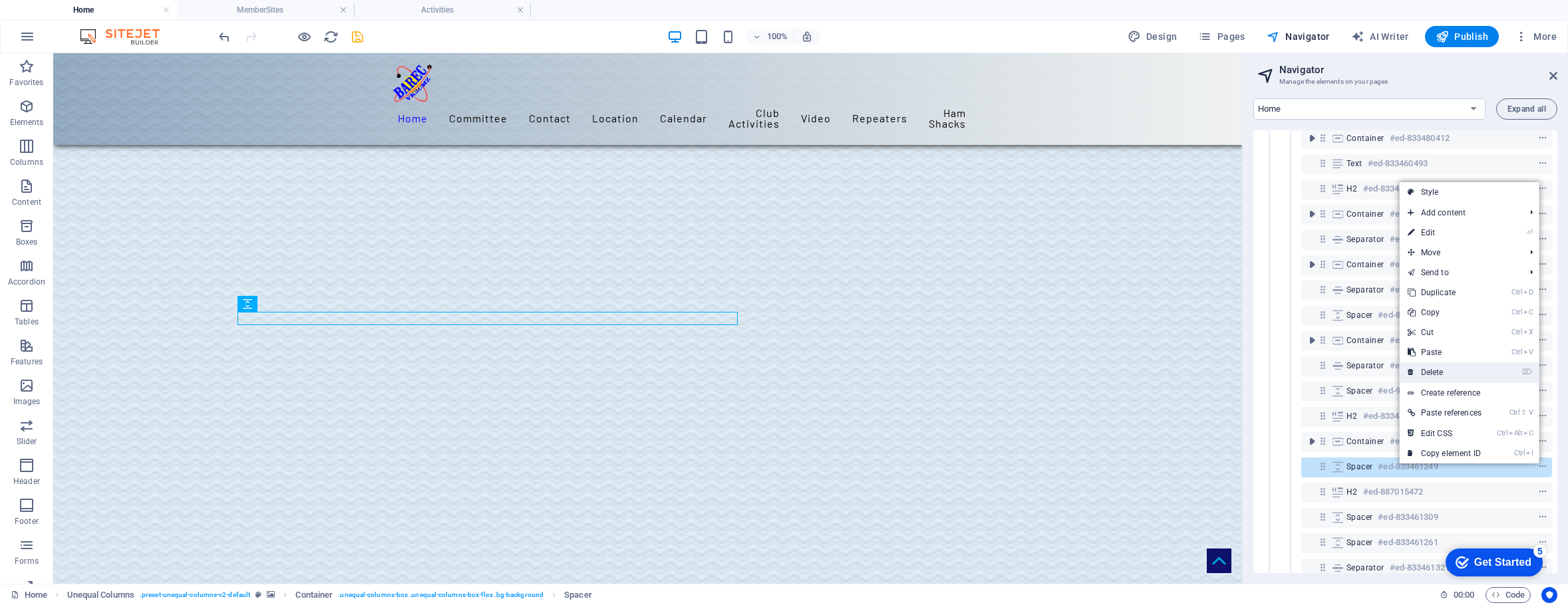
click at [1441, 369] on link "⌦ Delete" at bounding box center [1444, 373] width 90 height 20
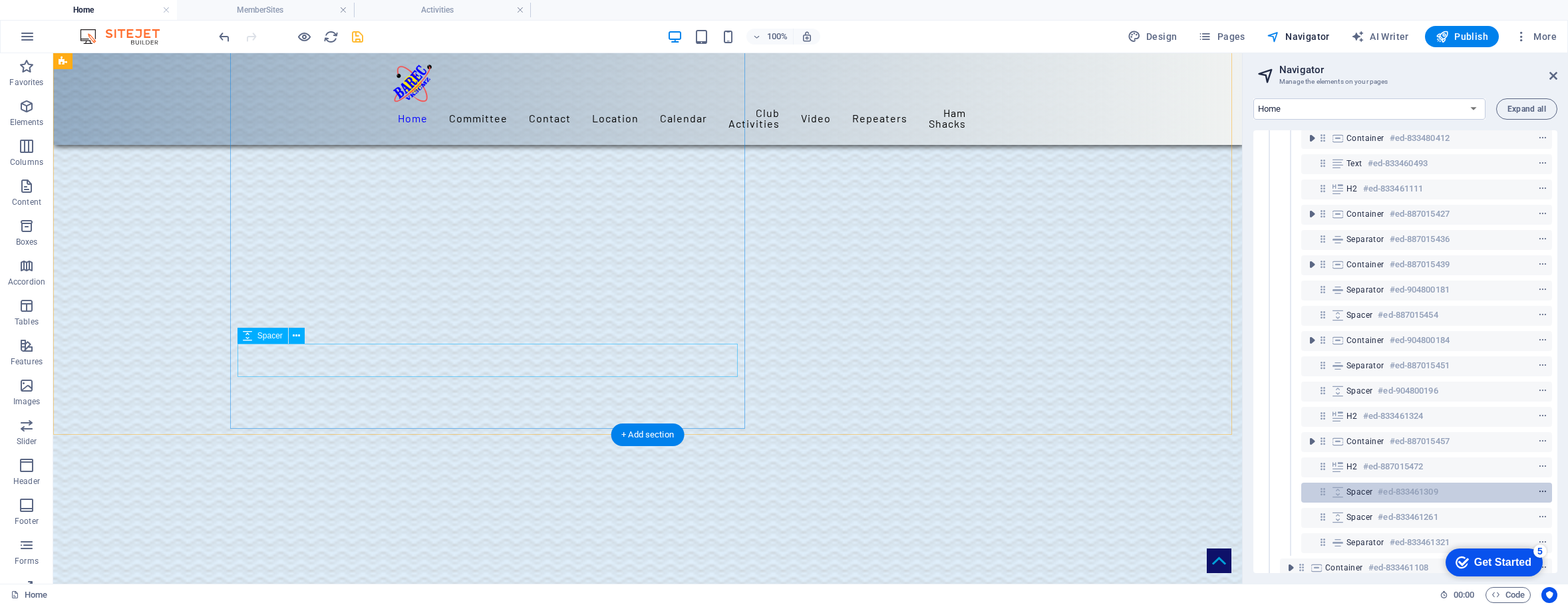
click at [1540, 490] on icon "context-menu" at bounding box center [1543, 492] width 9 height 9
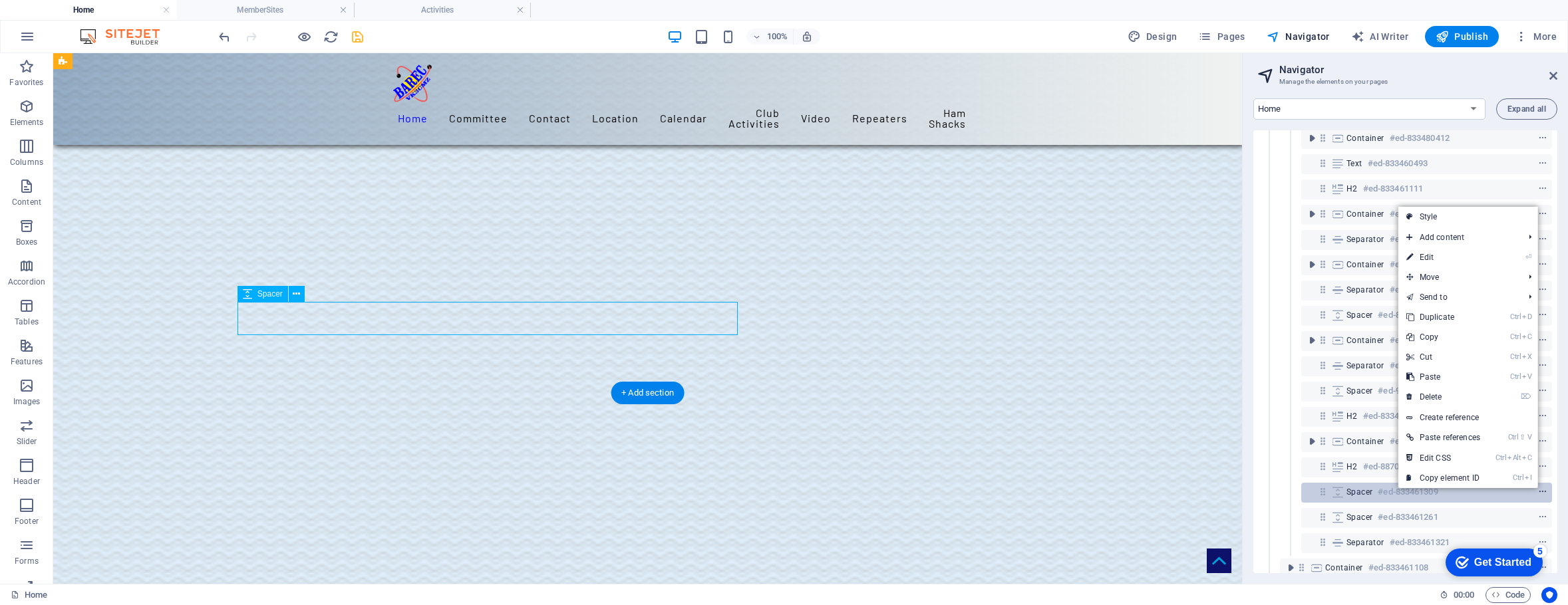
scroll to position [2727, 0]
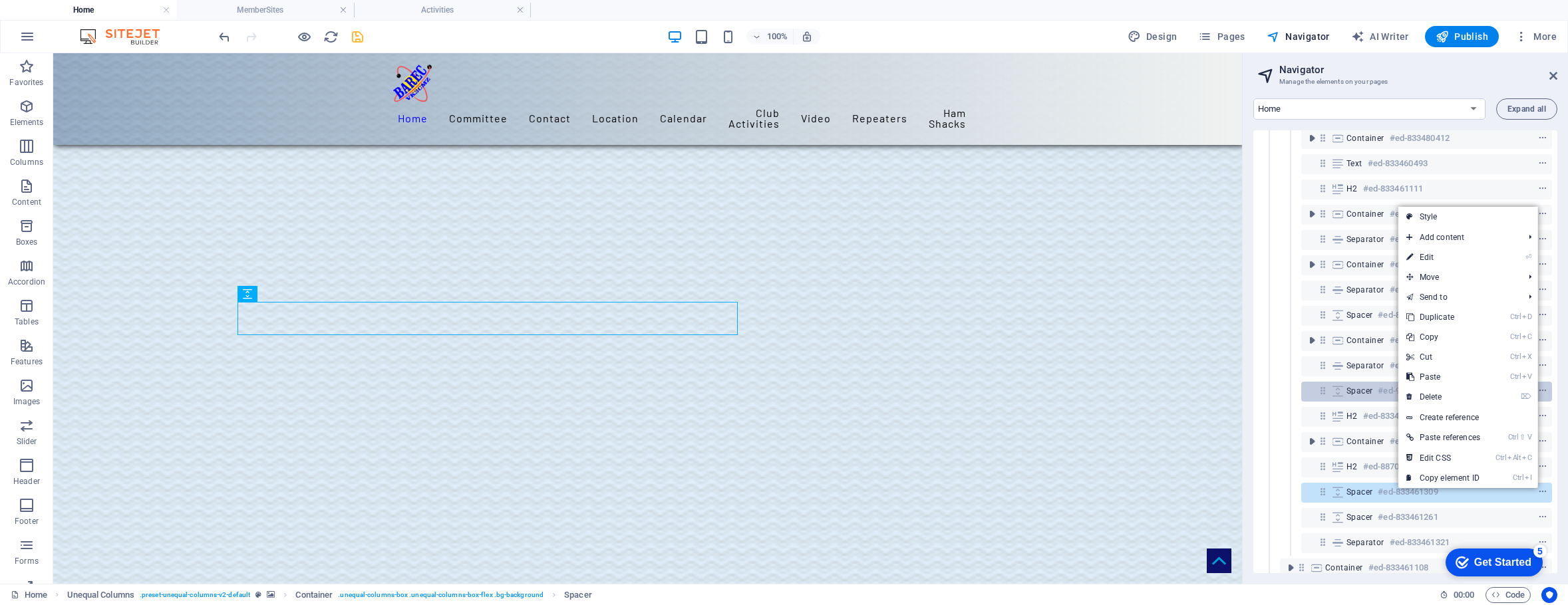
click at [1426, 398] on link "⌦ Delete" at bounding box center [1443, 397] width 90 height 20
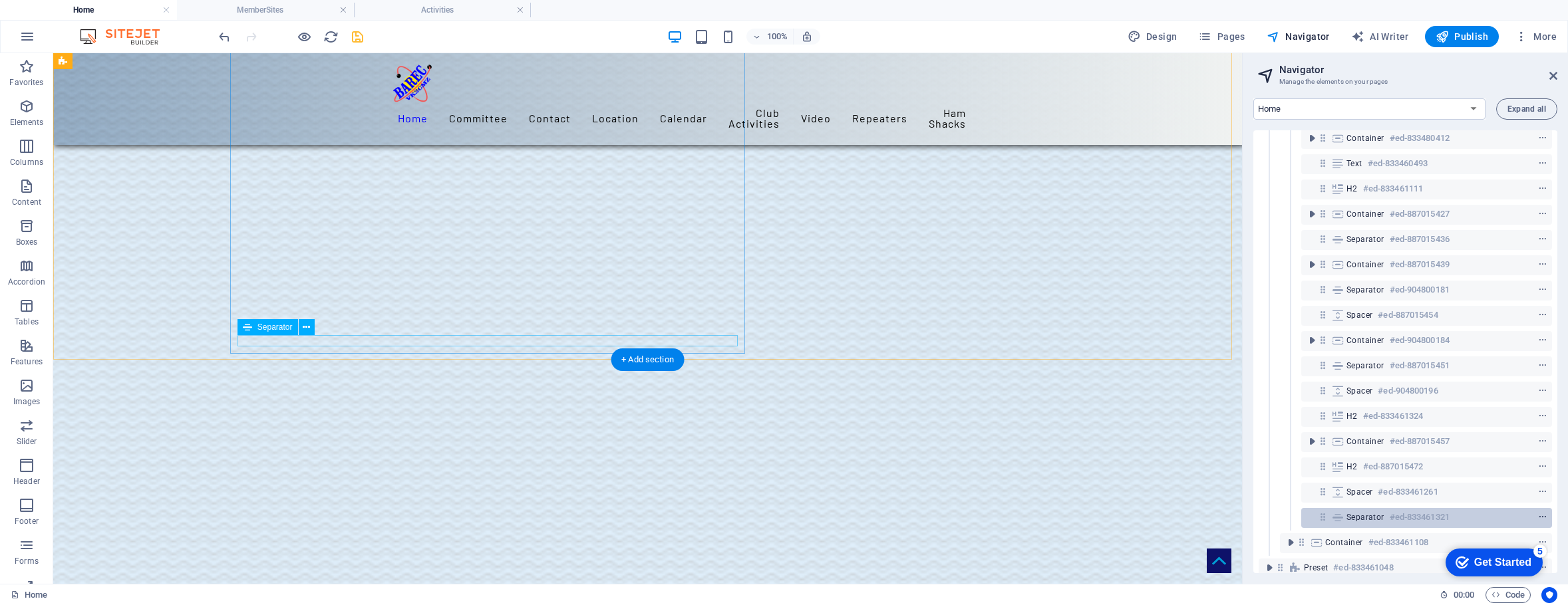
click at [1539, 514] on icon "context-menu" at bounding box center [1543, 518] width 9 height 9
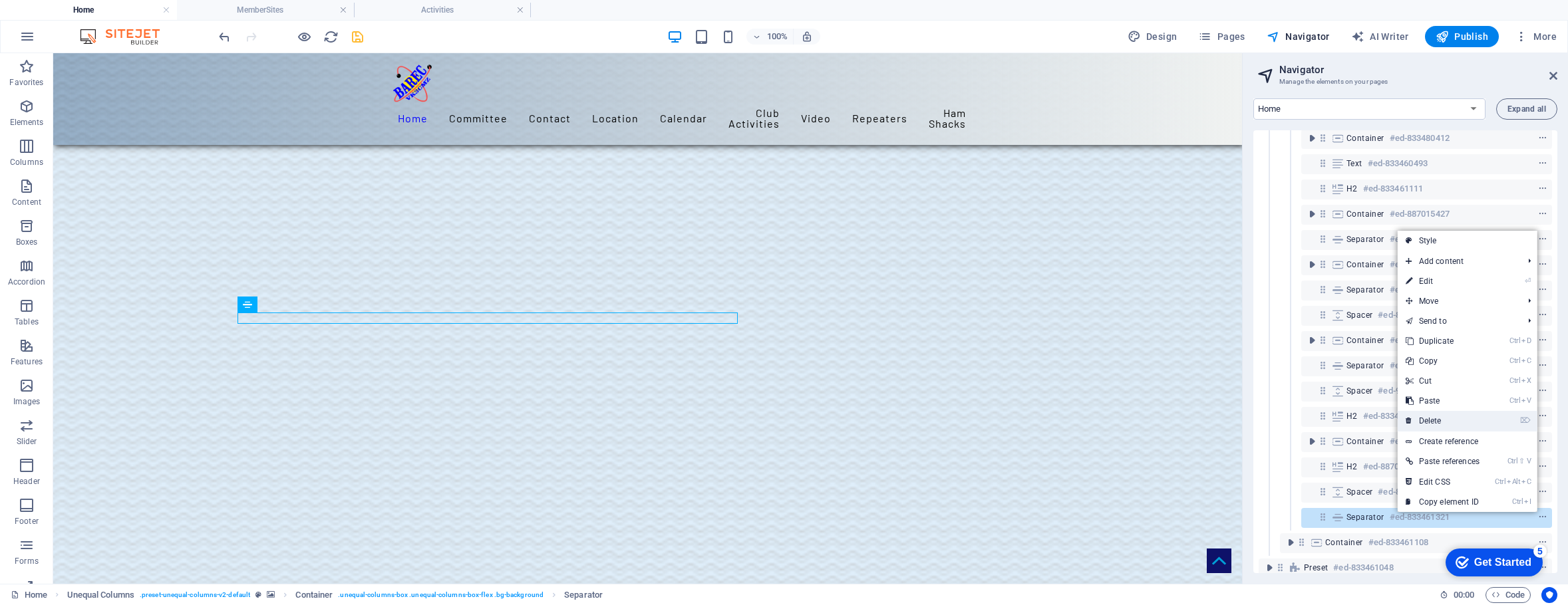
click at [1438, 419] on link "⌦ Delete" at bounding box center [1442, 421] width 90 height 20
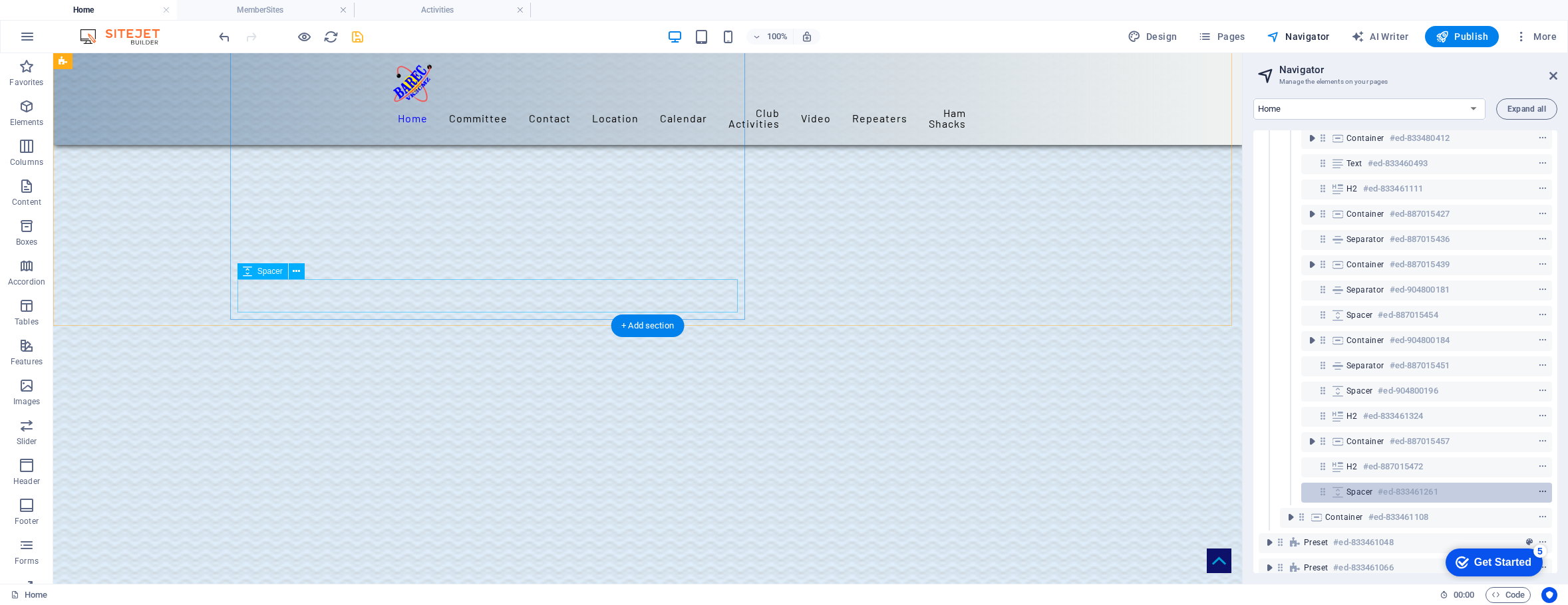
click at [1540, 488] on icon "context-menu" at bounding box center [1543, 492] width 9 height 9
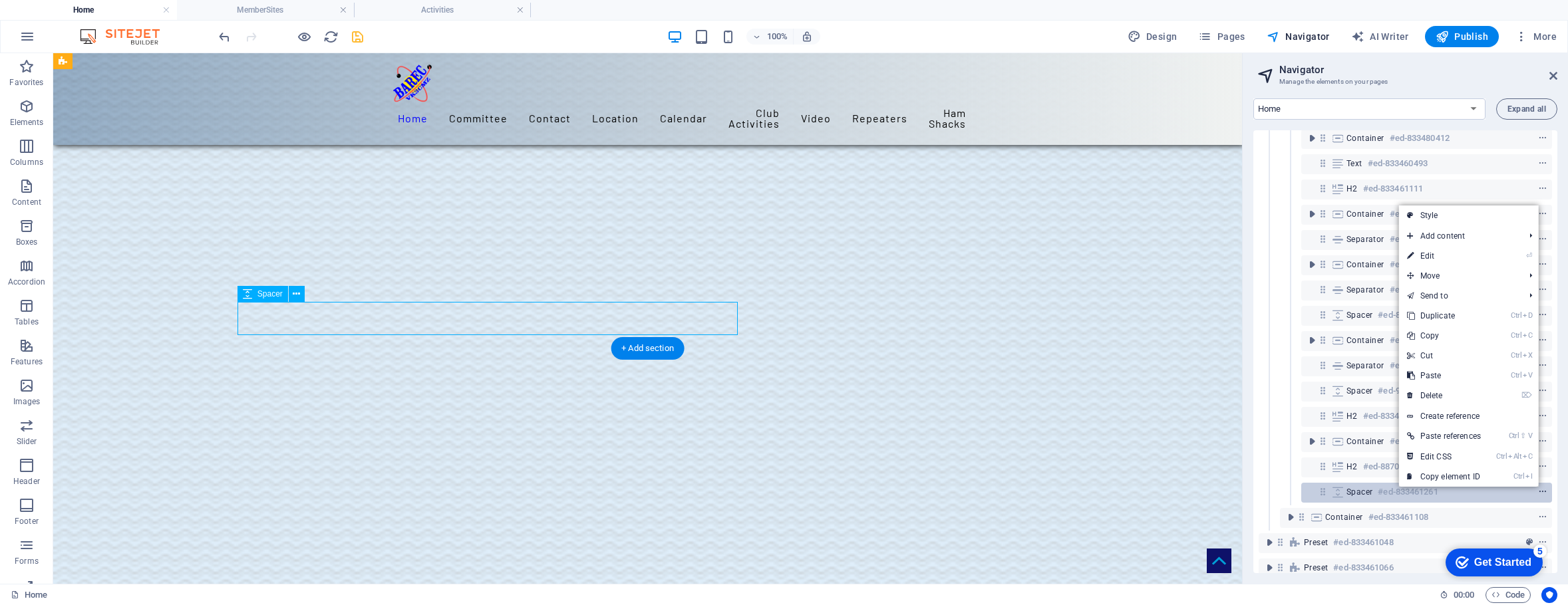
scroll to position [2727, 0]
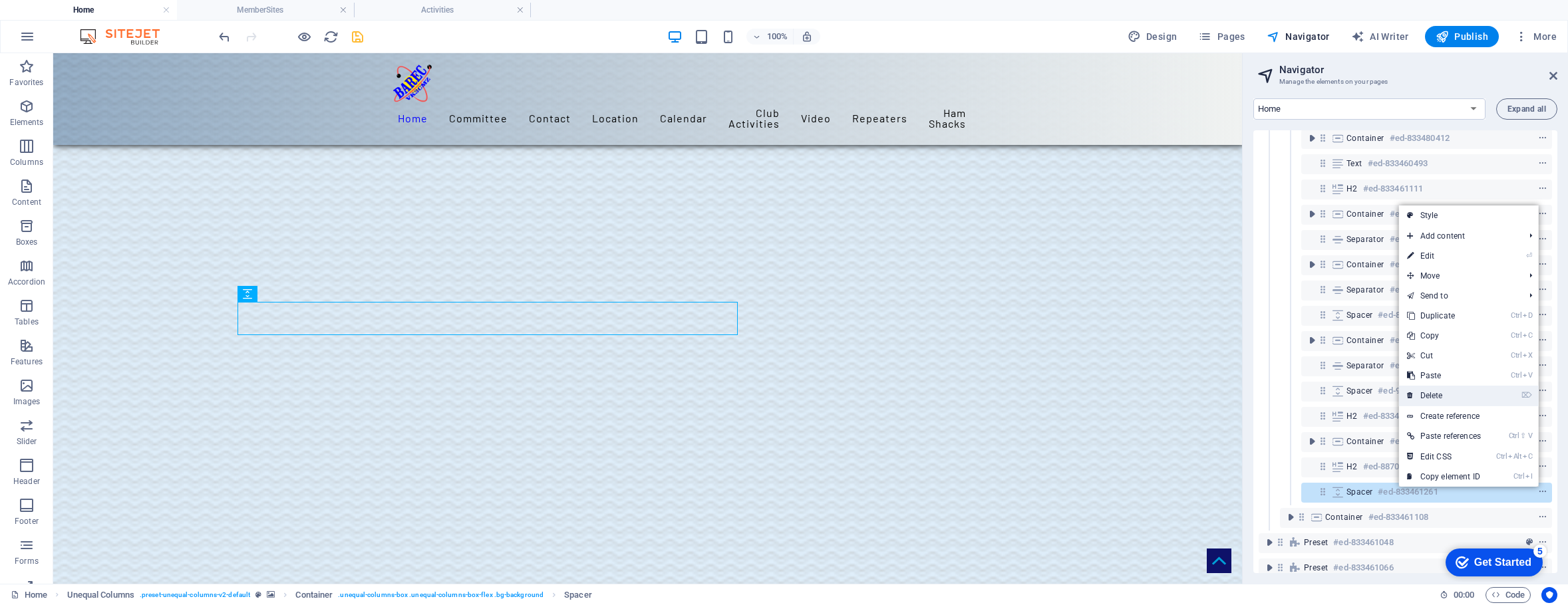
click at [1434, 392] on link "⌦ Delete" at bounding box center [1443, 396] width 90 height 20
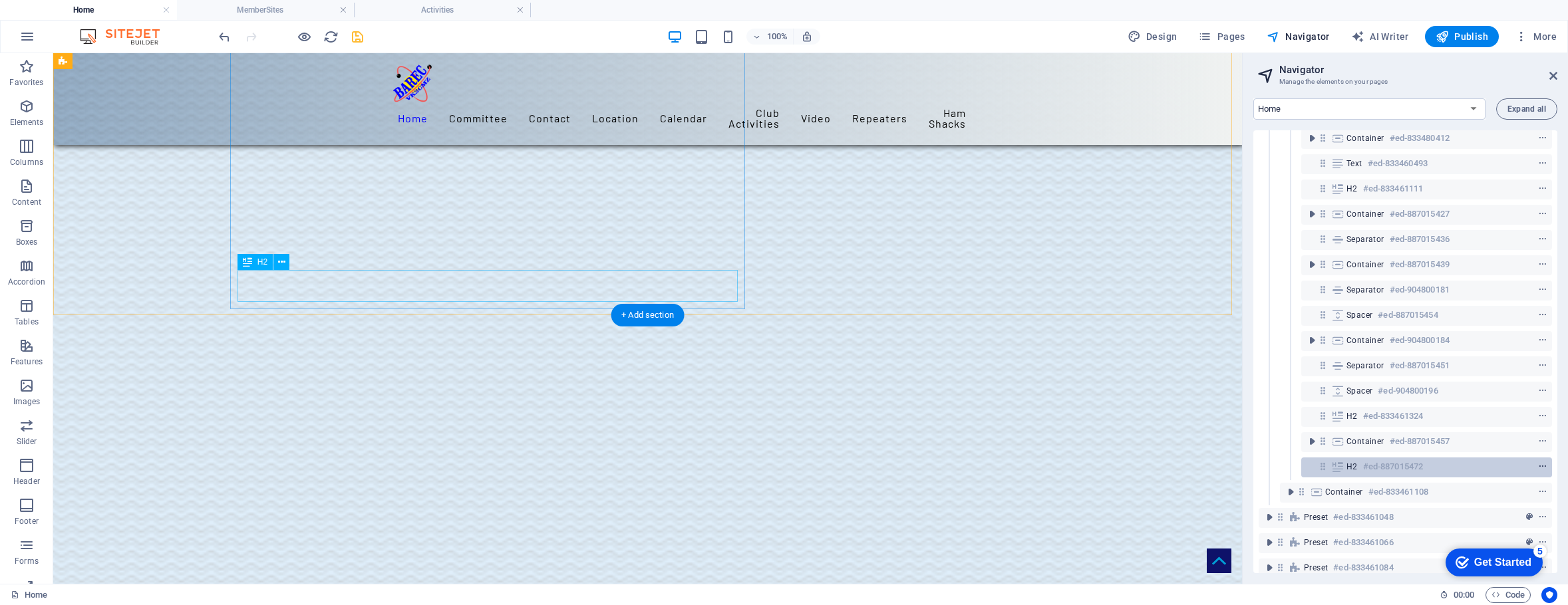
click at [1540, 465] on icon "context-menu" at bounding box center [1543, 467] width 9 height 9
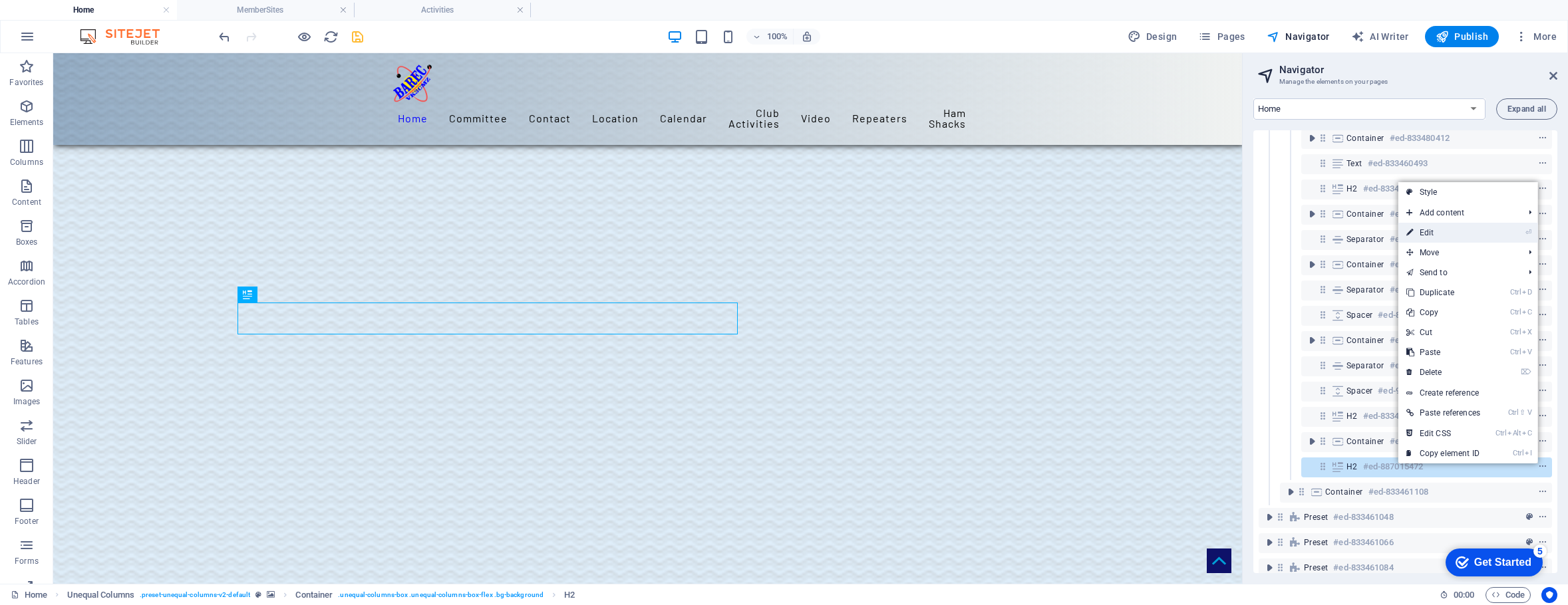
click at [1425, 233] on link "⏎ Edit" at bounding box center [1443, 233] width 90 height 20
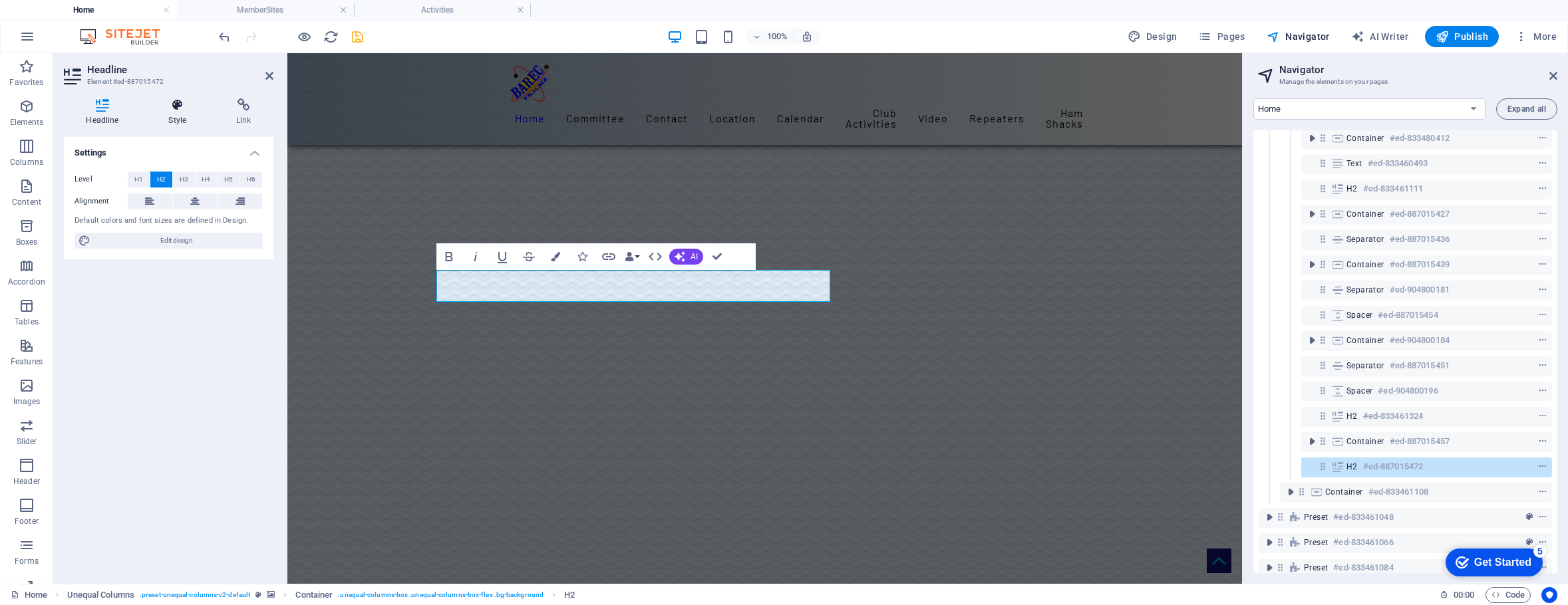
click at [177, 107] on icon at bounding box center [178, 104] width 63 height 13
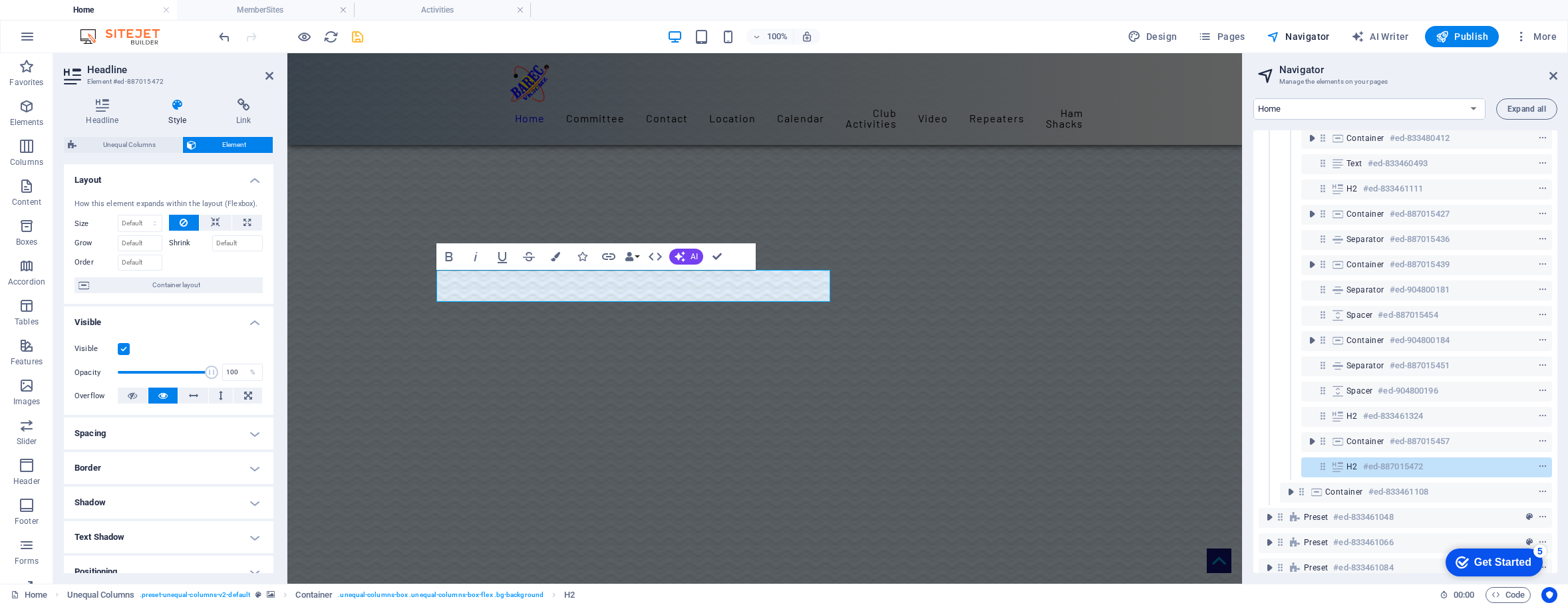
click at [121, 347] on label at bounding box center [124, 350] width 12 height 12
click at [0, 0] on input "Visible" at bounding box center [0, 0] width 0 height 0
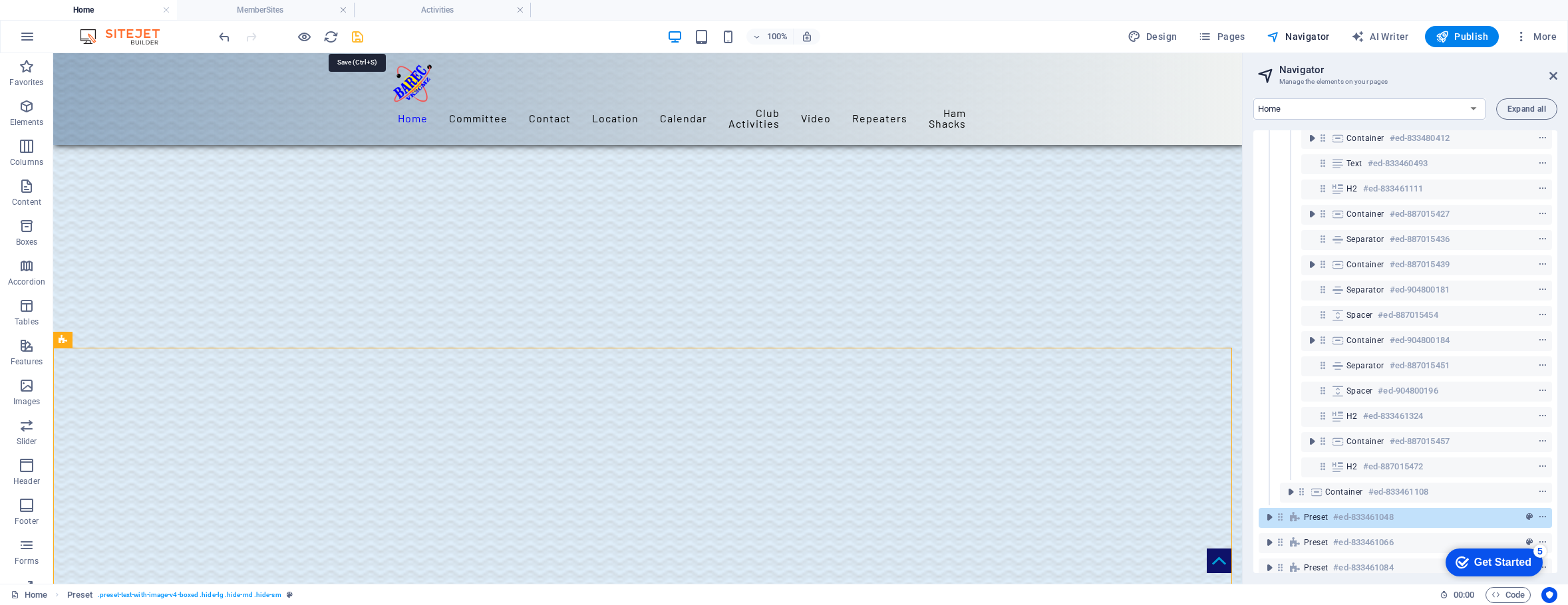
click at [355, 38] on icon "save" at bounding box center [357, 37] width 15 height 15
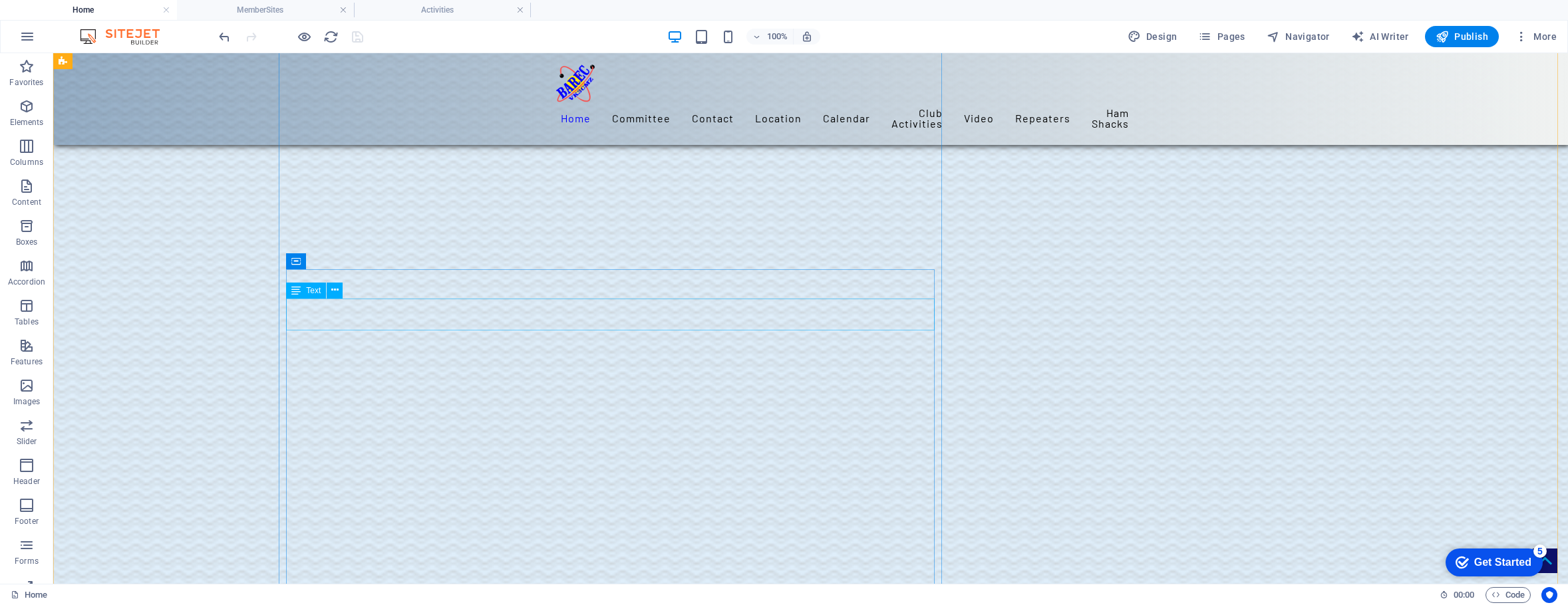
scroll to position [1700, 0]
